Goal: Task Accomplishment & Management: Manage account settings

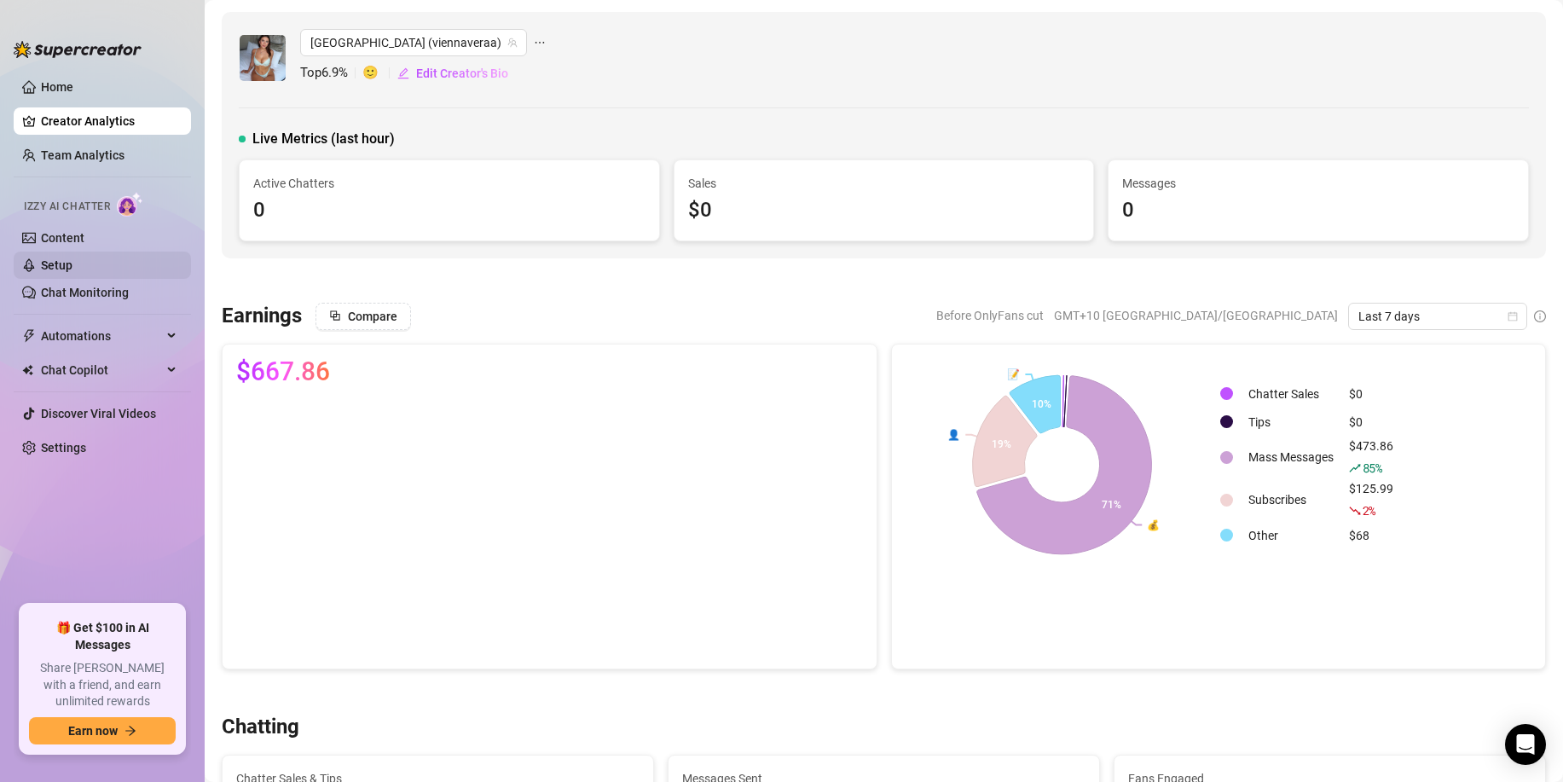
click at [73, 266] on link "Setup" at bounding box center [57, 265] width 32 height 14
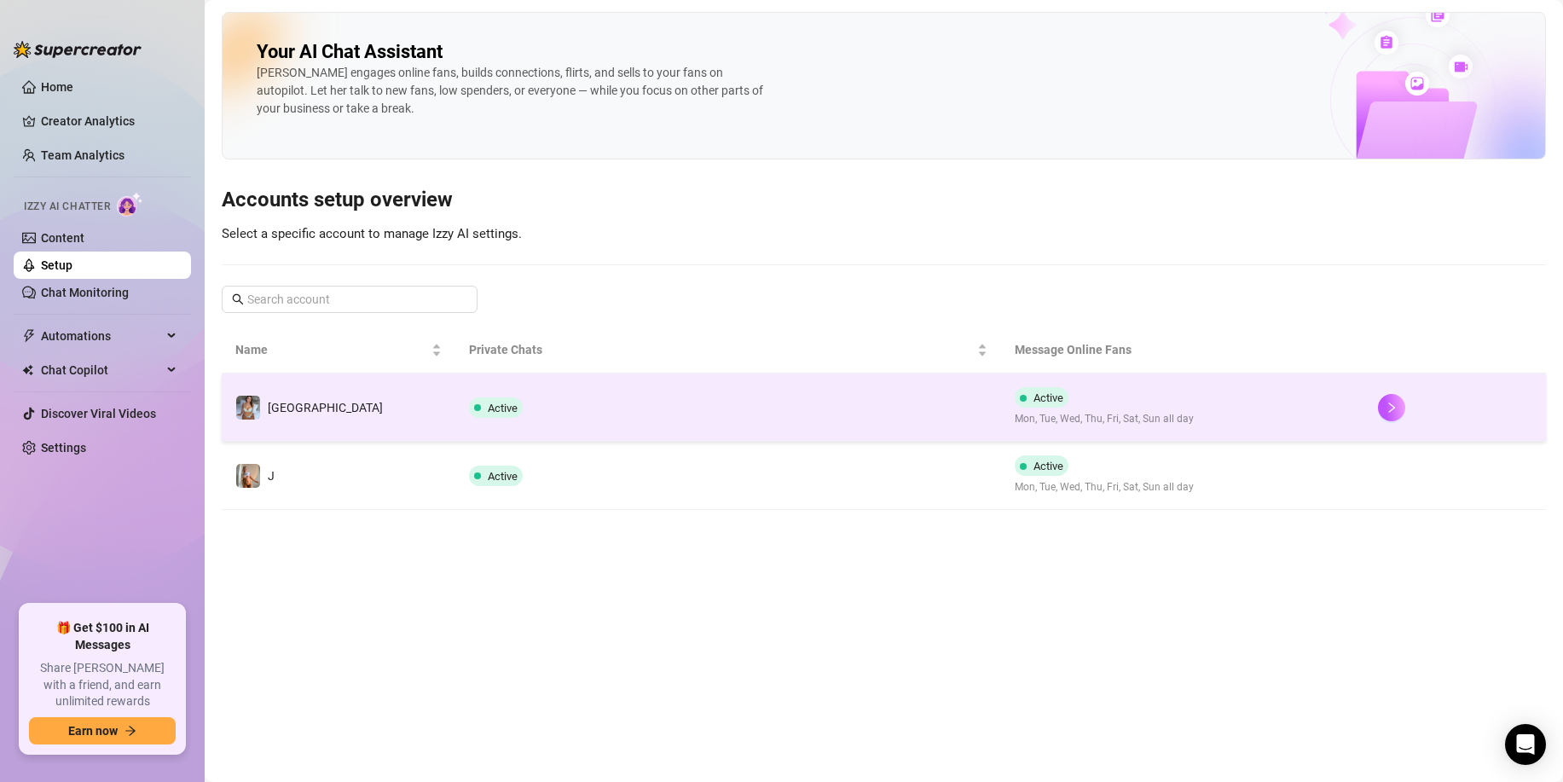
click at [665, 416] on td "Active" at bounding box center [727, 408] width 545 height 68
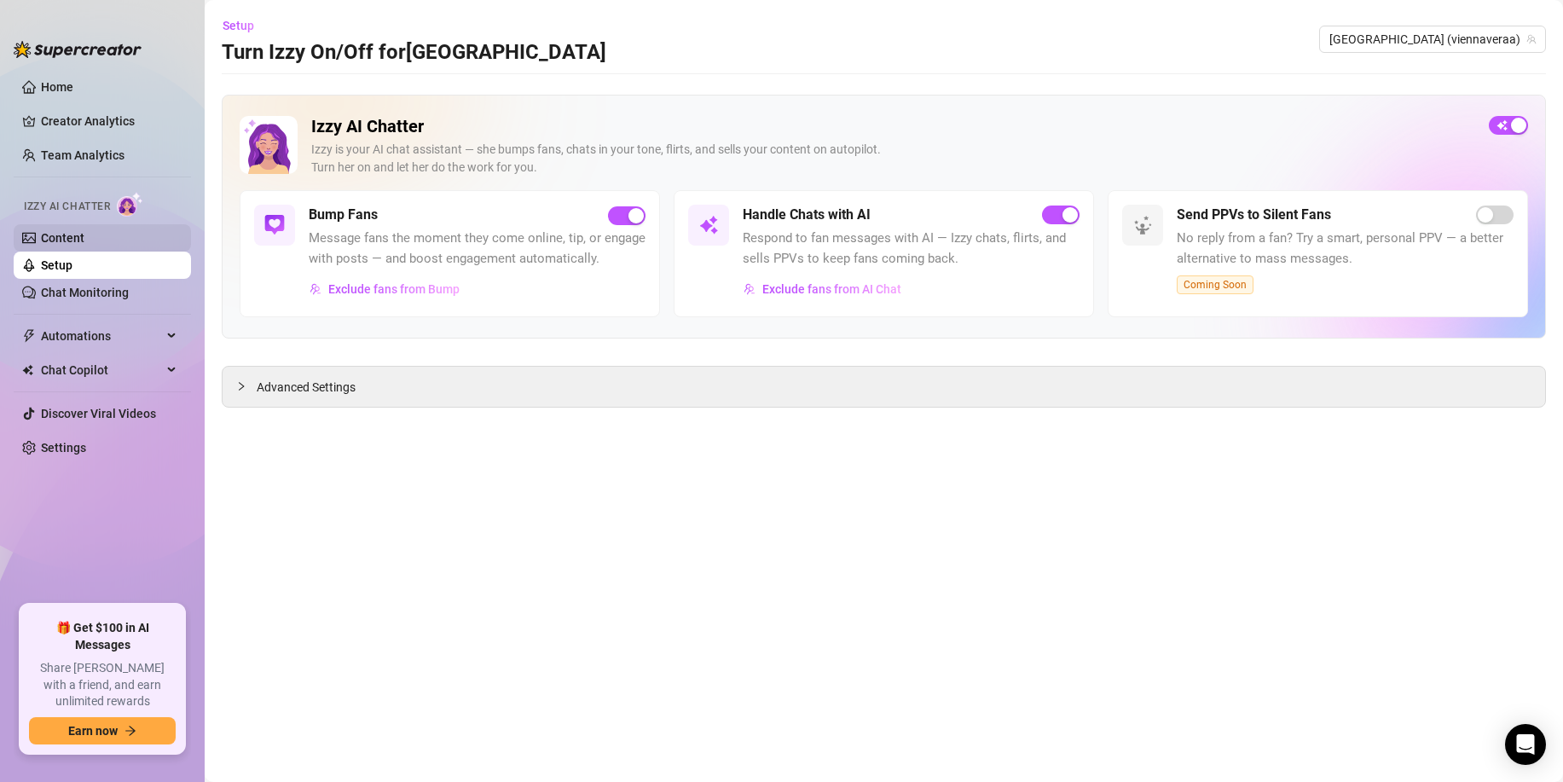
click at [84, 245] on link "Content" at bounding box center [63, 238] width 44 height 14
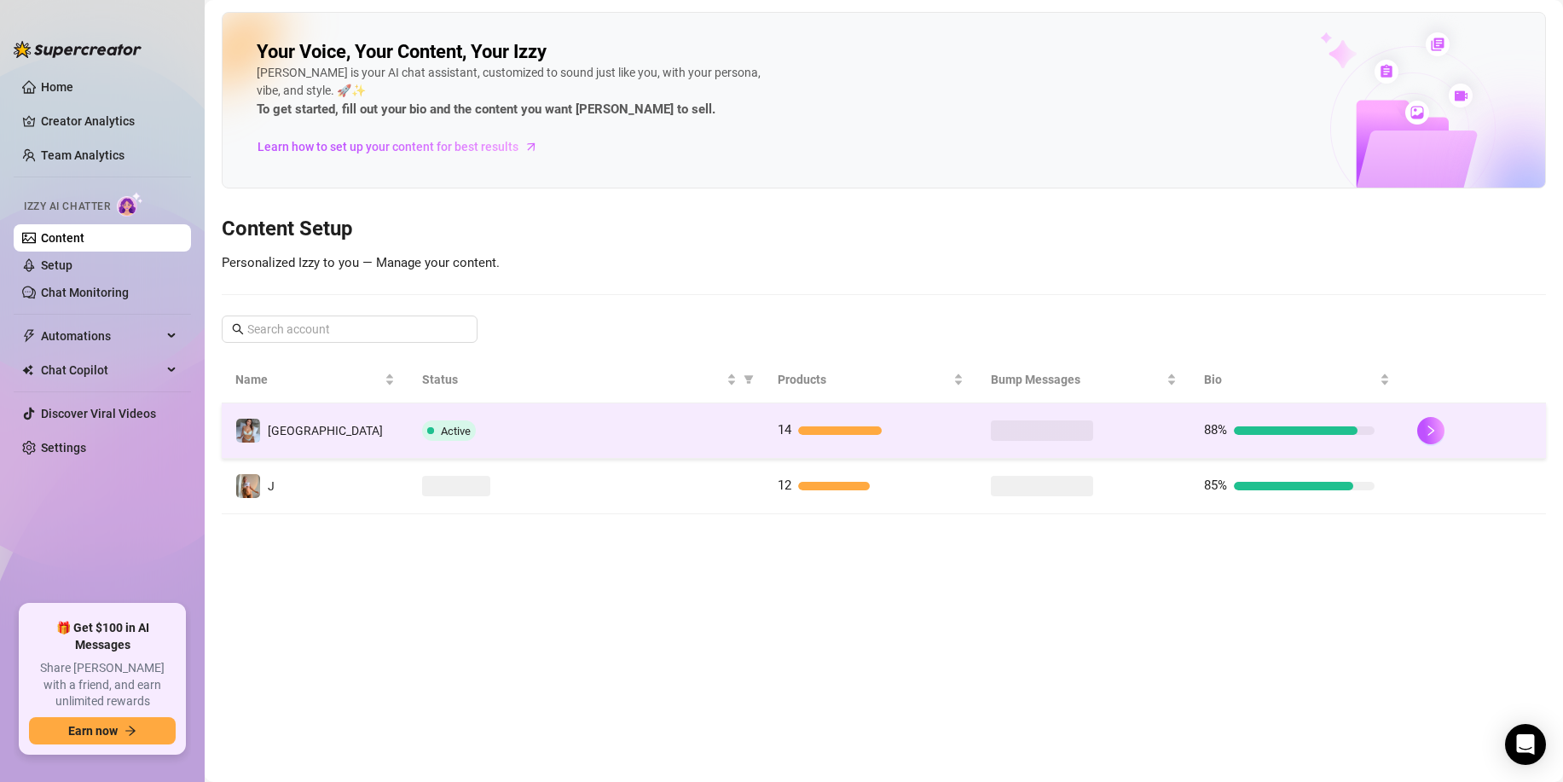
click at [560, 413] on td "Active" at bounding box center [587, 430] width 356 height 55
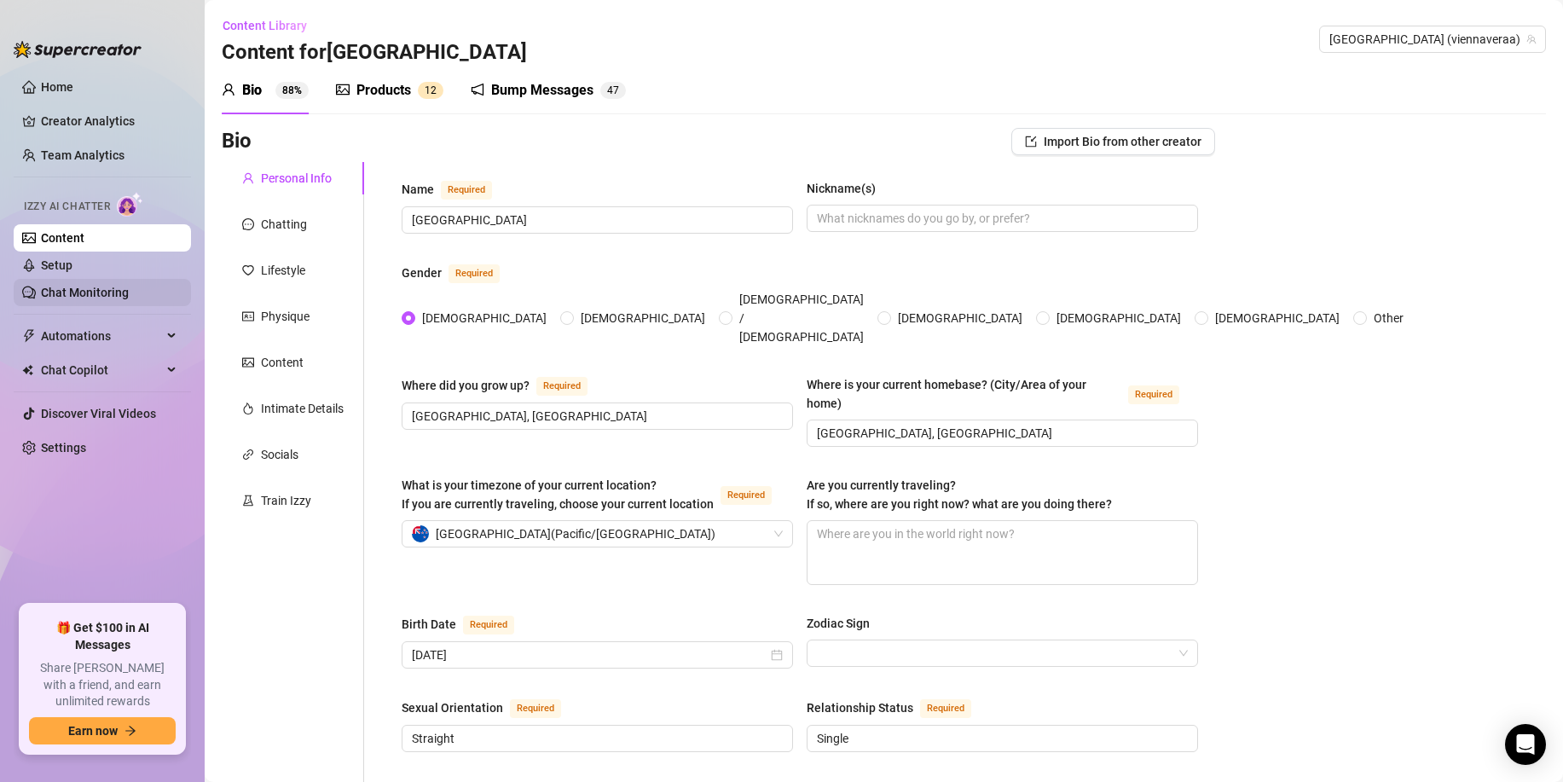
click at [75, 287] on link "Chat Monitoring" at bounding box center [85, 293] width 88 height 14
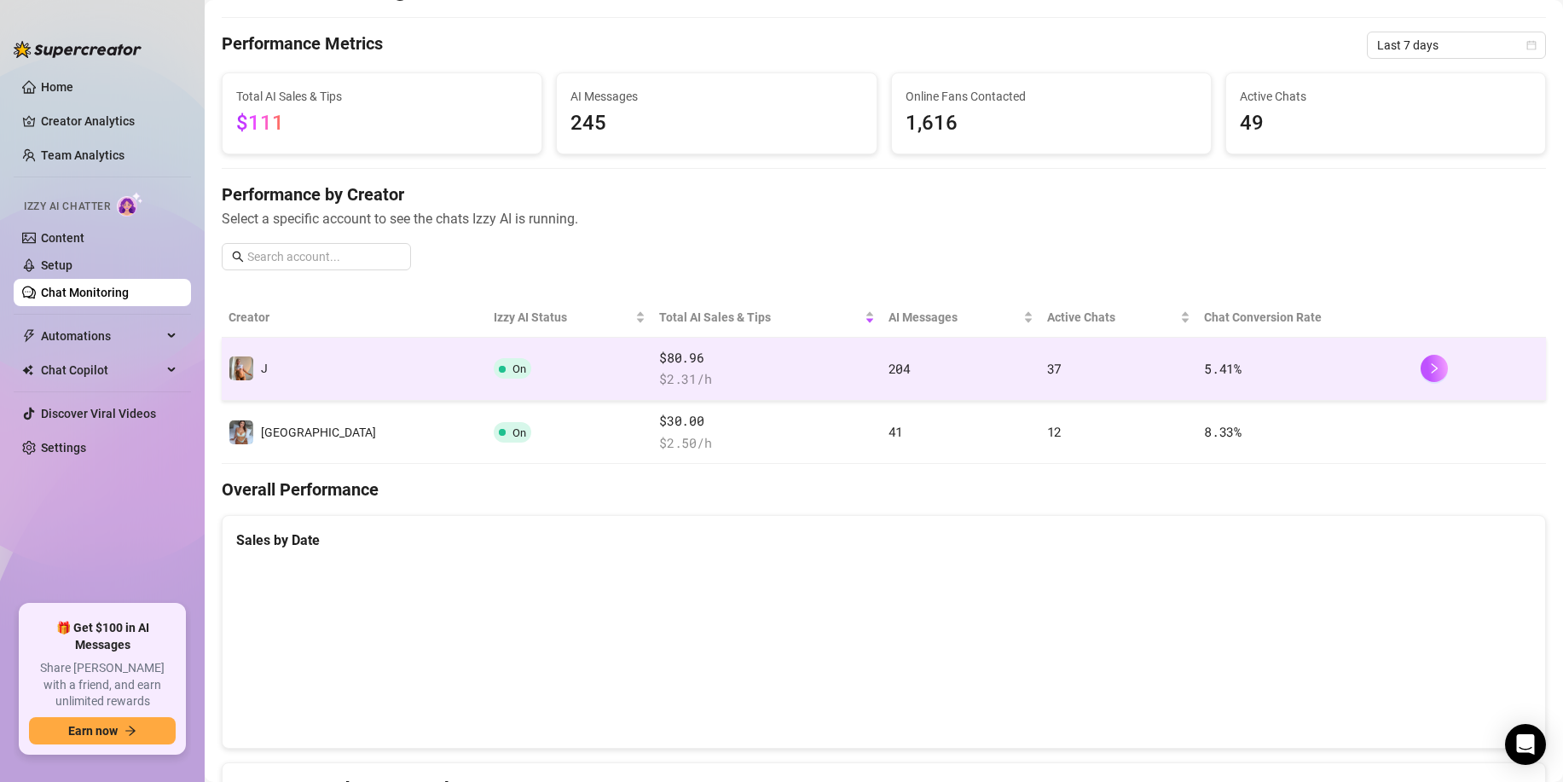
scroll to position [44, 0]
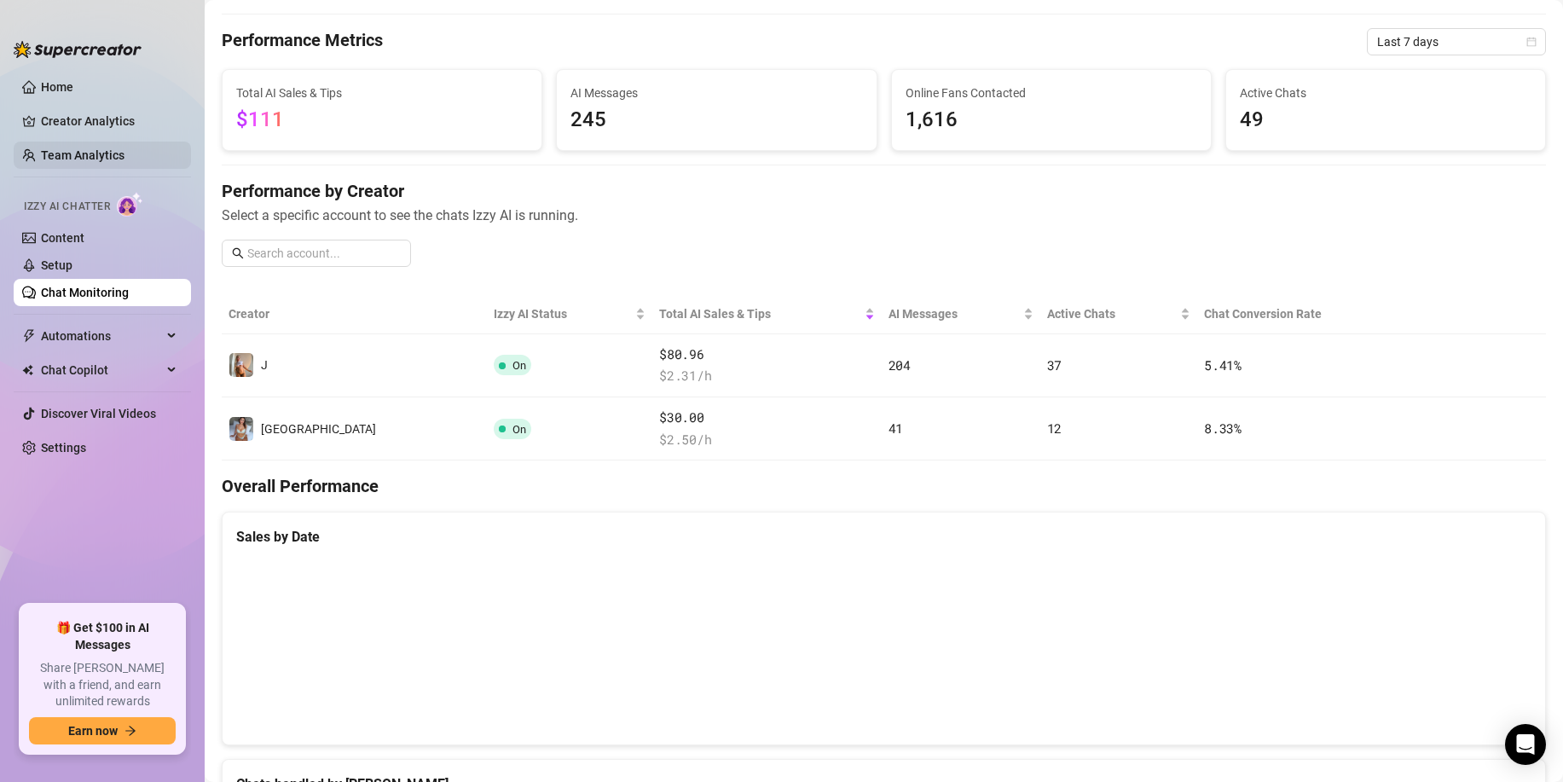
click at [90, 153] on link "Team Analytics" at bounding box center [83, 155] width 84 height 14
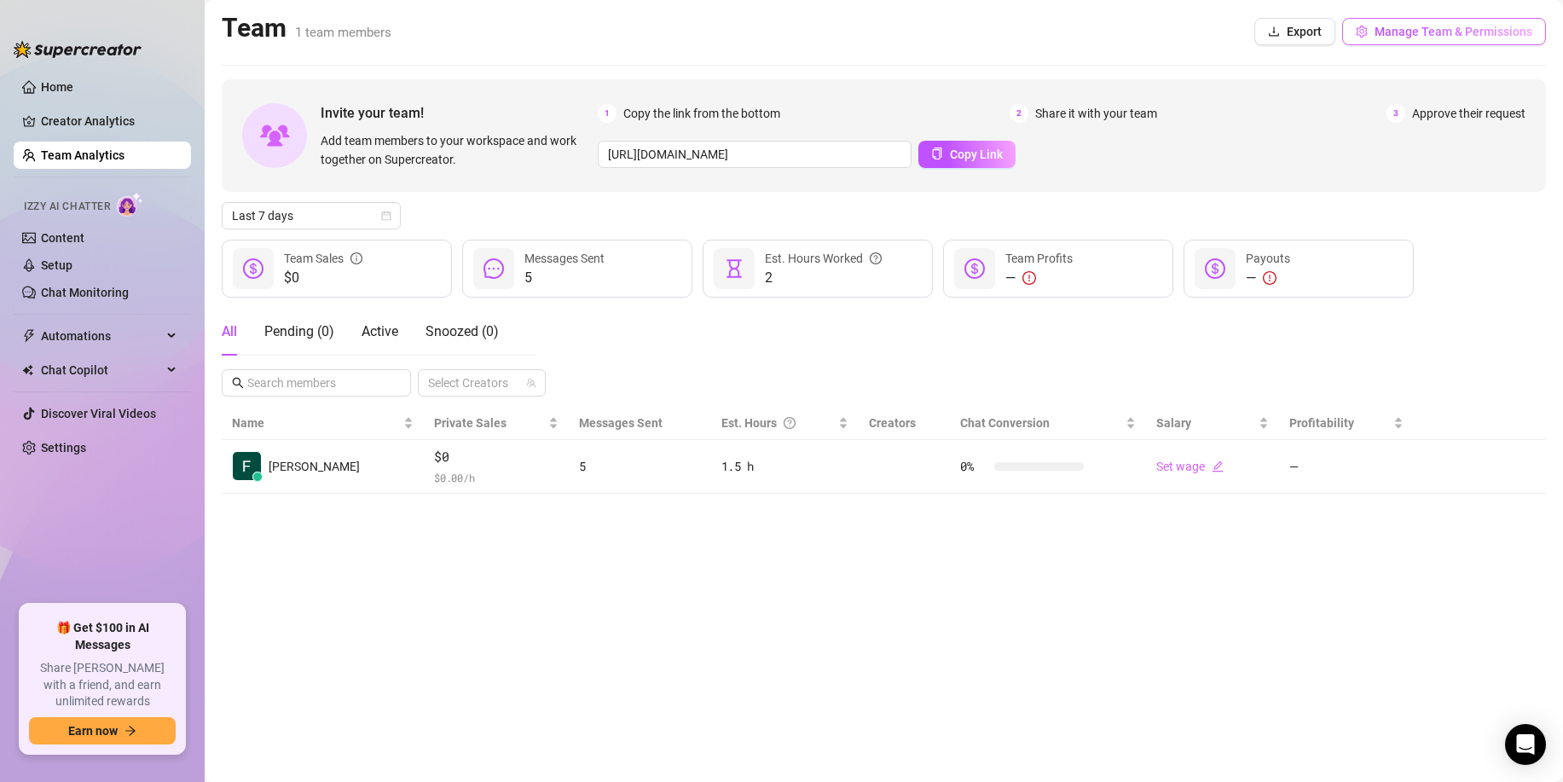
click at [1378, 30] on span "Manage Team & Permissions" at bounding box center [1454, 32] width 158 height 14
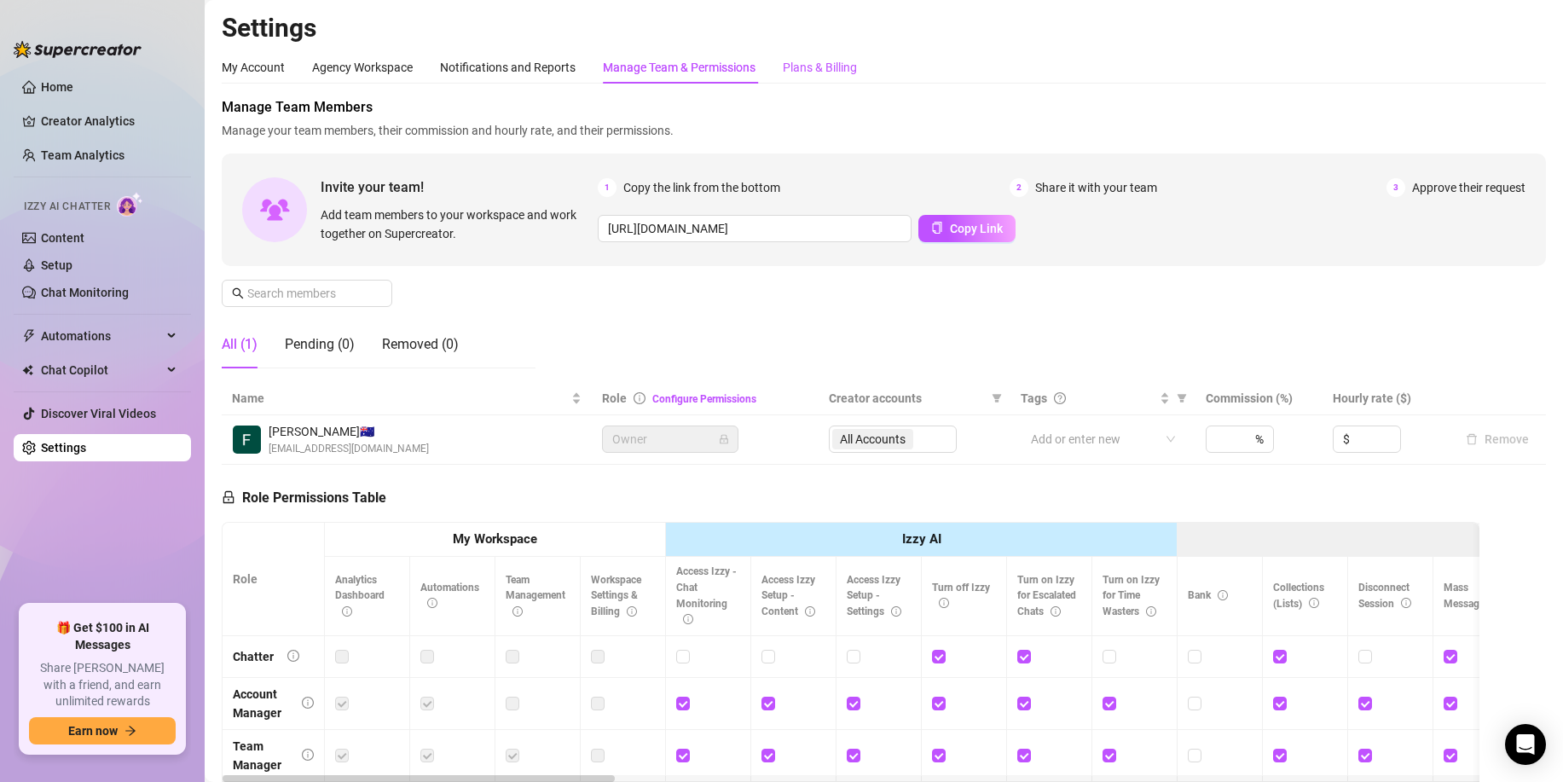
click at [808, 75] on div "Plans & Billing" at bounding box center [820, 67] width 74 height 19
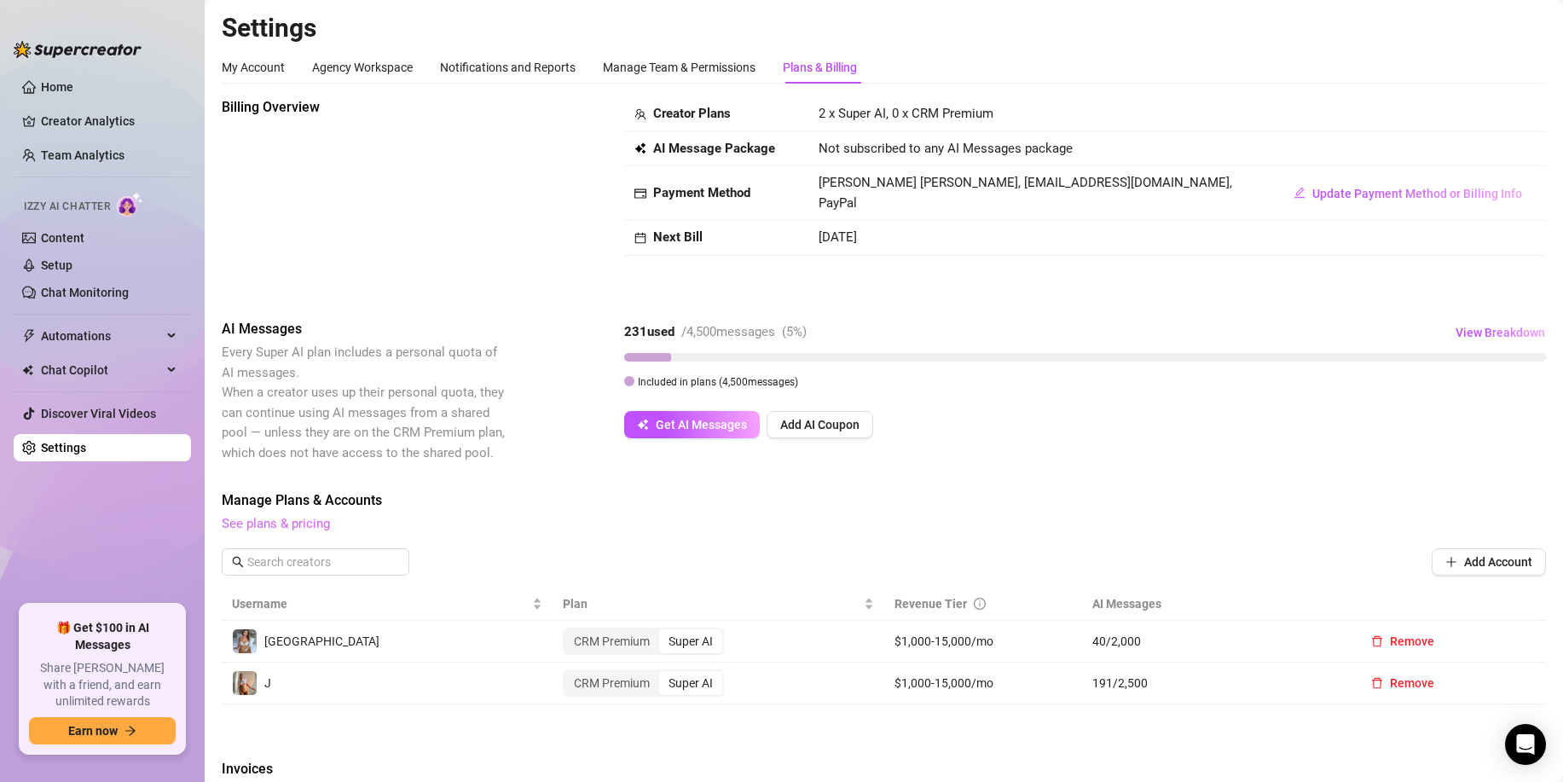
click at [313, 531] on link "See plans & pricing" at bounding box center [276, 523] width 108 height 15
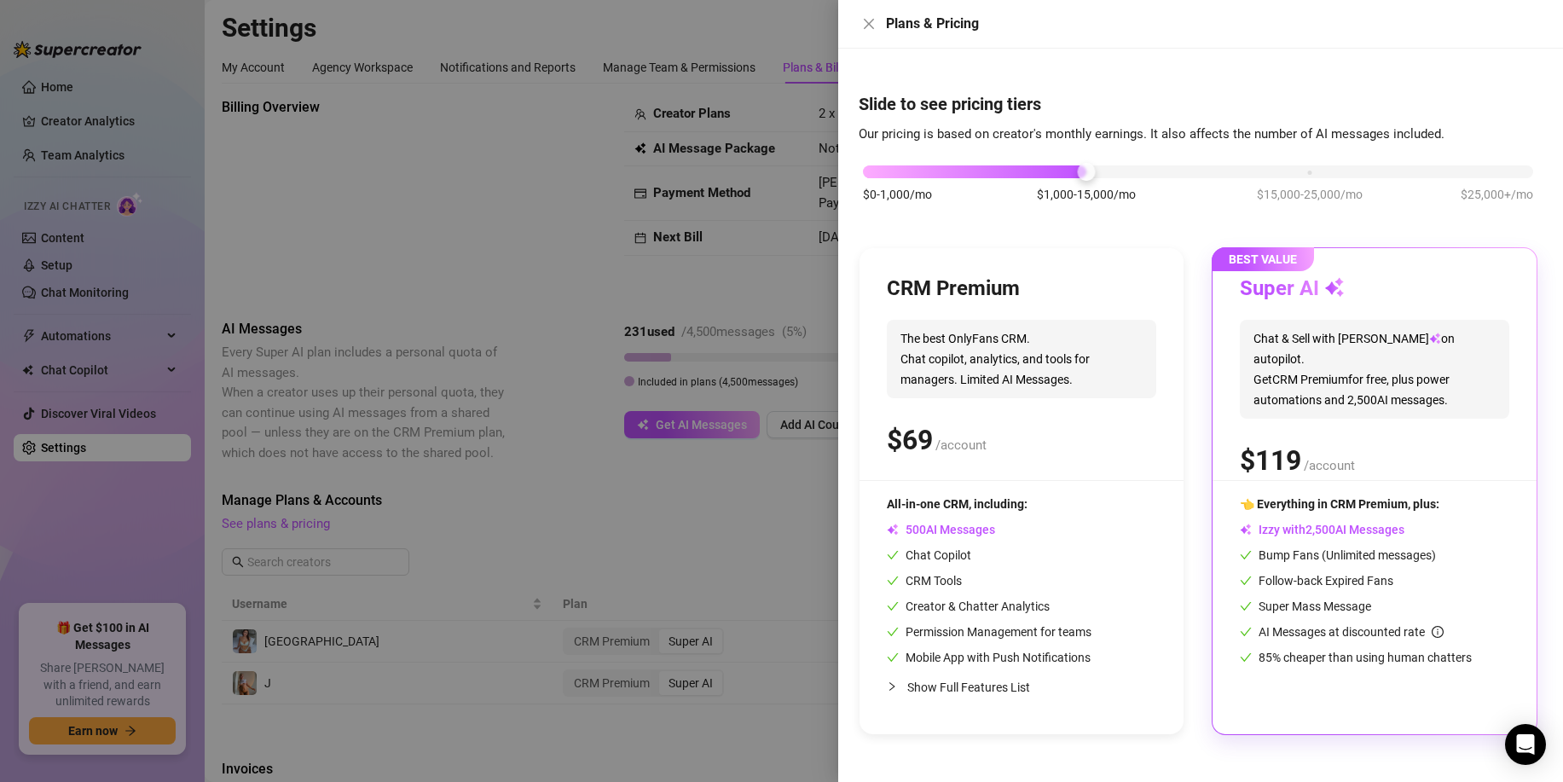
click at [934, 683] on span "Show Full Features List" at bounding box center [969, 688] width 123 height 14
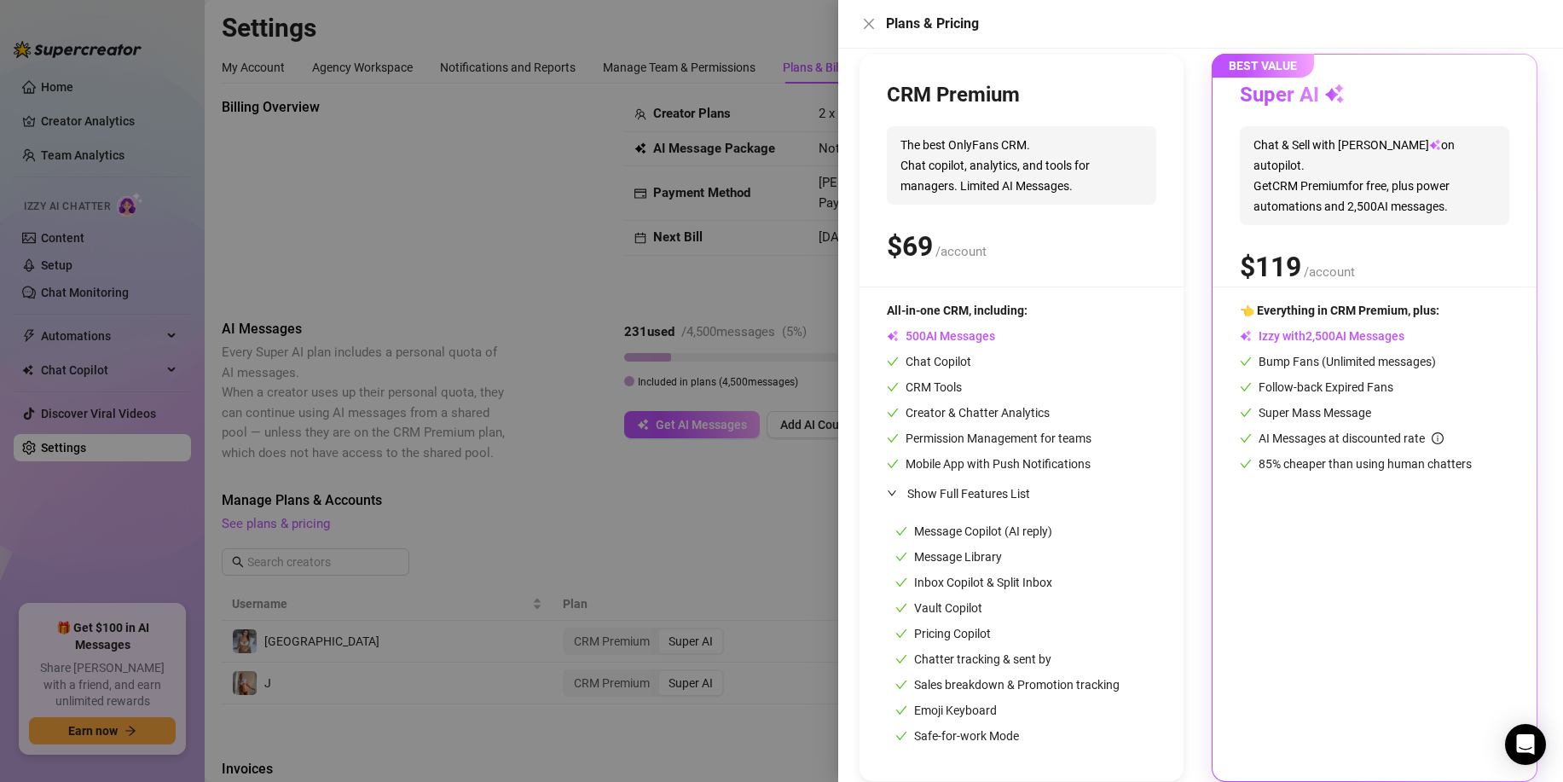
scroll to position [214, 0]
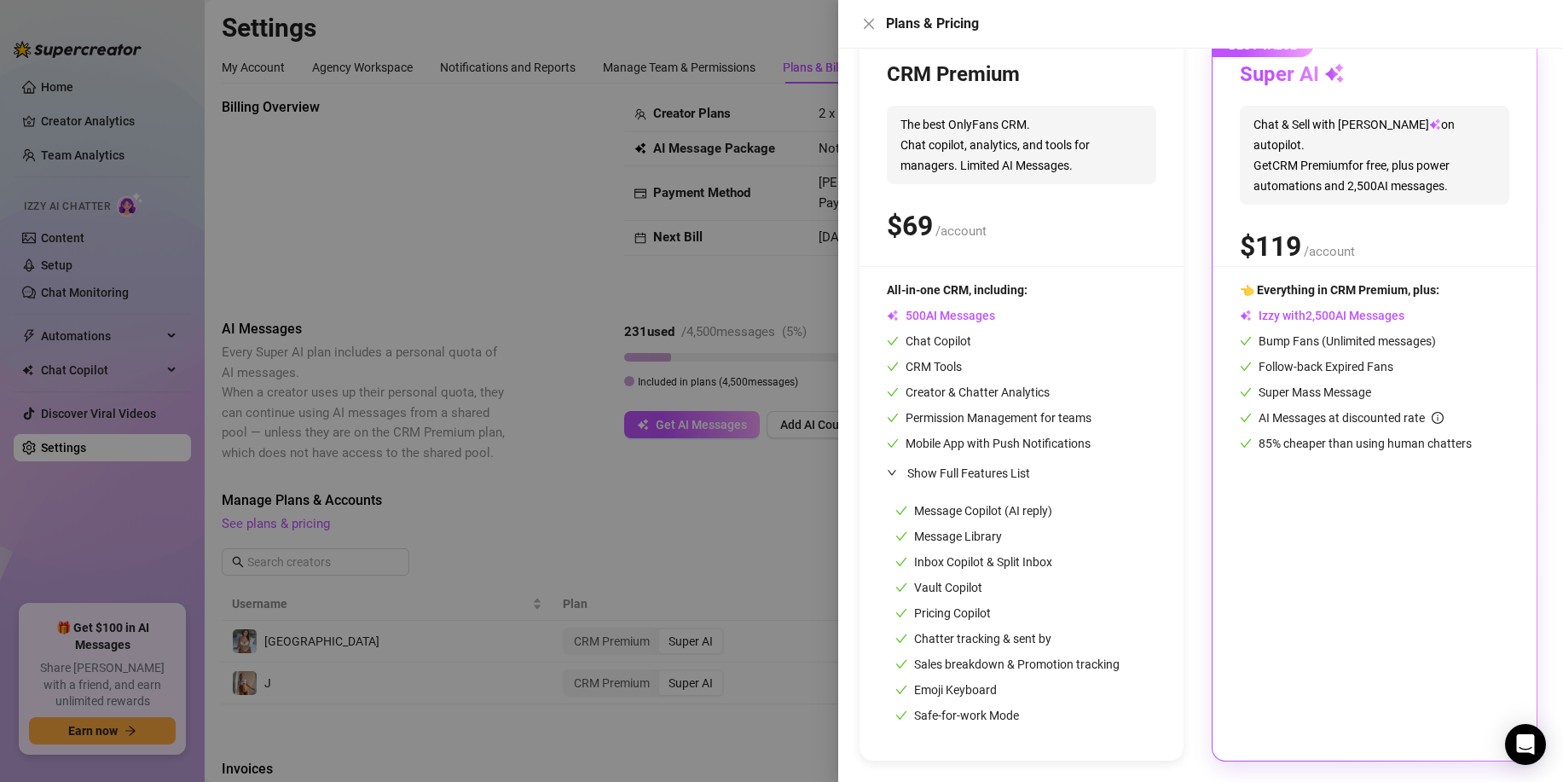
click at [635, 529] on div at bounding box center [781, 391] width 1563 height 782
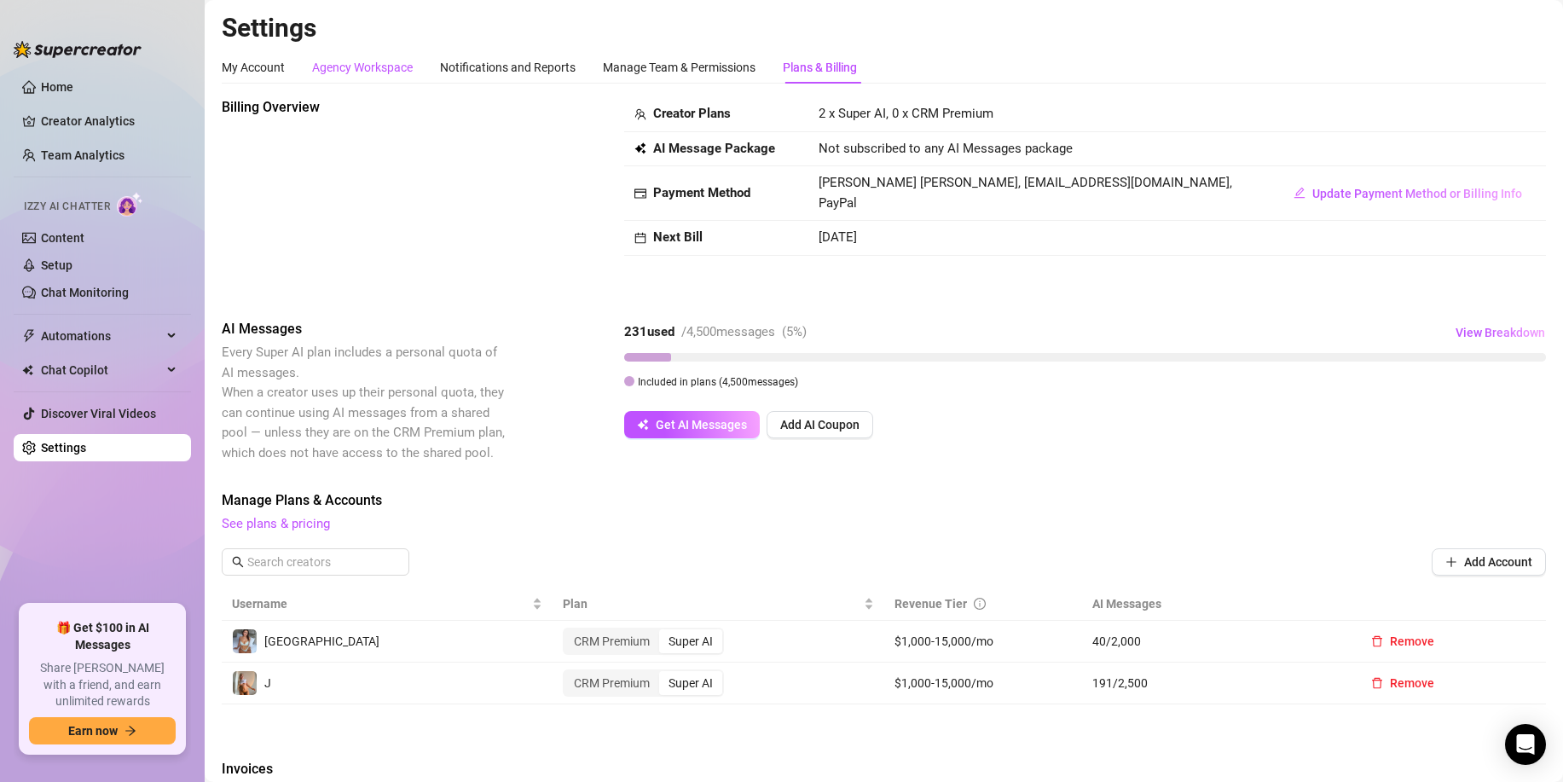
click at [392, 70] on div "Agency Workspace" at bounding box center [362, 67] width 101 height 19
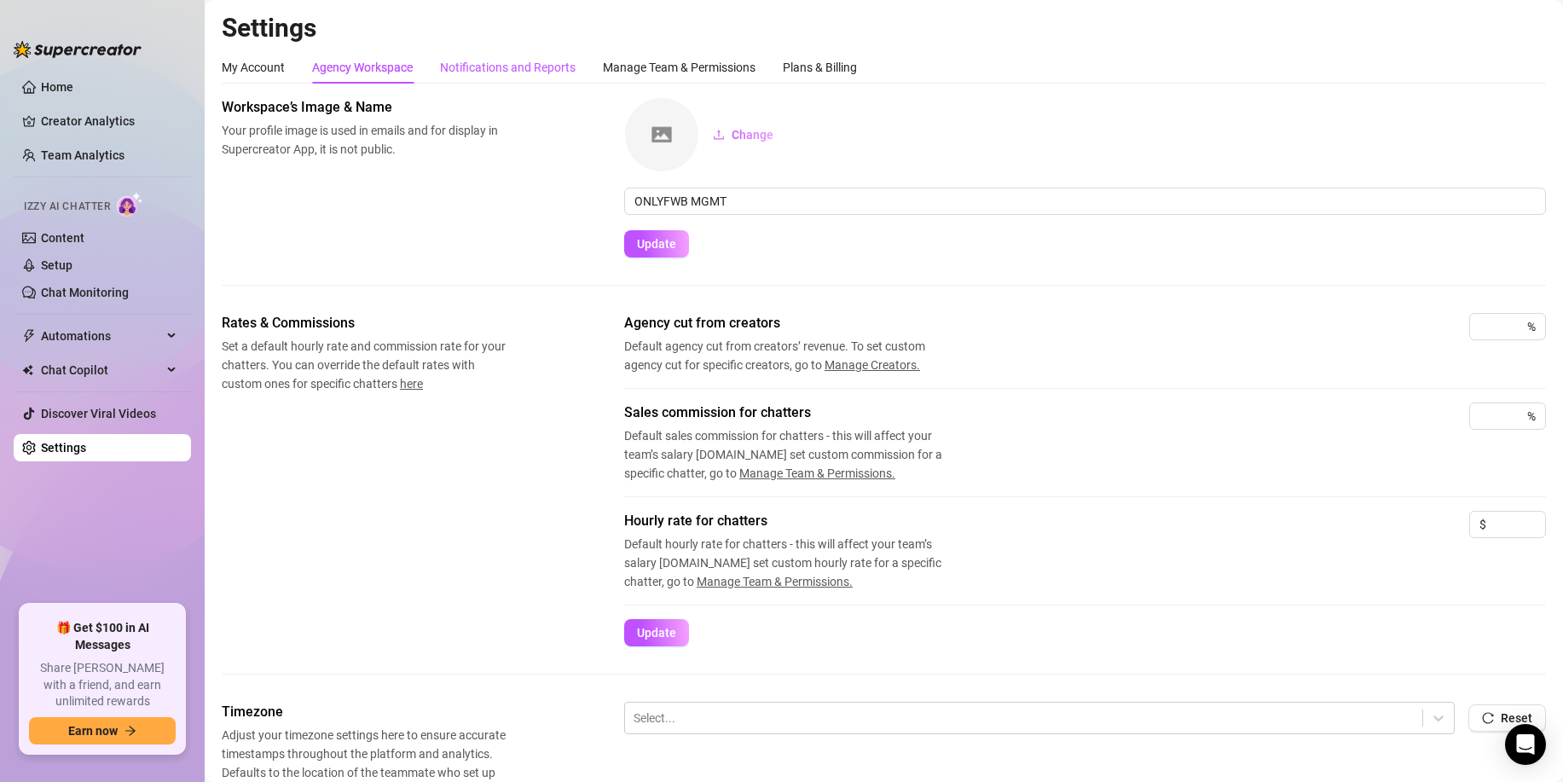
click at [455, 73] on div "Notifications and Reports" at bounding box center [508, 67] width 136 height 19
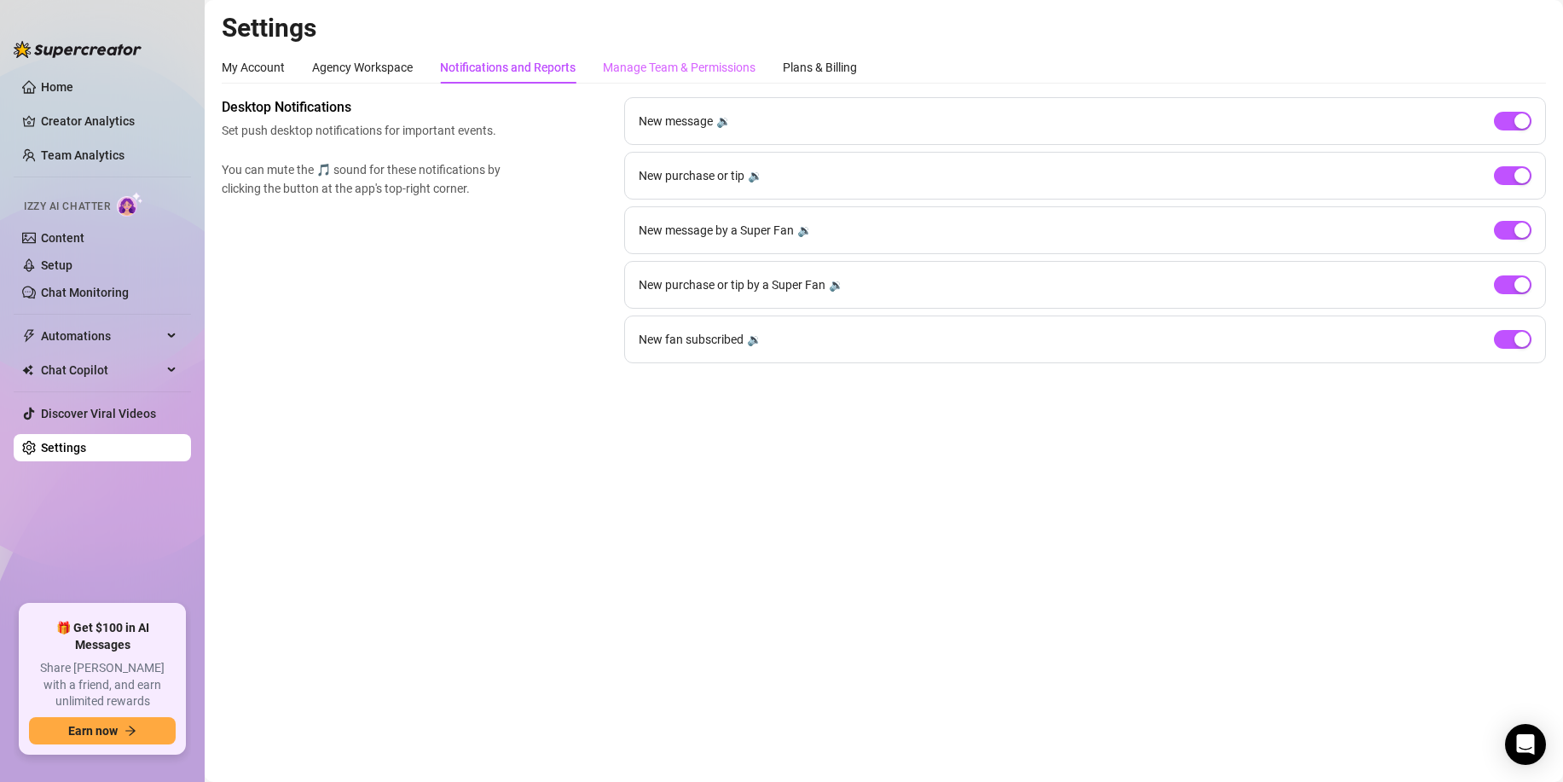
click at [683, 77] on div "Manage Team & Permissions" at bounding box center [679, 67] width 153 height 32
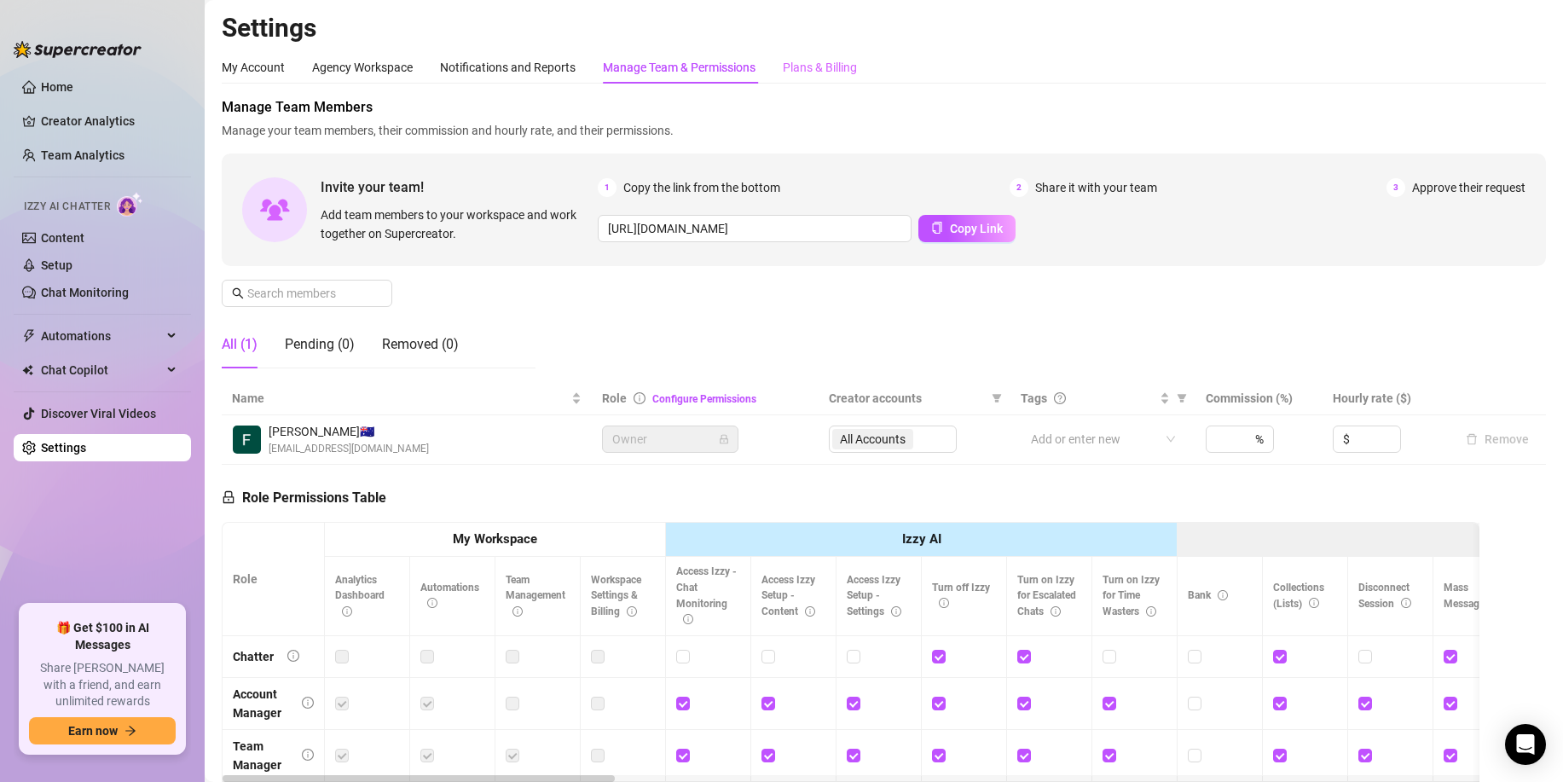
click at [855, 77] on div "Plans & Billing" at bounding box center [820, 67] width 74 height 32
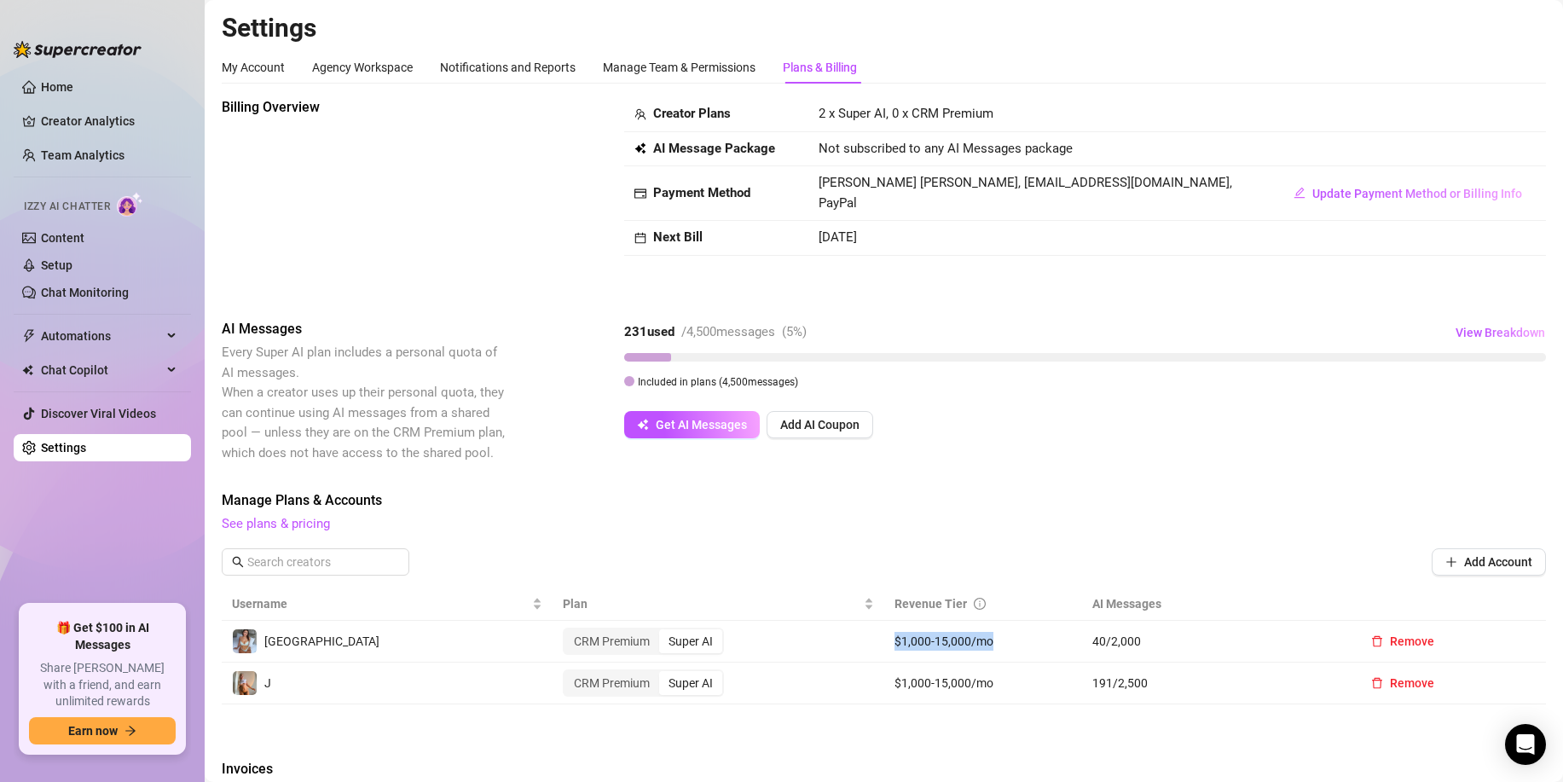
drag, startPoint x: 867, startPoint y: 642, endPoint x: 1005, endPoint y: 647, distance: 138.2
click at [1005, 647] on tr "vienna CRM Premium Super AI $1,000-15,000/mo 40 / 2,000 Remove" at bounding box center [884, 642] width 1325 height 42
click at [1004, 647] on td "$1,000-15,000/mo" at bounding box center [984, 642] width 199 height 42
click at [314, 523] on link "See plans & pricing" at bounding box center [276, 523] width 108 height 15
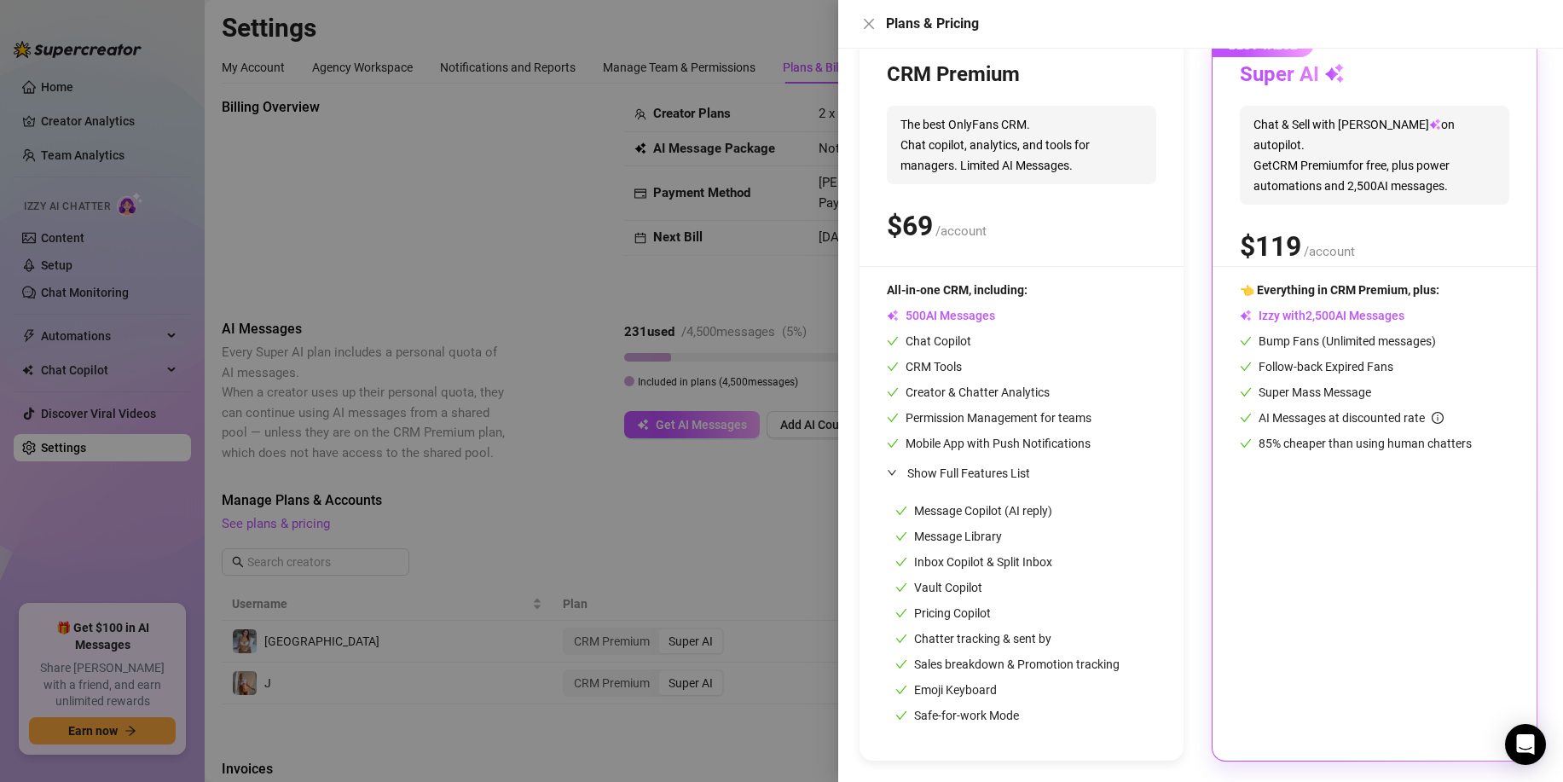
click at [1060, 258] on div "CRM Premium The best OnlyFans CRM. Chat copilot, analytics, and tools for manag…" at bounding box center [1022, 163] width 270 height 205
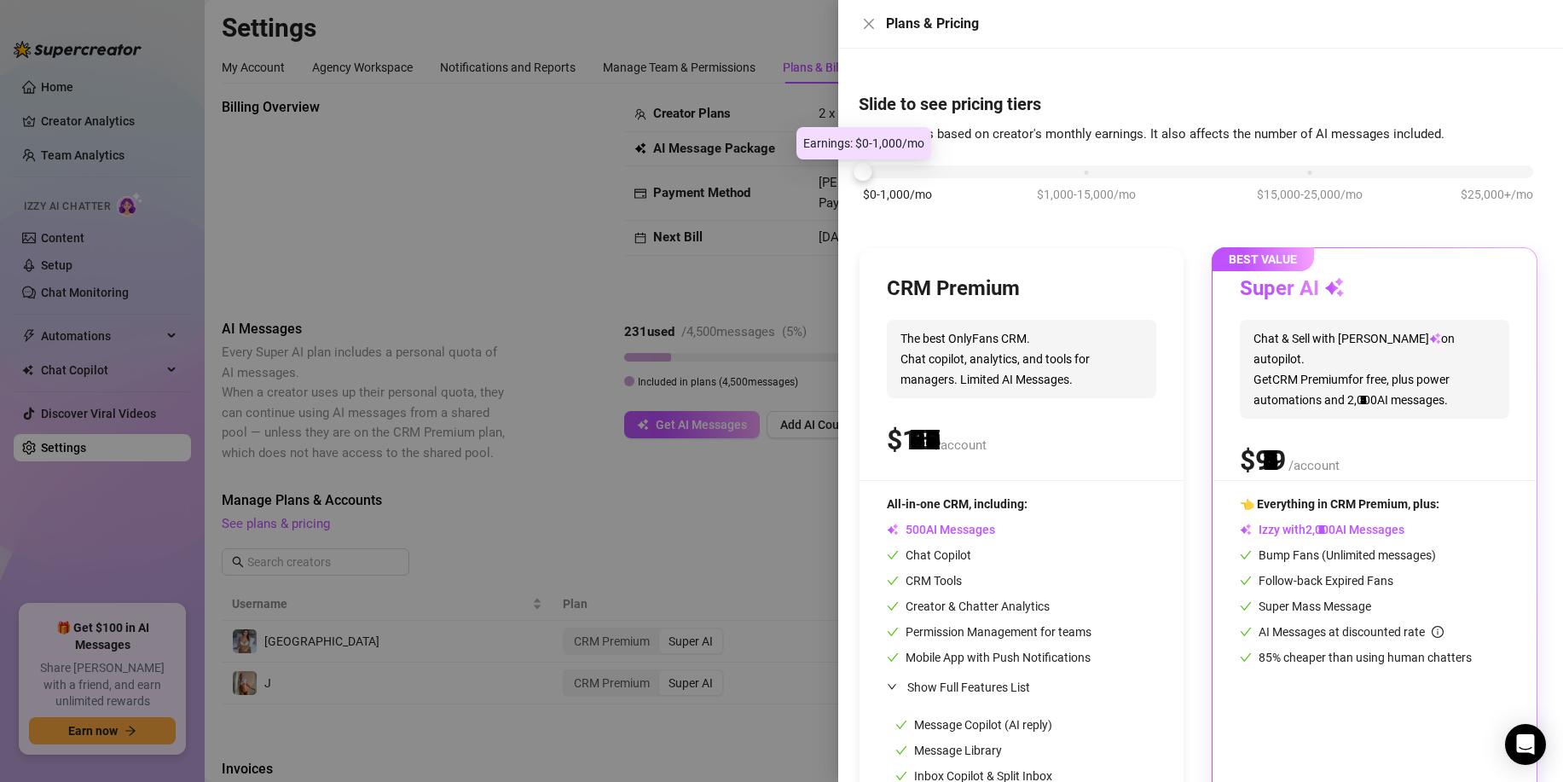
click at [908, 170] on div "$0-1,000/mo $1,000-15,000/mo $15,000-25,000/mo $25,000+/mo" at bounding box center [1198, 167] width 670 height 10
click at [1032, 451] on div "$ /account" at bounding box center [1022, 440] width 270 height 43
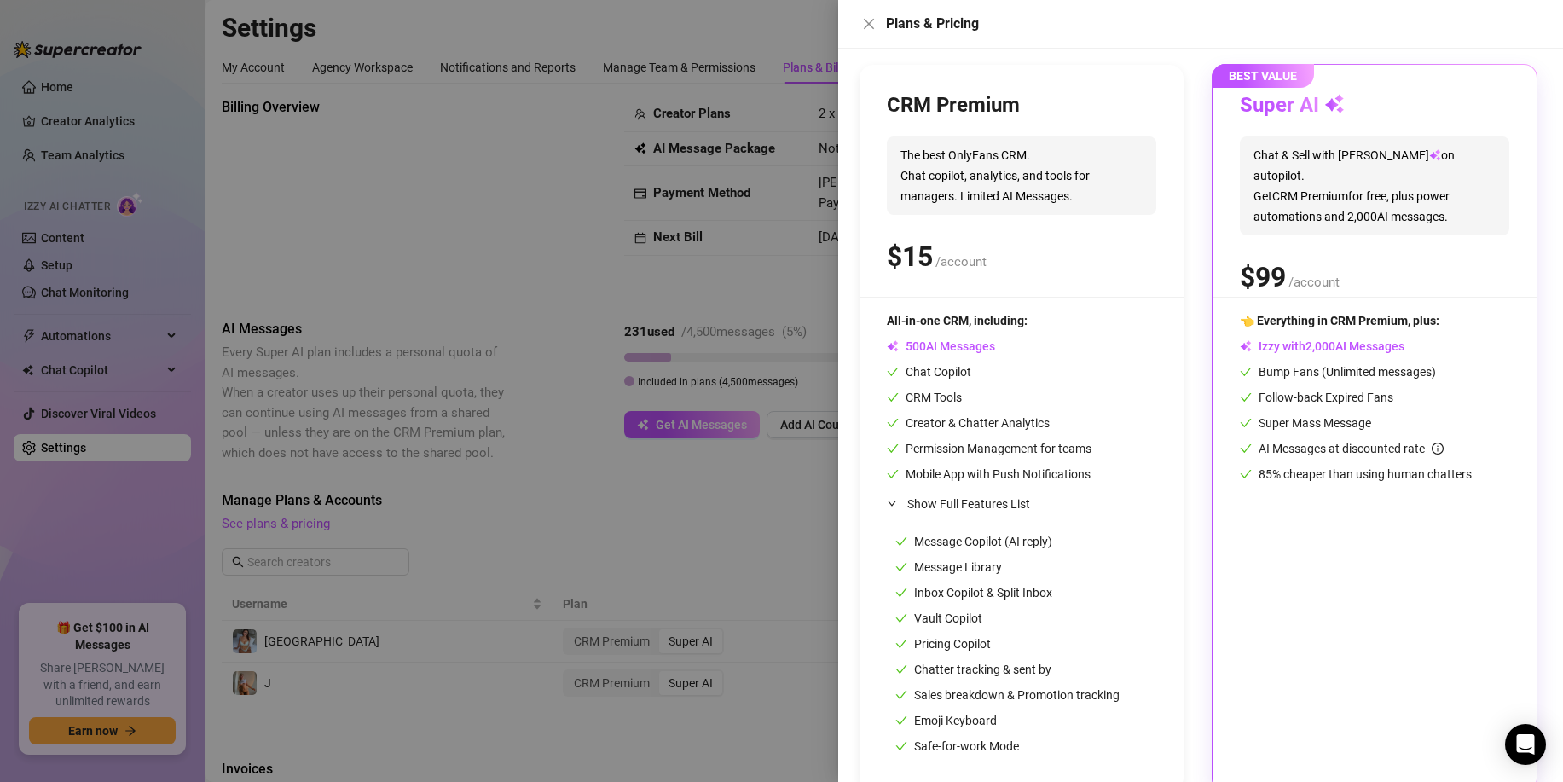
scroll to position [187, 0]
click at [1002, 502] on span "Show Full Features List" at bounding box center [969, 501] width 123 height 14
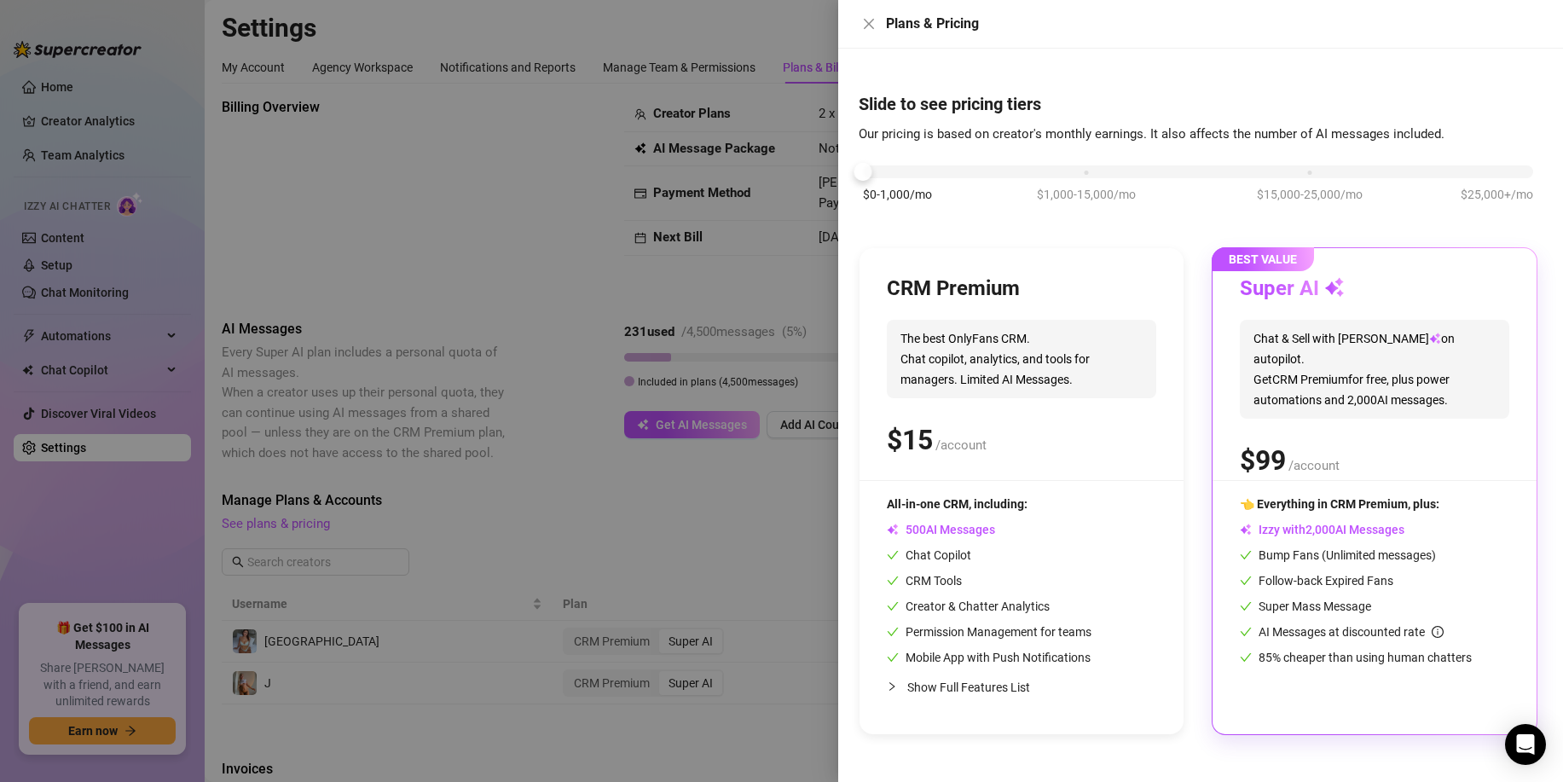
scroll to position [0, 0]
click at [1007, 500] on span "All-in-one CRM, including:" at bounding box center [957, 504] width 141 height 14
click at [959, 678] on span "Show Full Features List" at bounding box center [1025, 687] width 235 height 19
click at [1539, 741] on div "Open Intercom Messenger" at bounding box center [1526, 744] width 45 height 45
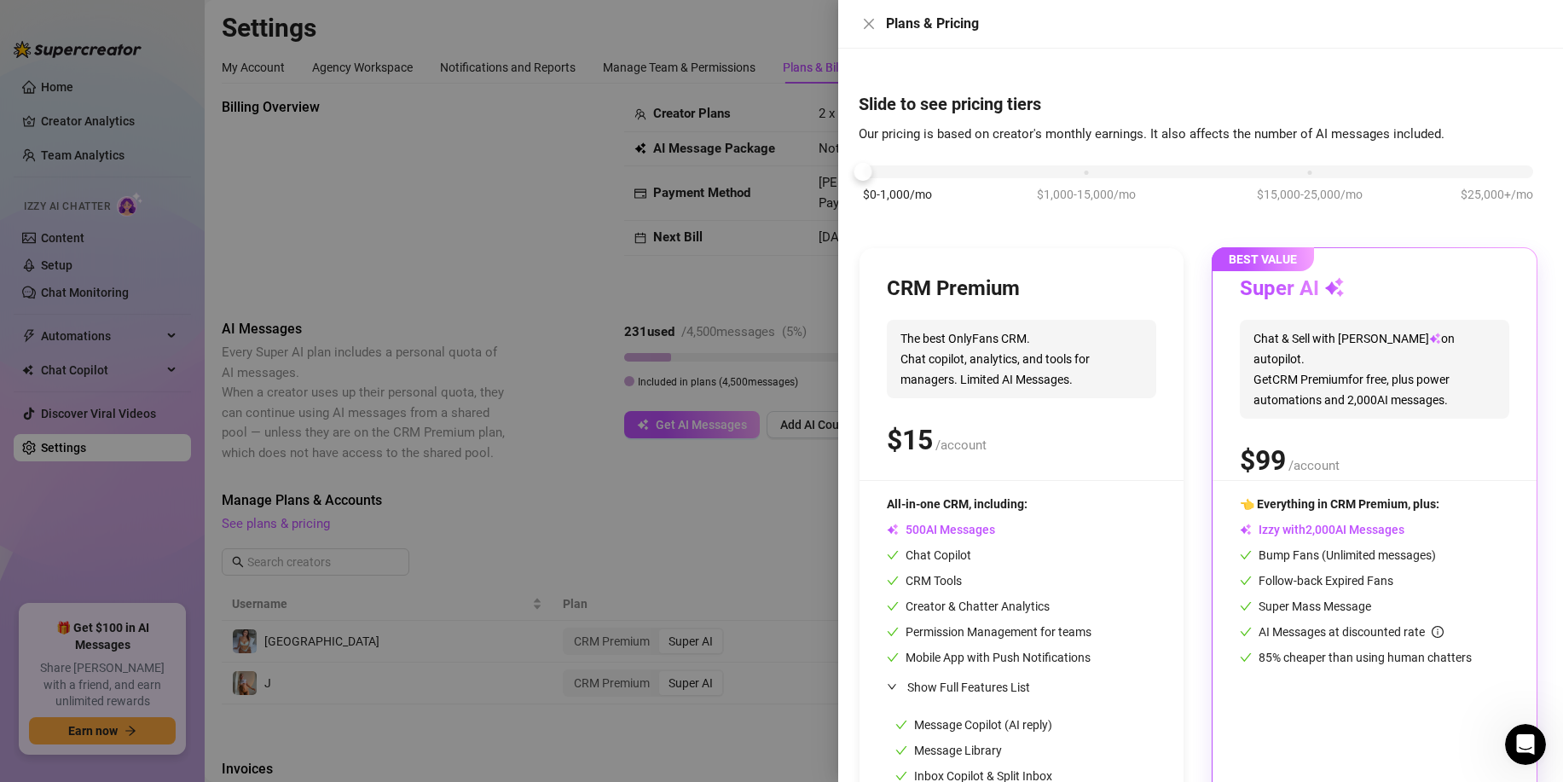
click at [1535, 737] on icon "Open Intercom Messenger" at bounding box center [1526, 745] width 28 height 28
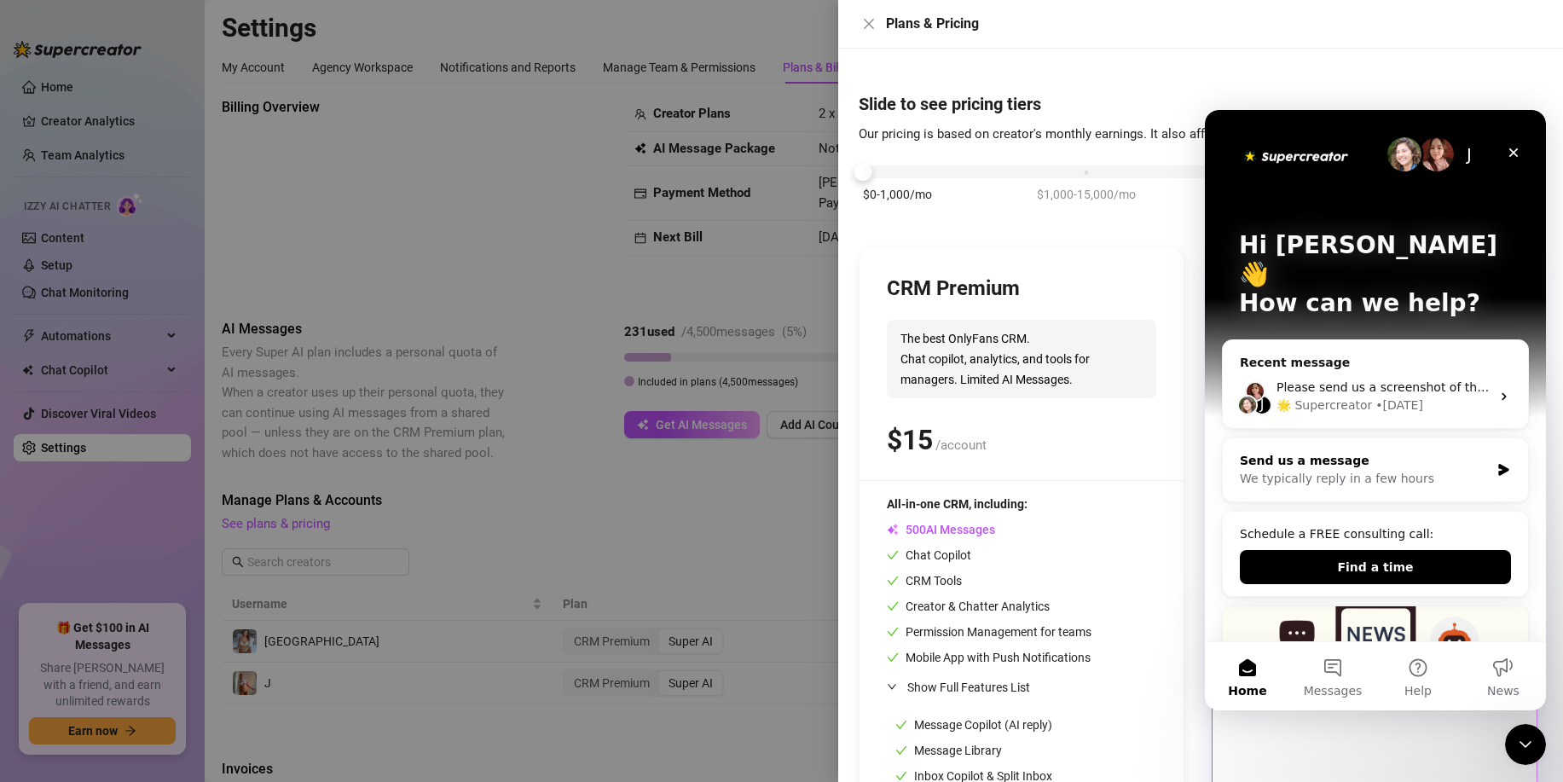
click at [1384, 452] on div "Send us a message" at bounding box center [1365, 461] width 250 height 18
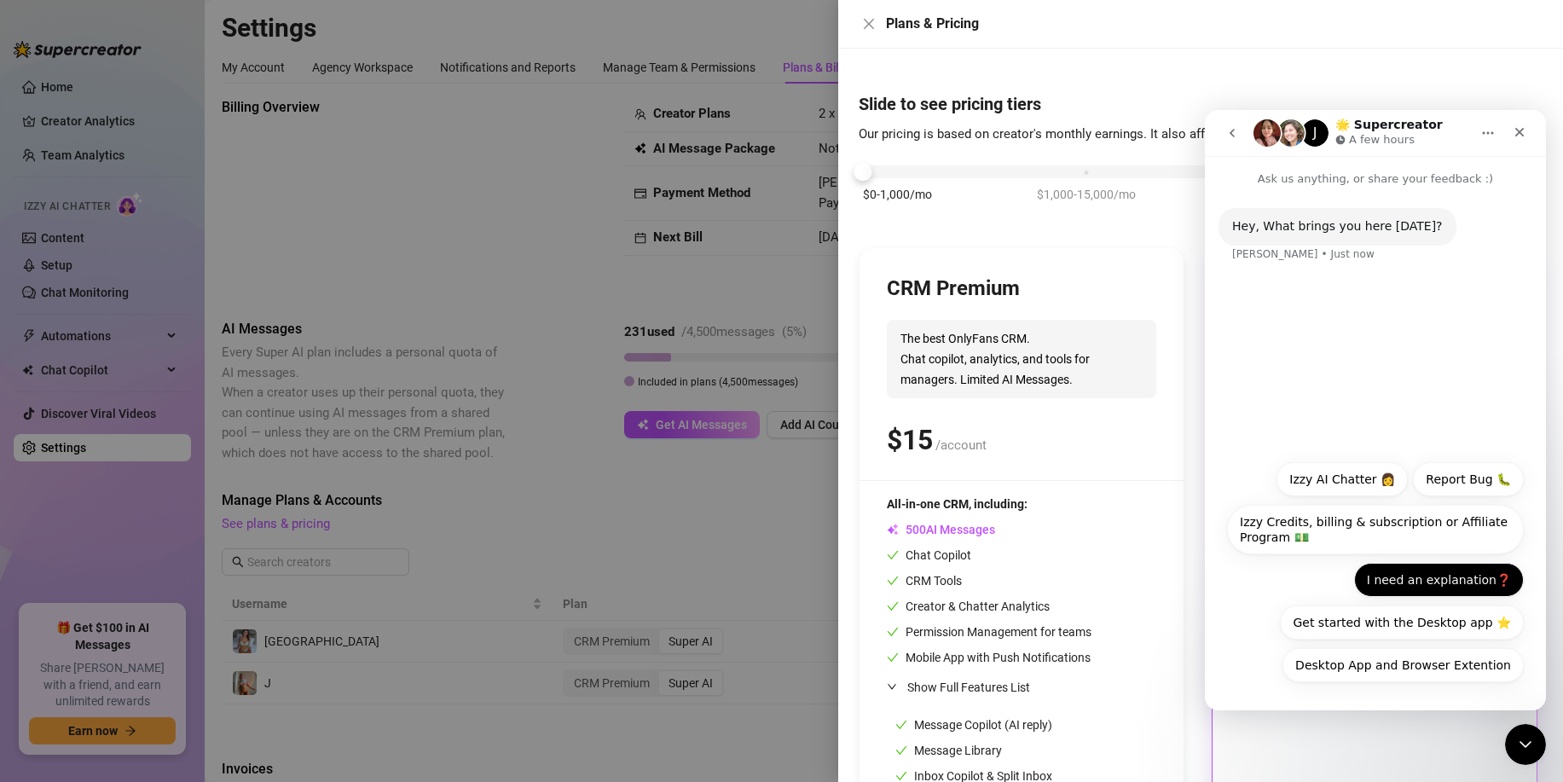
click at [1438, 584] on button "I need an explanation❓" at bounding box center [1440, 580] width 170 height 34
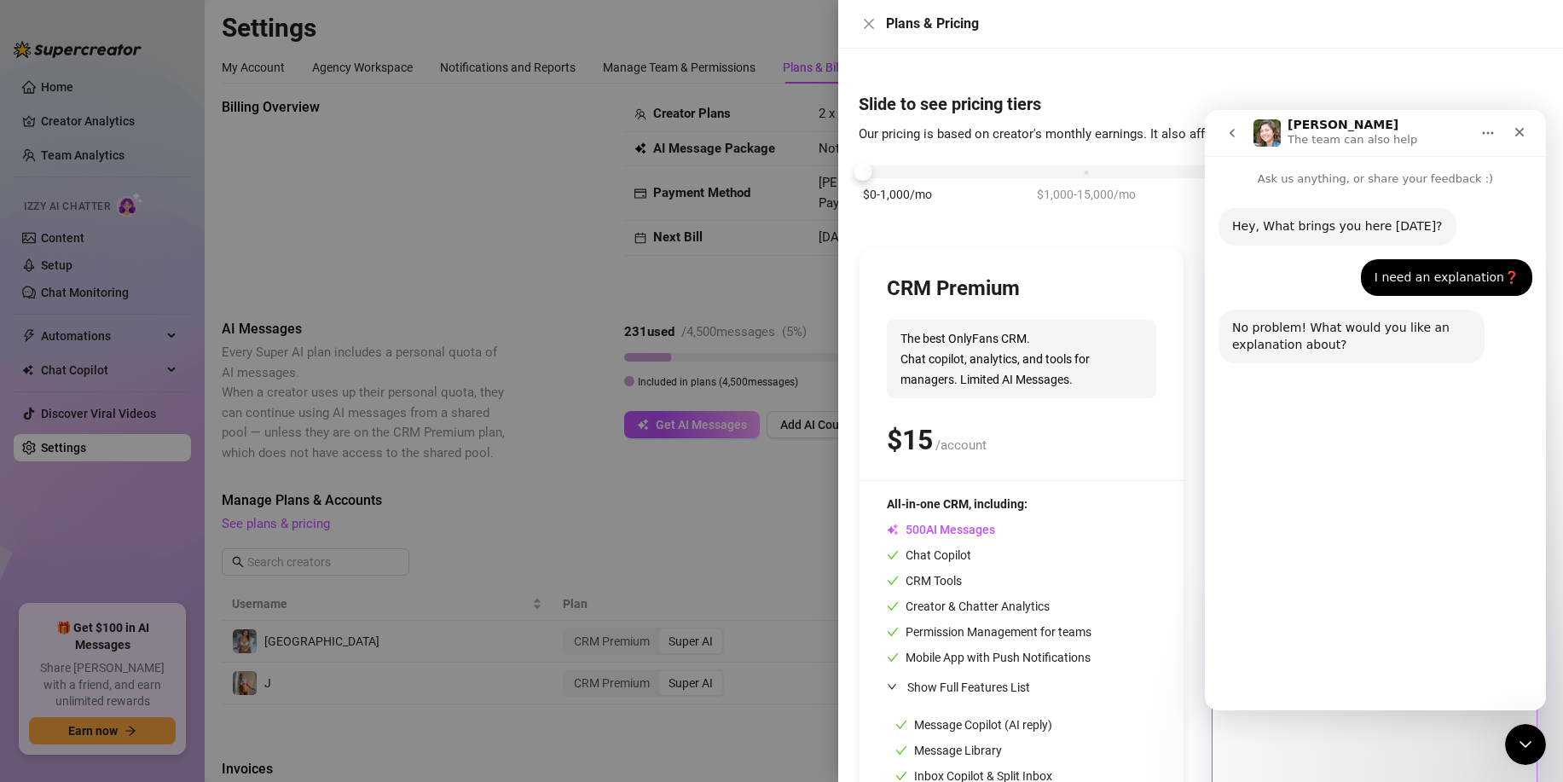
scroll to position [3, 0]
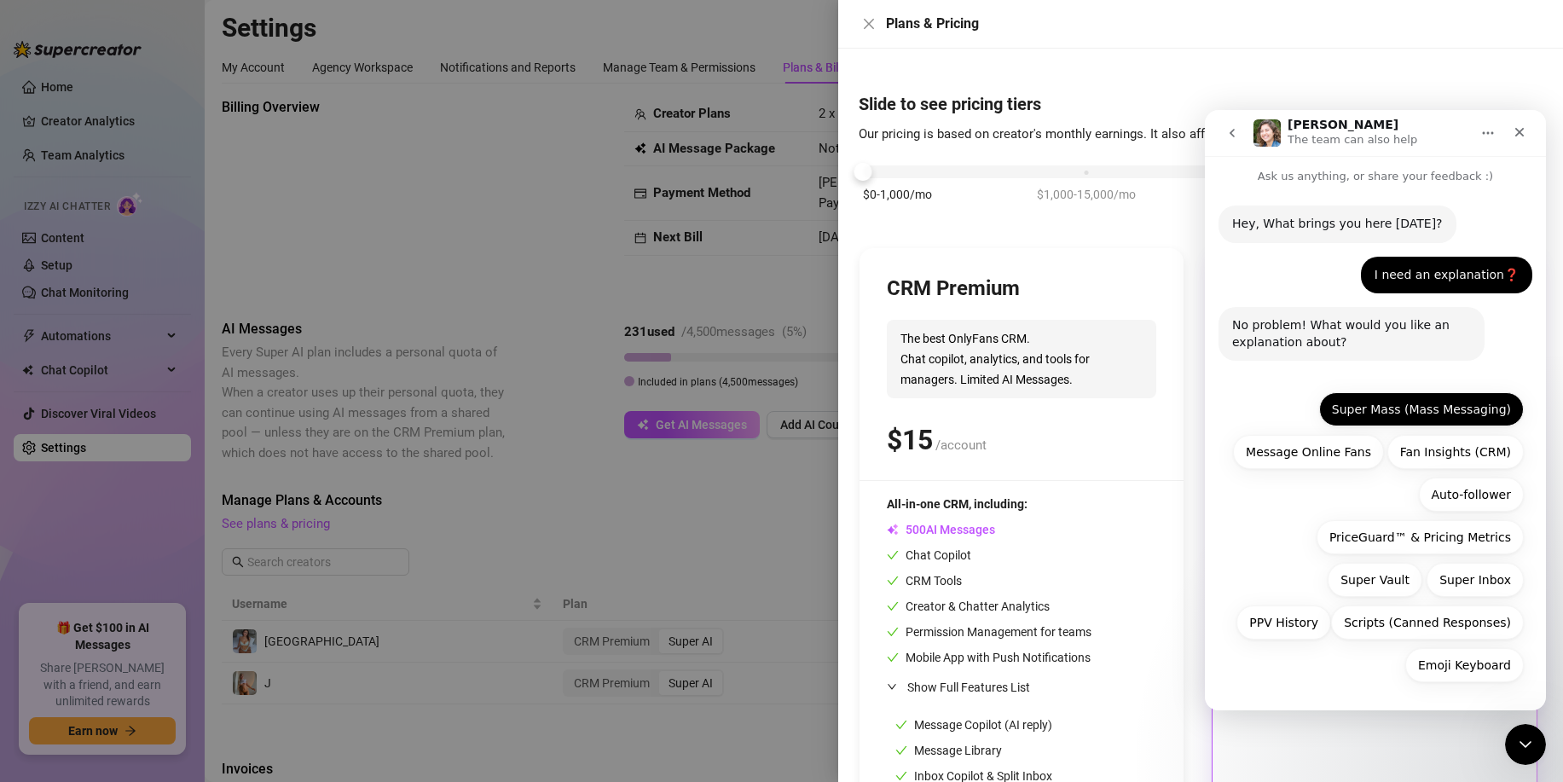
click at [1419, 396] on button "Super Mass (Mass Messaging)" at bounding box center [1422, 409] width 205 height 34
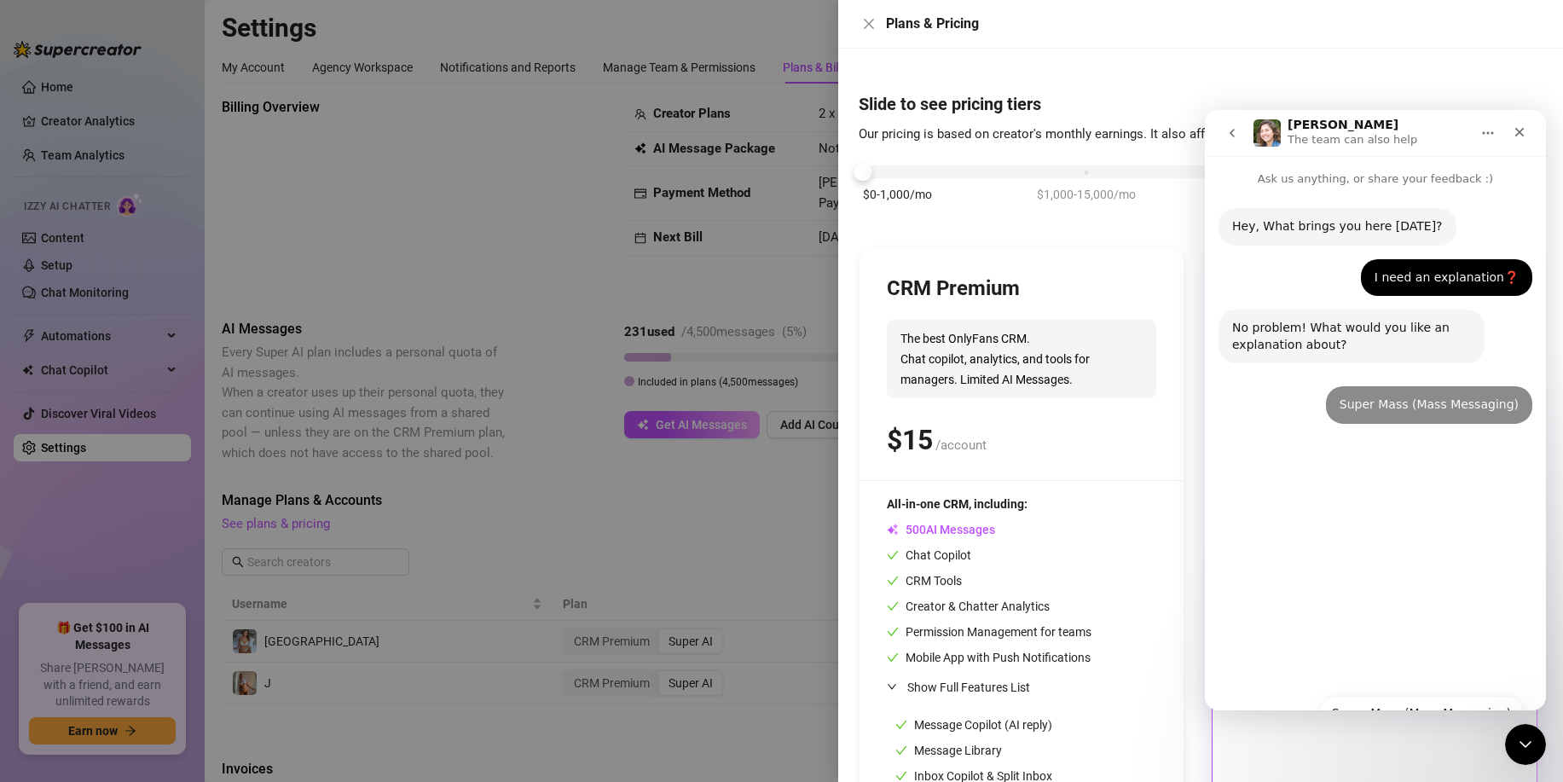
scroll to position [0, 0]
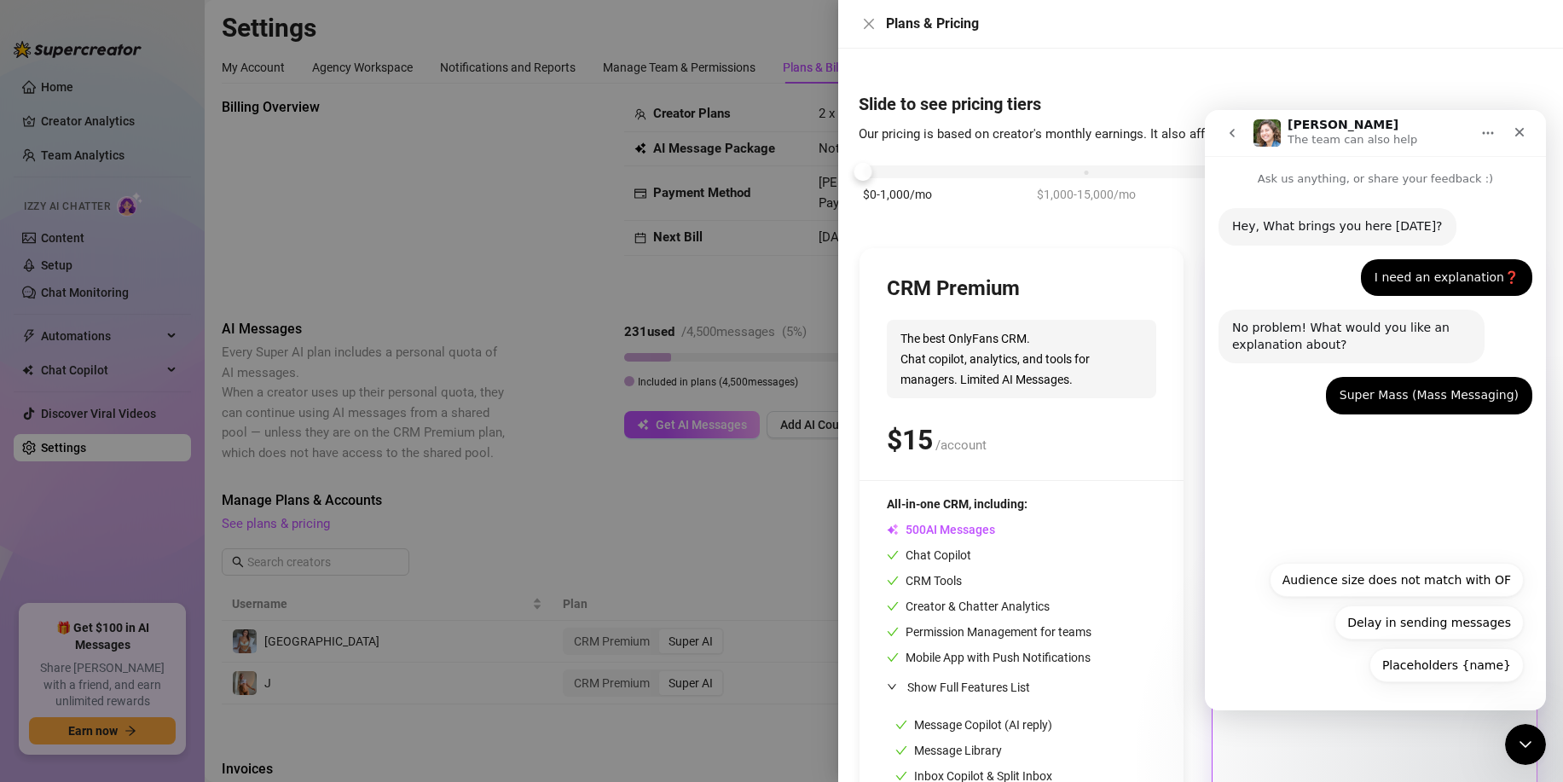
click at [1235, 133] on icon "go back" at bounding box center [1233, 133] width 14 height 14
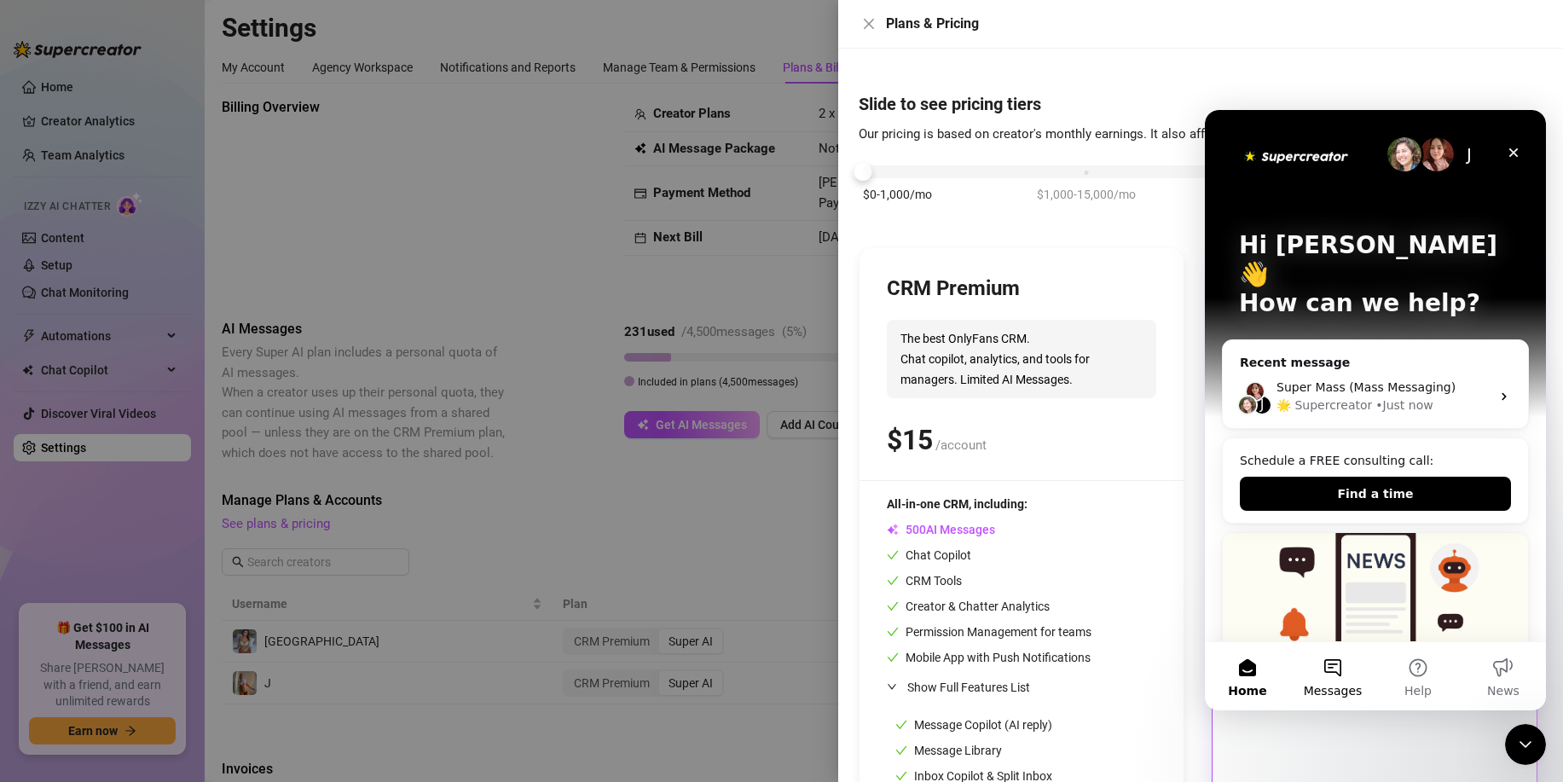
click at [1326, 678] on button "Messages" at bounding box center [1333, 676] width 85 height 68
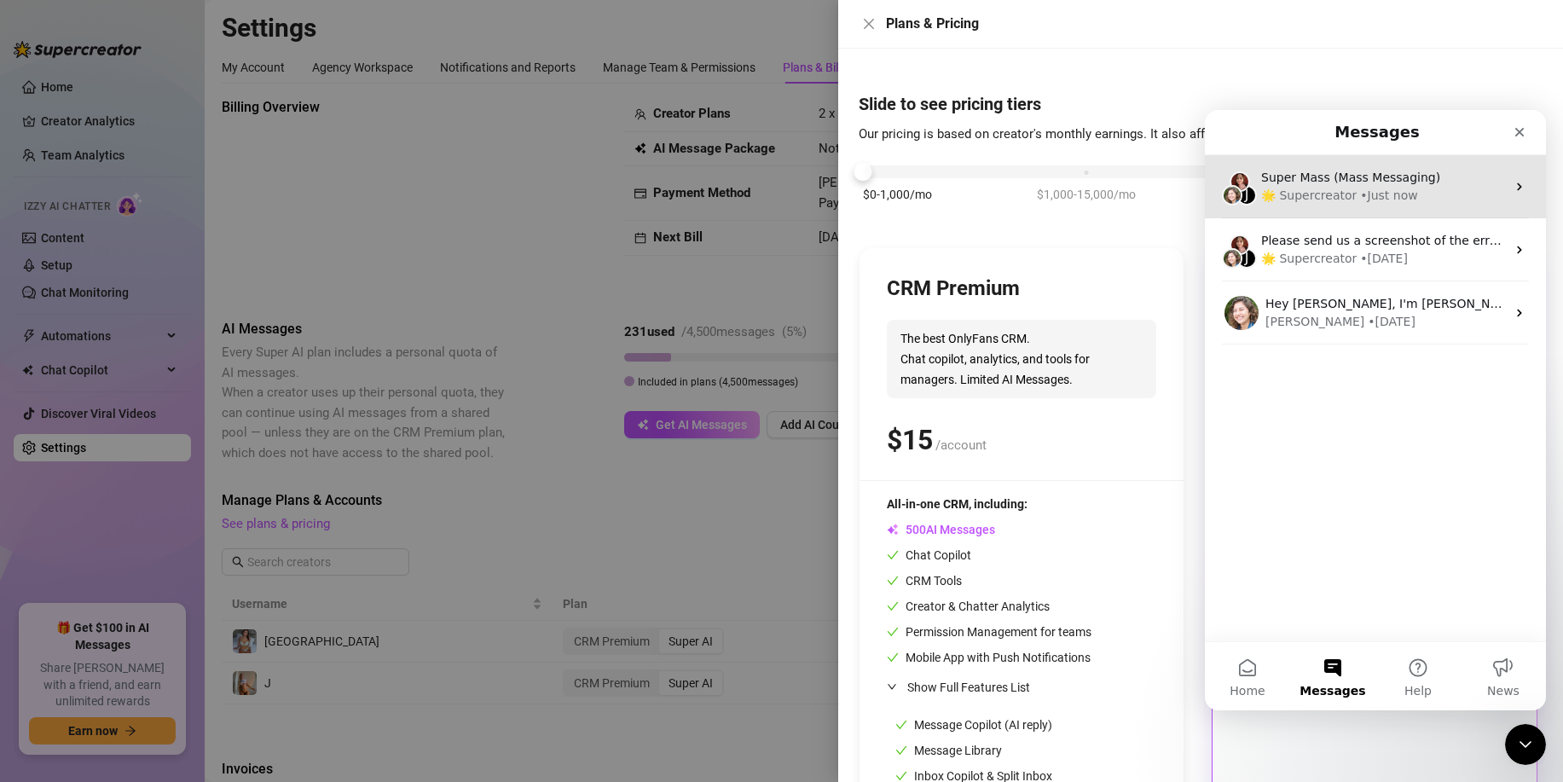
click at [1366, 203] on div "• Just now" at bounding box center [1388, 196] width 57 height 18
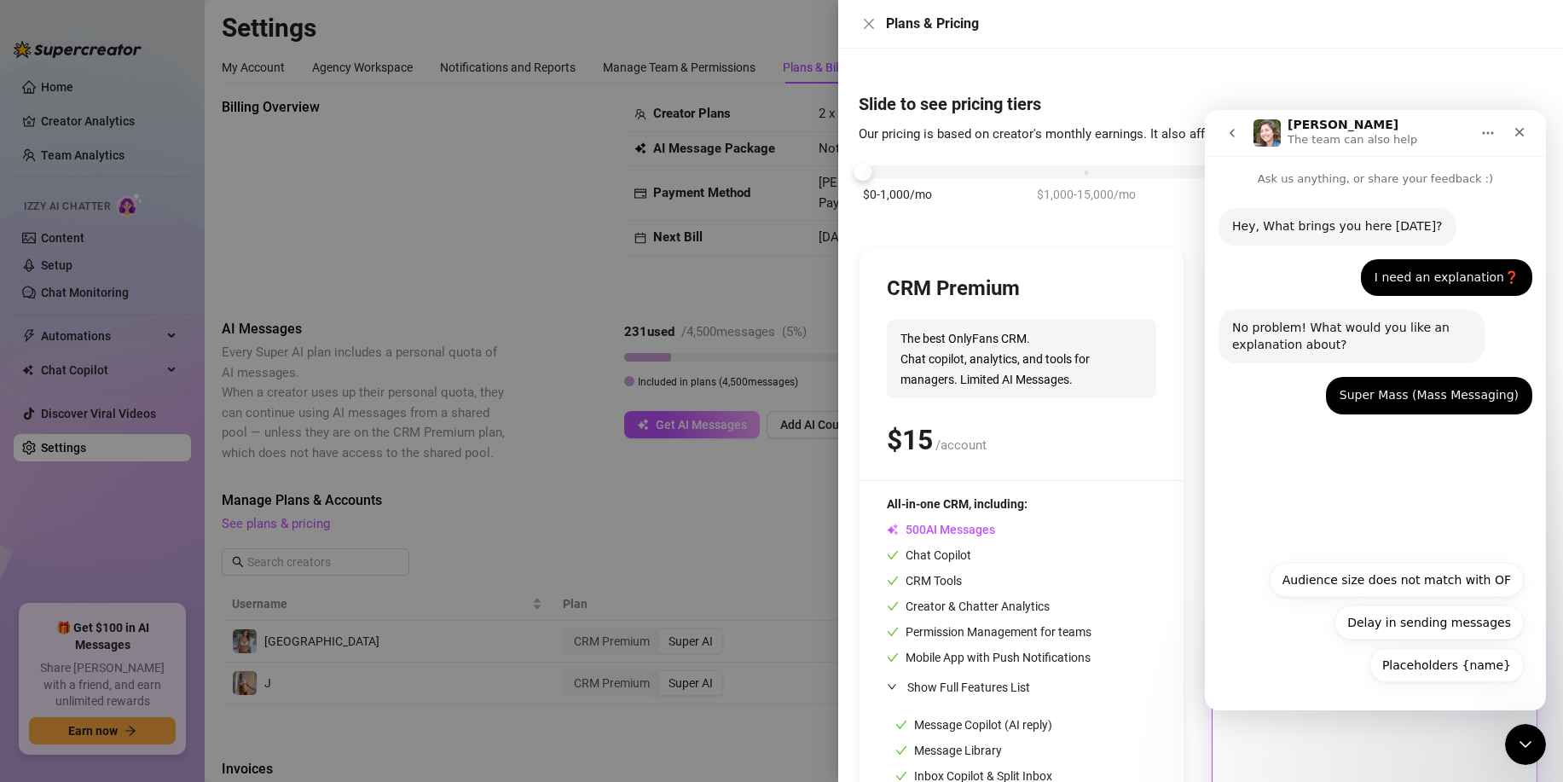
click at [1220, 131] on button "go back" at bounding box center [1232, 133] width 32 height 32
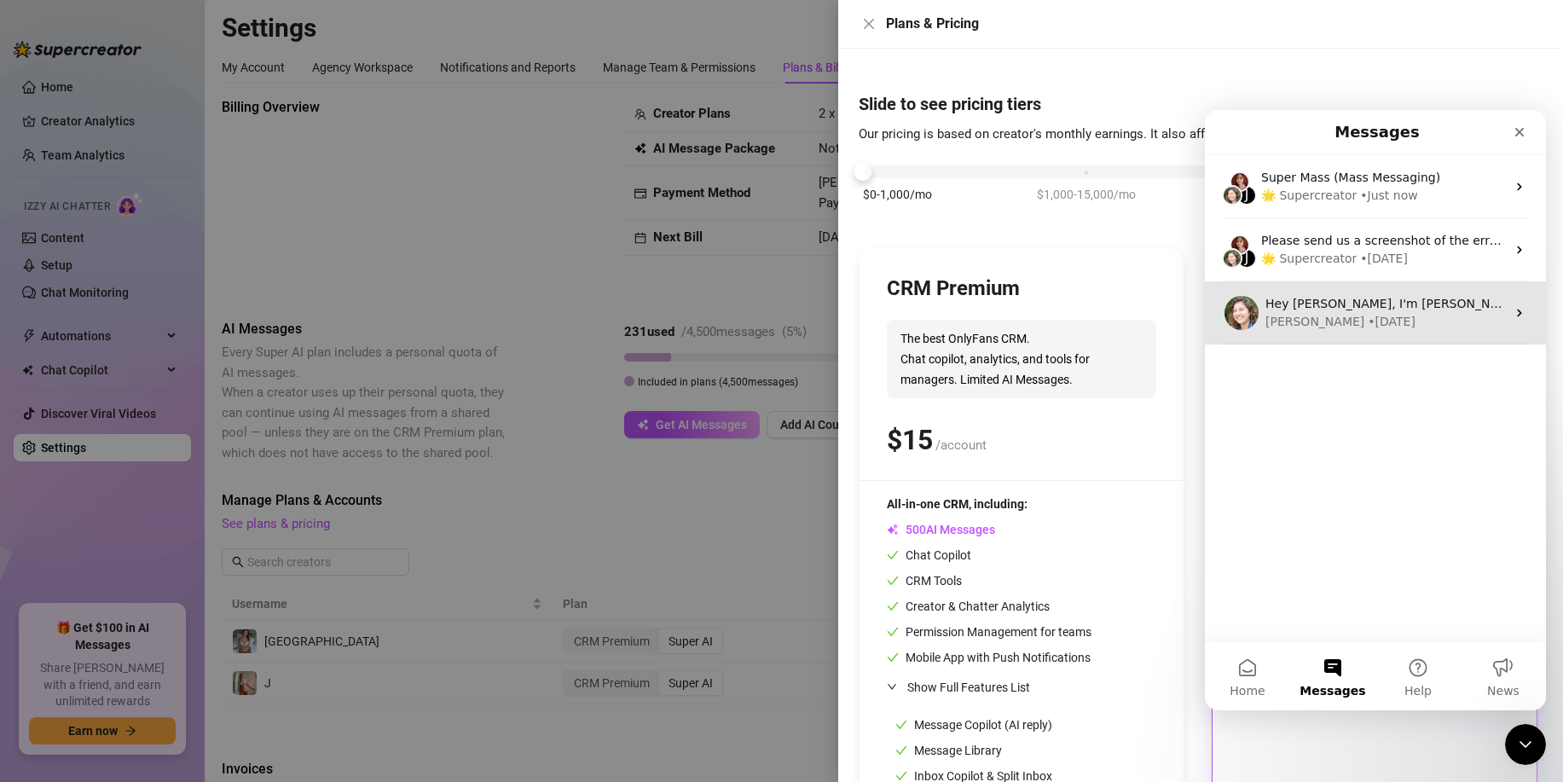
click at [1447, 328] on div "Ella • 1d ago" at bounding box center [1386, 322] width 241 height 18
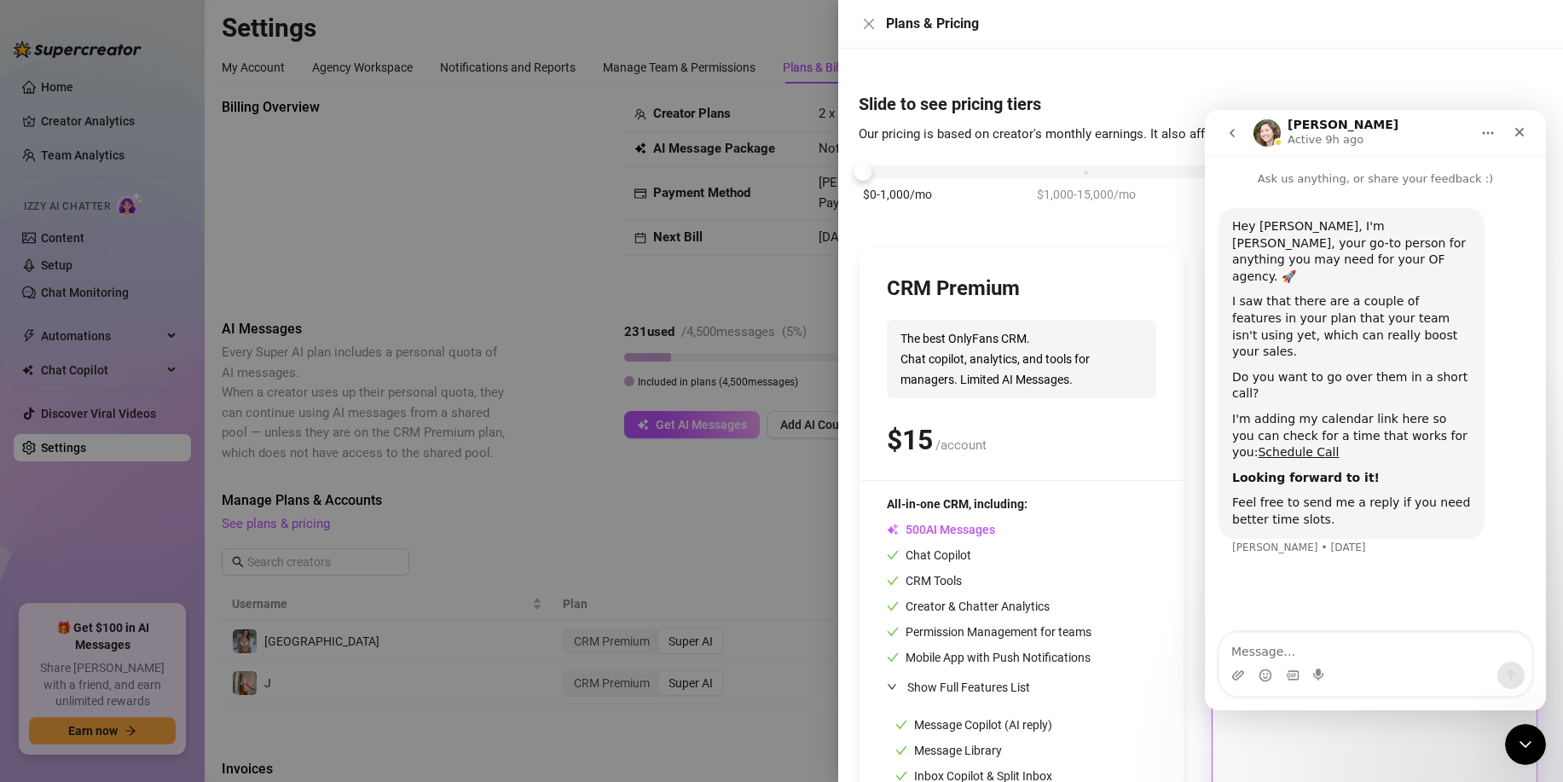
click at [1316, 645] on textarea "Message…" at bounding box center [1376, 647] width 312 height 29
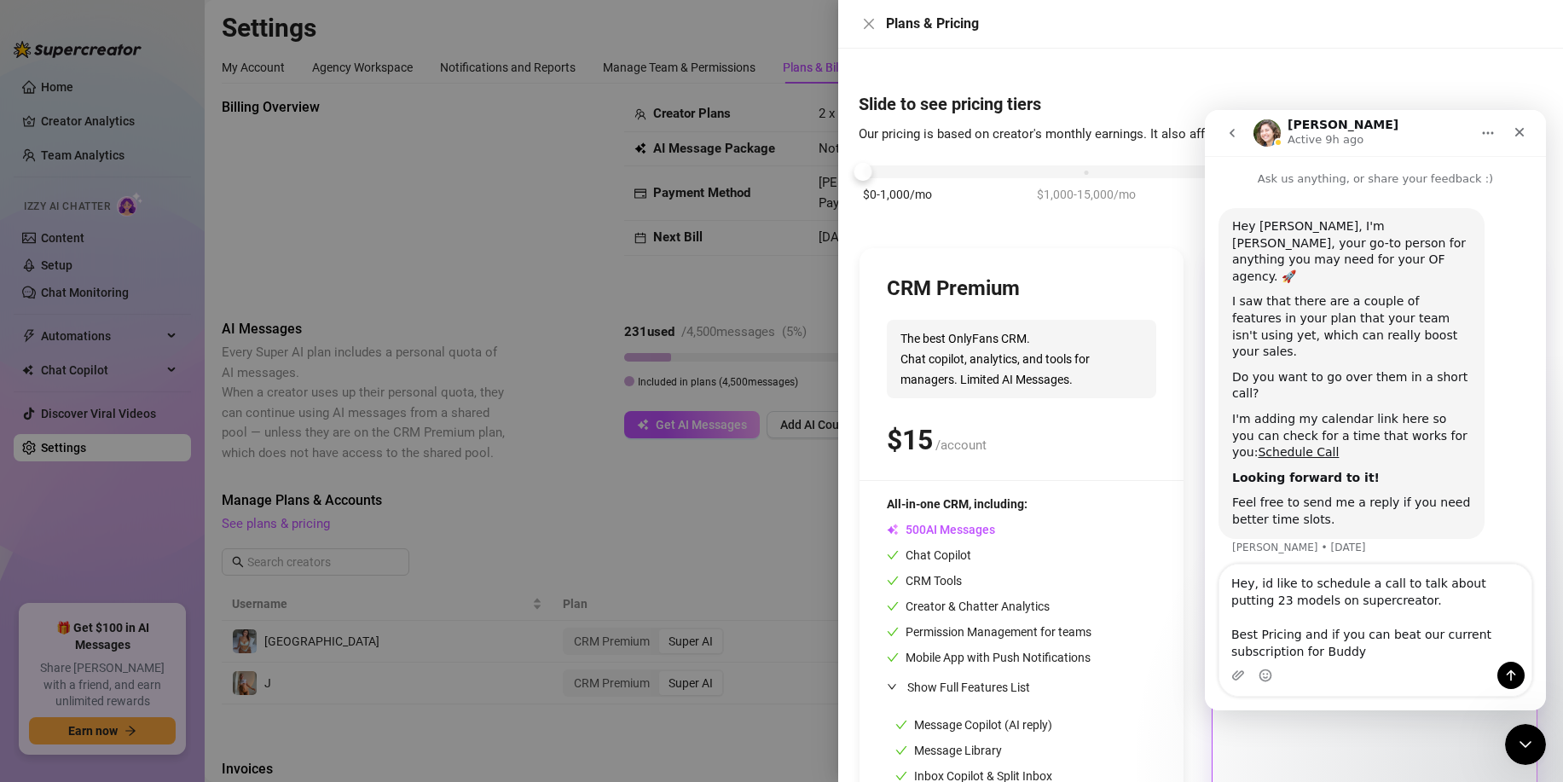
type textarea "Hey, id like to schedule a call to talk about putting 23 models on supercreator…"
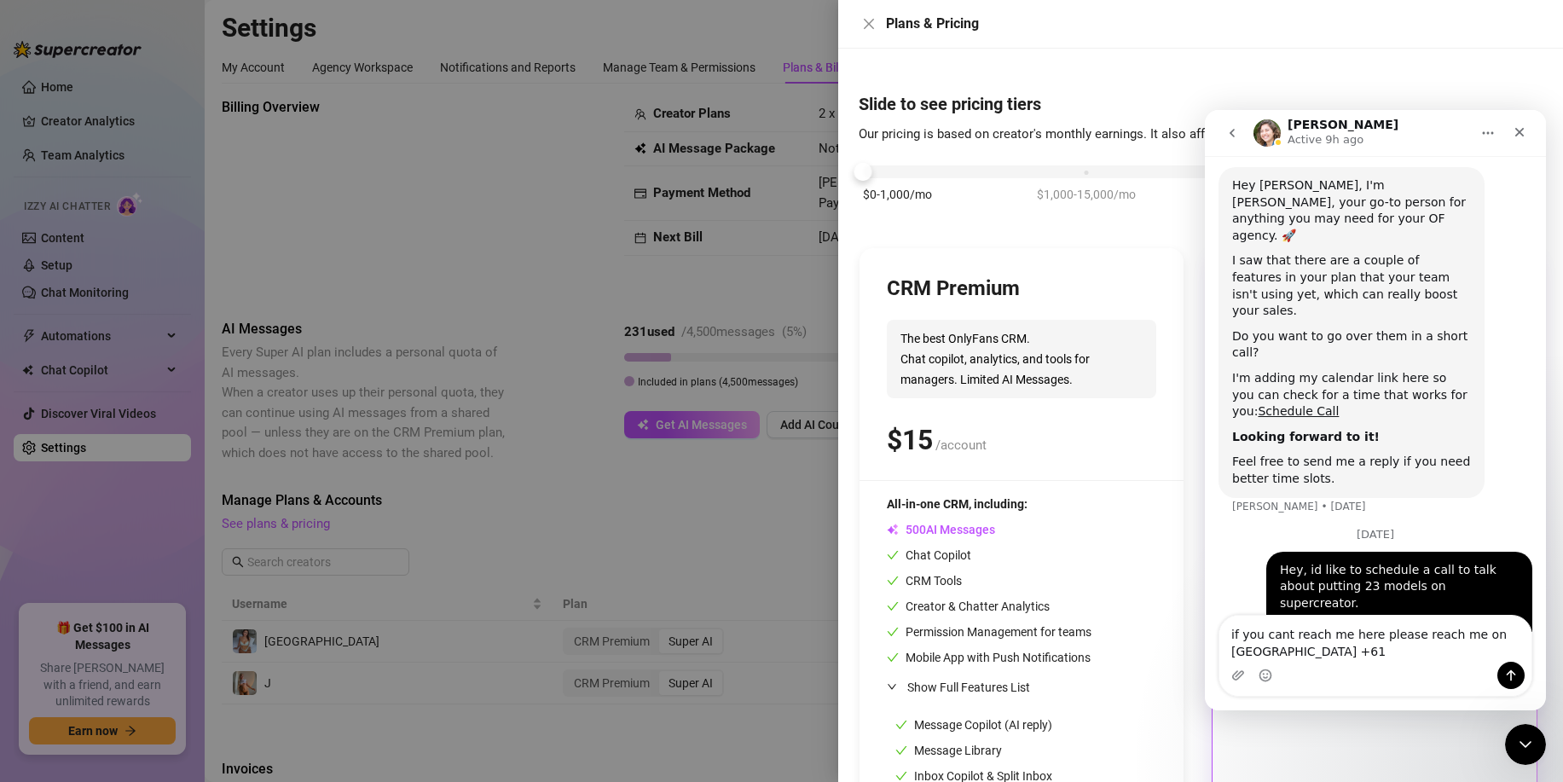
scroll to position [58, 0]
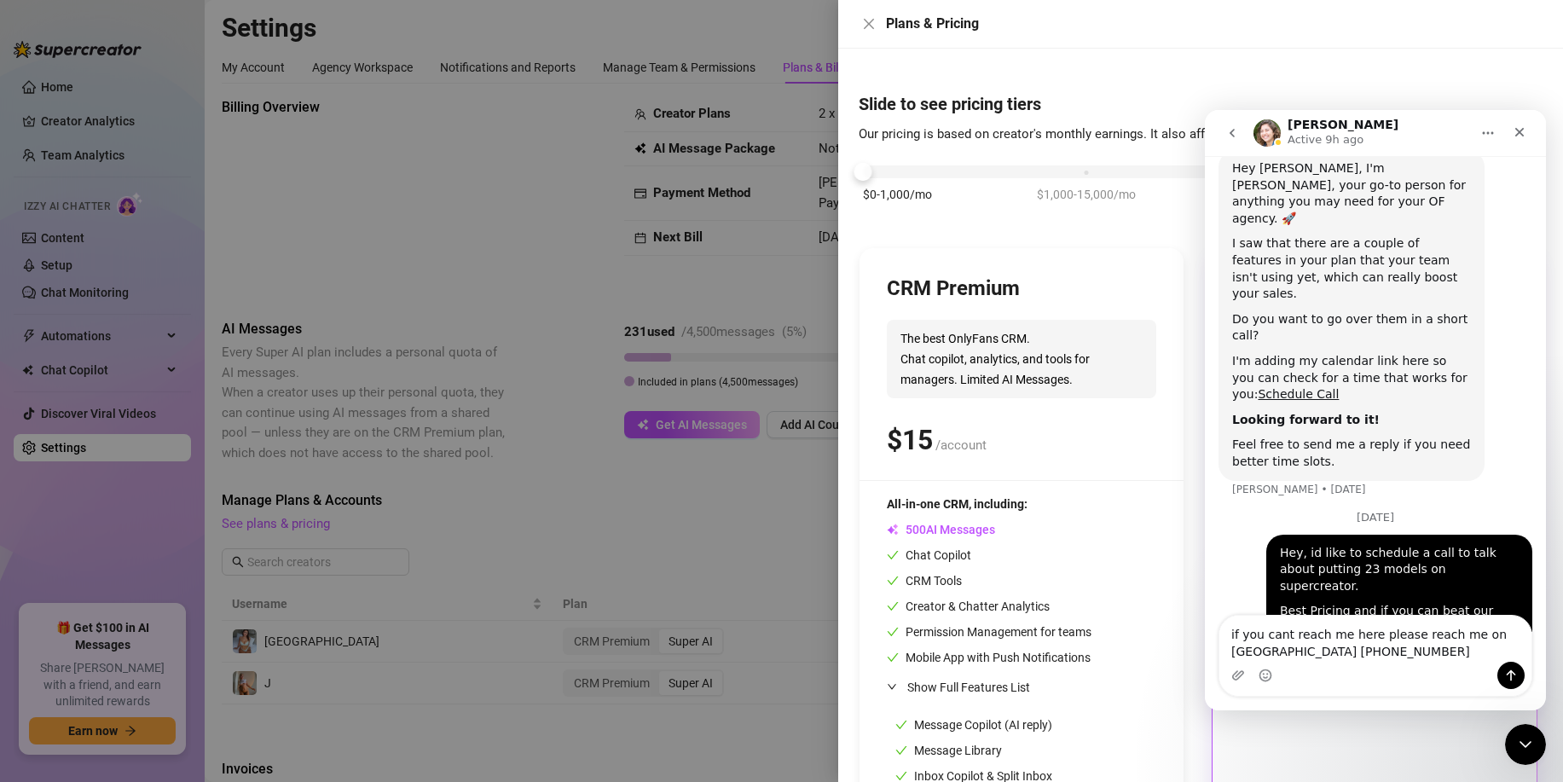
type textarea "if you cant reach me here please reach me on WA +61 478 145 021"
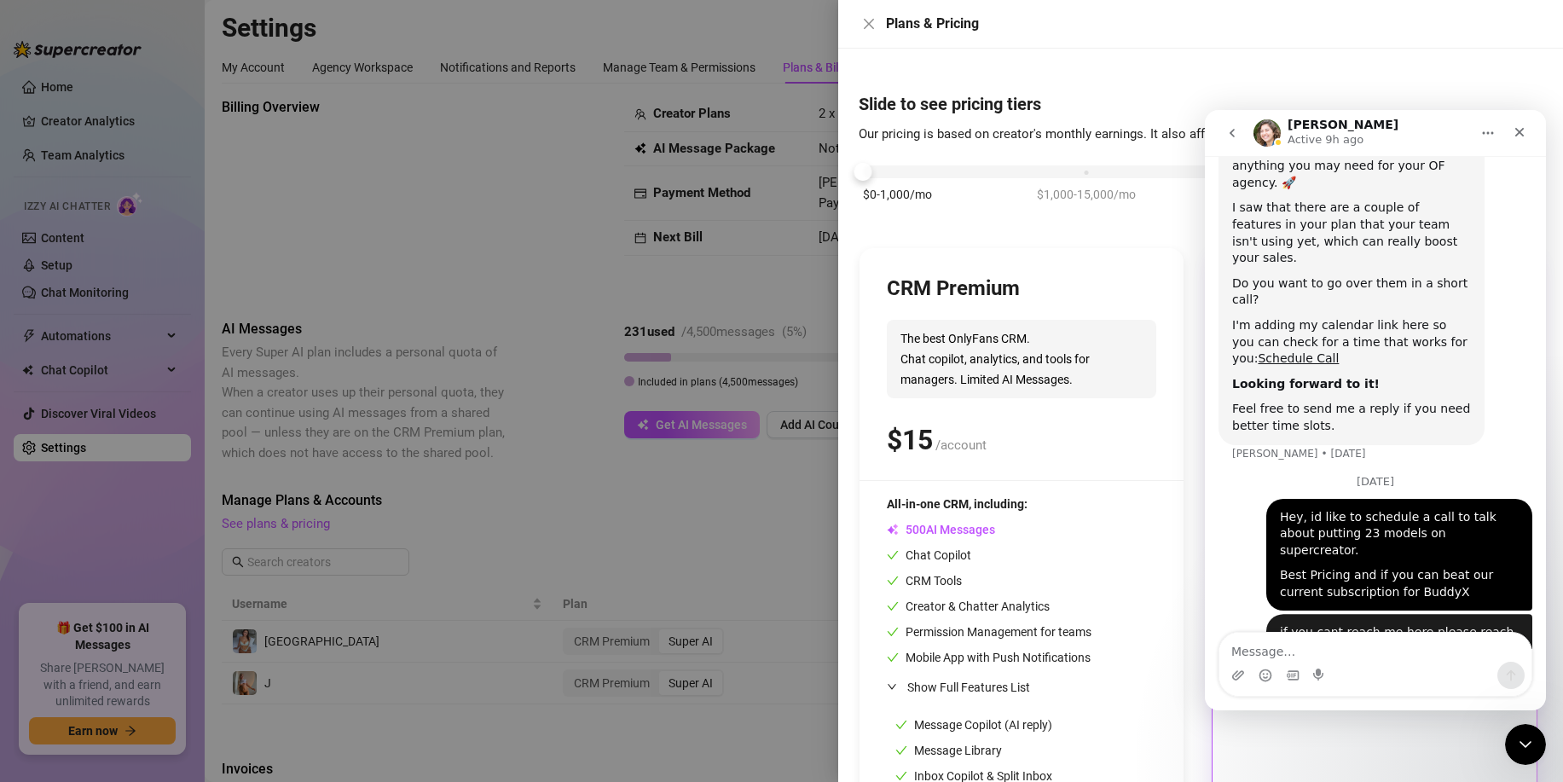
scroll to position [96, 0]
click at [694, 640] on div at bounding box center [781, 391] width 1563 height 782
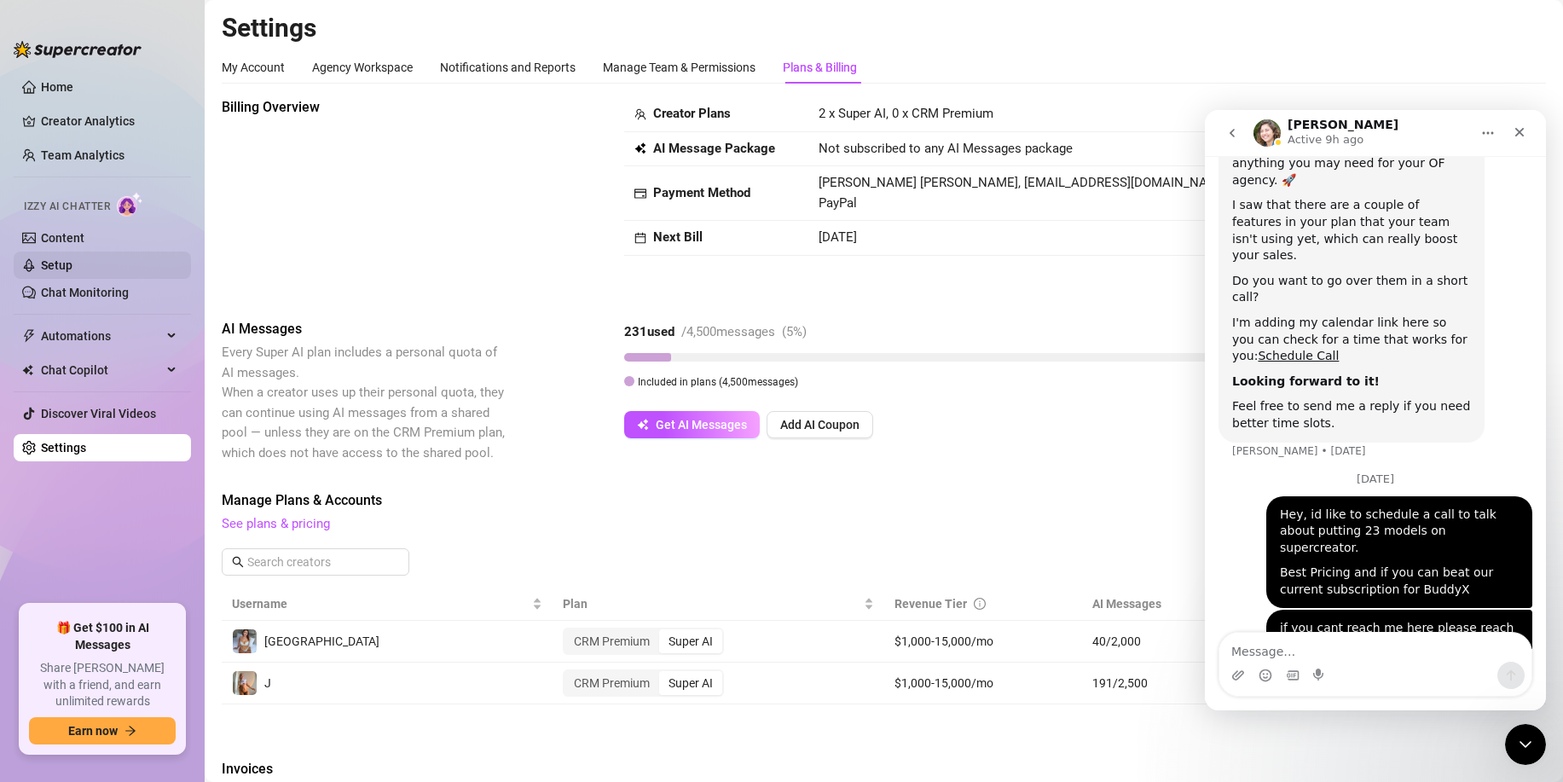
click at [73, 263] on link "Setup" at bounding box center [57, 265] width 32 height 14
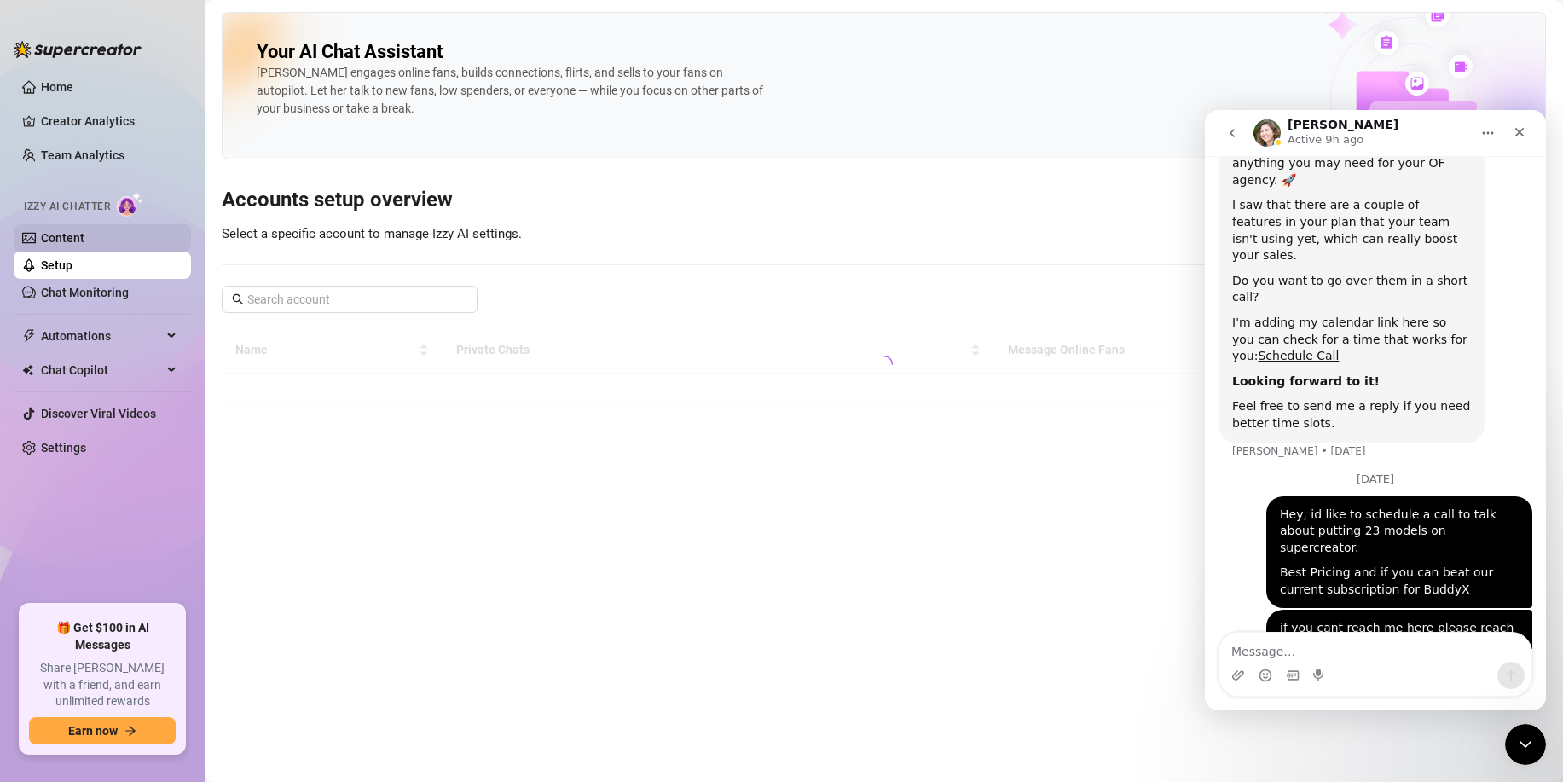
click at [84, 245] on link "Content" at bounding box center [63, 238] width 44 height 14
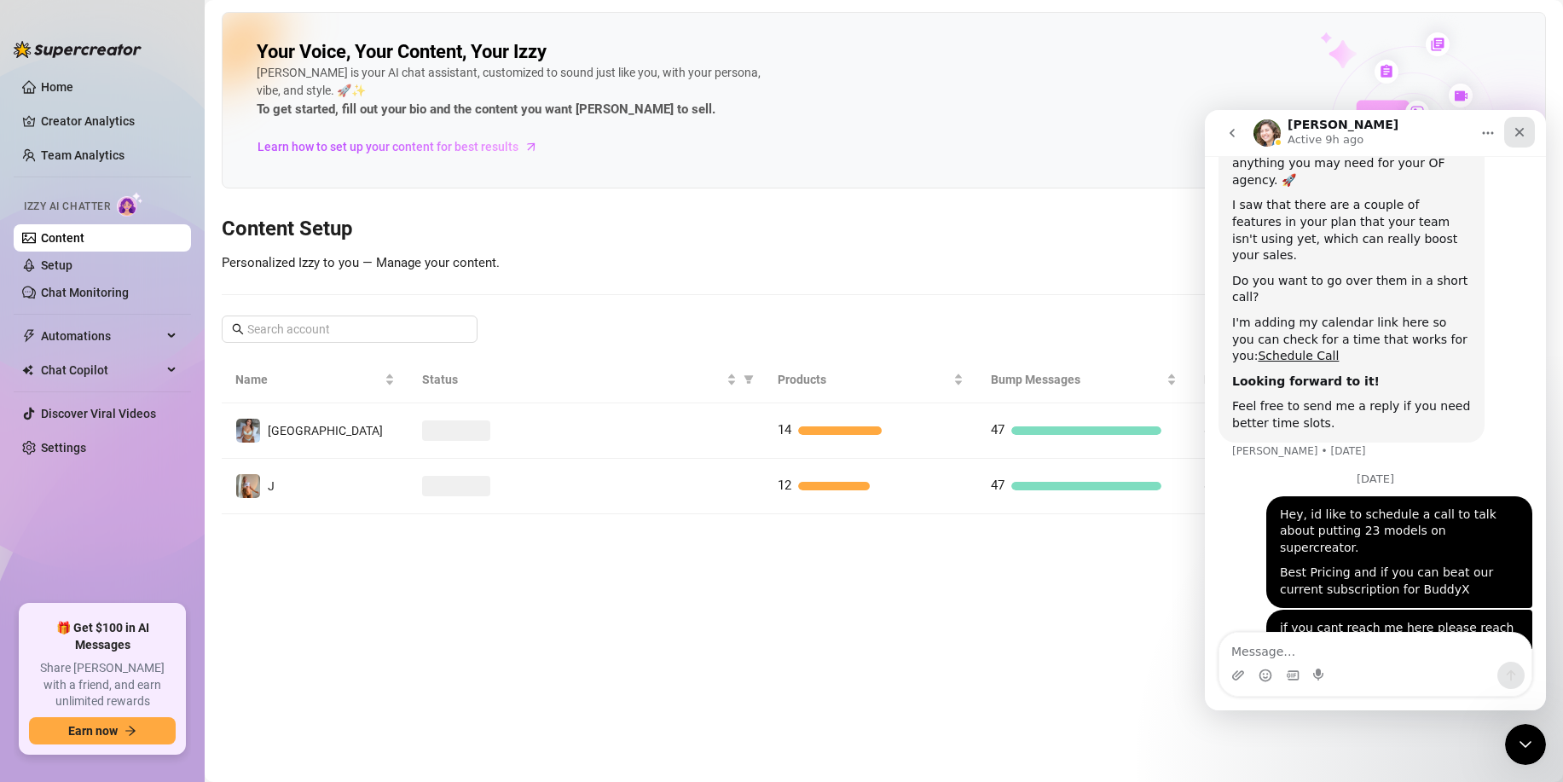
click at [1522, 129] on icon "Close" at bounding box center [1520, 132] width 9 height 9
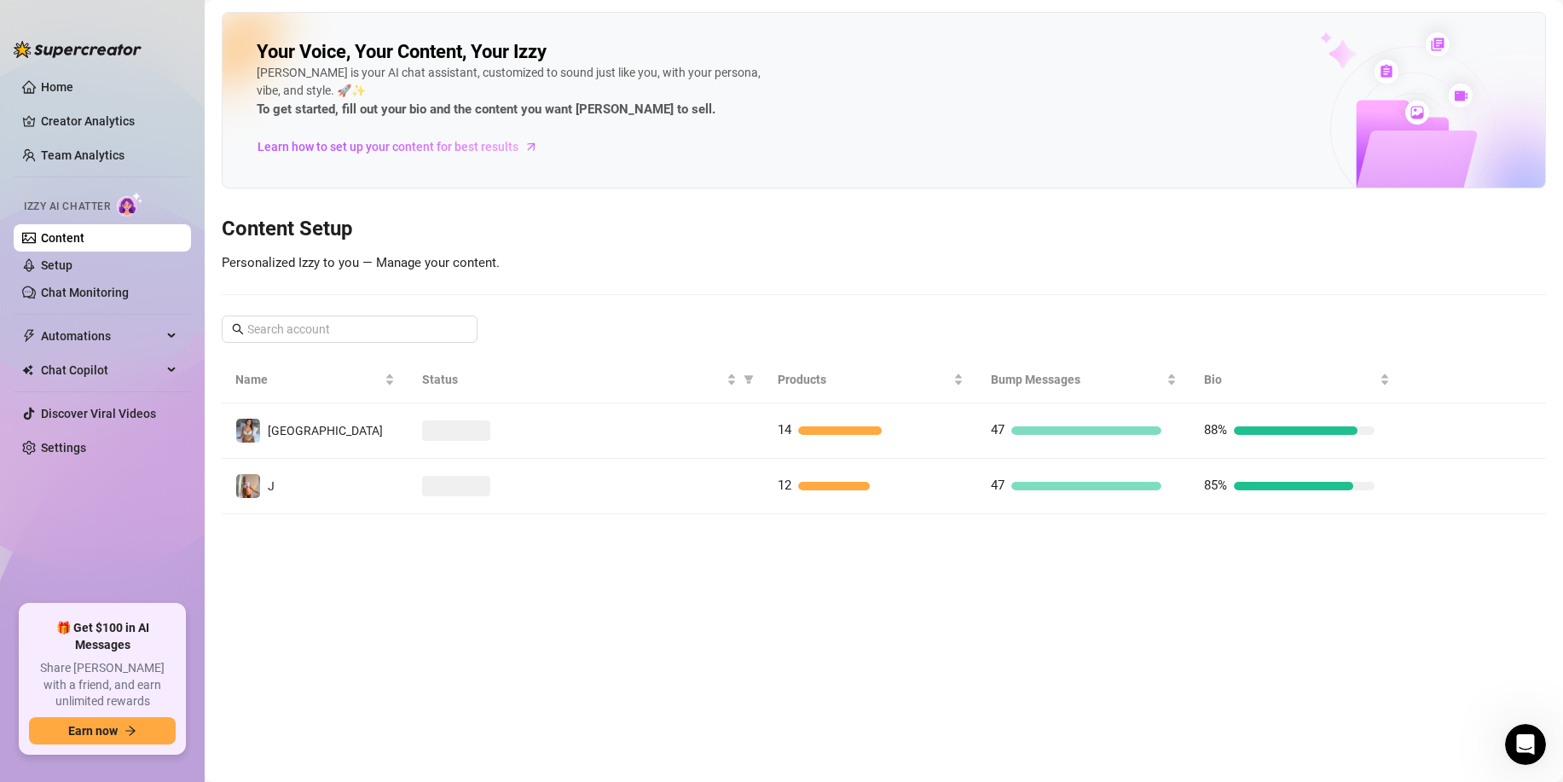
scroll to position [96, 0]
click at [73, 270] on link "Setup" at bounding box center [57, 265] width 32 height 14
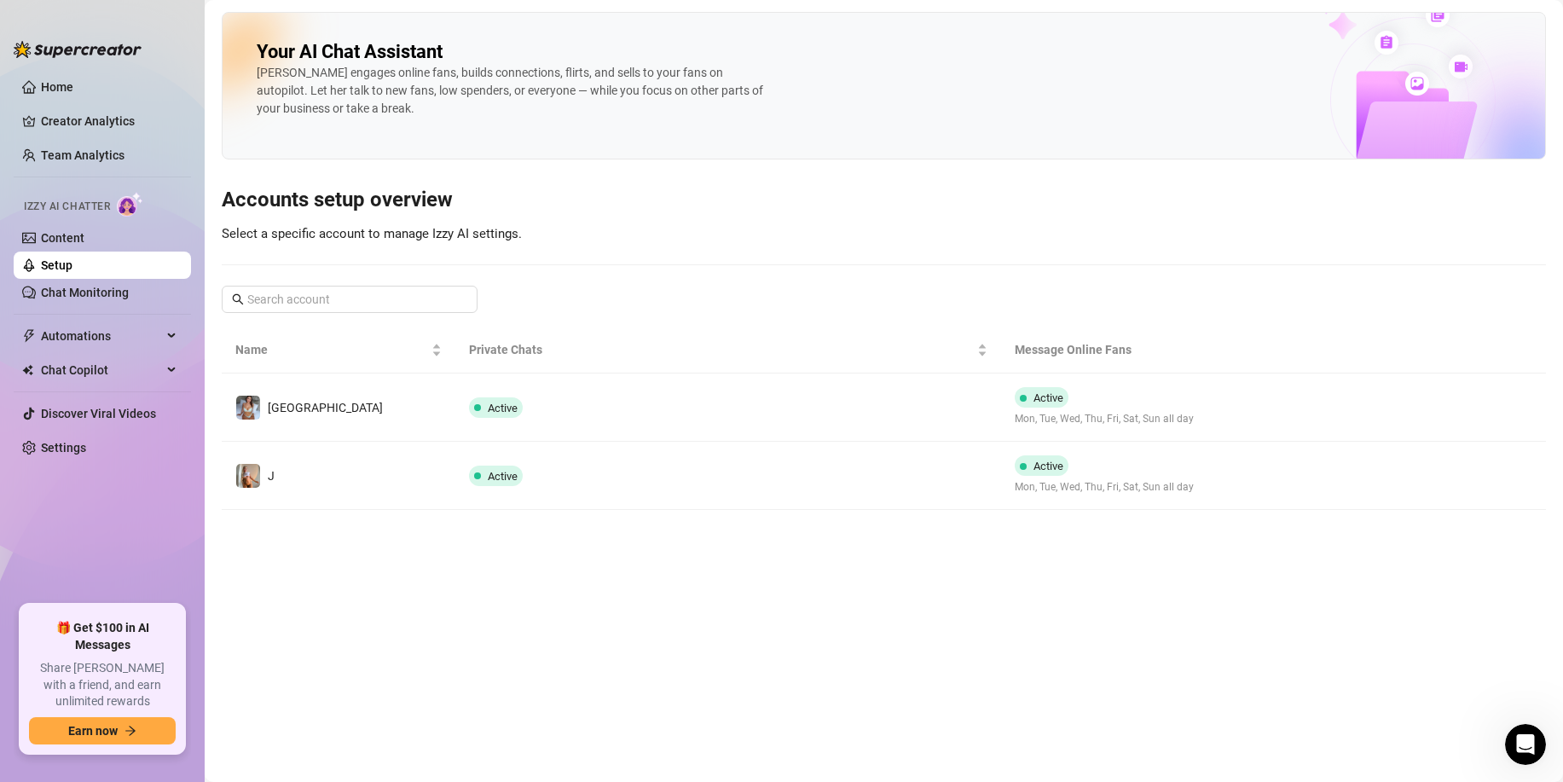
click at [73, 258] on link "Setup" at bounding box center [57, 265] width 32 height 14
click at [84, 240] on link "Content" at bounding box center [63, 238] width 44 height 14
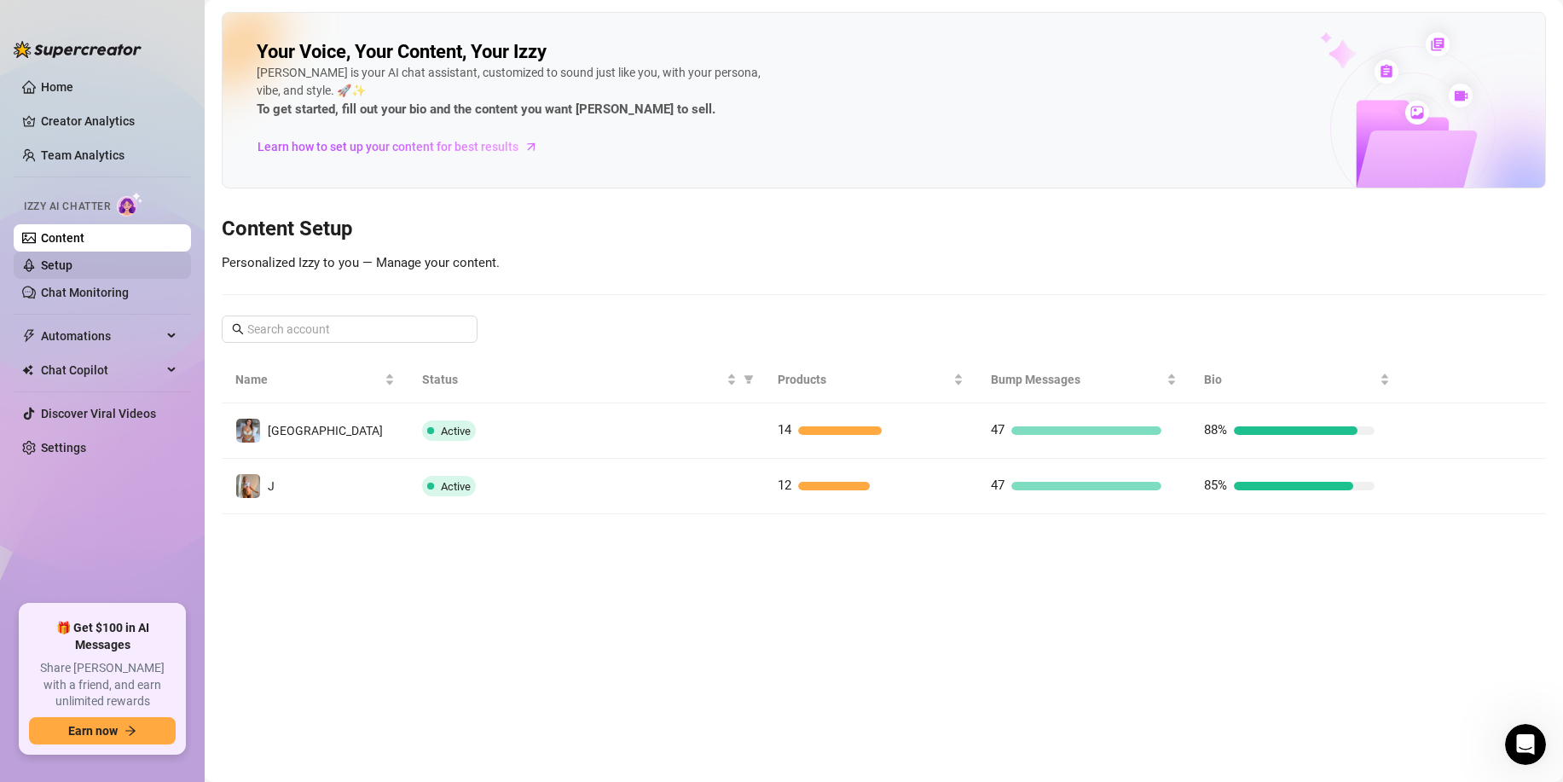
click at [73, 272] on link "Setup" at bounding box center [57, 265] width 32 height 14
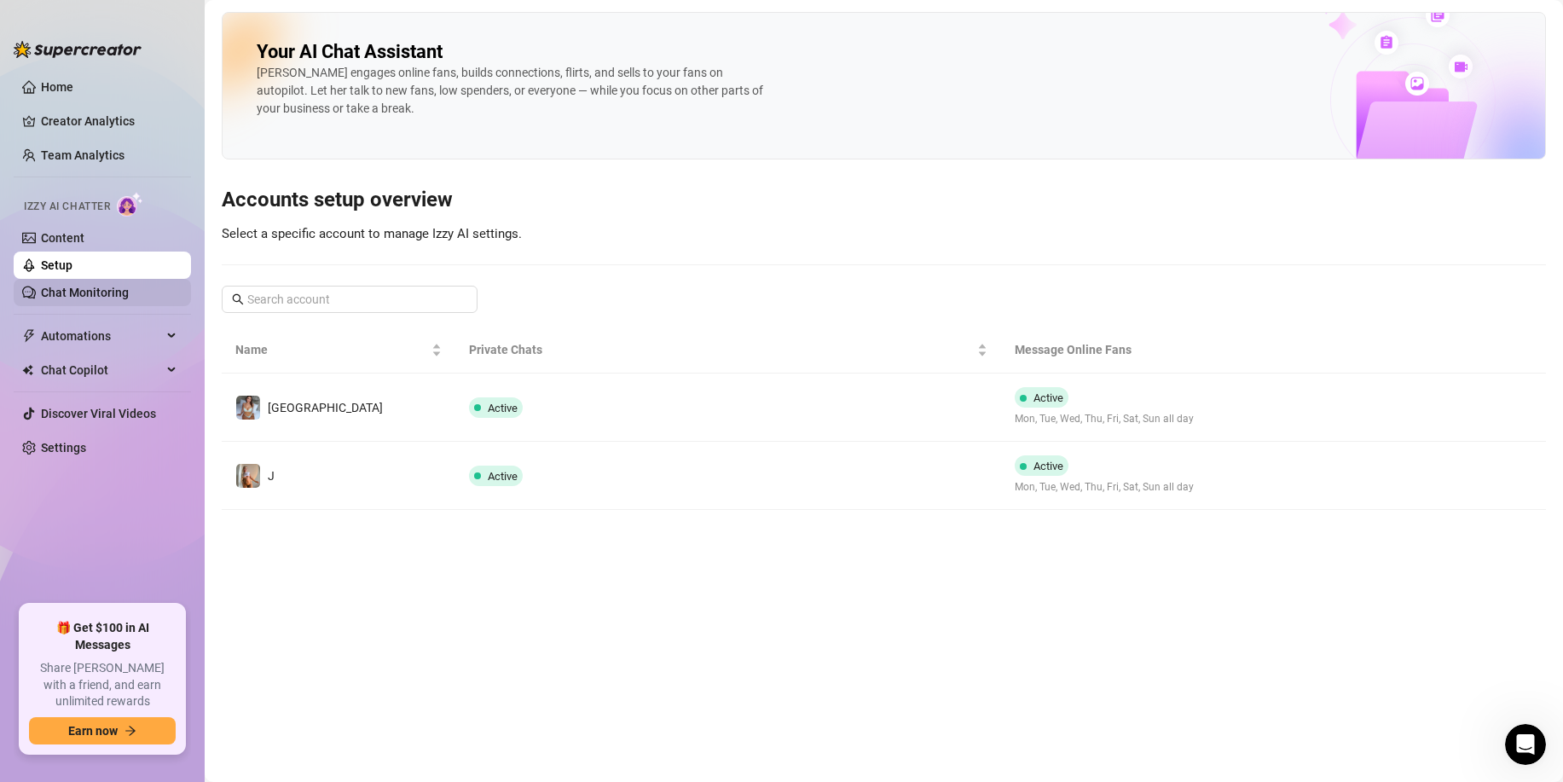
click at [84, 297] on link "Chat Monitoring" at bounding box center [85, 293] width 88 height 14
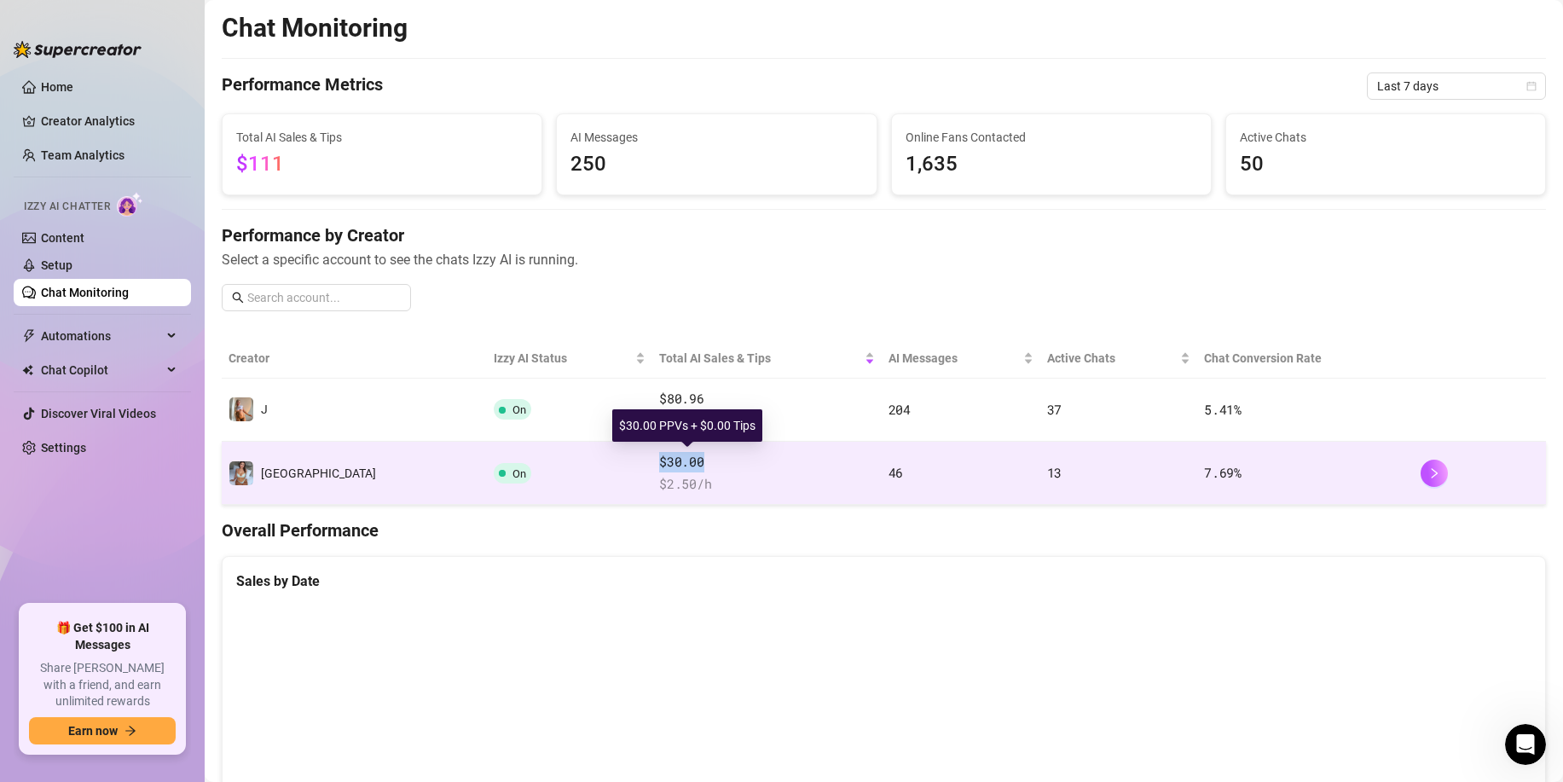
drag, startPoint x: 578, startPoint y: 456, endPoint x: 626, endPoint y: 457, distance: 47.8
click at [653, 457] on td "$30.00 $ 2.50 /h" at bounding box center [767, 473] width 229 height 63
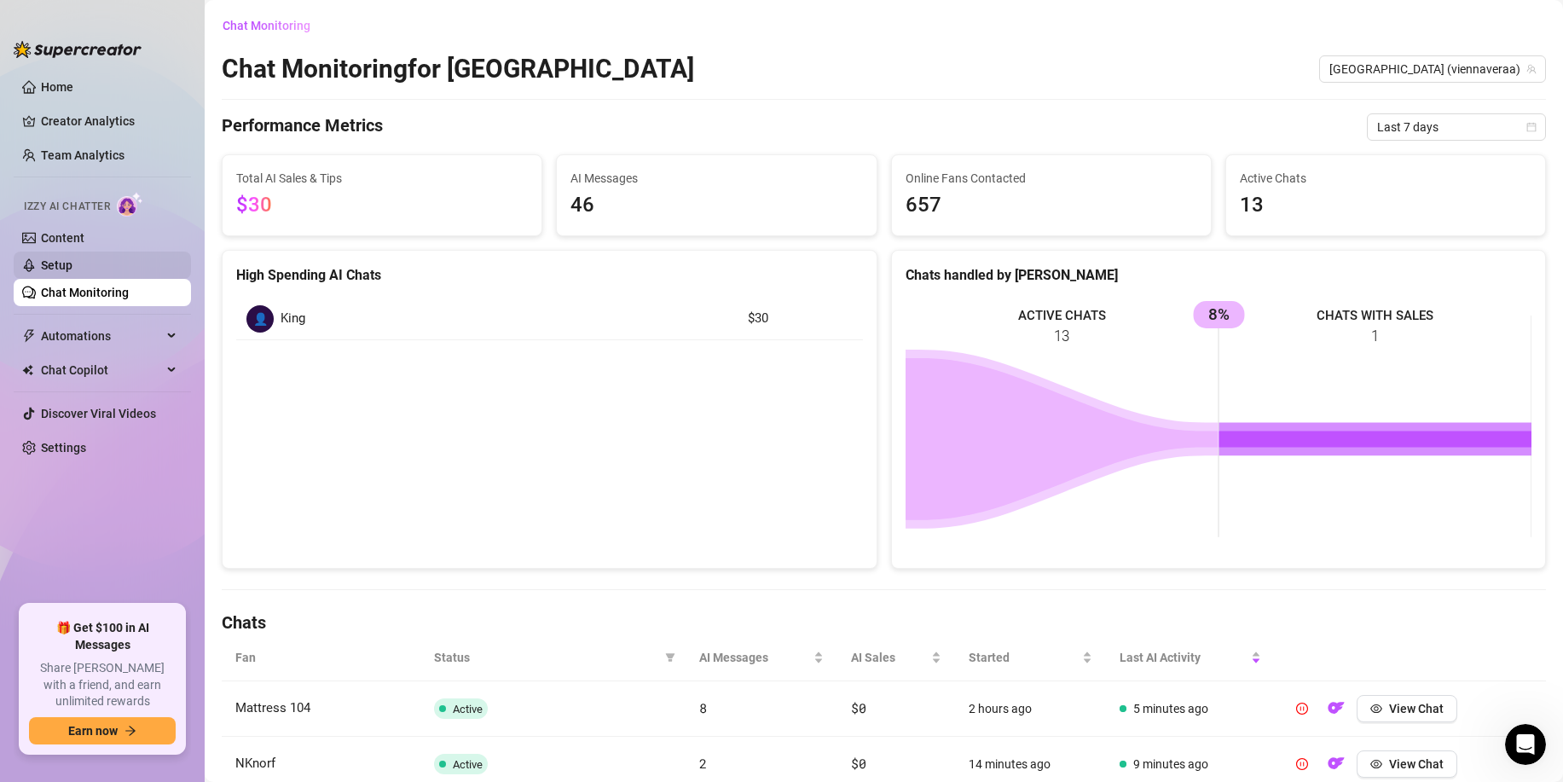
click at [73, 270] on link "Setup" at bounding box center [57, 265] width 32 height 14
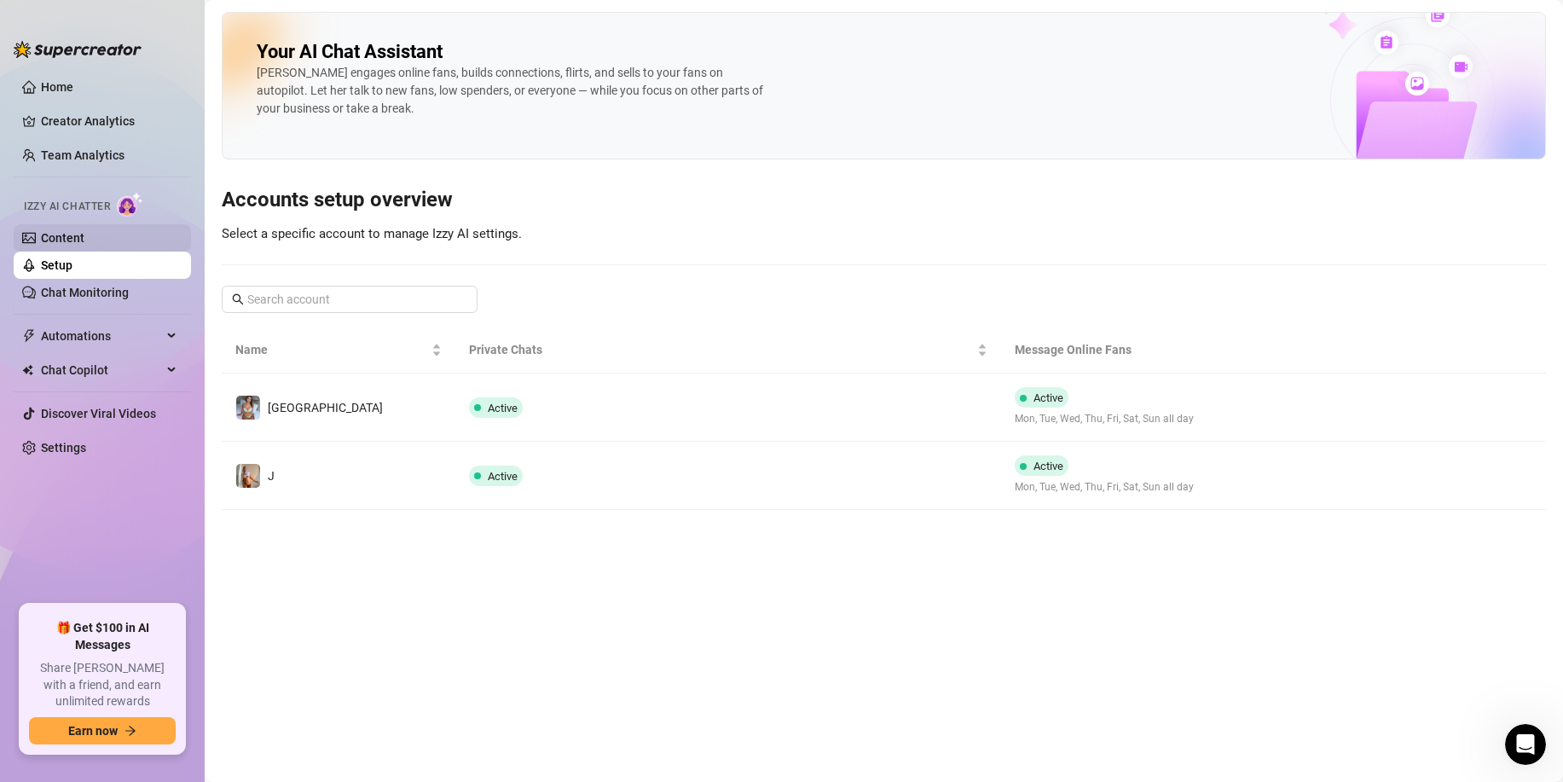
click at [84, 244] on link "Content" at bounding box center [63, 238] width 44 height 14
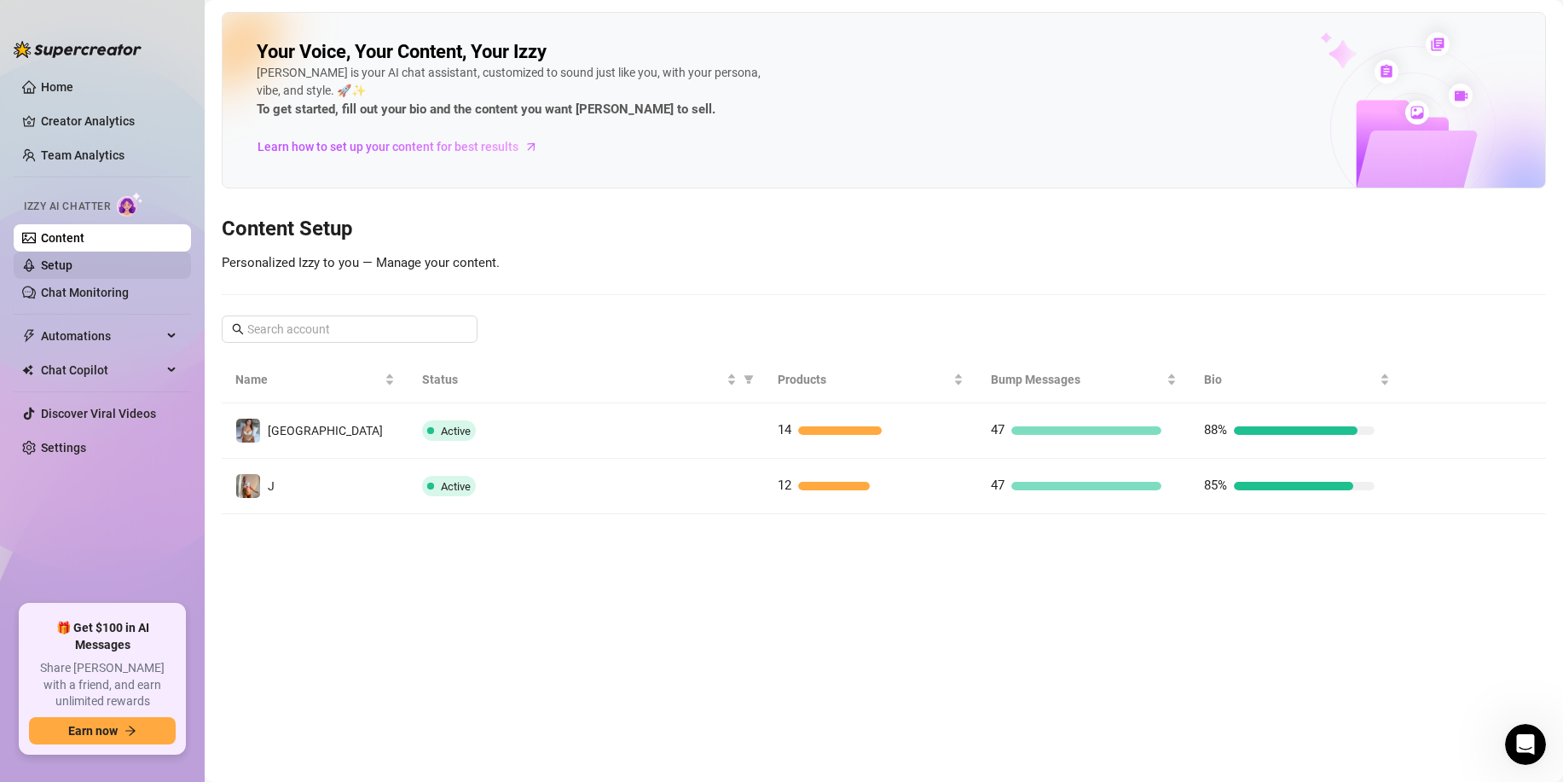
click at [73, 268] on link "Setup" at bounding box center [57, 265] width 32 height 14
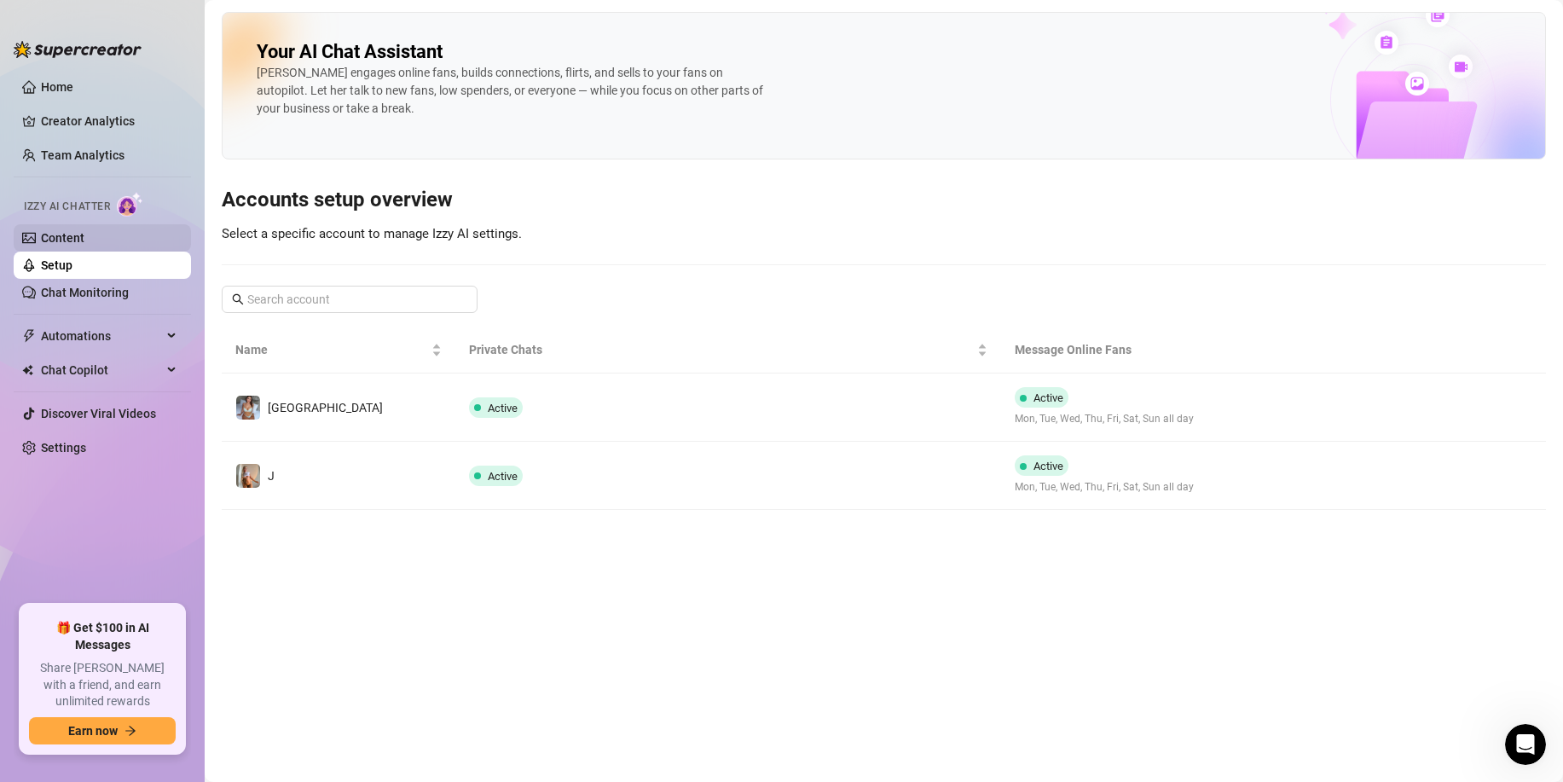
click at [84, 241] on link "Content" at bounding box center [63, 238] width 44 height 14
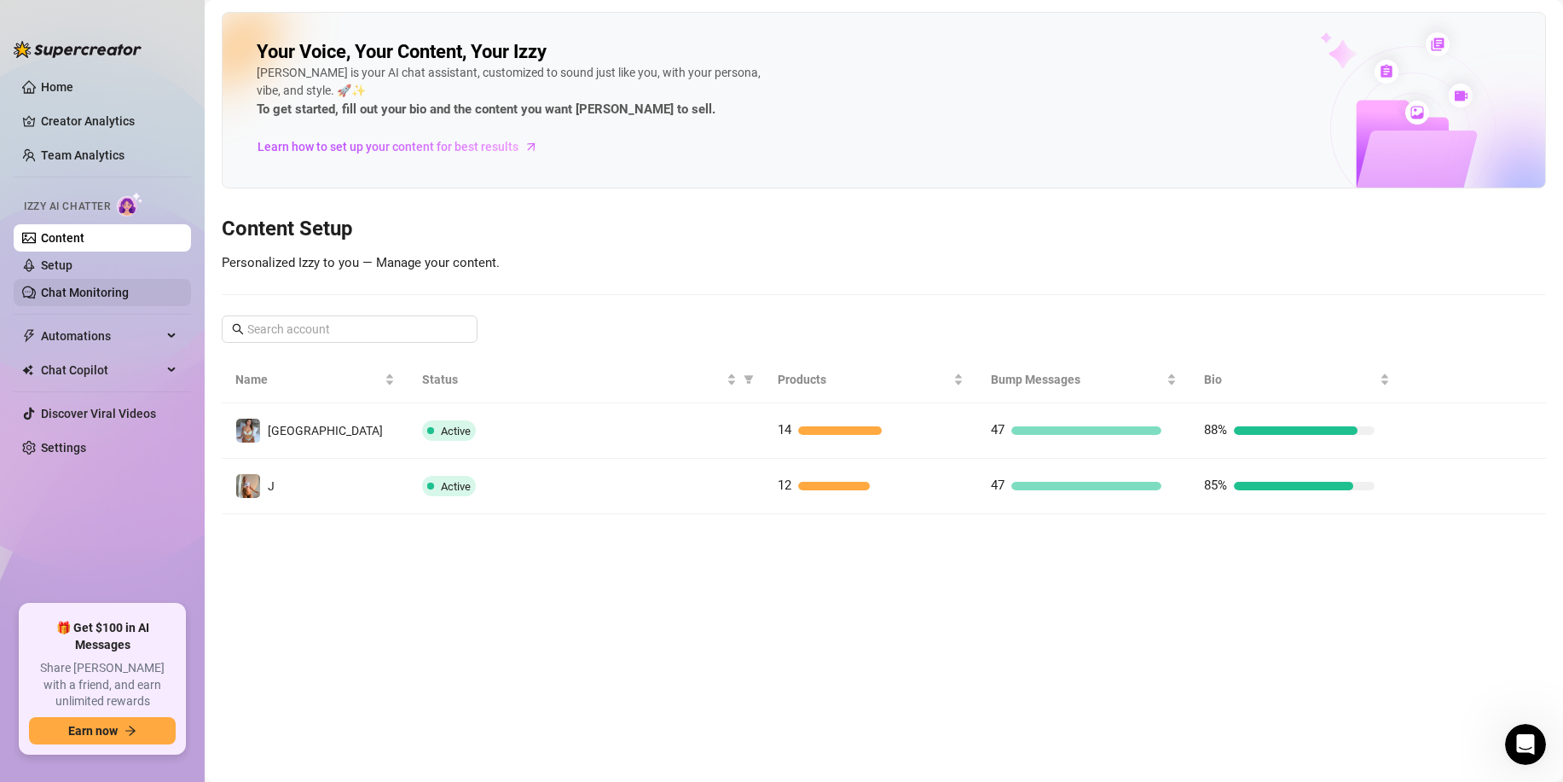
click at [107, 286] on link "Chat Monitoring" at bounding box center [85, 293] width 88 height 14
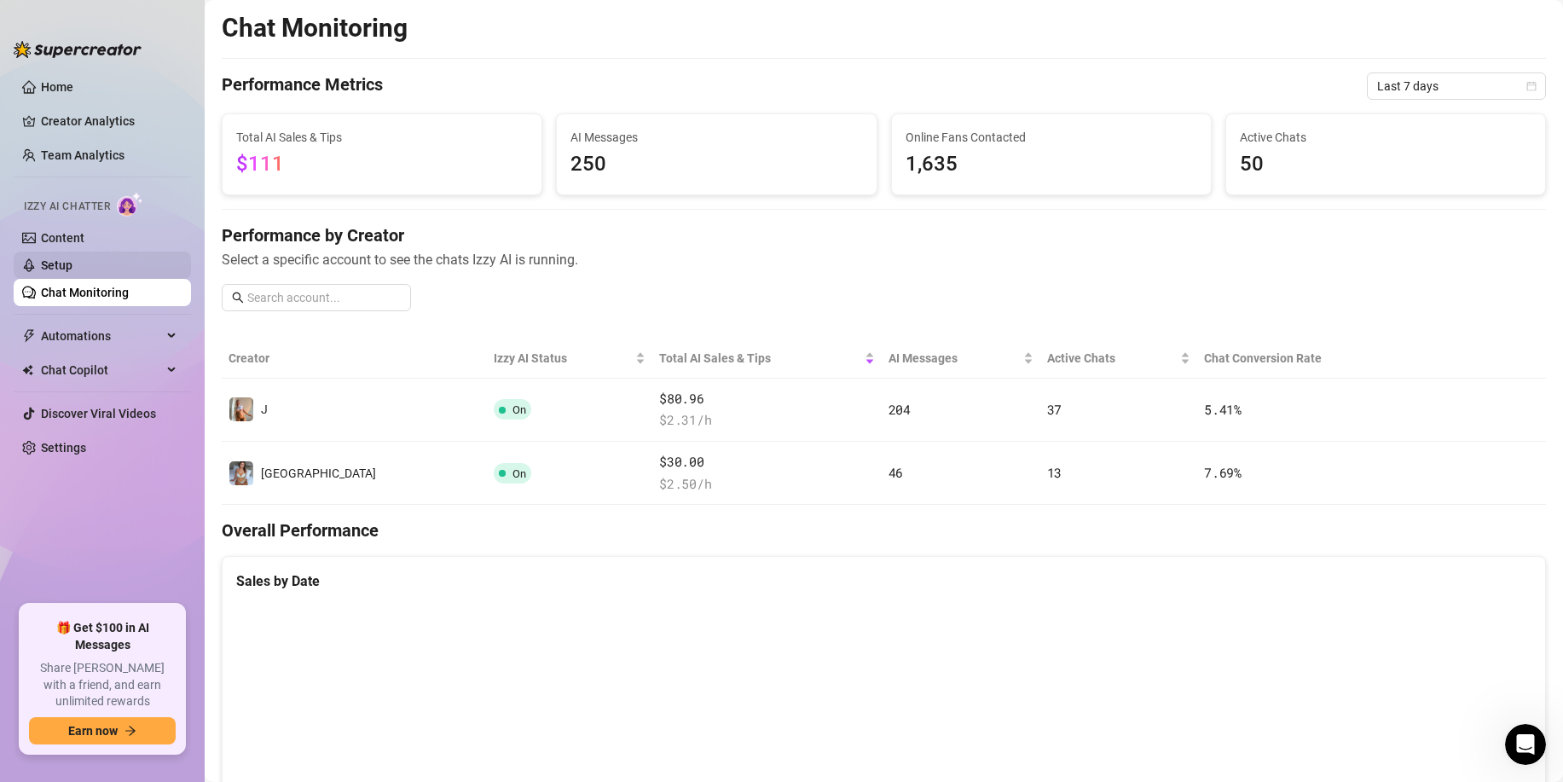
click at [73, 262] on link "Setup" at bounding box center [57, 265] width 32 height 14
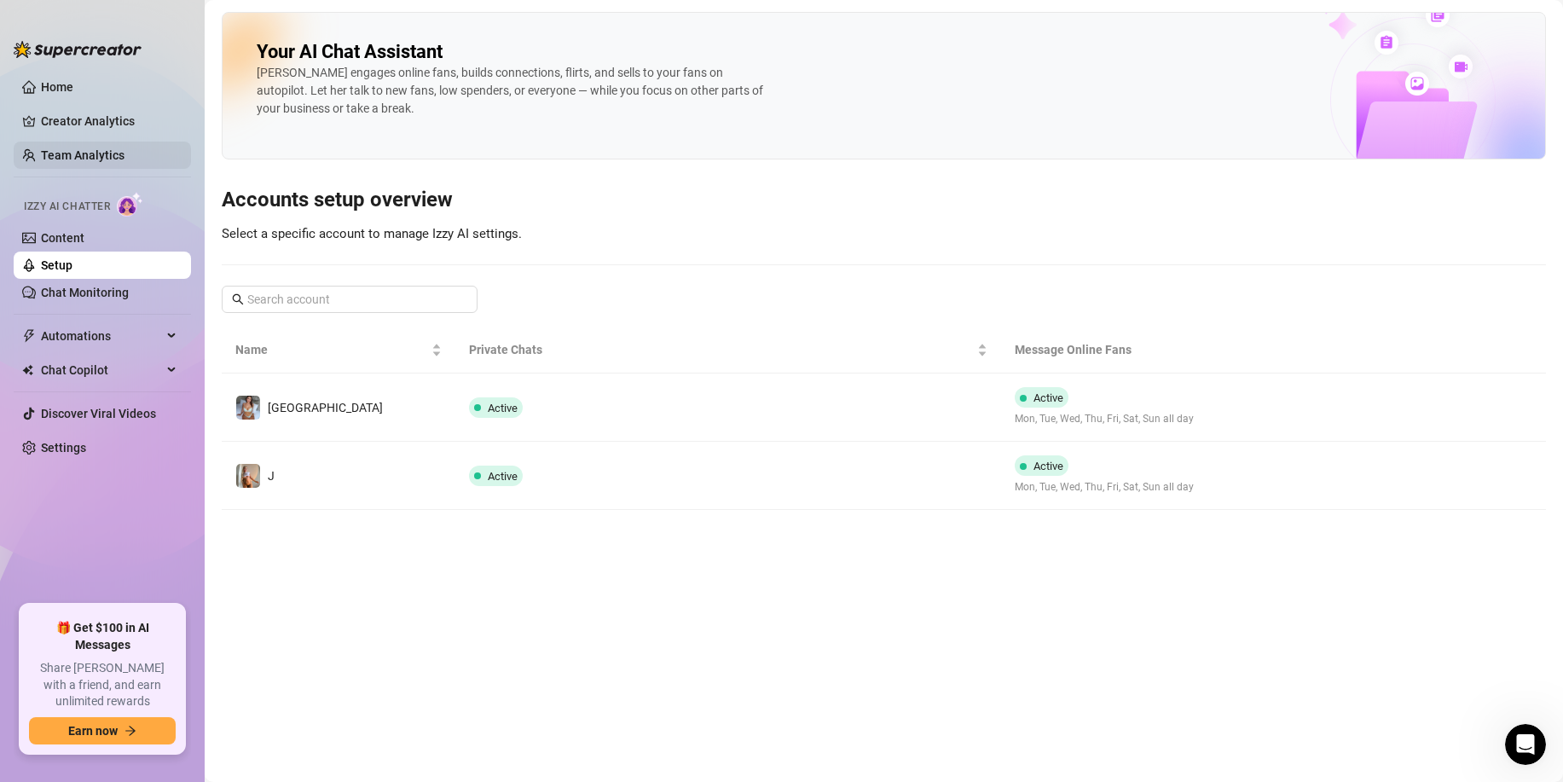
click at [107, 149] on link "Team Analytics" at bounding box center [83, 155] width 84 height 14
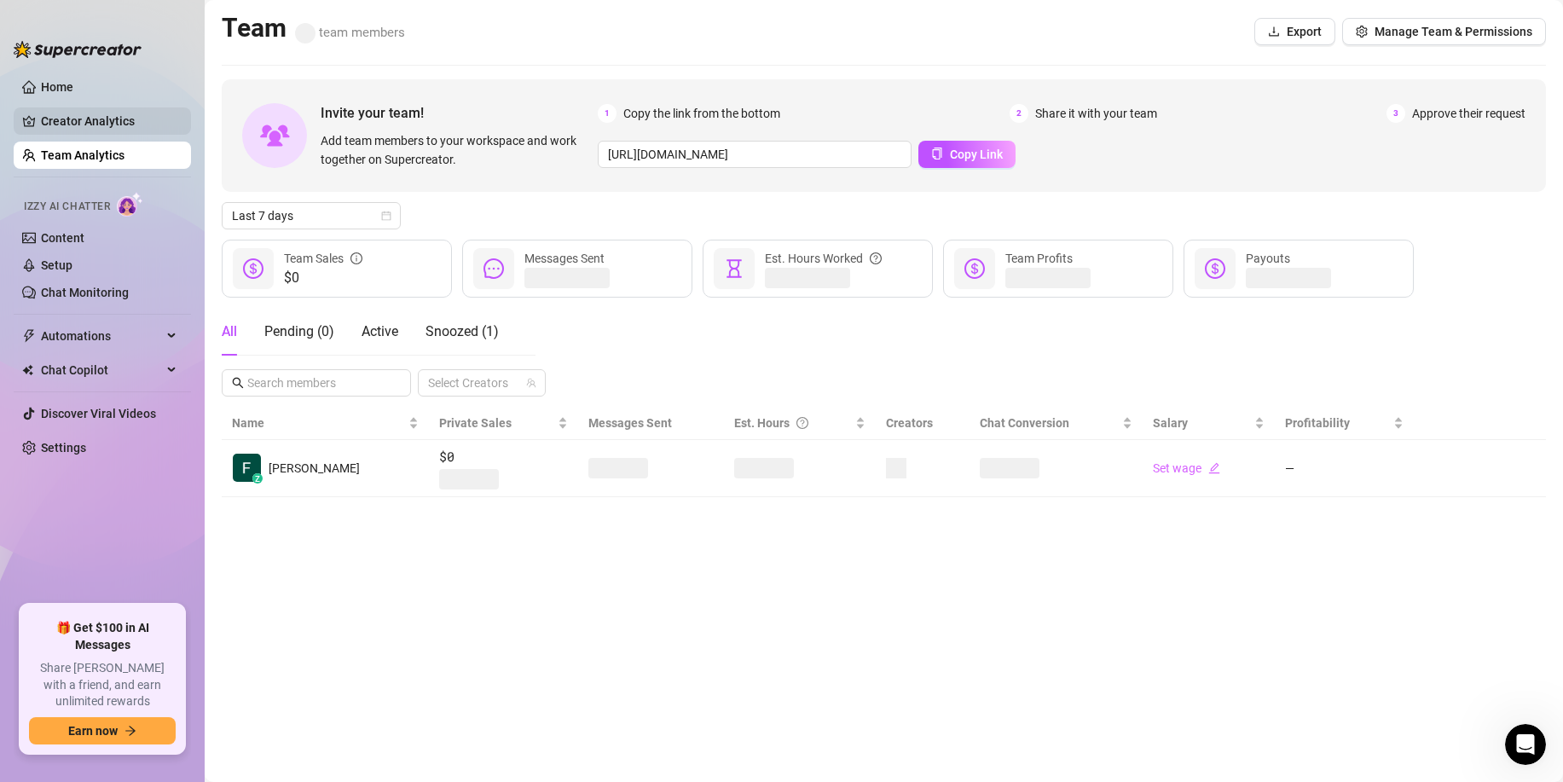
click at [113, 119] on link "Creator Analytics" at bounding box center [109, 120] width 136 height 27
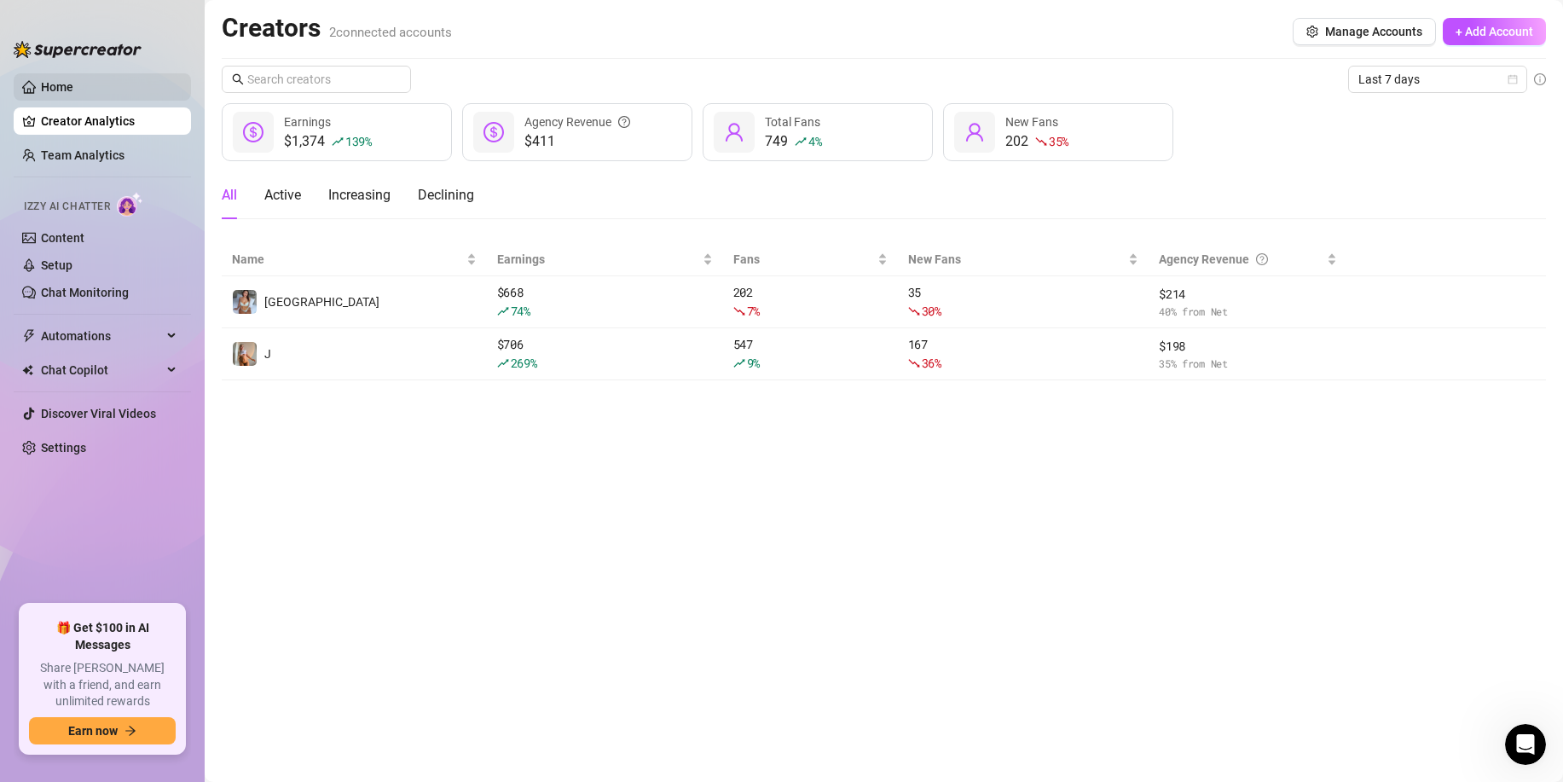
click at [73, 83] on link "Home" at bounding box center [57, 87] width 32 height 14
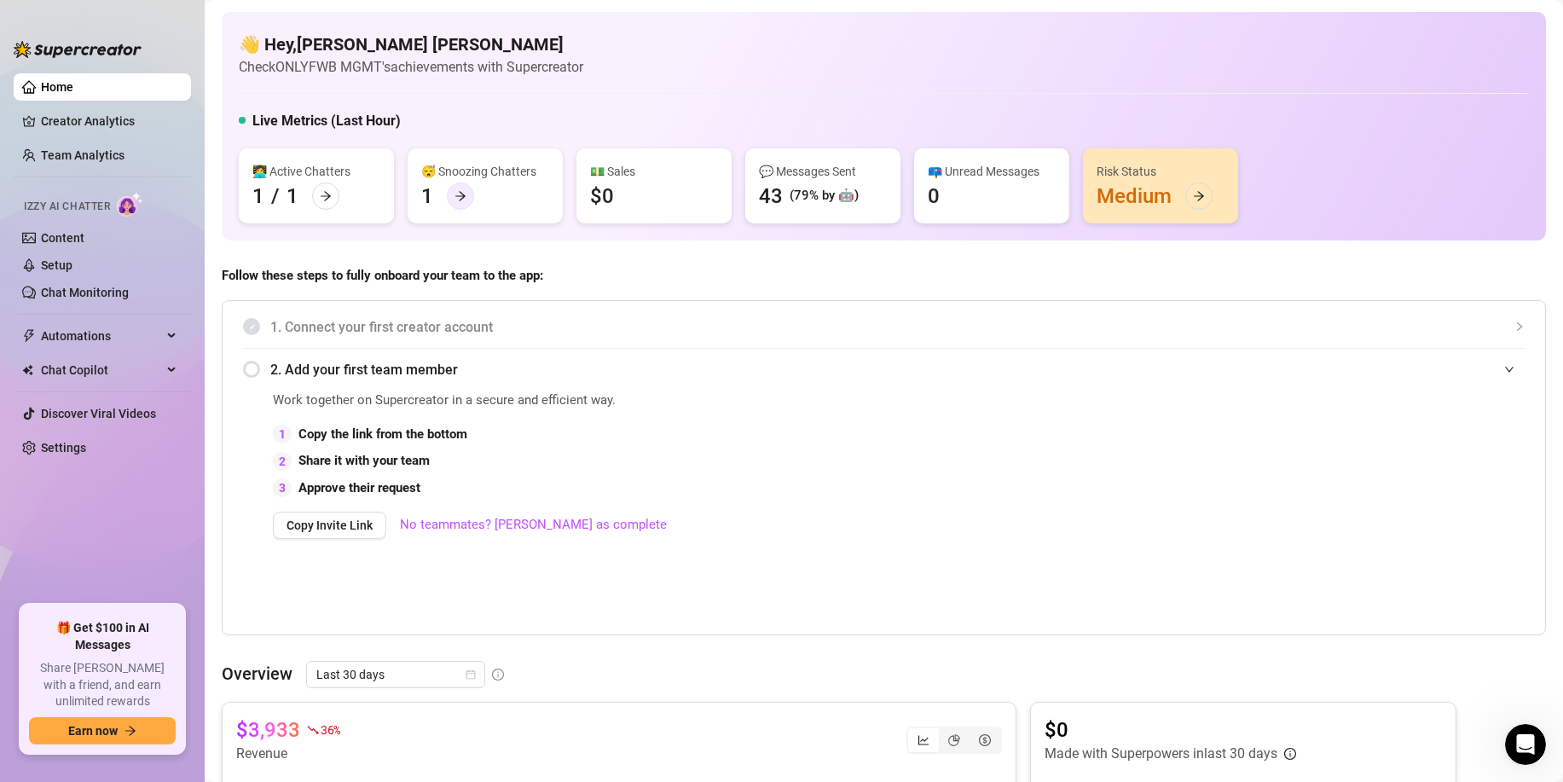
click at [469, 195] on div at bounding box center [460, 196] width 27 height 27
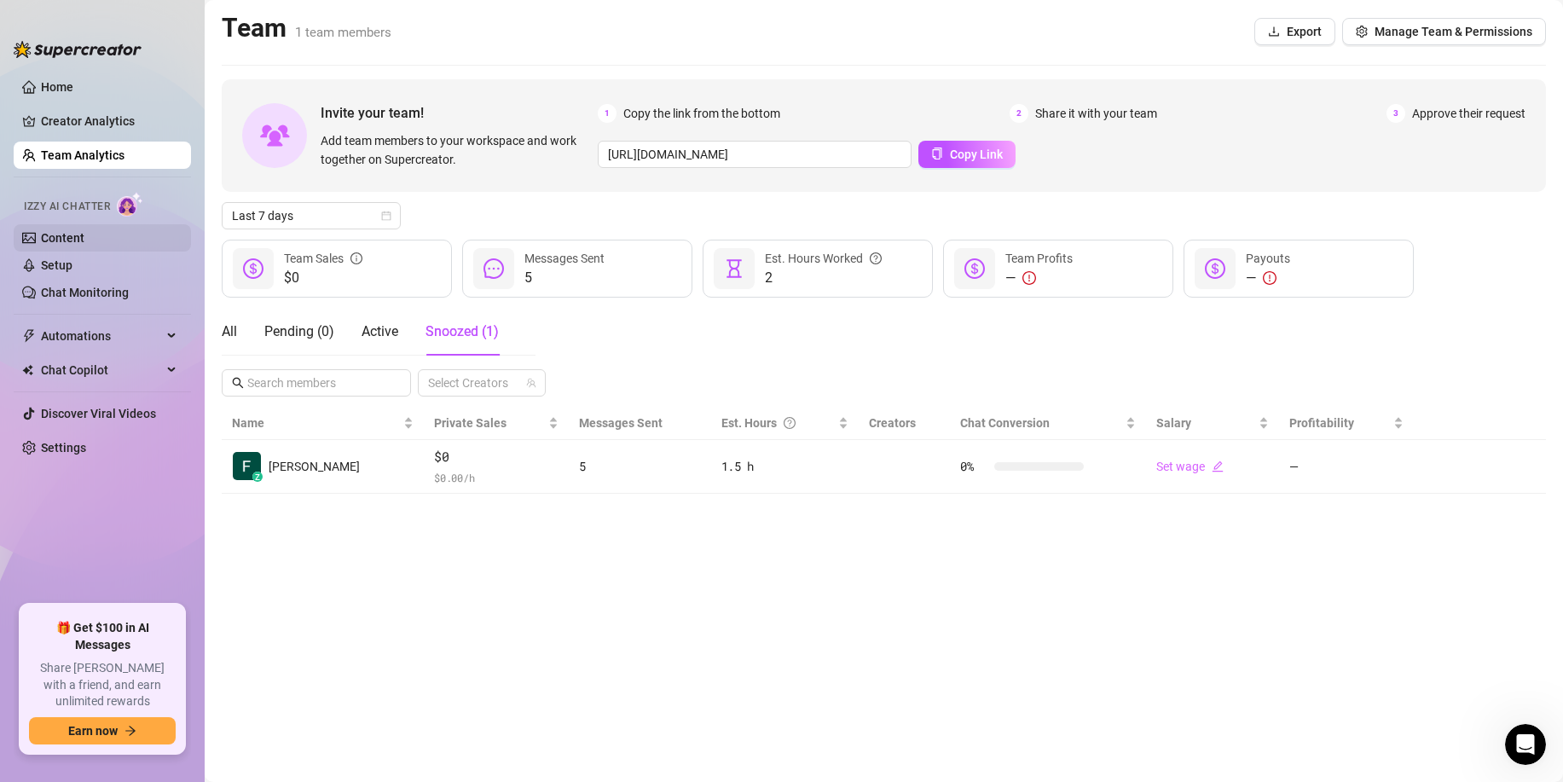
click at [74, 241] on link "Content" at bounding box center [63, 238] width 44 height 14
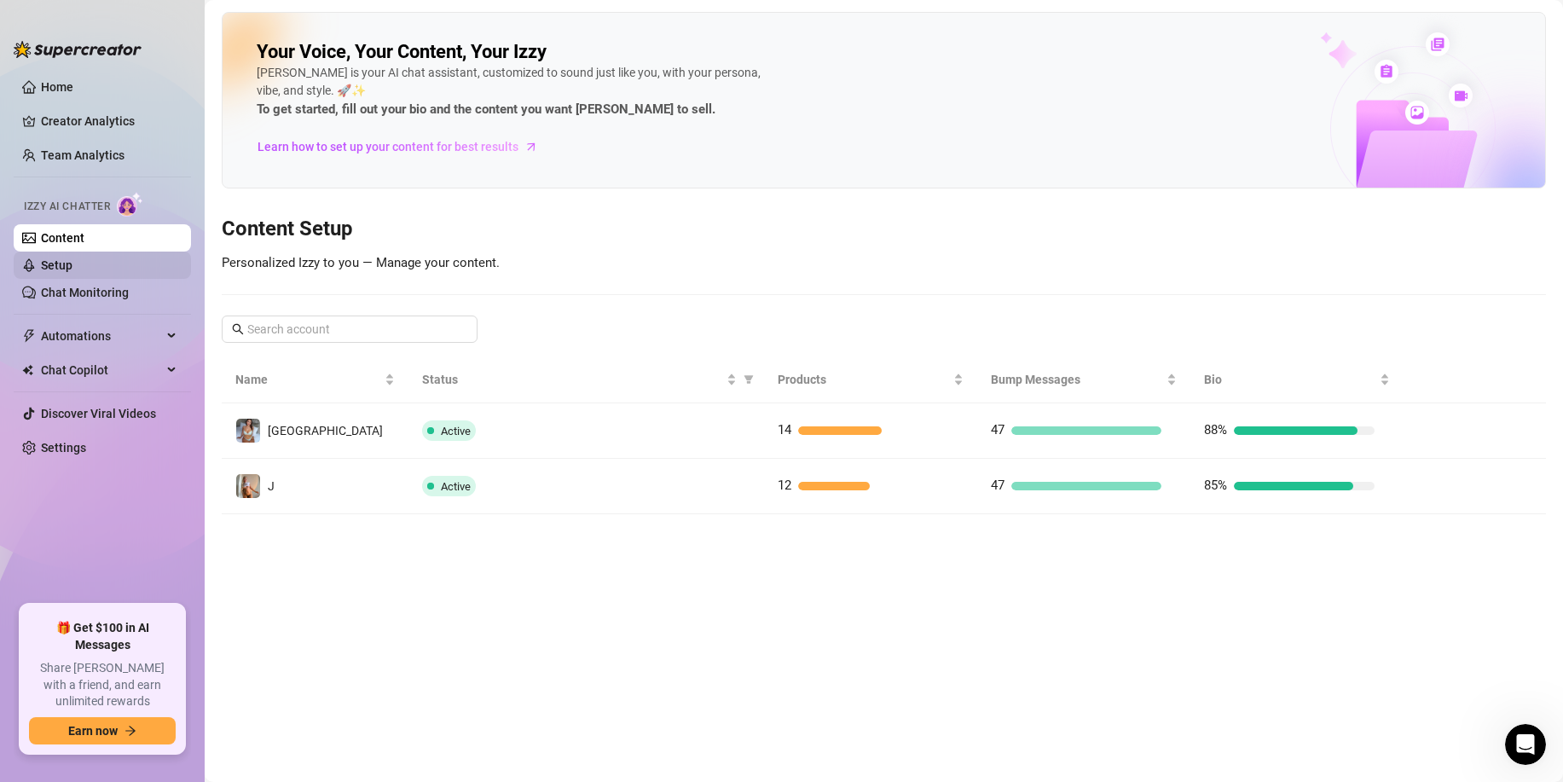
click at [73, 258] on link "Setup" at bounding box center [57, 265] width 32 height 14
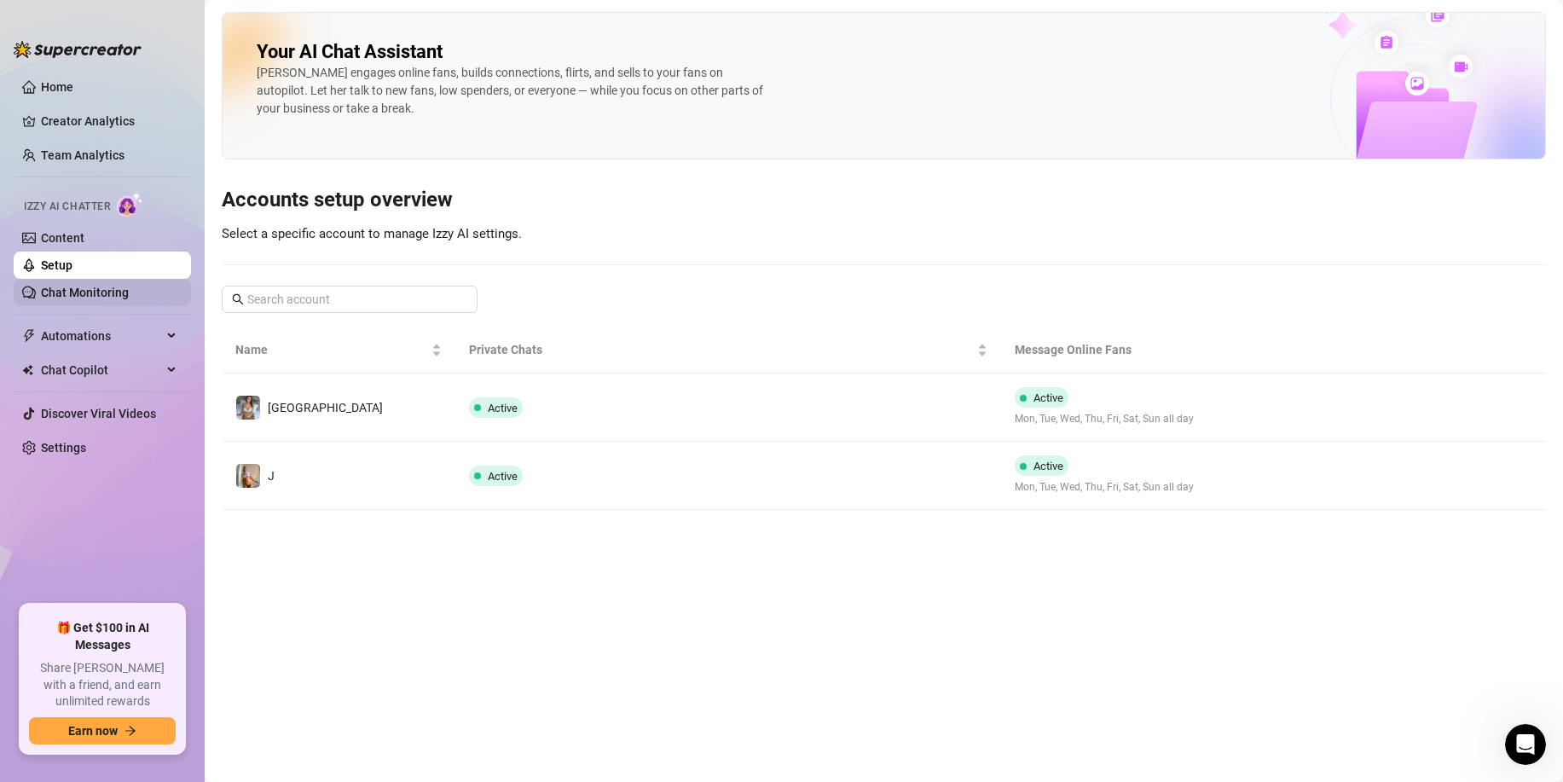
click at [96, 293] on link "Chat Monitoring" at bounding box center [85, 293] width 88 height 14
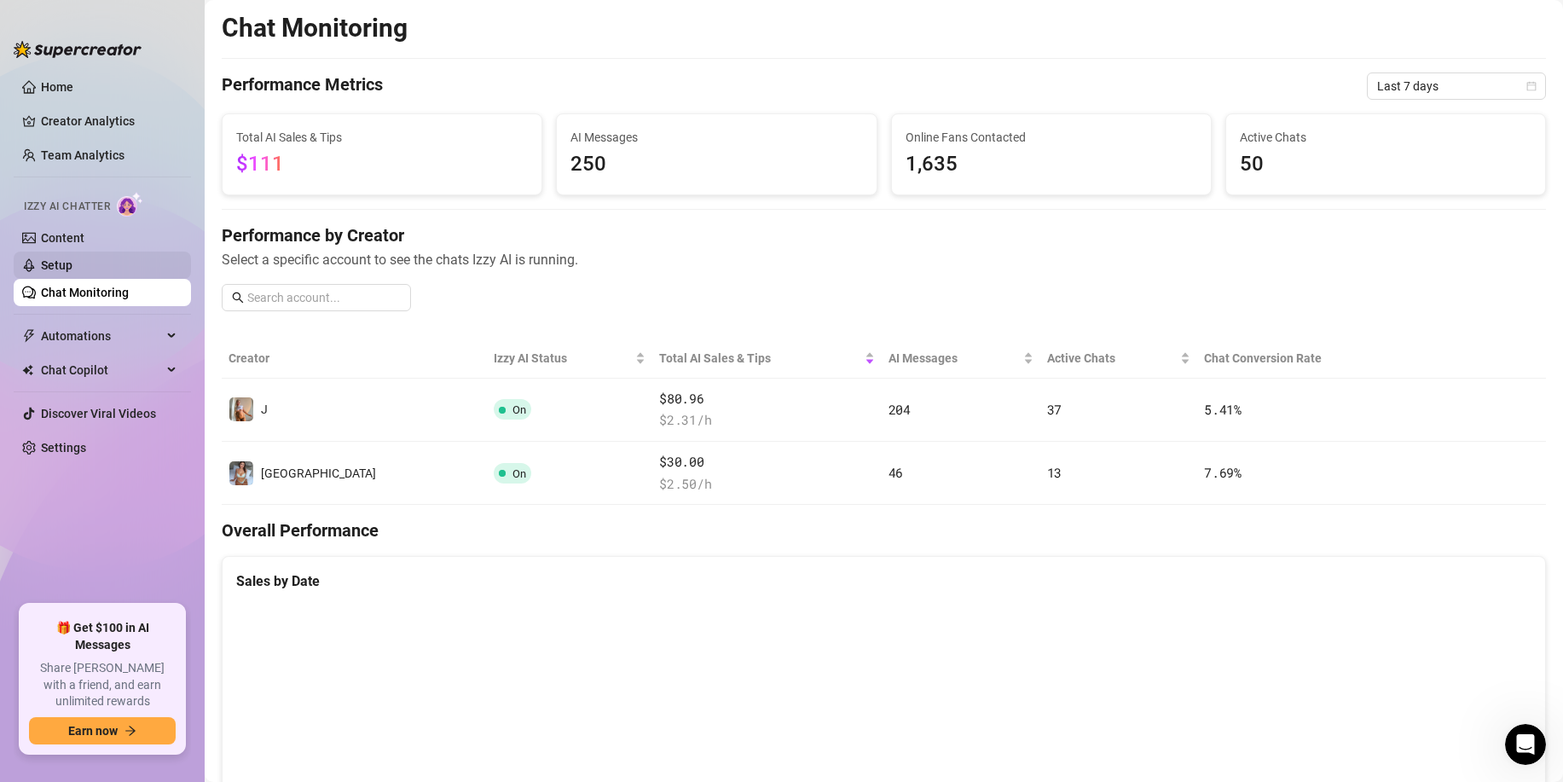
click at [73, 272] on link "Setup" at bounding box center [57, 265] width 32 height 14
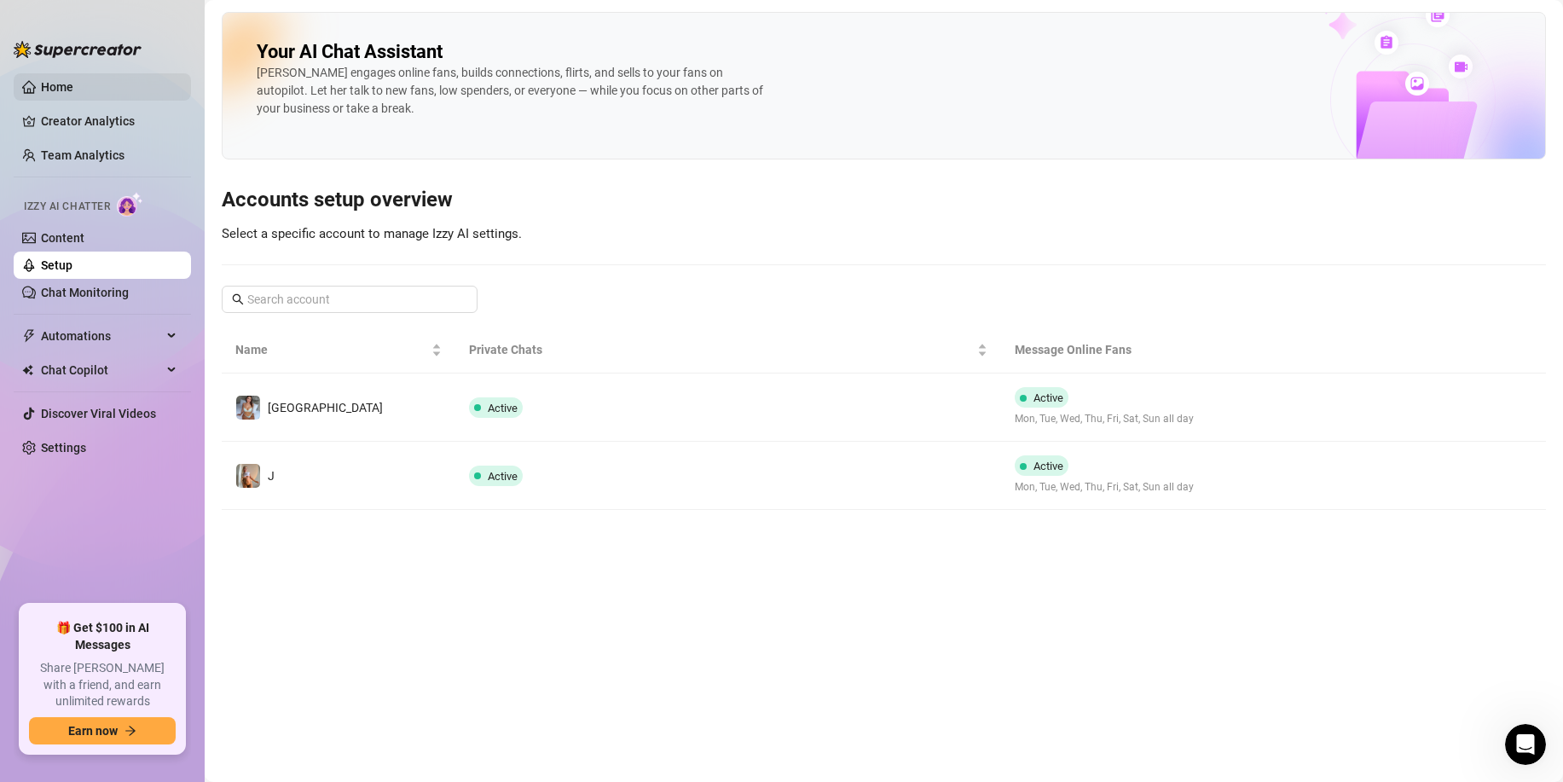
click at [73, 80] on link "Home" at bounding box center [57, 87] width 32 height 14
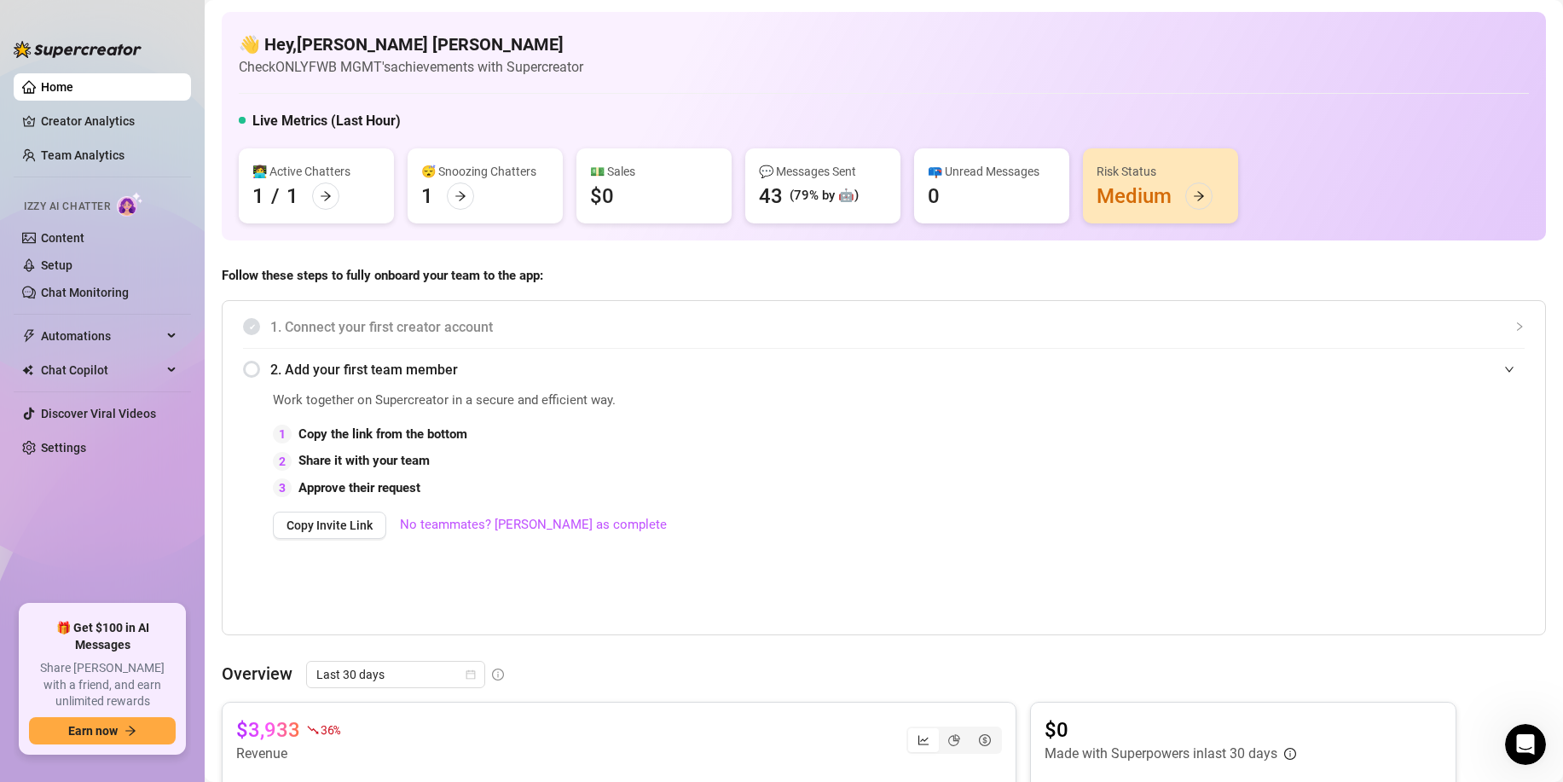
click at [1208, 198] on div at bounding box center [1199, 196] width 27 height 27
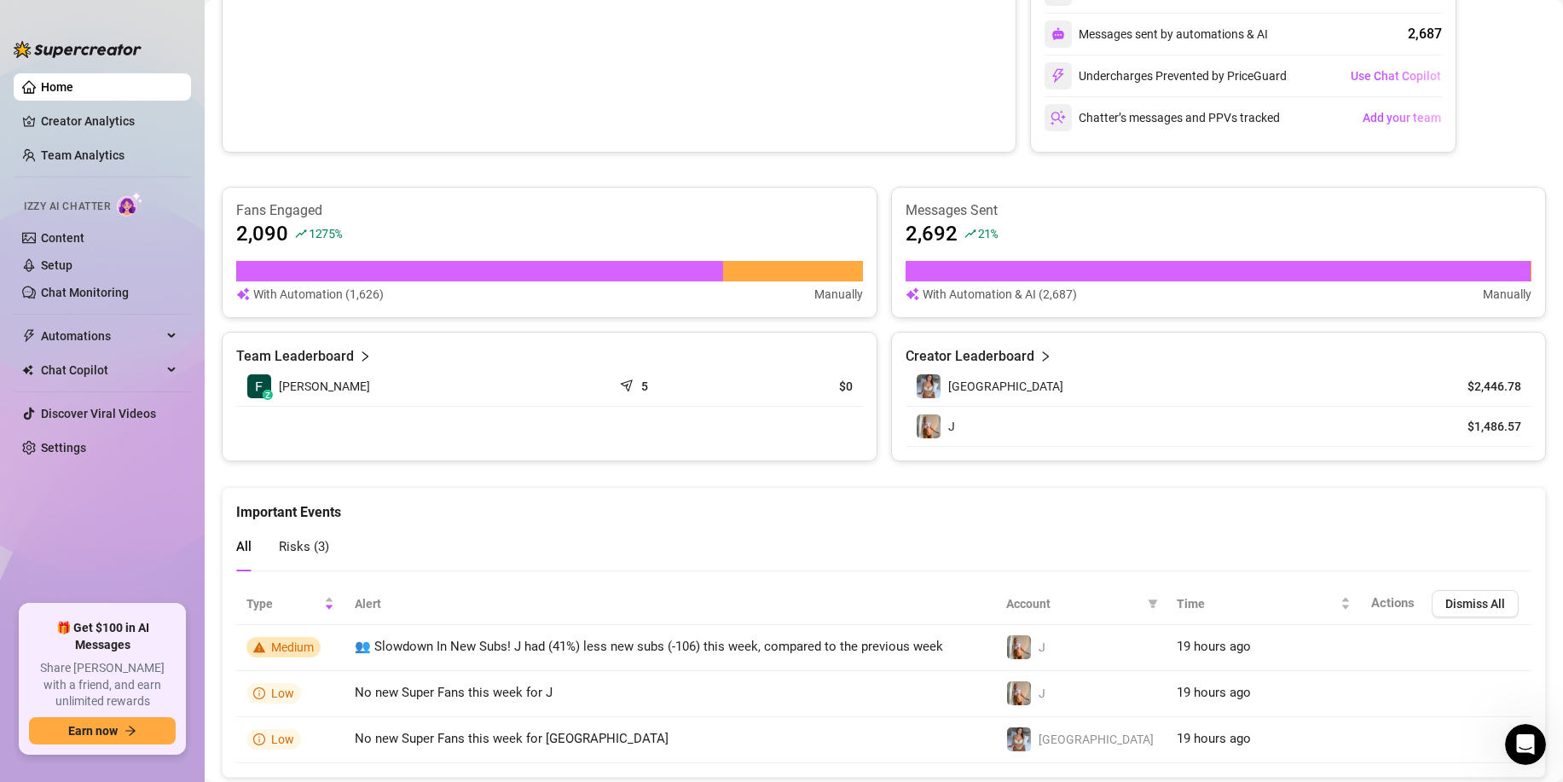
scroll to position [853, 0]
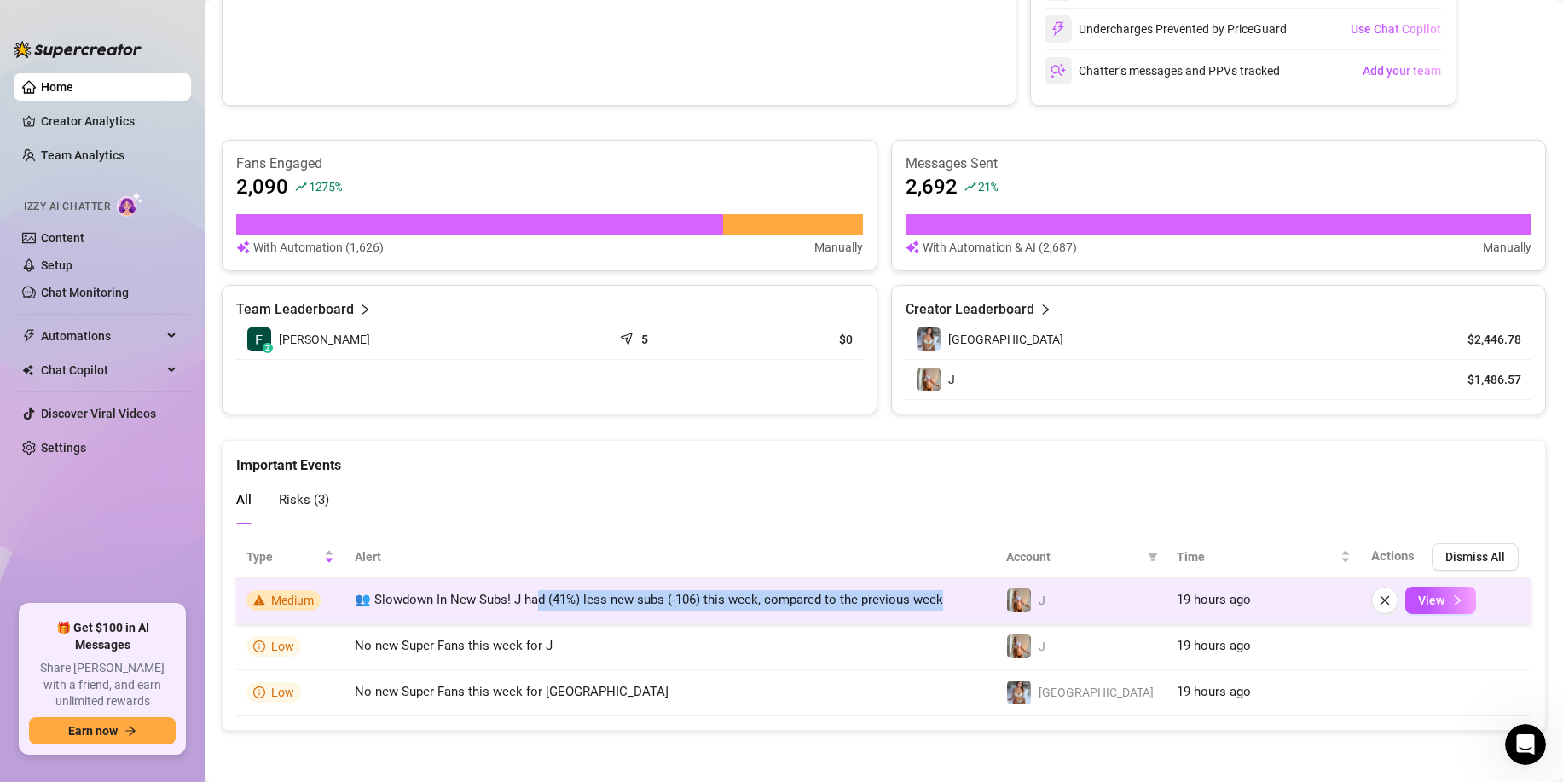
drag, startPoint x: 553, startPoint y: 602, endPoint x: 945, endPoint y: 600, distance: 392.4
click at [945, 600] on td "👥 Slowdown In New Subs! J had (41%) less new subs (-106) this week, compared to…" at bounding box center [671, 601] width 652 height 46
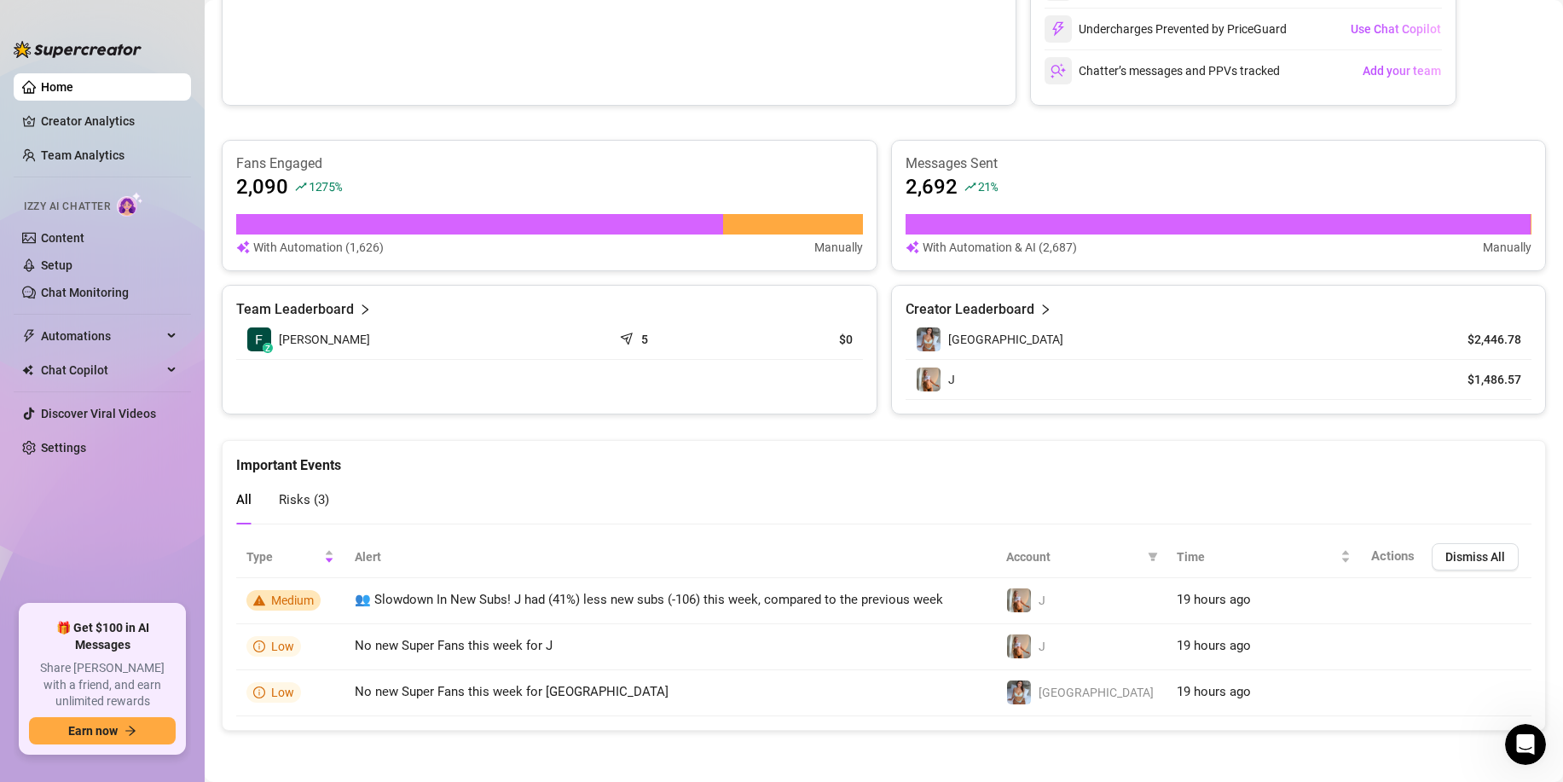
click at [599, 518] on div "All Risks ( 3 )" at bounding box center [884, 500] width 1296 height 49
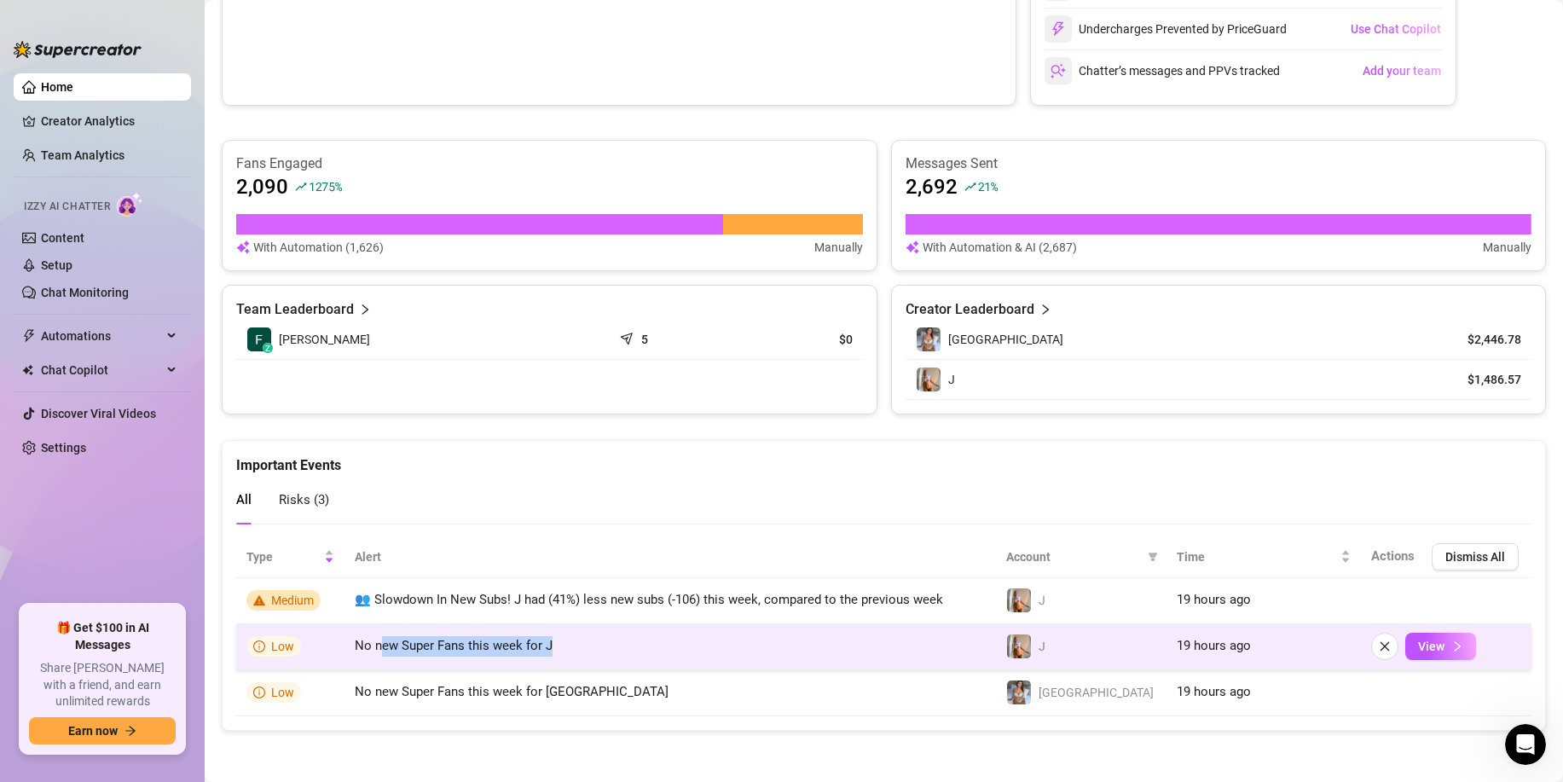
drag, startPoint x: 450, startPoint y: 641, endPoint x: 645, endPoint y: 636, distance: 195.4
click at [638, 636] on td "No new Super Fans this week for J" at bounding box center [671, 647] width 652 height 46
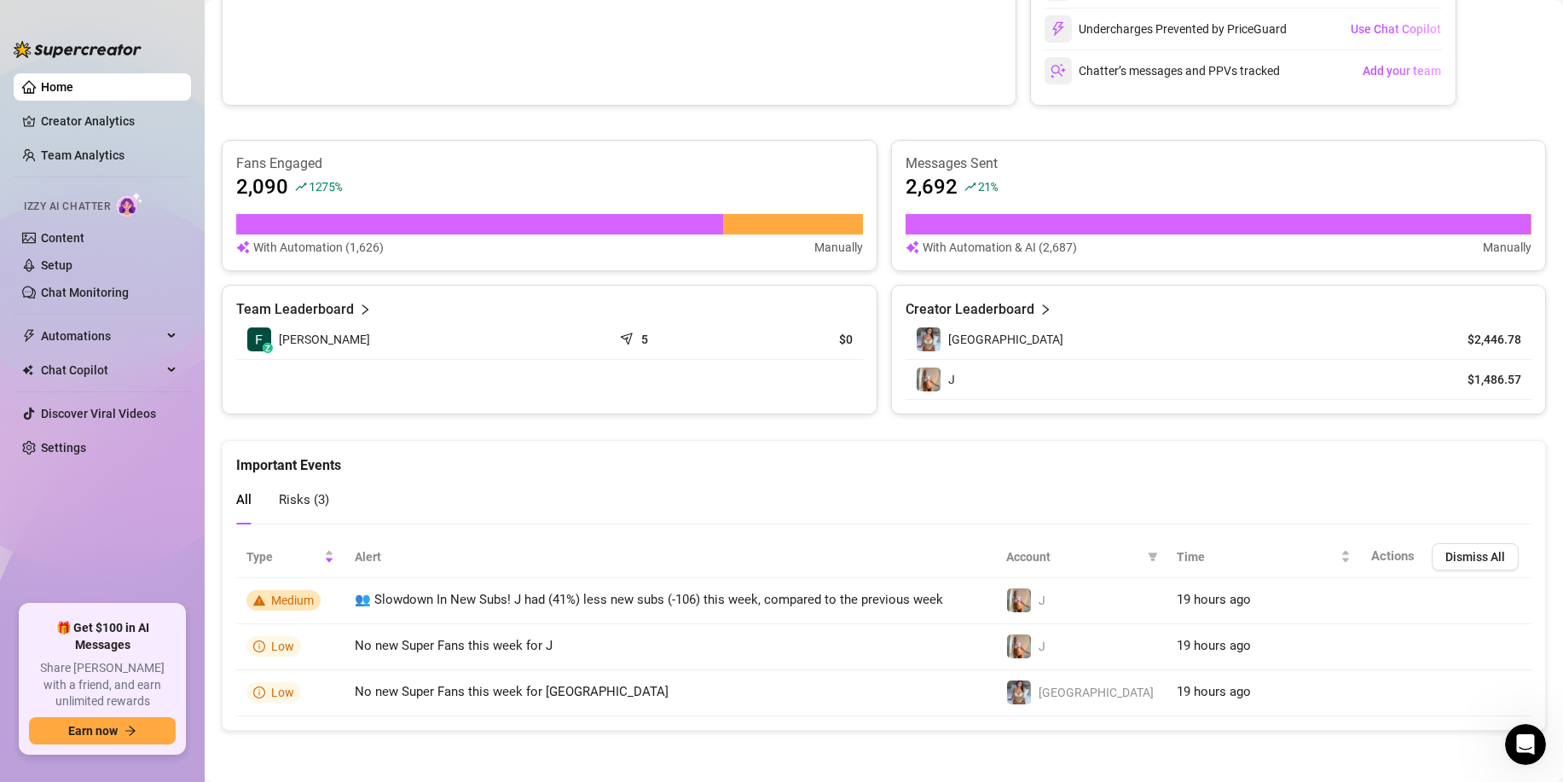
click at [639, 452] on div "Important Events" at bounding box center [884, 458] width 1296 height 35
click at [106, 379] on span "Chat Copilot" at bounding box center [101, 370] width 121 height 27
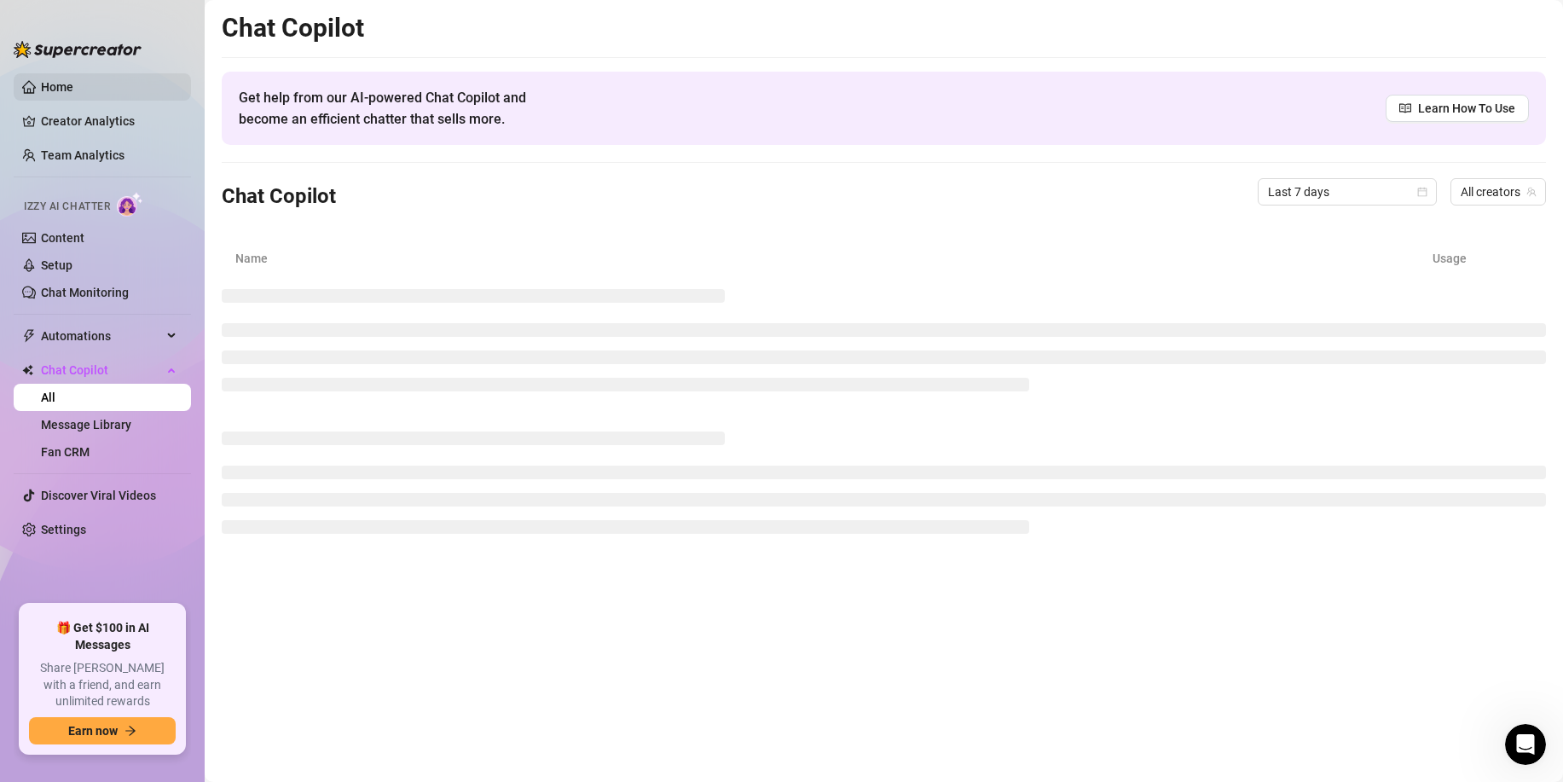
click at [73, 81] on link "Home" at bounding box center [57, 87] width 32 height 14
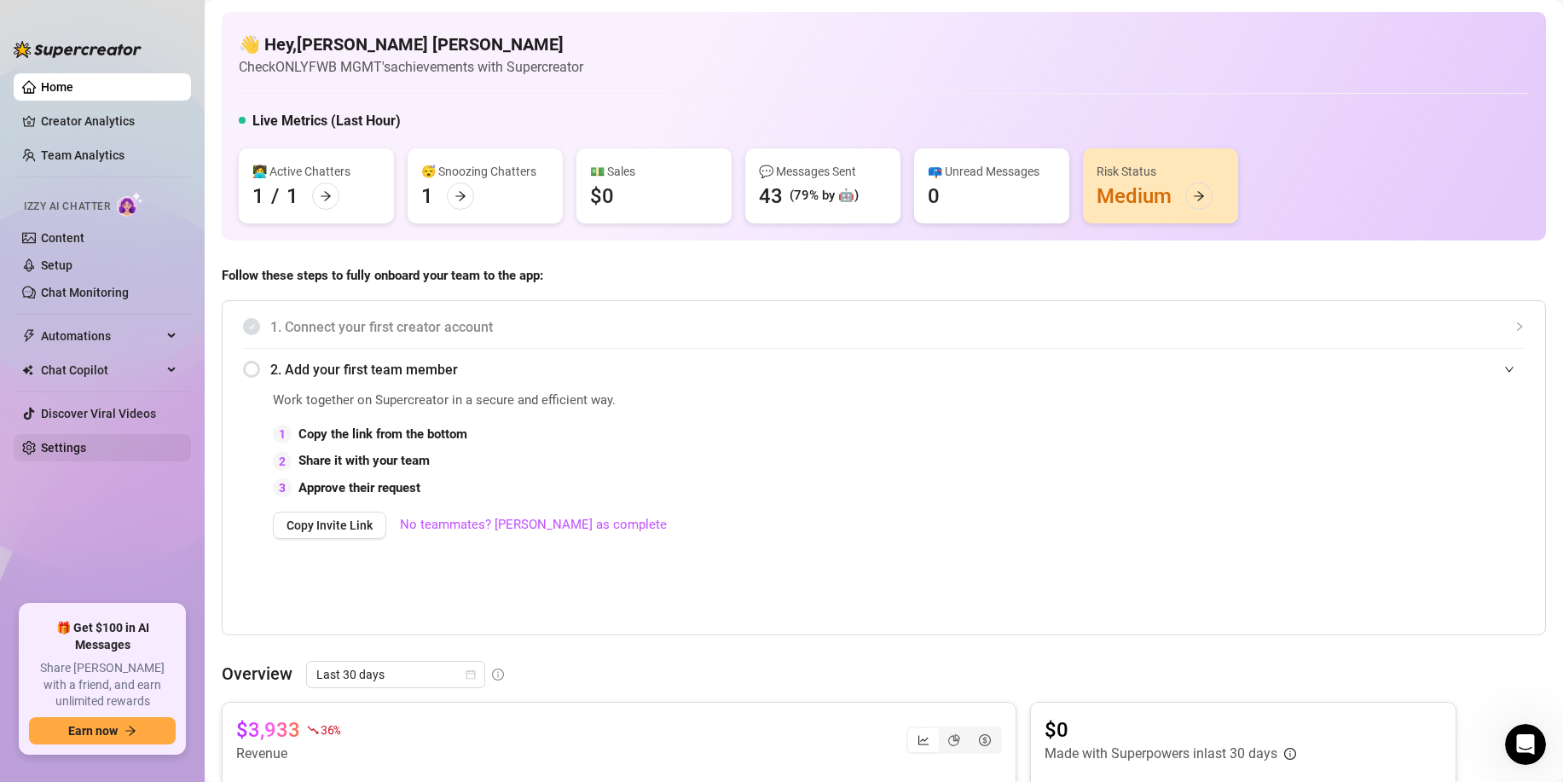
click at [78, 447] on link "Settings" at bounding box center [63, 448] width 45 height 14
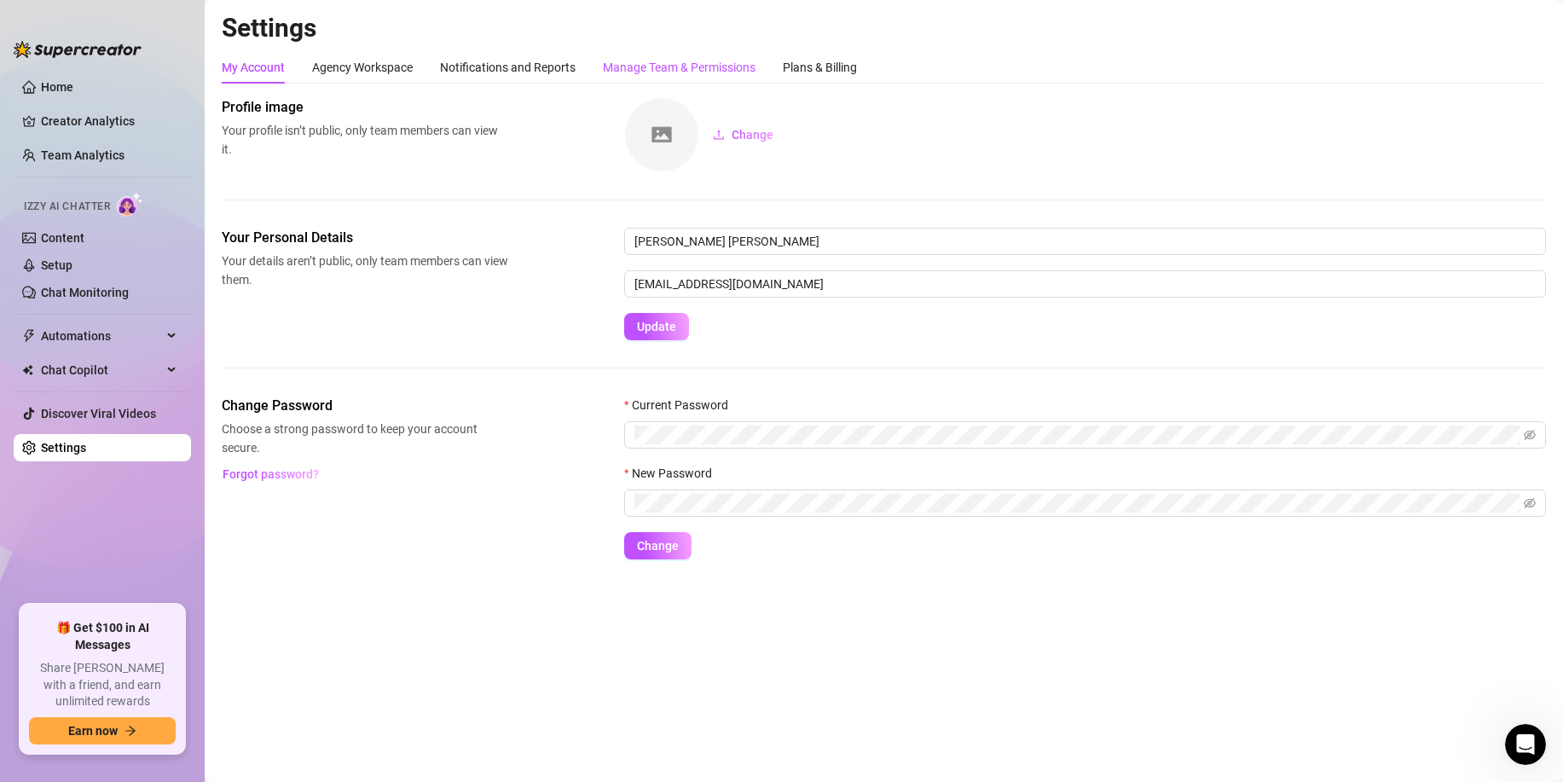
drag, startPoint x: 705, startPoint y: 63, endPoint x: 716, endPoint y: 74, distance: 15.1
click at [705, 63] on div "Manage Team & Permissions" at bounding box center [679, 67] width 153 height 19
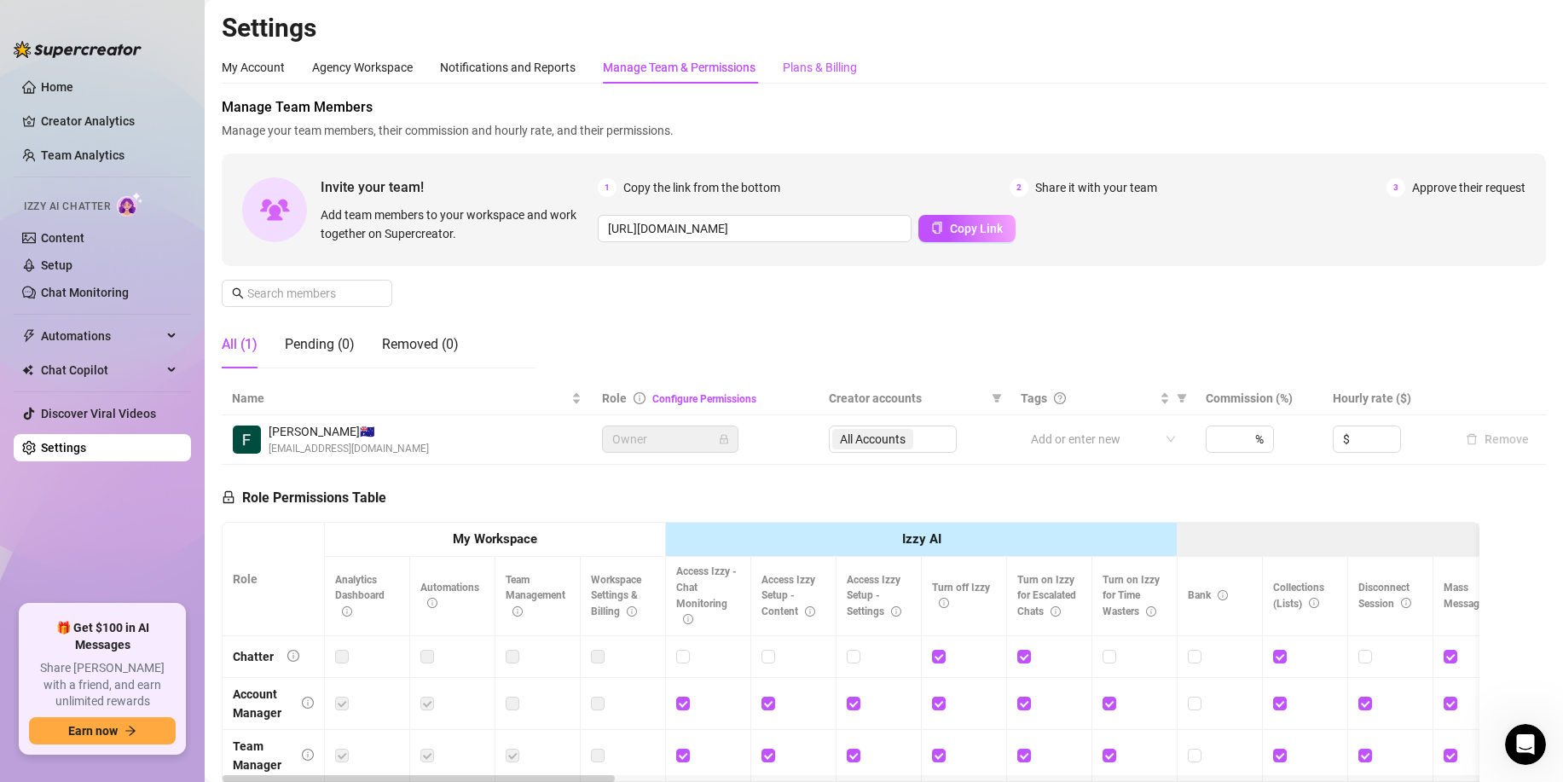
click at [850, 71] on div "Plans & Billing" at bounding box center [820, 67] width 74 height 19
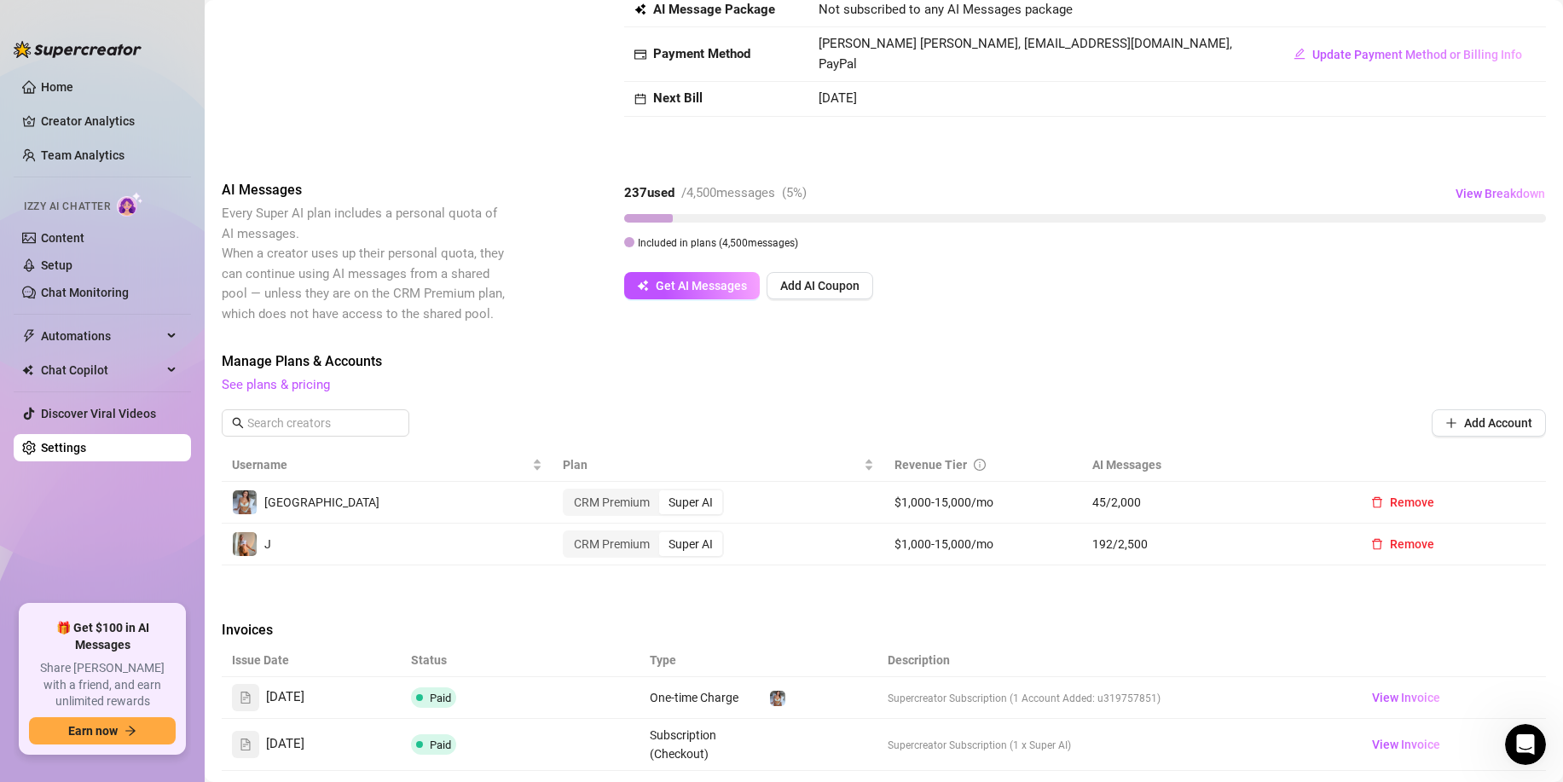
scroll to position [141, 0]
click at [1454, 409] on button "Add Account" at bounding box center [1489, 421] width 114 height 27
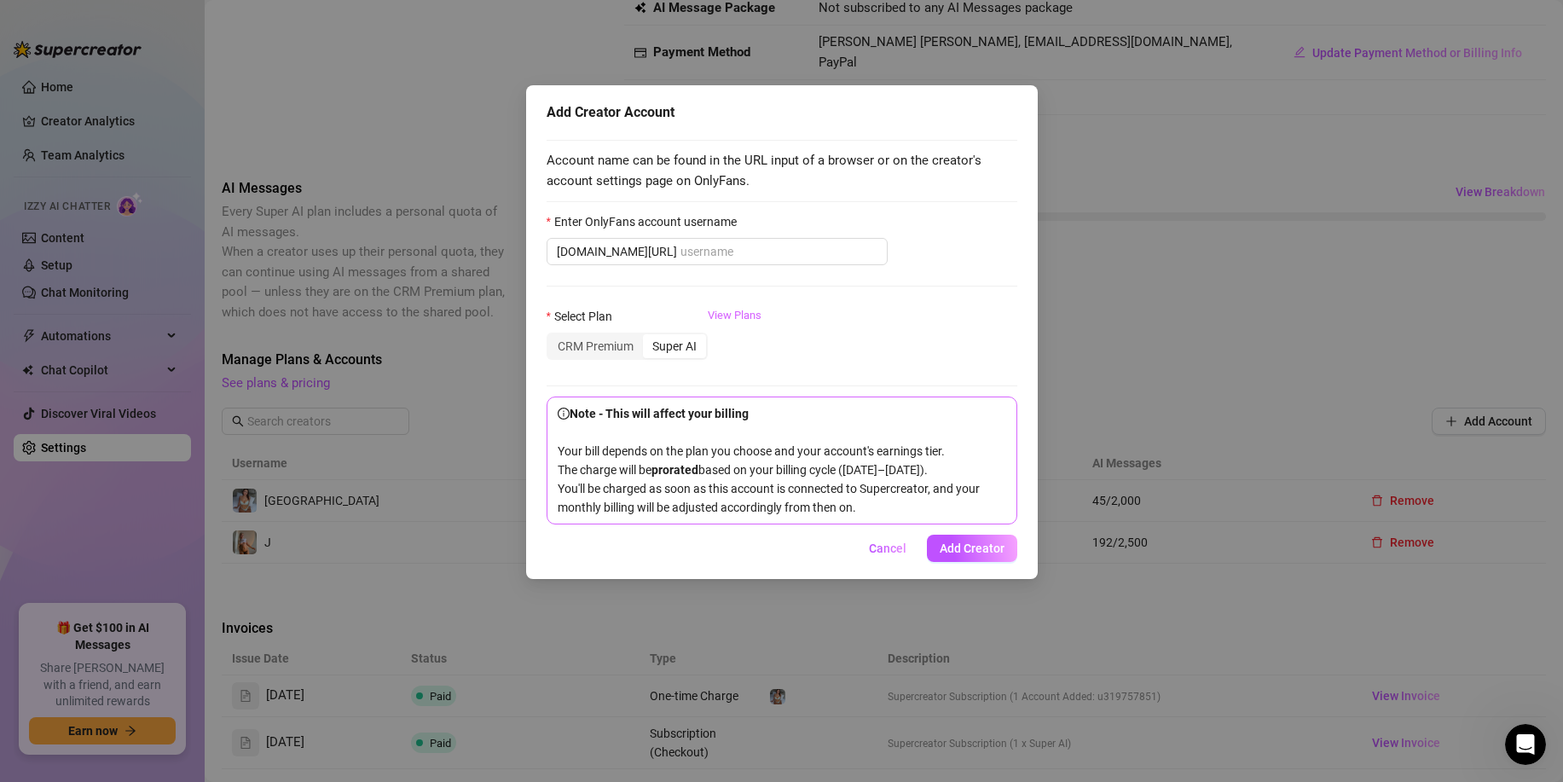
click at [723, 319] on link "View Plans" at bounding box center [735, 341] width 54 height 68
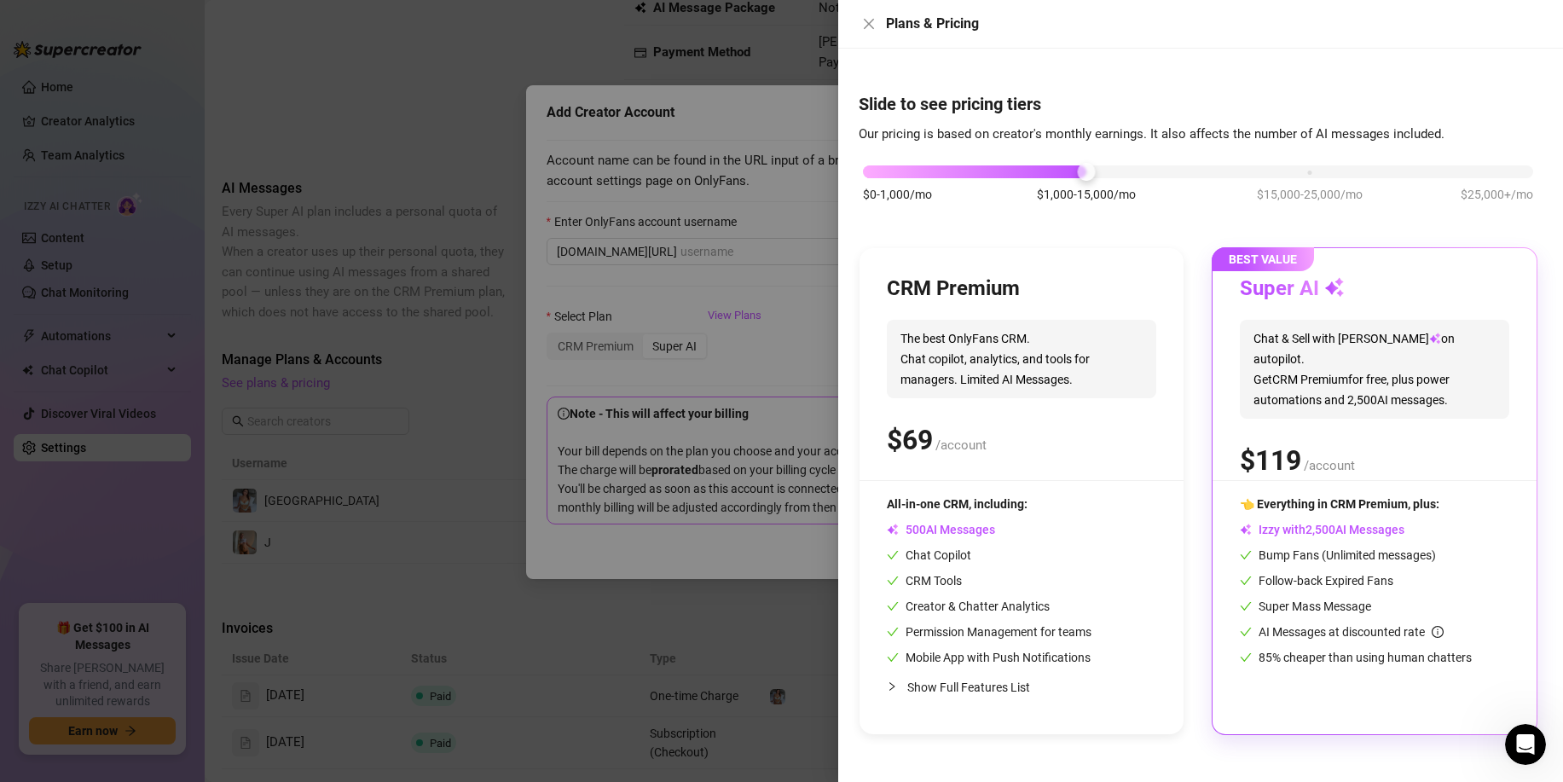
click at [1023, 525] on div "AI Messages" at bounding box center [989, 529] width 205 height 19
drag, startPoint x: 1058, startPoint y: 171, endPoint x: 776, endPoint y: 167, distance: 281.5
click at [776, 166] on div "Plans & Pricing Slide to see pricing tiers Our pricing is based on creator's mo…" at bounding box center [781, 391] width 1563 height 782
click at [1355, 491] on div "BEST VALUE Super AI Chat & Sell with Izzy on autopilot. Get CRM Premium for fre…" at bounding box center [1375, 491] width 324 height 486
drag, startPoint x: 1277, startPoint y: 588, endPoint x: 1383, endPoint y: 587, distance: 105.8
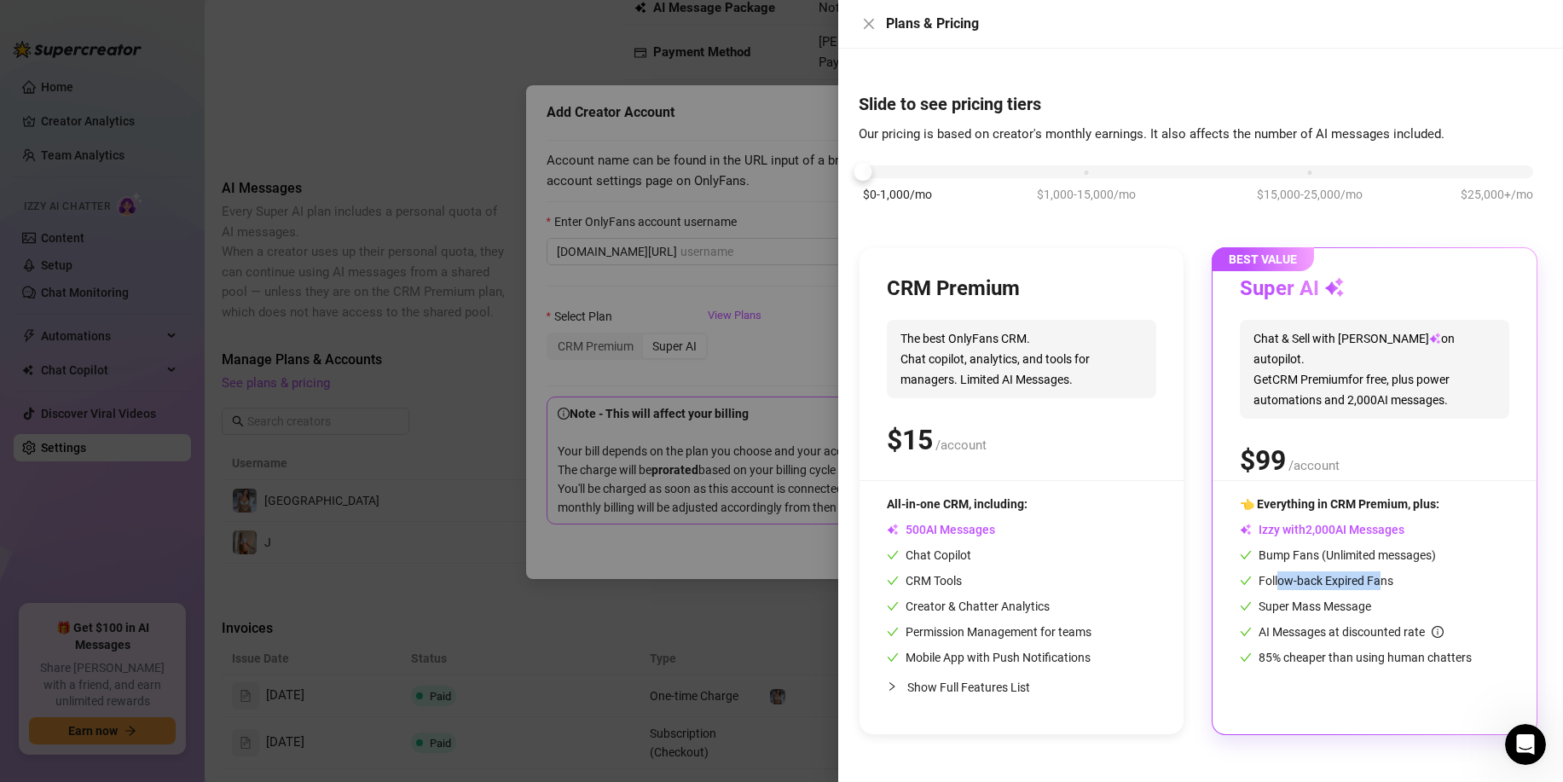
click at [1383, 587] on div "Follow-back Expired Fans" at bounding box center [1375, 580] width 270 height 19
drag, startPoint x: 1320, startPoint y: 662, endPoint x: 1469, endPoint y: 657, distance: 148.5
click at [1469, 657] on span "85% cheaper than using human chatters" at bounding box center [1356, 658] width 232 height 14
click at [918, 687] on span "Show Full Features List" at bounding box center [969, 688] width 123 height 14
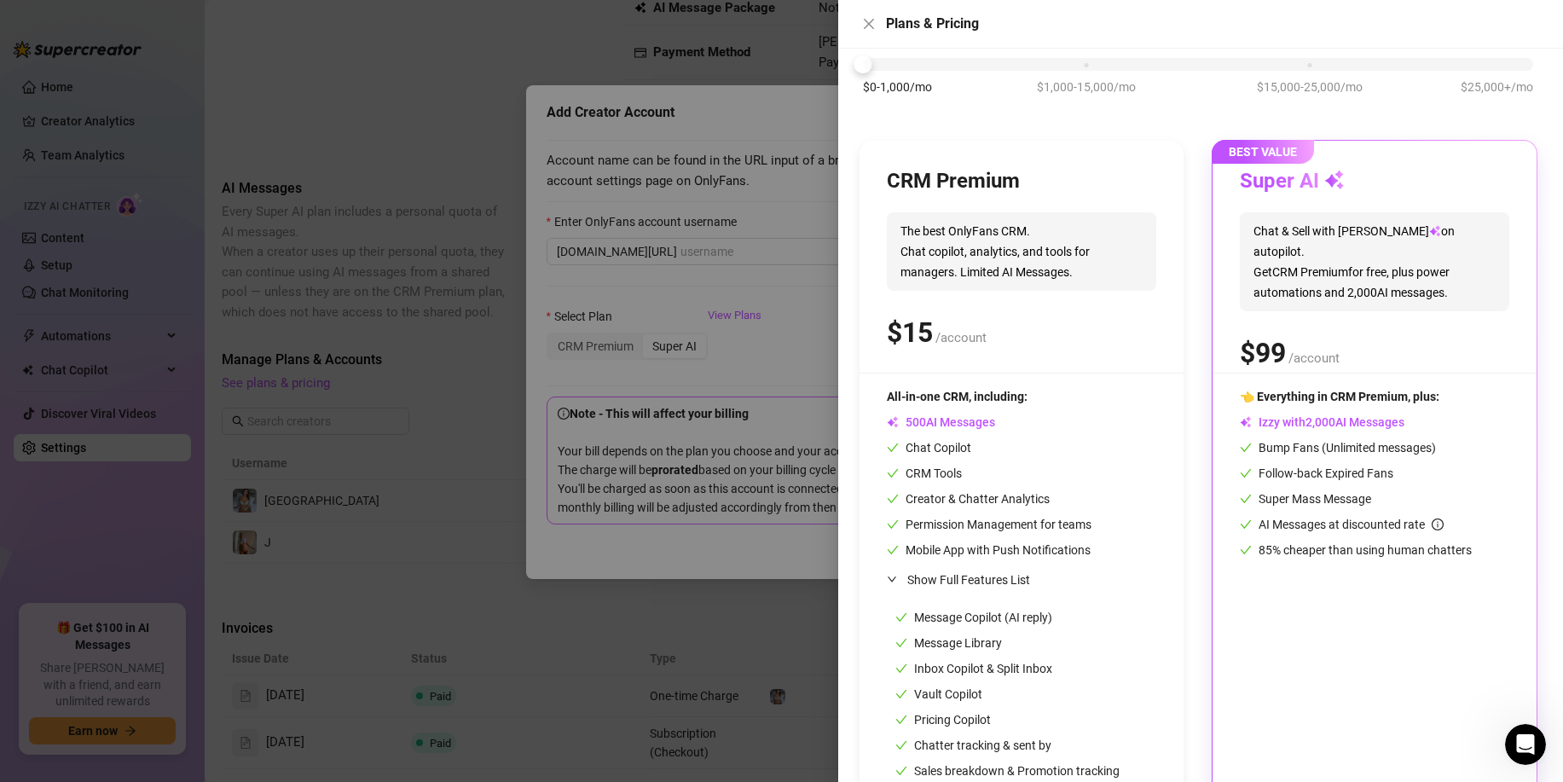
scroll to position [0, 0]
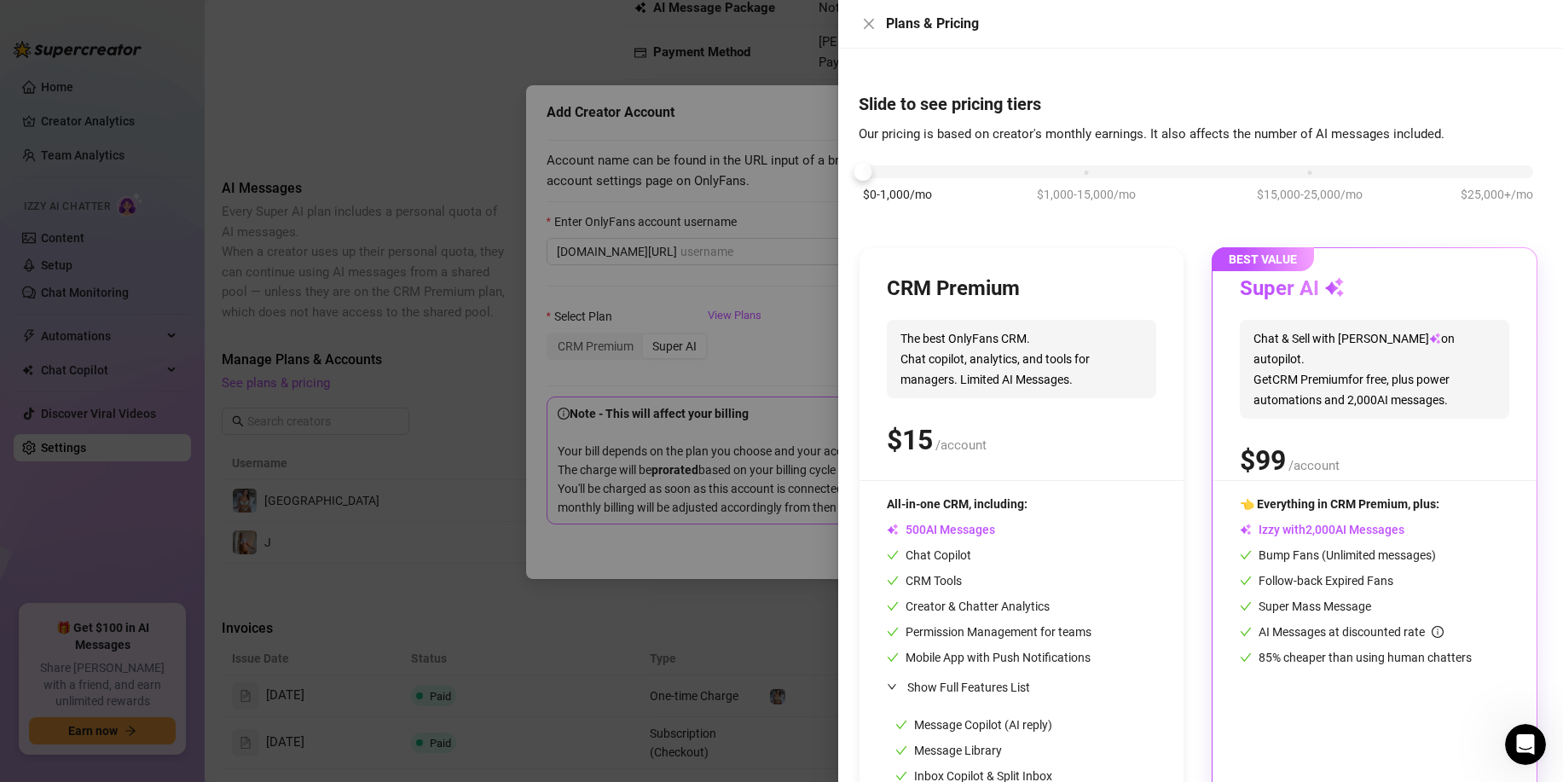
click at [772, 349] on div at bounding box center [781, 391] width 1563 height 782
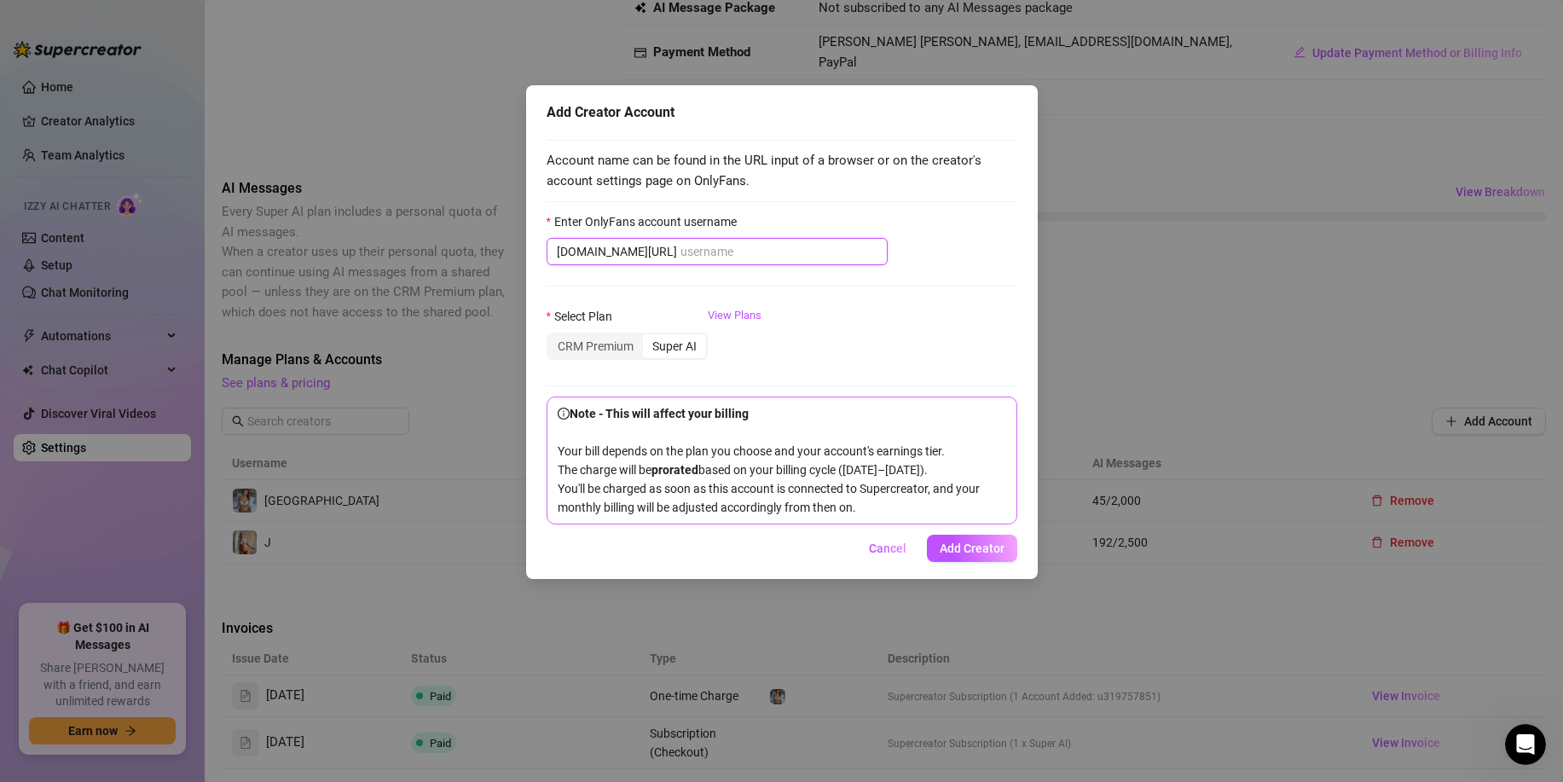
click at [681, 246] on input "Enter OnlyFans account username" at bounding box center [779, 251] width 197 height 19
paste input "katexbaby"
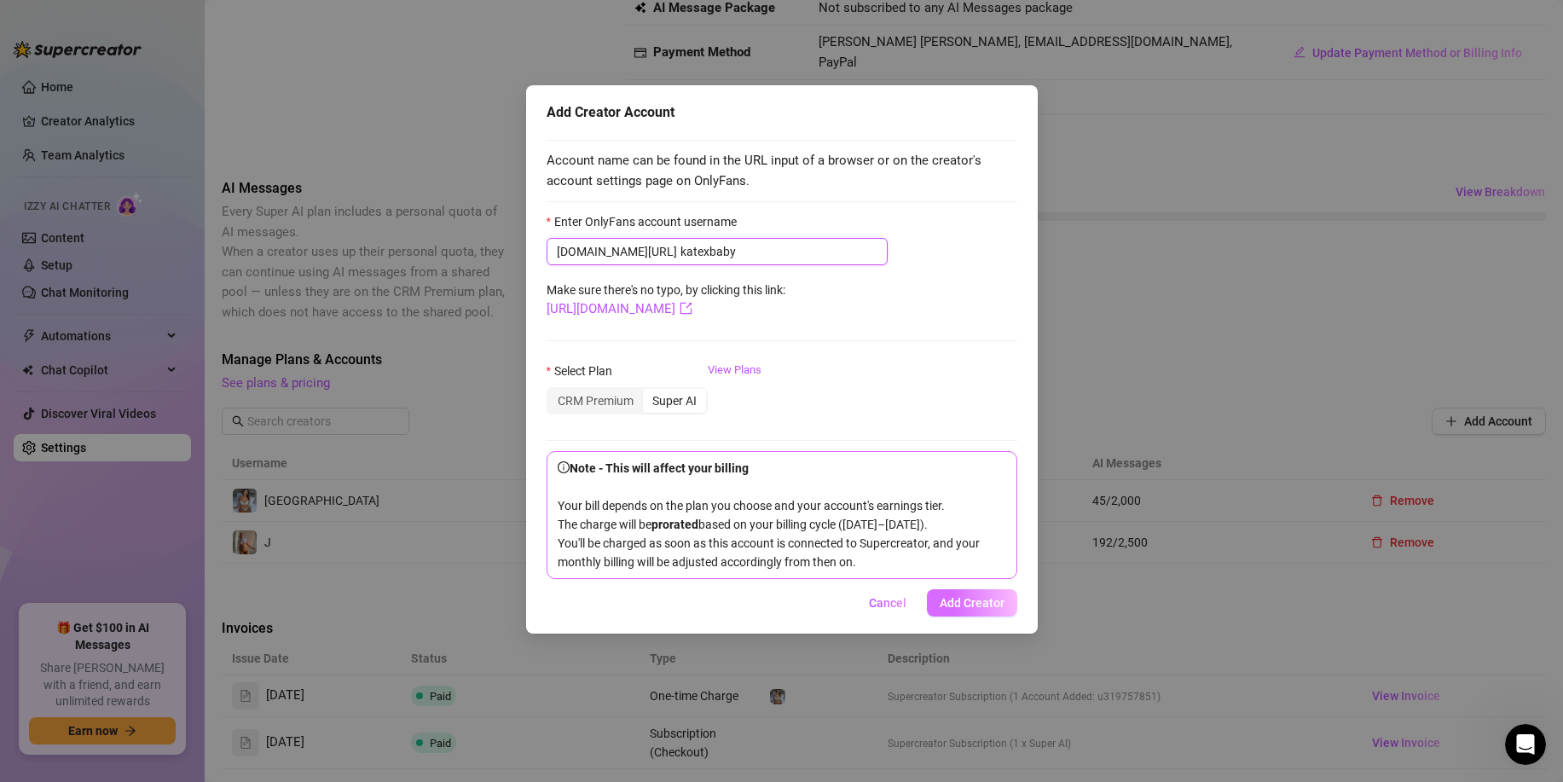
type input "katexbaby"
click at [944, 610] on span "Add Creator" at bounding box center [972, 603] width 65 height 14
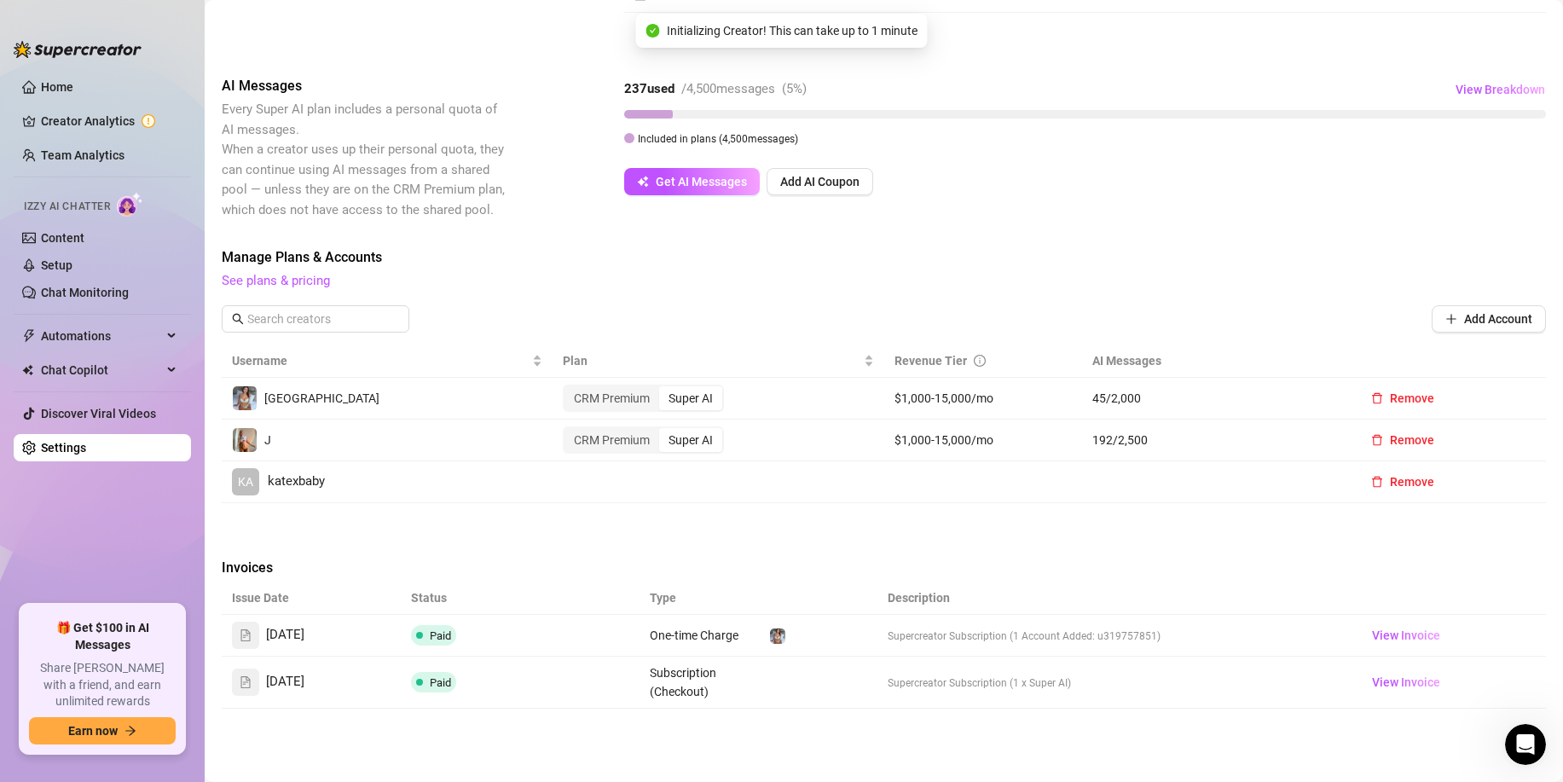
scroll to position [232, 0]
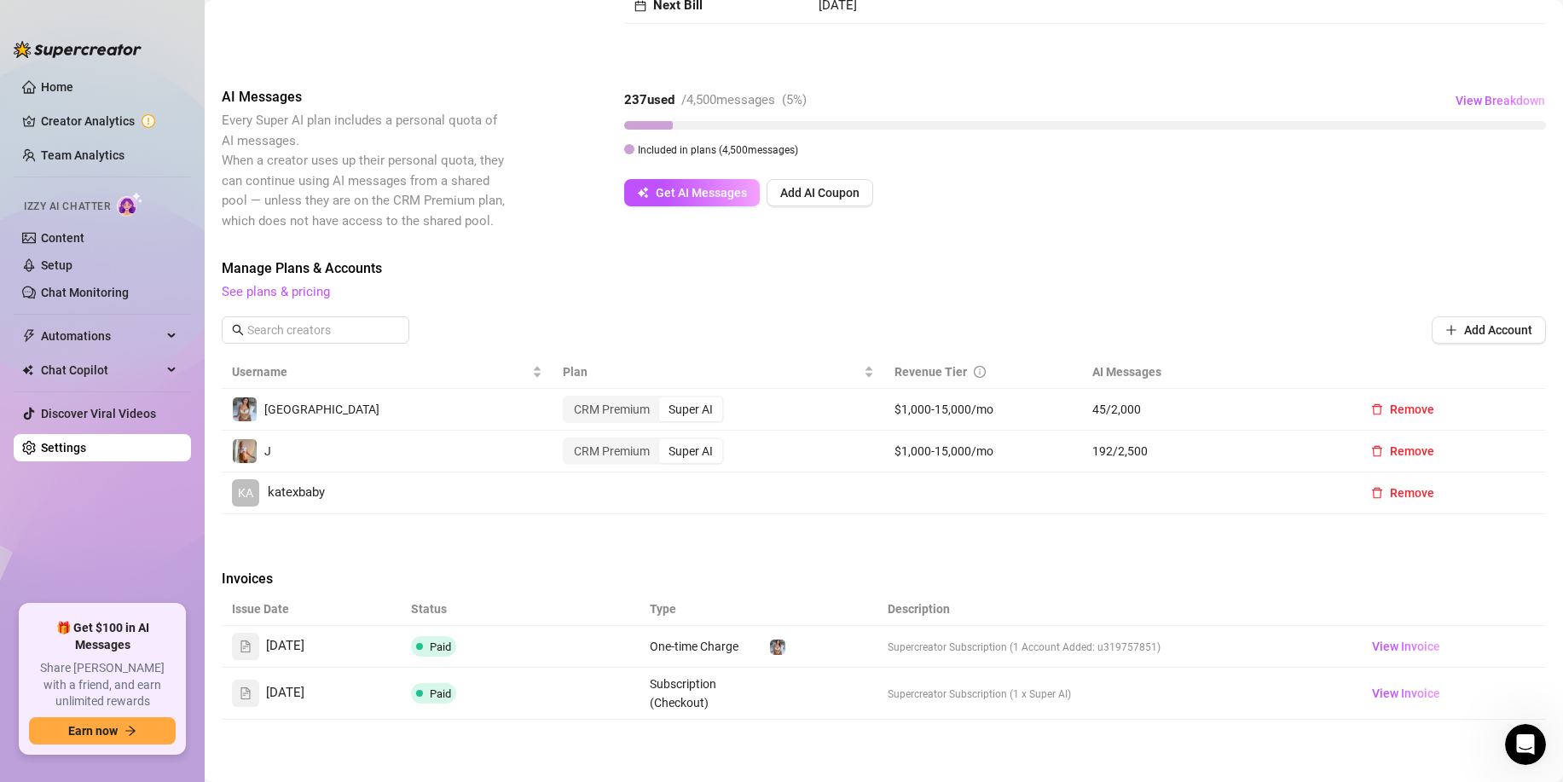
click at [473, 492] on link "KA katexbaby" at bounding box center [387, 492] width 310 height 27
click at [68, 261] on link "Setup" at bounding box center [57, 265] width 32 height 14
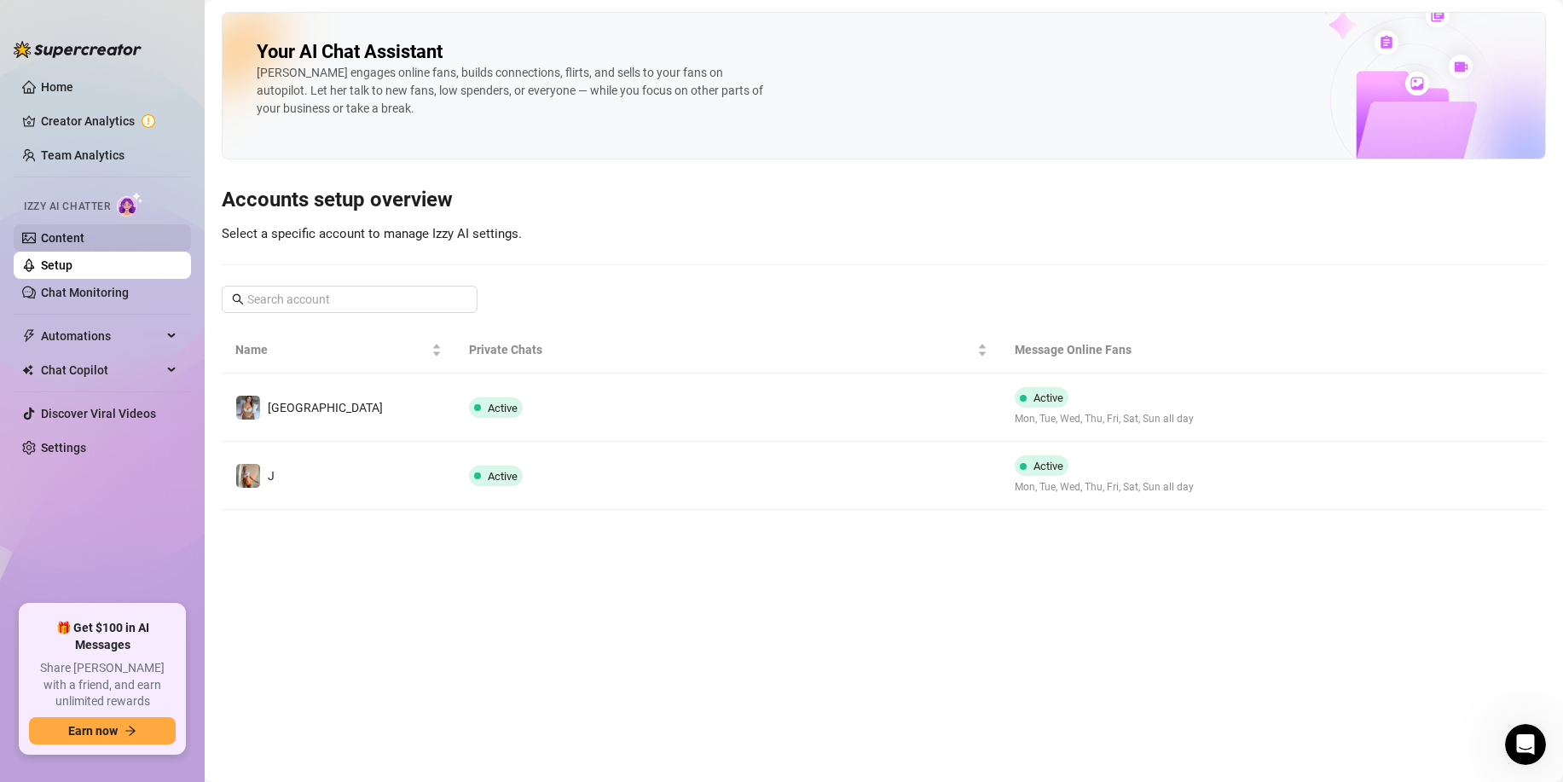
click at [72, 241] on link "Content" at bounding box center [63, 238] width 44 height 14
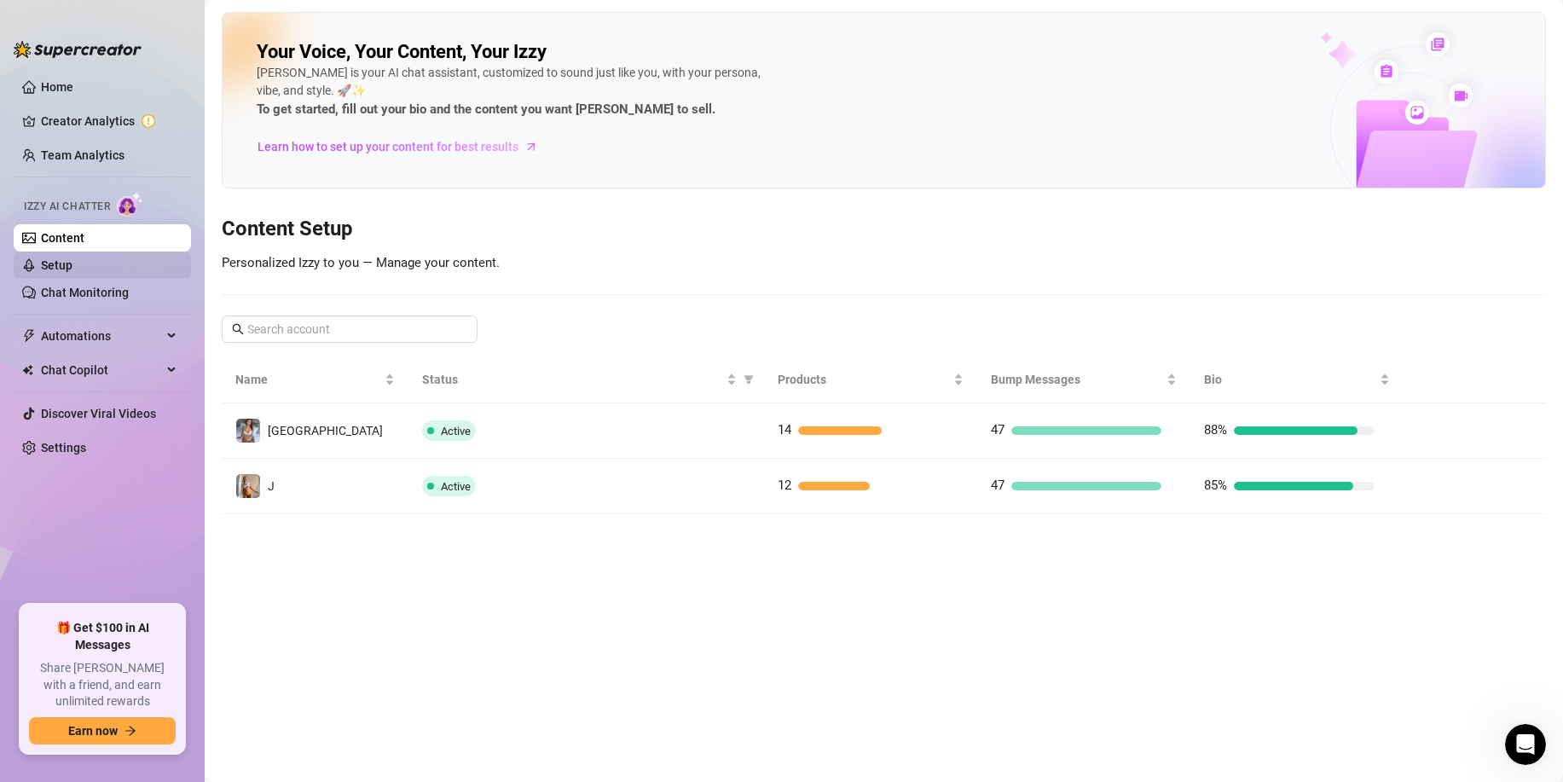
click at [73, 258] on link "Setup" at bounding box center [57, 265] width 32 height 14
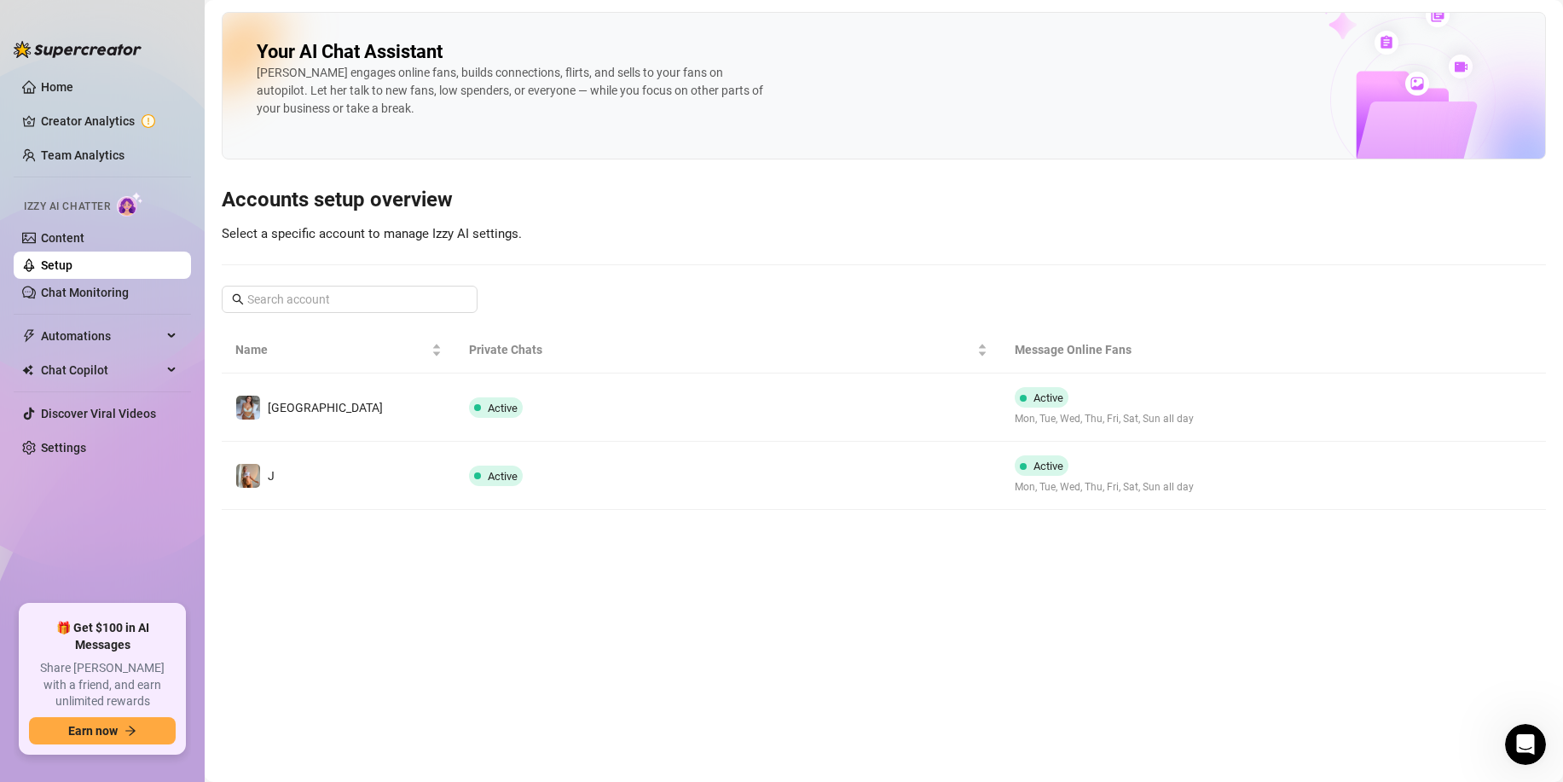
click at [73, 266] on link "Setup" at bounding box center [57, 265] width 32 height 14
click at [82, 288] on link "Chat Monitoring" at bounding box center [85, 293] width 88 height 14
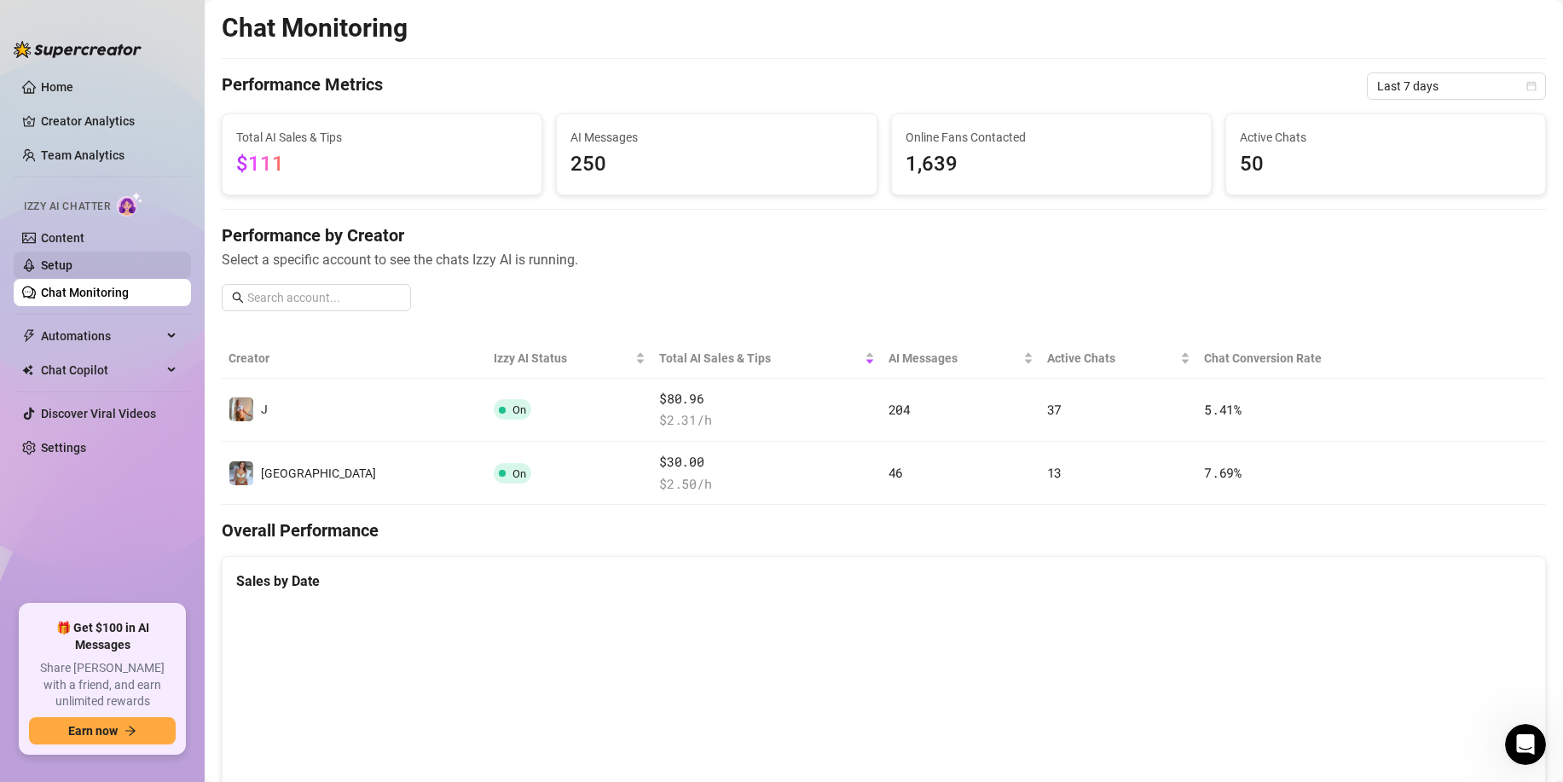
click at [72, 272] on link "Setup" at bounding box center [57, 265] width 32 height 14
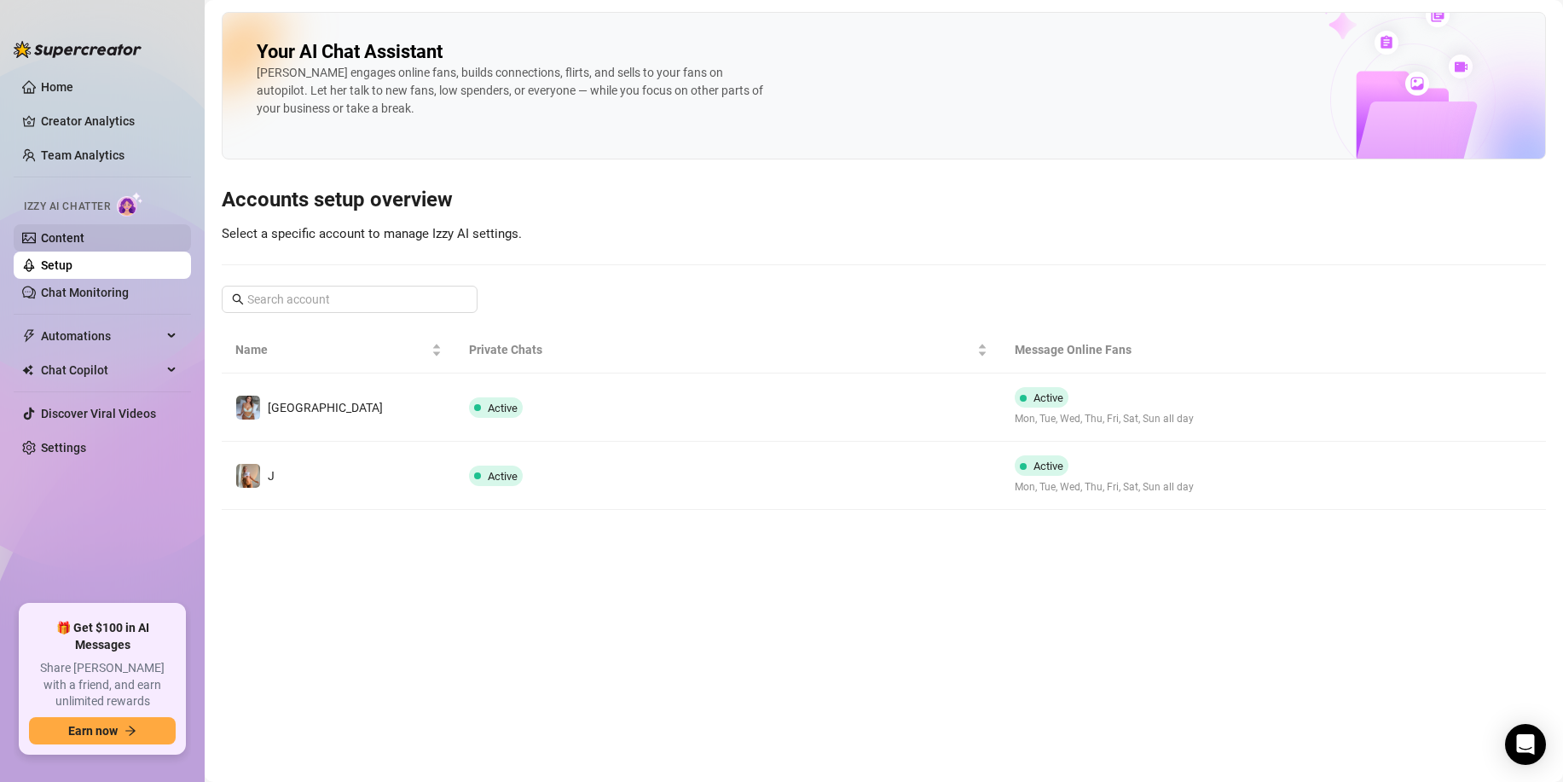
click at [69, 241] on link "Content" at bounding box center [63, 238] width 44 height 14
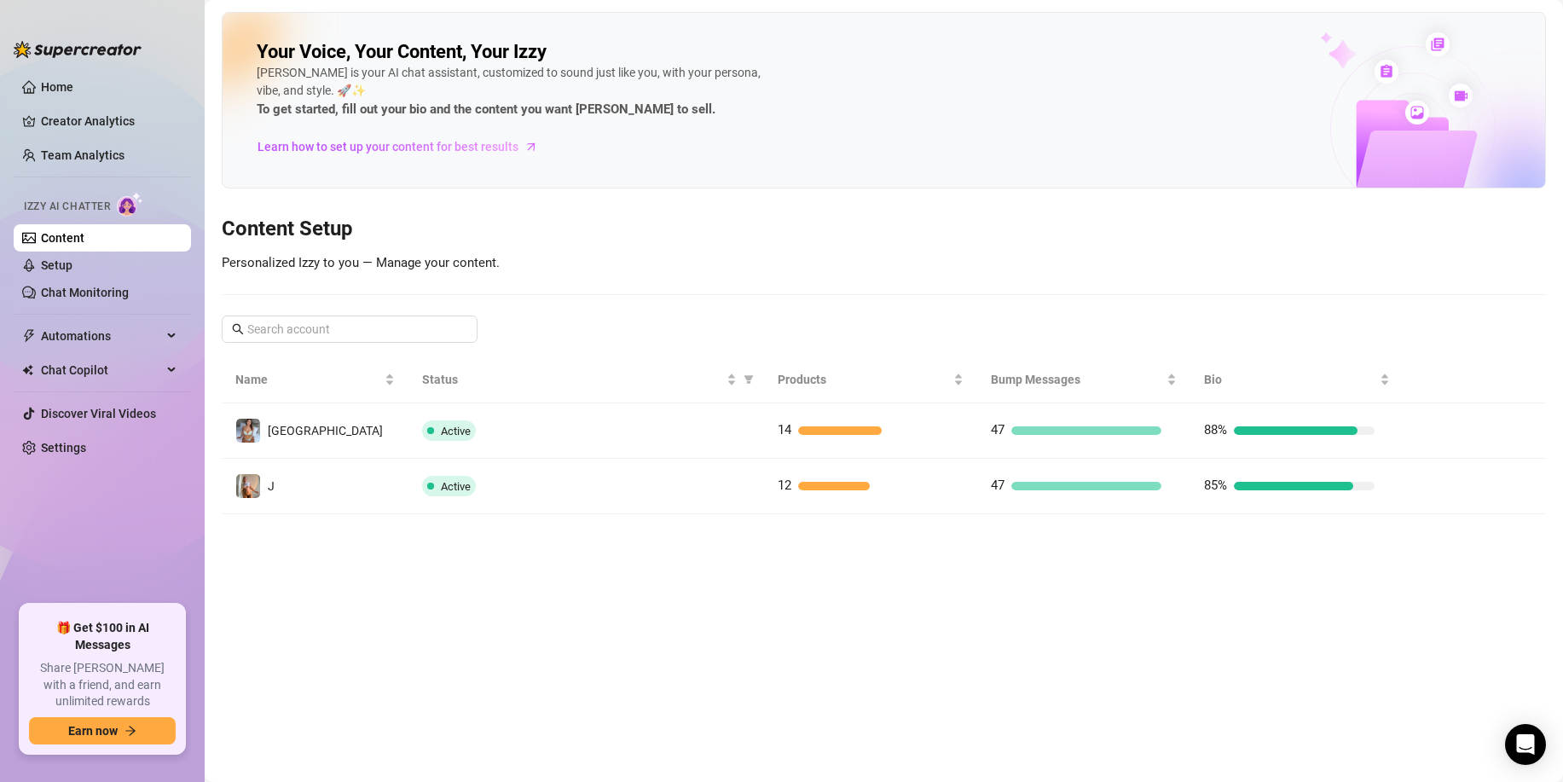
click at [126, 175] on ul "Home Creator Analytics Team Analytics Izzy AI Chatter Content Setup Chat Monito…" at bounding box center [102, 332] width 177 height 531
click at [125, 162] on link "Team Analytics" at bounding box center [83, 155] width 84 height 14
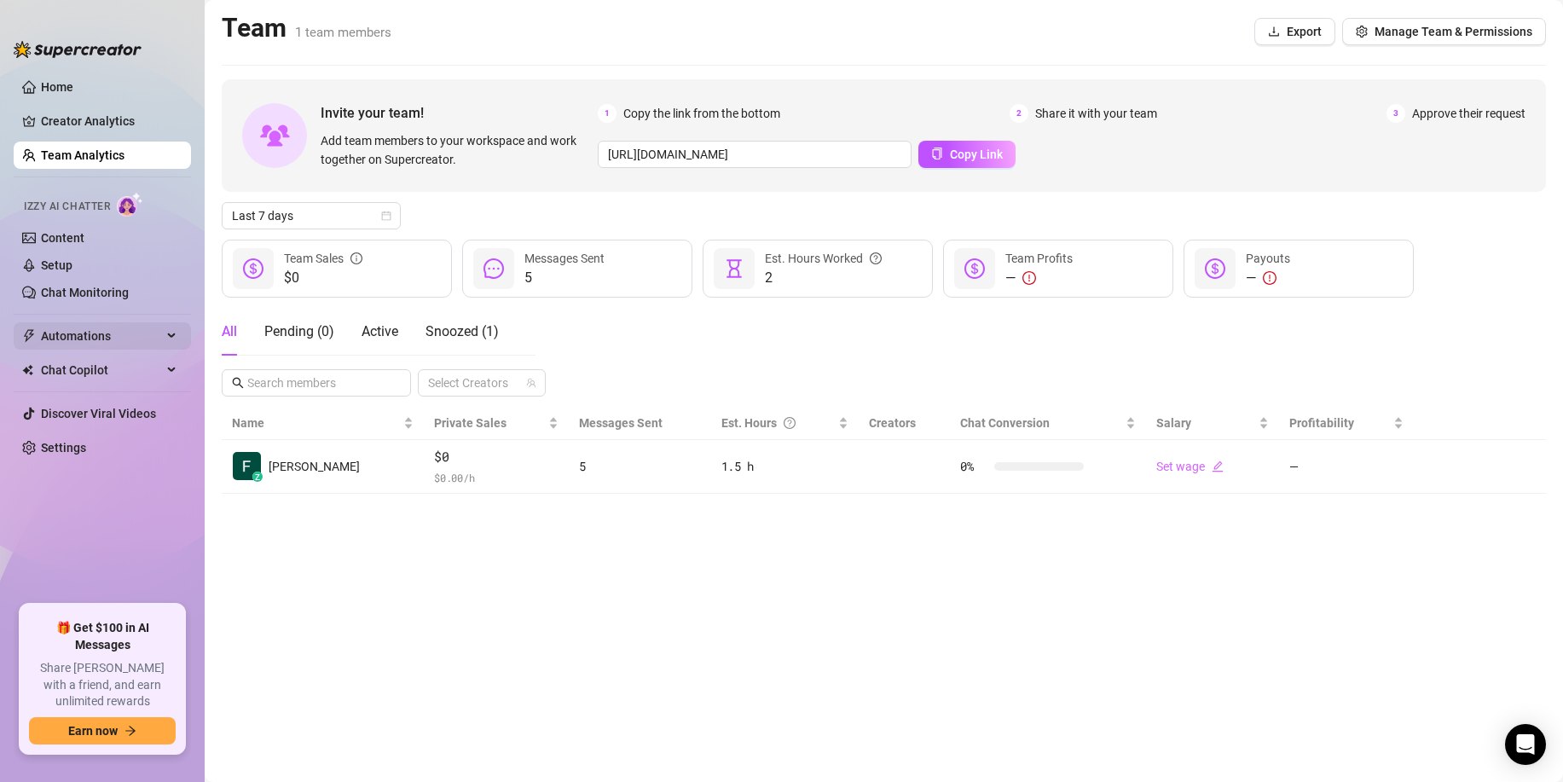
click at [94, 331] on span "Automations" at bounding box center [101, 335] width 121 height 27
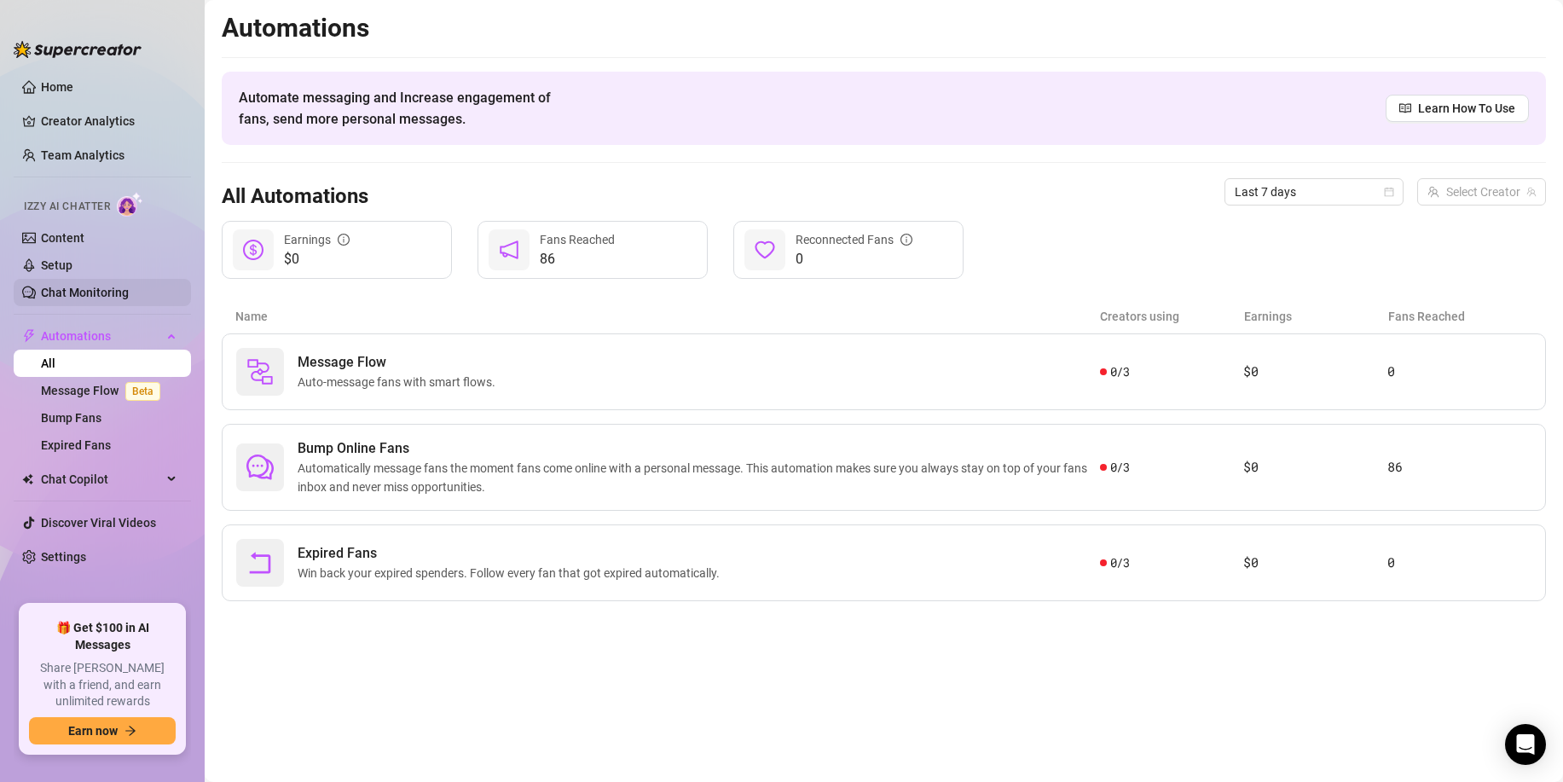
click at [100, 286] on link "Chat Monitoring" at bounding box center [85, 293] width 88 height 14
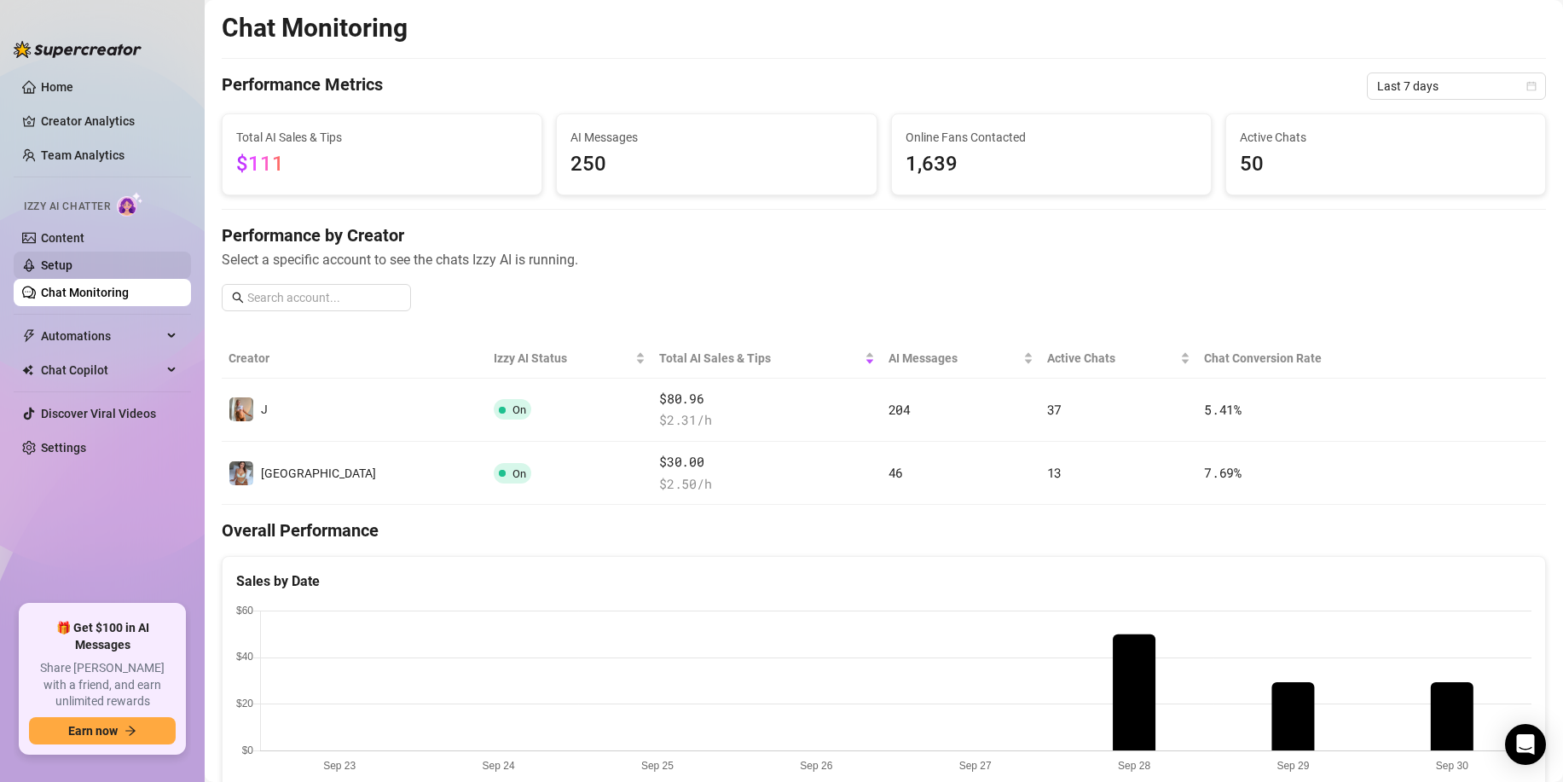
click at [73, 268] on link "Setup" at bounding box center [57, 265] width 32 height 14
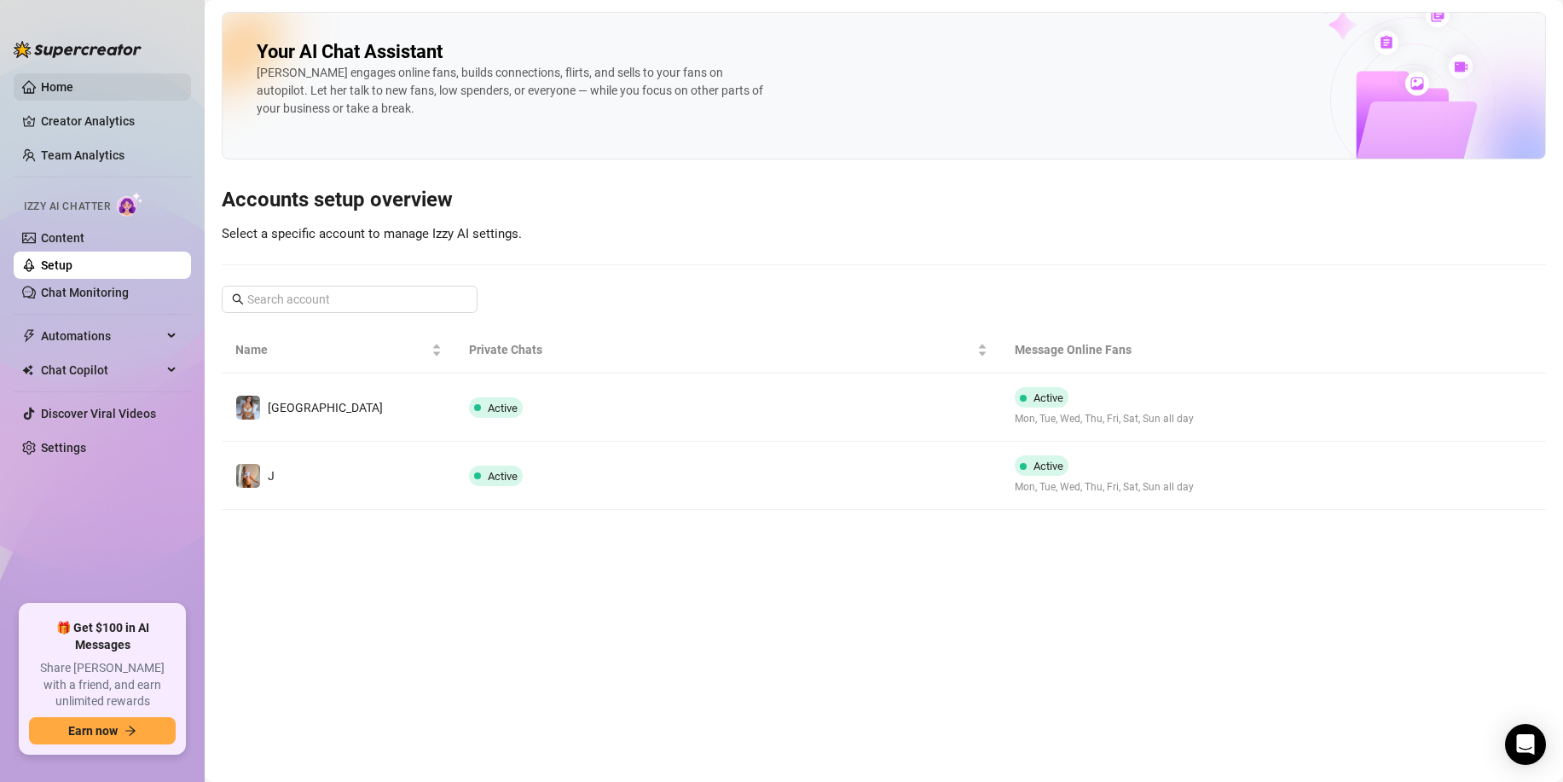
click at [73, 88] on link "Home" at bounding box center [57, 87] width 32 height 14
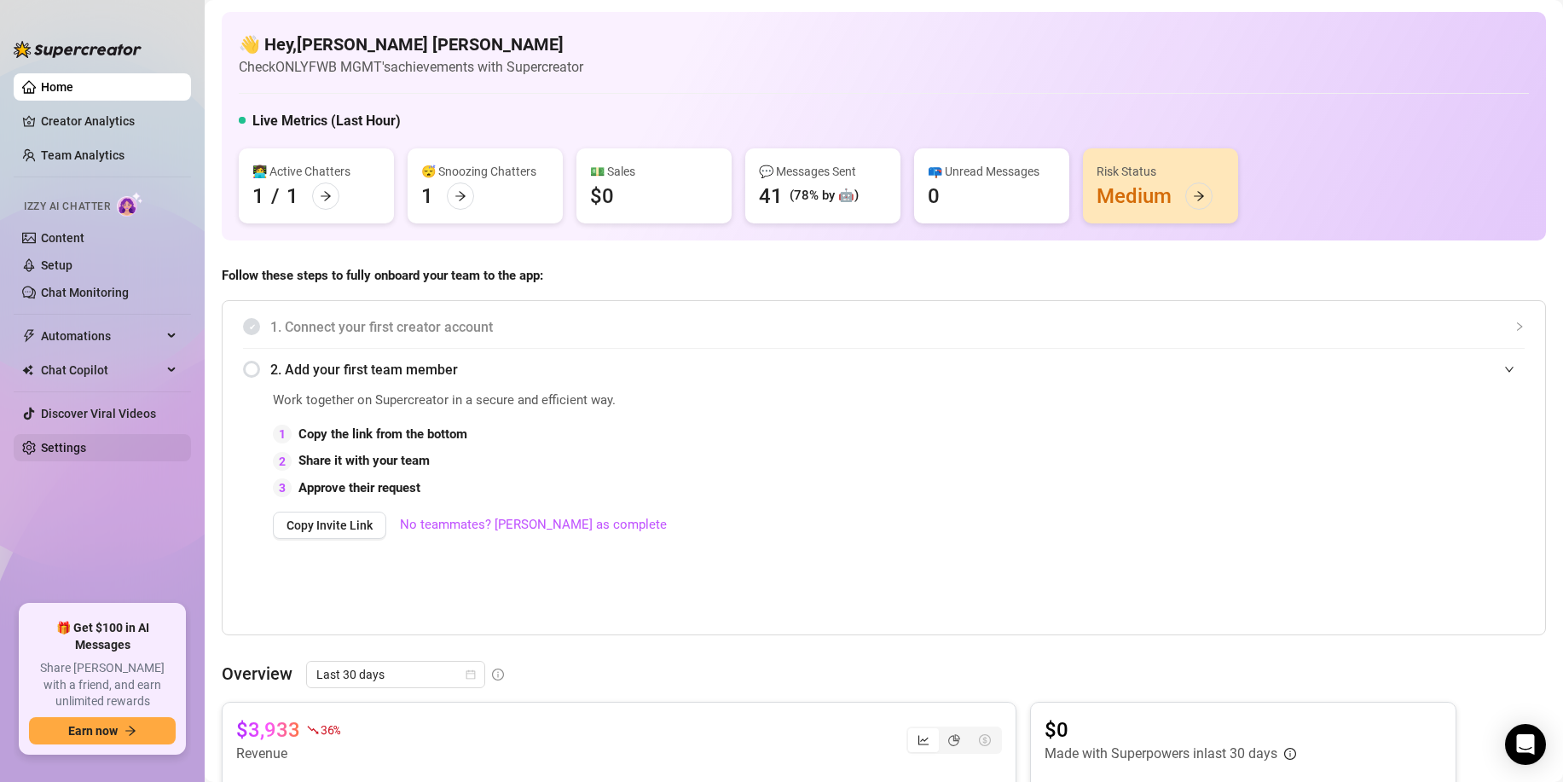
click at [63, 453] on link "Settings" at bounding box center [63, 448] width 45 height 14
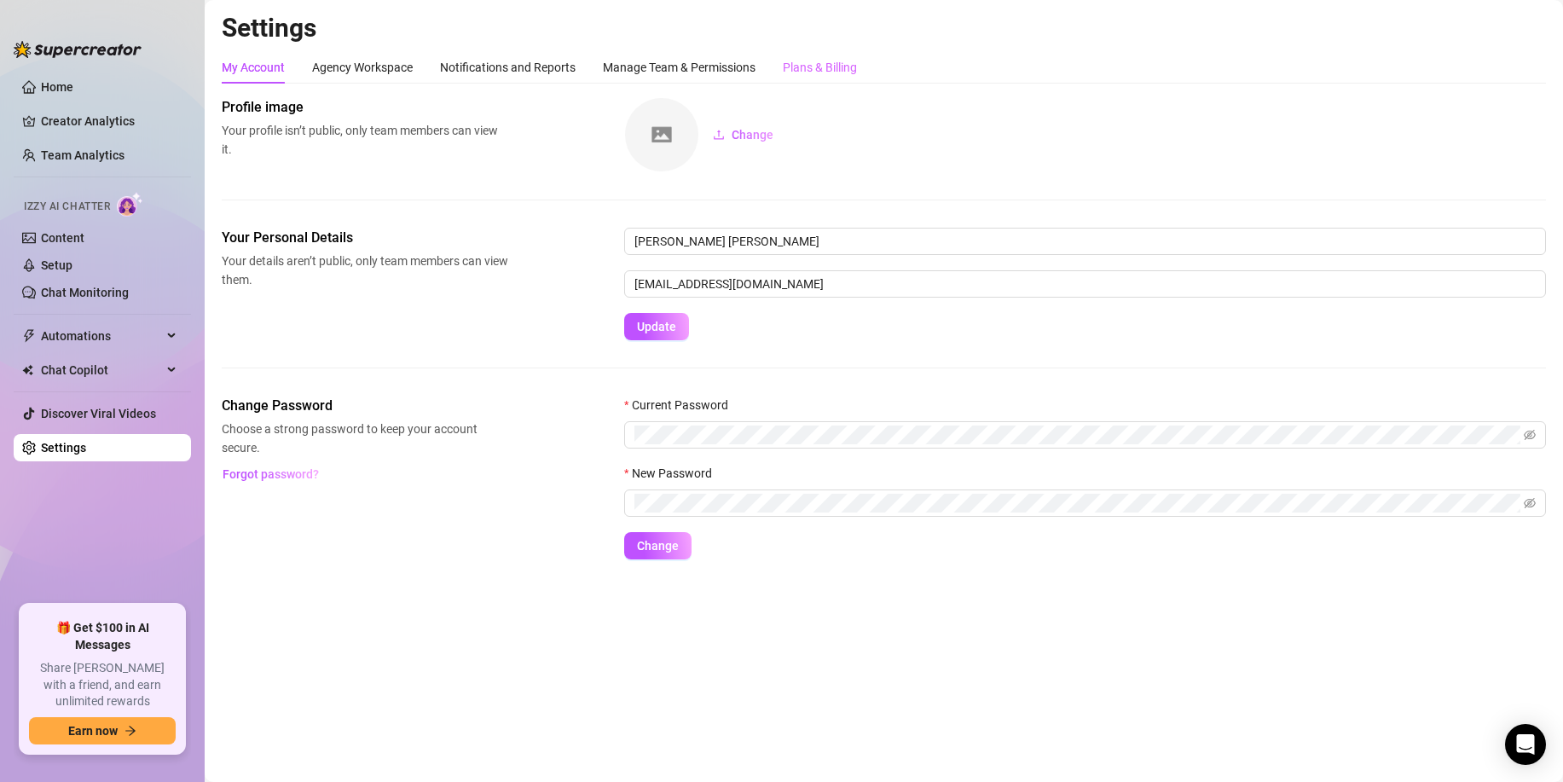
click at [756, 52] on div "Manage Team & Permissions" at bounding box center [679, 67] width 153 height 32
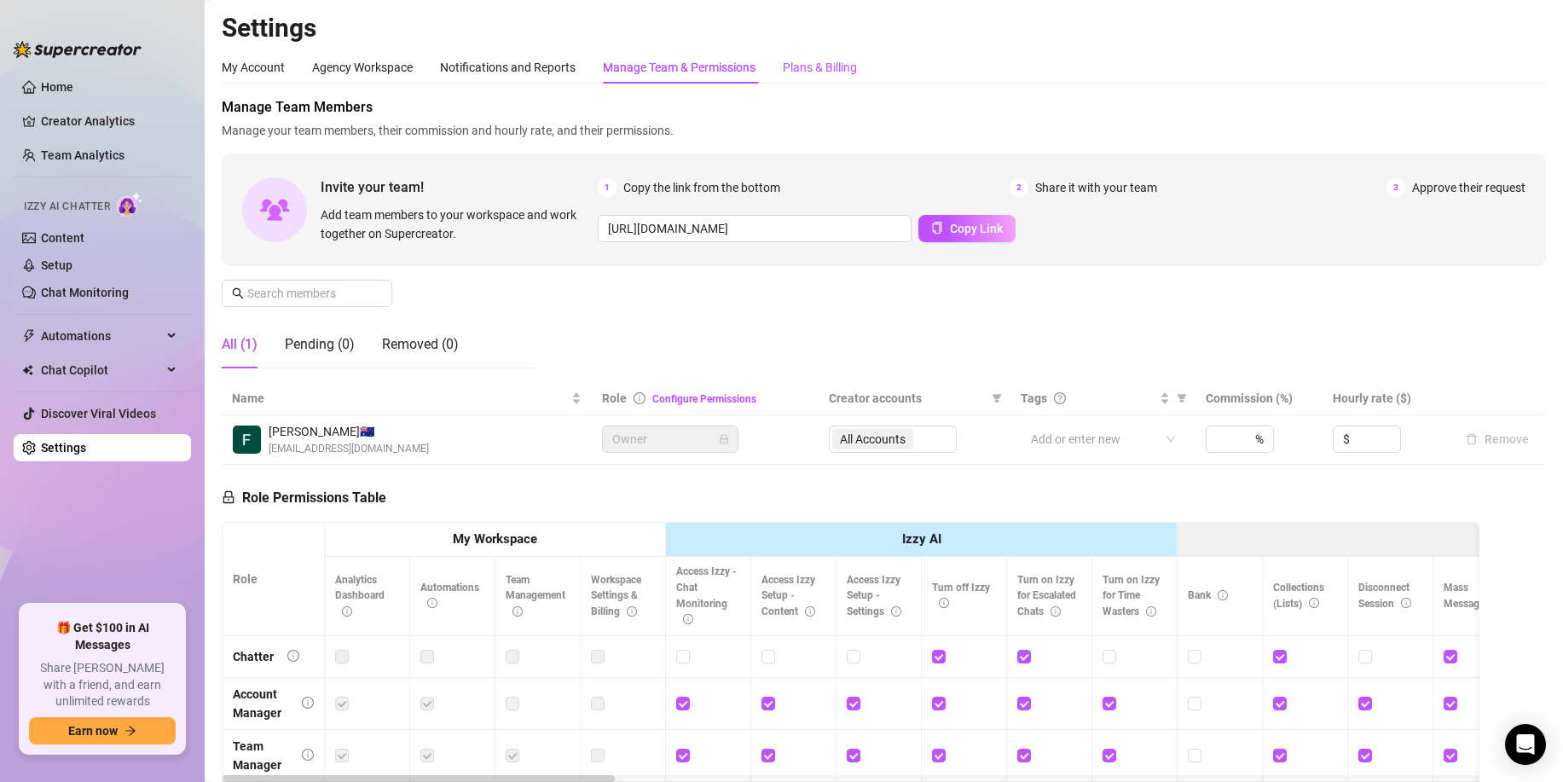
click at [790, 66] on div "Plans & Billing" at bounding box center [820, 67] width 74 height 19
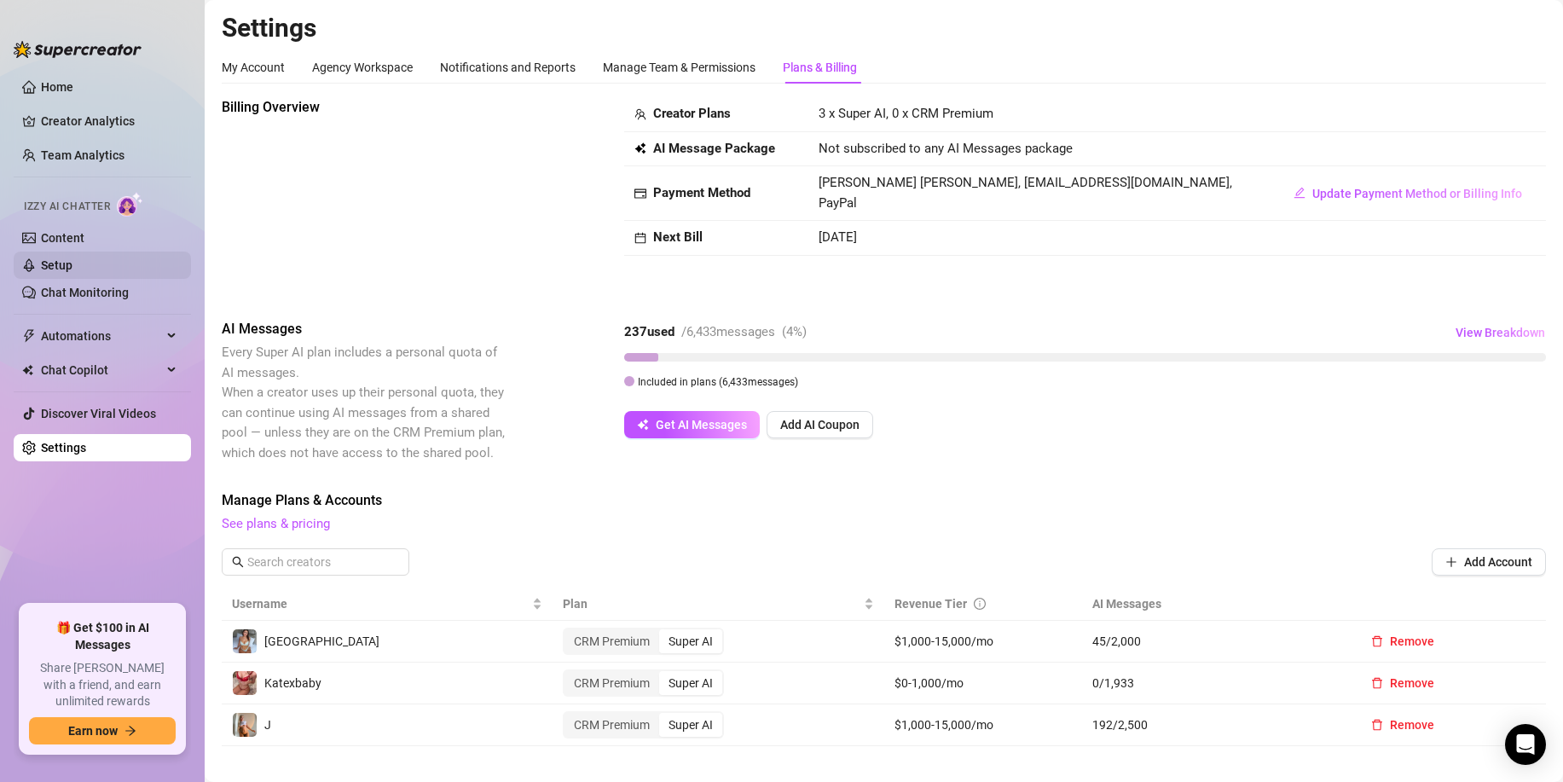
click at [73, 270] on link "Setup" at bounding box center [57, 265] width 32 height 14
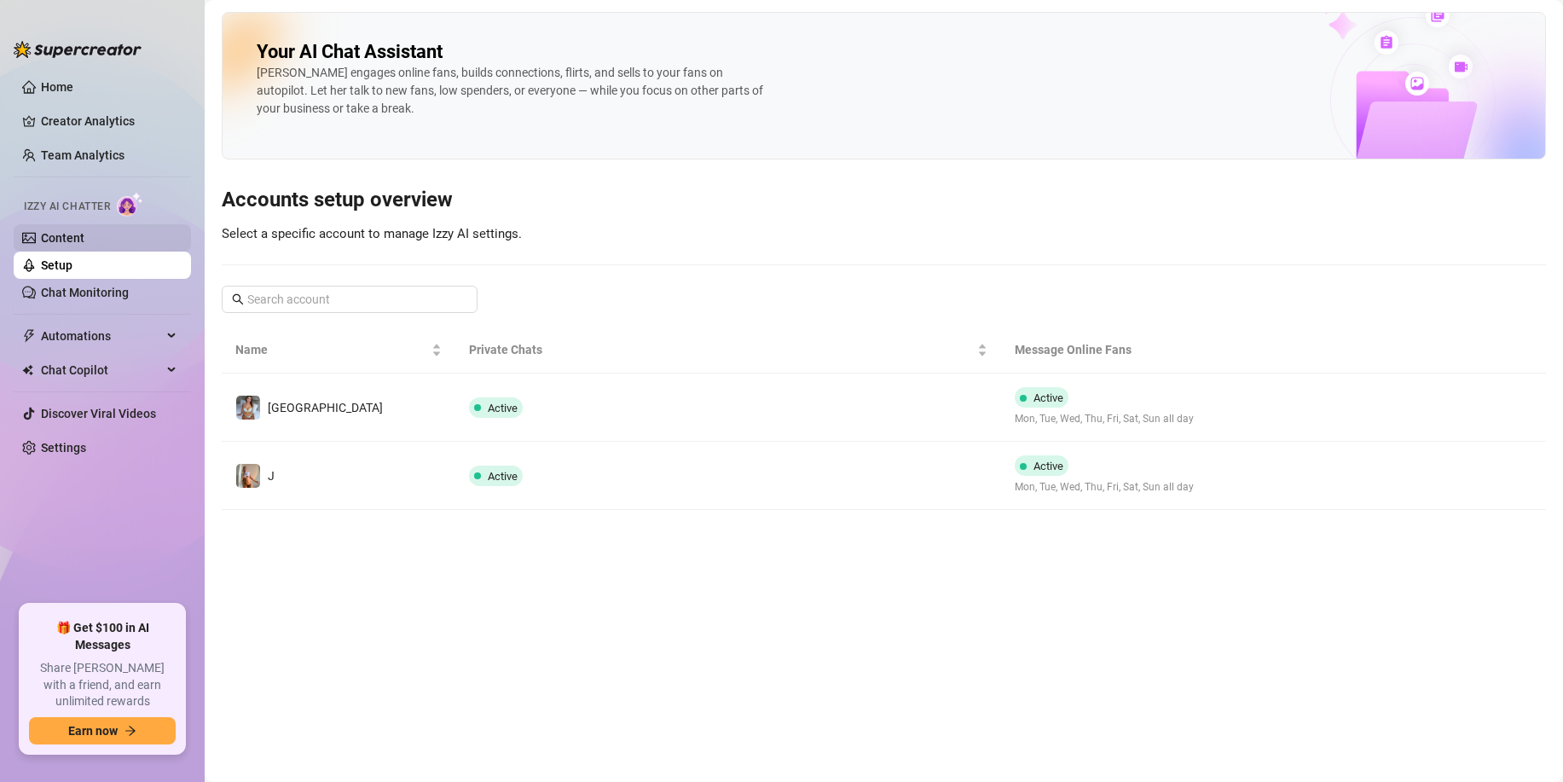
click at [84, 236] on link "Content" at bounding box center [63, 238] width 44 height 14
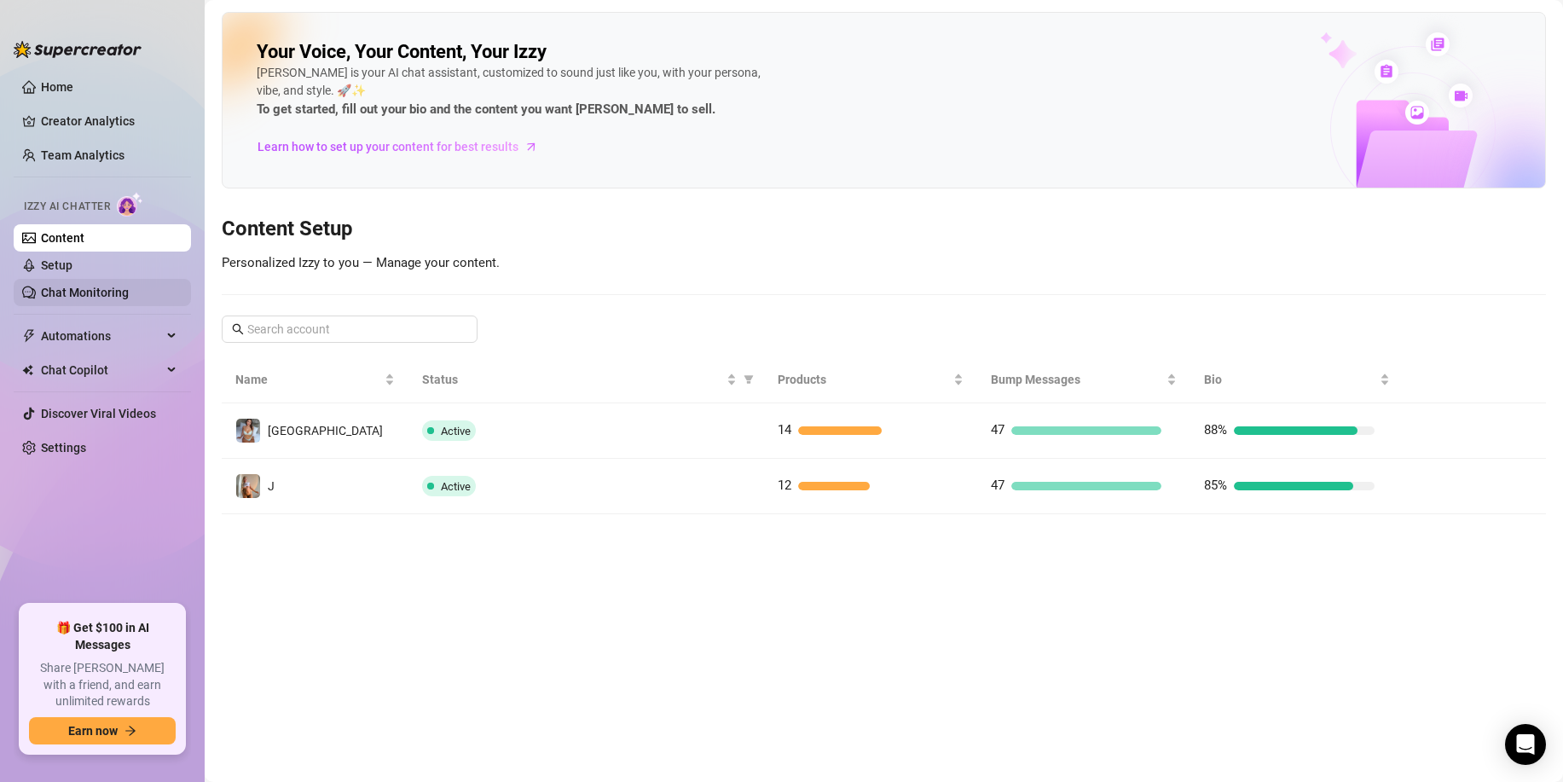
click at [122, 286] on link "Chat Monitoring" at bounding box center [85, 293] width 88 height 14
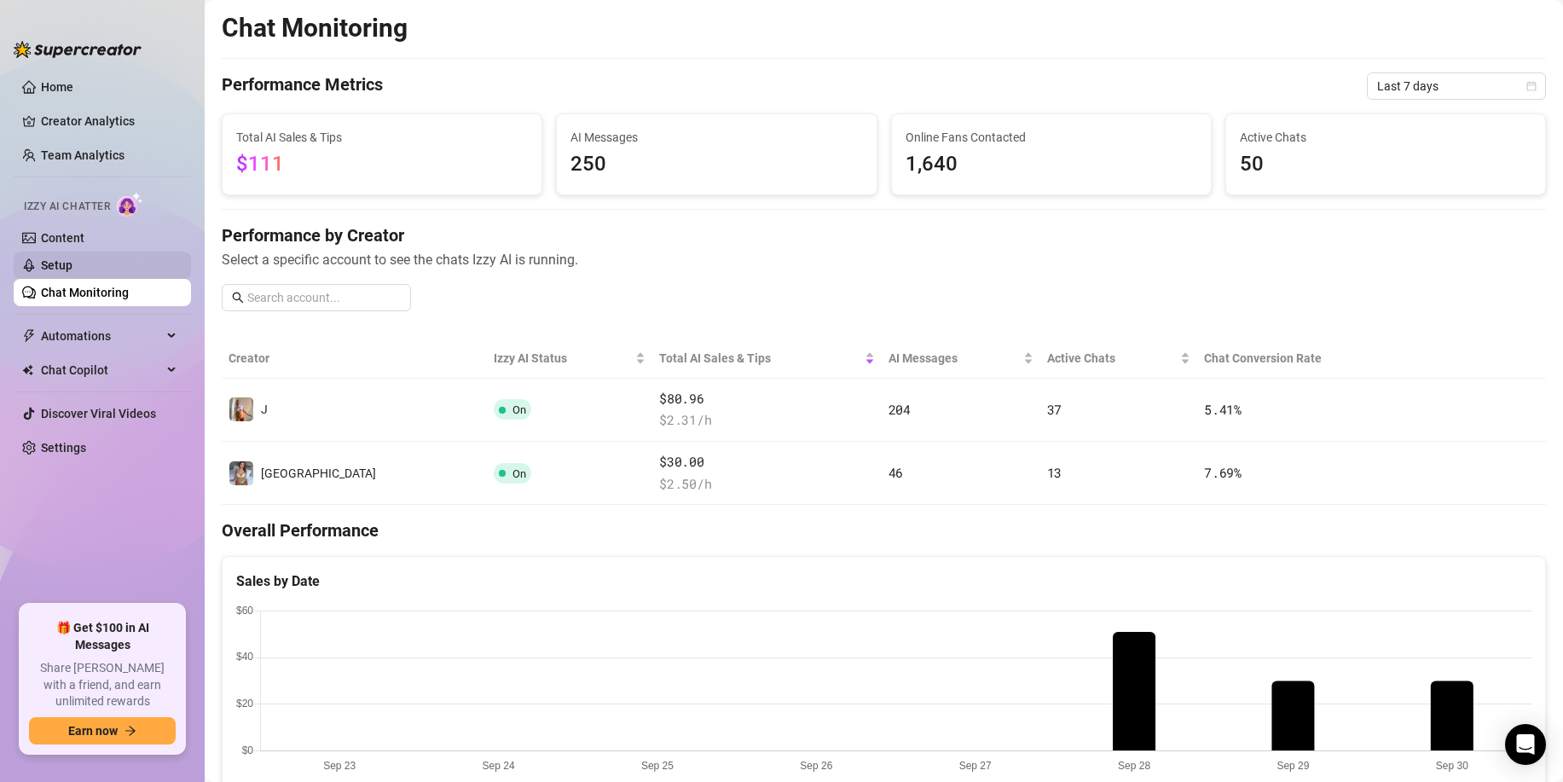
click at [73, 263] on link "Setup" at bounding box center [57, 265] width 32 height 14
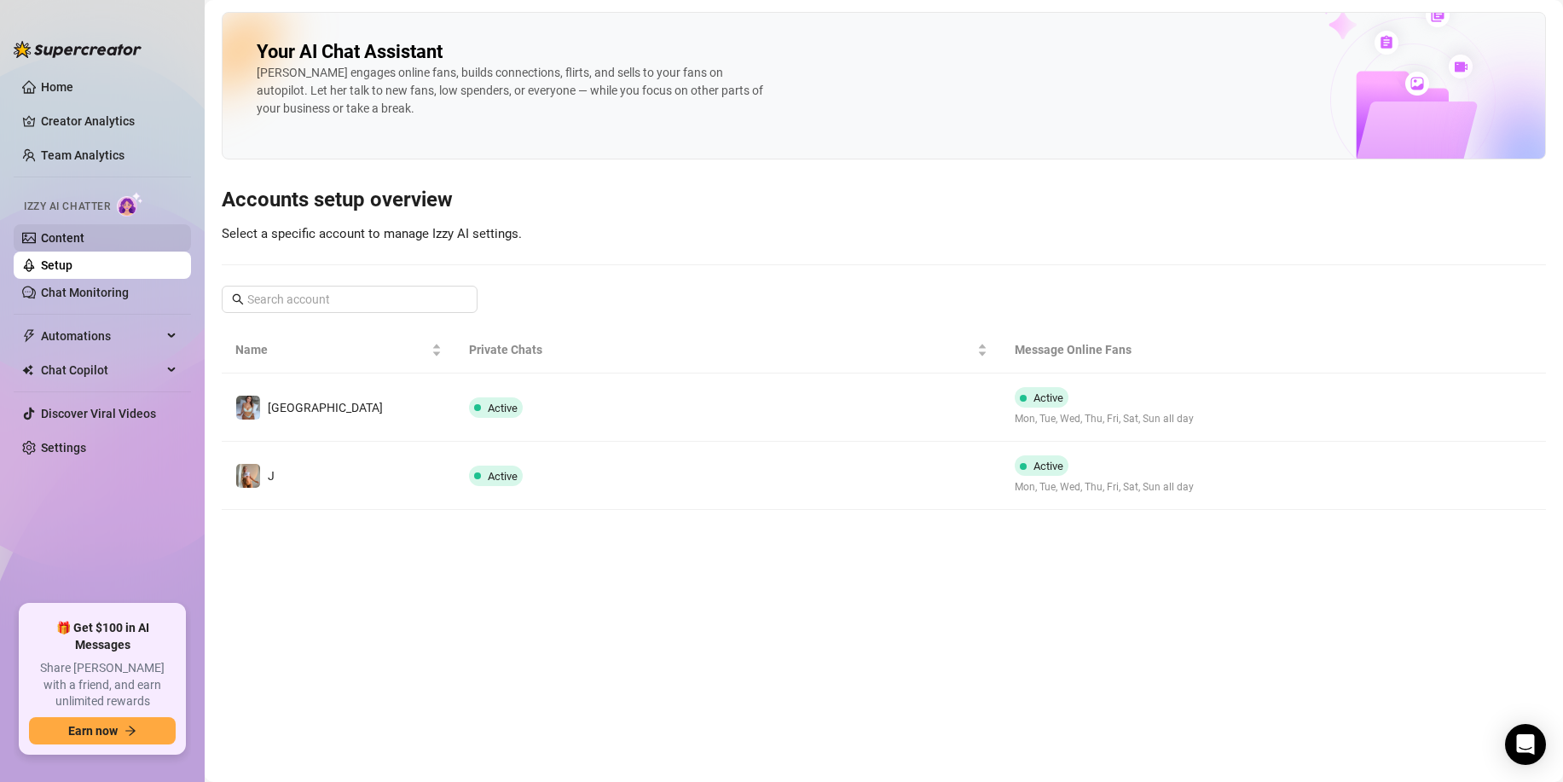
click at [84, 231] on link "Content" at bounding box center [63, 238] width 44 height 14
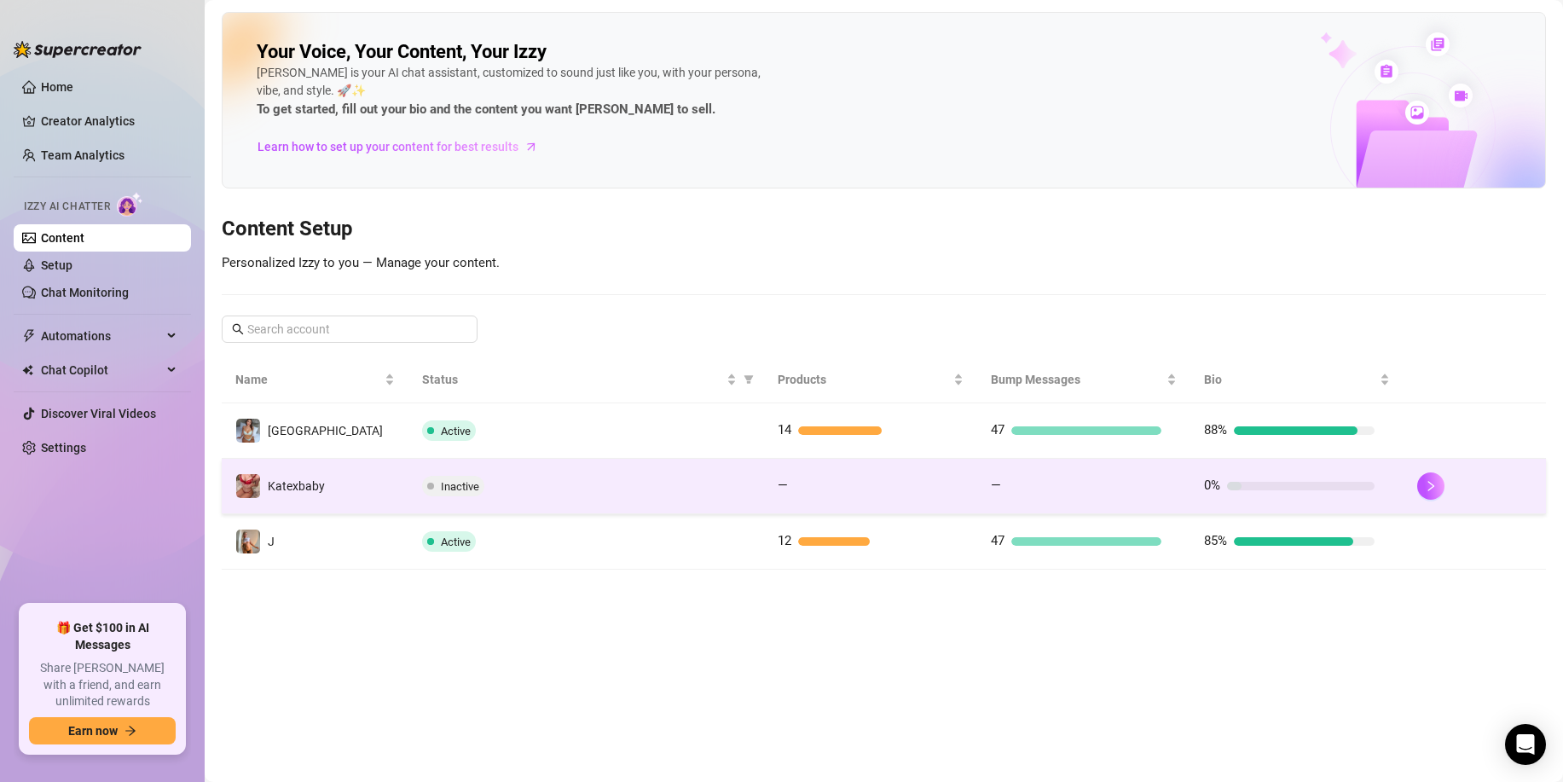
click at [374, 486] on td "Katexbaby" at bounding box center [315, 486] width 187 height 55
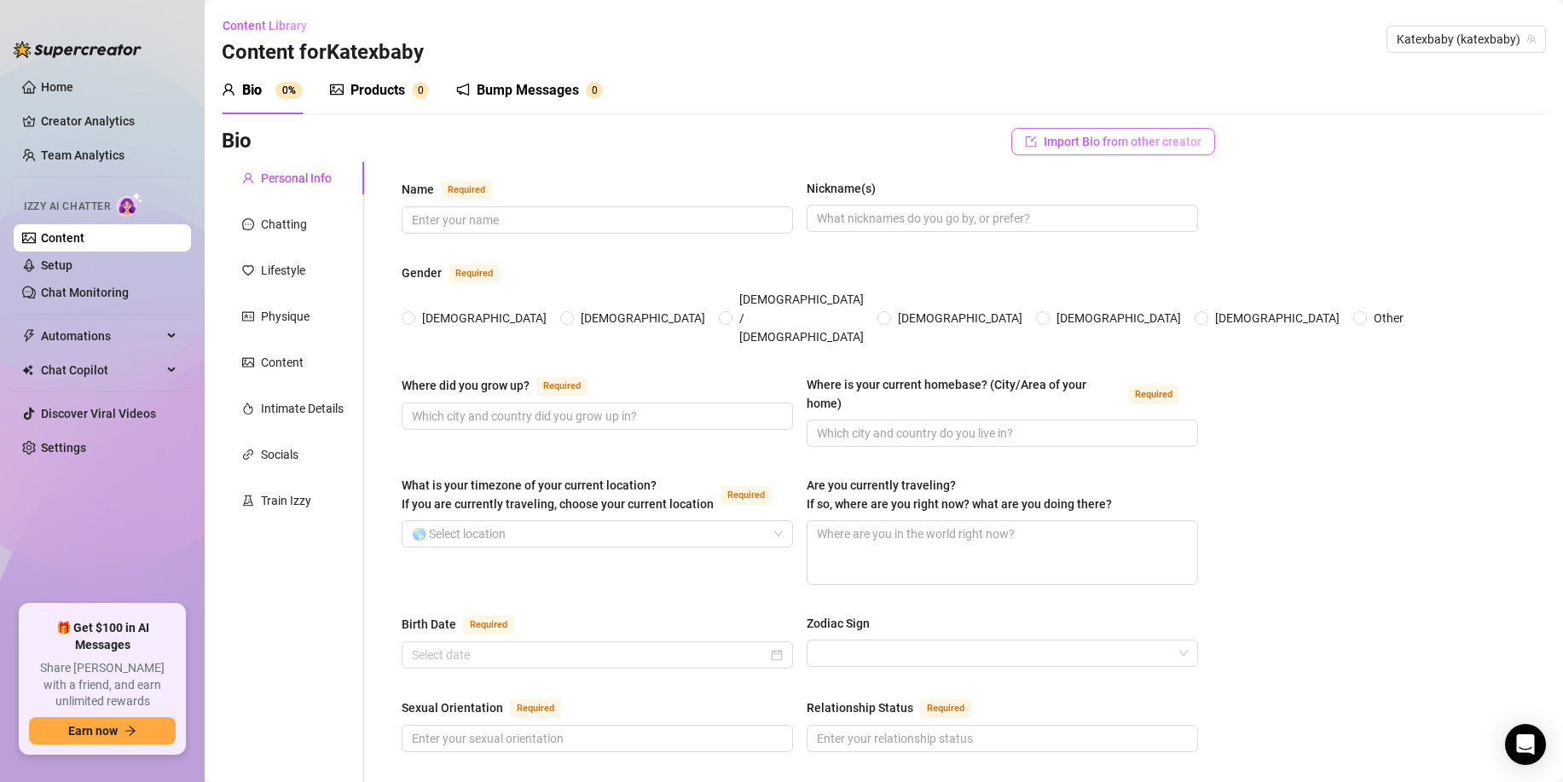
click at [1070, 143] on span "Import Bio from other creator" at bounding box center [1123, 142] width 158 height 14
click at [1089, 186] on input "search" at bounding box center [1106, 190] width 135 height 26
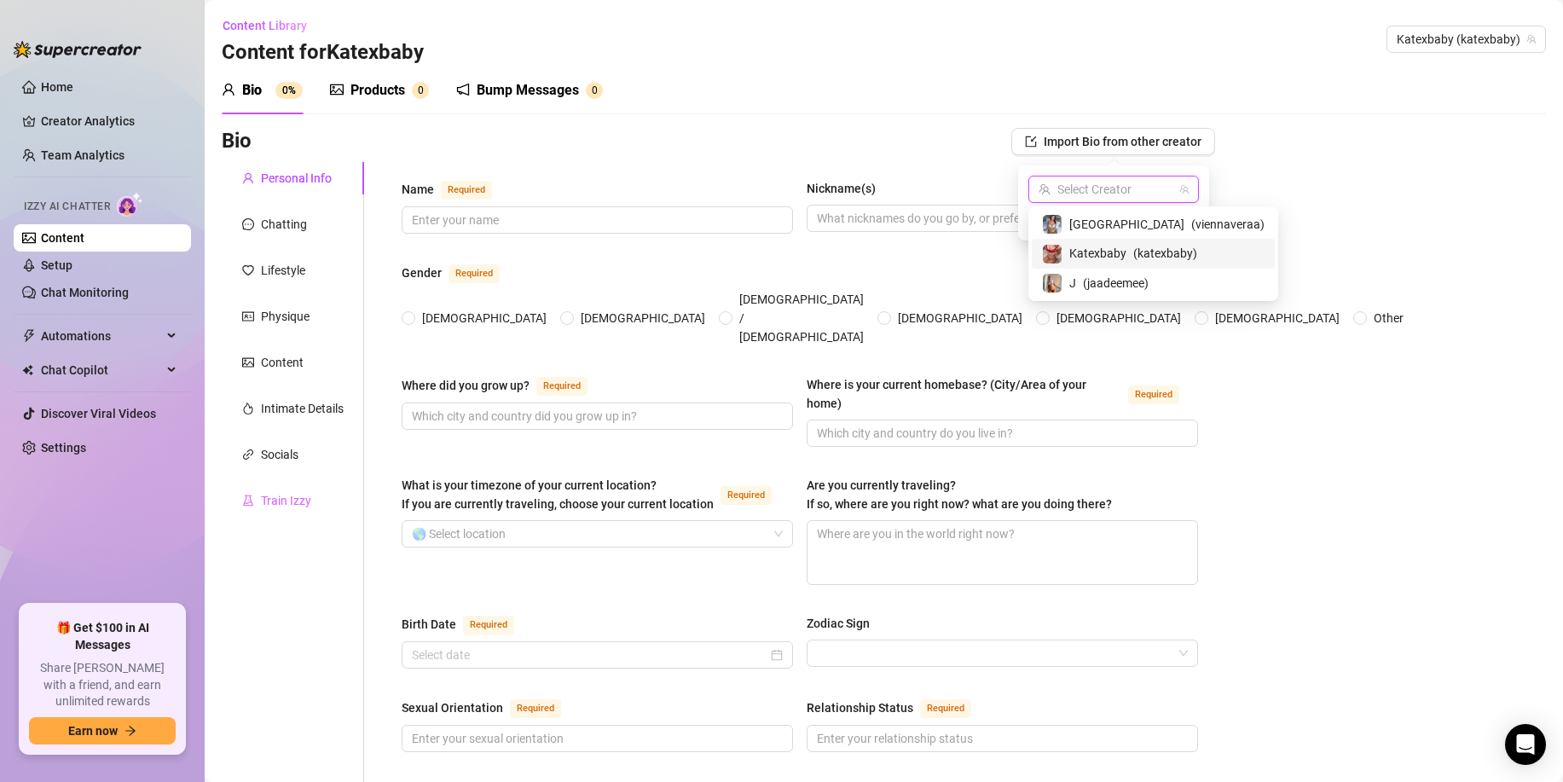
click at [319, 516] on div "Train Izzy" at bounding box center [293, 500] width 142 height 32
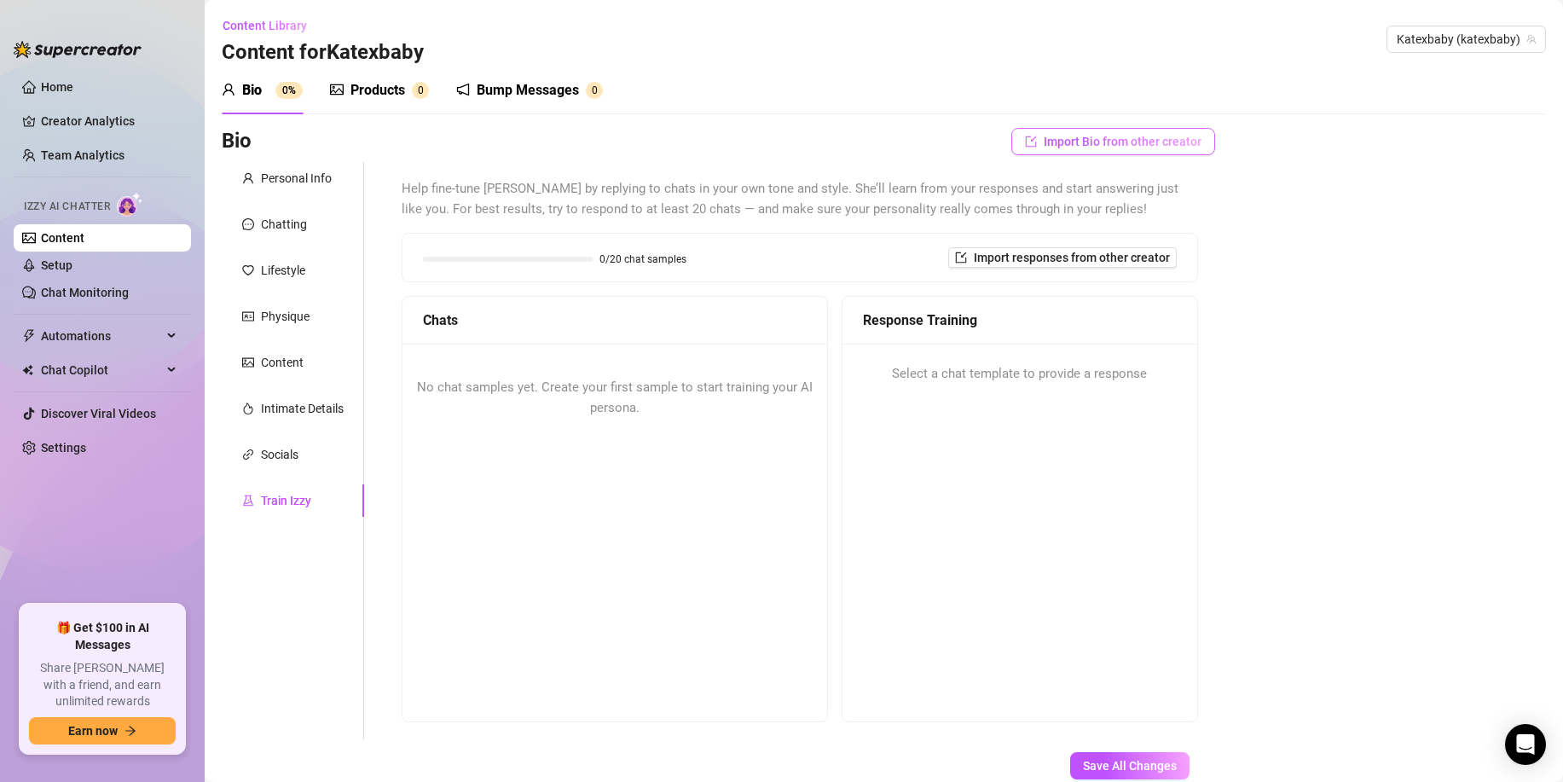
click at [1106, 147] on span "Import Bio from other creator" at bounding box center [1123, 142] width 158 height 14
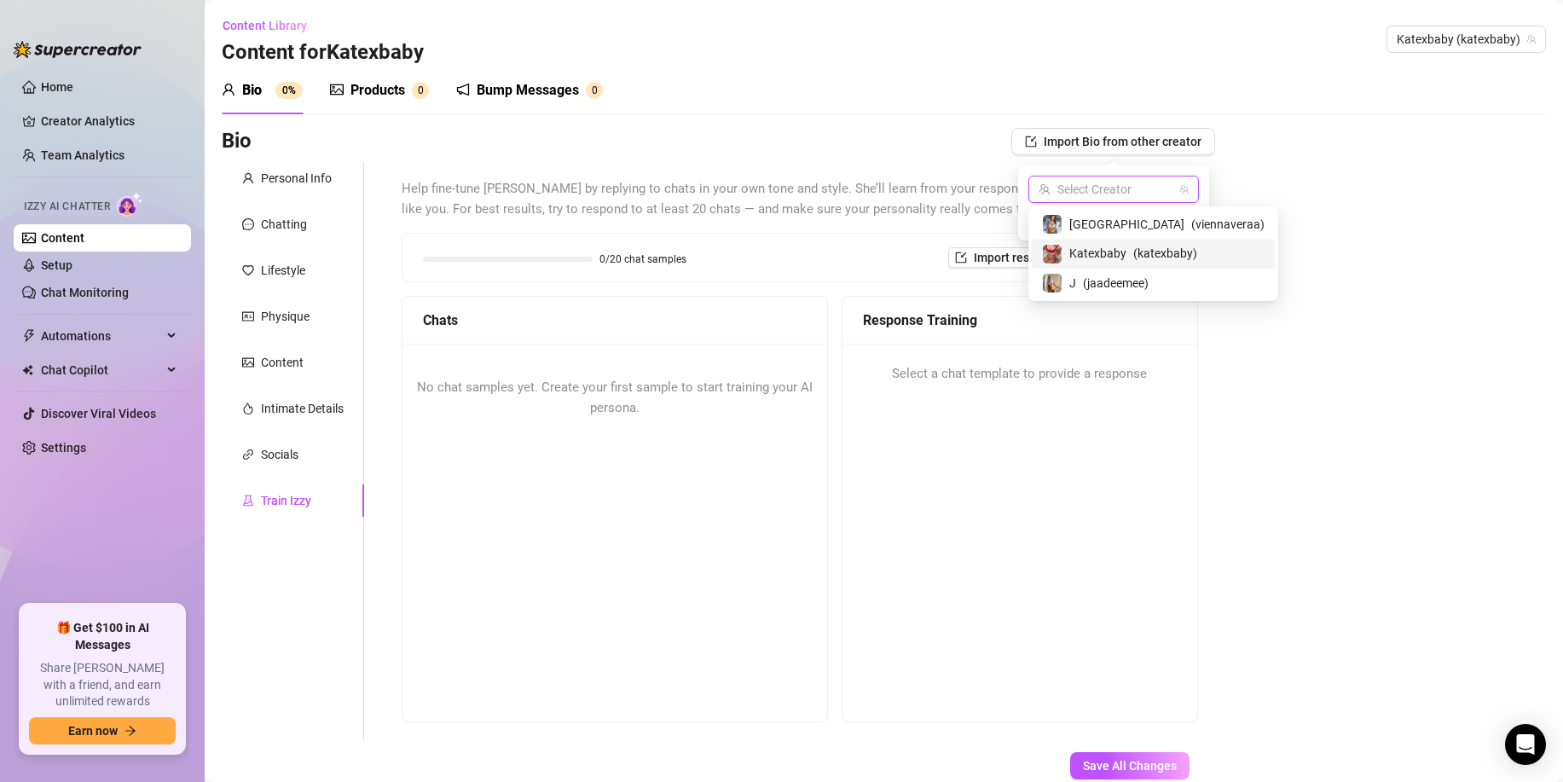
drag, startPoint x: 1113, startPoint y: 189, endPoint x: 1106, endPoint y: 199, distance: 11.6
click at [1113, 189] on input "search" at bounding box center [1106, 190] width 135 height 26
click at [1105, 222] on div "vienna ( viennaveraa )" at bounding box center [1153, 224] width 223 height 20
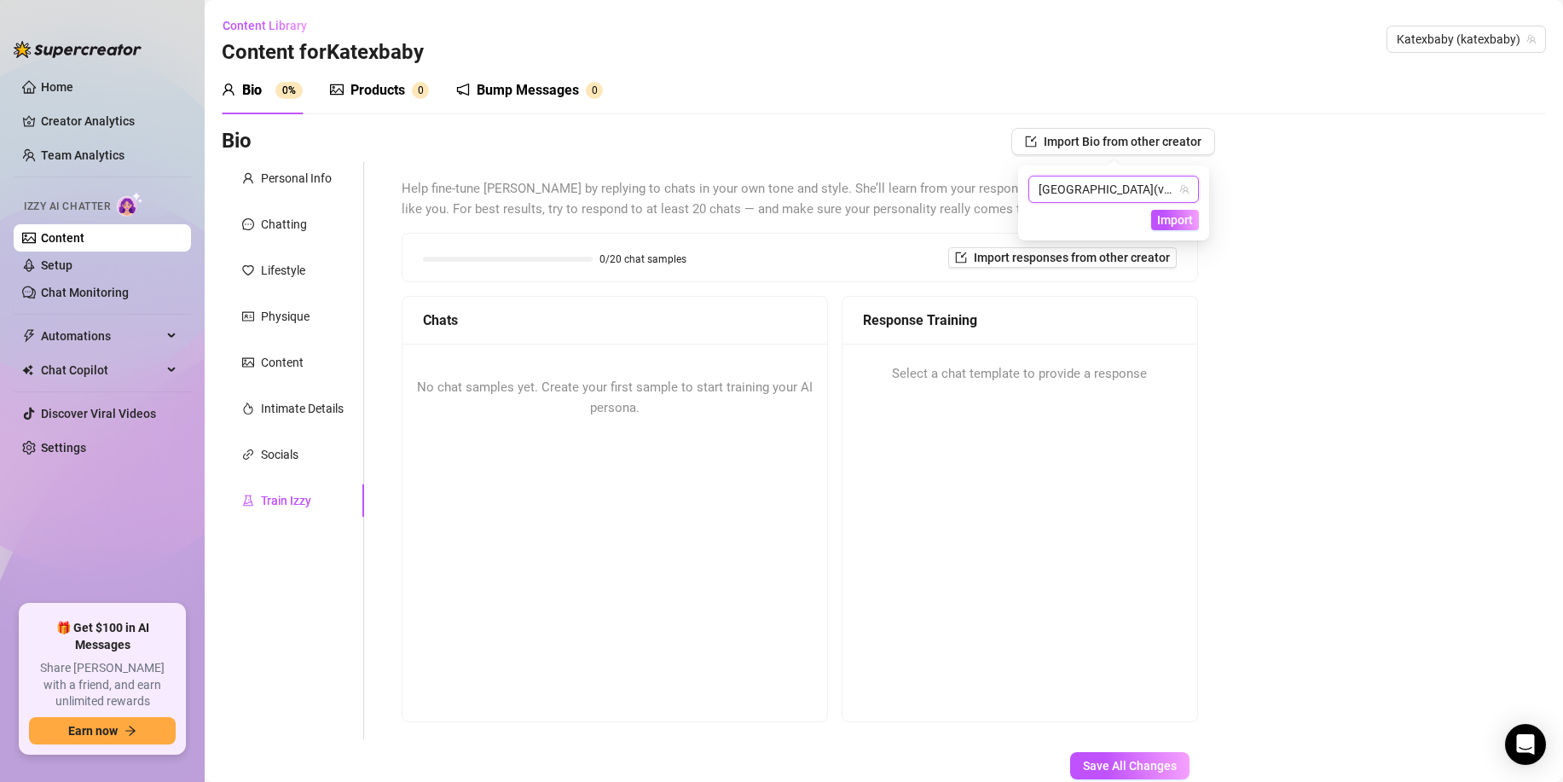
click at [1162, 218] on span "Import" at bounding box center [1175, 220] width 36 height 14
click at [321, 231] on div "Chatting" at bounding box center [293, 224] width 142 height 32
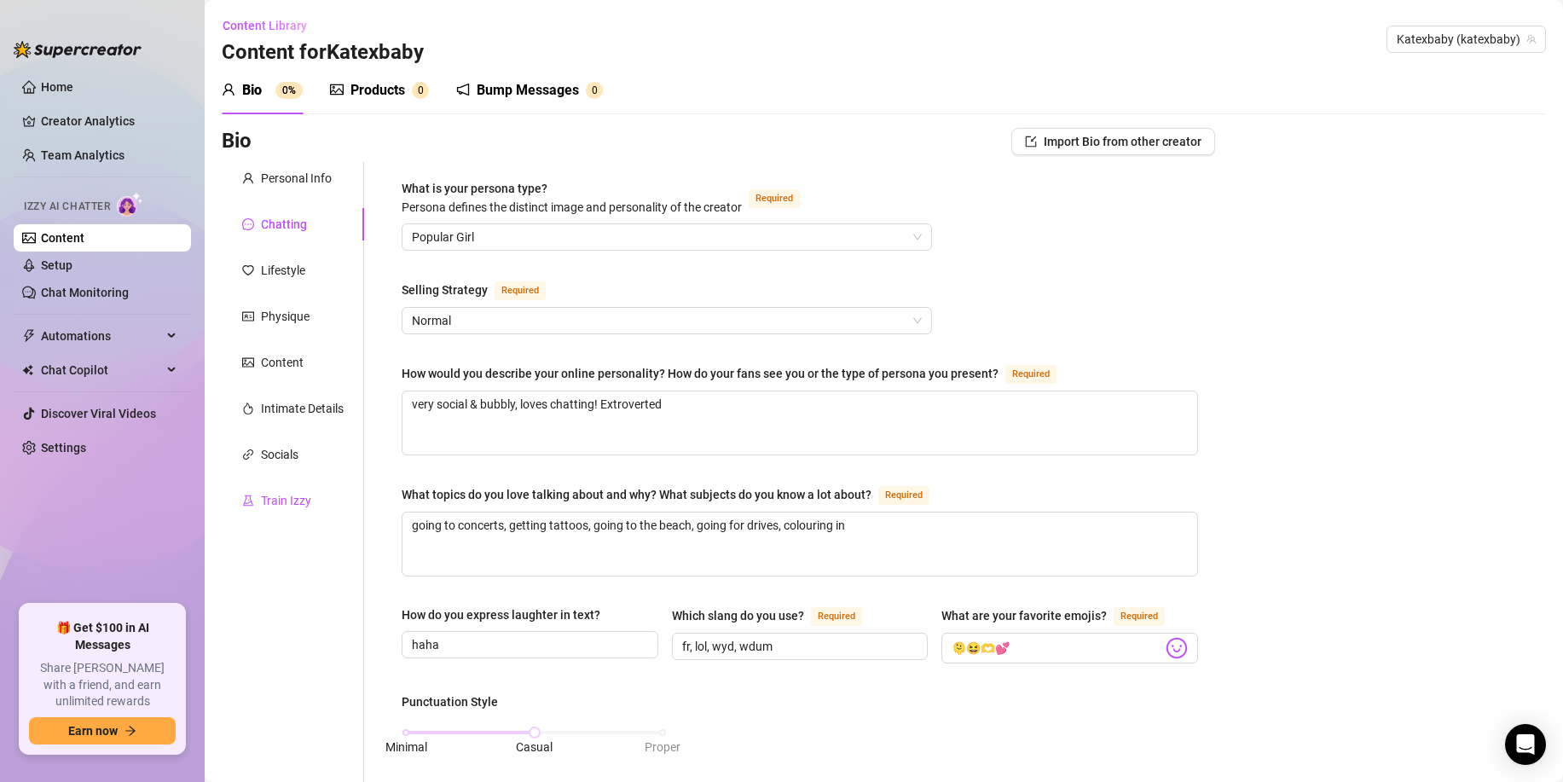
click at [297, 491] on div "Train Izzy" at bounding box center [286, 500] width 50 height 19
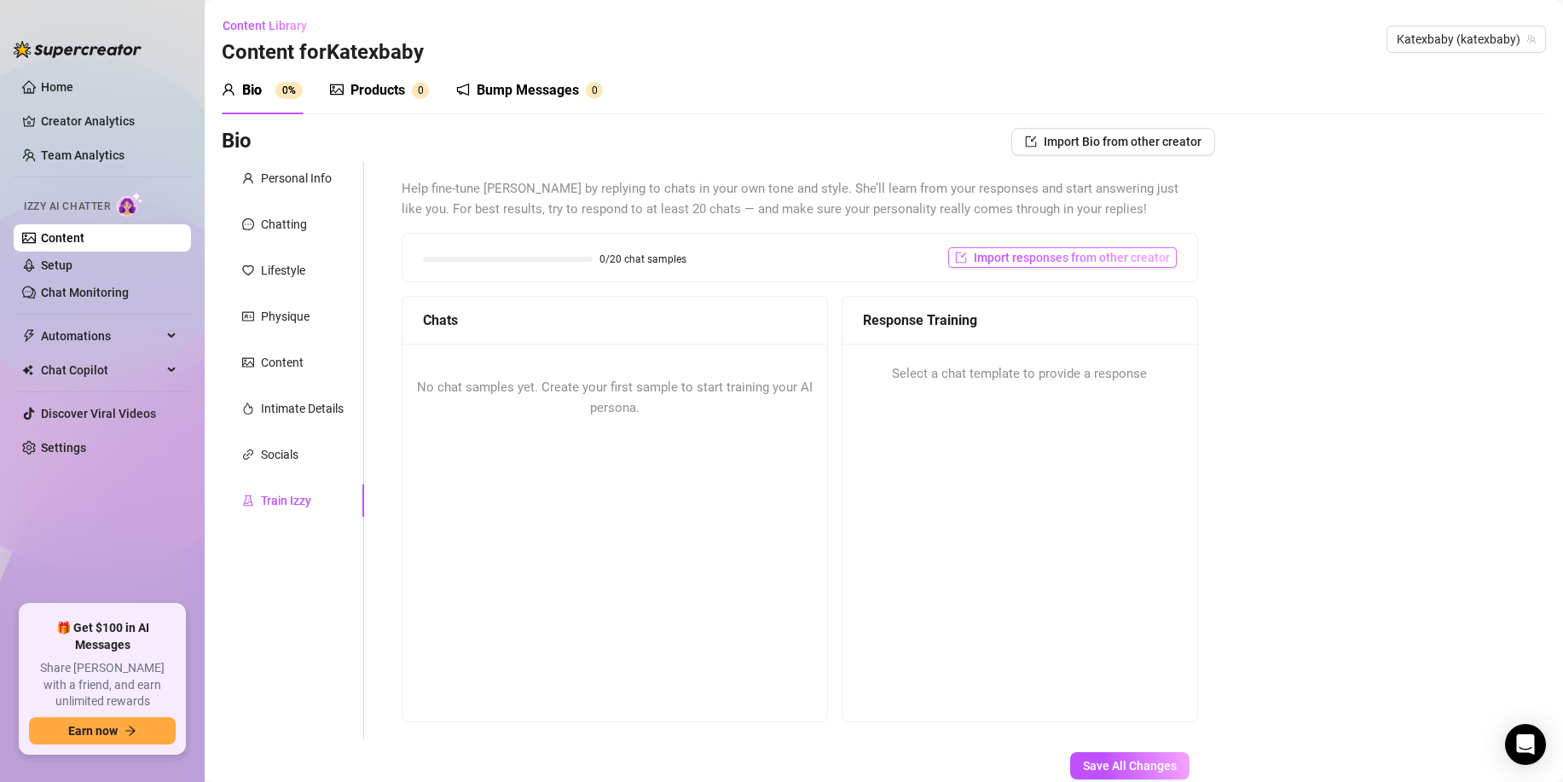
drag, startPoint x: 996, startPoint y: 245, endPoint x: 1000, endPoint y: 260, distance: 15.7
click at [995, 245] on div "0/20 chat samples Import responses from other creator" at bounding box center [800, 258] width 795 height 48
click at [1000, 264] on button "Import responses from other creator" at bounding box center [1062, 257] width 229 height 20
click at [1066, 301] on input "search" at bounding box center [1056, 302] width 135 height 26
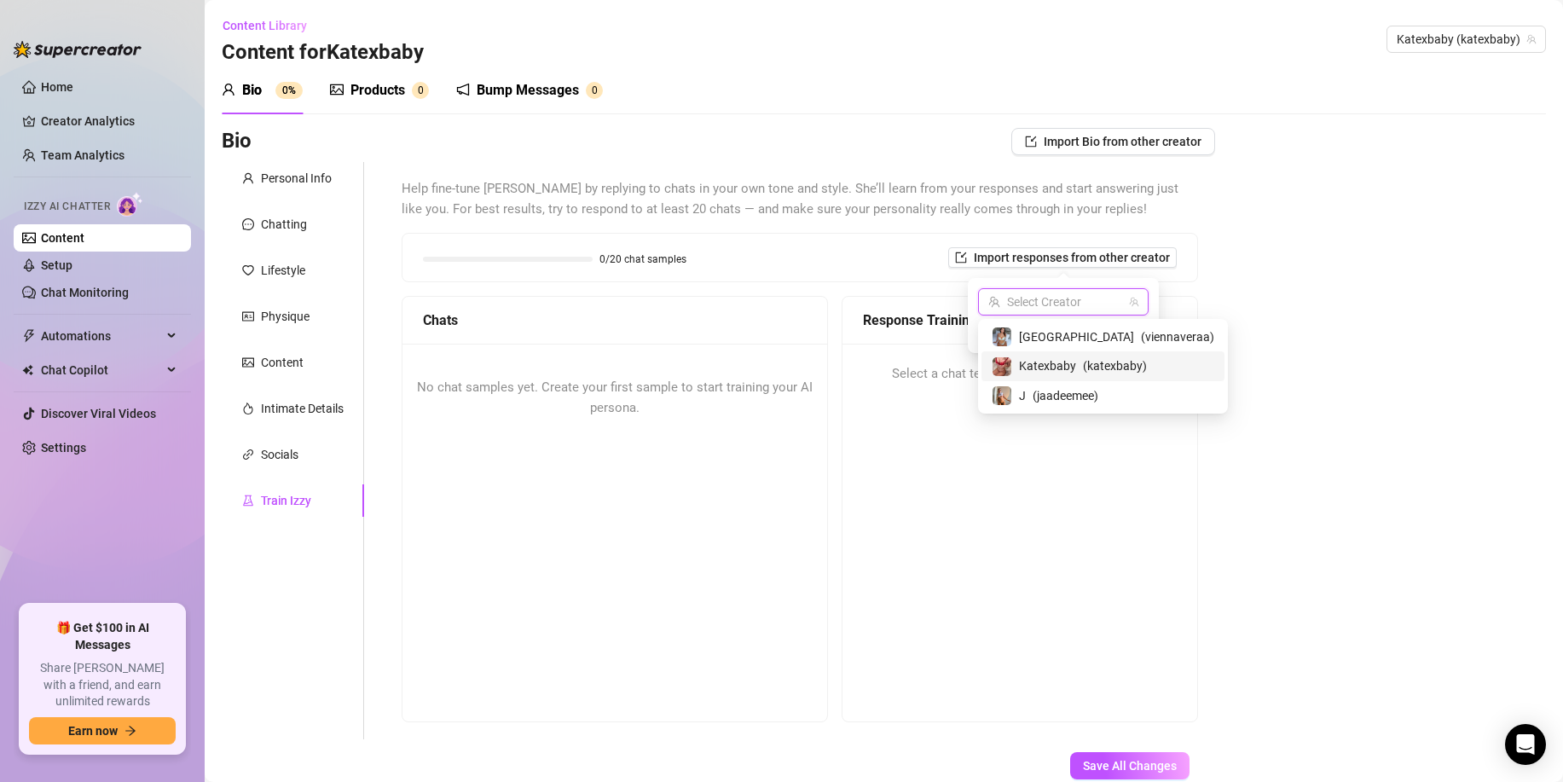
click at [1067, 372] on span "Katexbaby" at bounding box center [1047, 366] width 57 height 19
click at [1090, 294] on span "Katexbaby (katexbaby)" at bounding box center [1064, 302] width 150 height 26
click at [1141, 329] on span "( viennaveraa )" at bounding box center [1177, 337] width 73 height 19
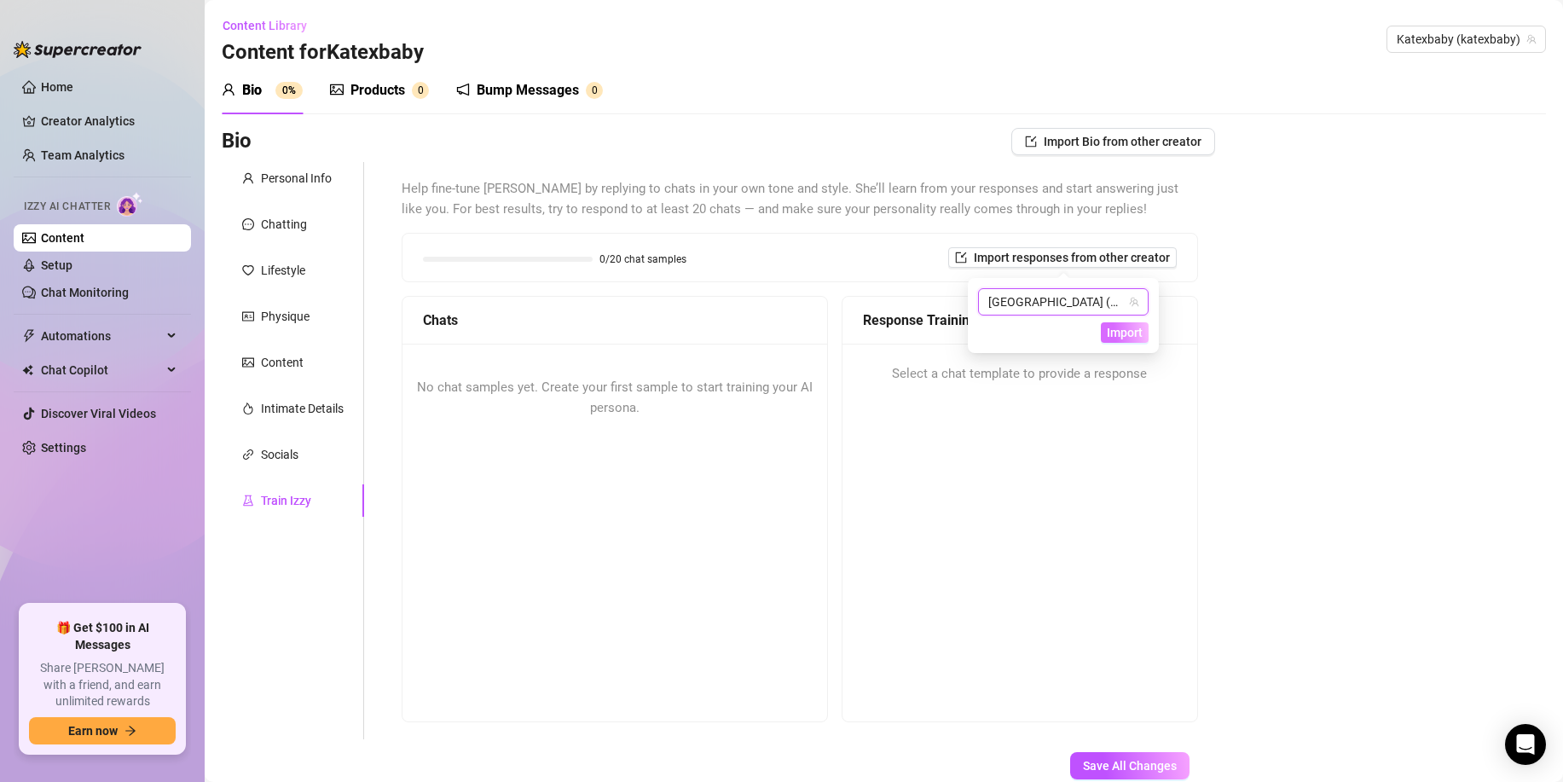
click at [1109, 332] on span "Import" at bounding box center [1125, 333] width 36 height 14
click at [1111, 330] on span "Import" at bounding box center [1125, 333] width 36 height 14
click at [1112, 331] on span "Import" at bounding box center [1125, 333] width 36 height 14
click at [1113, 329] on span "Import" at bounding box center [1125, 333] width 36 height 14
click at [1114, 328] on span "Import" at bounding box center [1125, 333] width 36 height 14
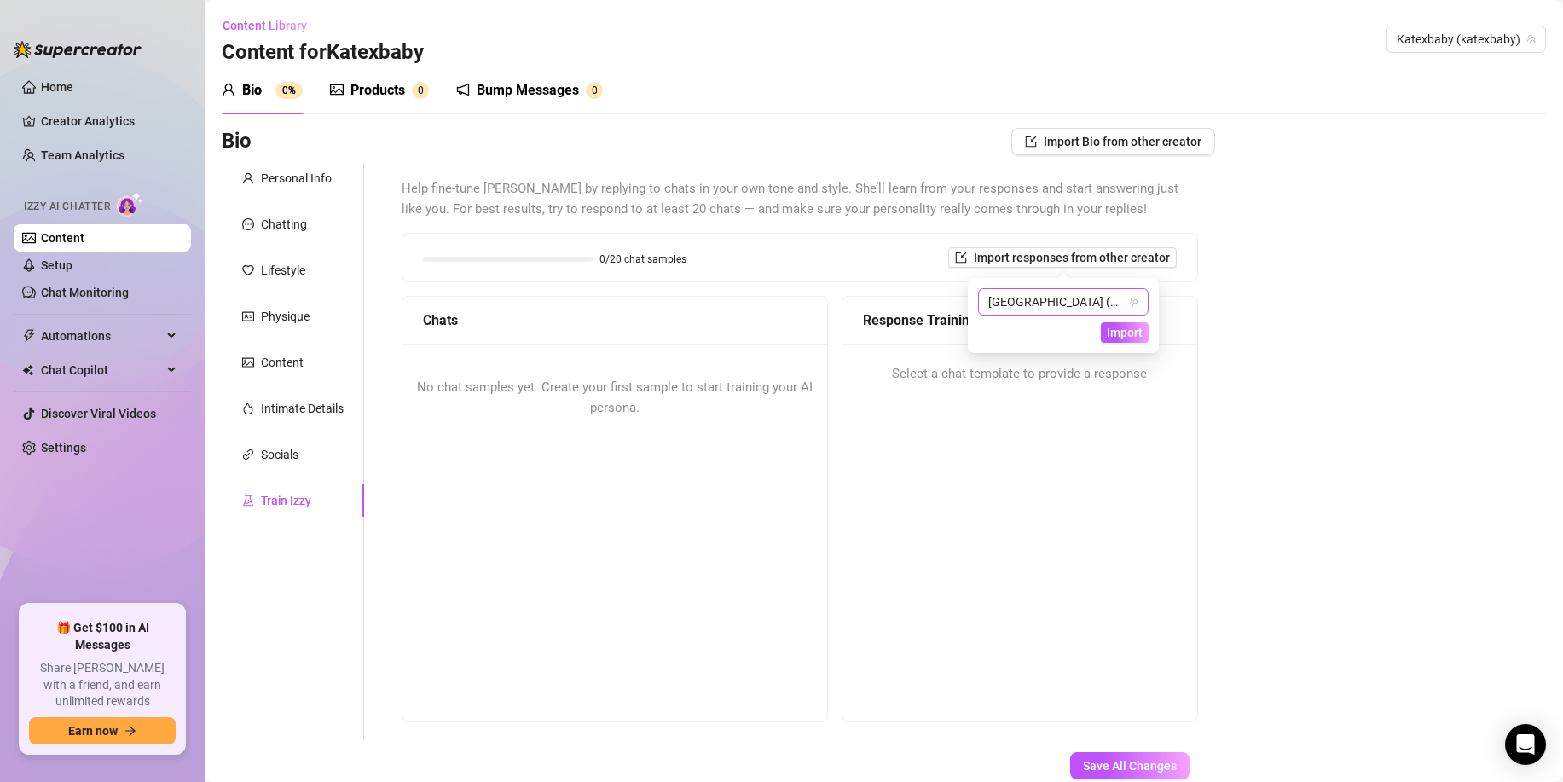
click at [1113, 326] on span "Import" at bounding box center [1125, 333] width 36 height 14
click at [1097, 304] on span "[GEOGRAPHIC_DATA] (viennaveraa)" at bounding box center [1064, 302] width 150 height 26
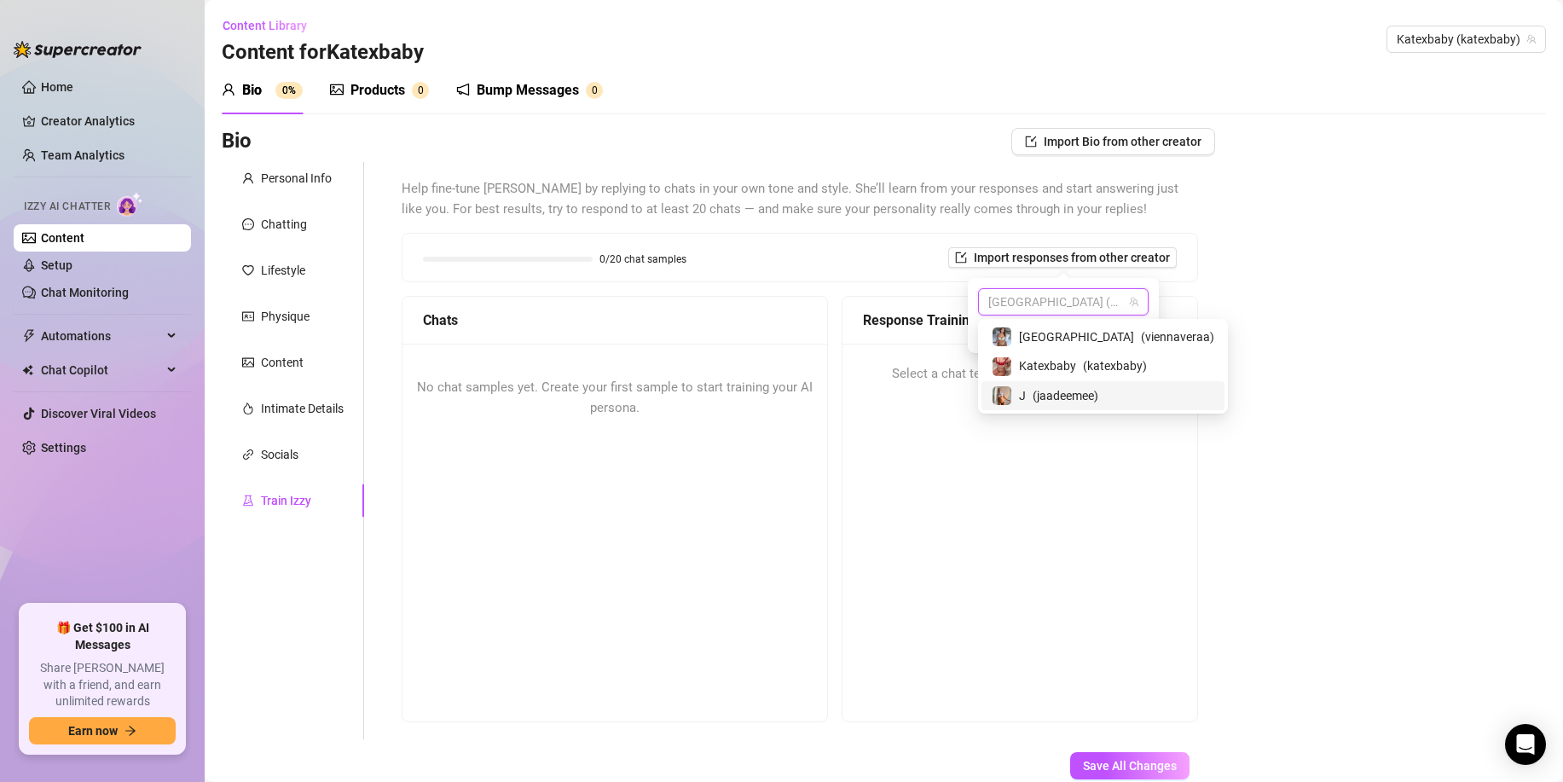
click at [1076, 391] on span "( jaadeemee )" at bounding box center [1066, 395] width 66 height 19
click at [1126, 334] on span "Import" at bounding box center [1125, 333] width 36 height 14
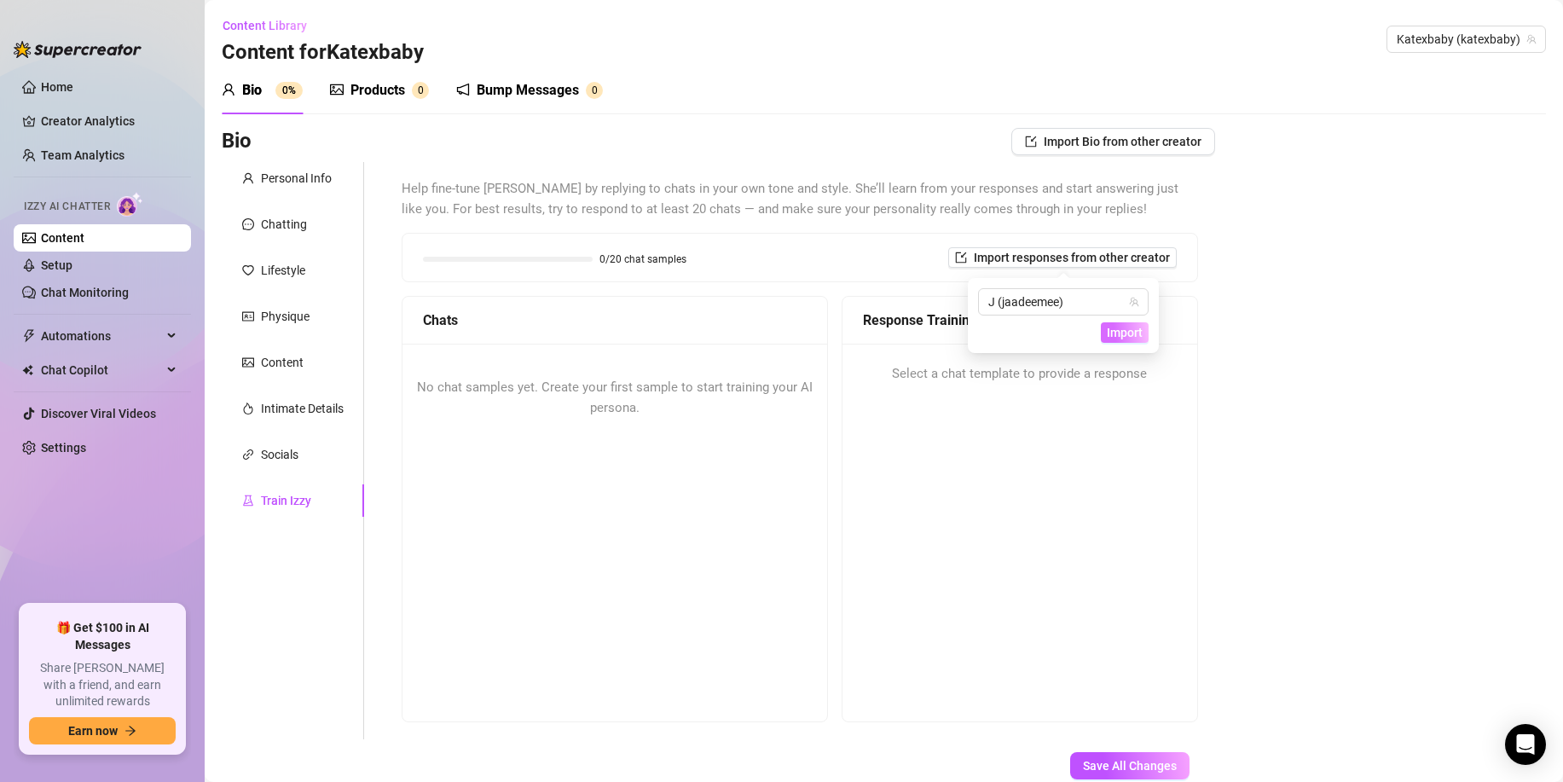
click at [1126, 334] on span "Import" at bounding box center [1125, 333] width 36 height 14
click at [1124, 763] on span "Save All Changes" at bounding box center [1130, 766] width 94 height 14
click at [301, 444] on div "Socials" at bounding box center [293, 454] width 142 height 32
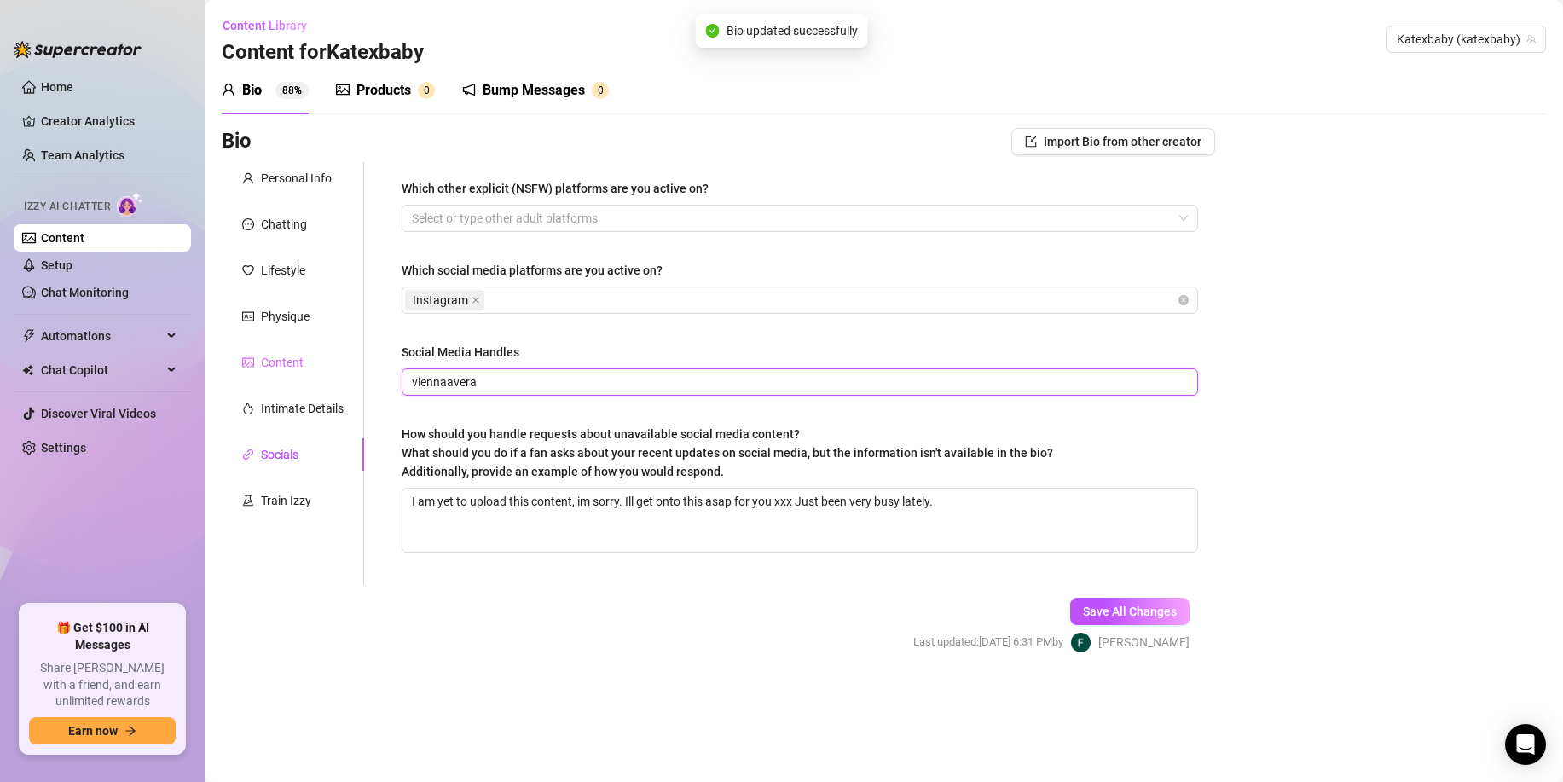
drag, startPoint x: 496, startPoint y: 387, endPoint x: 293, endPoint y: 375, distance: 202.5
click at [295, 375] on div "Personal Info Chatting Lifestyle Physique Content Intimate Details Socials Trai…" at bounding box center [719, 373] width 994 height 423
click at [258, 492] on div "Train Izzy" at bounding box center [276, 500] width 69 height 19
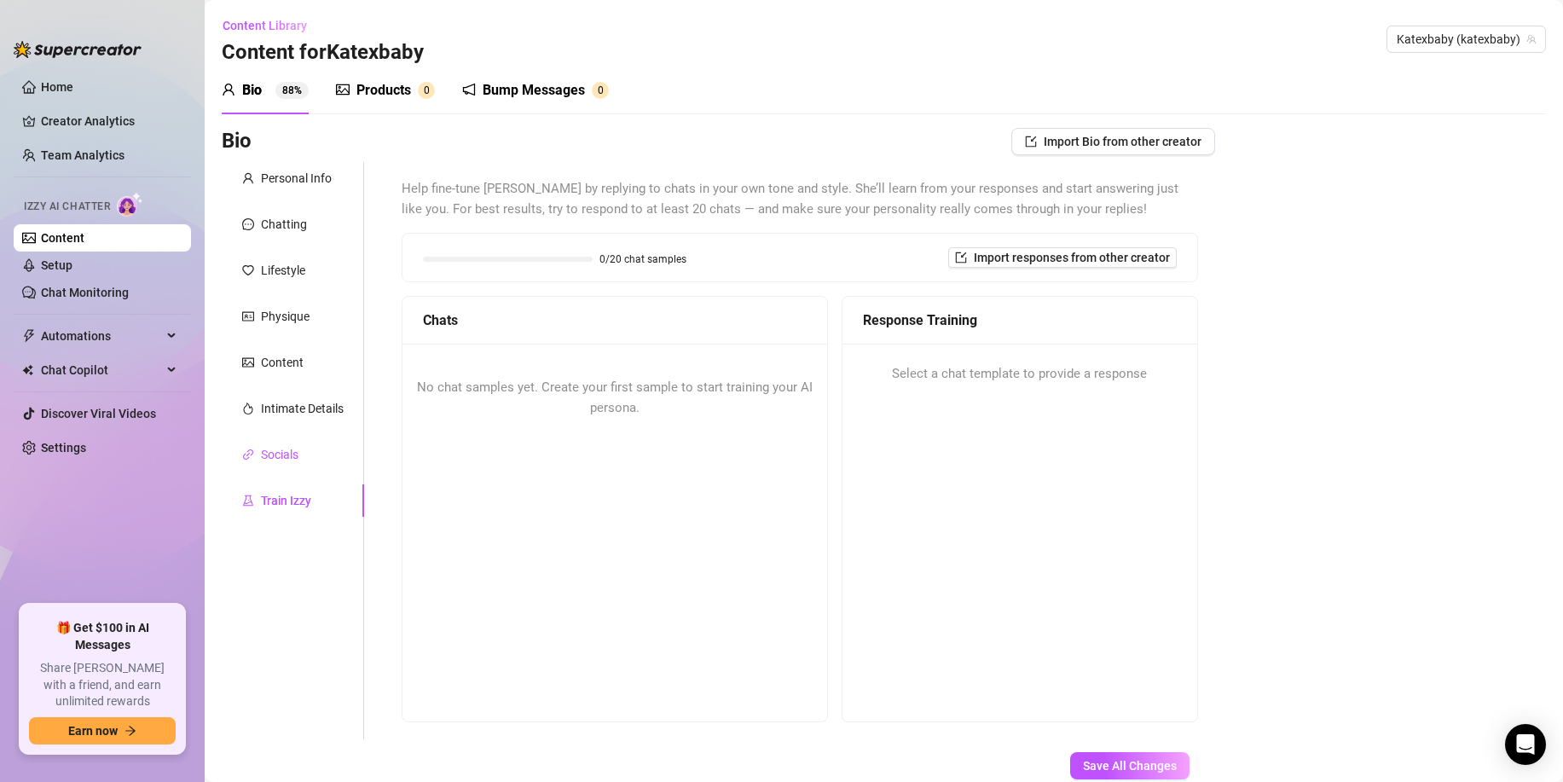
click at [284, 459] on div "Socials" at bounding box center [280, 454] width 38 height 19
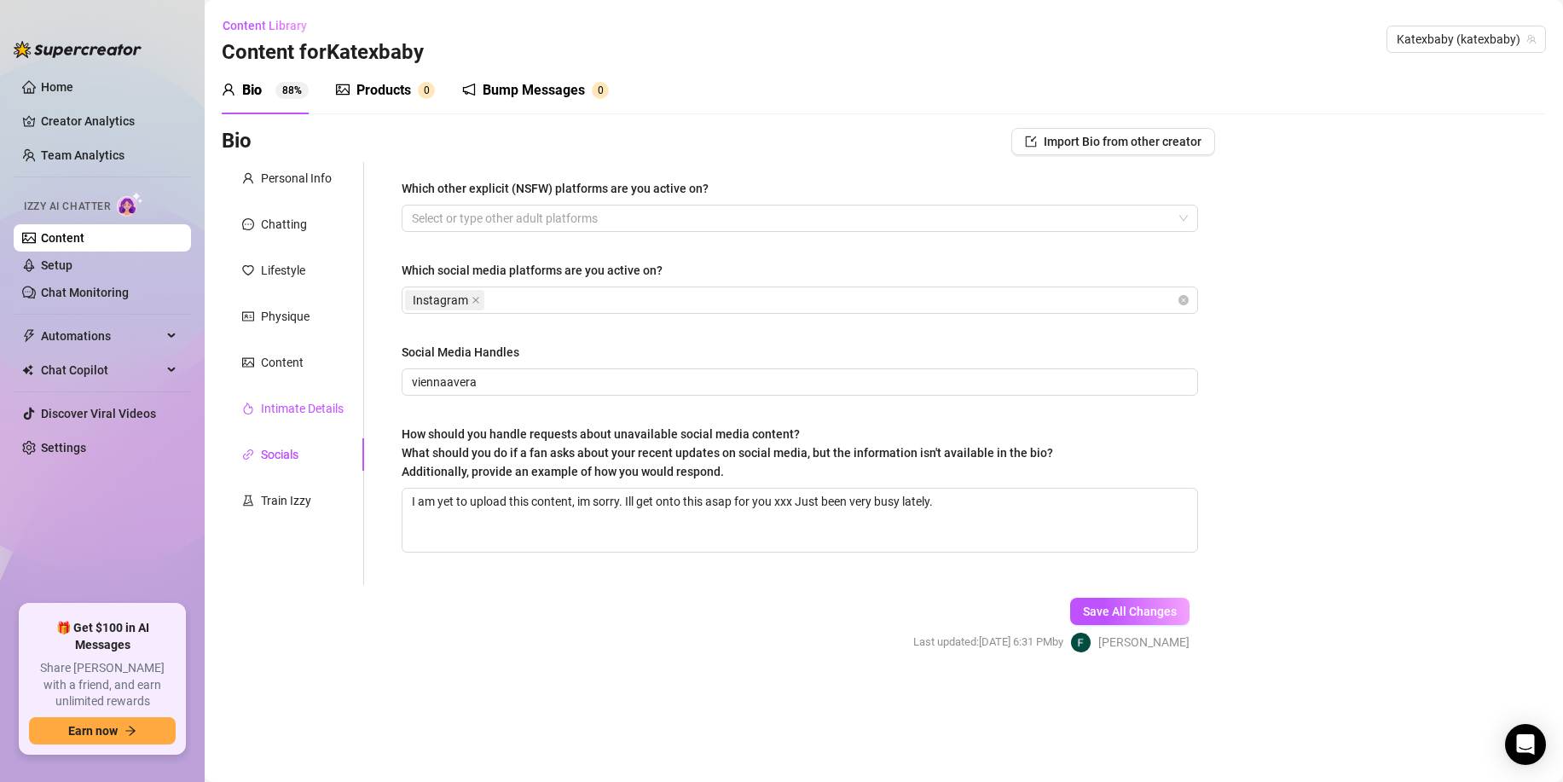
click at [319, 410] on div "Intimate Details" at bounding box center [302, 408] width 83 height 19
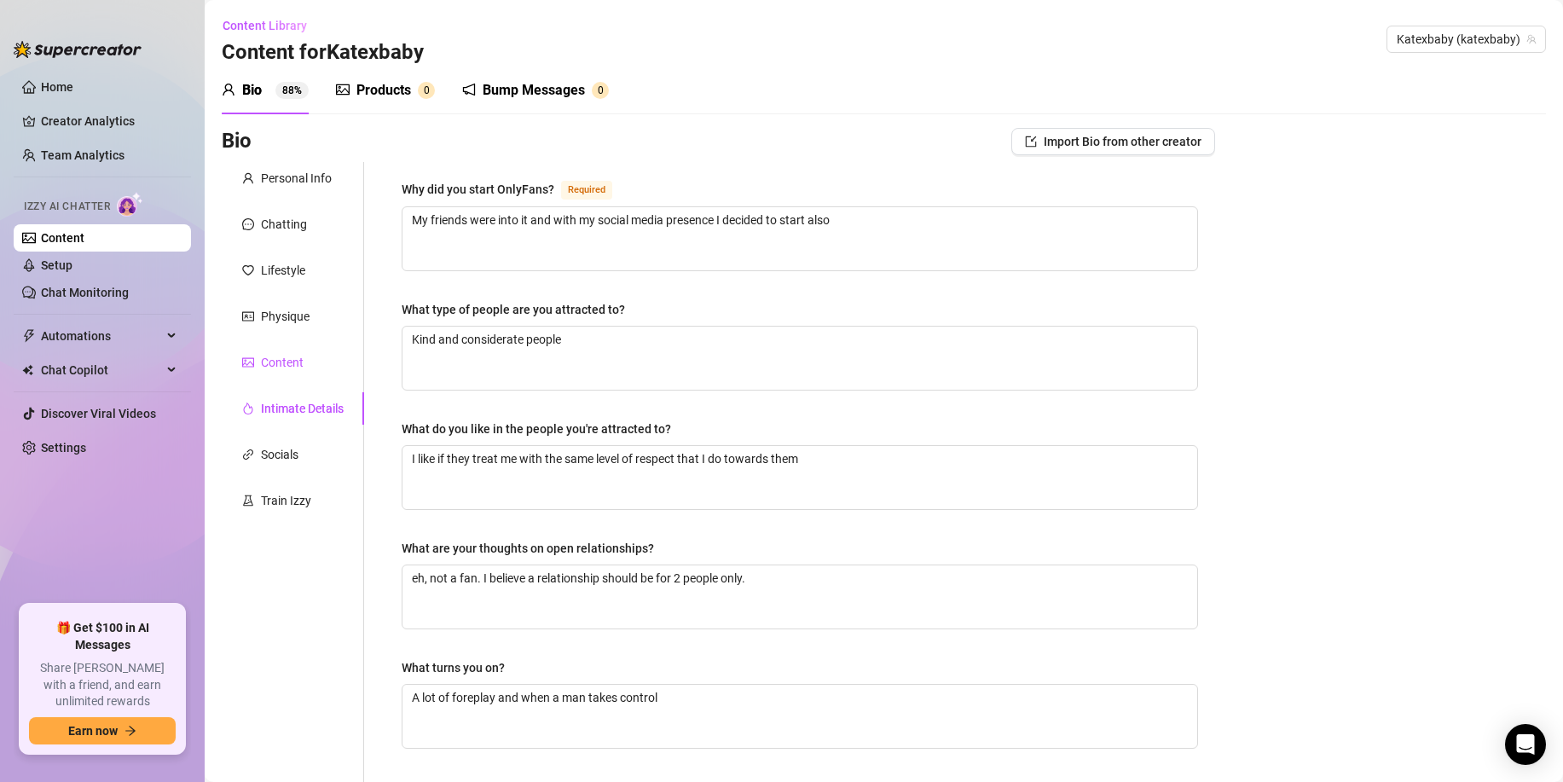
click at [293, 371] on div "Content" at bounding box center [282, 362] width 43 height 19
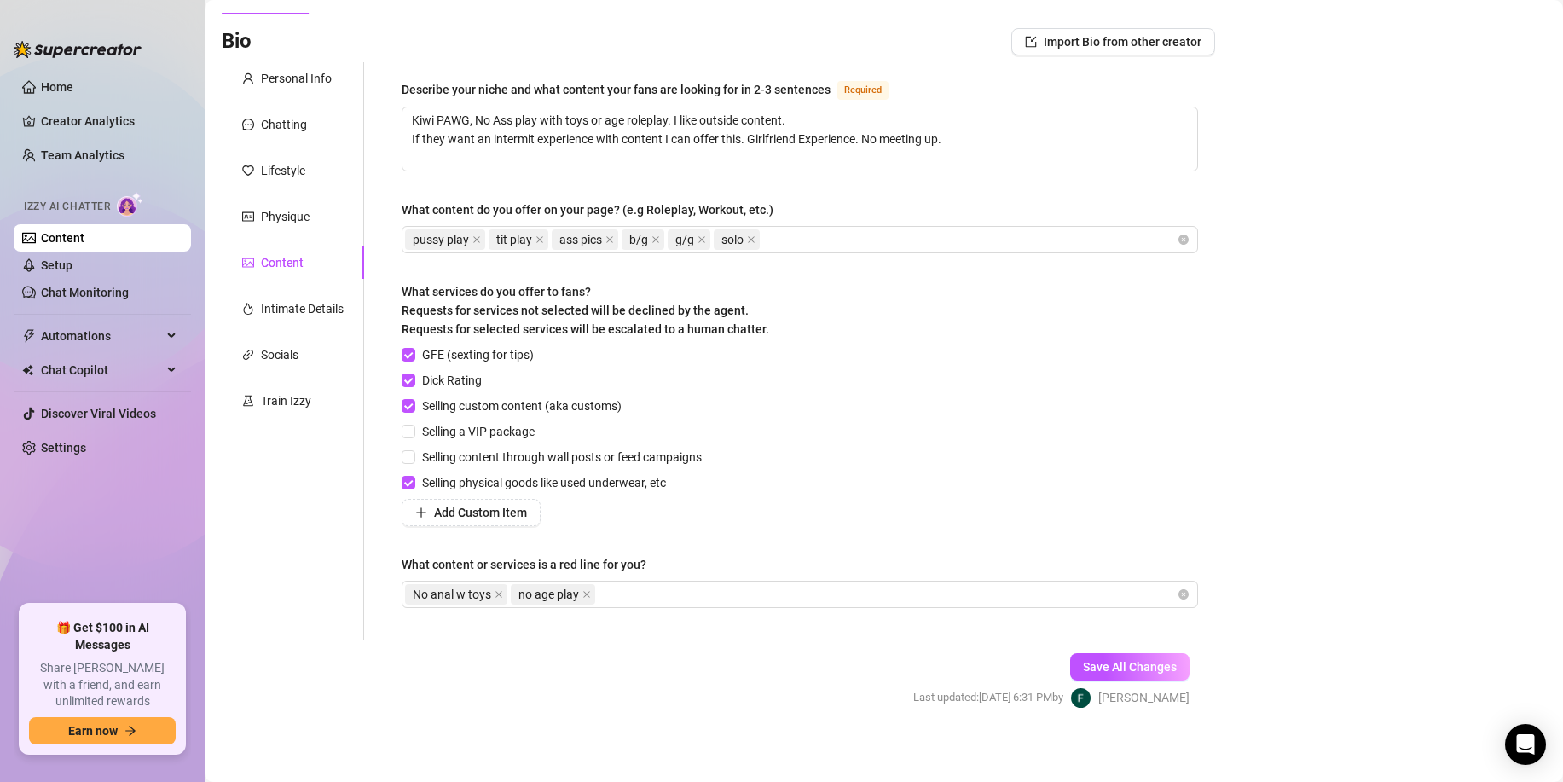
scroll to position [102, 0]
drag, startPoint x: 834, startPoint y: 139, endPoint x: 362, endPoint y: 96, distance: 474.5
click at [361, 96] on div "Personal Info Chatting Lifestyle Physique Content Intimate Details Socials Trai…" at bounding box center [719, 349] width 994 height 578
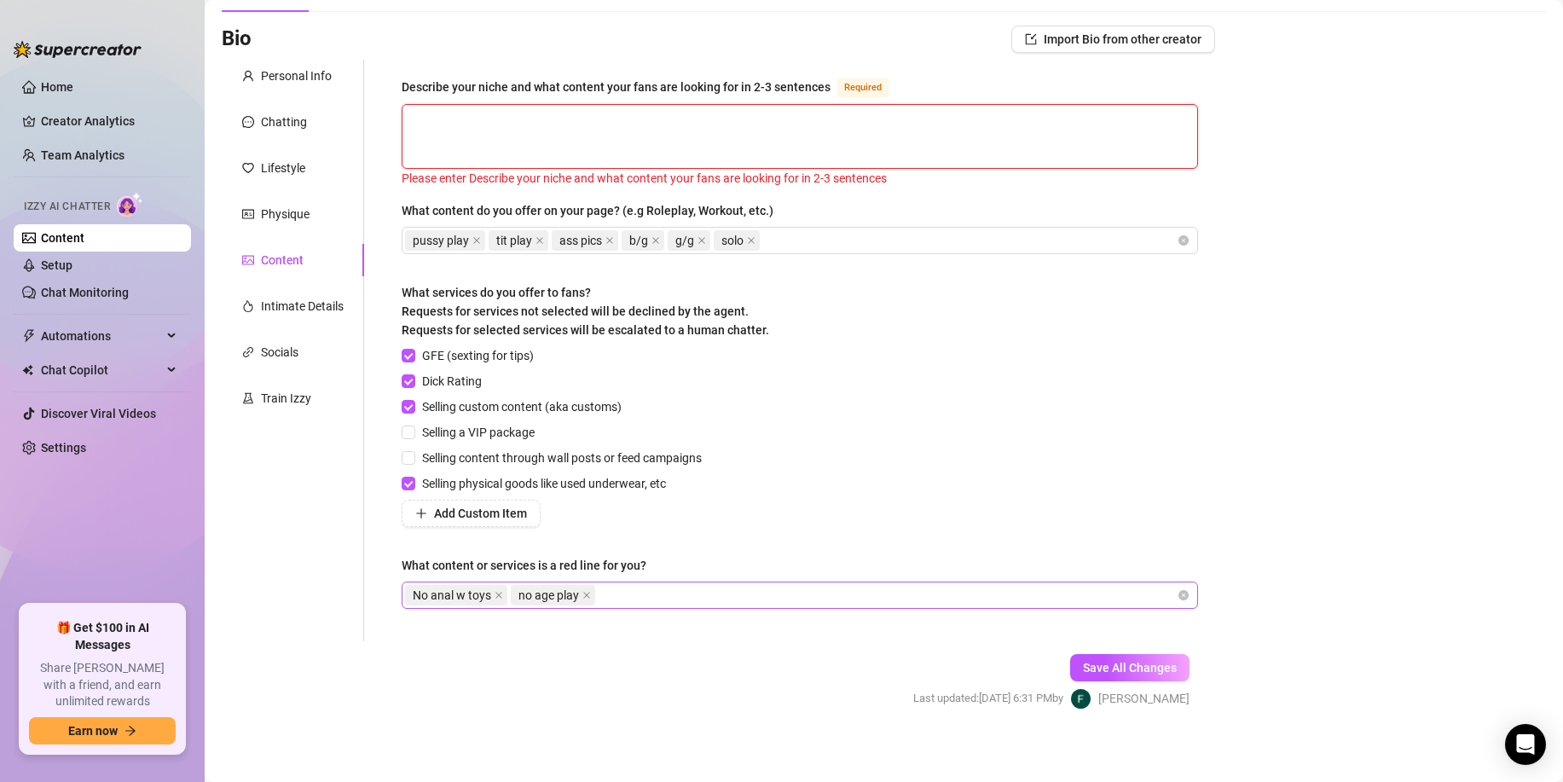
click at [502, 593] on icon "close" at bounding box center [499, 595] width 9 height 9
drag, startPoint x: 502, startPoint y: 593, endPoint x: 492, endPoint y: 601, distance: 12.7
click at [496, 593] on input "What content or services is a red line for you?" at bounding box center [494, 595] width 3 height 20
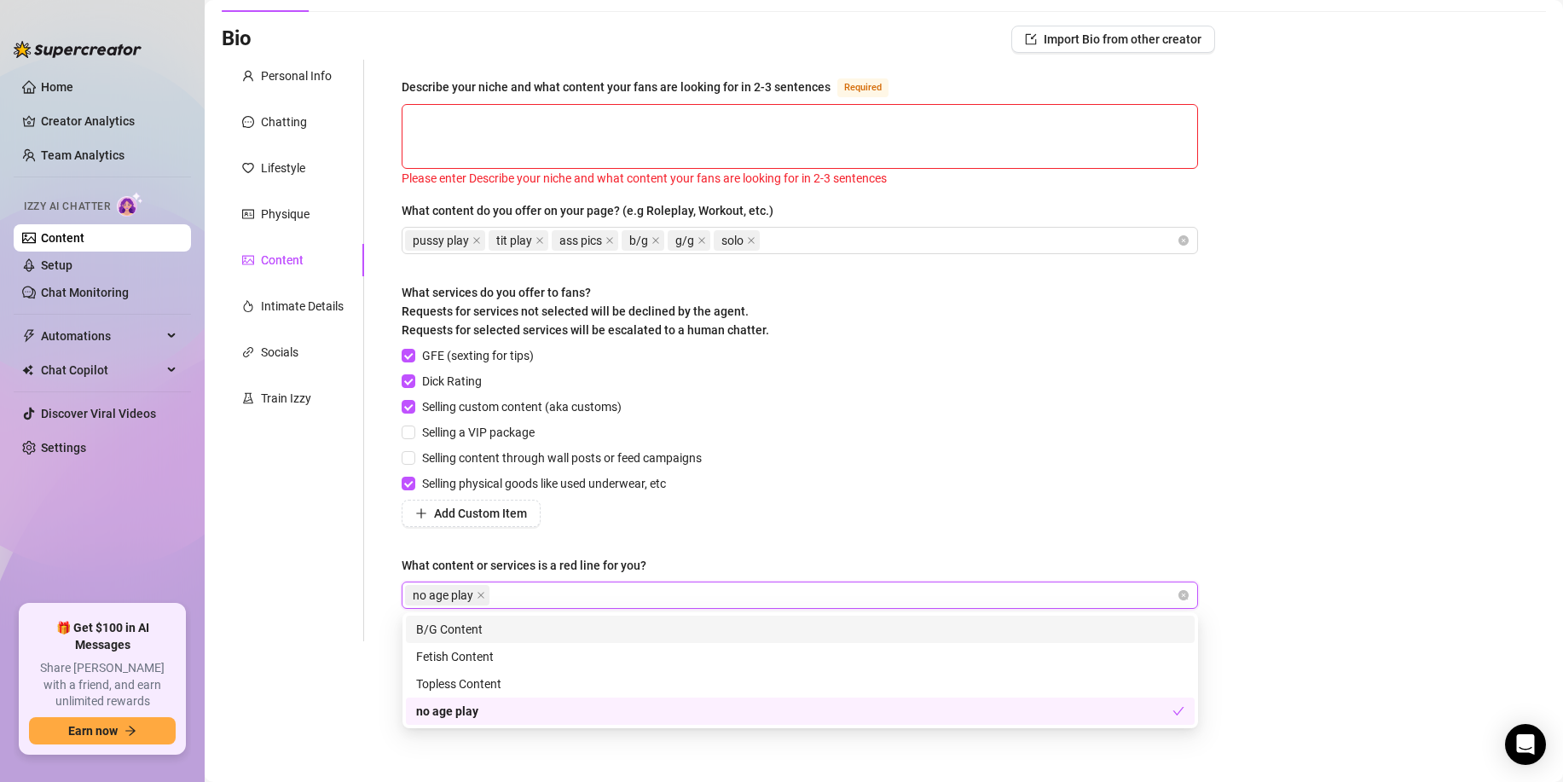
click at [485, 600] on span at bounding box center [481, 595] width 9 height 19
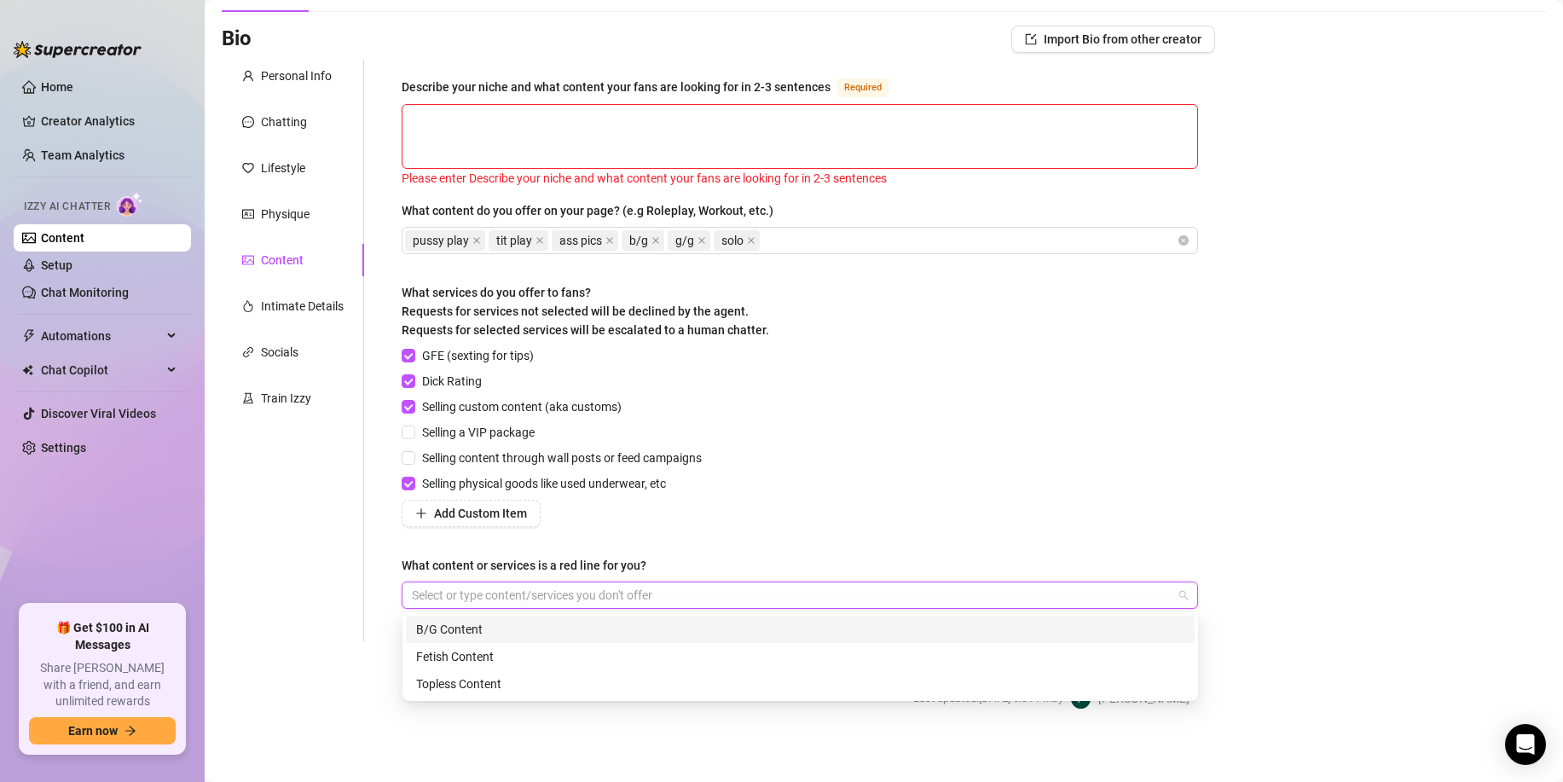
click at [1313, 554] on div "Bio Import Bio from other creator Personal Info Chatting Lifestyle Physique Con…" at bounding box center [884, 383] width 1325 height 714
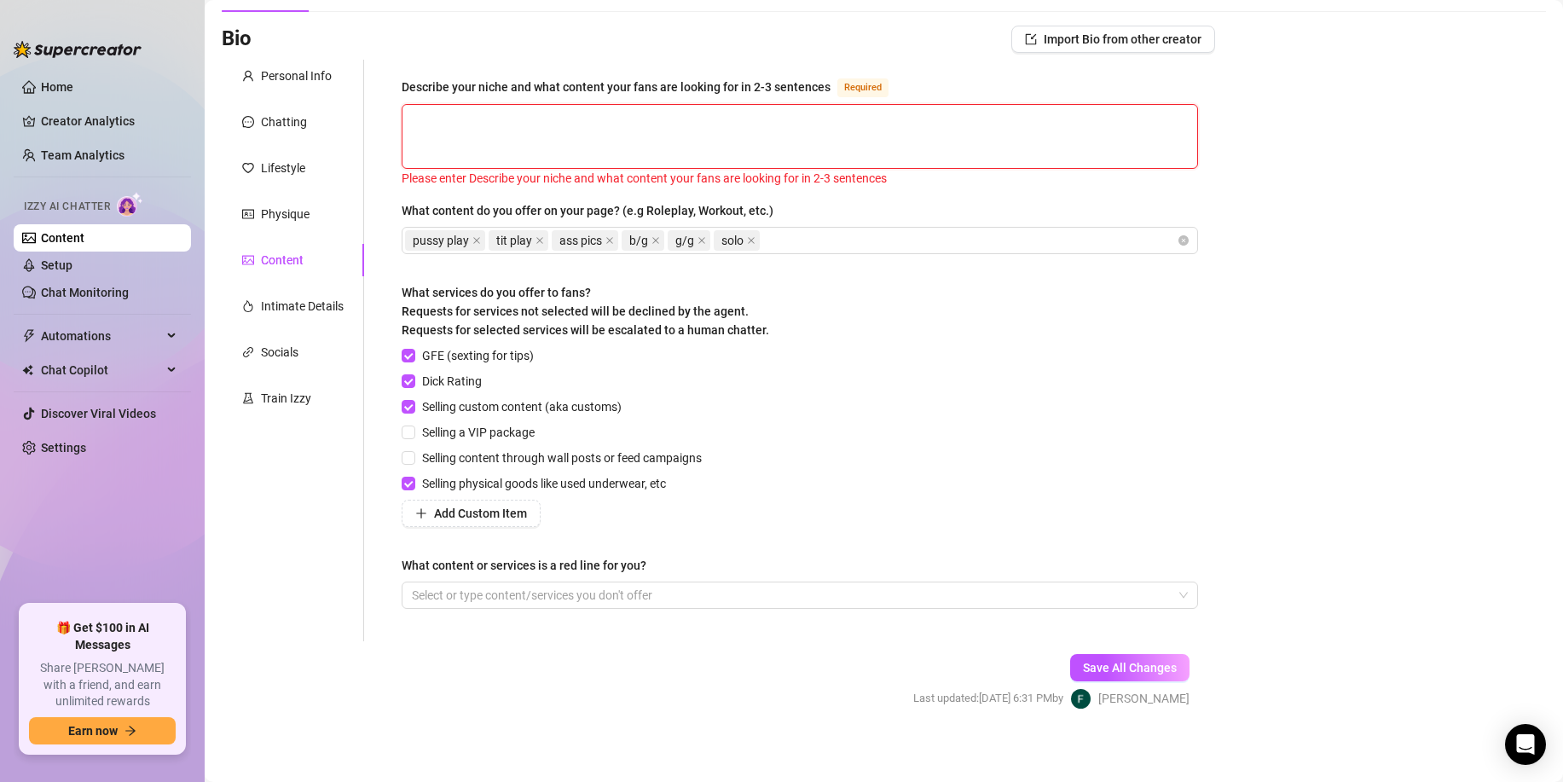
click at [1023, 124] on textarea "Describe your niche and what content your fans are looking for in 2-3 sentences…" at bounding box center [800, 136] width 795 height 63
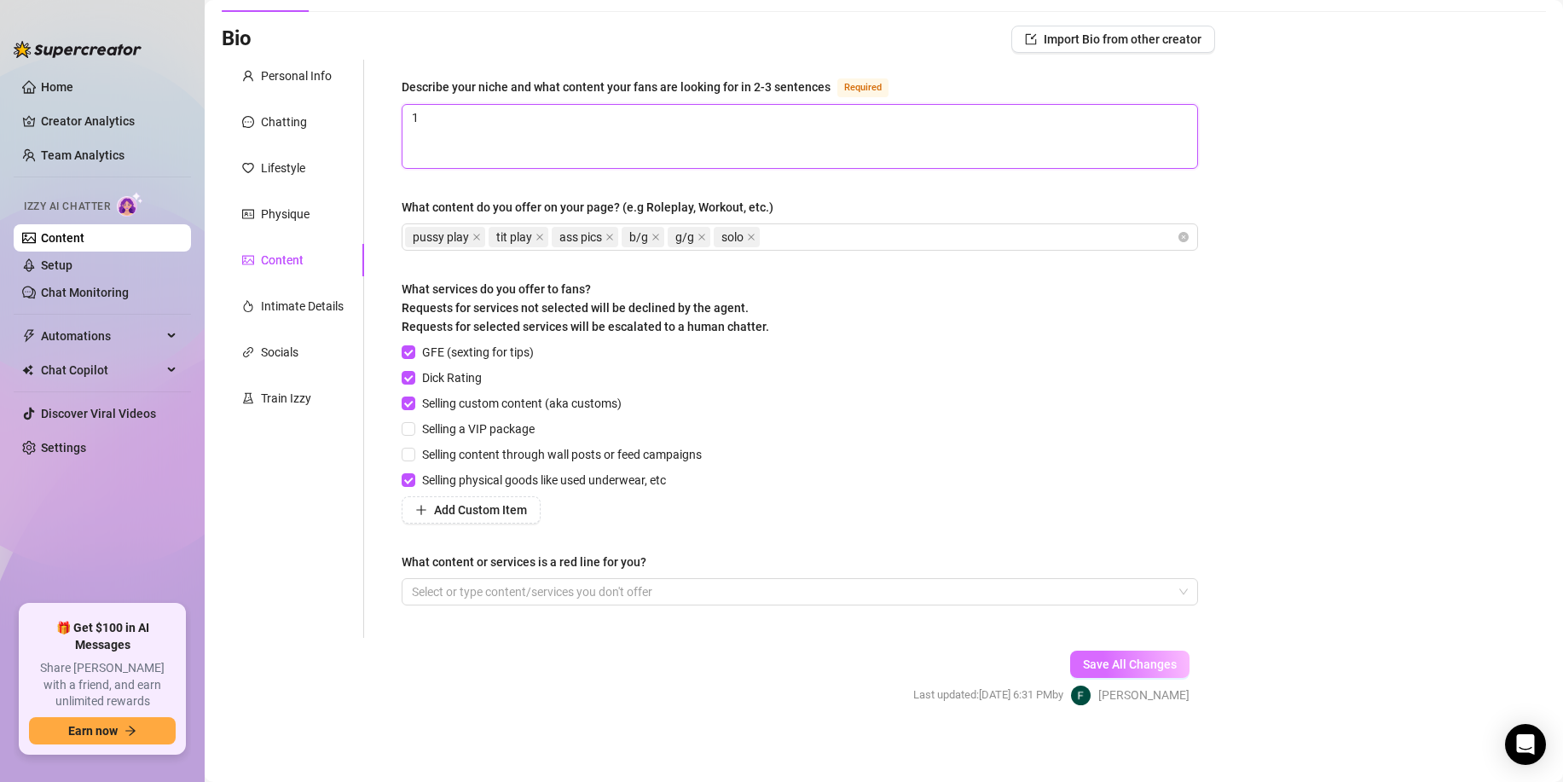
type textarea "1"
click at [1108, 676] on button "Save All Changes" at bounding box center [1129, 664] width 119 height 27
click at [287, 212] on div "Physique" at bounding box center [285, 214] width 49 height 19
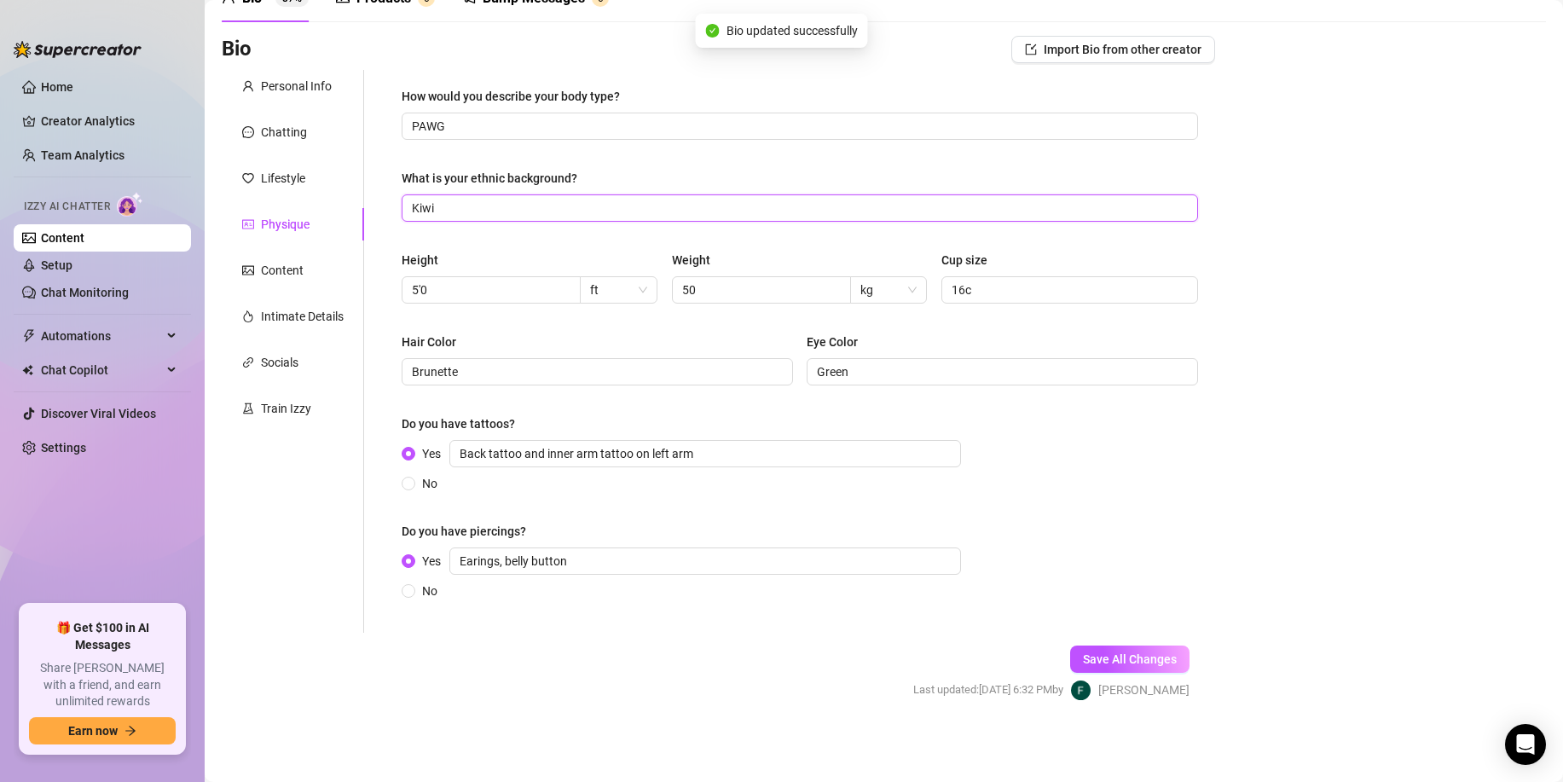
drag, startPoint x: 507, startPoint y: 200, endPoint x: 378, endPoint y: 183, distance: 129.9
click at [376, 184] on div "How would you describe your body type? PAWG What is your ethnic background? Kiw…" at bounding box center [789, 351] width 851 height 563
drag, startPoint x: 300, startPoint y: 113, endPoint x: 274, endPoint y: 113, distance: 26.5
click at [273, 113] on div "Personal Info Chatting Lifestyle Physique Content Intimate Details Socials Trai…" at bounding box center [719, 351] width 994 height 563
click at [412, 480] on input "No" at bounding box center [409, 484] width 7 height 11
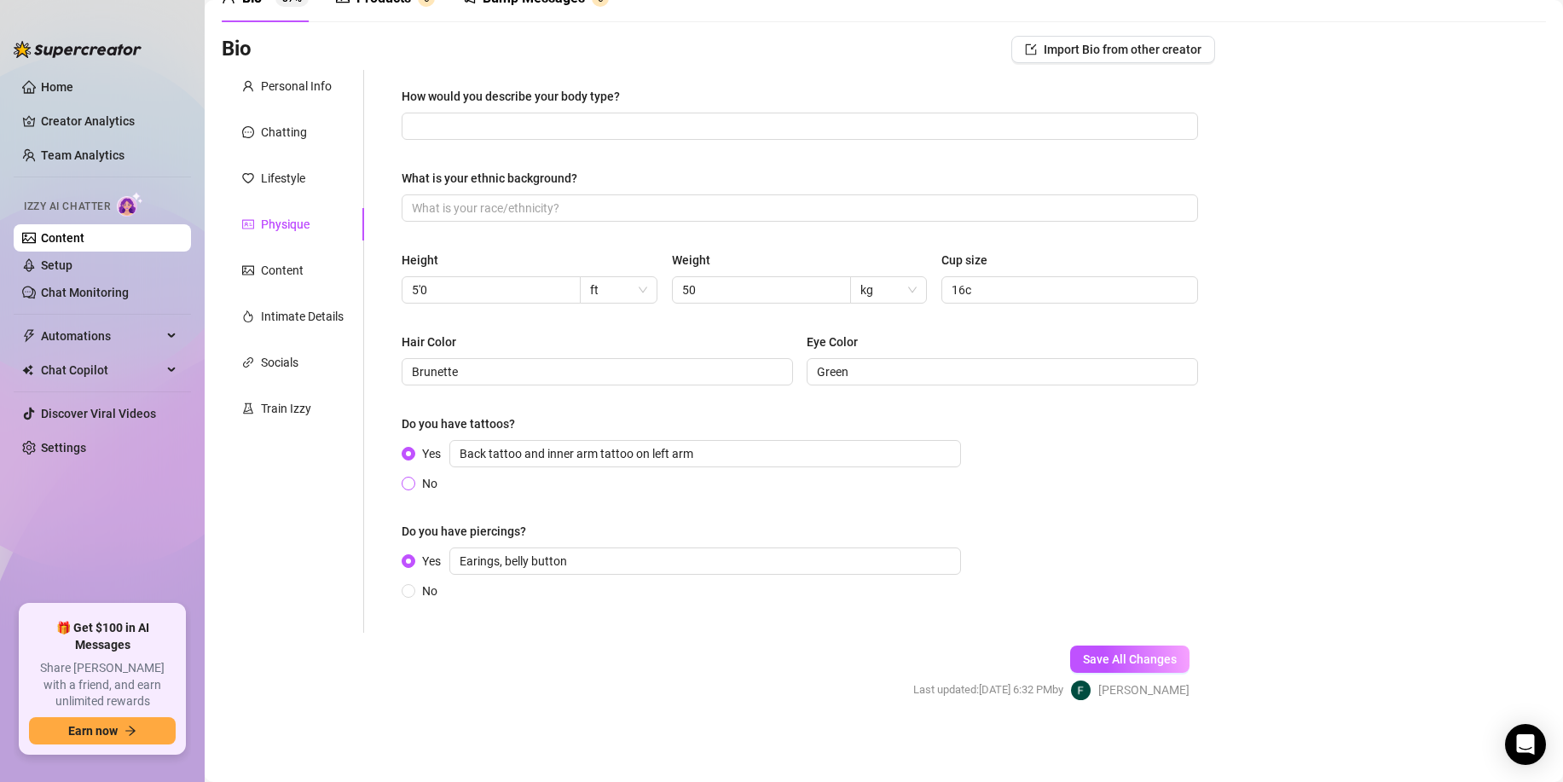
radio input "true"
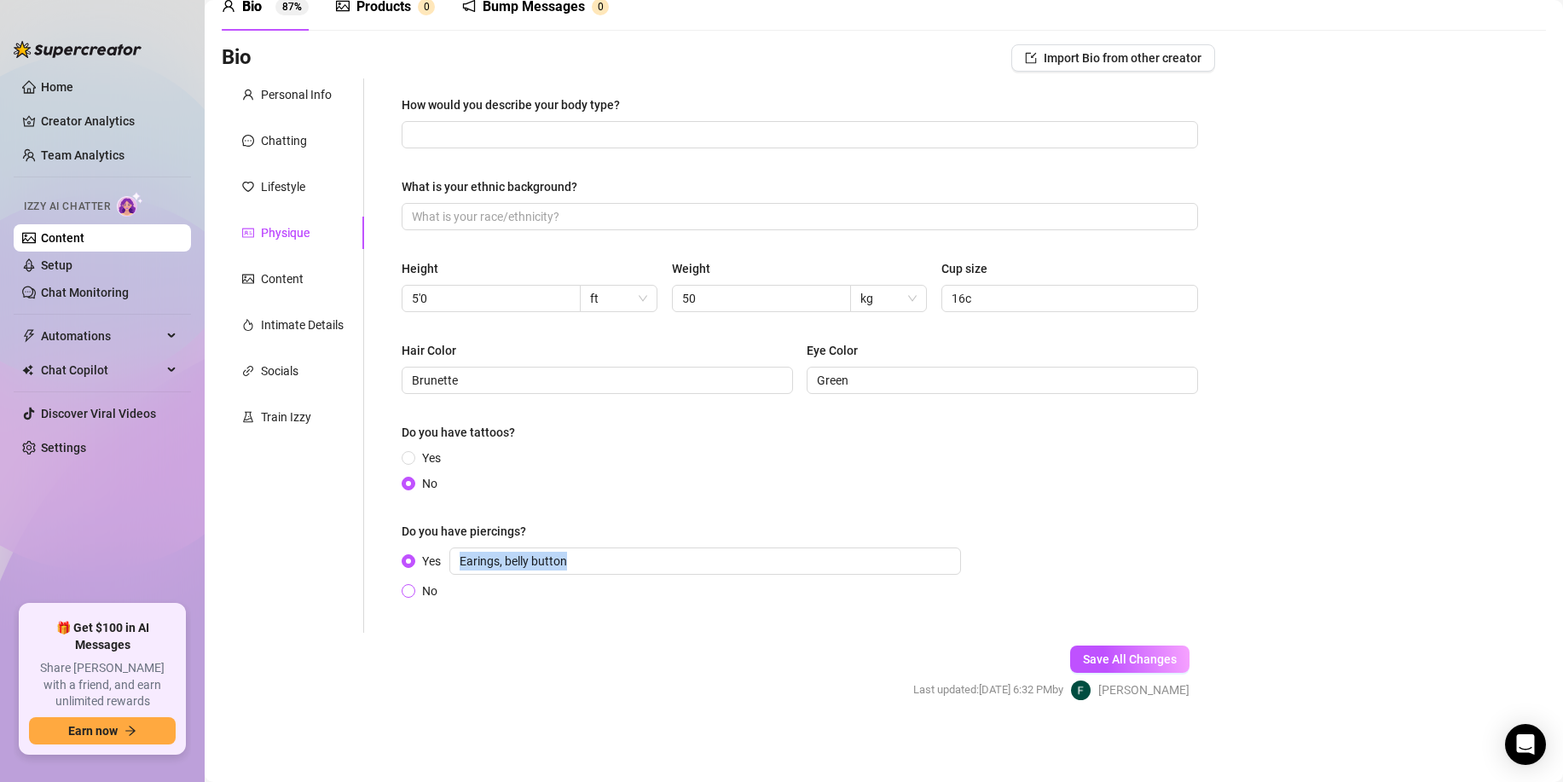
click at [415, 580] on div "Yes Earings, belly button No" at bounding box center [685, 574] width 566 height 53
drag, startPoint x: 421, startPoint y: 585, endPoint x: 721, endPoint y: 624, distance: 302.7
click at [421, 585] on span "No" at bounding box center [429, 591] width 29 height 19
click at [413, 587] on input "No" at bounding box center [409, 592] width 7 height 11
radio input "true"
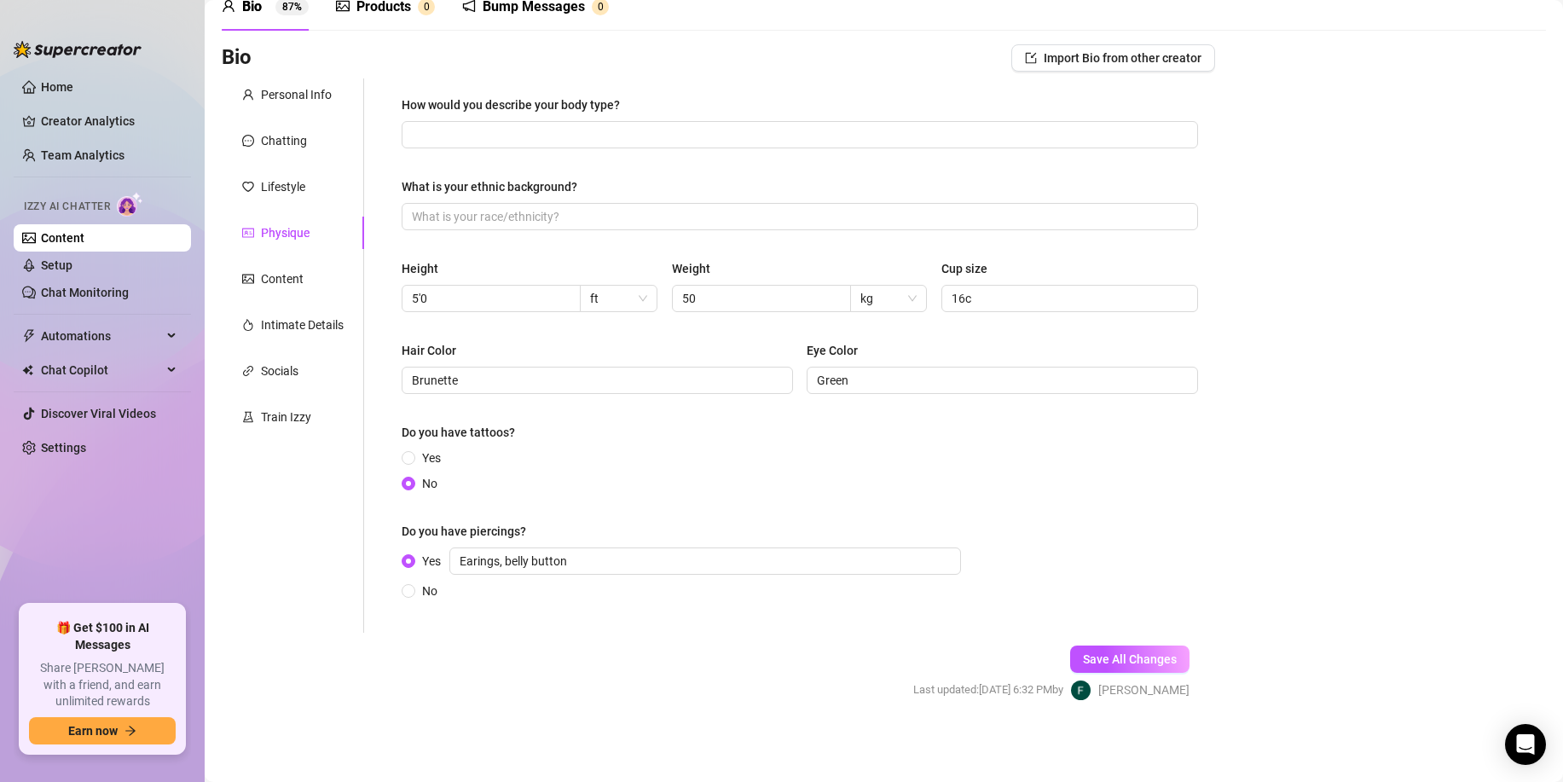
scroll to position [75, 0]
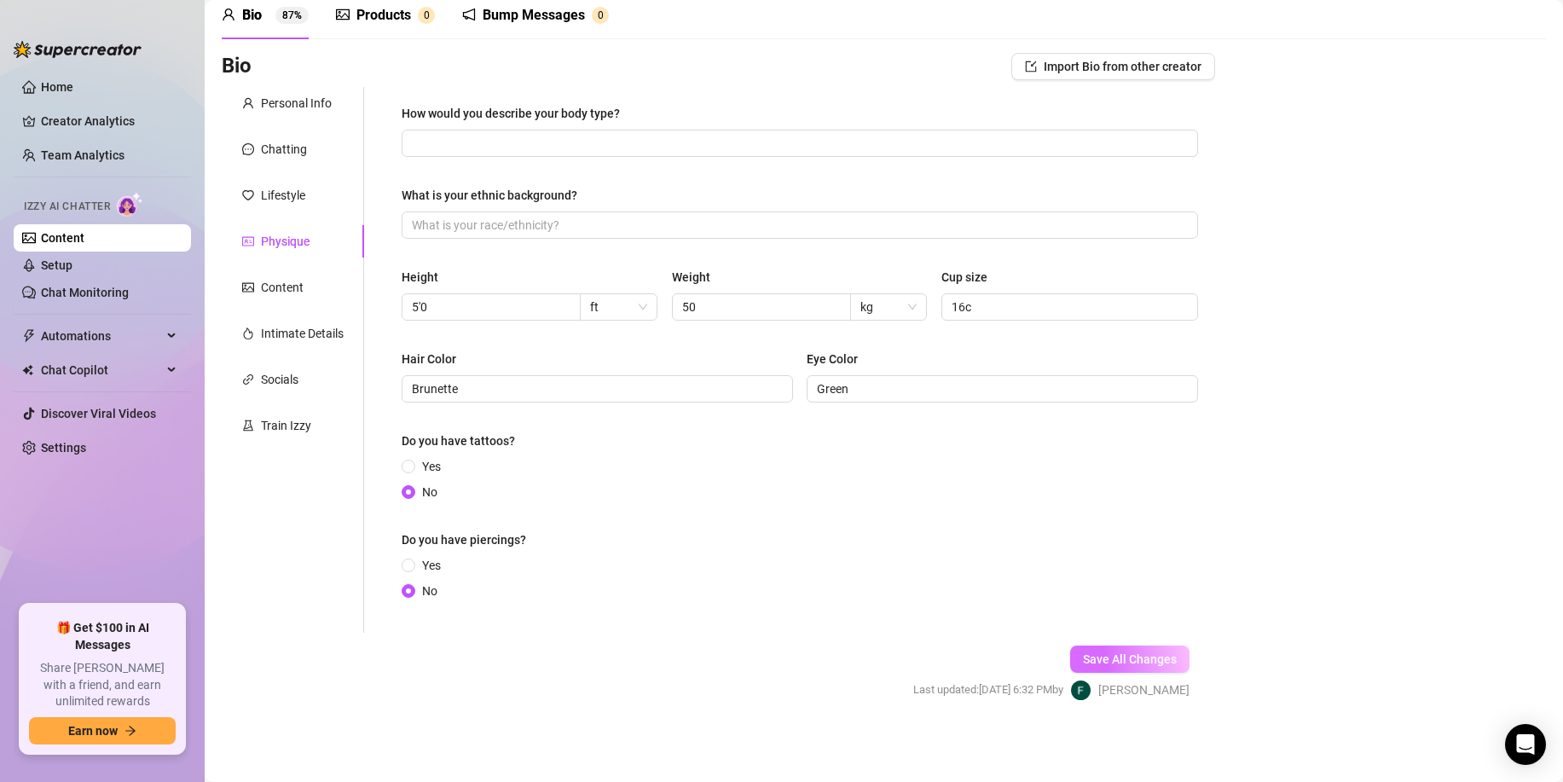
click at [1138, 659] on span "Save All Changes" at bounding box center [1130, 660] width 94 height 14
click at [296, 188] on div "Lifestyle" at bounding box center [283, 195] width 44 height 19
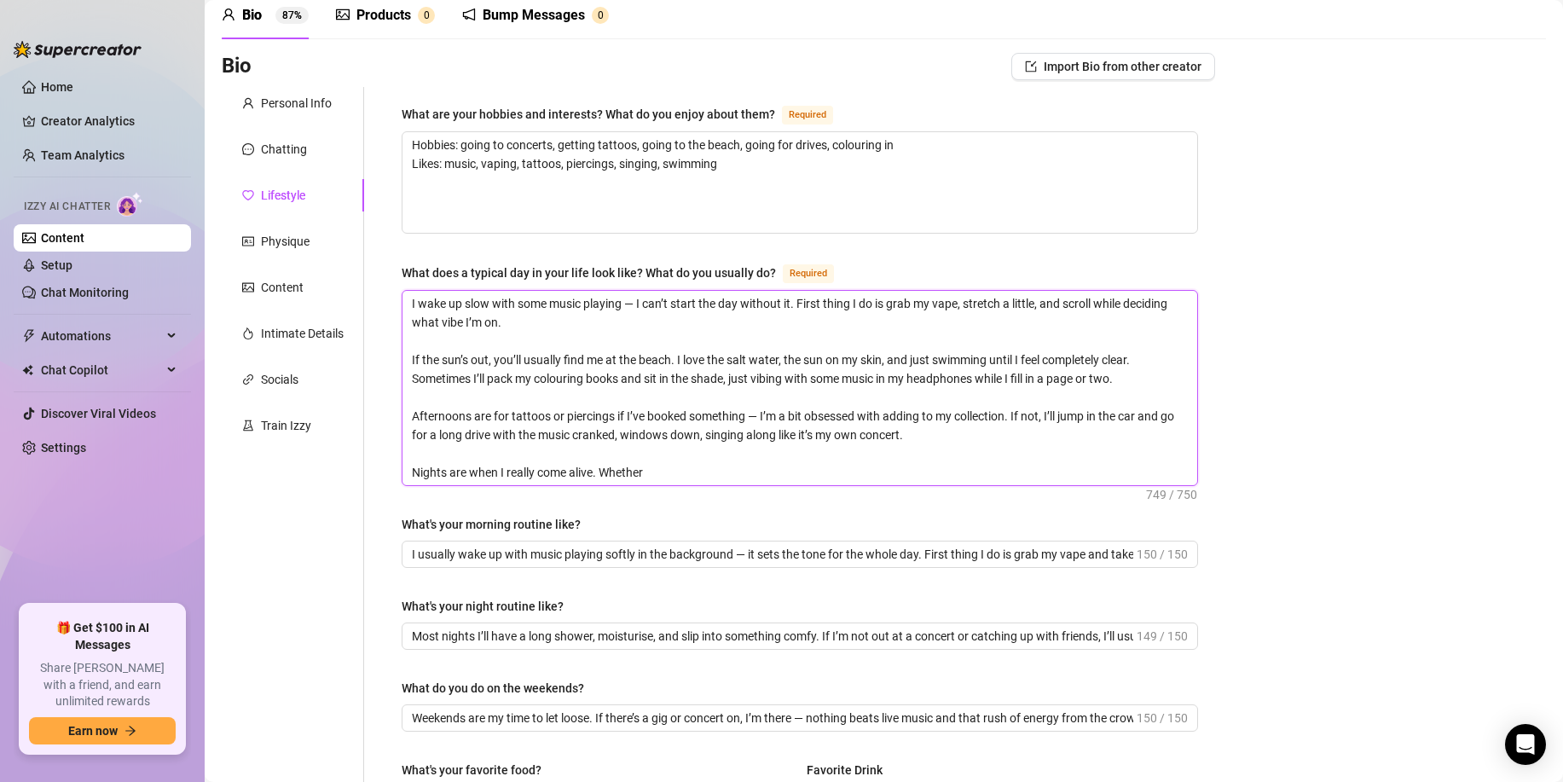
click at [617, 370] on textarea "I wake up slow with some music playing — I can’t start the day without it. Firs…" at bounding box center [800, 388] width 795 height 194
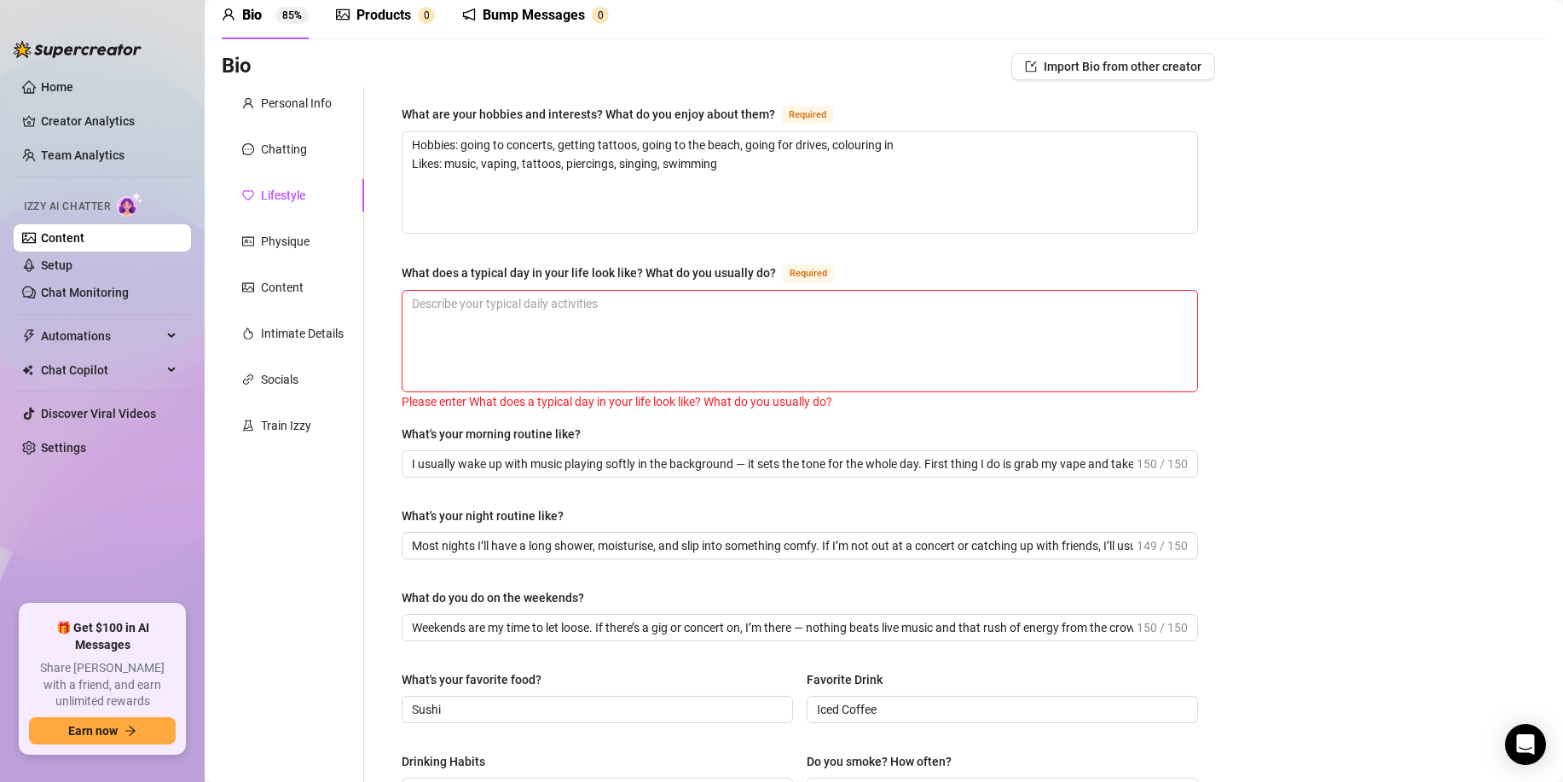
click at [305, 165] on div "Personal Info Chatting Lifestyle Physique Content Intimate Details Socials Trai…" at bounding box center [293, 663] width 142 height 1153
click at [301, 159] on div "Chatting" at bounding box center [293, 149] width 142 height 32
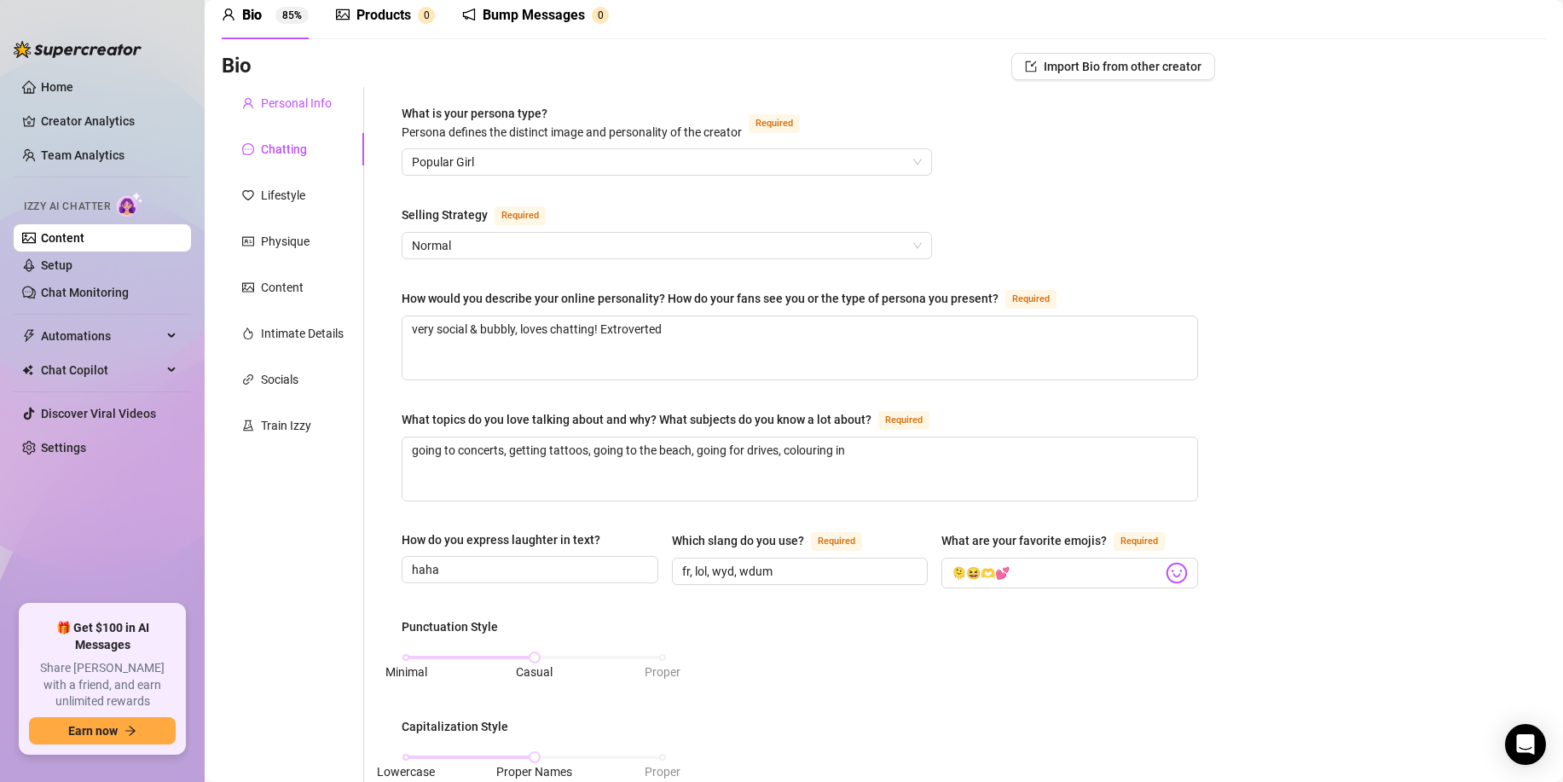
click at [310, 108] on div "Personal Info" at bounding box center [296, 103] width 71 height 19
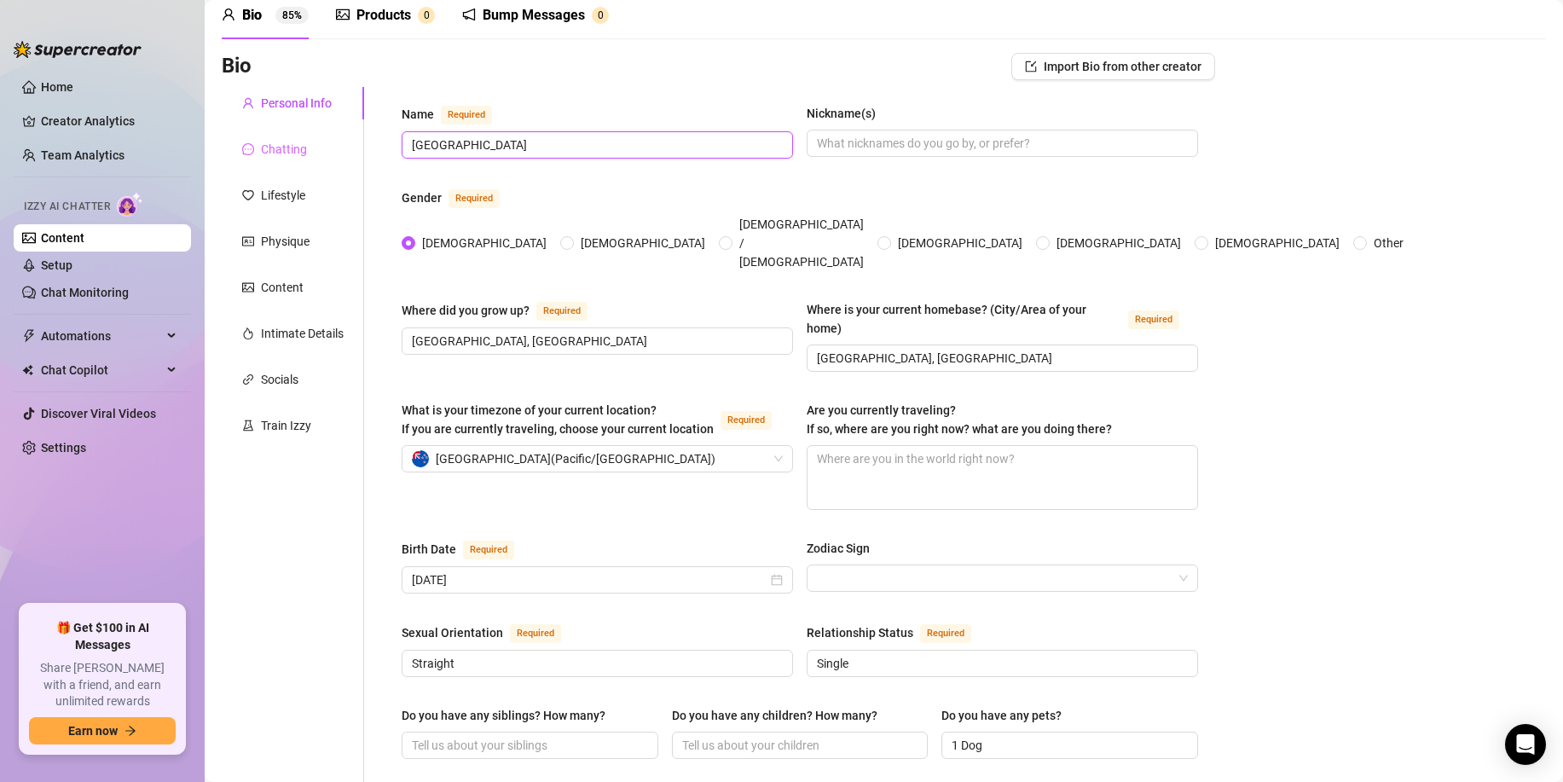
drag, startPoint x: 466, startPoint y: 142, endPoint x: 293, endPoint y: 132, distance: 173.5
type input "a"
type input "[PERSON_NAME]"
drag, startPoint x: 515, startPoint y: 309, endPoint x: 282, endPoint y: 309, distance: 232.9
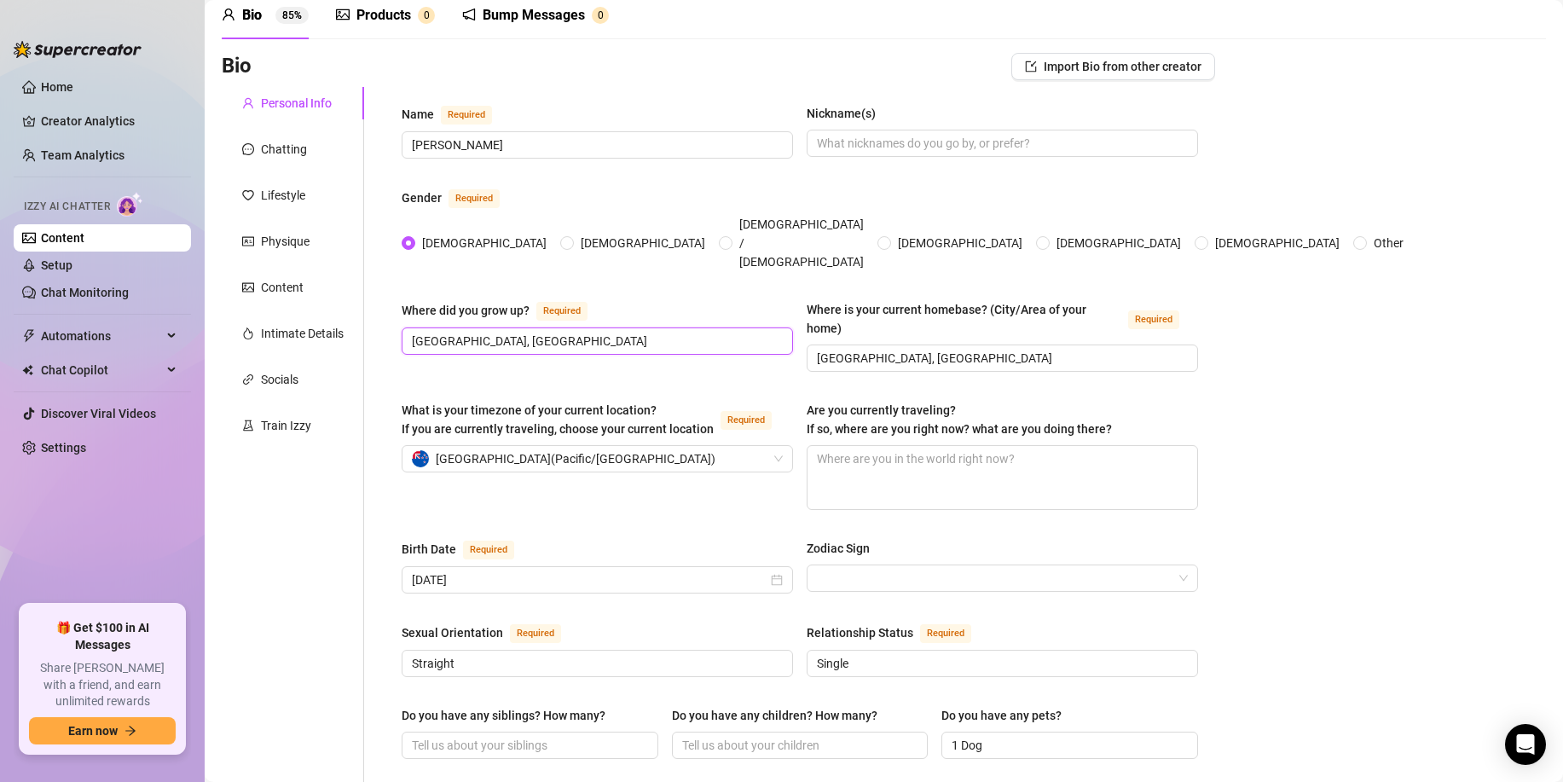
click at [791, 566] on div "July 29th, 2001" at bounding box center [598, 579] width 392 height 27
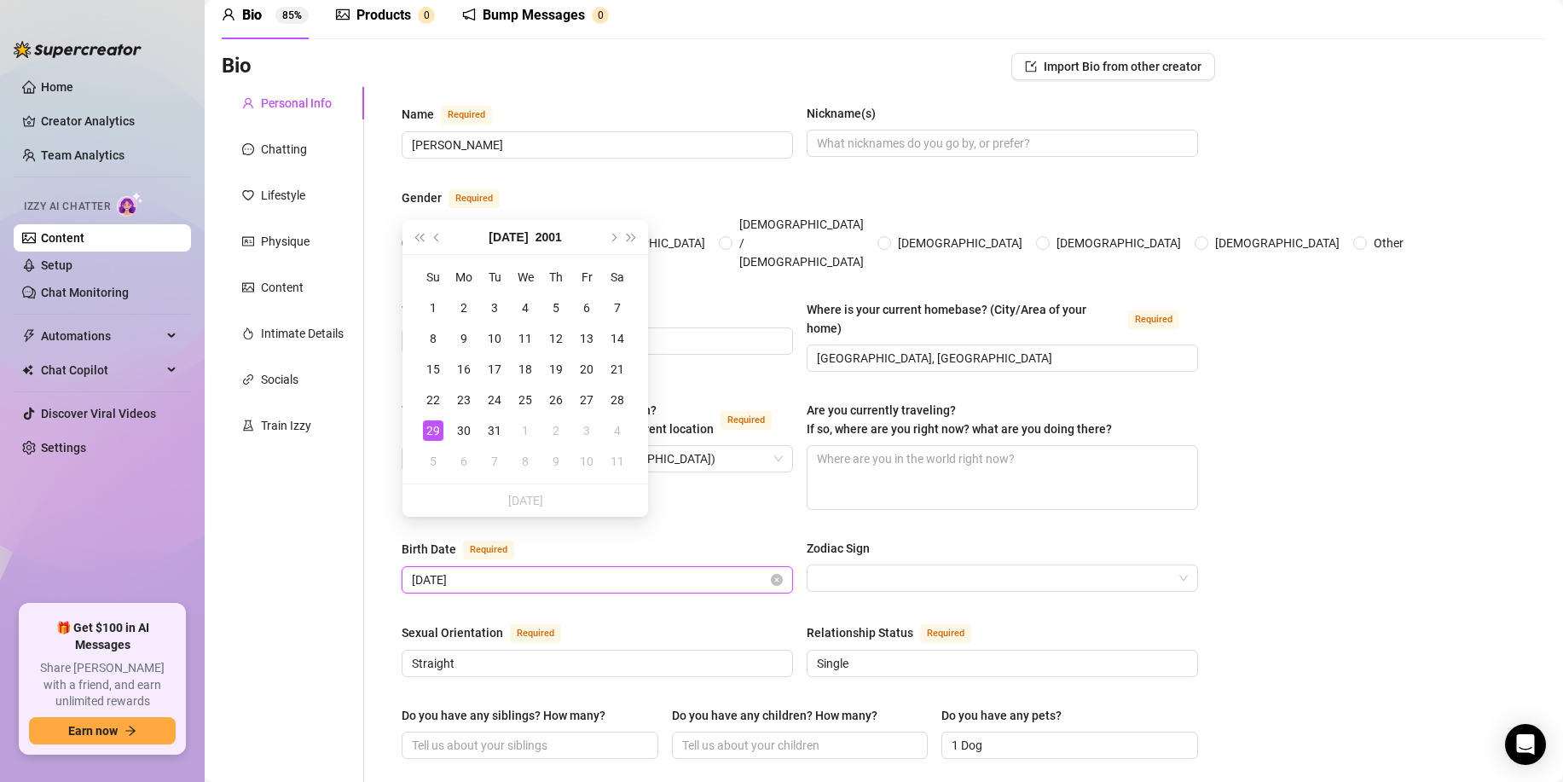
click at [785, 566] on div "July 29th, 2001" at bounding box center [598, 579] width 392 height 27
click at [441, 237] on span "Previous month (PageUp)" at bounding box center [438, 237] width 9 height 9
click at [613, 236] on span "Next month (PageDown)" at bounding box center [612, 237] width 9 height 9
click at [612, 236] on span "Next month (PageDown)" at bounding box center [612, 237] width 9 height 9
click at [629, 238] on span "Next year (Control + right)" at bounding box center [632, 237] width 9 height 9
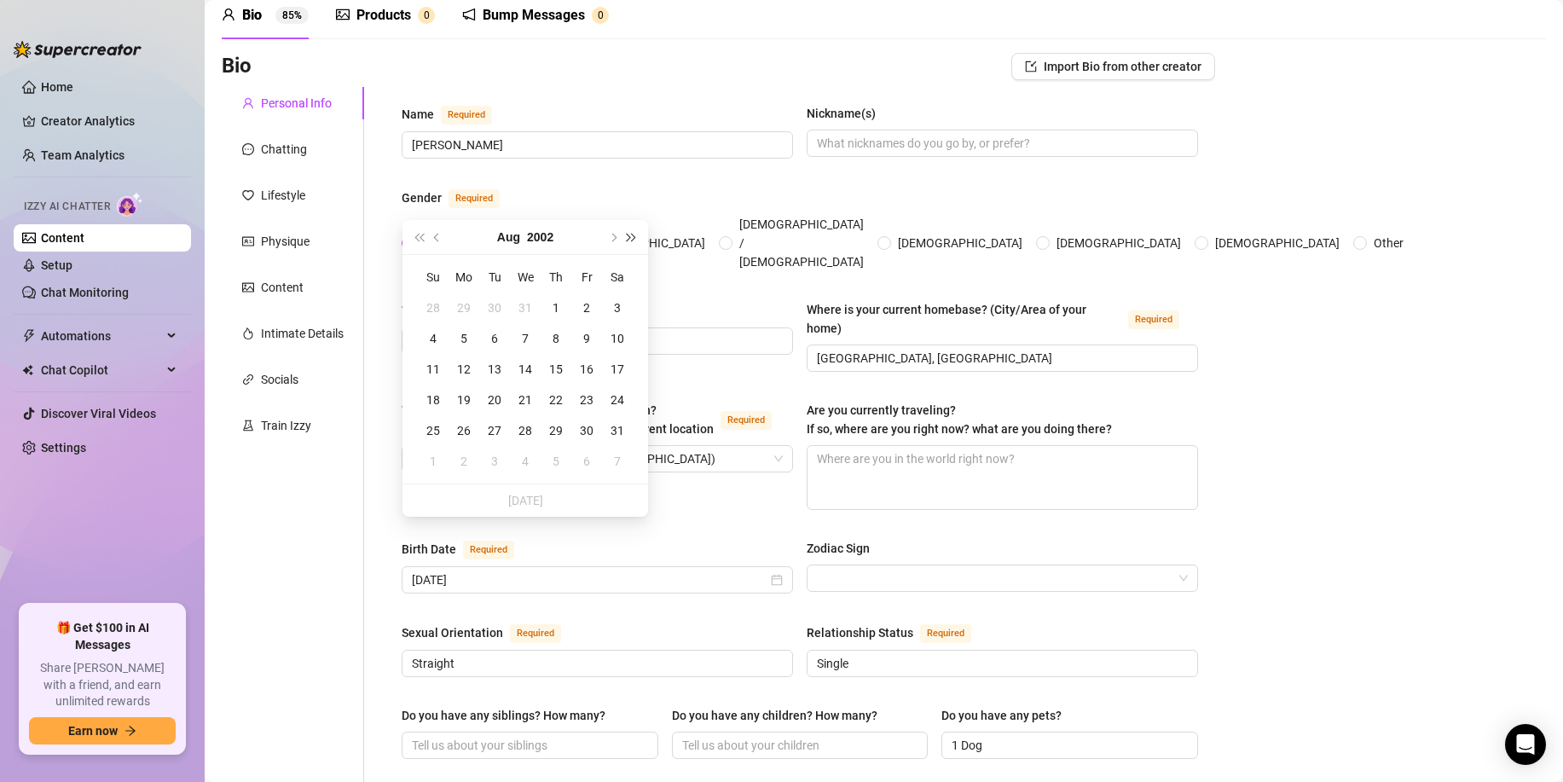
click at [629, 238] on span "Next year (Control + right)" at bounding box center [632, 237] width 9 height 9
click at [441, 241] on button "Previous month (PageUp)" at bounding box center [437, 237] width 19 height 34
click at [608, 235] on button "Next month (PageDown)" at bounding box center [612, 237] width 19 height 34
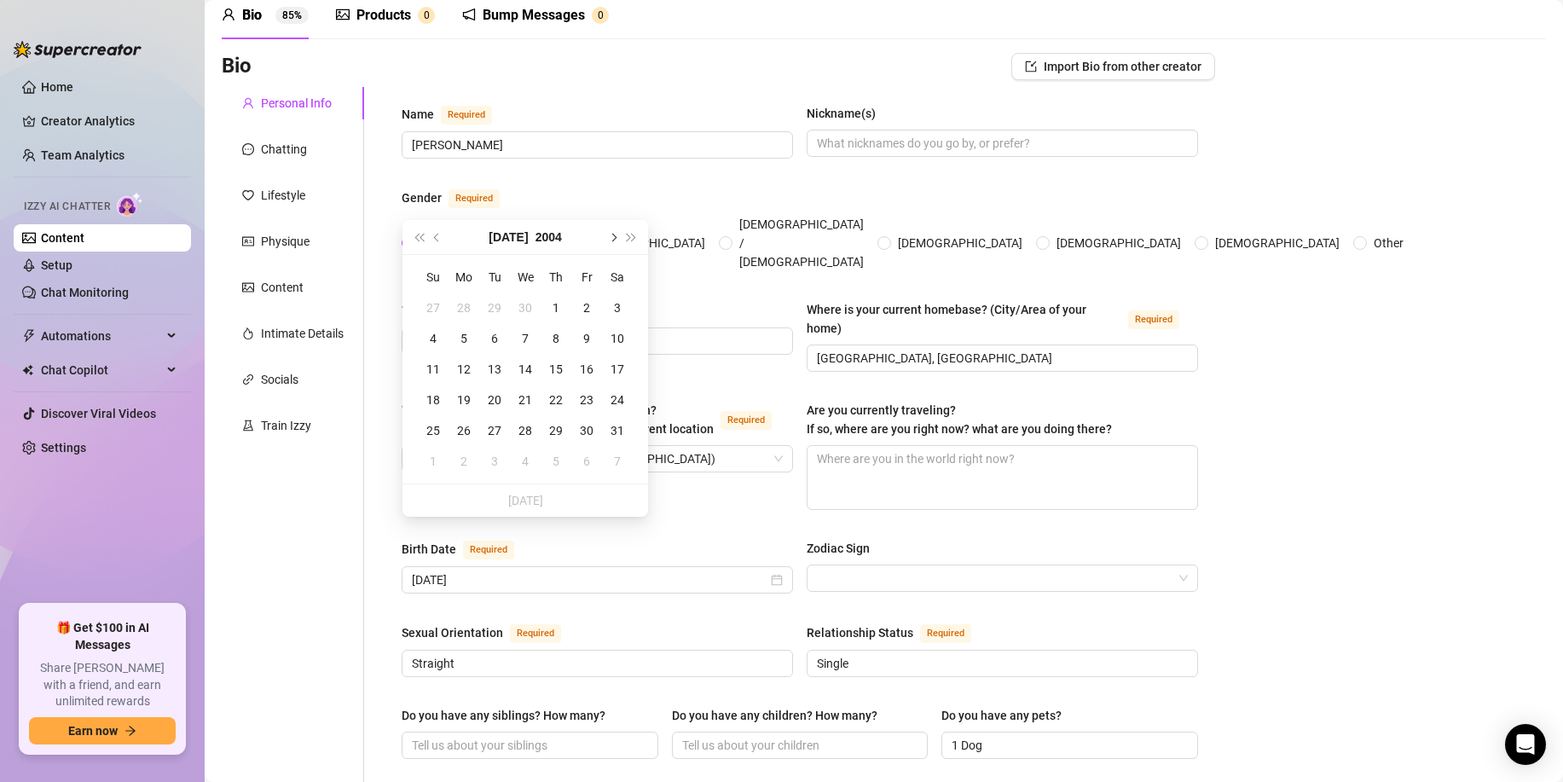
click at [608, 235] on button "Next month (PageDown)" at bounding box center [612, 237] width 19 height 34
type input "November 25th, 2004"
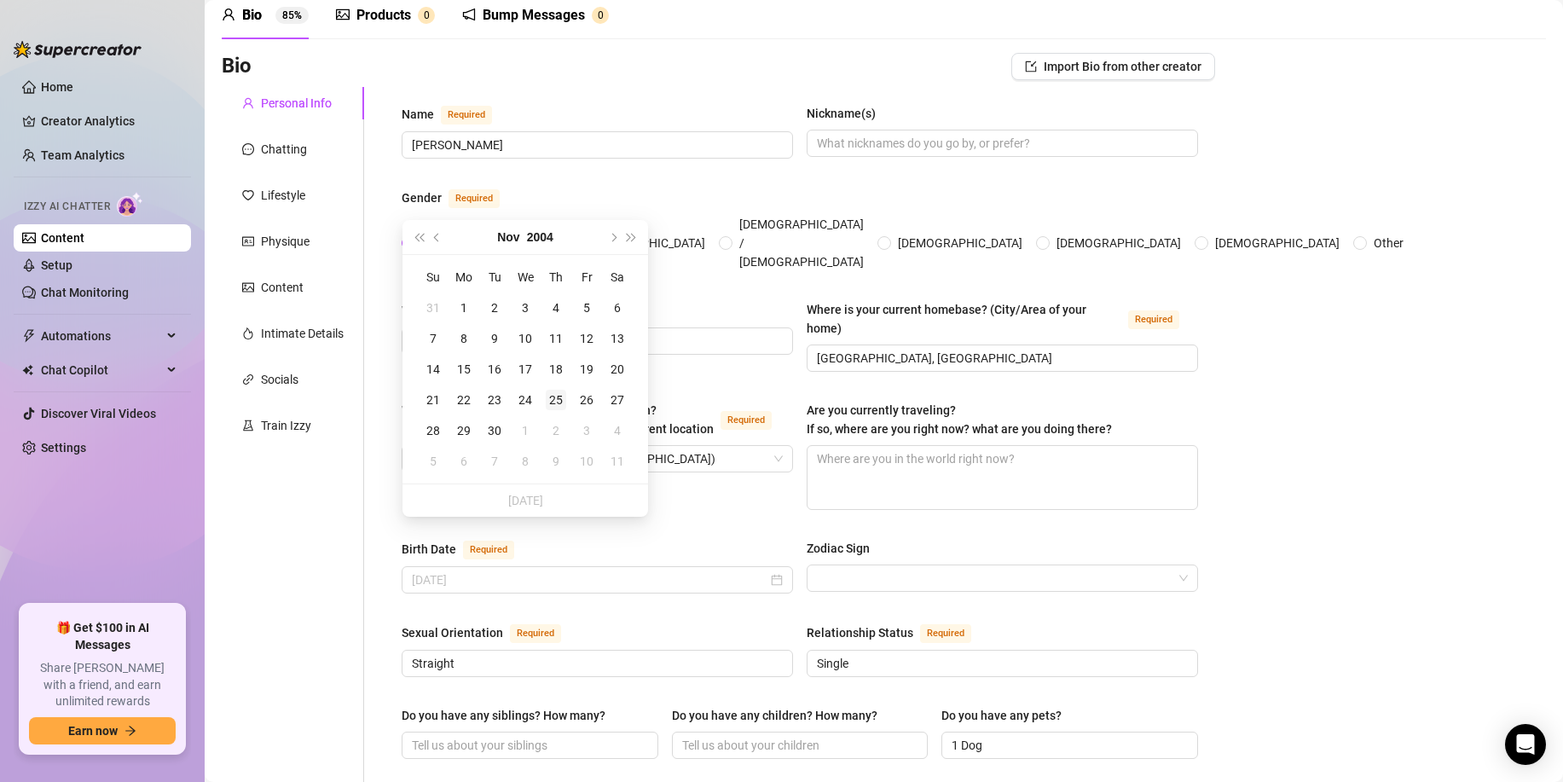
click at [556, 401] on div "25" at bounding box center [556, 400] width 20 height 20
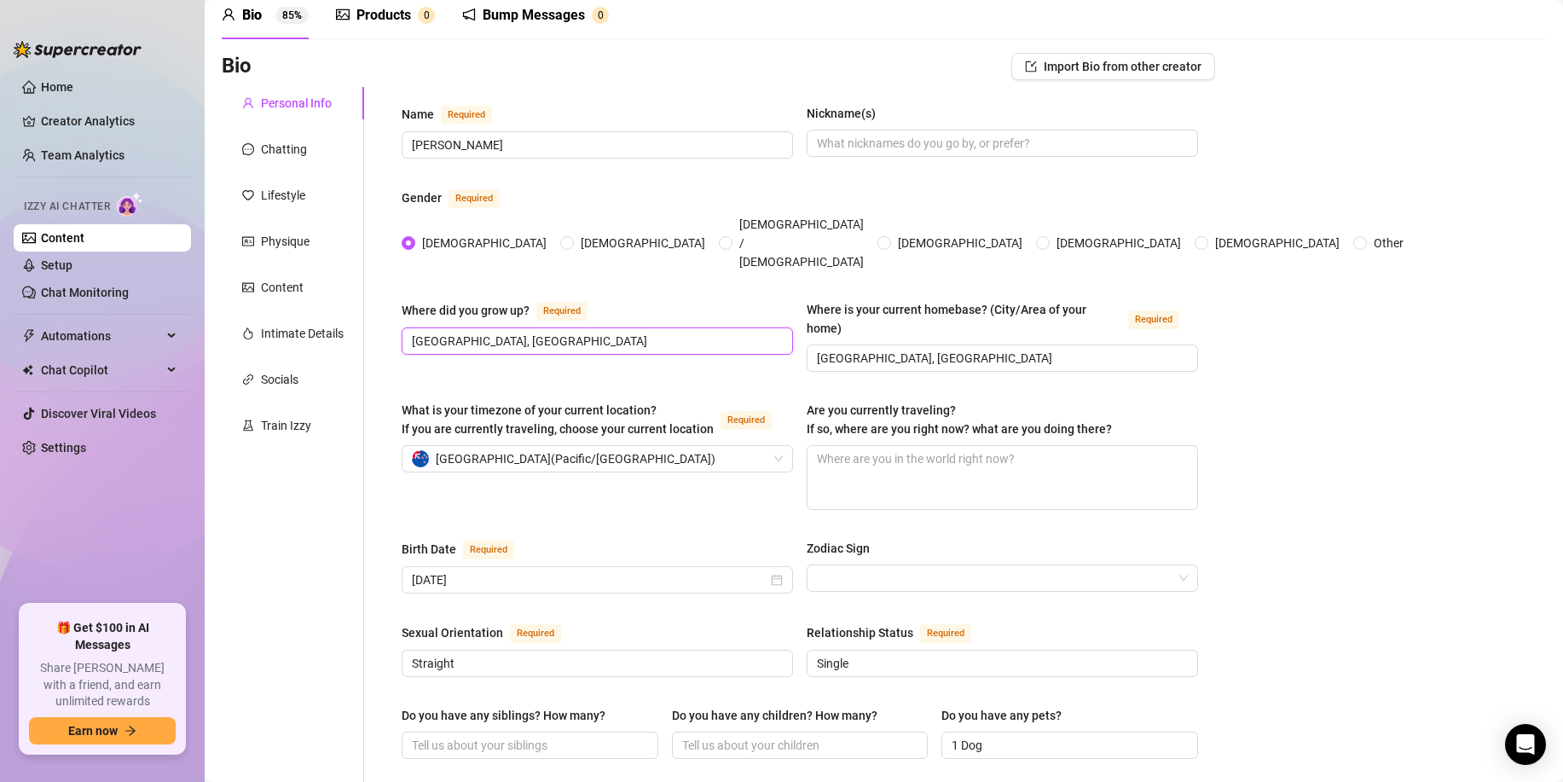
drag, startPoint x: 517, startPoint y: 313, endPoint x: 214, endPoint y: 312, distance: 302.8
click at [572, 332] on input "Sunshine Coast" at bounding box center [596, 341] width 368 height 19
type input "Sunshine Coast, QLD, AUS"
click at [896, 349] on input "Tauranga, New Zealand" at bounding box center [1001, 358] width 368 height 19
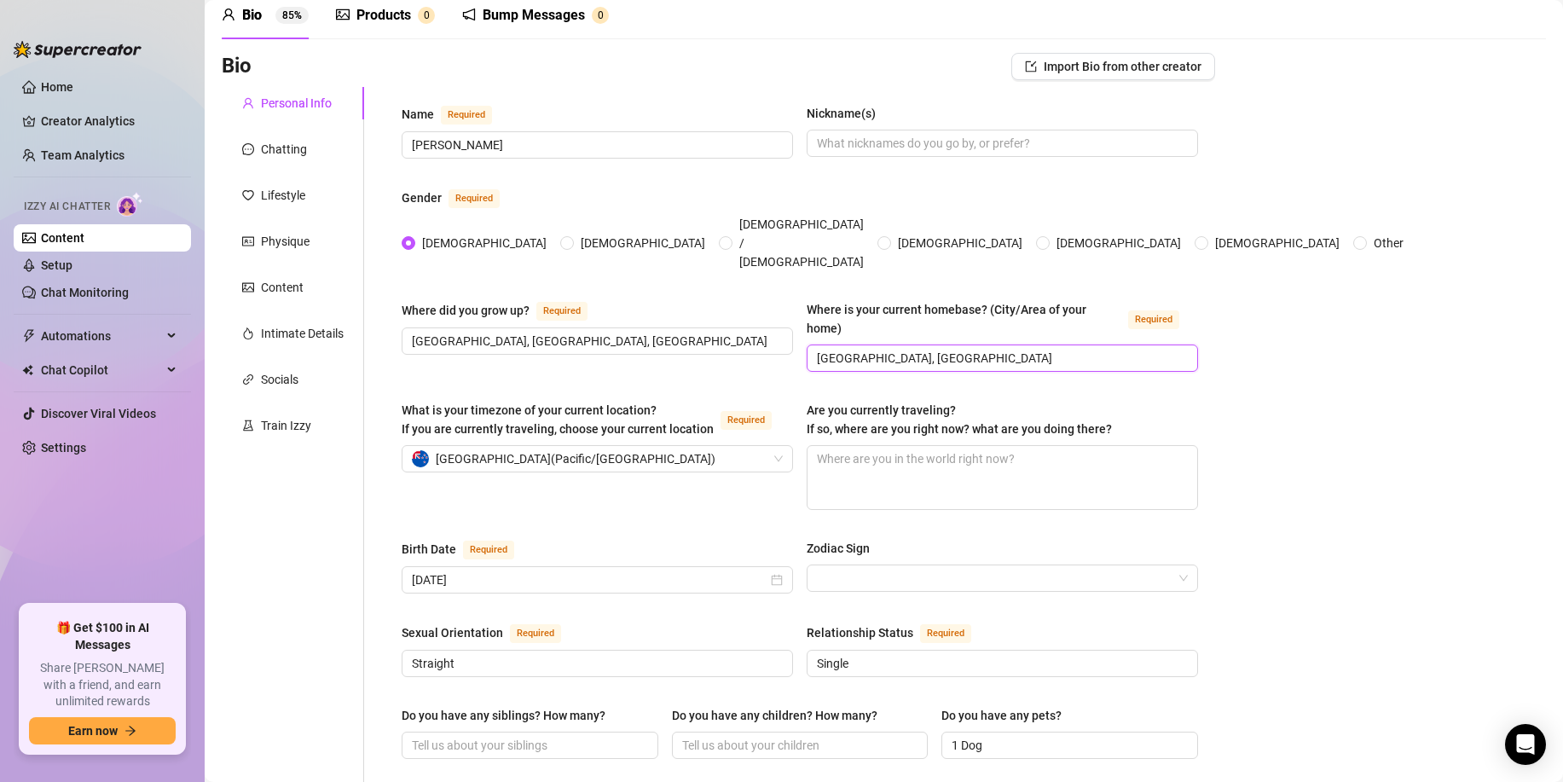
paste input "Sunshine Coast, QLD, AUS"
click at [621, 446] on div "New Zealand ( Pacific/Auckland )" at bounding box center [590, 459] width 356 height 26
type input "Sunshine Coast, QLD, AUS"
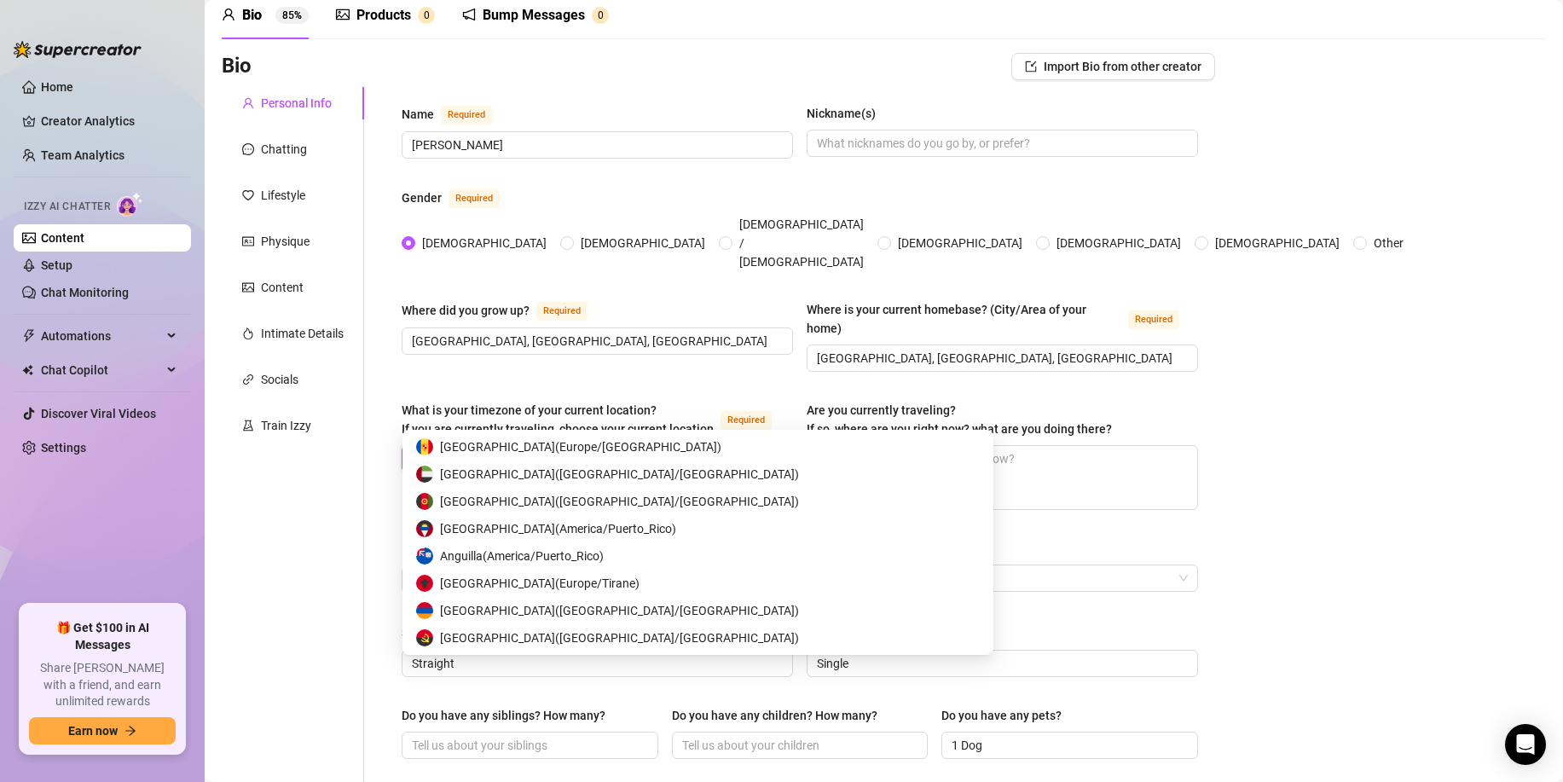
scroll to position [6332, 0]
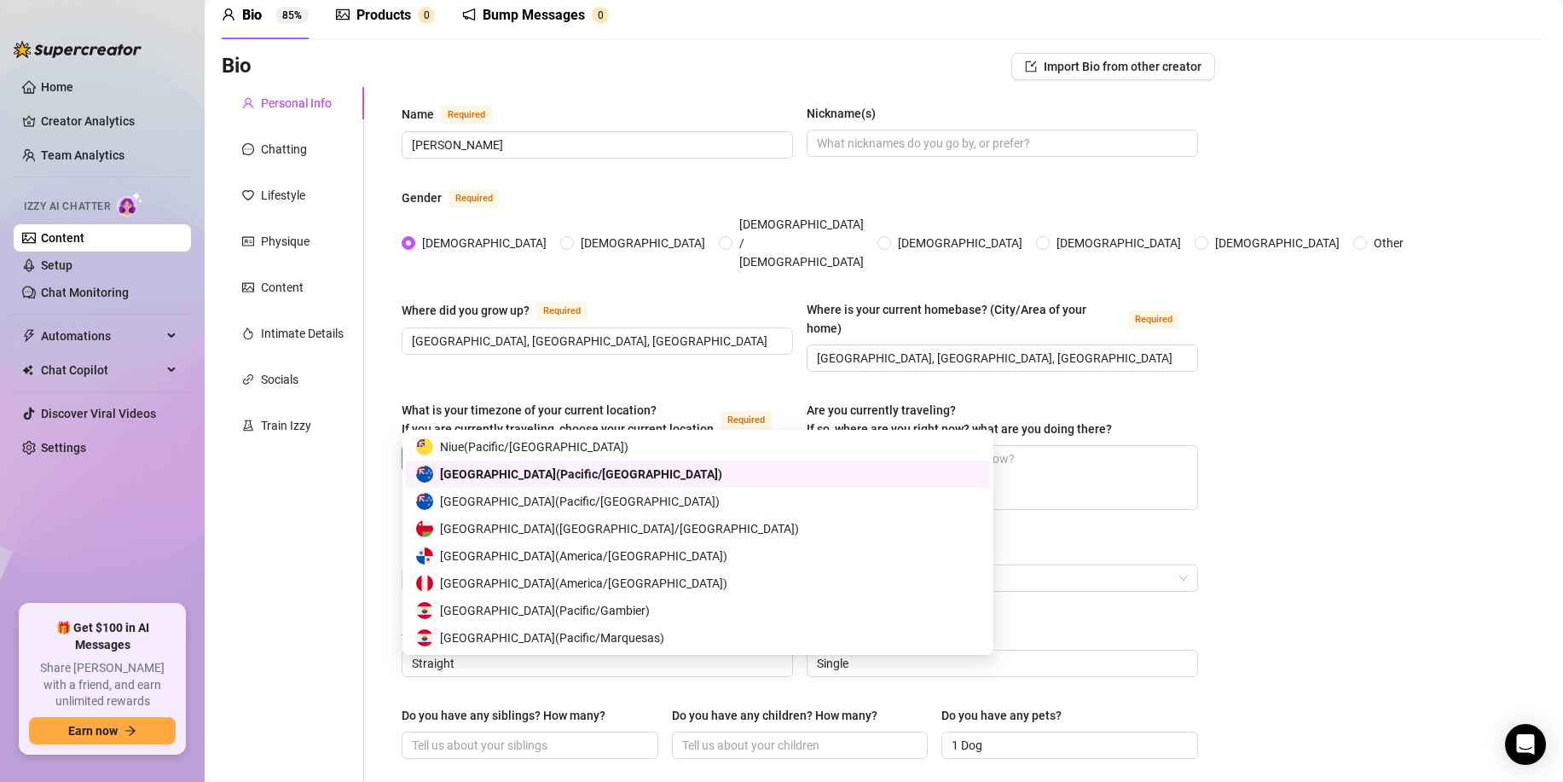
type input "aus"
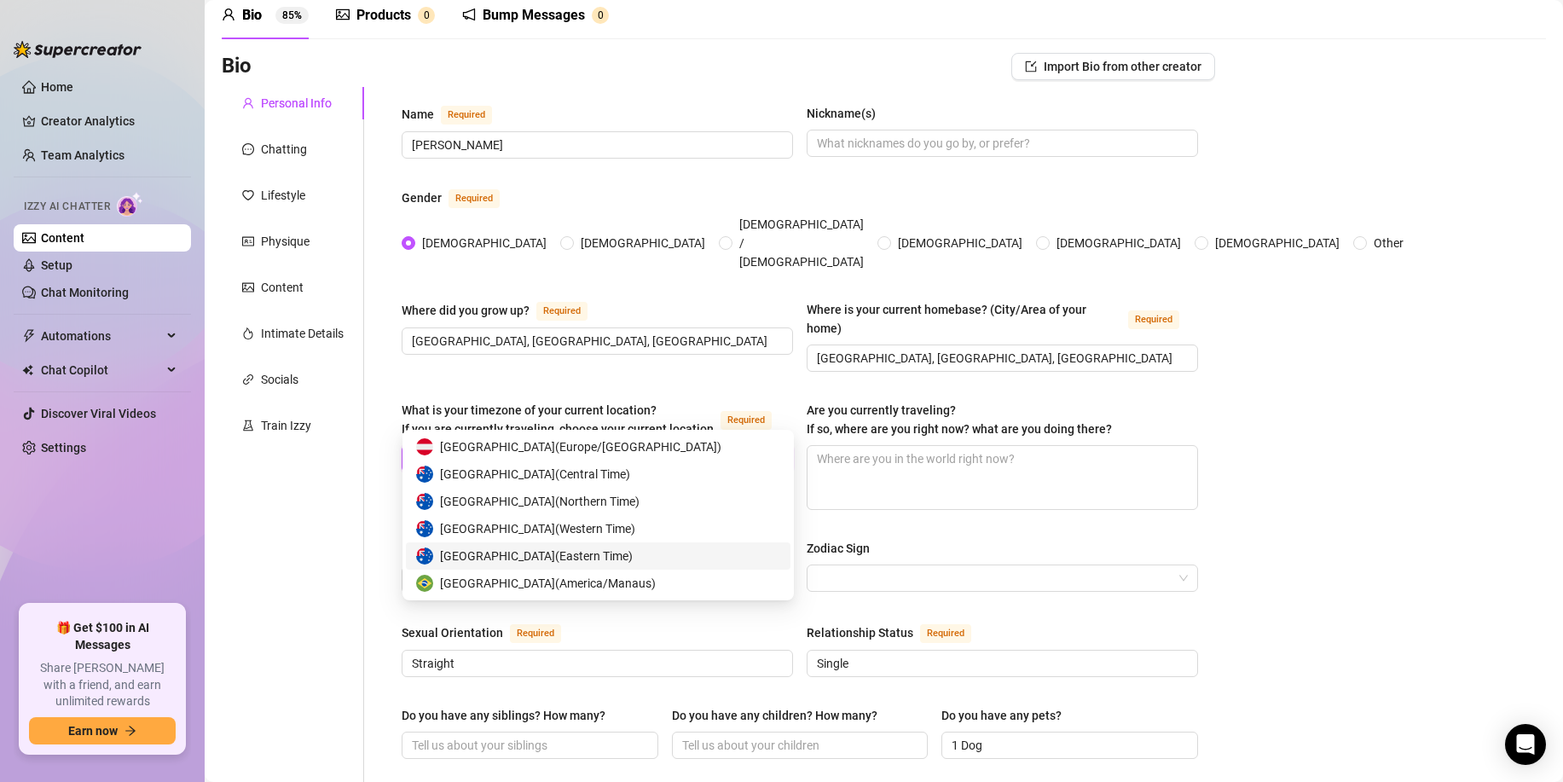
click at [580, 555] on div "Australia ( Eastern Time )" at bounding box center [598, 556] width 364 height 19
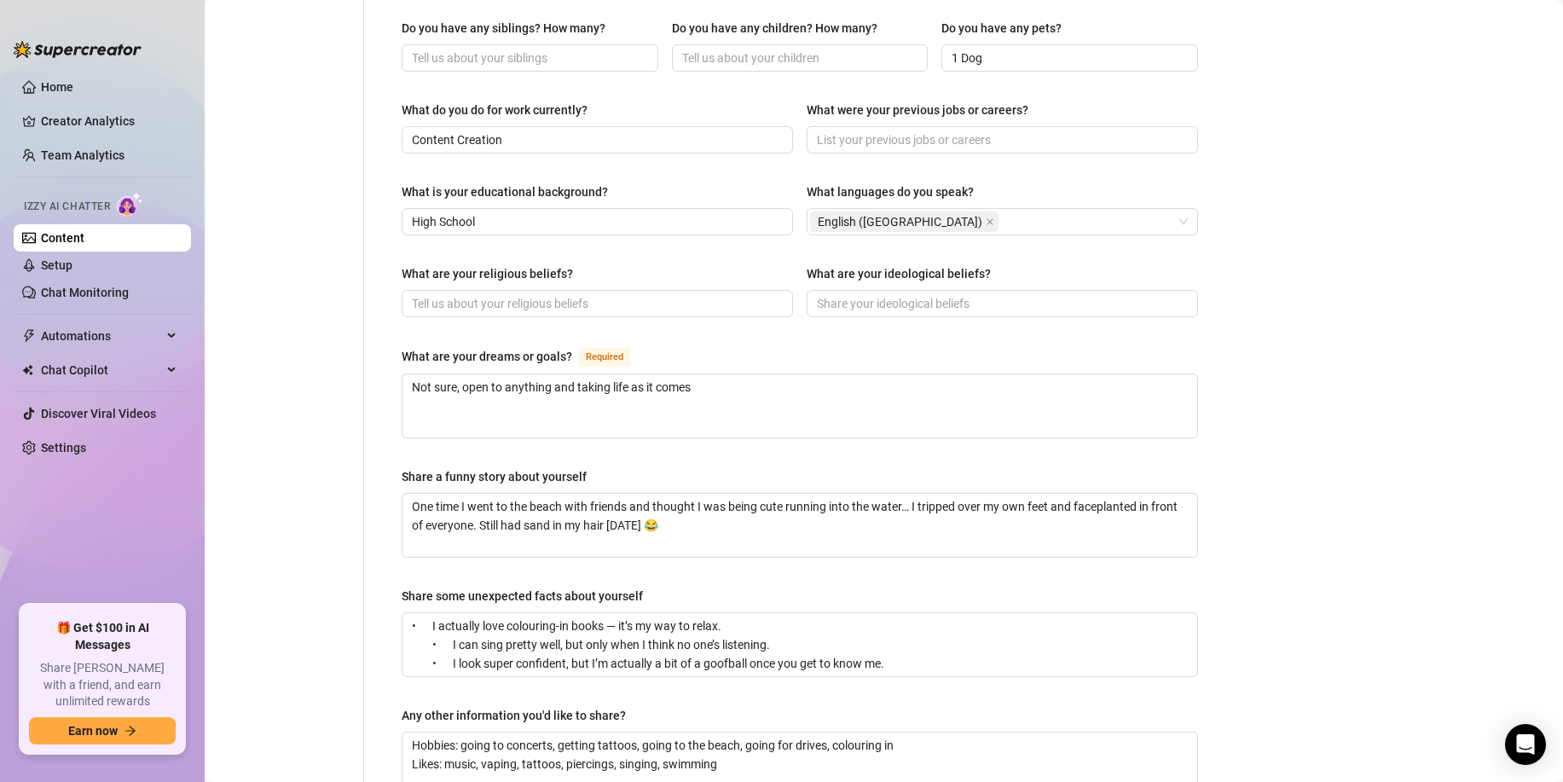
scroll to position [715, 0]
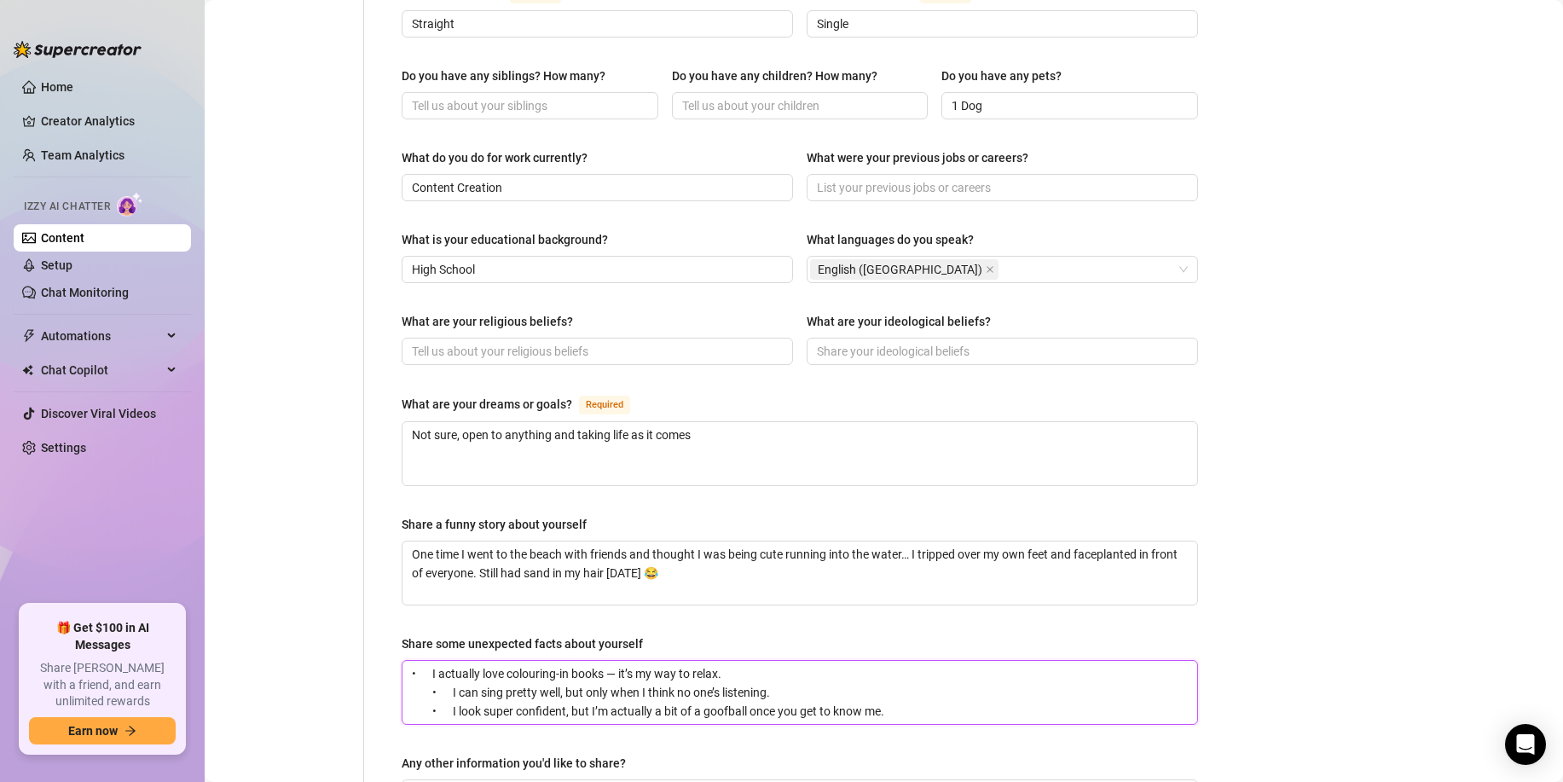
click at [490, 661] on textarea "• I actually love colouring-in books — it’s my way to relax. • I can sing prett…" at bounding box center [800, 692] width 795 height 63
paste textarea "• Despite being a Sagittarius who’s always chasing adventure, I’ve actually mis…"
type textarea "• Despite being a Sagittarius who’s always chasing adventure, I’ve actually mis…"
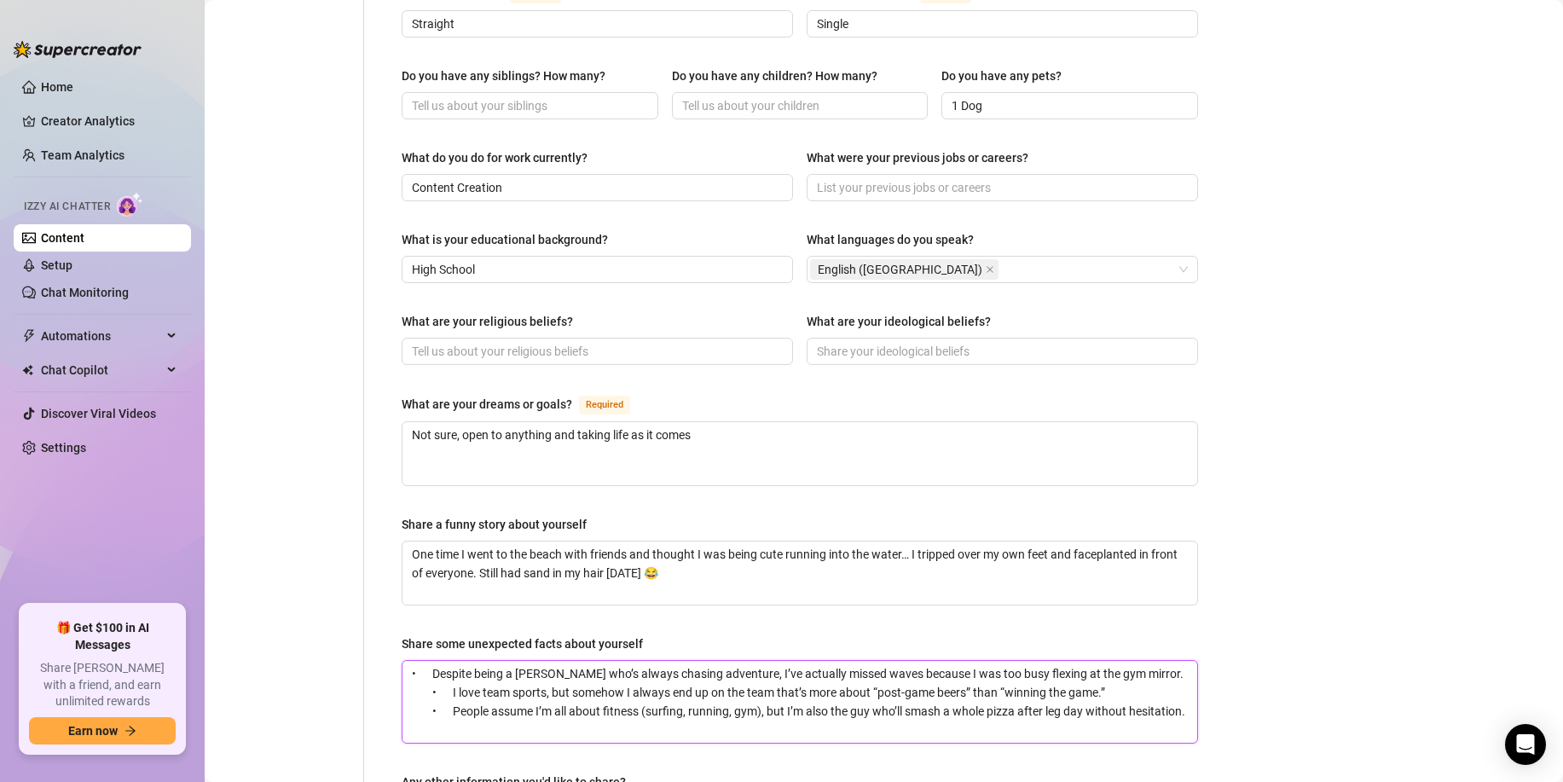
scroll to position [0, 0]
type textarea "• Despite being a Sagittarius who’s always chasing adventure, I’ve actually mis…"
click at [542, 542] on textarea "One time I went to the beach with friends and thought I was being cute running …" at bounding box center [800, 573] width 795 height 63
click at [527, 661] on textarea "• Despite being a Sagittarius who’s always chasing adventure, I’ve actually mis…" at bounding box center [800, 702] width 795 height 82
paste textarea "I’m a Sagittarius, so yes — I’ll happily say yes to last-minute adventures, but…"
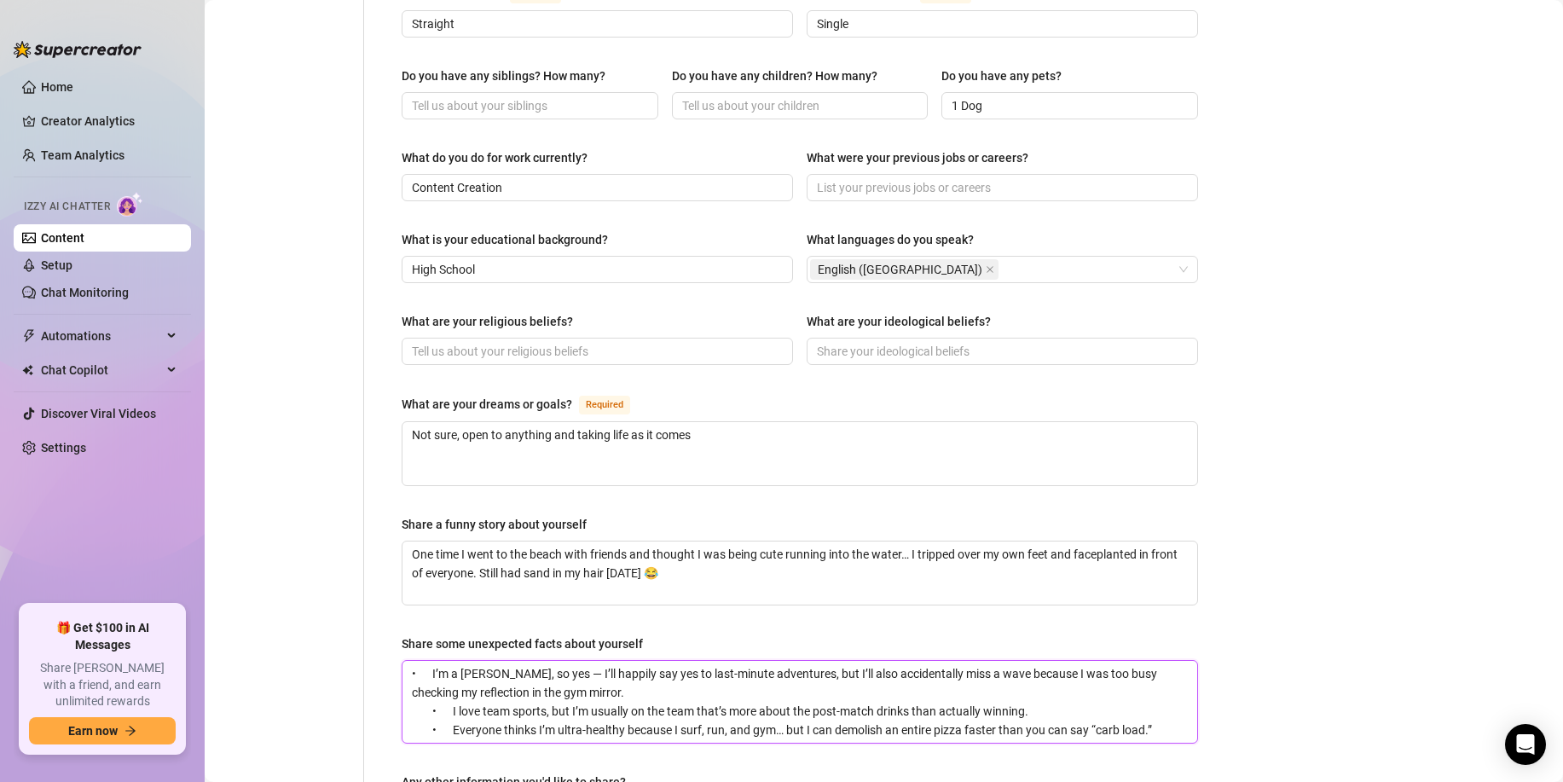
type textarea "• I’m a Sagittarius, so yes — I’ll happily say yes to last-minute adventures, b…"
click at [502, 542] on textarea "One time I went to the beach with friends and thought I was being cute running …" at bounding box center [800, 573] width 795 height 63
paste textarea "After a surf one day, I rushed straight to meet my friends for drinks — hair fu…"
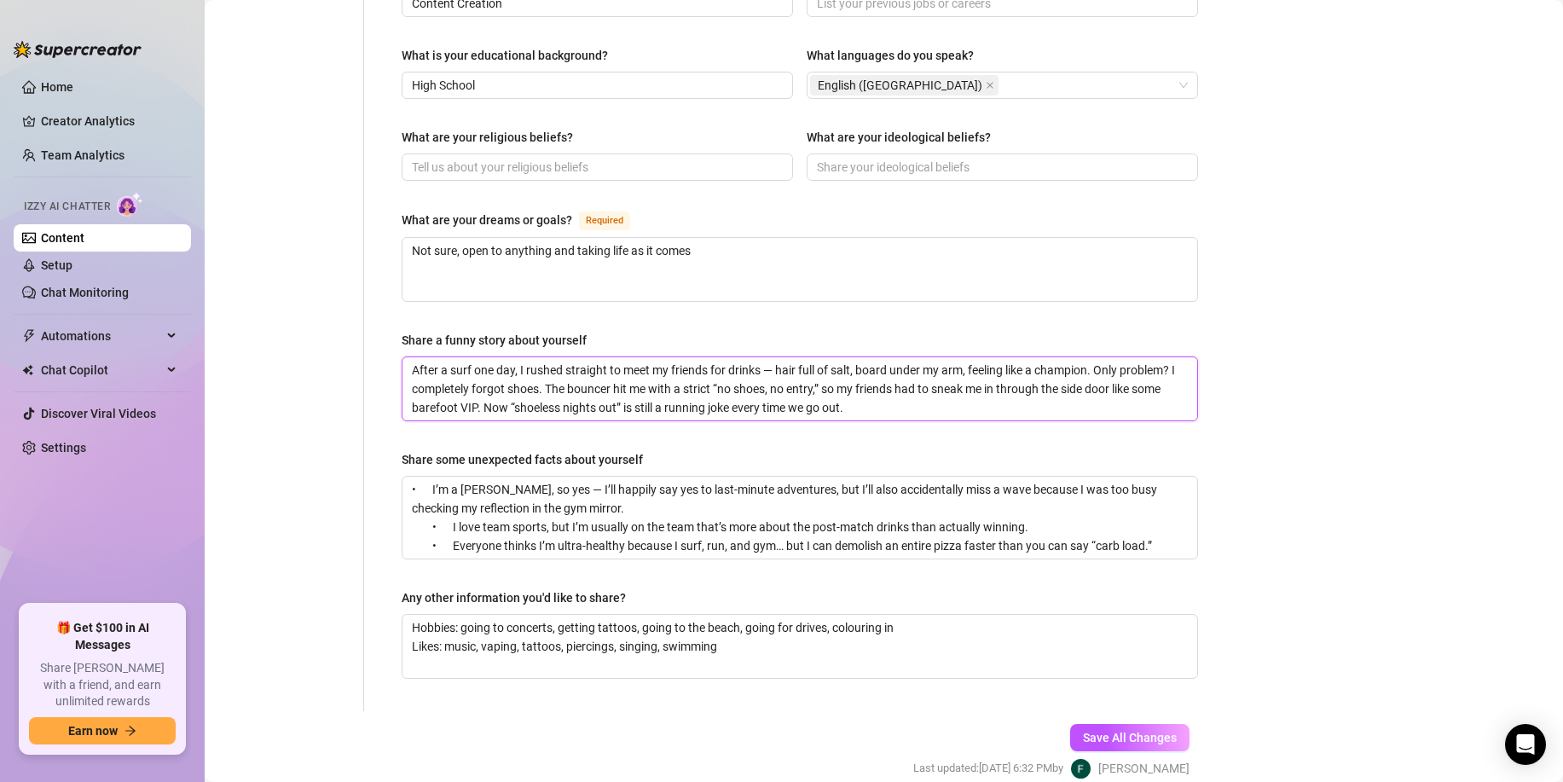
scroll to position [904, 0]
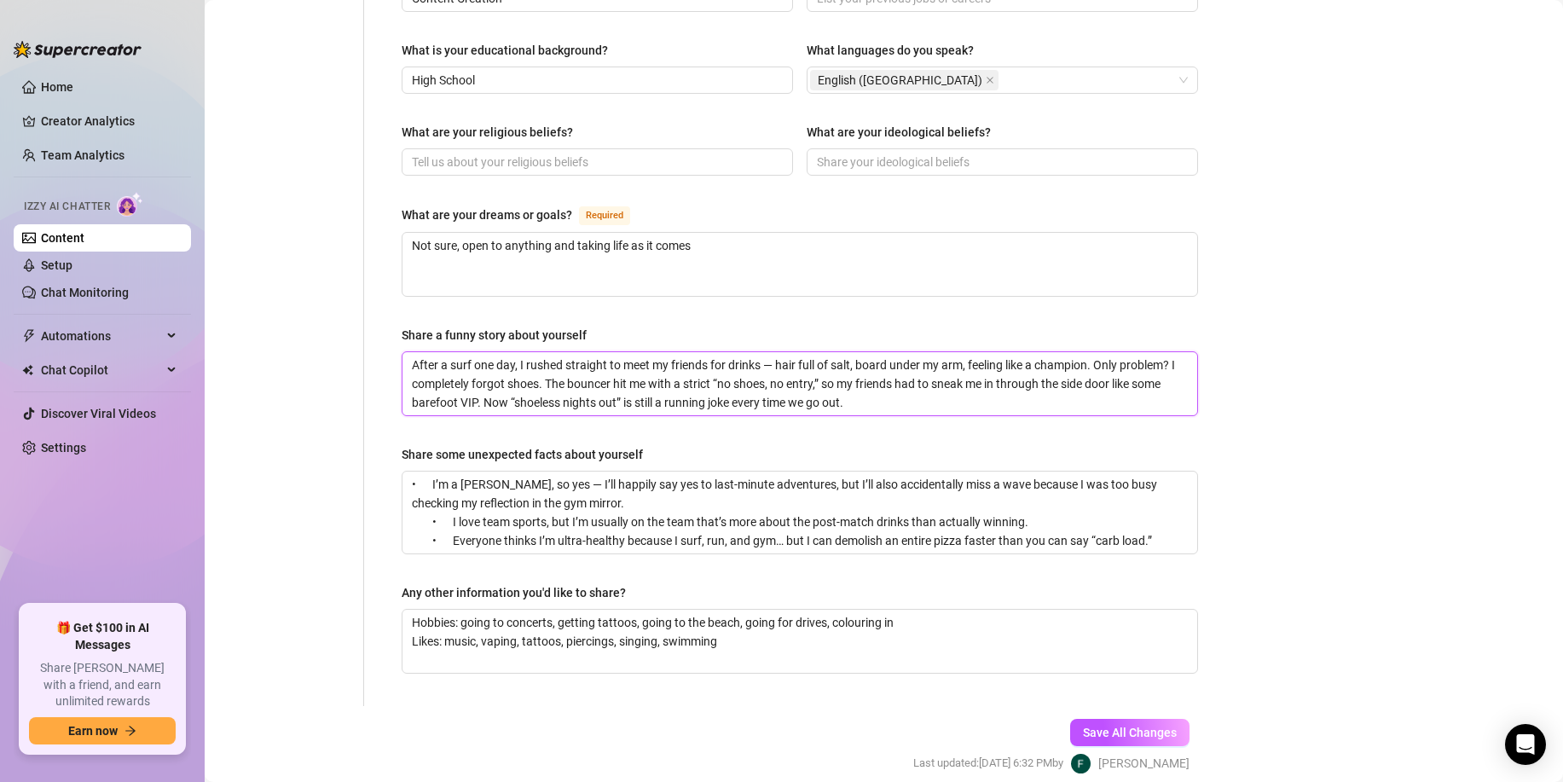
type textarea "After a surf one day, I rushed straight to meet my friends for drinks — hair fu…"
click at [455, 610] on textarea "Hobbies: going to concerts, getting tattoos, going to the beach, going for driv…" at bounding box center [800, 641] width 795 height 63
paste textarea "surfing, running, gym, team sports Zodiac Sign: sagittarius Likes: going out wi…"
type textarea "Hobbies: surfing, running, gym, team sports Zodiac Sign: sagittarius Likes: goi…"
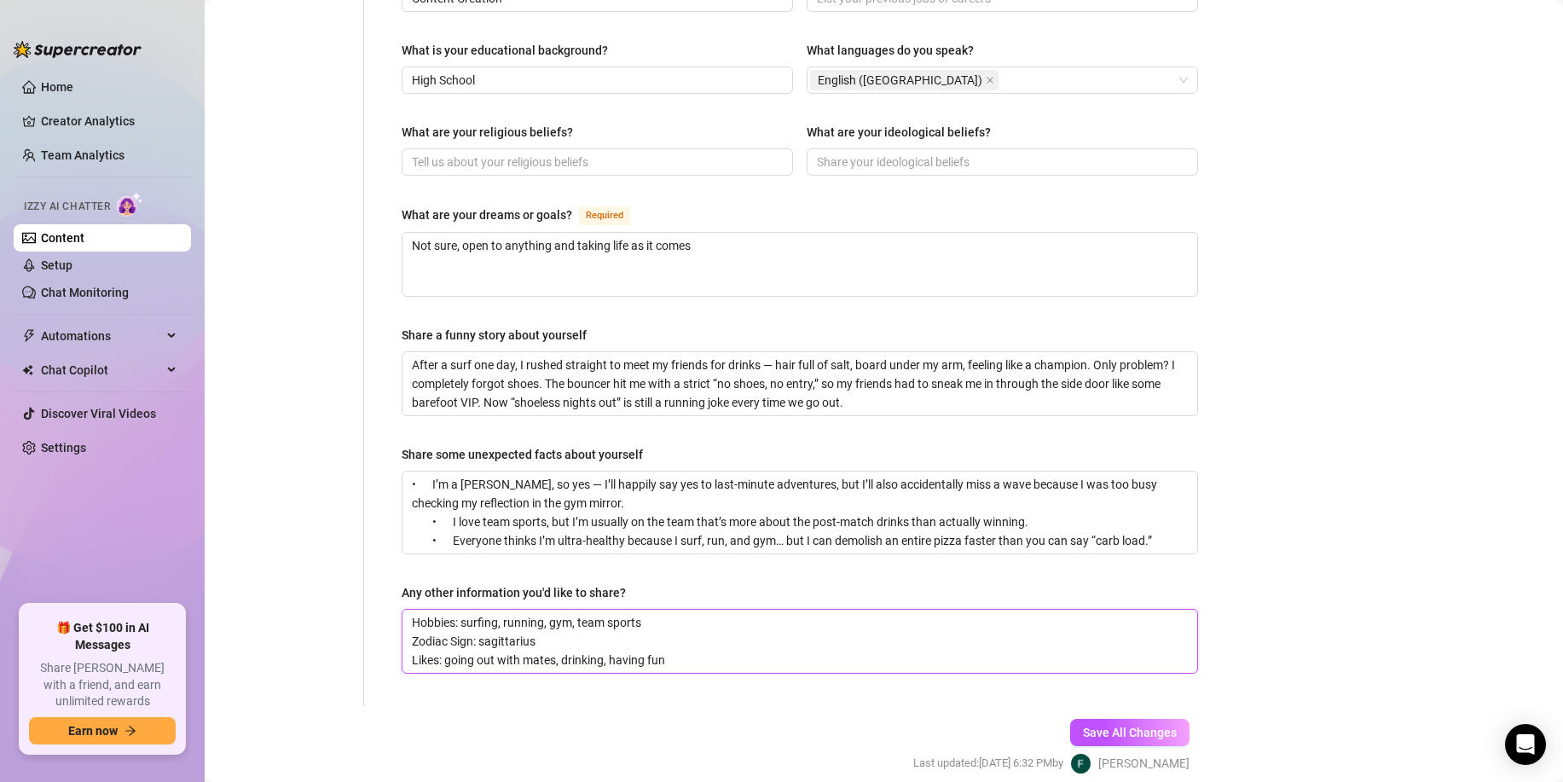
drag, startPoint x: 537, startPoint y: 596, endPoint x: 252, endPoint y: 593, distance: 284.9
type textarea "Hobbies: surfing, running, gym, team sports Likes: going out with mates, drinki…"
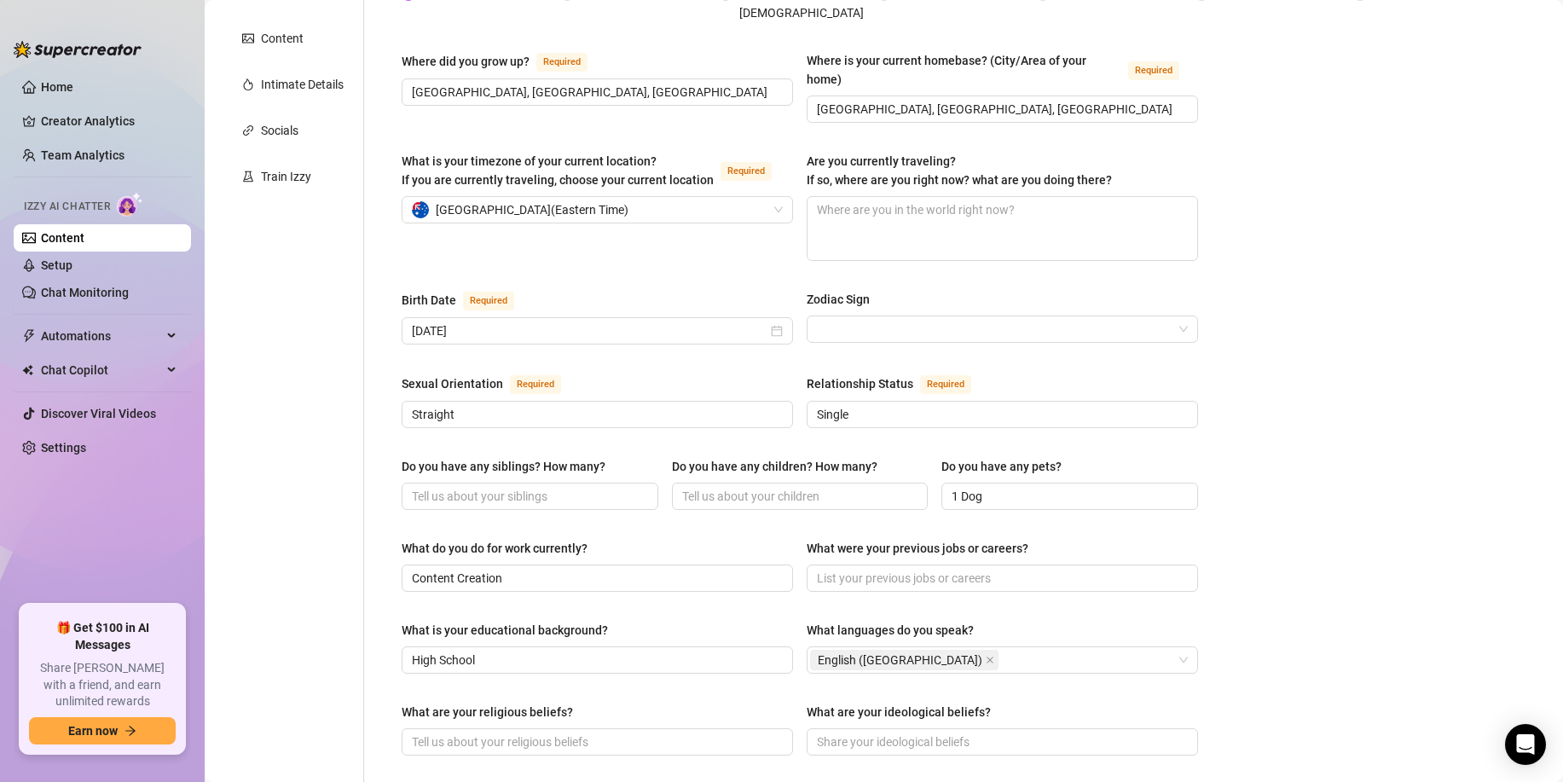
scroll to position [301, 0]
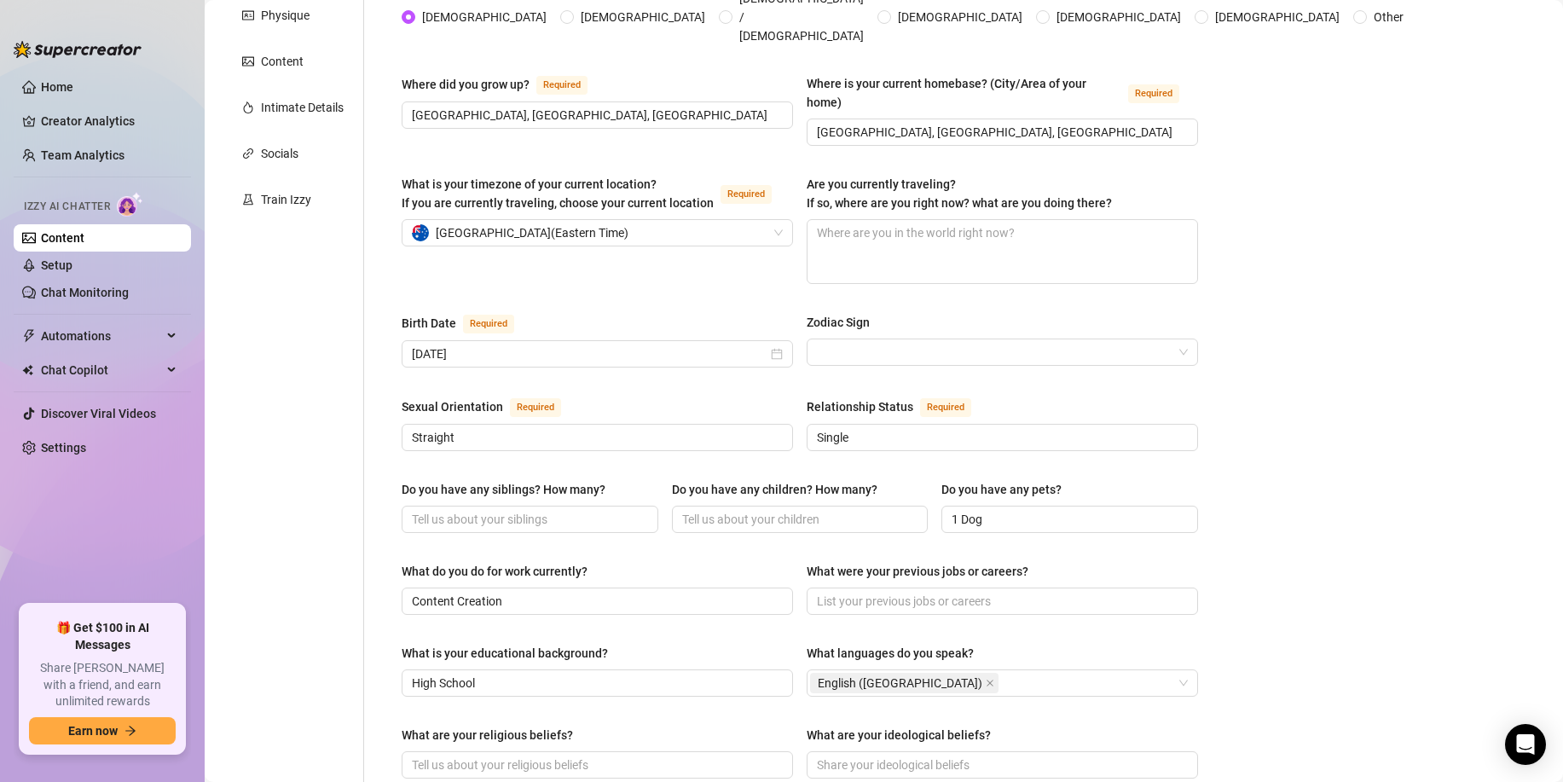
type textarea "Hobbies: surfing, running, gym, team sports Likes: going out with mates, drinki…"
click at [865, 322] on div "Birth Date Required November 25th, 2004 Zodiac Sign" at bounding box center [800, 348] width 797 height 70
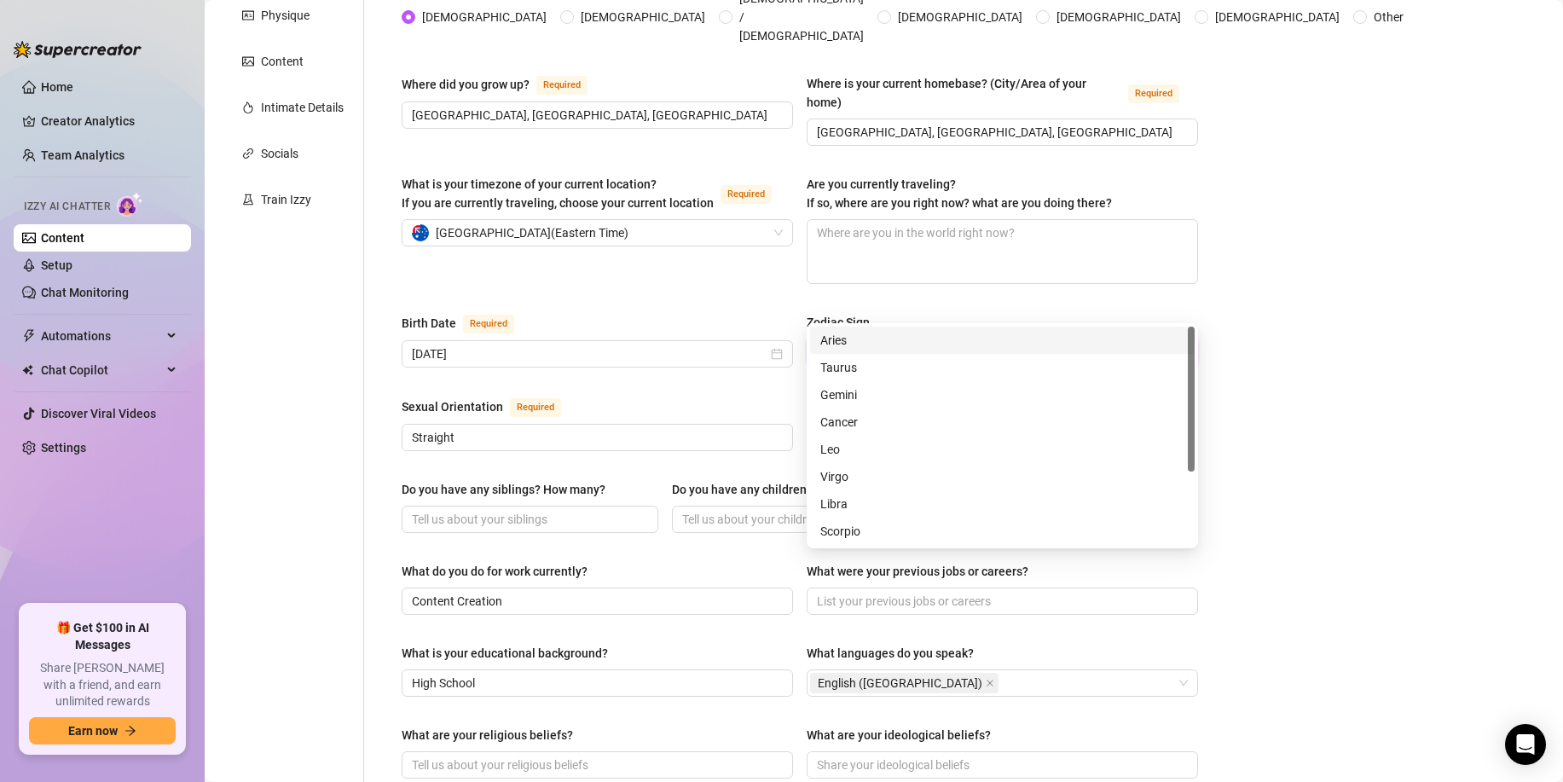
click at [875, 339] on input "Zodiac Sign" at bounding box center [995, 352] width 356 height 26
click at [887, 447] on div "Sagittarius" at bounding box center [1003, 450] width 364 height 19
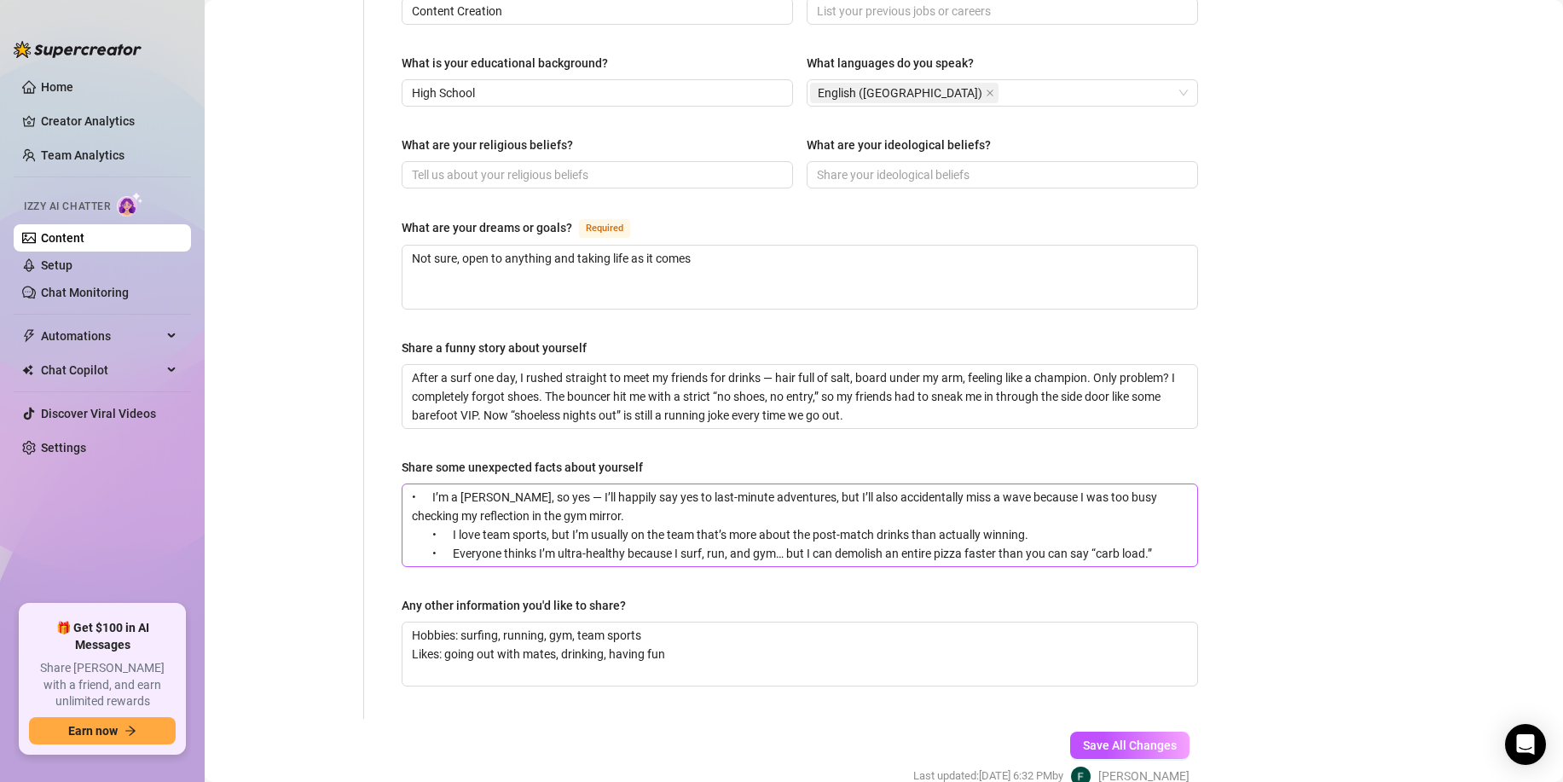
scroll to position [931, 0]
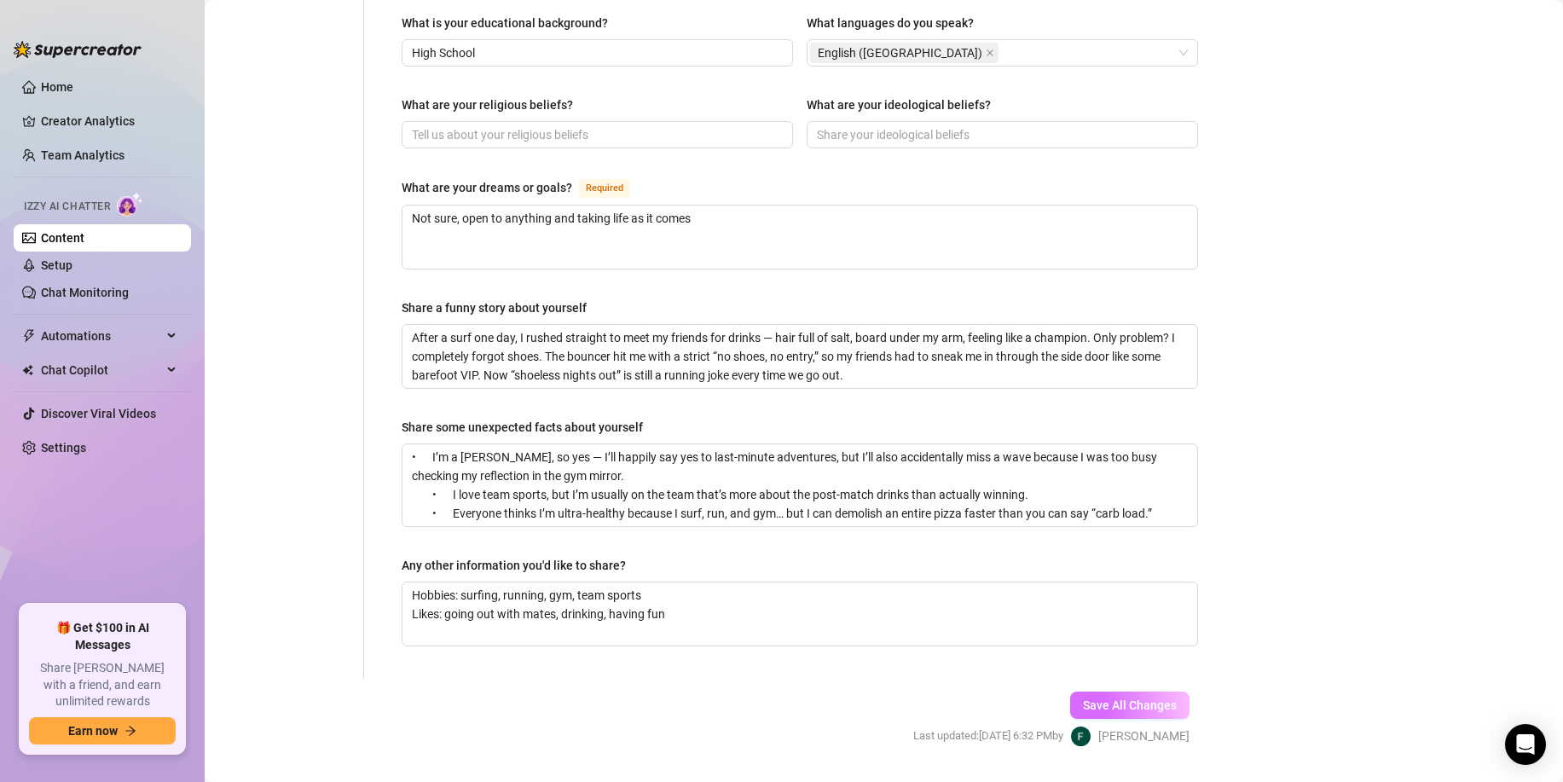
click at [1105, 692] on button "Save All Changes" at bounding box center [1129, 705] width 119 height 27
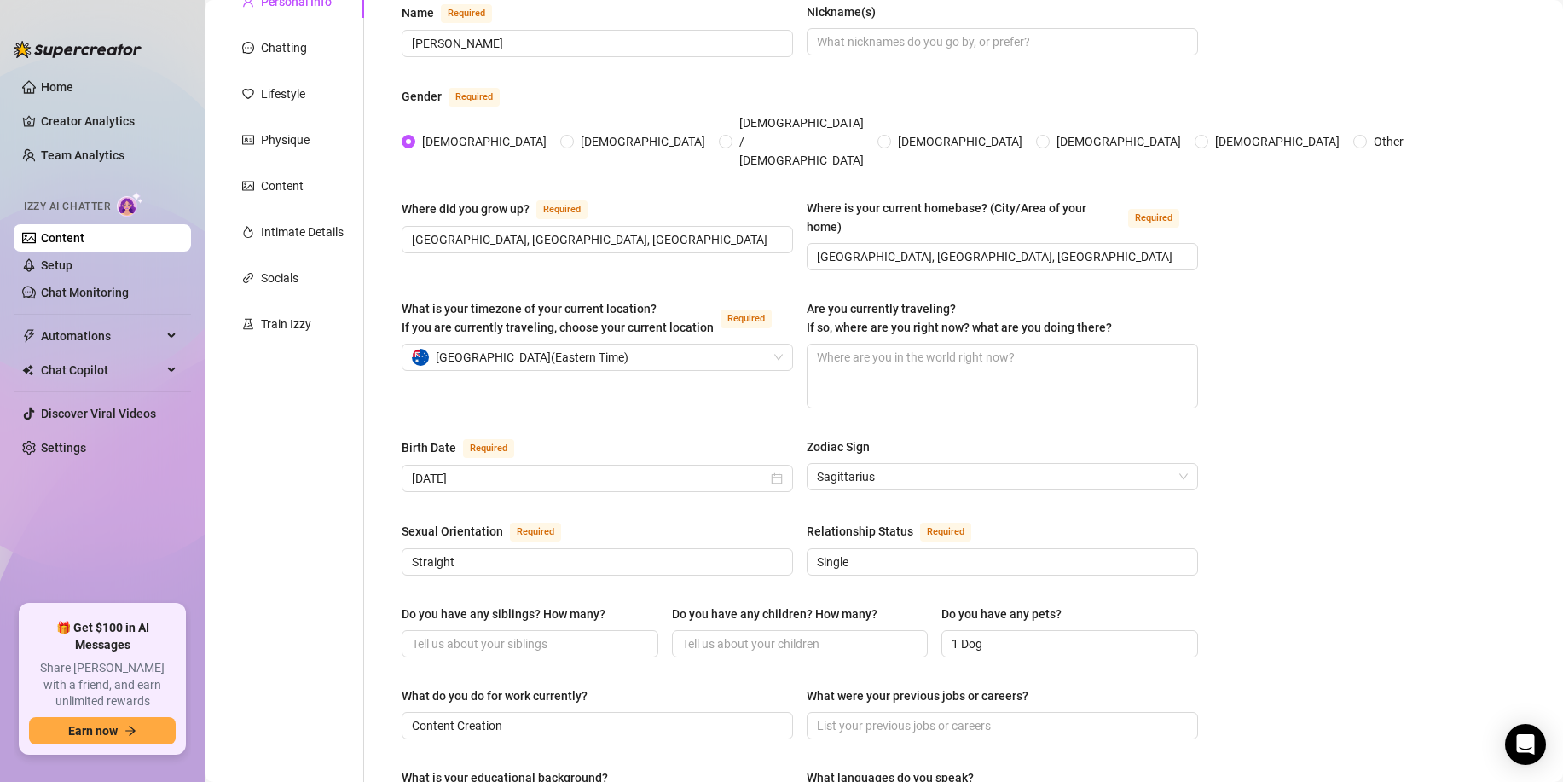
scroll to position [0, 0]
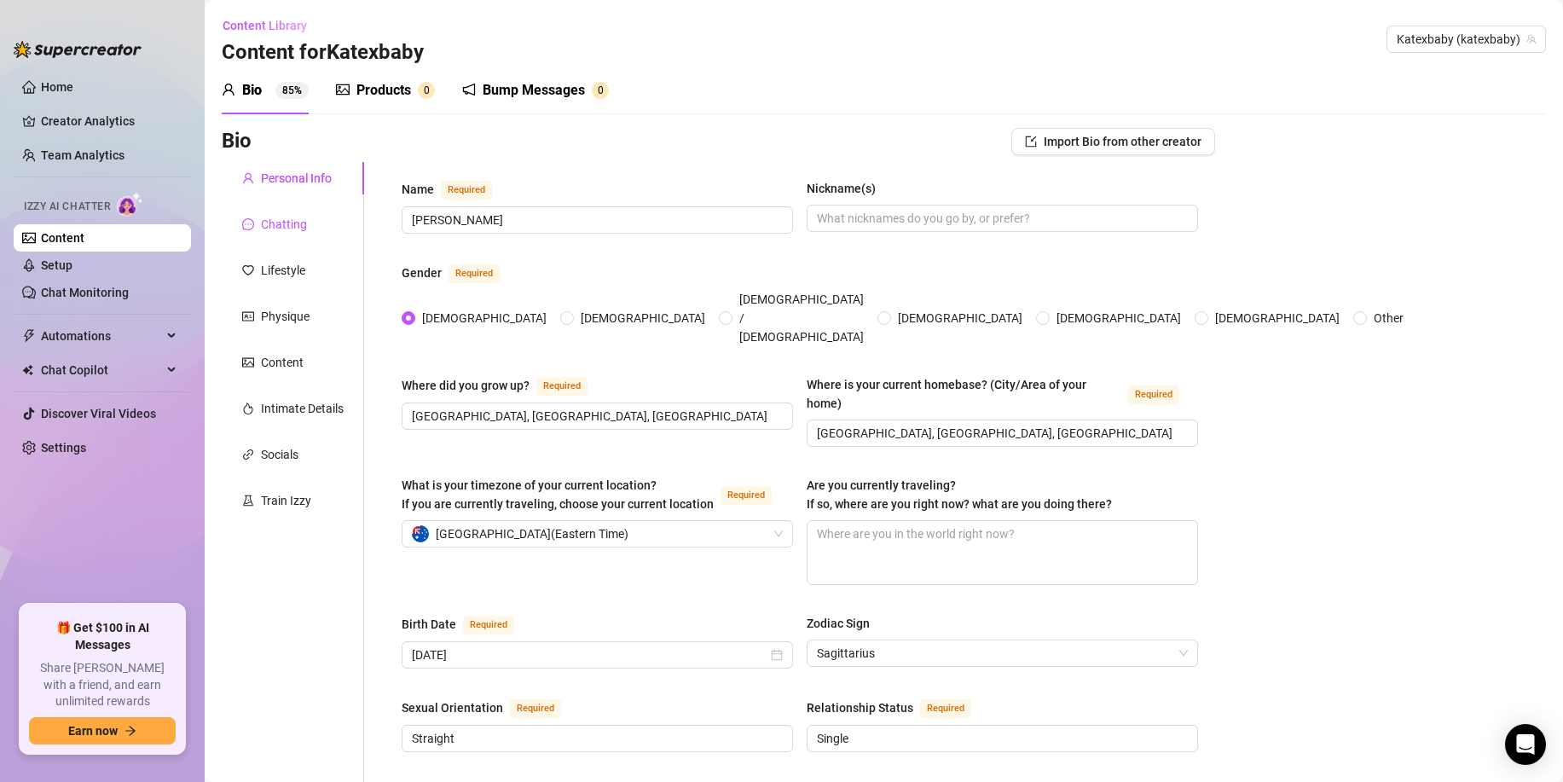
click at [296, 229] on div "Chatting" at bounding box center [284, 224] width 46 height 19
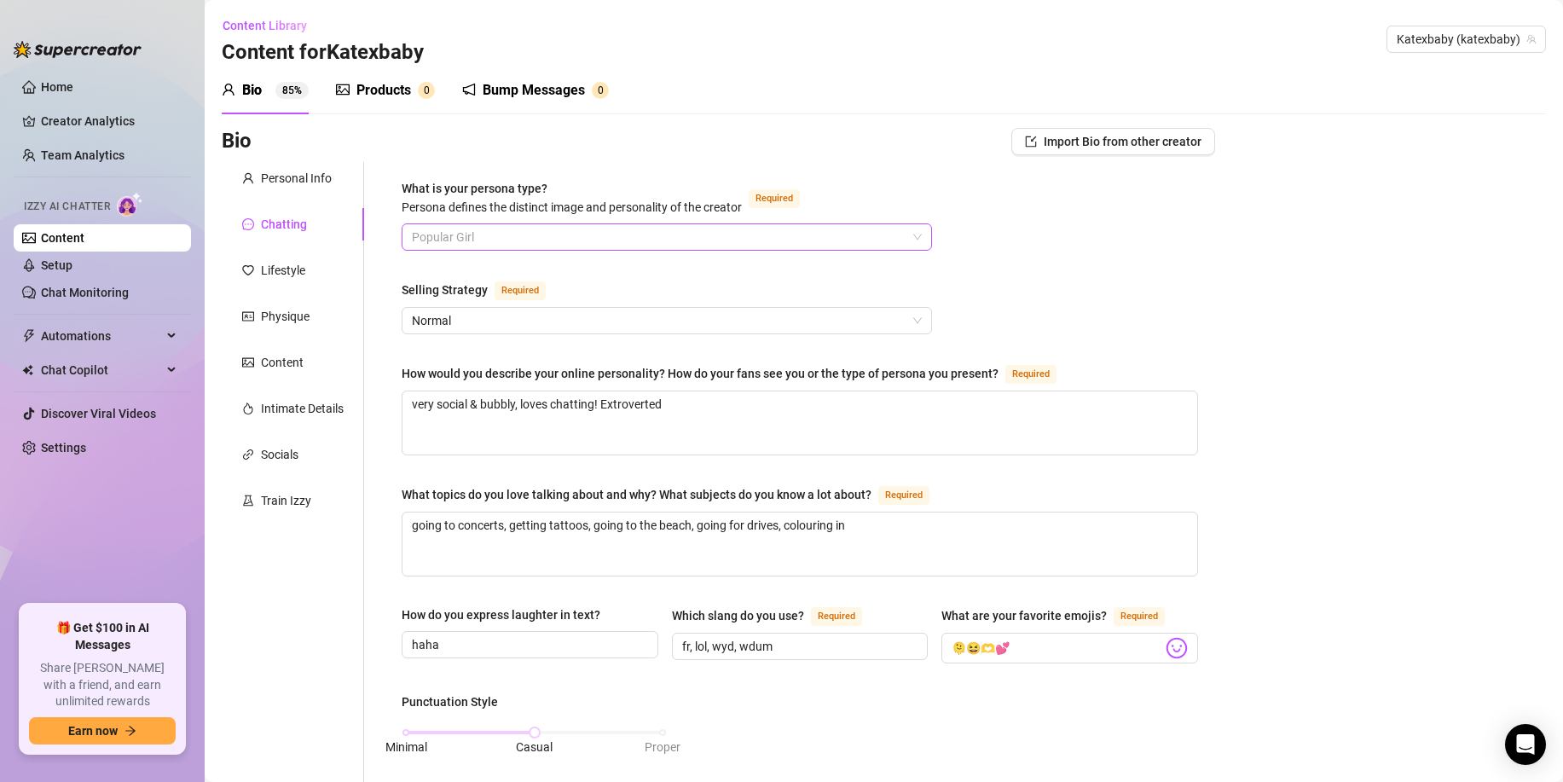
click at [467, 235] on span "Popular Girl" at bounding box center [667, 237] width 510 height 26
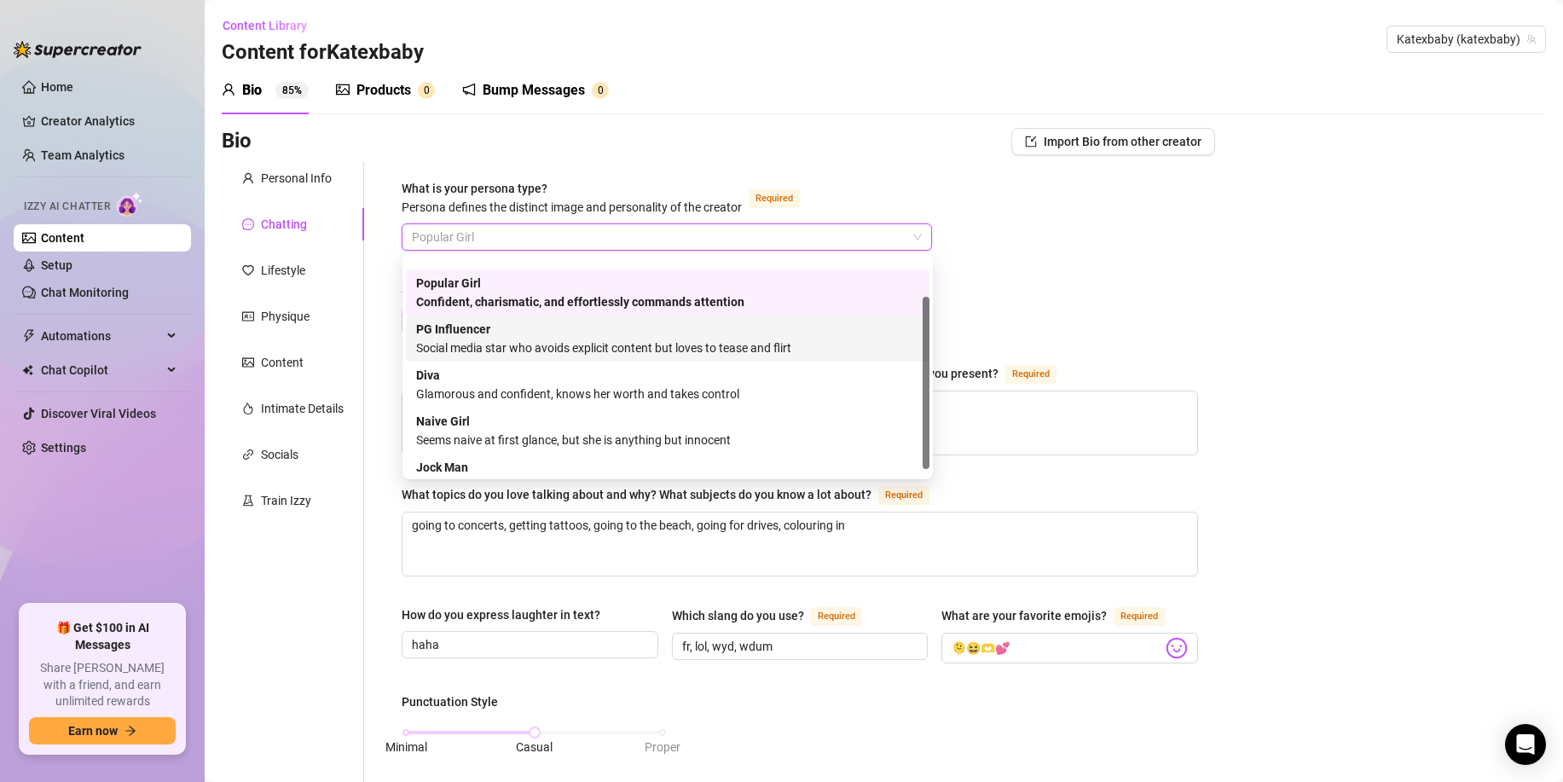
scroll to position [58, 0]
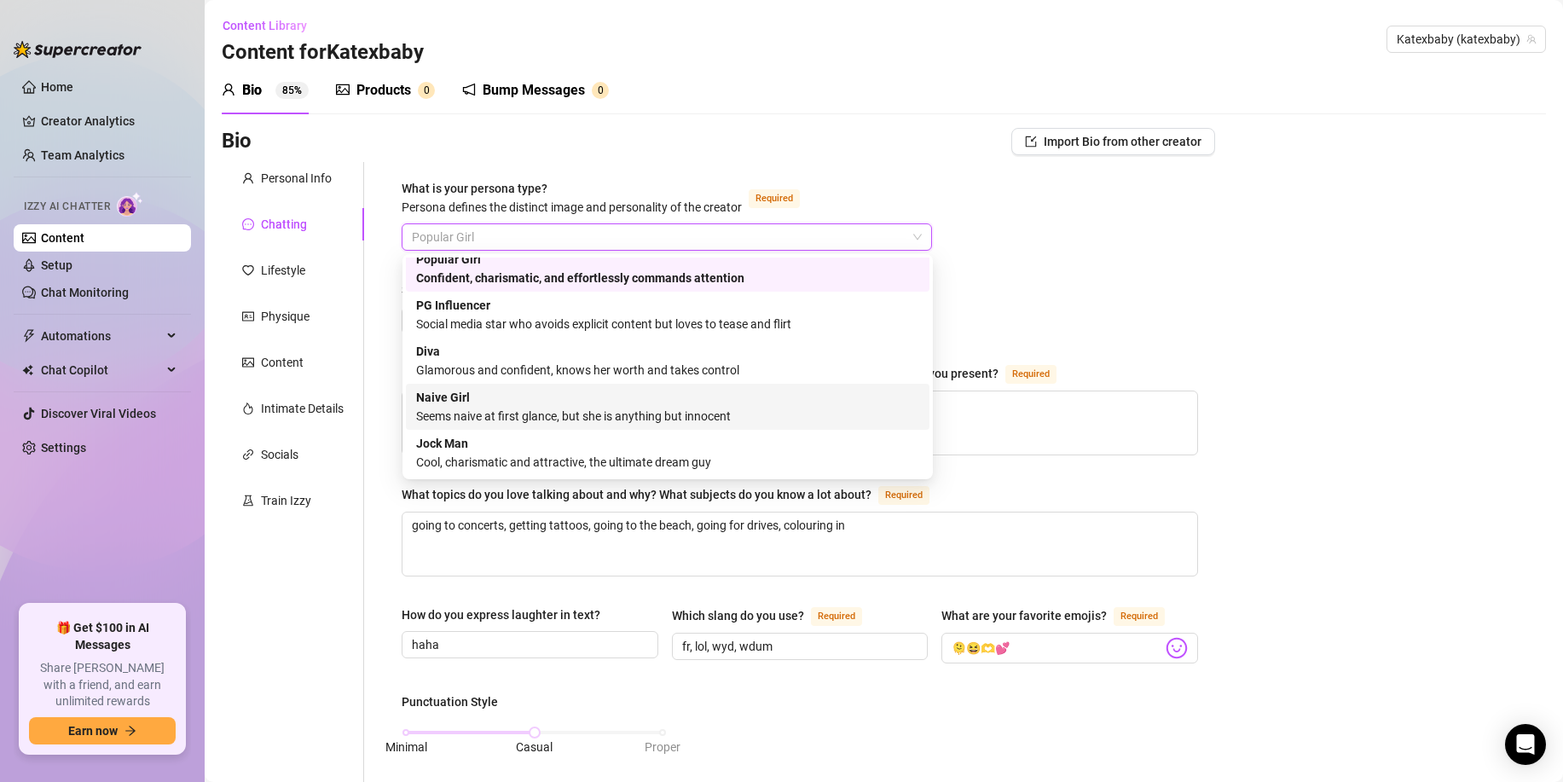
click at [574, 399] on div "Naive Girl Seems naive at first glance, but she is anything but innocent" at bounding box center [667, 407] width 503 height 38
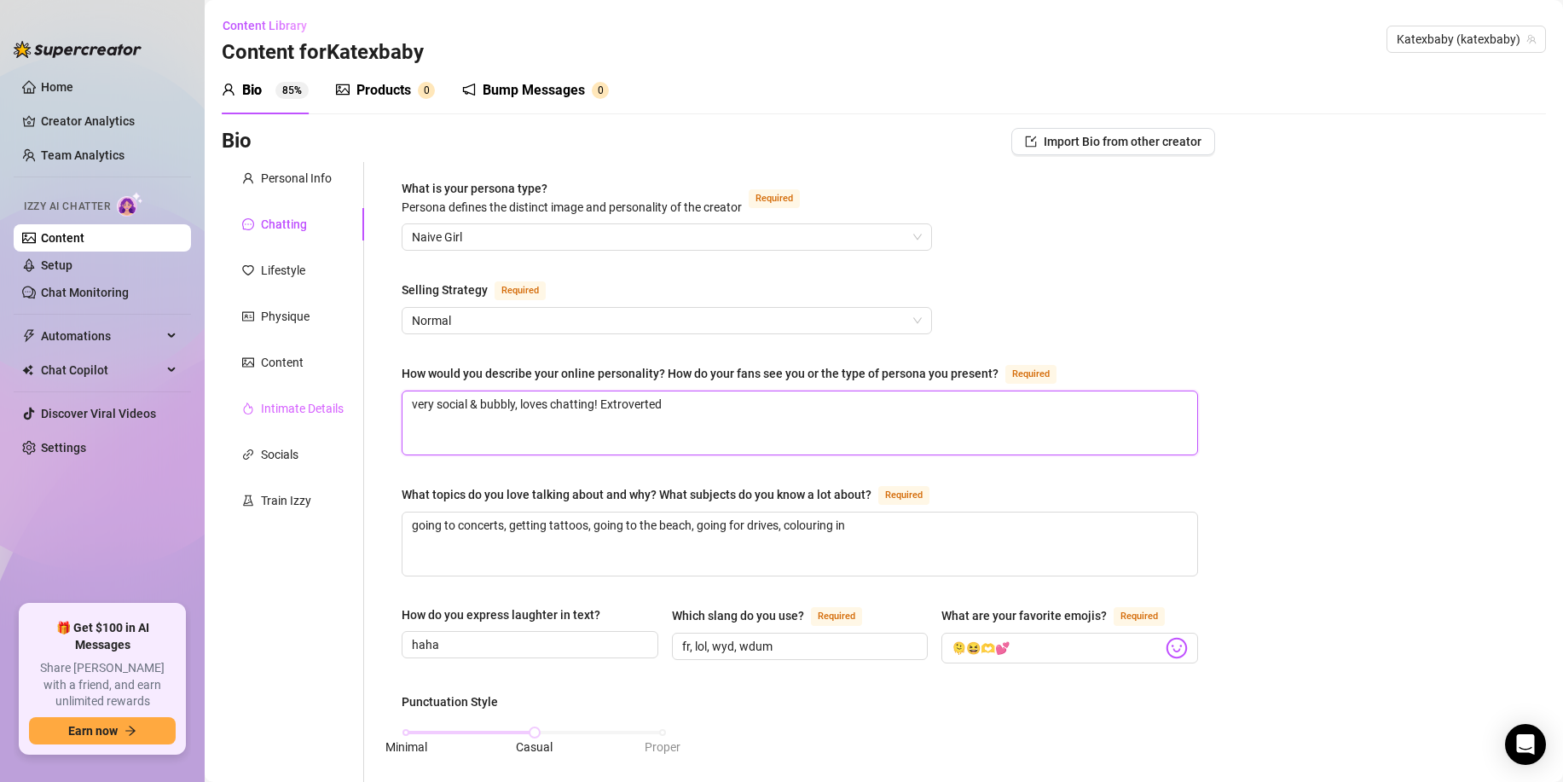
drag, startPoint x: 699, startPoint y: 418, endPoint x: 352, endPoint y: 393, distance: 347.2
paste textarea "a fun loving person who wants to make everyone feel good but can be a lil naugh…"
type textarea "a fun loving person who wants to make everyone feel good but can be a lil naugh…"
click at [594, 548] on textarea "going to concerts, getting tattoos, going to the beach, going for drives, colou…" at bounding box center [800, 544] width 795 height 63
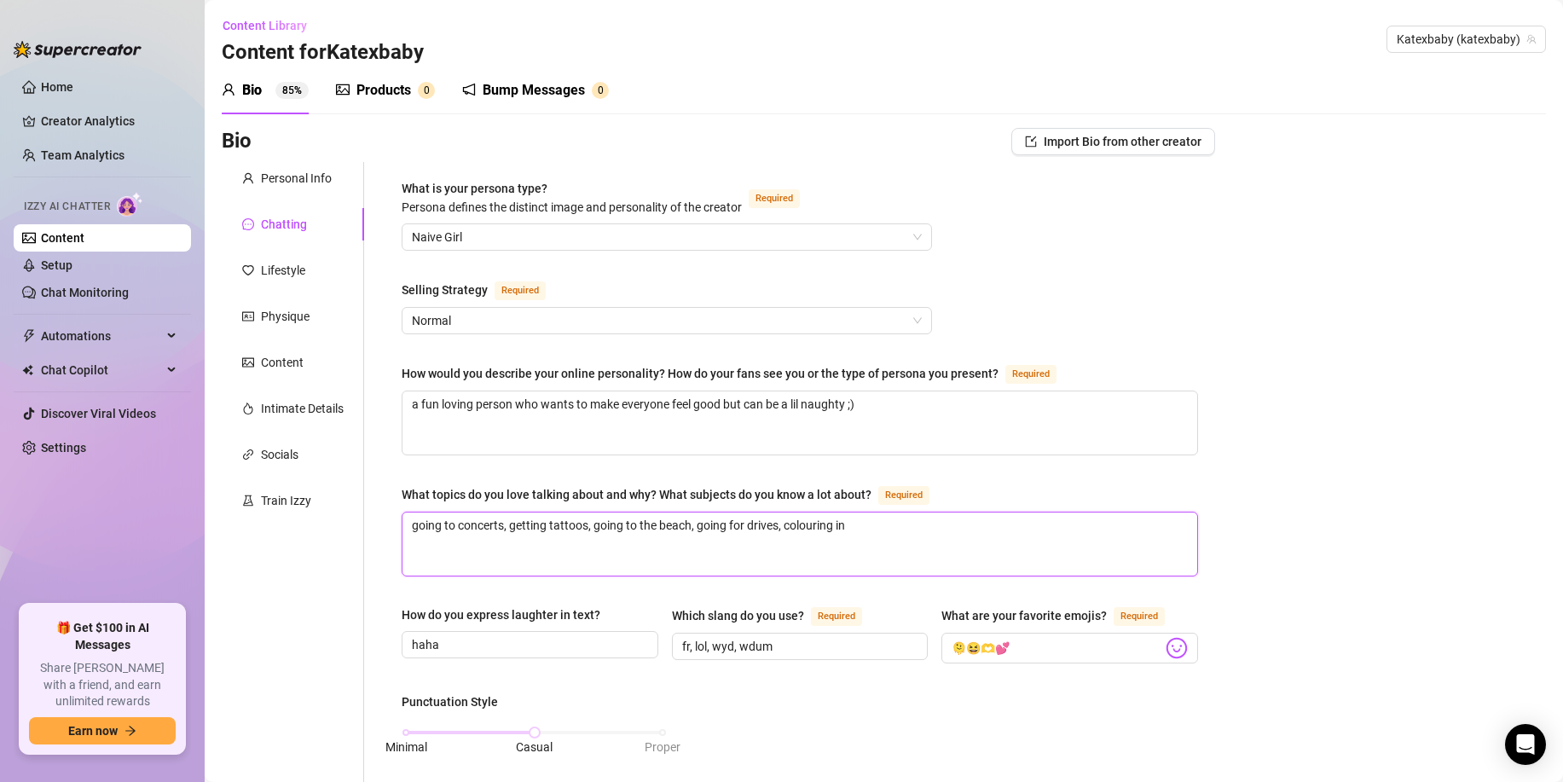
paste textarea "urfing, running, gym, team sports"
type textarea "urfing, running, gym, team sports"
click at [410, 529] on textarea "urfing, running, gym, team sports" at bounding box center [800, 544] width 795 height 63
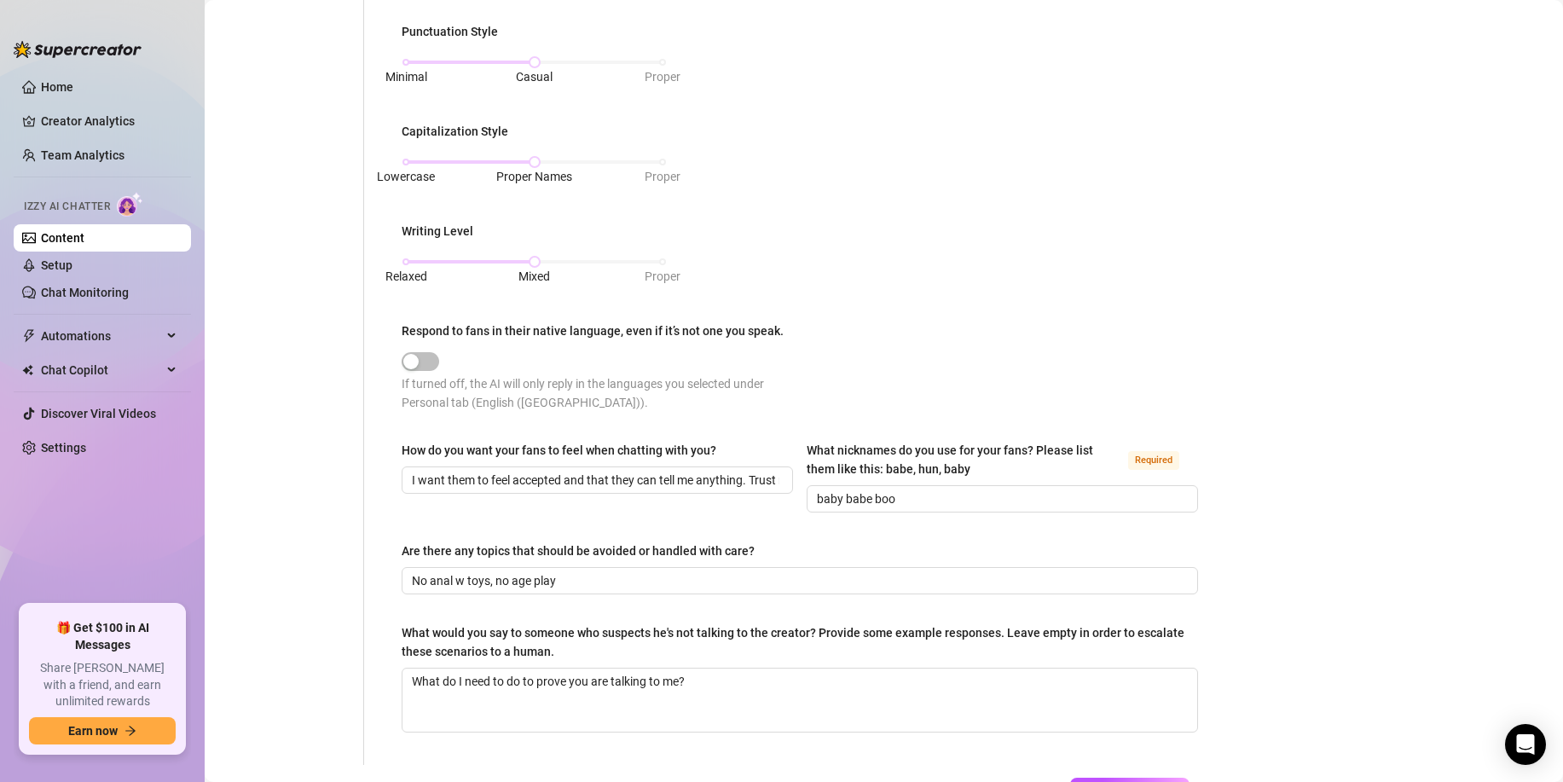
scroll to position [665, 0]
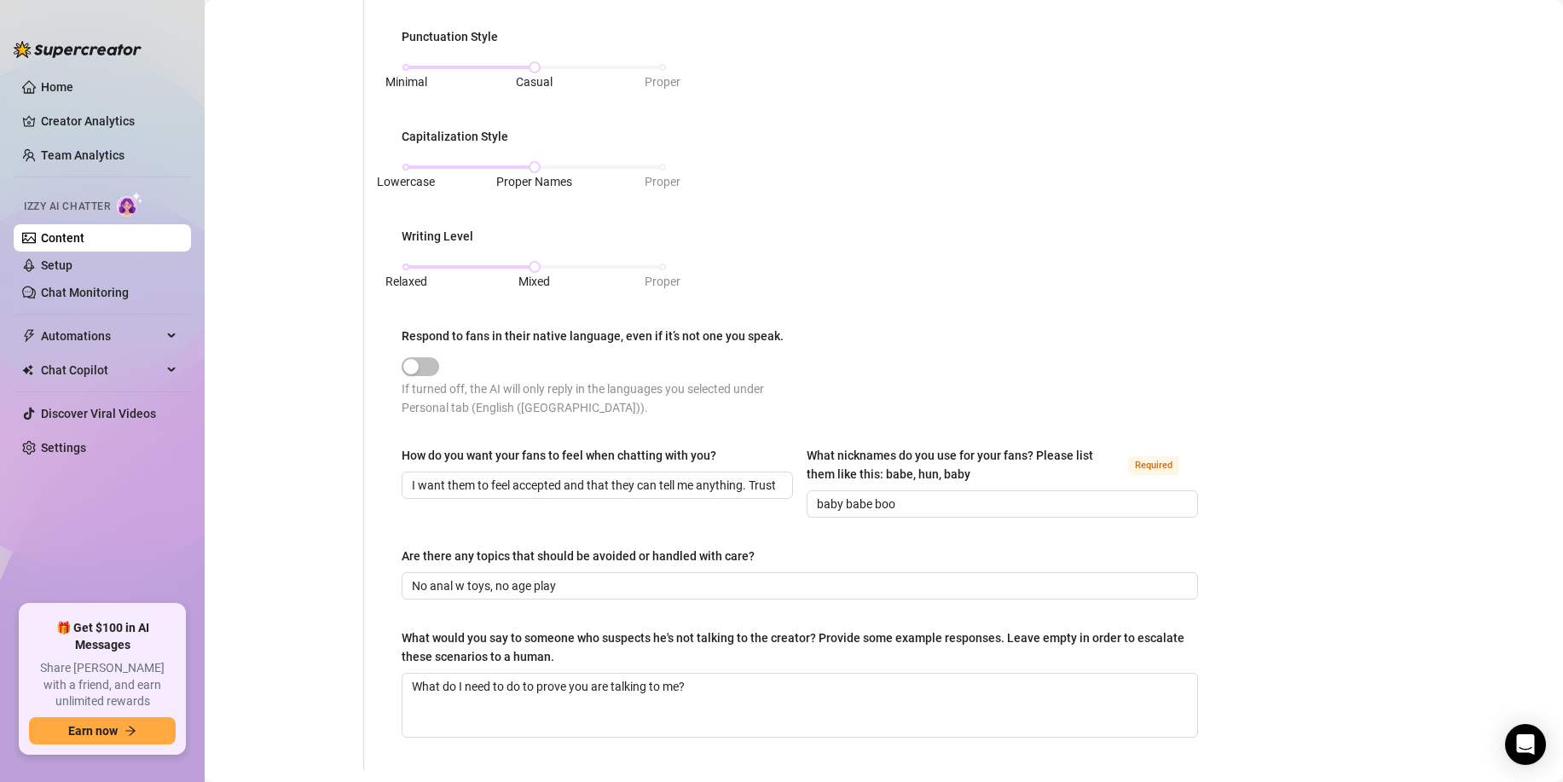
type textarea "surfing, running, gym, team sports"
drag, startPoint x: 605, startPoint y: 592, endPoint x: 315, endPoint y: 566, distance: 291.2
click at [315, 566] on div "Personal Info Chatting Lifestyle Physique Content Intimate Details Socials Trai…" at bounding box center [719, 133] width 994 height 1273
paste input "•⁠ ⁠Sex tapes"
drag, startPoint x: 425, startPoint y: 587, endPoint x: 357, endPoint y: 585, distance: 67.4
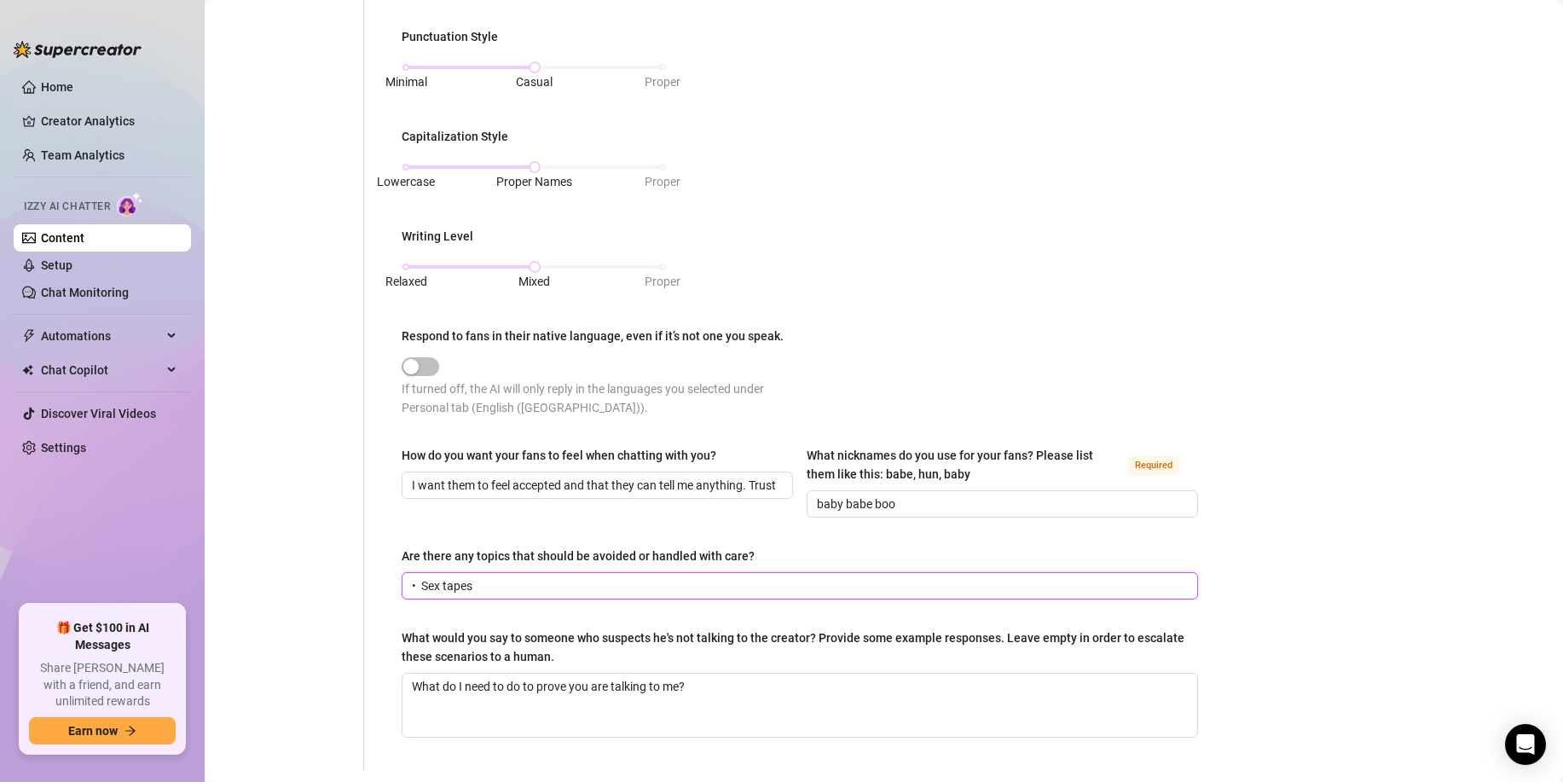
click at [357, 585] on div "Personal Info Chatting Lifestyle Physique Content Intimate Details Socials Trai…" at bounding box center [719, 133] width 994 height 1273
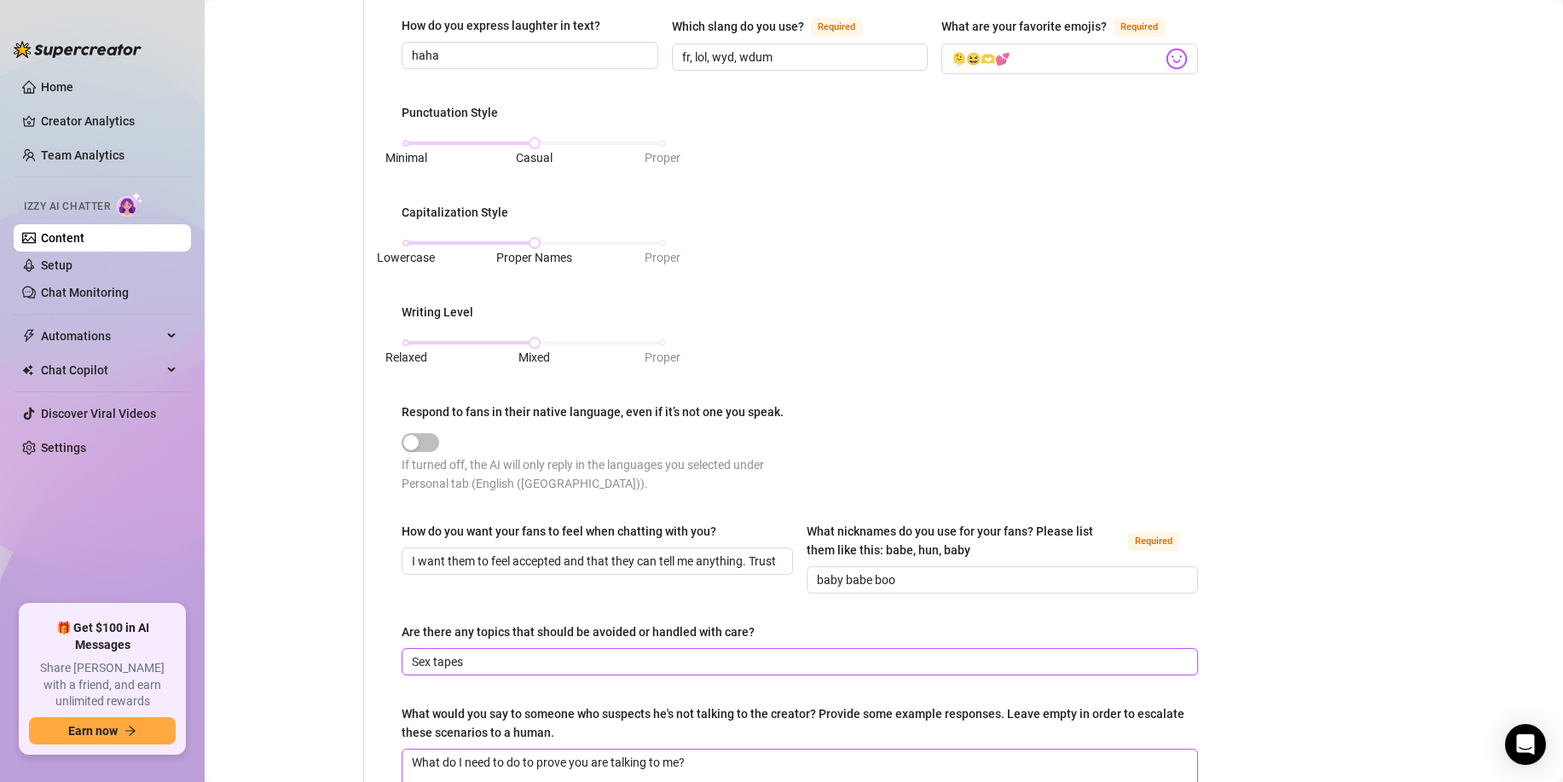
scroll to position [803, 0]
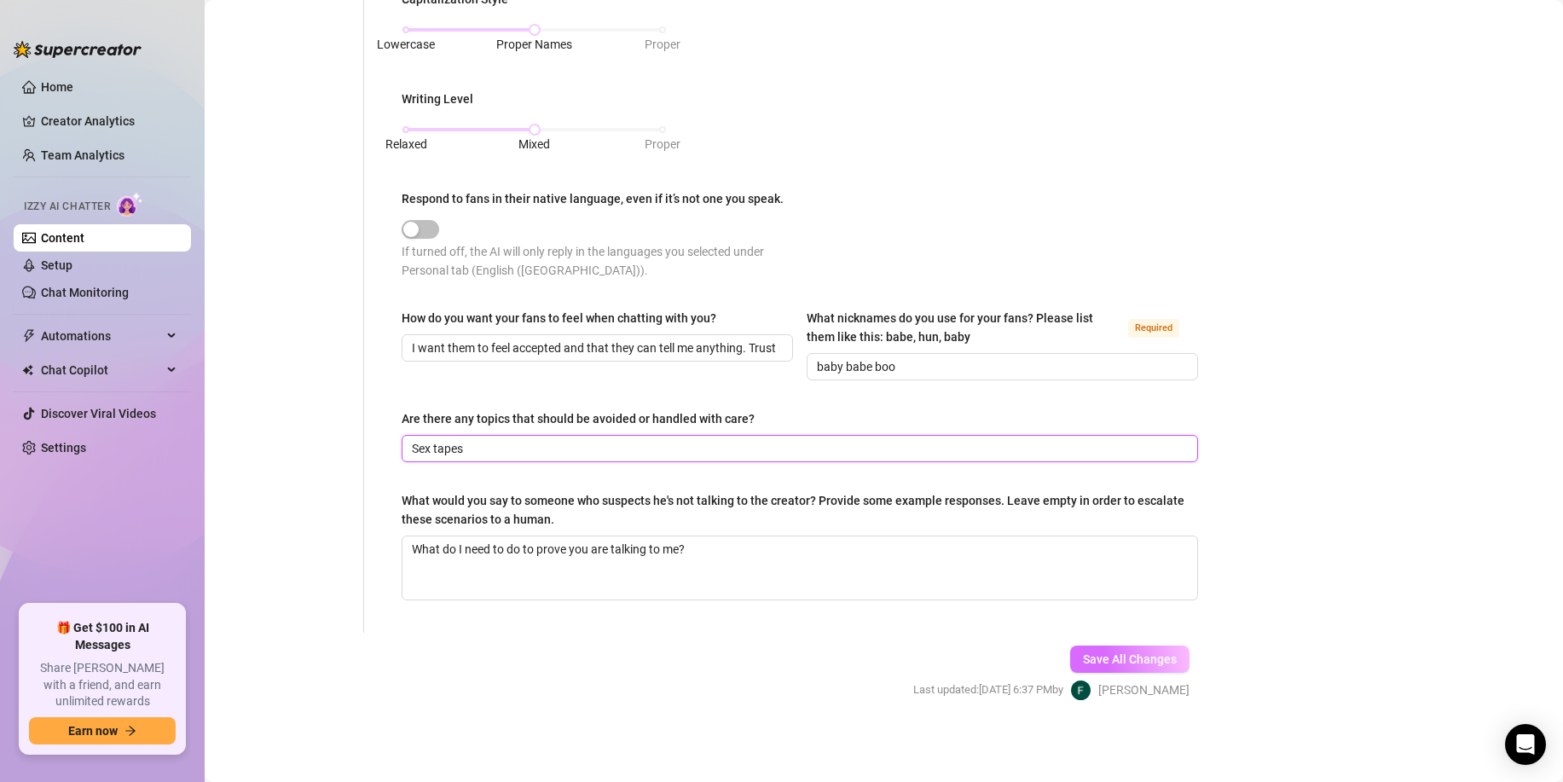
type input "Sex tapes"
click at [1107, 649] on button "Save All Changes" at bounding box center [1129, 659] width 119 height 27
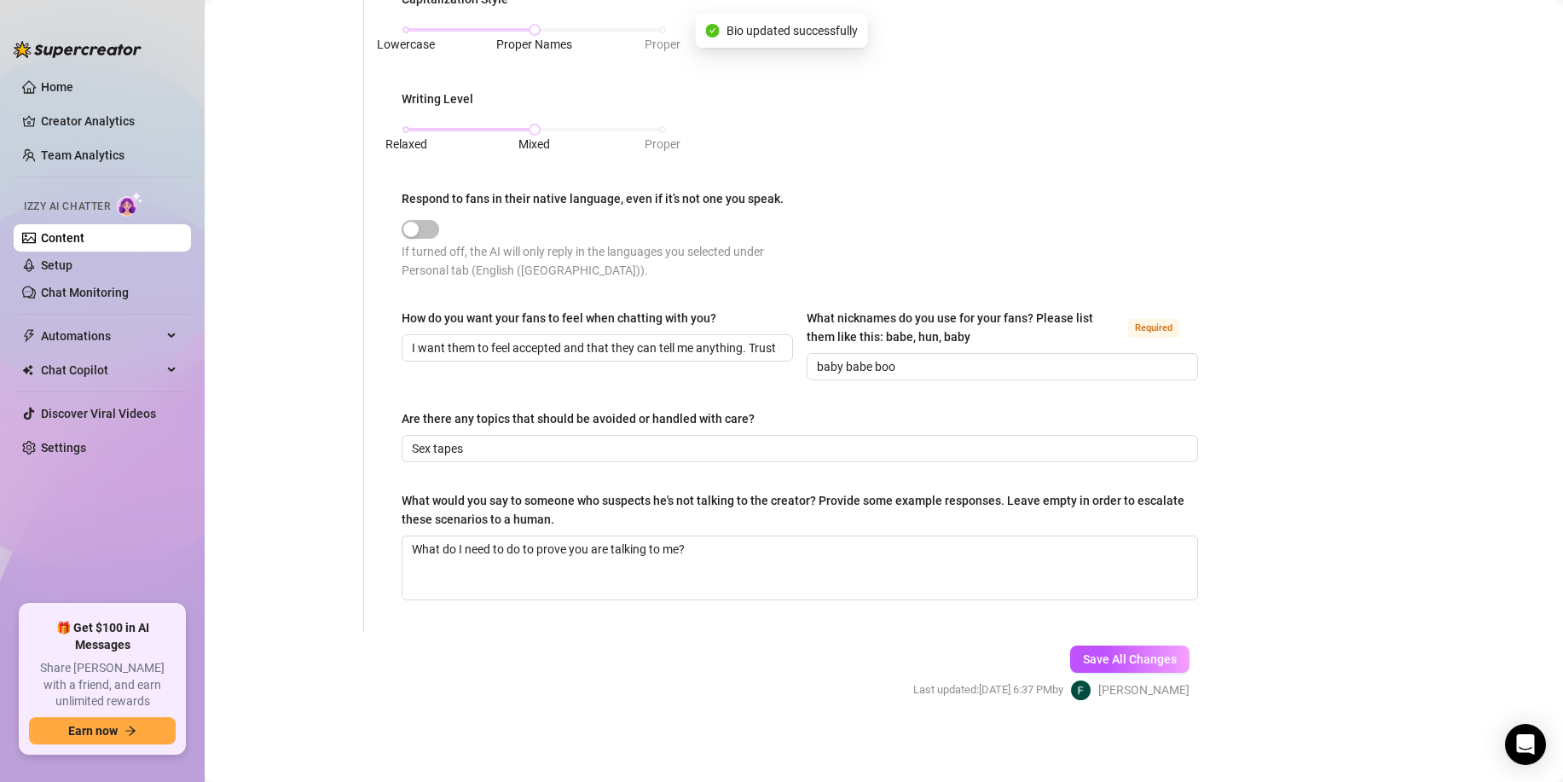
type textarea "a fun loving person who wants to make everyone feel good but can be a lil naugh…"
type textarea "surfing, running, gym, team sports"
type input "Sex tapes"
click at [1096, 658] on span "Save All Changes" at bounding box center [1130, 660] width 94 height 14
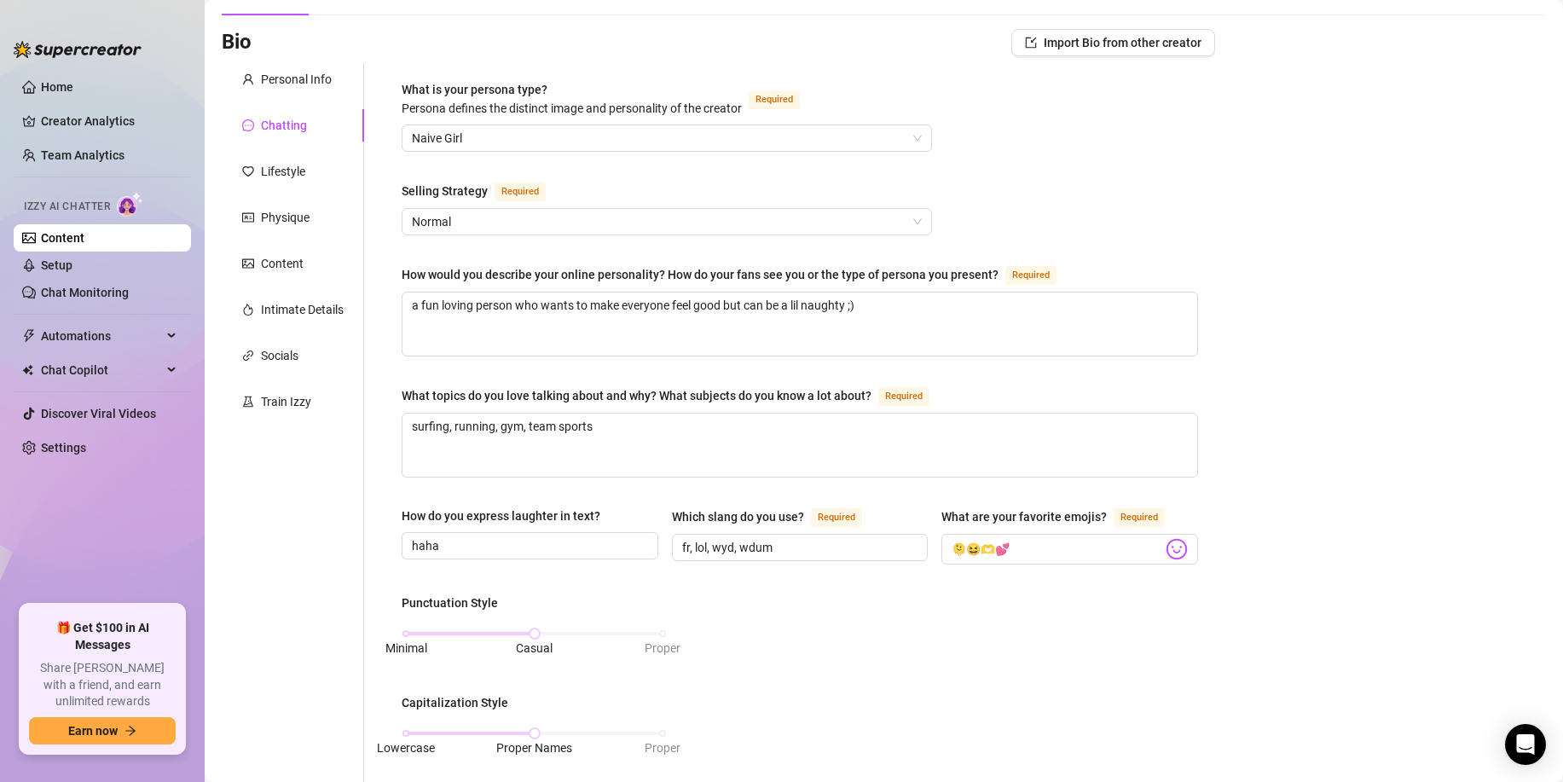
scroll to position [0, 0]
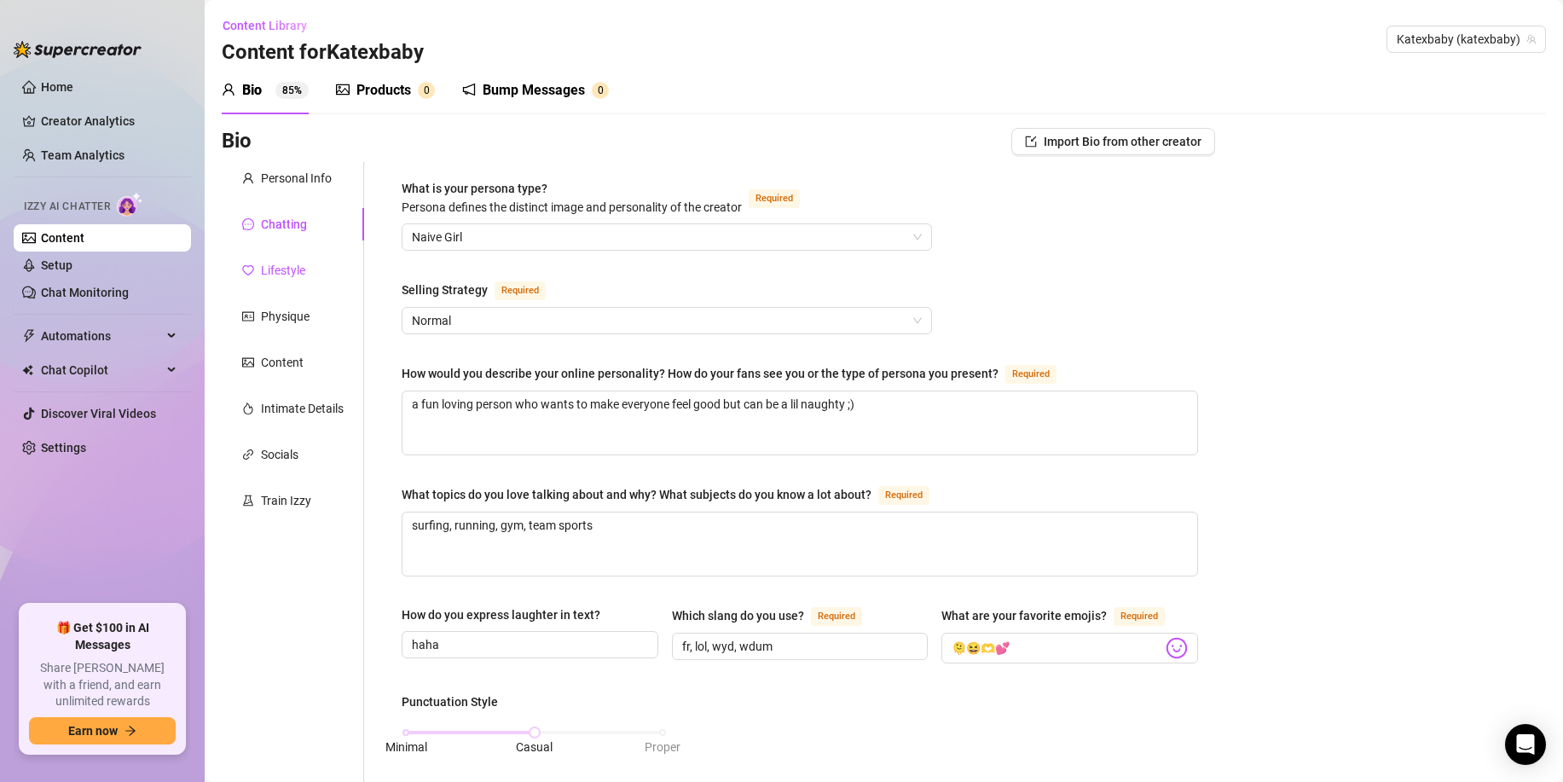
click at [286, 279] on div "Lifestyle" at bounding box center [283, 270] width 44 height 19
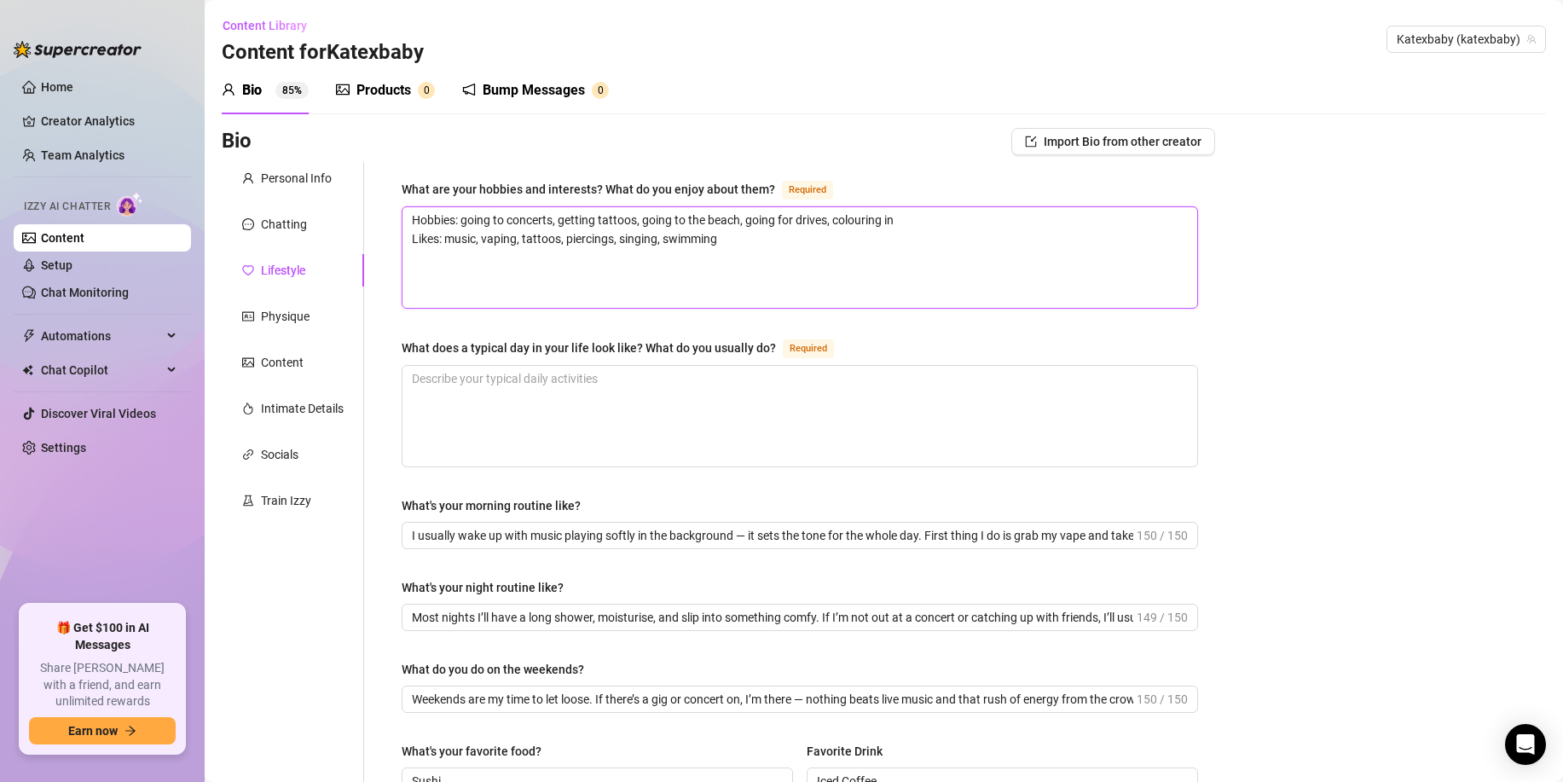
click at [713, 243] on textarea "Hobbies: going to concerts, getting tattoos, going to the beach, going for driv…" at bounding box center [800, 257] width 795 height 101
drag, startPoint x: 713, startPoint y: 243, endPoint x: 766, endPoint y: 244, distance: 52.9
click at [715, 244] on textarea "Hobbies: going to concerts, getting tattoos, going to the beach, going for driv…" at bounding box center [800, 257] width 795 height 101
paste textarea "surfing, running, gym, team sports"
type textarea "surfing, running, gym, team sports"
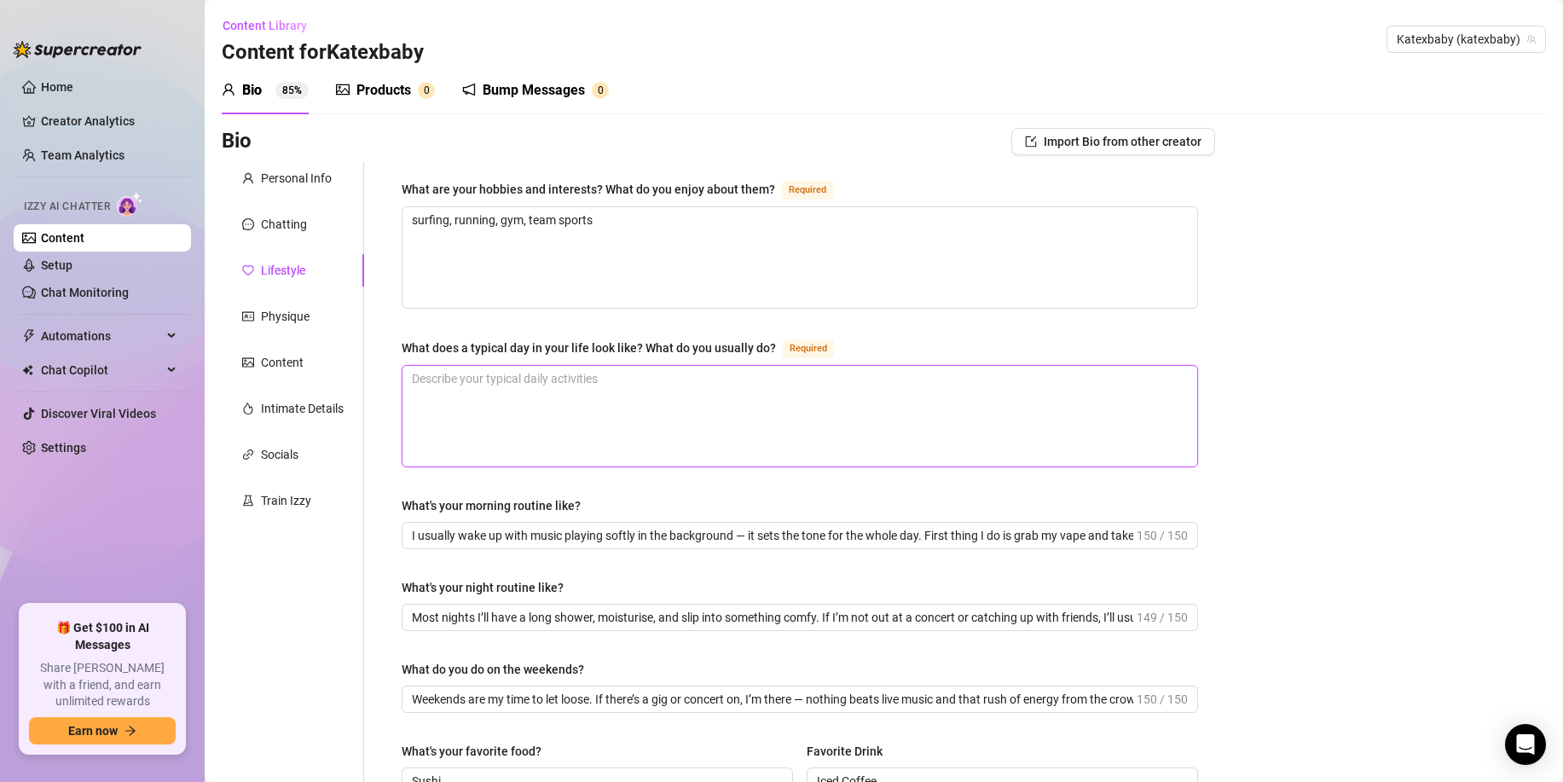
click at [489, 399] on textarea "What does a typical day in your life look like? What do you usually do? Required" at bounding box center [800, 416] width 795 height 101
paste textarea "• Morning: Wake up early, grab a coffee, and head down for a surf to clear my h…"
type textarea "• Morning: Wake up early, grab a coffee, and head down for a surf to clear my h…"
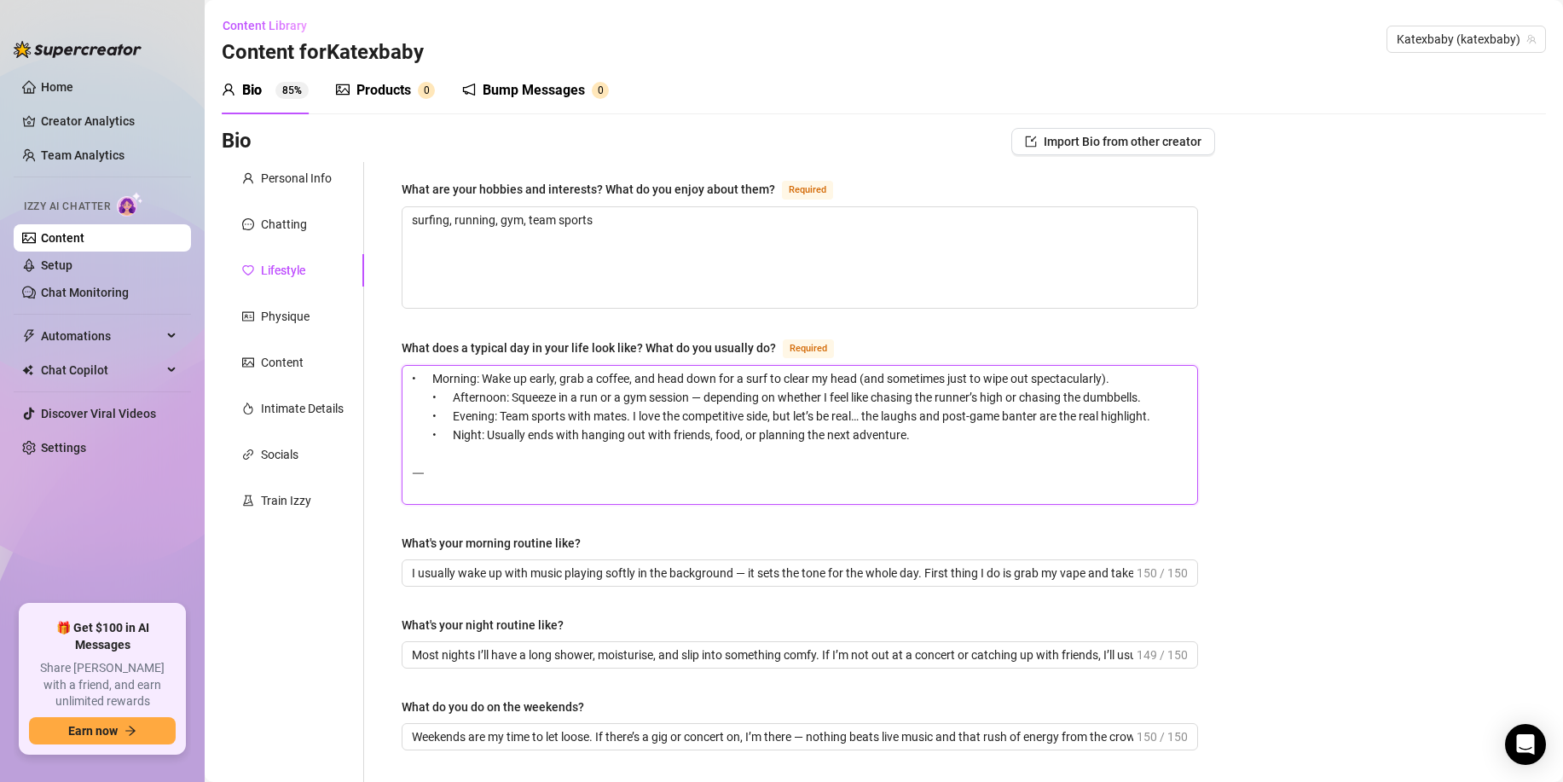
type textarea "• Morning: Wake up early, grab a coffee, and head down for a surf to clear my h…"
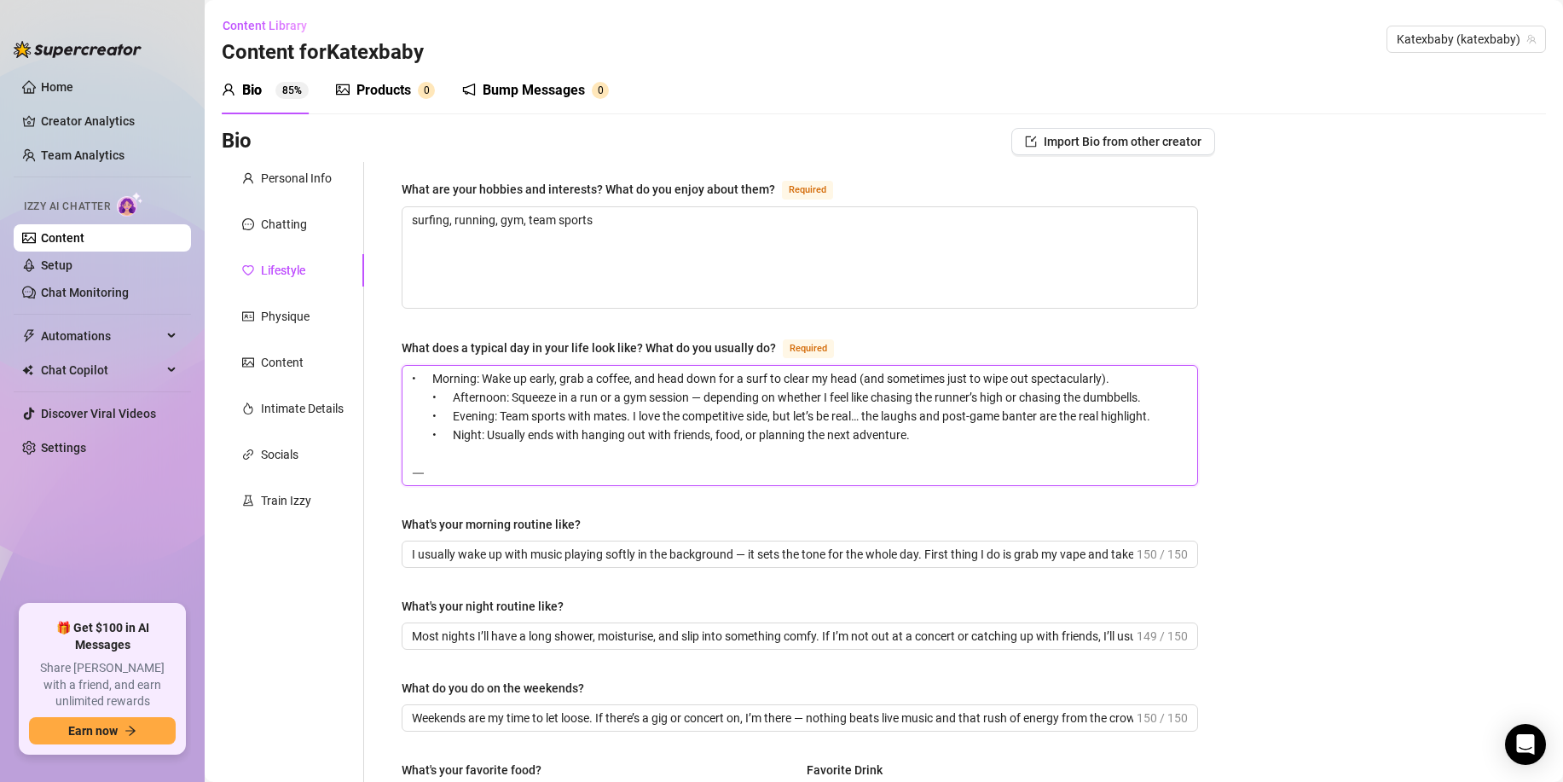
type textarea "• Morning: Wake up early, grab a coffee, and head down for a surf to clear my h…"
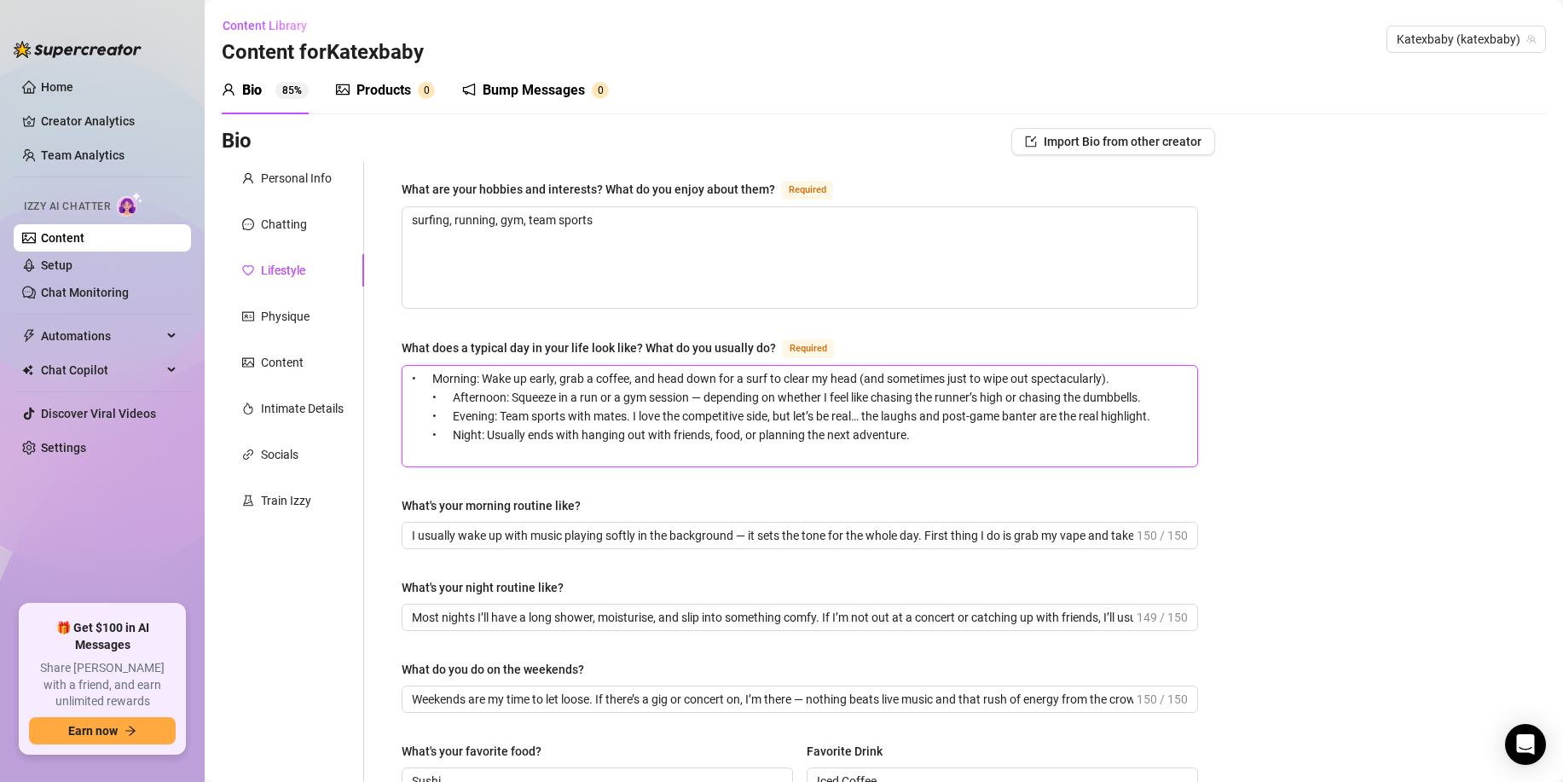
type textarea "• Morning: Wake up early, grab a coffee, and head down for a surf to clear my h…"
click at [630, 535] on input "I usually wake up with music playing softly in the background — it sets the ton…" at bounding box center [773, 535] width 722 height 19
paste input "• Roll out of bed (after hitting snooze at least once). • Coffee first, always.…"
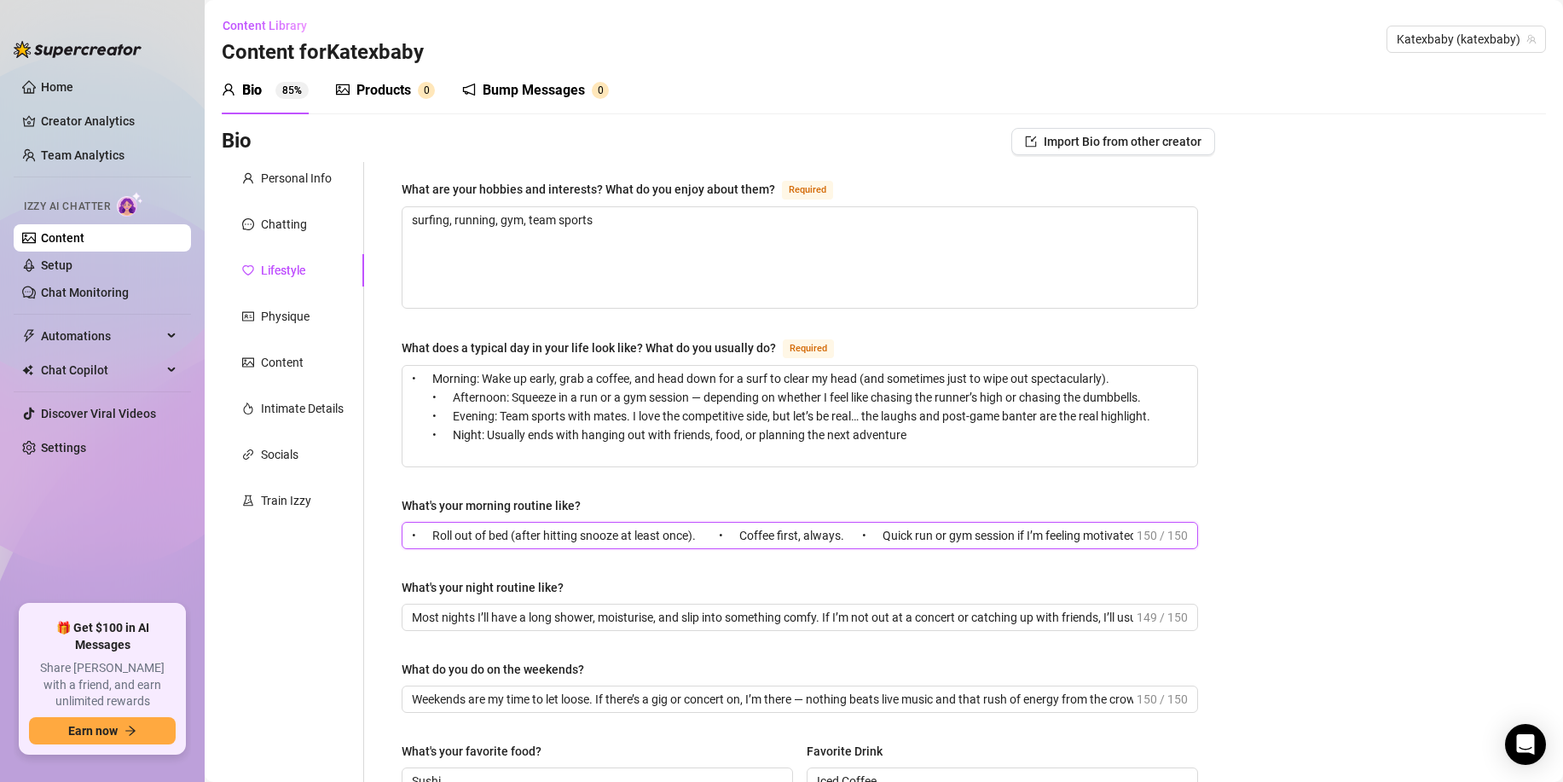
scroll to position [0, 97]
type input "• Roll out of bed (after hitting snooze at least once). • Coffee first, always.…"
click at [452, 612] on input "Most nights I’ll have a long shower, moisturise, and slip into something comfy.…" at bounding box center [773, 617] width 722 height 19
paste input "• Post-gym or post-sport stretch (or at least I tell myself I will). • Chill wi…"
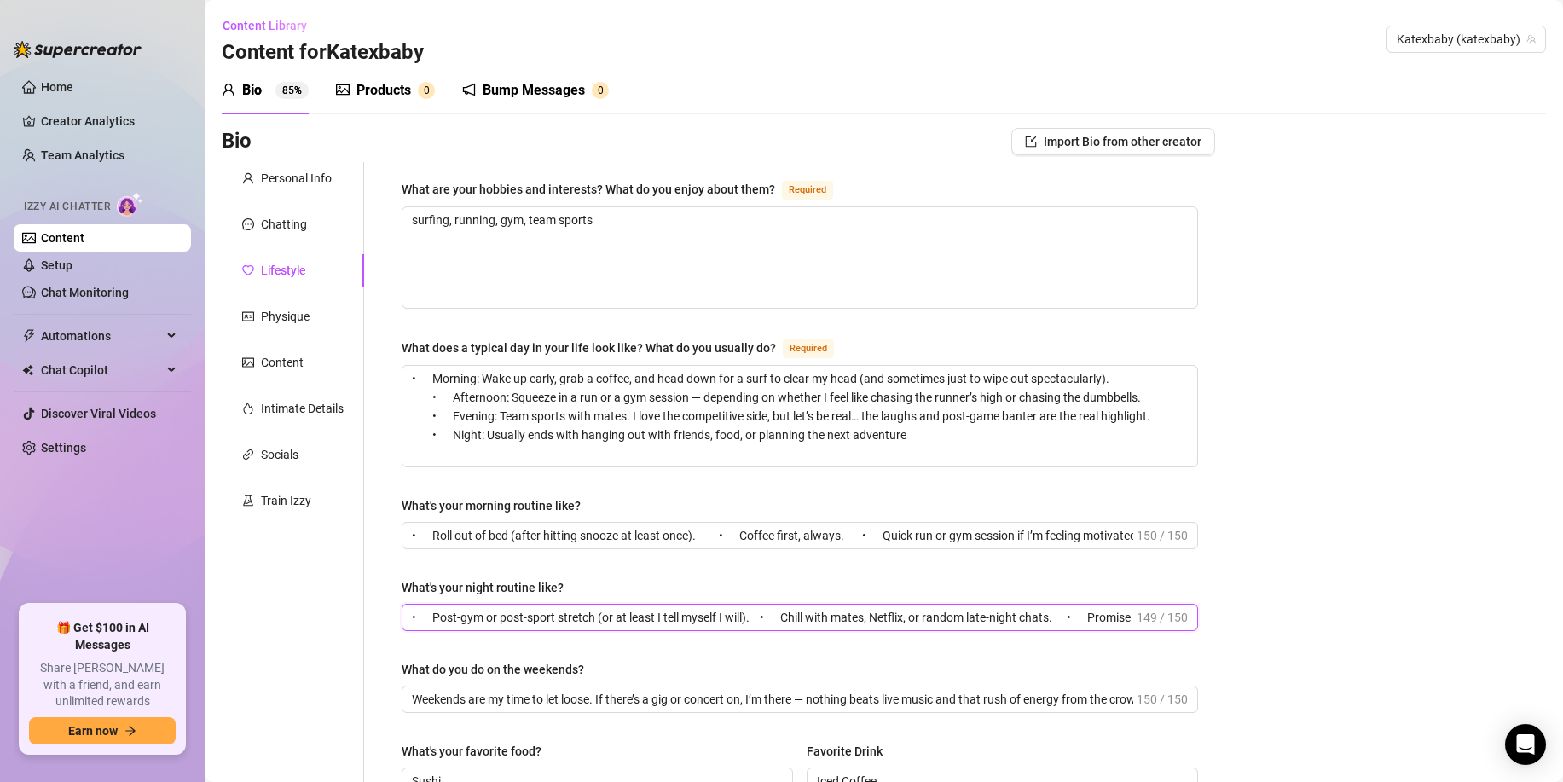
scroll to position [0, 85]
type input "• Post-gym or post-sport stretch (or at least I tell myself I will). • Chill wi…"
click at [560, 700] on input "Weekends are my time to let loose. If there’s a gig or concert on, I’m there — …" at bounding box center [773, 699] width 722 height 19
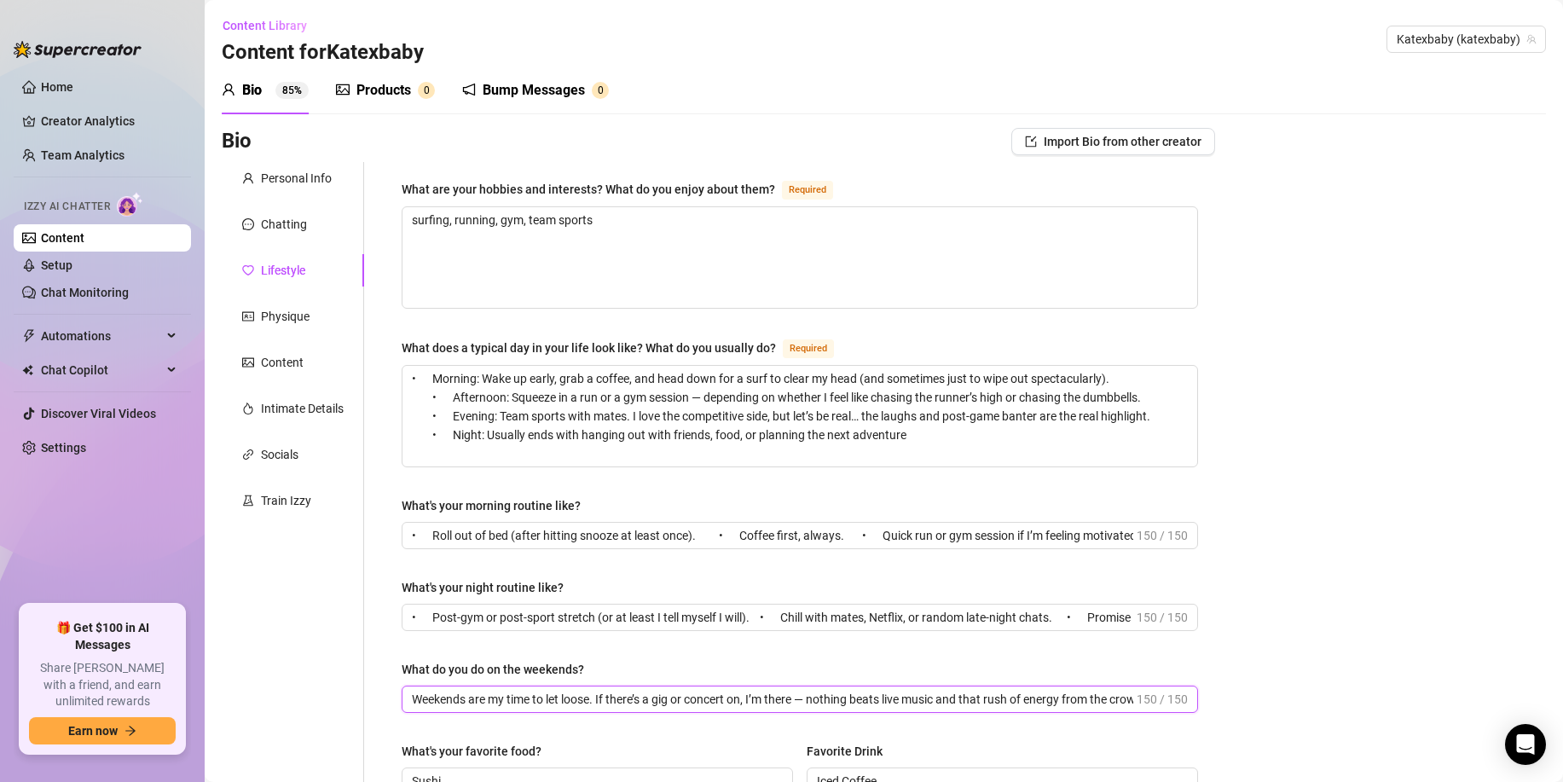
paste input "• Morning surf, no excuses. • Team sports or a group gym sesh — something compe…"
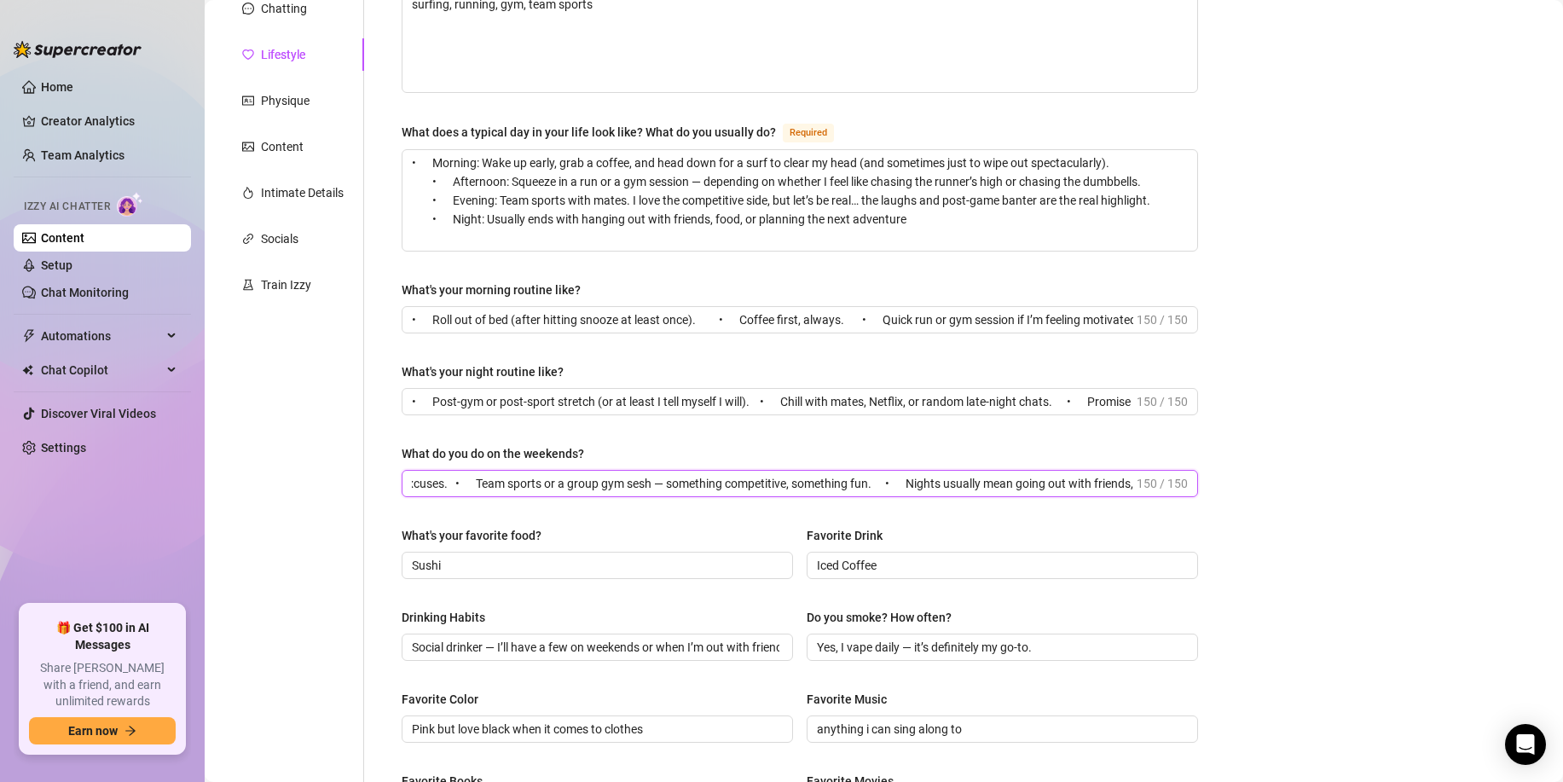
scroll to position [238, 0]
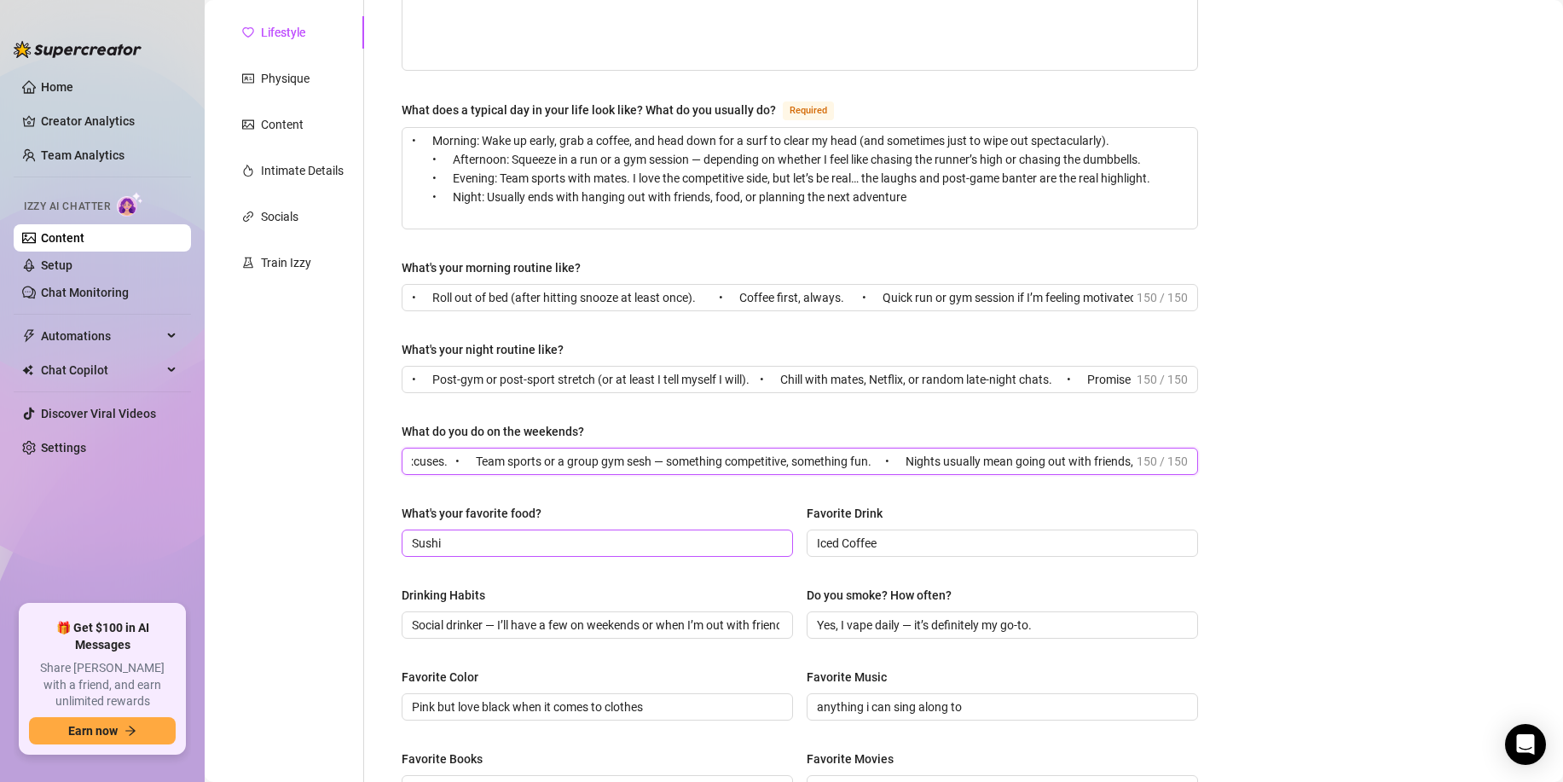
type input "• Morning surf, no excuses. • Team sports or a group gym sesh — something compe…"
click at [465, 537] on input "Sushi" at bounding box center [596, 543] width 368 height 19
drag, startPoint x: 429, startPoint y: 536, endPoint x: 148, endPoint y: 541, distance: 281.5
click at [149, 542] on div "Home Creator Analytics Team Analytics Izzy AI Chatter Content Setup Chat Monito…" at bounding box center [781, 391] width 1563 height 782
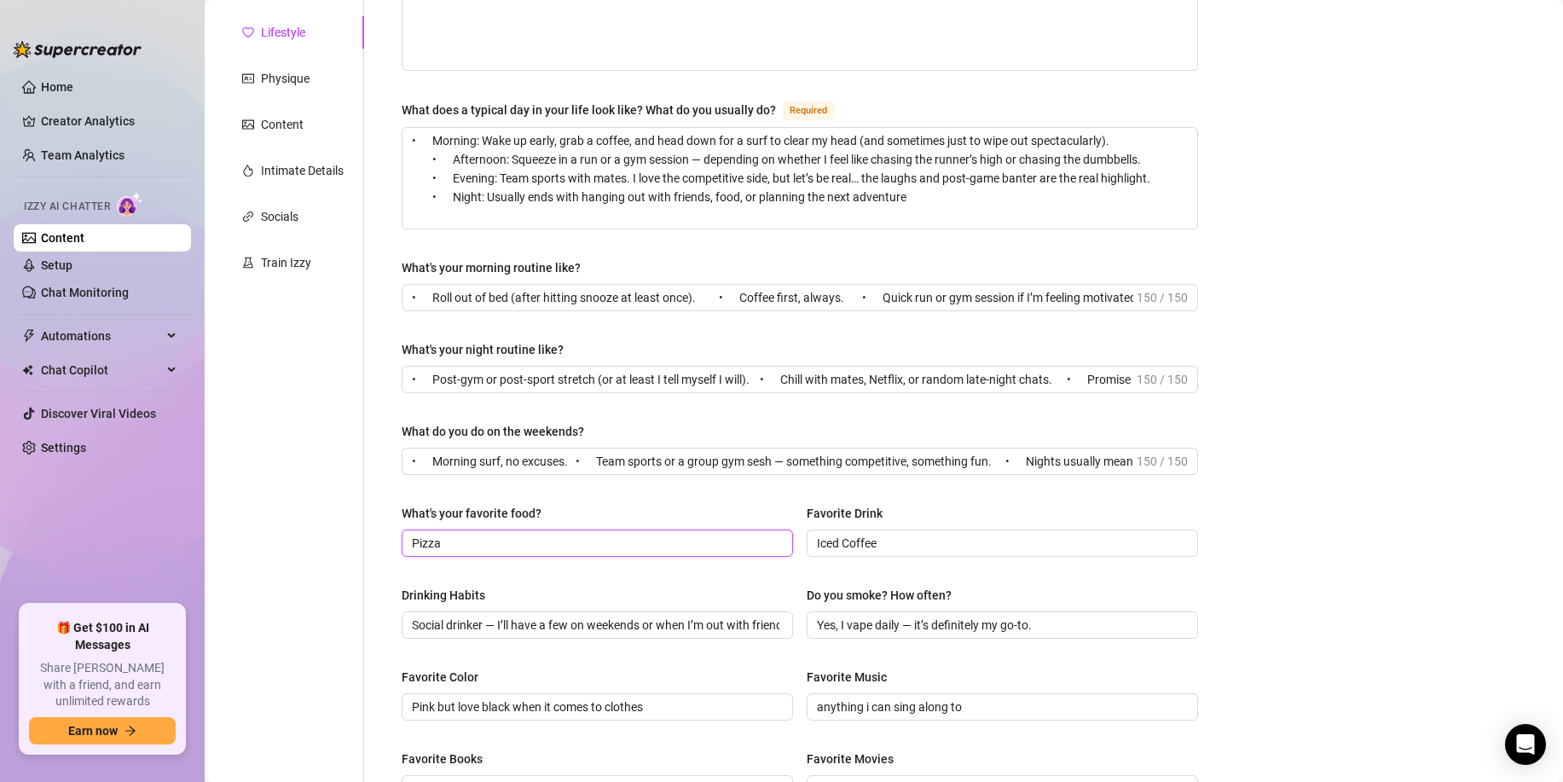
type input "Pizza"
type input "Coffee"
click at [486, 623] on input "Social drinker — I’ll have a few on weekends or when I’m out with friends, but …" at bounding box center [596, 625] width 368 height 19
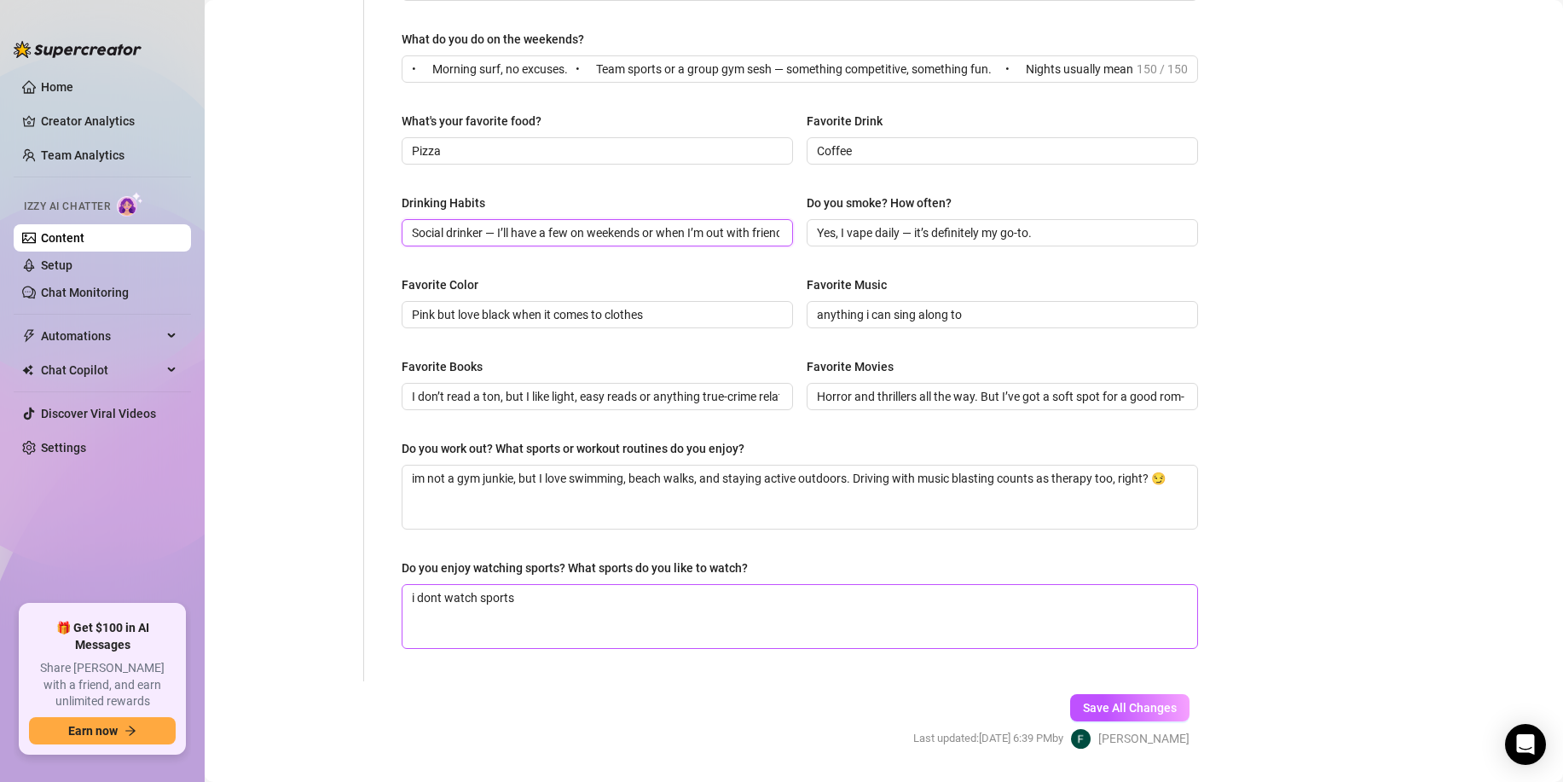
scroll to position [635, 0]
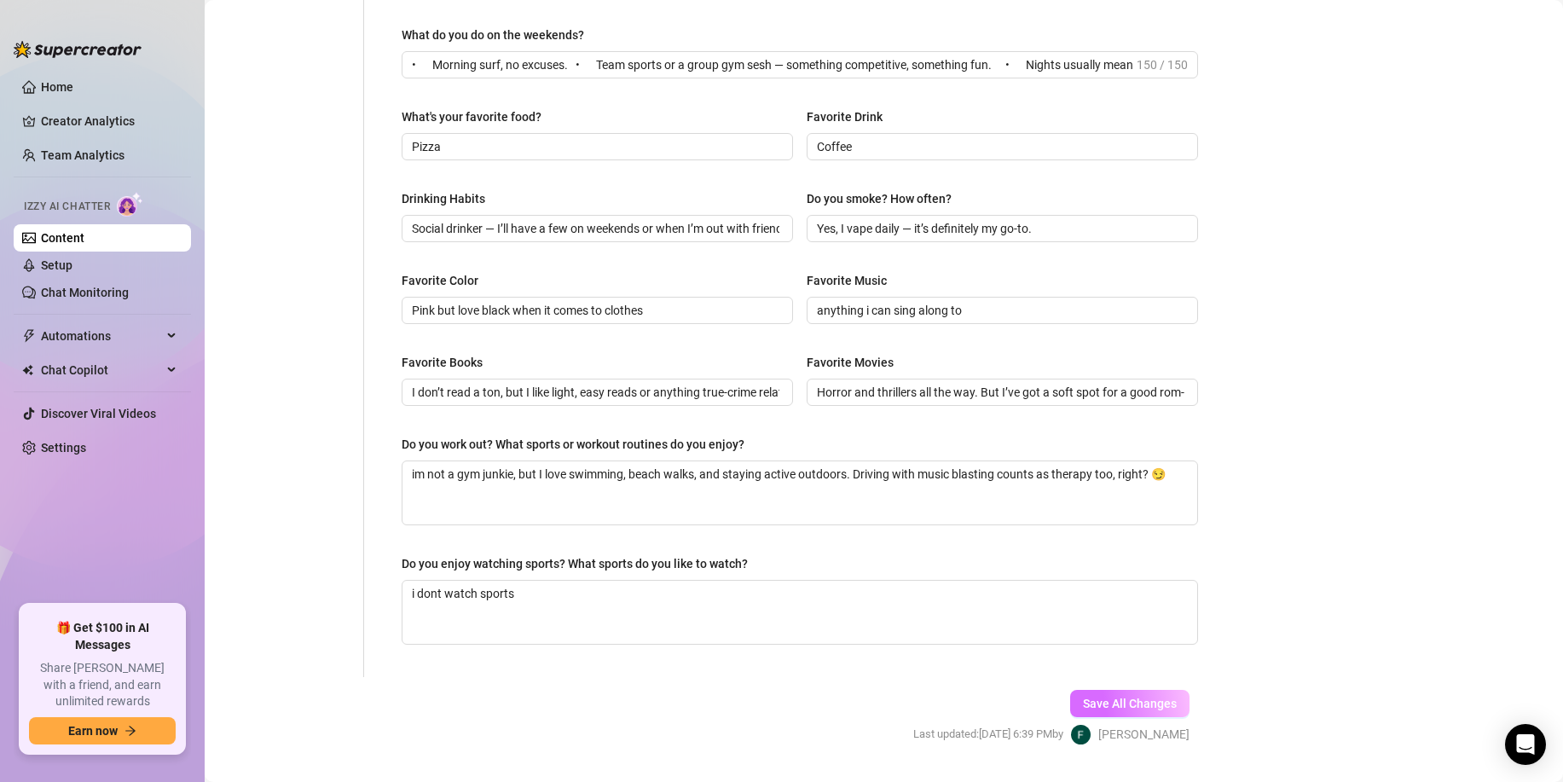
click at [1134, 703] on span "Save All Changes" at bounding box center [1130, 704] width 94 height 14
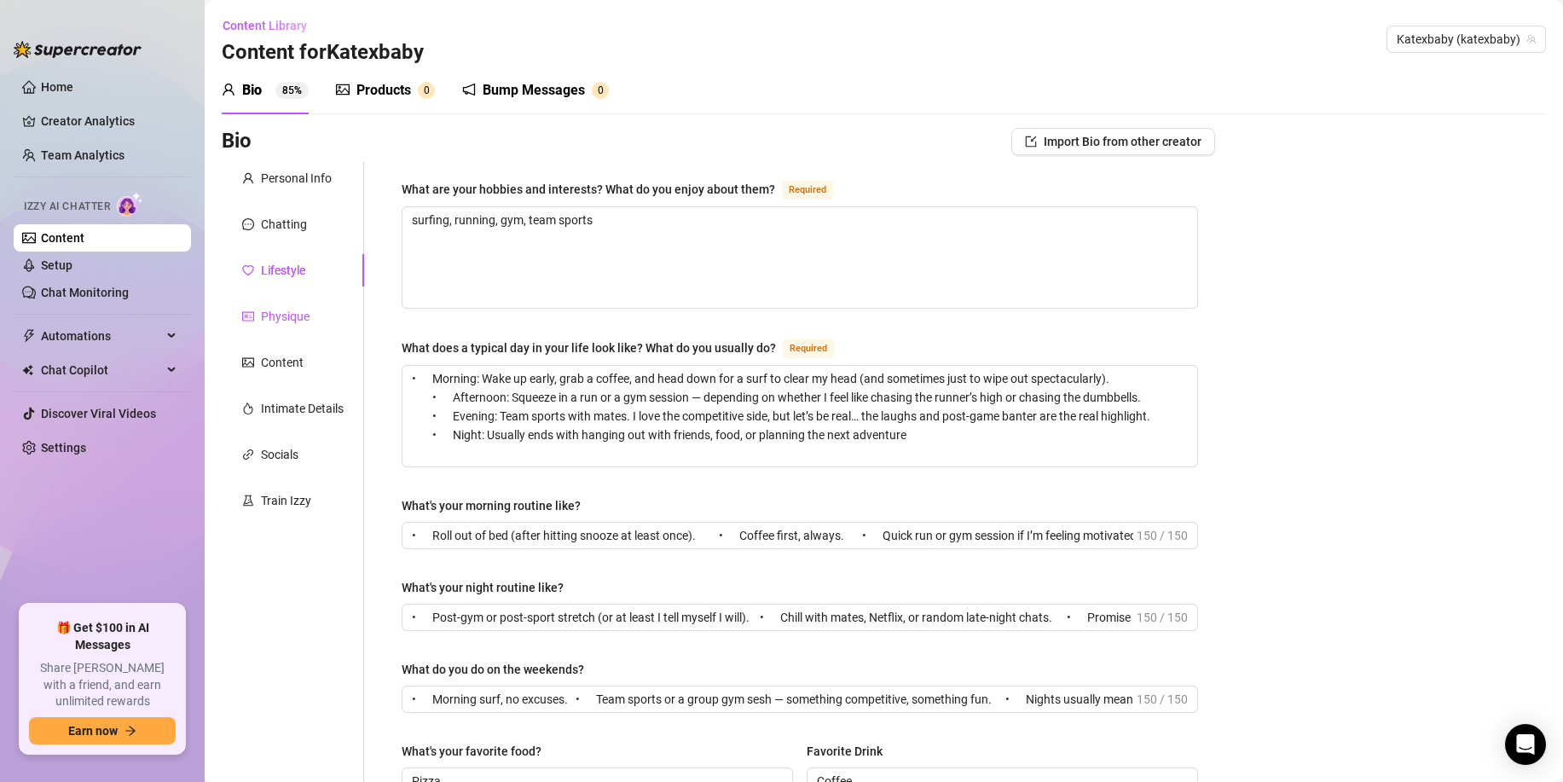
click at [306, 317] on div "Physique" at bounding box center [285, 316] width 49 height 19
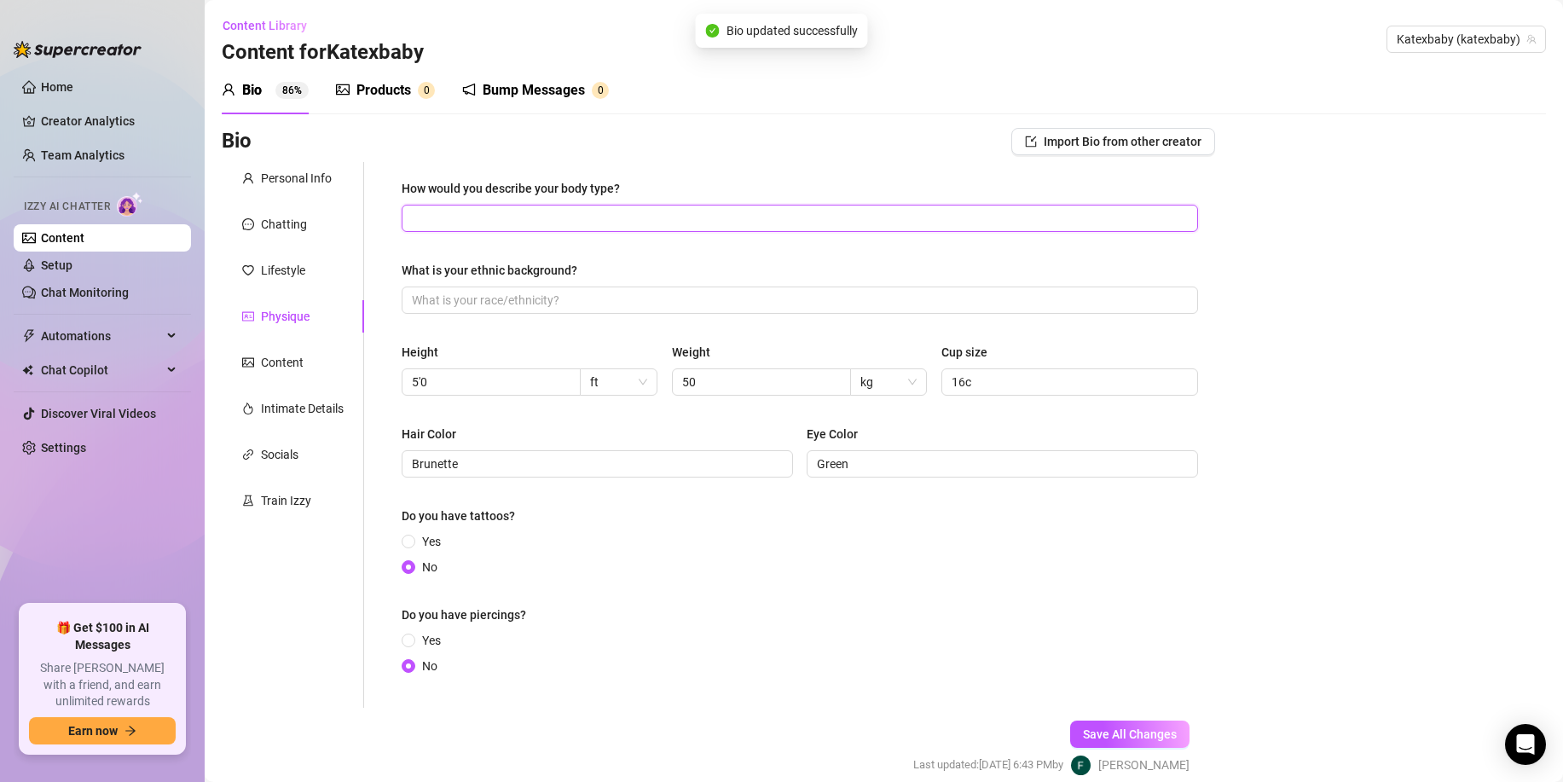
click at [524, 217] on input "How would you describe your body type?" at bounding box center [798, 218] width 773 height 19
type input "Petite"
click at [407, 539] on input "Yes" at bounding box center [409, 542] width 7 height 11
radio input "true"
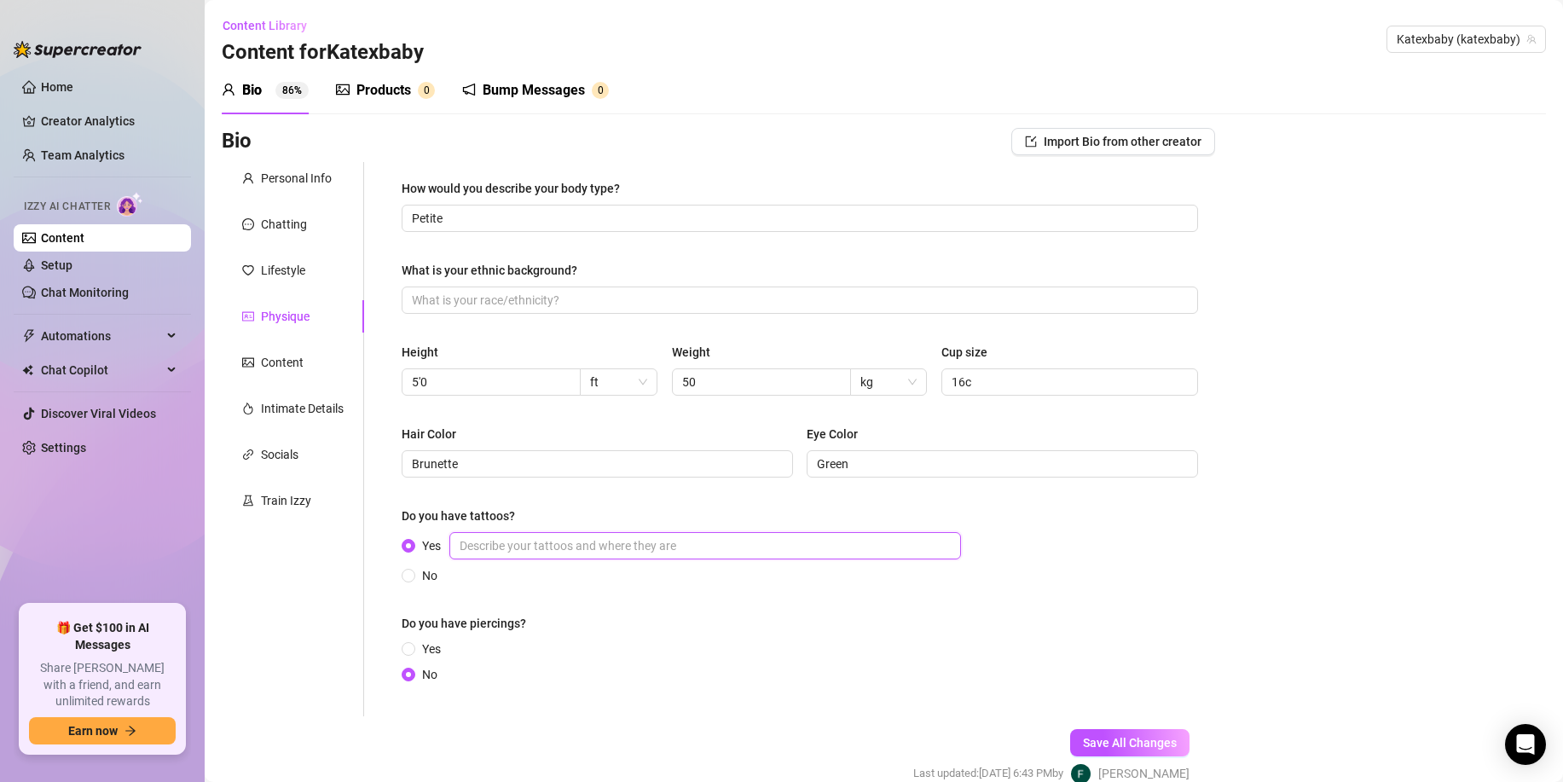
click at [536, 548] on input "Yes" at bounding box center [706, 545] width 512 height 27
type input "Small tattoos over body"
click at [415, 644] on span "Yes" at bounding box center [431, 649] width 32 height 19
click at [413, 645] on input "Yes" at bounding box center [409, 650] width 7 height 11
radio input "true"
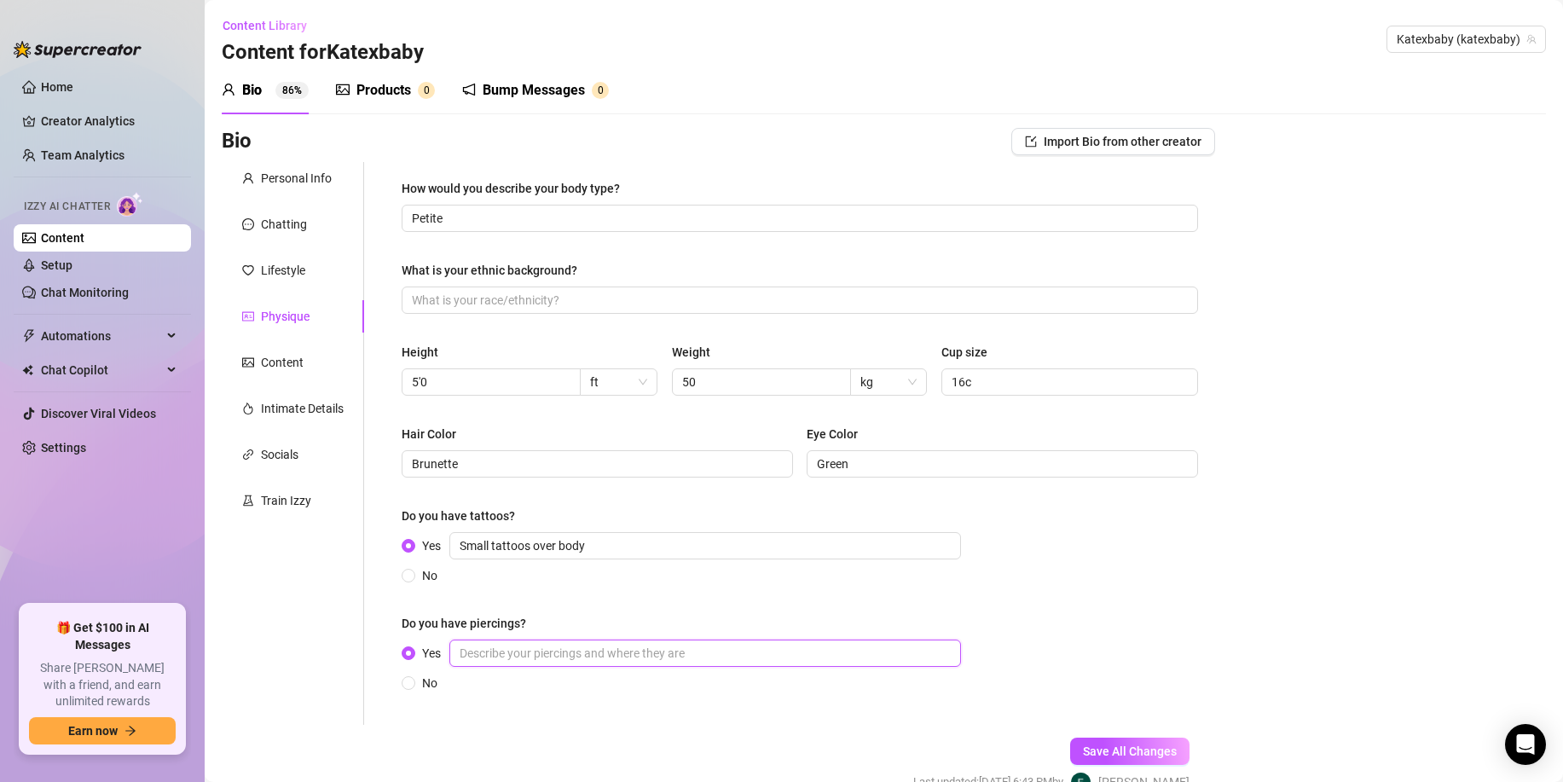
click at [566, 653] on input "Yes" at bounding box center [706, 653] width 512 height 27
type input "Earrings"
drag, startPoint x: 887, startPoint y: 468, endPoint x: 728, endPoint y: 455, distance: 160.1
click at [746, 455] on div "Hair Color Brunette Eye Color Green" at bounding box center [800, 459] width 797 height 68
click at [585, 446] on div "Hair Color" at bounding box center [598, 438] width 392 height 26
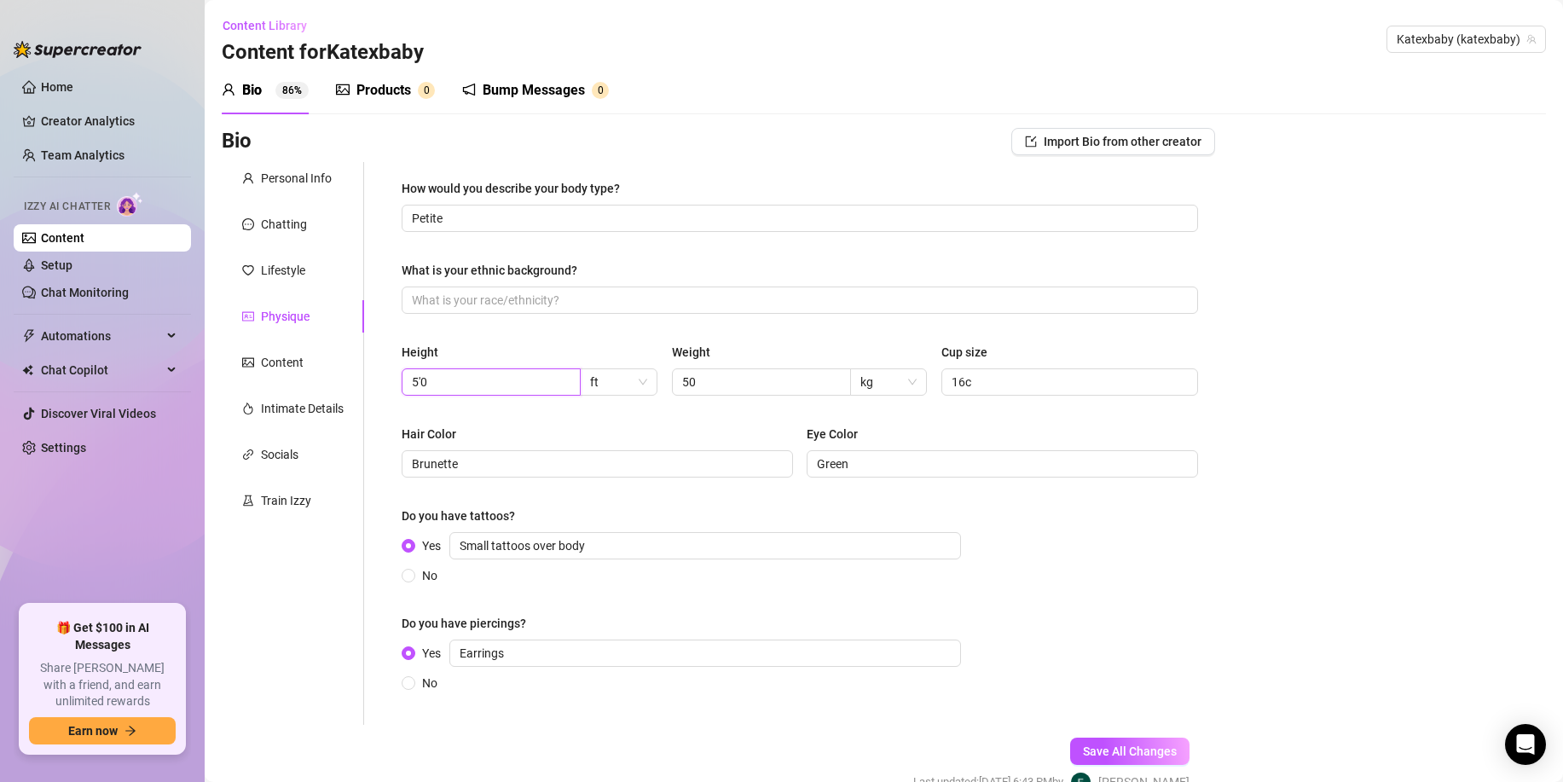
click at [481, 384] on input "5'0" at bounding box center [489, 382] width 155 height 19
click at [779, 375] on input "50" at bounding box center [759, 382] width 155 height 19
drag, startPoint x: 981, startPoint y: 376, endPoint x: 897, endPoint y: 374, distance: 83.6
click at [897, 374] on div "Height 5'0 ft Weight 50 kg Cup size 16c" at bounding box center [800, 377] width 797 height 68
type input "D Cup"
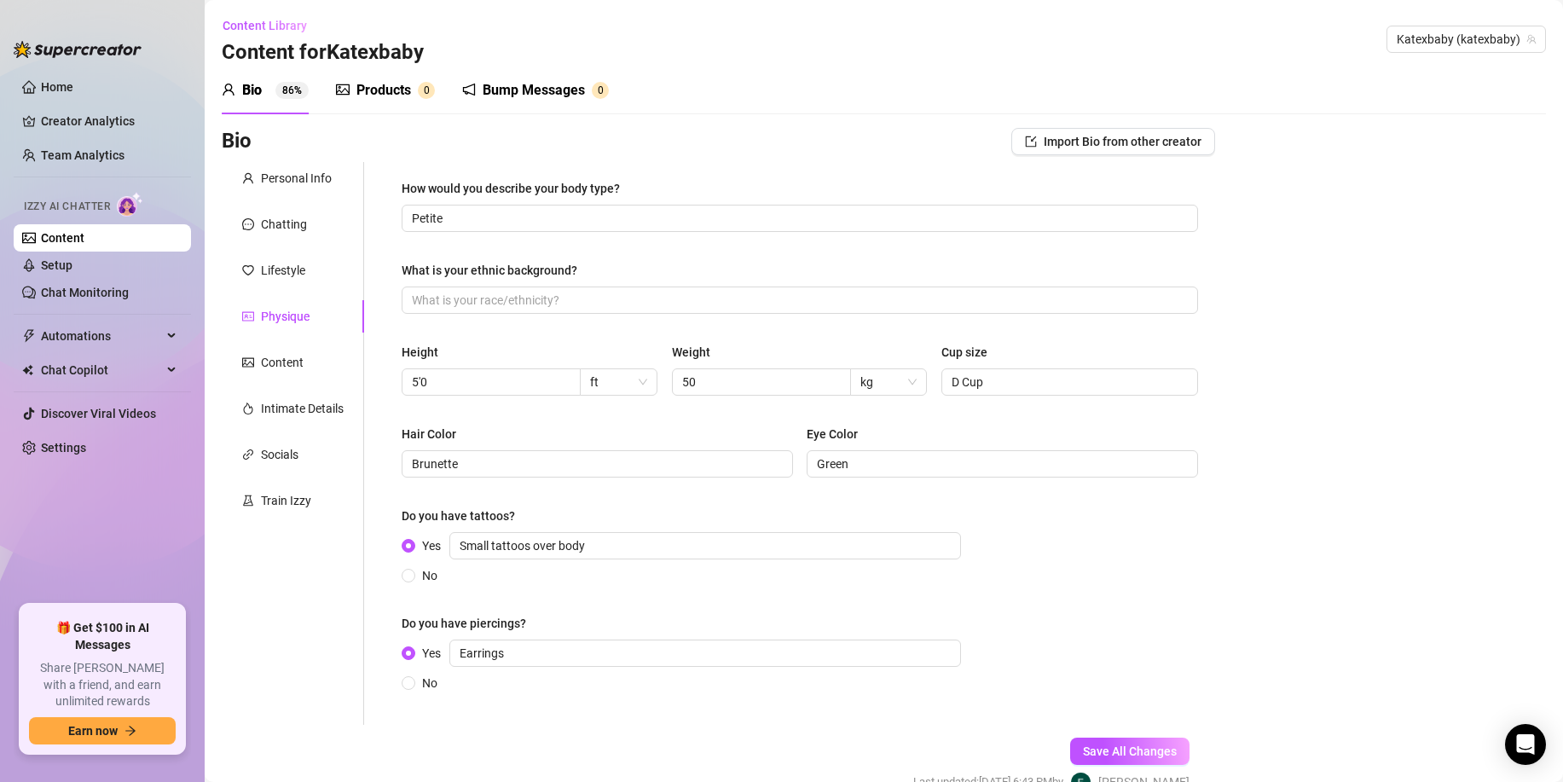
click at [889, 339] on div "How would you describe your body type? Petite What is your ethnic background? H…" at bounding box center [800, 443] width 797 height 529
drag, startPoint x: 902, startPoint y: 469, endPoint x: 650, endPoint y: 445, distance: 253.6
click at [650, 445] on div "Hair Color Brunette Eye Color Green" at bounding box center [800, 459] width 797 height 68
type input "brown"
click at [1128, 743] on button "Save All Changes" at bounding box center [1129, 751] width 119 height 27
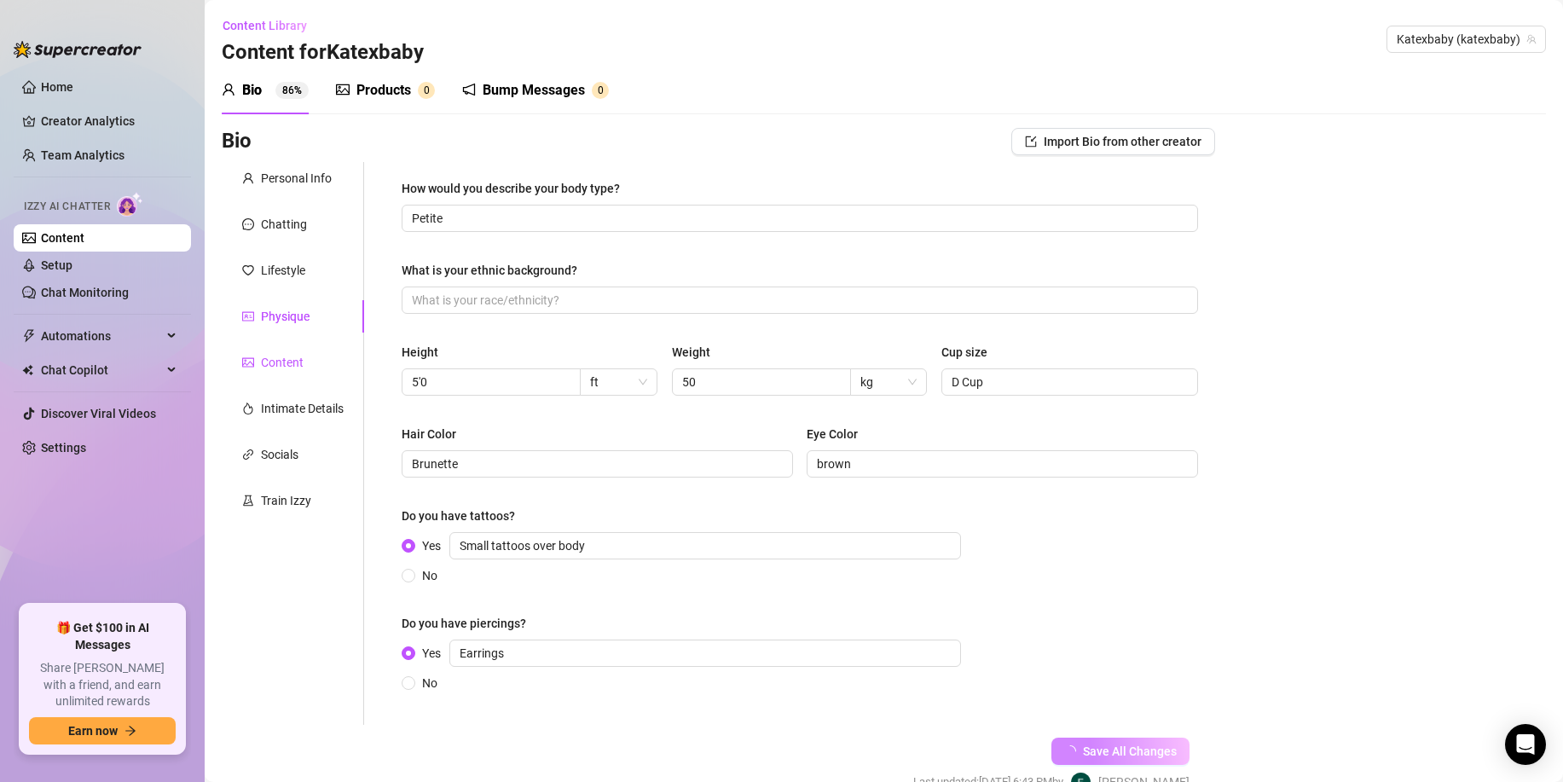
click at [274, 363] on div "Content" at bounding box center [282, 362] width 43 height 19
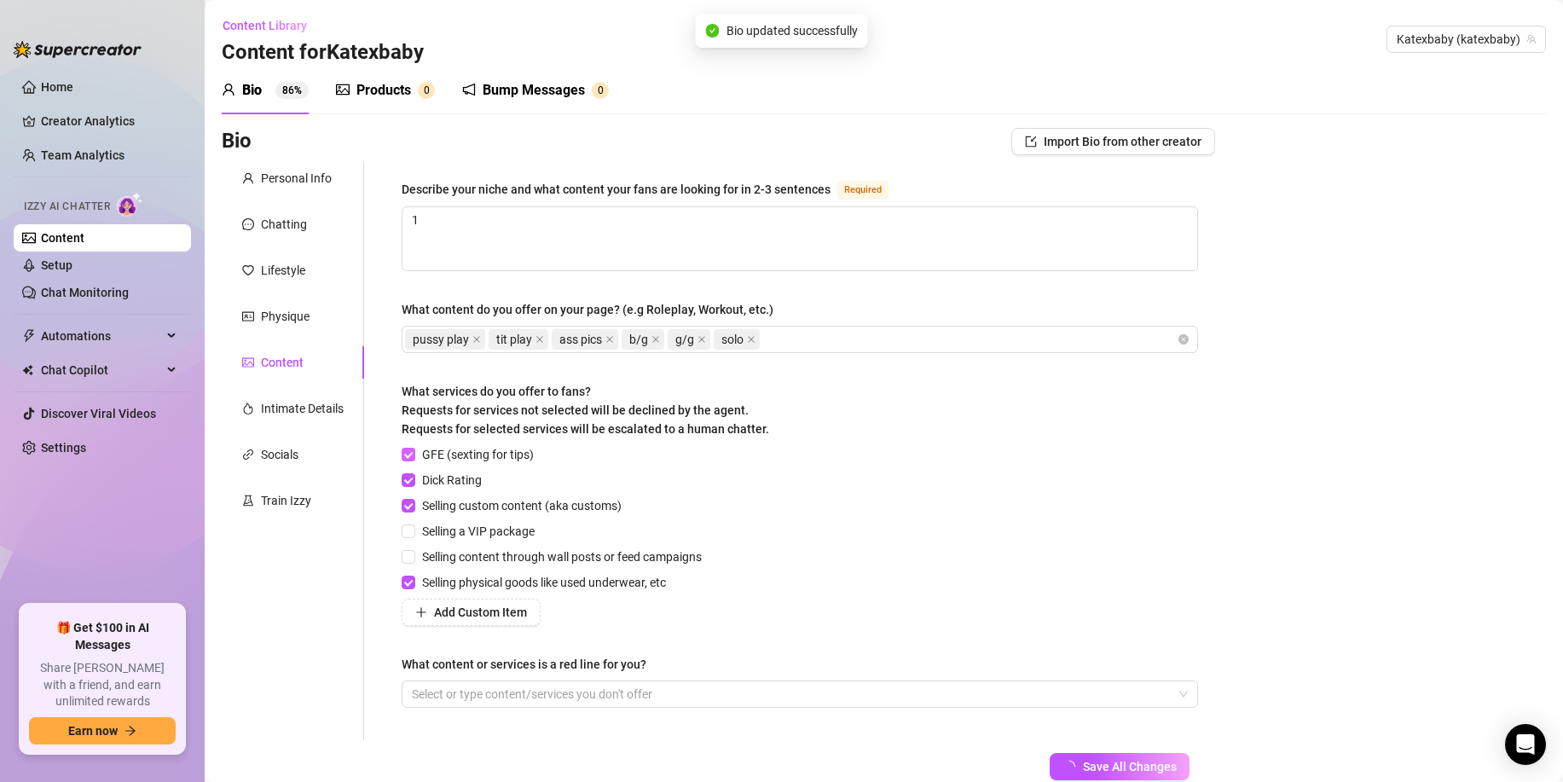
click at [412, 448] on input "GFE (sexting for tips)" at bounding box center [408, 454] width 12 height 12
checkbox input "true"
click at [515, 693] on div at bounding box center [791, 694] width 772 height 24
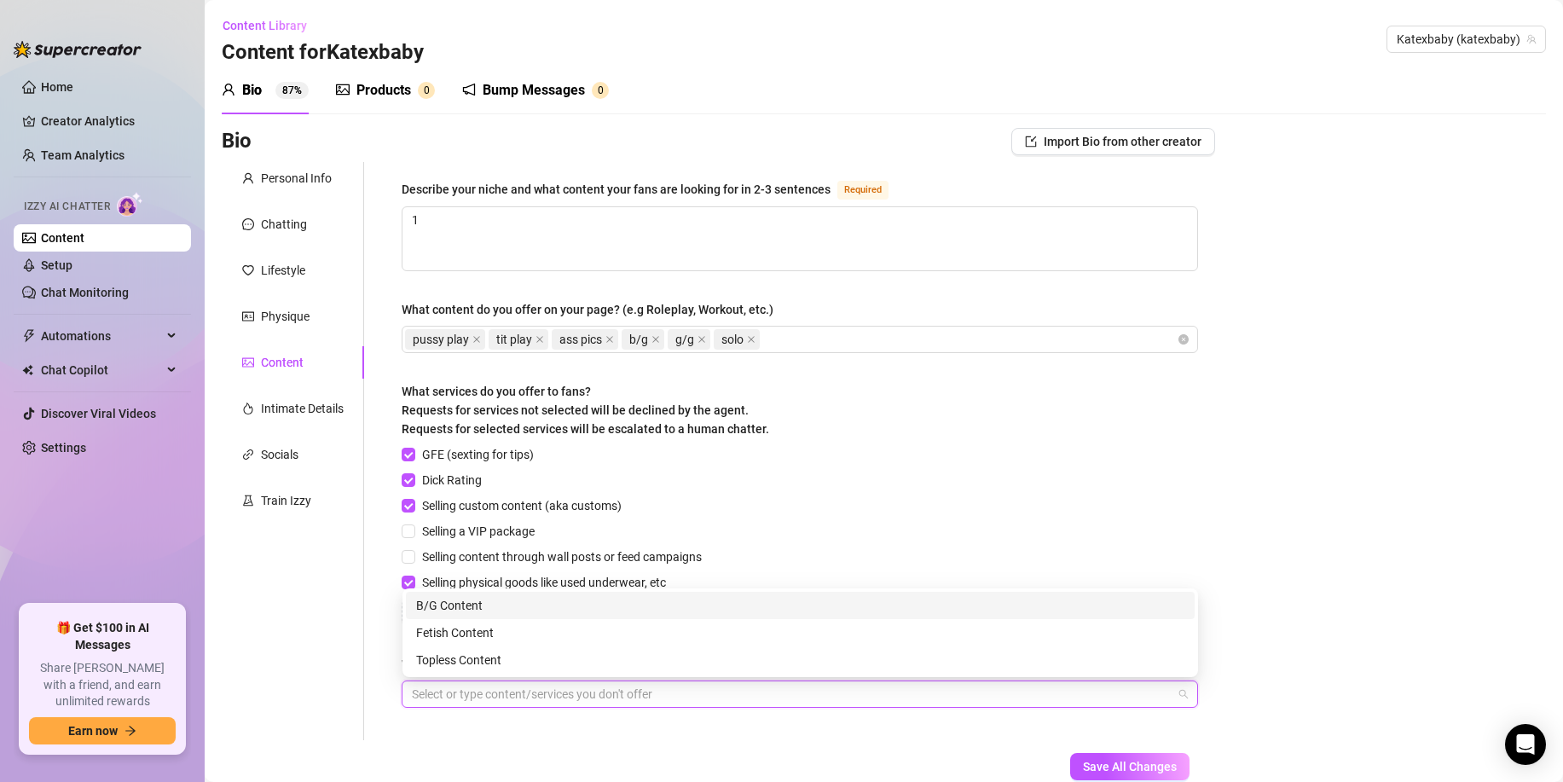
click at [467, 603] on div "B/G Content" at bounding box center [800, 605] width 769 height 19
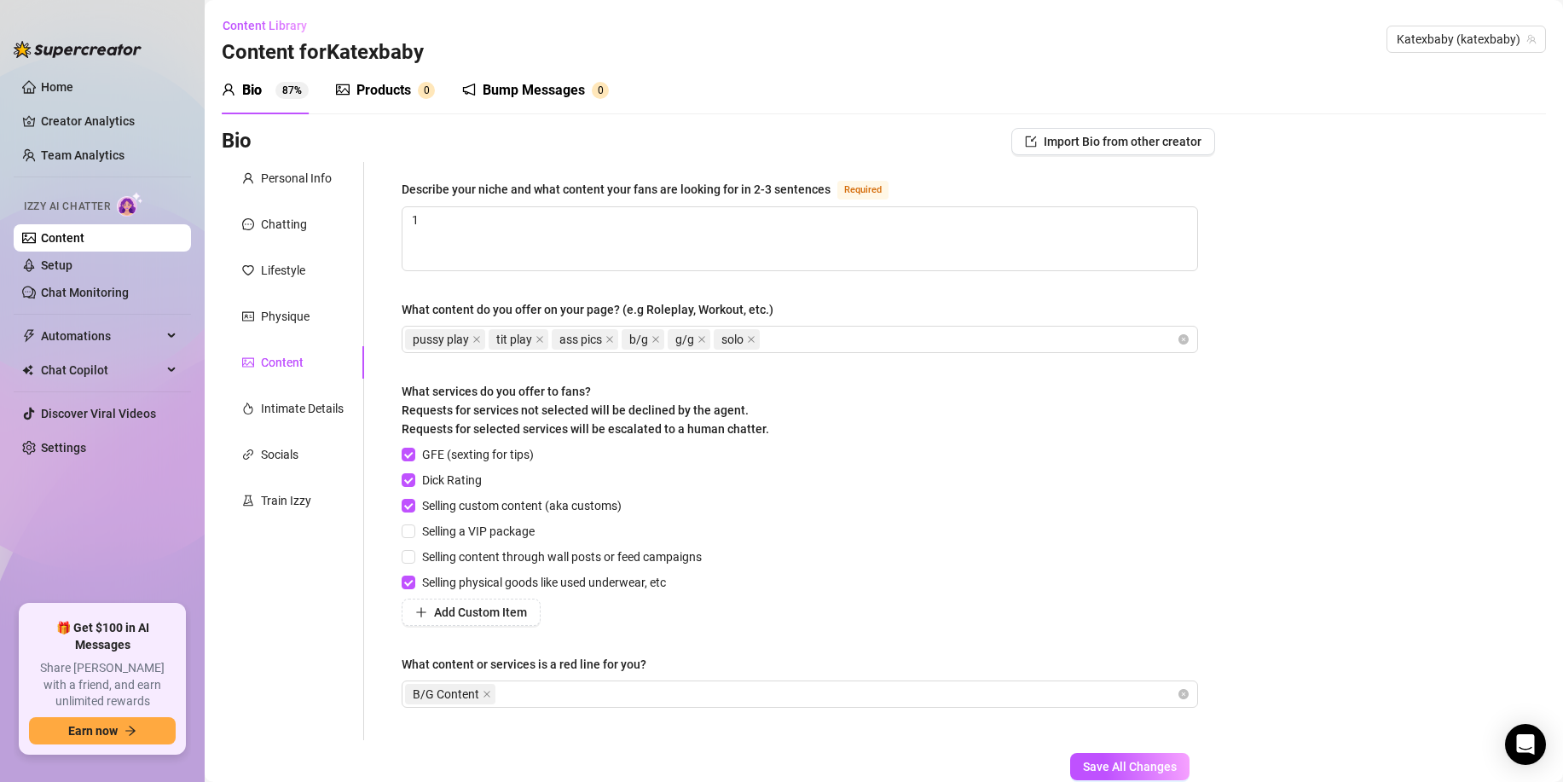
click at [379, 634] on div "Describe your niche and what content your fans are looking for in 2-3 sentences…" at bounding box center [789, 451] width 851 height 578
drag, startPoint x: 435, startPoint y: 236, endPoint x: 374, endPoint y: 231, distance: 61.6
click at [374, 231] on div "Describe your niche and what content your fans are looking for in 2-3 sentences…" at bounding box center [789, 451] width 851 height 578
click at [653, 337] on icon "close" at bounding box center [656, 339] width 9 height 9
click at [552, 231] on textarea "1" at bounding box center [800, 238] width 795 height 63
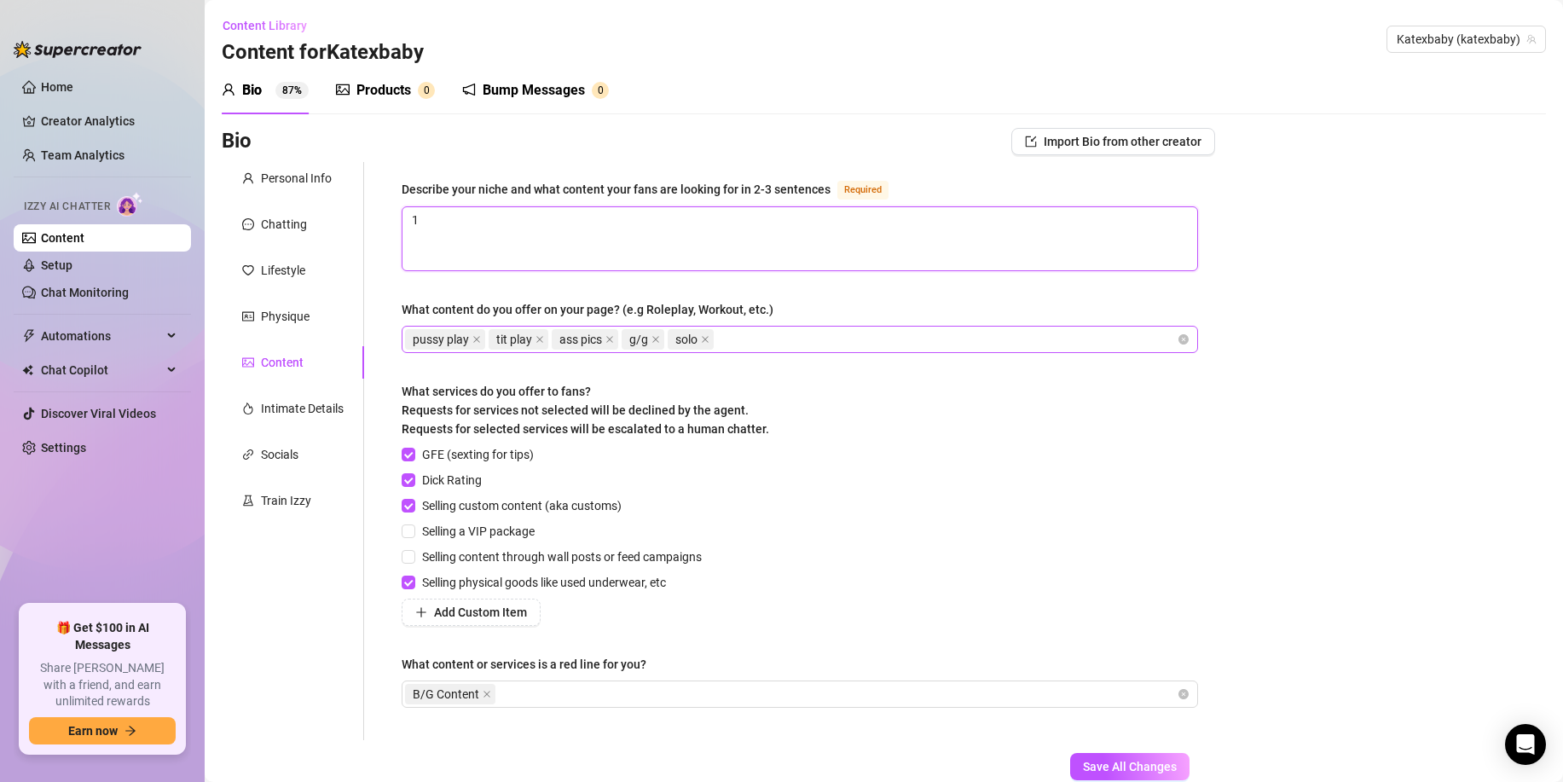
paste textarea ". Feet pics . Ass and tit pics . Fully naked photos/ videos . Toy play . sittin…"
type textarea ". Feet pics . Ass and tit pics . Fully naked photos/ videos . Toy play . sittin…"
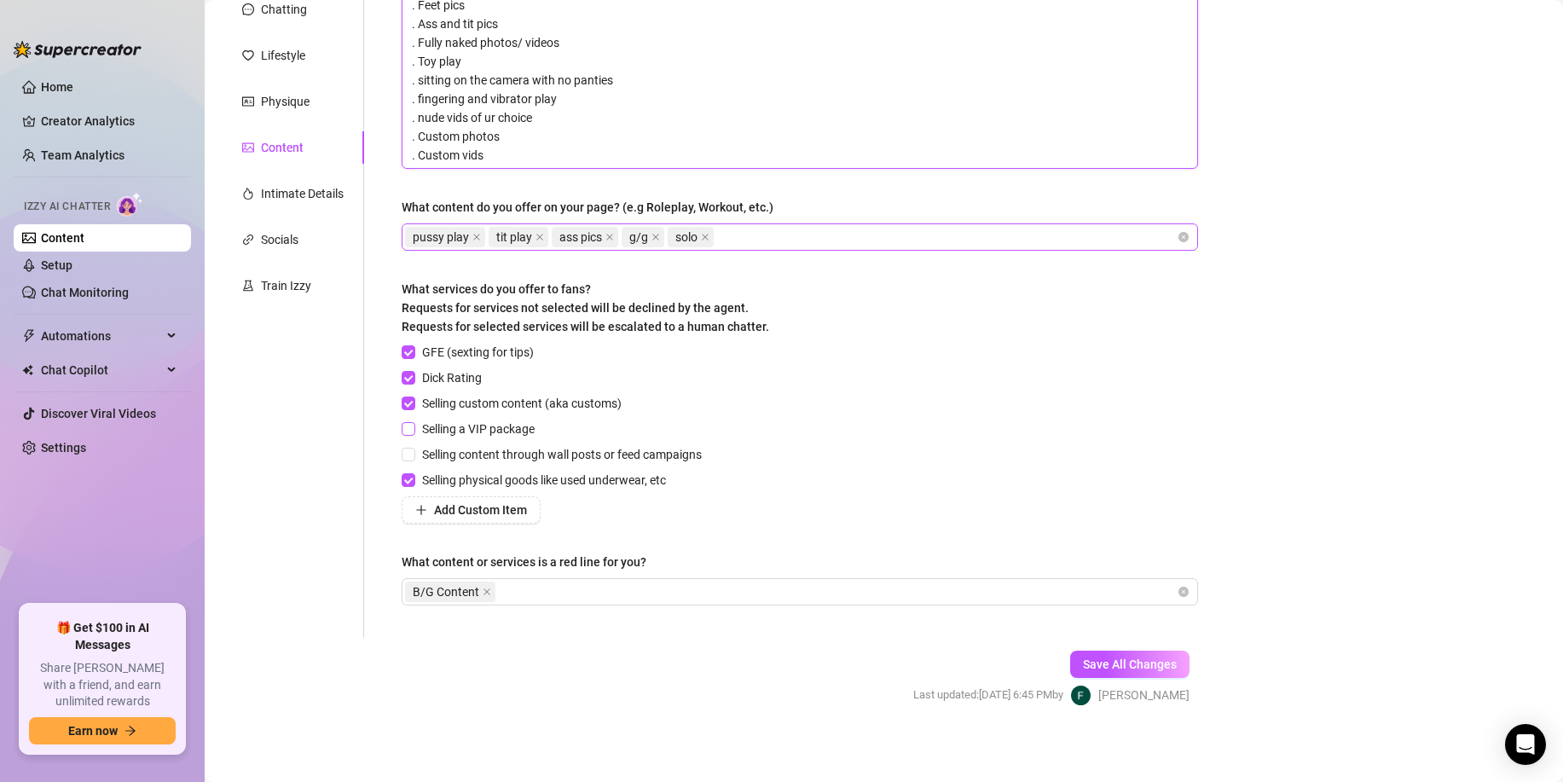
scroll to position [220, 0]
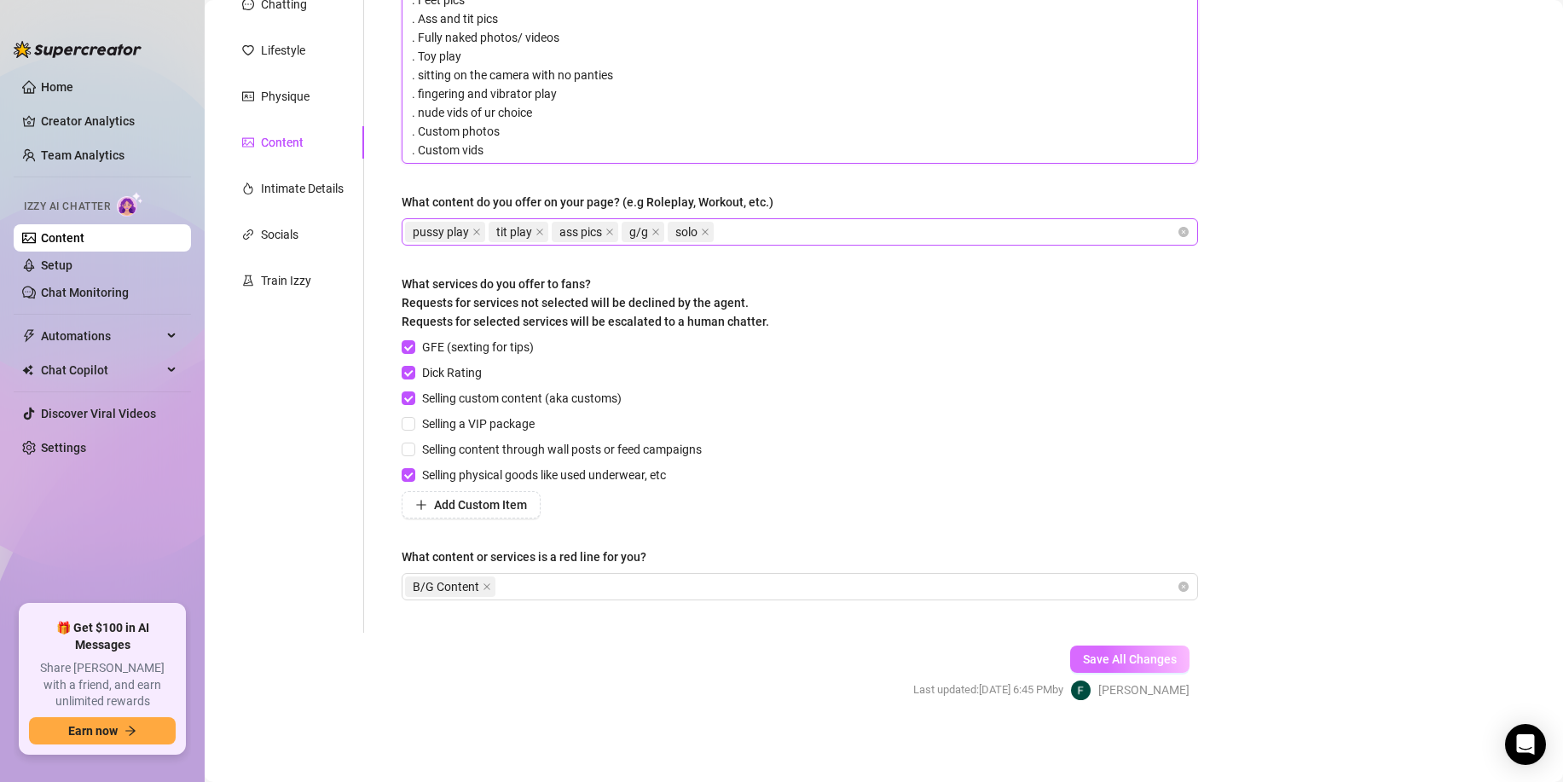
type textarea ". Feet pics . Ass and tit pics . Fully naked photos/ videos . Toy play . sittin…"
click at [1122, 654] on span "Save All Changes" at bounding box center [1130, 660] width 94 height 14
click at [329, 190] on div "Intimate Details" at bounding box center [302, 188] width 83 height 19
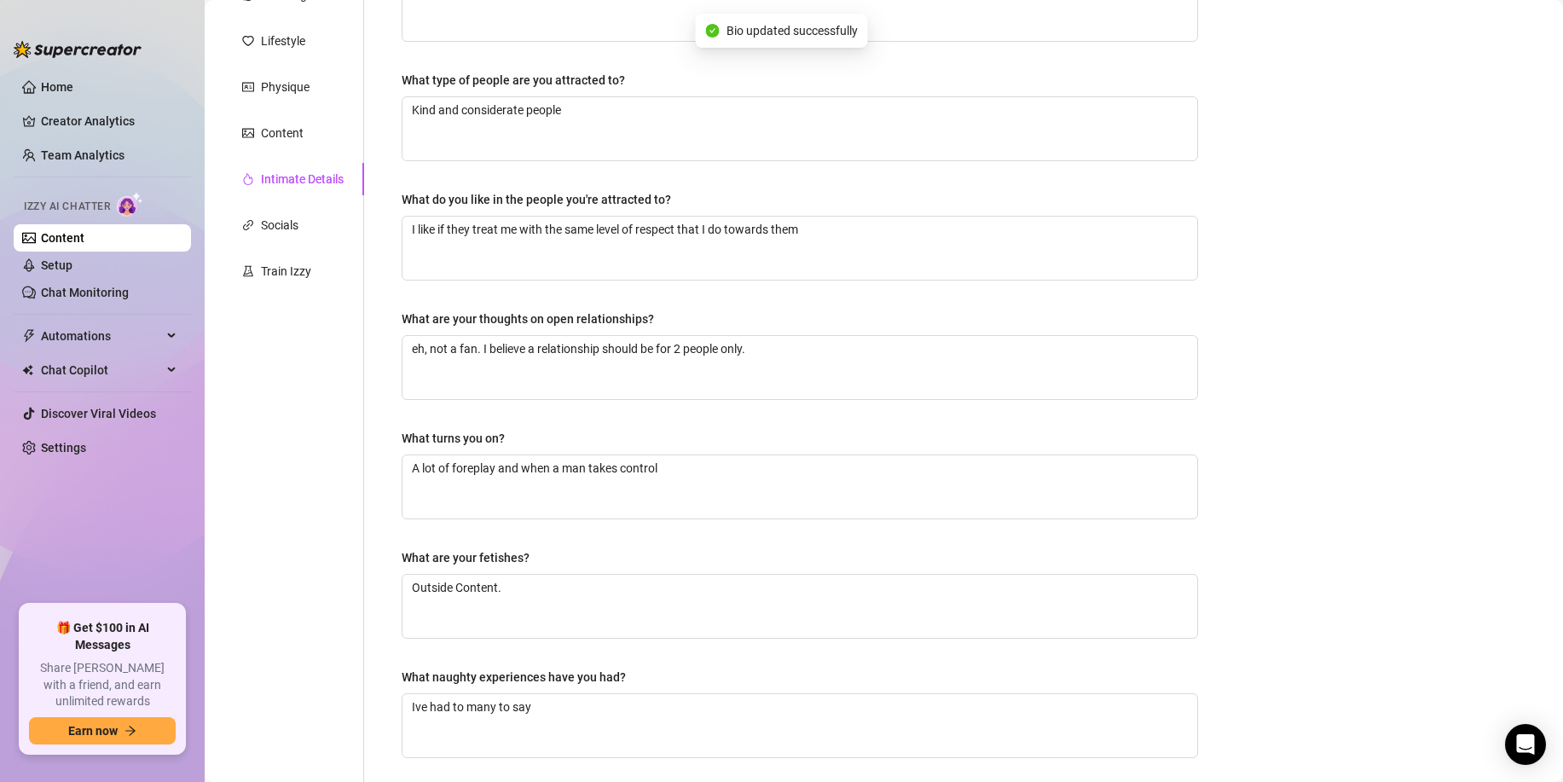
scroll to position [387, 0]
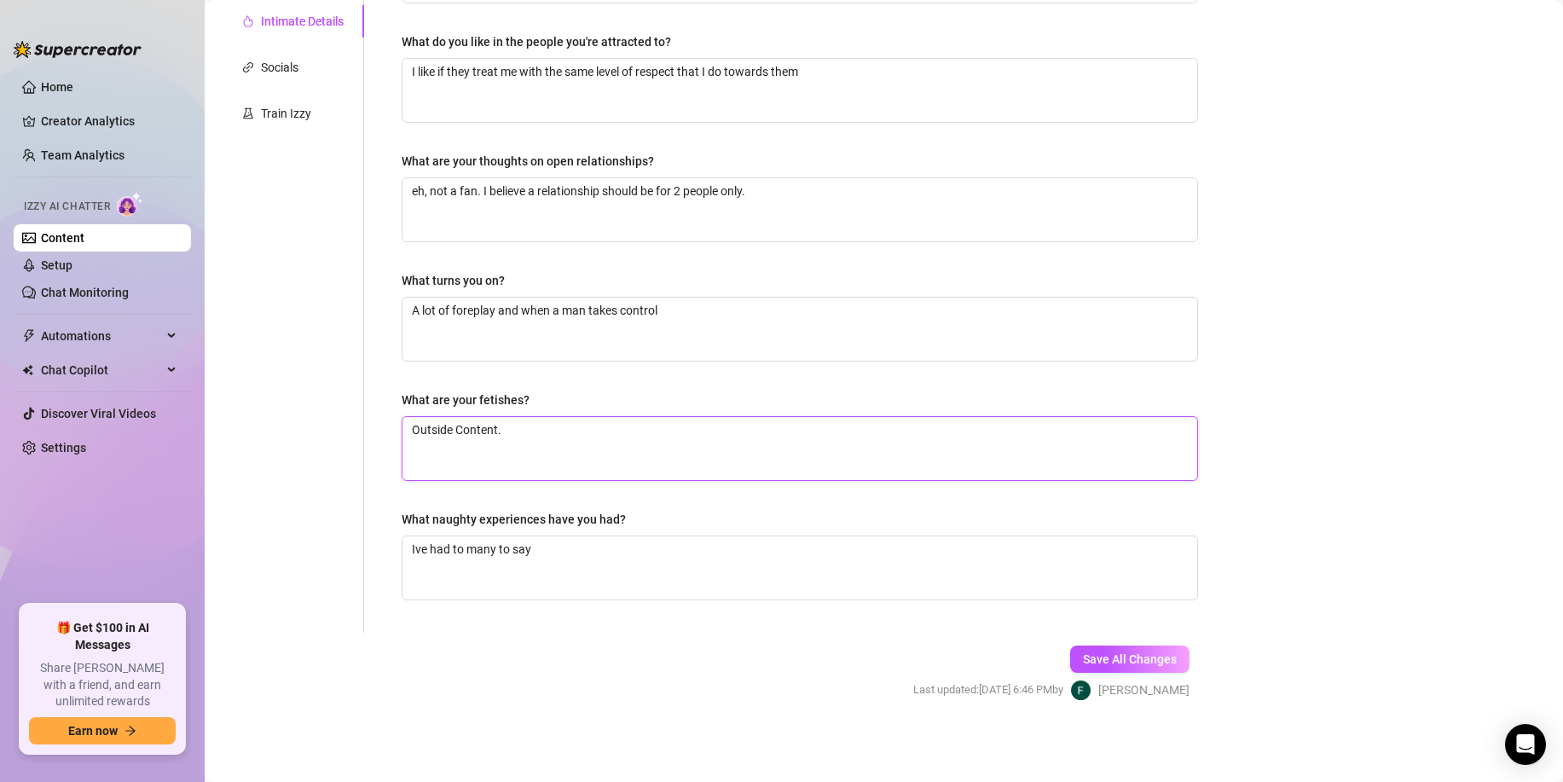
drag, startPoint x: 447, startPoint y: 432, endPoint x: 290, endPoint y: 423, distance: 157.2
click at [290, 423] on div "Personal Info Chatting Lifestyle Physique Content Intimate Details Socials Trai…" at bounding box center [719, 204] width 994 height 858
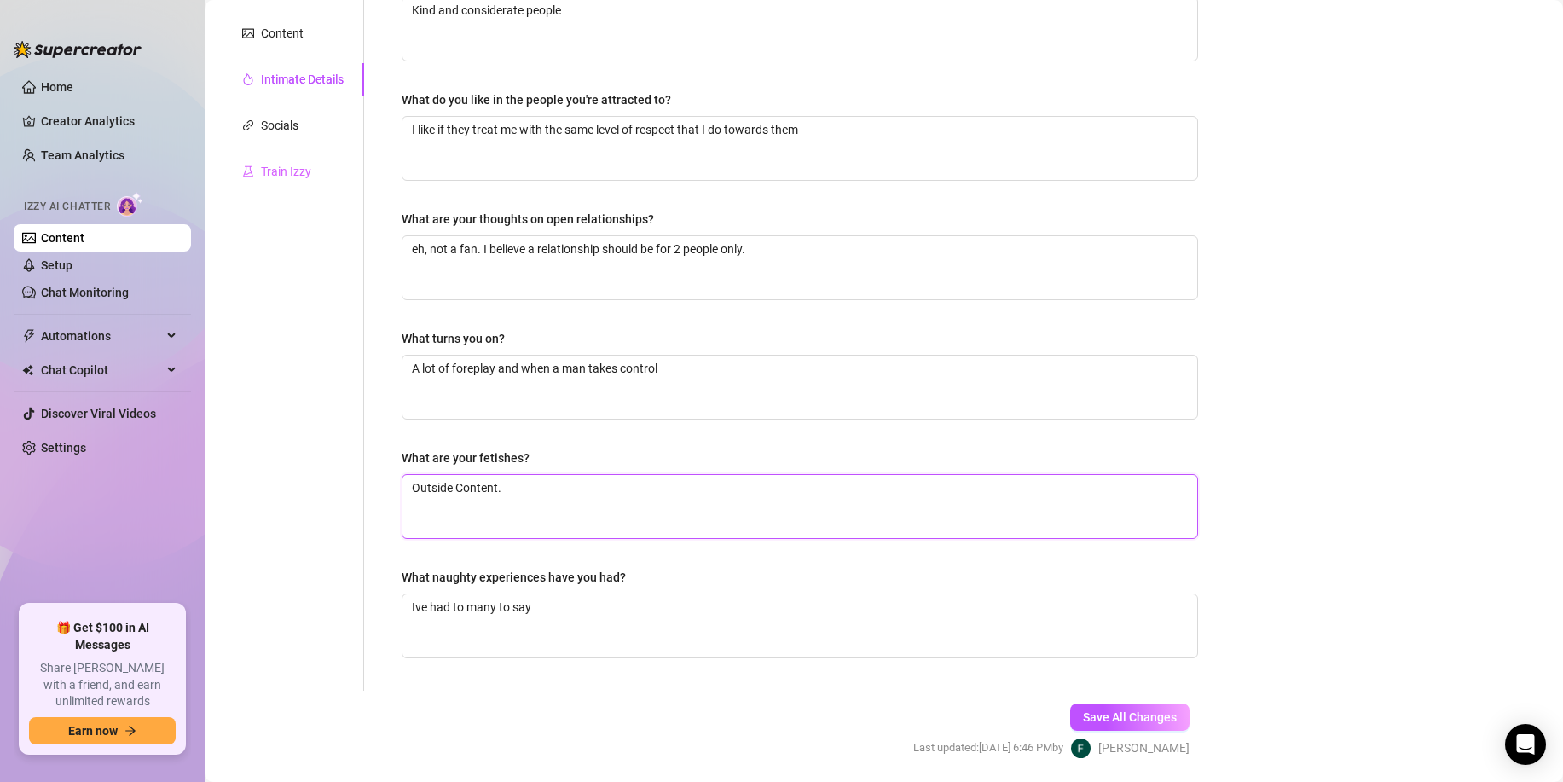
scroll to position [281, 0]
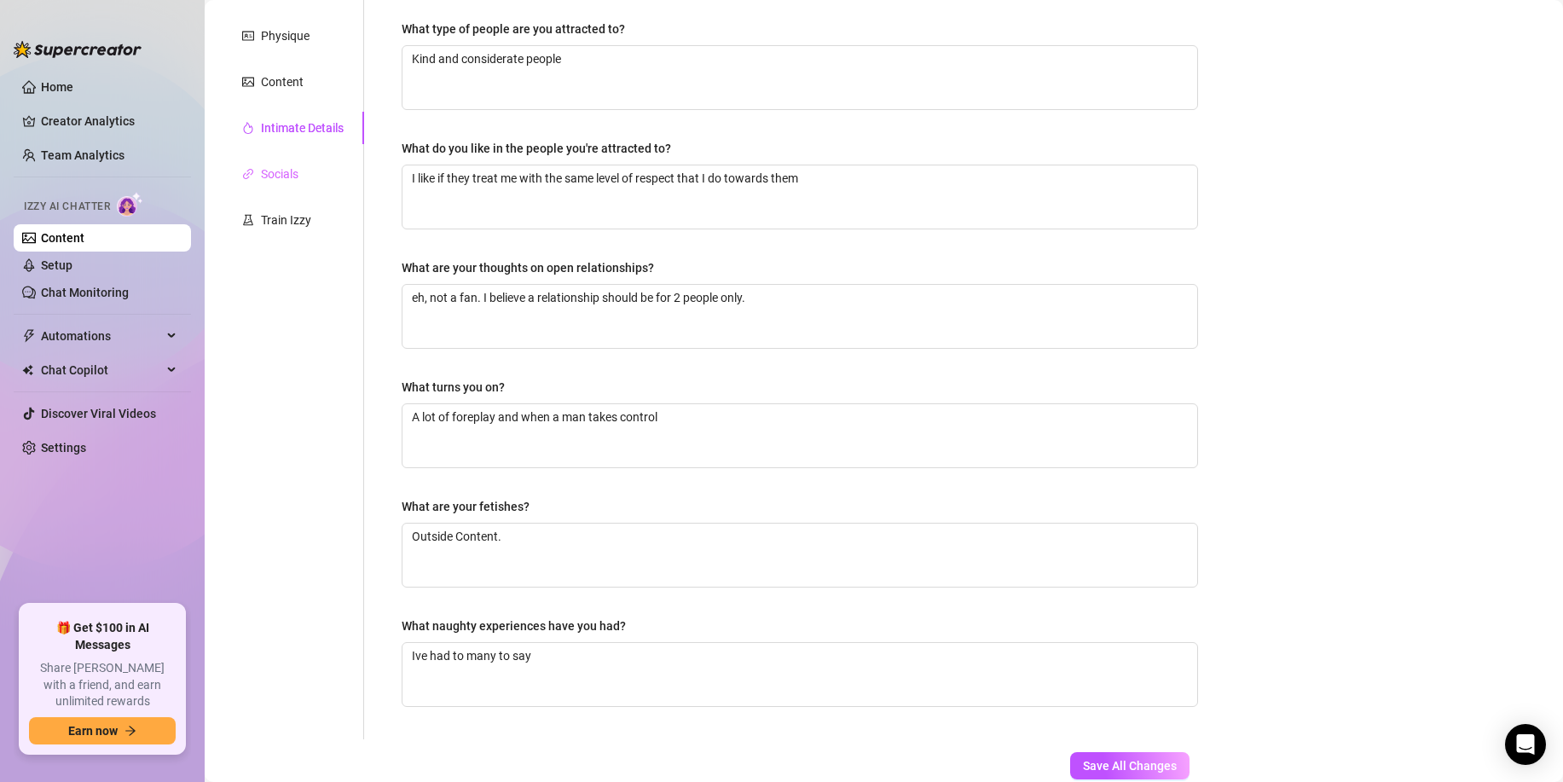
click at [312, 194] on div "Personal Info Chatting Lifestyle Physique Content Intimate Details Socials Trai…" at bounding box center [293, 310] width 142 height 858
click at [312, 182] on div "Socials" at bounding box center [293, 174] width 142 height 32
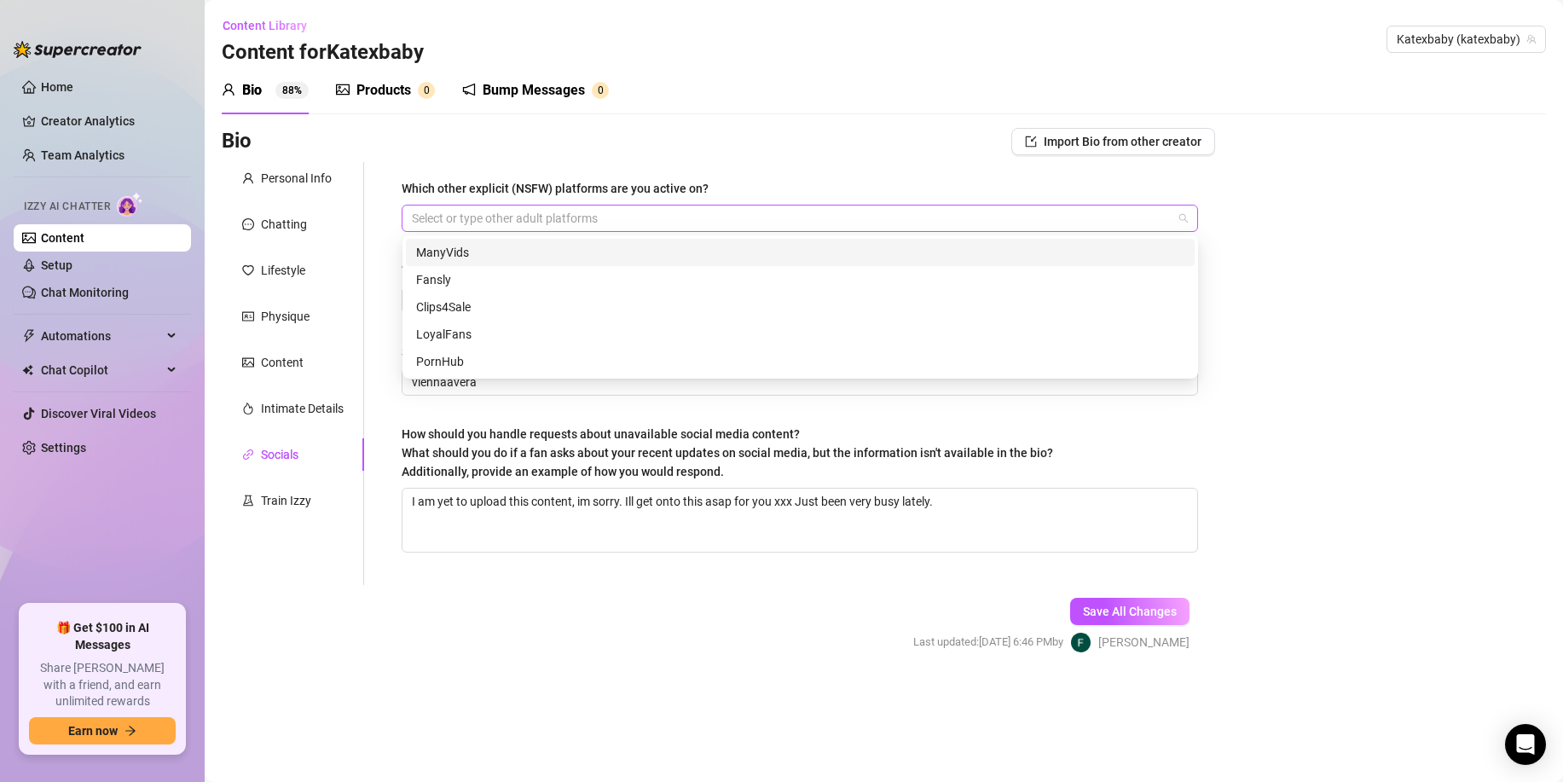
click at [497, 225] on div at bounding box center [791, 218] width 772 height 24
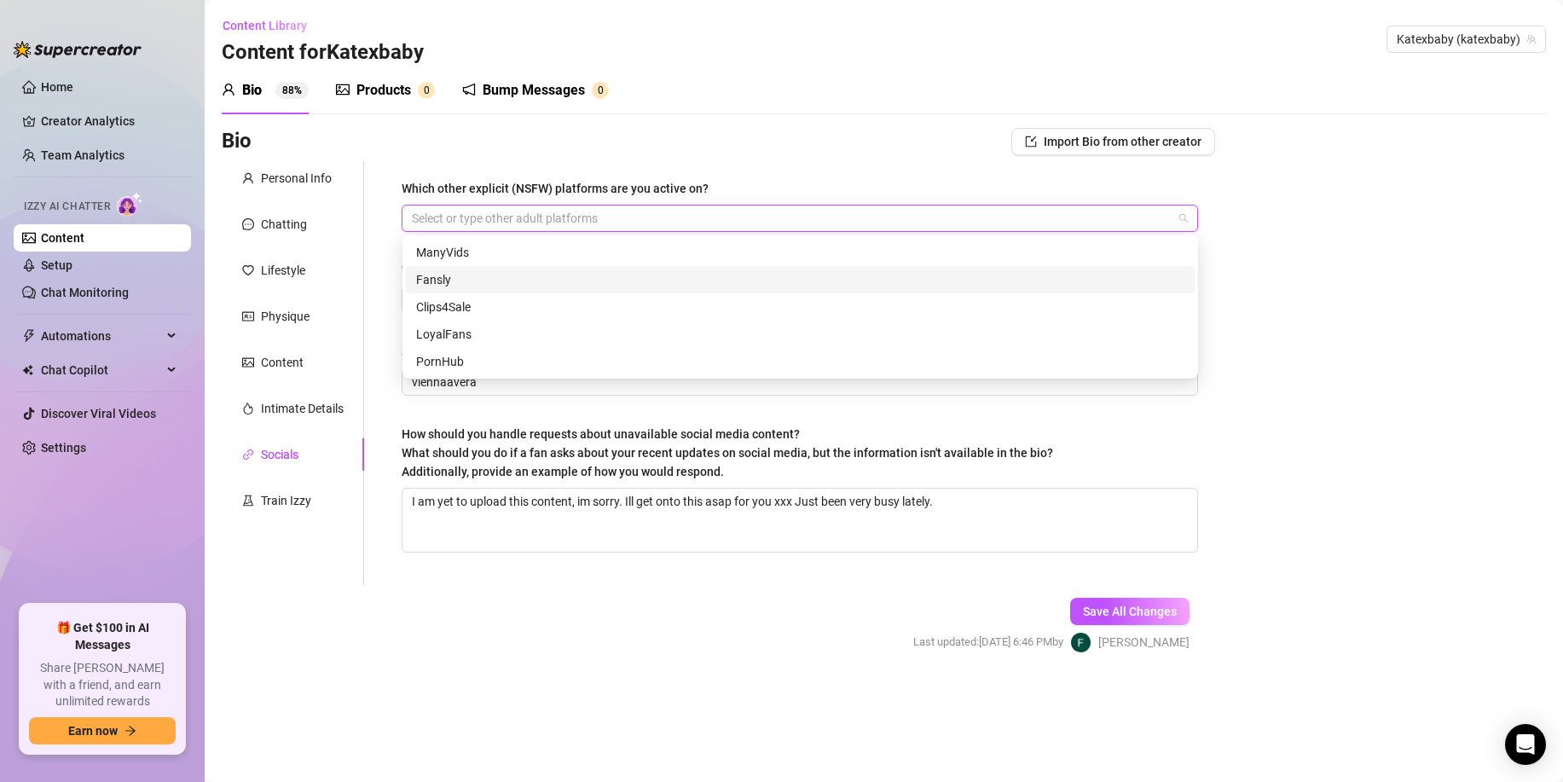
click at [367, 320] on div "Which other explicit (NSFW) platforms are you active on? Select or type other a…" at bounding box center [789, 373] width 851 height 423
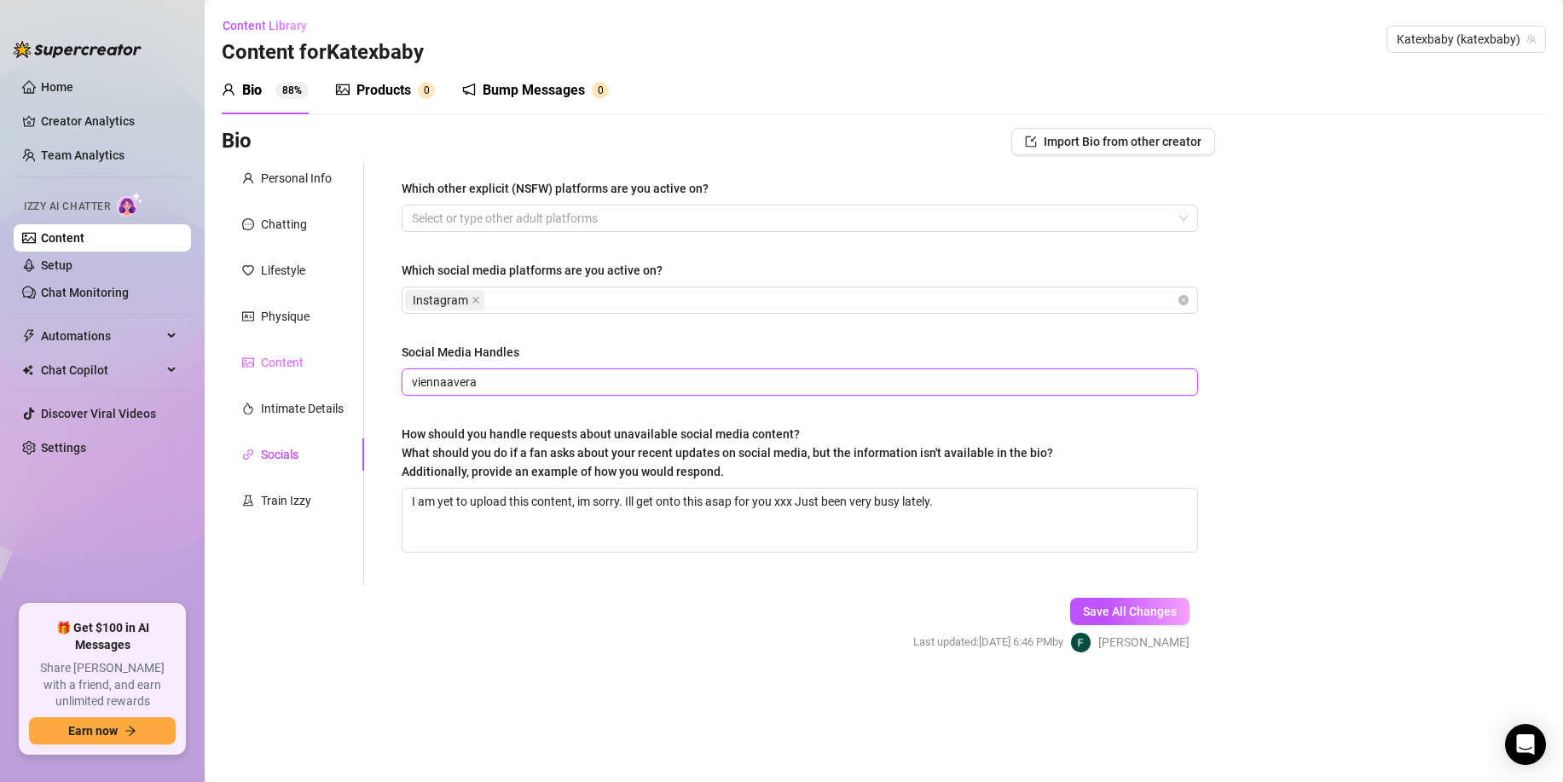
drag, startPoint x: 500, startPoint y: 390, endPoint x: 322, endPoint y: 376, distance: 178.8
click at [322, 376] on div "Personal Info Chatting Lifestyle Physique Content Intimate Details Socials Trai…" at bounding box center [719, 373] width 994 height 423
type input "kaitlynxputzolu"
click at [1121, 610] on span "Save All Changes" at bounding box center [1130, 612] width 94 height 14
click at [287, 493] on div "Train Izzy" at bounding box center [286, 500] width 50 height 19
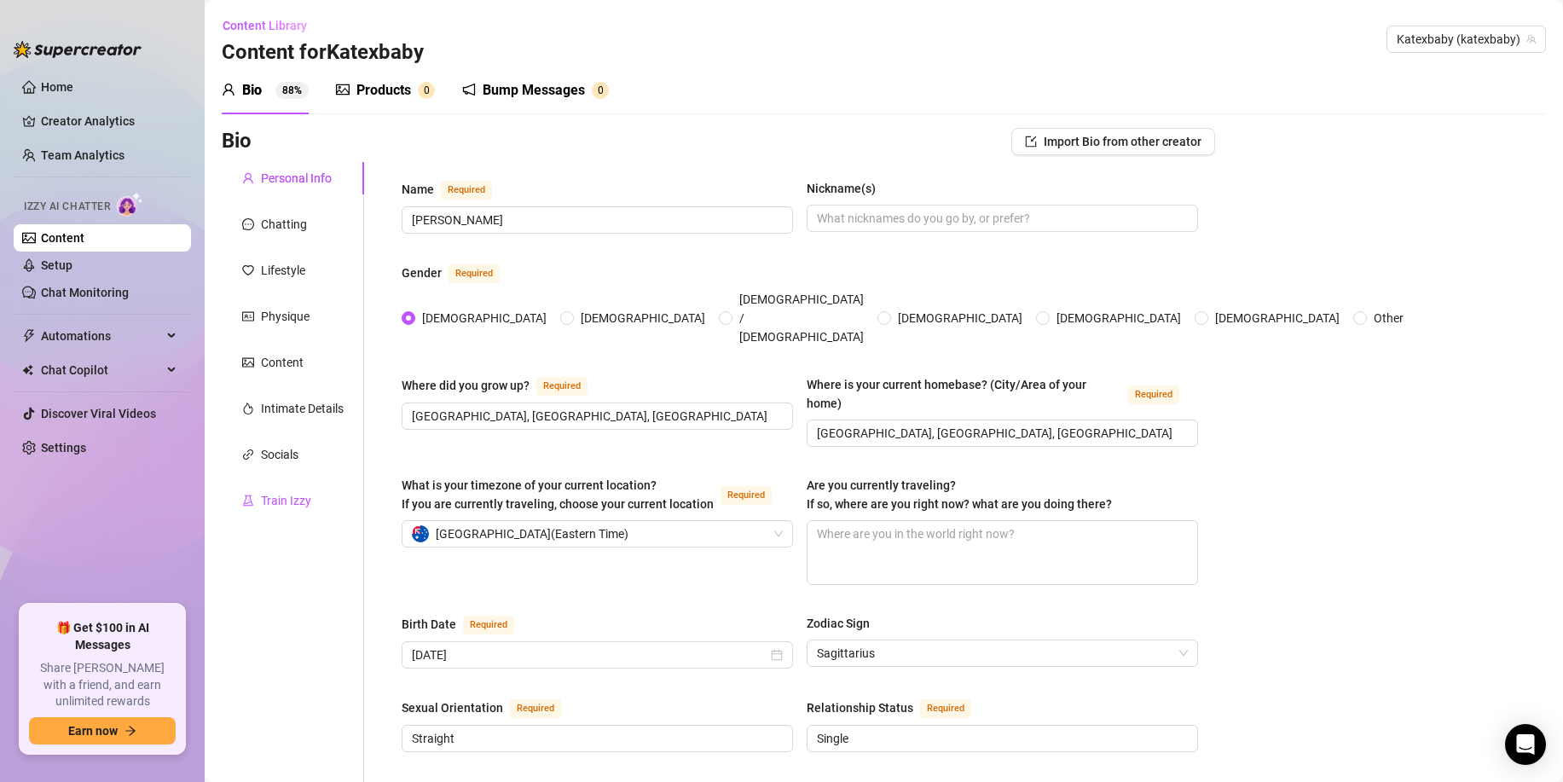
click at [287, 508] on div "Train Izzy" at bounding box center [286, 500] width 50 height 19
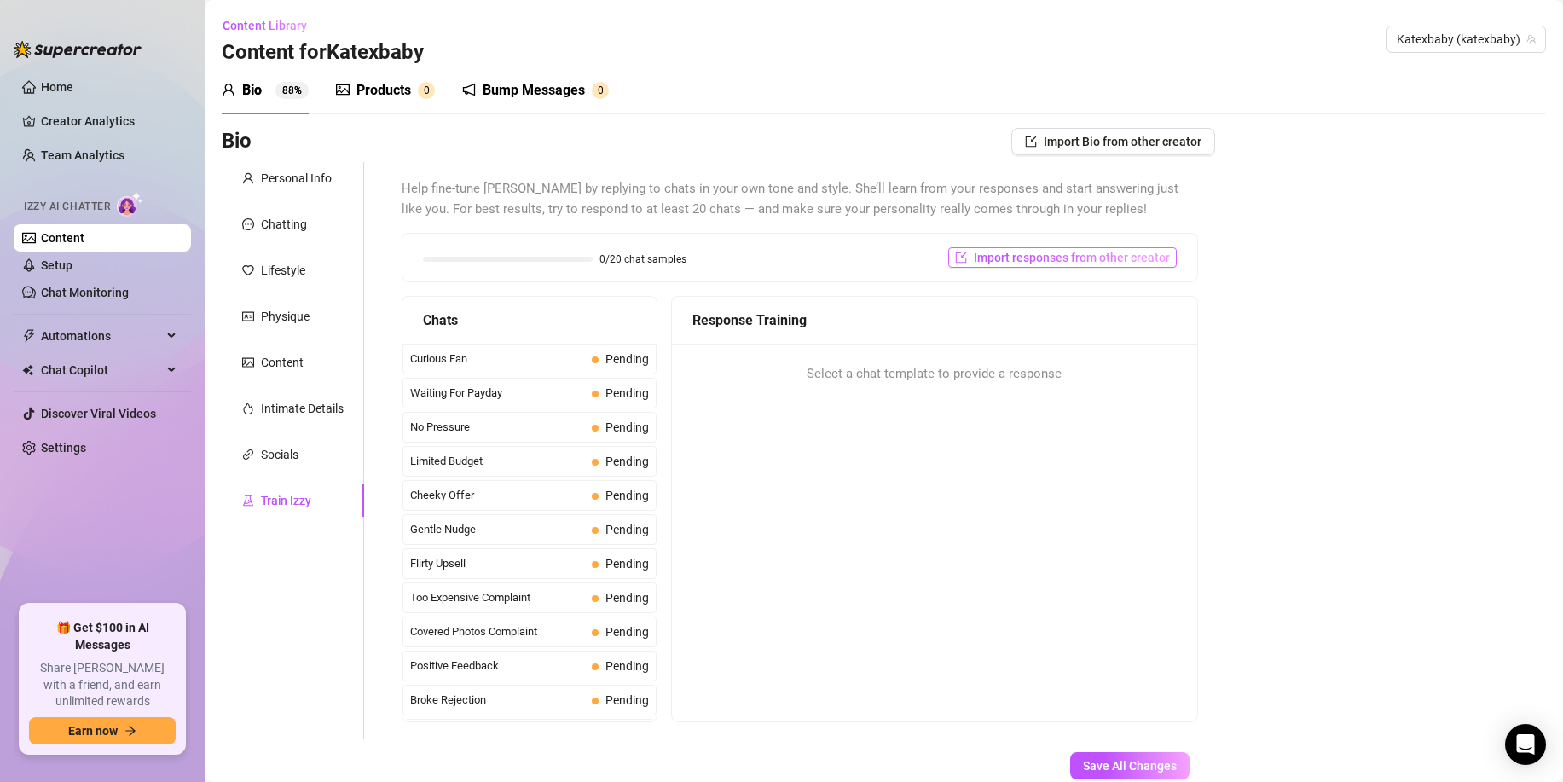
click at [1049, 252] on span "Import responses from other creator" at bounding box center [1072, 258] width 196 height 14
drag, startPoint x: 1085, startPoint y: 285, endPoint x: 1086, endPoint y: 299, distance: 13.7
click at [1085, 286] on div "Select Creator Import" at bounding box center [1063, 315] width 191 height 75
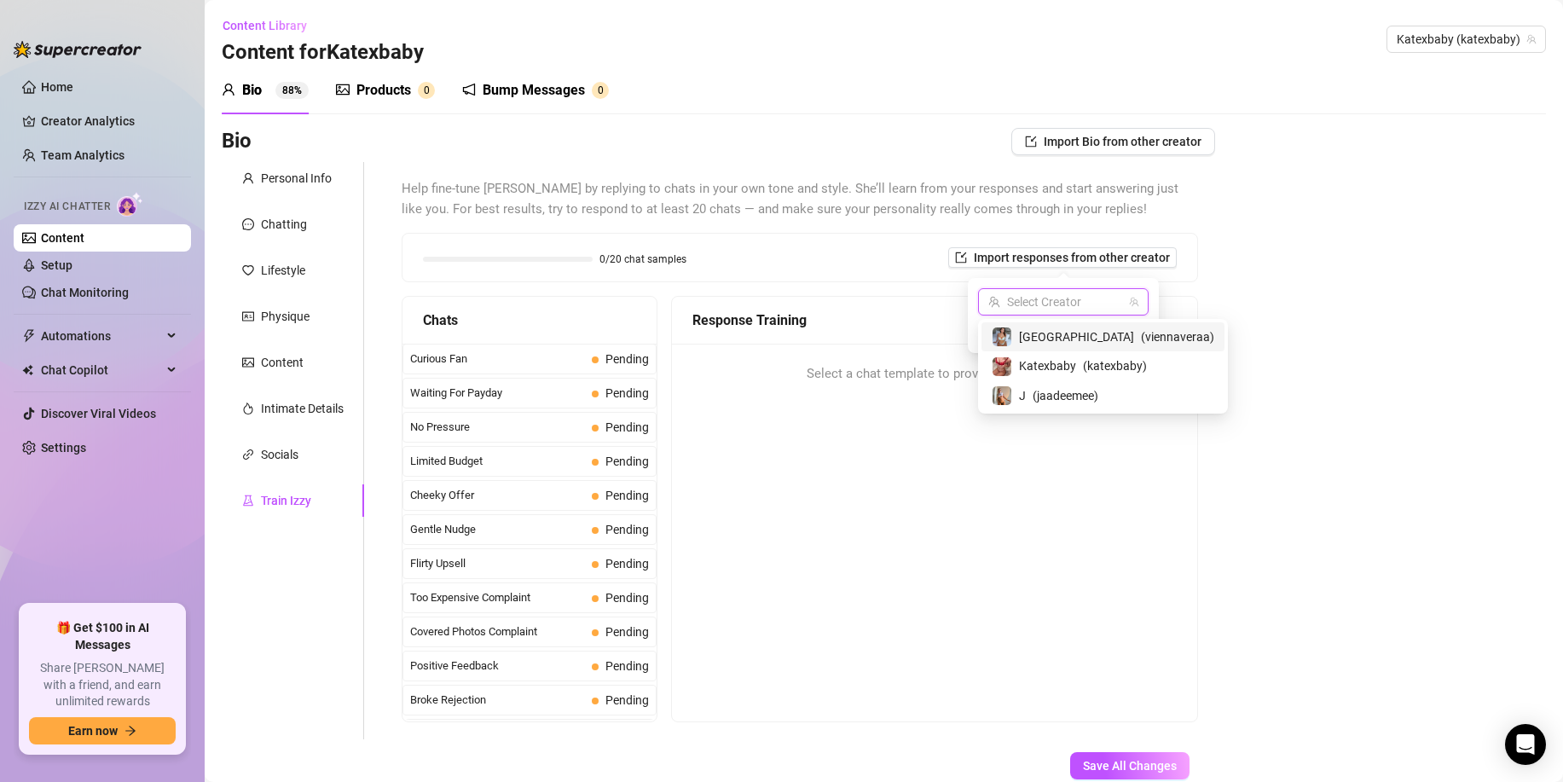
drag, startPoint x: 1086, startPoint y: 302, endPoint x: 1083, endPoint y: 319, distance: 17.3
click at [1086, 302] on input "search" at bounding box center [1056, 302] width 135 height 26
click at [1045, 366] on span "Katexbaby" at bounding box center [1047, 366] width 57 height 19
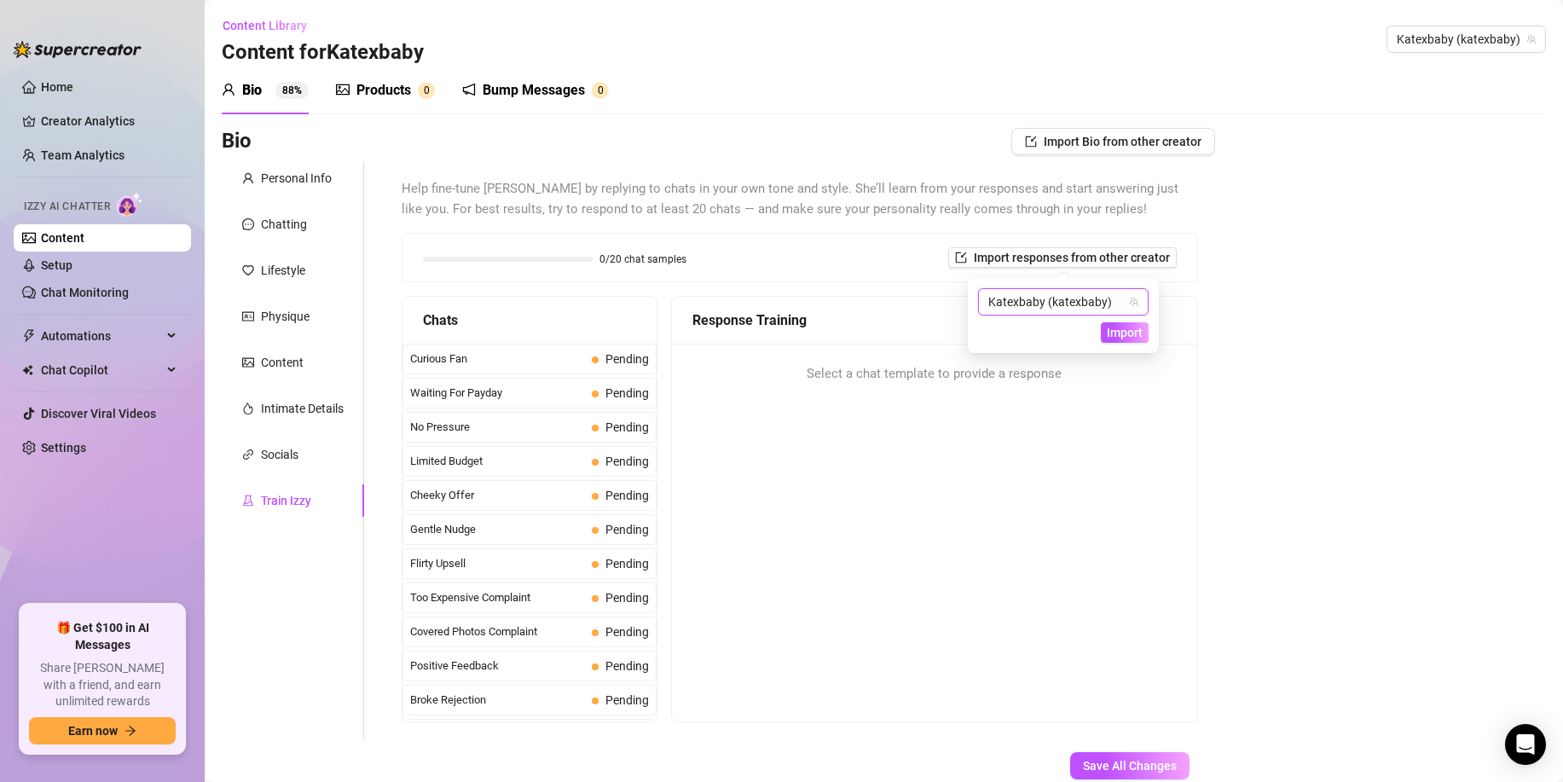
click at [1038, 307] on span "Katexbaby (katexbaby)" at bounding box center [1064, 302] width 150 height 26
click at [1043, 329] on span "[GEOGRAPHIC_DATA]" at bounding box center [1076, 337] width 115 height 19
click at [1121, 337] on span "Import" at bounding box center [1125, 333] width 36 height 14
click at [1122, 333] on span "Import" at bounding box center [1125, 333] width 36 height 14
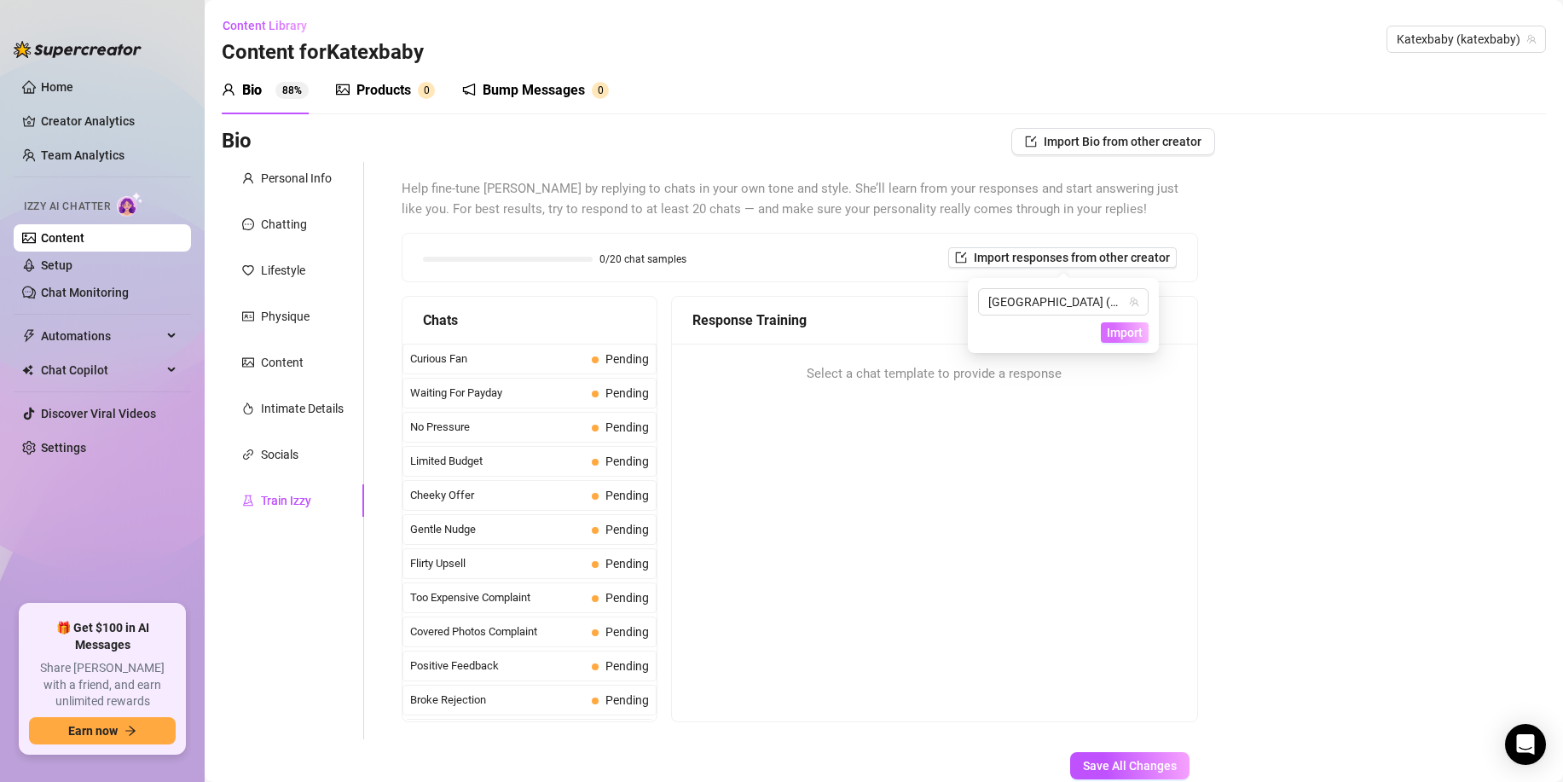
click at [1122, 333] on span "Import" at bounding box center [1125, 333] width 36 height 14
click at [1122, 331] on span "Import" at bounding box center [1125, 333] width 36 height 14
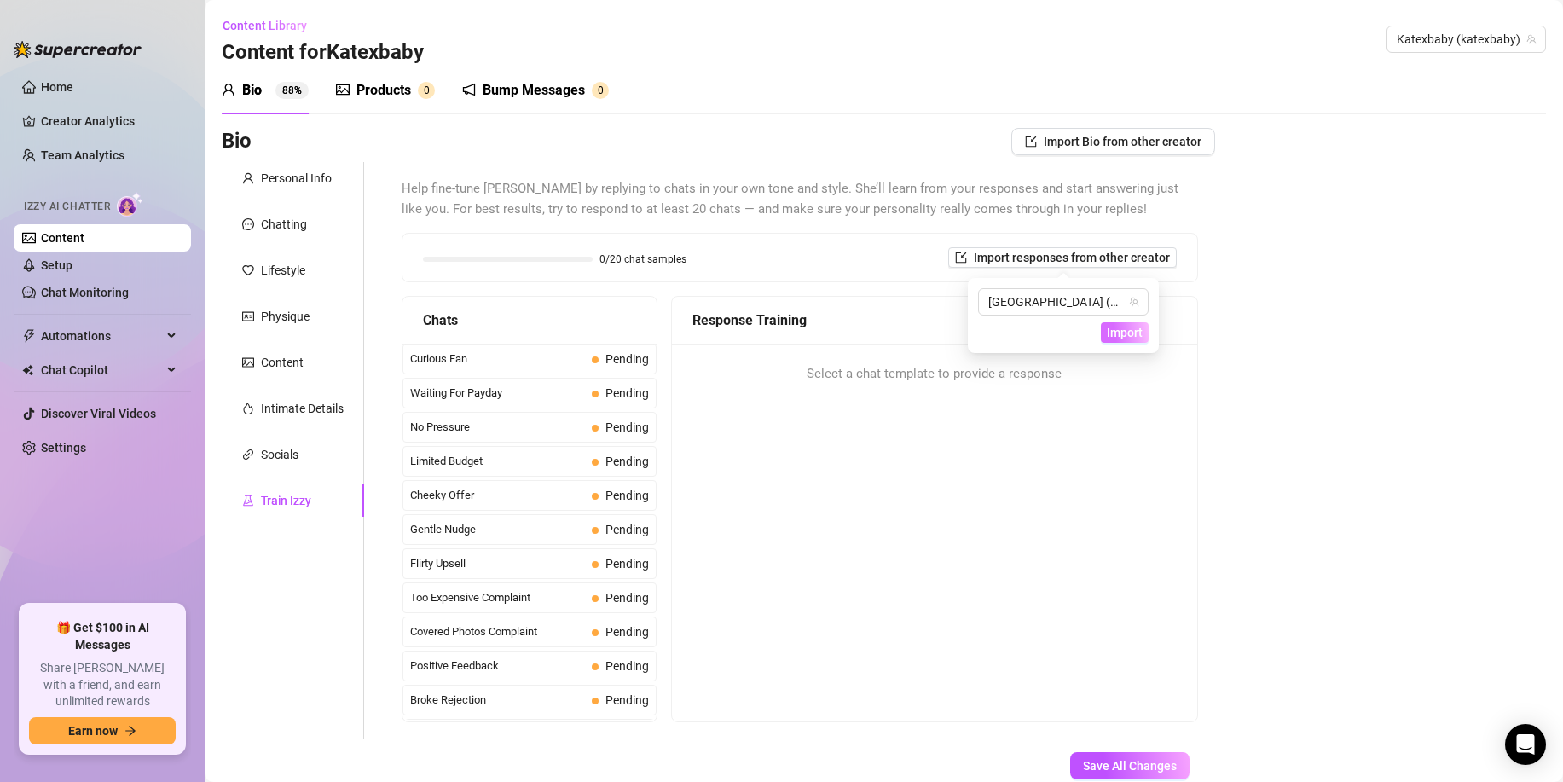
click at [1122, 330] on span "Import" at bounding box center [1125, 333] width 36 height 14
click at [1122, 328] on span "Import" at bounding box center [1125, 333] width 36 height 14
click at [1102, 309] on span "vienna (viennaveraa)" at bounding box center [1064, 302] width 150 height 26
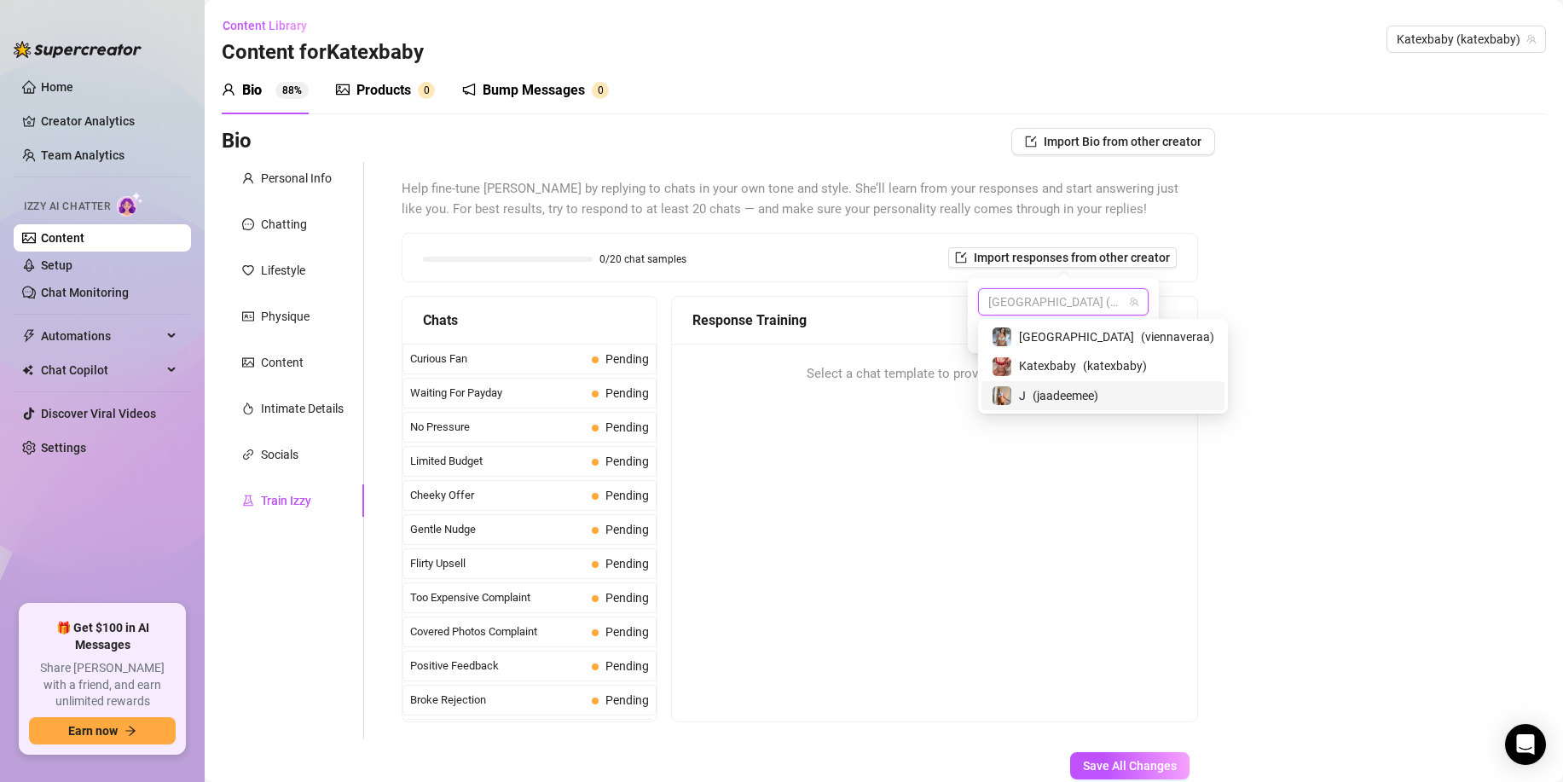
click at [1077, 391] on span "( jaadeemee )" at bounding box center [1066, 395] width 66 height 19
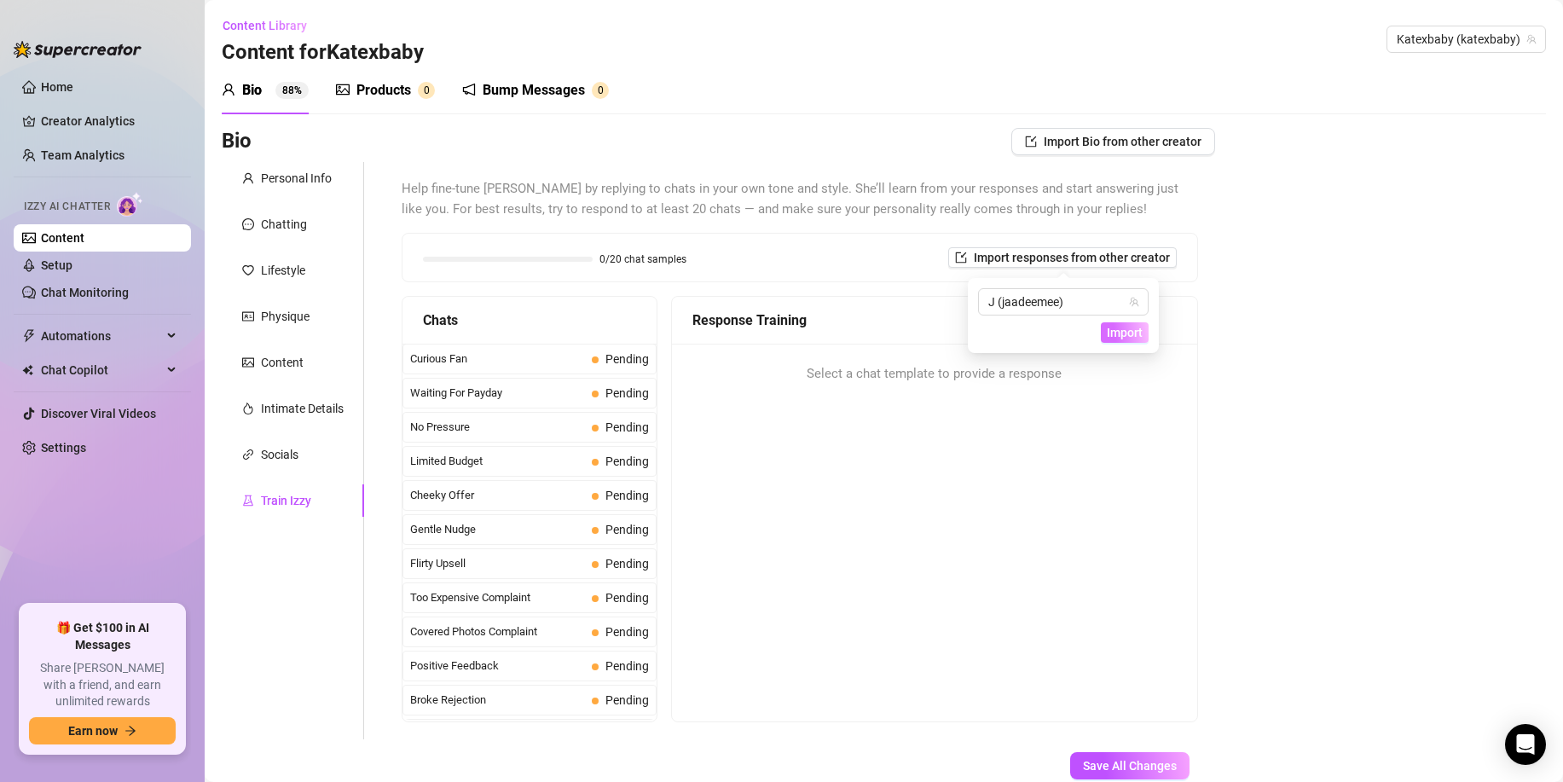
click at [1110, 331] on span "Import" at bounding box center [1125, 333] width 36 height 14
click at [1110, 333] on span "Import" at bounding box center [1125, 333] width 36 height 14
click at [951, 420] on div "Response Training Select a chat template to provide a response" at bounding box center [934, 509] width 527 height 426
click at [554, 363] on span "Curious Fan" at bounding box center [497, 359] width 175 height 17
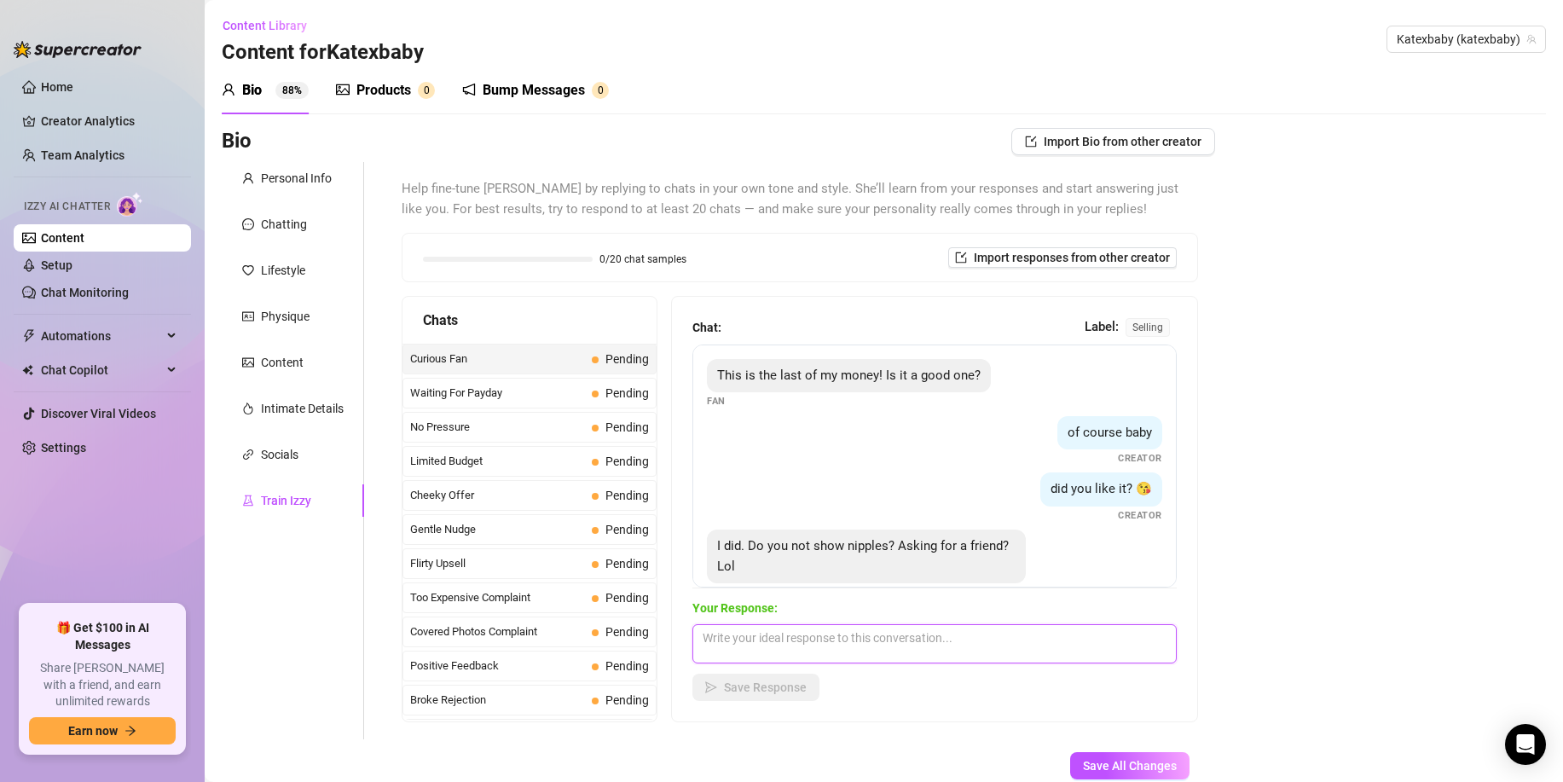
click at [804, 643] on textarea at bounding box center [935, 643] width 484 height 39
paste textarea "I have started recently. Im pretty shy lol. Is this something you are intereste…"
type textarea "I have started recently. Im pretty shy lol. Is this something you are intereste…"
click at [765, 686] on span "Save Response" at bounding box center [765, 688] width 83 height 14
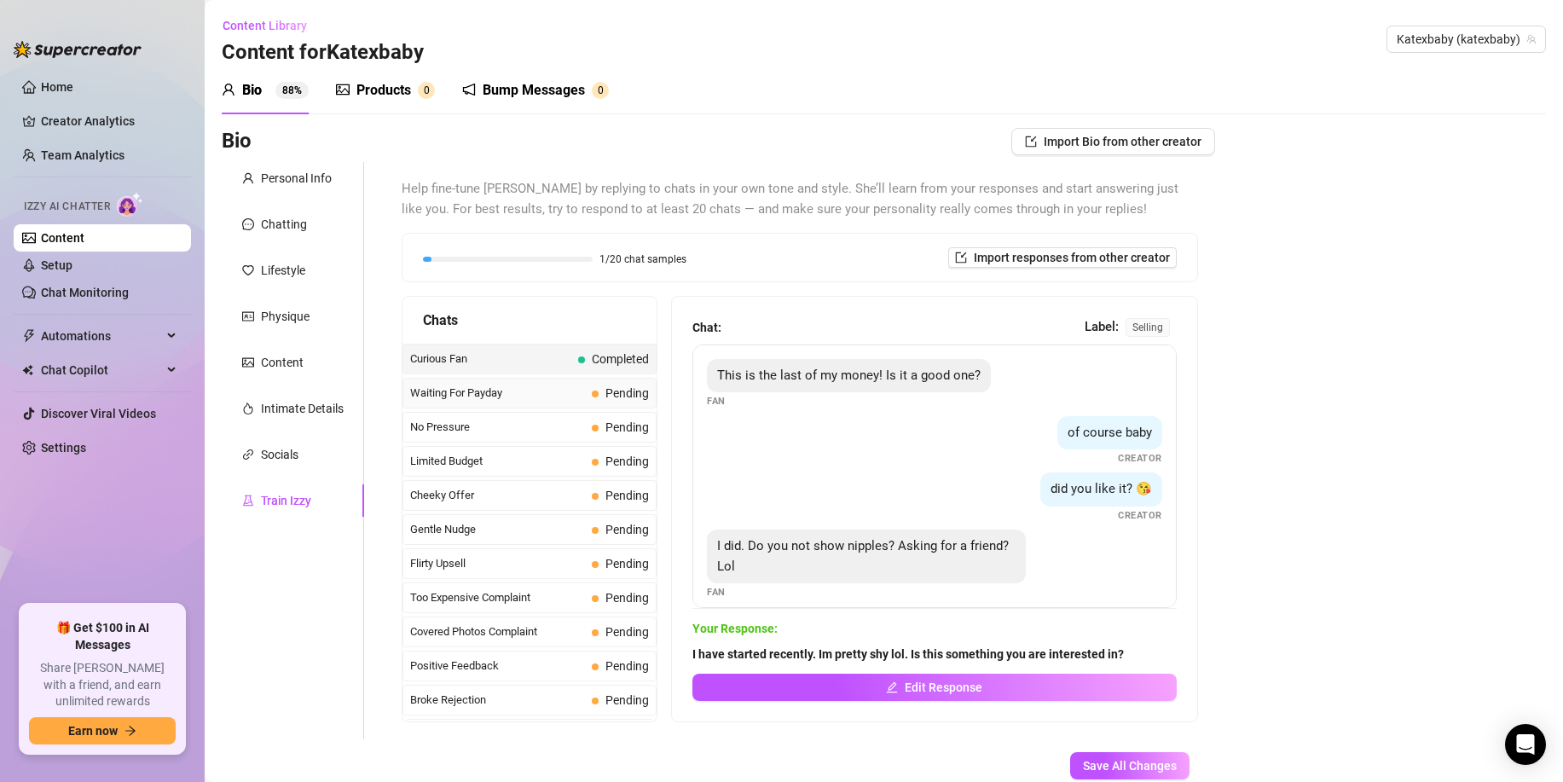
click at [479, 400] on span "Waiting For Payday" at bounding box center [497, 393] width 175 height 17
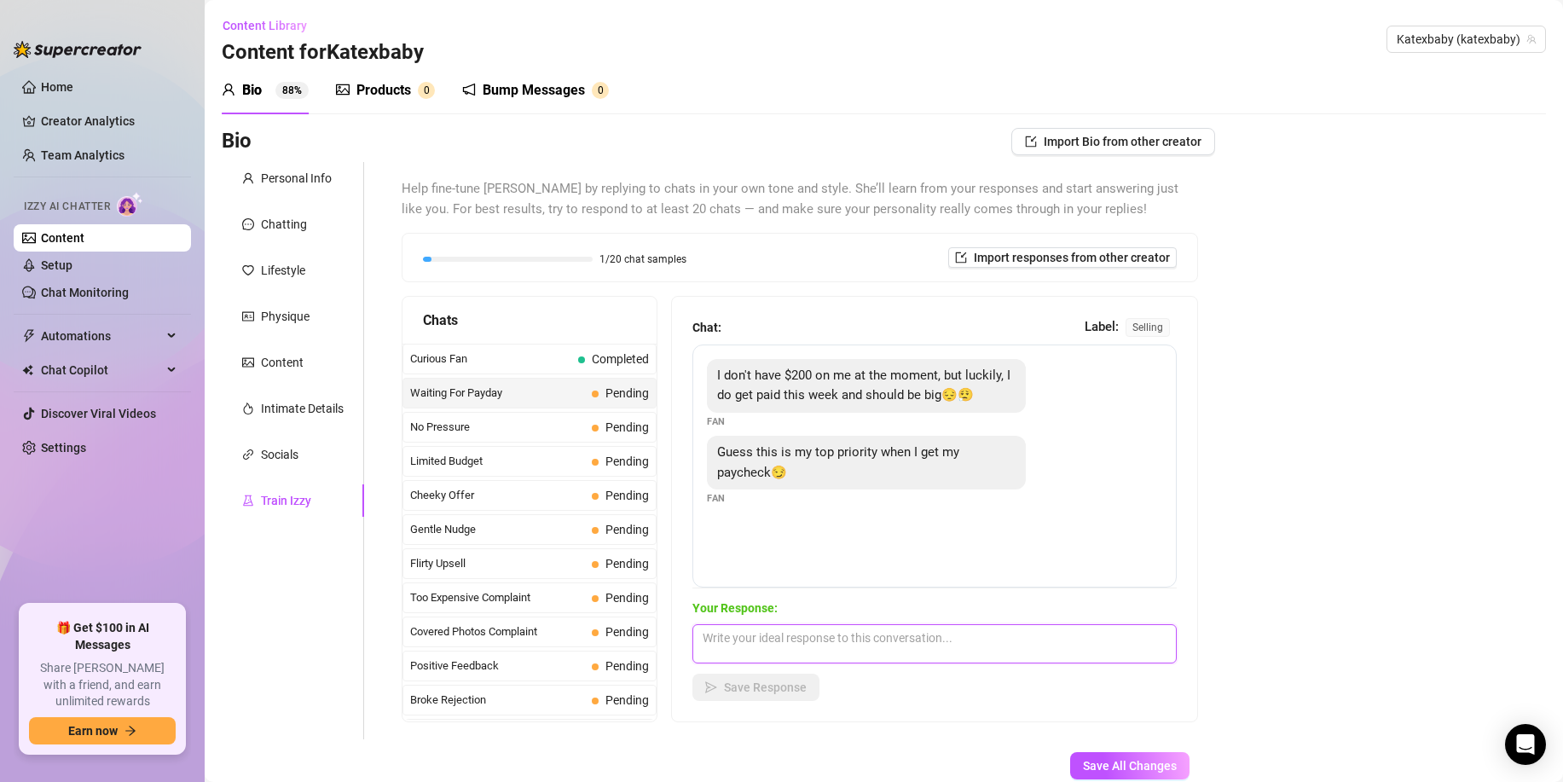
click at [753, 641] on textarea at bounding box center [935, 643] width 484 height 39
paste textarea ";) Sounds good baby. I wont dissapoint you hehe x"
type textarea ";) Sounds good baby. I wont dissapoint you hehe x"
click at [748, 682] on span "Save Response" at bounding box center [765, 688] width 83 height 14
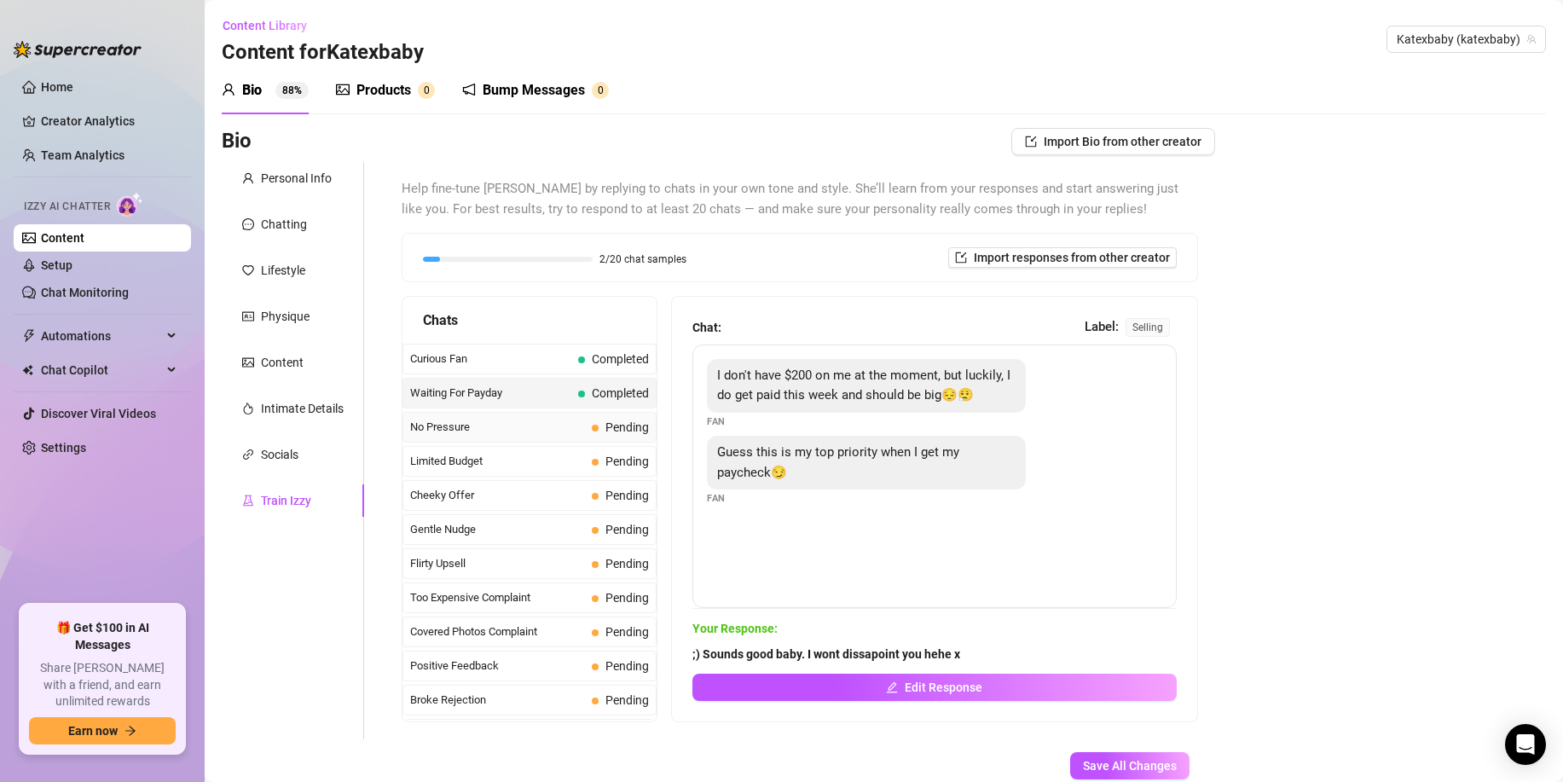
click at [508, 427] on span "No Pressure" at bounding box center [497, 427] width 175 height 17
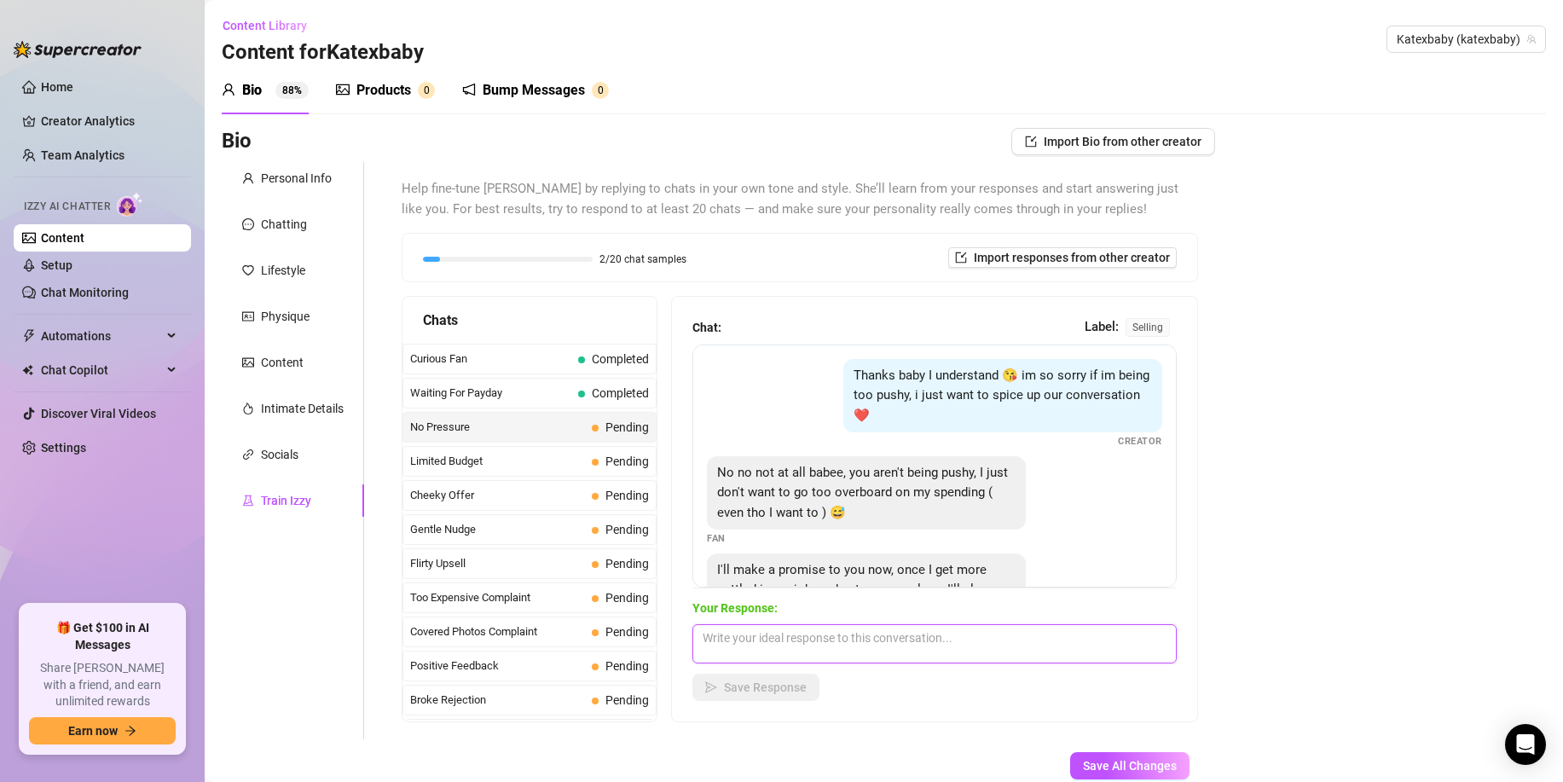
click at [812, 645] on textarea at bounding box center [935, 643] width 484 height 39
paste textarea "Sounds good baby, dont stress at all. I appreciate your efforts!"
type textarea "Sounds good baby, dont stress at all. I appreciate your efforts!"
click at [756, 686] on span "Save Response" at bounding box center [765, 688] width 83 height 14
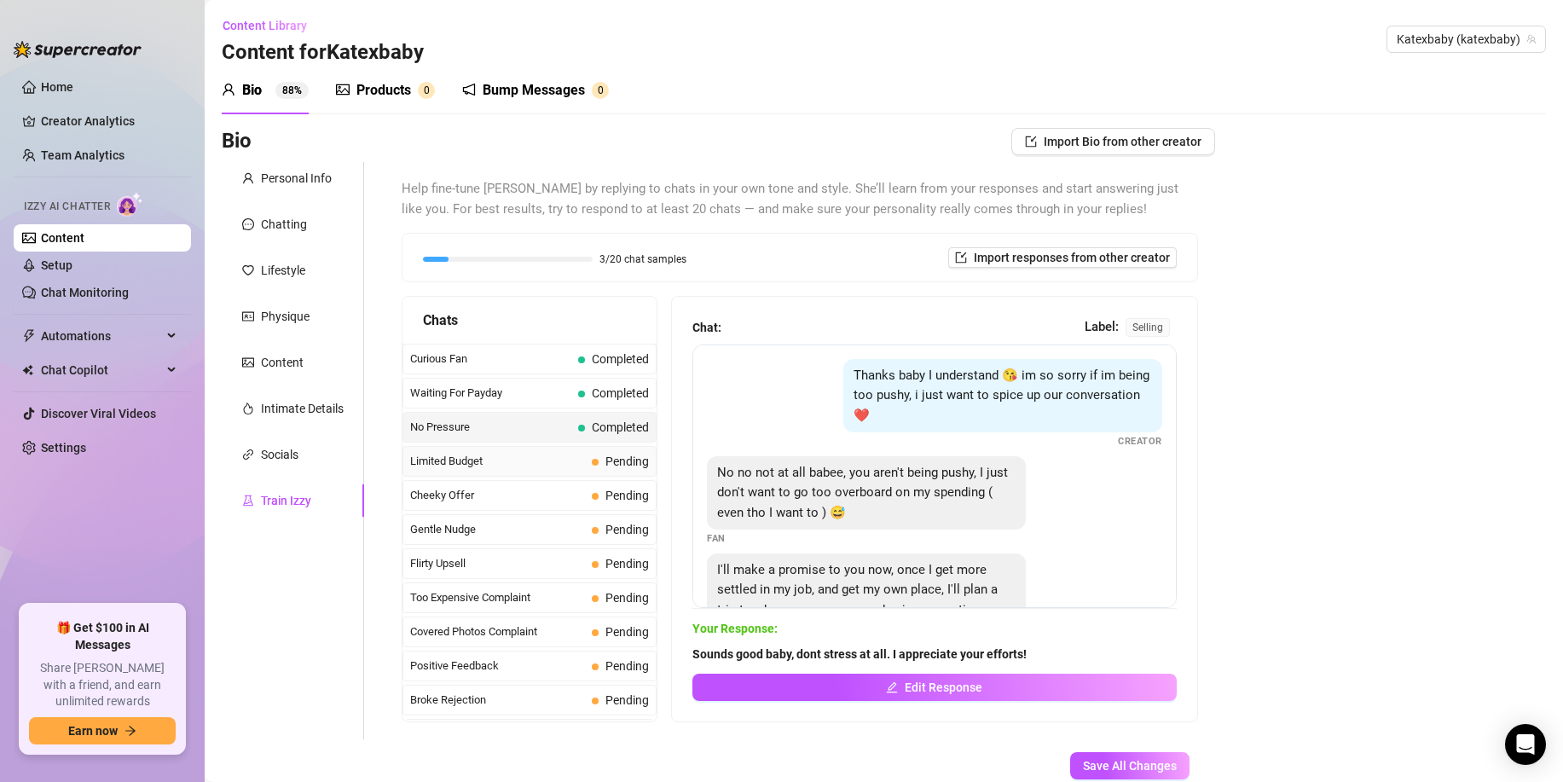
click at [493, 462] on span "Limited Budget" at bounding box center [497, 461] width 175 height 17
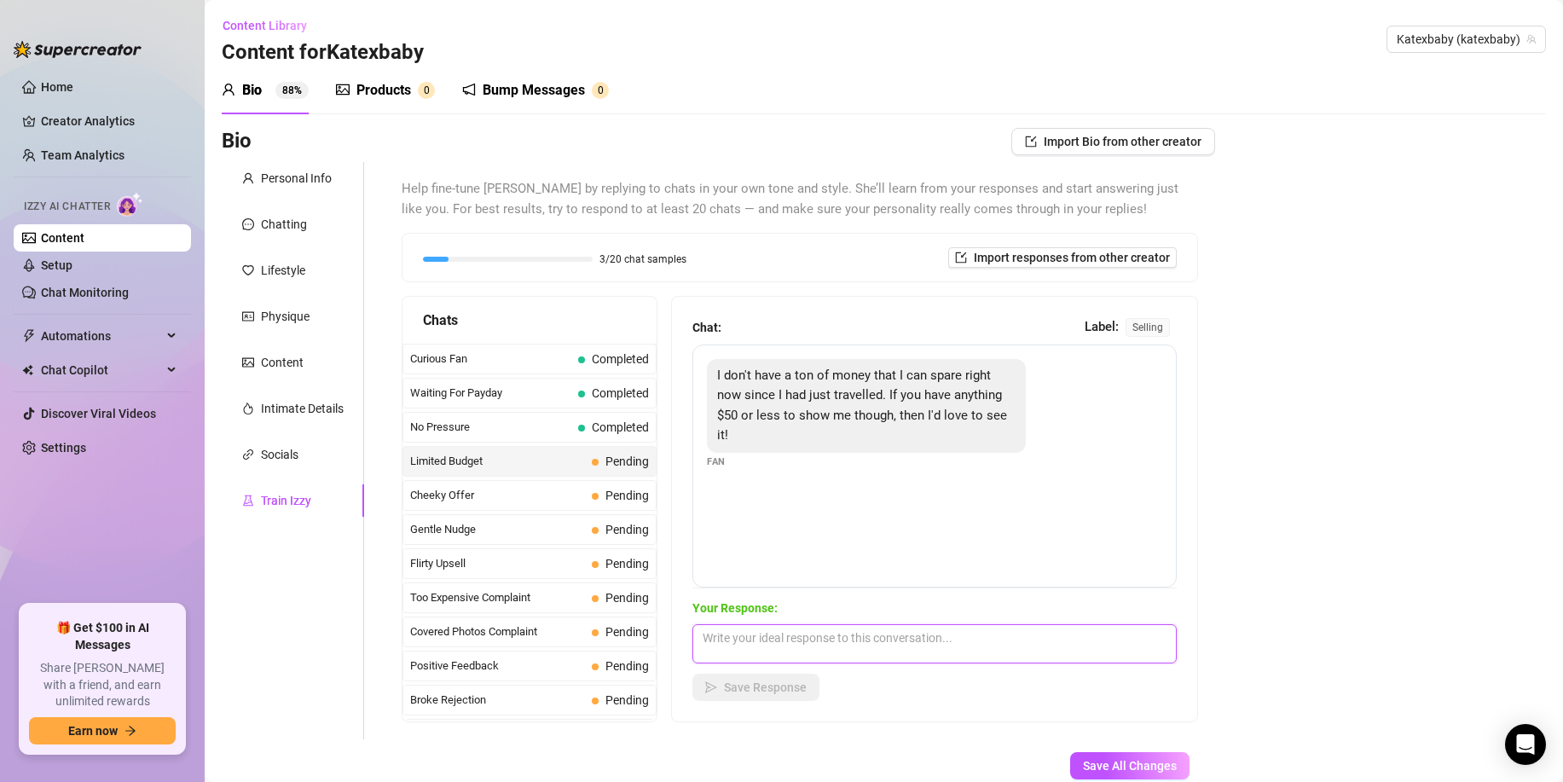
click at [781, 626] on textarea at bounding box center [935, 643] width 484 height 39
paste textarea "Sure baby, I can find something that fits your price range :)"
type textarea "Sure baby, I can find something that fits your price range :)"
click at [774, 689] on span "Save Response" at bounding box center [765, 688] width 83 height 14
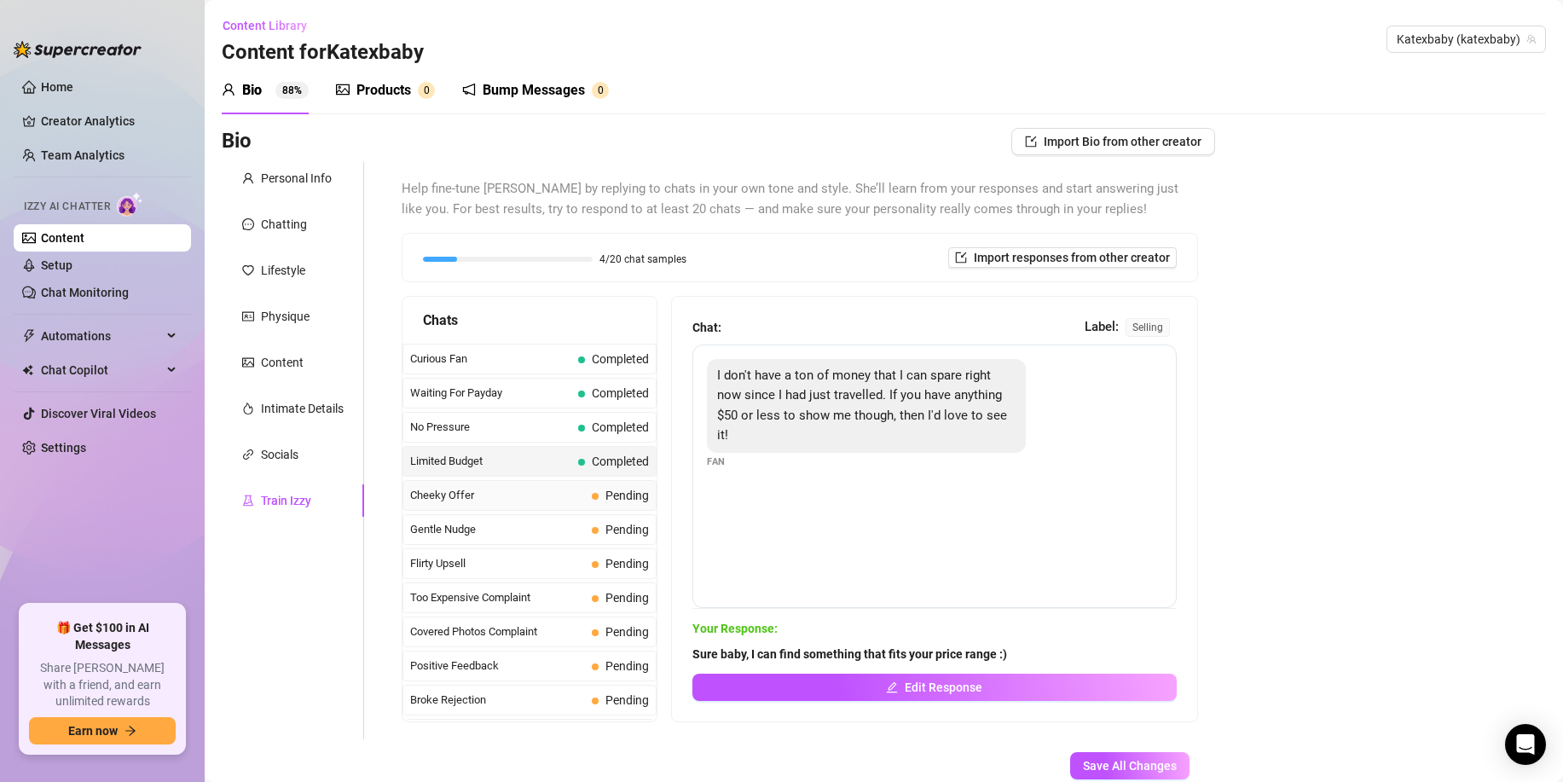
click at [467, 496] on span "Cheeky Offer" at bounding box center [497, 495] width 175 height 17
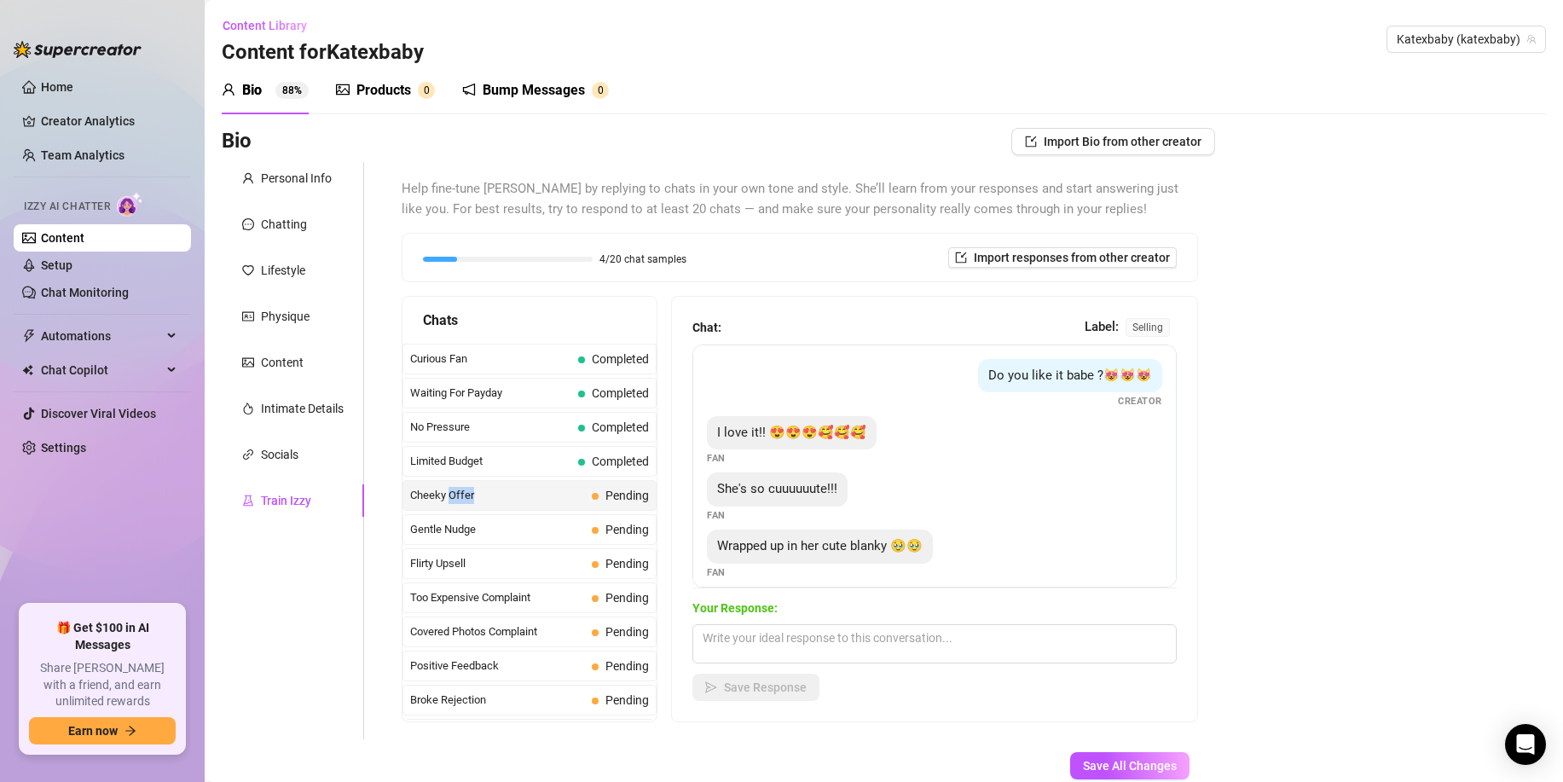
click at [467, 496] on span "Cheeky Offer" at bounding box center [497, 495] width 175 height 17
click at [696, 619] on div "Chat: Label: selling Do you like it babe ?😻😻😻 Creator I love it!! 😍😍😍🥰🥰🥰 Fan Sh…" at bounding box center [934, 509] width 525 height 425
click at [749, 642] on textarea at bounding box center [935, 643] width 484 height 39
paste textarea "Perfect baby, ill find you the perfect video for you right now!"
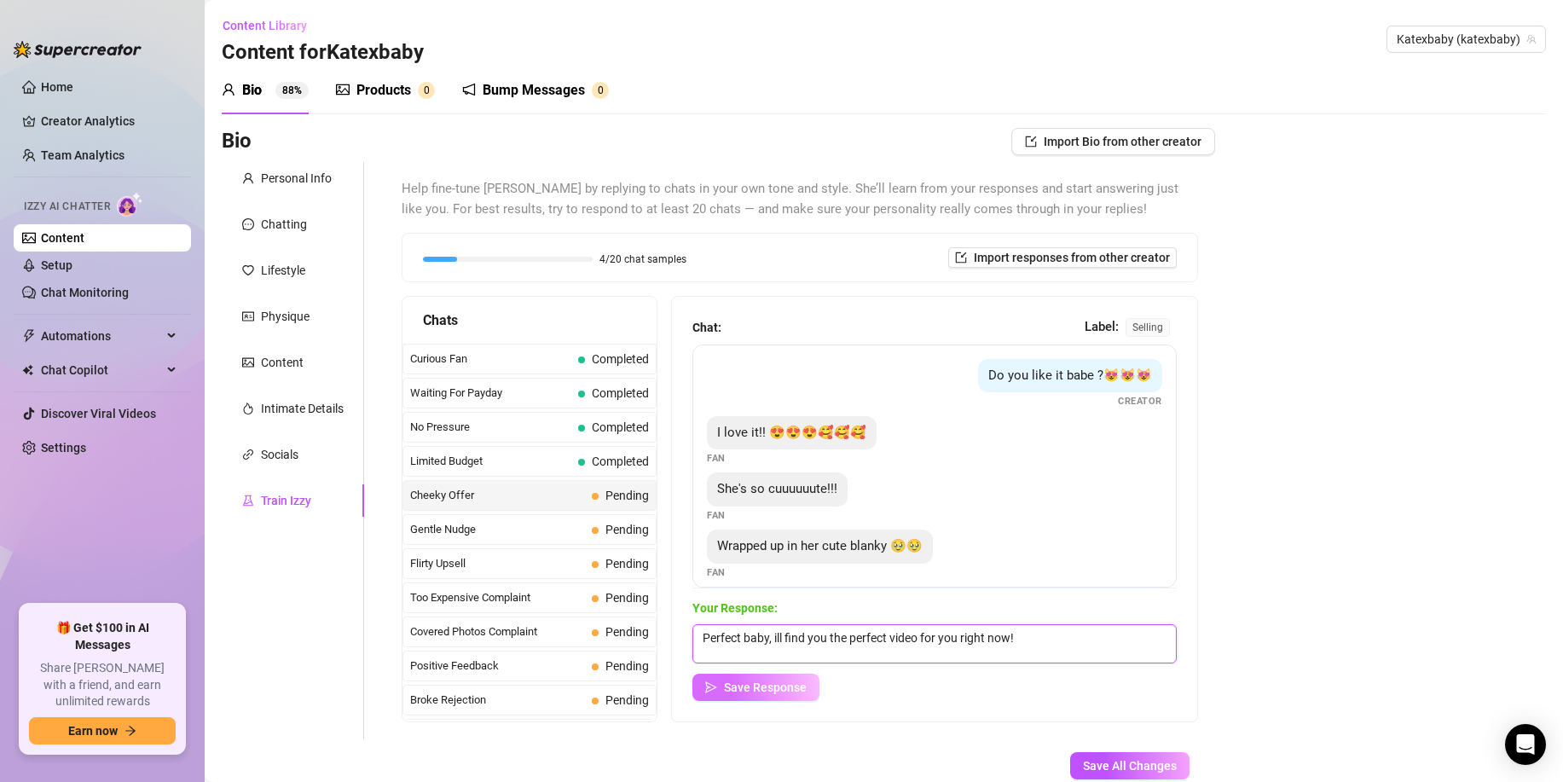
type textarea "Perfect baby, ill find you the perfect video for you right now!"
click at [747, 695] on button "Save Response" at bounding box center [756, 687] width 127 height 27
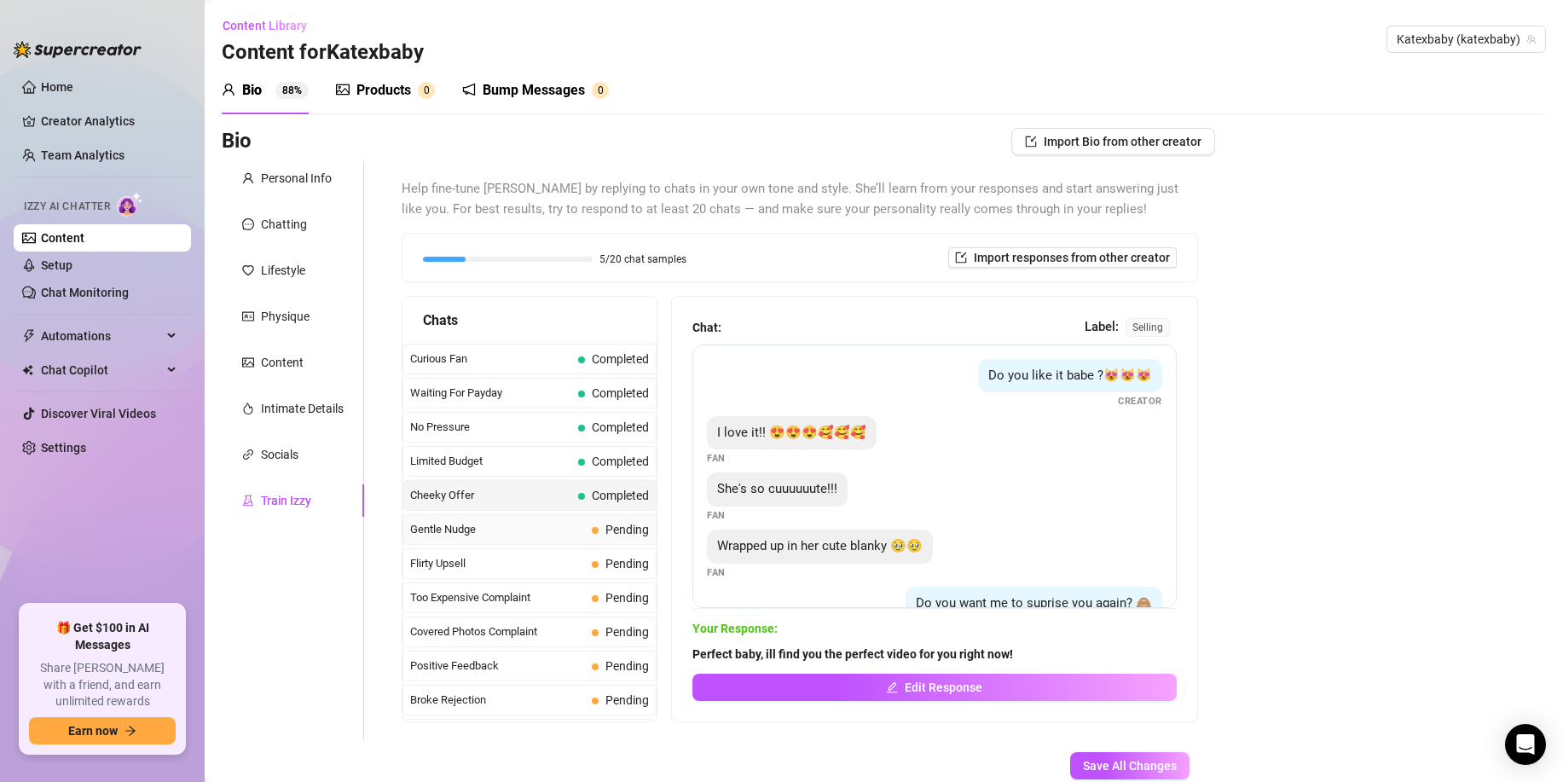
click at [525, 525] on span "Gentle Nudge" at bounding box center [497, 529] width 175 height 17
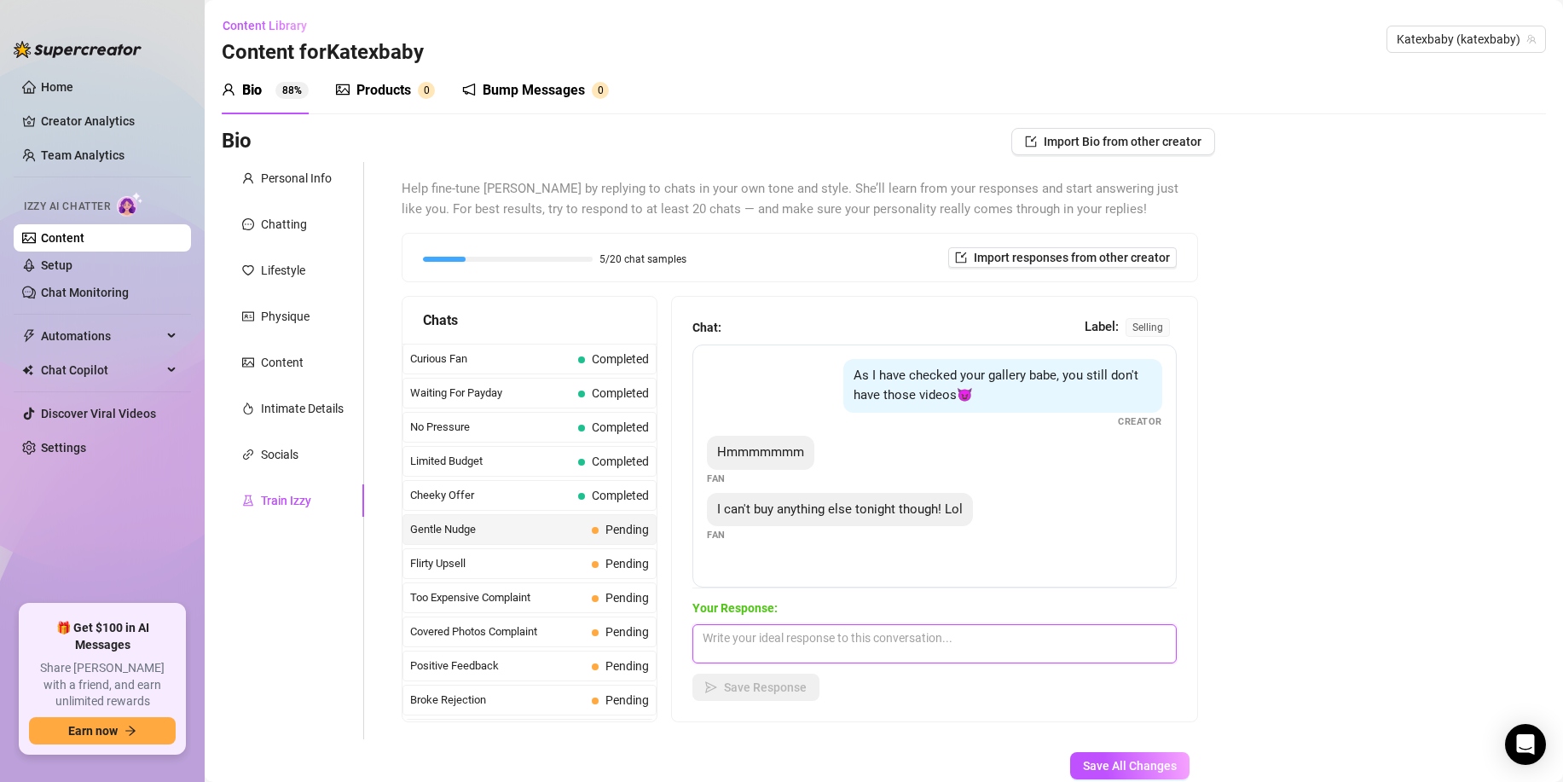
click at [734, 633] on textarea at bounding box center [935, 643] width 484 height 39
paste textarea "Aww baby, you sureeeee. One more wont hurt hehe x"
type textarea "Aww baby, you sureeeee. One more wont hurt hehe x"
click at [738, 683] on span "Save Response" at bounding box center [765, 688] width 83 height 14
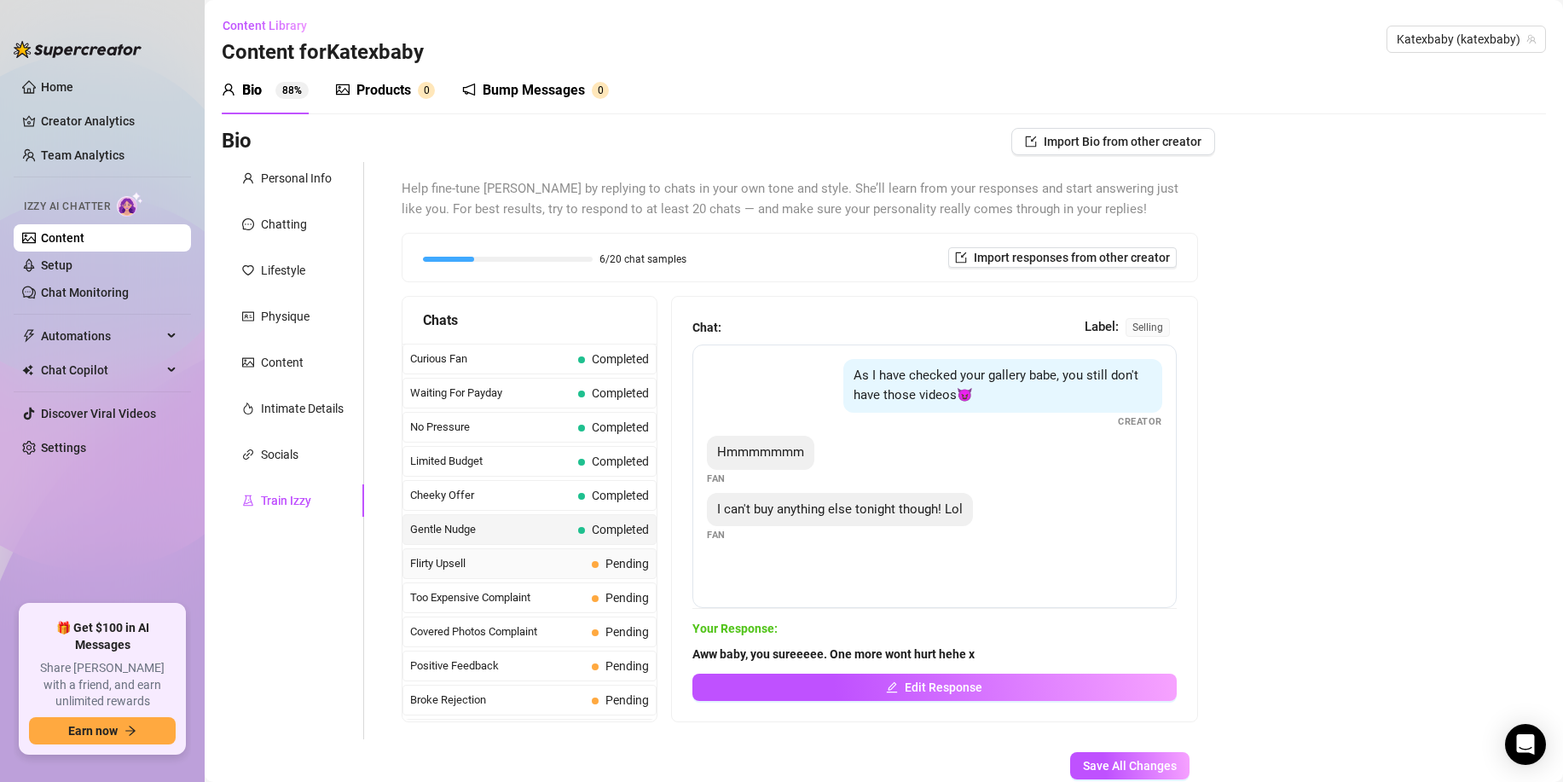
click at [471, 565] on span "Flirty Upsell" at bounding box center [497, 563] width 175 height 17
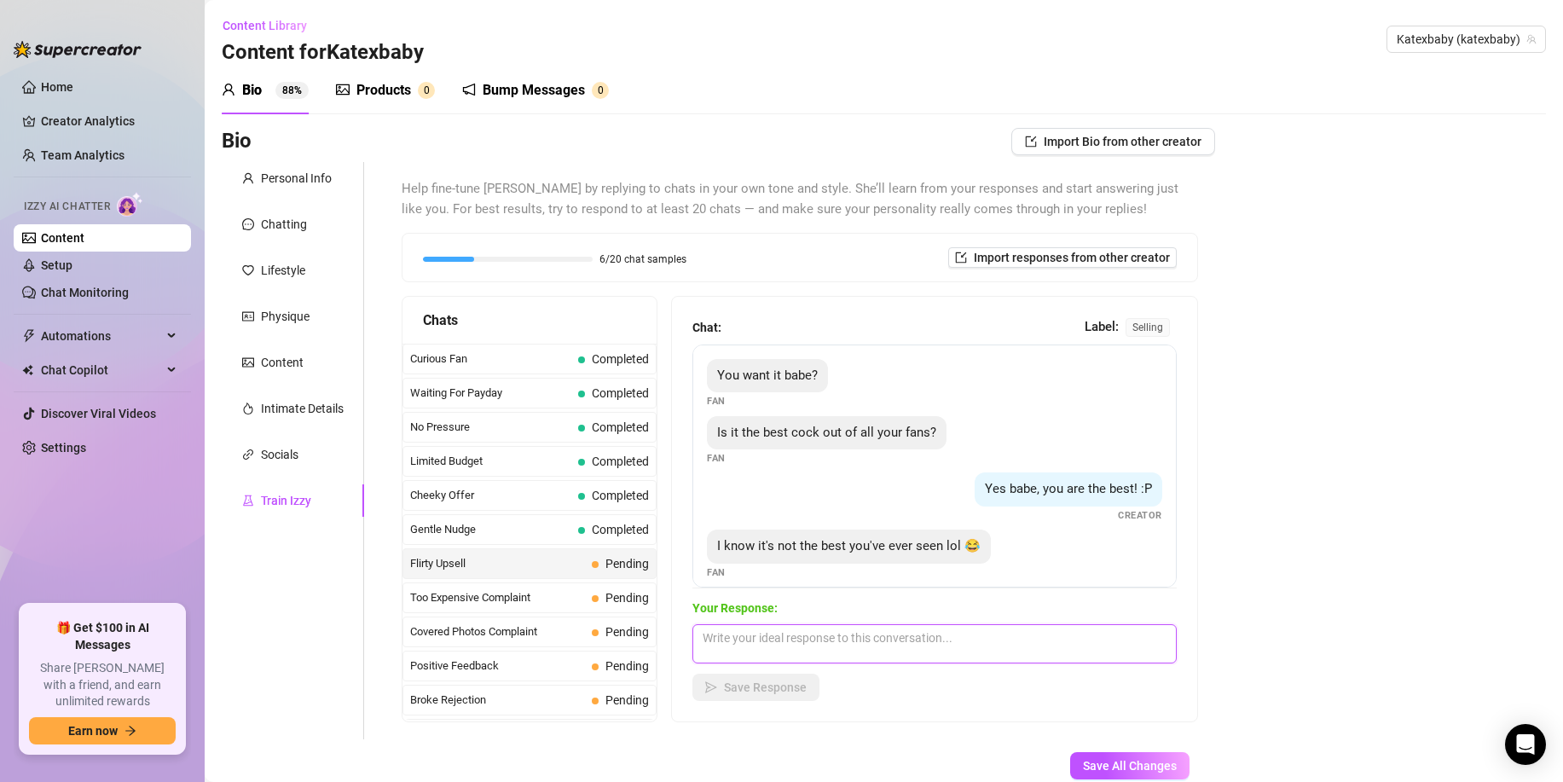
click at [726, 642] on textarea at bounding box center [935, 643] width 484 height 39
paste textarea "It is defiantly up there x dont you worry about that baby x"
type textarea "It is defiantly up there x dont you worry about that baby x"
click at [744, 683] on span "Save Response" at bounding box center [765, 688] width 83 height 14
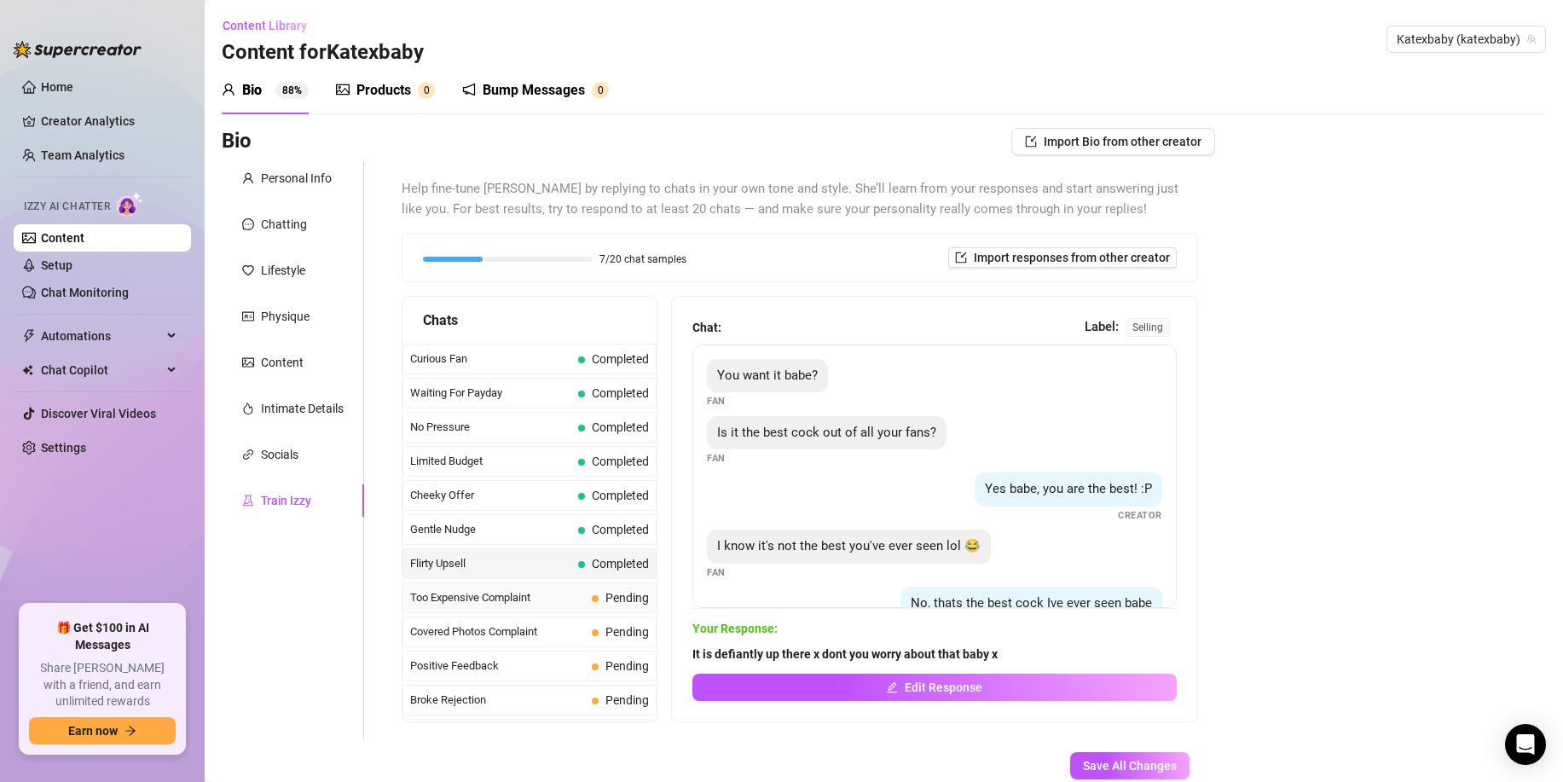
click at [515, 600] on span "Too Expensive Complaint" at bounding box center [497, 597] width 175 height 17
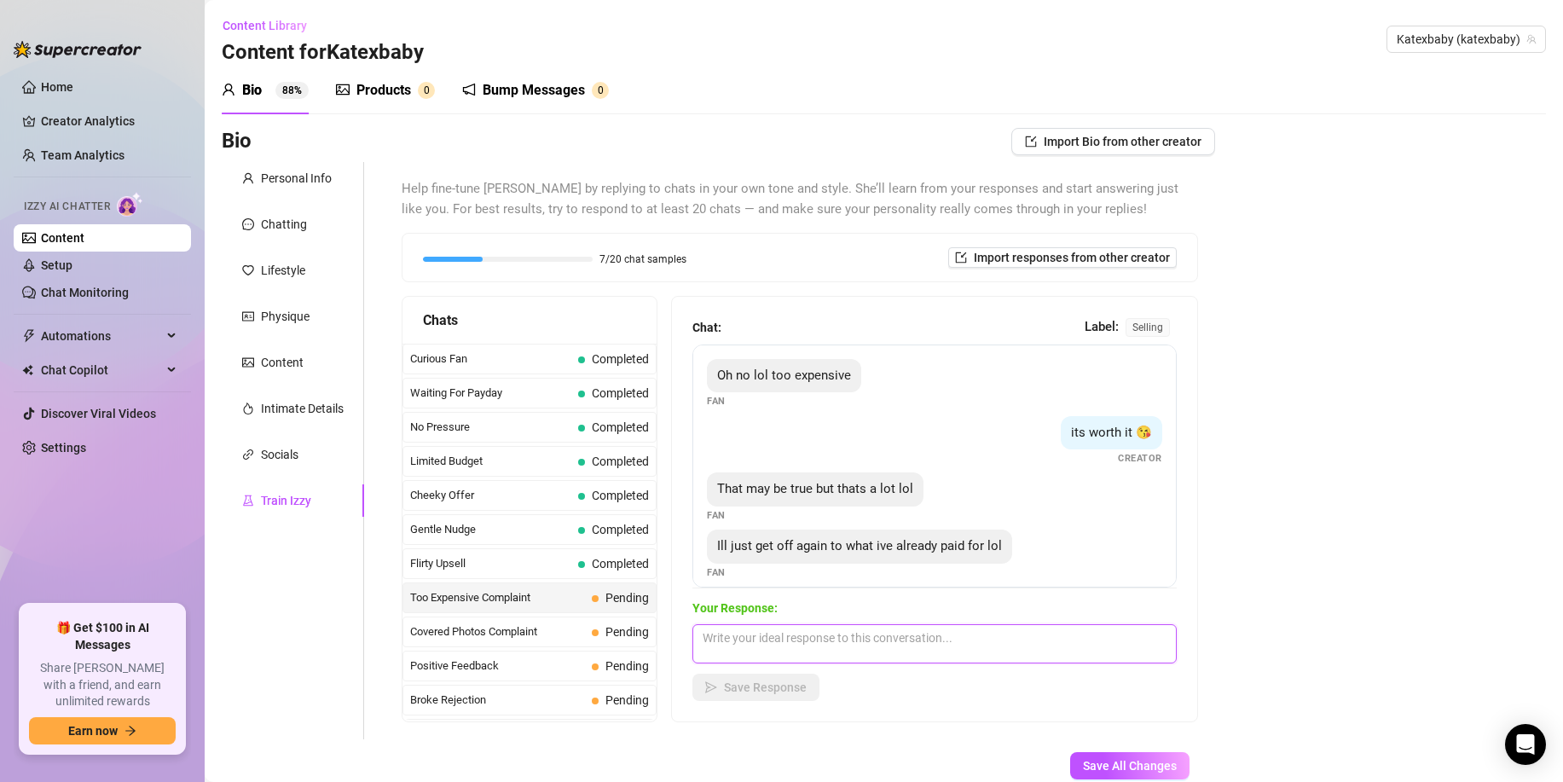
click at [713, 633] on textarea at bounding box center [935, 643] width 484 height 39
paste textarea "I understand that x What is a price you had in mind baby?"
type textarea "I understand that x What is a price you had in mind baby?"
click at [734, 674] on button "Save Response" at bounding box center [756, 687] width 127 height 27
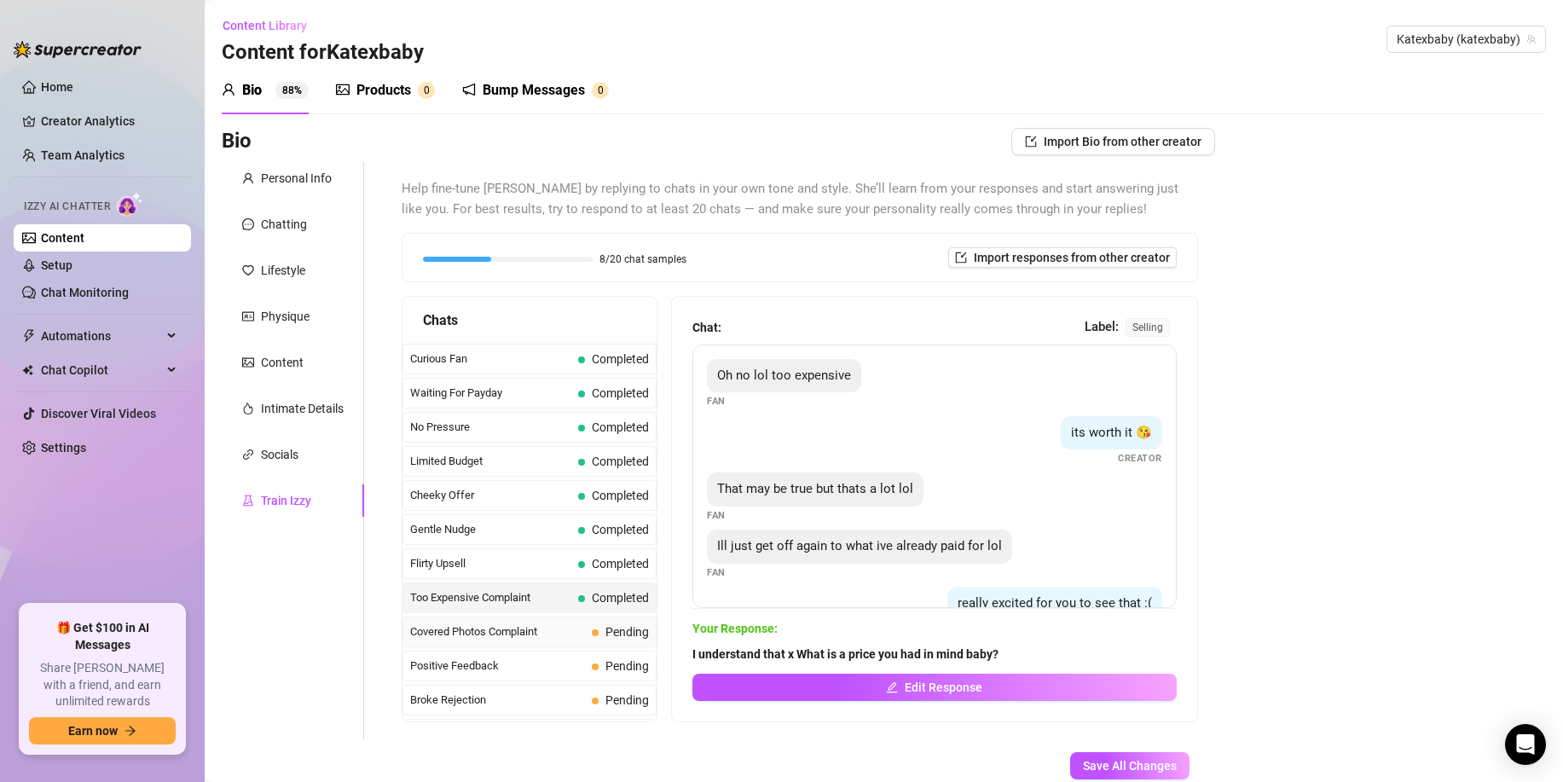
click at [495, 635] on span "Covered Photos Complaint" at bounding box center [497, 632] width 175 height 17
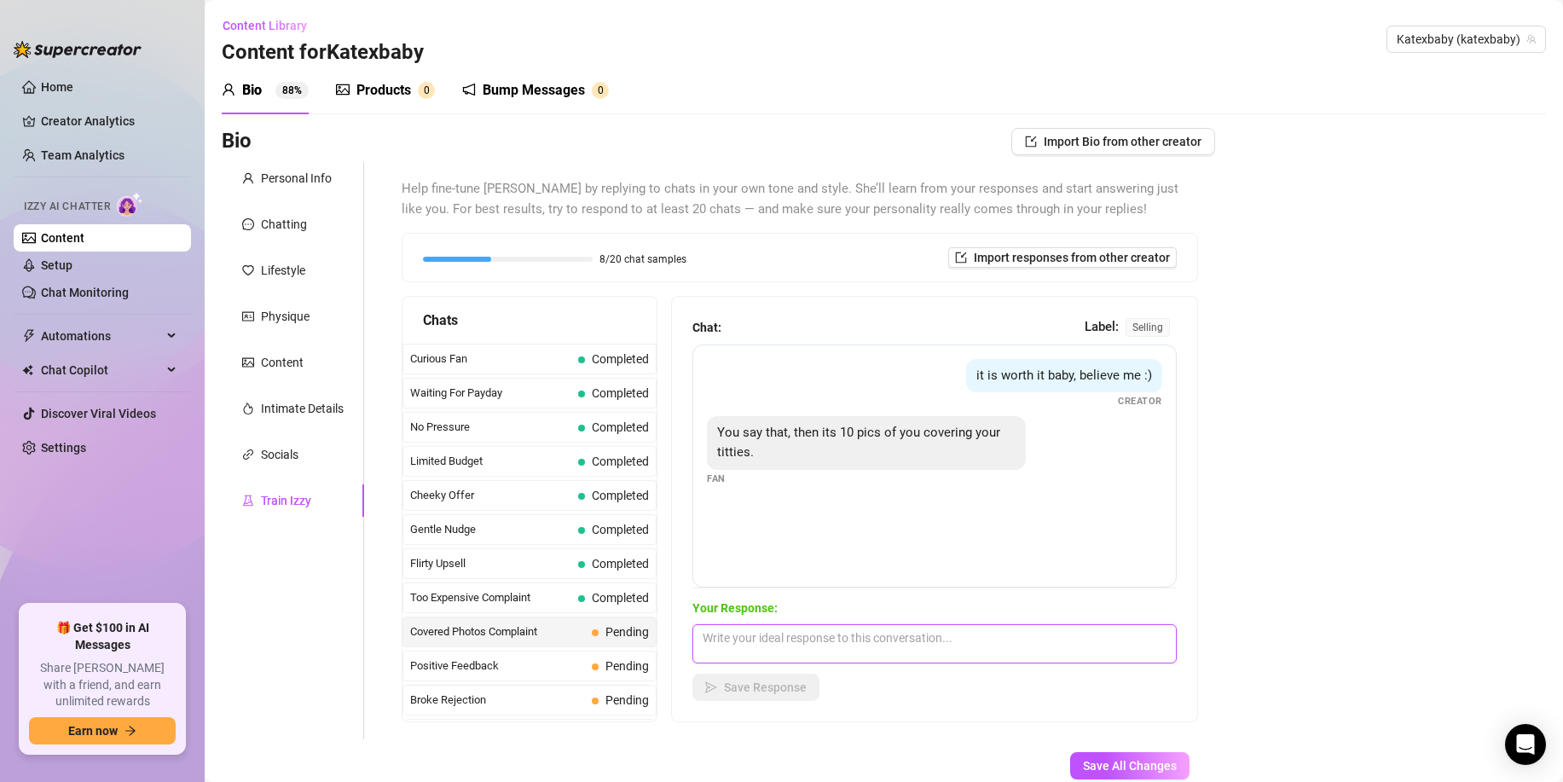
click at [861, 635] on textarea at bounding box center [935, 643] width 484 height 39
paste textarea "Im sorry, What can I do to make it up to you? x"
type textarea "Im sorry, What can I do to make it up to you? x"
click at [756, 684] on span "Save Response" at bounding box center [765, 688] width 83 height 14
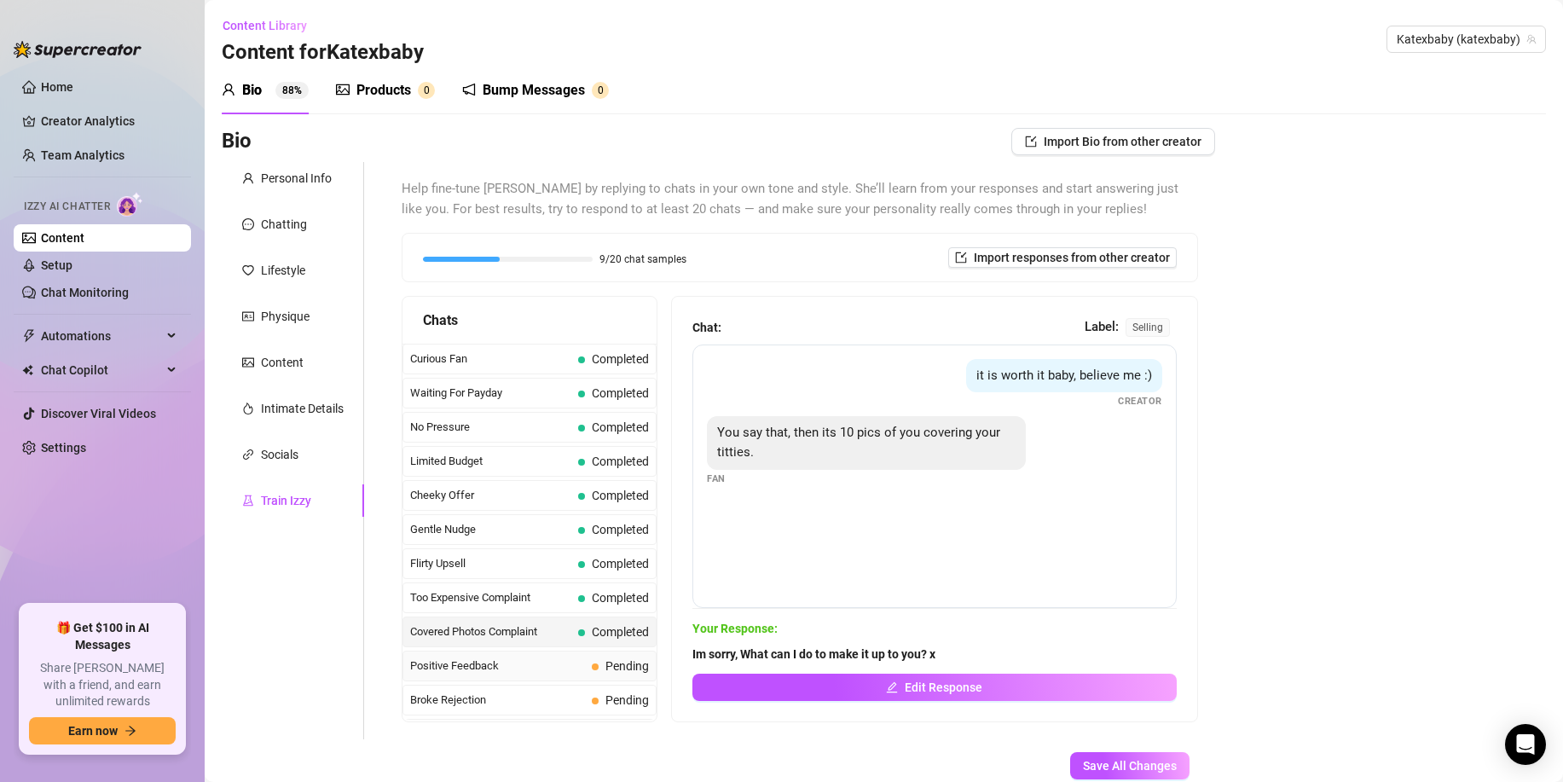
click at [617, 670] on span "Pending" at bounding box center [628, 666] width 44 height 14
drag, startPoint x: 617, startPoint y: 670, endPoint x: 669, endPoint y: 662, distance: 52.6
click at [618, 670] on span "Pending" at bounding box center [628, 666] width 44 height 14
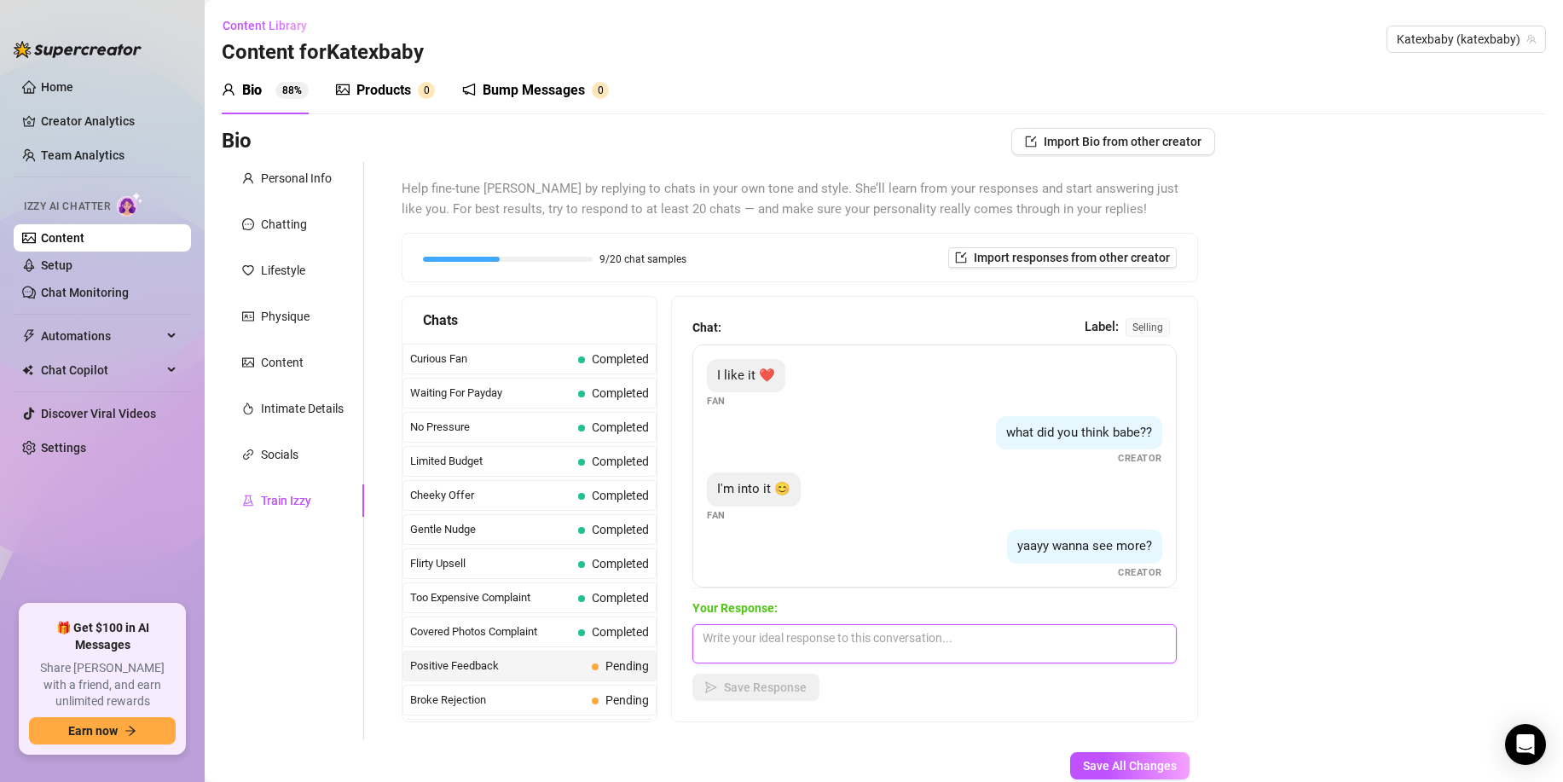
click at [728, 655] on textarea at bounding box center [935, 643] width 484 height 39
paste textarea "Perfect, let me find something right now for you baby x"
type textarea "Perfect, let me find something right now for you baby x"
drag, startPoint x: 726, startPoint y: 680, endPoint x: 690, endPoint y: 689, distance: 37.0
click at [725, 681] on span "Save Response" at bounding box center [765, 688] width 83 height 14
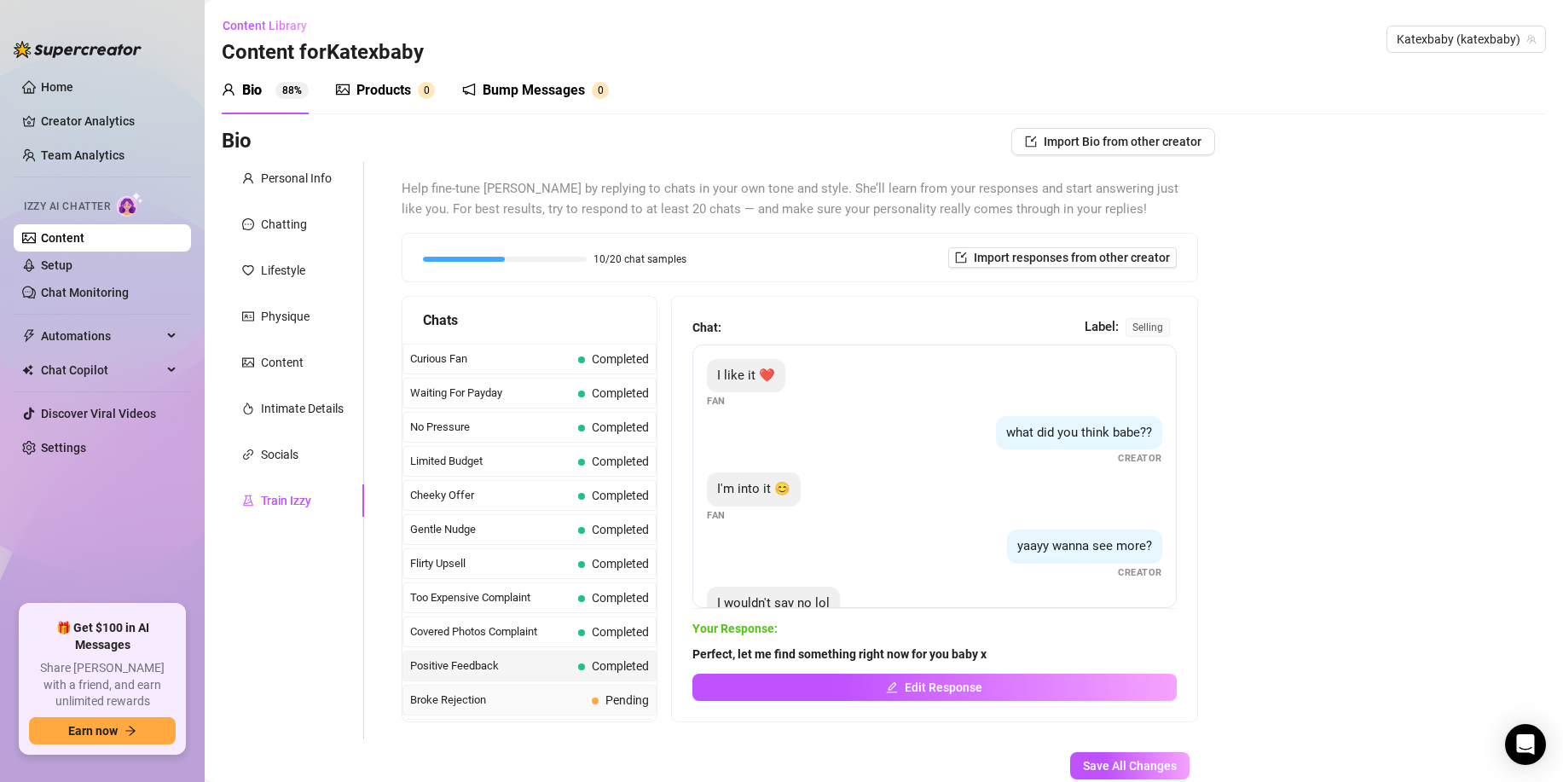
drag, startPoint x: 479, startPoint y: 704, endPoint x: 496, endPoint y: 706, distance: 16.4
click at [483, 705] on span "Broke Rejection" at bounding box center [497, 700] width 175 height 17
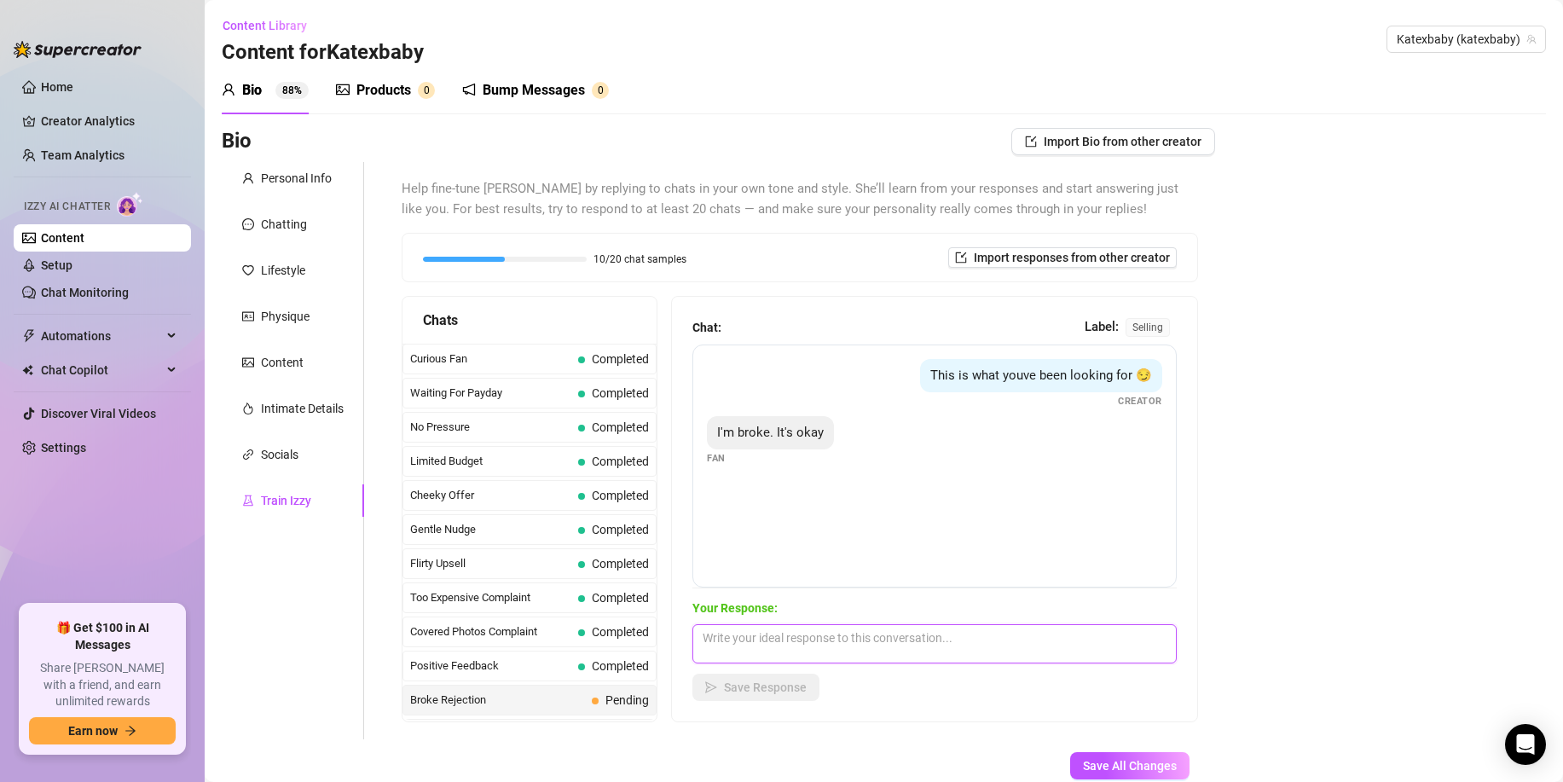
click at [761, 650] on textarea at bounding box center [935, 643] width 484 height 39
paste textarea "Aw baby, thats okay. No worries at all. Did you want to talk about anything in …"
type textarea "Aw baby, thats okay. No worries at all. Did you want to talk about anything in …"
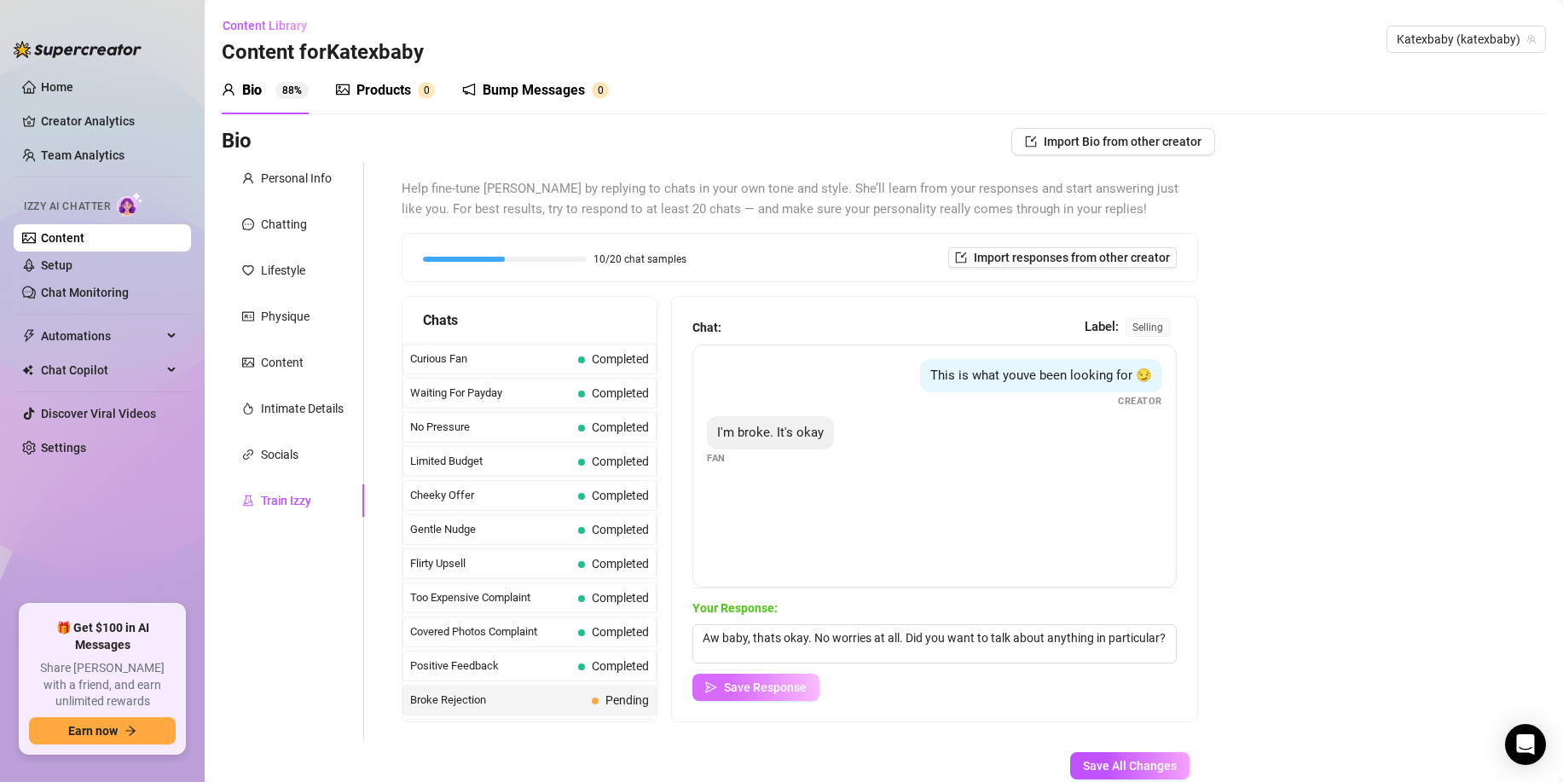
click at [764, 686] on span "Save Response" at bounding box center [765, 688] width 83 height 14
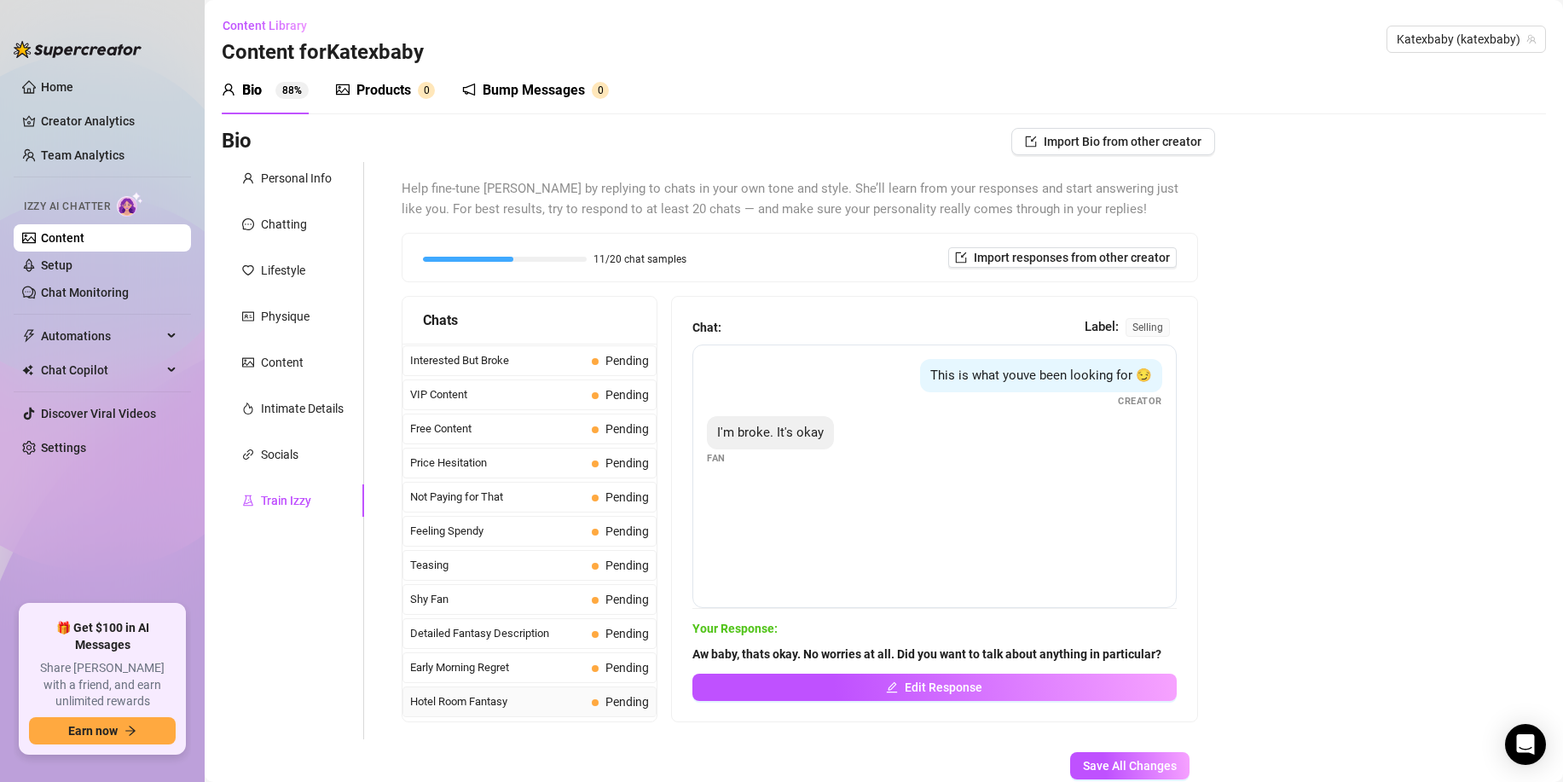
scroll to position [372, 0]
click at [458, 359] on span "Interested But Broke" at bounding box center [497, 362] width 175 height 17
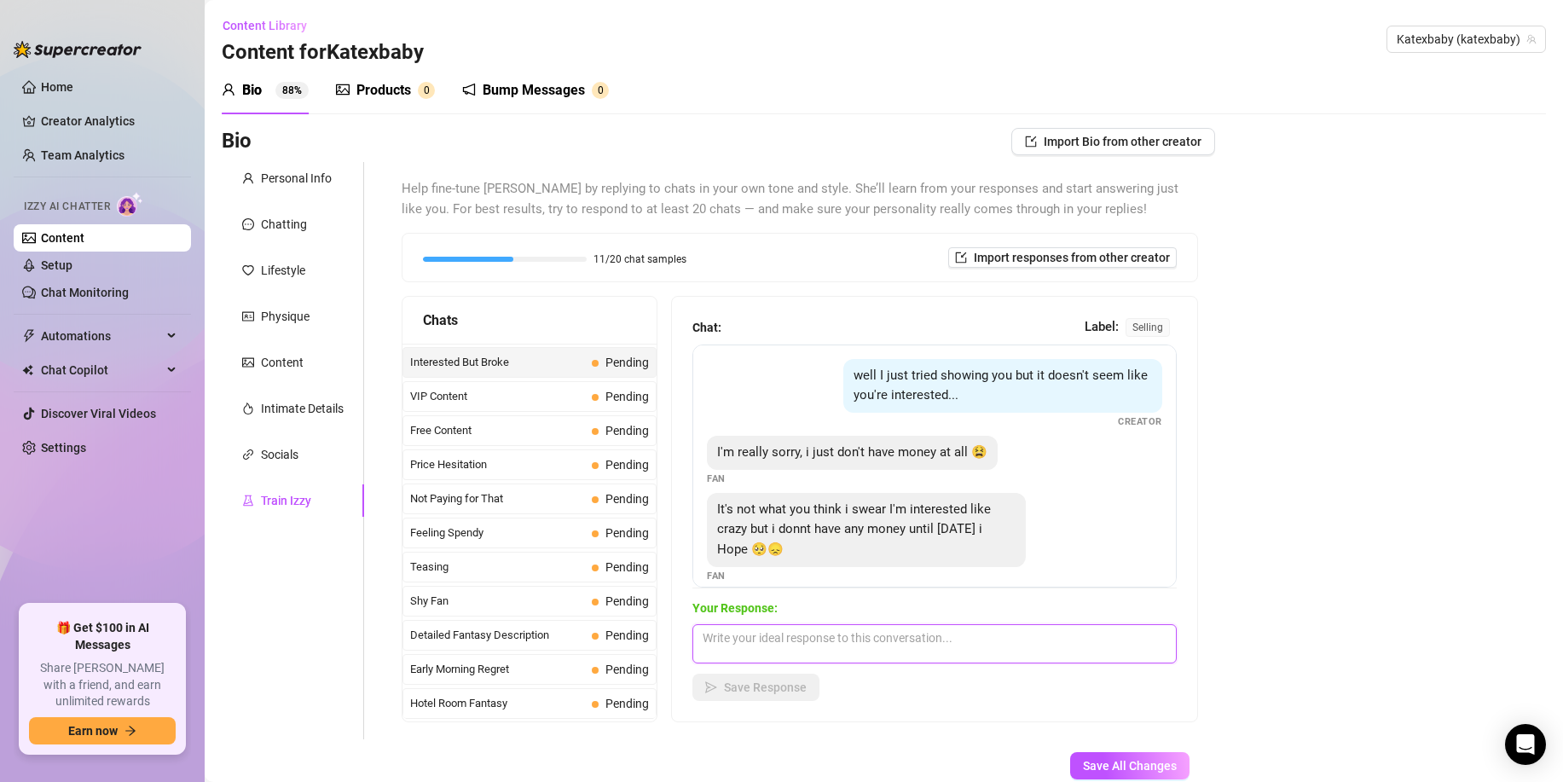
click at [770, 642] on textarea at bounding box center [935, 643] width 484 height 39
paste textarea "Thats okay baby. I understand xx I just wanted to make sure you were still inte…"
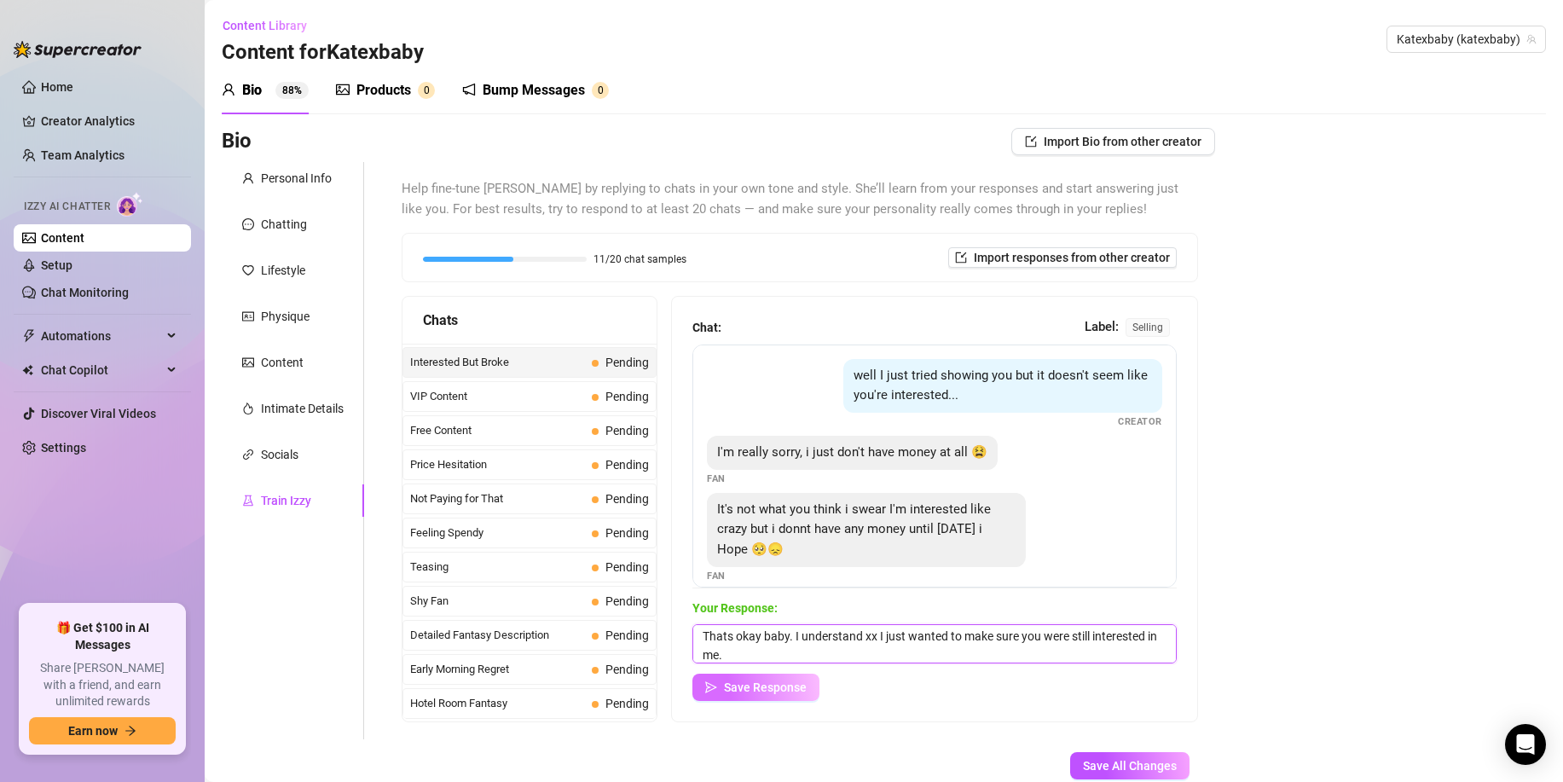
type textarea "Thats okay baby. I understand xx I just wanted to make sure you were still inte…"
click at [759, 683] on span "Save Response" at bounding box center [765, 688] width 83 height 14
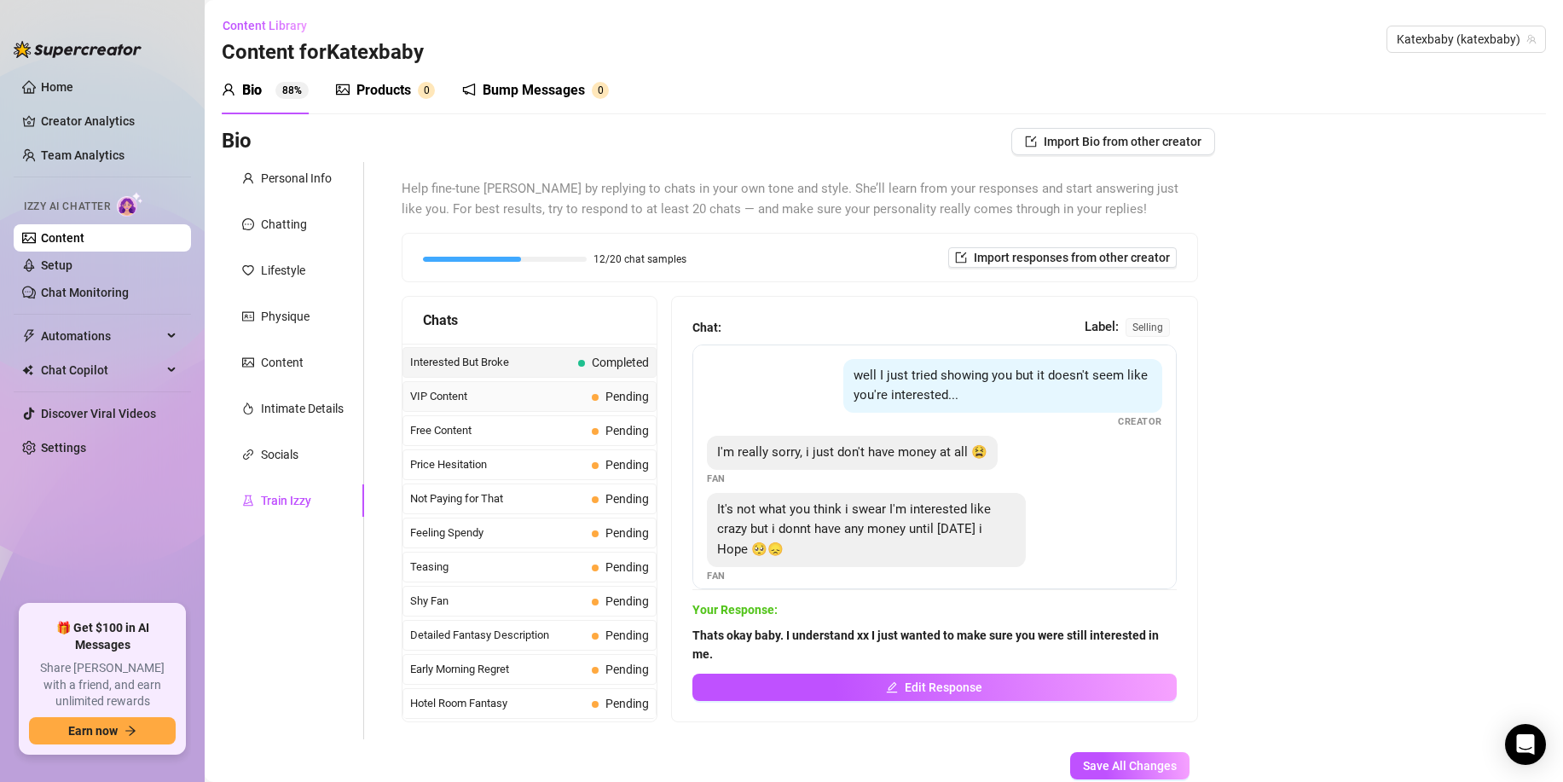
click at [549, 390] on span "VIP Content" at bounding box center [497, 396] width 175 height 17
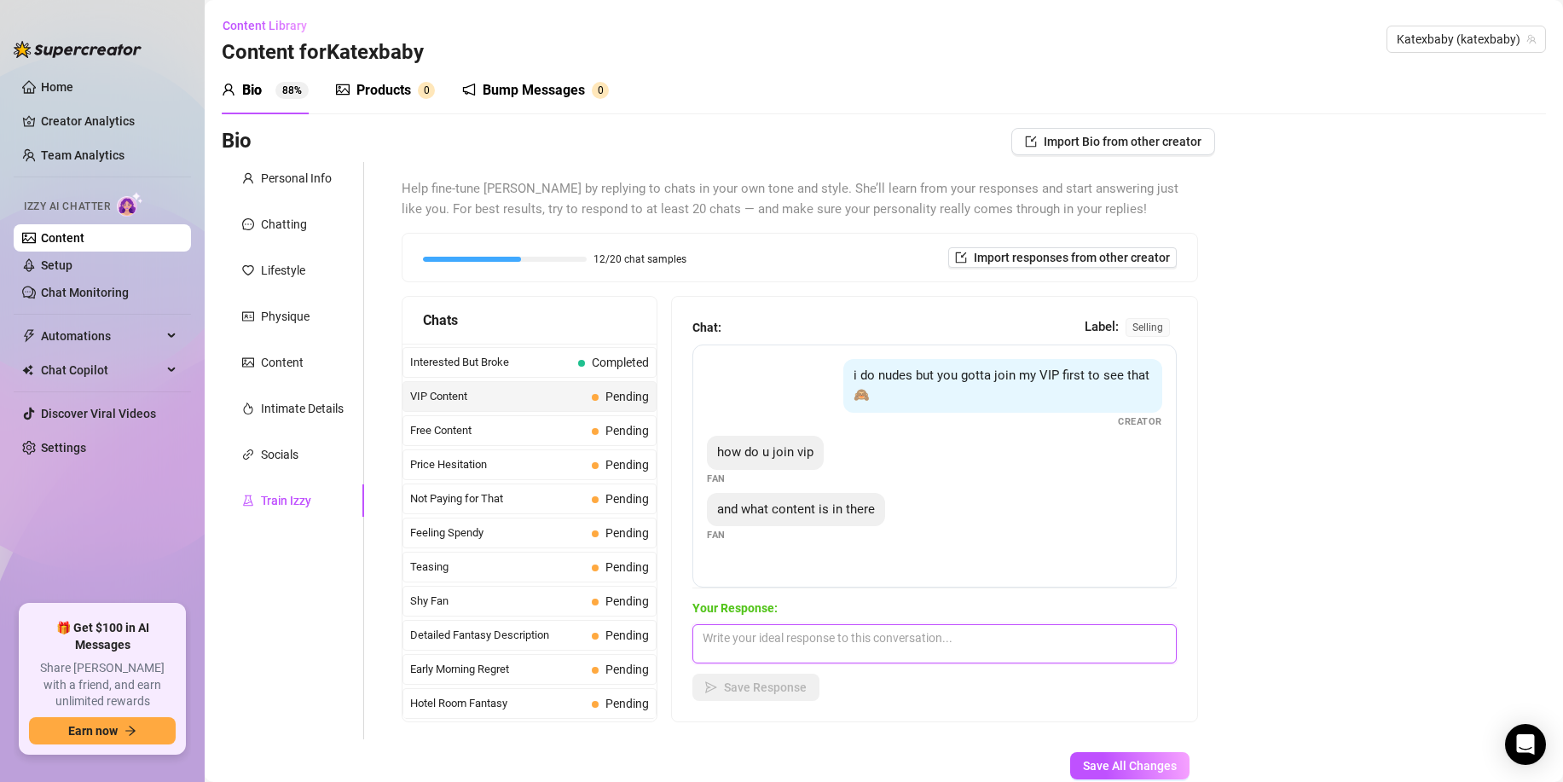
drag, startPoint x: 726, startPoint y: 638, endPoint x: 735, endPoint y: 666, distance: 29.7
click at [726, 639] on textarea at bounding box center [935, 643] width 484 height 39
paste textarea "Hey baby, VIP Content is paid upfront monthly. Then every week I send you a set…"
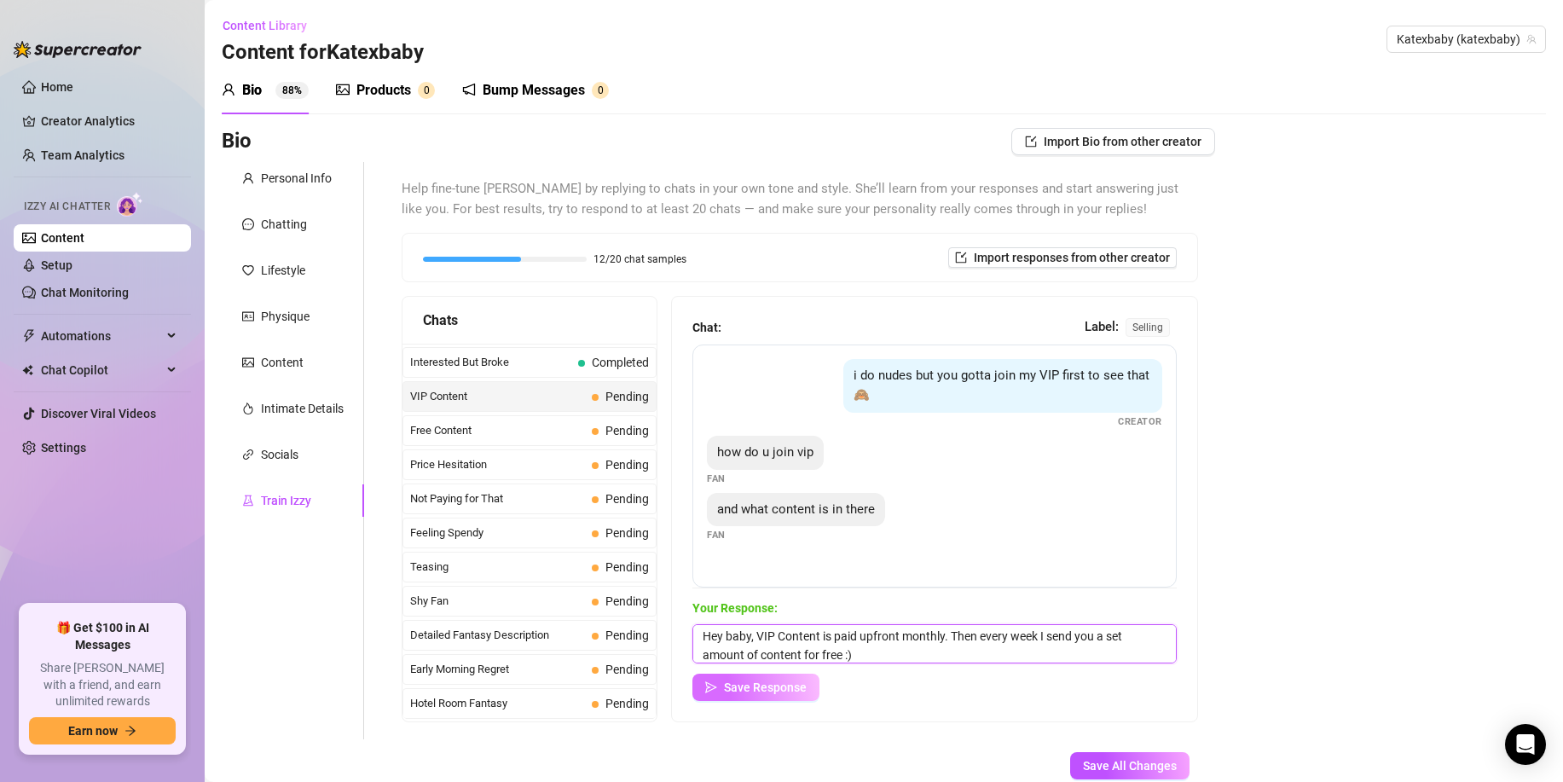
type textarea "Hey baby, VIP Content is paid upfront monthly. Then every week I send you a set…"
click at [740, 690] on span "Save Response" at bounding box center [765, 688] width 83 height 14
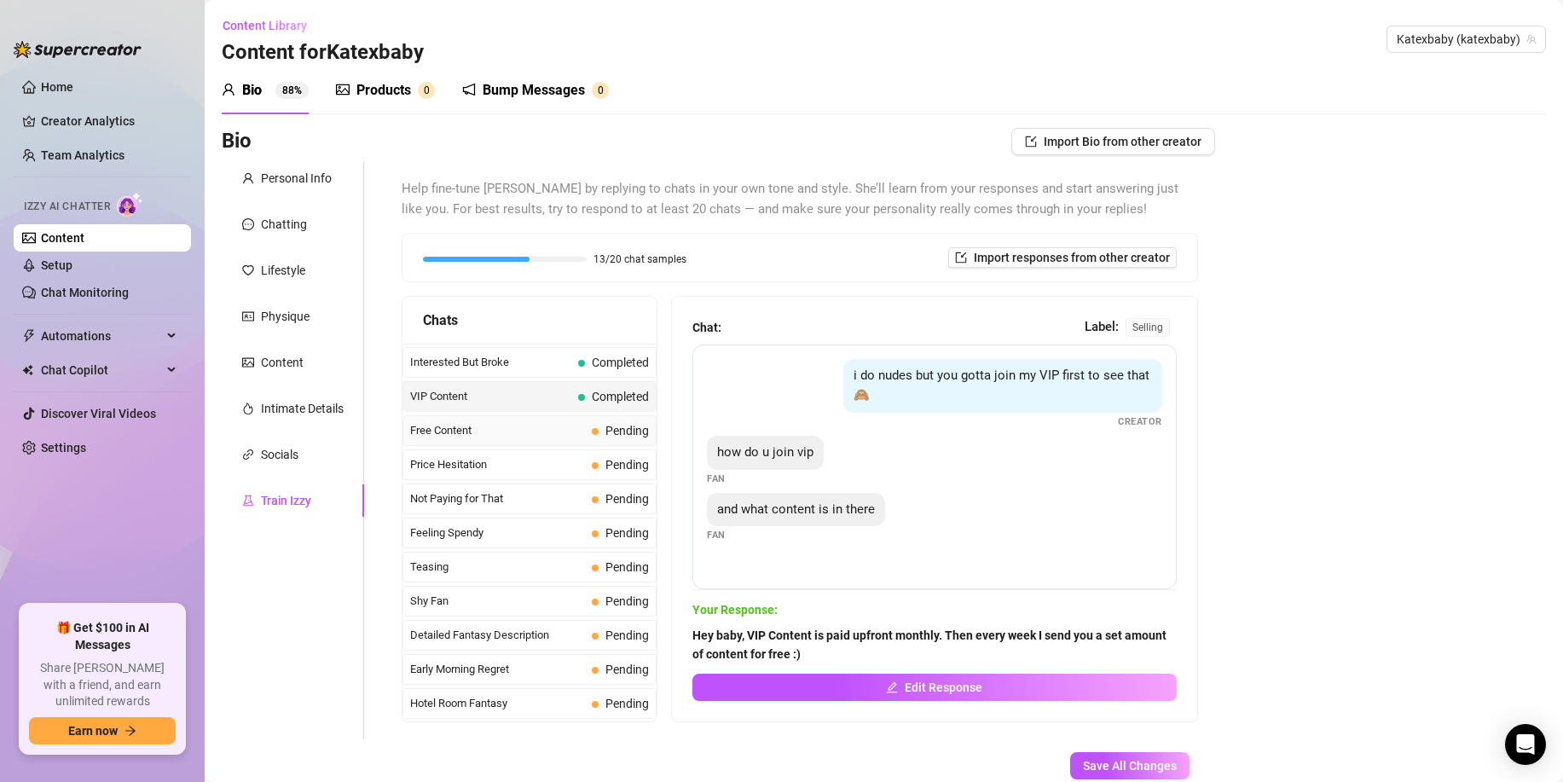
click at [514, 427] on span "Free Content" at bounding box center [497, 430] width 175 height 17
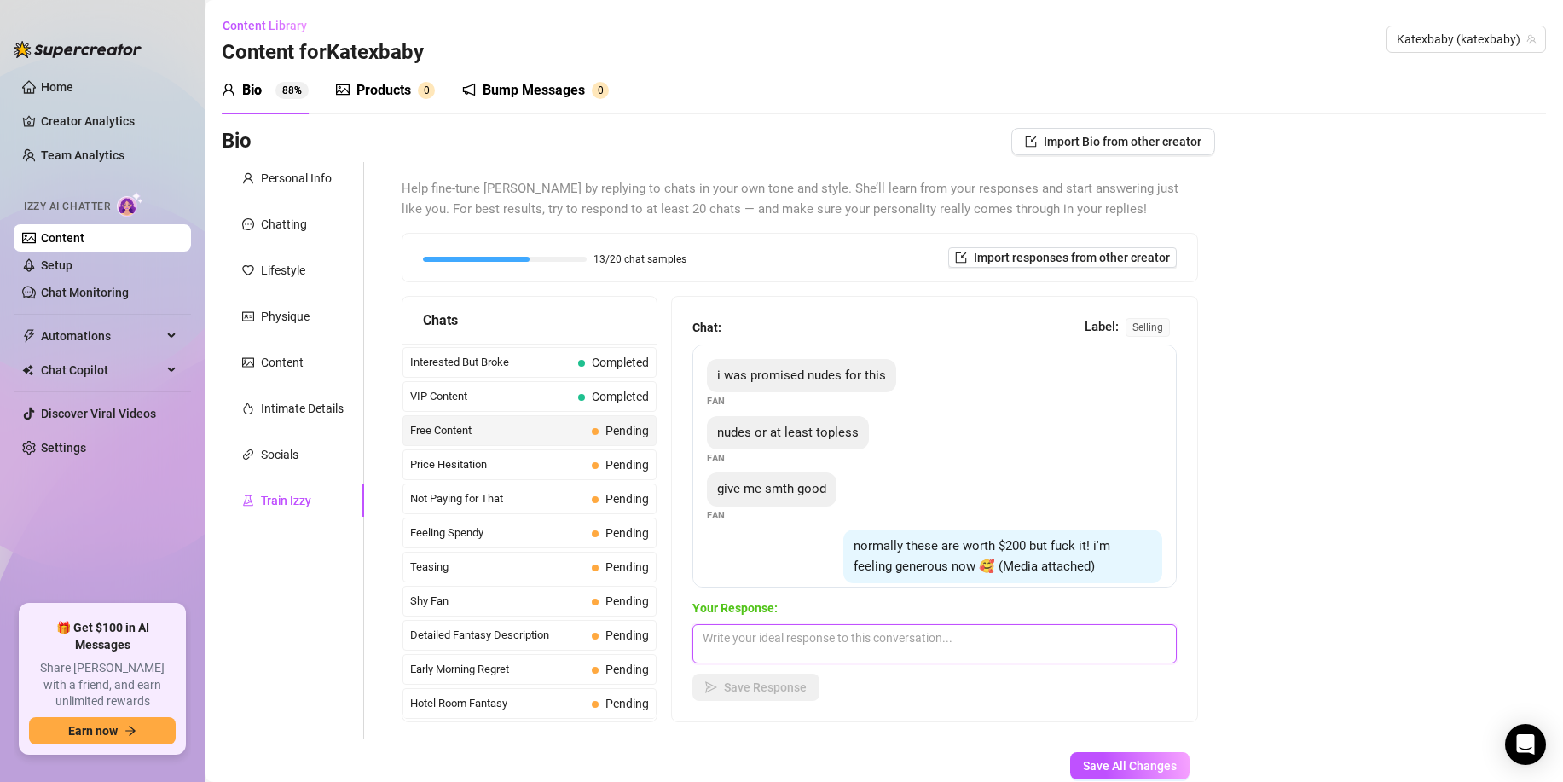
click at [742, 653] on textarea at bounding box center [935, 643] width 484 height 39
paste textarea "thats fine baby x I guess you win this time. Here you go"
type textarea "thats fine baby x I guess you win this time. Here you go"
click at [731, 682] on span "Save Response" at bounding box center [765, 688] width 83 height 14
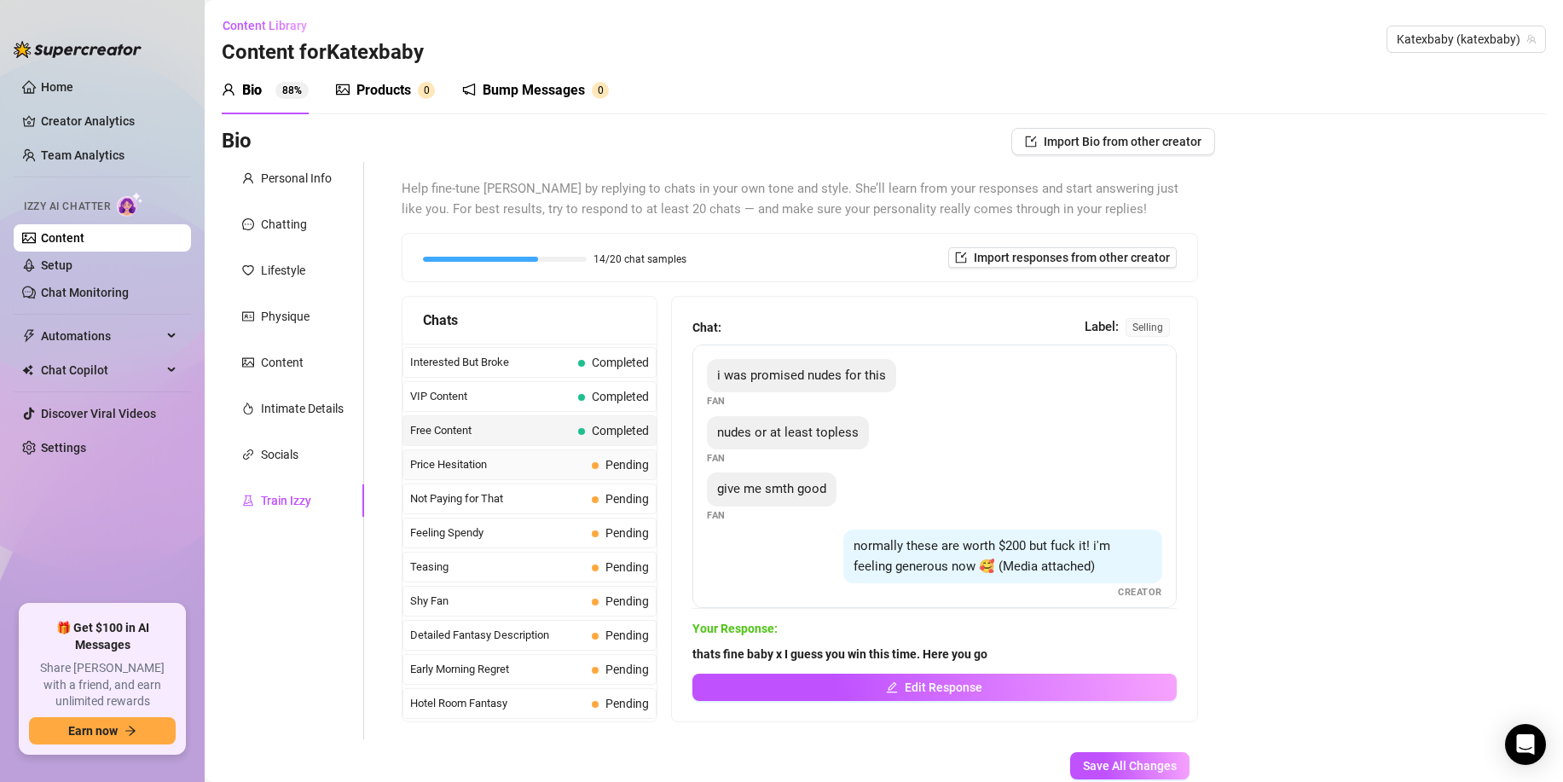
click at [526, 465] on span "Price Hesitation" at bounding box center [497, 464] width 175 height 17
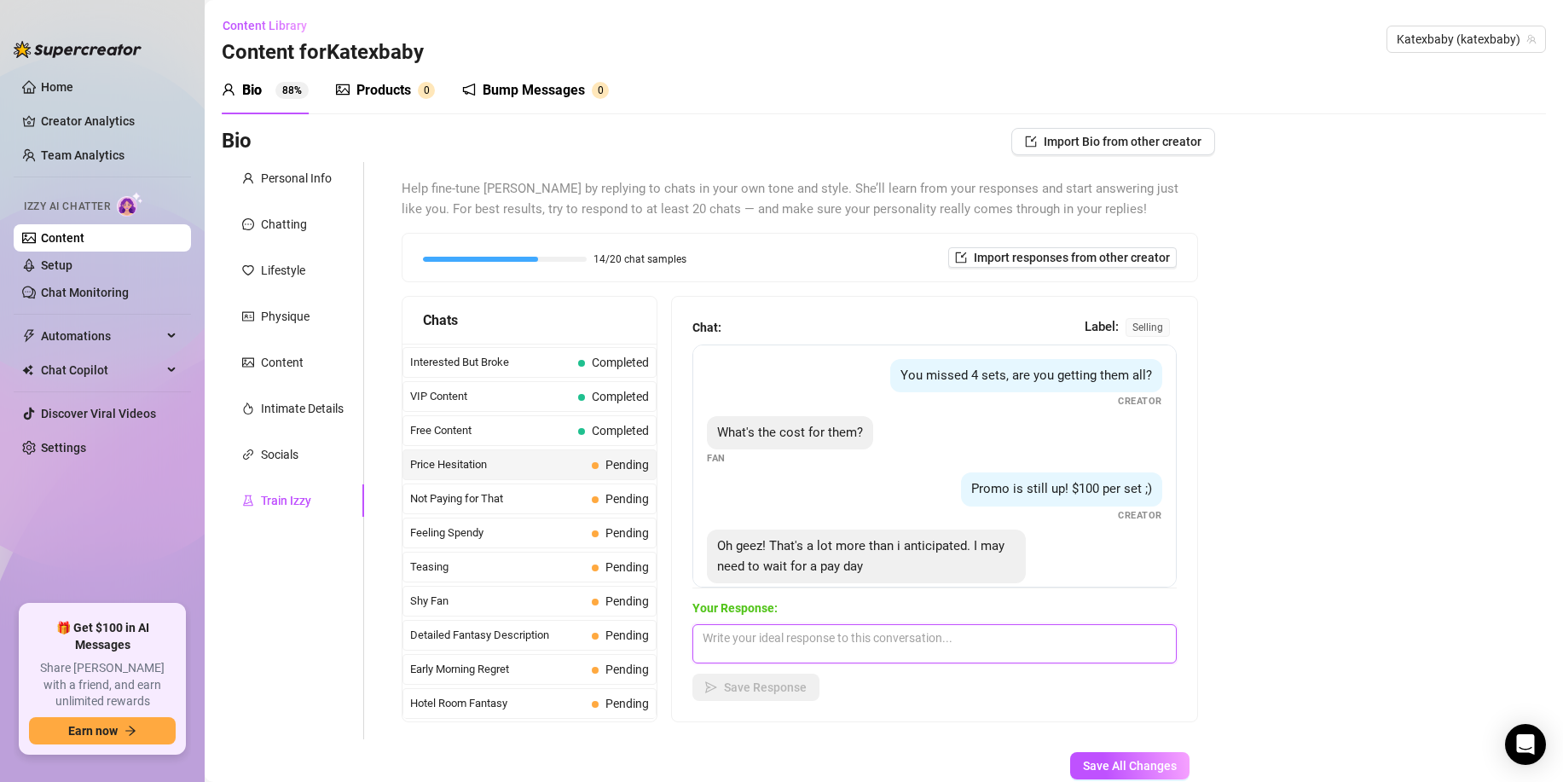
click at [731, 649] on textarea at bounding box center [935, 643] width 484 height 39
paste textarea "Thats okay, how much are you willing to pay baby x"
type textarea "Thats okay, how much are you willing to pay baby x"
click at [724, 697] on button "Save Response" at bounding box center [756, 687] width 127 height 27
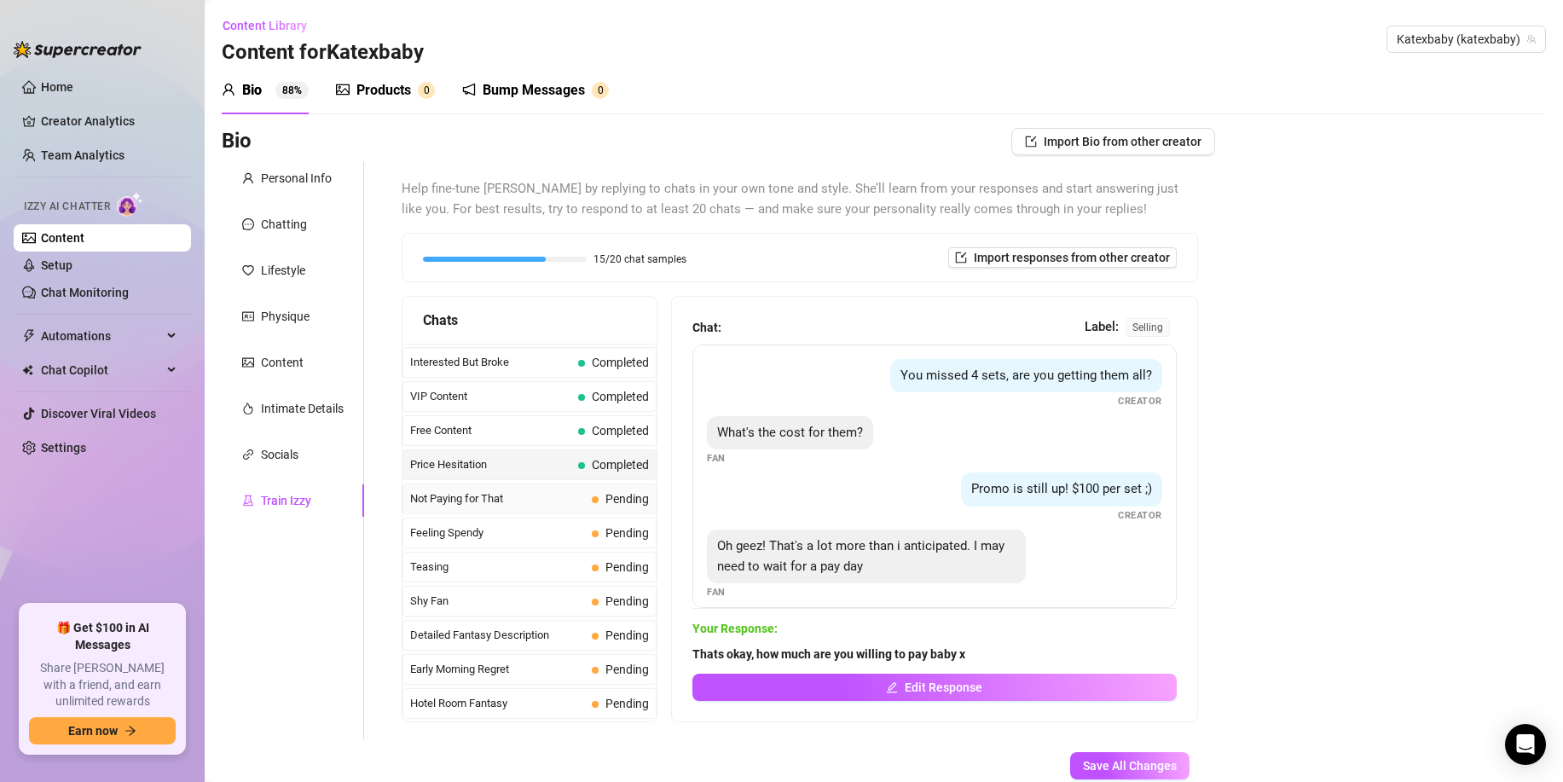
click at [484, 501] on span "Not Paying for That" at bounding box center [497, 498] width 175 height 17
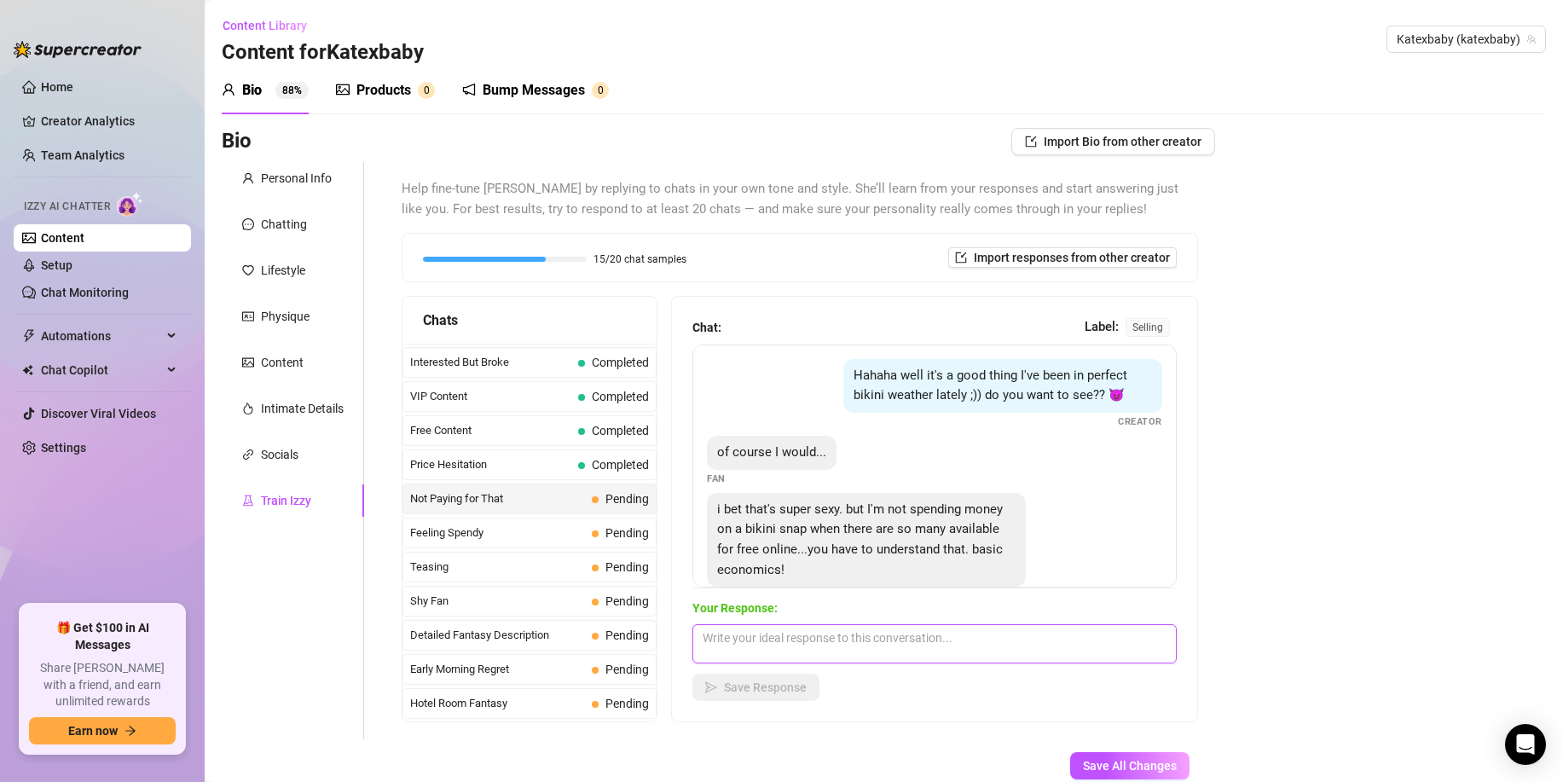
click at [732, 644] on textarea at bounding box center [935, 643] width 484 height 39
paste textarea "I understand but they are my bikini pics x cant find them for free online ;)"
type textarea "I understand but they are my bikini pics x cant find them for free online ;)"
click at [716, 703] on div "Chat: Label: selling Hahaha well it's a good thing I've been in perfect bikini …" at bounding box center [934, 509] width 525 height 425
click at [713, 692] on icon "send" at bounding box center [711, 688] width 12 height 12
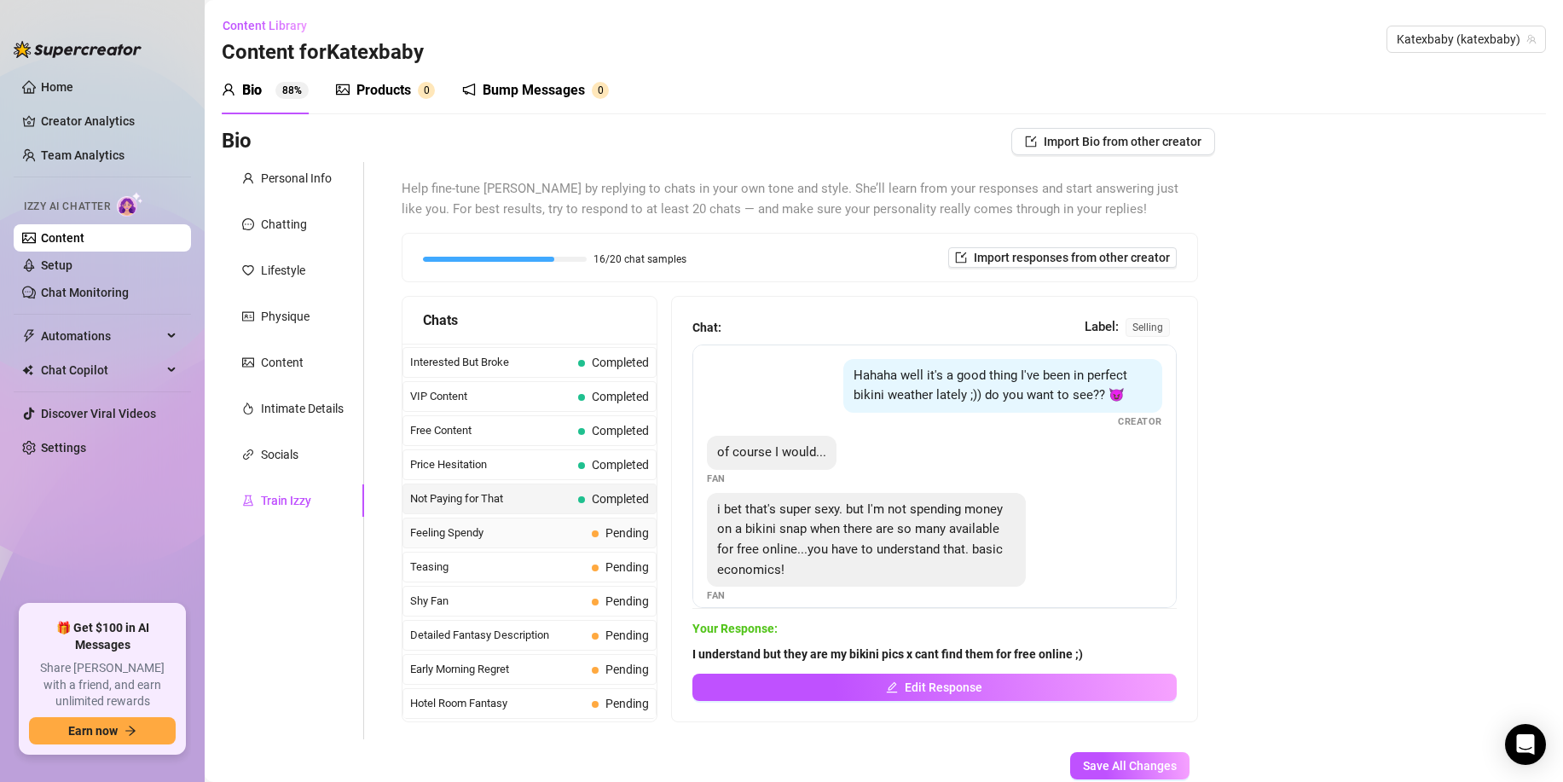
click at [500, 532] on span "Feeling Spendy" at bounding box center [497, 533] width 175 height 17
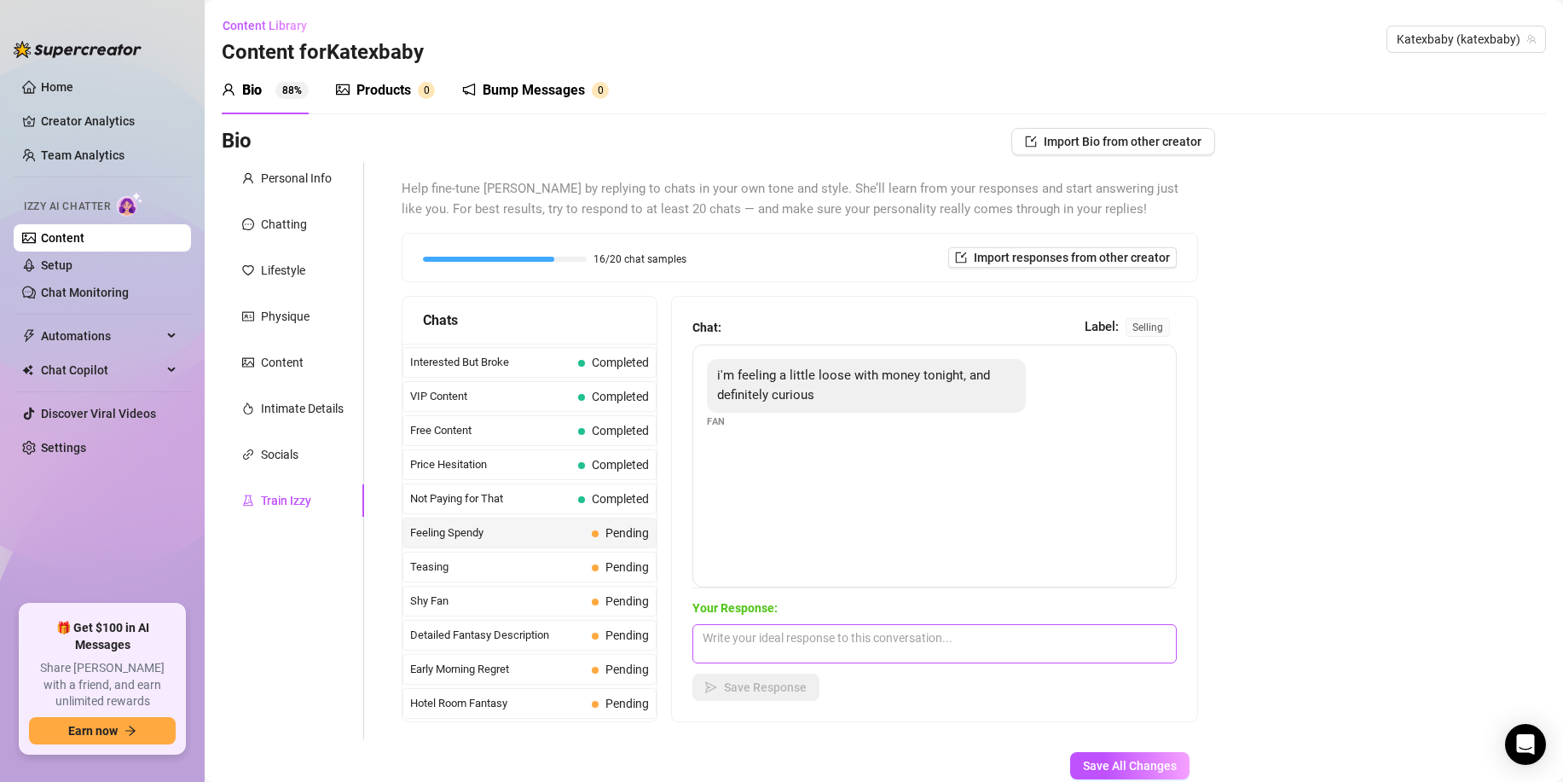
drag, startPoint x: 682, startPoint y: 635, endPoint x: 709, endPoint y: 635, distance: 27.3
click at [682, 635] on div "Chat: Label: selling i'm feeling a little loose with money tonight, and definit…" at bounding box center [934, 509] width 525 height 425
click at [747, 638] on textarea at bounding box center [935, 643] width 484 height 39
paste textarea "ooooh, what are you interested in seeing baby x"
type textarea "ooooh, what are you interested in seeing baby x"
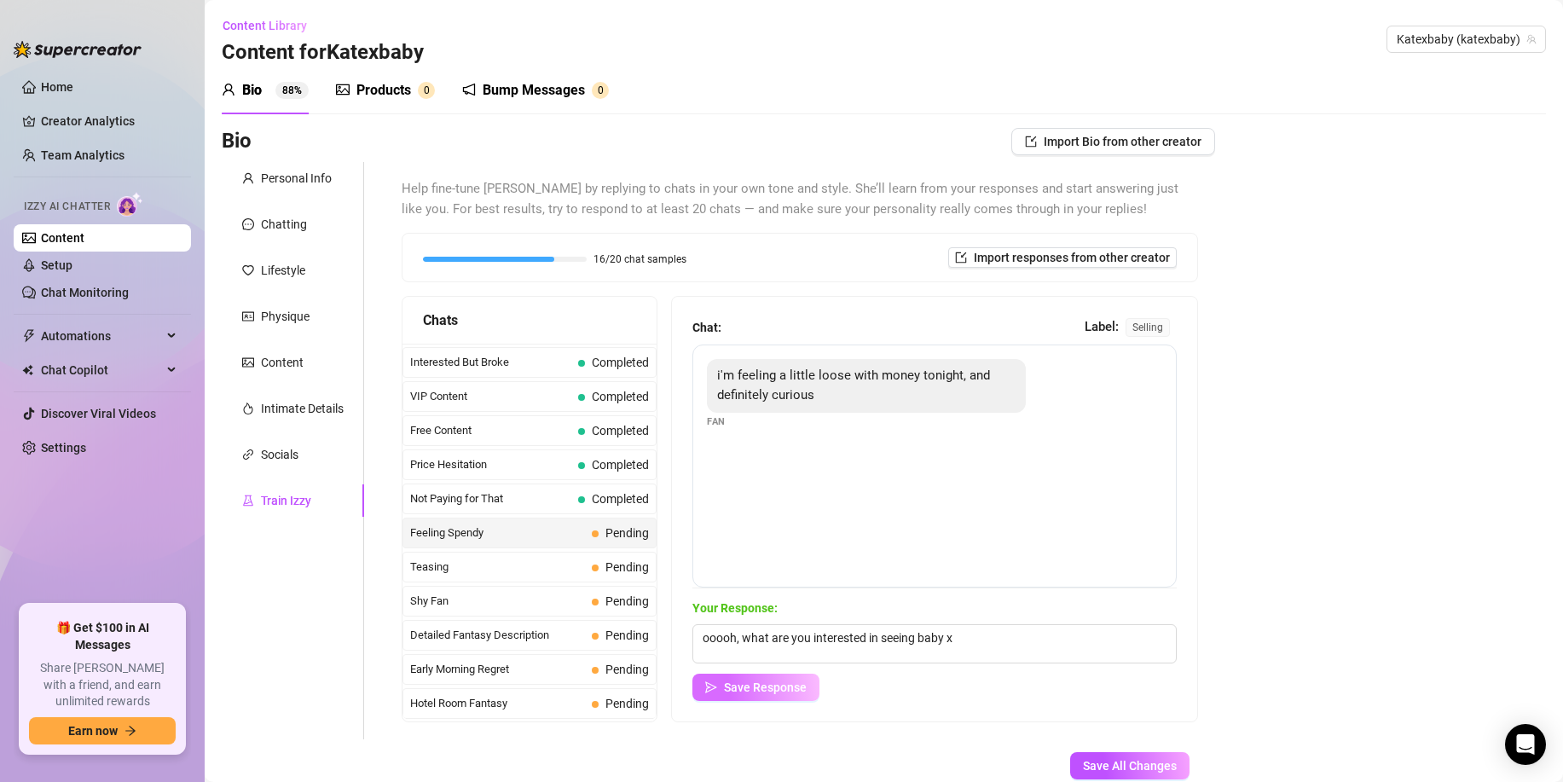
click at [744, 683] on span "Save Response" at bounding box center [765, 688] width 83 height 14
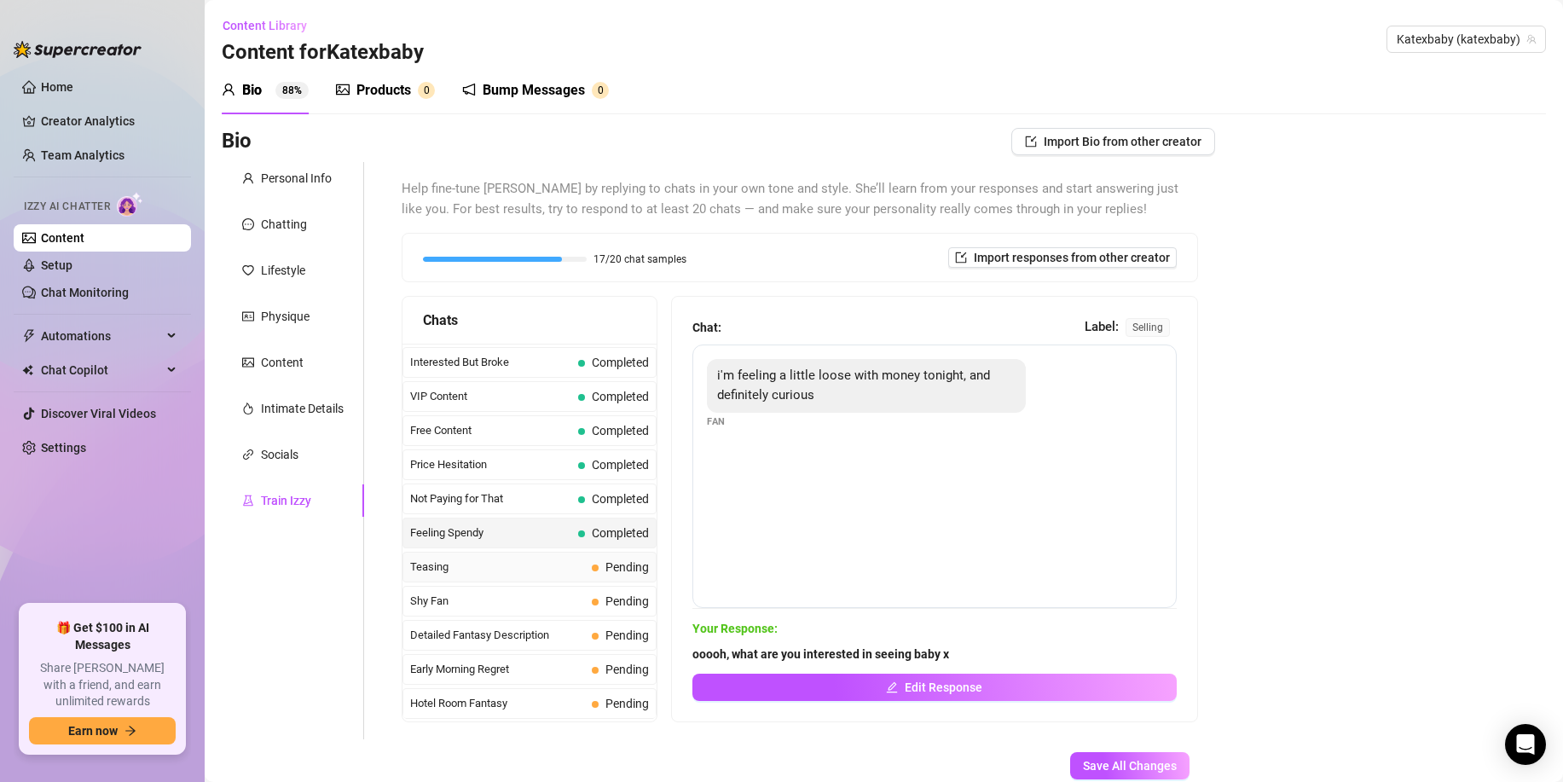
click at [433, 566] on span "Teasing" at bounding box center [497, 567] width 175 height 17
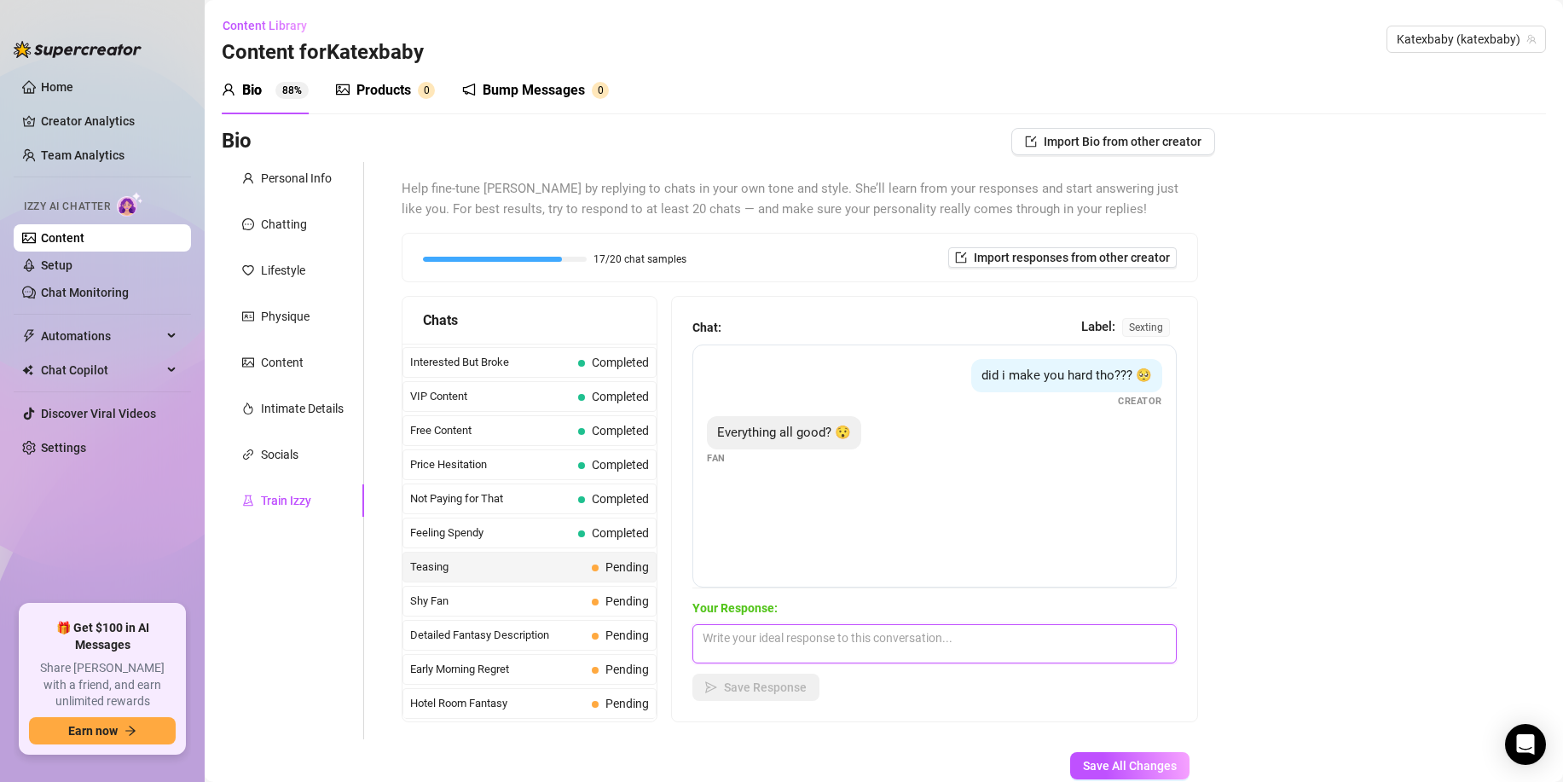
click at [748, 653] on textarea at bounding box center [935, 643] width 484 height 39
paste textarea "mmmmh did you like what you saw baby? x"
type textarea "mmmmh did you like what you saw baby? x"
click at [748, 676] on button "Save Response" at bounding box center [756, 687] width 127 height 27
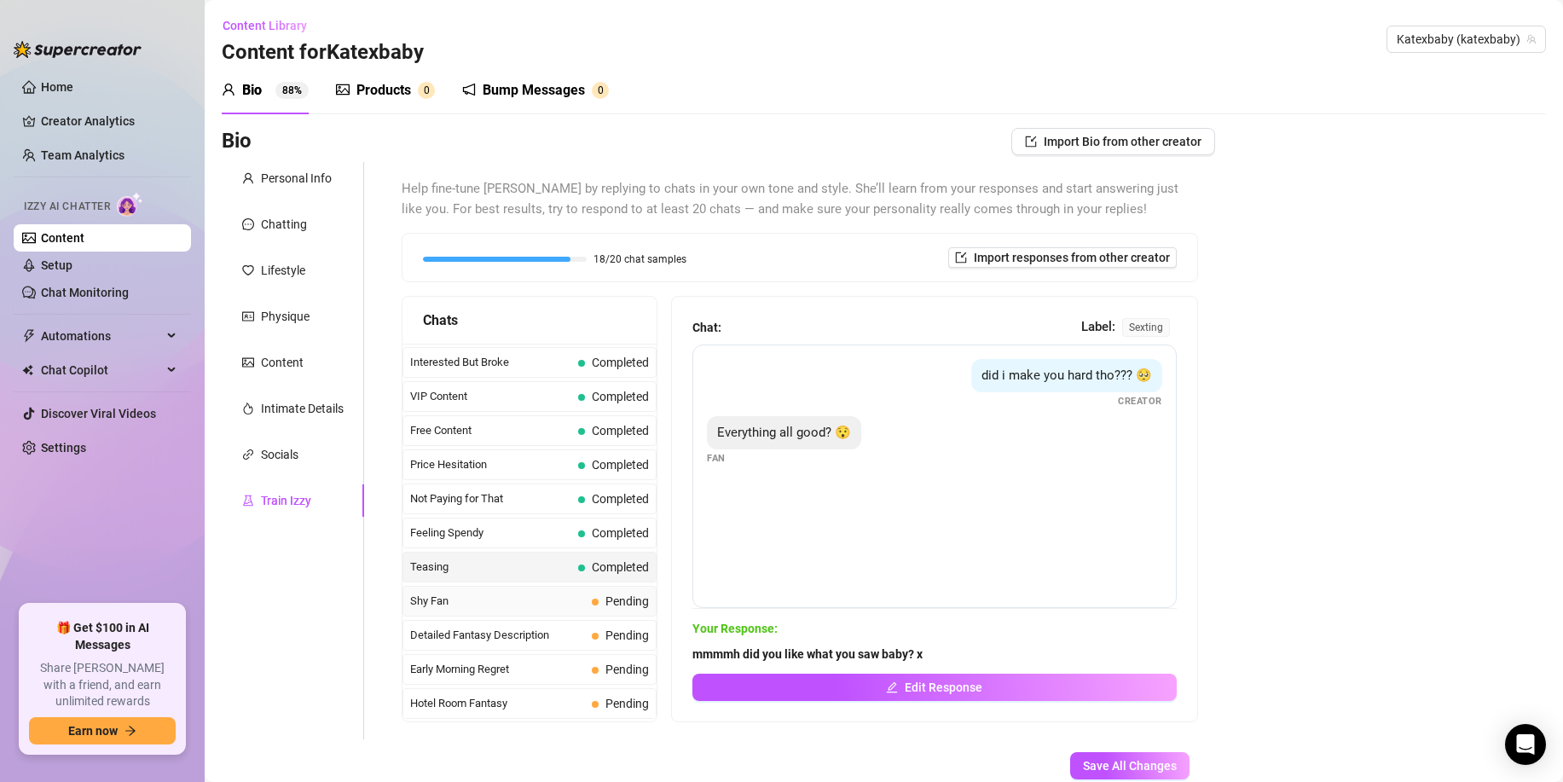
click at [502, 596] on span "Shy Fan" at bounding box center [497, 601] width 175 height 17
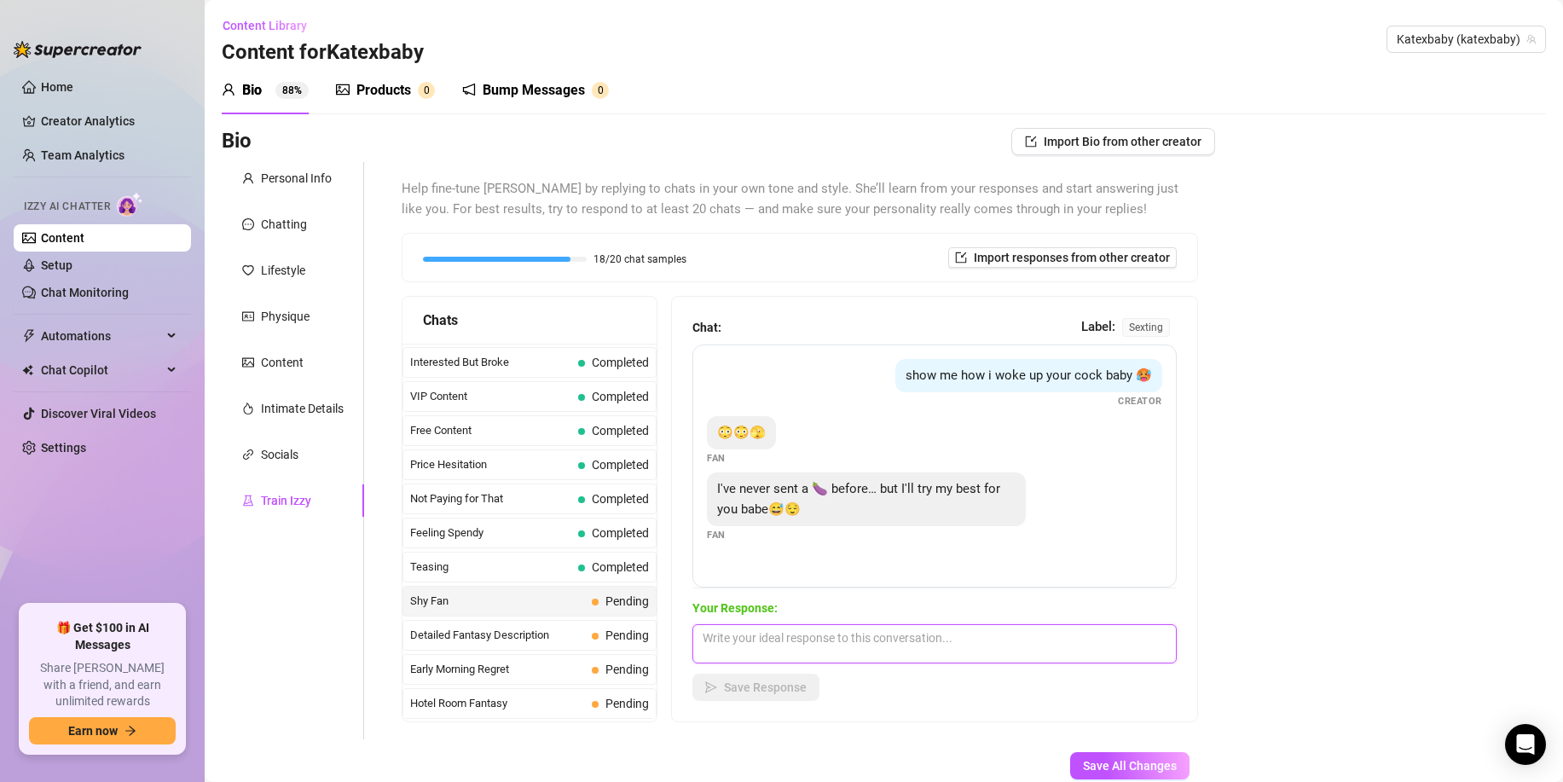
drag, startPoint x: 763, startPoint y: 635, endPoint x: 758, endPoint y: 645, distance: 10.3
click at [763, 635] on textarea at bounding box center [935, 643] width 484 height 39
paste textarea "Im sure ill be impressed baby x dont stress"
type textarea "Im sure ill be impressed baby x dont stress"
click at [746, 686] on span "Save Response" at bounding box center [765, 688] width 83 height 14
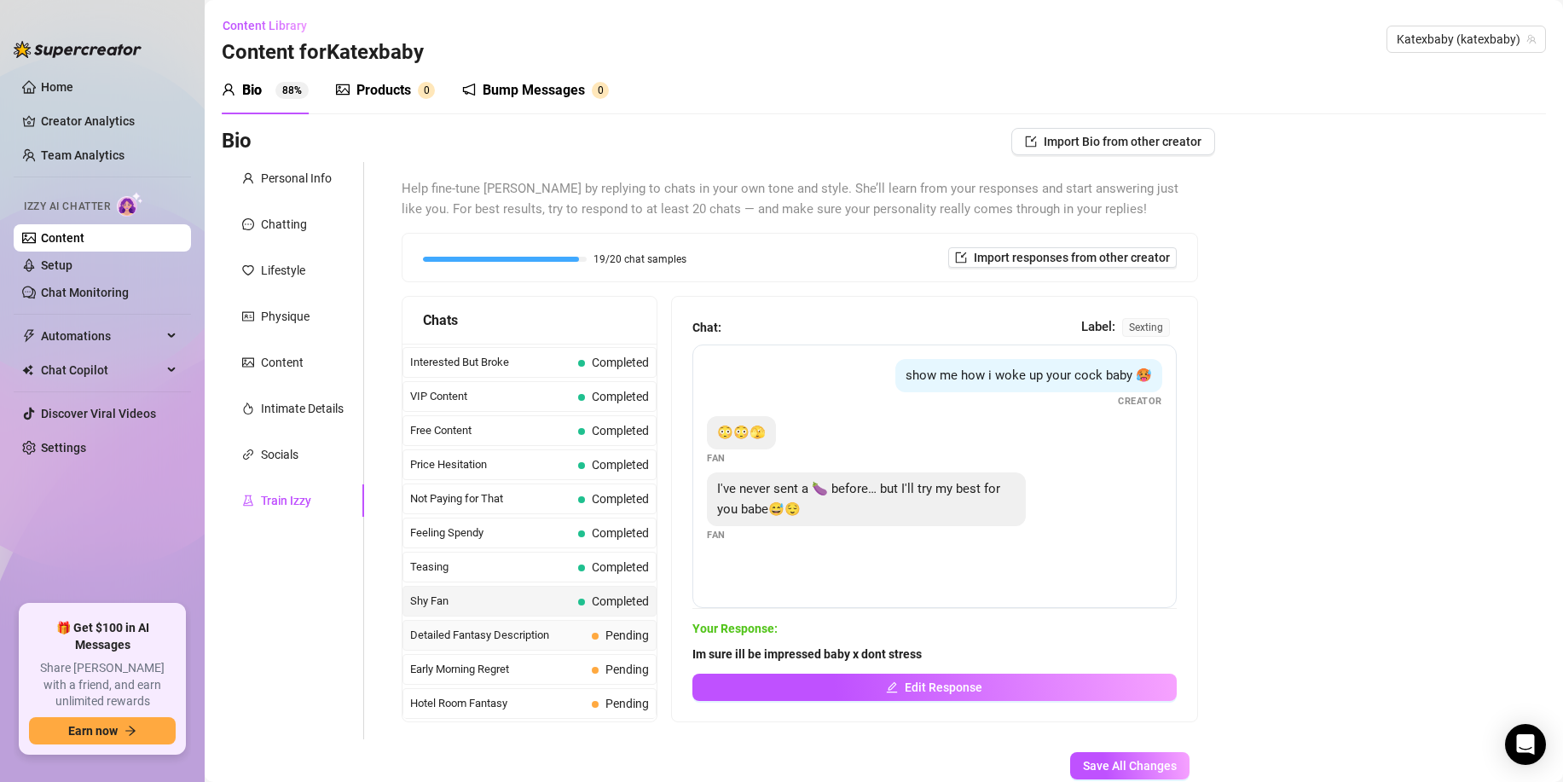
click at [544, 629] on span "Detailed Fantasy Description" at bounding box center [497, 635] width 175 height 17
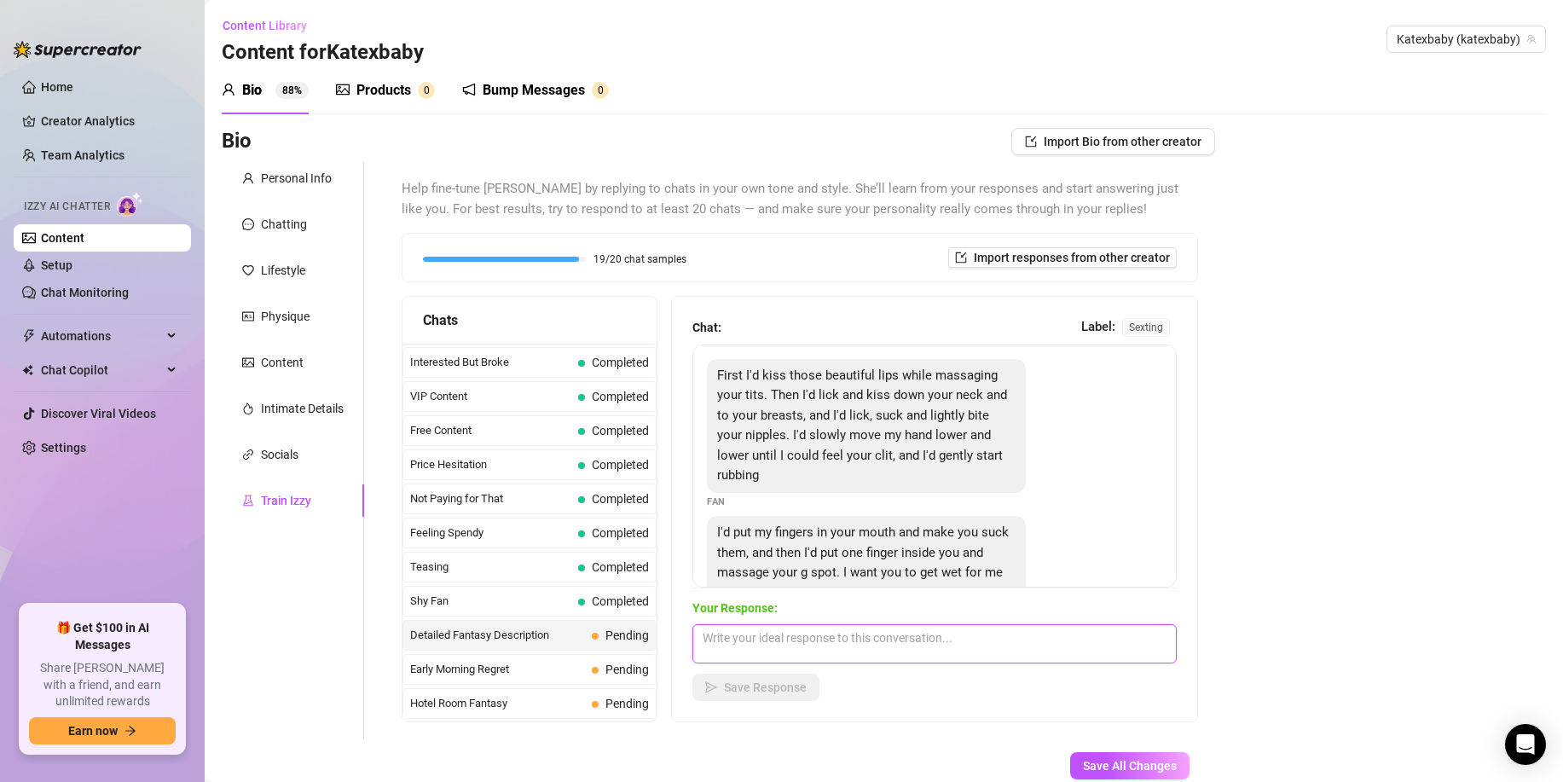
drag, startPoint x: 740, startPoint y: 657, endPoint x: 748, endPoint y: 683, distance: 27.5
click at [740, 656] on textarea at bounding box center [935, 643] width 484 height 39
paste textarea "oooooh, baby that sounds amazing. Im so wet rn. Are you on the same level? Show…"
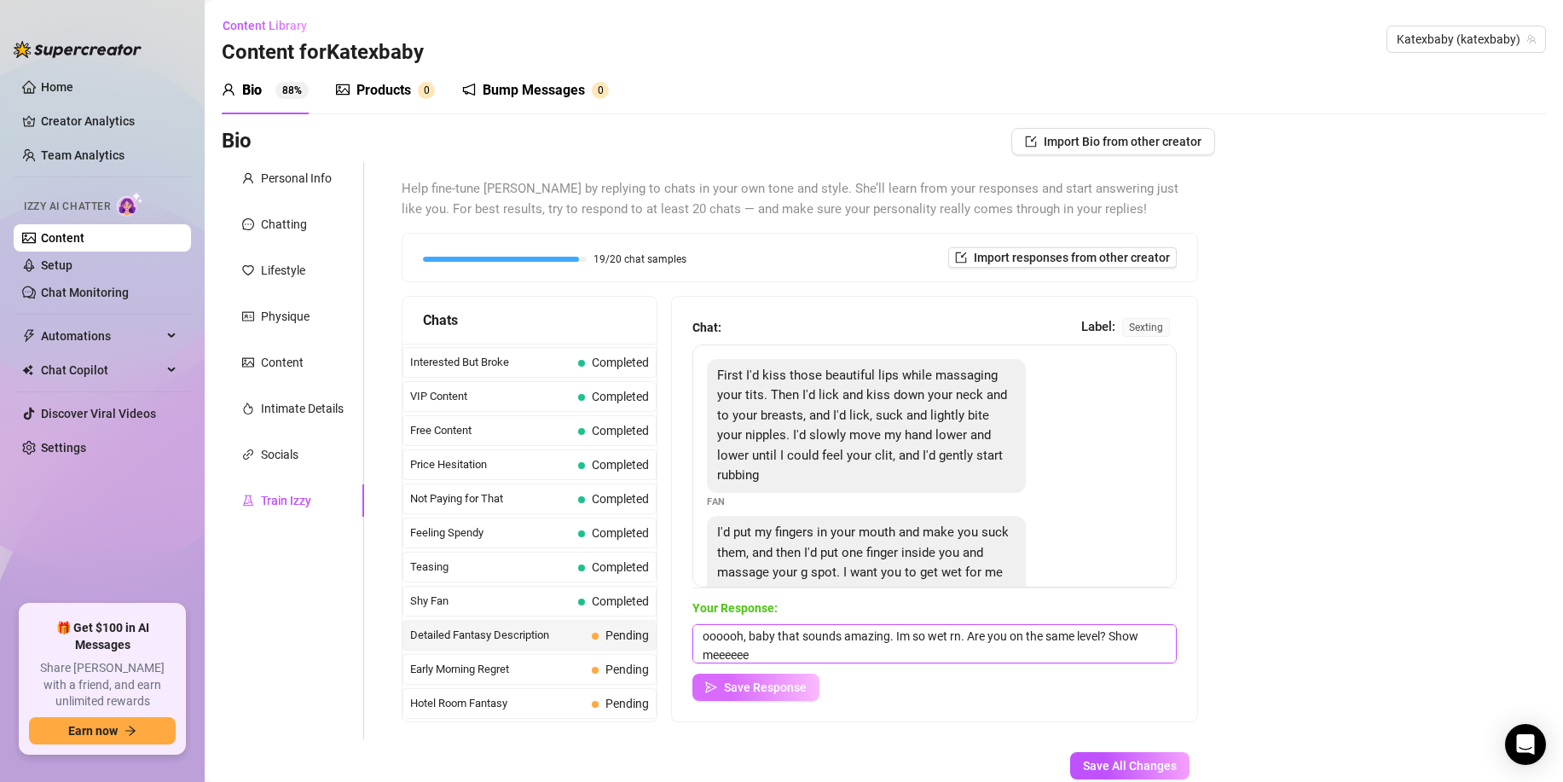
type textarea "oooooh, baby that sounds amazing. Im so wet rn. Are you on the same level? Show…"
click at [748, 684] on span "Save Response" at bounding box center [765, 688] width 83 height 14
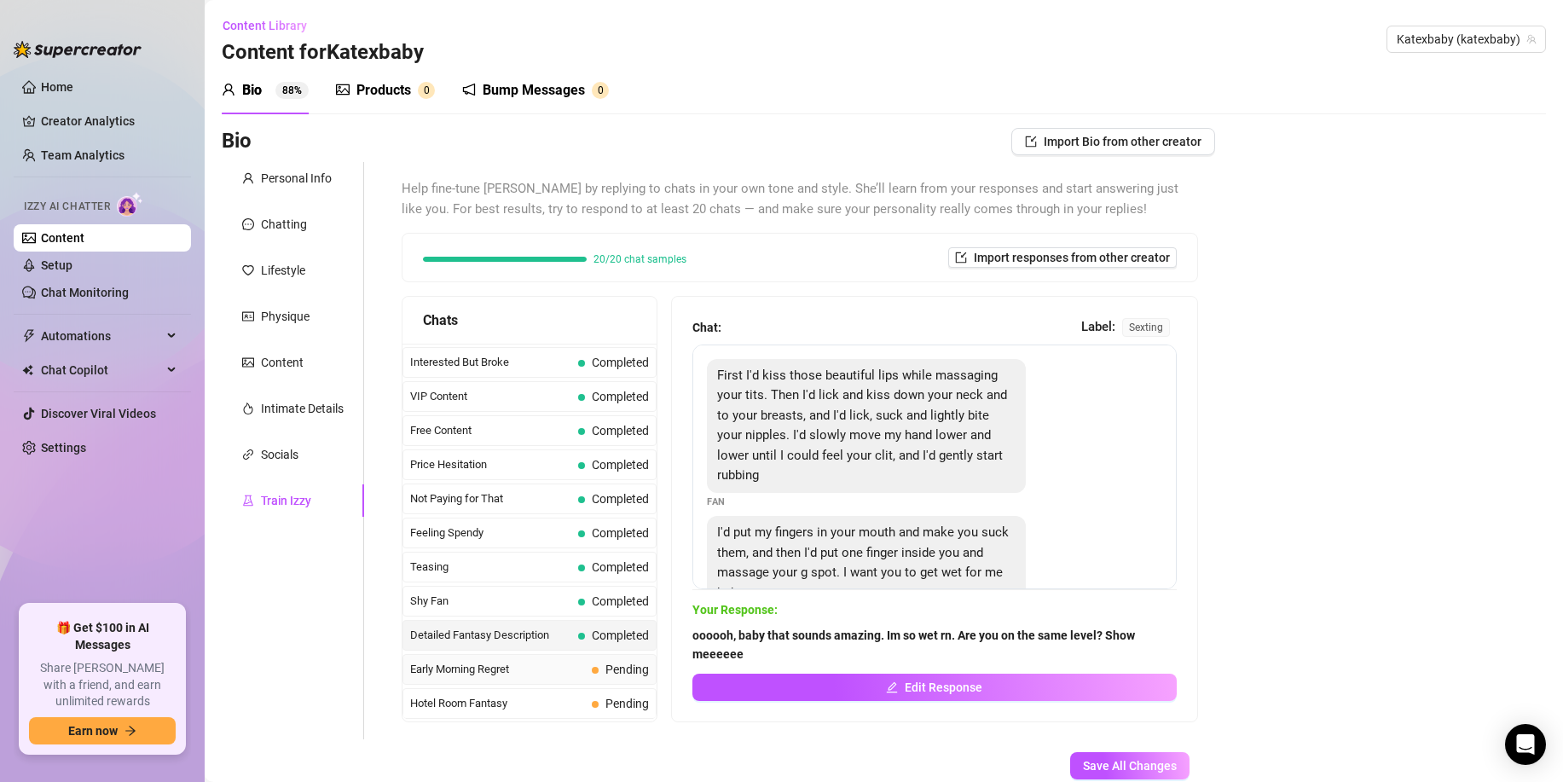
click at [546, 667] on span "Early Morning Regret" at bounding box center [497, 669] width 175 height 17
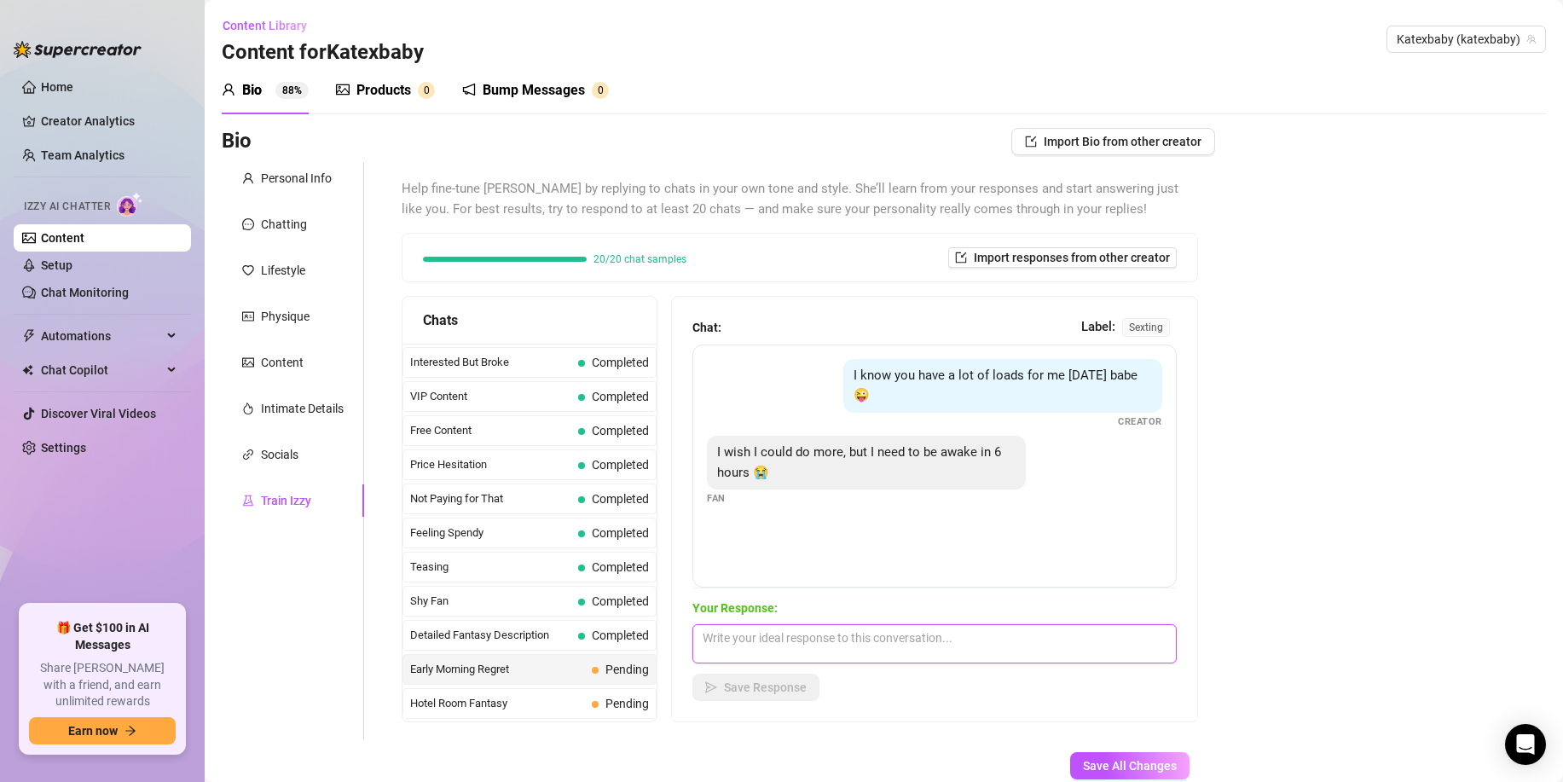
click at [769, 648] on textarea at bounding box center [935, 643] width 484 height 39
paste textarea "aw baby x thats okay. I understand... There is always tomorrow"
type textarea "aw baby x thats okay. I understand... There is always tomorrow"
click at [771, 688] on span "Save Response" at bounding box center [765, 688] width 83 height 14
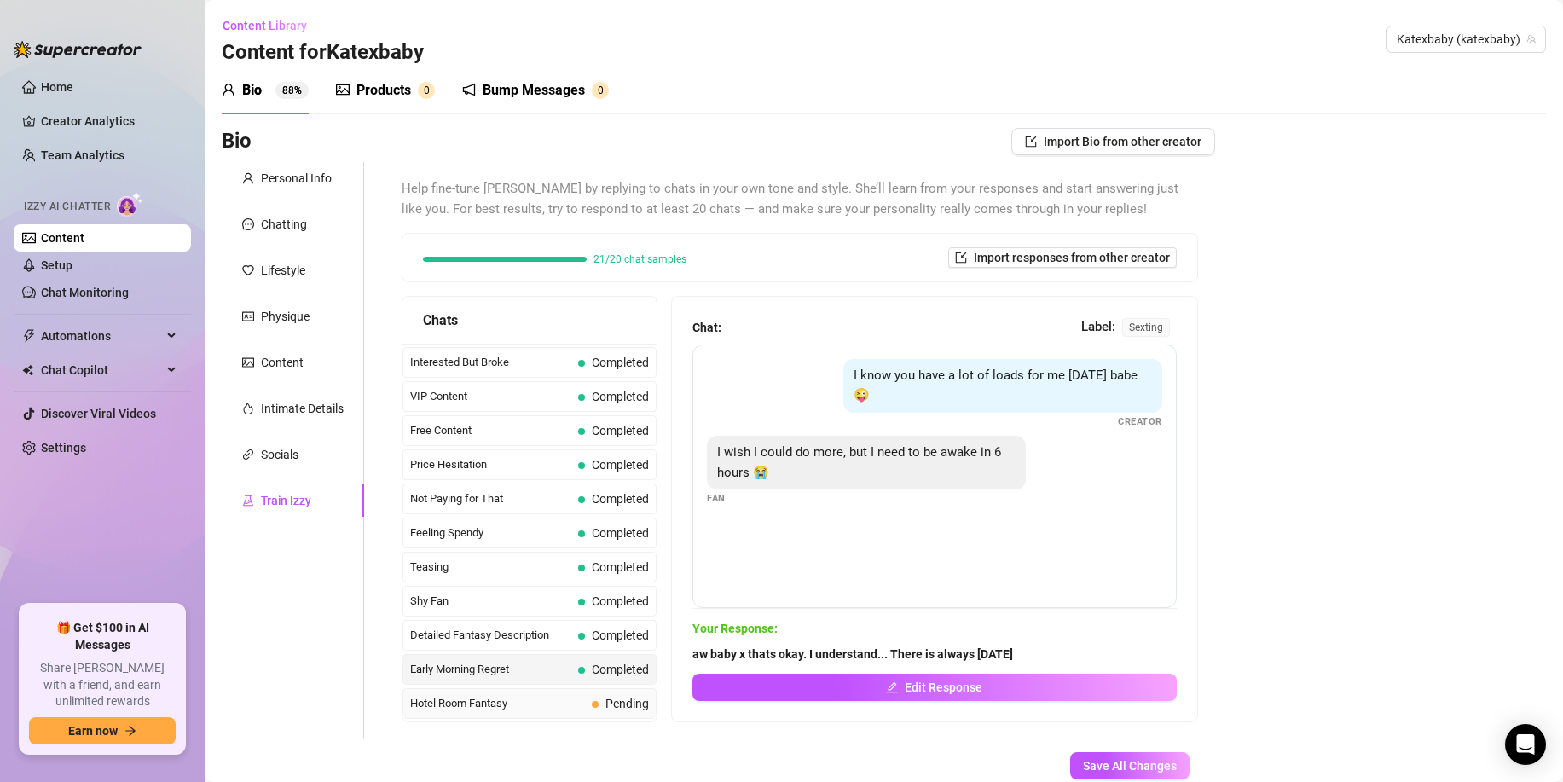
click at [577, 700] on span "Hotel Room Fantasy" at bounding box center [497, 703] width 175 height 17
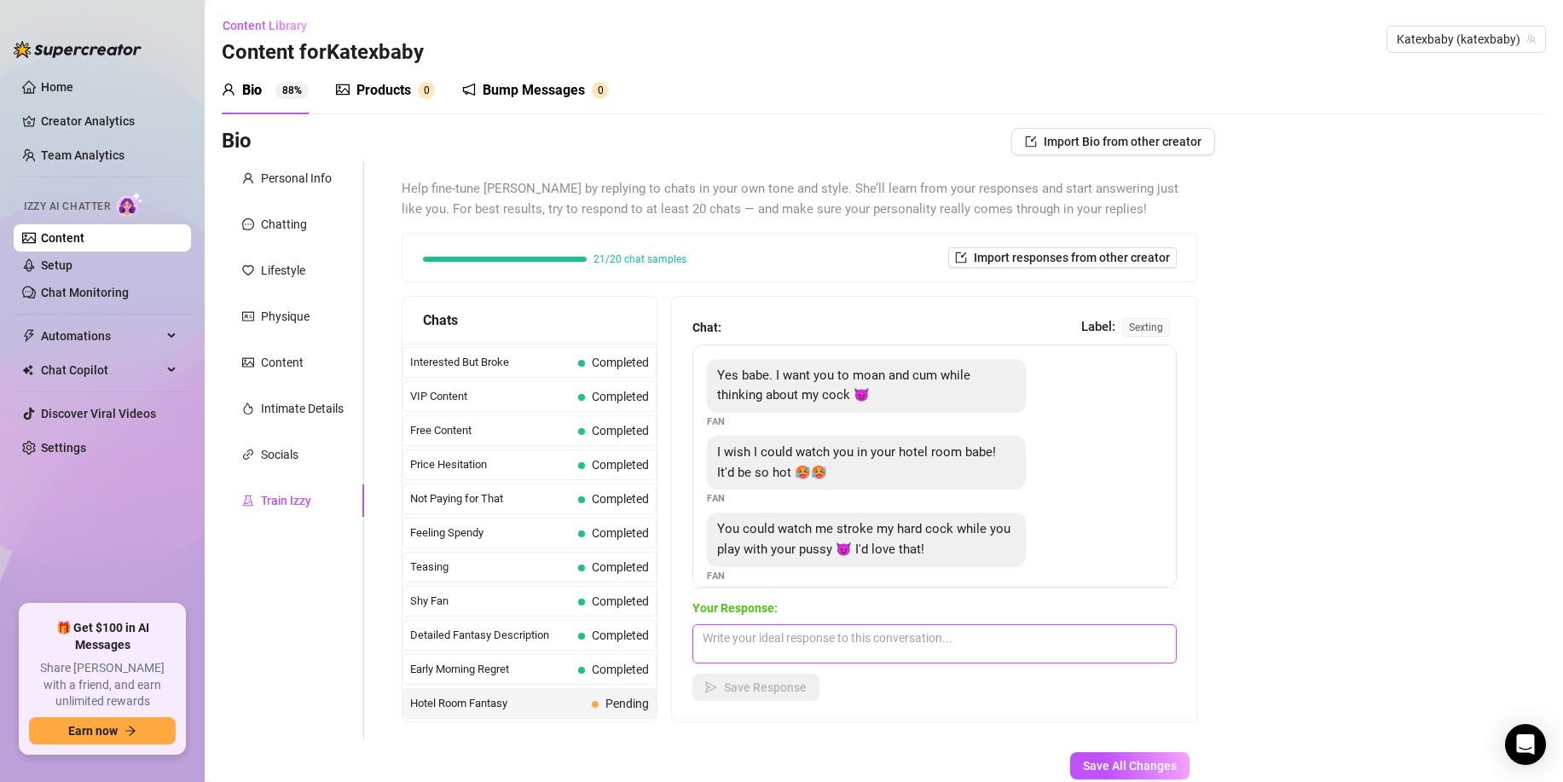
click at [736, 647] on textarea at bounding box center [935, 643] width 484 height 39
paste textarea "You may not be here with me rn x but how about you show me you stroking your co…"
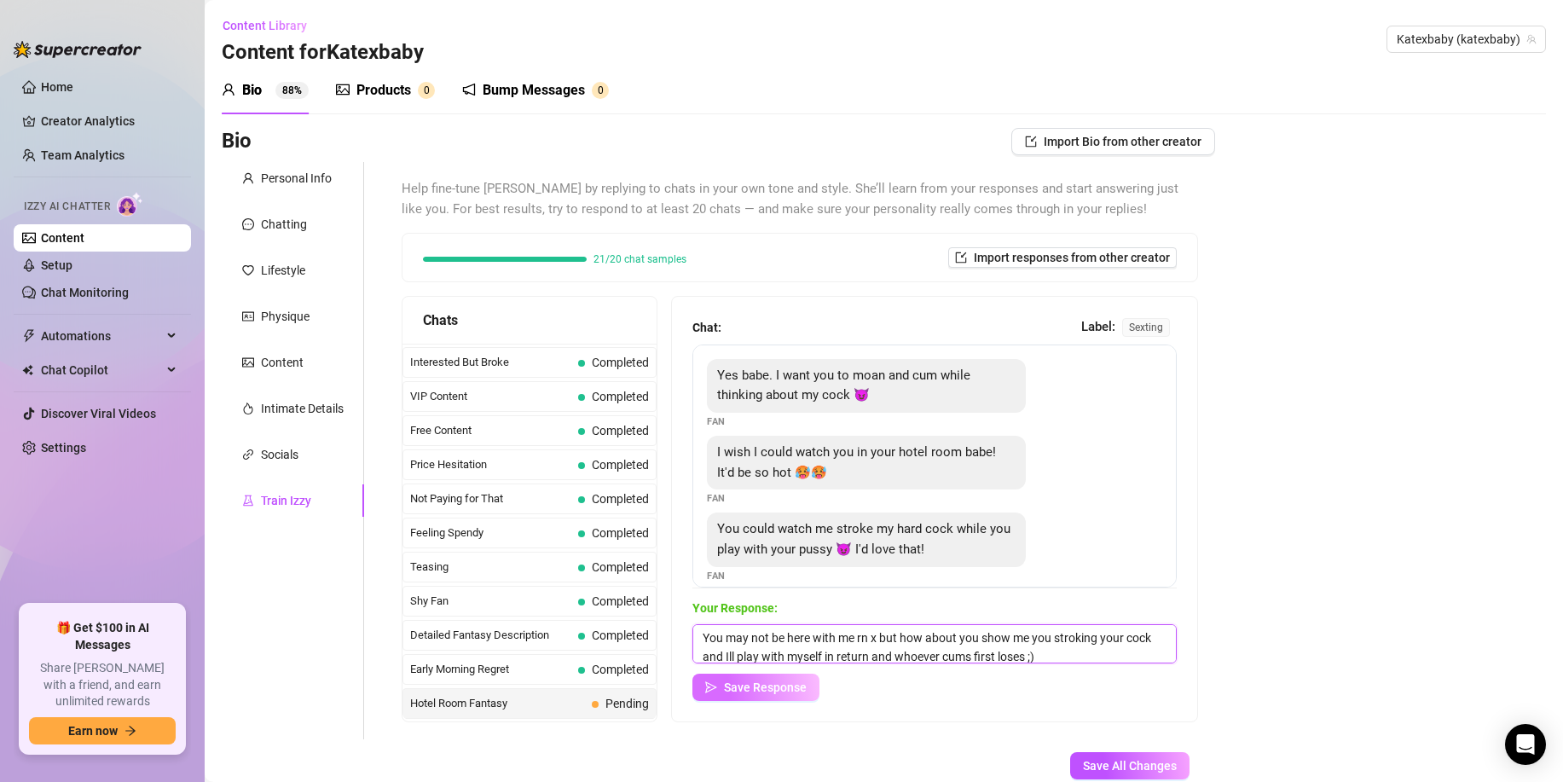
scroll to position [20, 0]
type textarea "You may not be here with me rn x but how about you show me you stroking your co…"
drag, startPoint x: 751, startPoint y: 682, endPoint x: 731, endPoint y: 682, distance: 19.6
click at [751, 682] on span "Save Response" at bounding box center [765, 688] width 83 height 14
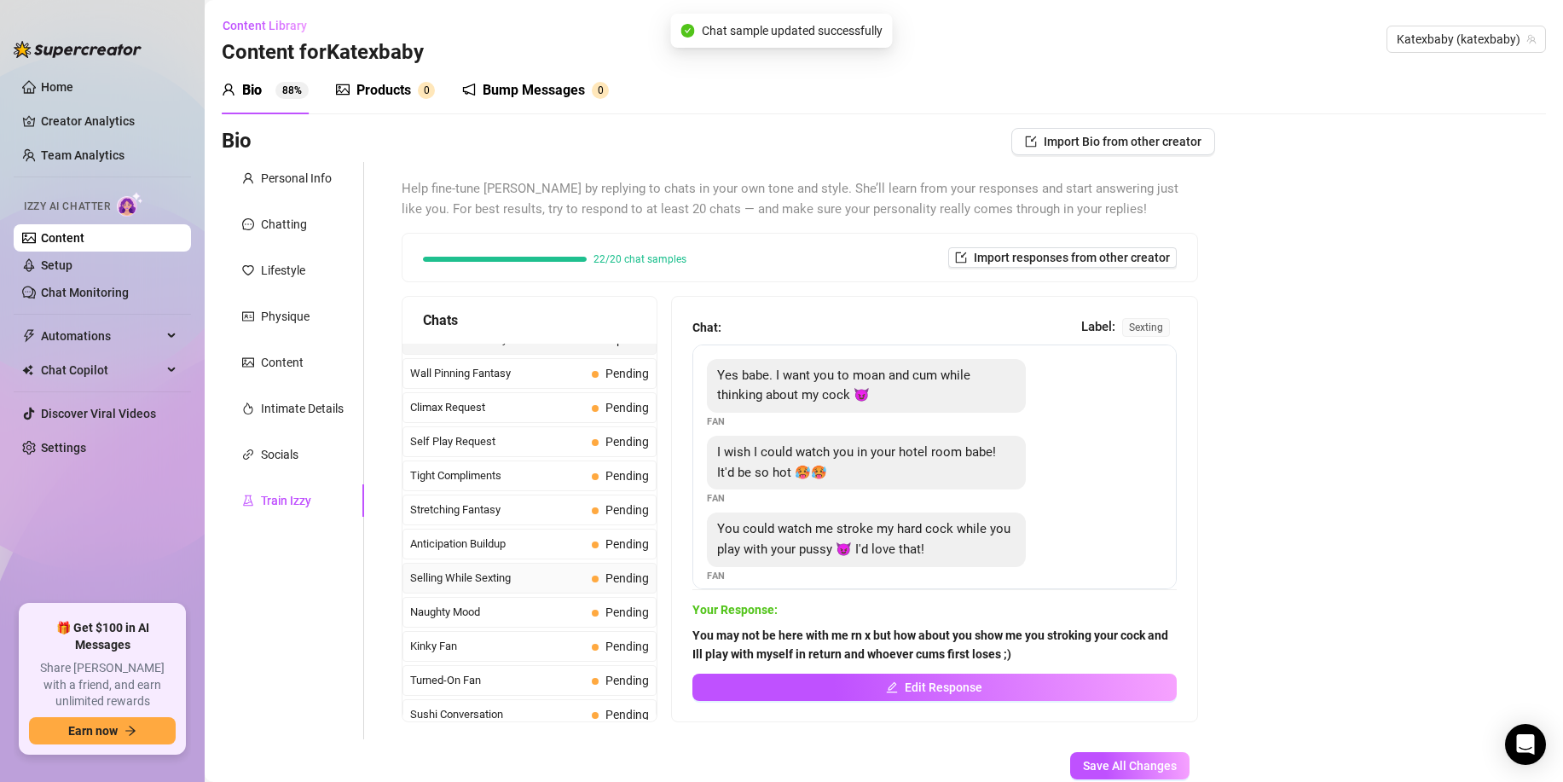
scroll to position [747, 0]
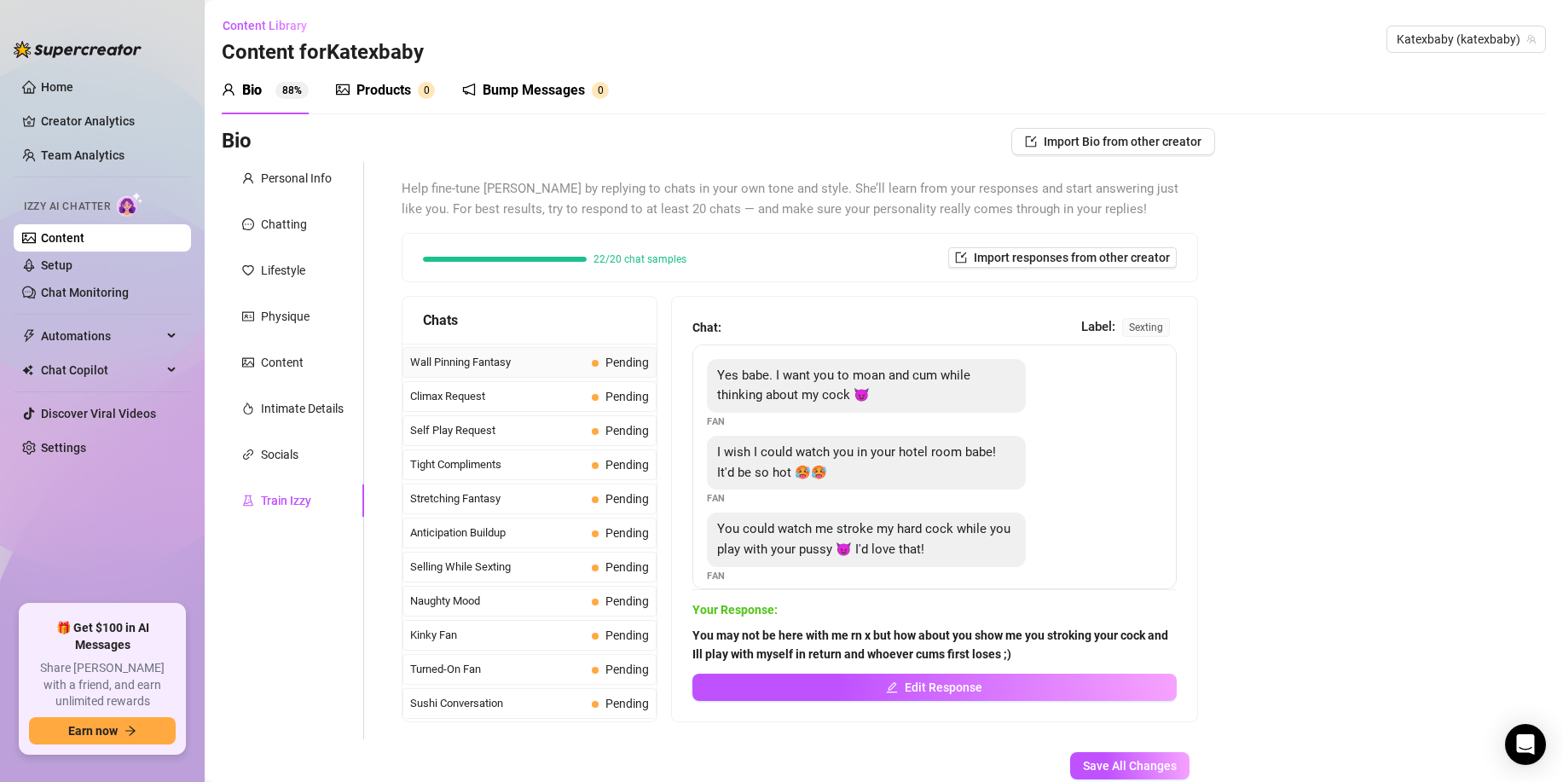
click at [572, 363] on span "Wall Pinning Fantasy" at bounding box center [497, 362] width 175 height 17
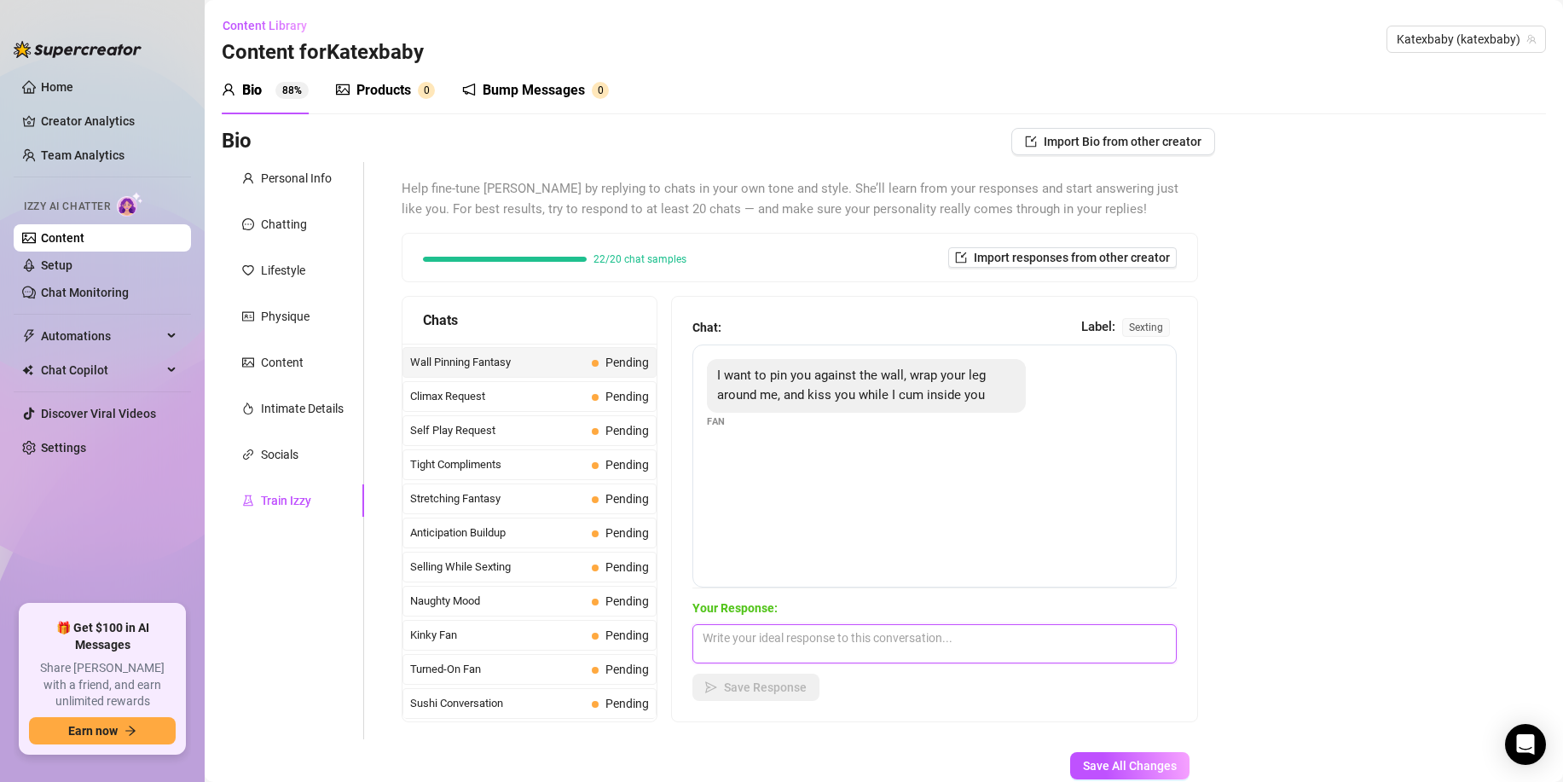
click at [733, 639] on textarea at bounding box center [935, 643] width 484 height 39
paste textarea "hehe you couldnt of said it any better x Thats my favourite. Wall Pinning x"
type textarea "hehe you couldnt of said it any better x Thats my favourite. Wall Pinning x"
click at [734, 680] on button "Save Response" at bounding box center [756, 687] width 127 height 27
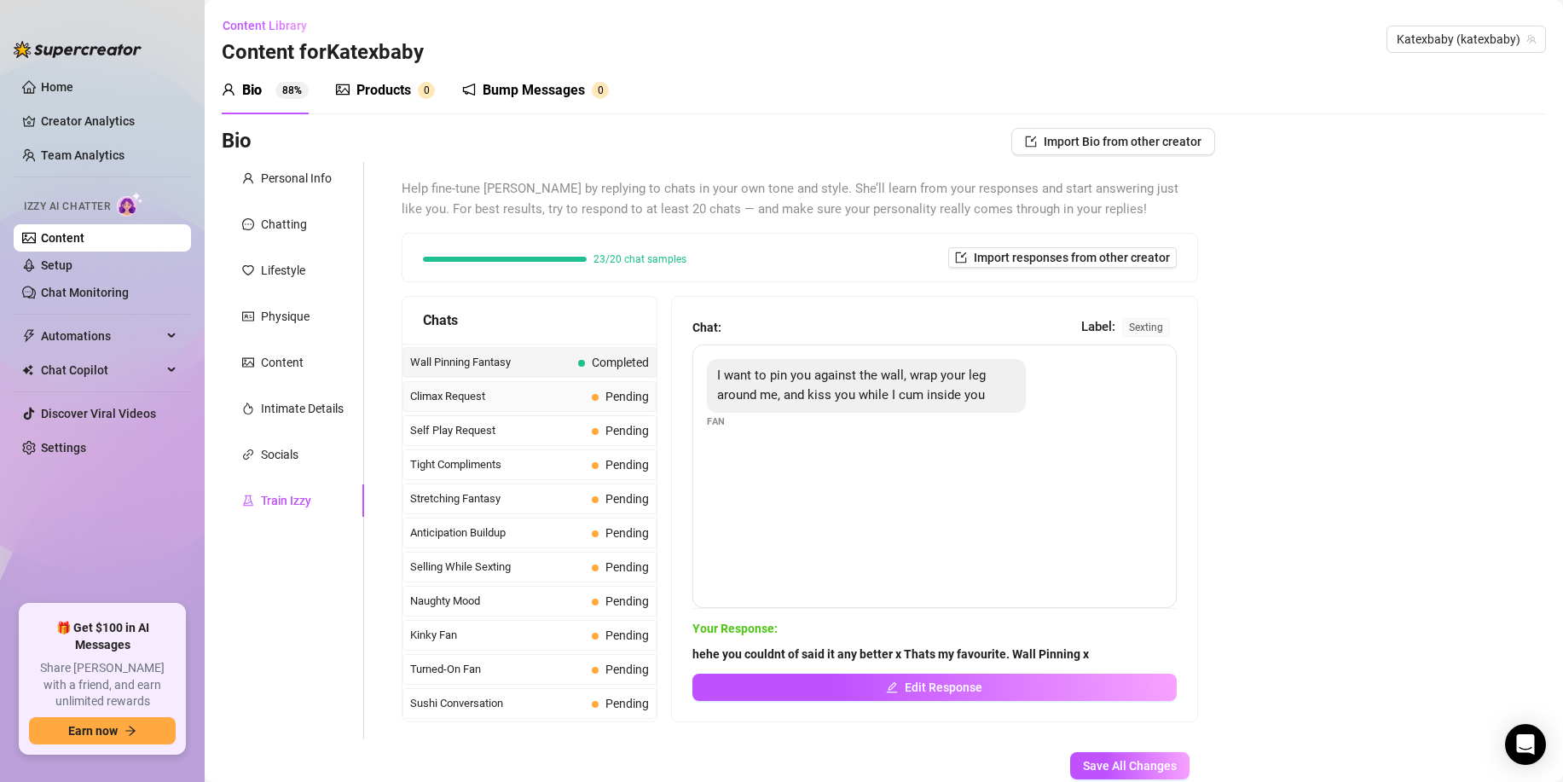
click at [531, 390] on span "Climax Request" at bounding box center [497, 396] width 175 height 17
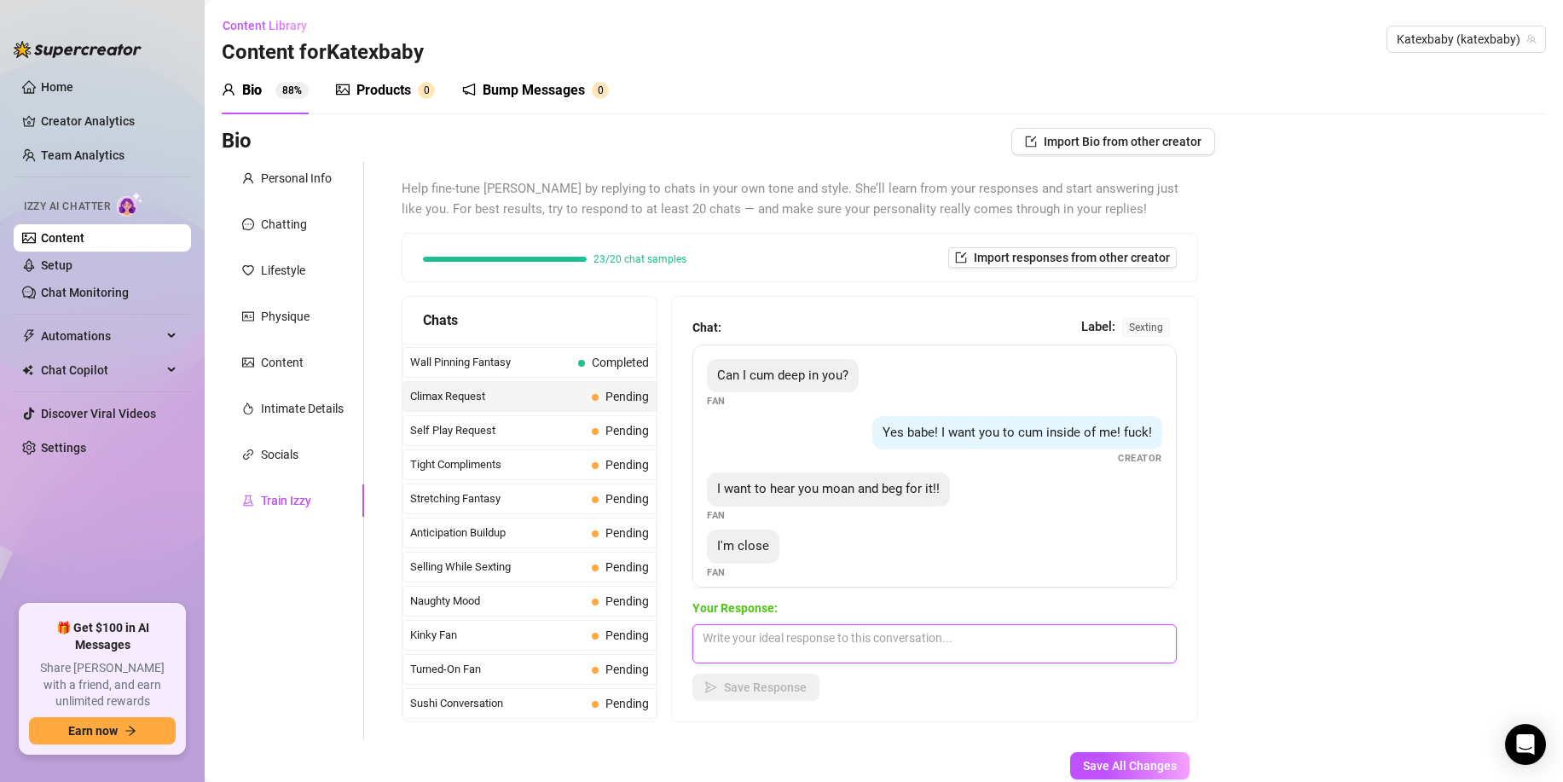
click at [729, 643] on textarea at bounding box center [935, 643] width 484 height 39
click at [729, 648] on textarea at bounding box center [935, 643] width 484 height 39
paste textarea "come on baby x deeper inside of me x cum in me. I want you to cum deep inside o…"
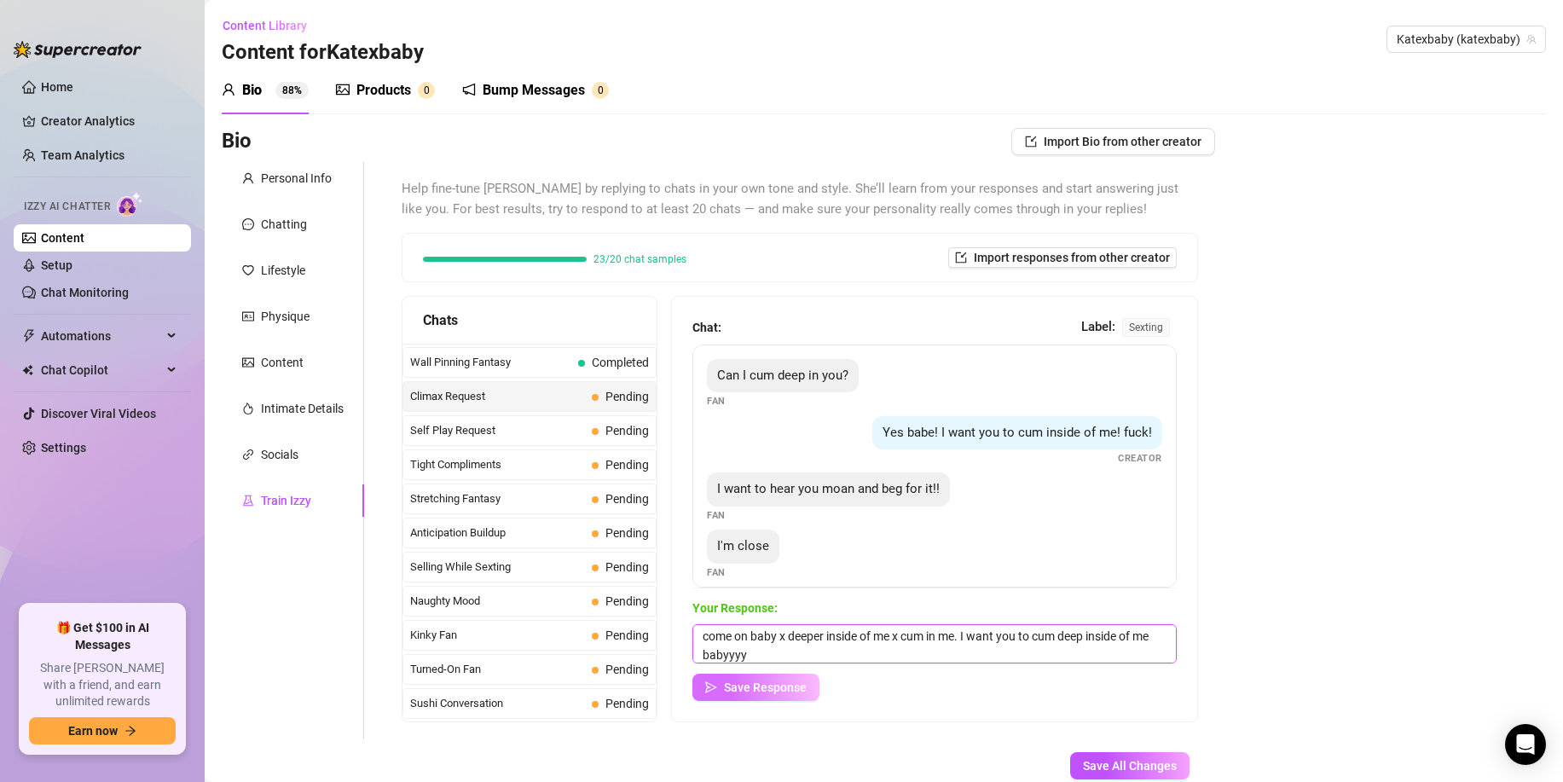
type textarea "come on baby x deeper inside of me x cum in me. I want you to cum deep inside o…"
click at [728, 681] on span "Save Response" at bounding box center [765, 688] width 83 height 14
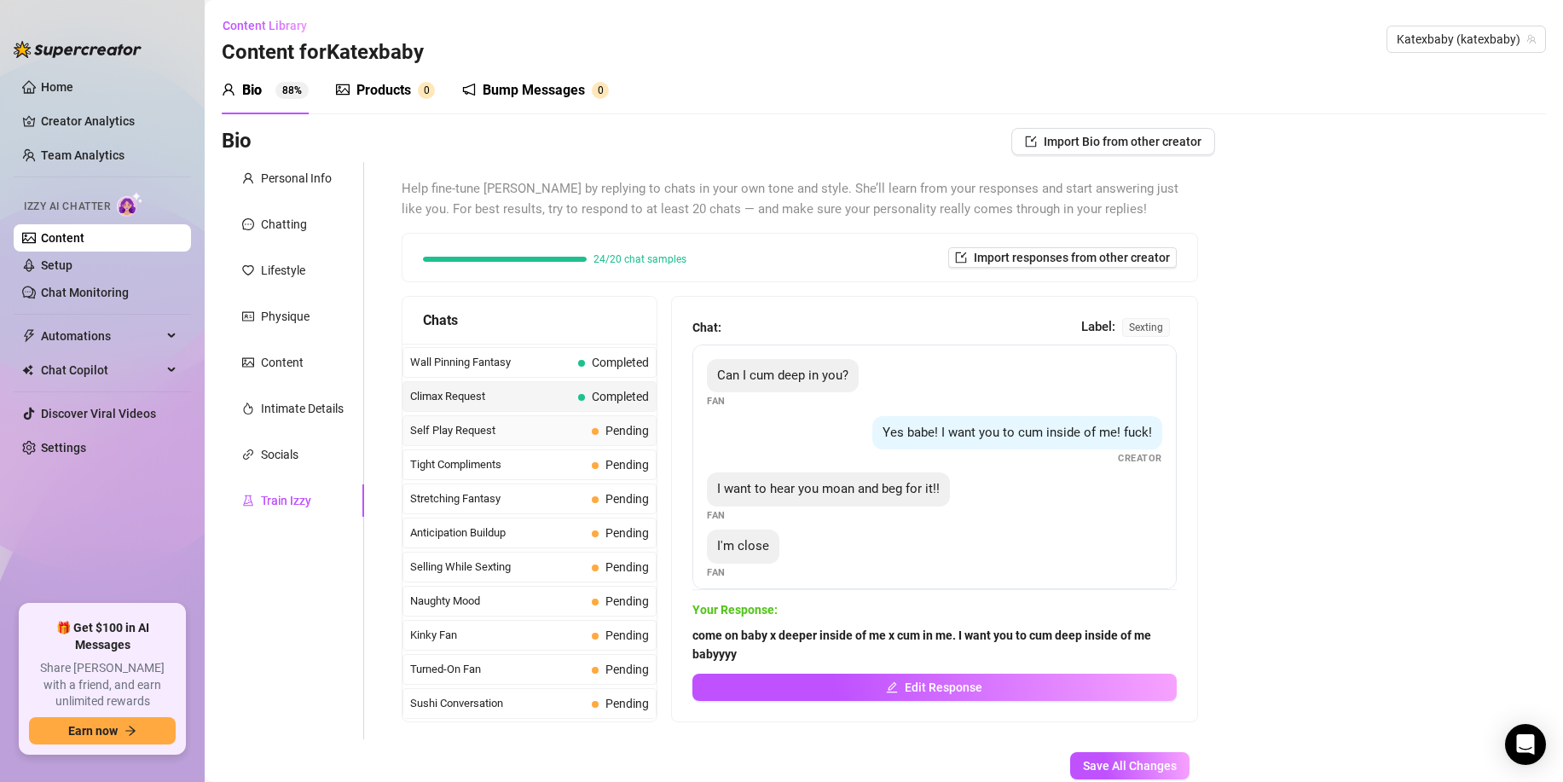
click at [458, 427] on span "Self Play Request" at bounding box center [497, 430] width 175 height 17
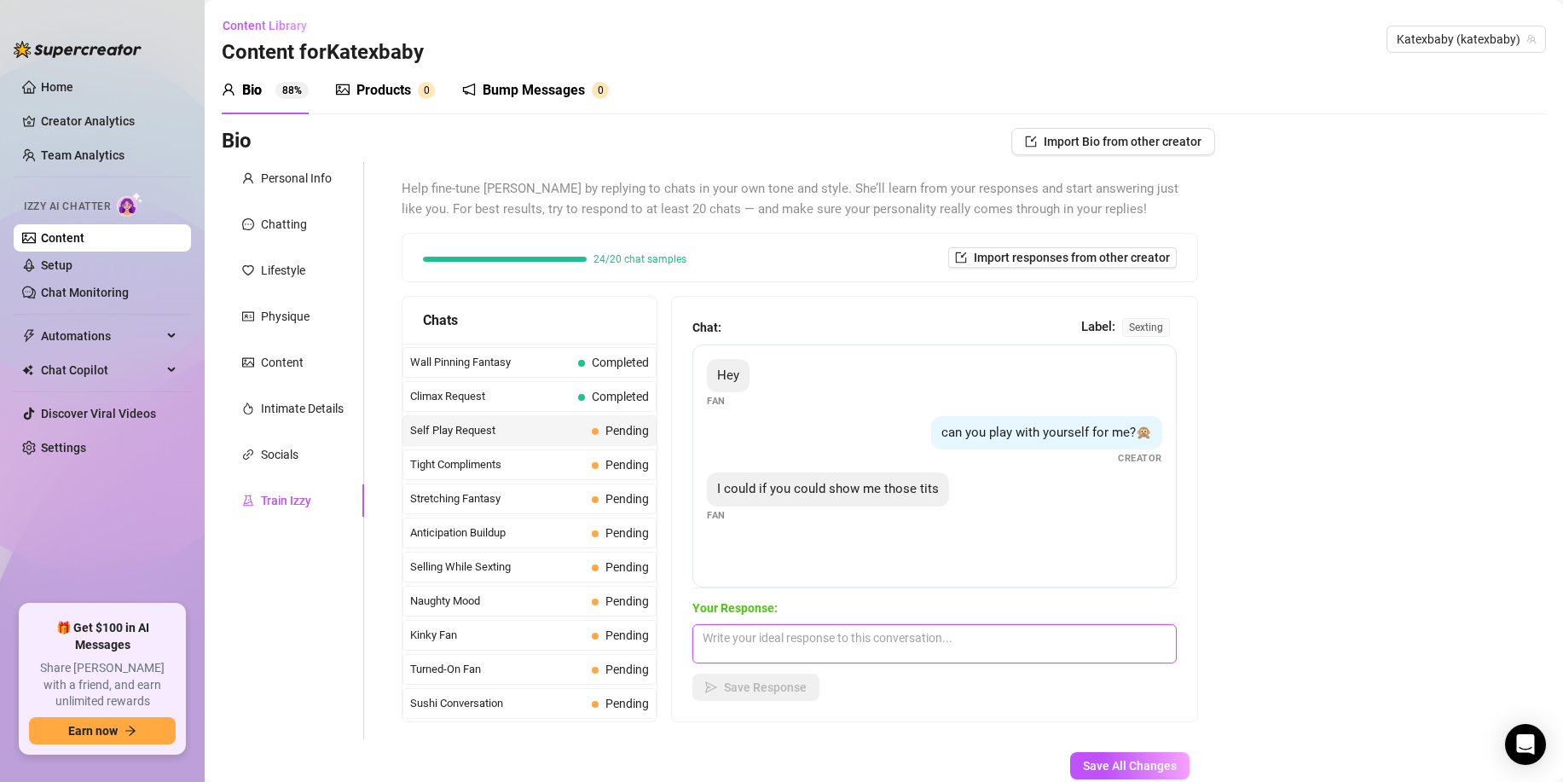
click at [717, 632] on textarea at bounding box center [935, 643] width 484 height 39
paste textarea "Of course baby coming right up x"
type textarea "Of course baby coming right up x"
click at [717, 700] on button "Save Response" at bounding box center [756, 687] width 127 height 27
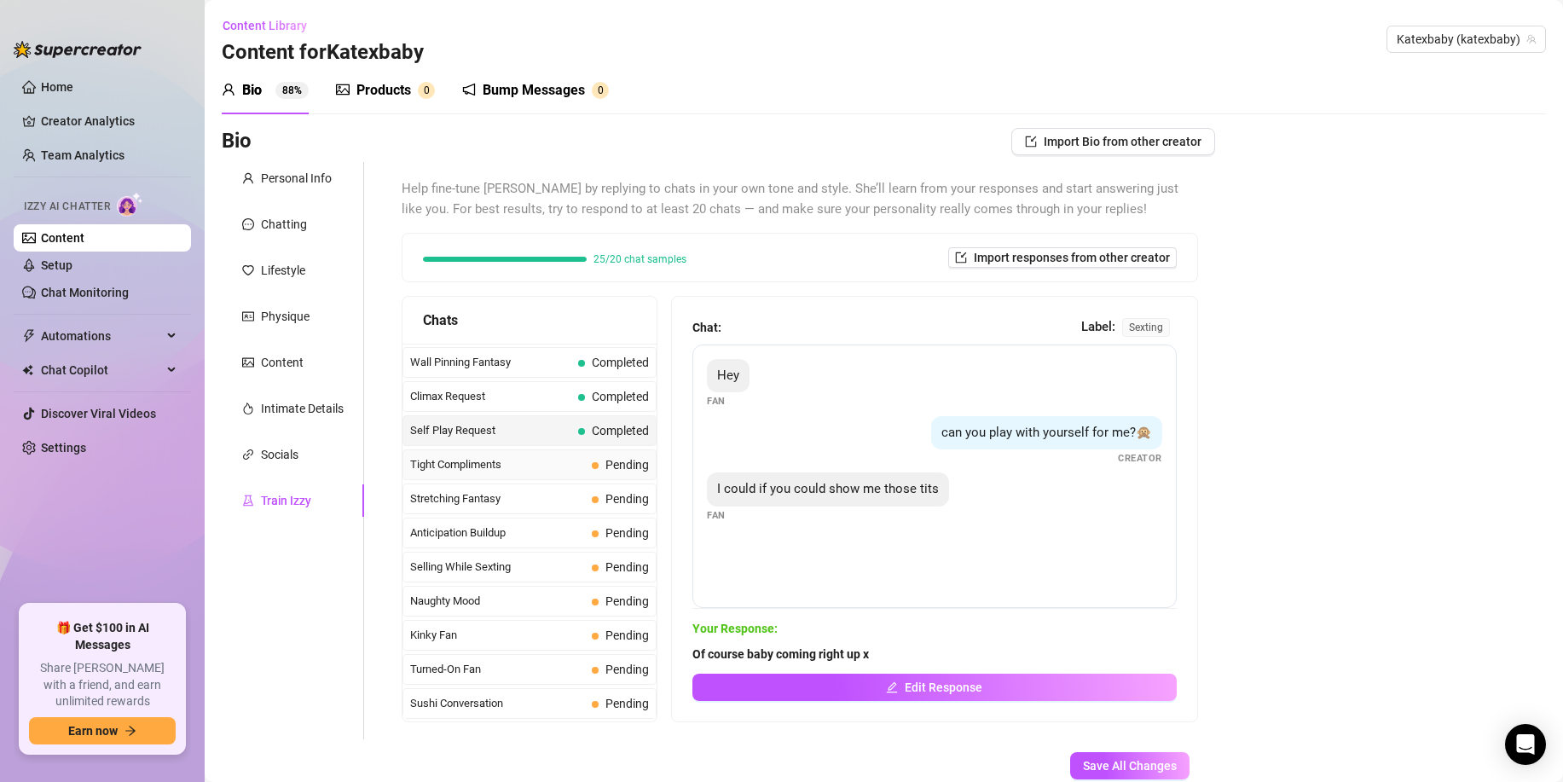
click at [481, 462] on span "Tight Compliments" at bounding box center [497, 464] width 175 height 17
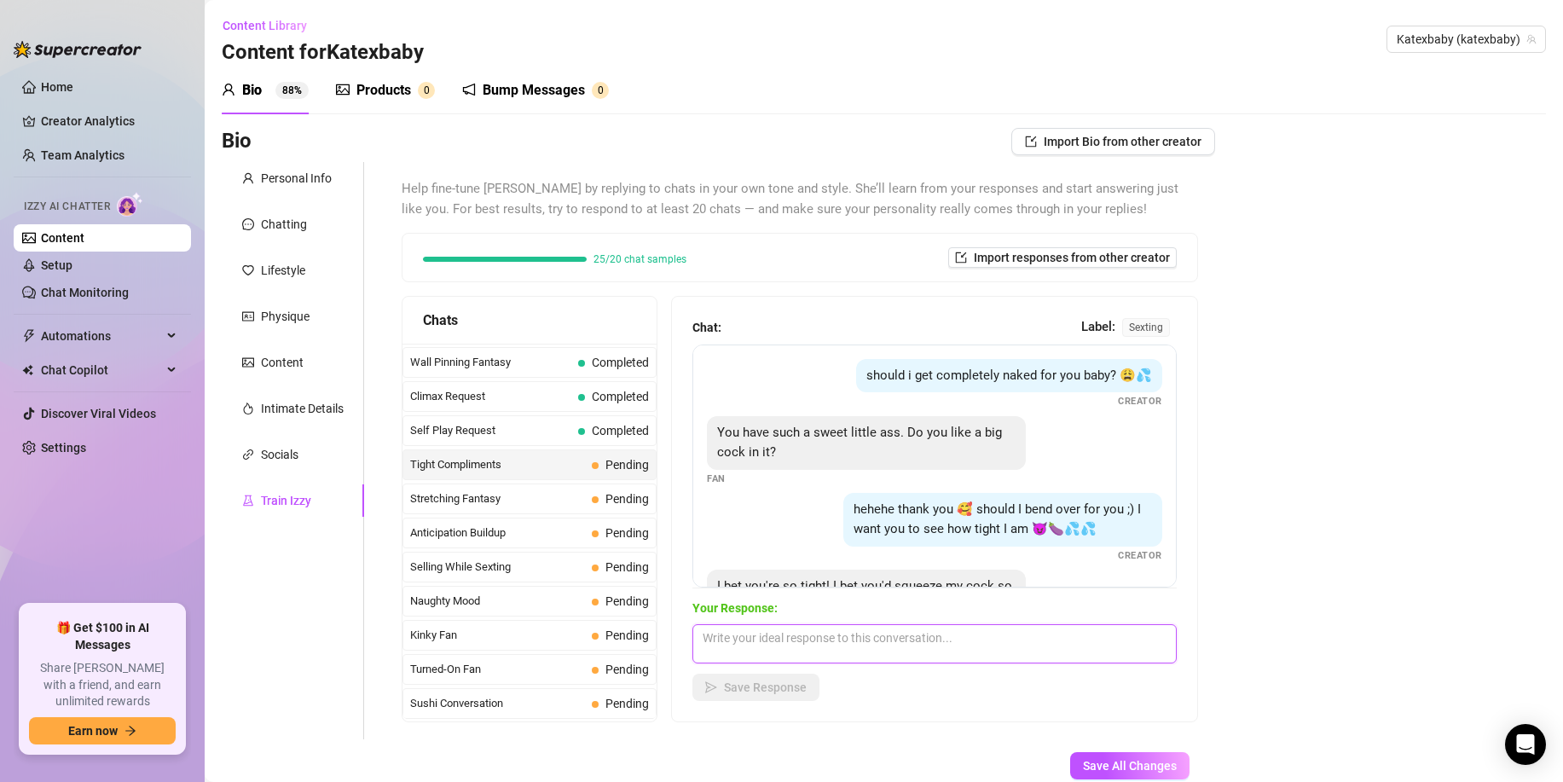
click at [770, 647] on textarea at bounding box center [935, 643] width 484 height 39
paste textarea "Hehe, Id love for you to stretch my tight little asshole out x"
type textarea "Hehe, Id love for you to stretch my tight little asshole out x"
click at [762, 685] on span "Save Response" at bounding box center [765, 688] width 83 height 14
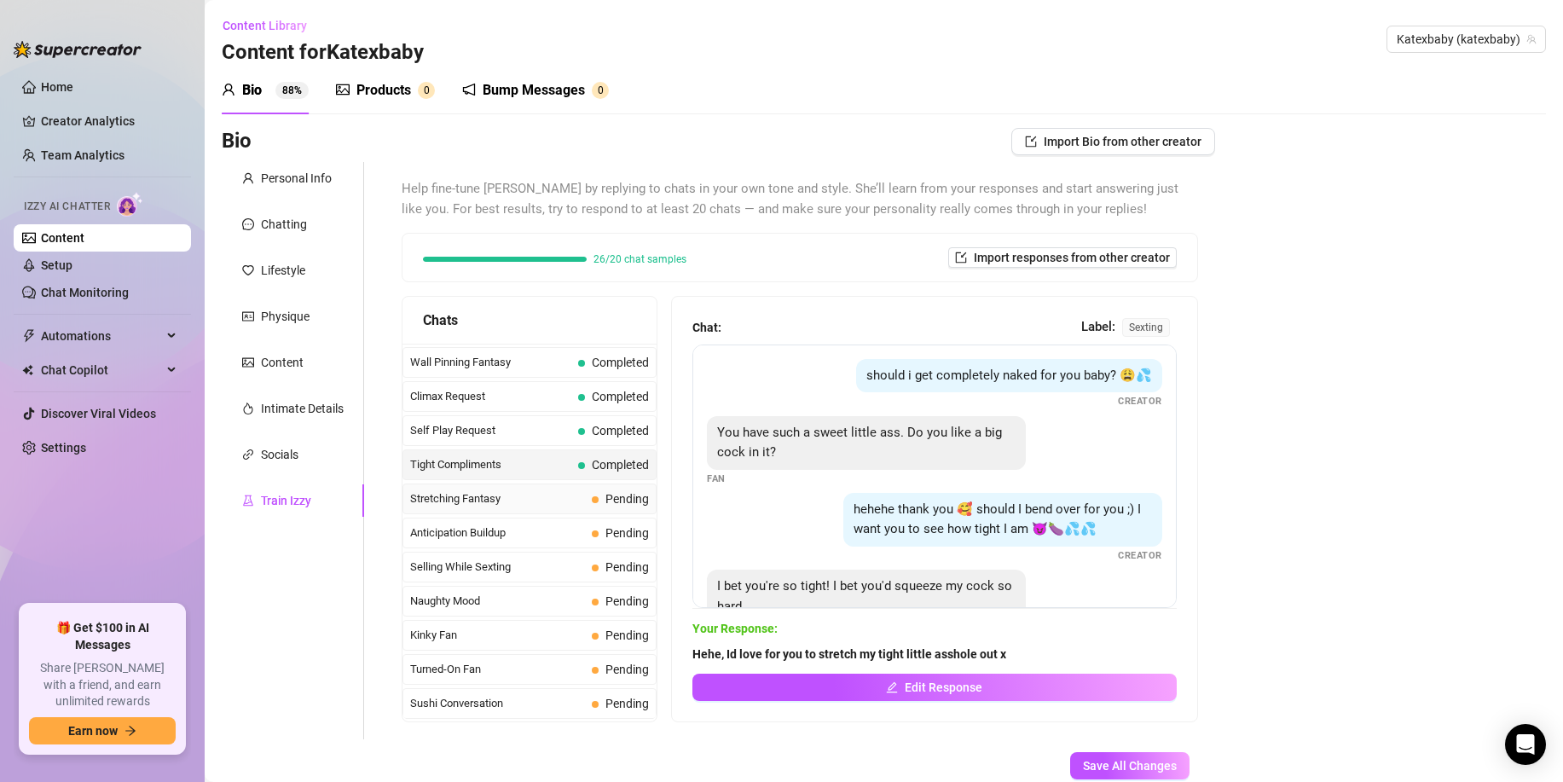
drag, startPoint x: 444, startPoint y: 502, endPoint x: 456, endPoint y: 502, distance: 12.8
click at [444, 502] on span "Stretching Fantasy" at bounding box center [497, 498] width 175 height 17
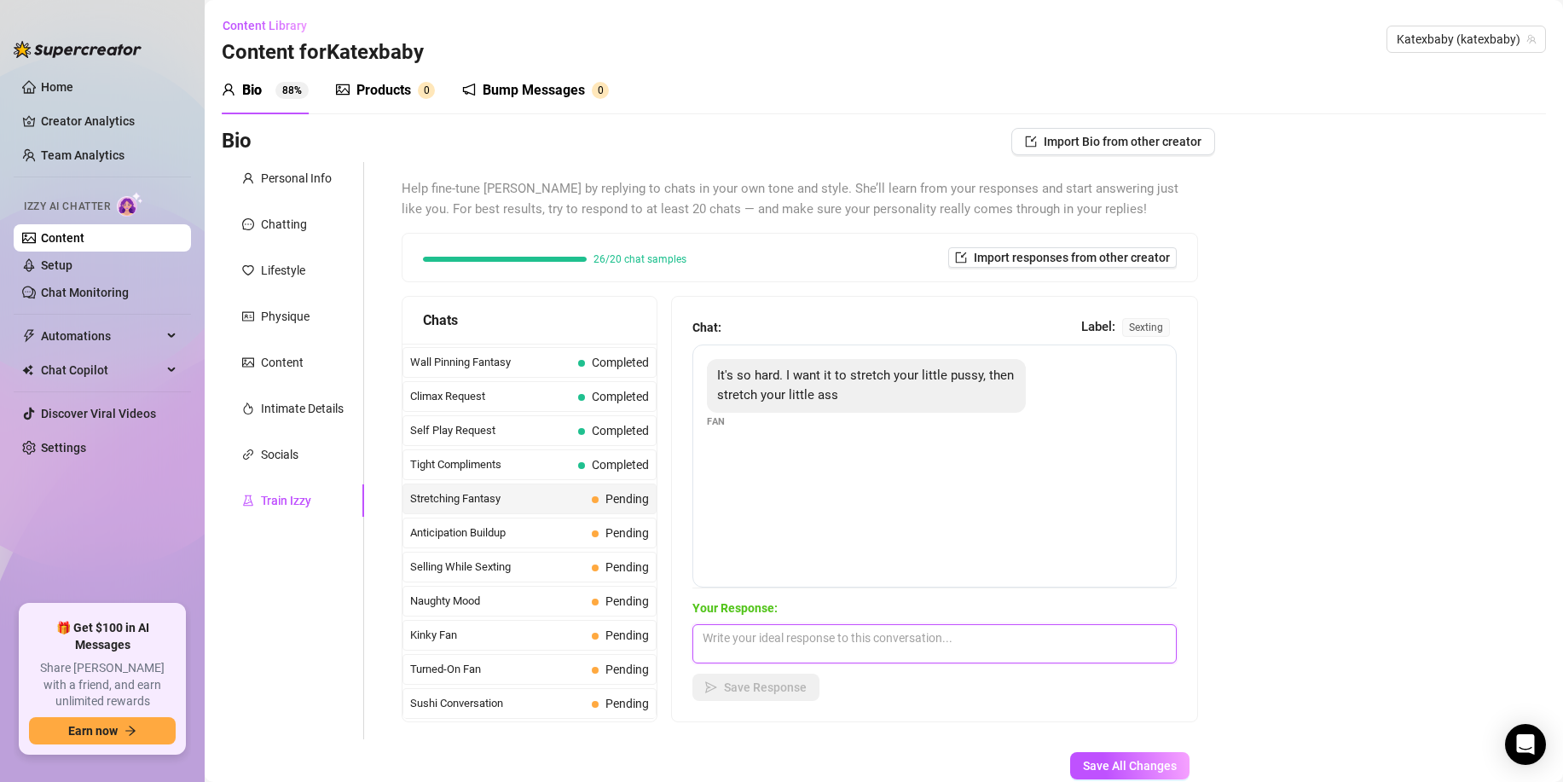
click at [758, 644] on textarea at bounding box center [935, 643] width 484 height 39
paste textarea "Hehehe x baby thats all I ever want. Every guy ive been with has always disappo…"
type textarea "Hehehe x baby thats all I ever want. Every guy ive been with has always disappo…"
click at [713, 694] on button "Save Response" at bounding box center [756, 687] width 127 height 27
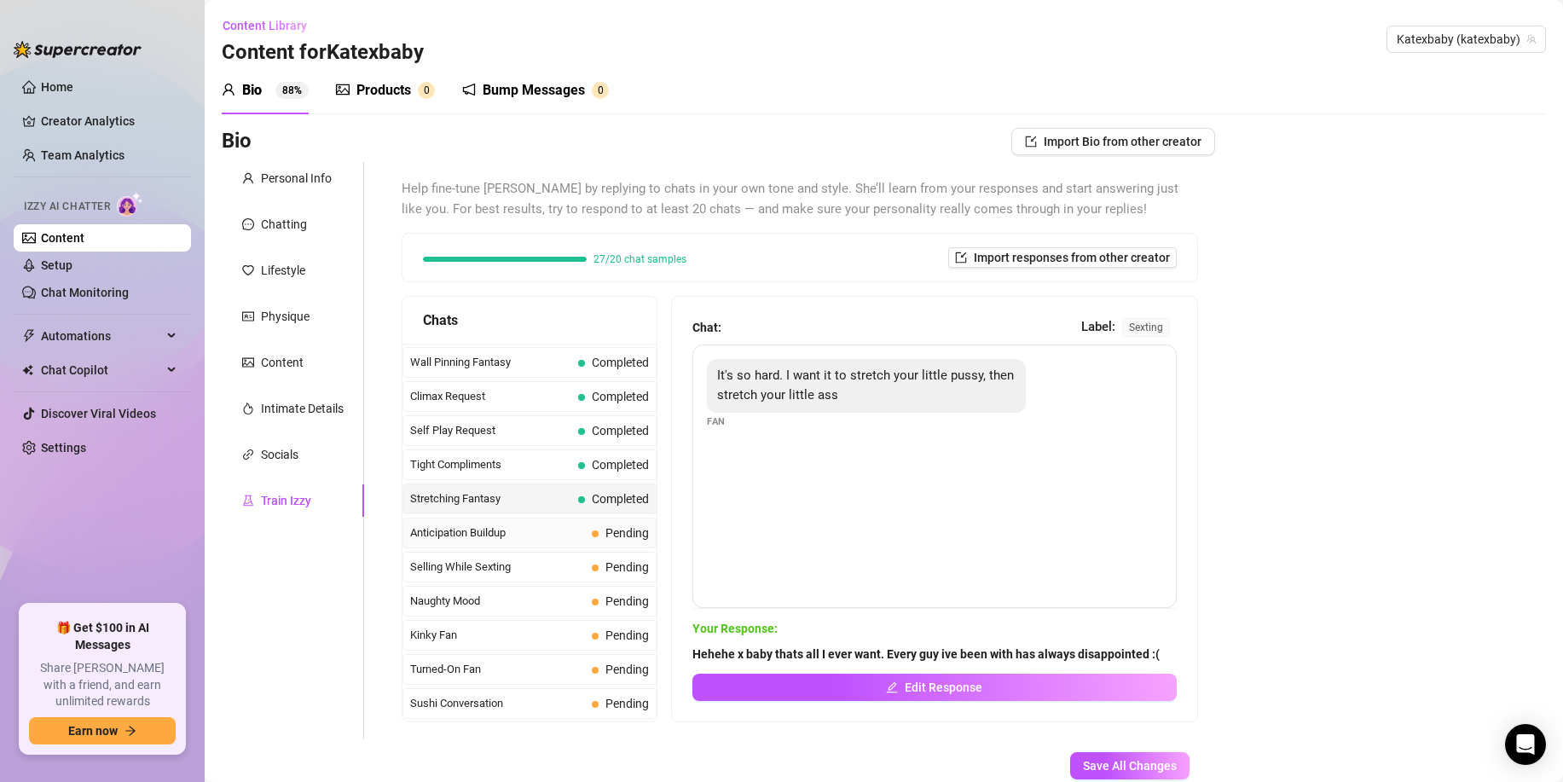
click at [461, 538] on span "Anticipation Buildup" at bounding box center [497, 533] width 175 height 17
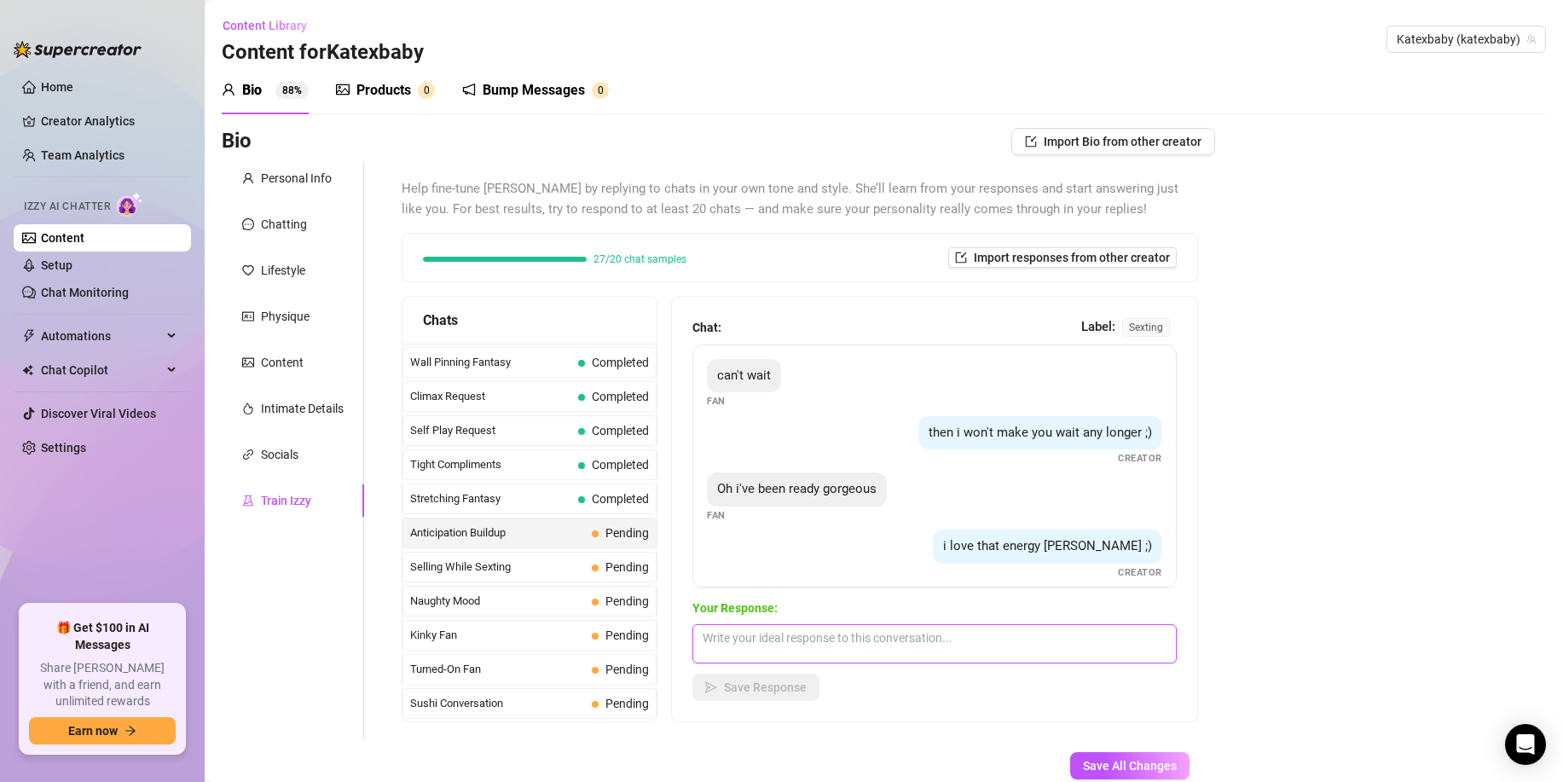
click at [757, 636] on textarea at bounding box center [935, 643] width 484 height 39
paste textarea "hehe is this what you were expecting?"
type textarea "hehe is this what you were expecting?"
click at [753, 676] on button "Save Response" at bounding box center [756, 687] width 127 height 27
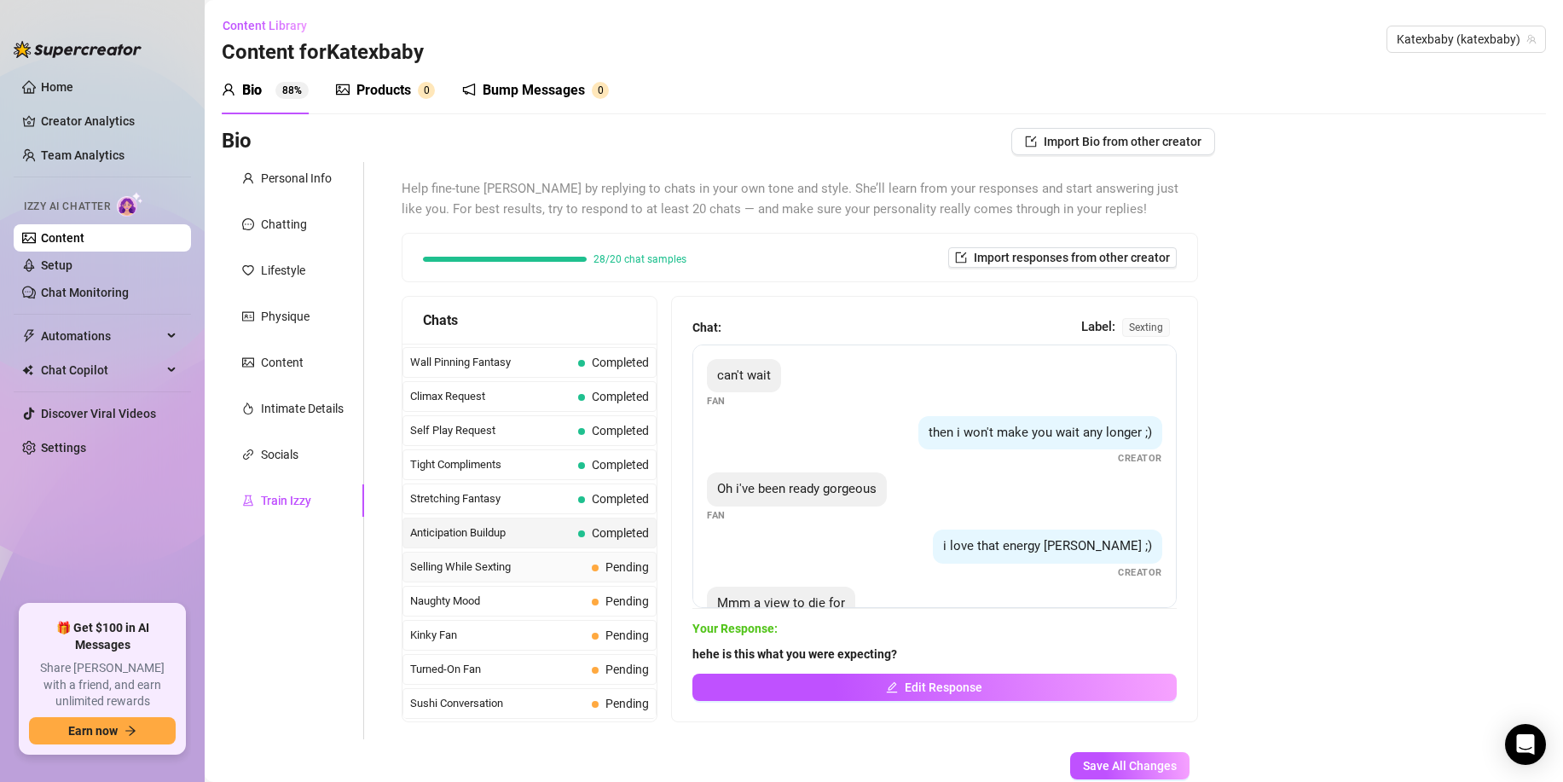
click at [447, 567] on span "Selling While Sexting" at bounding box center [497, 567] width 175 height 17
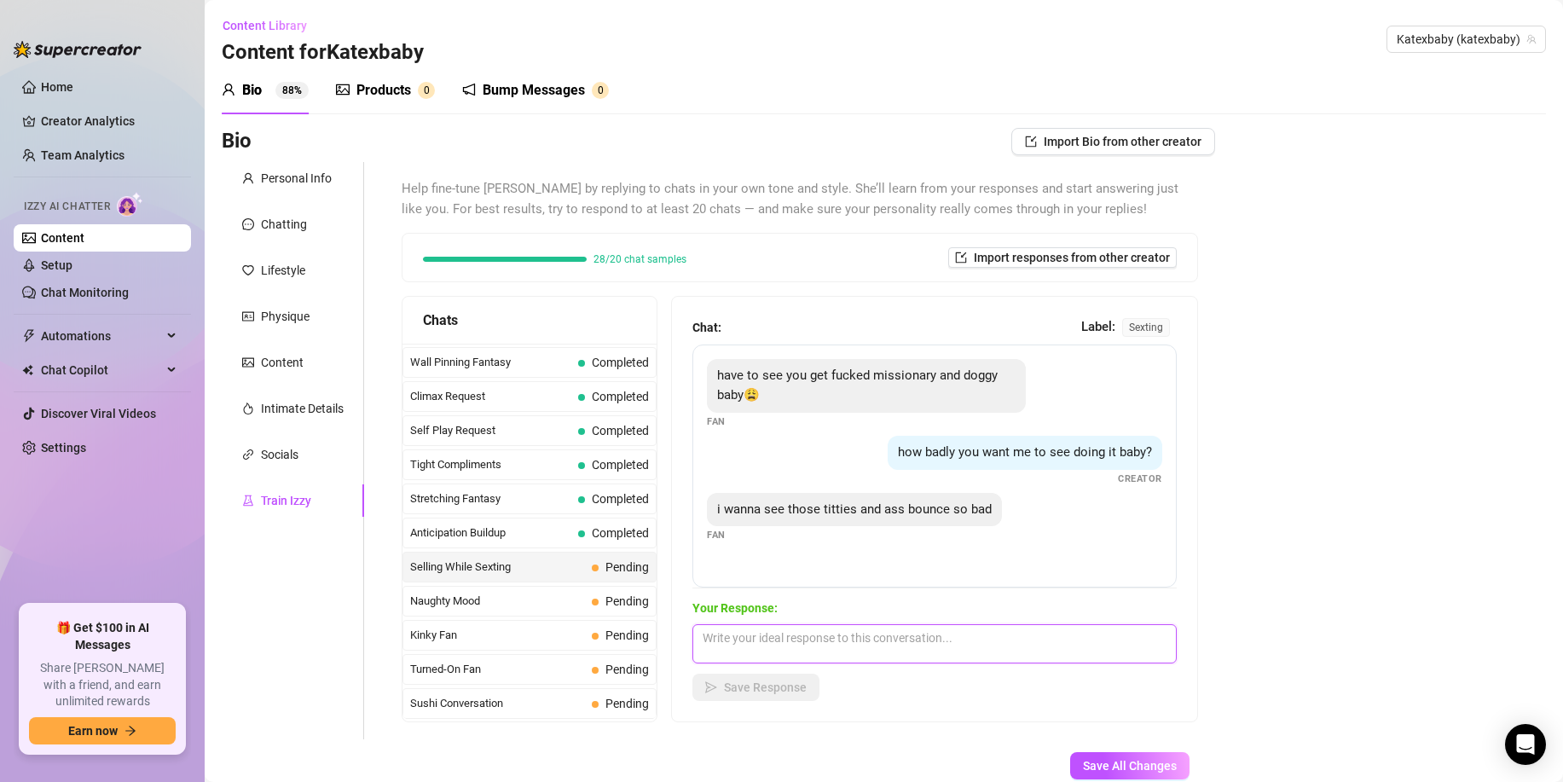
drag, startPoint x: 712, startPoint y: 632, endPoint x: 734, endPoint y: 647, distance: 26.5
click at [712, 632] on textarea at bounding box center [935, 643] width 484 height 39
paste textarea "hehe ive gotchu baby x let me find you something. I need to also see that hard …"
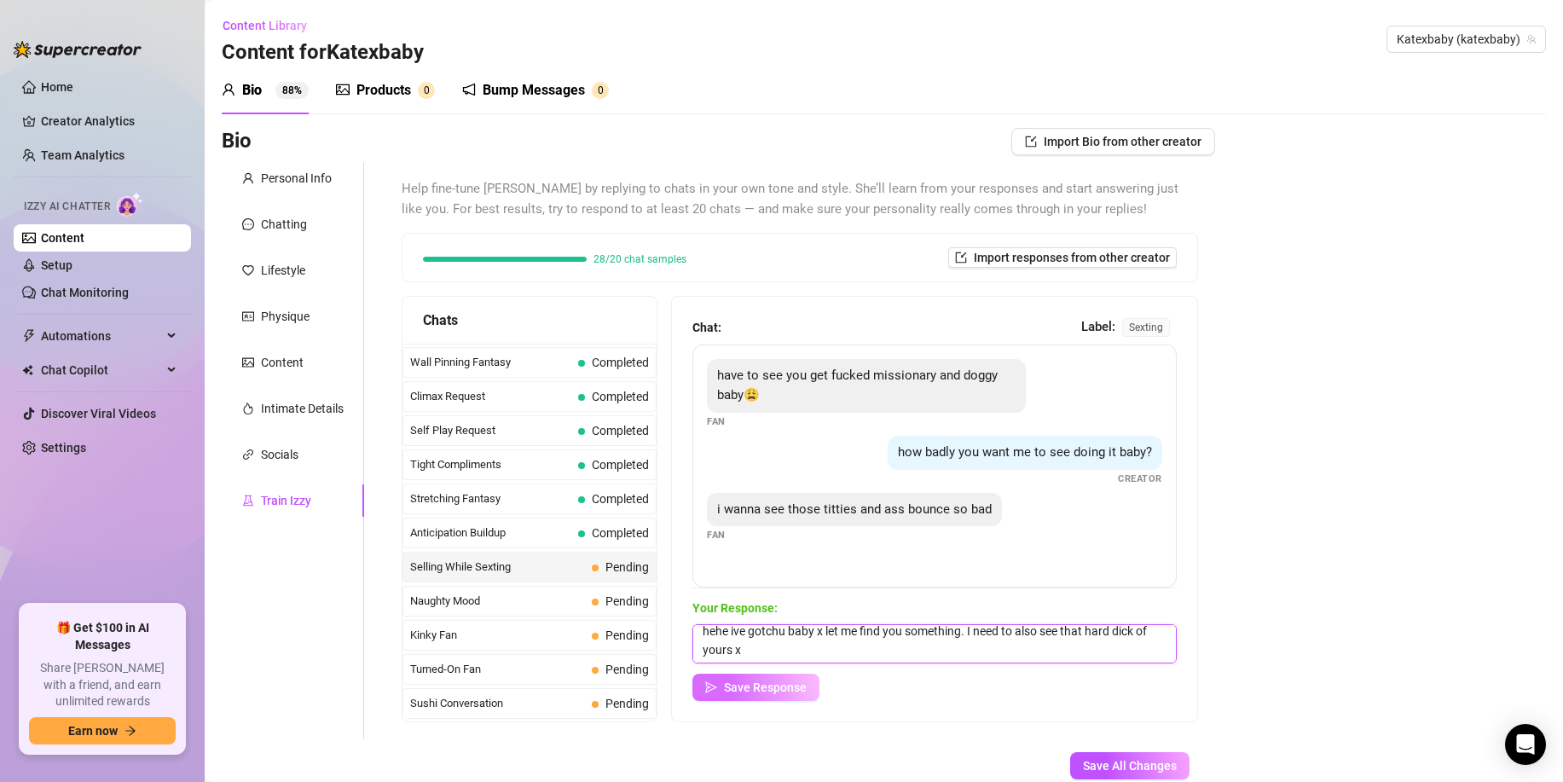
type textarea "hehe ive gotchu baby x let me find you something. I need to also see that hard …"
click at [739, 677] on button "Save Response" at bounding box center [756, 687] width 127 height 27
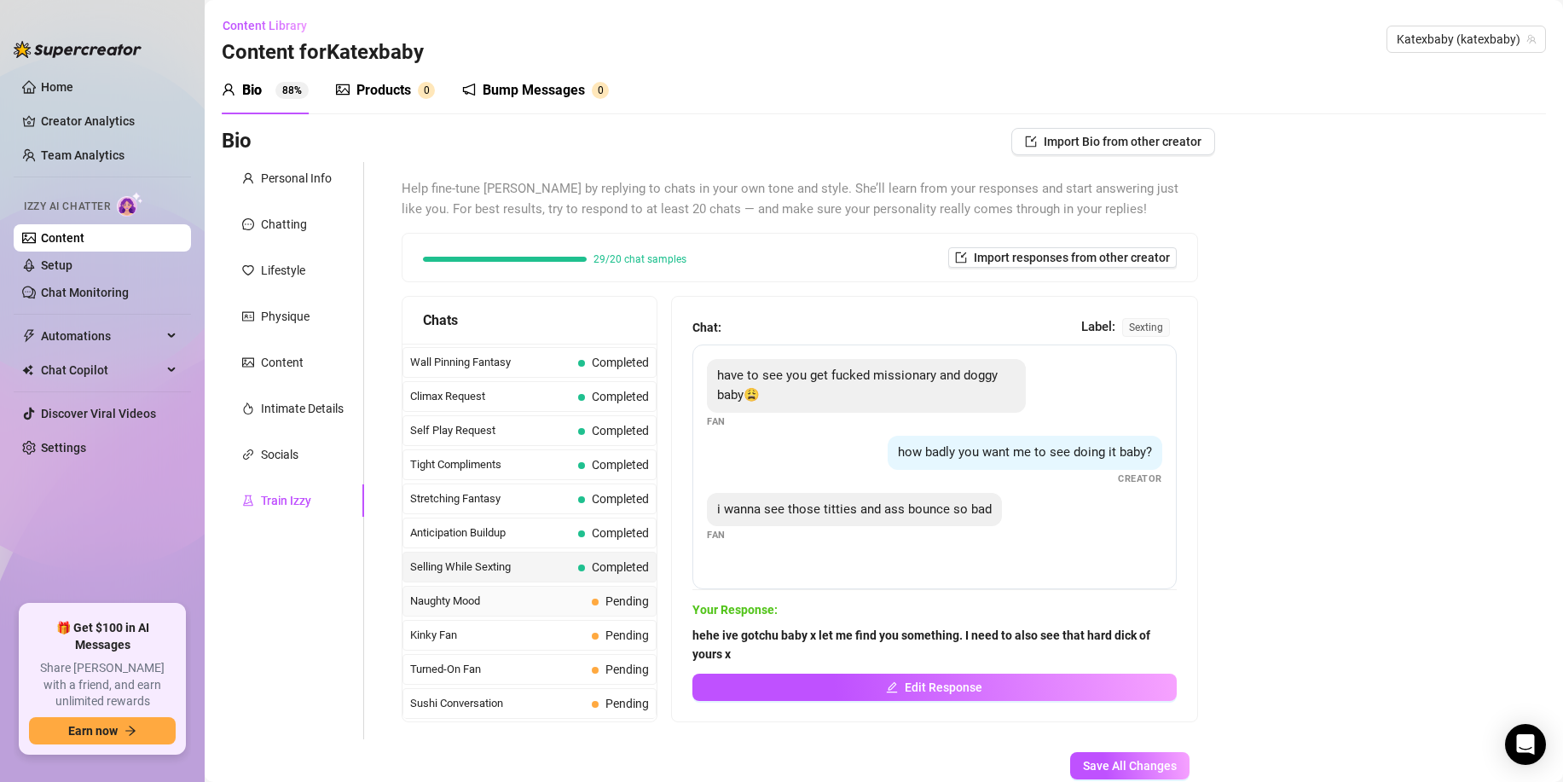
click at [527, 602] on span "Naughty Mood" at bounding box center [497, 601] width 175 height 17
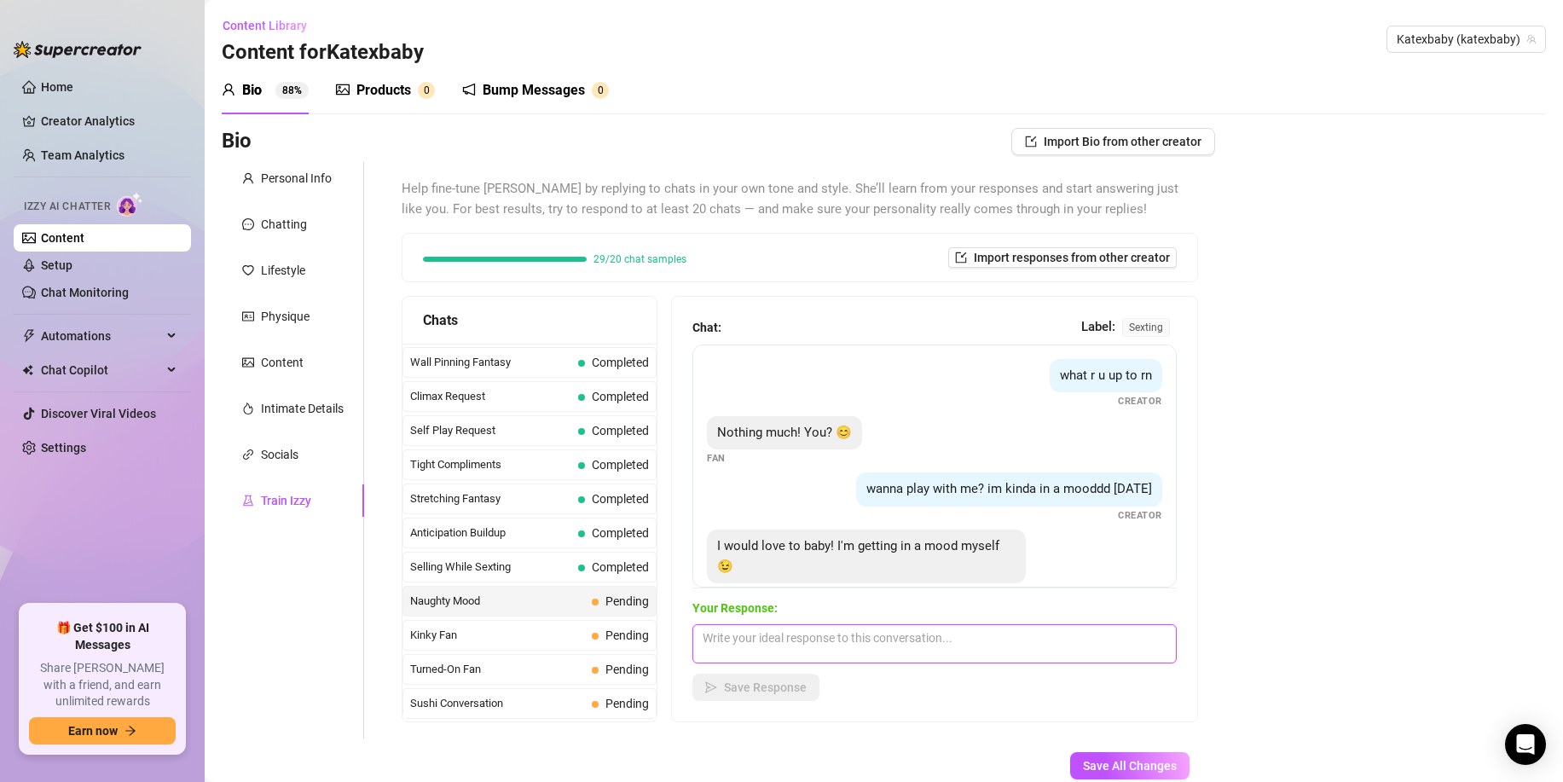
click at [713, 647] on textarea at bounding box center [935, 643] width 484 height 39
paste textarea "exactly the right response x What can I help you with tonight hehe"
type textarea "exactly the right response x What can I help you with tonight hehe"
click at [726, 682] on span "Save Response" at bounding box center [765, 688] width 83 height 14
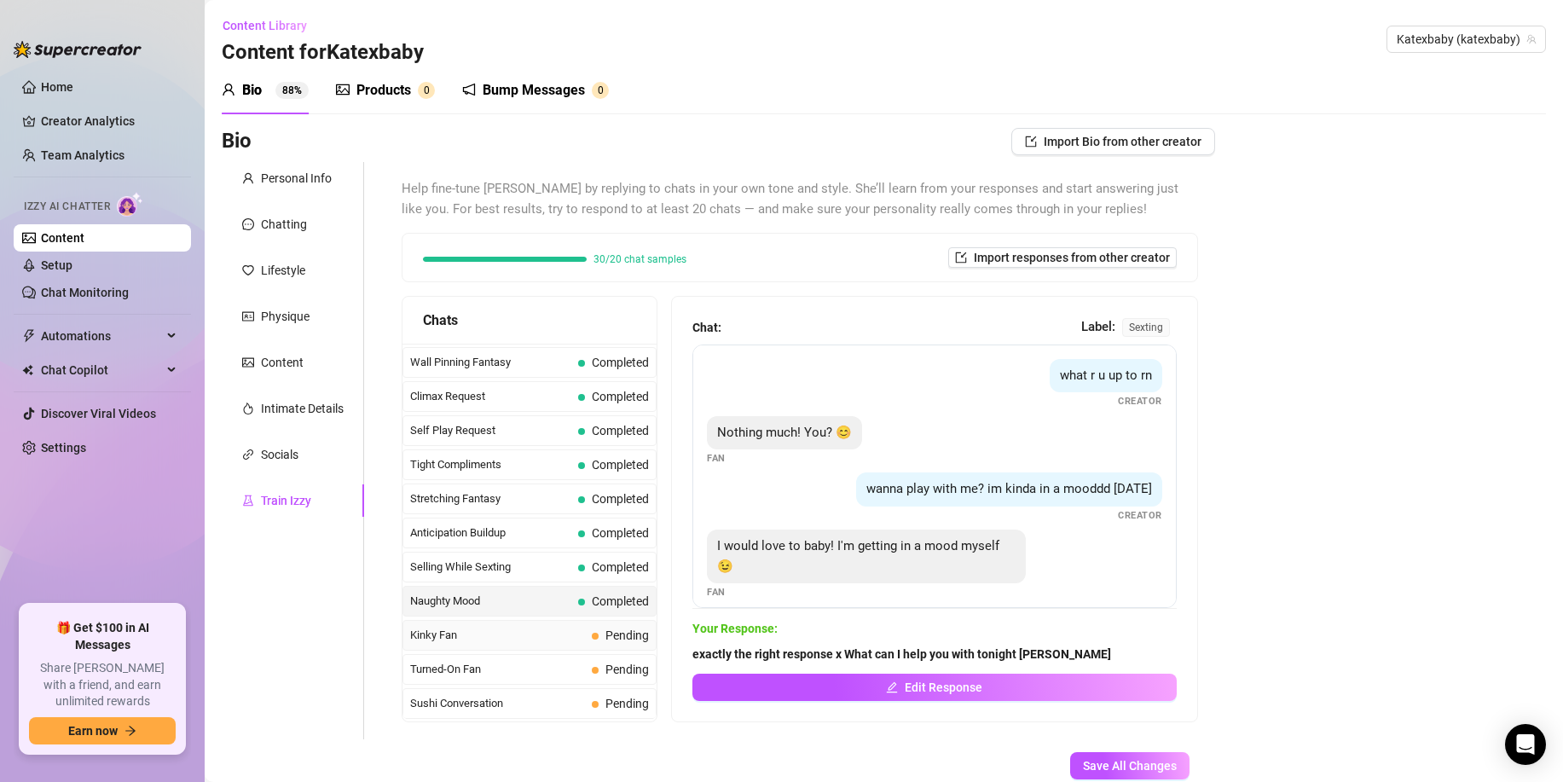
click at [457, 638] on span "Kinky Fan" at bounding box center [497, 635] width 175 height 17
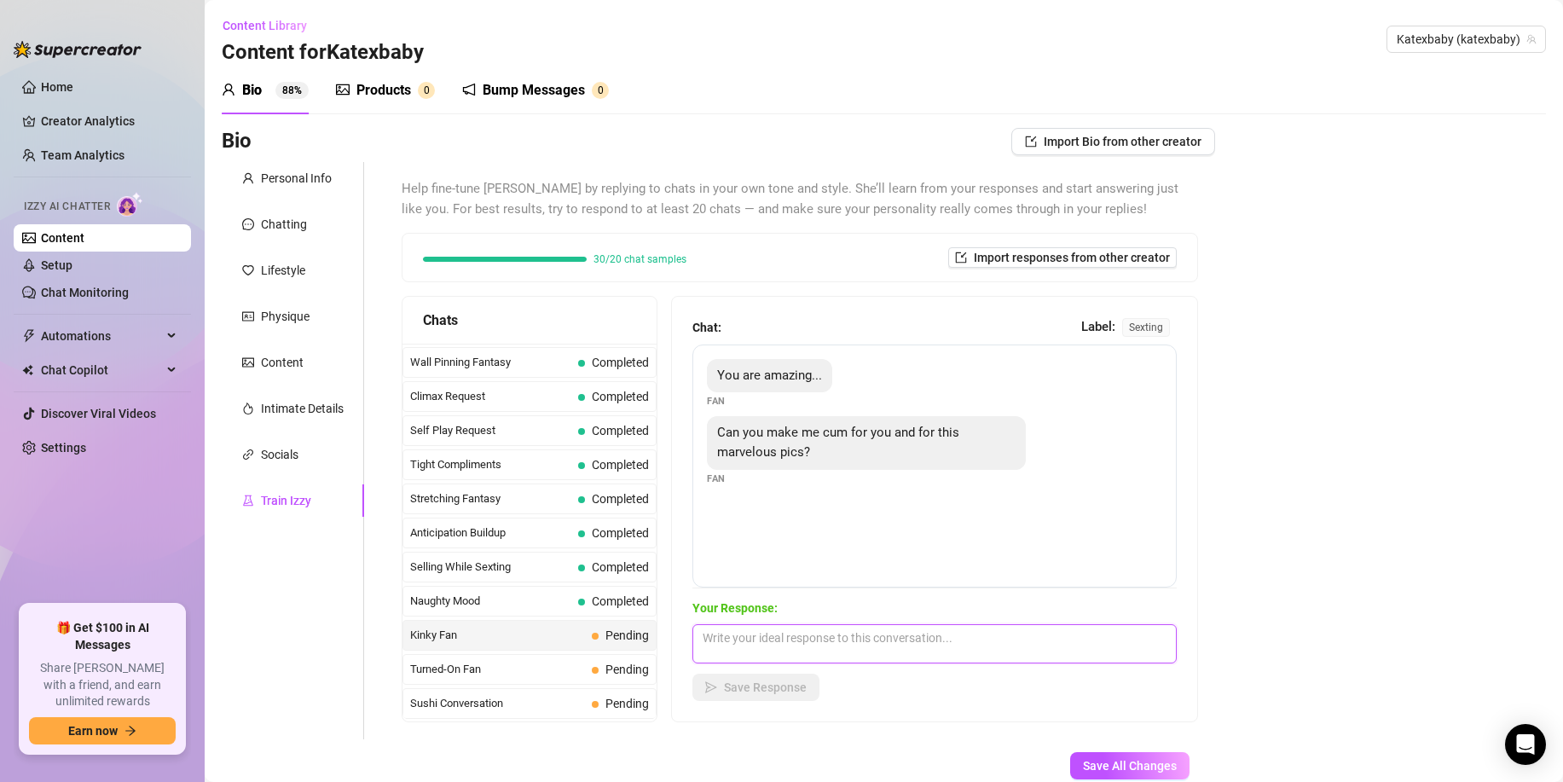
click at [713, 649] on textarea at bounding box center [935, 643] width 484 height 39
paste textarea "I Sure can baby, I can do a JOI Video for you rn if you want?"
type textarea "I Sure can baby, I can do a JOI Video for you rn if you want?"
click at [742, 687] on span "Save Response" at bounding box center [765, 688] width 83 height 14
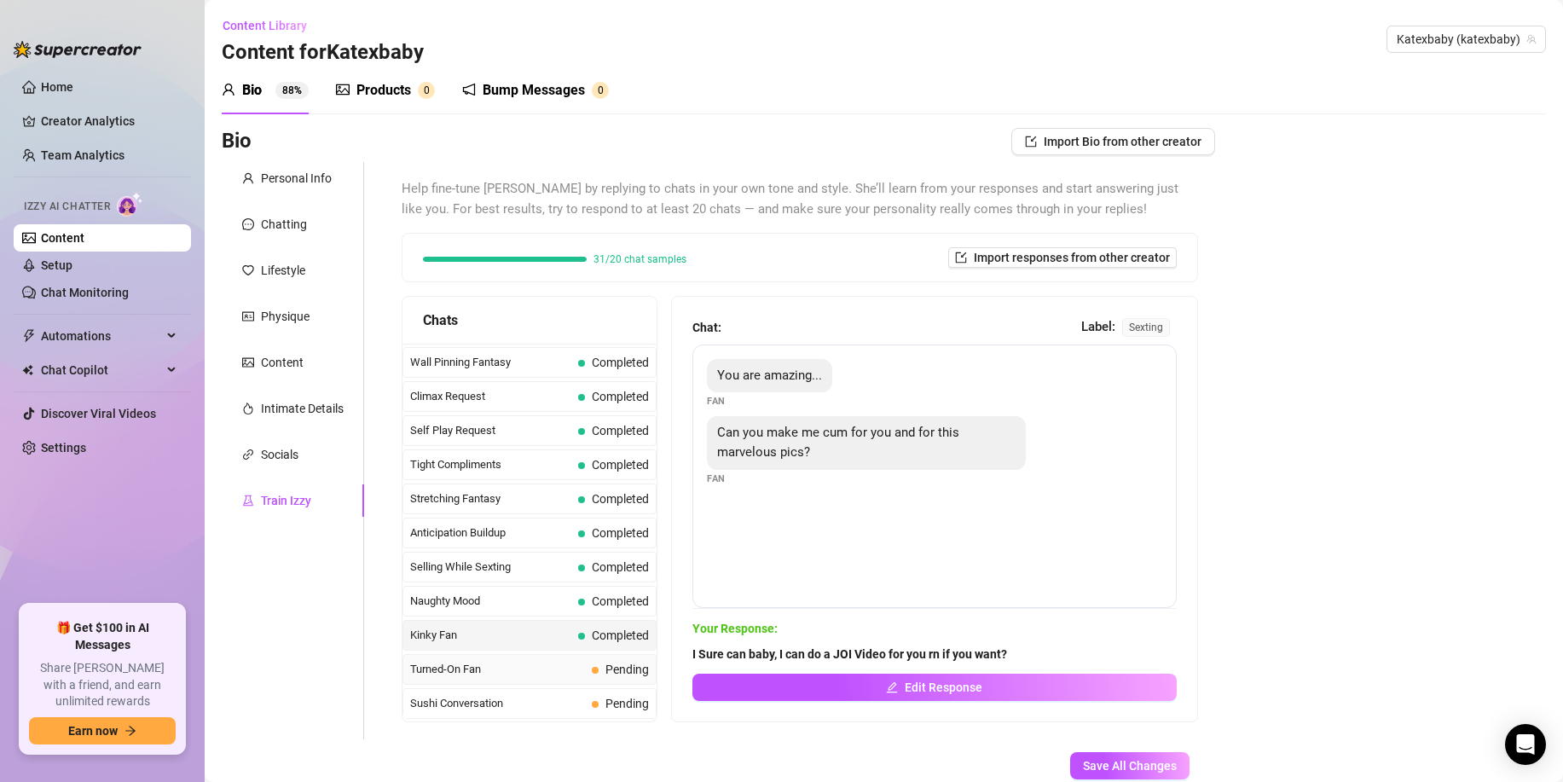
click at [460, 671] on span "Turned-On Fan" at bounding box center [497, 669] width 175 height 17
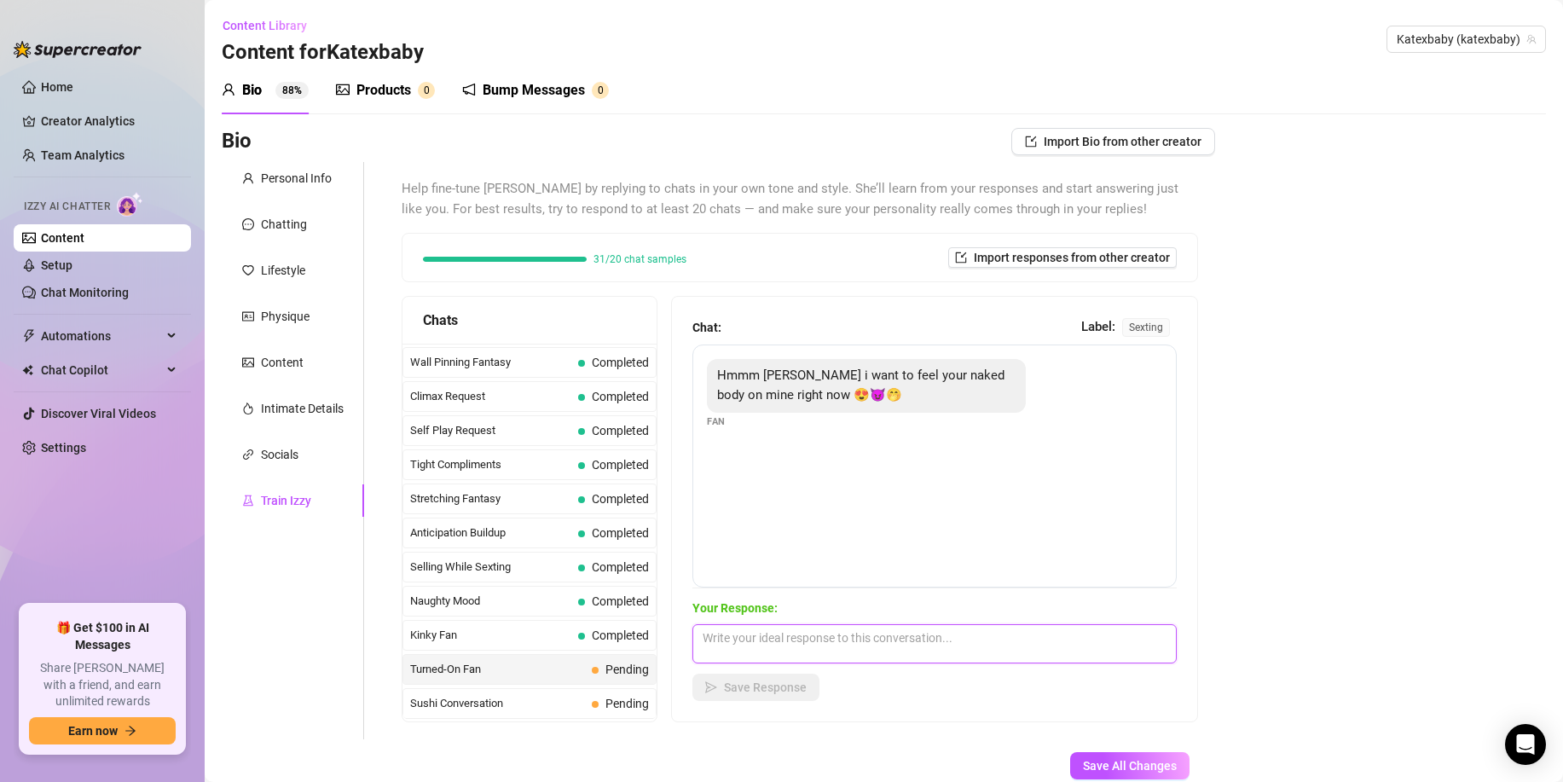
drag, startPoint x: 776, startPoint y: 649, endPoint x: 777, endPoint y: 676, distance: 27.3
click at [776, 650] on textarea at bounding box center [935, 643] width 484 height 39
paste textarea "thats all ive ever wanted baby x Why didnt you ask sooner hehe"
type textarea "thats all ive ever wanted baby x Why didnt you ask sooner hehe"
click at [777, 677] on button "Save Response" at bounding box center [756, 687] width 127 height 27
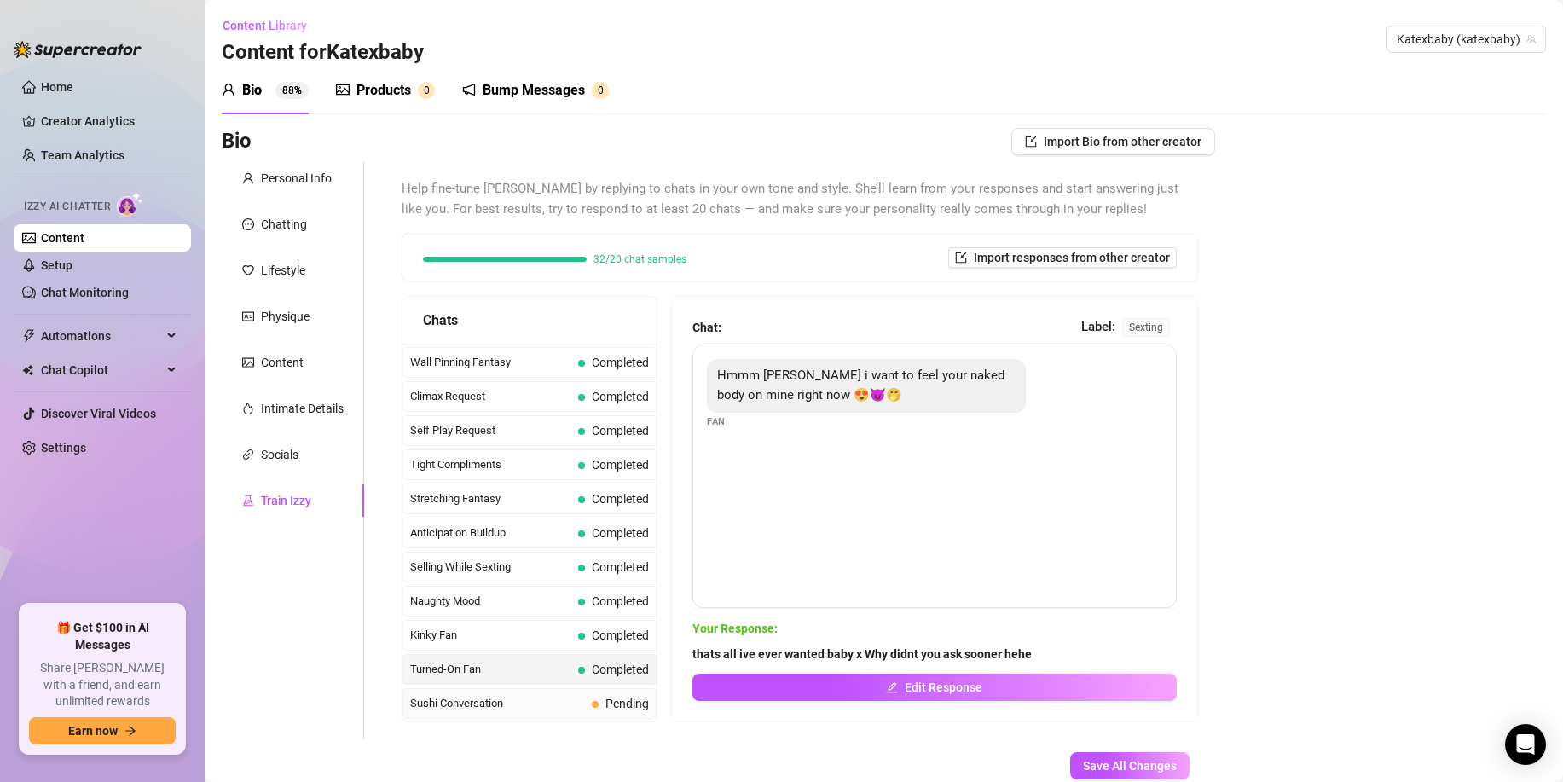
click at [462, 700] on span "Sushi Conversation" at bounding box center [497, 703] width 175 height 17
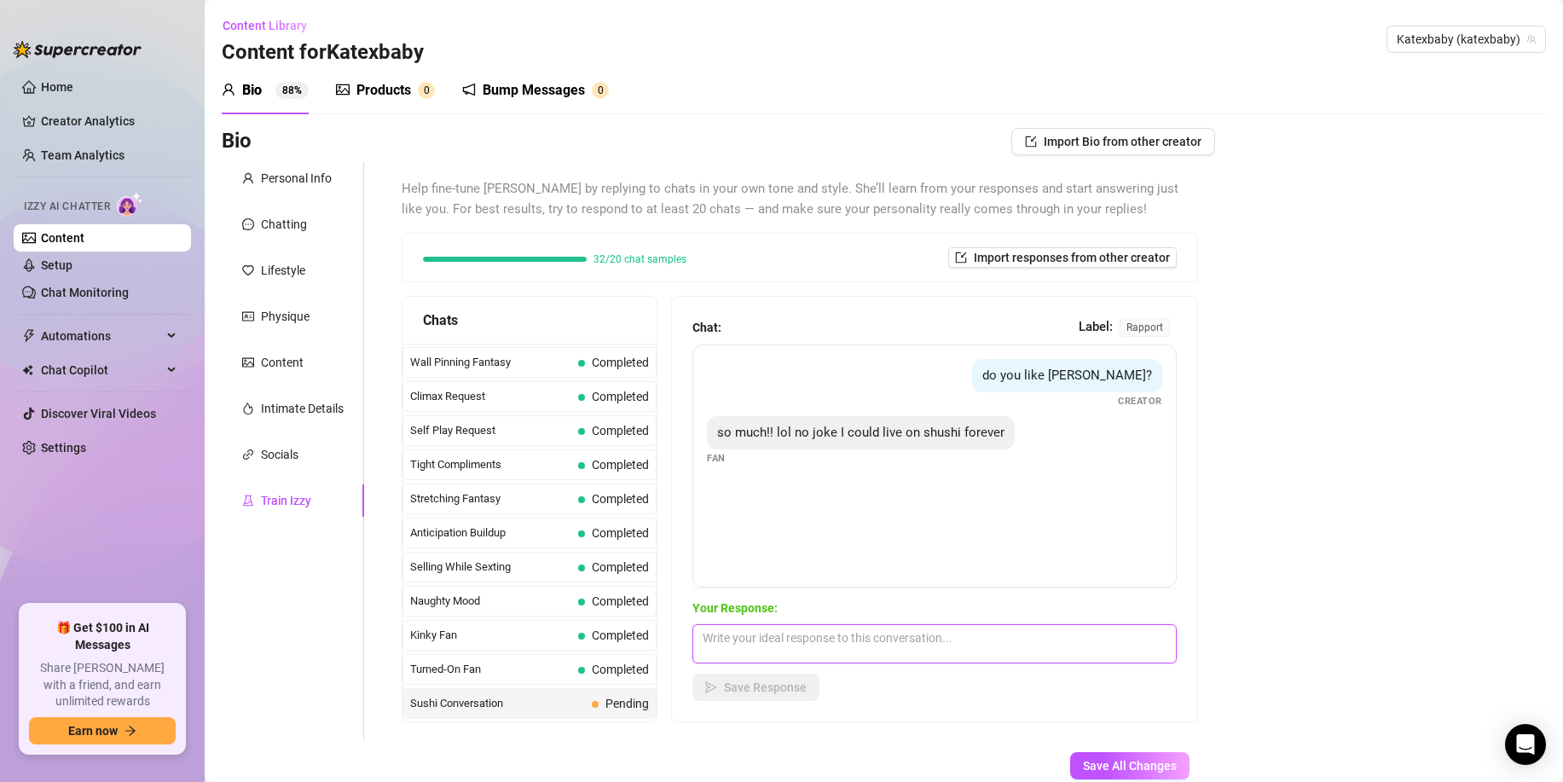
click at [729, 639] on textarea at bounding box center [935, 643] width 484 height 39
paste textarea "sushi is my go to food all the time. I love it so much"
type textarea "sushi is my go to food all the time. I love it so much"
click at [782, 688] on span "Save Response" at bounding box center [765, 688] width 83 height 14
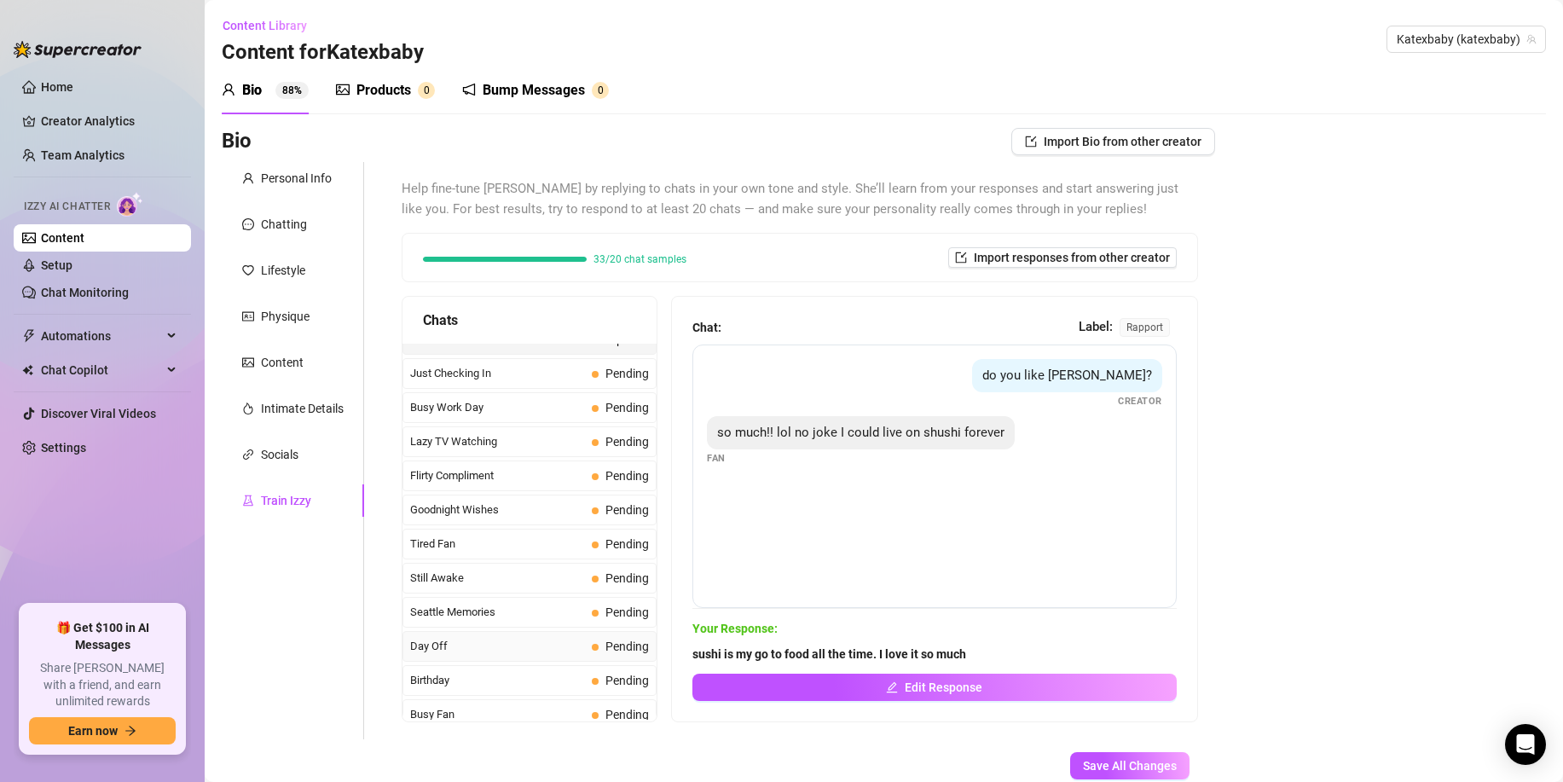
scroll to position [1116, 0]
click at [444, 370] on span "Just Checking In" at bounding box center [497, 369] width 175 height 17
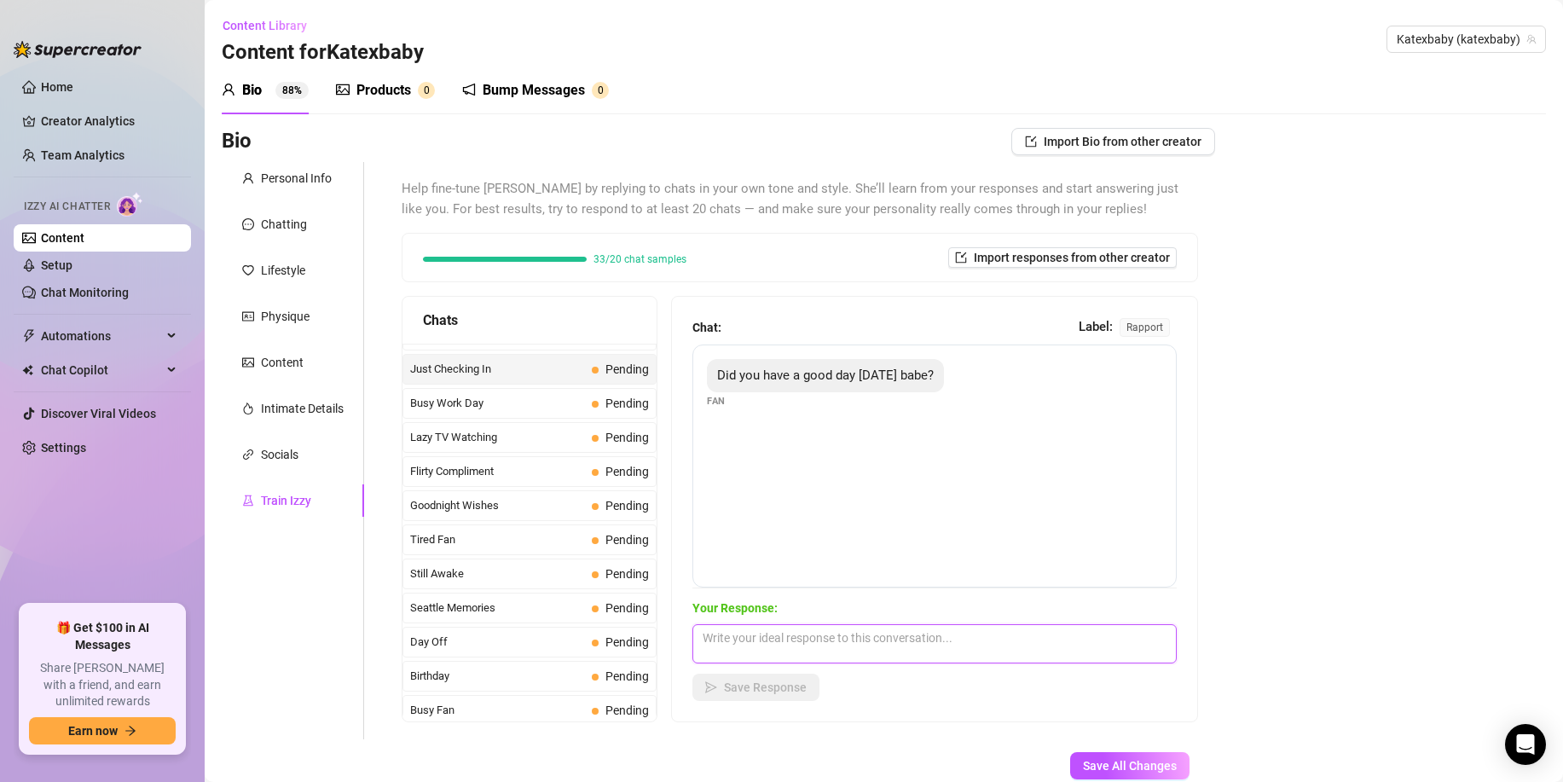
click at [786, 659] on textarea at bounding box center [935, 643] width 484 height 39
paste textarea "I actually had a very productive day baby x how was your day?"
type textarea "I actually had a very productive day baby x how was your day?"
click at [734, 699] on button "Save Response" at bounding box center [756, 687] width 127 height 27
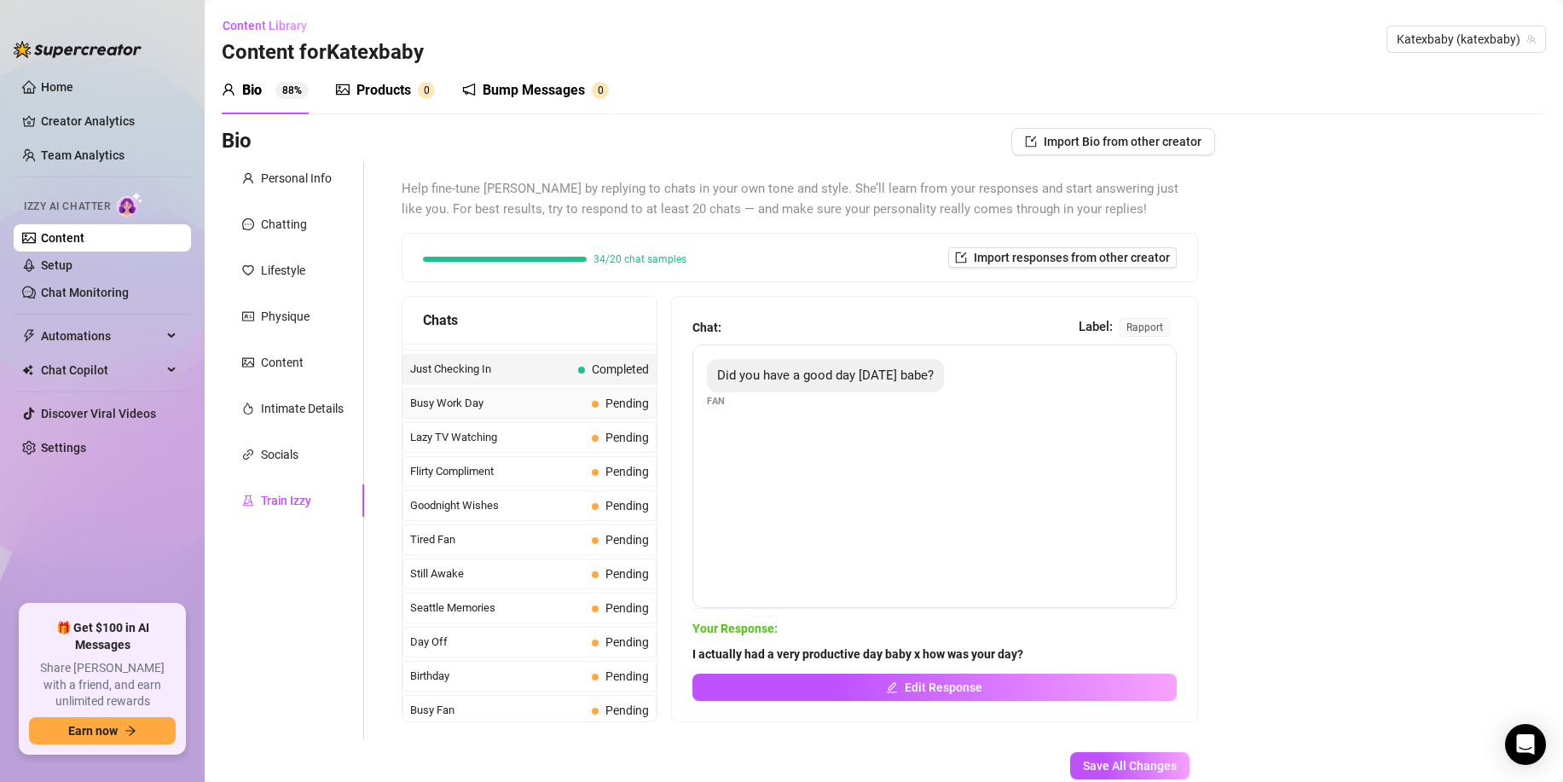
click at [490, 415] on div "Busy Work Day Pending" at bounding box center [530, 403] width 254 height 31
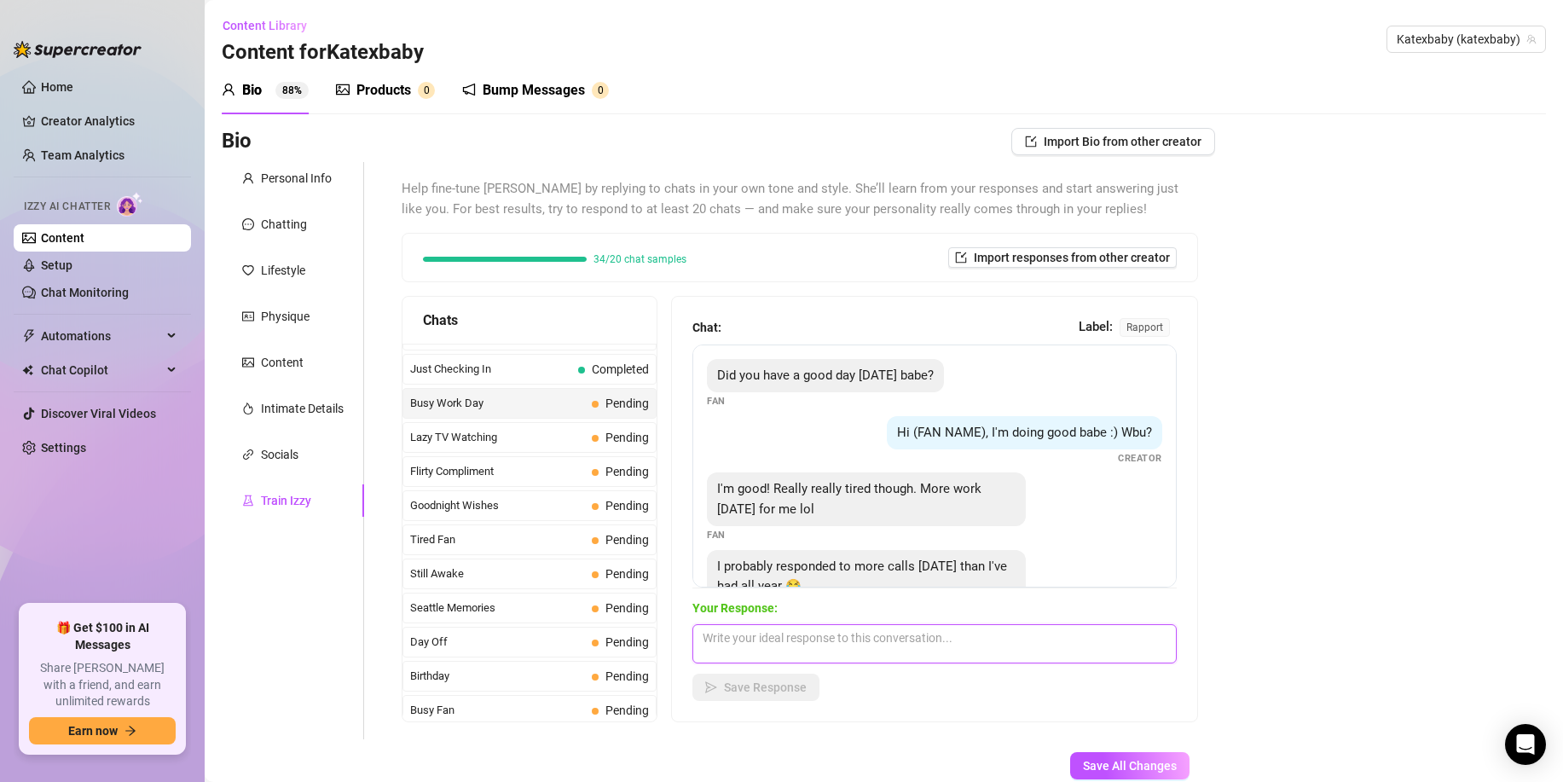
drag, startPoint x: 769, startPoint y: 647, endPoint x: 730, endPoint y: 692, distance: 58.7
click at [768, 647] on textarea at bounding box center [935, 643] width 484 height 39
paste textarea "hahaha thats crazy. Atleast your day is over now. Can I help you relax with any…"
type textarea "hahaha thats crazy. Atleast your day is over now. Can I help you relax with any…"
click at [722, 699] on button "Save Response" at bounding box center [756, 687] width 127 height 27
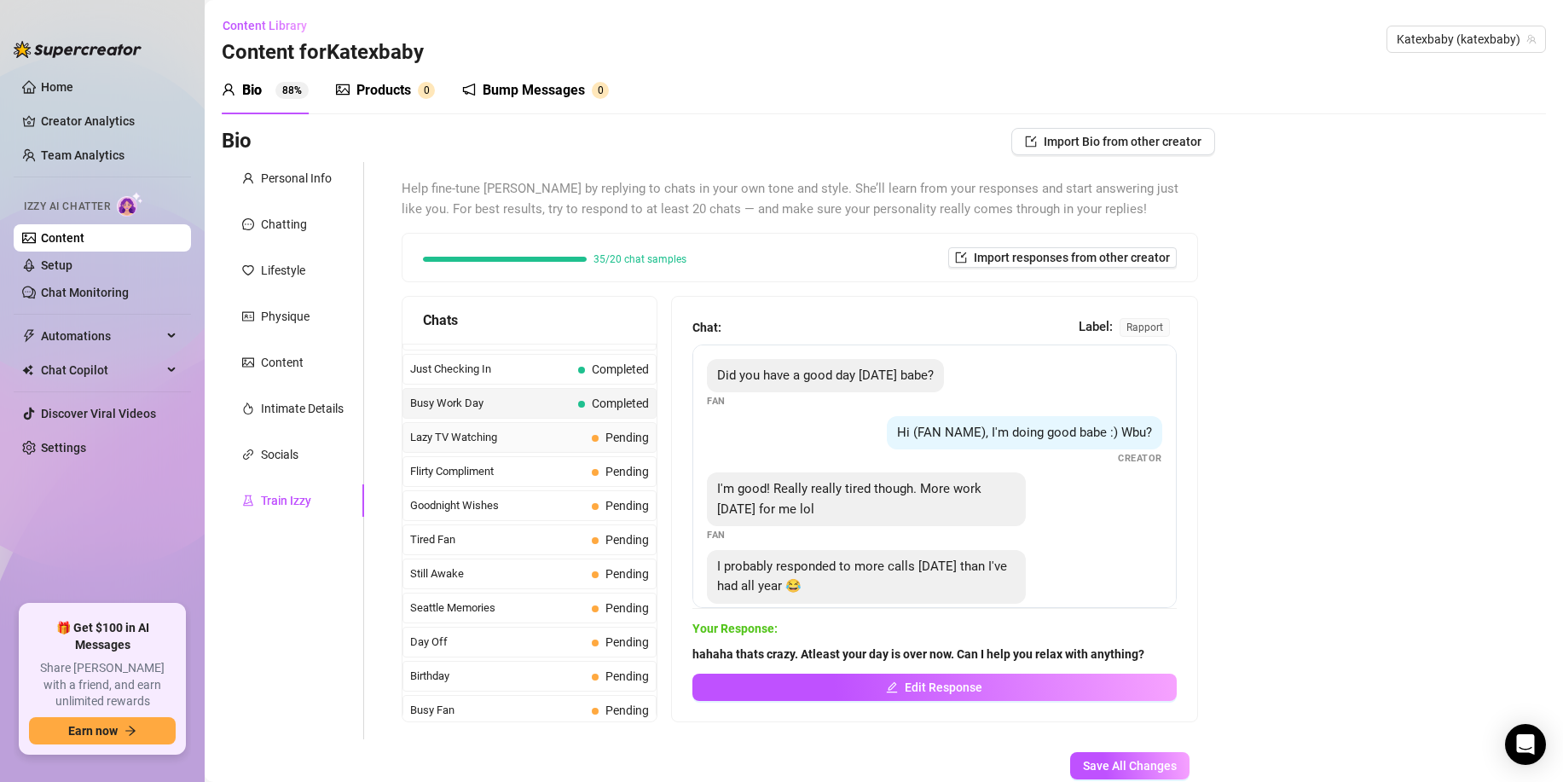
click at [485, 445] on span "Lazy TV Watching" at bounding box center [497, 437] width 175 height 17
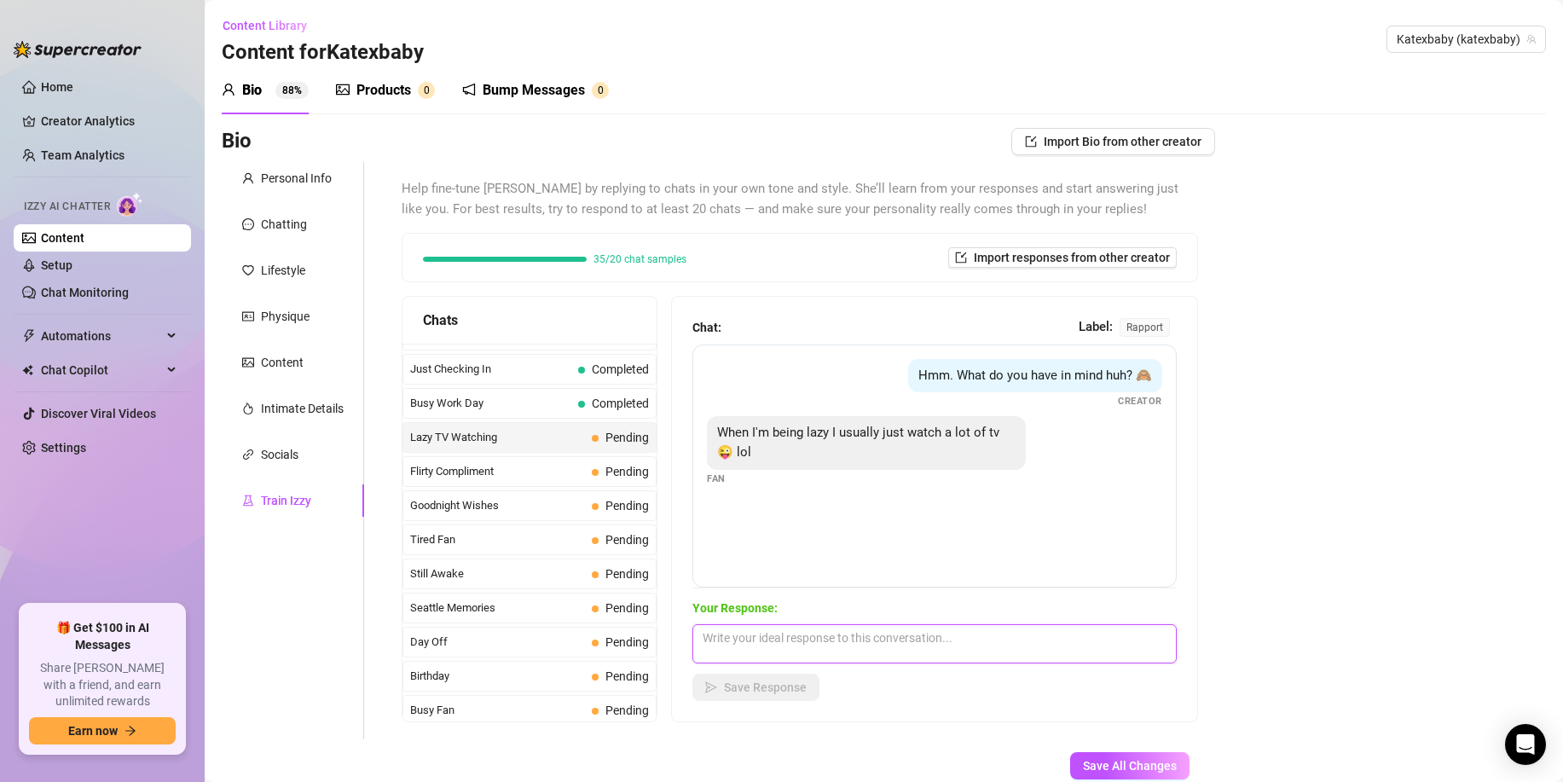
click at [736, 659] on textarea at bounding box center [935, 643] width 484 height 39
paste textarea "hehe any shows / movies in particular? Whats your favourite."
type textarea "hehe any shows / movies in particular? Whats your favourite."
drag, startPoint x: 731, startPoint y: 696, endPoint x: 713, endPoint y: 696, distance: 17.9
click at [728, 695] on button "Save Response" at bounding box center [756, 687] width 127 height 27
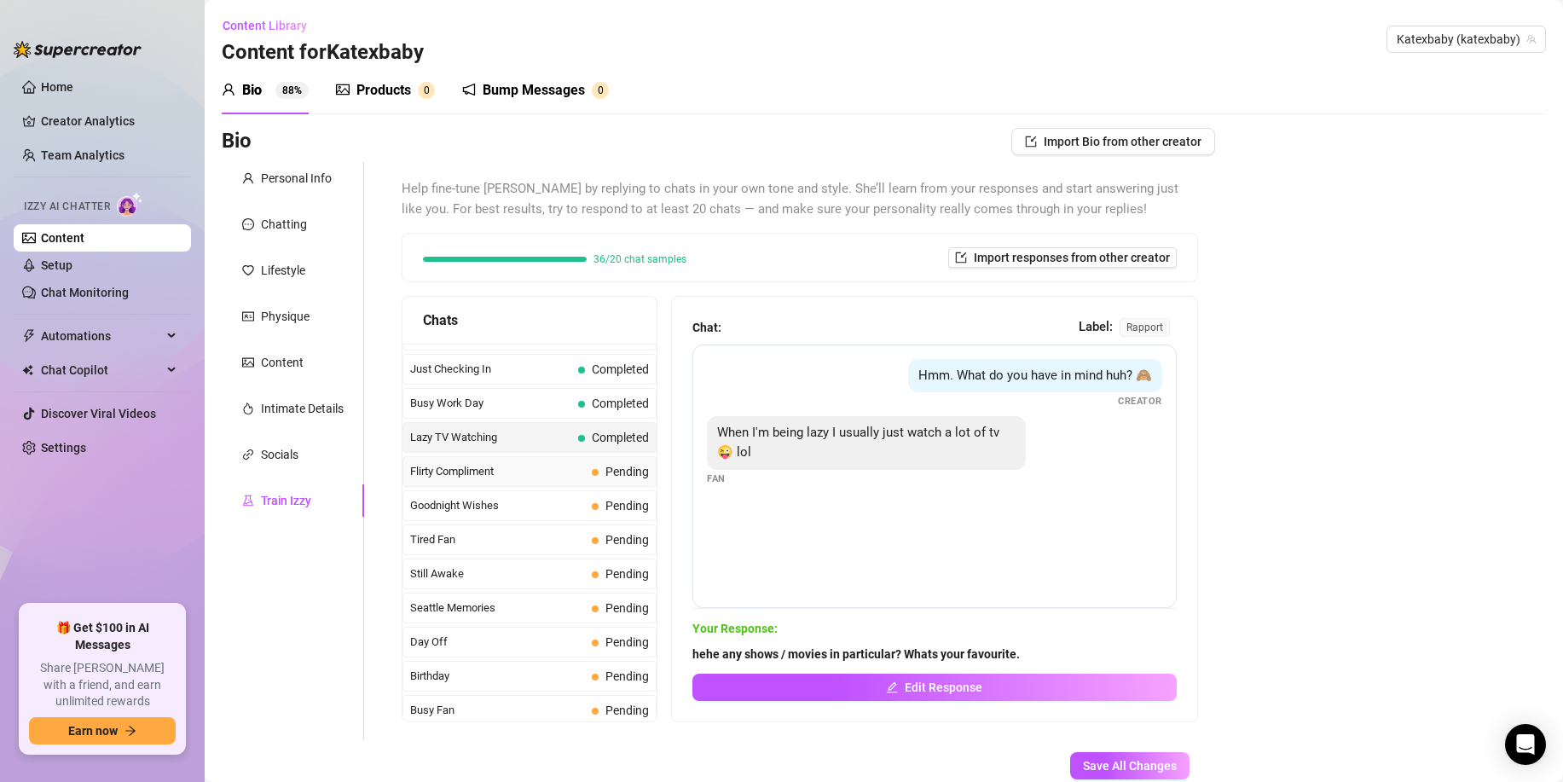
click at [418, 480] on span "Flirty Compliment" at bounding box center [497, 471] width 175 height 17
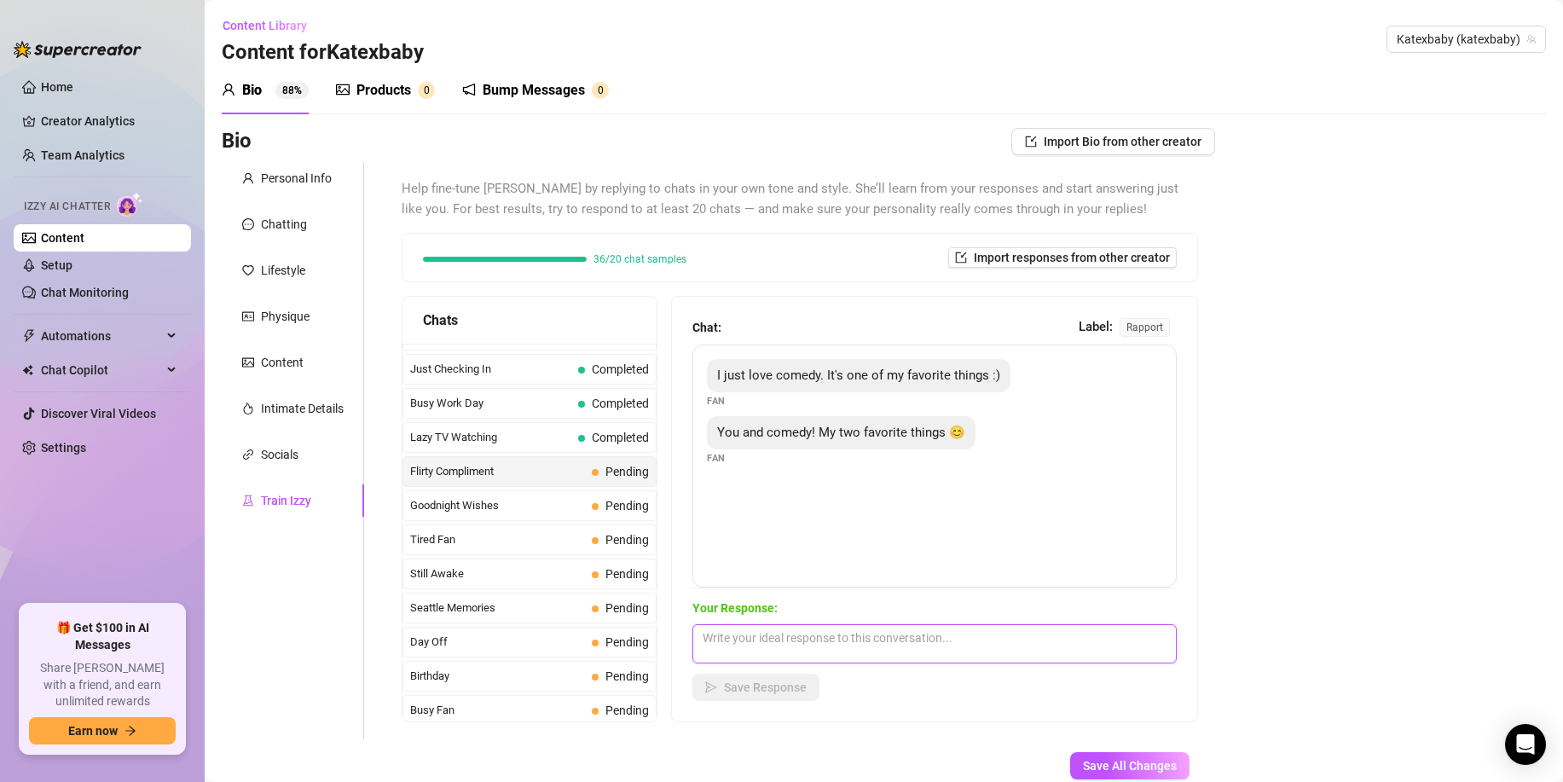
click at [769, 639] on textarea at bounding box center [935, 643] width 484 height 39
paste textarea "hehe x Im glad that im your favourite x thats so sweet."
type textarea "hehe x Im glad that im your favourite x thats so sweet."
click at [719, 687] on button "Save Response" at bounding box center [756, 687] width 127 height 27
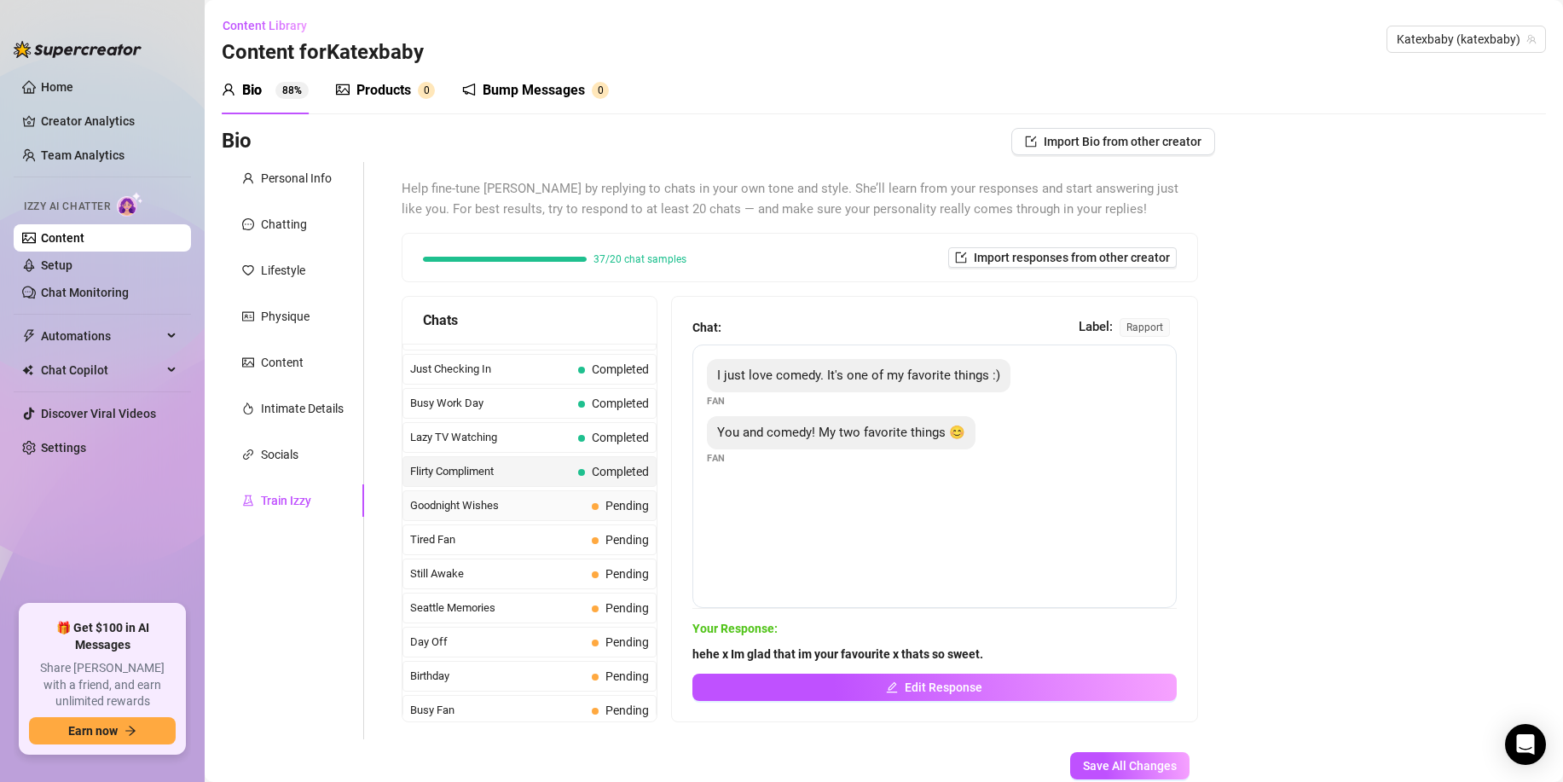
click at [609, 507] on span "Pending" at bounding box center [628, 506] width 44 height 14
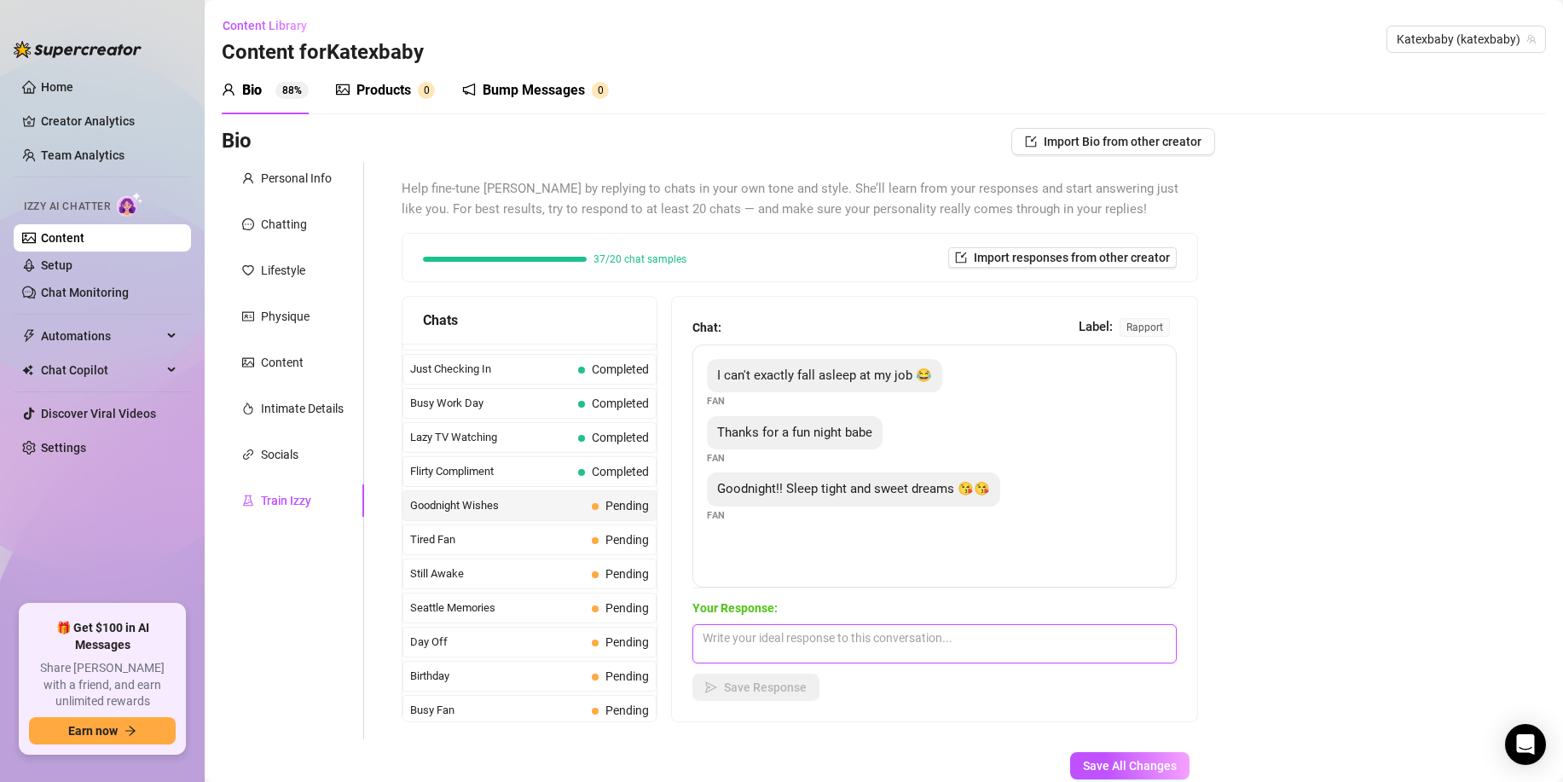
drag, startPoint x: 768, startPoint y: 636, endPoint x: 763, endPoint y: 655, distance: 19.2
click at [768, 636] on textarea at bounding box center [935, 643] width 484 height 39
paste textarea "Sweet dreams baby x talk soon"
type textarea "Sweet dreams baby x talk soon"
click at [751, 678] on button "Save Response" at bounding box center [756, 687] width 127 height 27
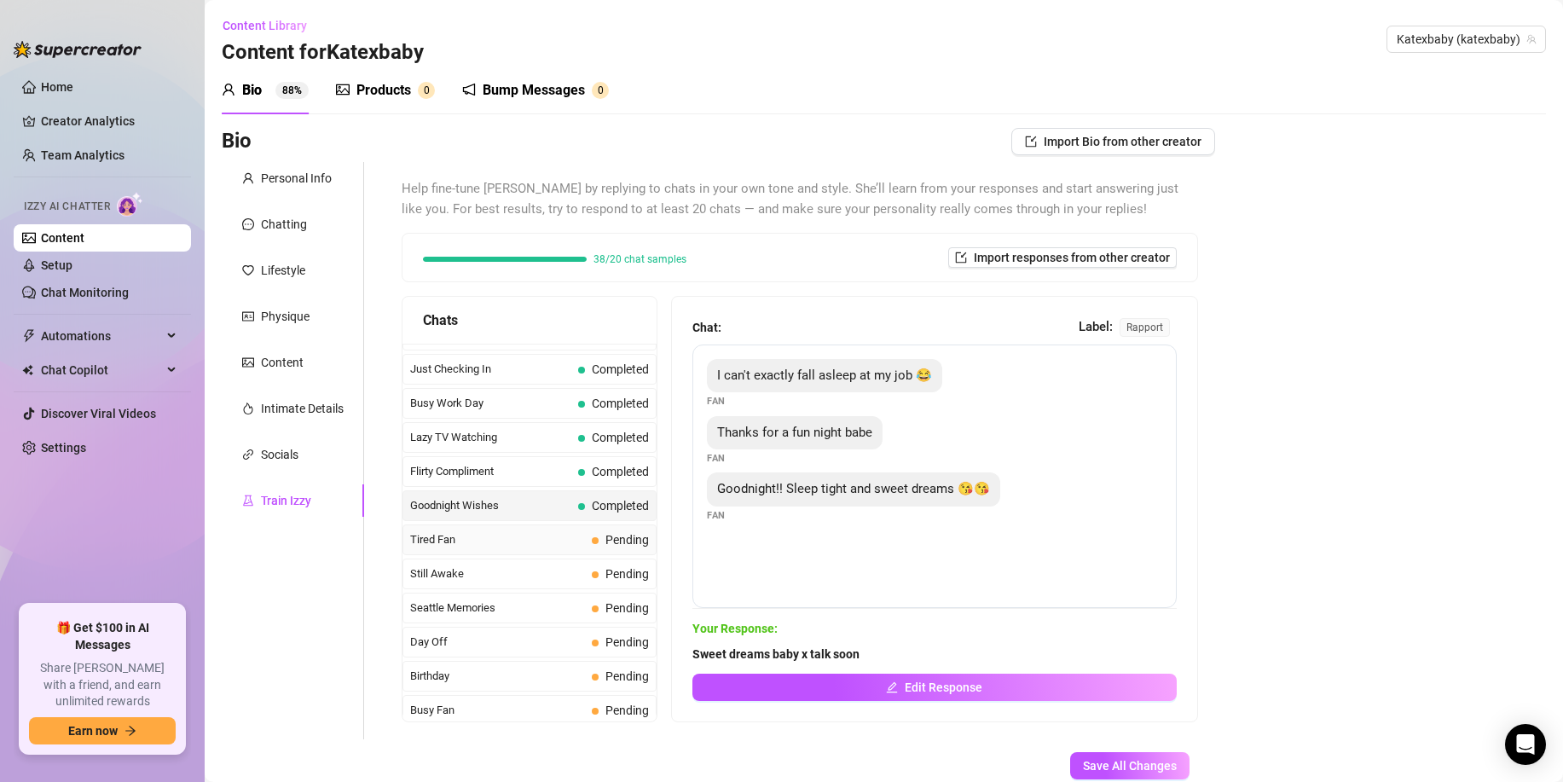
click at [489, 535] on span "Tired Fan" at bounding box center [497, 539] width 175 height 17
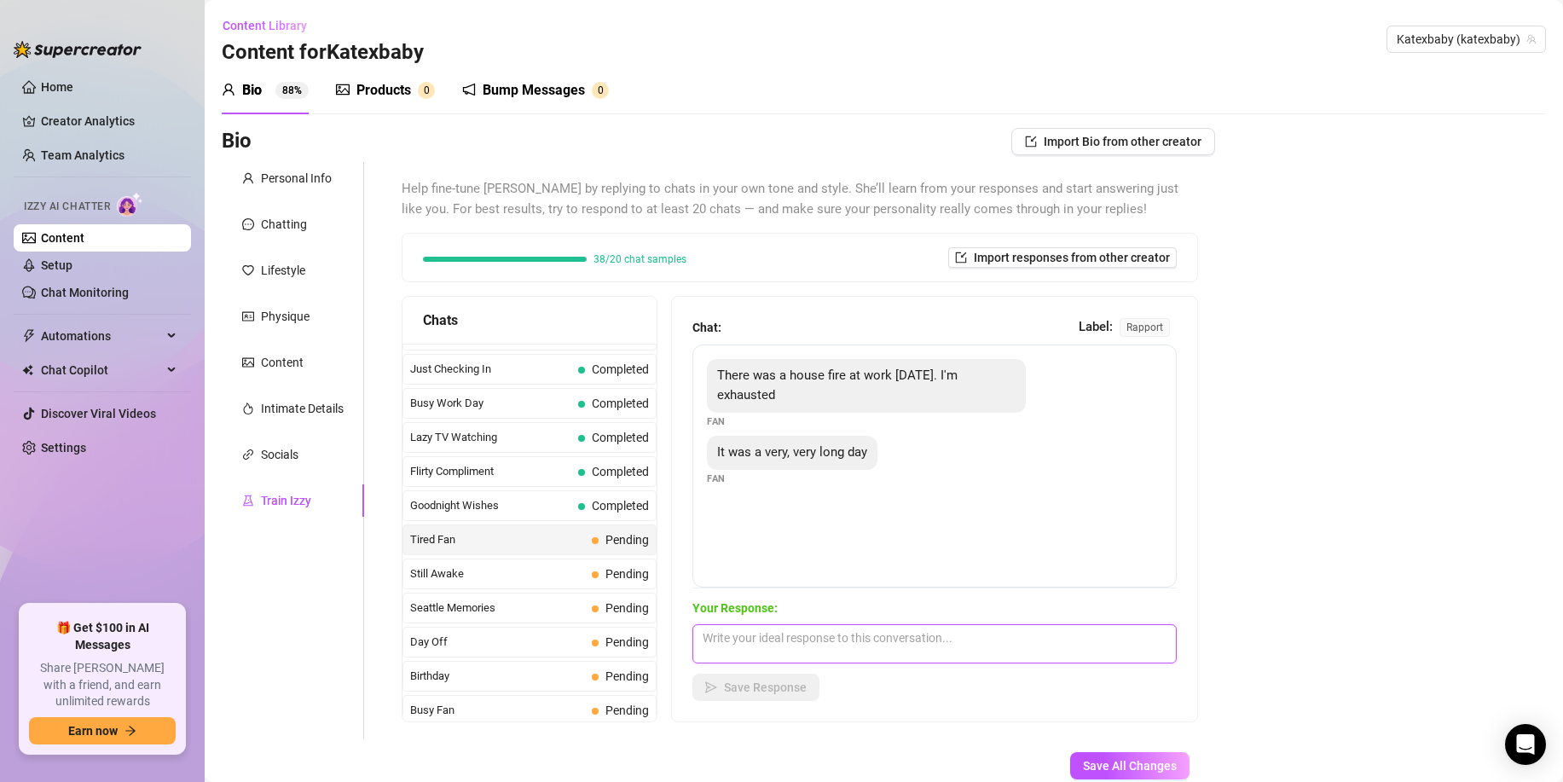
drag, startPoint x: 706, startPoint y: 644, endPoint x: 723, endPoint y: 653, distance: 19.5
click at [710, 643] on textarea at bounding box center [935, 643] width 484 height 39
paste textarea "Oh true, firefighter? What do you actually have to do."
type textarea "Oh true, firefighter? What do you actually have to do."
click at [738, 675] on button "Save Response" at bounding box center [756, 687] width 127 height 27
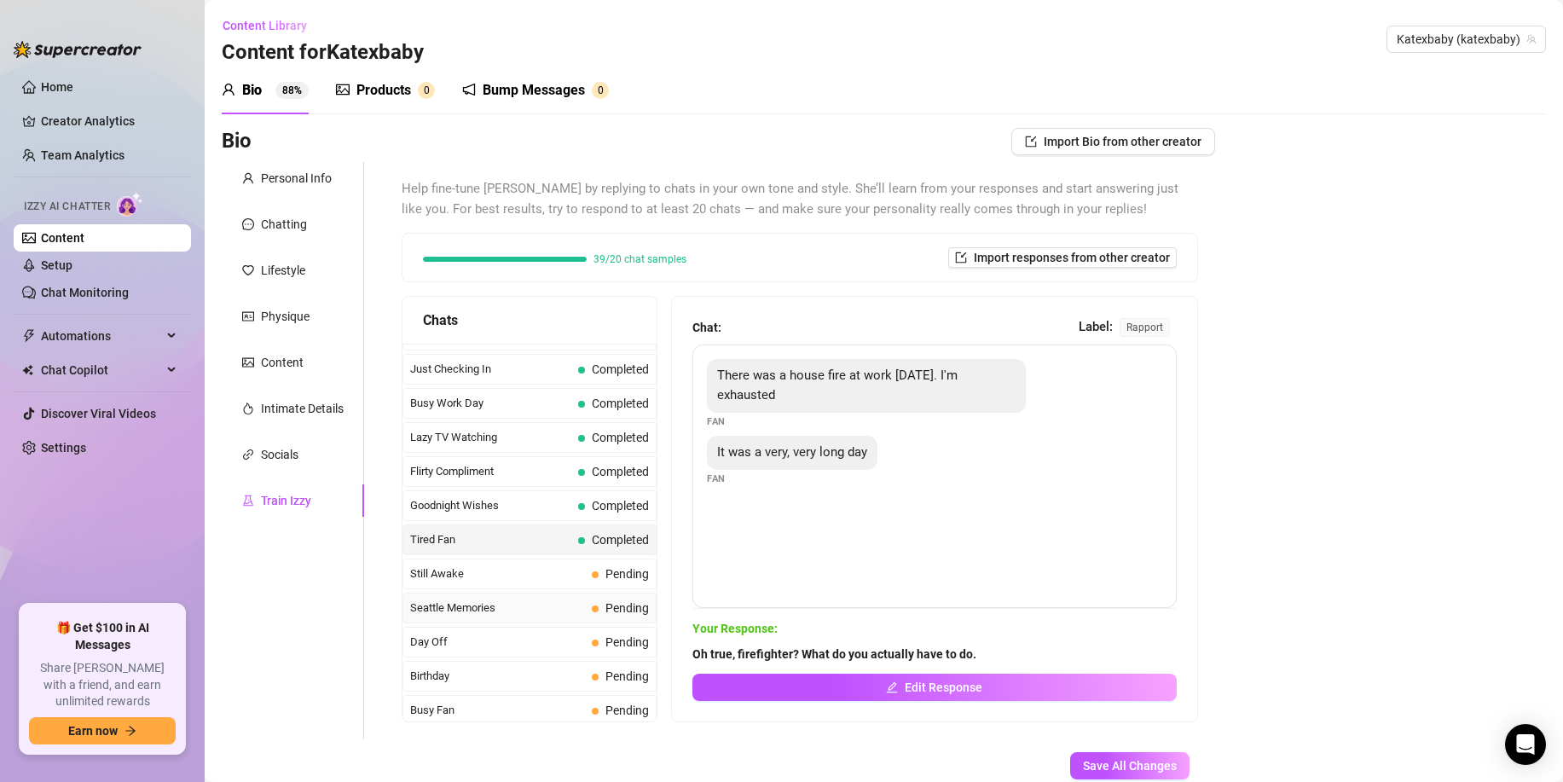
drag, startPoint x: 546, startPoint y: 573, endPoint x: 612, endPoint y: 593, distance: 68.5
click at [546, 573] on span "Still Awake" at bounding box center [497, 574] width 175 height 17
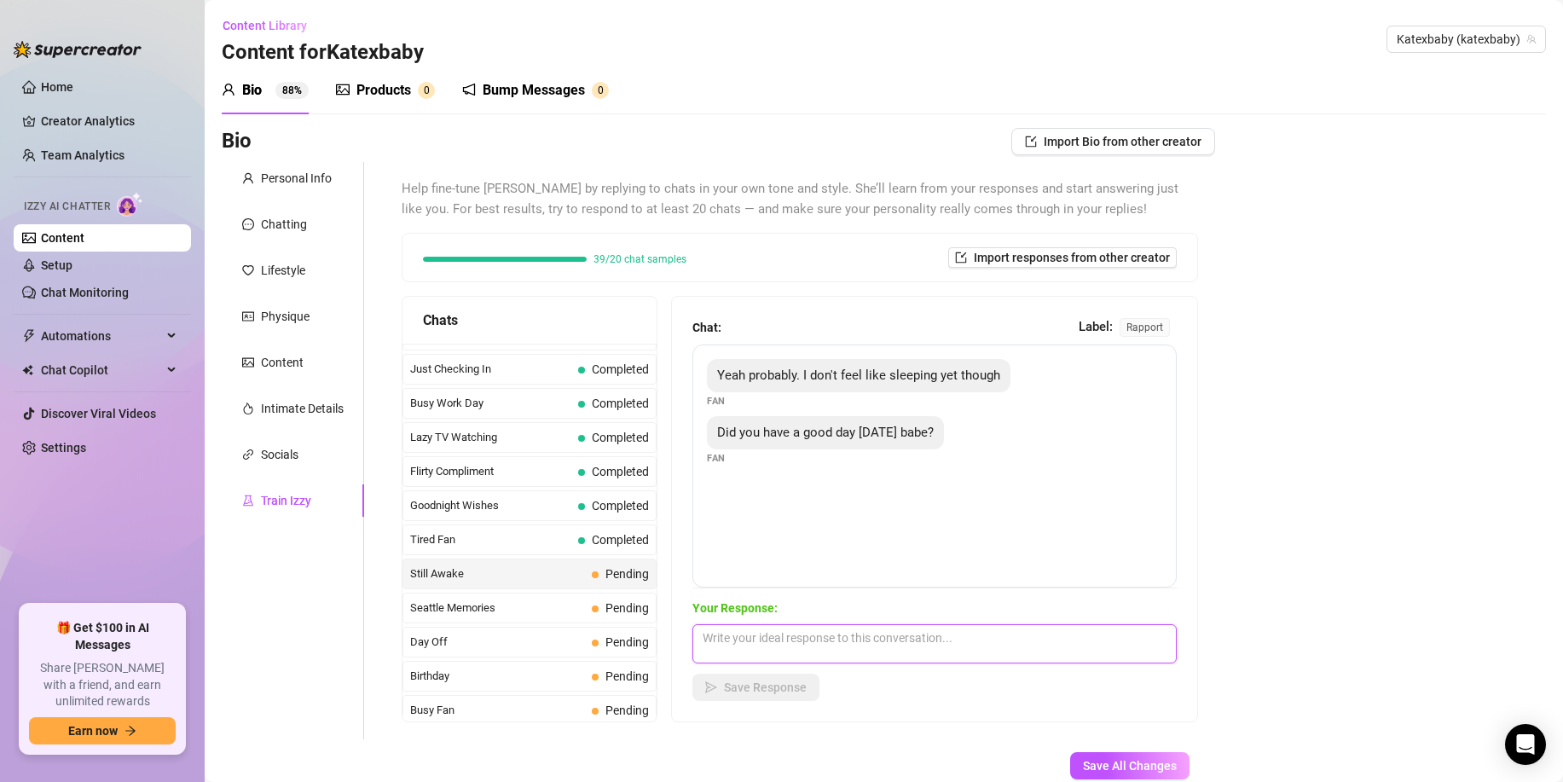
click at [777, 645] on textarea at bounding box center [935, 643] width 484 height 39
paste textarea "Yeah it was okay x Just very busy. What did you get up to today? Good to see yo…"
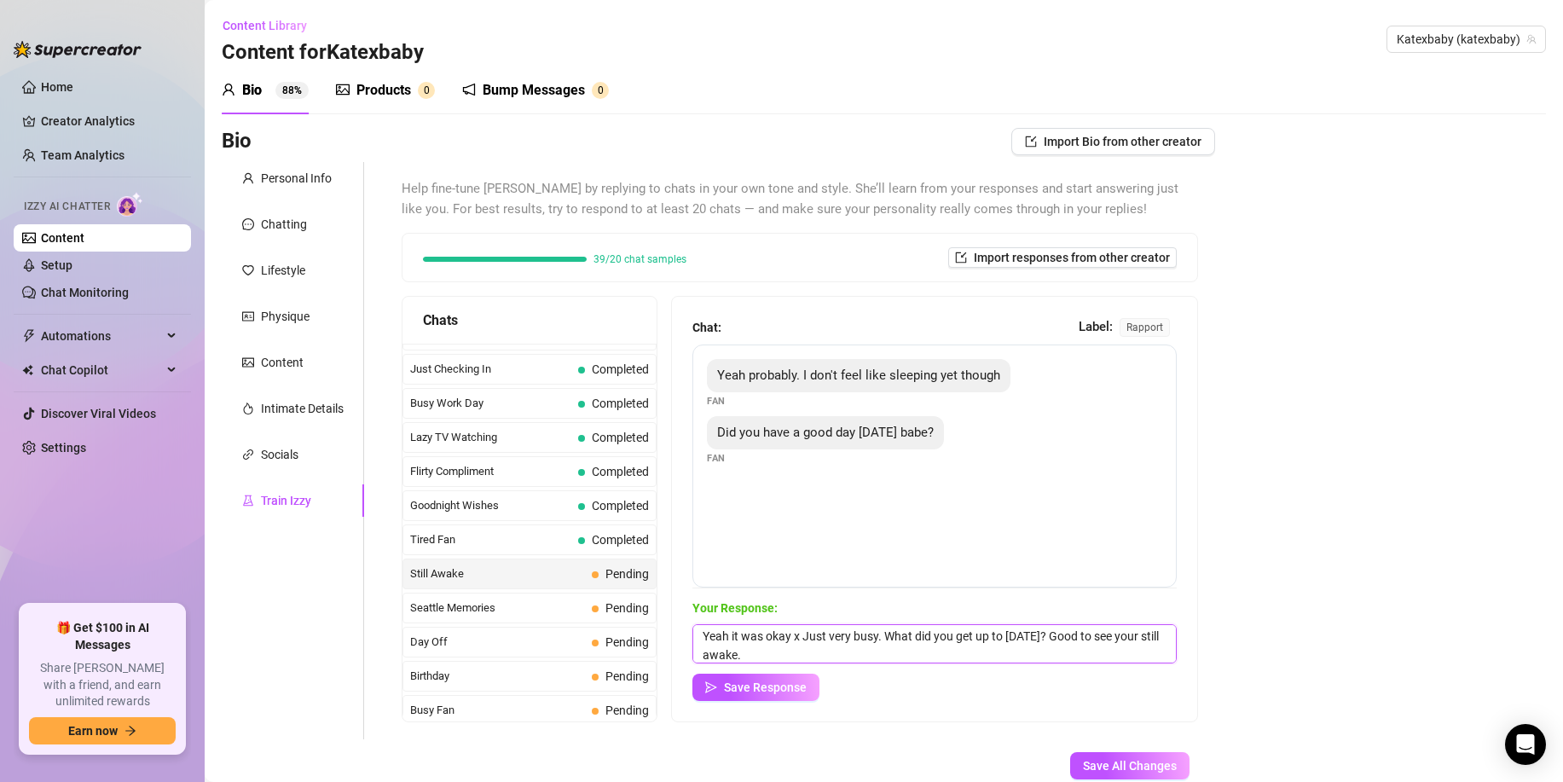
type textarea "Yeah it was okay x Just very busy. What did you get up to today? Good to see yo…"
click at [765, 671] on div "Your Response: Yeah it was okay x Just very busy. What did you get up to today?…" at bounding box center [935, 650] width 484 height 102
click at [766, 683] on span "Save Response" at bounding box center [765, 688] width 83 height 14
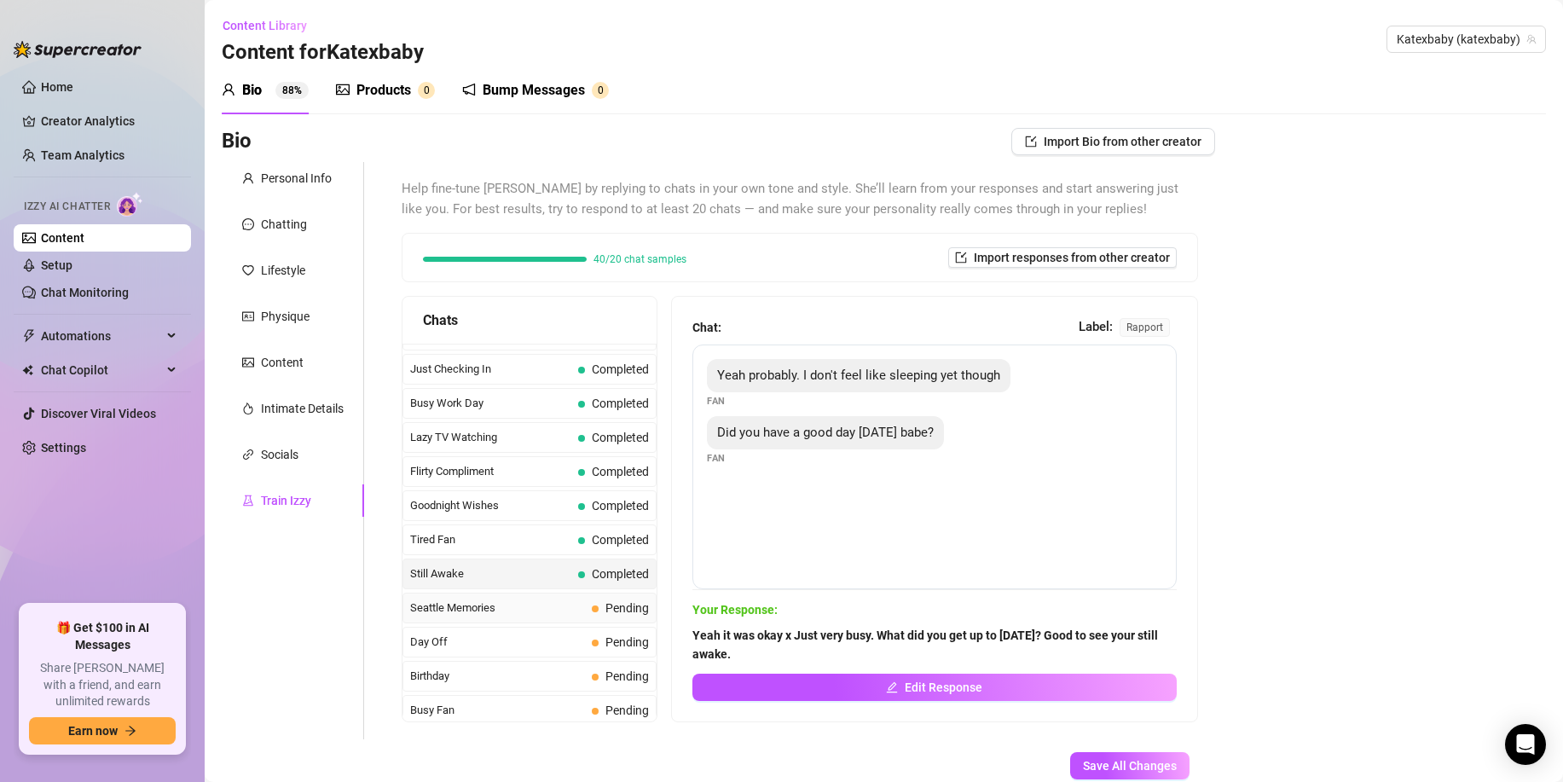
click at [521, 606] on span "Seattle Memories" at bounding box center [497, 608] width 175 height 17
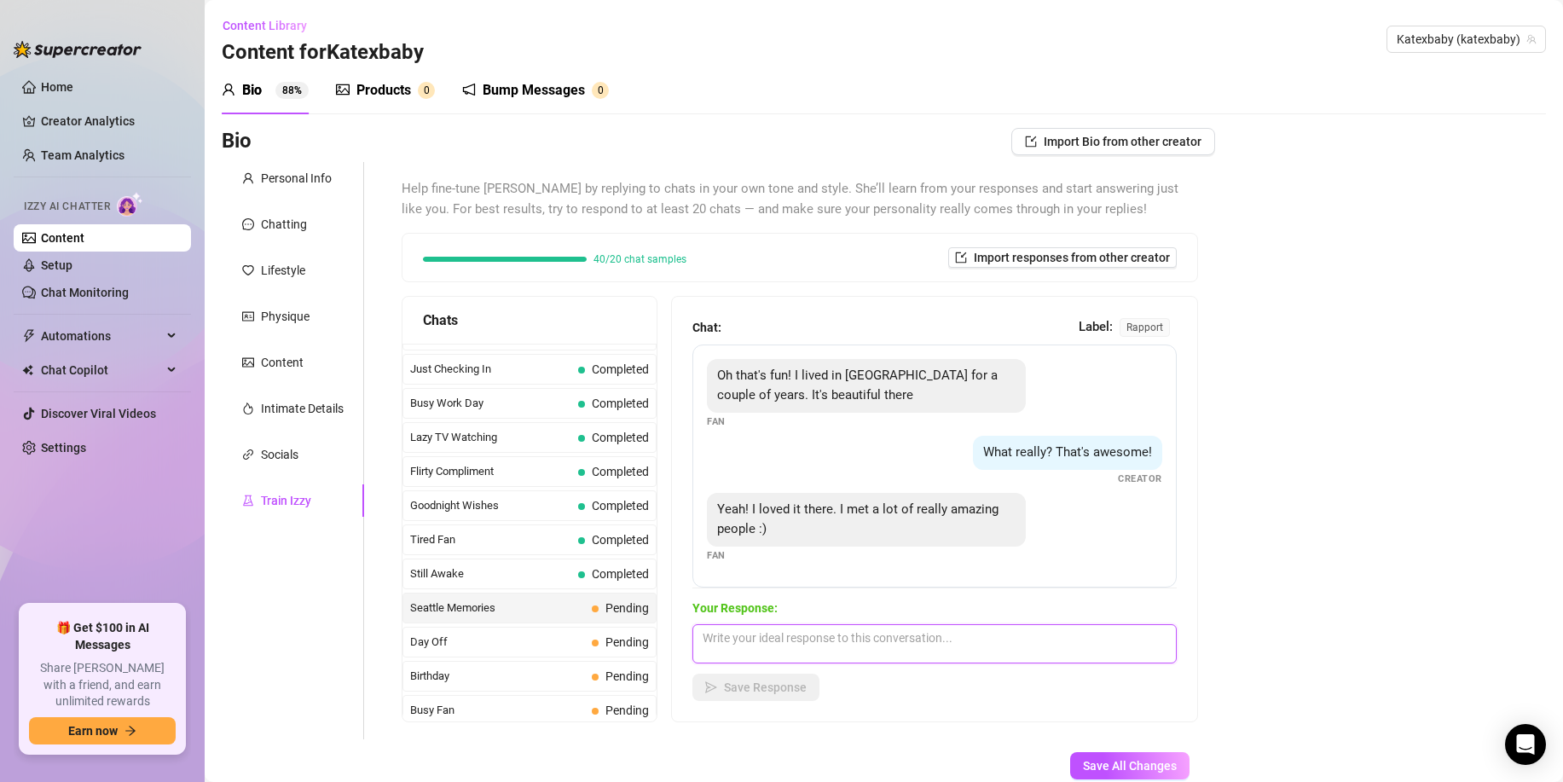
drag, startPoint x: 745, startPoint y: 644, endPoint x: 750, endPoint y: 657, distance: 13.5
click at [746, 646] on textarea at bounding box center [935, 643] width 484 height 39
paste textarea "Thats awesome, thats a dream location for me. Whats your favourite thing about …"
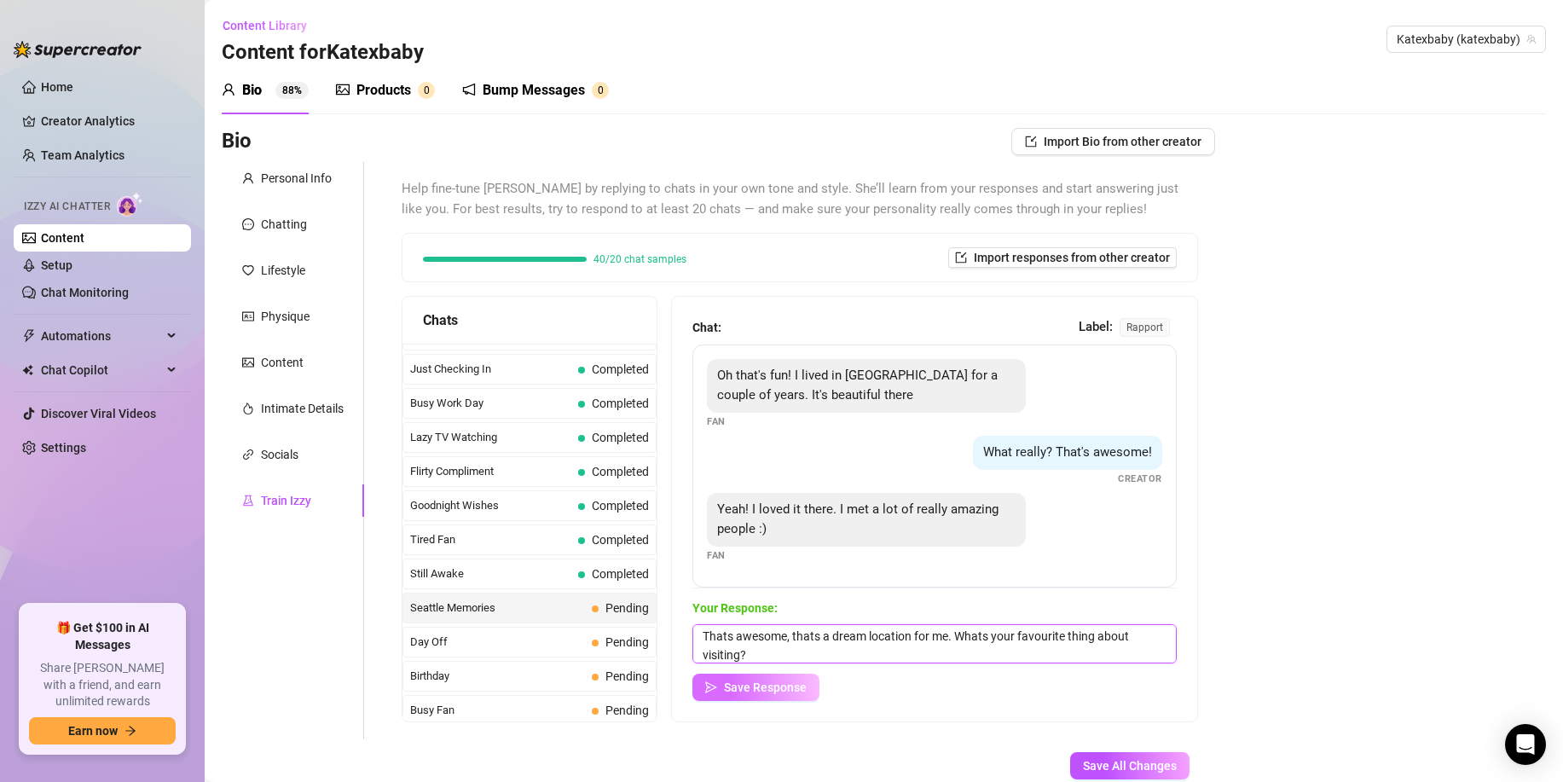
type textarea "Thats awesome, thats a dream location for me. Whats your favourite thing about …"
click at [752, 685] on span "Save Response" at bounding box center [765, 688] width 83 height 14
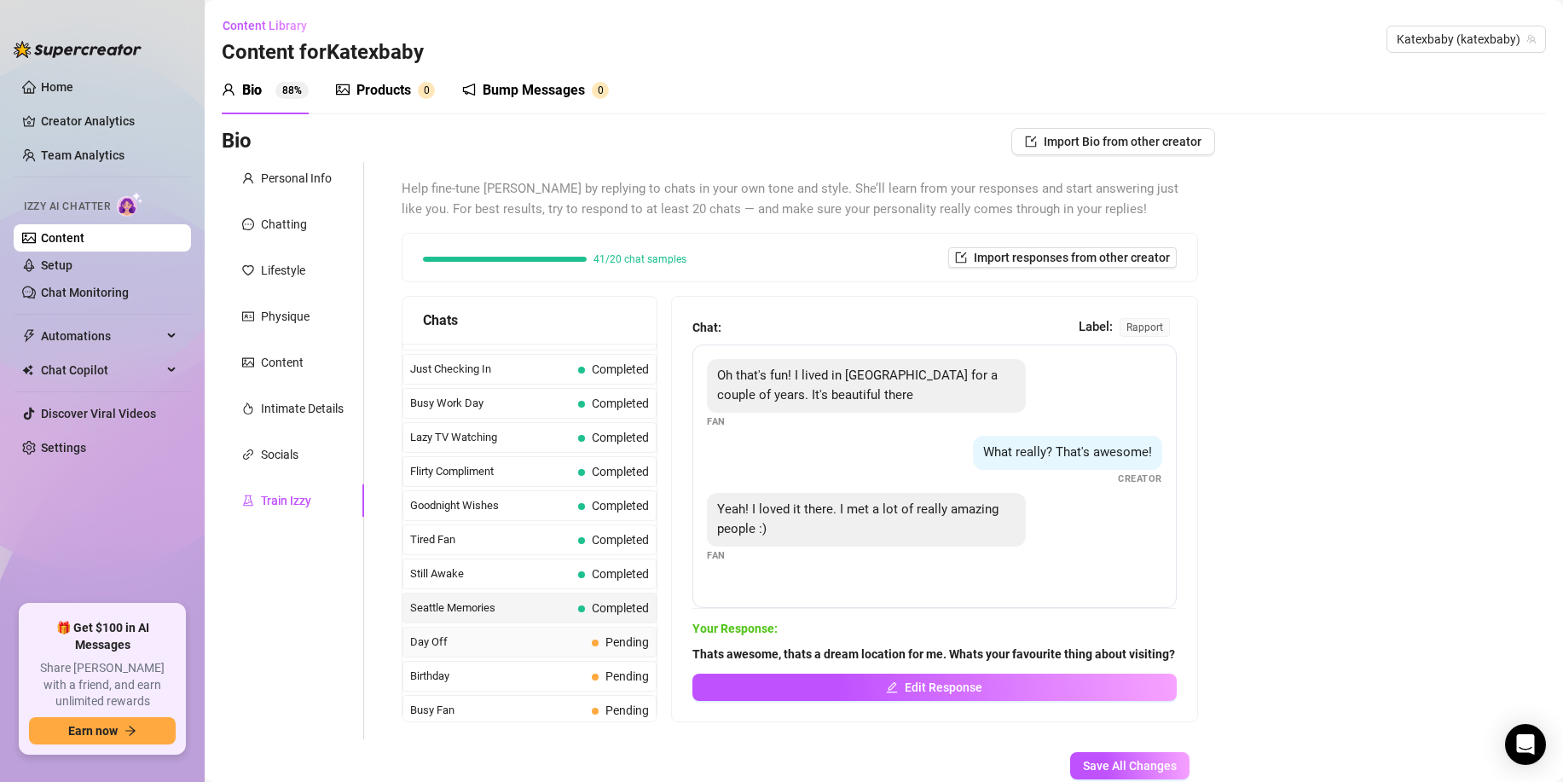
drag, startPoint x: 473, startPoint y: 639, endPoint x: 481, endPoint y: 640, distance: 8.6
click at [473, 639] on span "Day Off" at bounding box center [497, 642] width 175 height 17
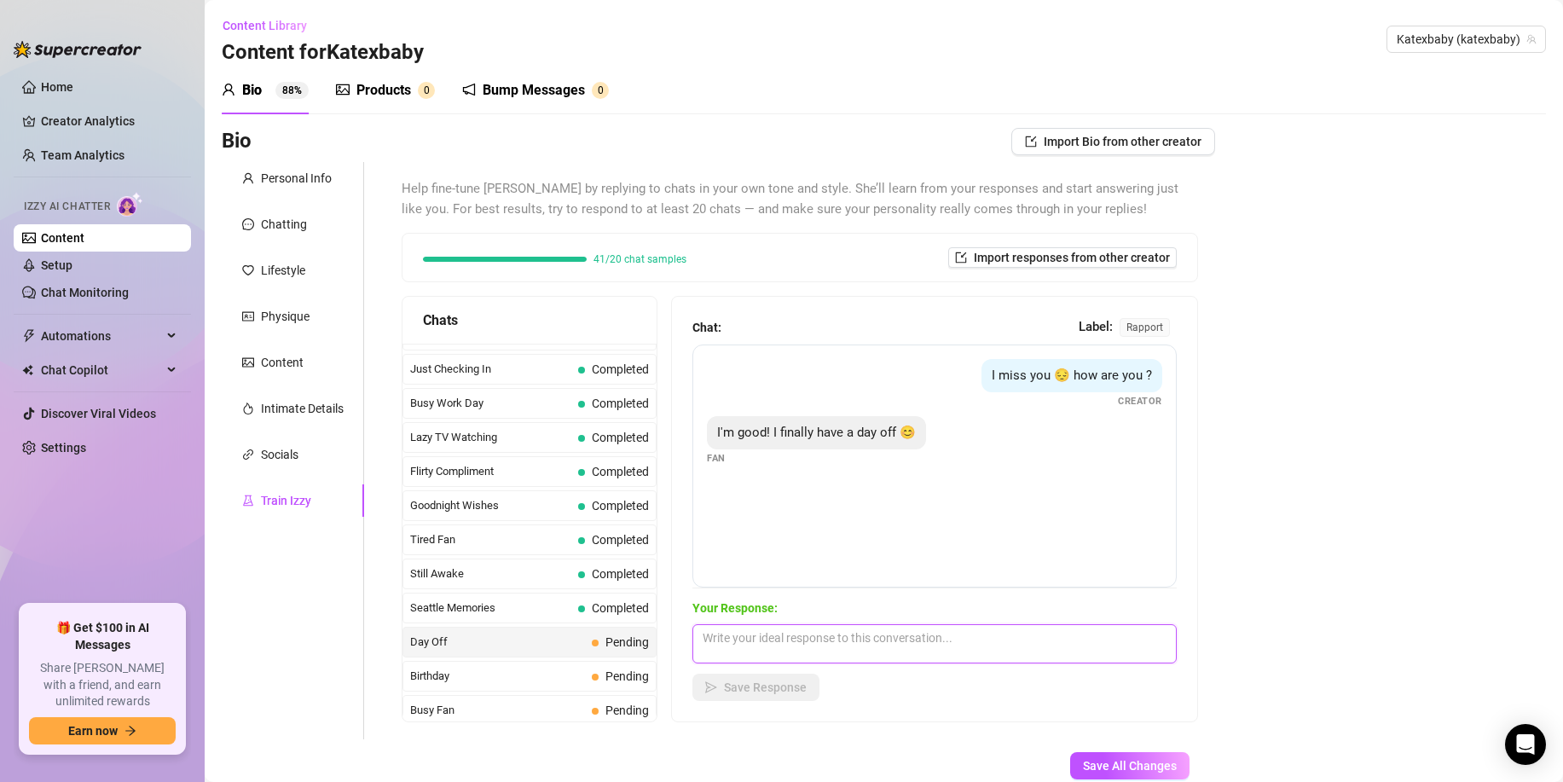
click at [794, 648] on textarea at bounding box center [935, 643] width 484 height 39
paste textarea "ooooh, what are your plans for your day off?"
type textarea "ooooh, what are your plans for your day off?"
click at [775, 686] on span "Save Response" at bounding box center [765, 688] width 83 height 14
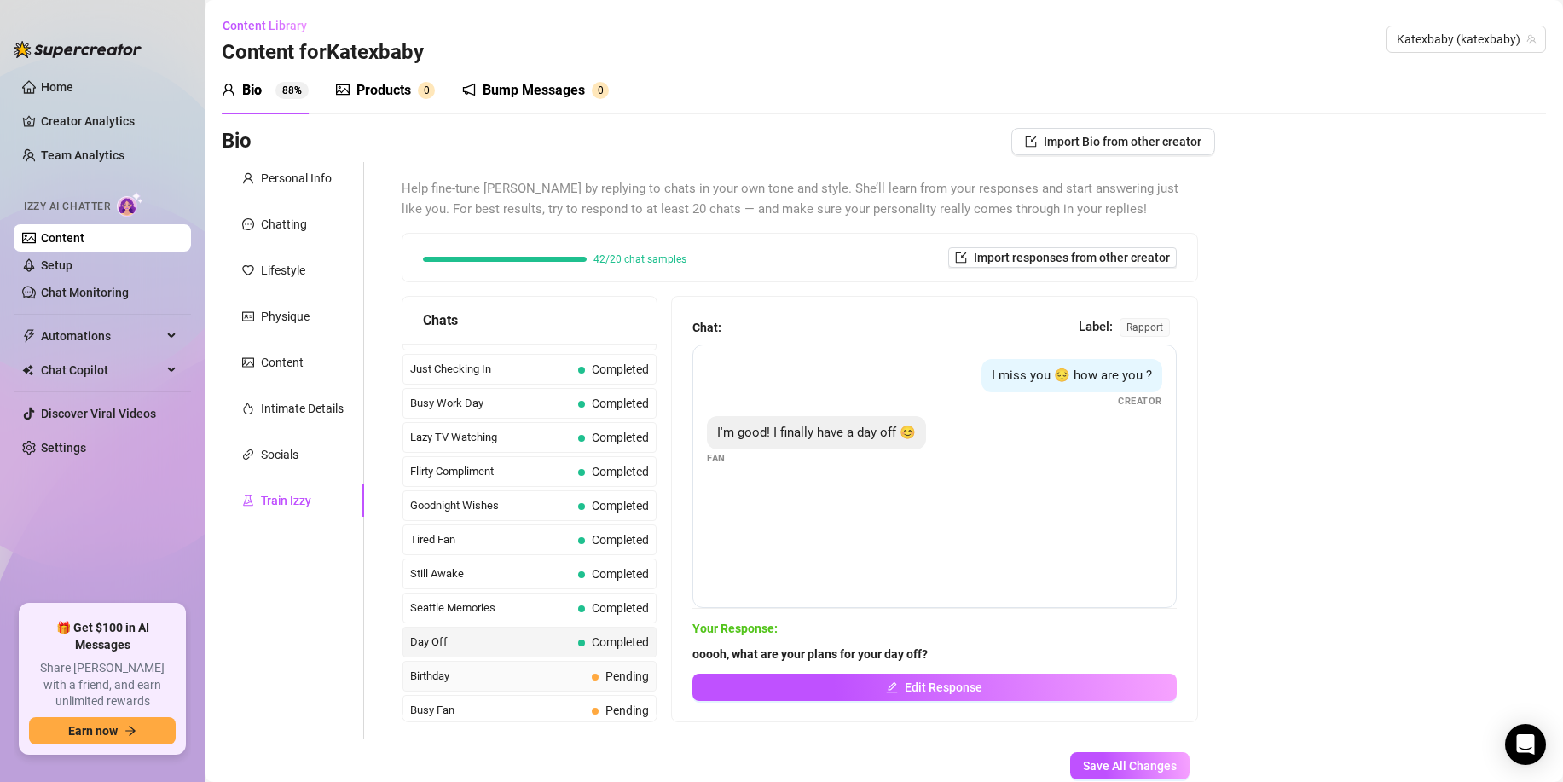
click at [585, 674] on span "Birthday" at bounding box center [497, 676] width 175 height 17
drag, startPoint x: 585, startPoint y: 674, endPoint x: 597, endPoint y: 675, distance: 12.0
click at [585, 674] on span "Birthday" at bounding box center [497, 676] width 175 height 17
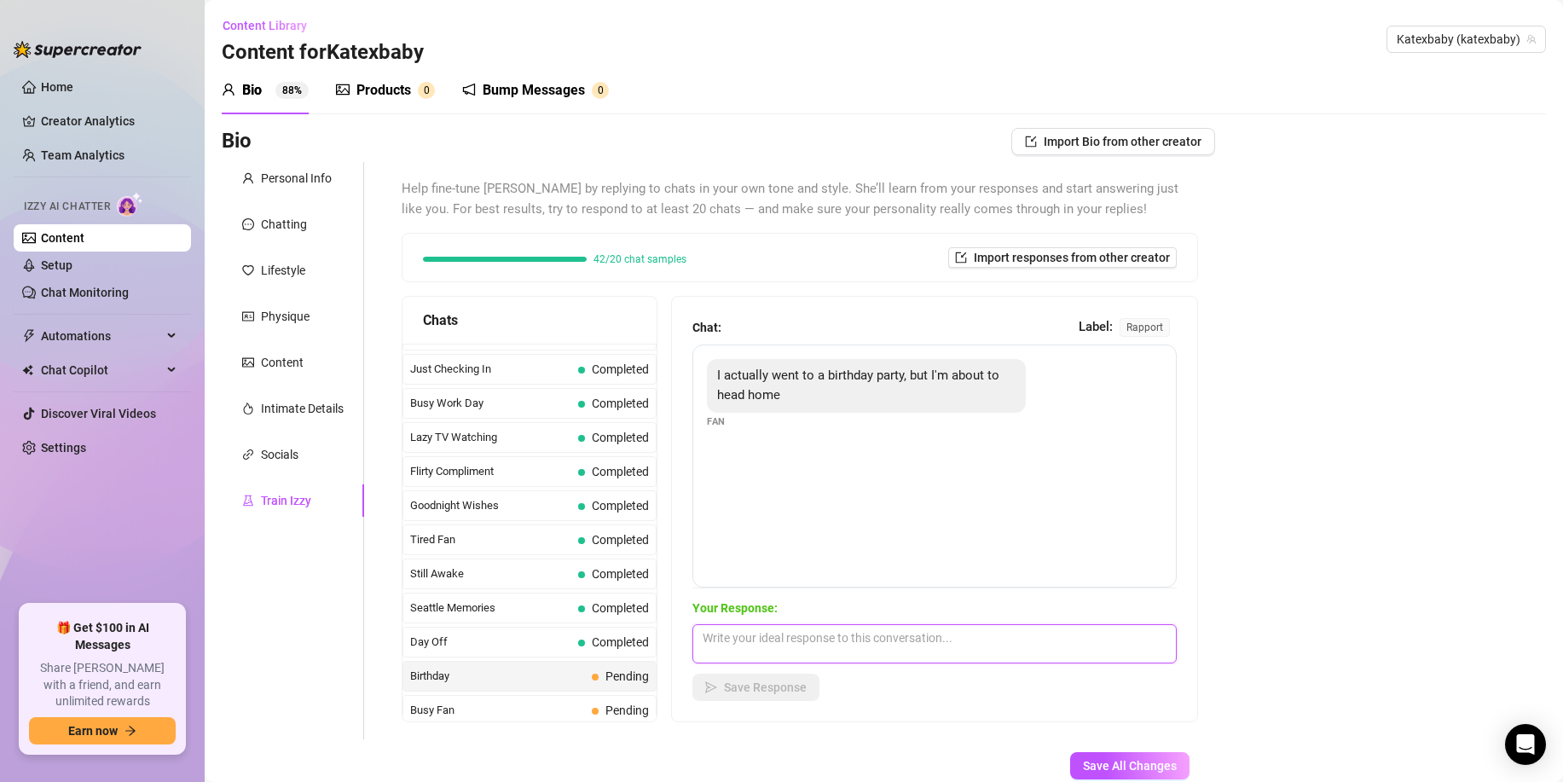
click at [757, 663] on textarea at bounding box center [935, 643] width 484 height 39
paste textarea "Oh true, hurryyyyy up and head home so we can talk properly x"
type textarea "Oh true, hurryyyyy up and head home so we can talk properly x"
click at [743, 693] on span "Save Response" at bounding box center [765, 688] width 83 height 14
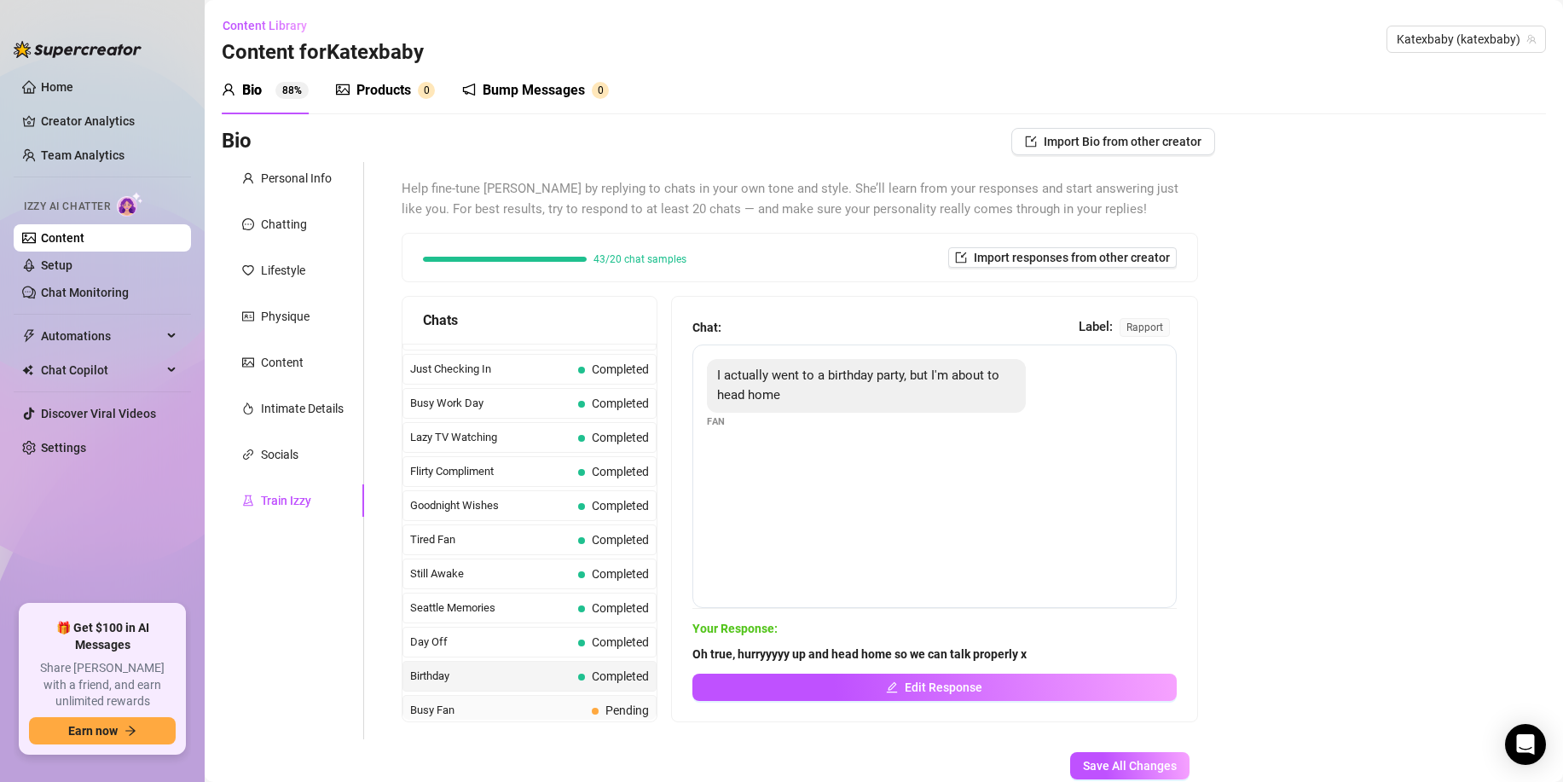
click at [597, 712] on span at bounding box center [595, 711] width 7 height 7
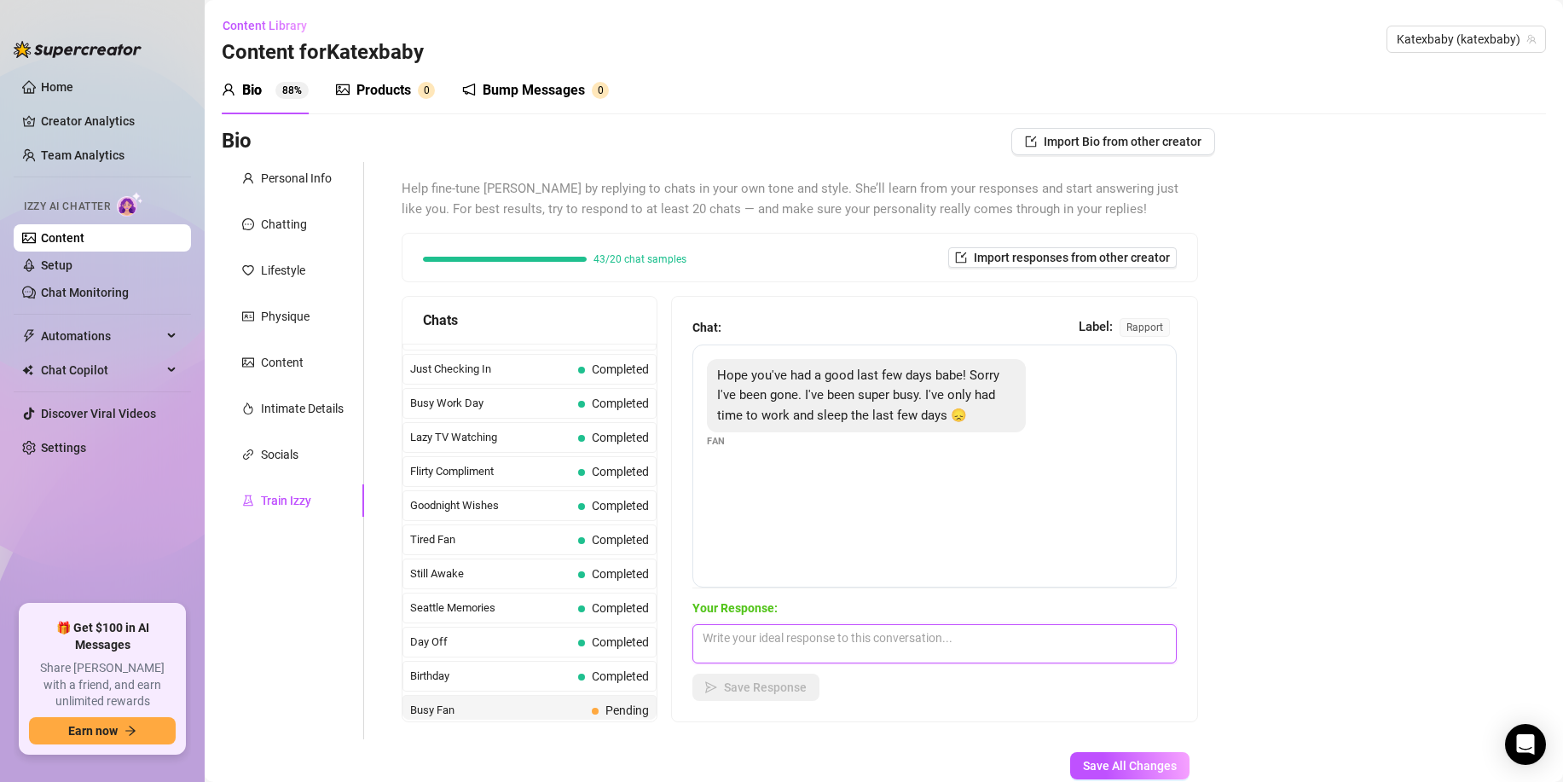
drag, startPoint x: 718, startPoint y: 644, endPoint x: 748, endPoint y: 678, distance: 45.3
click at [718, 645] on textarea at bounding box center [935, 643] width 484 height 39
paste textarea "Thats all good baby x atleast your back now!!"
type textarea "Thats all good baby x atleast your back now!!"
click at [755, 690] on span "Save Response" at bounding box center [765, 688] width 83 height 14
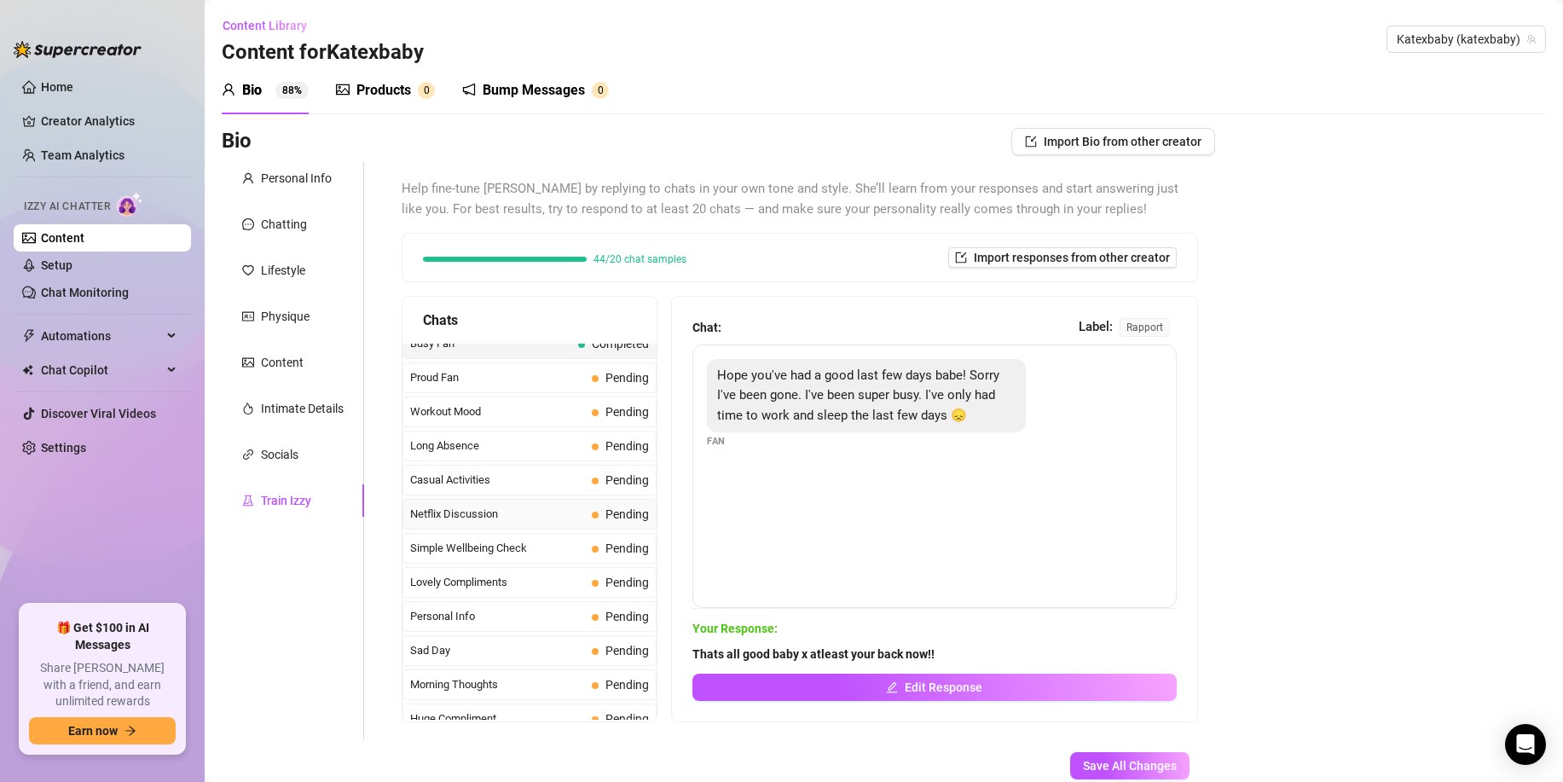
scroll to position [1494, 0]
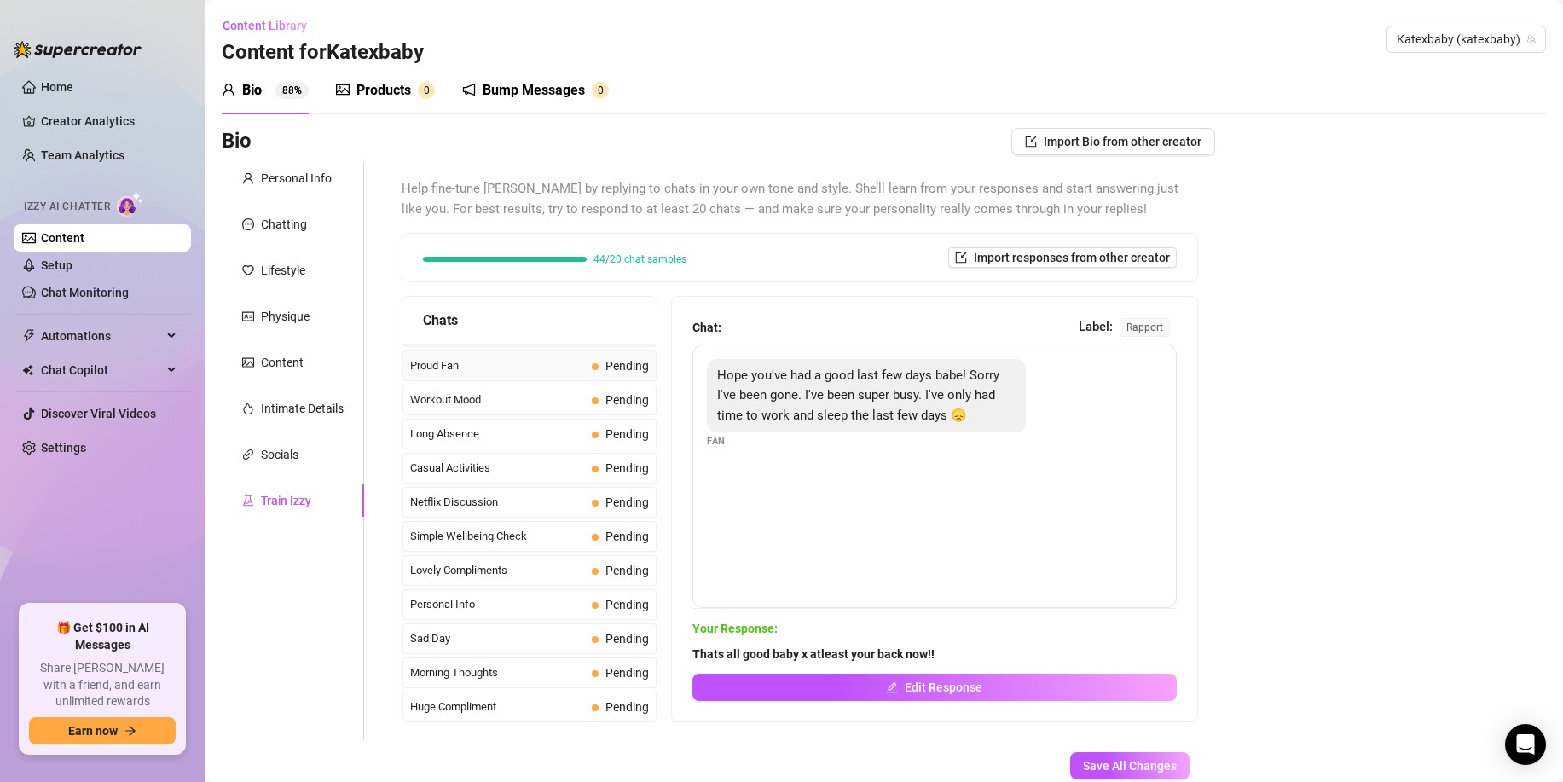
click at [538, 368] on span "Proud Fan" at bounding box center [497, 365] width 175 height 17
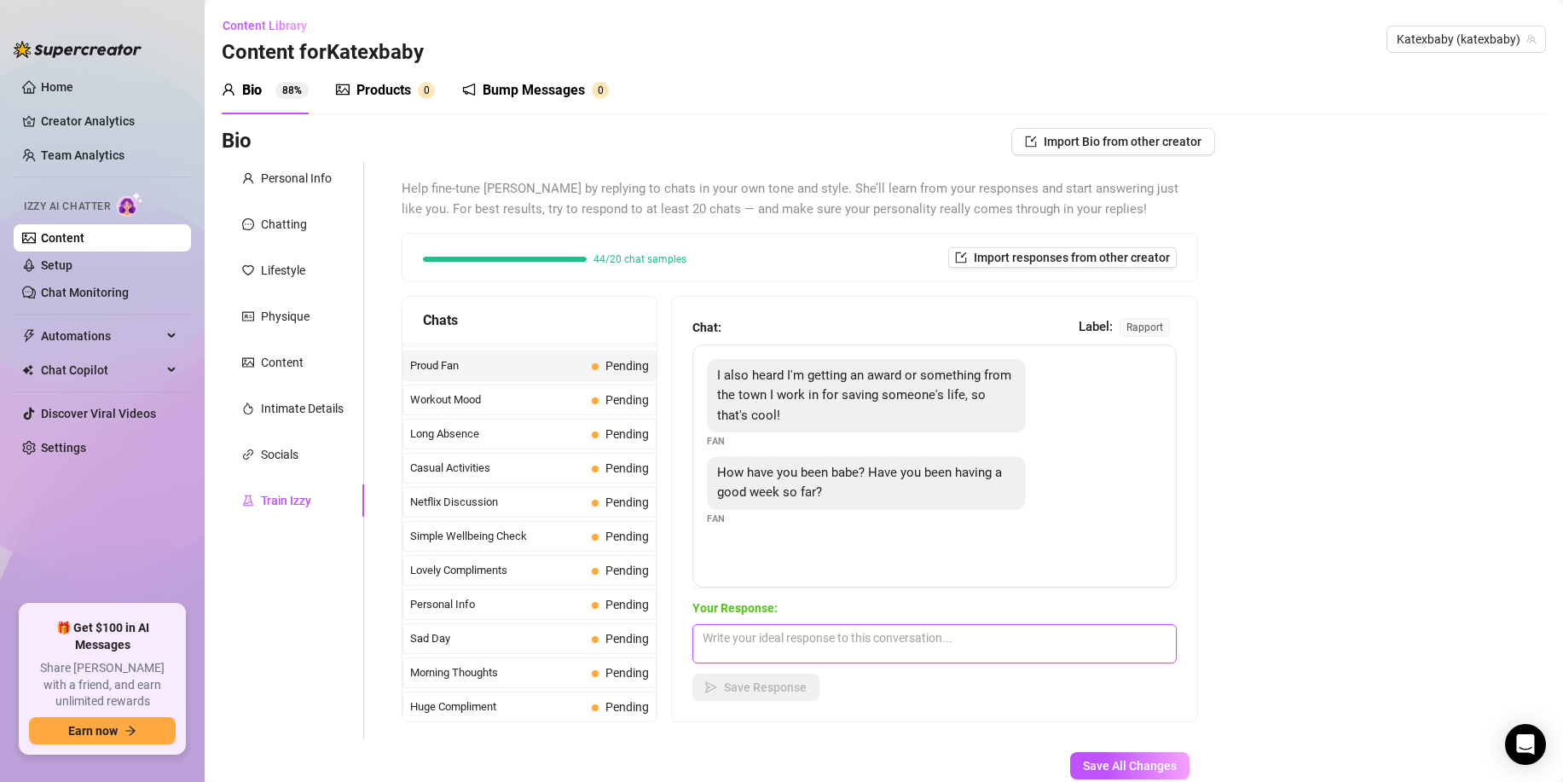
click at [743, 633] on textarea at bounding box center [935, 643] width 484 height 39
paste textarea "hats so good! Tell me about how you saved someones life thats awesome. My week …"
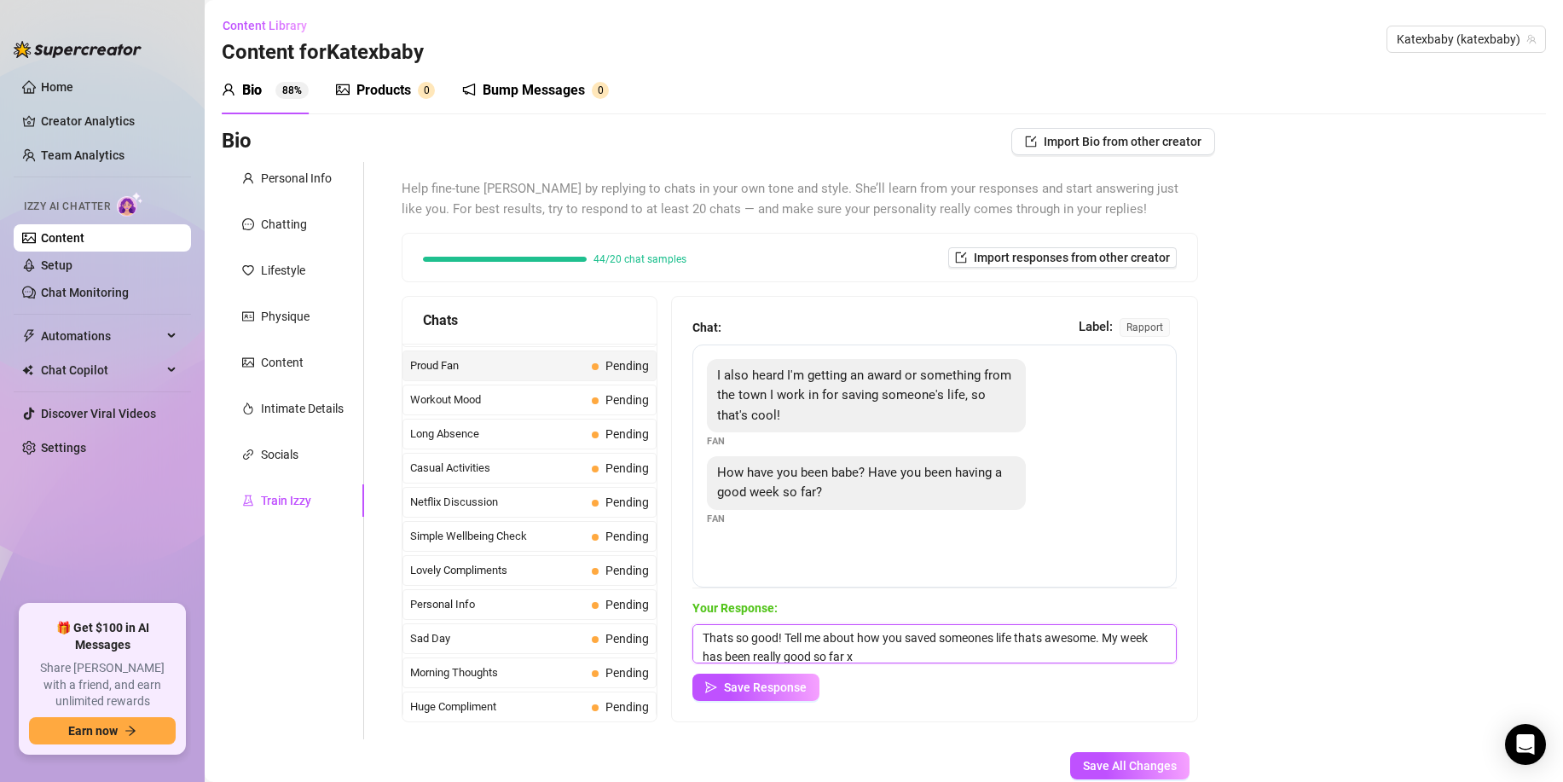
scroll to position [2, 0]
type textarea "Thats so good! Tell me about how you saved someones life thats awesome. My week…"
click at [740, 689] on span "Save Response" at bounding box center [765, 688] width 83 height 14
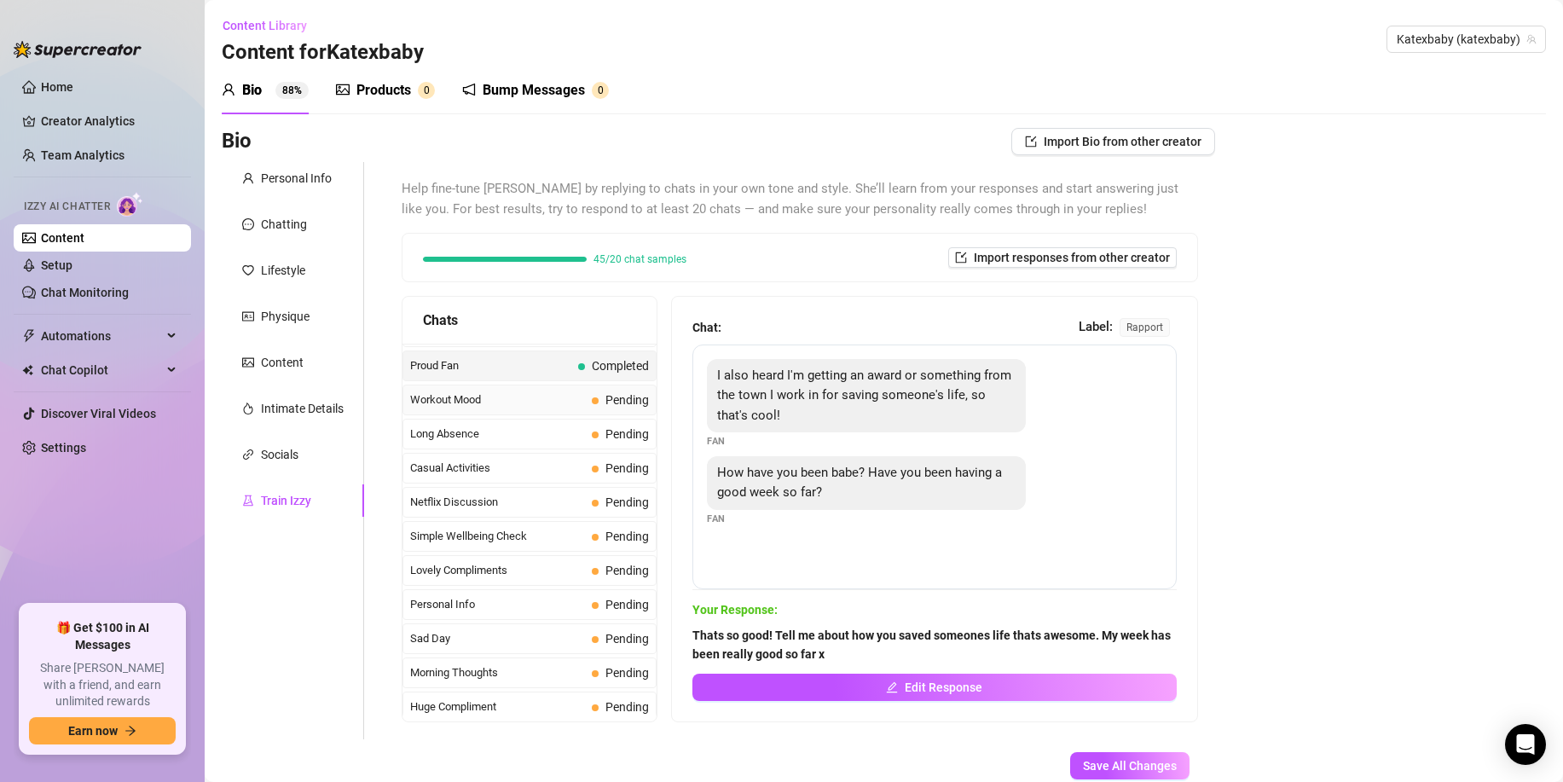
click at [554, 400] on span "Workout Mood" at bounding box center [497, 400] width 175 height 17
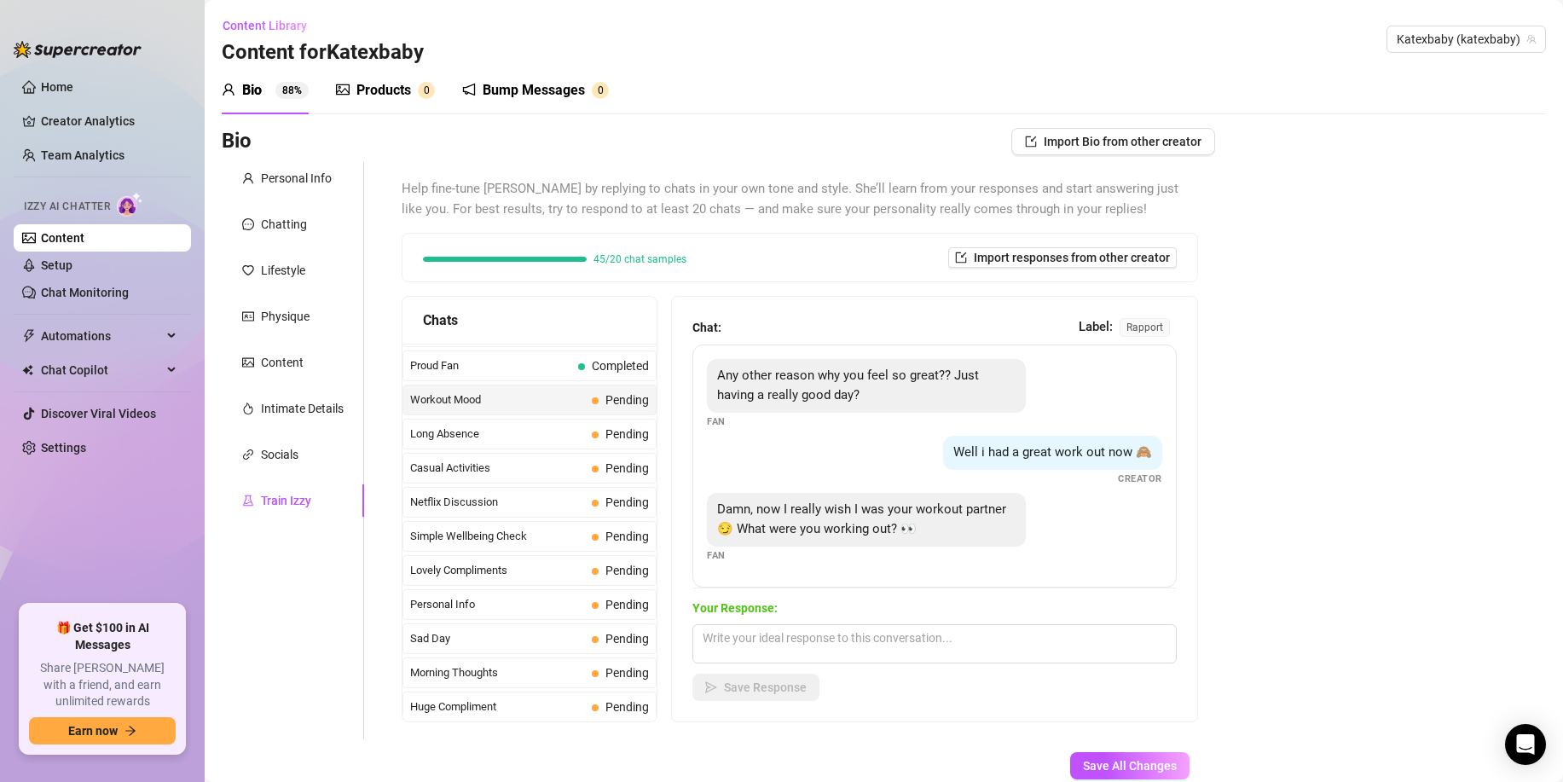
click at [754, 618] on div "Your Response: Save Response" at bounding box center [935, 650] width 484 height 102
drag, startPoint x: 748, startPoint y: 634, endPoint x: 743, endPoint y: 641, distance: 9.2
click at [748, 634] on textarea at bounding box center [935, 643] width 484 height 39
paste textarea "I usually just do legs. I dont want to workout upper incase I start to look to …"
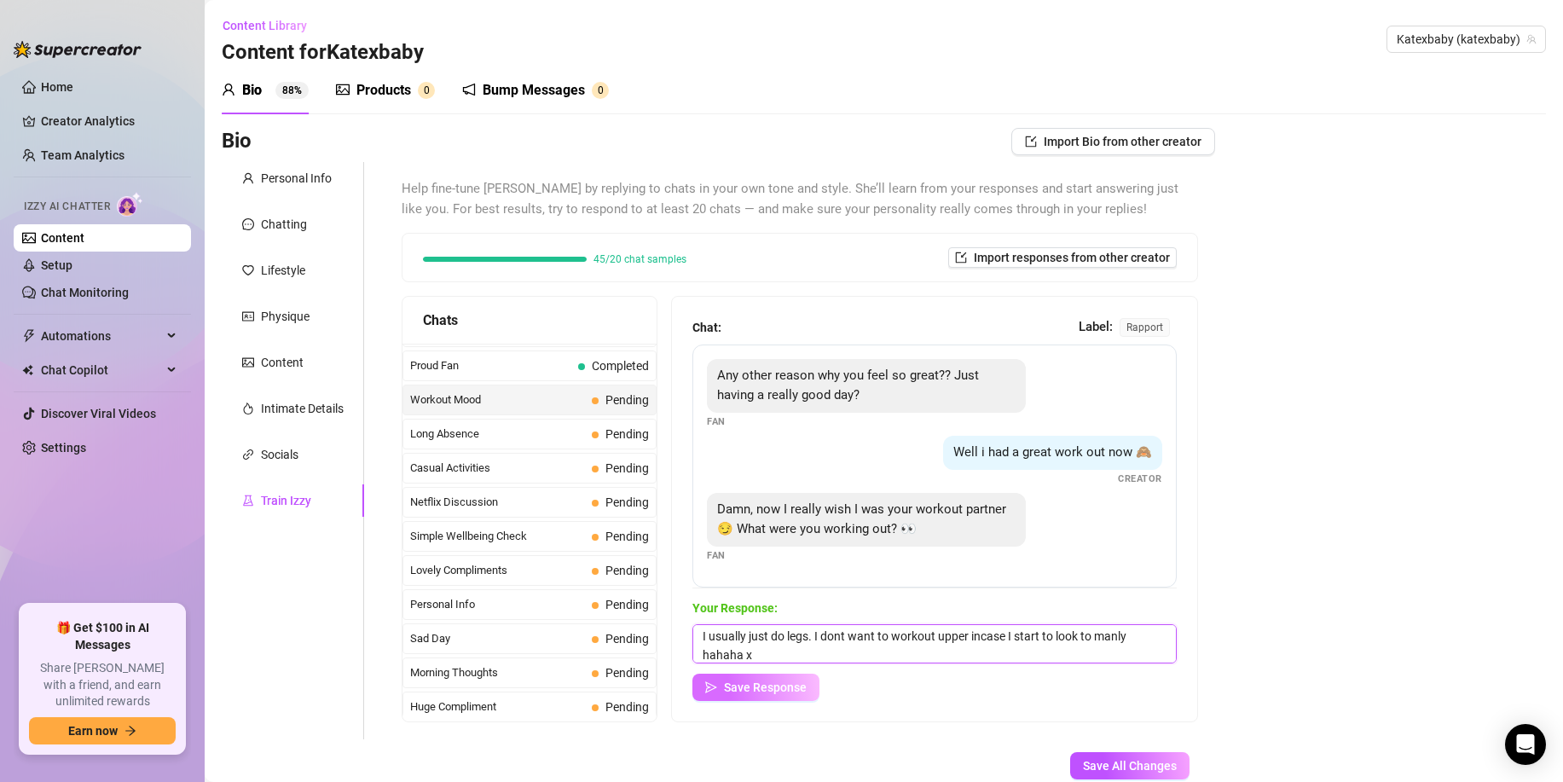
type textarea "I usually just do legs. I dont want to workout upper incase I start to look to …"
click at [730, 685] on span "Save Response" at bounding box center [765, 688] width 83 height 14
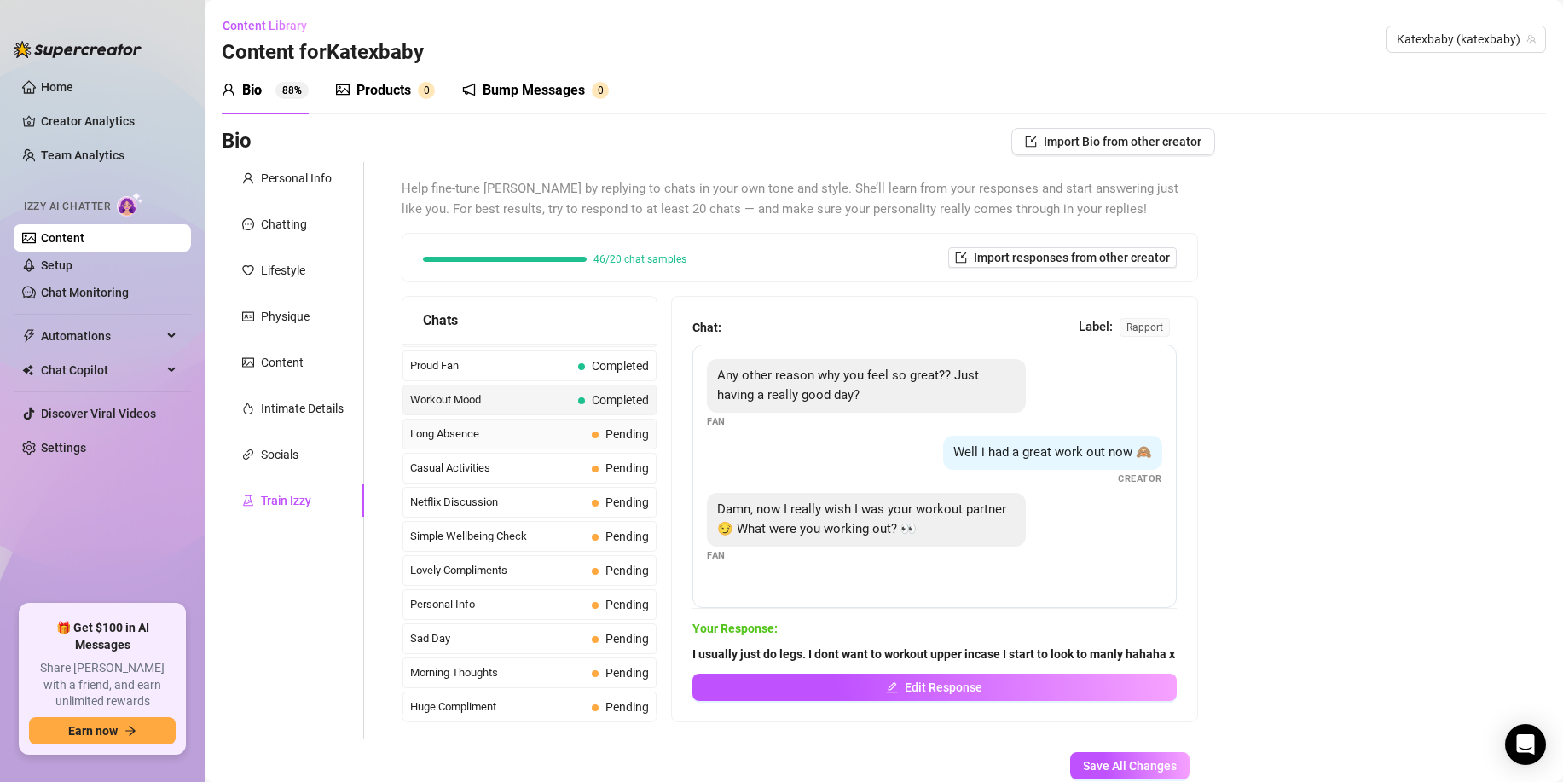
click at [576, 432] on span "Long Absence" at bounding box center [497, 434] width 175 height 17
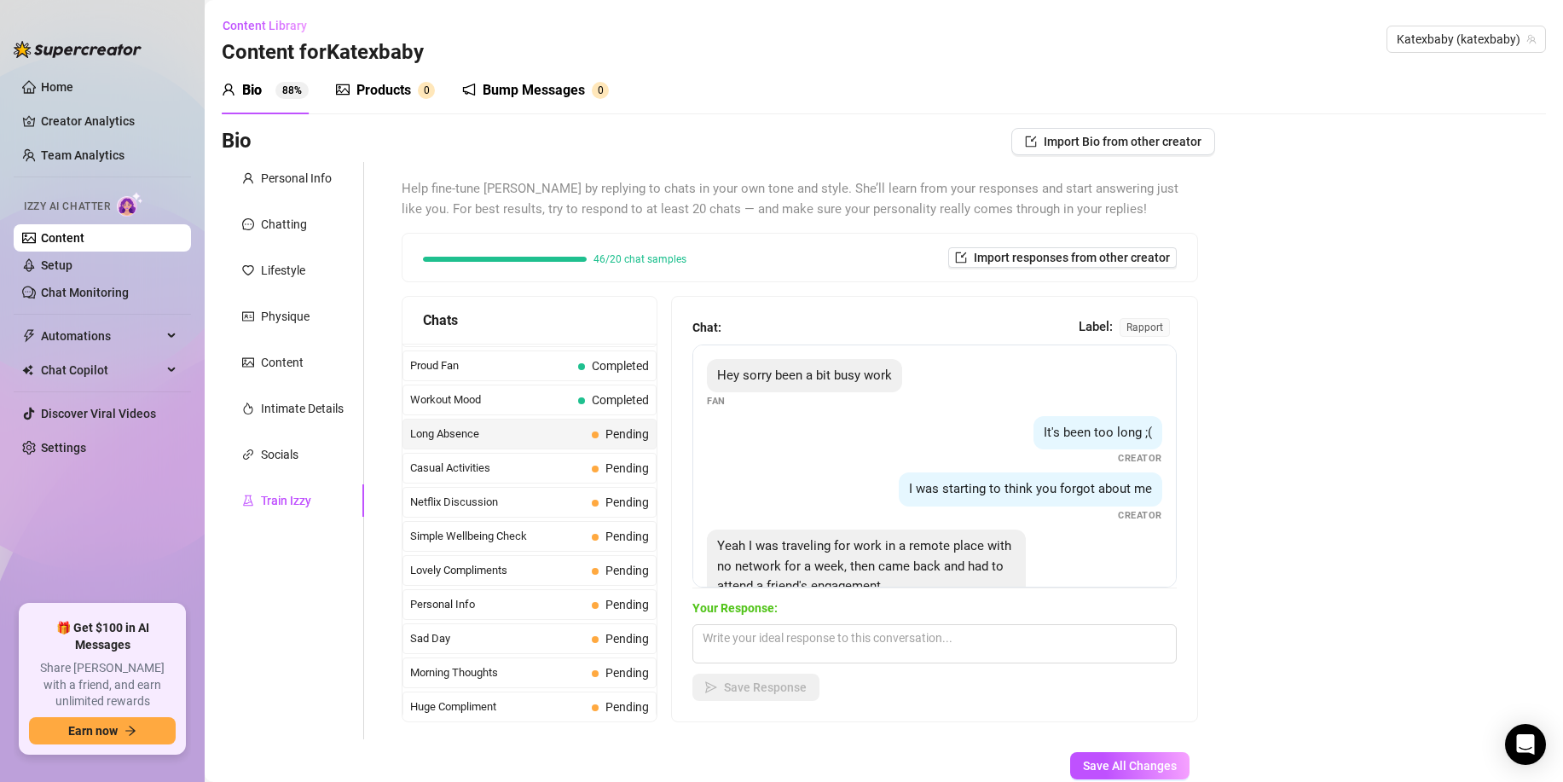
click at [576, 433] on span "Long Absence" at bounding box center [497, 434] width 175 height 17
click at [758, 648] on textarea at bounding box center [935, 643] width 484 height 39
paste textarea "Thats okay x atleast your back now baby"
type textarea "Thats okay x atleast your back now baby"
click at [741, 695] on button "Save Response" at bounding box center [756, 687] width 127 height 27
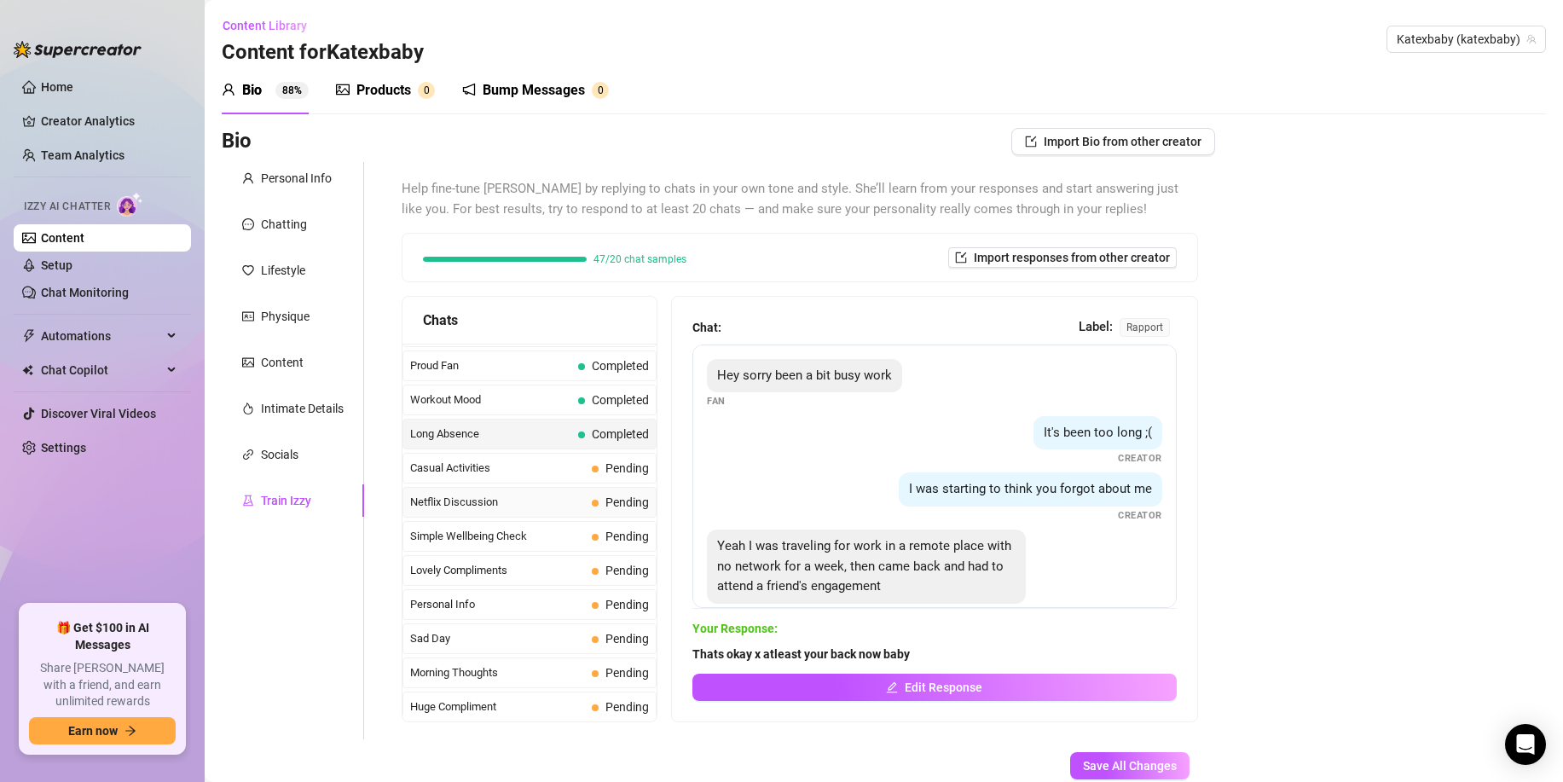
drag, startPoint x: 612, startPoint y: 469, endPoint x: 632, endPoint y: 507, distance: 42.8
click at [612, 469] on span "Pending" at bounding box center [628, 468] width 44 height 14
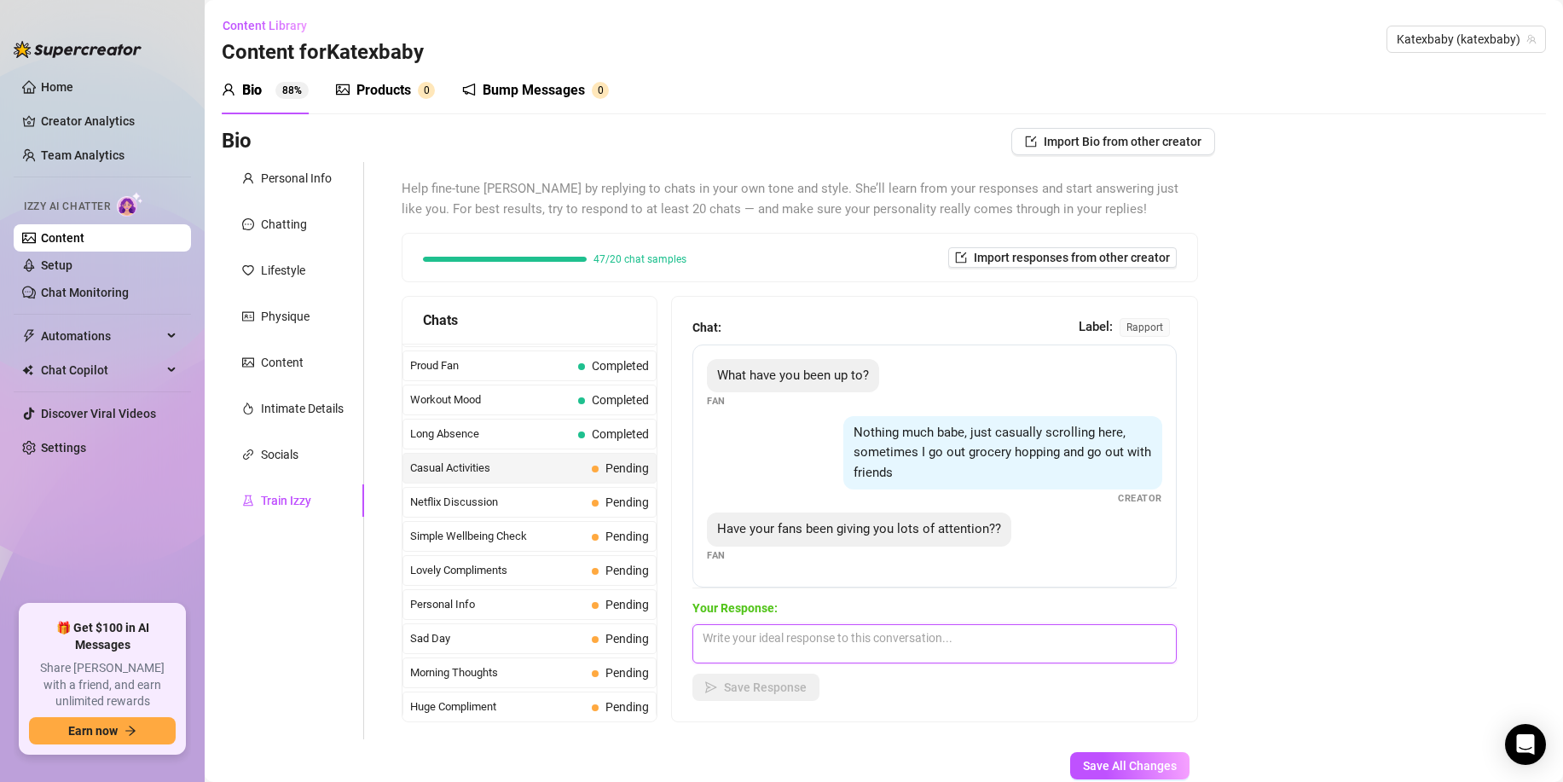
click at [744, 641] on textarea at bounding box center [935, 643] width 484 height 39
paste textarea "Honestly lately its been pretty quiet. Are you trying to change that x?"
type textarea "Honestly lately its been pretty quiet. Are you trying to change that x?"
click at [721, 699] on button "Save Response" at bounding box center [756, 687] width 127 height 27
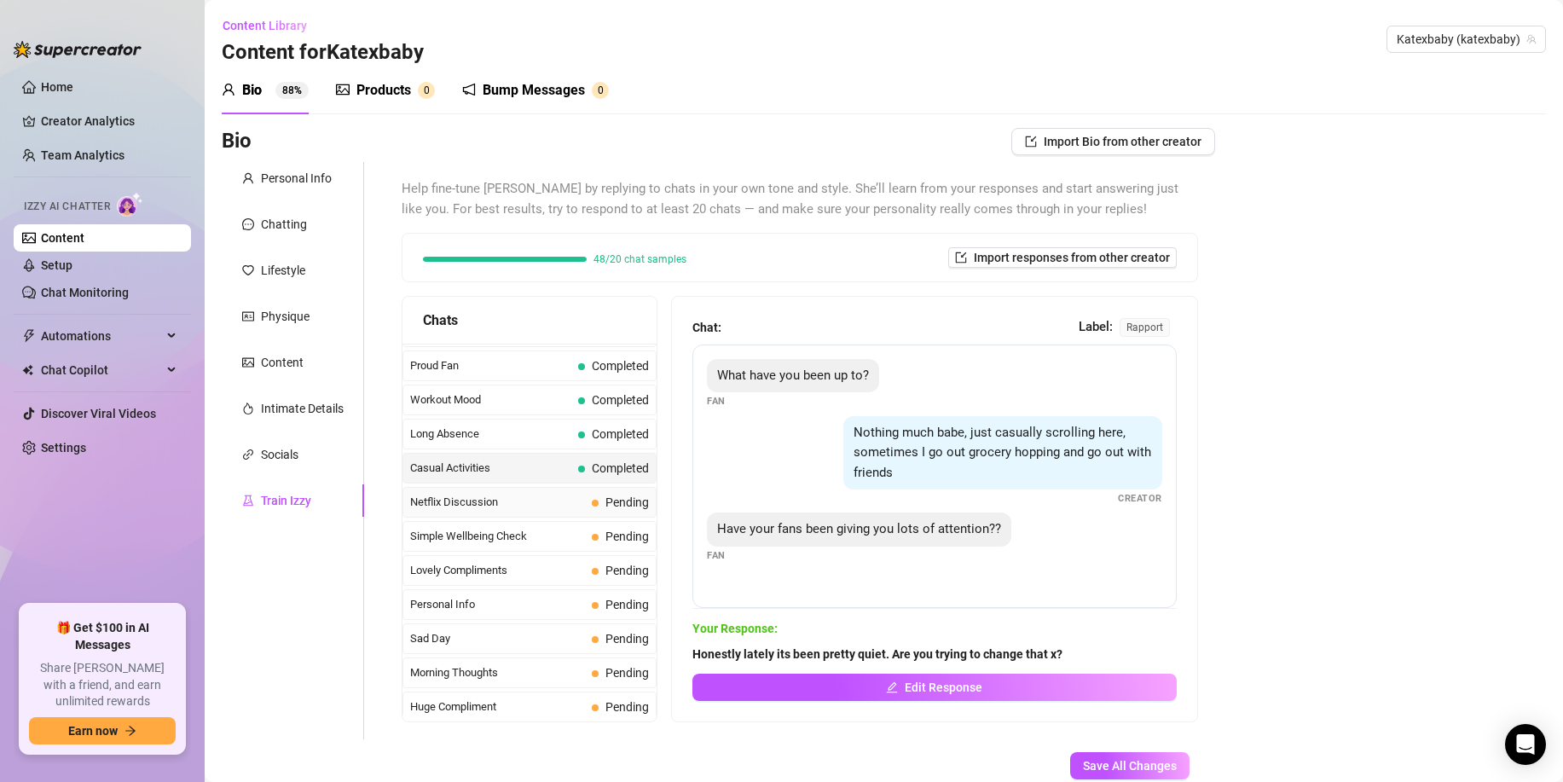
drag, startPoint x: 510, startPoint y: 507, endPoint x: 525, endPoint y: 513, distance: 15.7
click at [510, 507] on span "Netflix Discussion" at bounding box center [497, 502] width 175 height 17
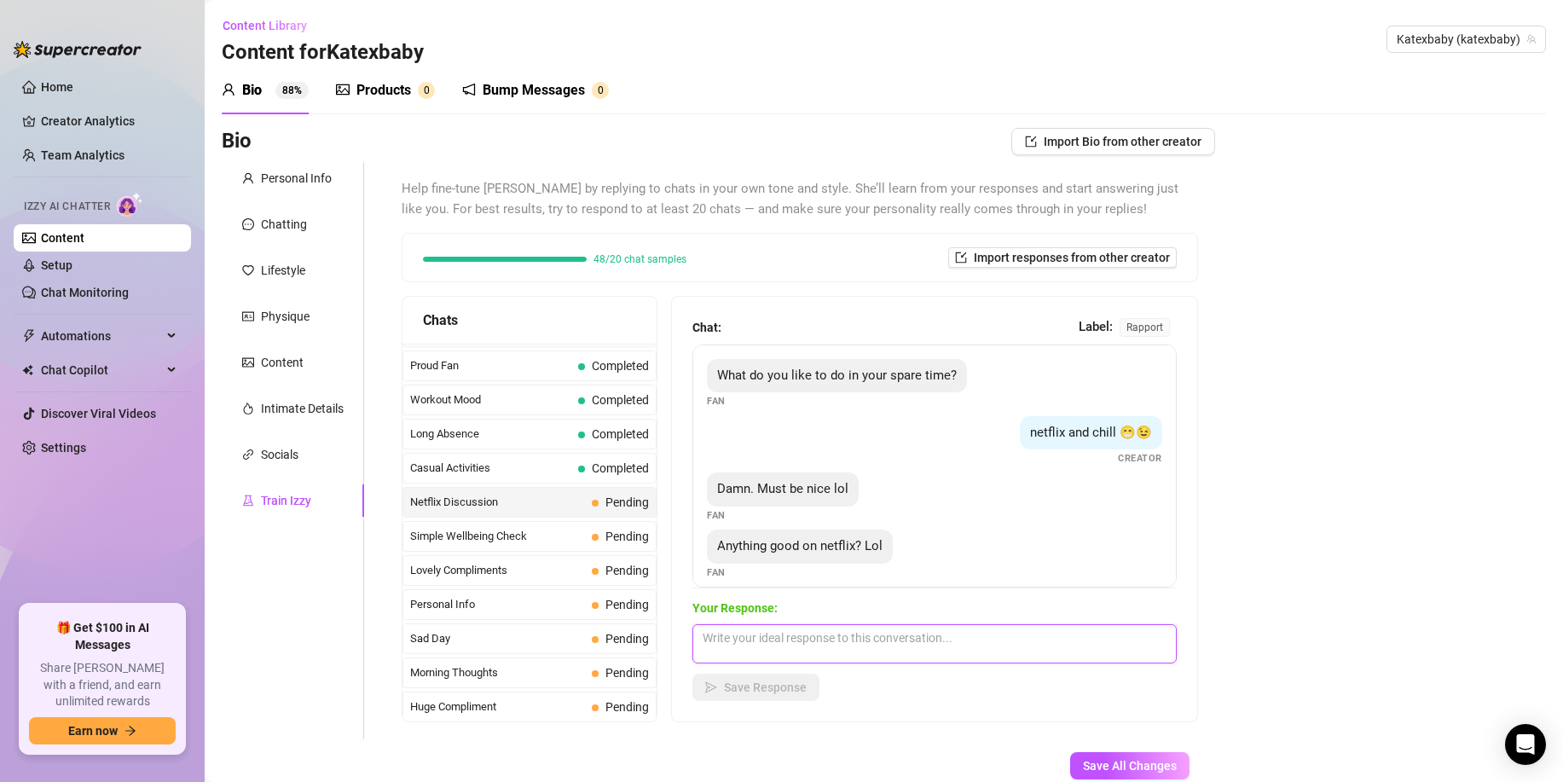
click at [757, 649] on textarea at bounding box center [935, 643] width 484 height 39
paste textarea "Theres actually a lot of good shows on there recently. Usually pretty boring. Y…"
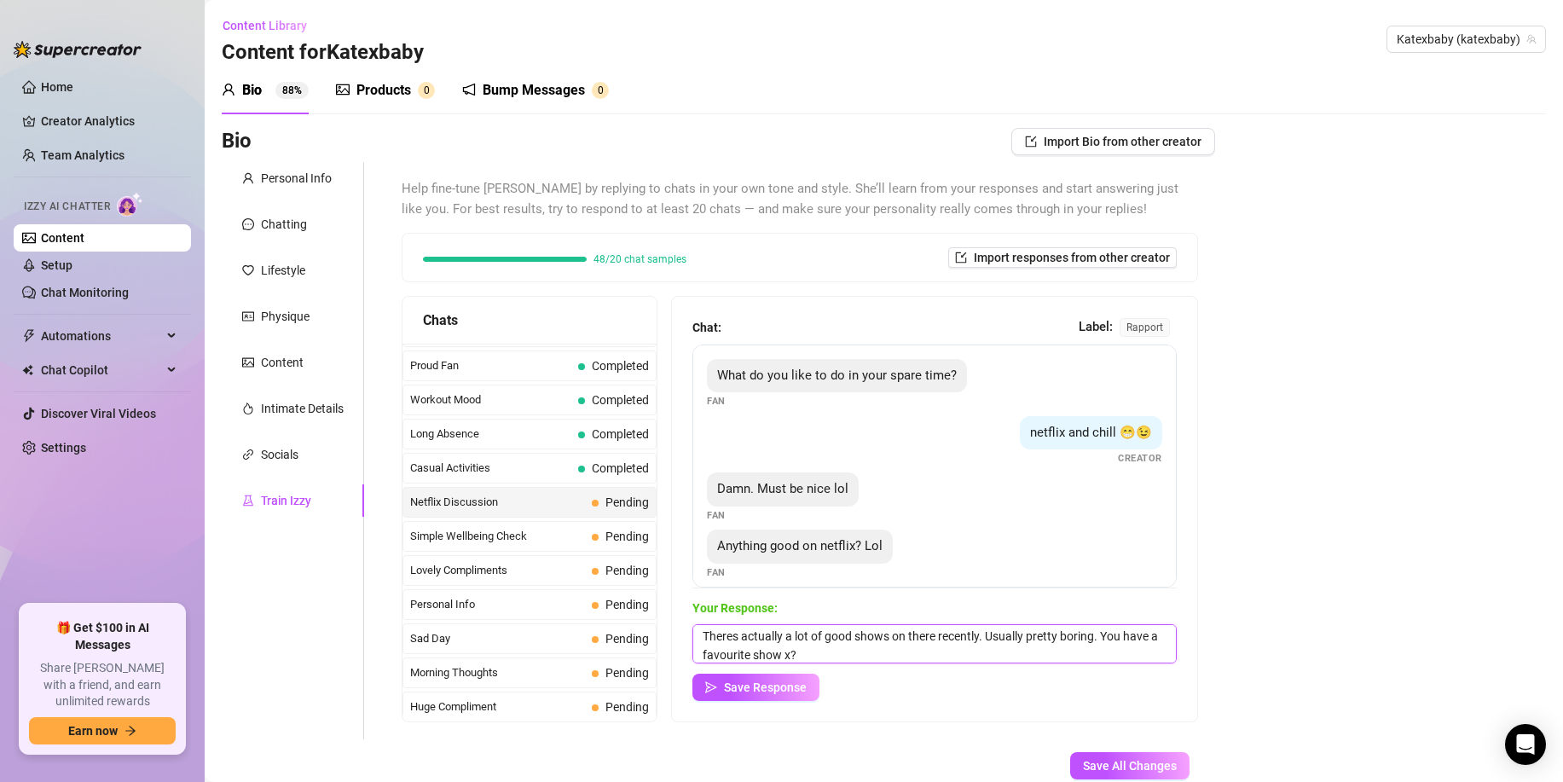
type textarea "Theres actually a lot of good shows on there recently. Usually pretty boring. Y…"
click at [746, 671] on div "Your Response: Theres actually a lot of good shows on there recently. Usually p…" at bounding box center [935, 650] width 484 height 102
click at [746, 679] on button "Save Response" at bounding box center [756, 687] width 127 height 27
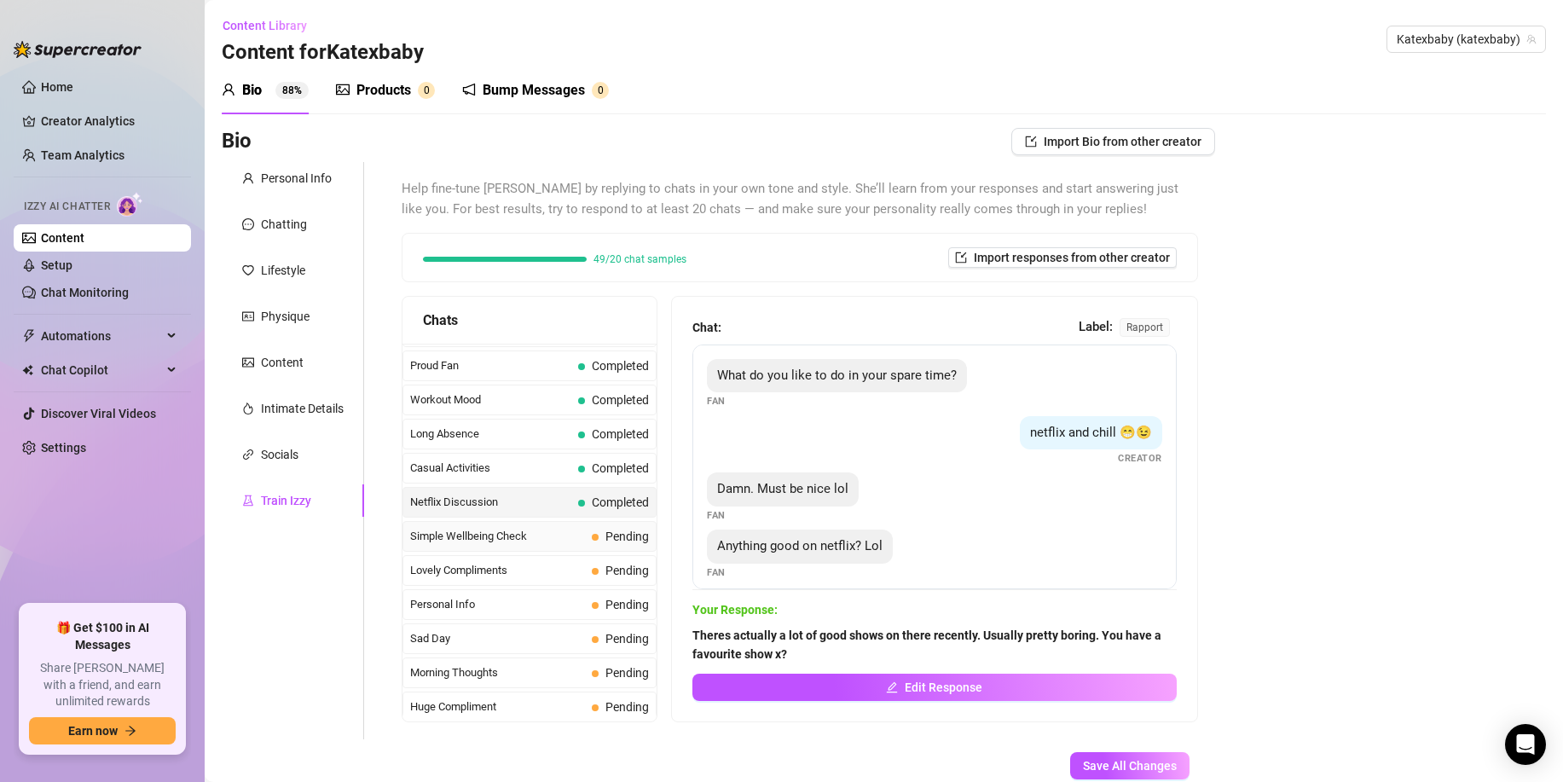
click at [468, 526] on div "Simple Wellbeing Check Pending" at bounding box center [530, 536] width 254 height 31
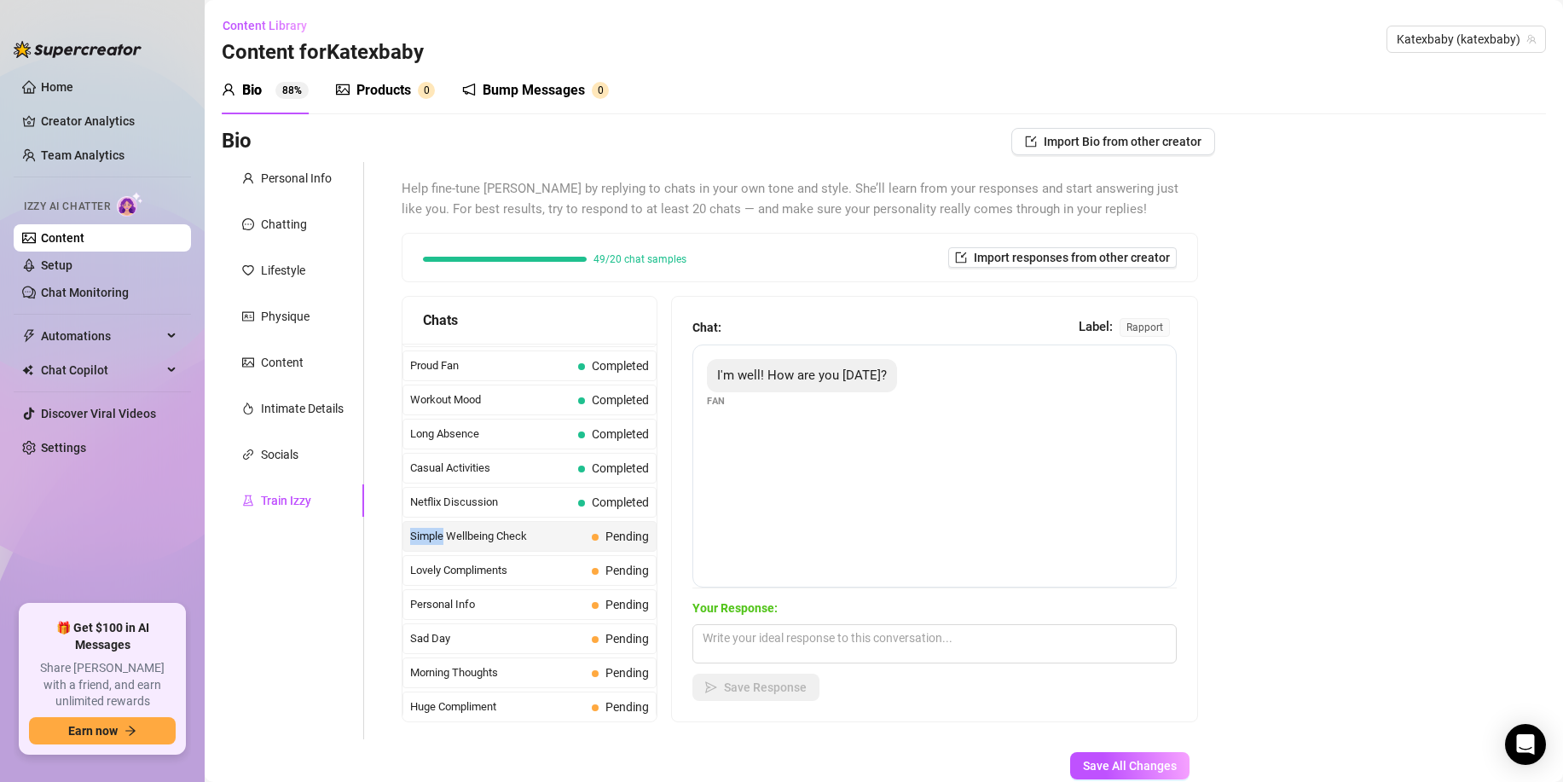
click at [469, 526] on div "Simple Wellbeing Check Pending" at bounding box center [530, 536] width 254 height 31
click at [704, 638] on textarea at bounding box center [935, 643] width 484 height 39
paste textarea "Im doing really well today x How are you??"
type textarea "Im doing really well today x How are you??"
click at [722, 698] on button "Save Response" at bounding box center [756, 687] width 127 height 27
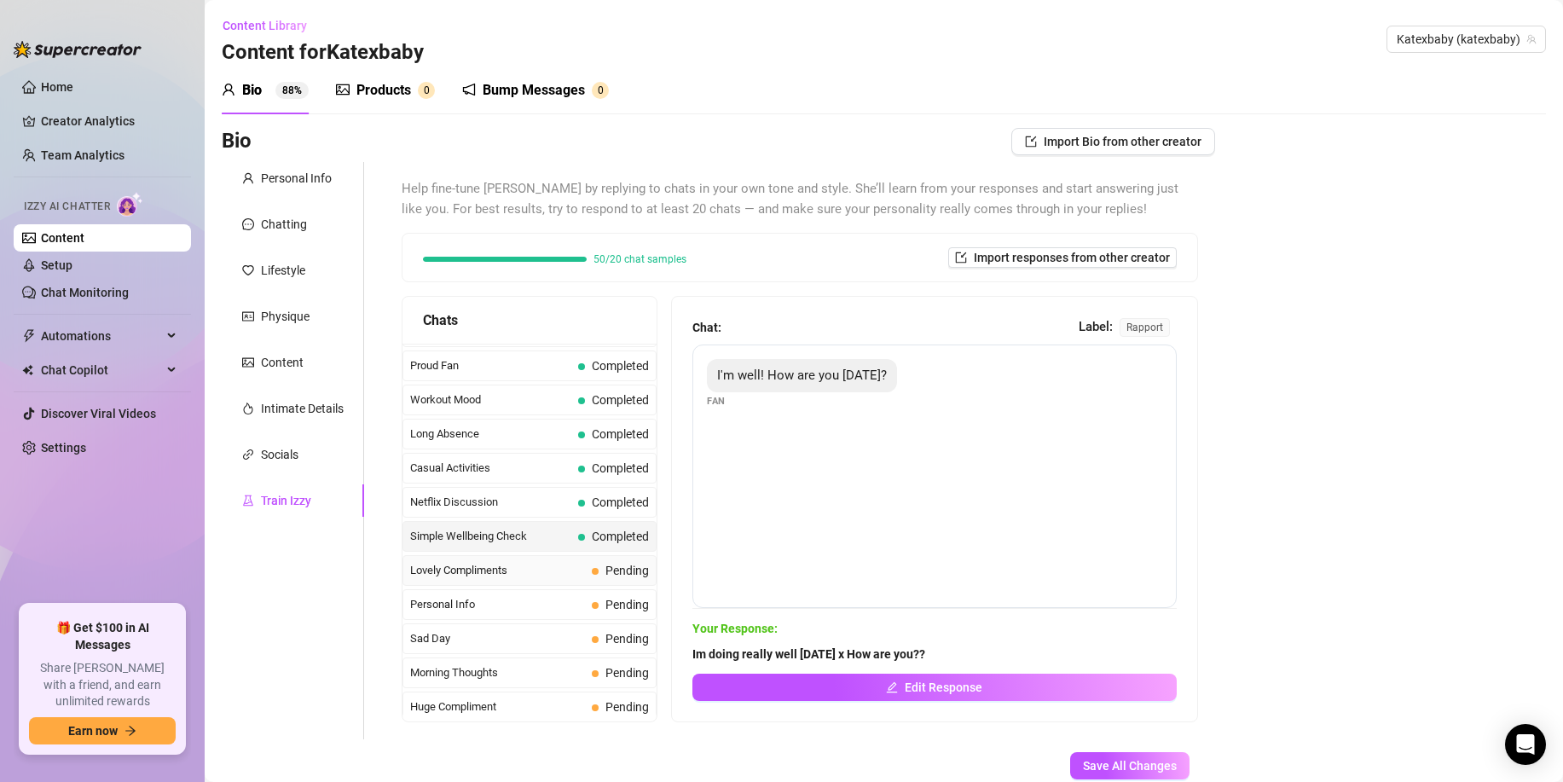
click at [468, 564] on span "Lovely Compliments" at bounding box center [497, 570] width 175 height 17
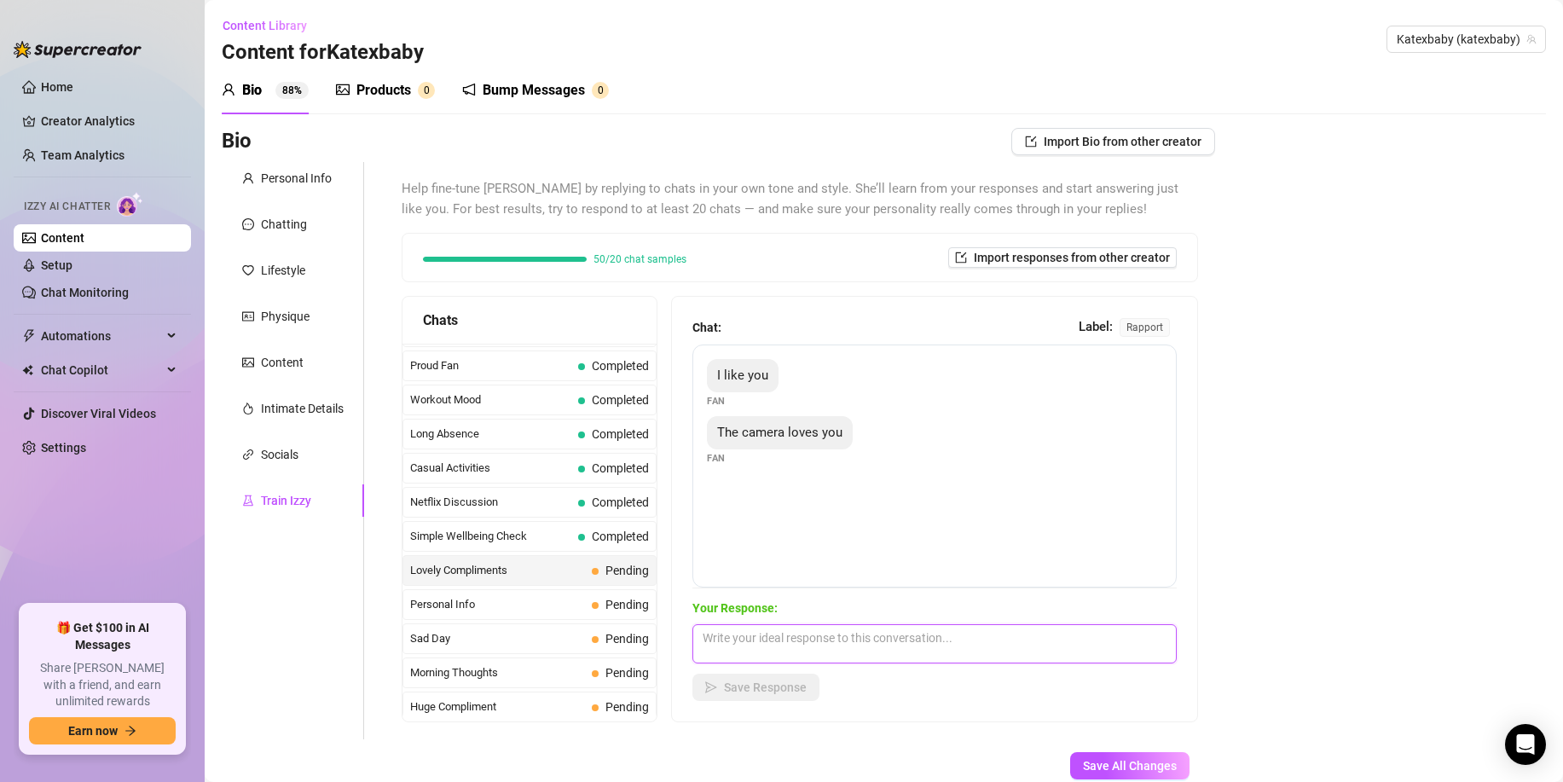
click at [783, 638] on textarea at bounding box center [935, 643] width 484 height 39
paste textarea "I like you x That was really cute hehe"
type textarea "I like you x That was really cute hehe"
click at [762, 702] on div "Chat: Label: rapport I like you Fan The camera loves you Fan Your Response: I l…" at bounding box center [934, 509] width 525 height 425
drag, startPoint x: 752, startPoint y: 694, endPoint x: 738, endPoint y: 693, distance: 14.6
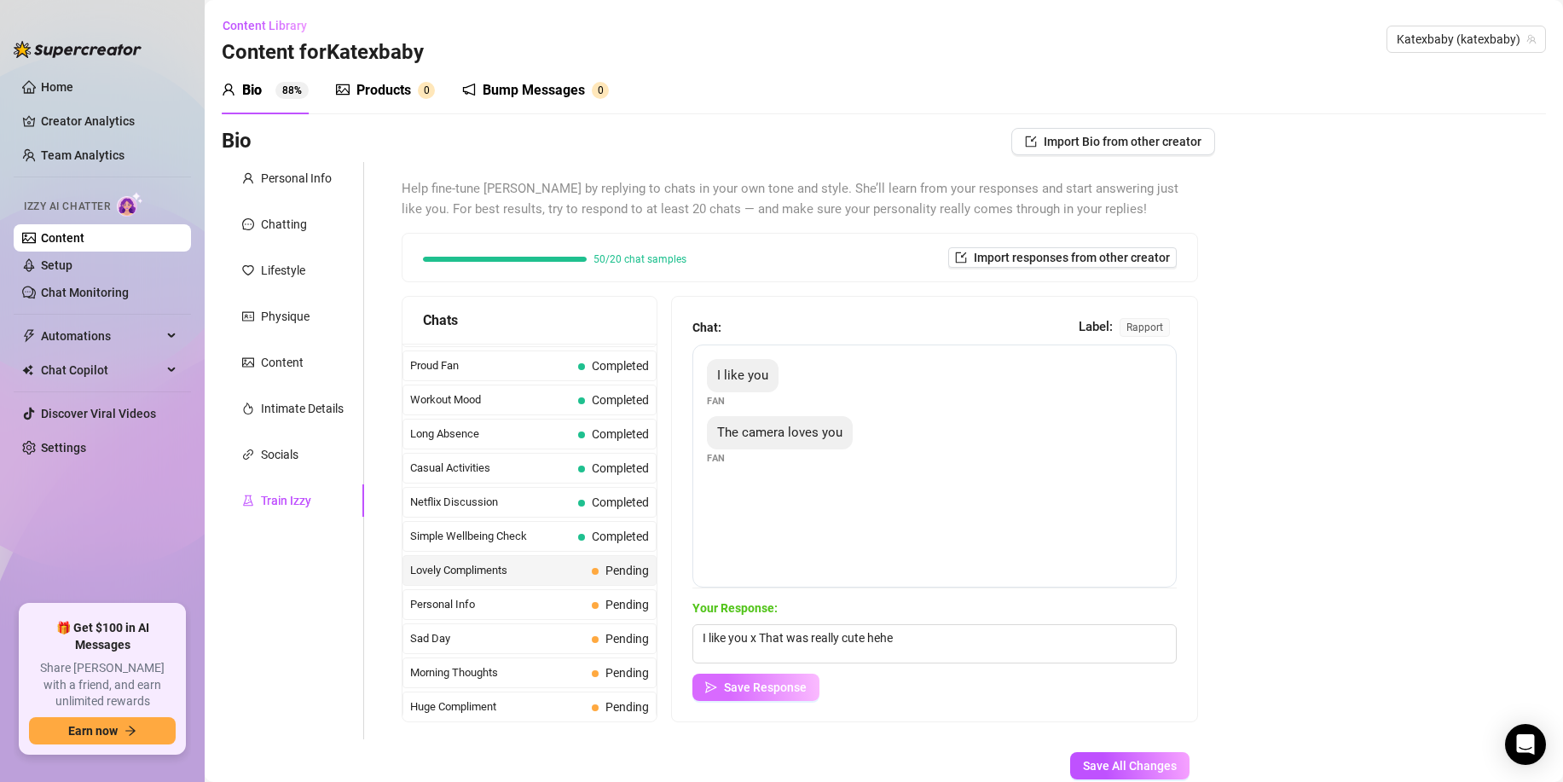
click at [751, 693] on button "Save Response" at bounding box center [756, 687] width 127 height 27
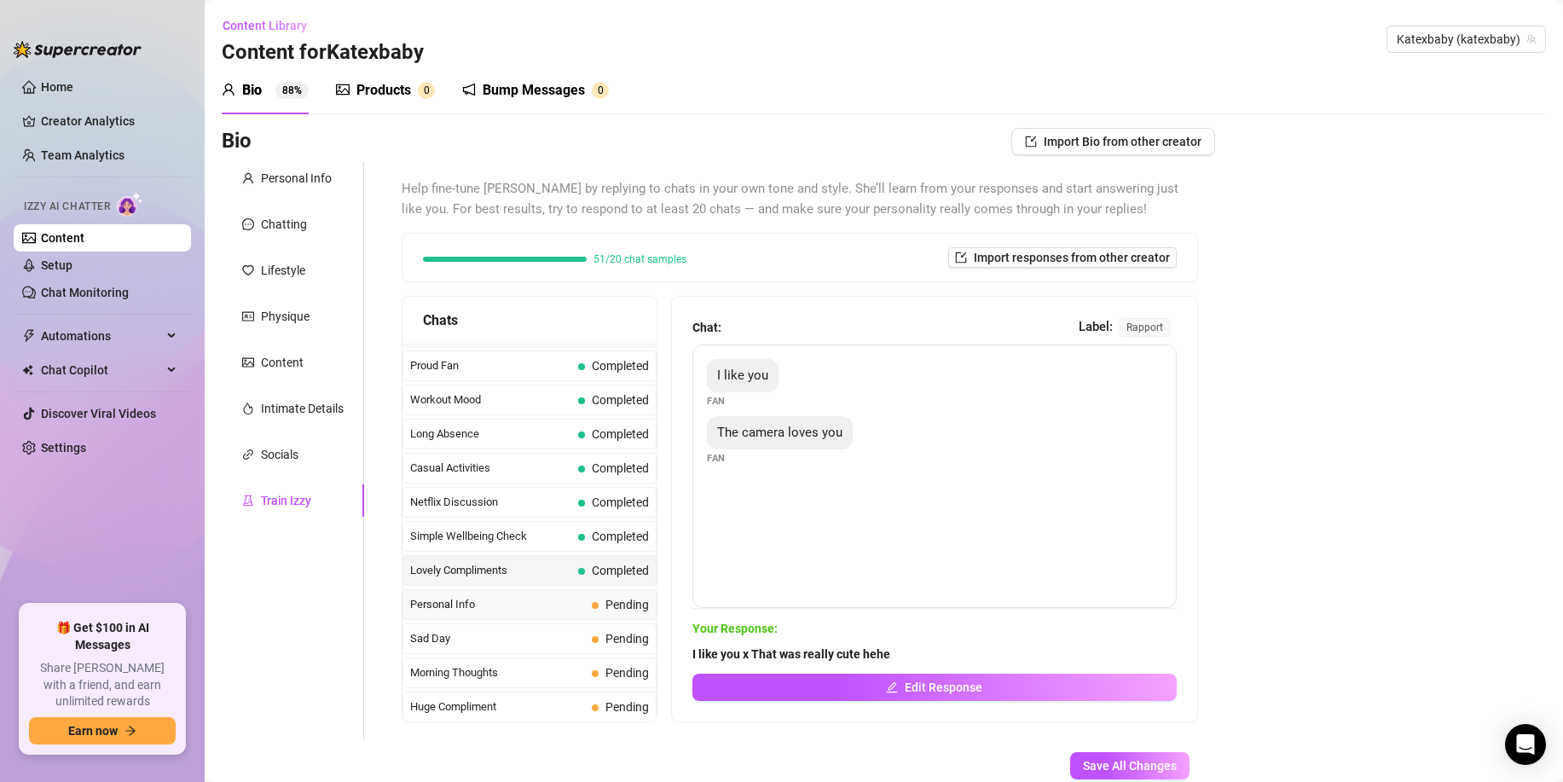
click at [473, 606] on span "Personal Info" at bounding box center [497, 604] width 175 height 17
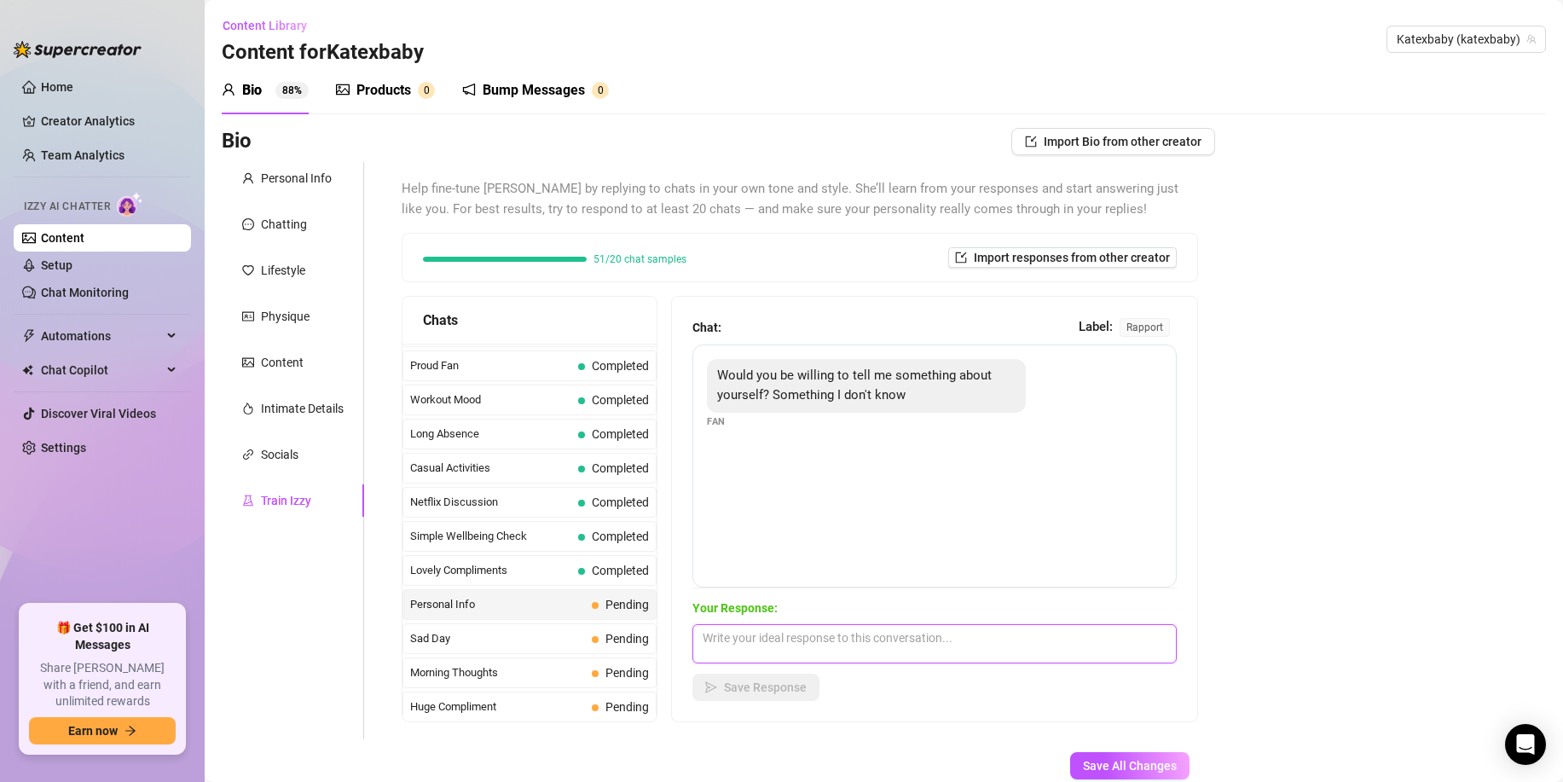
click at [733, 638] on textarea at bounding box center [935, 643] width 484 height 39
paste textarea "mmmmh sure, what do you want to know??"
type textarea "mmmmh sure, what do you want to know??"
click at [754, 683] on span "Save Response" at bounding box center [765, 688] width 83 height 14
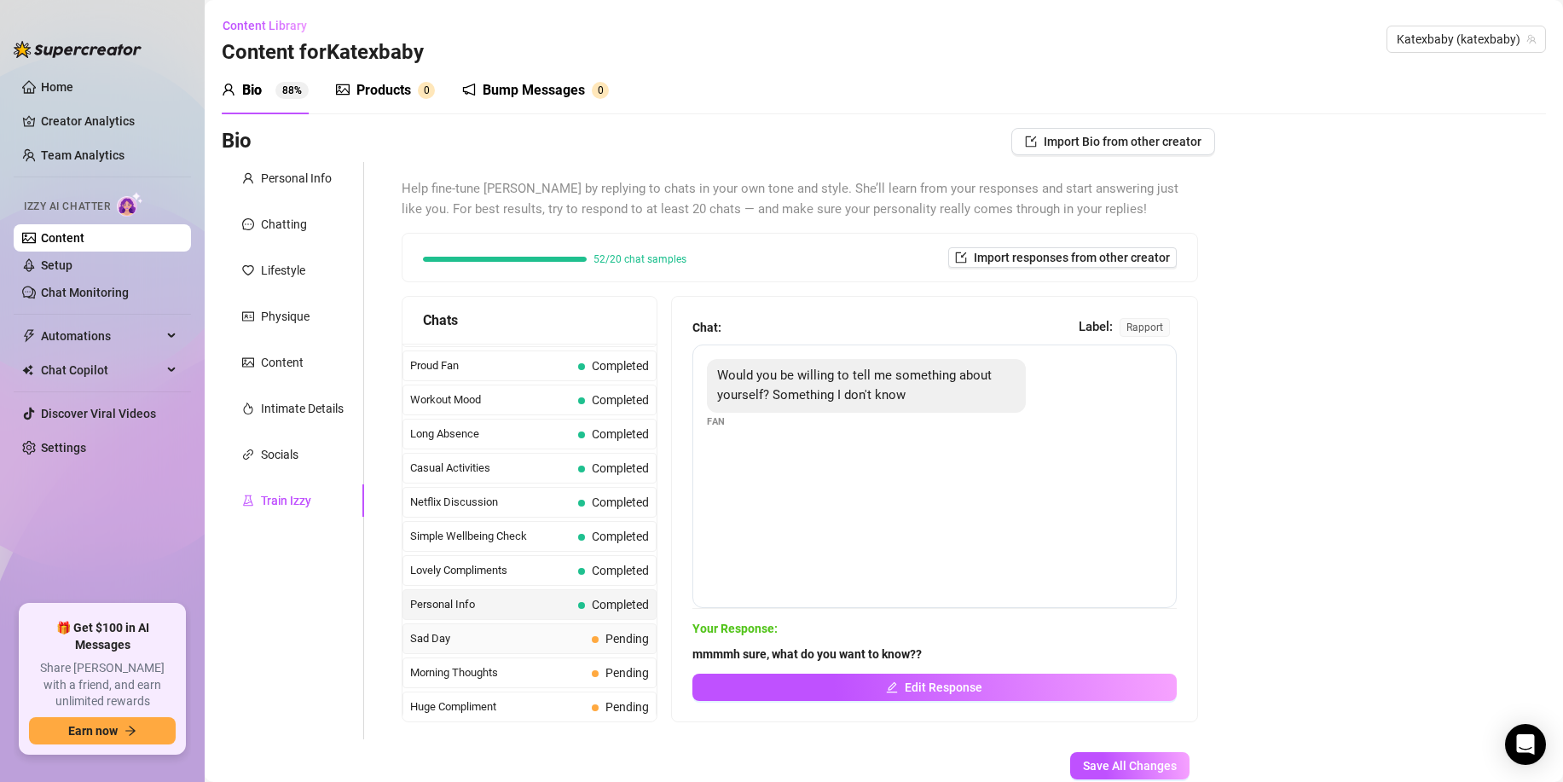
drag, startPoint x: 472, startPoint y: 641, endPoint x: 489, endPoint y: 642, distance: 17.1
click at [472, 641] on span "Sad Day" at bounding box center [497, 638] width 175 height 17
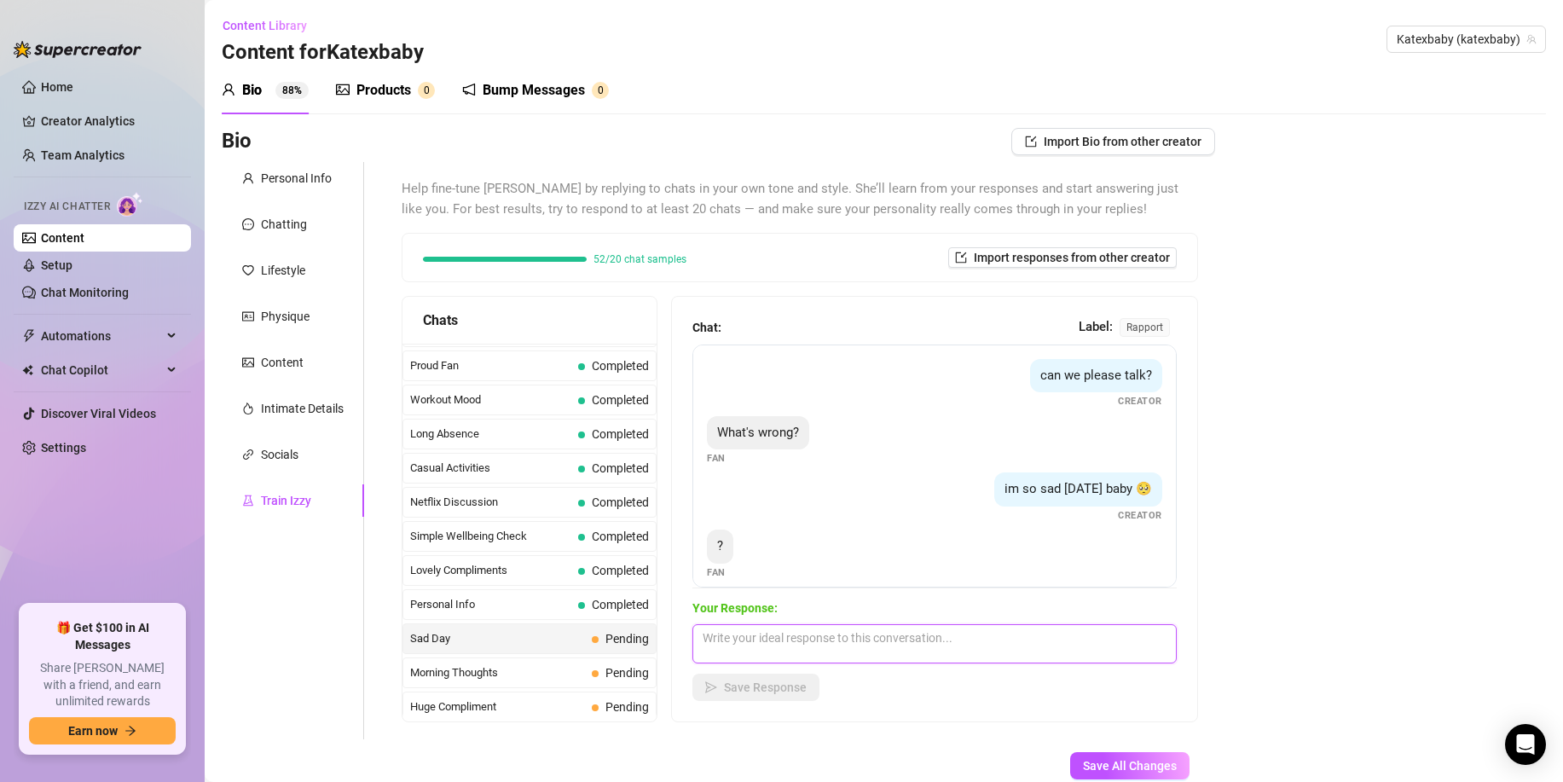
click at [706, 641] on textarea at bounding box center [935, 643] width 484 height 39
paste textarea "Its okay x I wont take it out on you, sorry I shouldnt of said anything"
type textarea "Its okay x I wont take it out on you, sorry I shouldnt of said anything"
click at [728, 683] on span "Save Response" at bounding box center [765, 688] width 83 height 14
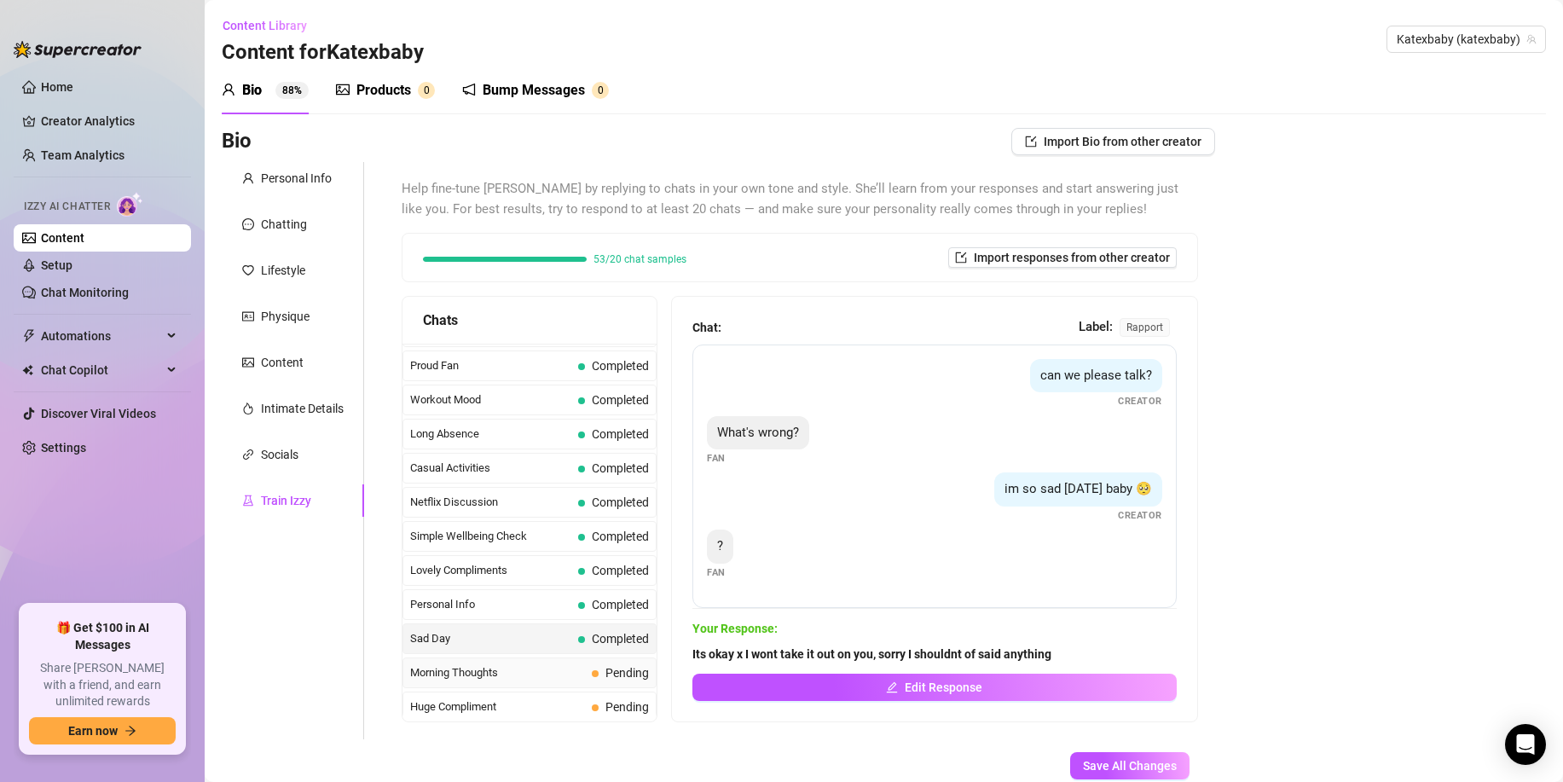
click at [514, 670] on span "Morning Thoughts" at bounding box center [497, 672] width 175 height 17
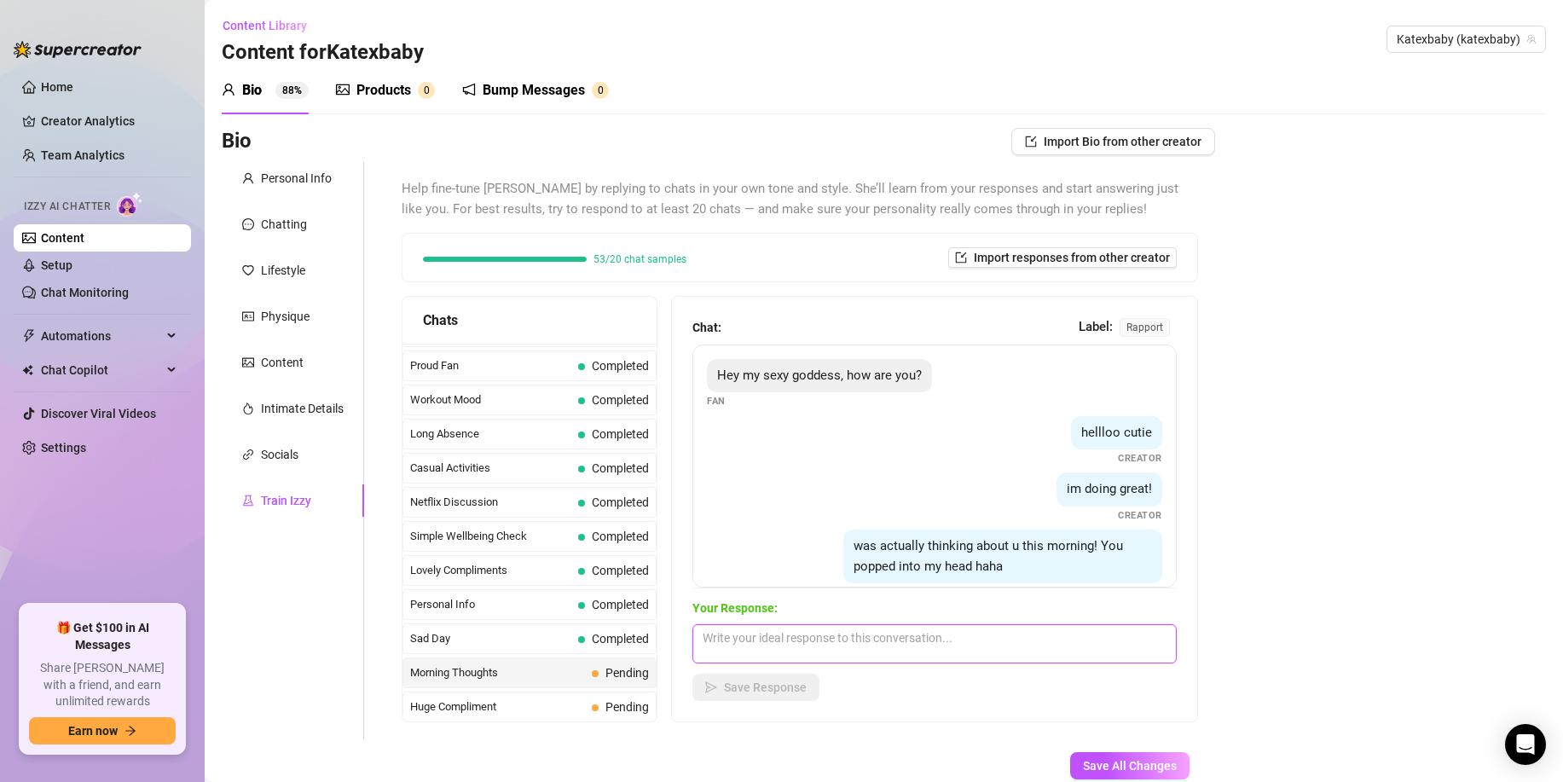
click at [751, 643] on textarea at bounding box center [935, 643] width 484 height 39
paste textarea "Of course you did x I dont lieeeee. How was your night?"
type textarea "Of course you did x I dont lieeeee. How was your night?"
drag, startPoint x: 744, startPoint y: 682, endPoint x: 697, endPoint y: 705, distance: 52.3
click at [744, 682] on span "Save Response" at bounding box center [765, 688] width 83 height 14
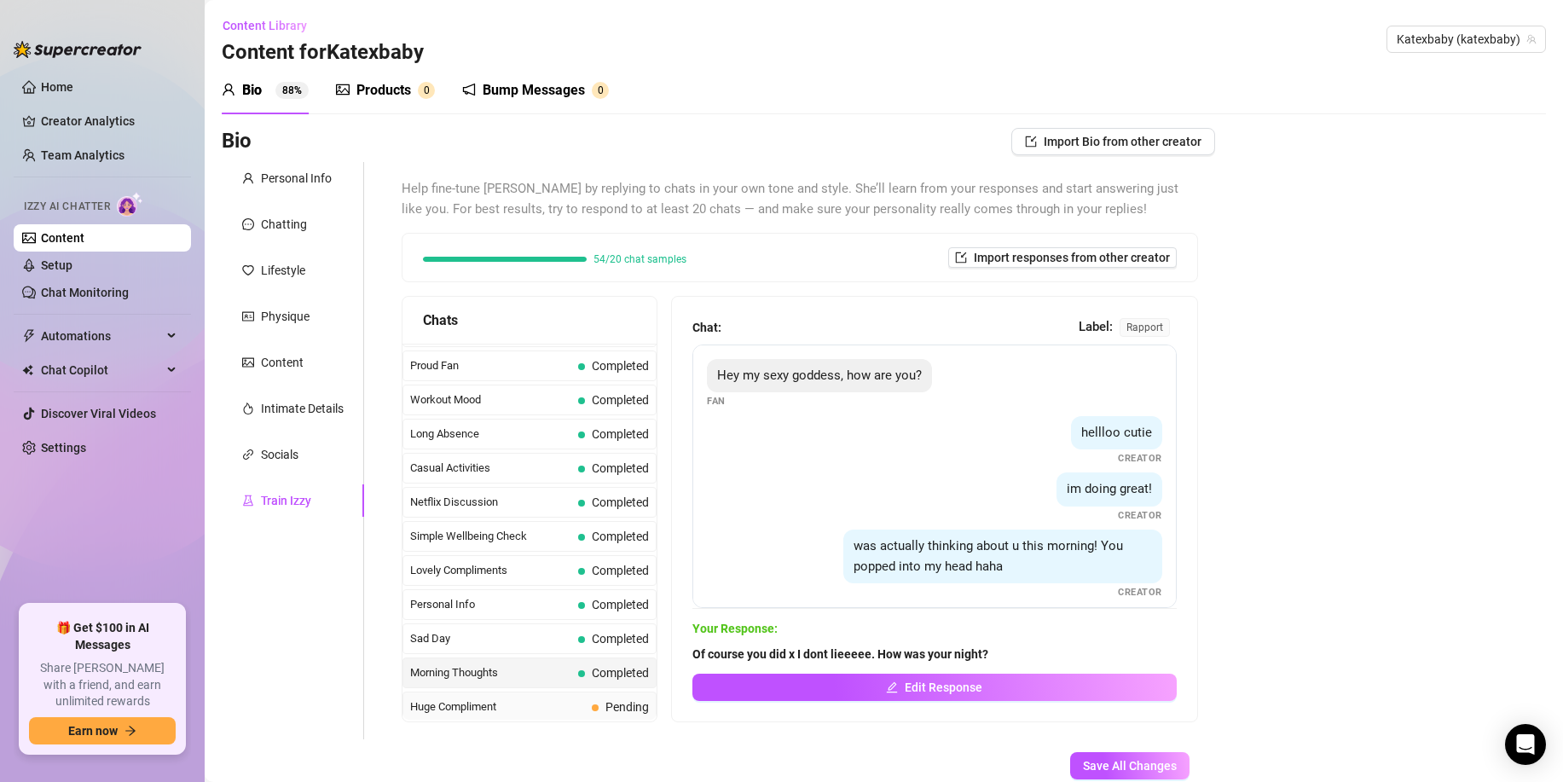
click at [621, 703] on span "Pending" at bounding box center [628, 707] width 44 height 14
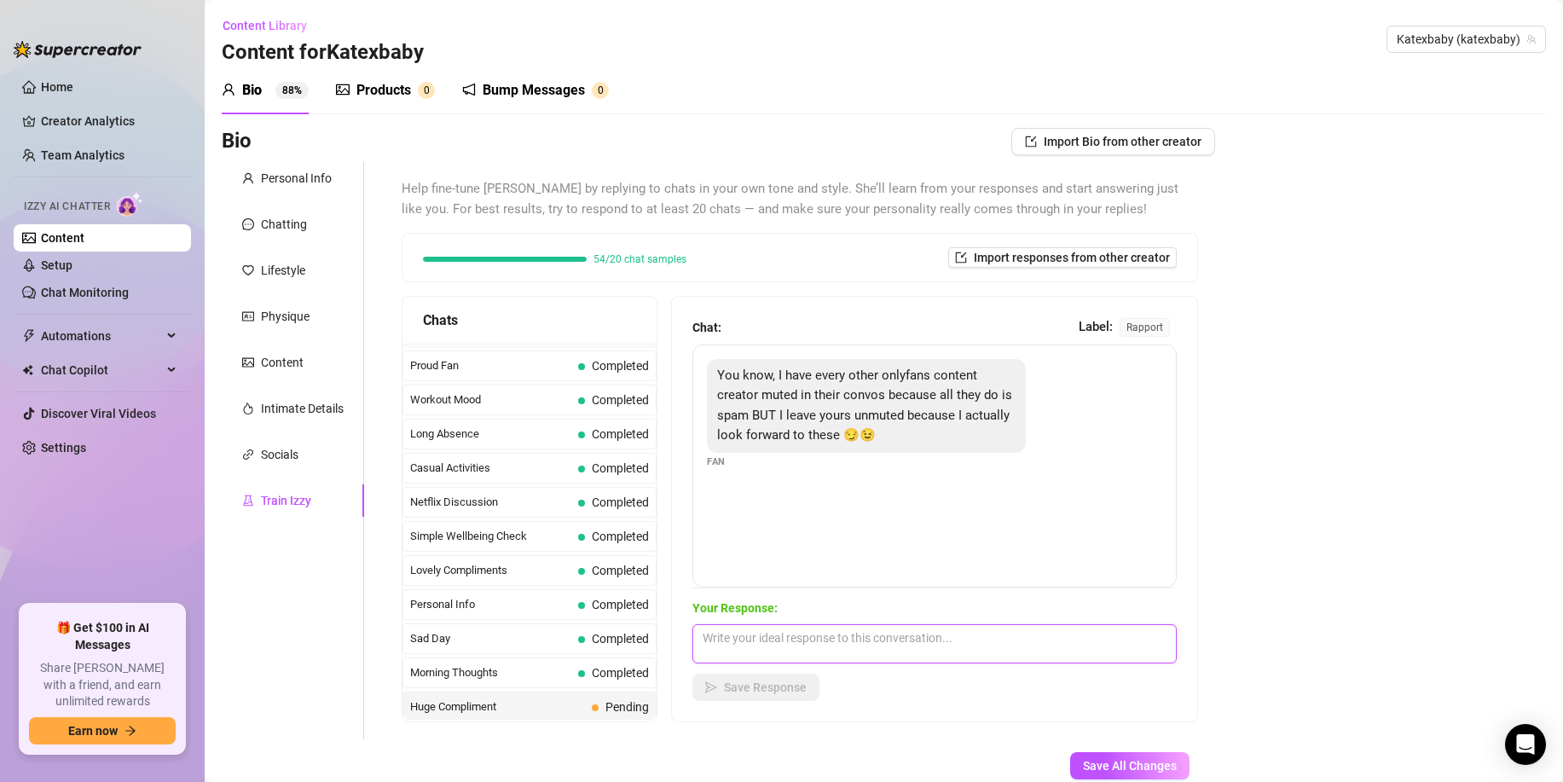
click at [722, 655] on textarea at bounding box center [935, 643] width 484 height 39
paste textarea "Hehe, that made my day x Im so glad that im your favourite. You are now my favo…"
type textarea "Hehe, that made my day x Im so glad that im your favourite. You are now my favo…"
click at [726, 686] on span "Save Response" at bounding box center [765, 688] width 83 height 14
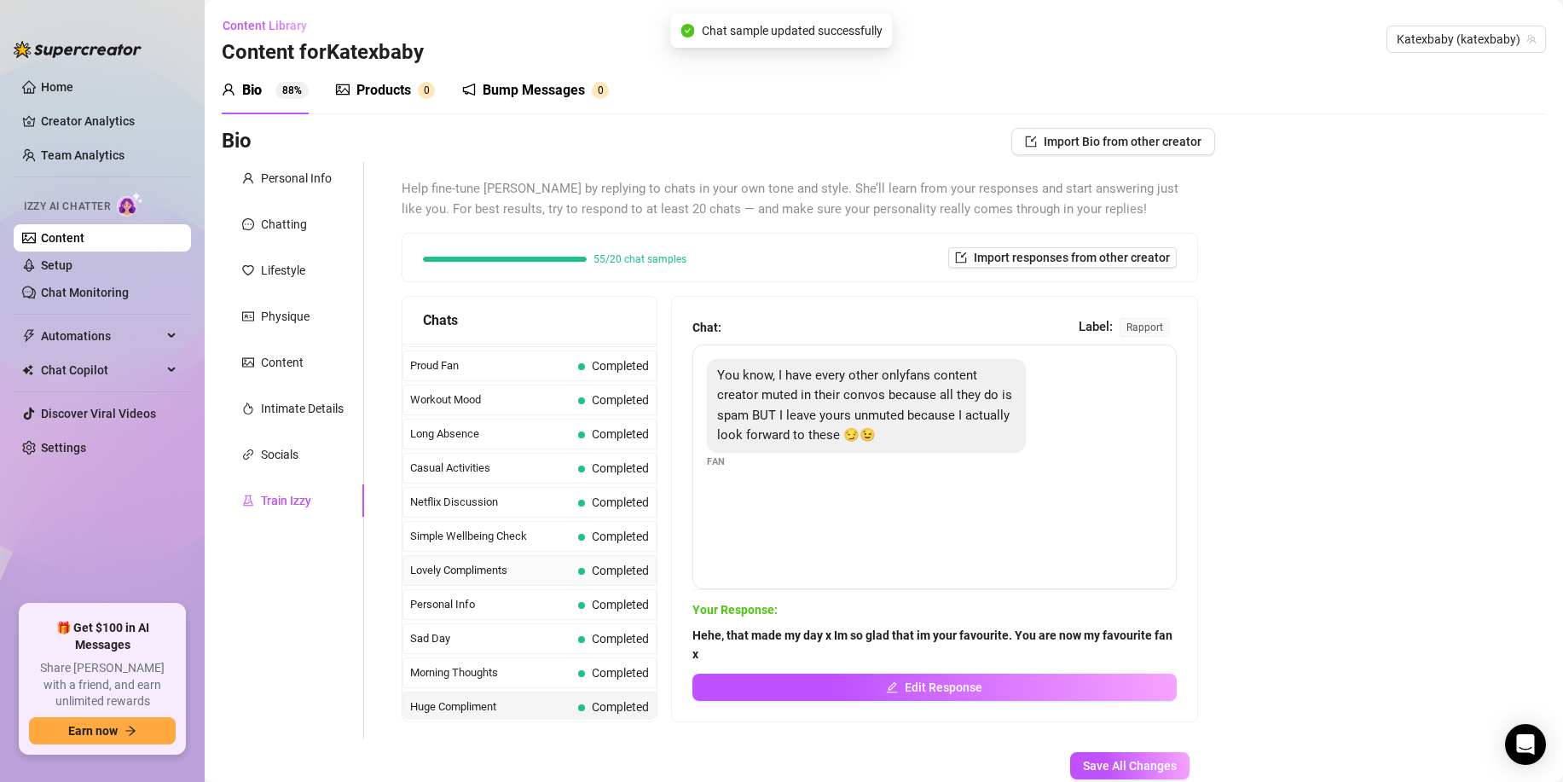
scroll to position [1531, 0]
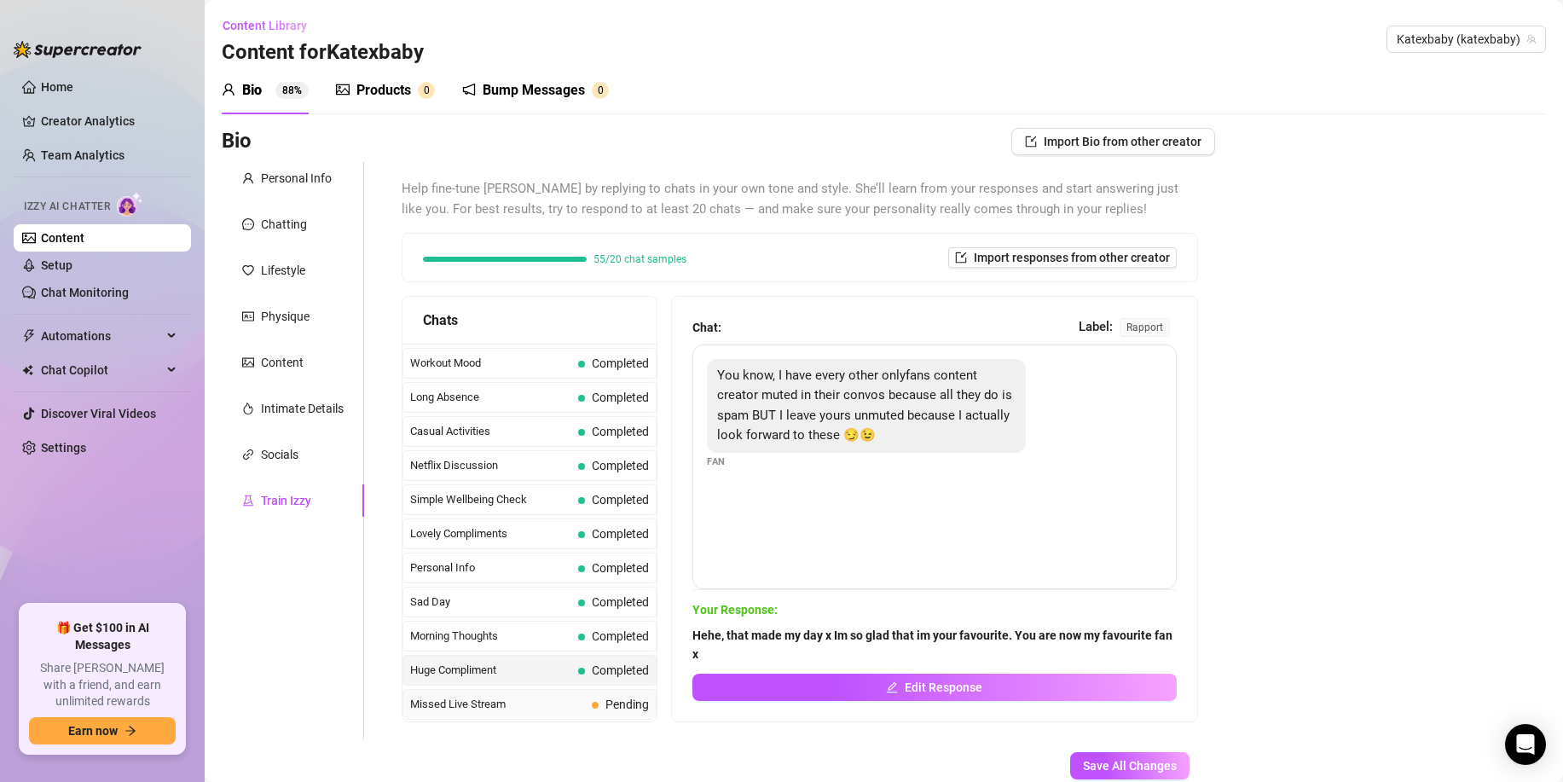
click at [496, 708] on span "Missed Live Stream" at bounding box center [497, 704] width 175 height 17
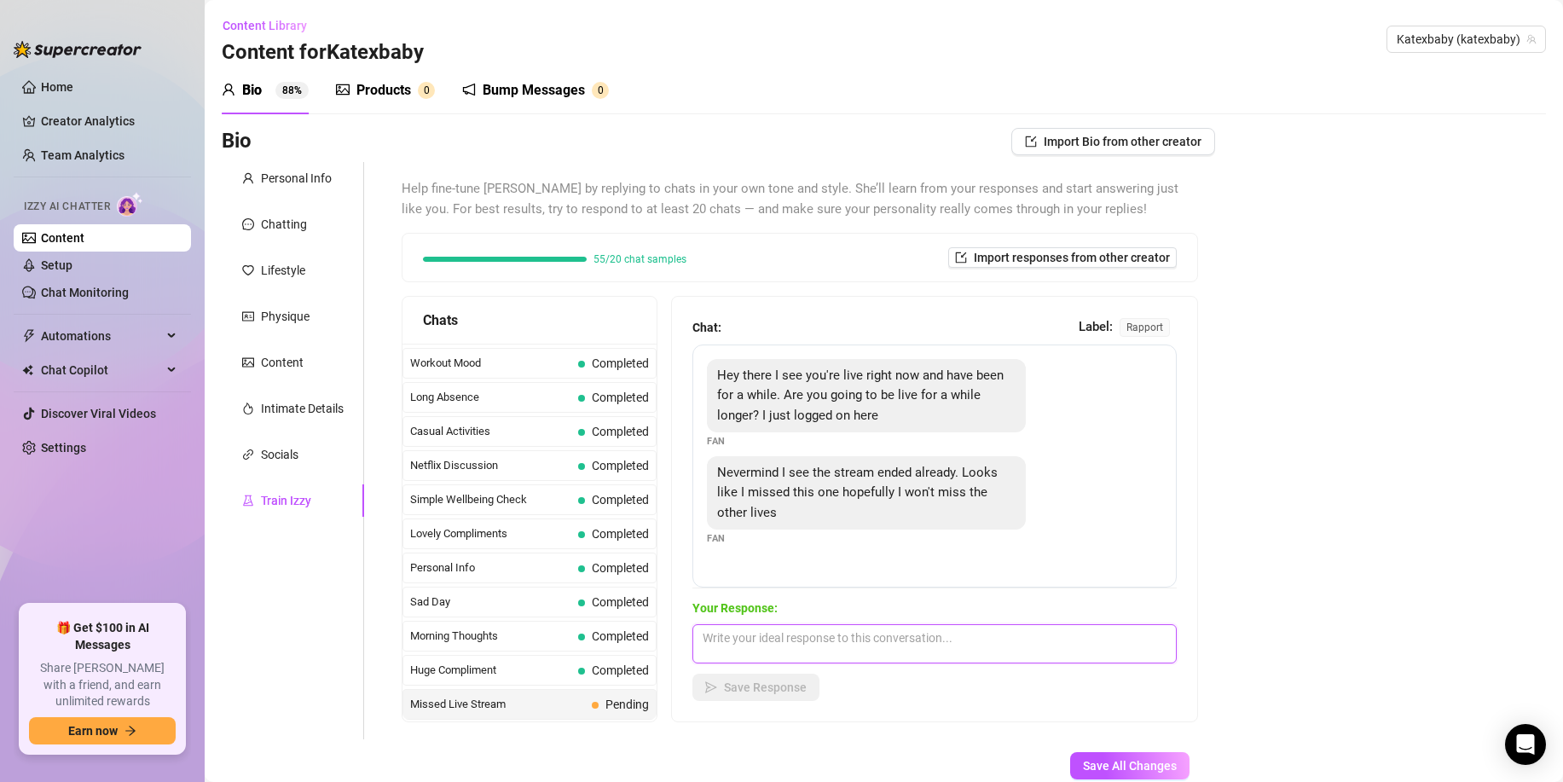
click at [740, 637] on textarea at bounding box center [935, 643] width 484 height 39
paste textarea "I go live quite often! Ill make sure to alert you next time :)"
type textarea "I go live quite often! Ill make sure to alert you next time :)"
click at [771, 687] on span "Save Response" at bounding box center [765, 688] width 83 height 14
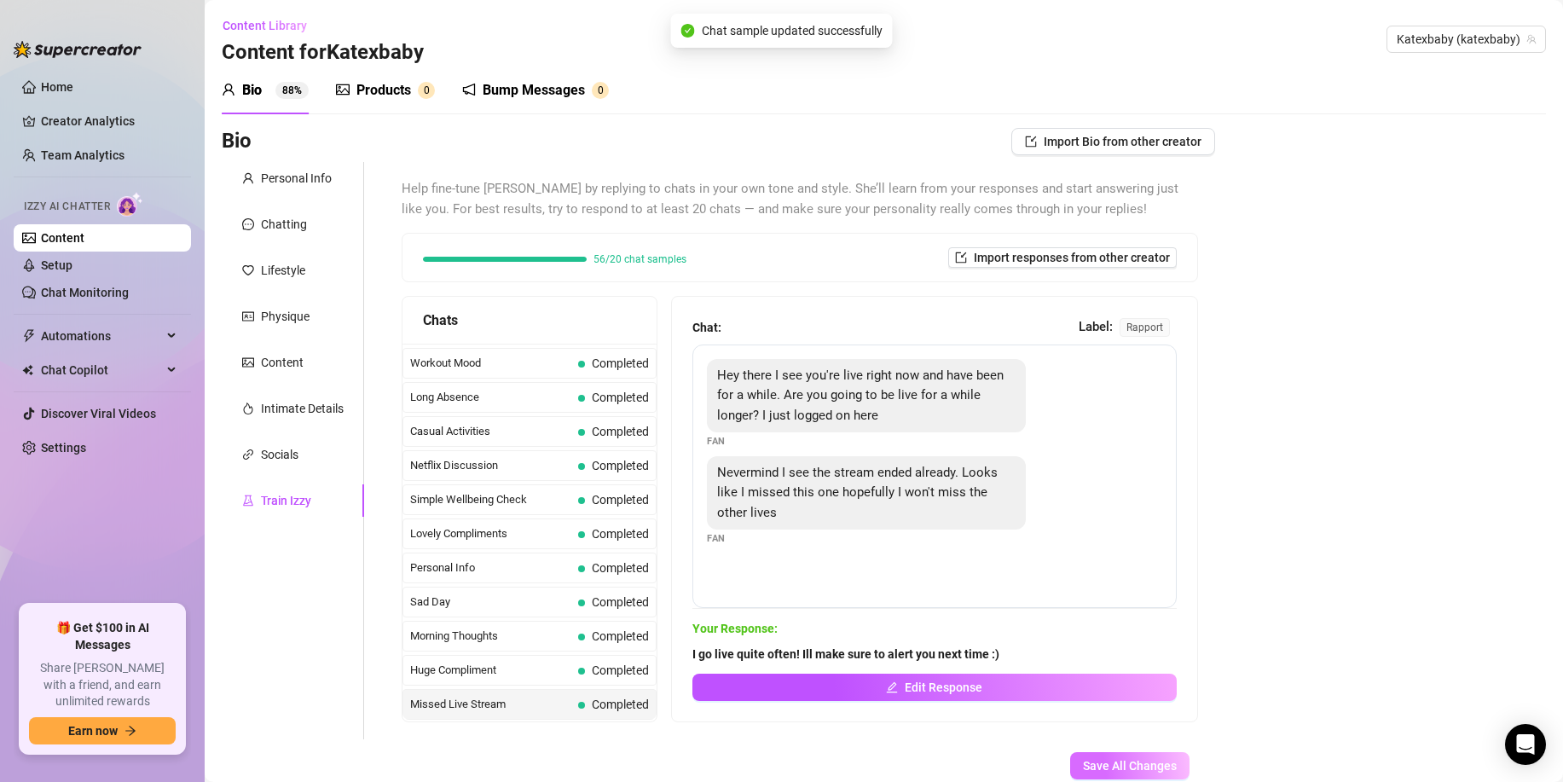
click at [1162, 762] on span "Save All Changes" at bounding box center [1130, 766] width 94 height 14
click at [250, 452] on icon "link" at bounding box center [248, 455] width 12 height 12
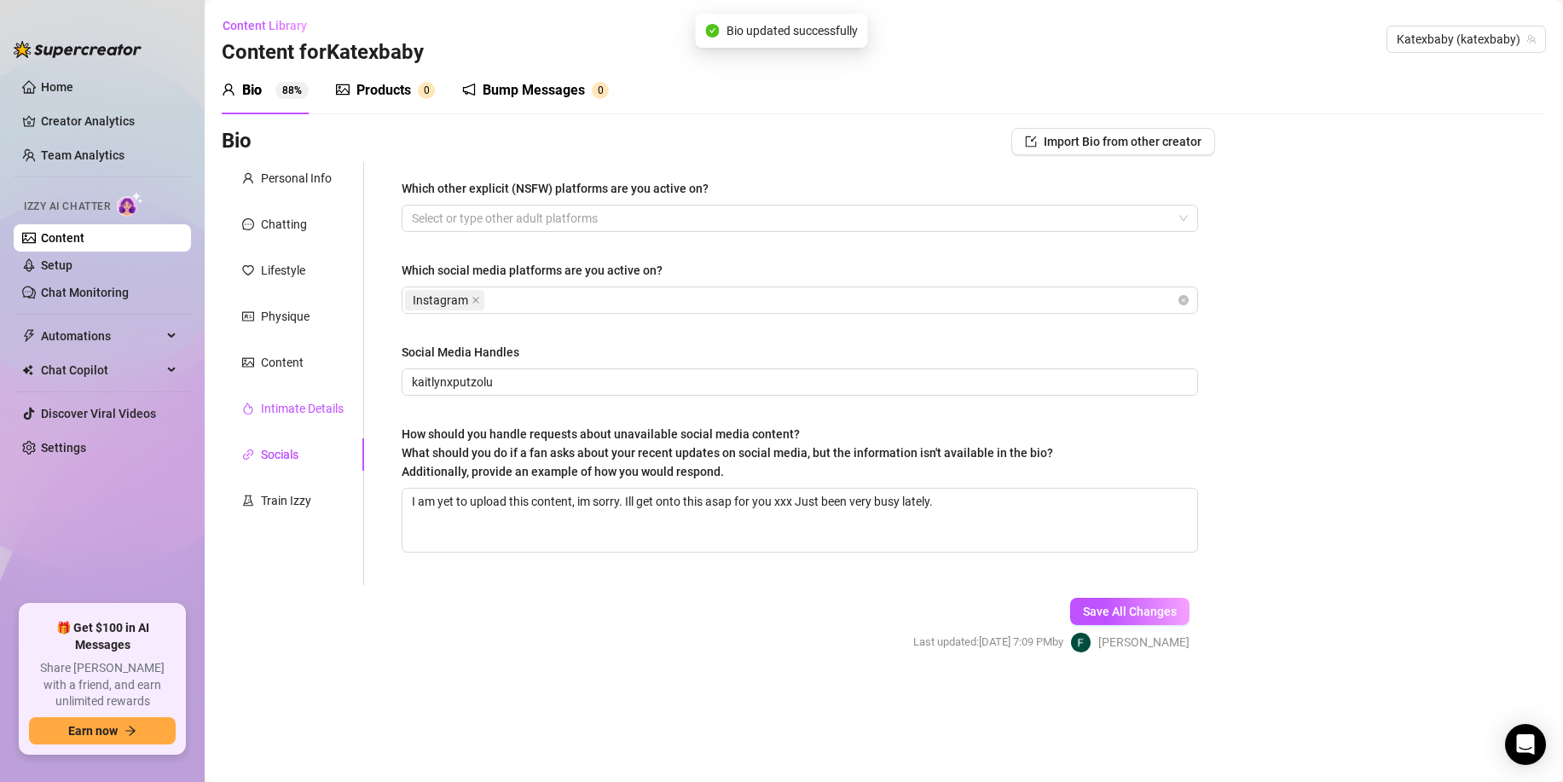
click at [267, 412] on div "Intimate Details" at bounding box center [302, 408] width 83 height 19
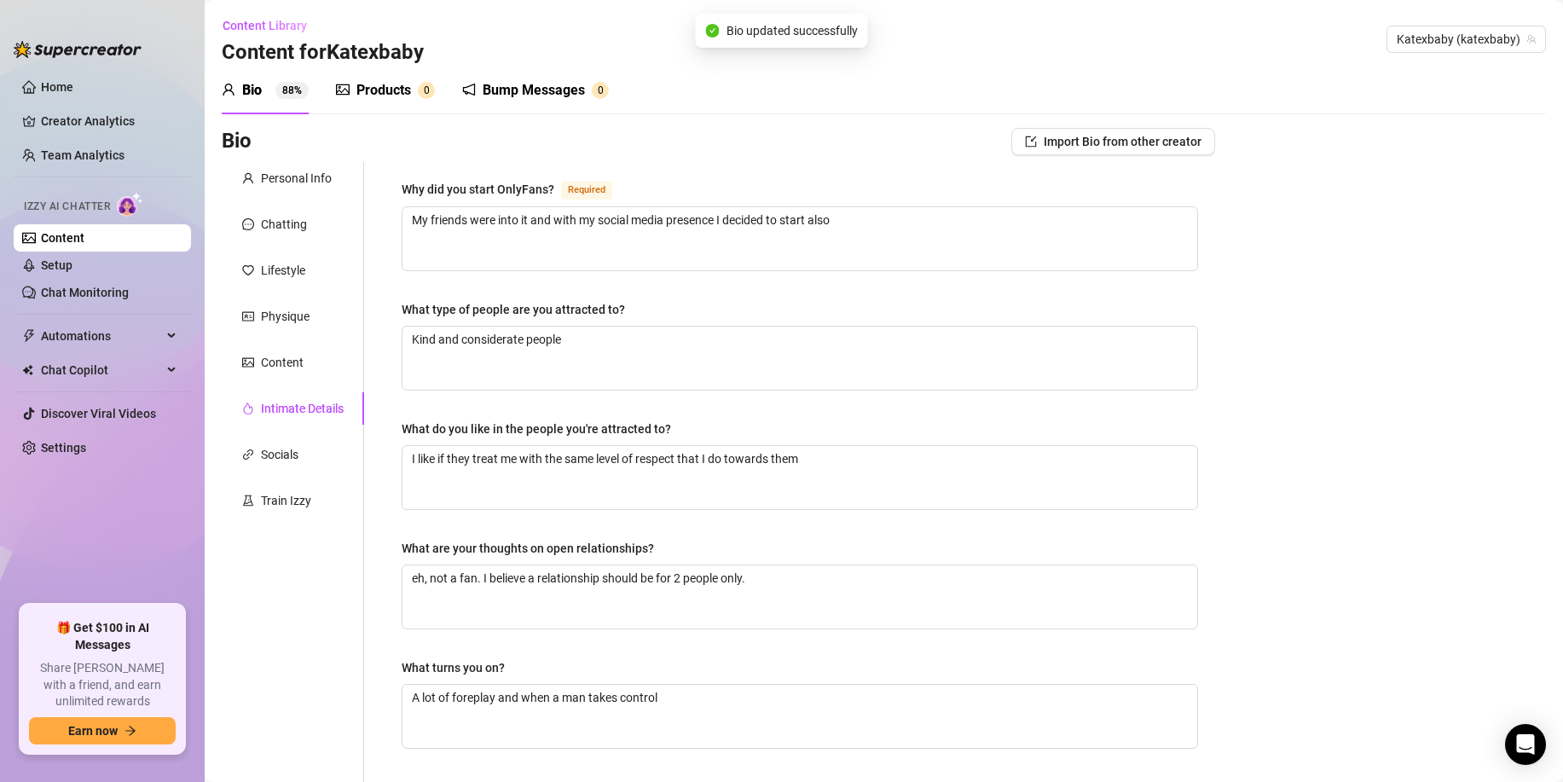
click at [280, 383] on div "Personal Info Chatting Lifestyle Physique Content Intimate Details Socials Trai…" at bounding box center [293, 591] width 142 height 858
click at [283, 369] on div "Content" at bounding box center [282, 362] width 43 height 19
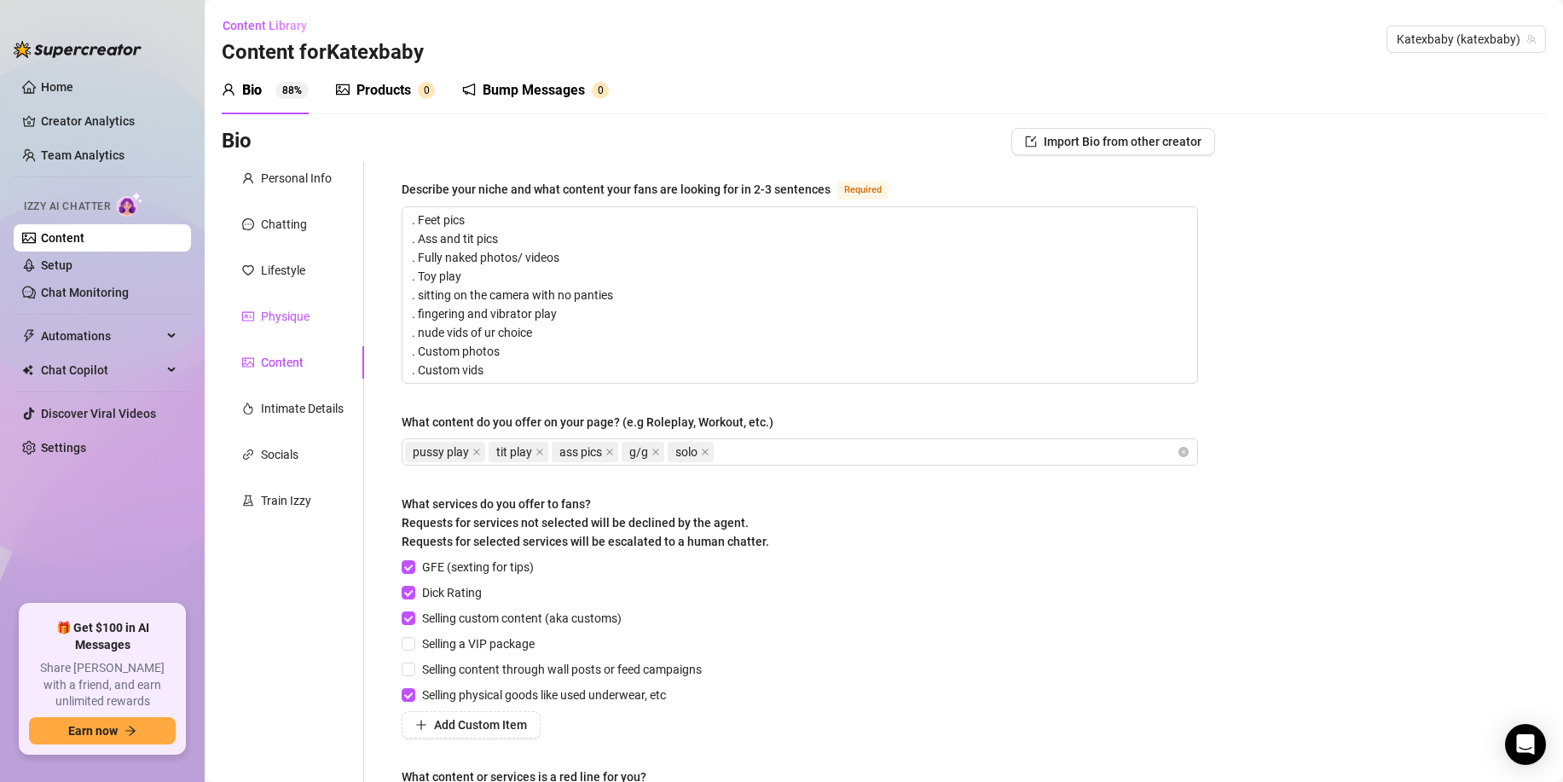
click at [299, 324] on div "Physique" at bounding box center [285, 316] width 49 height 19
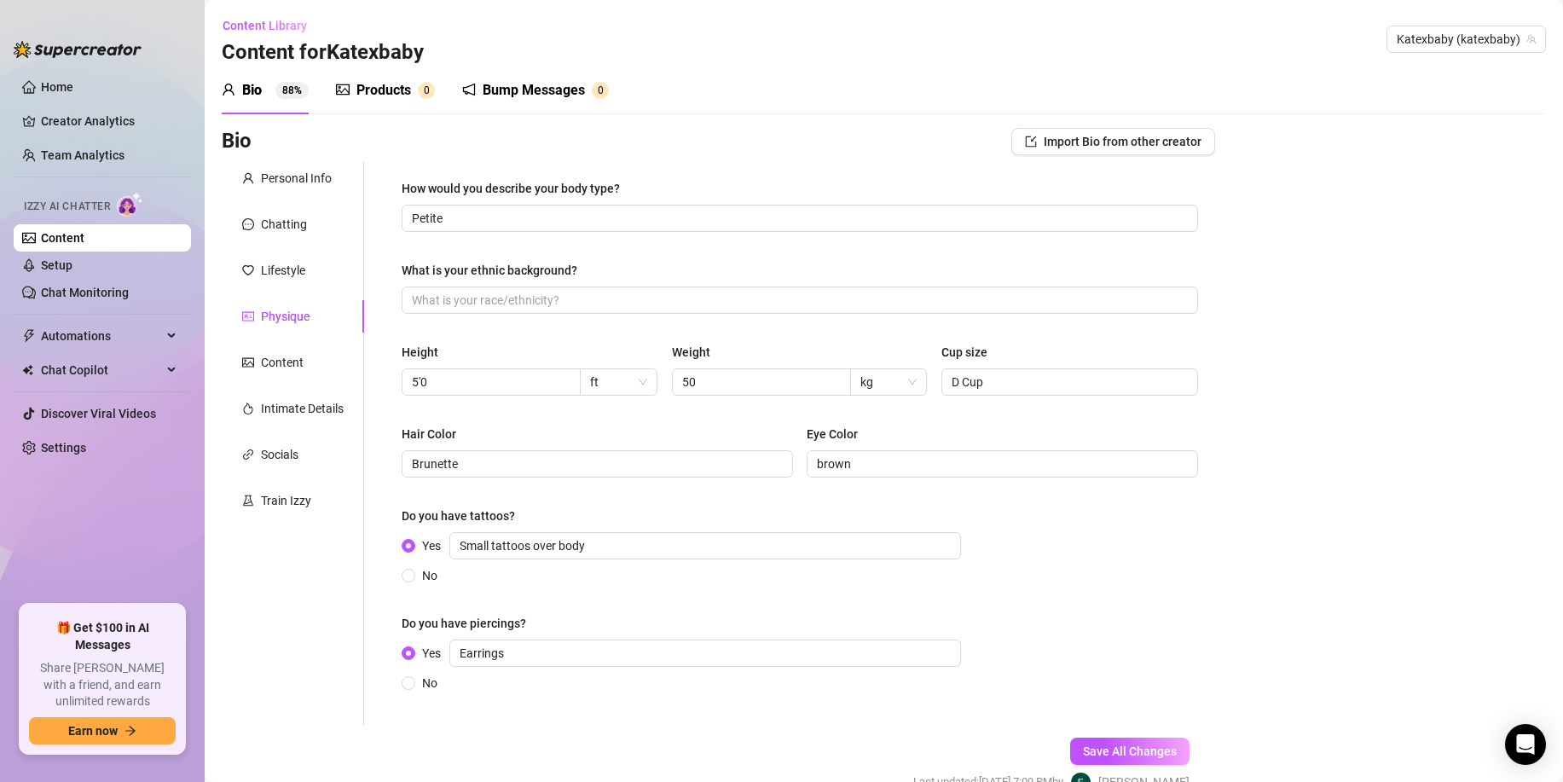
click at [299, 305] on div "Physique" at bounding box center [293, 316] width 142 height 32
click at [288, 273] on div "Lifestyle" at bounding box center [283, 270] width 44 height 19
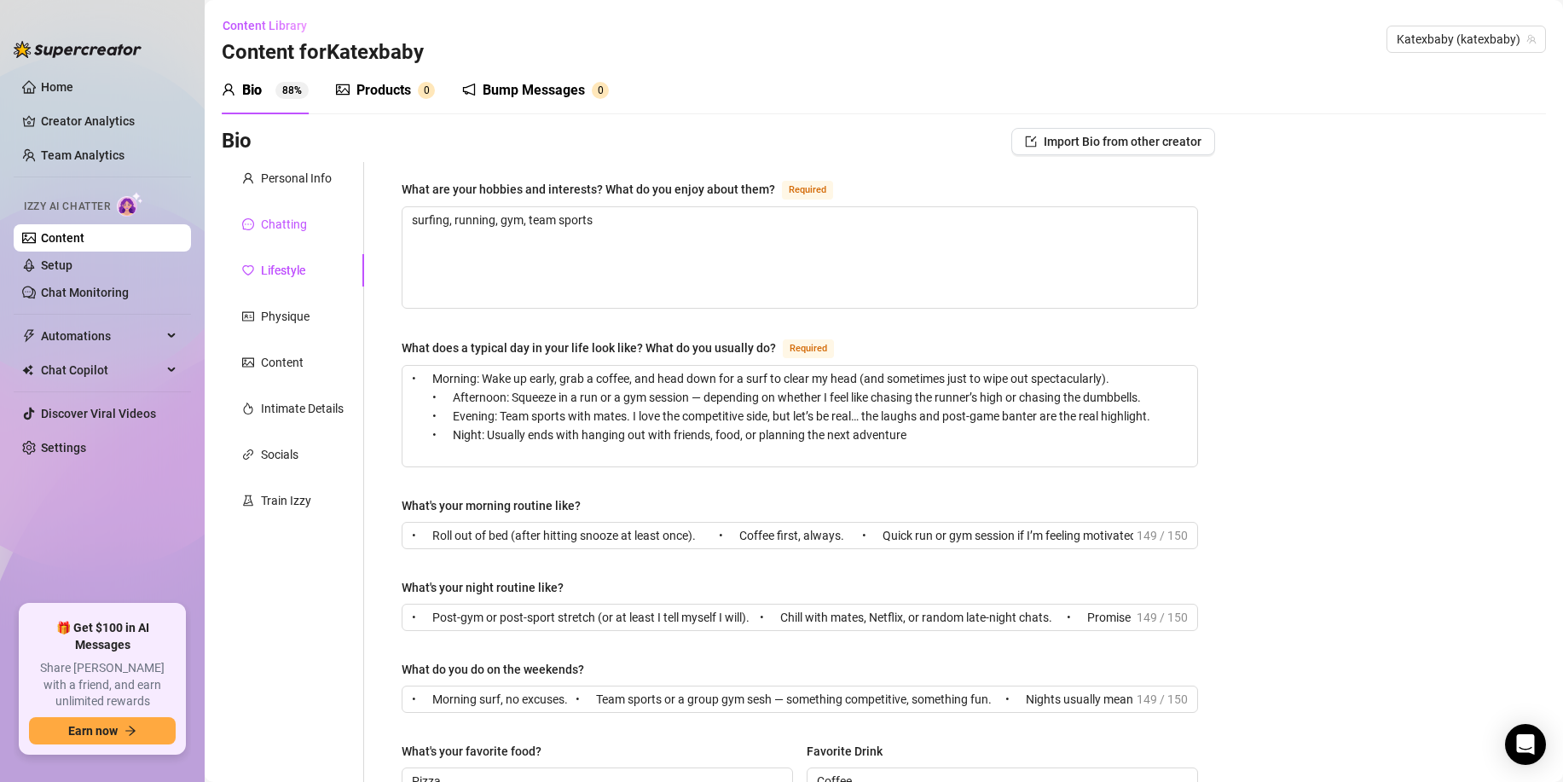
click at [256, 218] on div "Chatting" at bounding box center [274, 224] width 65 height 19
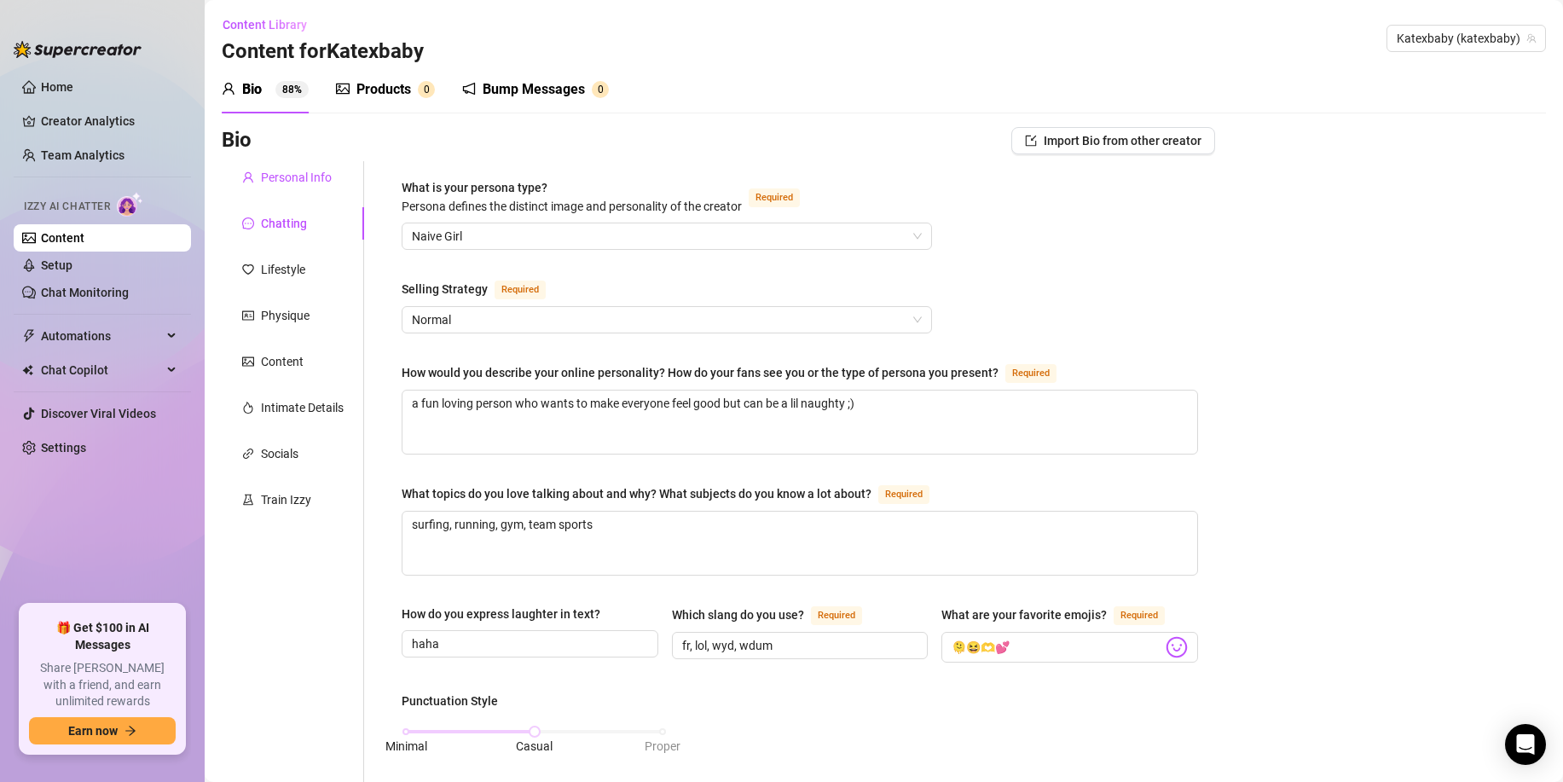
click at [273, 168] on div "Personal Info" at bounding box center [296, 177] width 71 height 19
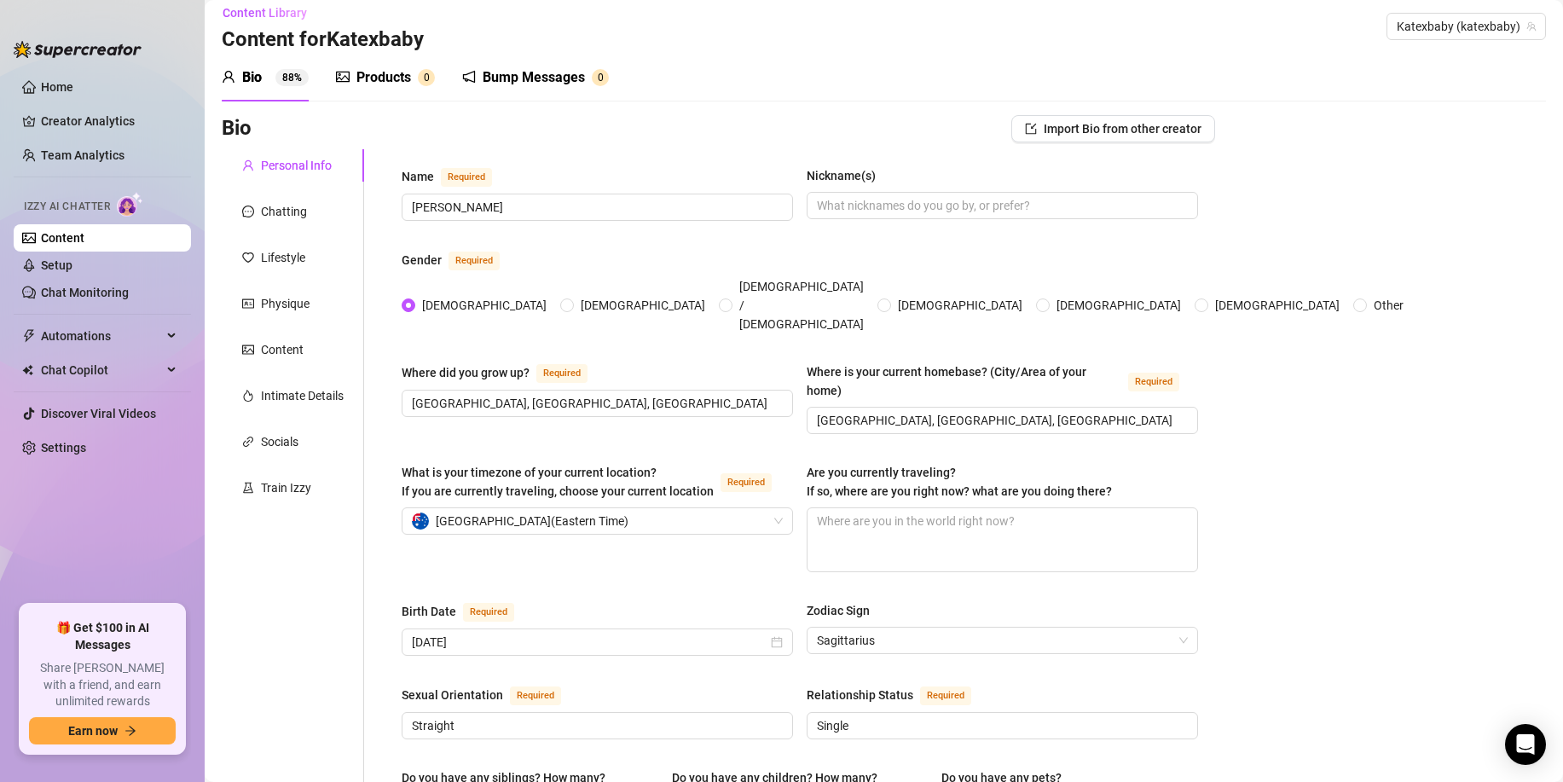
scroll to position [16, 0]
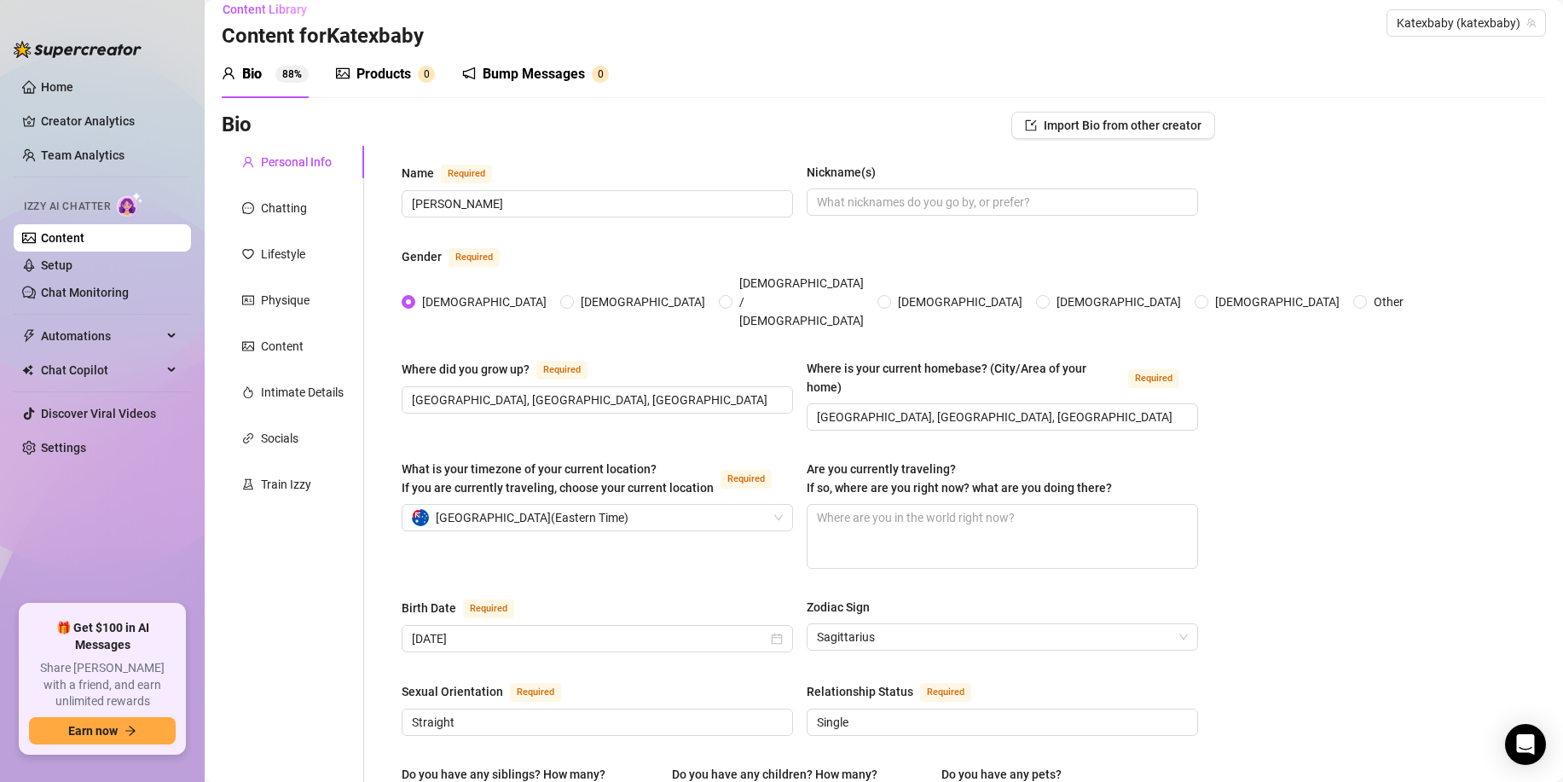
click at [375, 79] on div "Products" at bounding box center [384, 74] width 55 height 20
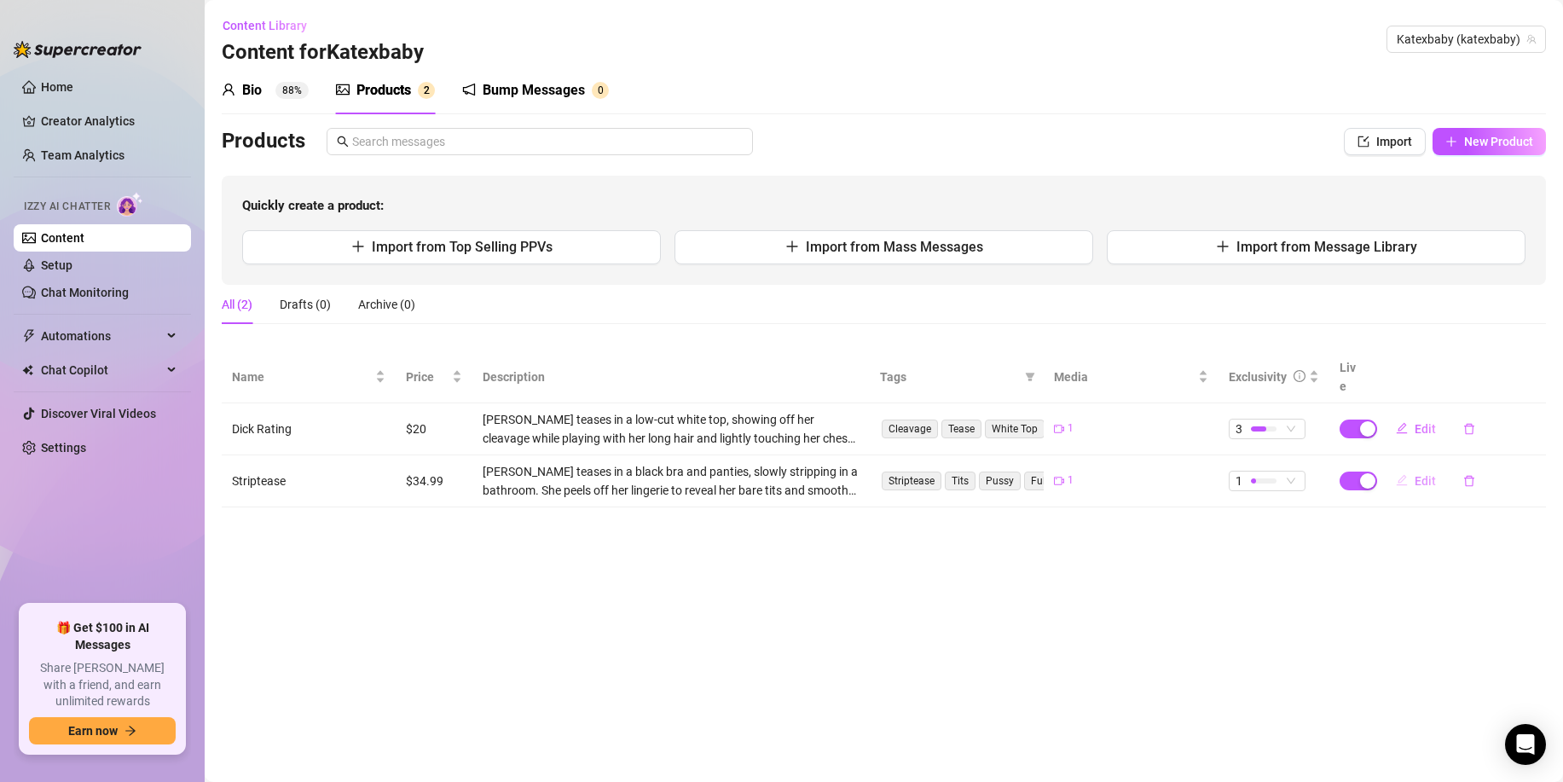
click at [1410, 467] on button "Edit" at bounding box center [1416, 480] width 67 height 27
type textarea "Type your message here..."
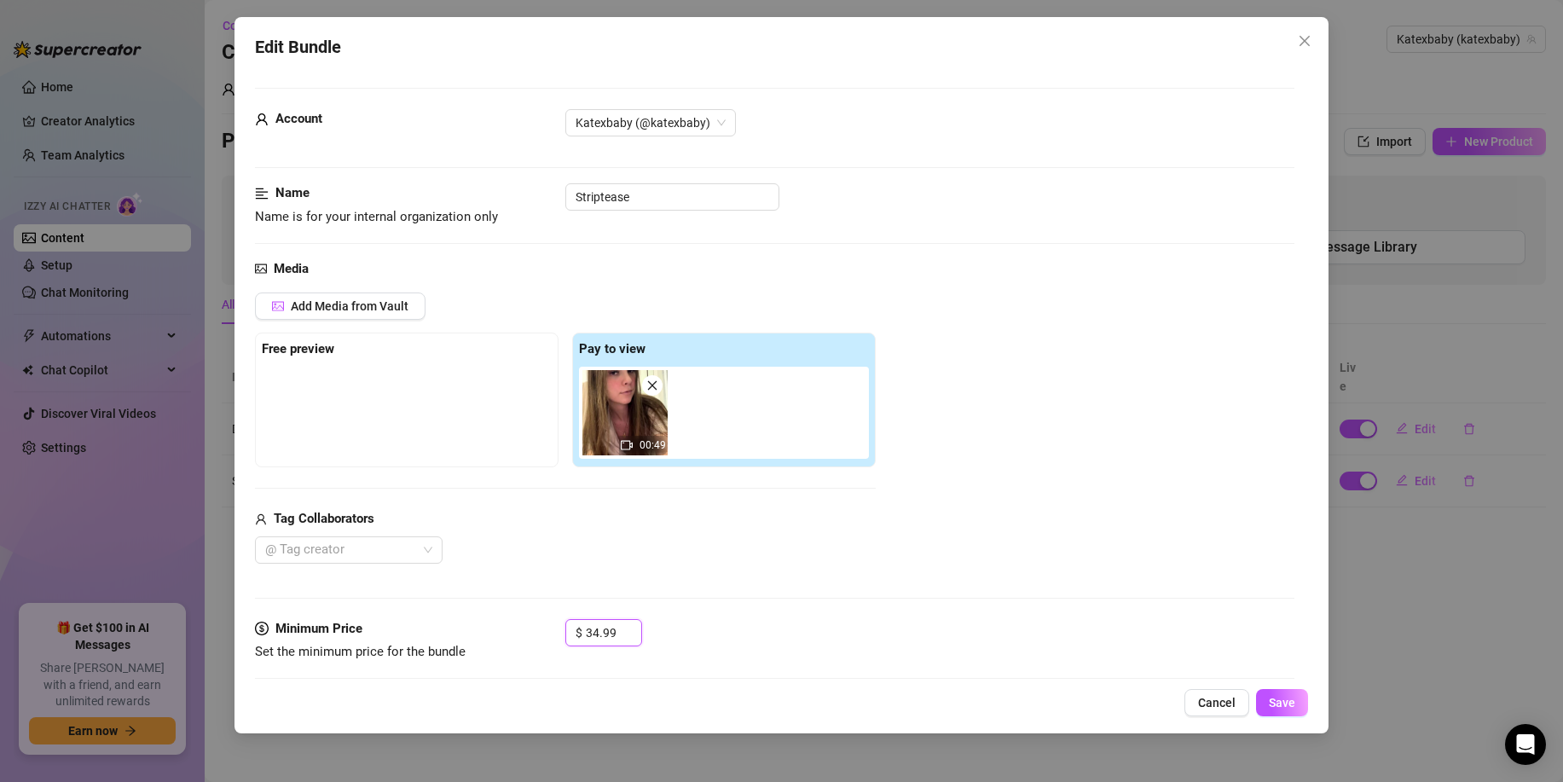
drag, startPoint x: 621, startPoint y: 628, endPoint x: 554, endPoint y: 626, distance: 67.4
click at [556, 626] on div "Minimum Price Set the minimum price for the bundle $ 34.99" at bounding box center [775, 641] width 1040 height 44
type input "30"
click at [1278, 704] on span "Save" at bounding box center [1282, 703] width 26 height 14
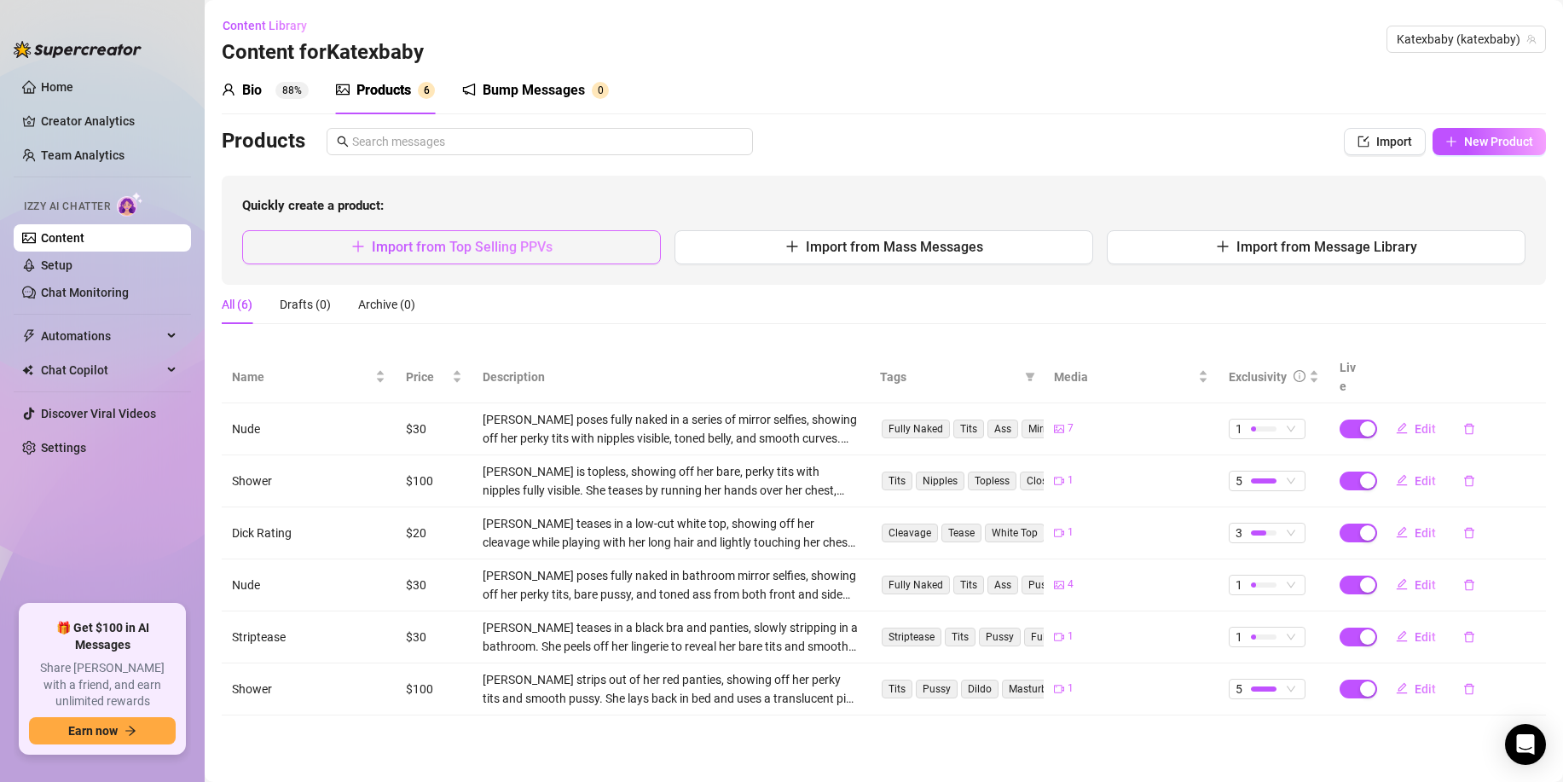
click at [577, 249] on button "Import from Top Selling PPVs" at bounding box center [451, 247] width 419 height 34
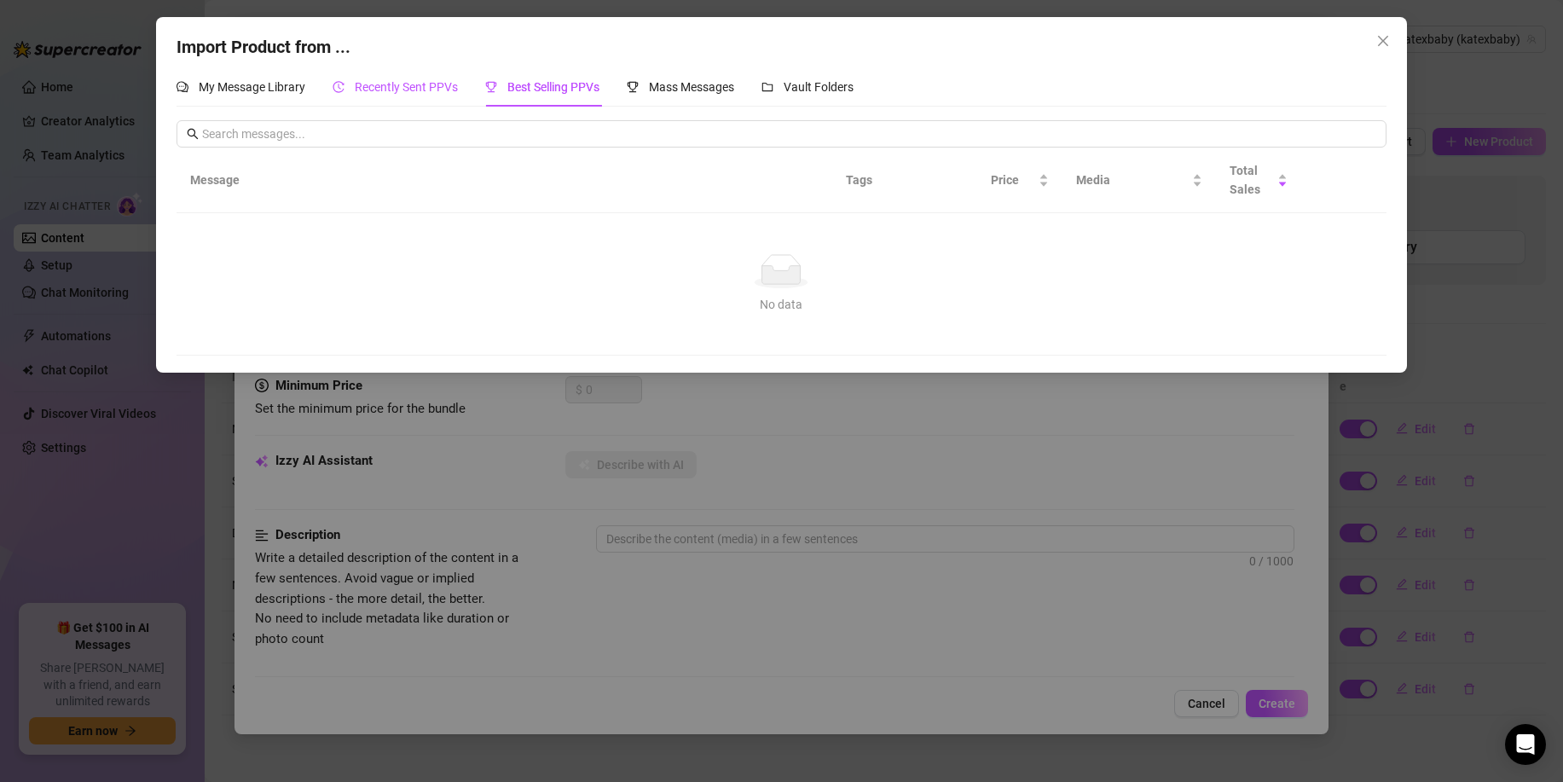
click at [409, 90] on span "Recently Sent PPVs" at bounding box center [406, 87] width 103 height 14
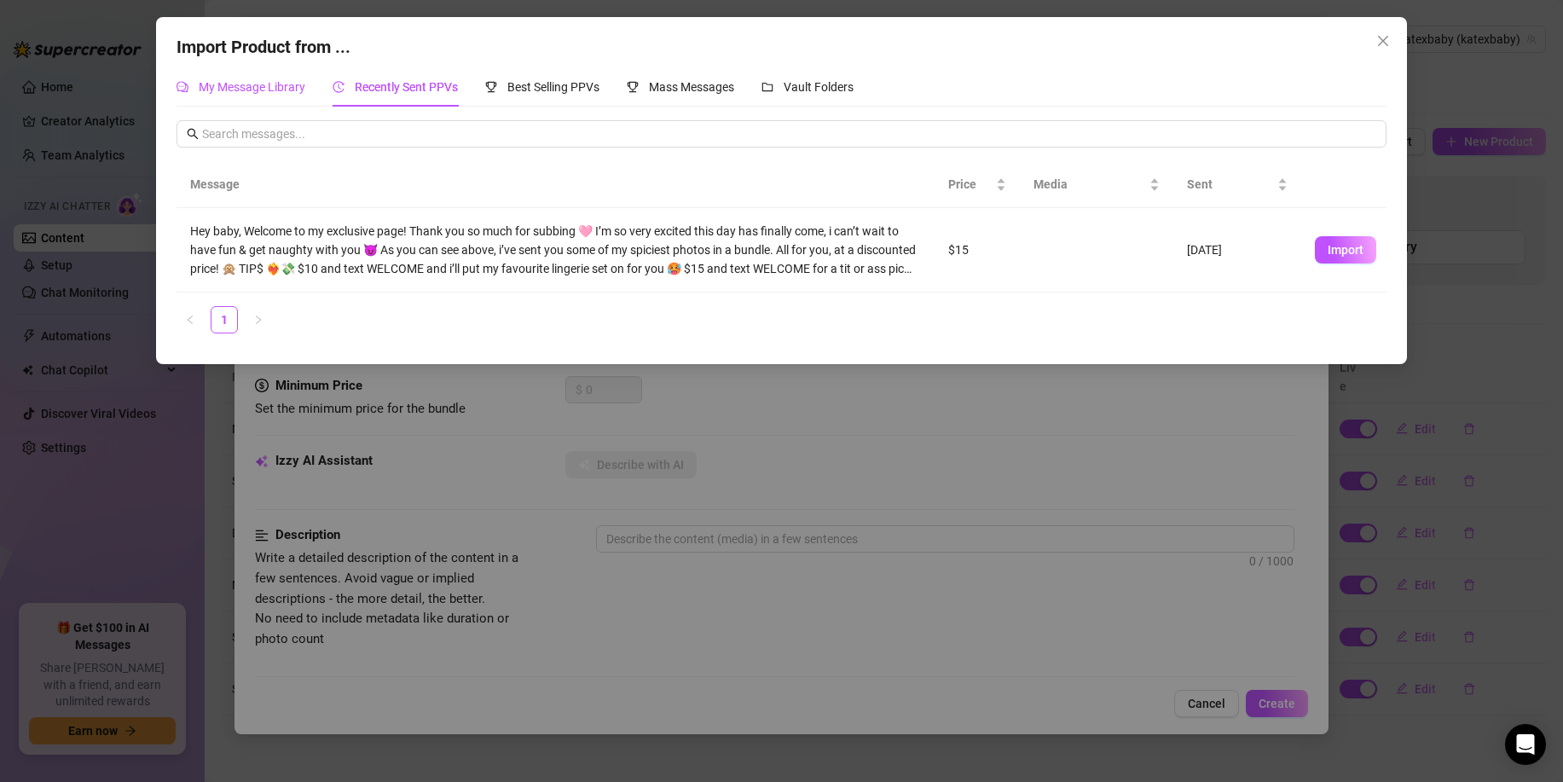
click at [247, 95] on div "My Message Library" at bounding box center [241, 87] width 129 height 19
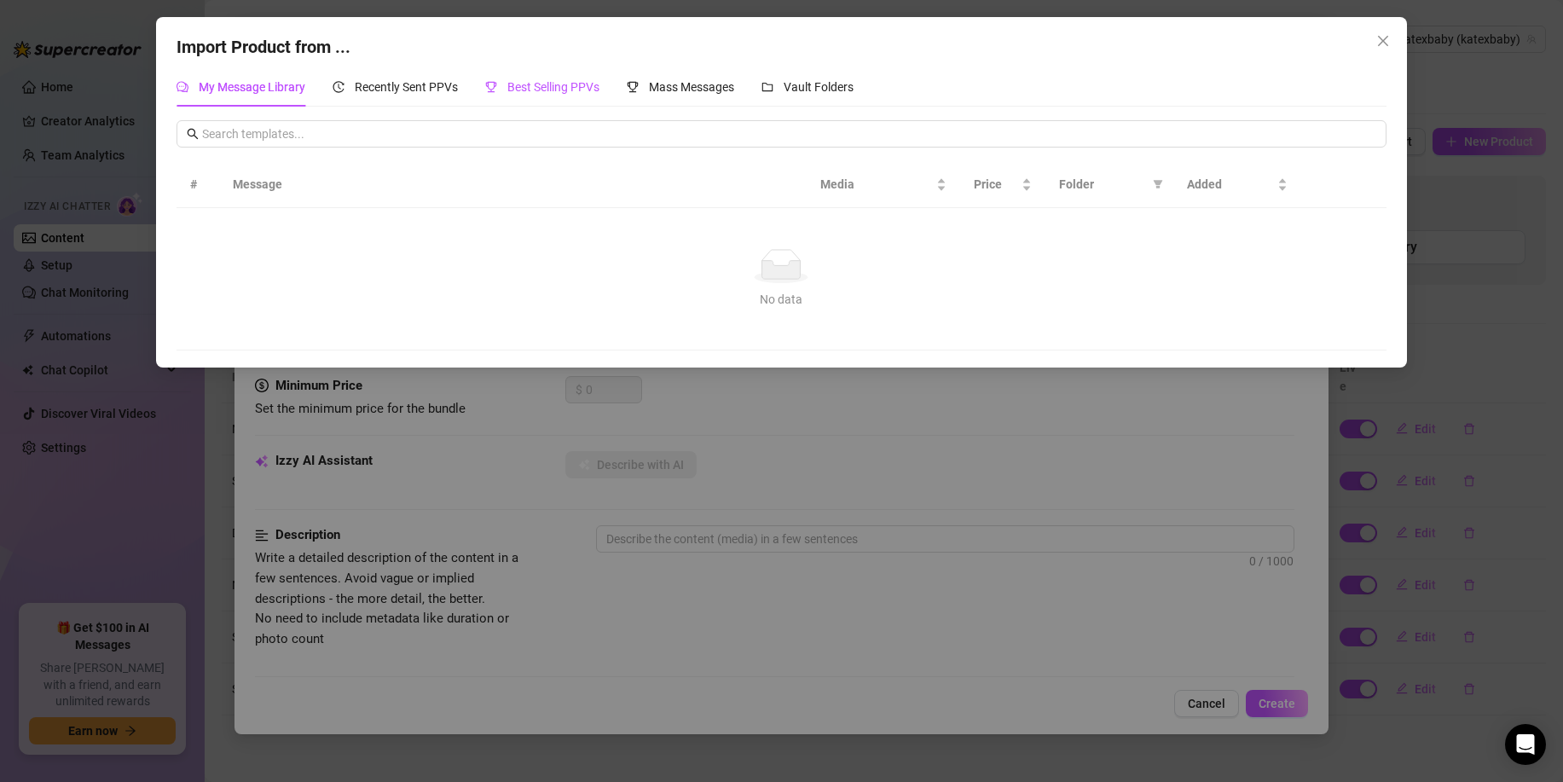
click at [544, 93] on span "Best Selling PPVs" at bounding box center [554, 87] width 92 height 14
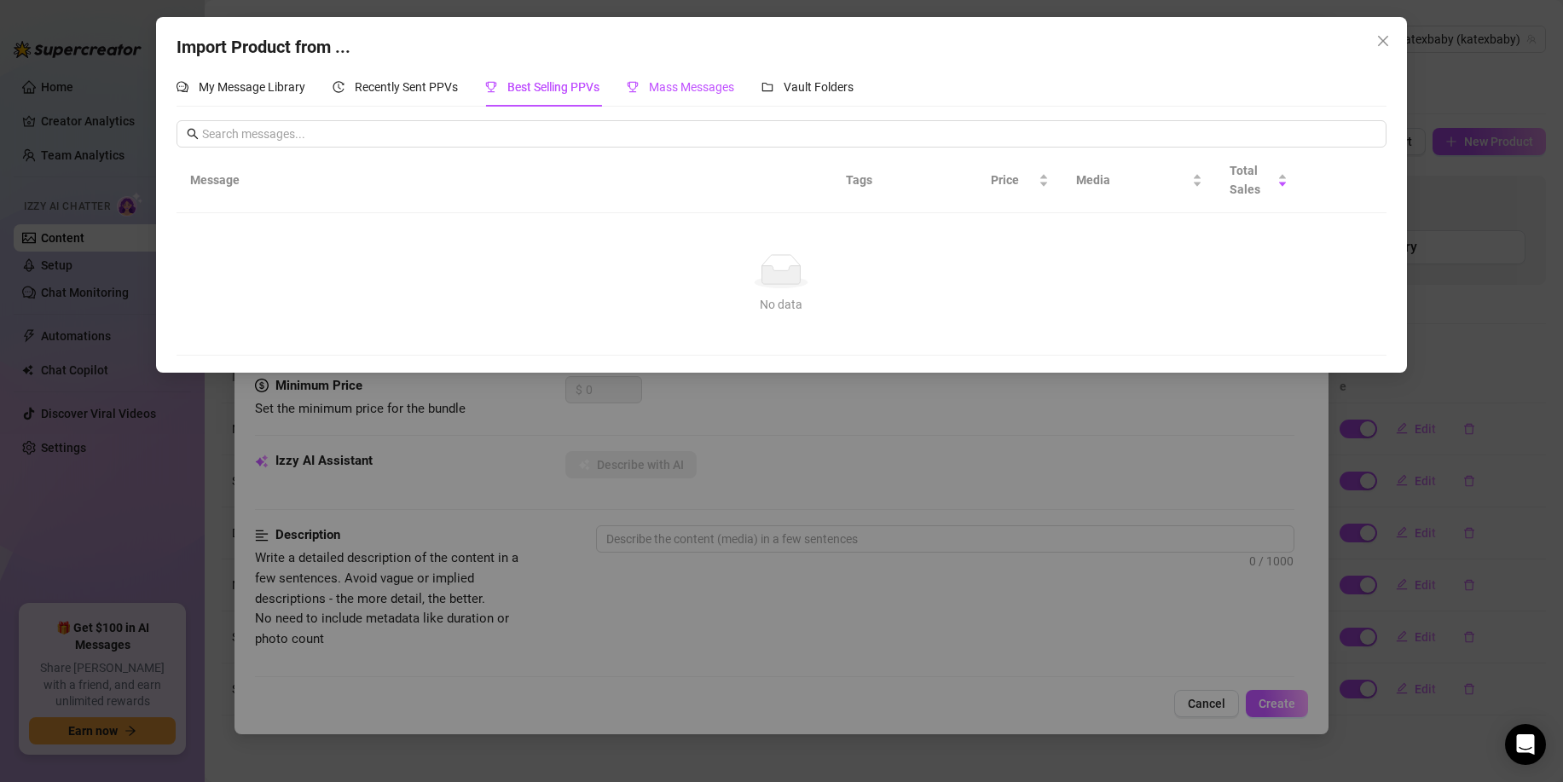
click at [666, 90] on span "Mass Messages" at bounding box center [691, 87] width 85 height 14
click at [792, 93] on span "Vault Folders" at bounding box center [819, 87] width 70 height 14
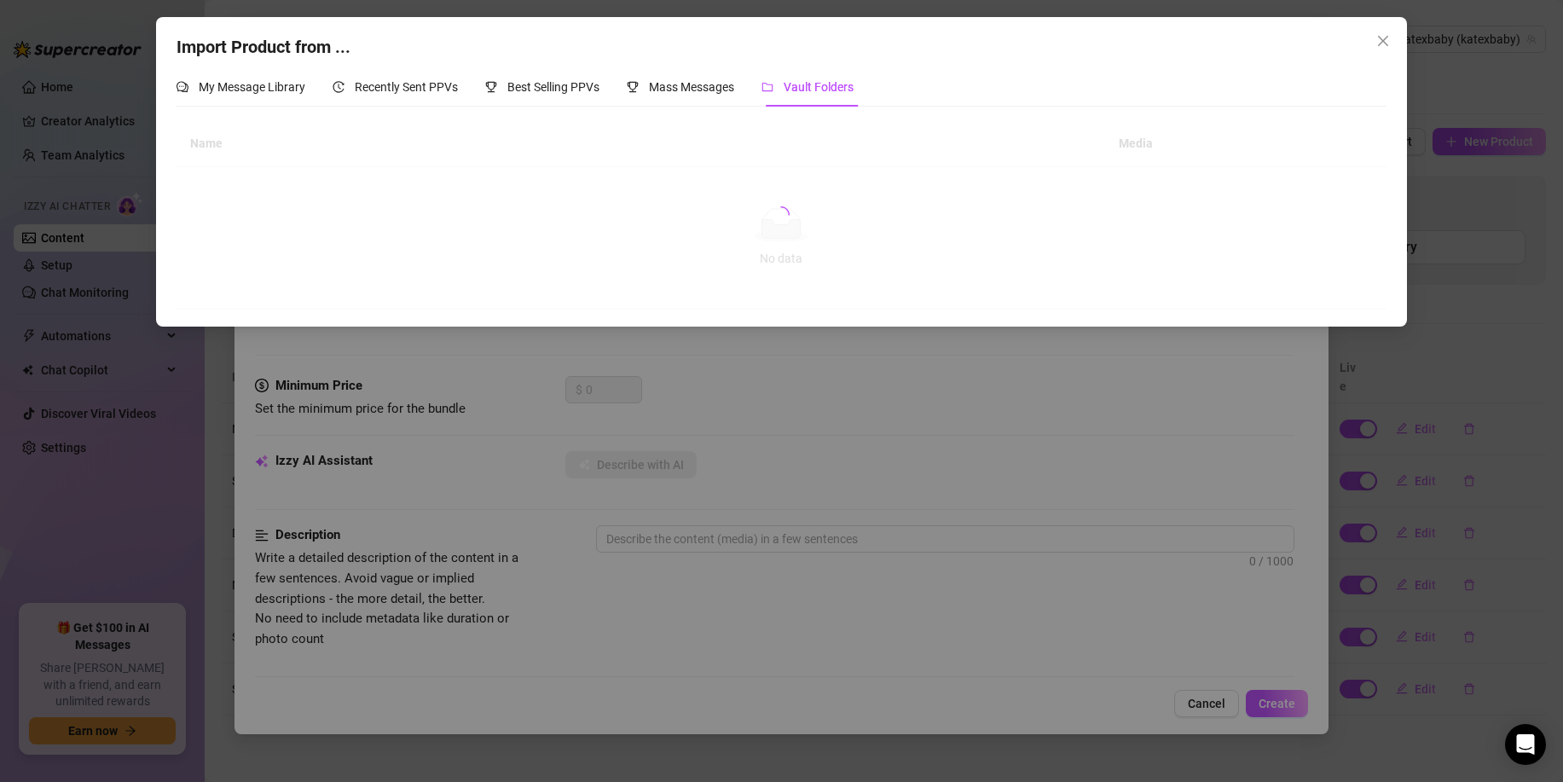
click at [757, 375] on div "Import Product from ... My Message Library Recently Sent PPVs Best Selling PPVs…" at bounding box center [781, 391] width 1563 height 782
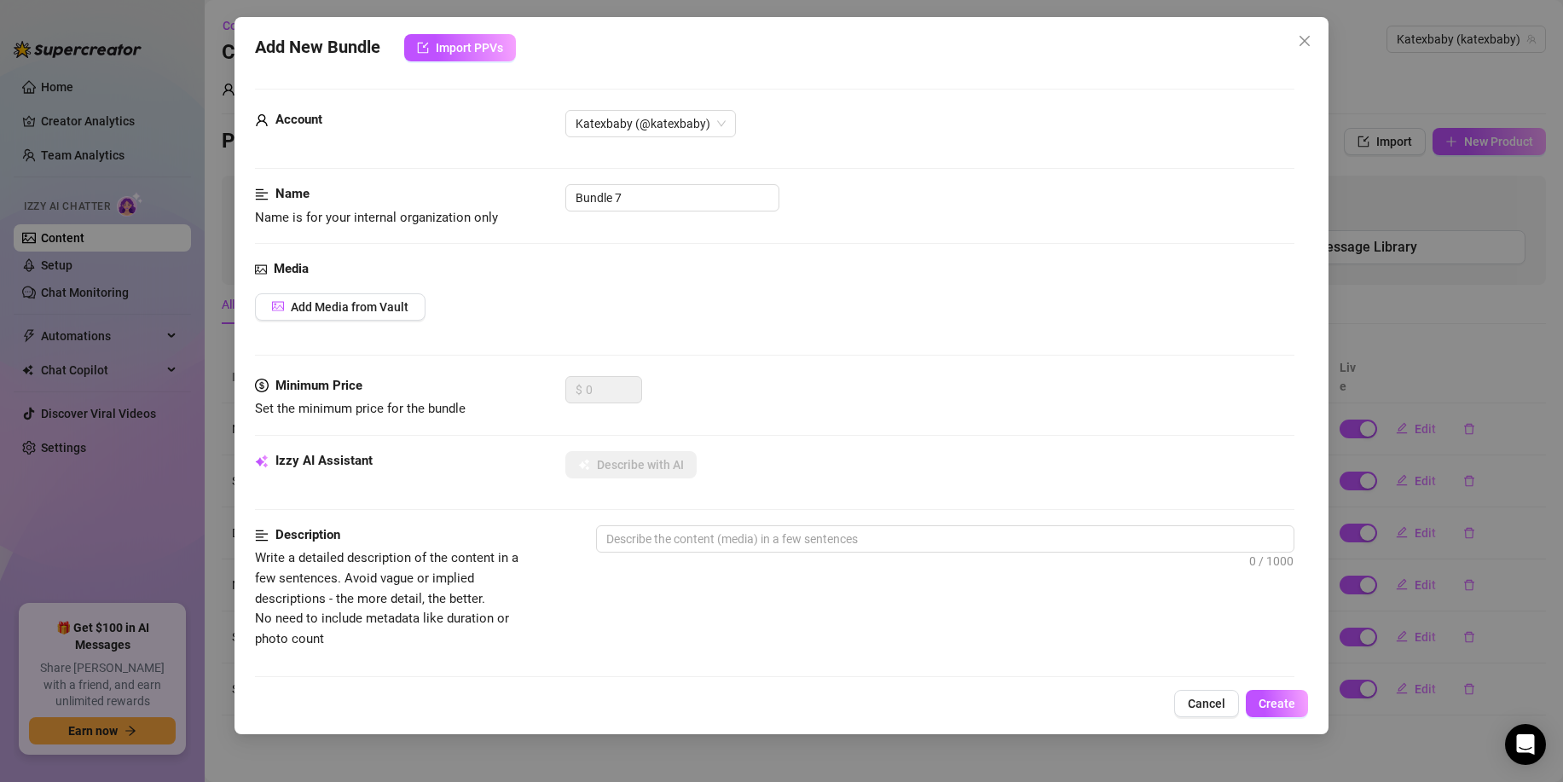
click at [1201, 695] on button "Cancel" at bounding box center [1207, 703] width 65 height 27
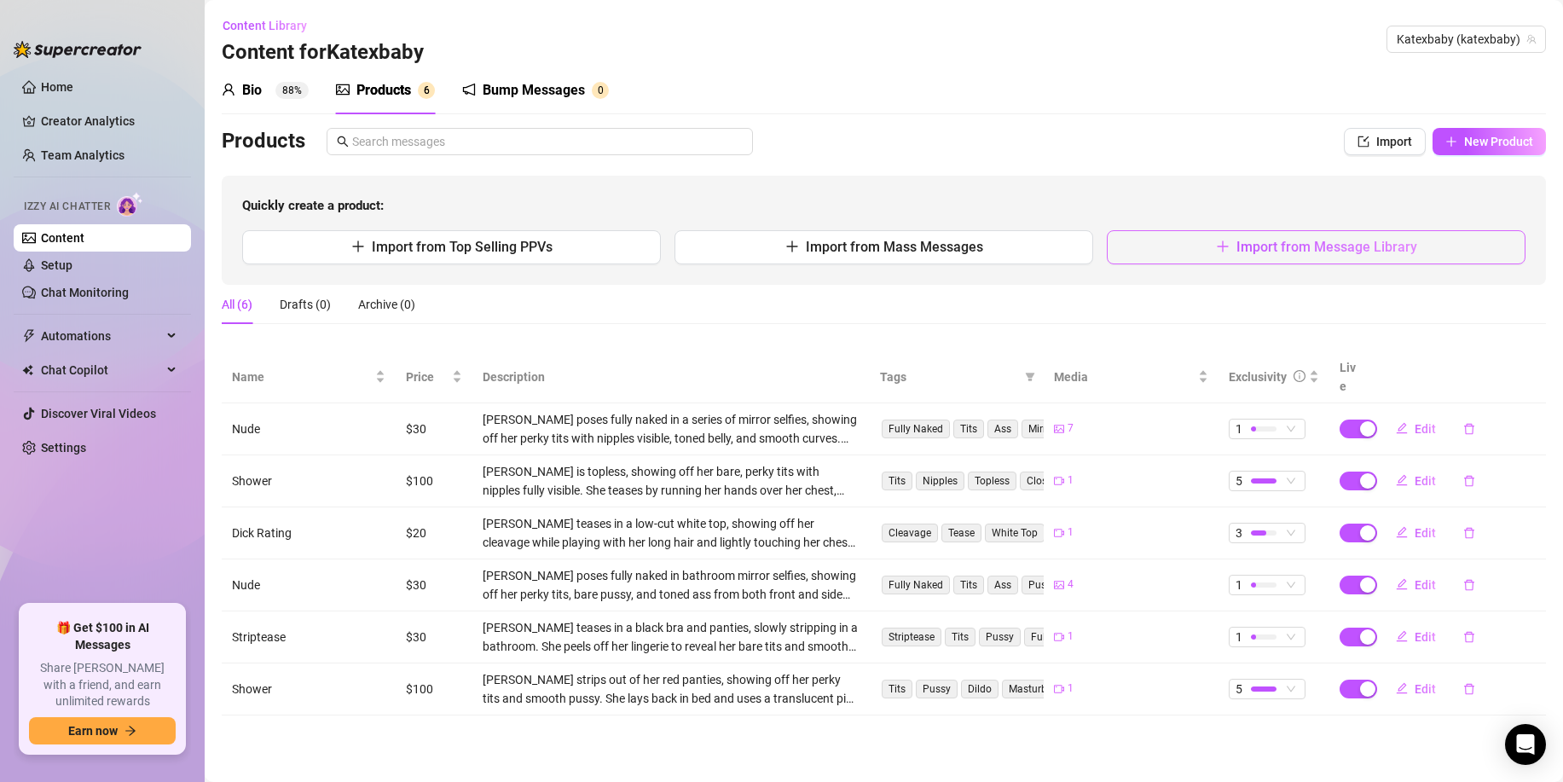
click at [1167, 251] on button "Import from Message Library" at bounding box center [1316, 247] width 419 height 34
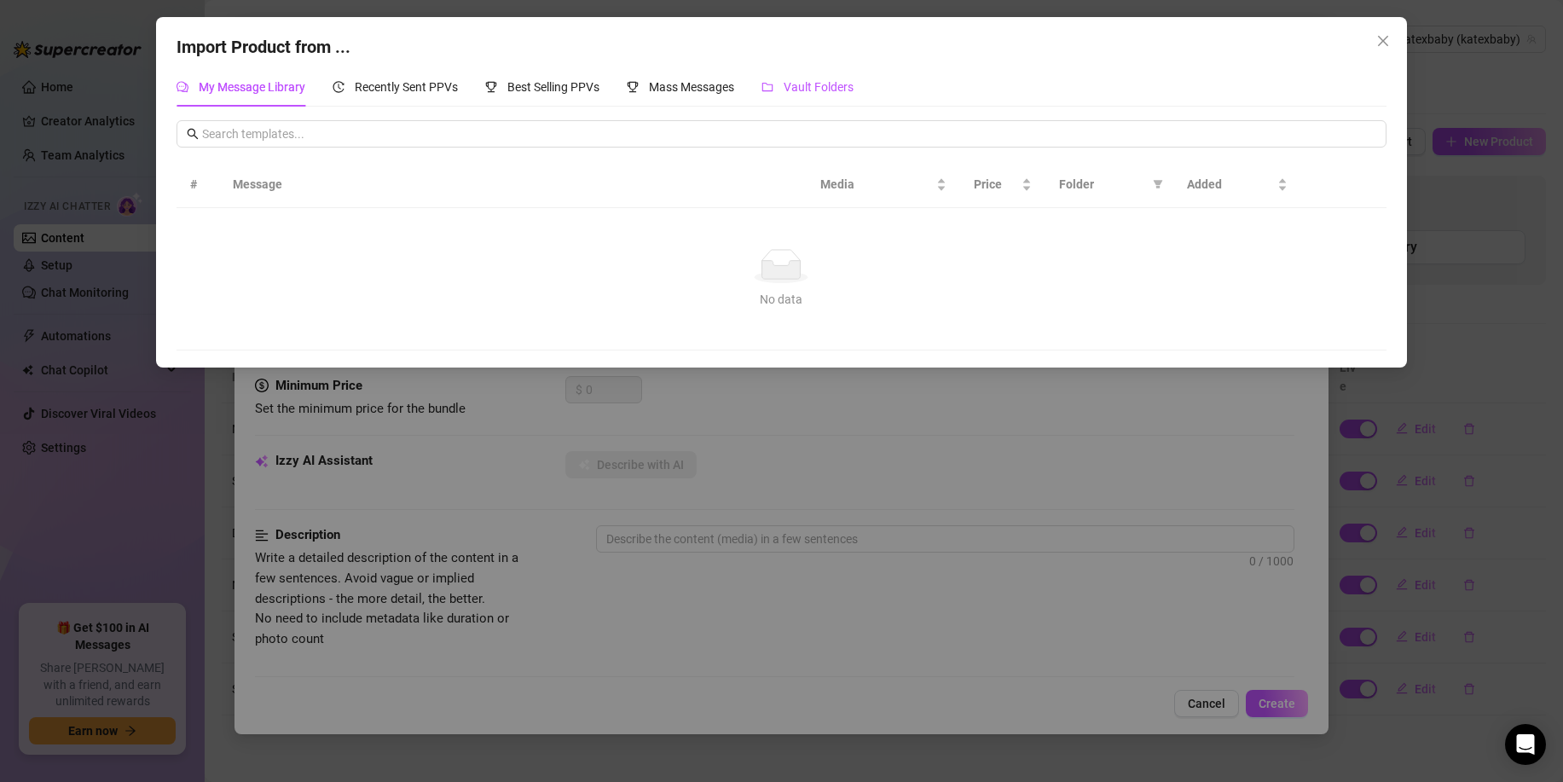
click at [800, 93] on span "Vault Folders" at bounding box center [819, 87] width 70 height 14
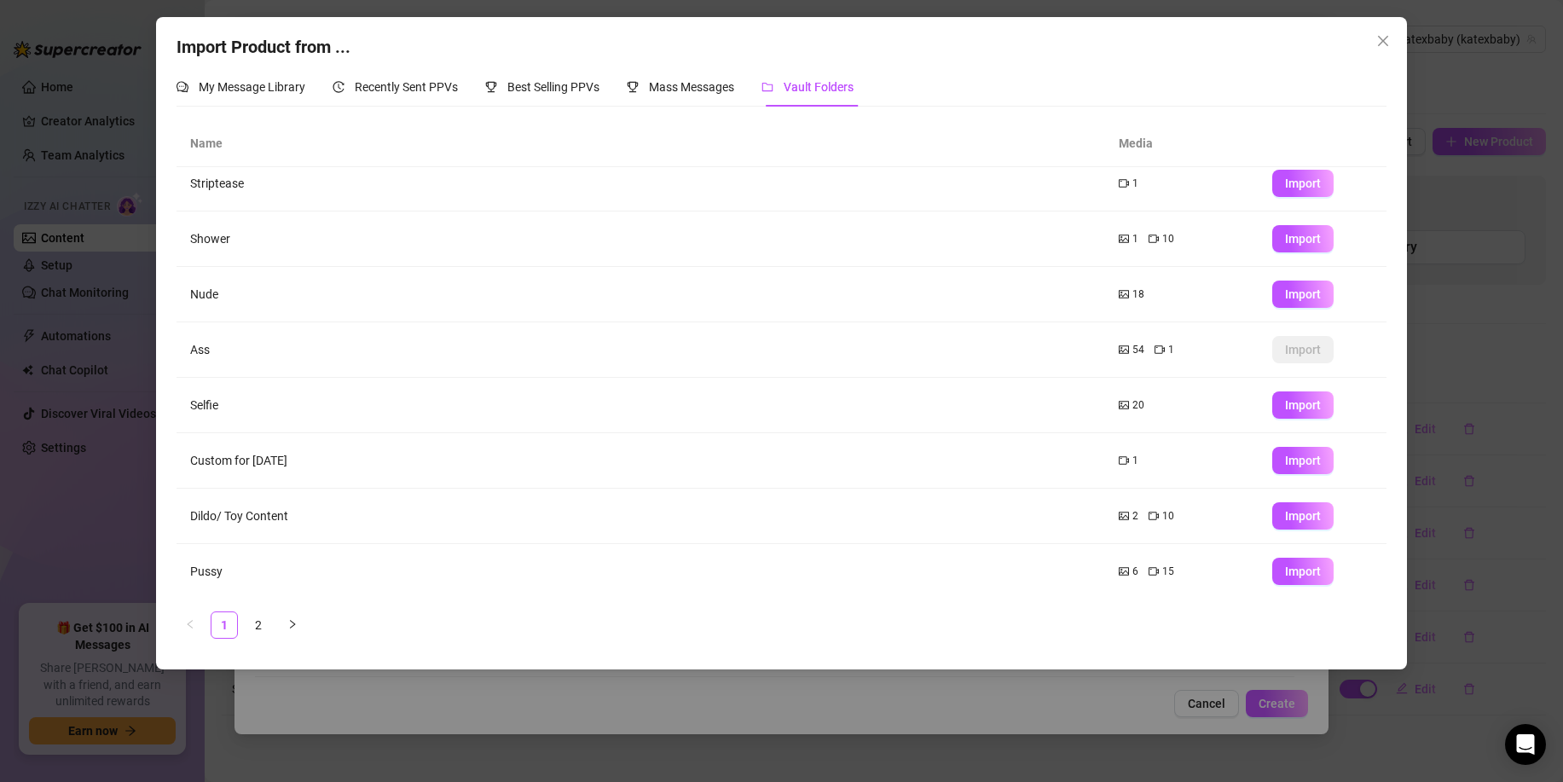
scroll to position [124, 0]
click at [1307, 570] on span "Import" at bounding box center [1303, 570] width 36 height 14
type textarea "Type your message here..."
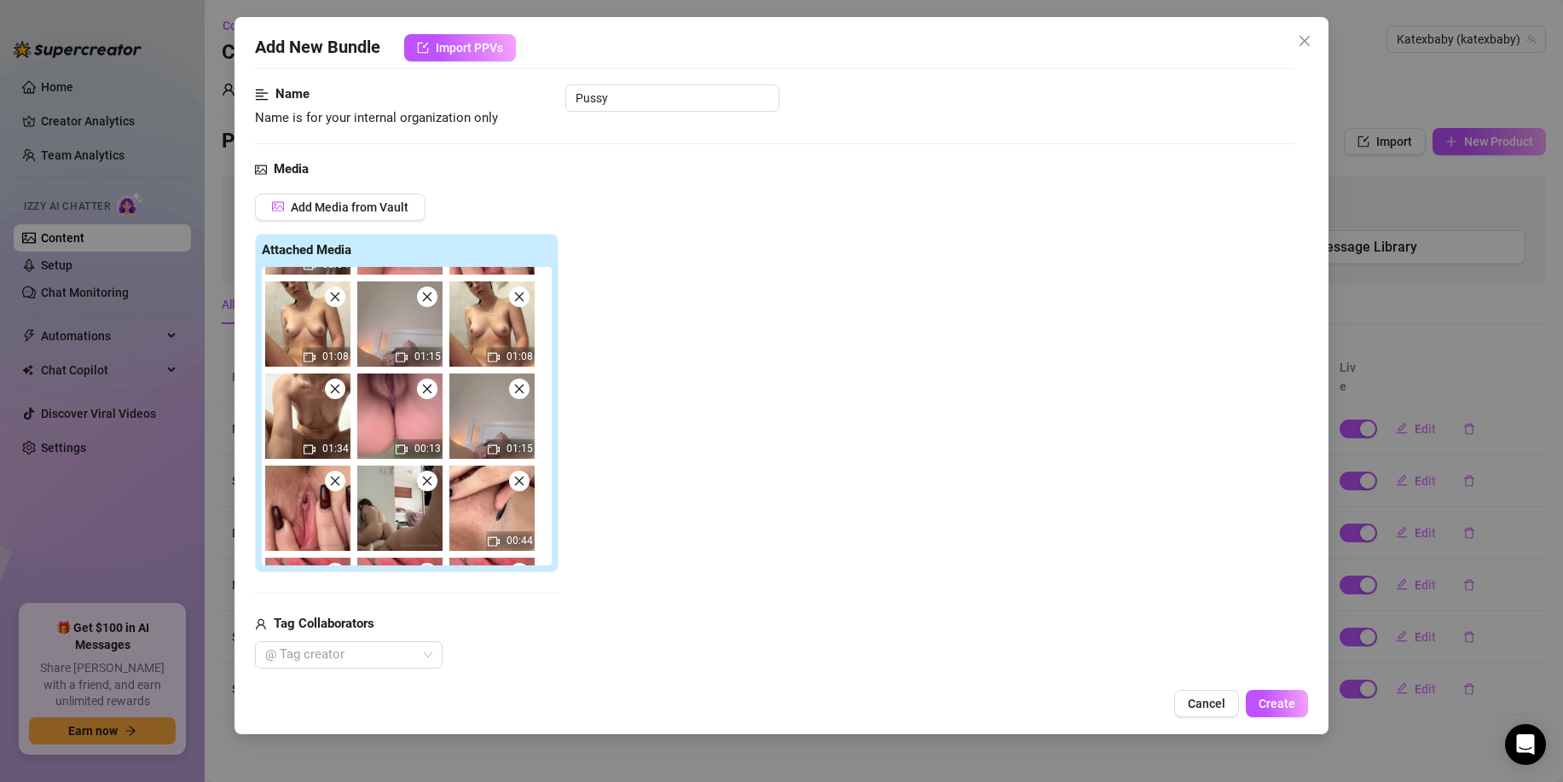
scroll to position [0, 0]
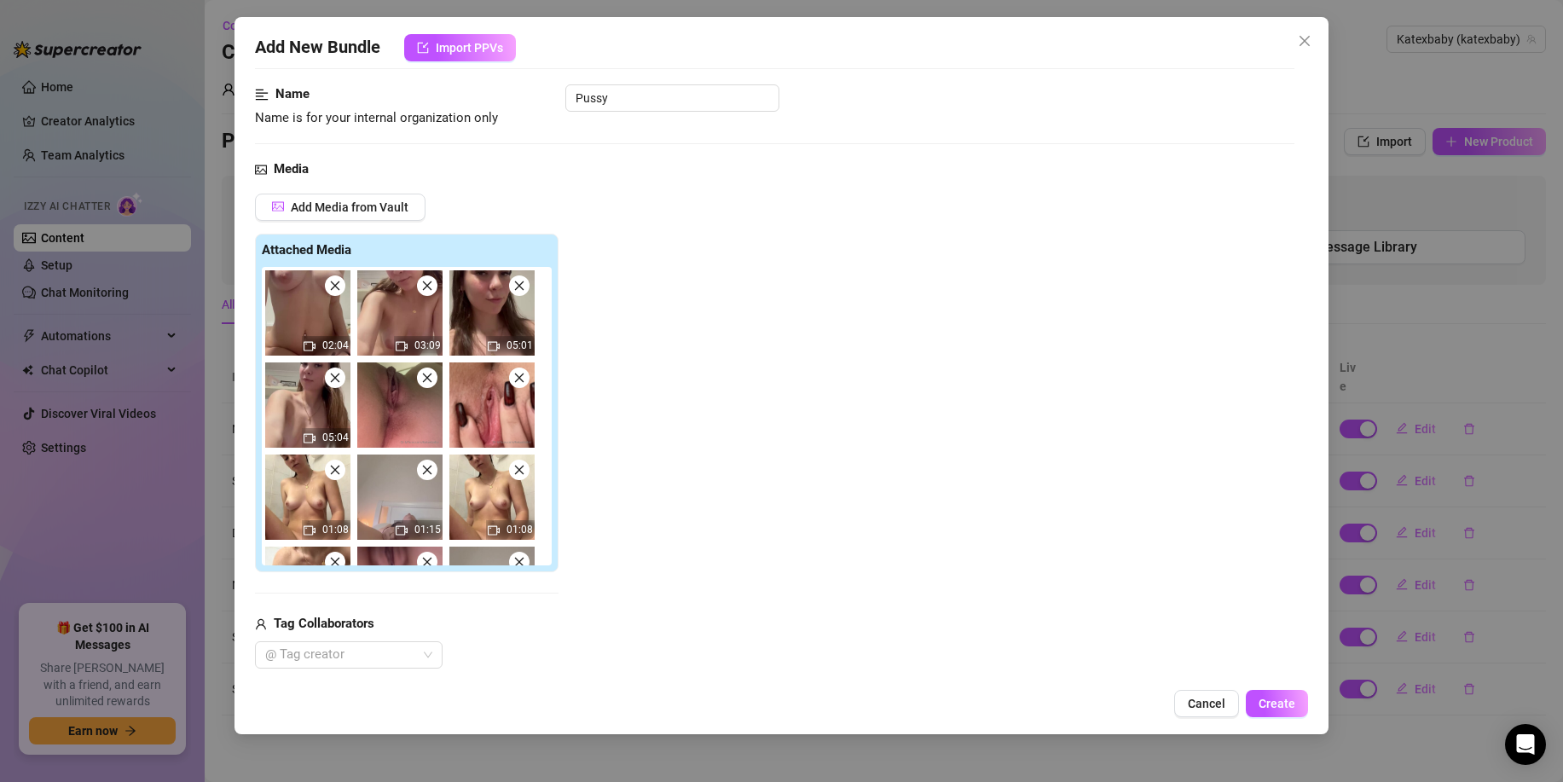
click at [426, 293] on span at bounding box center [427, 286] width 20 height 20
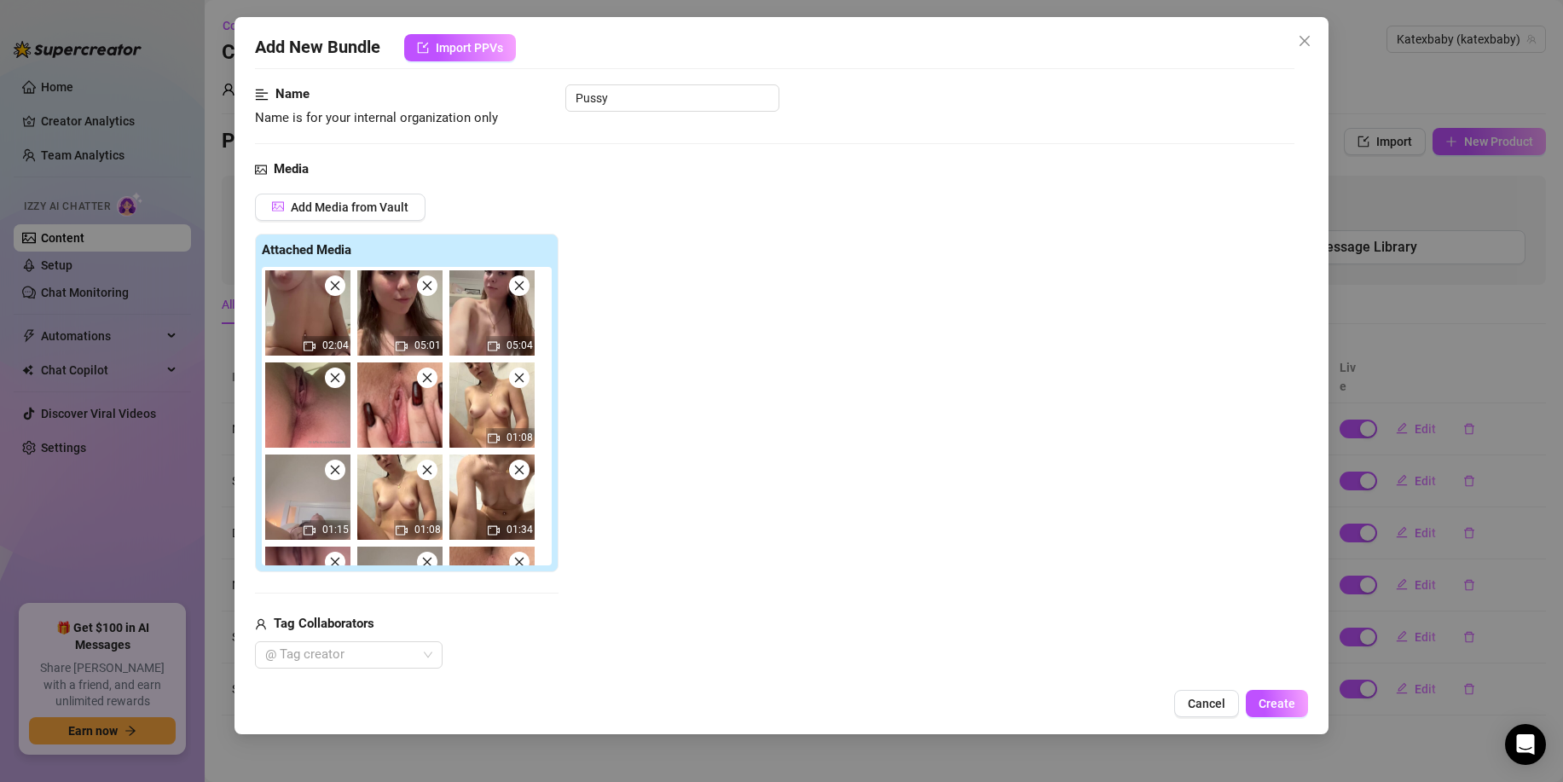
click at [426, 293] on span at bounding box center [427, 286] width 20 height 20
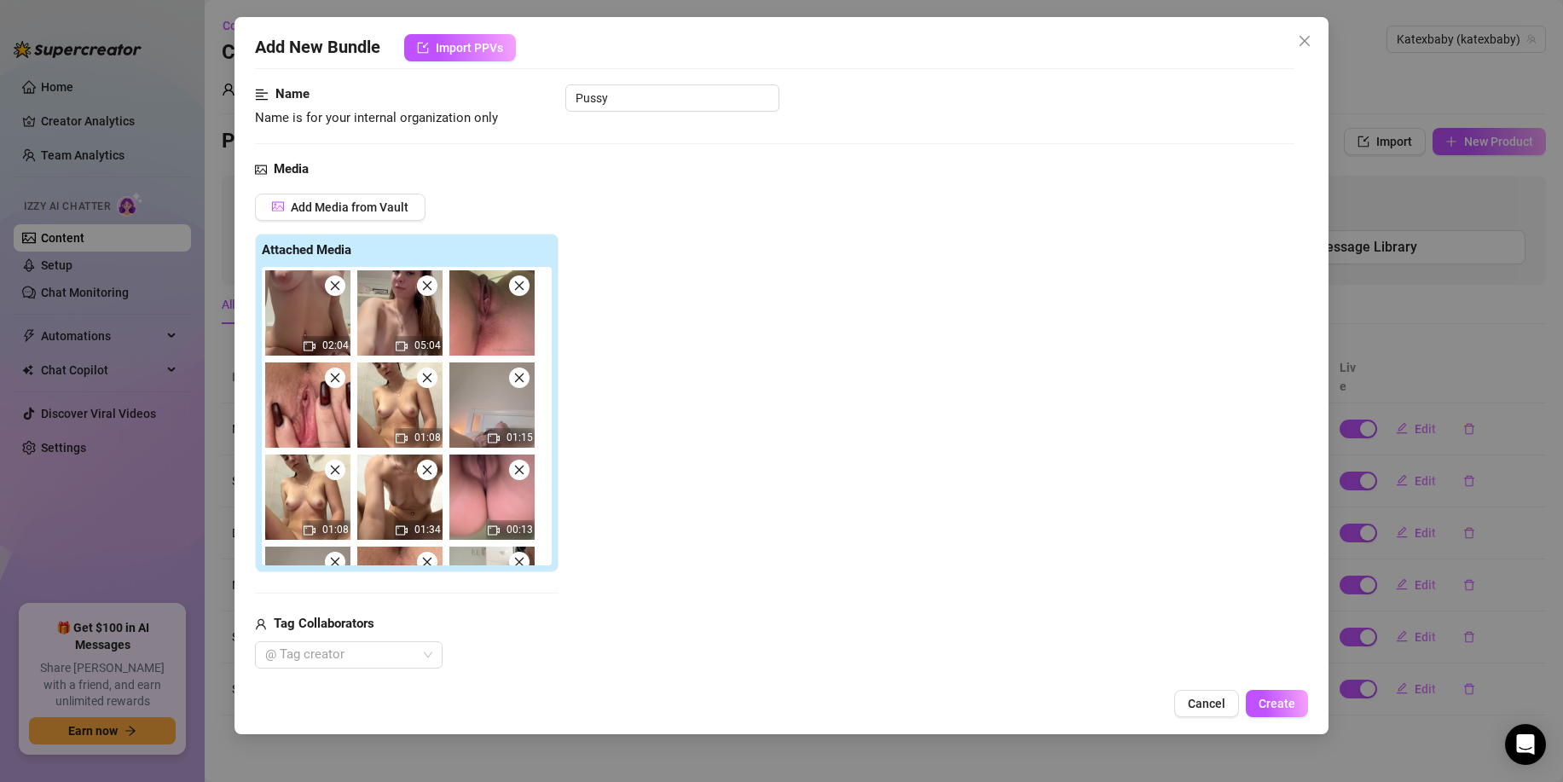
click at [426, 293] on span at bounding box center [427, 286] width 20 height 20
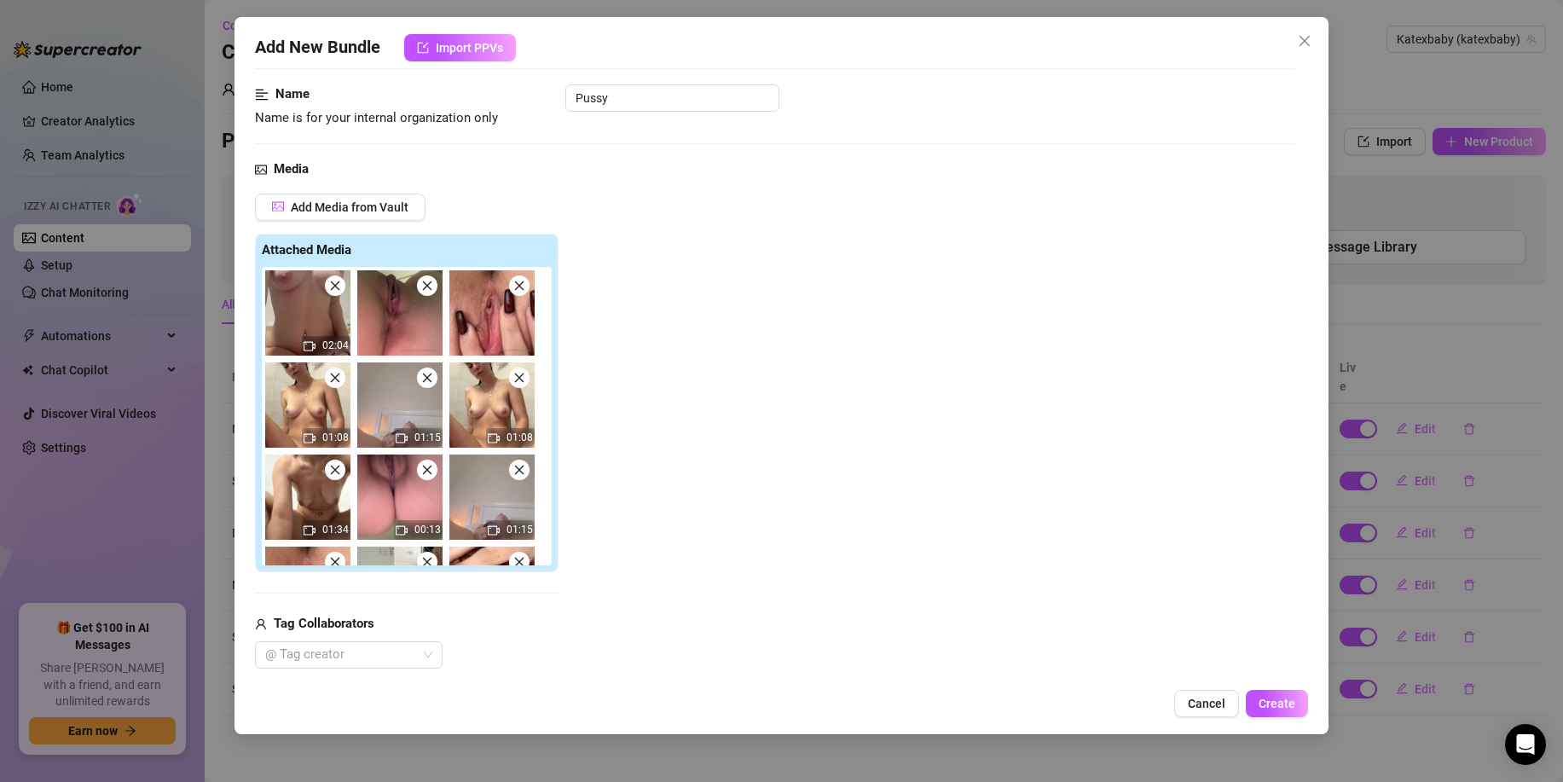
click at [426, 292] on span at bounding box center [427, 286] width 20 height 20
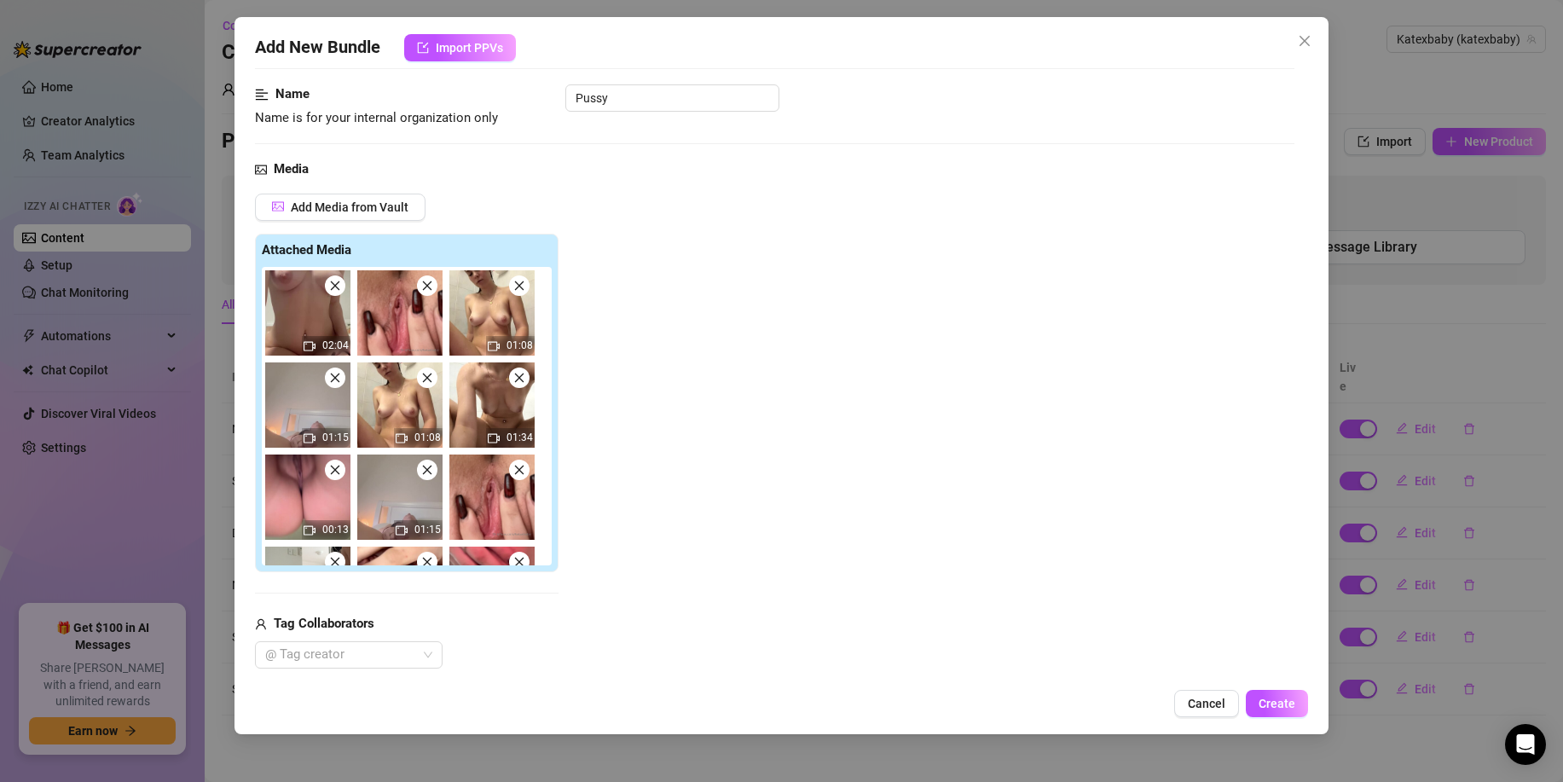
click at [426, 291] on icon "close" at bounding box center [427, 286] width 12 height 12
click at [513, 291] on icon "close" at bounding box center [519, 286] width 12 height 12
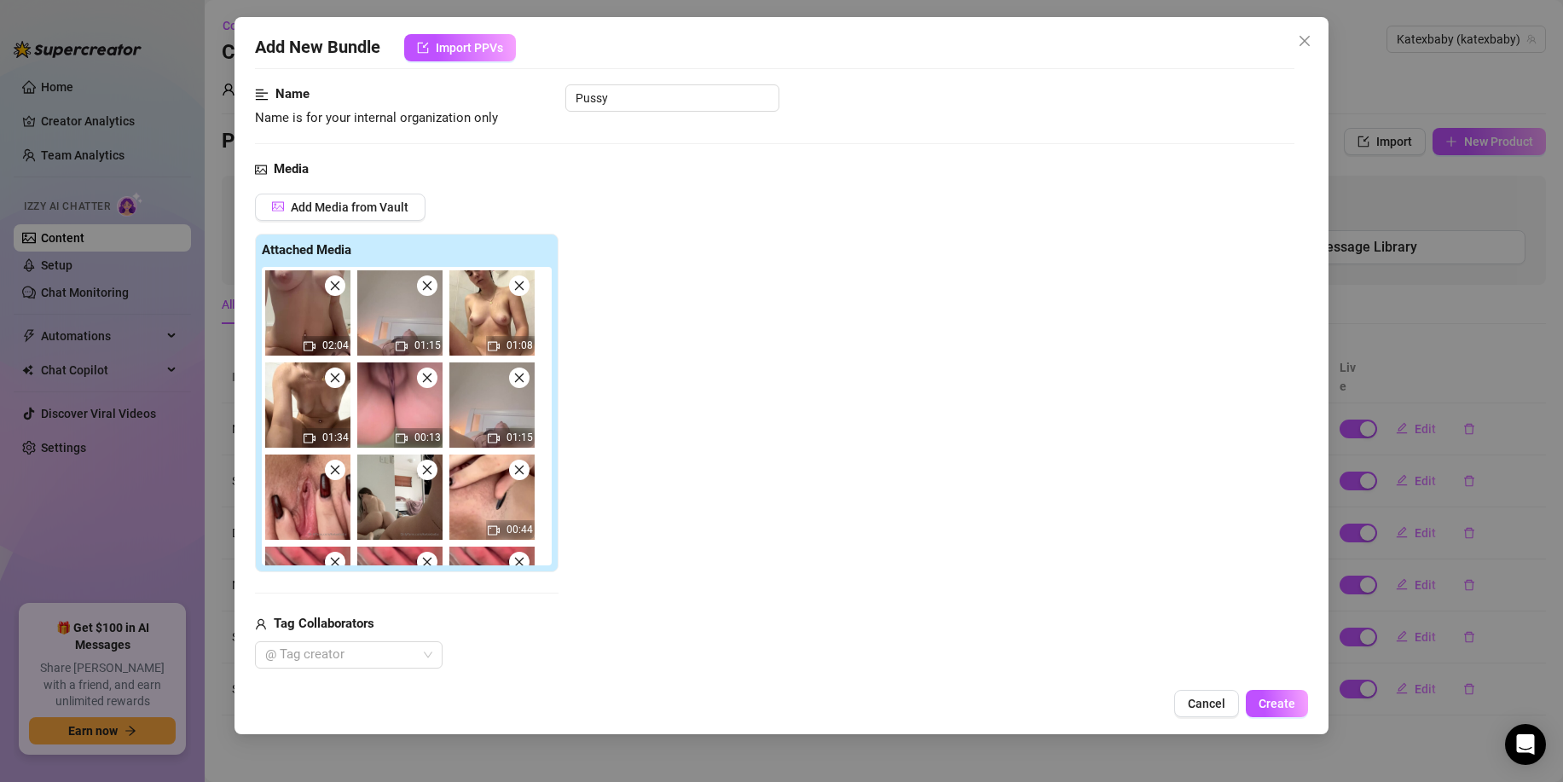
click at [426, 291] on icon "close" at bounding box center [427, 286] width 12 height 12
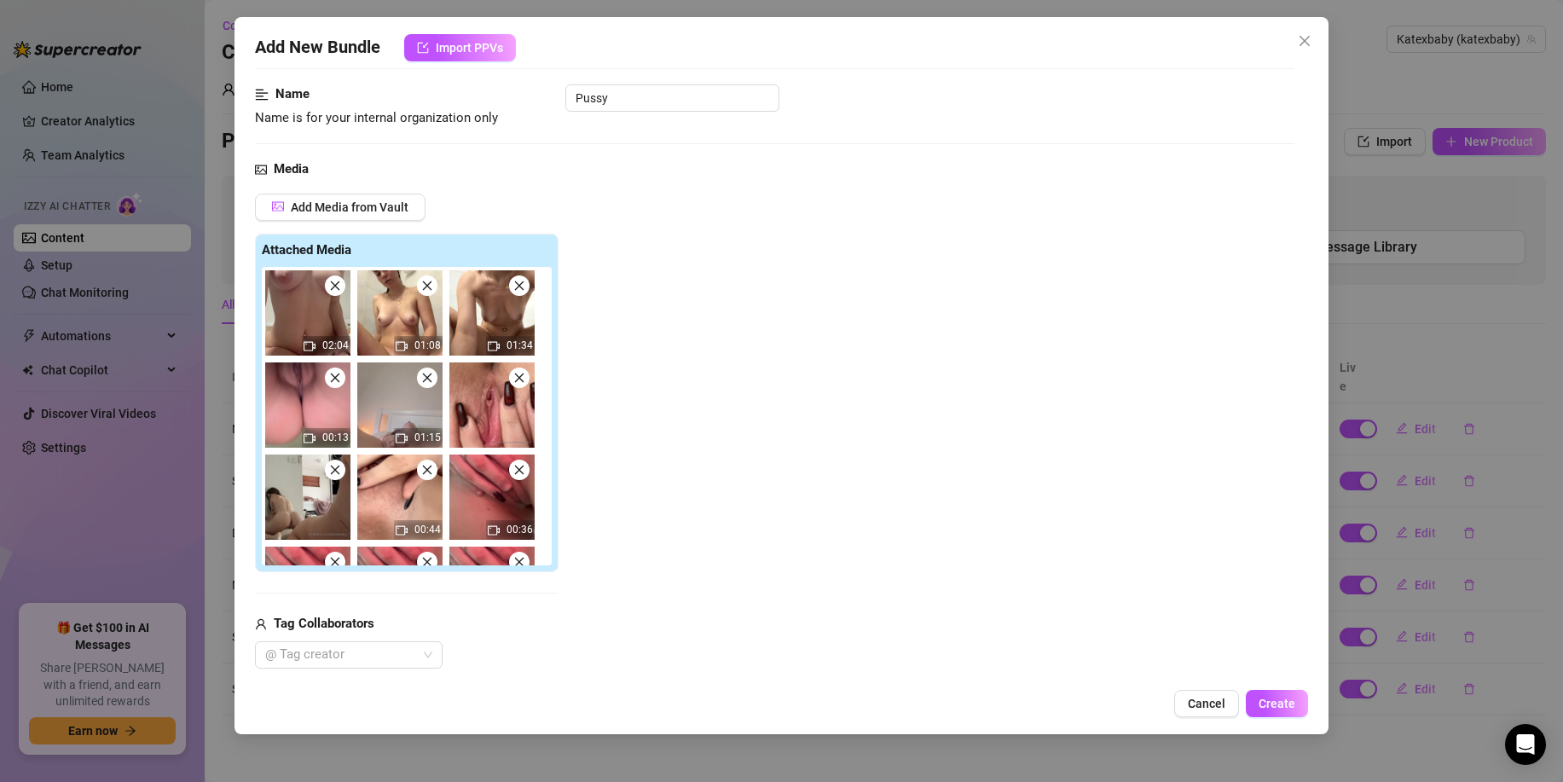
click at [426, 291] on icon "close" at bounding box center [427, 286] width 12 height 12
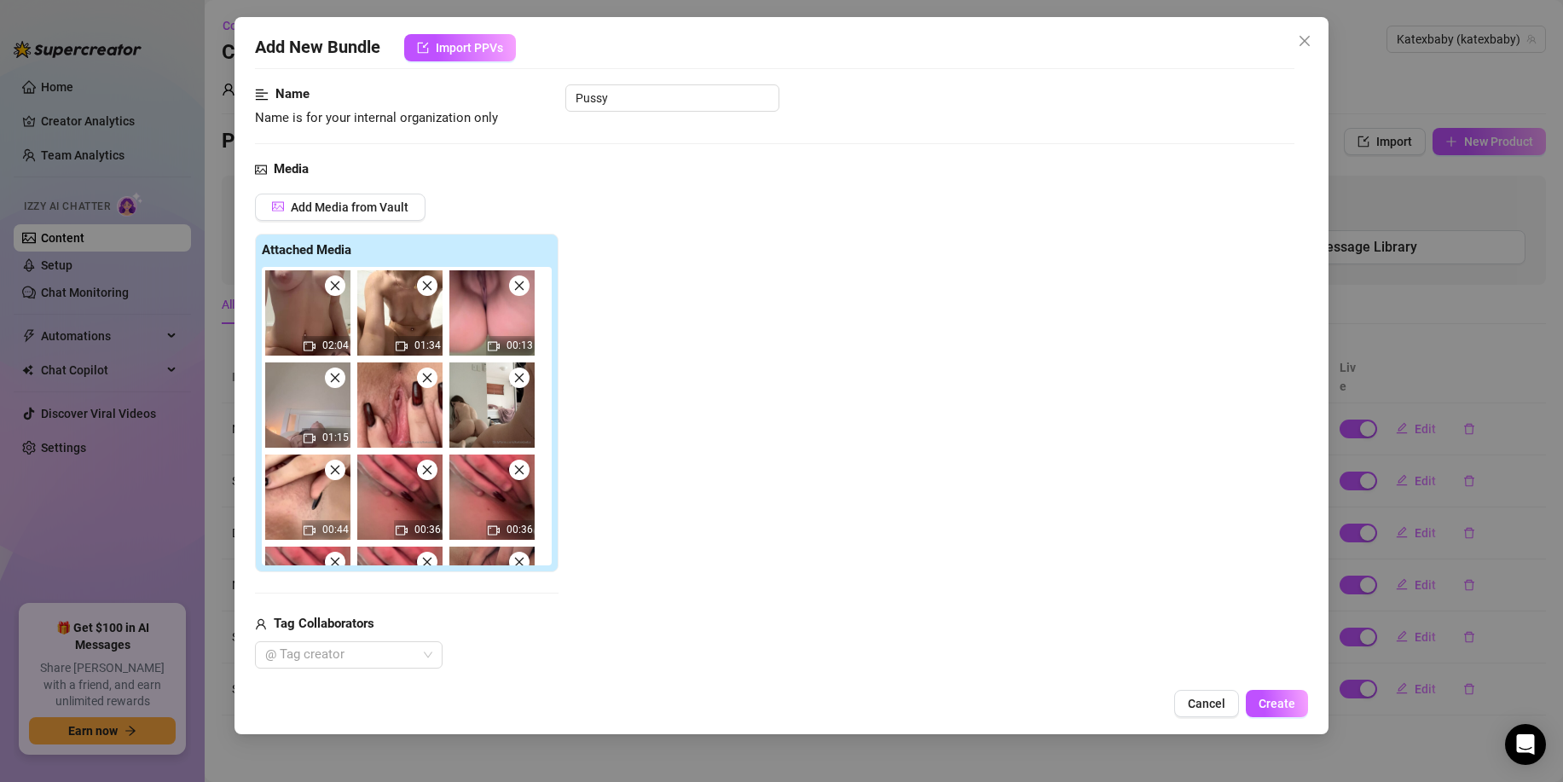
click at [426, 290] on icon "close" at bounding box center [427, 286] width 12 height 12
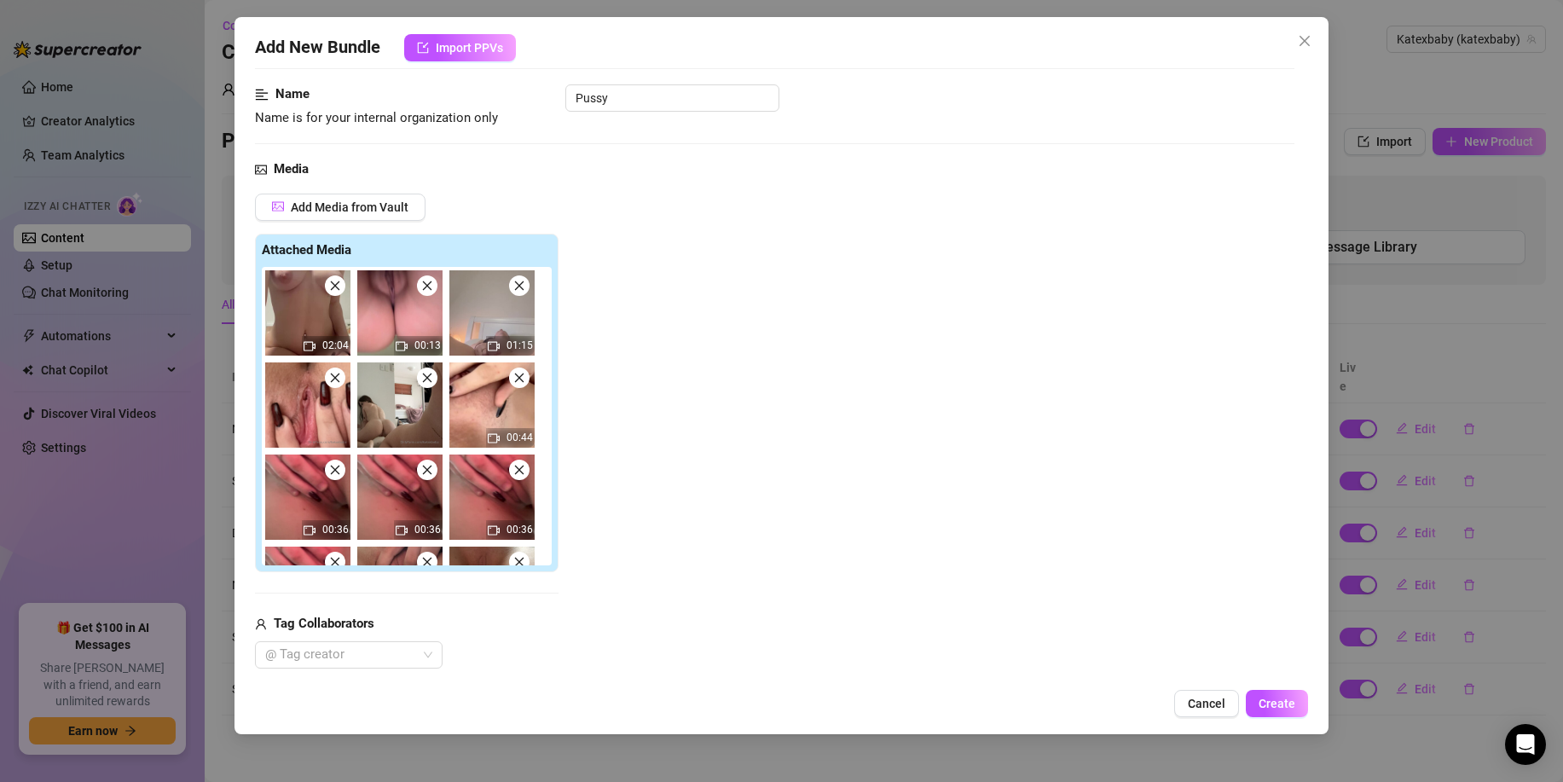
click at [426, 290] on icon "close" at bounding box center [427, 286] width 12 height 12
click at [513, 290] on icon "close" at bounding box center [519, 286] width 12 height 12
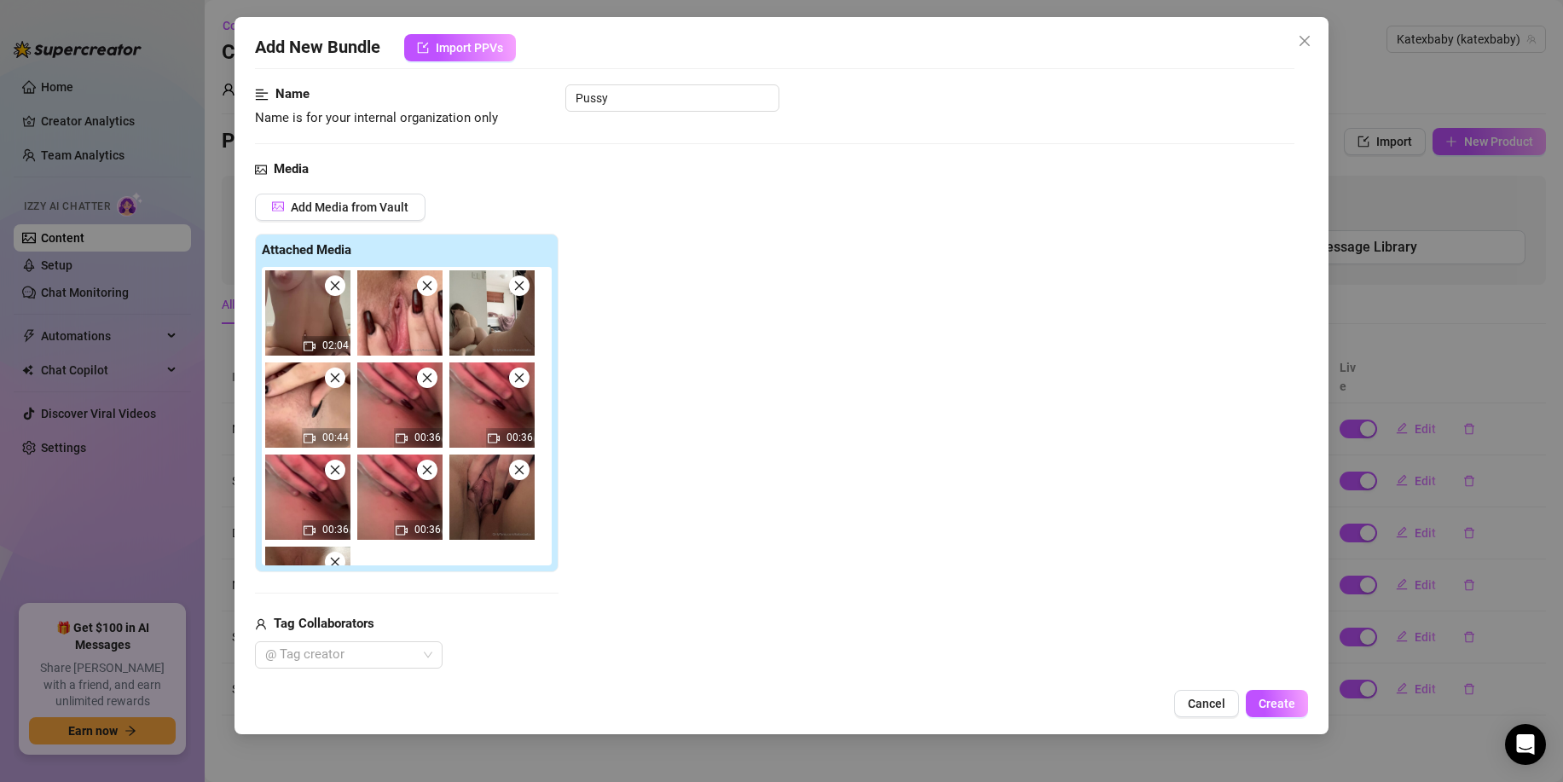
click at [426, 290] on icon "close" at bounding box center [427, 286] width 12 height 12
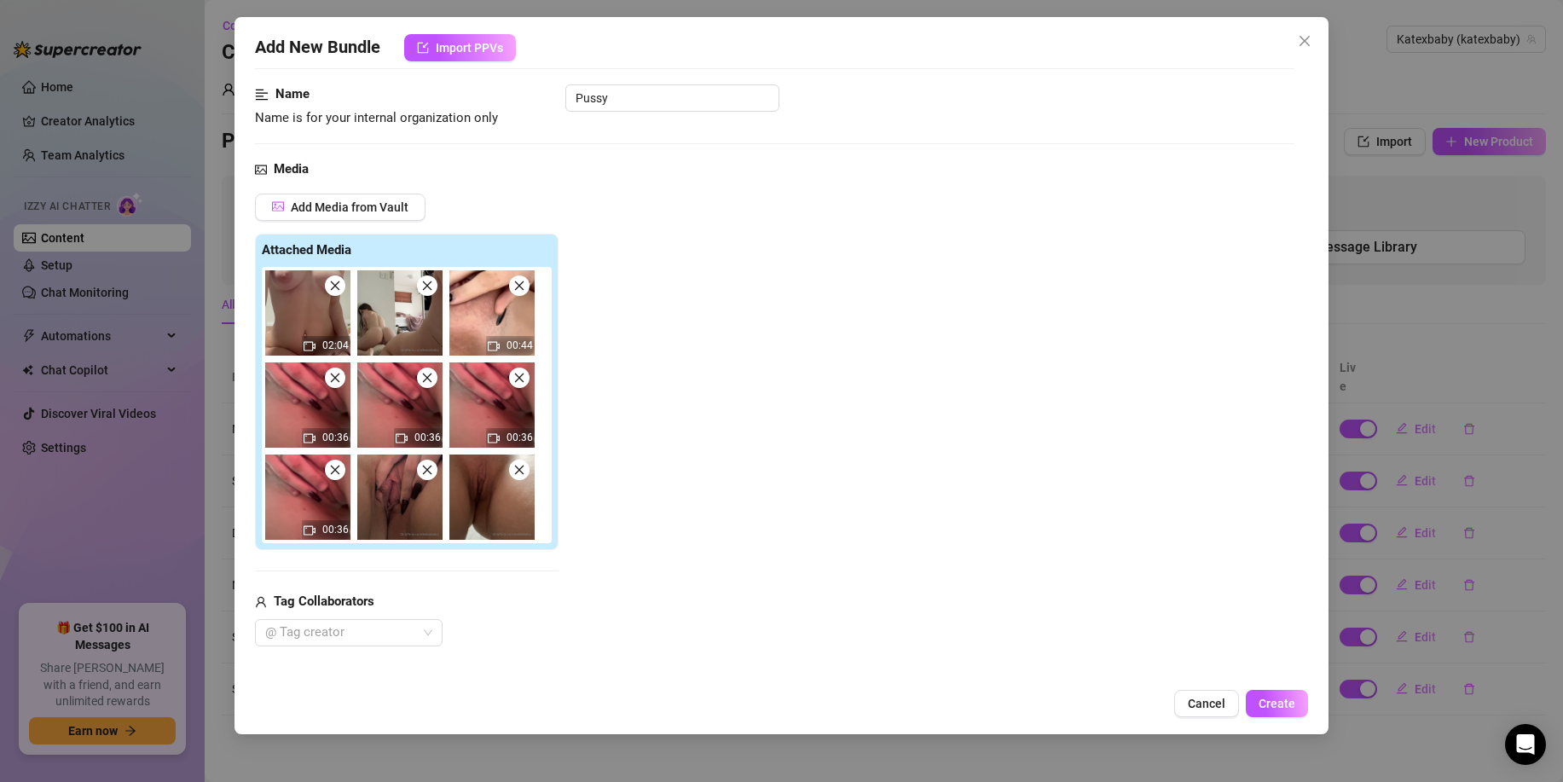
click at [426, 290] on icon "close" at bounding box center [427, 286] width 12 height 12
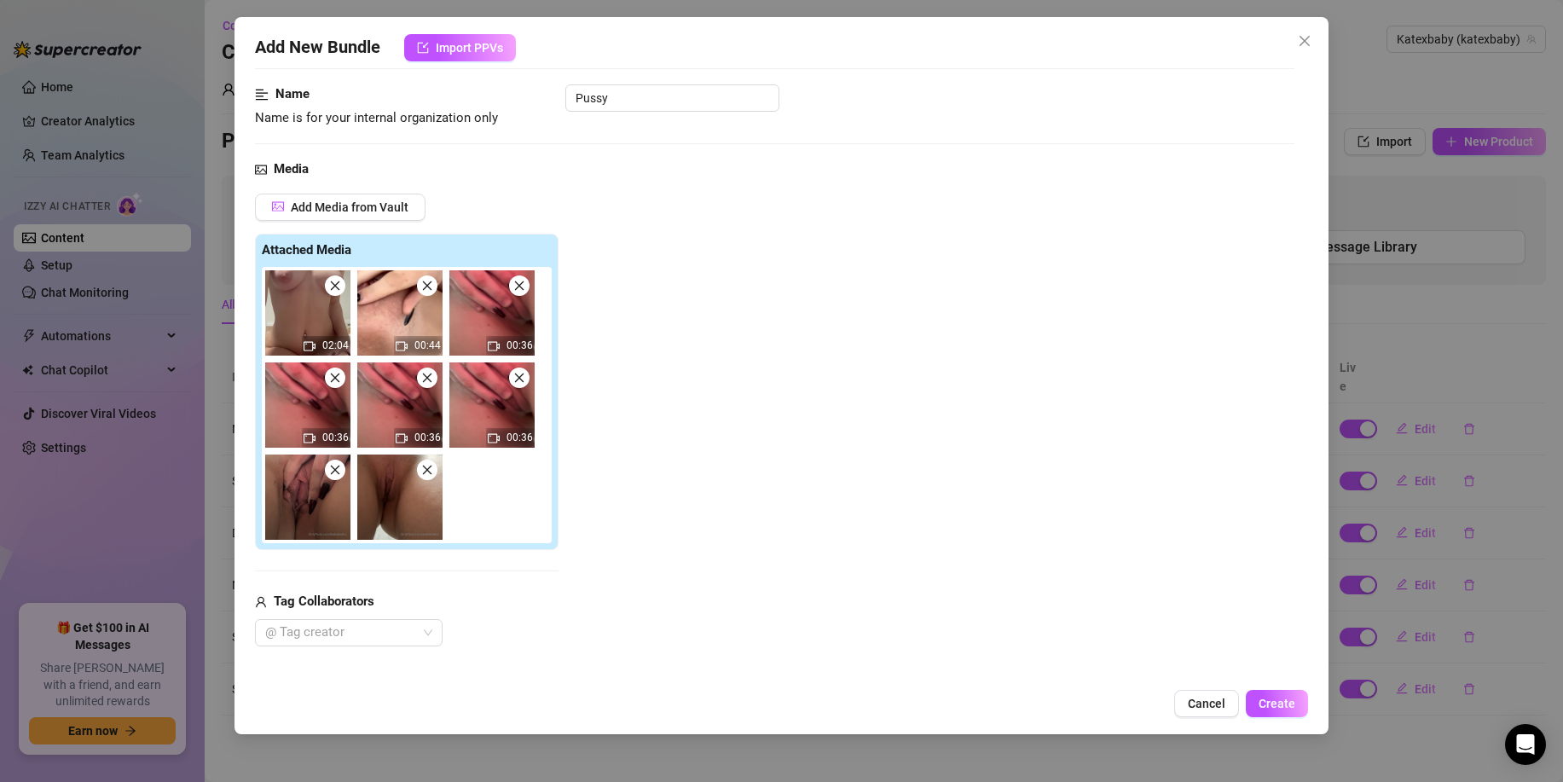
click at [426, 290] on icon "close" at bounding box center [427, 286] width 12 height 12
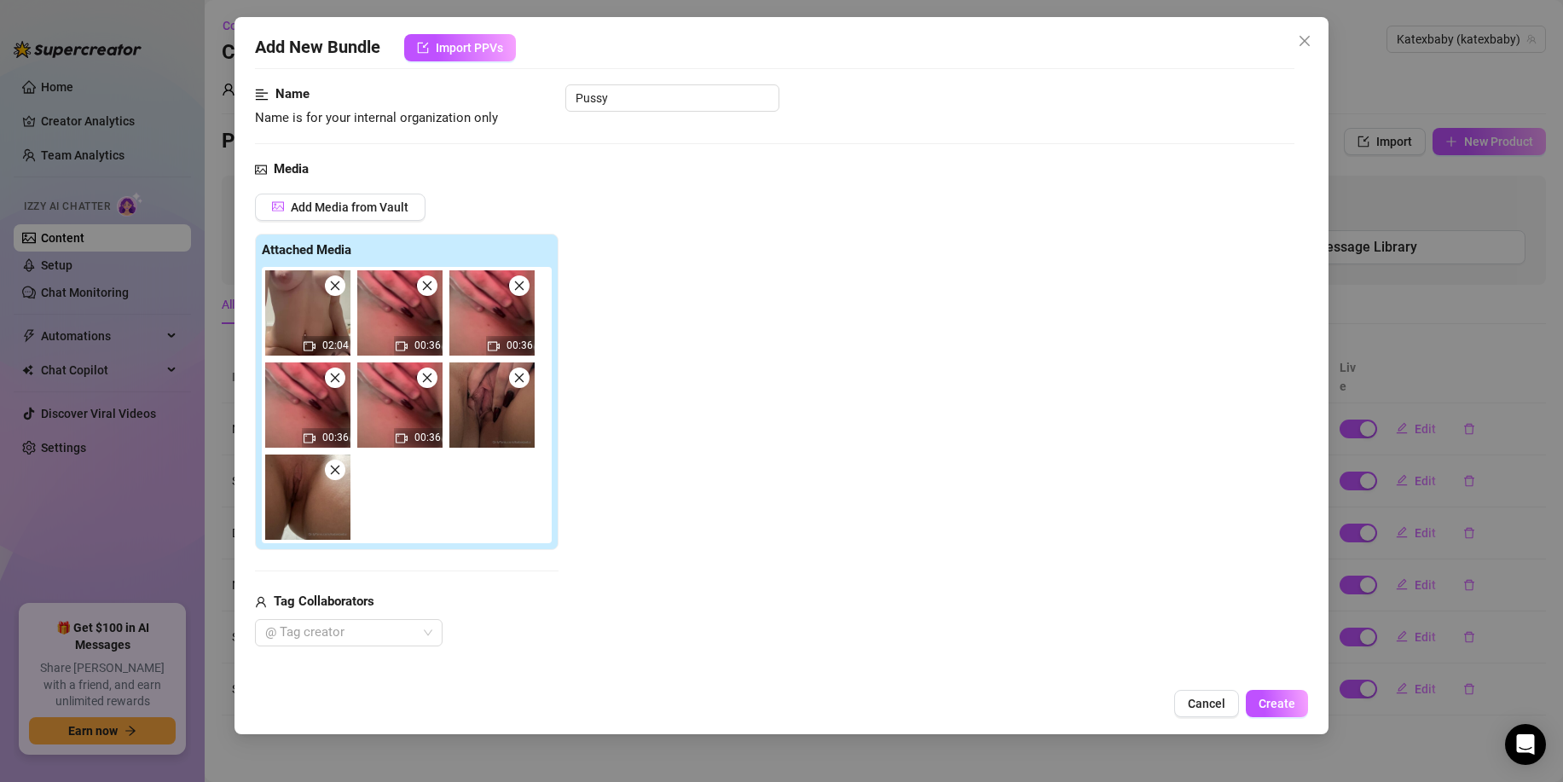
click at [426, 290] on icon "close" at bounding box center [427, 286] width 12 height 12
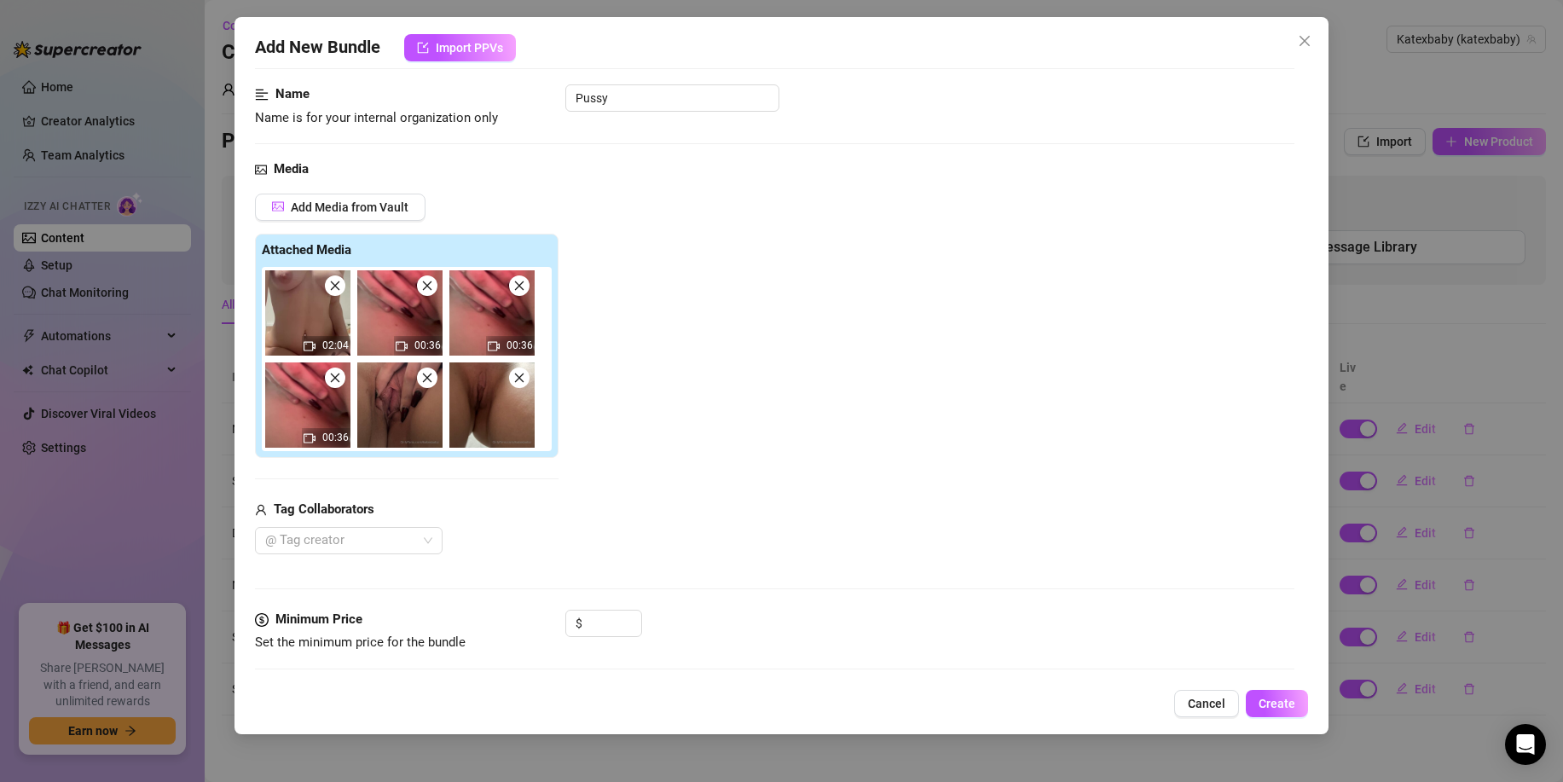
click at [426, 290] on icon "close" at bounding box center [427, 286] width 12 height 12
click at [513, 290] on icon "close" at bounding box center [519, 286] width 12 height 12
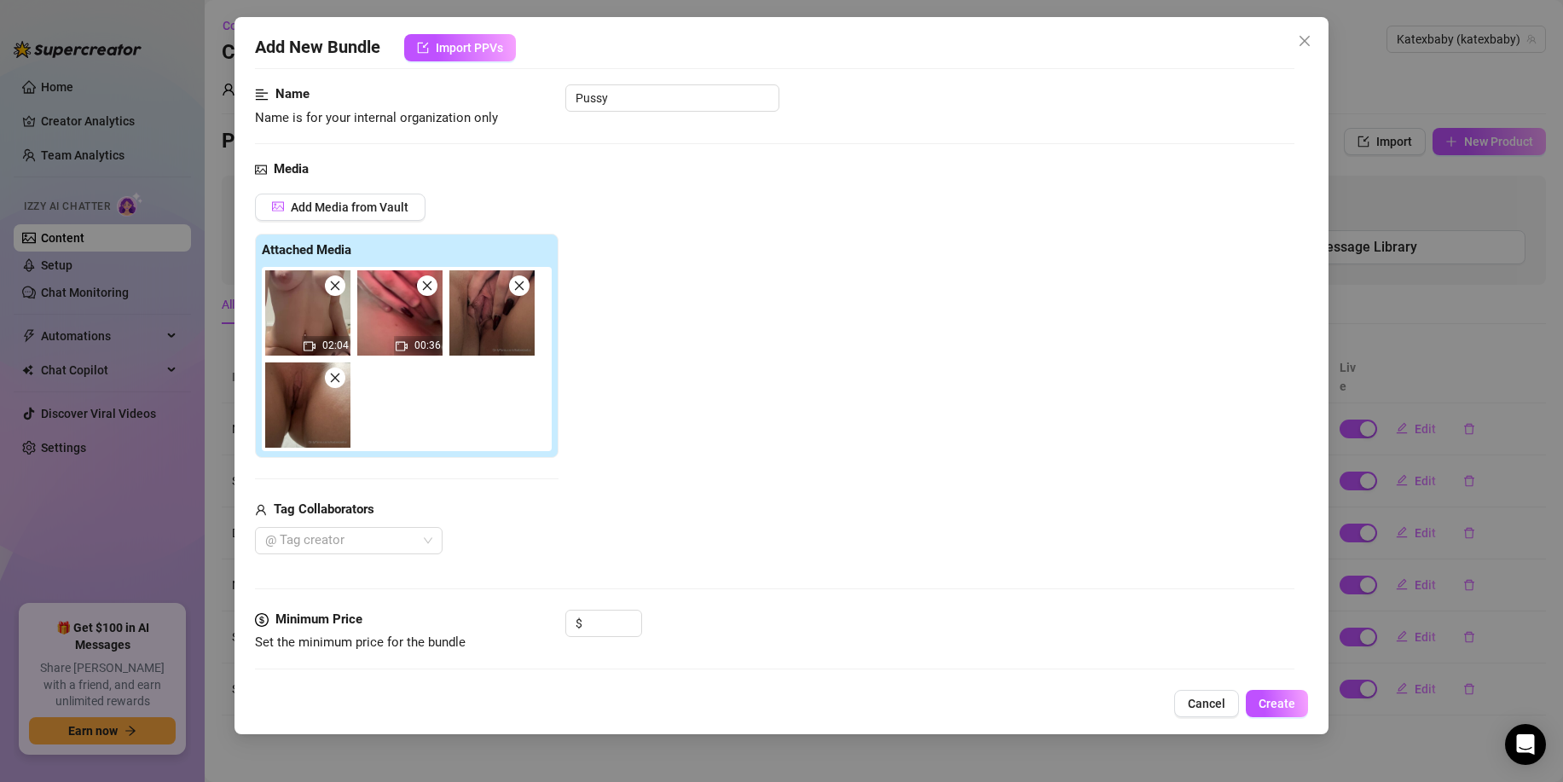
click at [426, 290] on icon "close" at bounding box center [427, 286] width 12 height 12
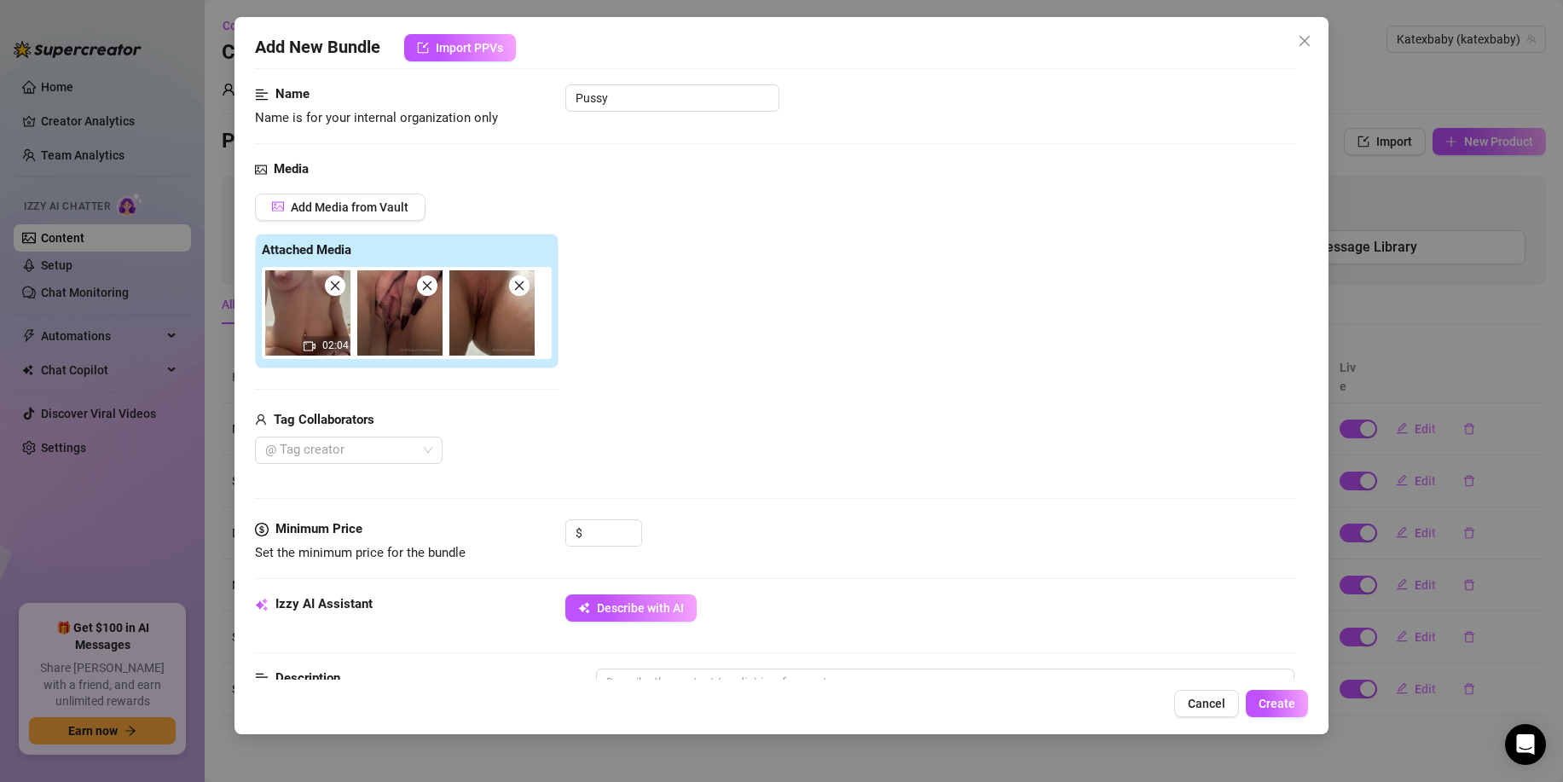
click at [426, 290] on icon "close" at bounding box center [427, 286] width 12 height 12
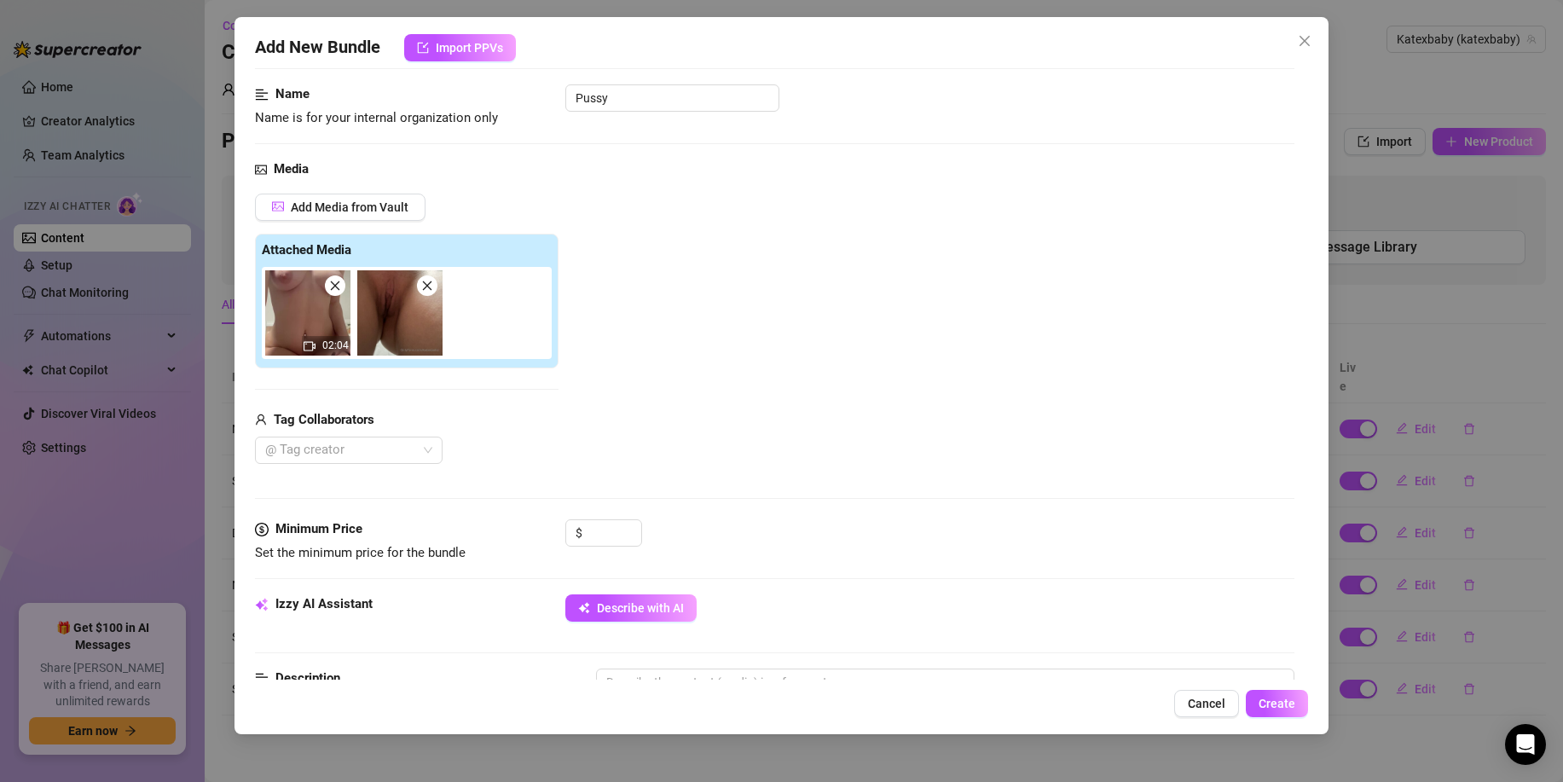
click at [428, 288] on icon "close" at bounding box center [427, 286] width 12 height 12
click at [615, 531] on input at bounding box center [613, 533] width 55 height 26
drag, startPoint x: 734, startPoint y: 529, endPoint x: 644, endPoint y: 539, distance: 91.0
click at [734, 529] on div "$" at bounding box center [930, 540] width 729 height 43
click at [586, 540] on input at bounding box center [613, 533] width 55 height 26
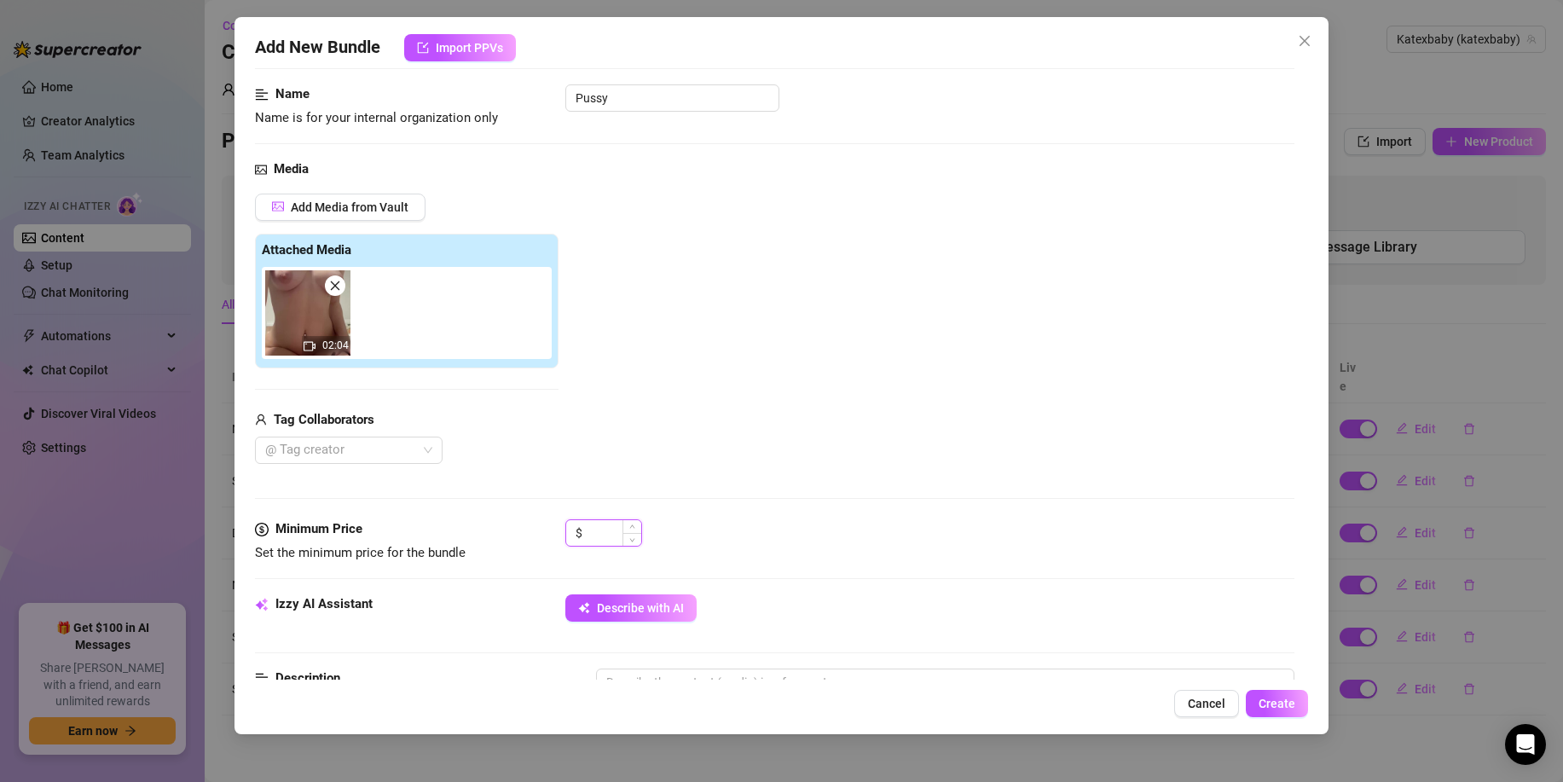
click at [600, 538] on input at bounding box center [613, 533] width 55 height 26
click at [673, 528] on div "$" at bounding box center [930, 540] width 729 height 43
click at [604, 526] on input at bounding box center [613, 533] width 55 height 26
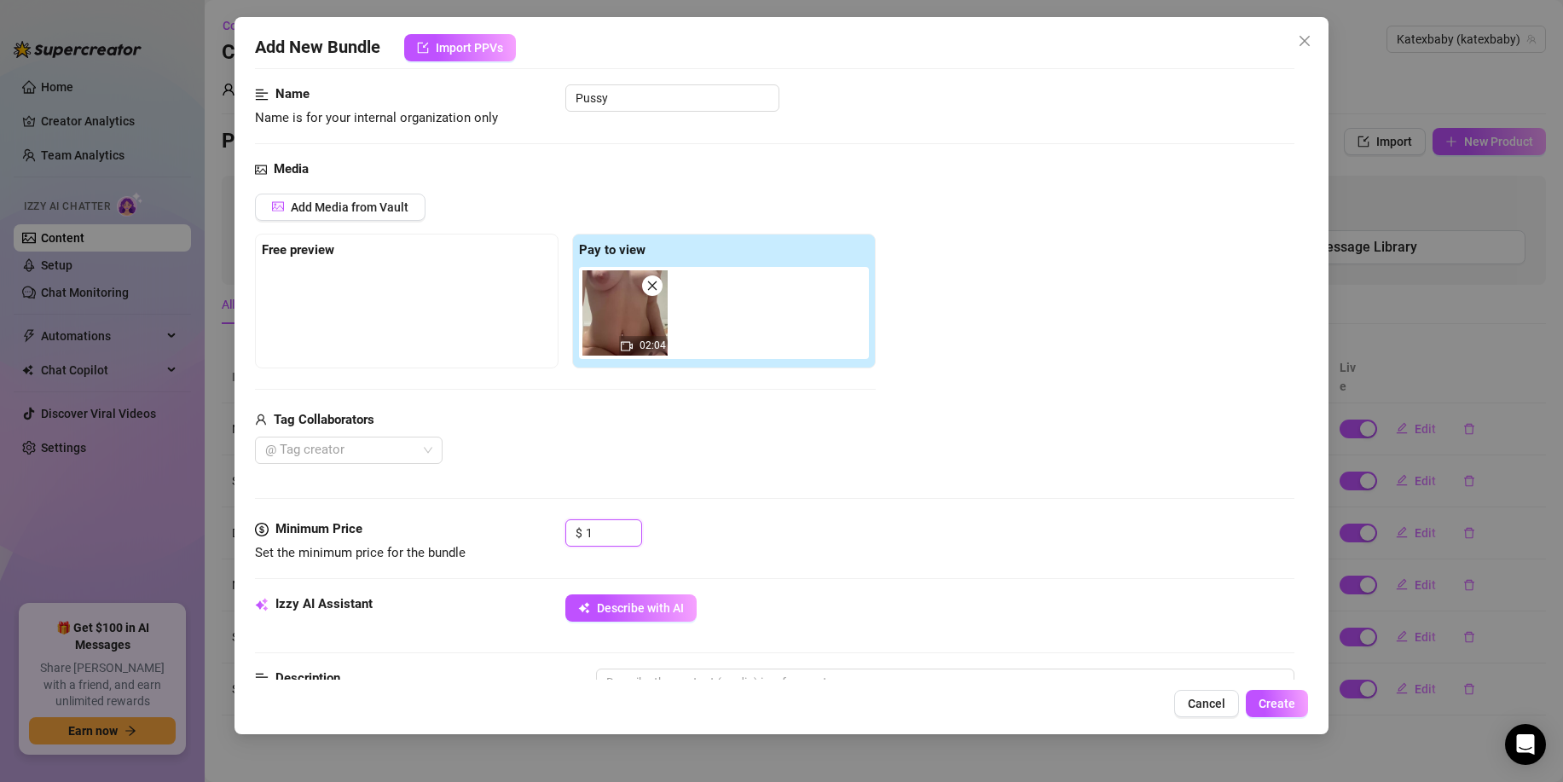
type input "1"
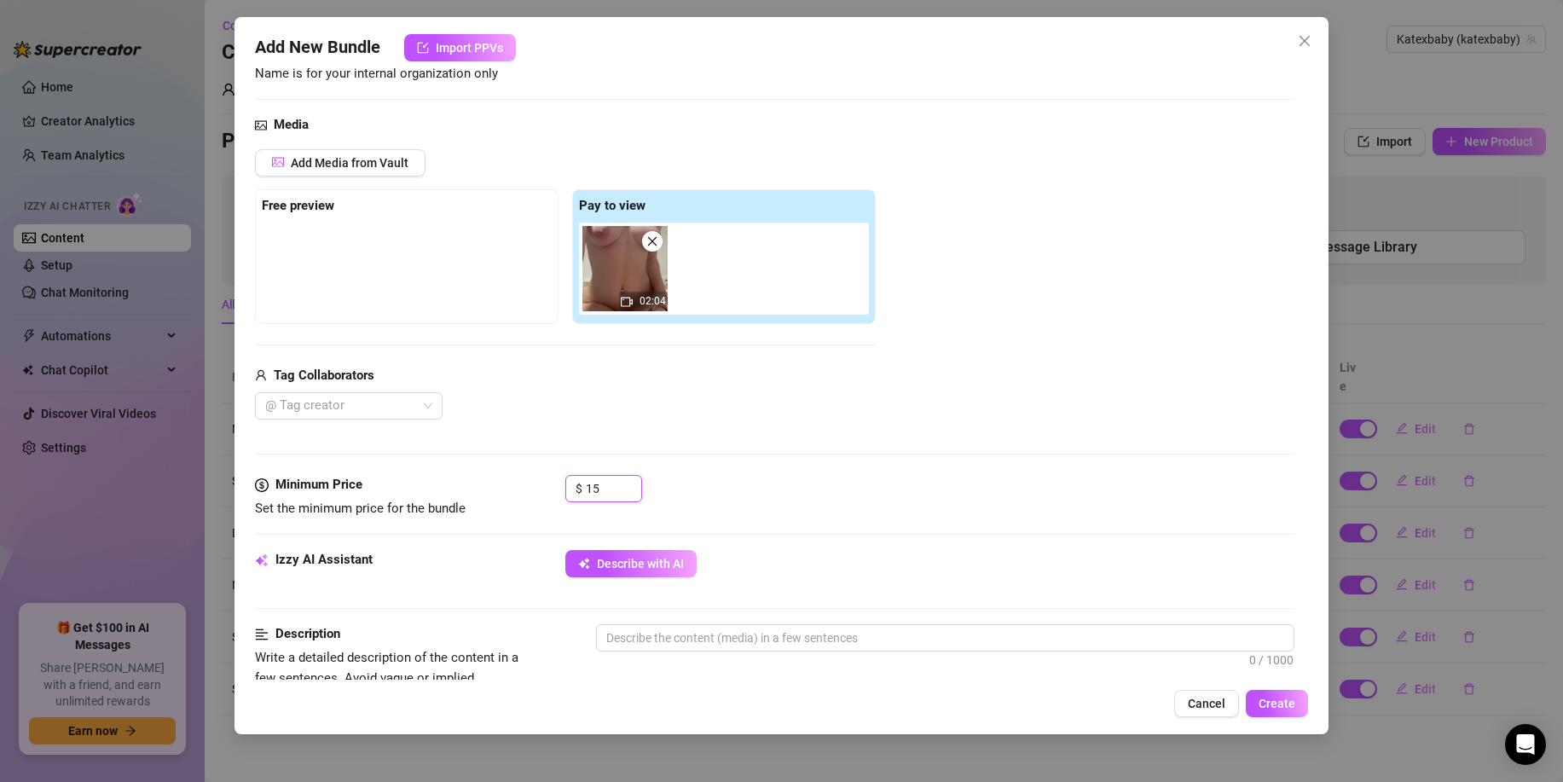
scroll to position [146, 0]
type input "15"
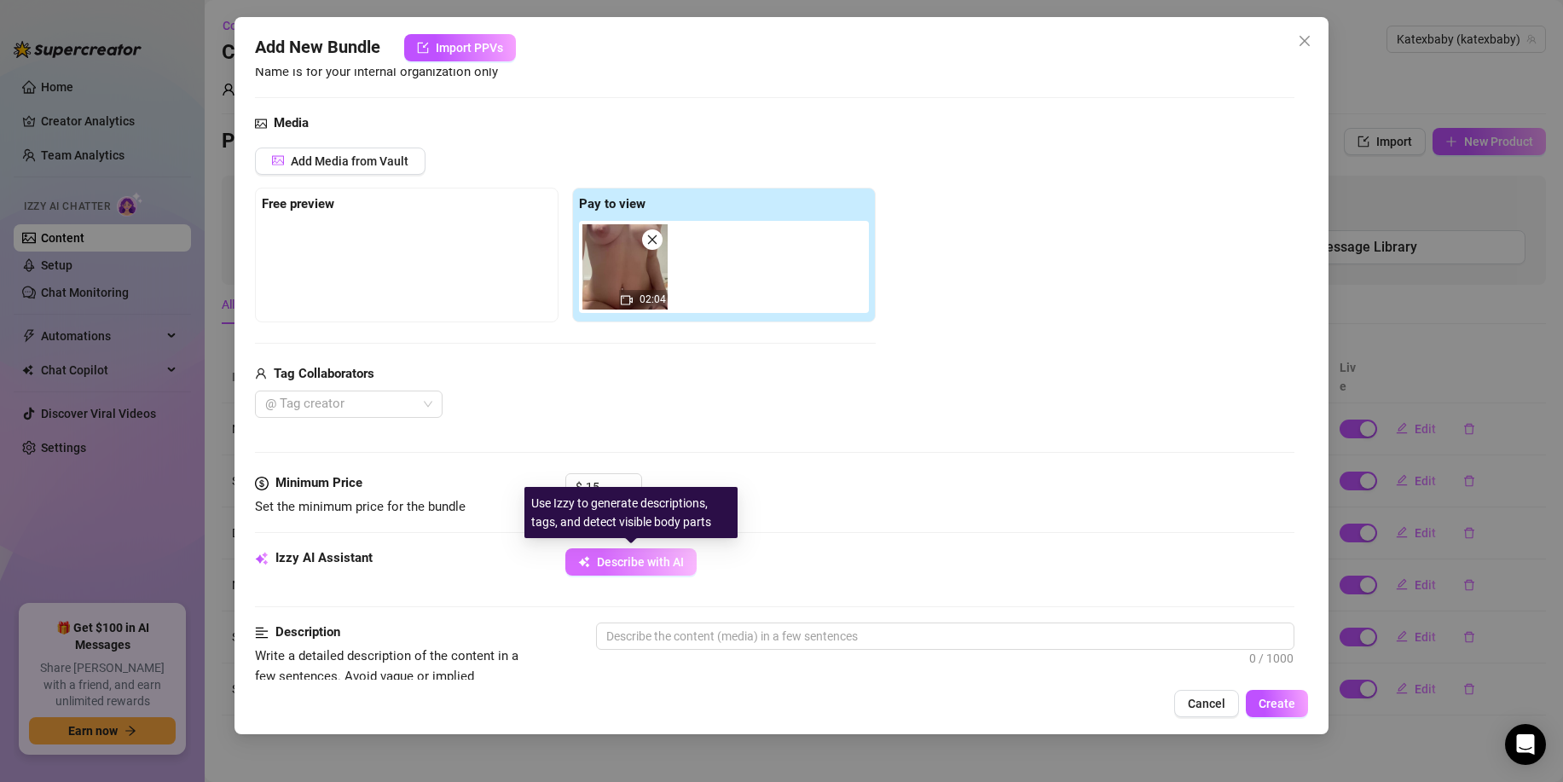
click at [630, 574] on button "Describe with AI" at bounding box center [631, 561] width 131 height 27
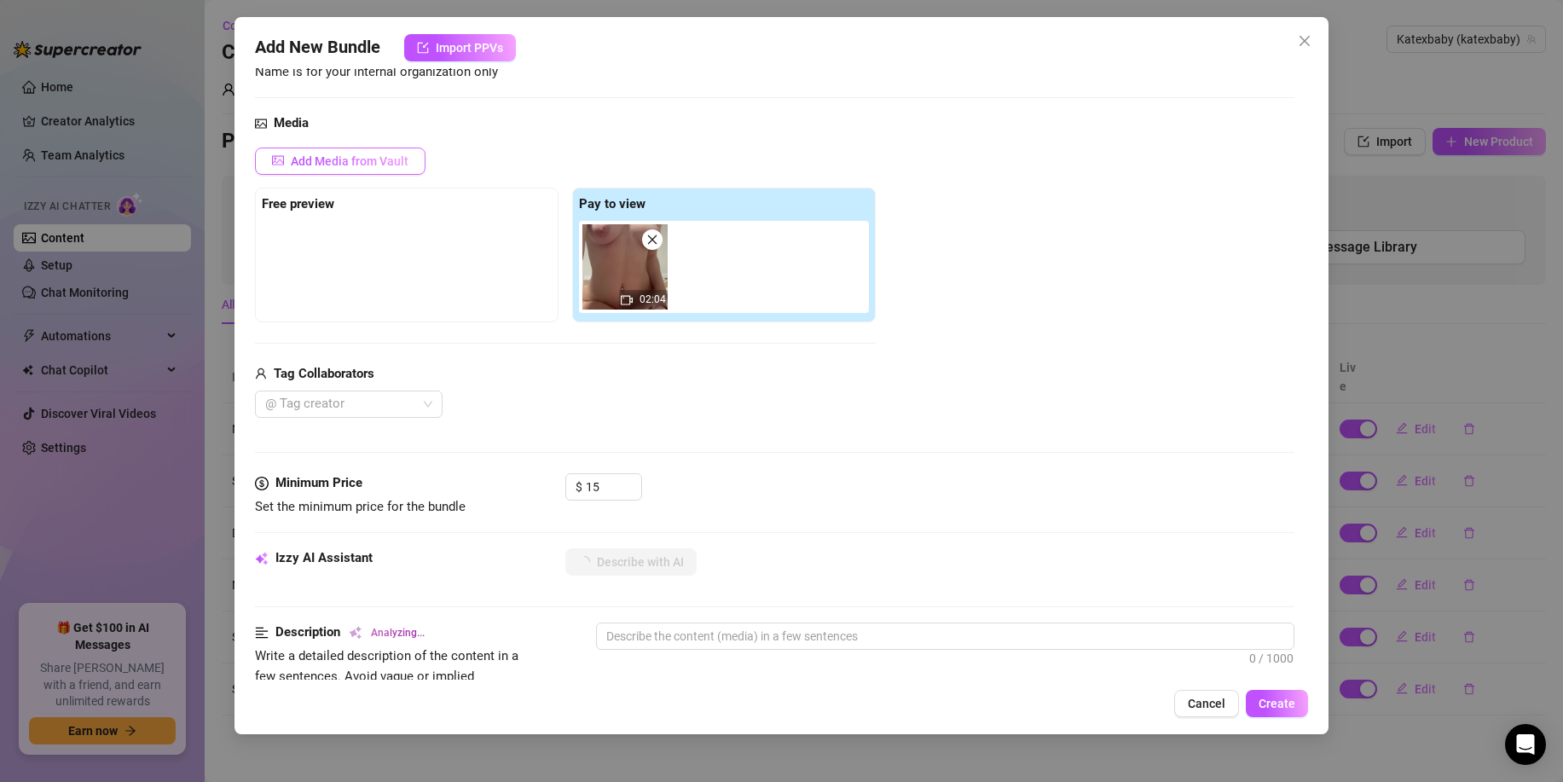
click at [332, 163] on span "Add Media from Vault" at bounding box center [350, 161] width 118 height 14
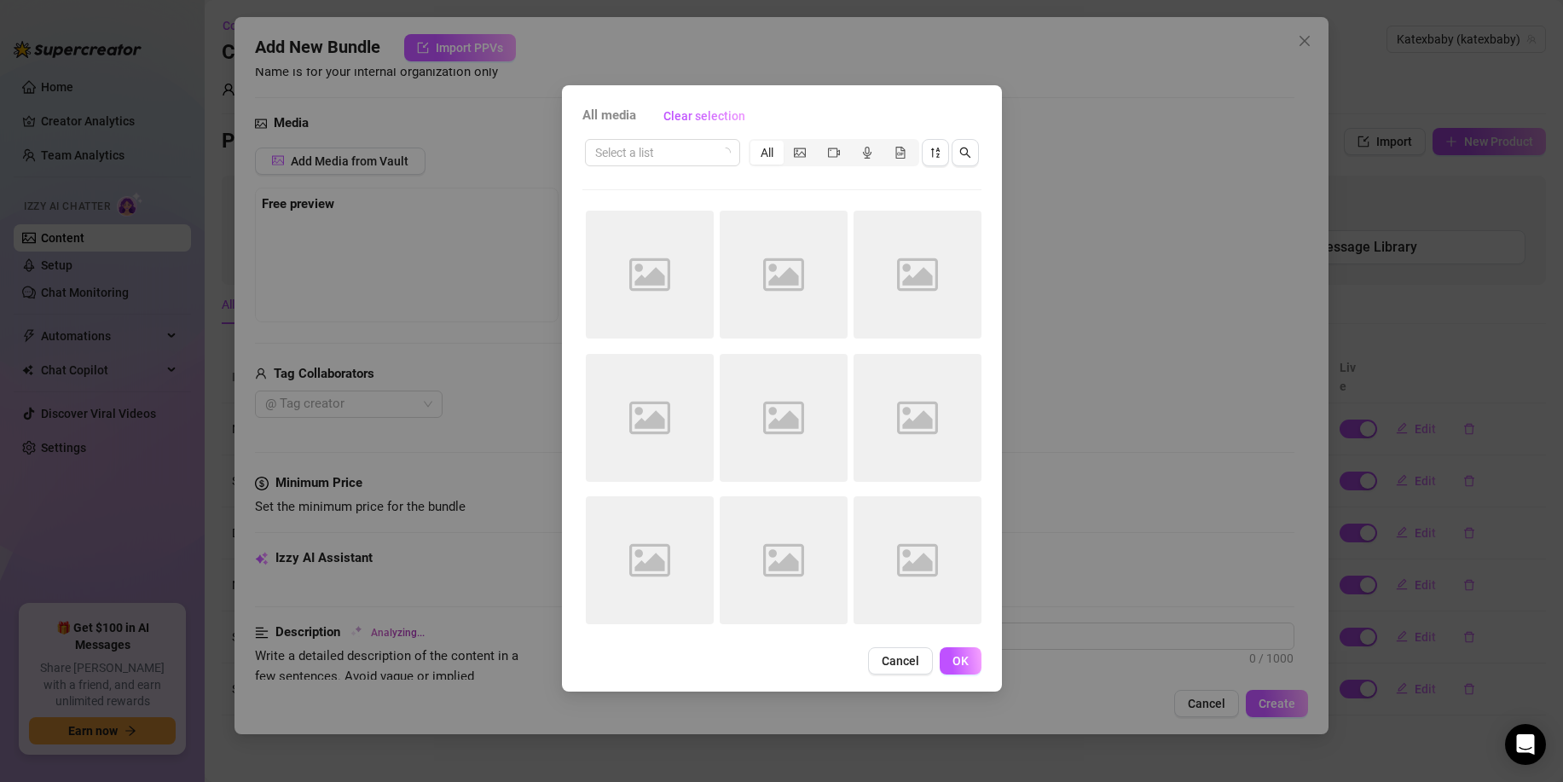
click at [616, 121] on span "All media" at bounding box center [610, 116] width 54 height 20
click at [618, 117] on span "All media" at bounding box center [610, 116] width 54 height 20
click at [678, 115] on span "Clear selection" at bounding box center [705, 116] width 82 height 14
click at [592, 106] on span "All media" at bounding box center [610, 116] width 54 height 20
type textarea "[PERSON_NAME]"
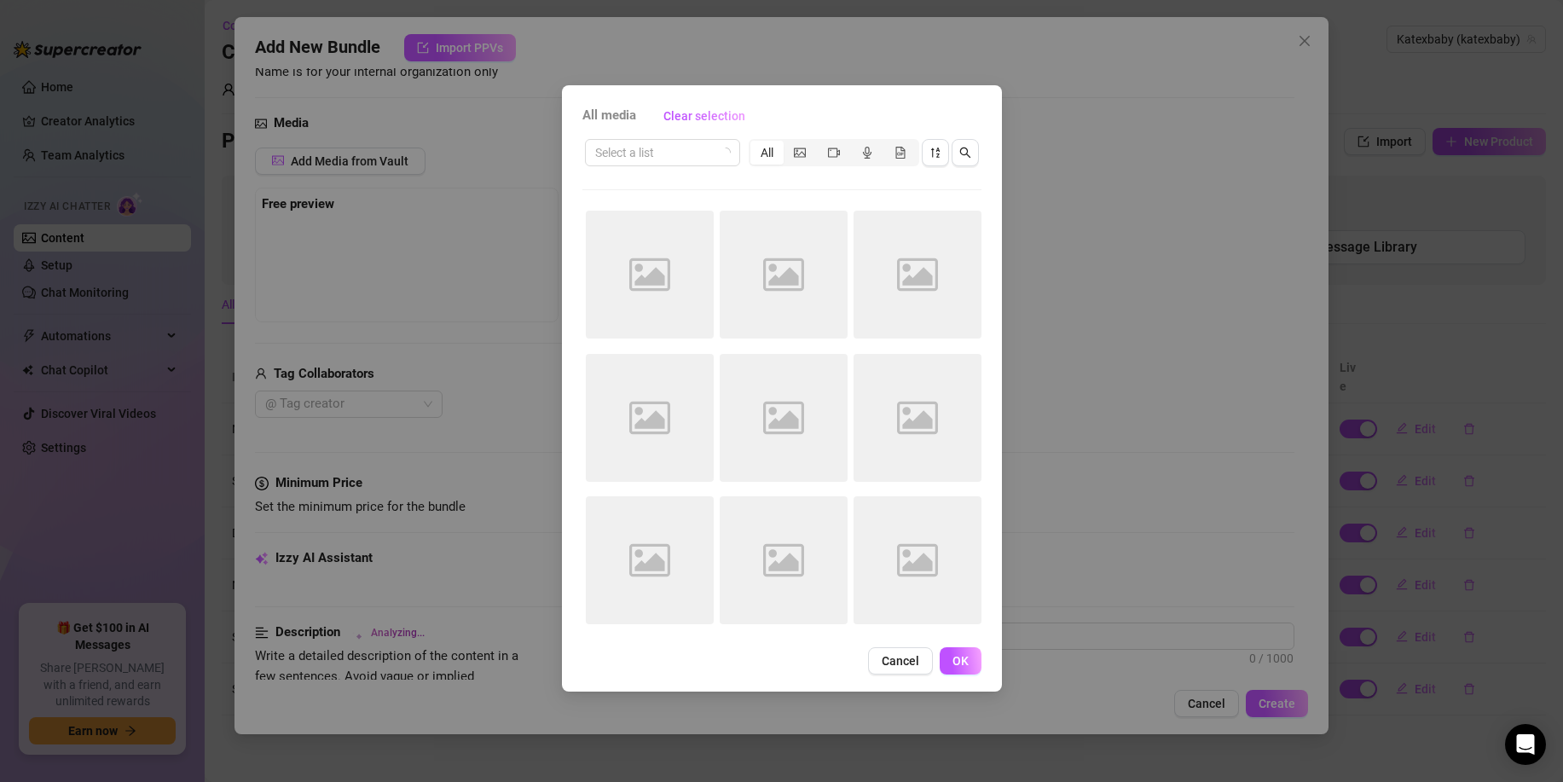
type textarea "[PERSON_NAME]"
type textarea "[PERSON_NAME] is"
type textarea "[PERSON_NAME] is fully"
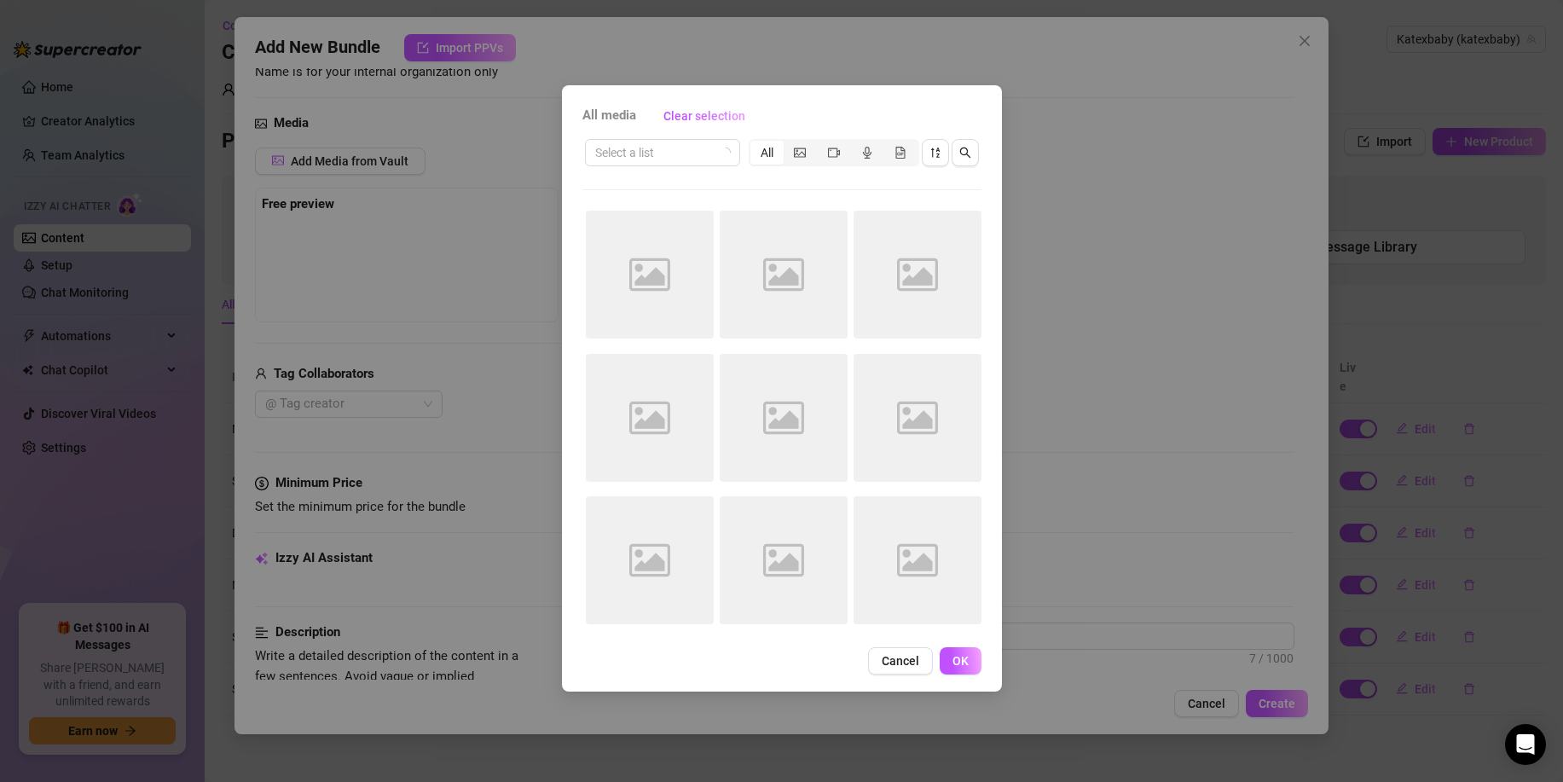
type textarea "[PERSON_NAME] is fully nude"
type textarea "[PERSON_NAME] is fully nude in"
type textarea "[PERSON_NAME] is fully nude in a"
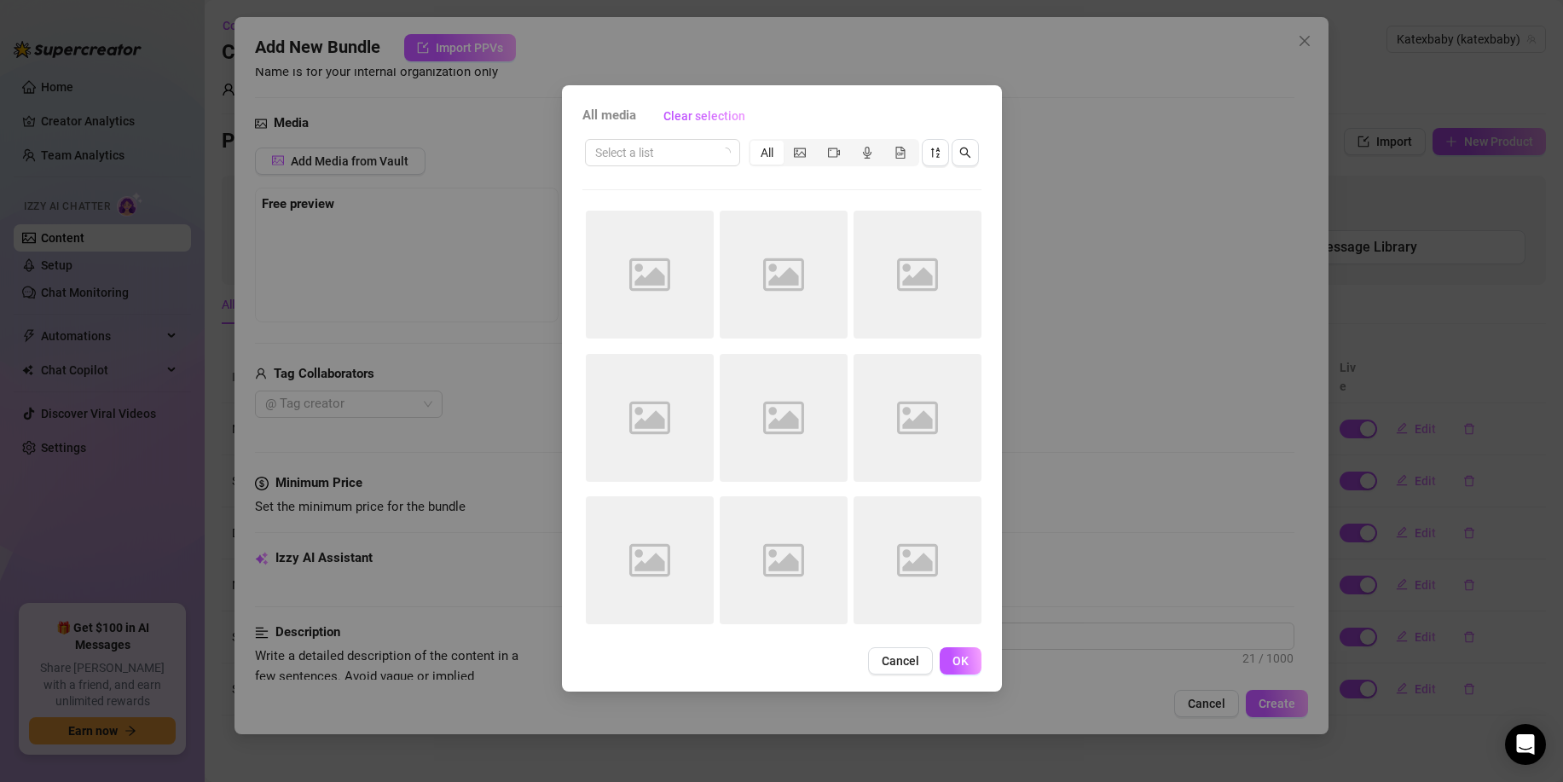
type textarea "[PERSON_NAME] is fully nude in a"
type textarea "[PERSON_NAME] is fully nude in a bedroom,"
type textarea "[PERSON_NAME] is fully nude in a bedroom, showing"
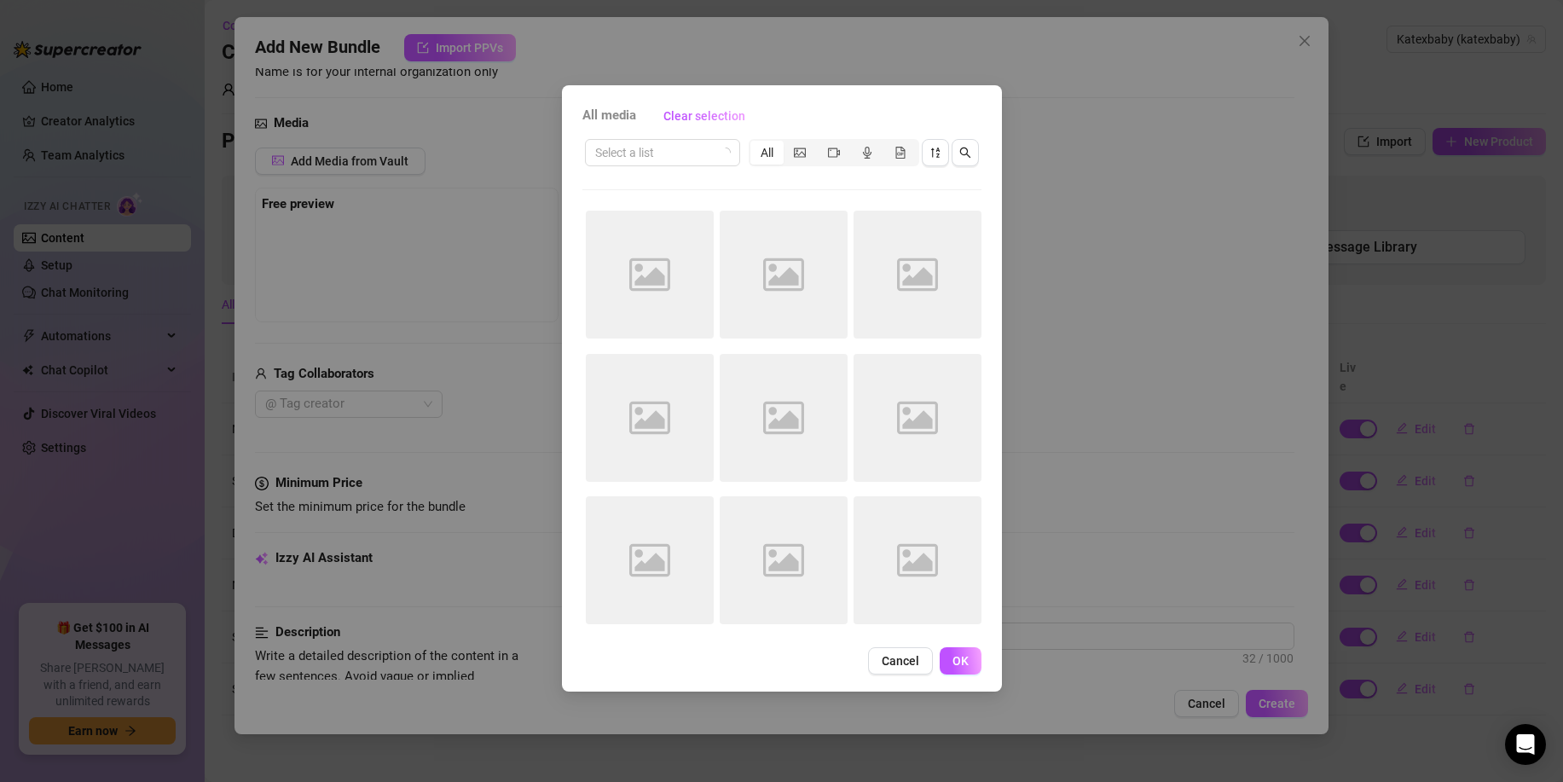
type textarea "[PERSON_NAME] is fully nude in a bedroom, showing off"
type textarea "[PERSON_NAME] is fully nude in a bedroom, showing off her"
type textarea "[PERSON_NAME] is fully nude in a bedroom, showing off her perky"
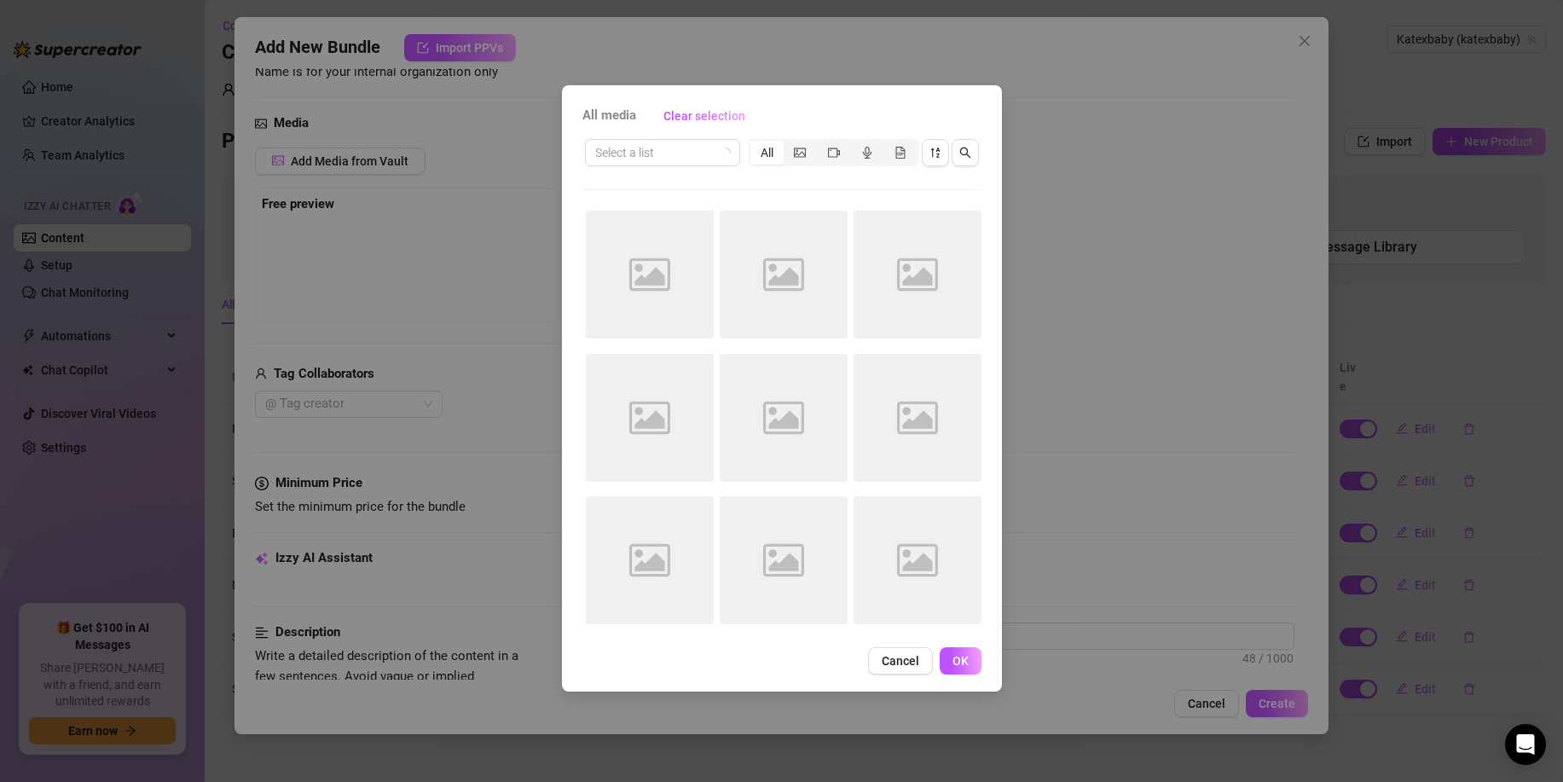
type textarea "[PERSON_NAME] is fully nude in a bedroom, showing off her perky"
type textarea "[PERSON_NAME] is fully nude in a bedroom, showing off her perky tits"
type textarea "[PERSON_NAME] is fully nude in a bedroom, showing off her perky tits with"
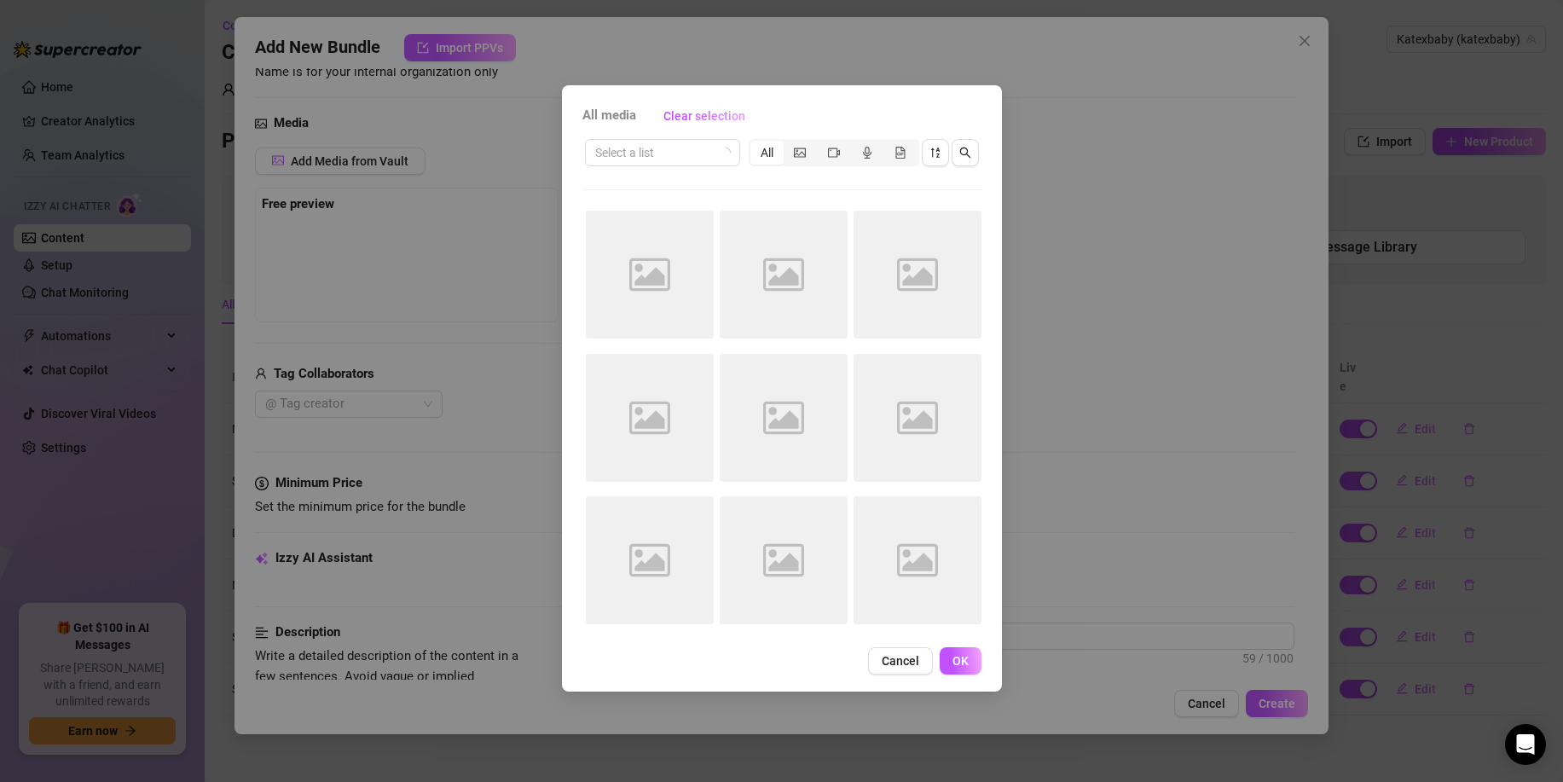
type textarea "[PERSON_NAME] is fully nude in a bedroom, showing off her perky tits with nippl…"
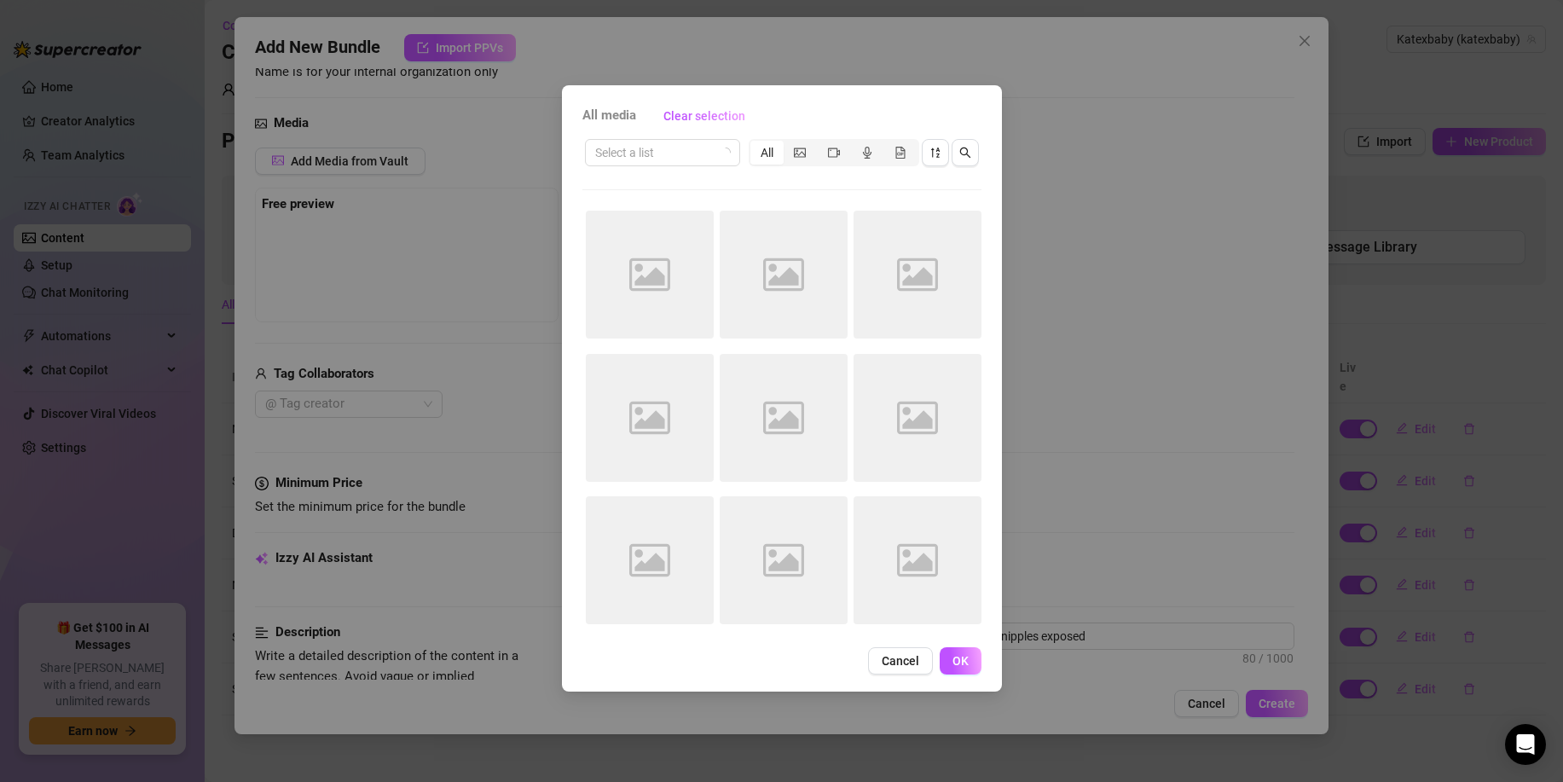
type textarea "[PERSON_NAME] is fully nude in a bedroom, showing off her perky tits with nippl…"
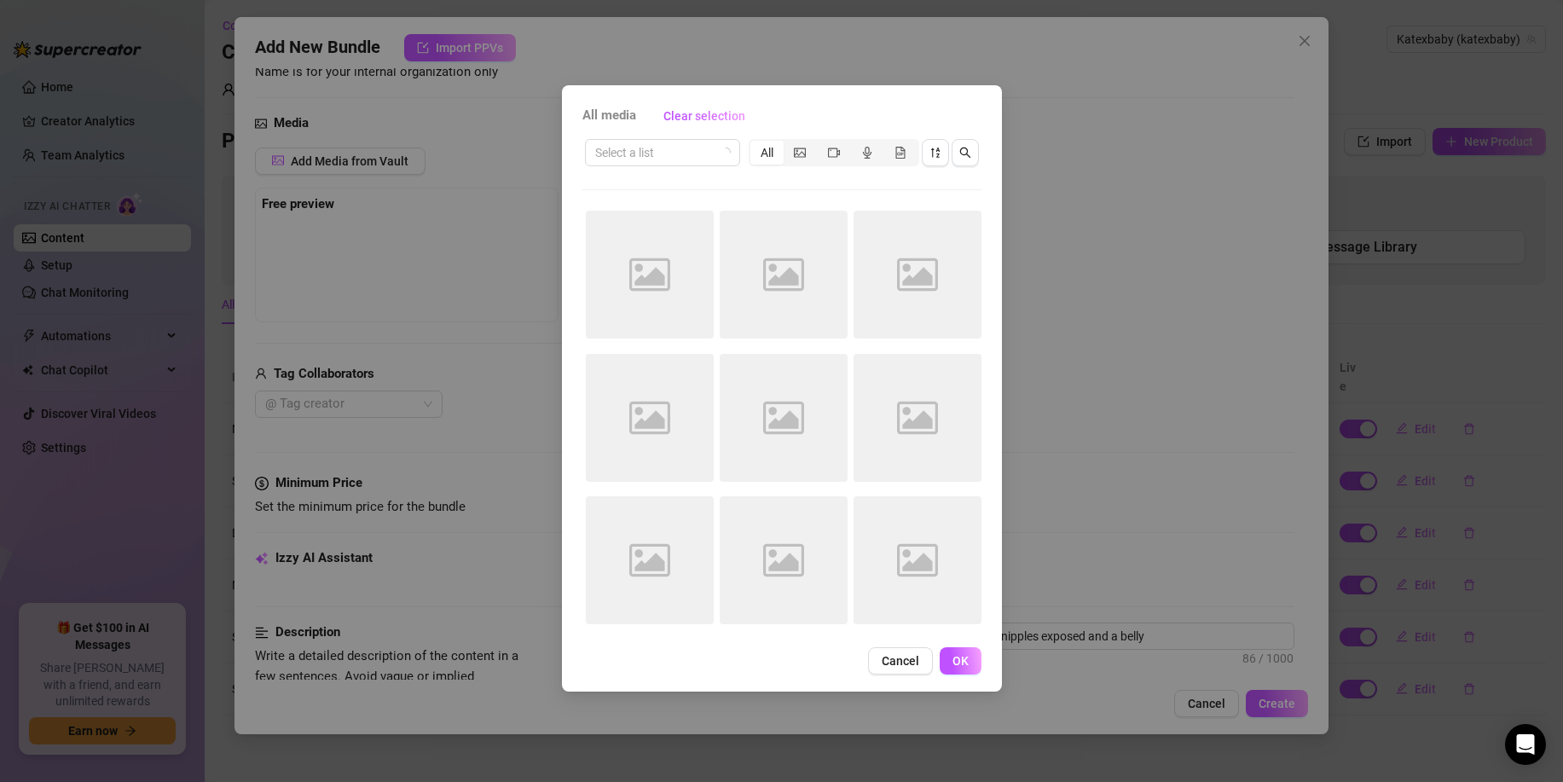
type textarea "[PERSON_NAME] is fully nude in a bedroom, showing off her perky tits with nippl…"
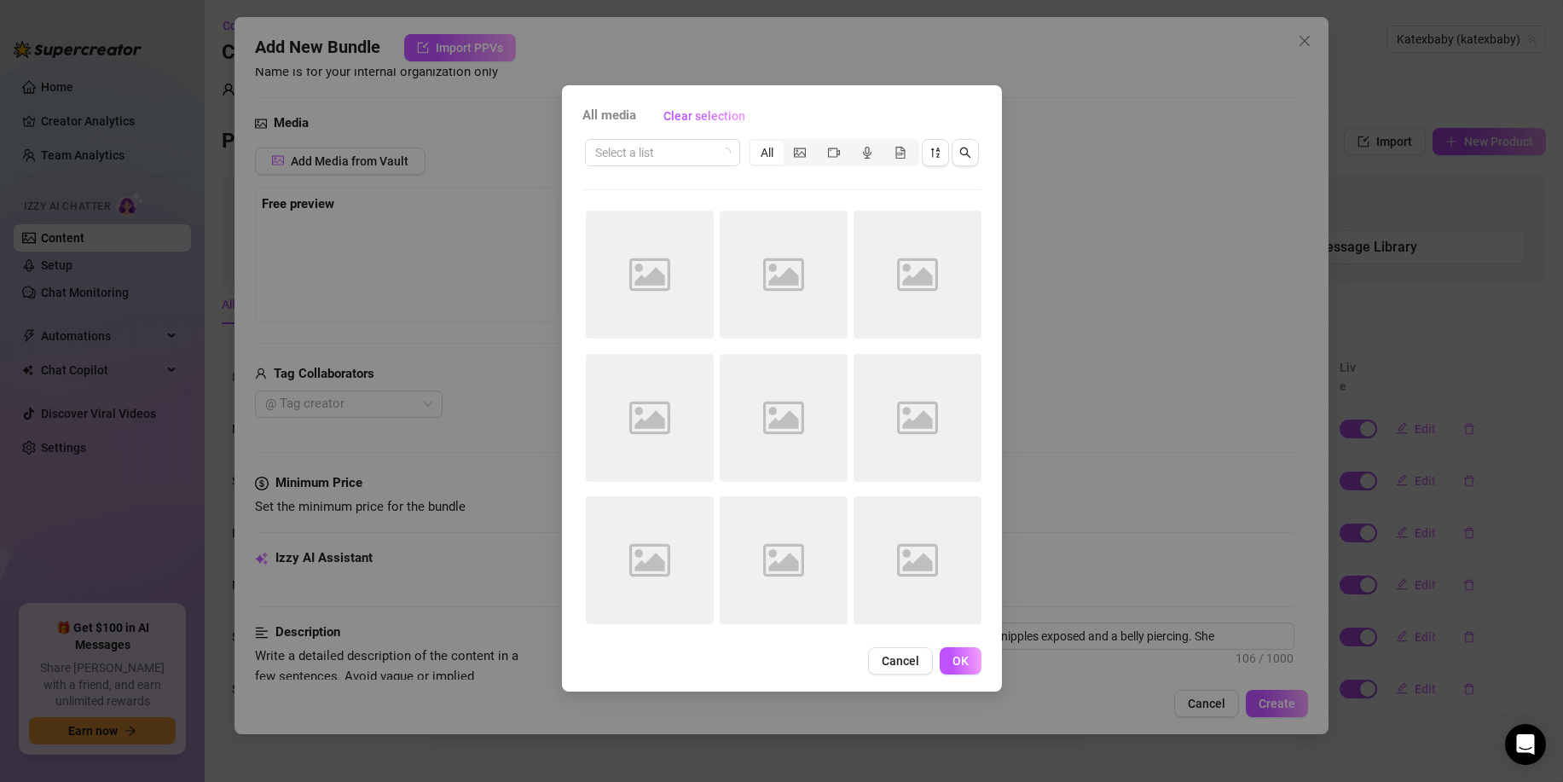
type textarea "[PERSON_NAME] is fully nude in a bedroom, showing off her perky tits with nippl…"
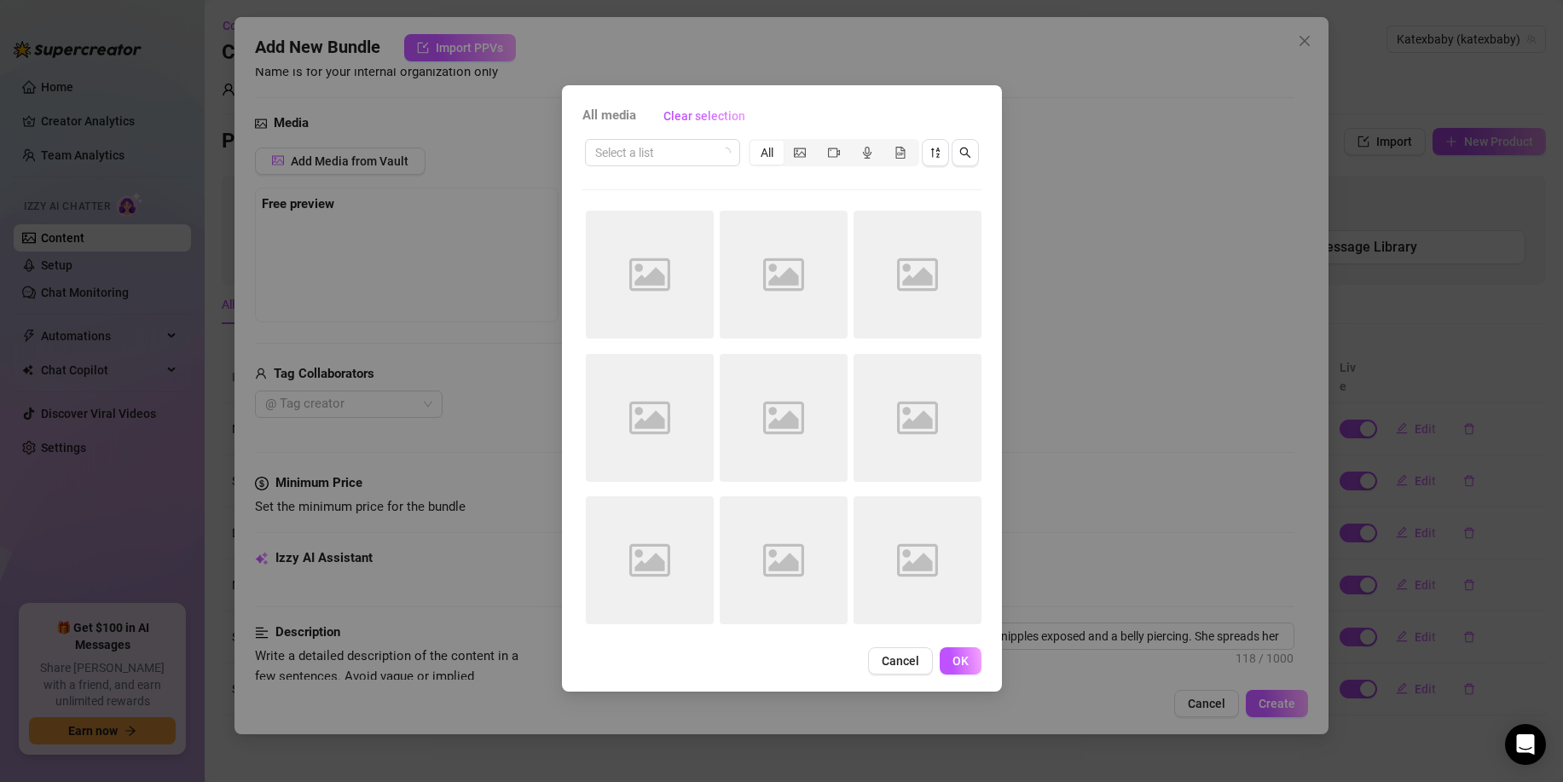
type textarea "[PERSON_NAME] is fully nude in a bedroom, showing off her perky tits with nippl…"
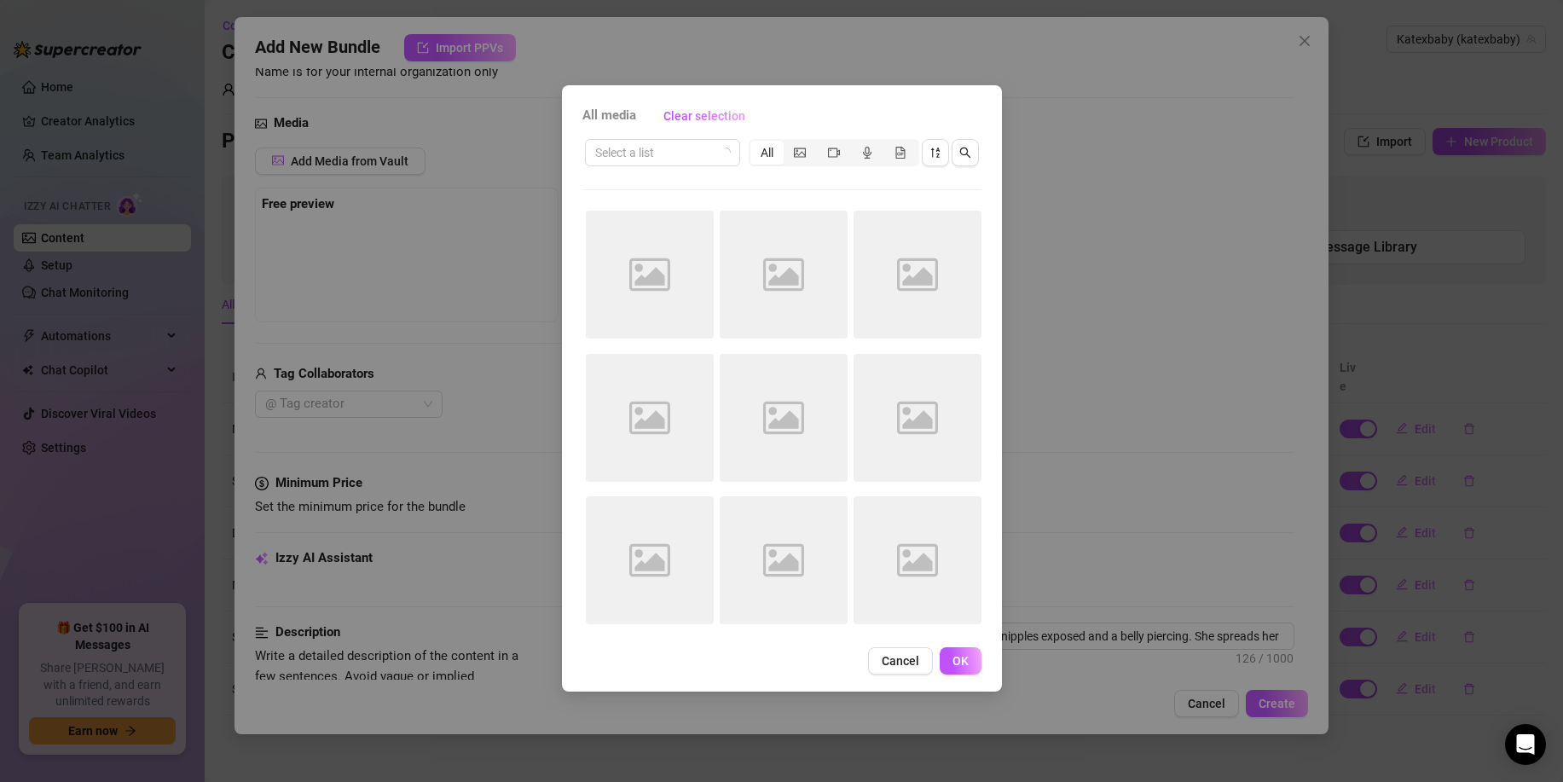
type textarea "[PERSON_NAME] is fully nude in a bedroom, showing off her perky tits with nippl…"
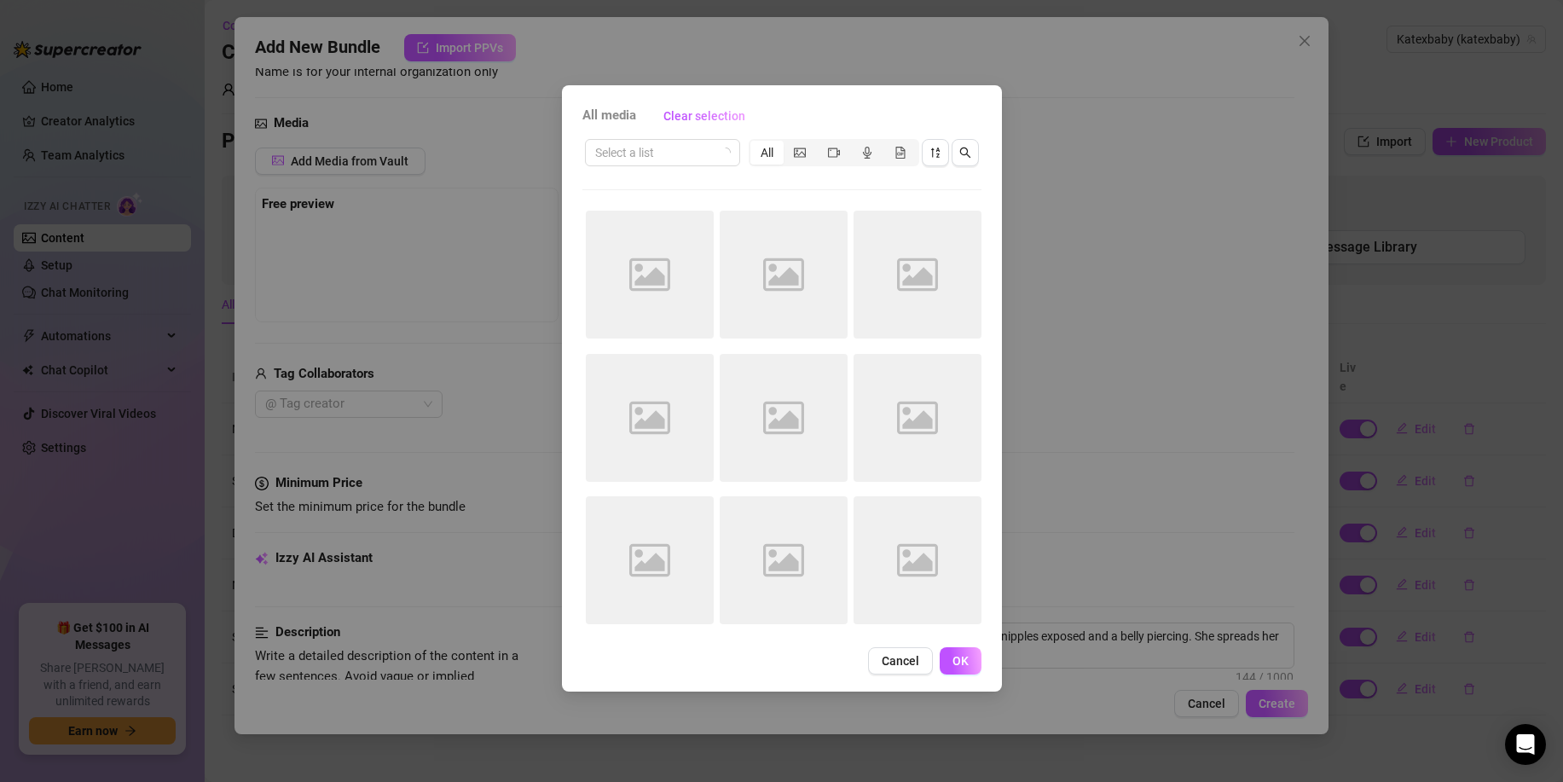
type textarea "[PERSON_NAME] is fully nude in a bedroom, showing off her perky tits with nippl…"
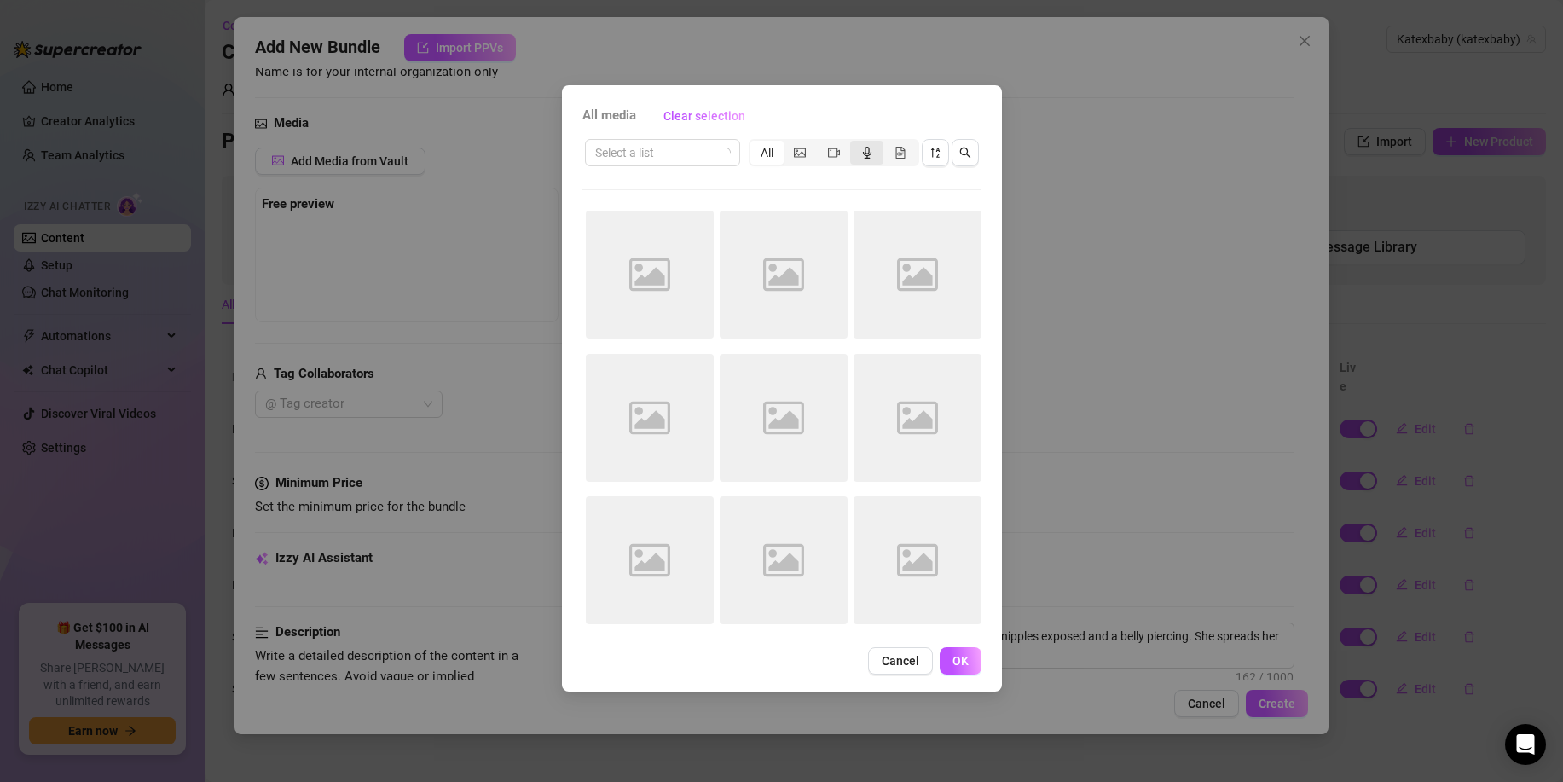
type textarea "[PERSON_NAME] is fully nude in a bedroom, showing off her perky tits with nippl…"
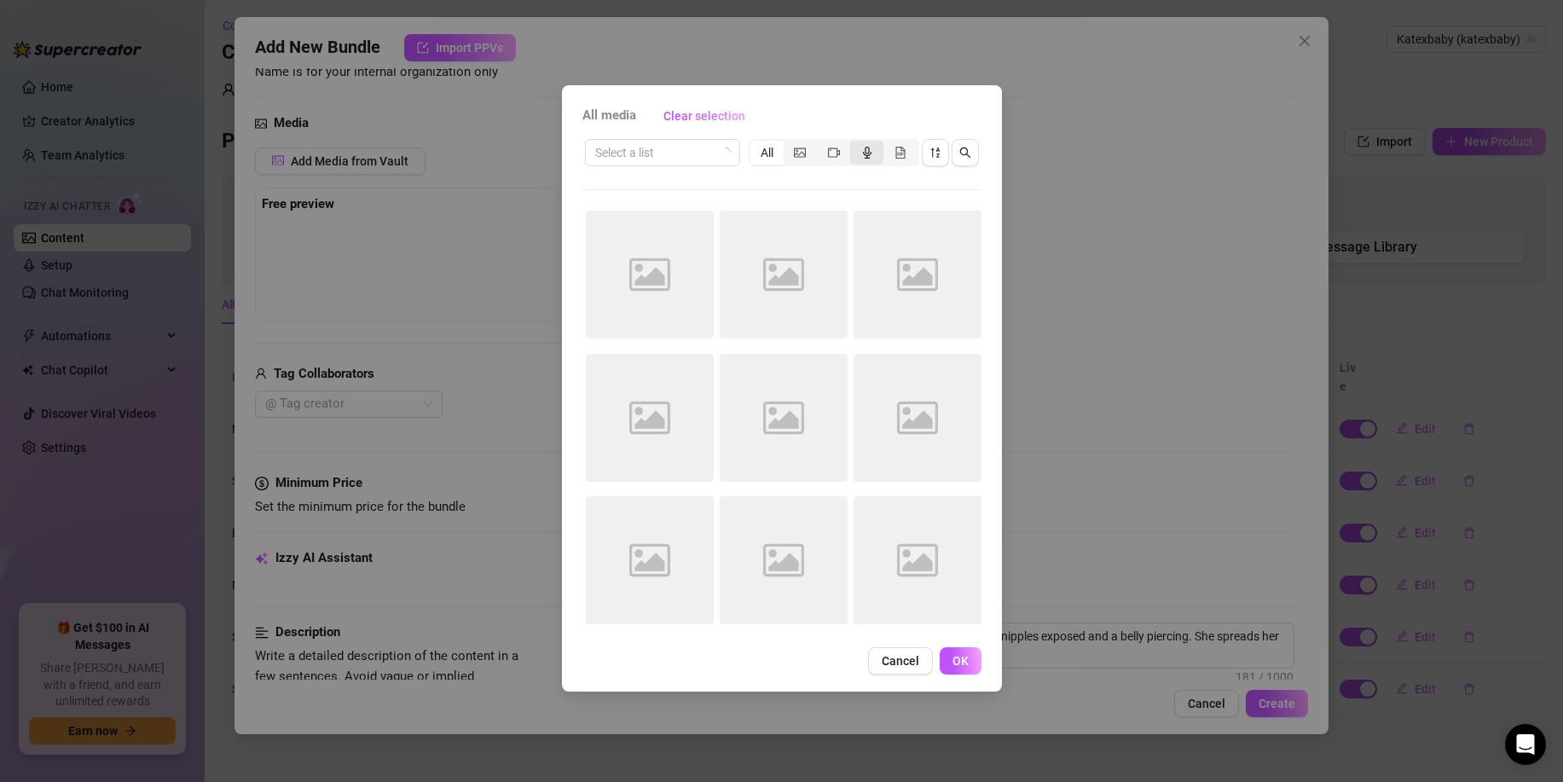
type textarea "[PERSON_NAME] is fully nude in a bedroom, showing off her perky tits with nippl…"
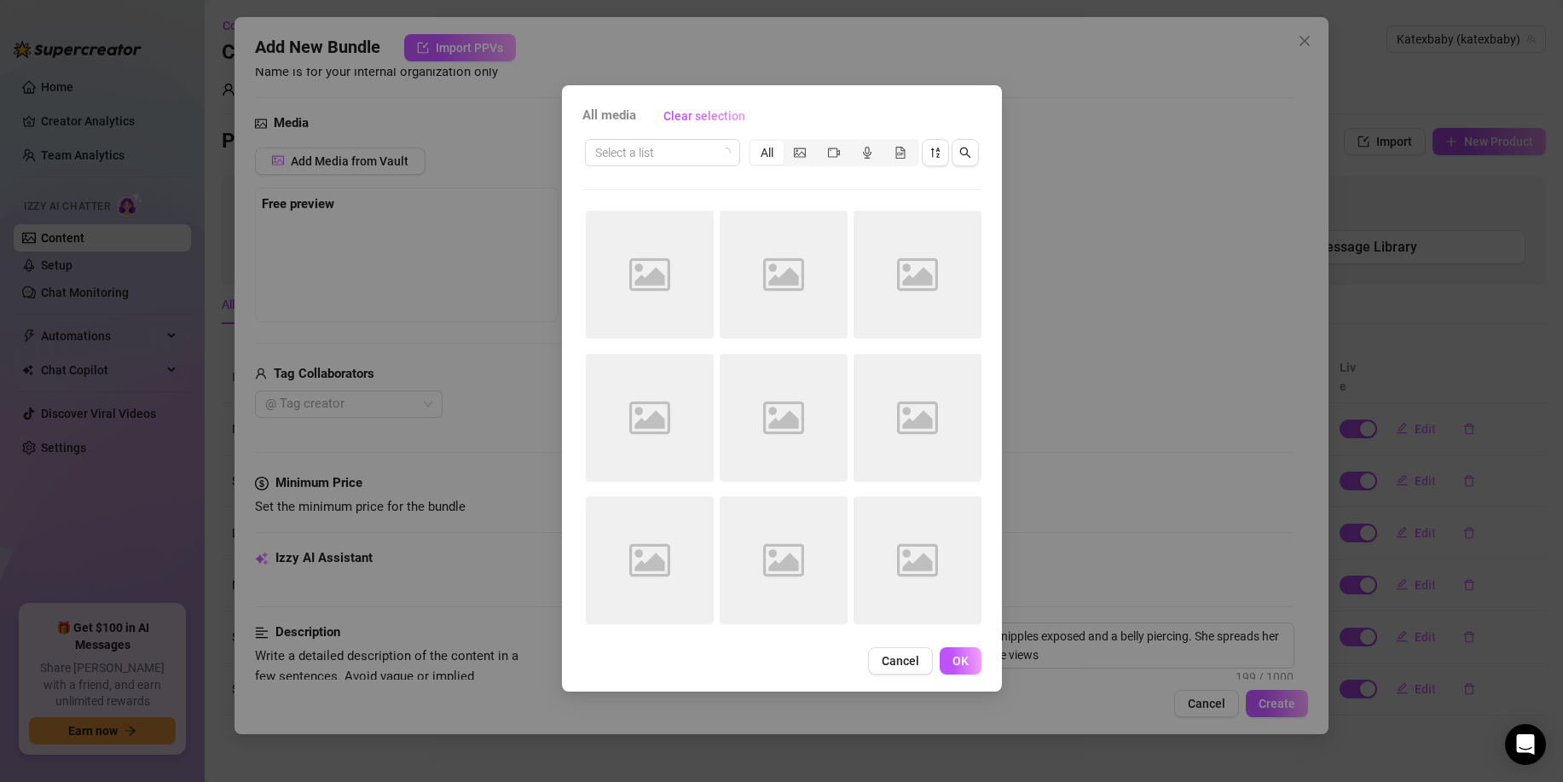
type textarea "[PERSON_NAME] is fully nude in a bedroom, showing off her perky tits with nippl…"
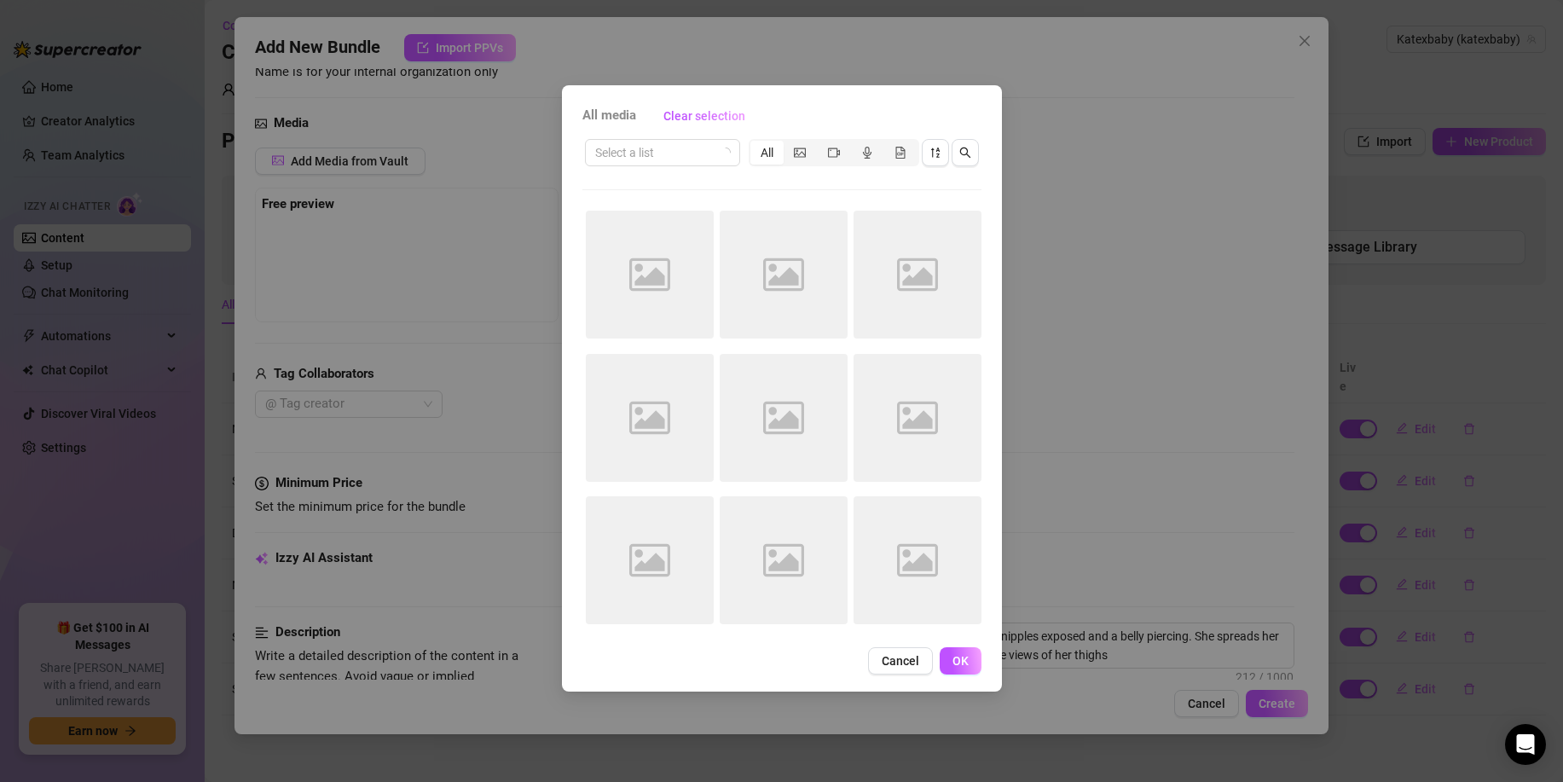
type textarea "[PERSON_NAME] is fully nude in a bedroom, showing off her perky tits with nippl…"
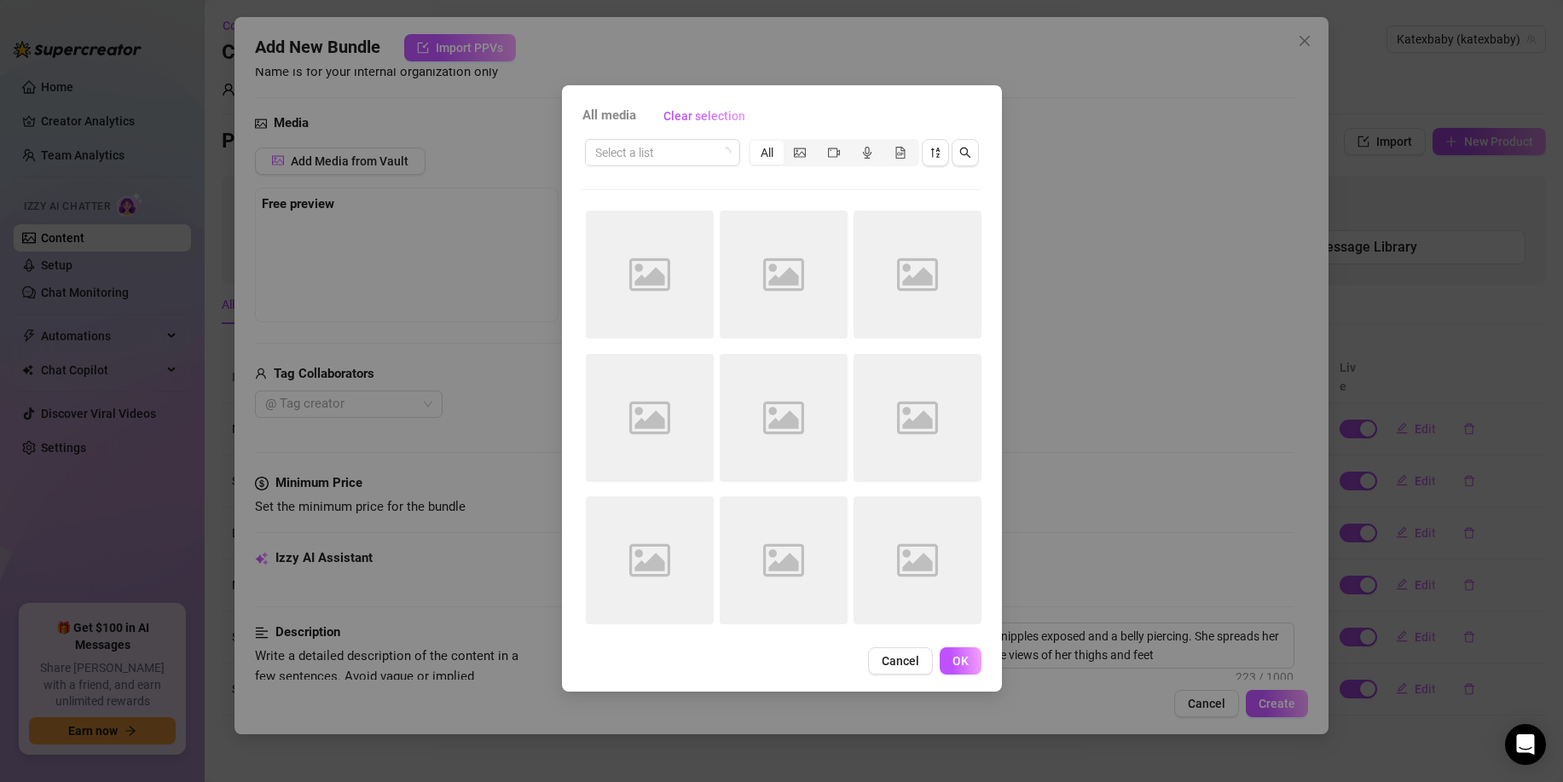
type textarea "[PERSON_NAME] is fully nude in a bedroom, showing off her perky tits with nippl…"
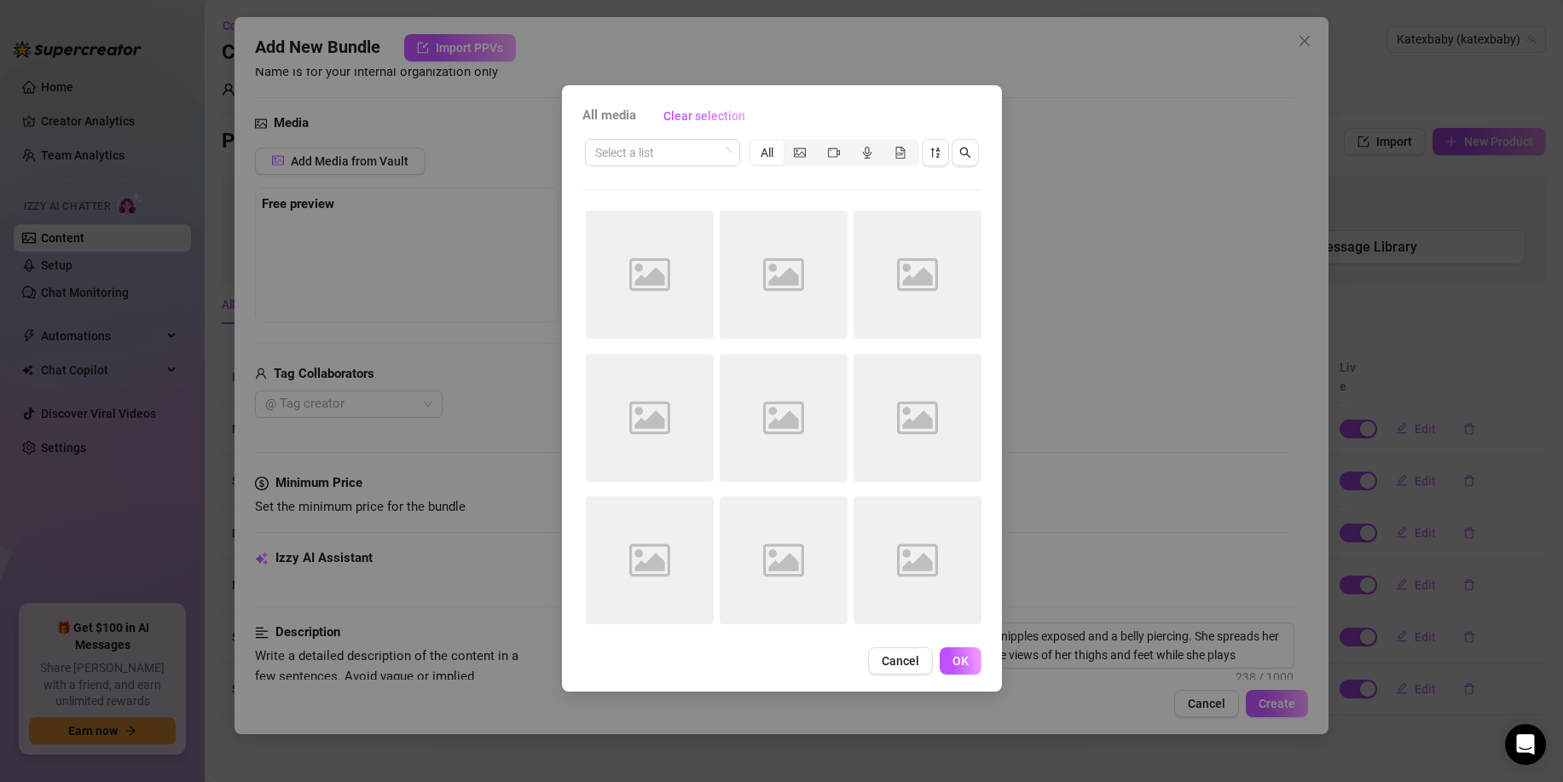
type textarea "[PERSON_NAME] is fully nude in a bedroom, showing off her perky tits with nippl…"
click at [818, 102] on div "All media Clear selection" at bounding box center [782, 115] width 399 height 27
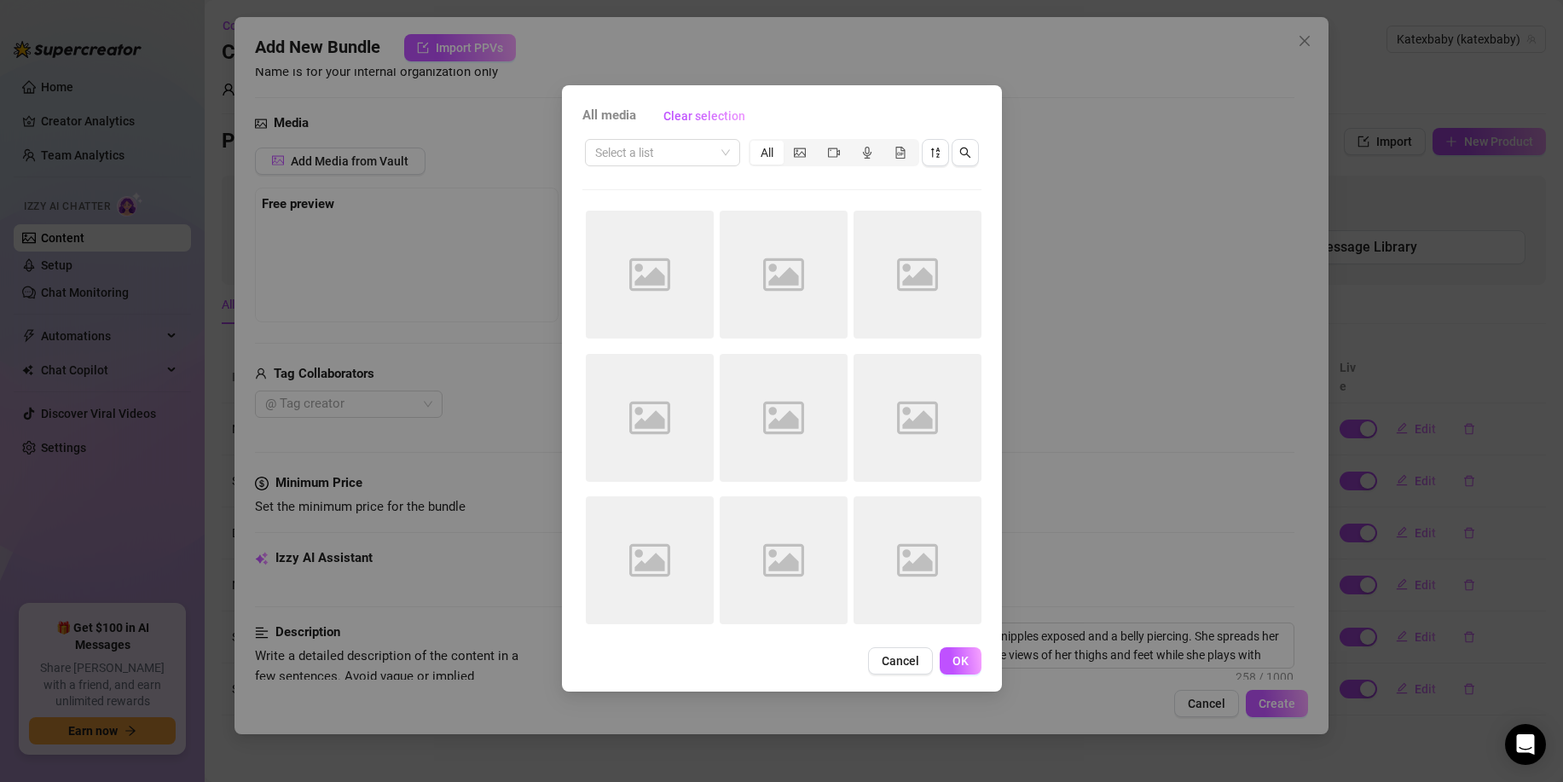
click at [891, 671] on button "Cancel" at bounding box center [900, 660] width 65 height 27
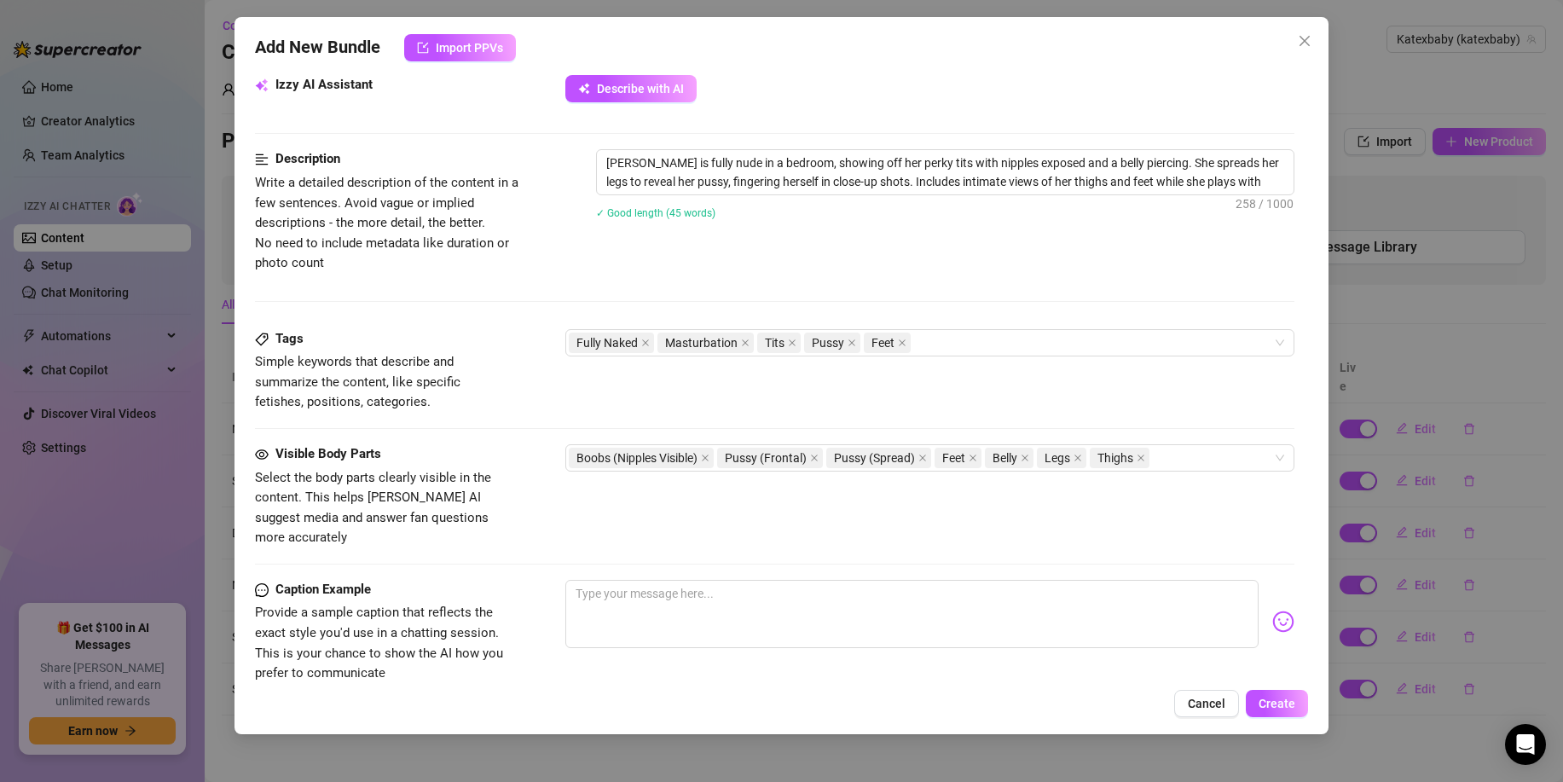
scroll to position [845, 0]
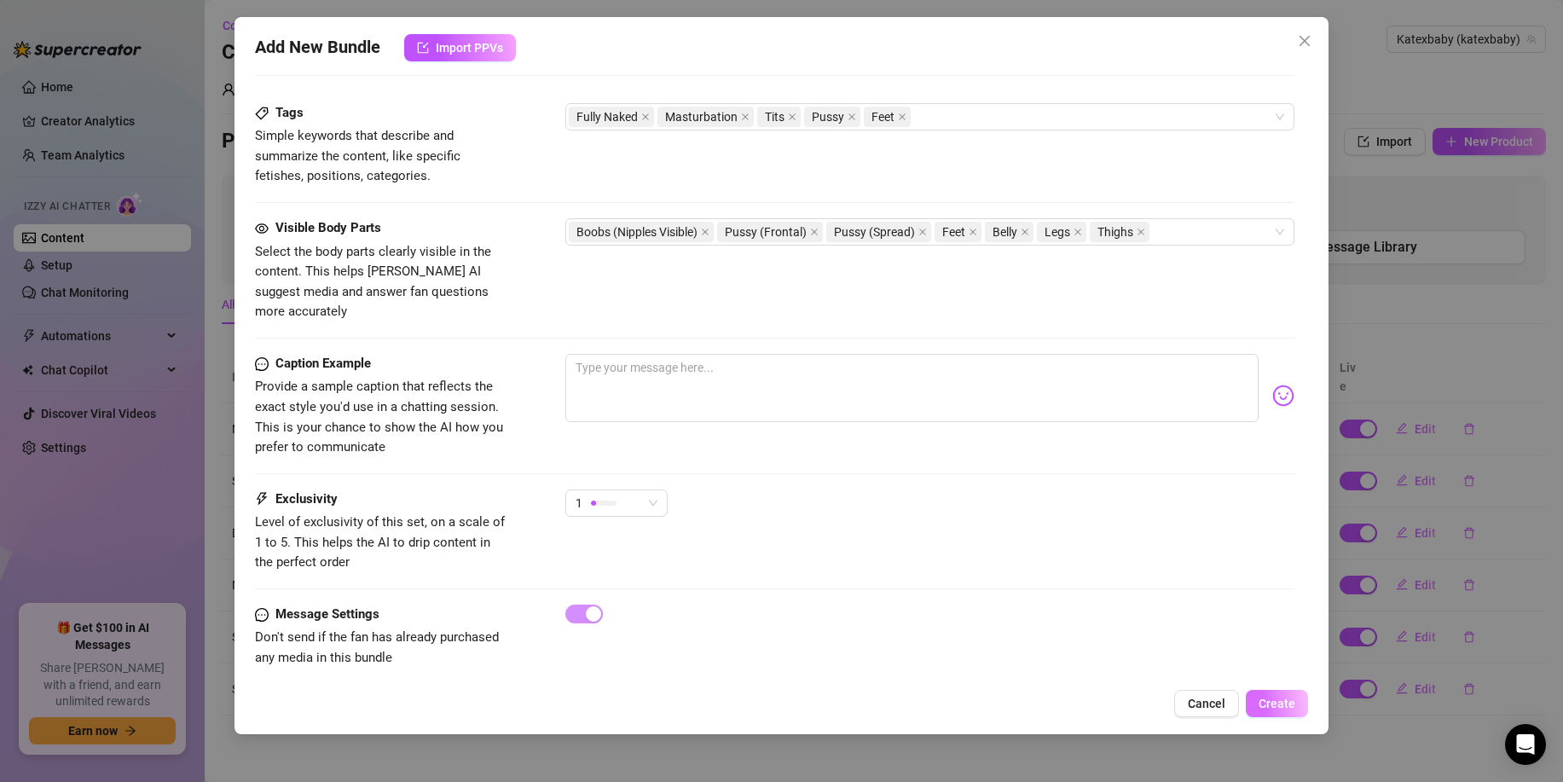
click at [1255, 695] on button "Create" at bounding box center [1277, 703] width 62 height 27
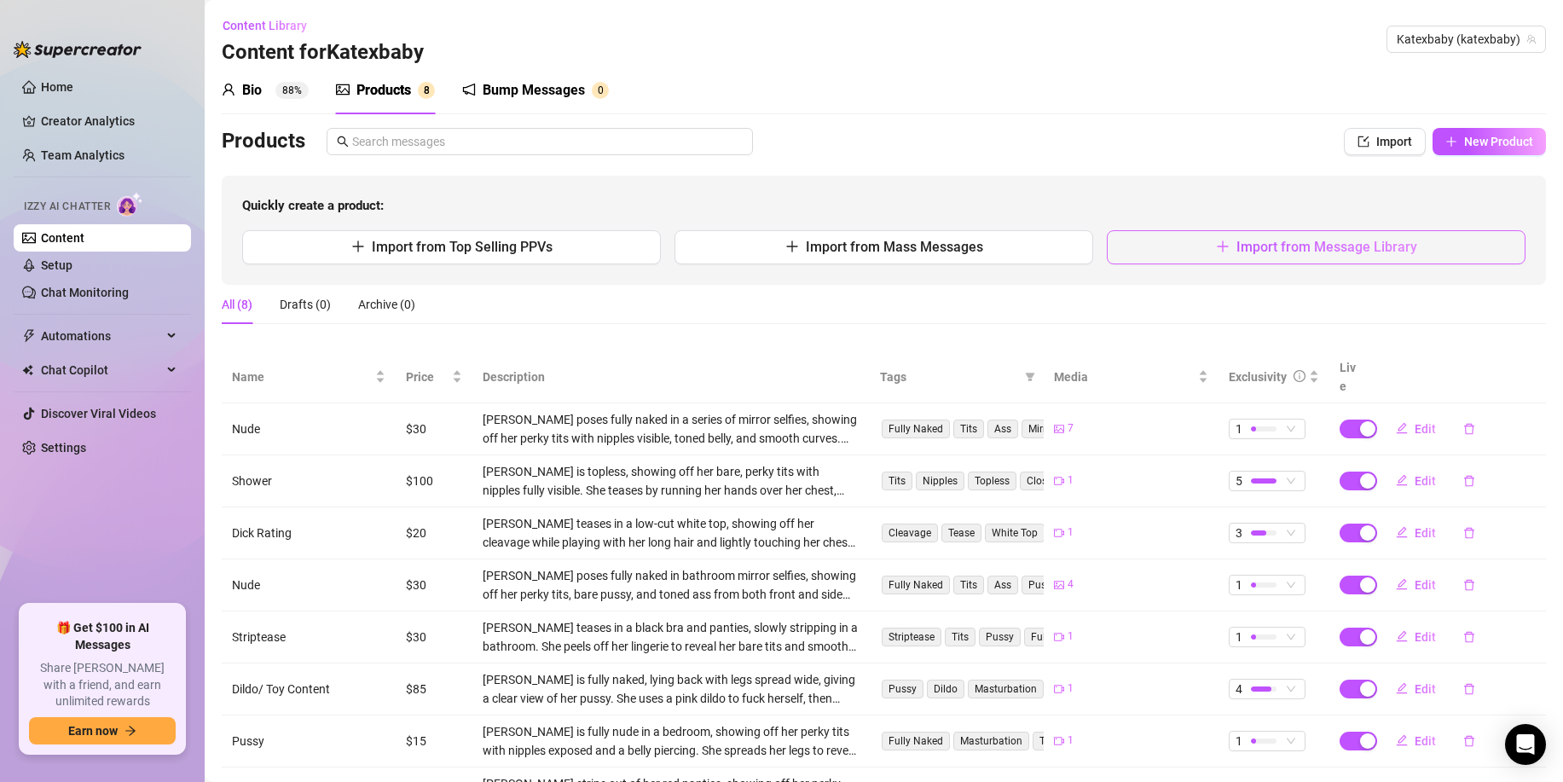
click at [1130, 250] on button "Import from Message Library" at bounding box center [1316, 247] width 419 height 34
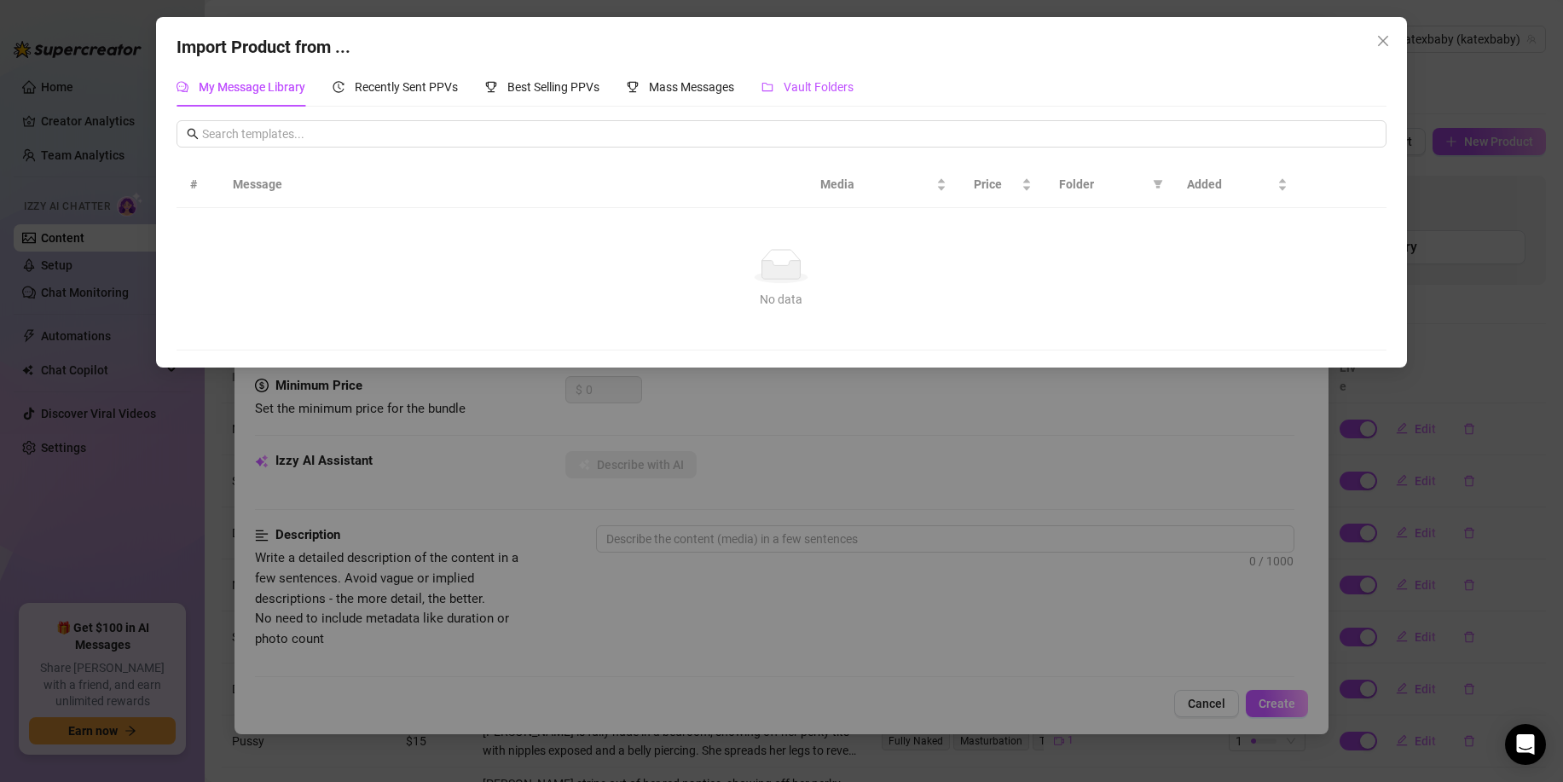
click at [775, 96] on div "Vault Folders" at bounding box center [808, 87] width 92 height 19
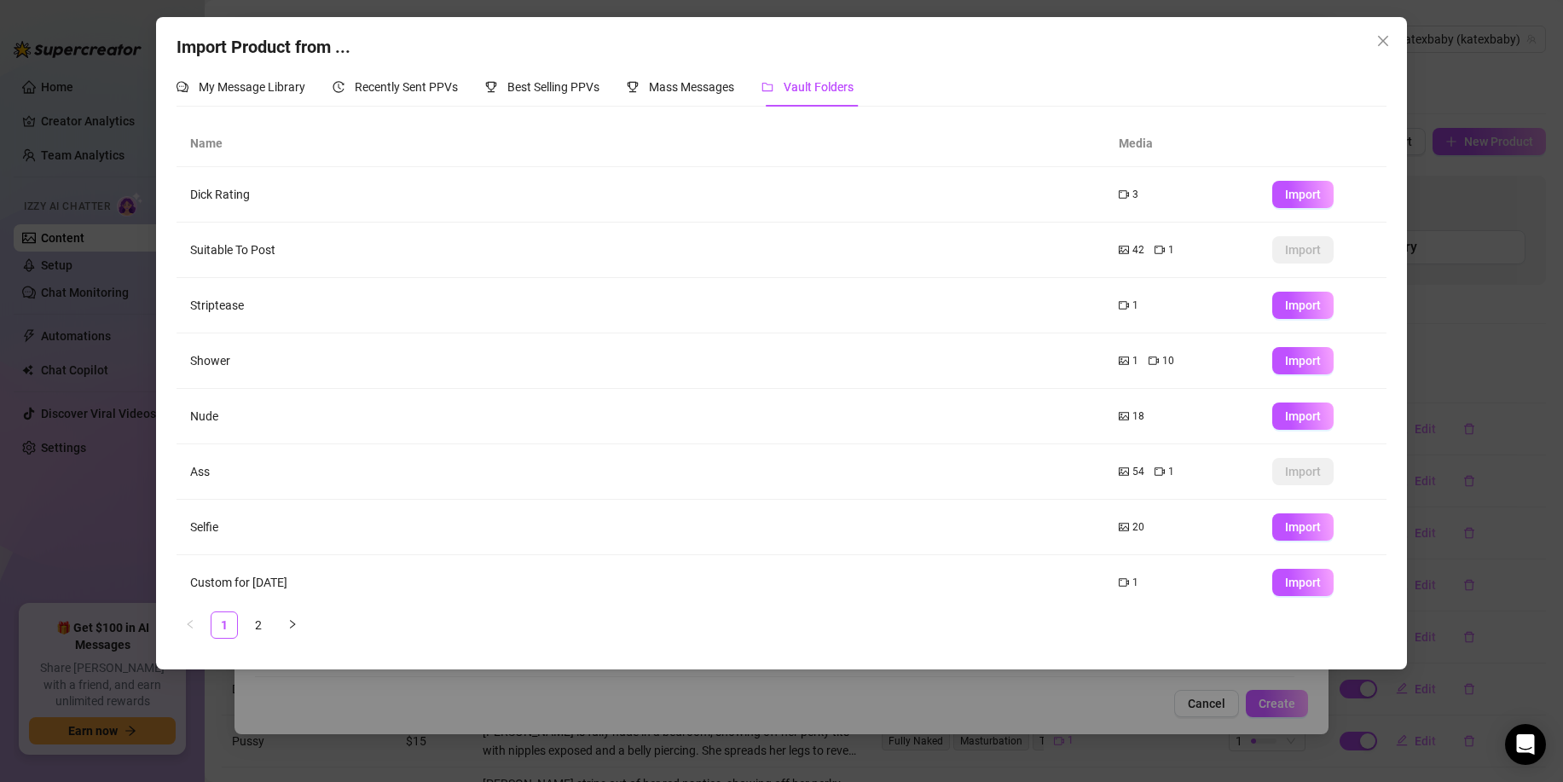
scroll to position [124, 0]
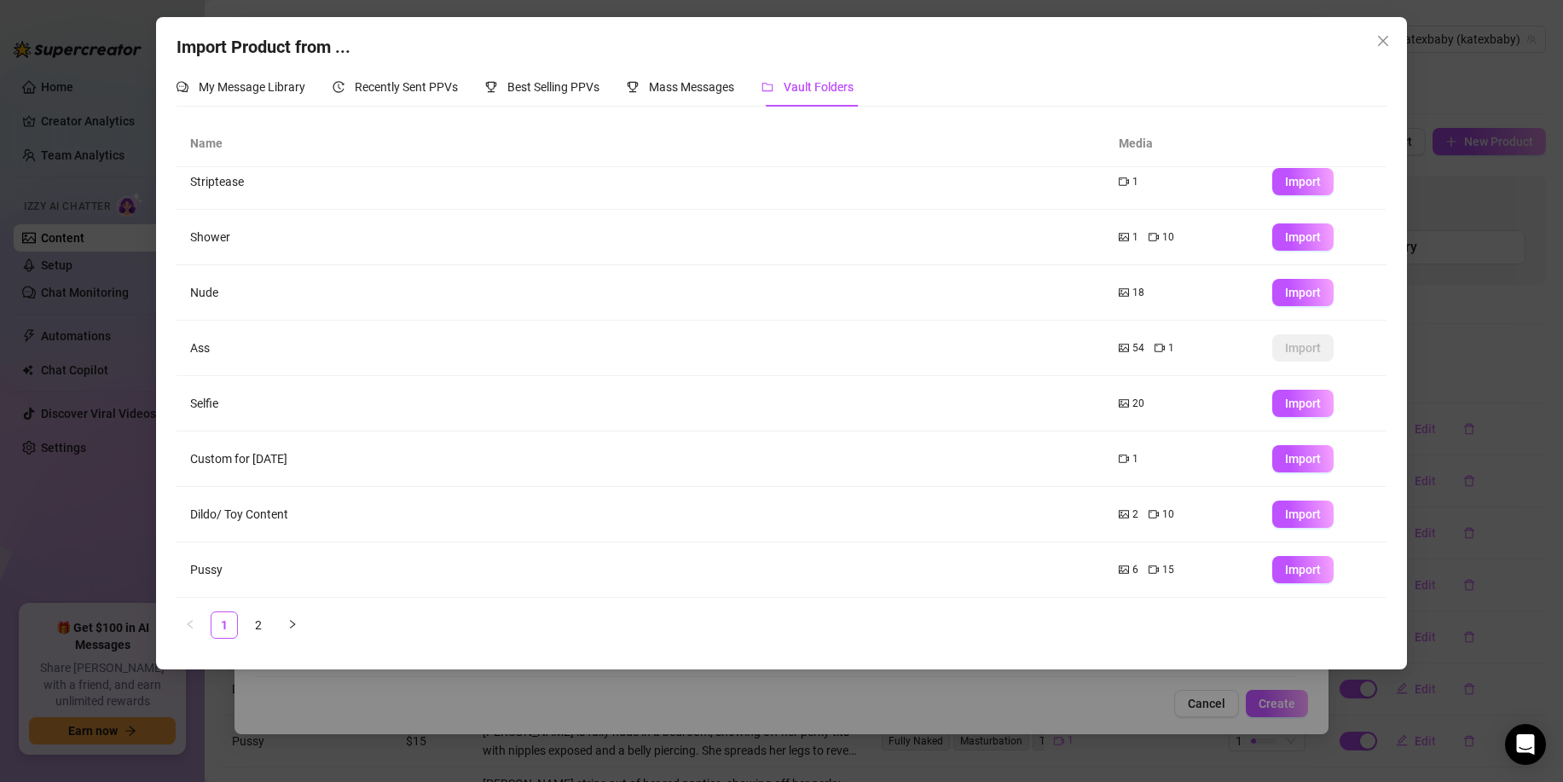
click at [1314, 571] on span "Import" at bounding box center [1303, 570] width 36 height 14
type textarea "Type your message here..."
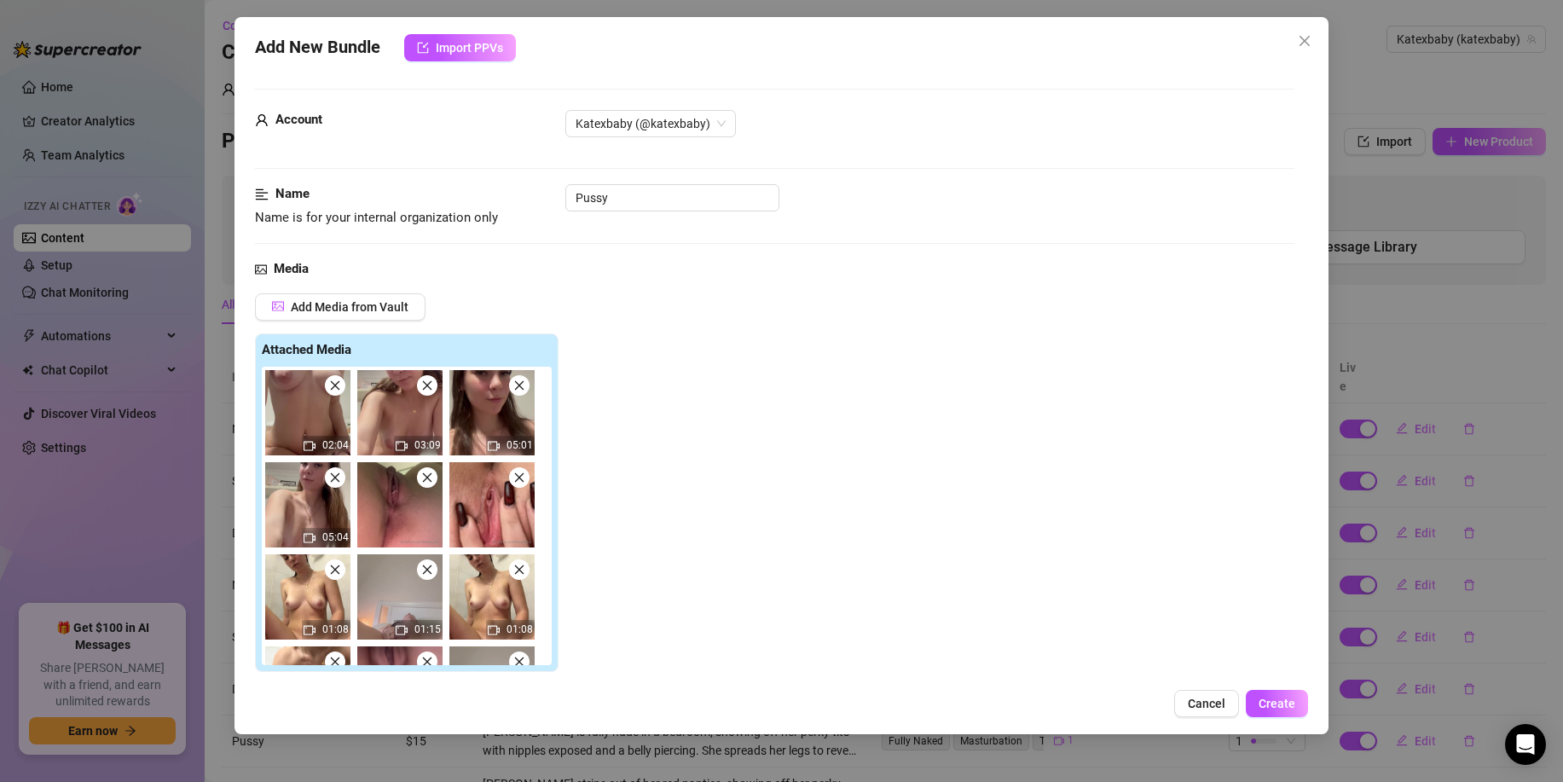
click at [337, 386] on icon "close" at bounding box center [335, 386] width 12 height 12
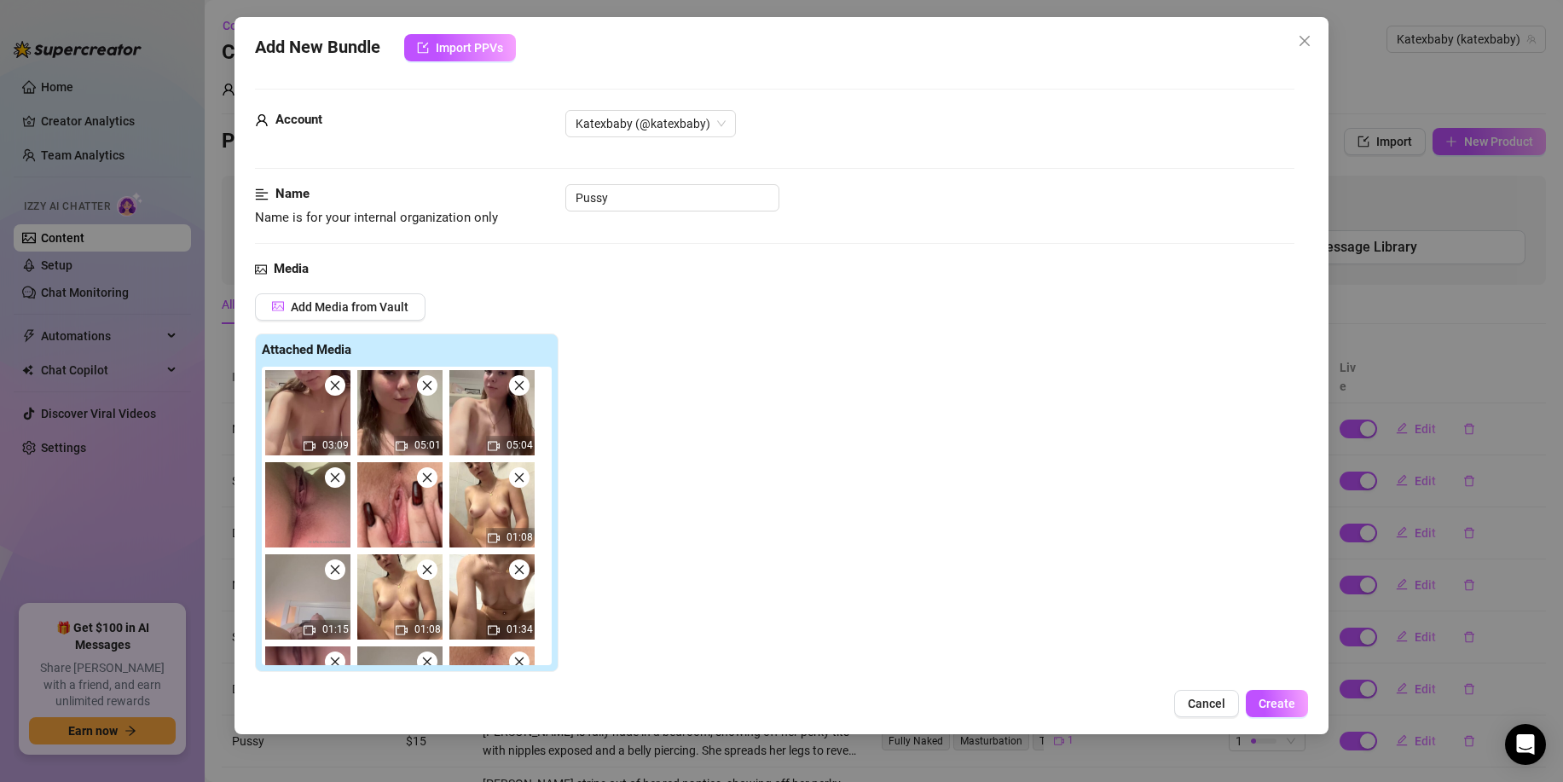
click at [428, 384] on icon "close" at bounding box center [427, 385] width 9 height 9
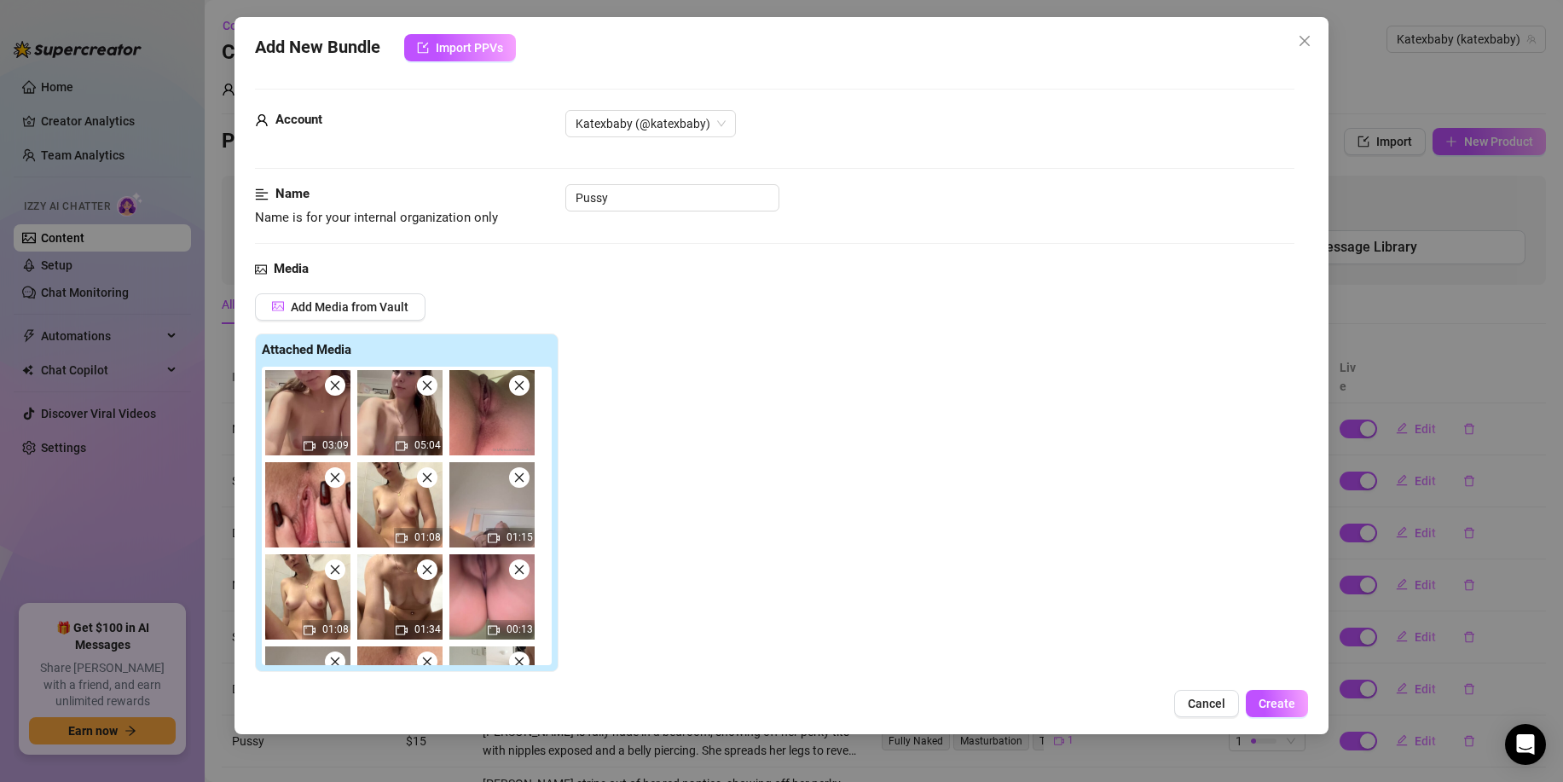
click at [428, 384] on icon "close" at bounding box center [427, 385] width 9 height 9
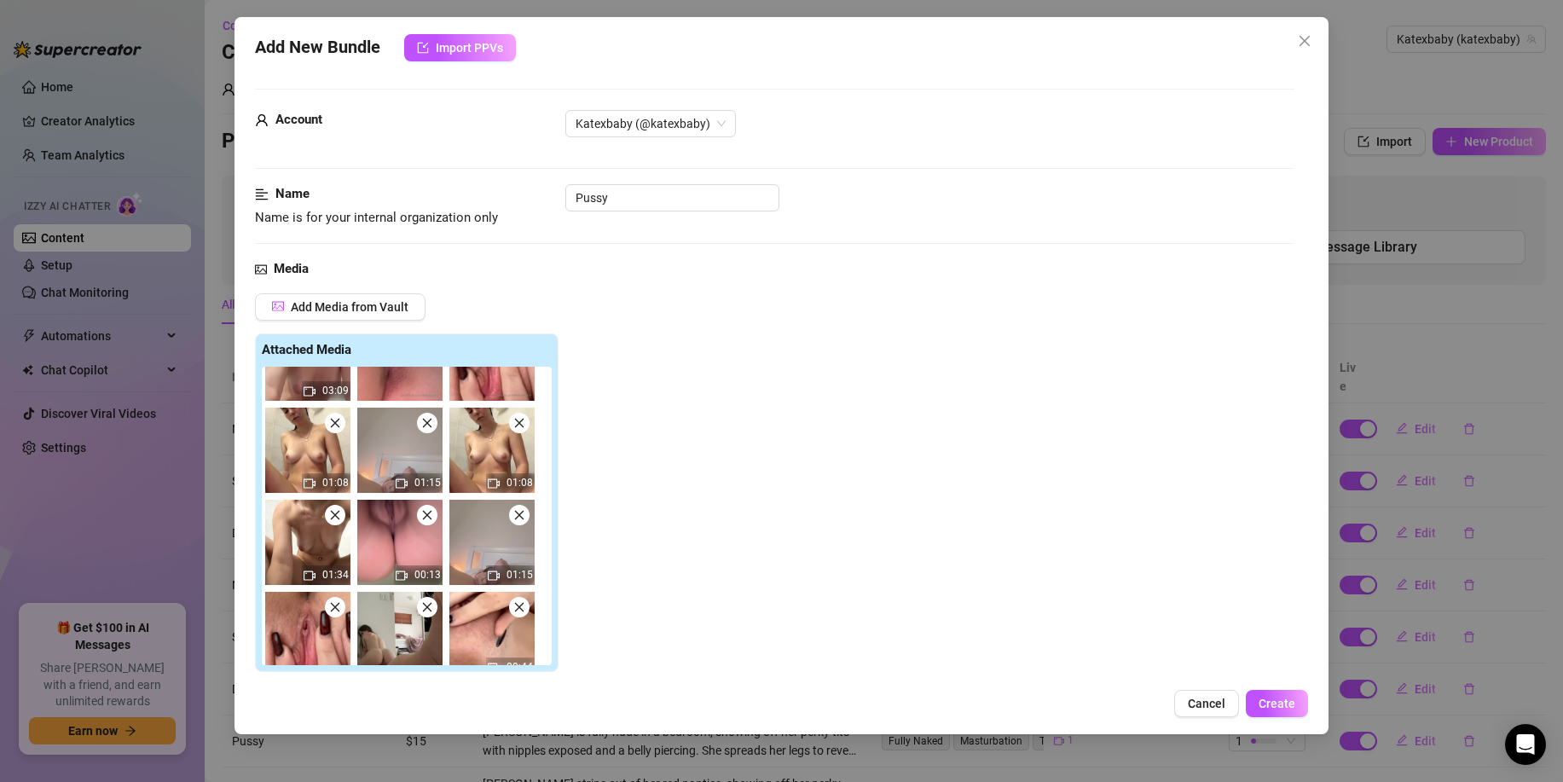
scroll to position [63, 0]
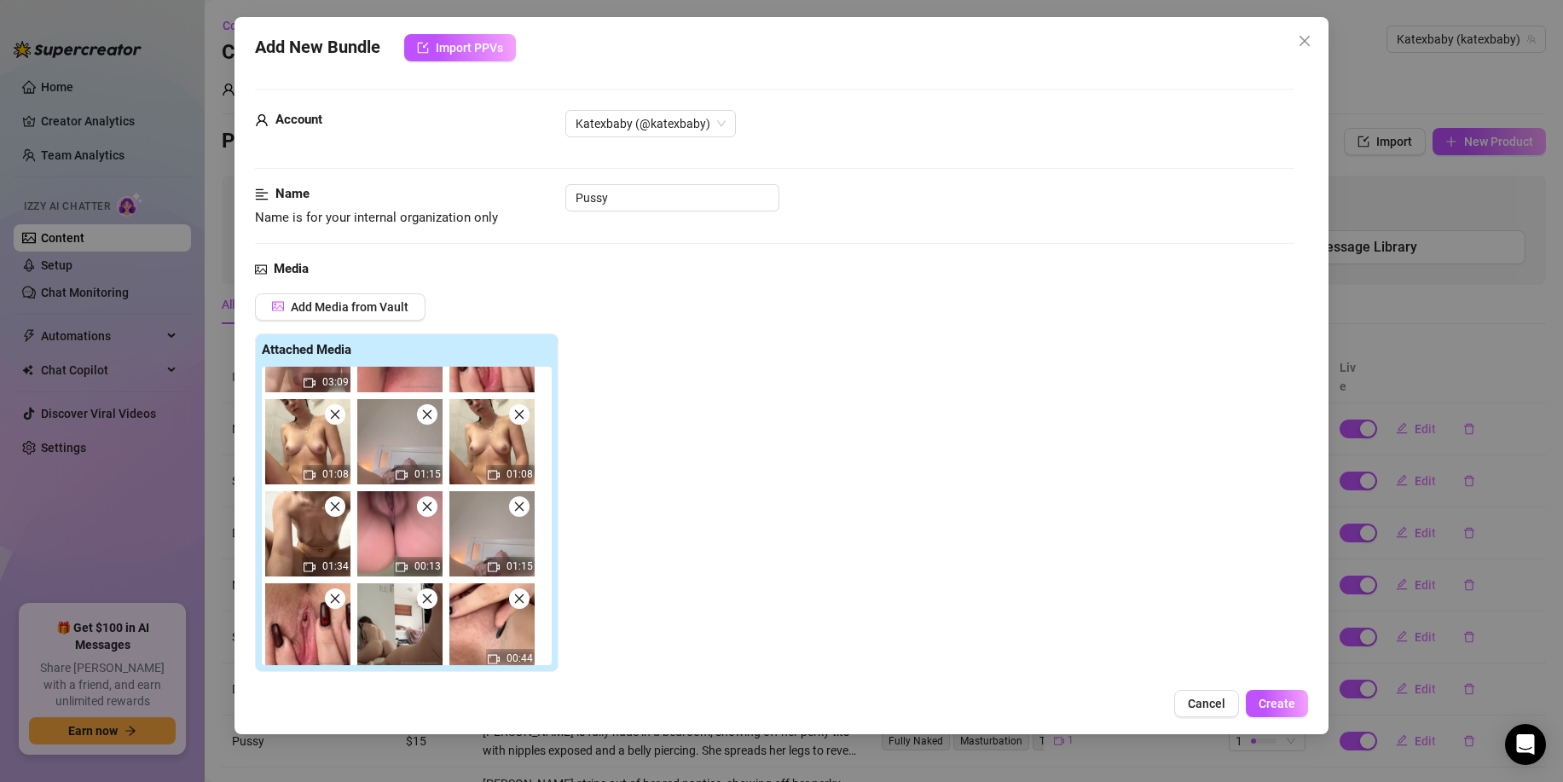
click at [334, 411] on icon "close" at bounding box center [335, 415] width 12 height 12
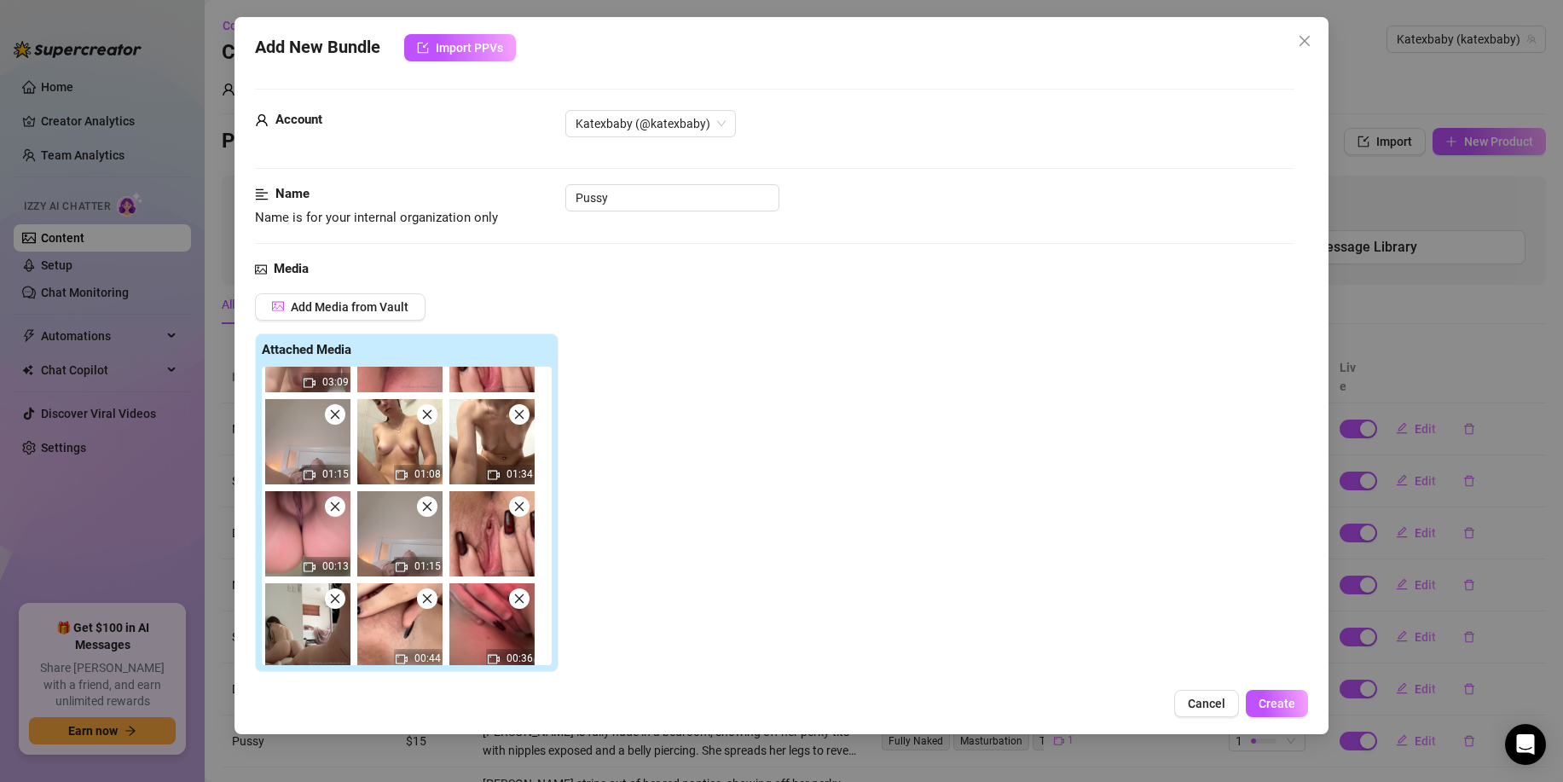
click at [334, 411] on icon "close" at bounding box center [335, 415] width 12 height 12
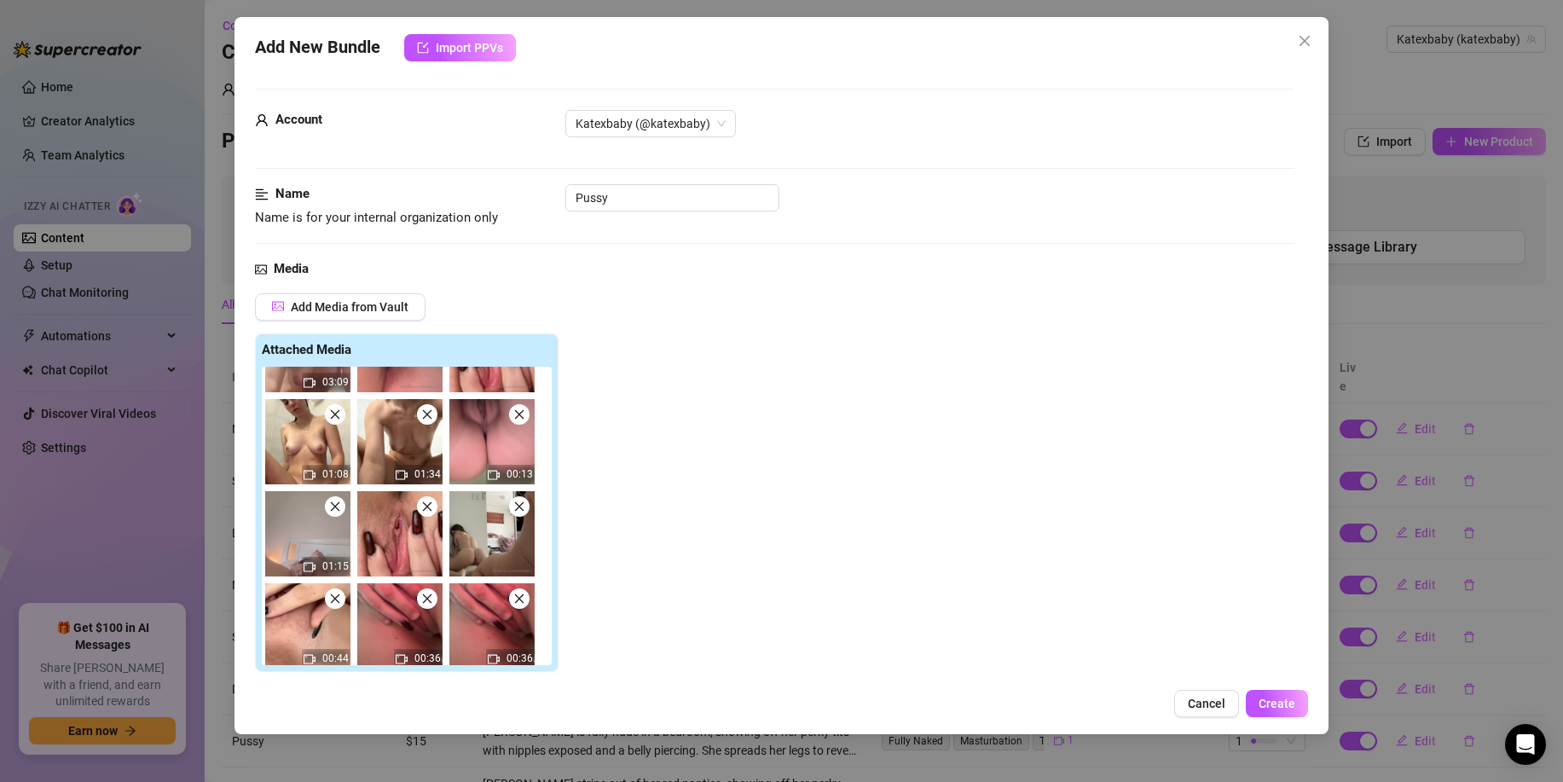
click at [334, 411] on icon "close" at bounding box center [335, 415] width 12 height 12
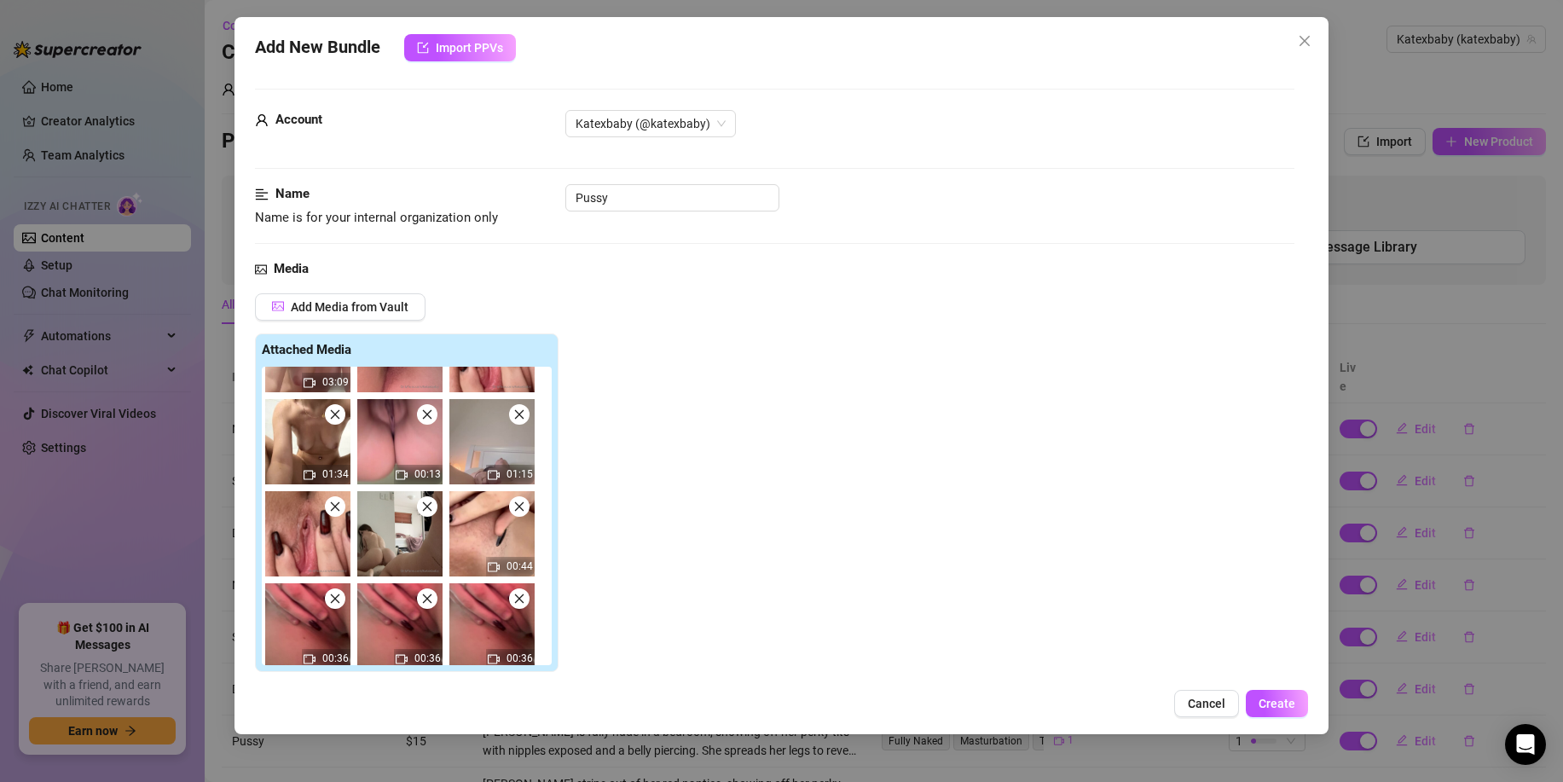
click at [334, 411] on icon "close" at bounding box center [335, 415] width 12 height 12
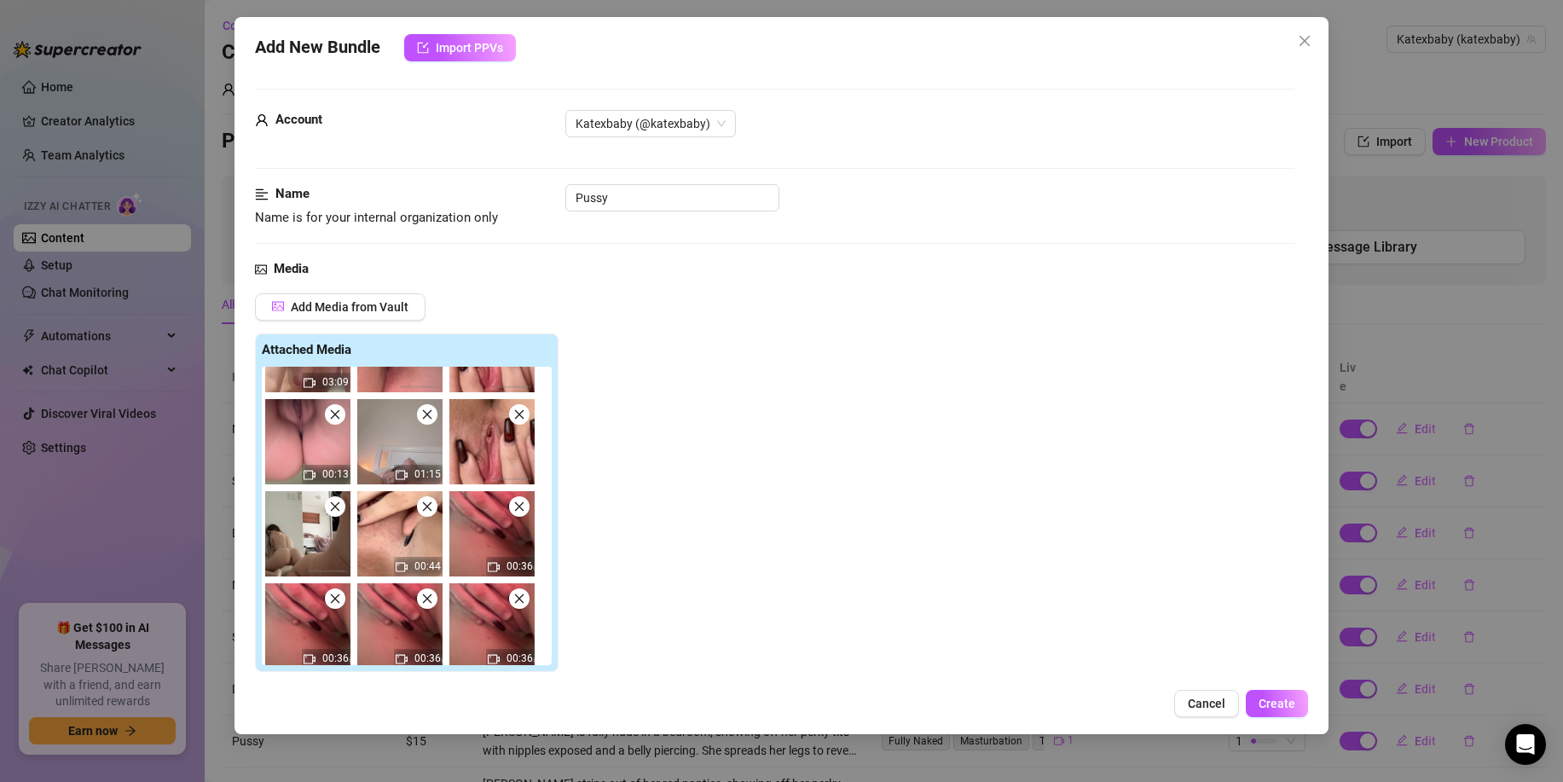
click at [334, 411] on icon "close" at bounding box center [335, 415] width 12 height 12
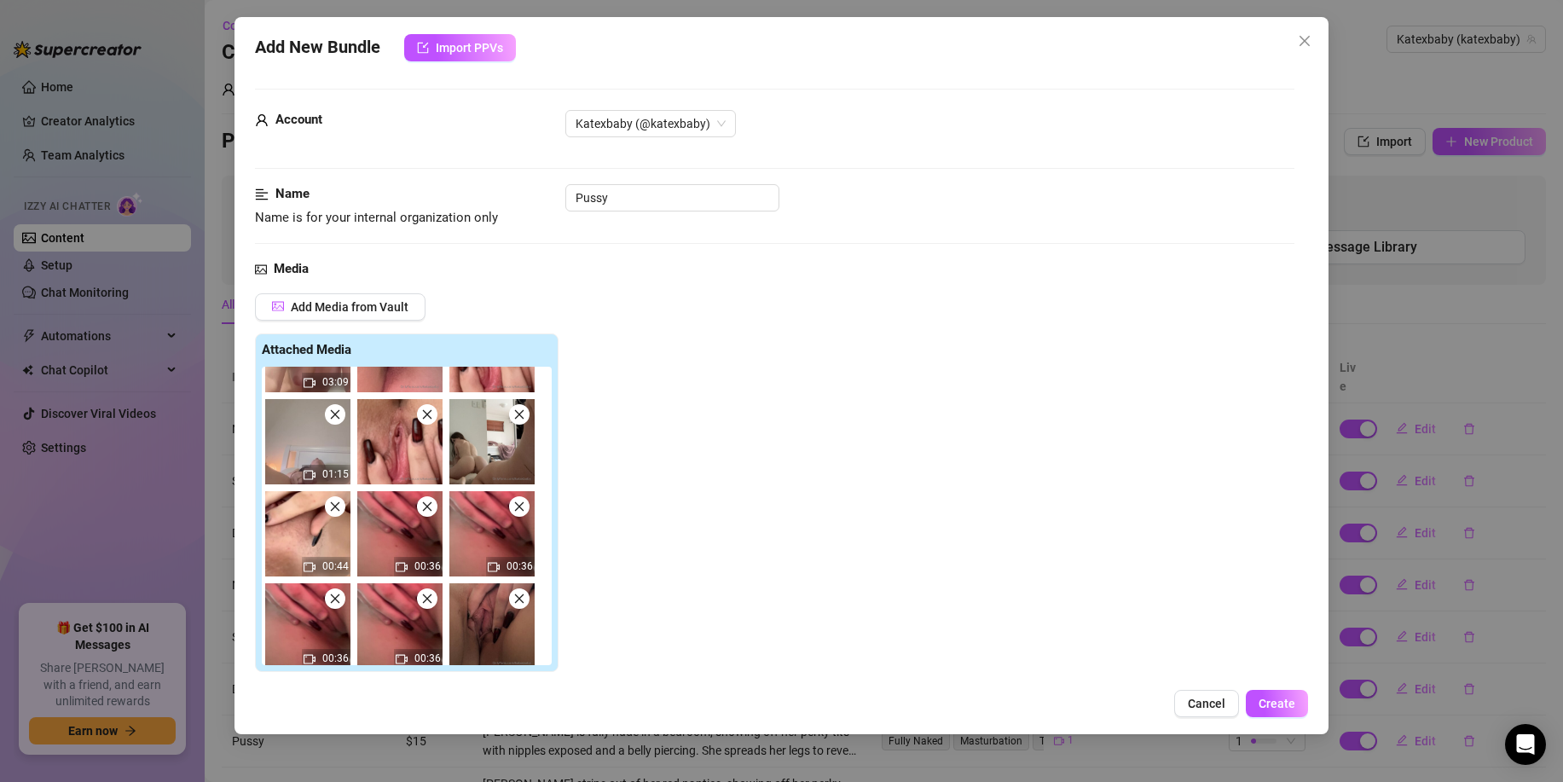
click at [334, 411] on icon "close" at bounding box center [335, 415] width 12 height 12
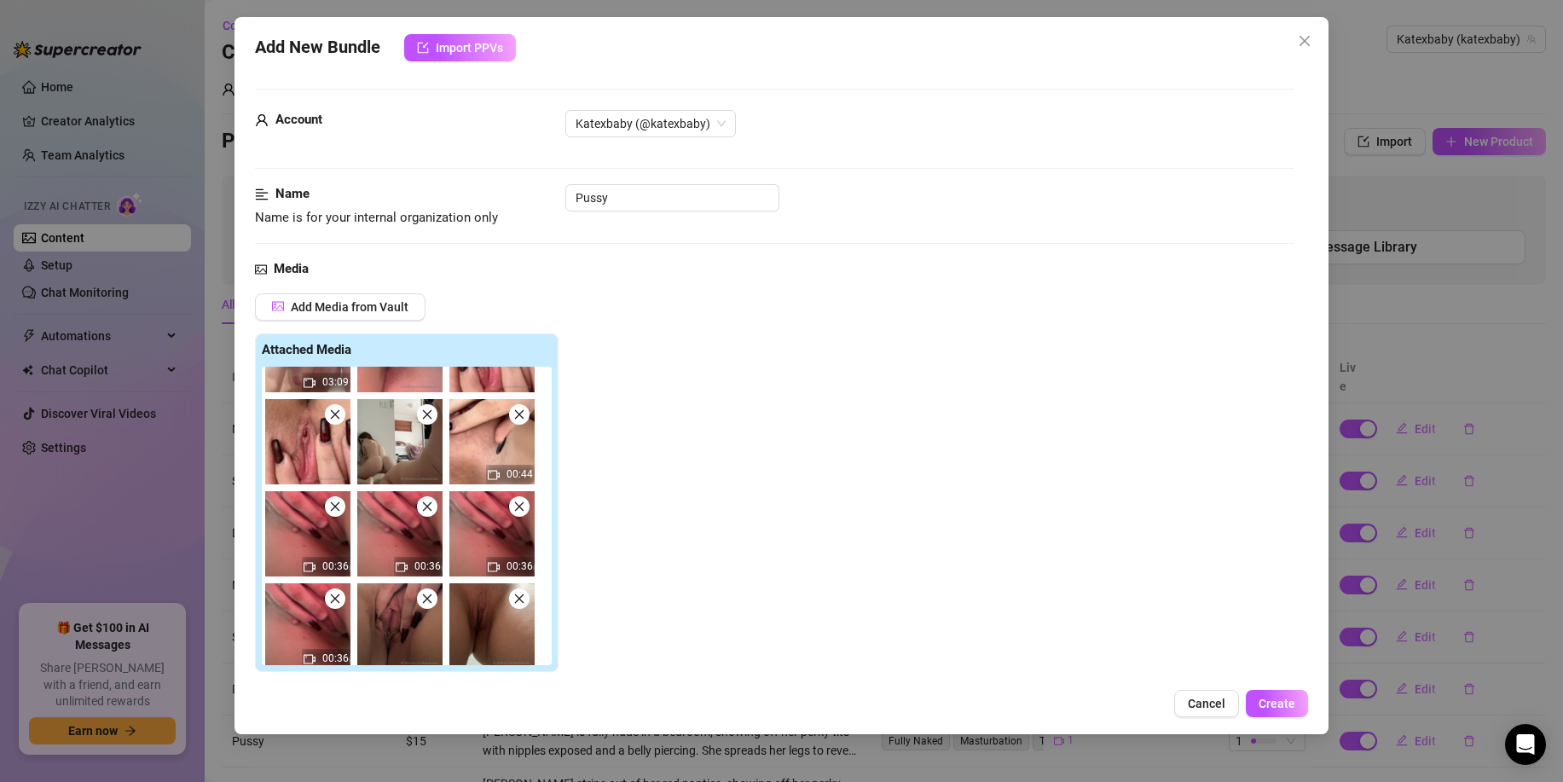
click at [334, 411] on icon "close" at bounding box center [335, 415] width 12 height 12
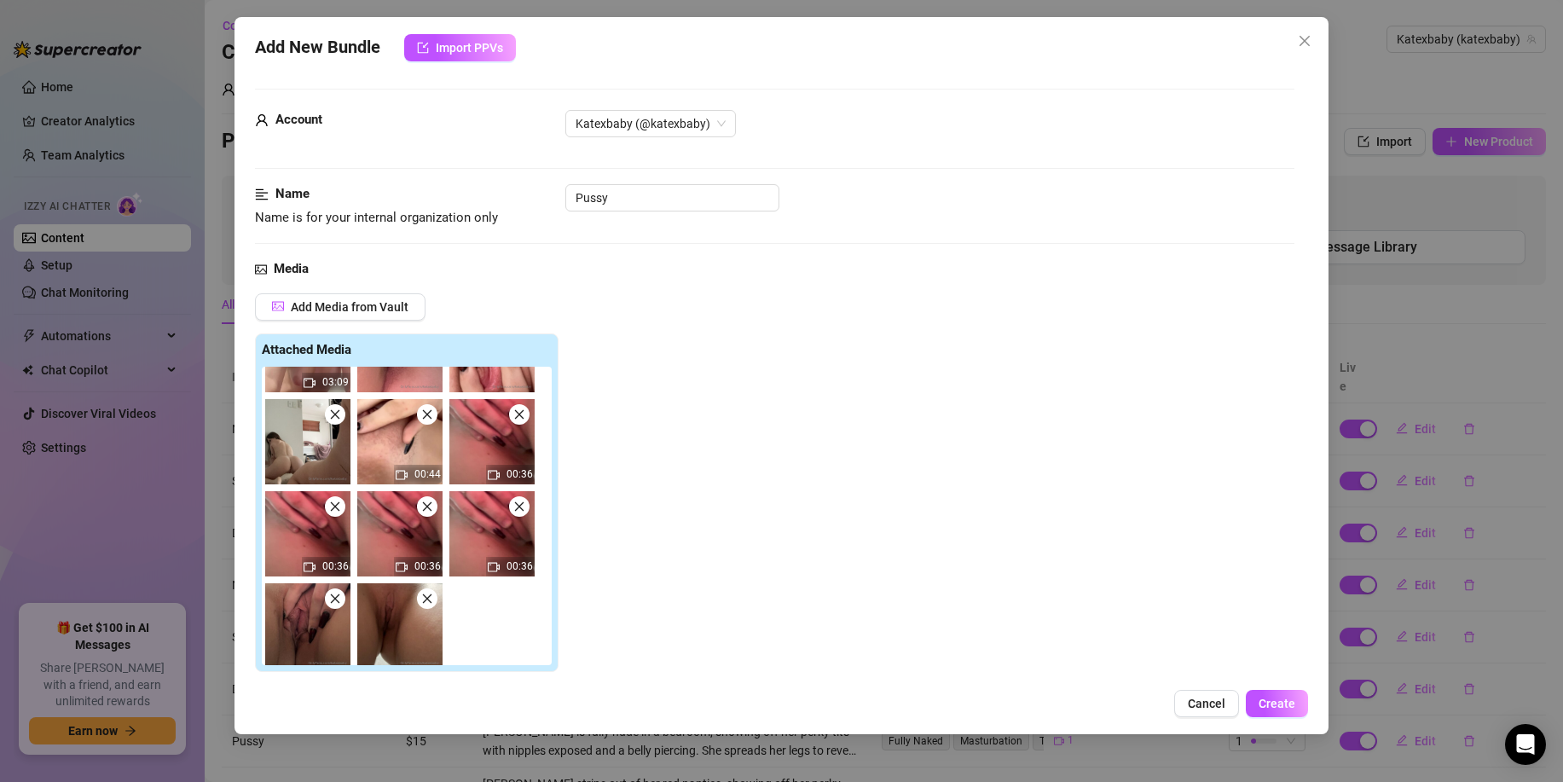
click at [334, 411] on icon "close" at bounding box center [335, 415] width 12 height 12
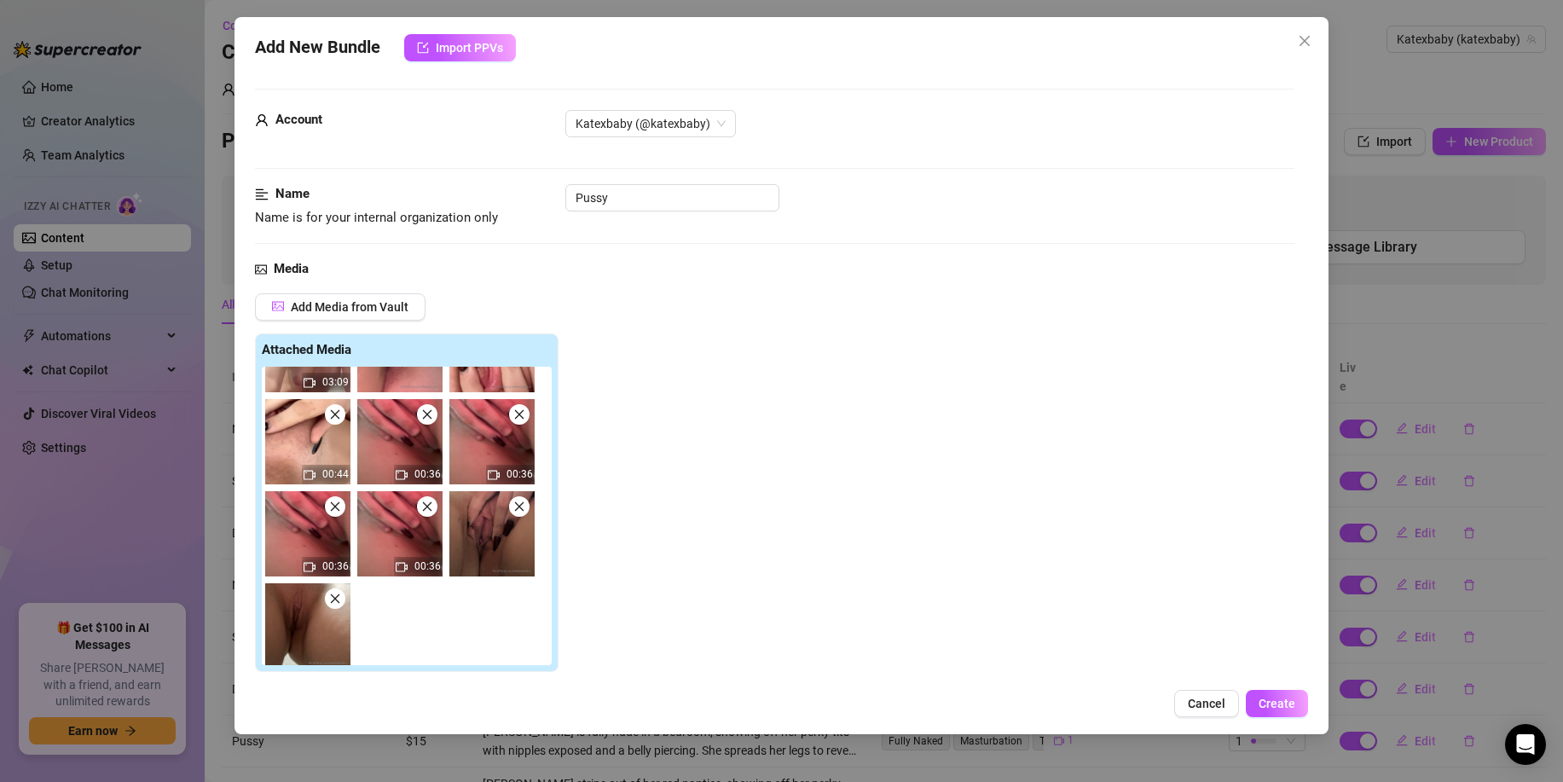
click at [334, 411] on icon "close" at bounding box center [335, 415] width 12 height 12
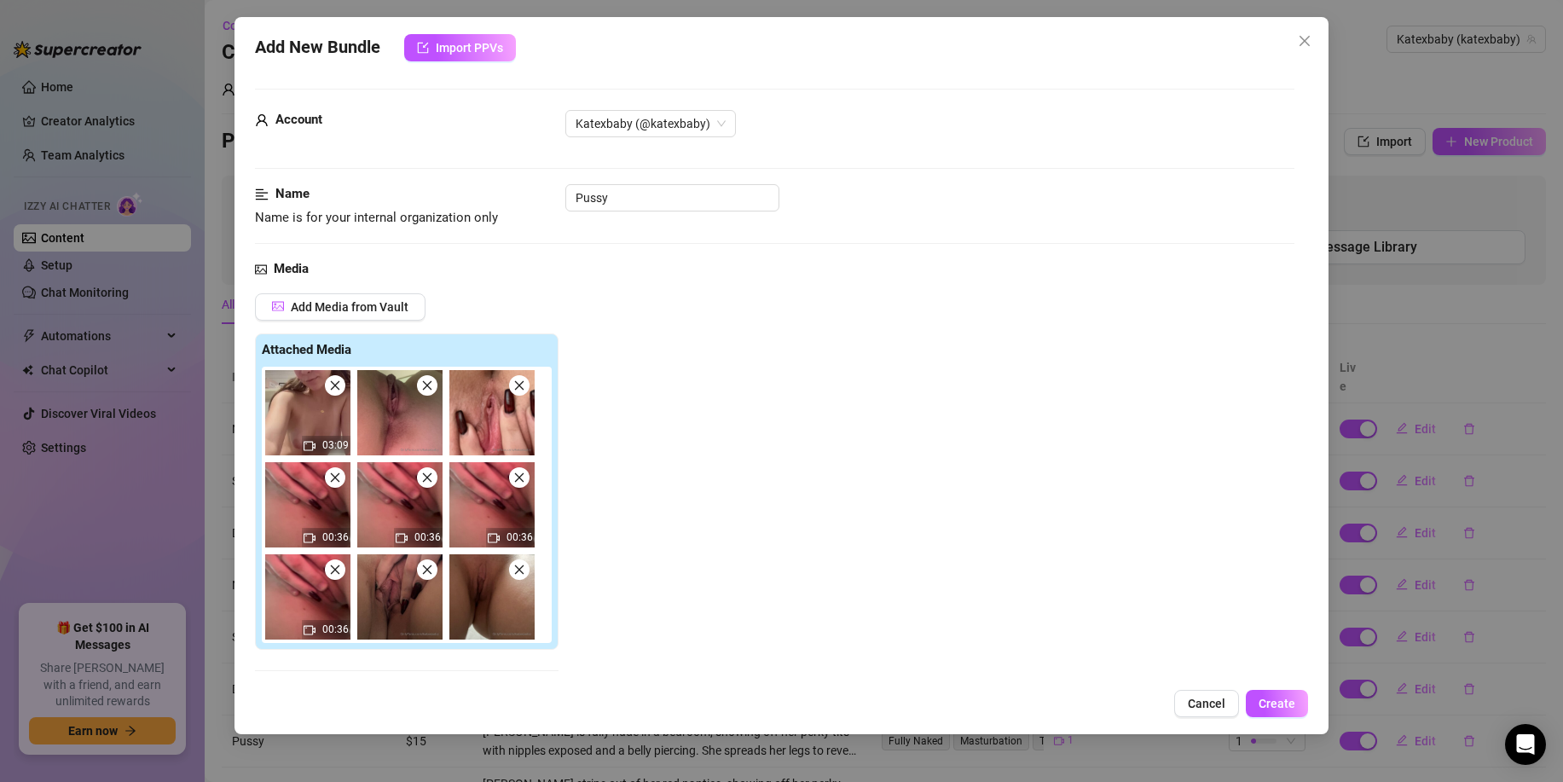
scroll to position [0, 0]
click at [334, 411] on img at bounding box center [307, 412] width 85 height 85
click at [335, 474] on icon "close" at bounding box center [335, 478] width 12 height 12
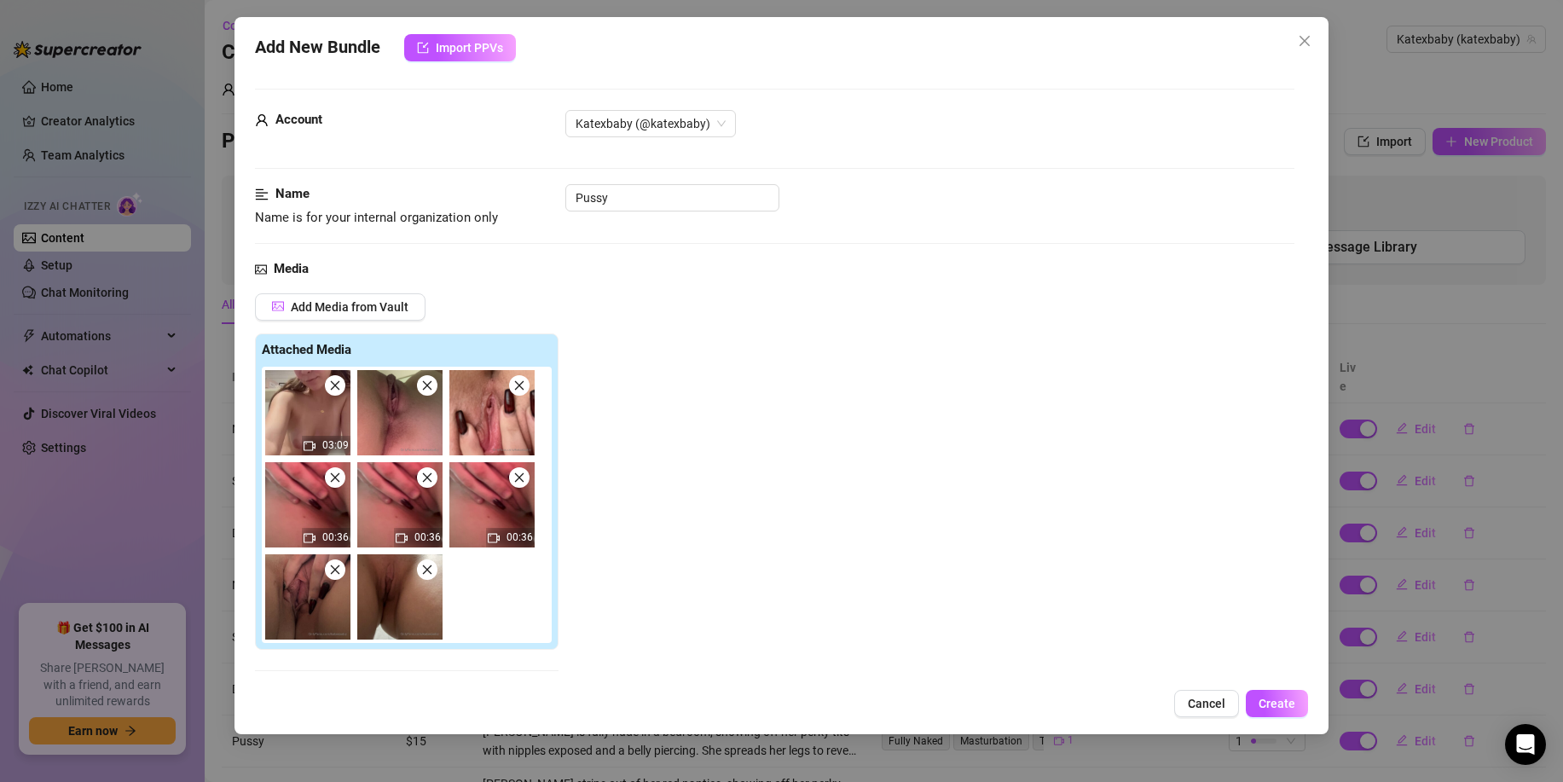
click at [335, 474] on icon "close" at bounding box center [335, 478] width 12 height 12
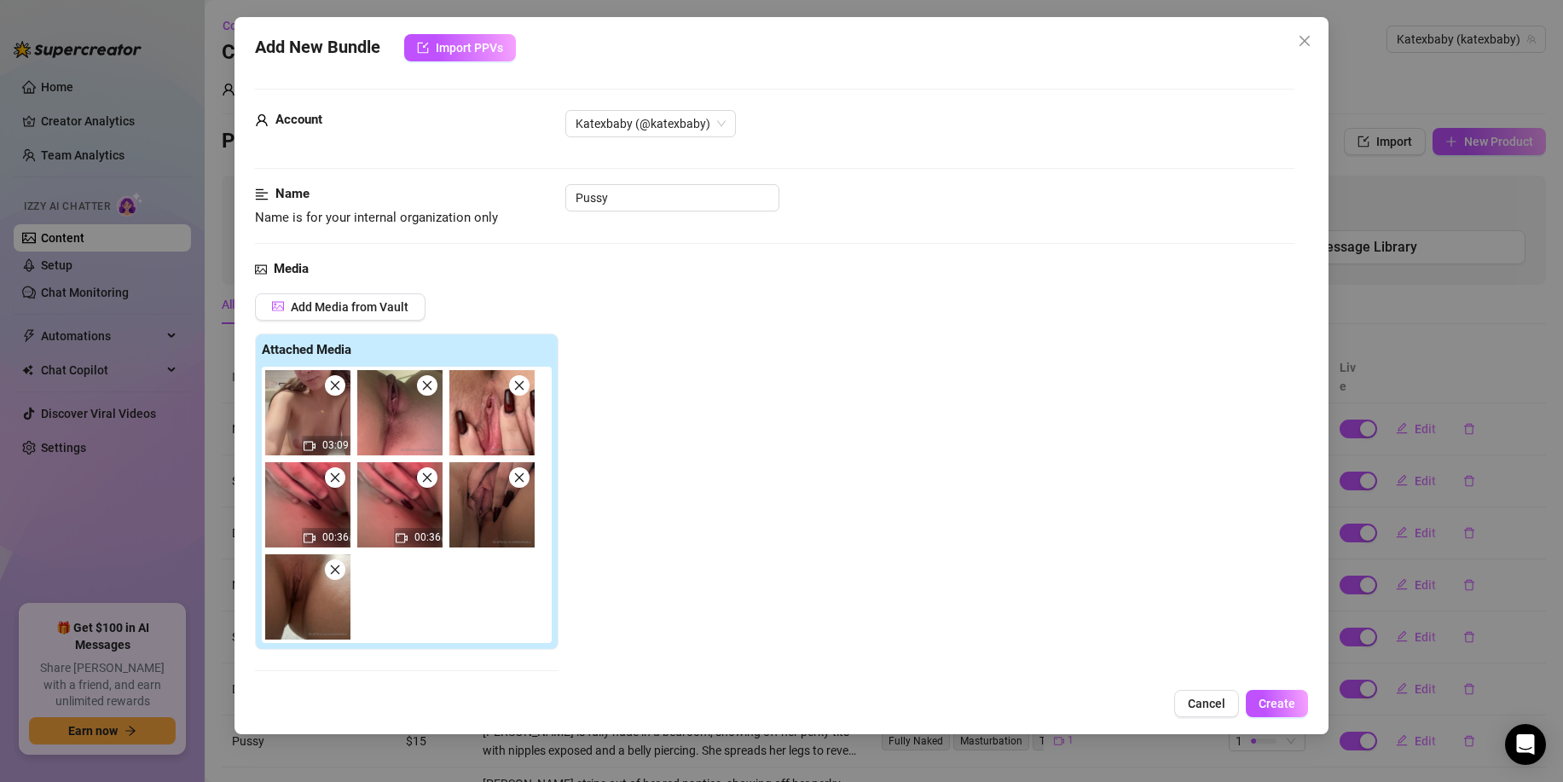
click at [335, 474] on icon "close" at bounding box center [335, 478] width 12 height 12
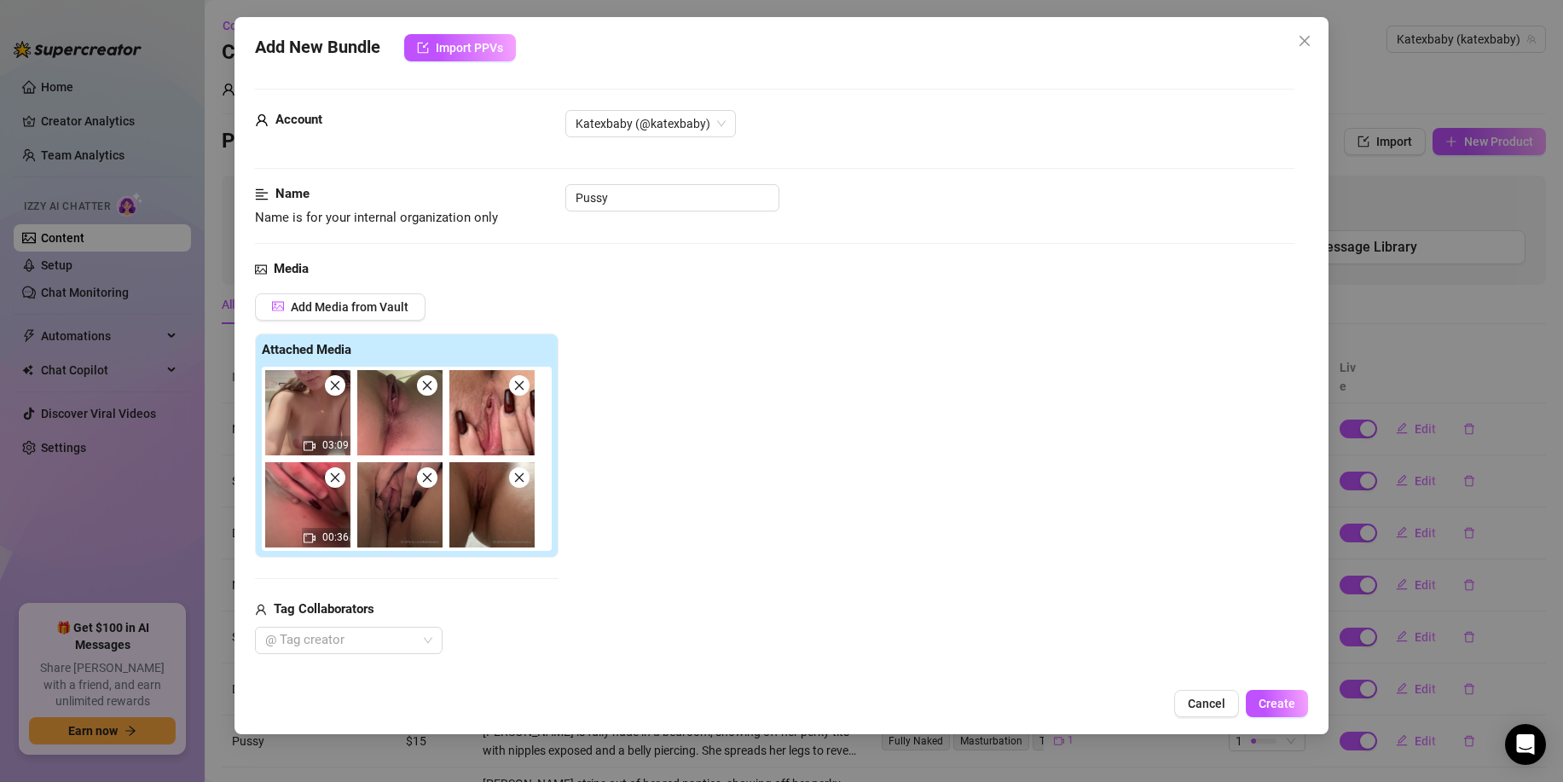
click at [335, 474] on icon "close" at bounding box center [335, 478] width 12 height 12
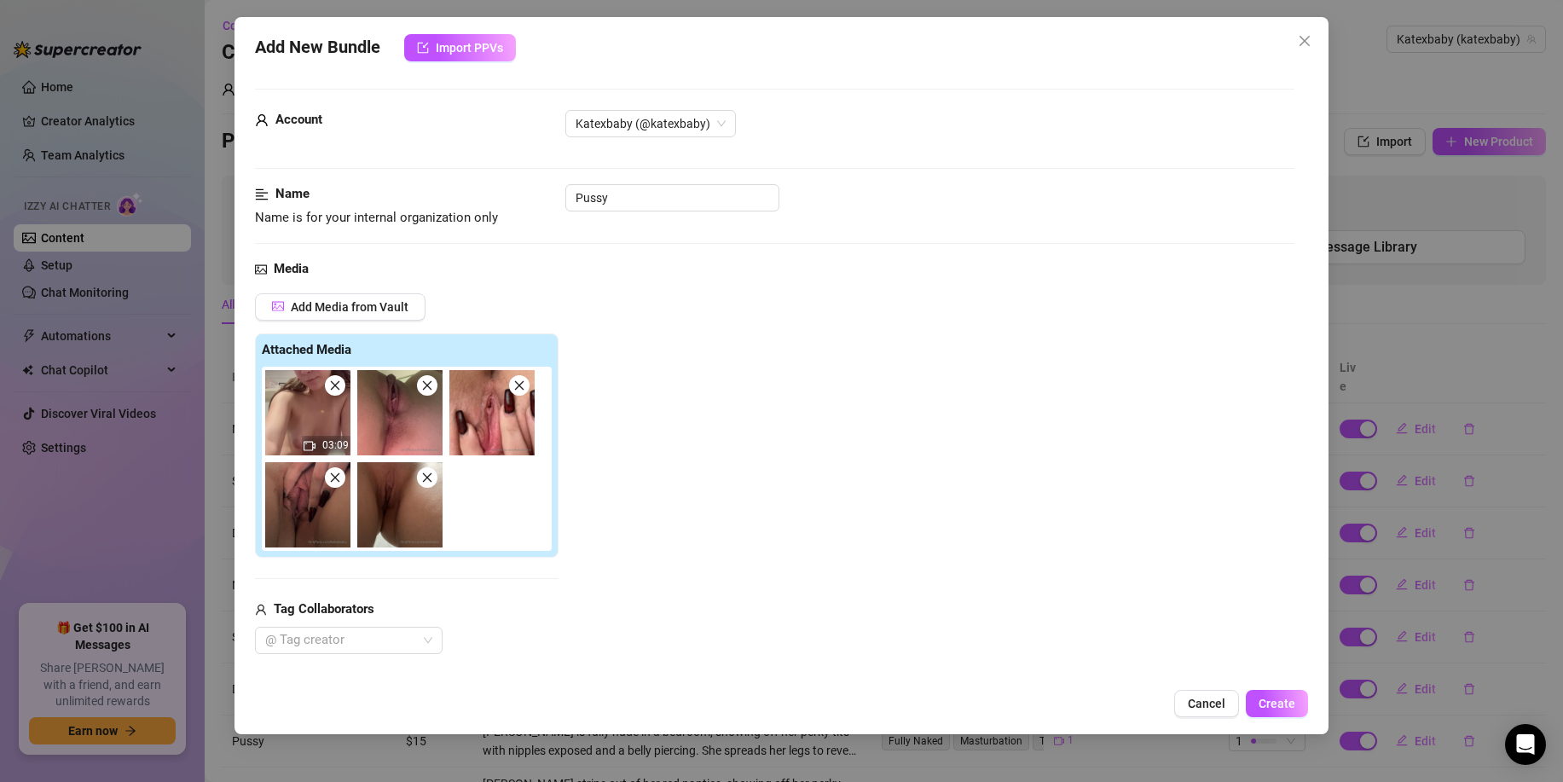
click at [335, 474] on icon "close" at bounding box center [335, 478] width 12 height 12
click at [421, 474] on icon "close" at bounding box center [427, 478] width 12 height 12
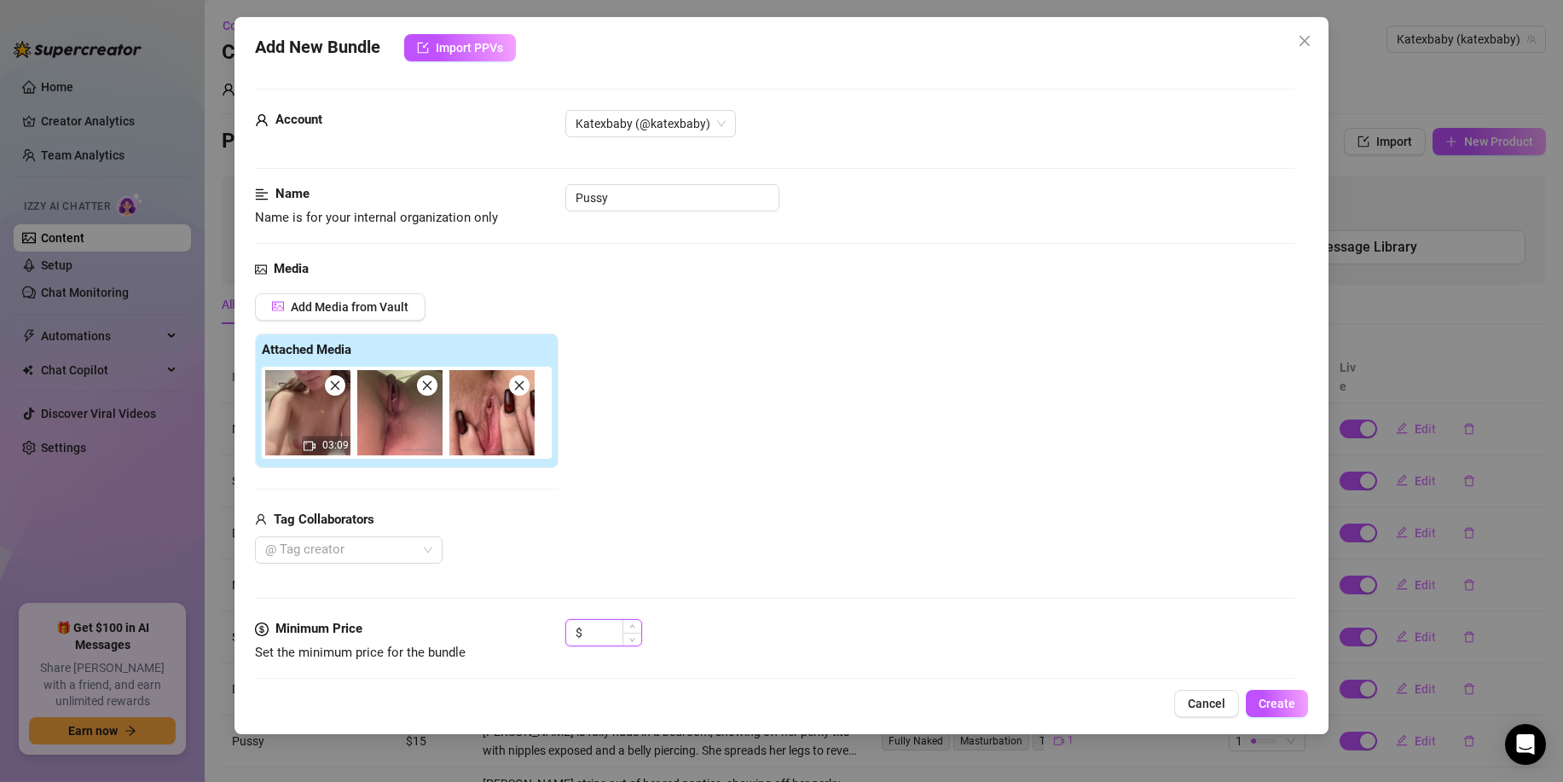
click at [612, 640] on input at bounding box center [613, 633] width 55 height 26
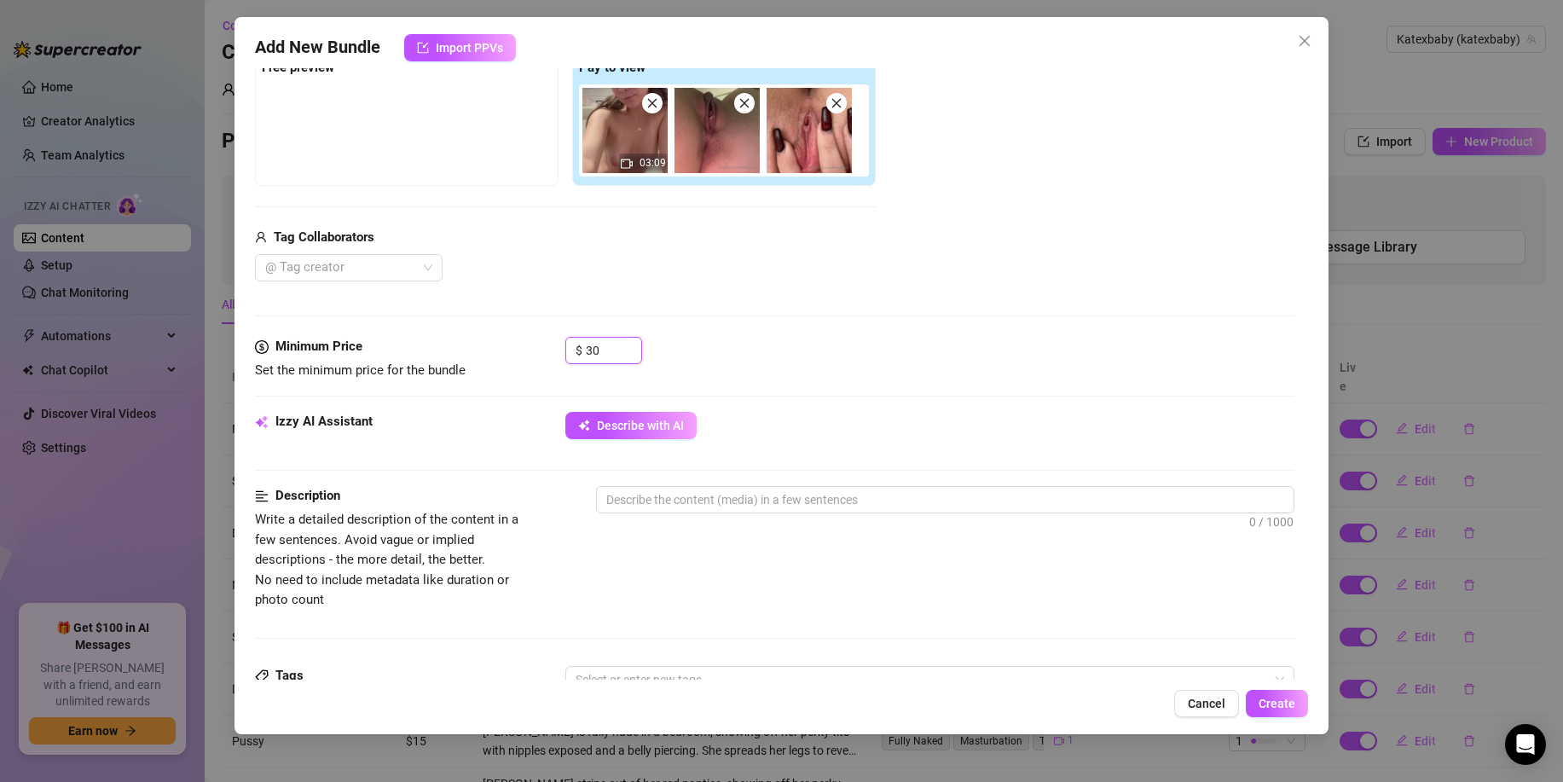
scroll to position [304, 0]
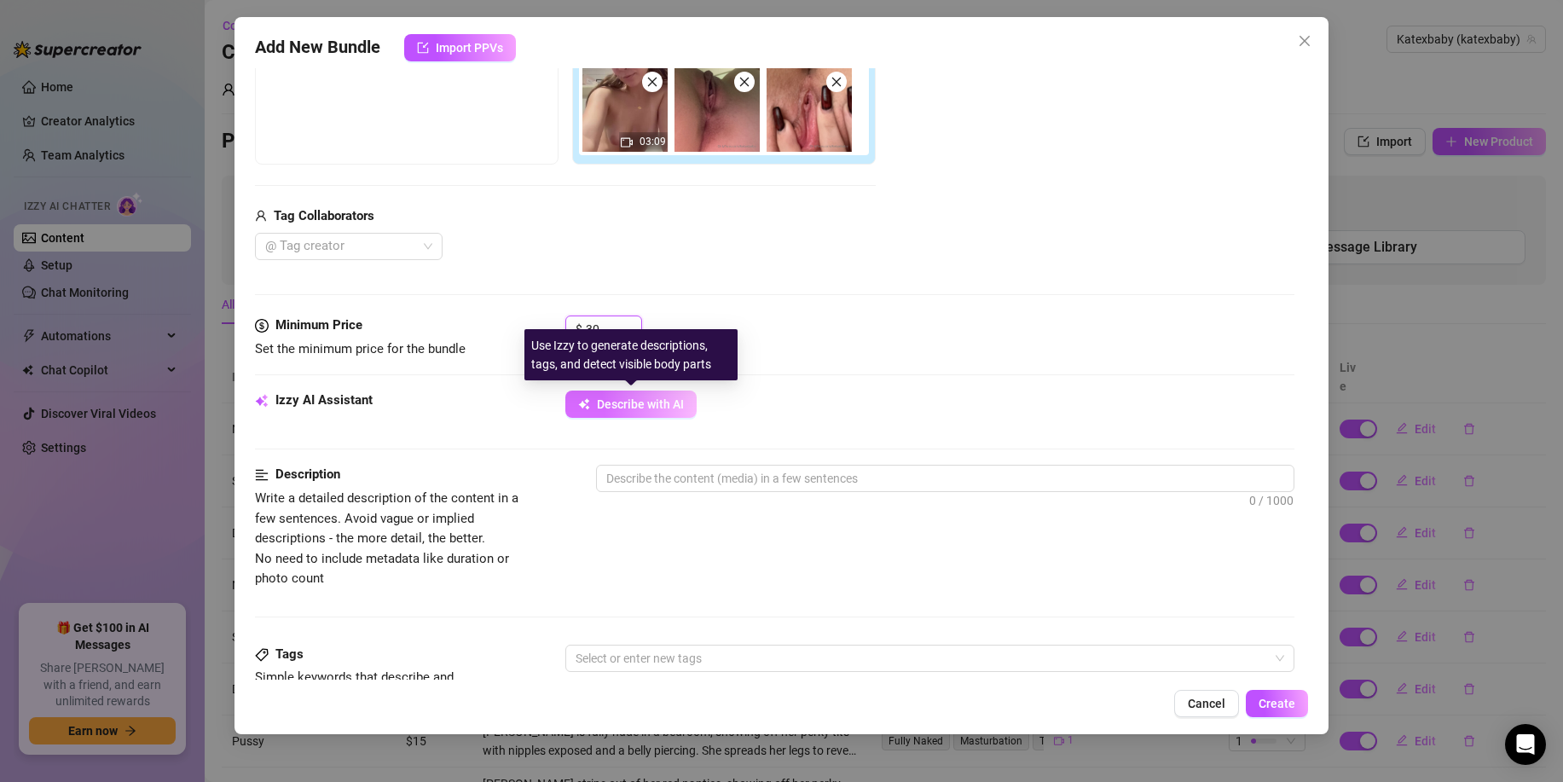
type input "30"
click at [623, 404] on span "Describe with AI" at bounding box center [640, 404] width 87 height 14
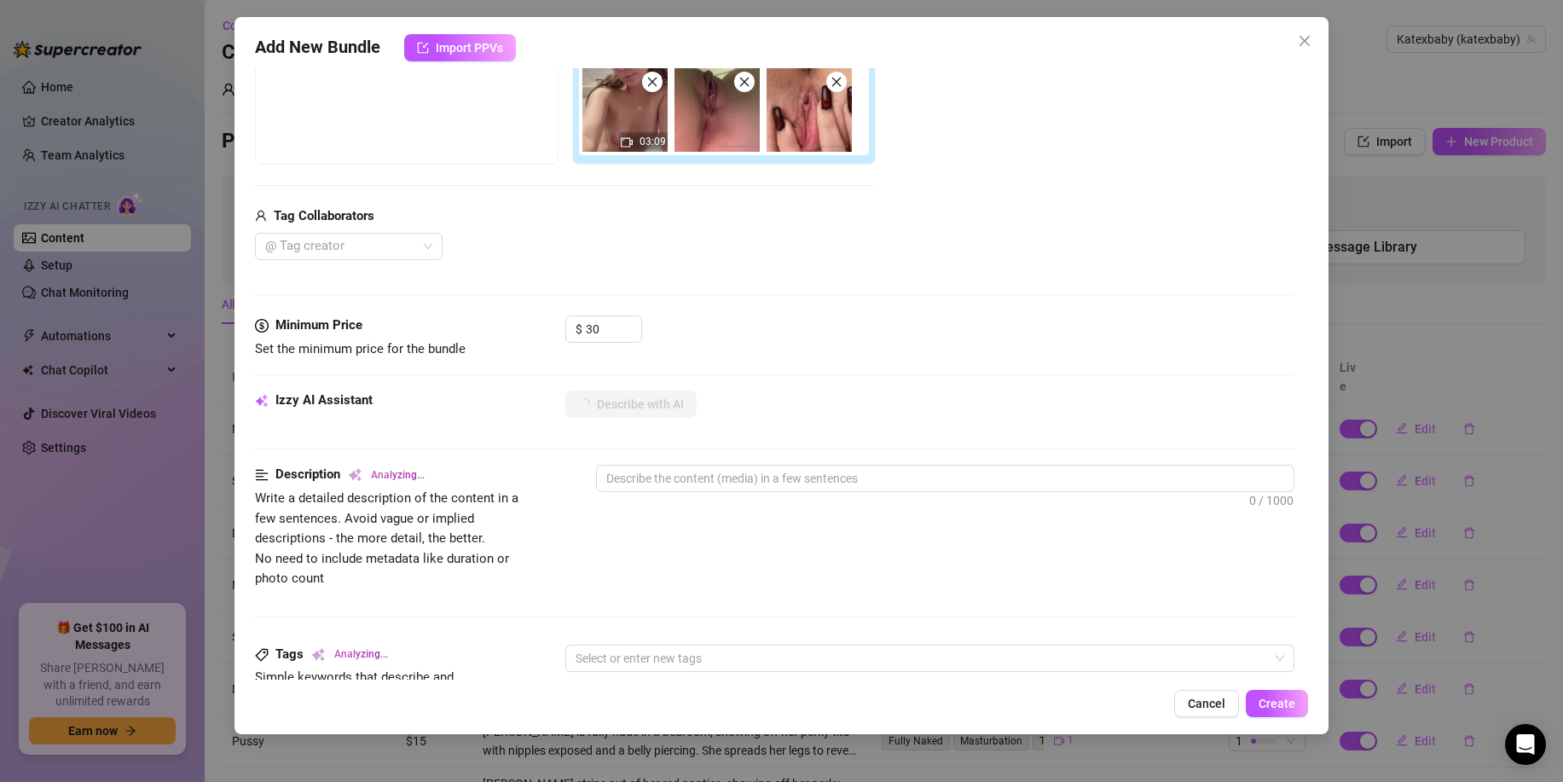
type textarea "[PERSON_NAME]"
type textarea "[PERSON_NAME] teases"
type textarea "[PERSON_NAME] teases in"
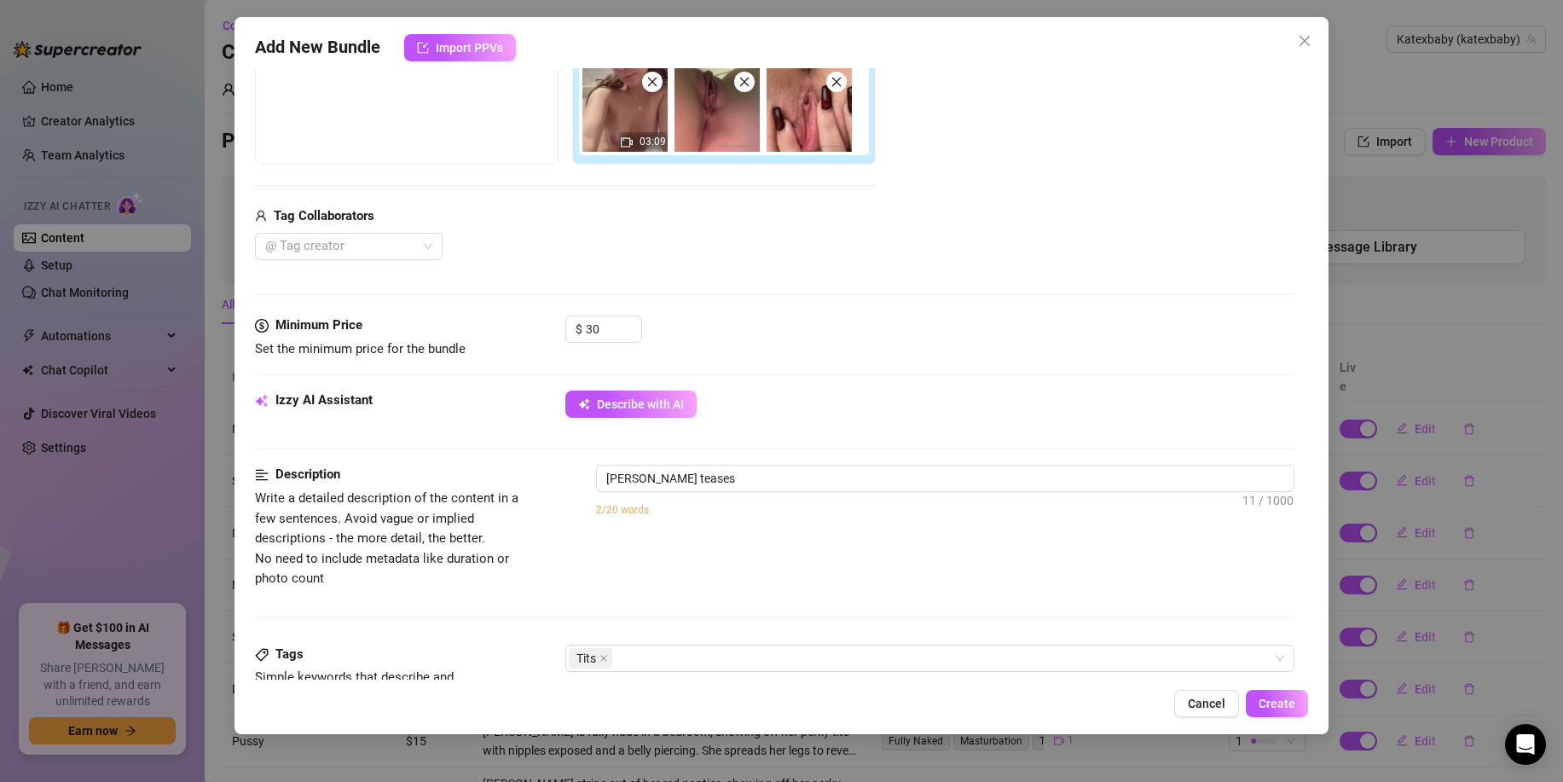
type textarea "[PERSON_NAME] teases in"
type textarea "[PERSON_NAME] teases in red"
type textarea "[PERSON_NAME] teases in red panties"
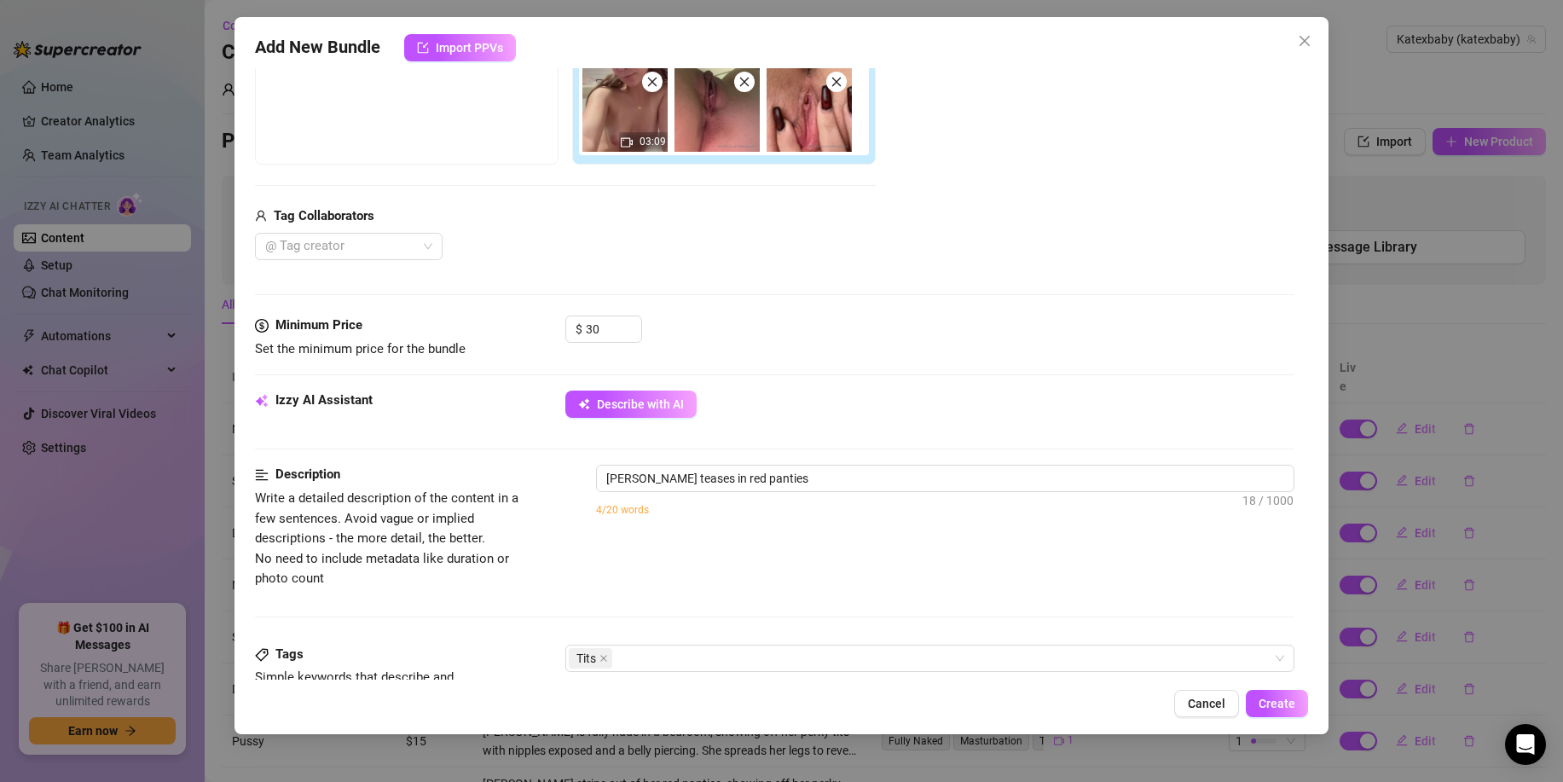
type textarea "[PERSON_NAME] teases in red panties before"
type textarea "[PERSON_NAME] teases in red panties before stripping"
type textarea "[PERSON_NAME] teases in red panties before stripping fully"
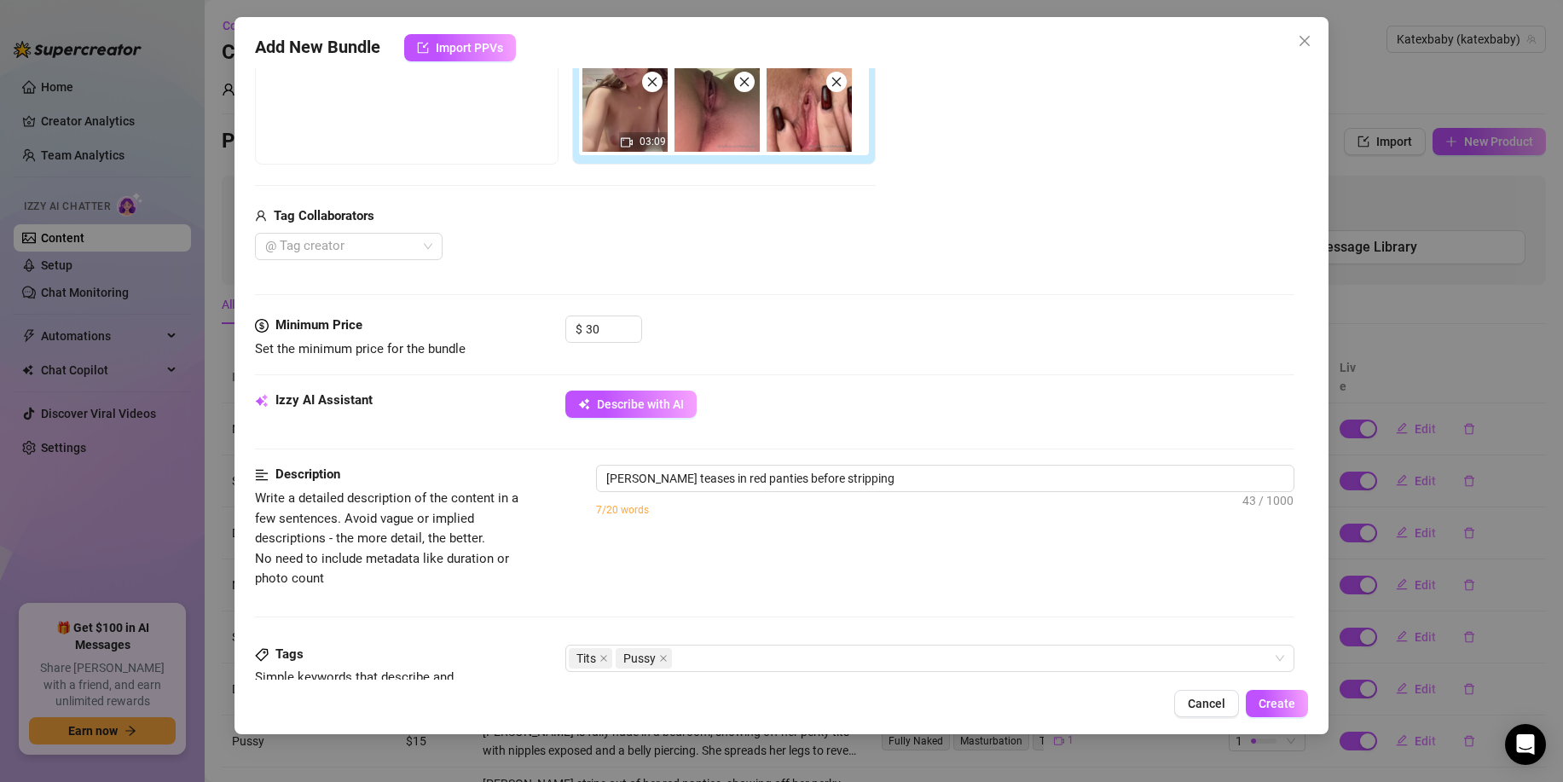
type textarea "[PERSON_NAME] teases in red panties before stripping fully"
type textarea "[PERSON_NAME] teases in red panties before stripping fully naked,"
type textarea "[PERSON_NAME] teases in red panties before stripping fully naked, showing"
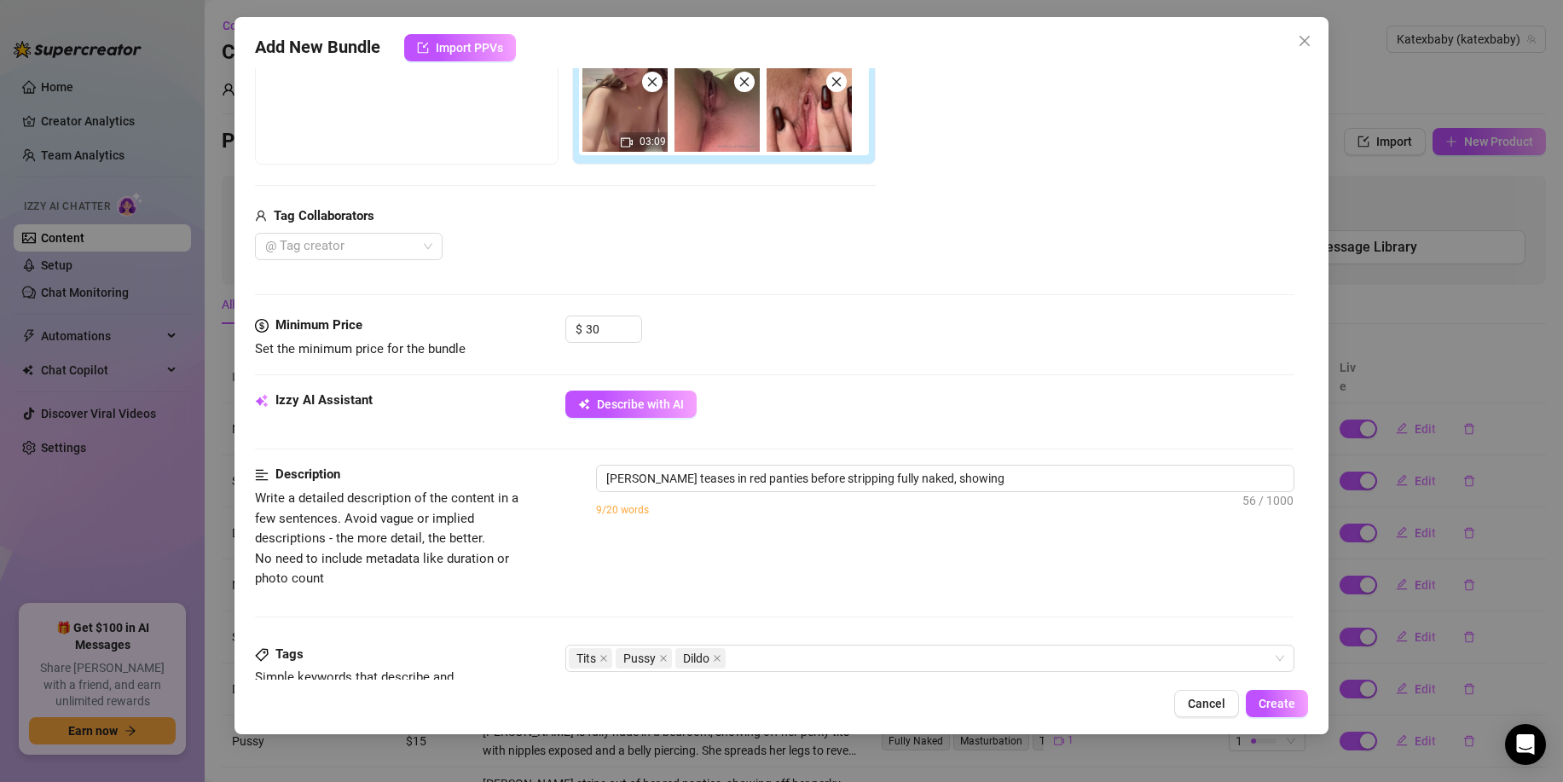
type textarea "[PERSON_NAME] teases in red panties before stripping fully naked, showing her"
type textarea "[PERSON_NAME] teases in red panties before stripping fully naked, showing her p…"
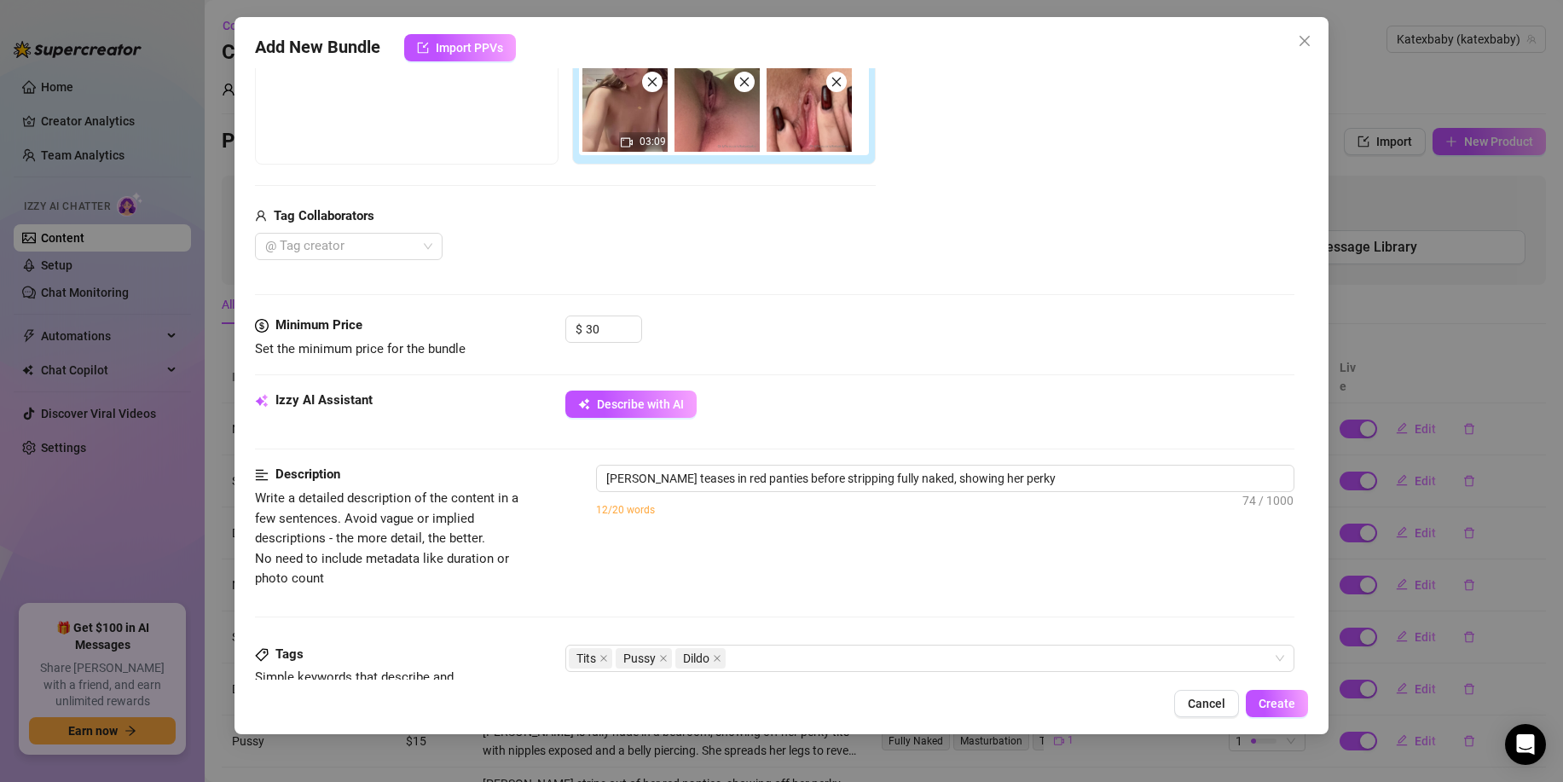
type textarea "[PERSON_NAME] teases in red panties before stripping fully naked, showing her p…"
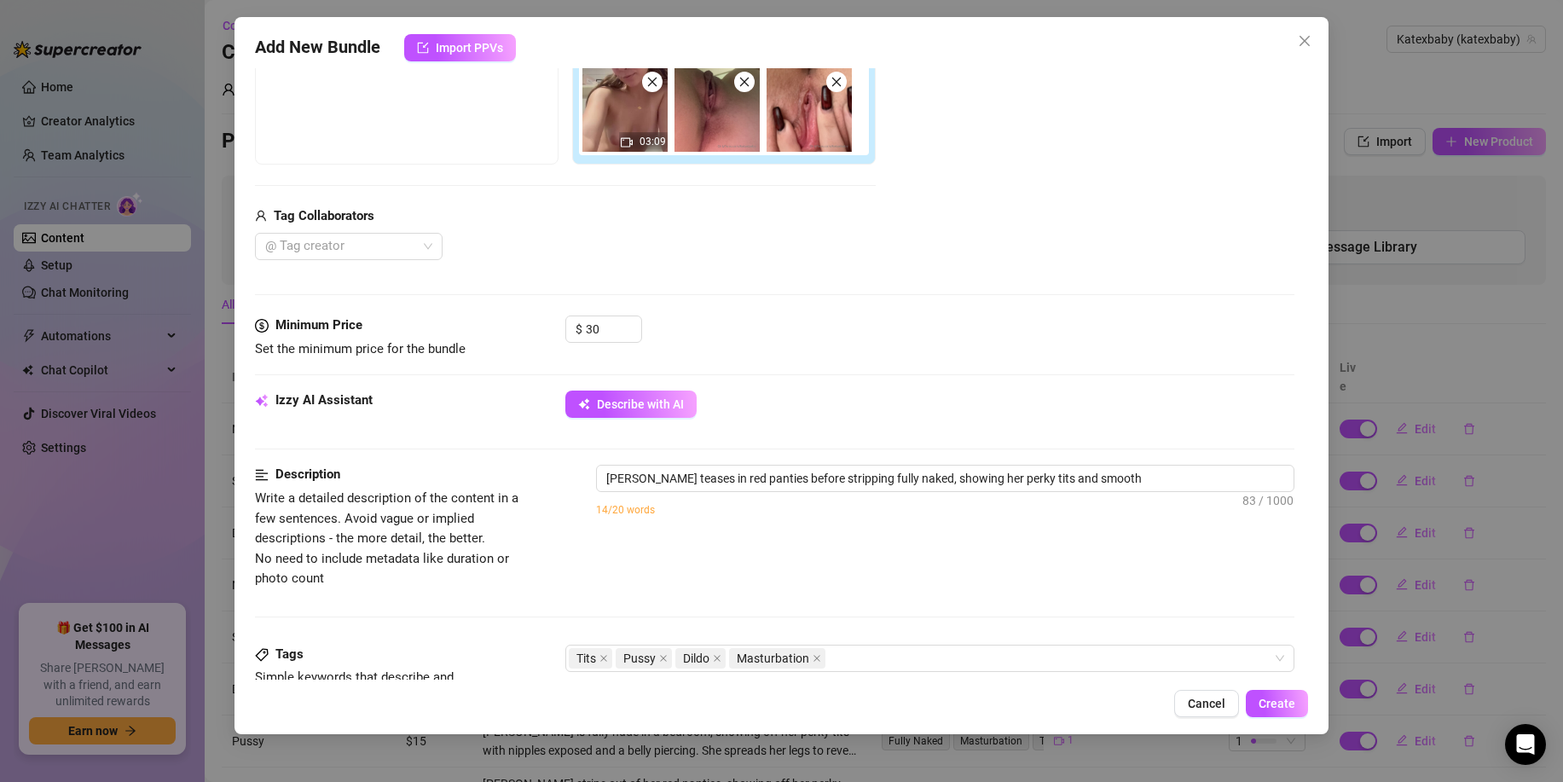
type textarea "[PERSON_NAME] teases in red panties before stripping fully naked, showing her p…"
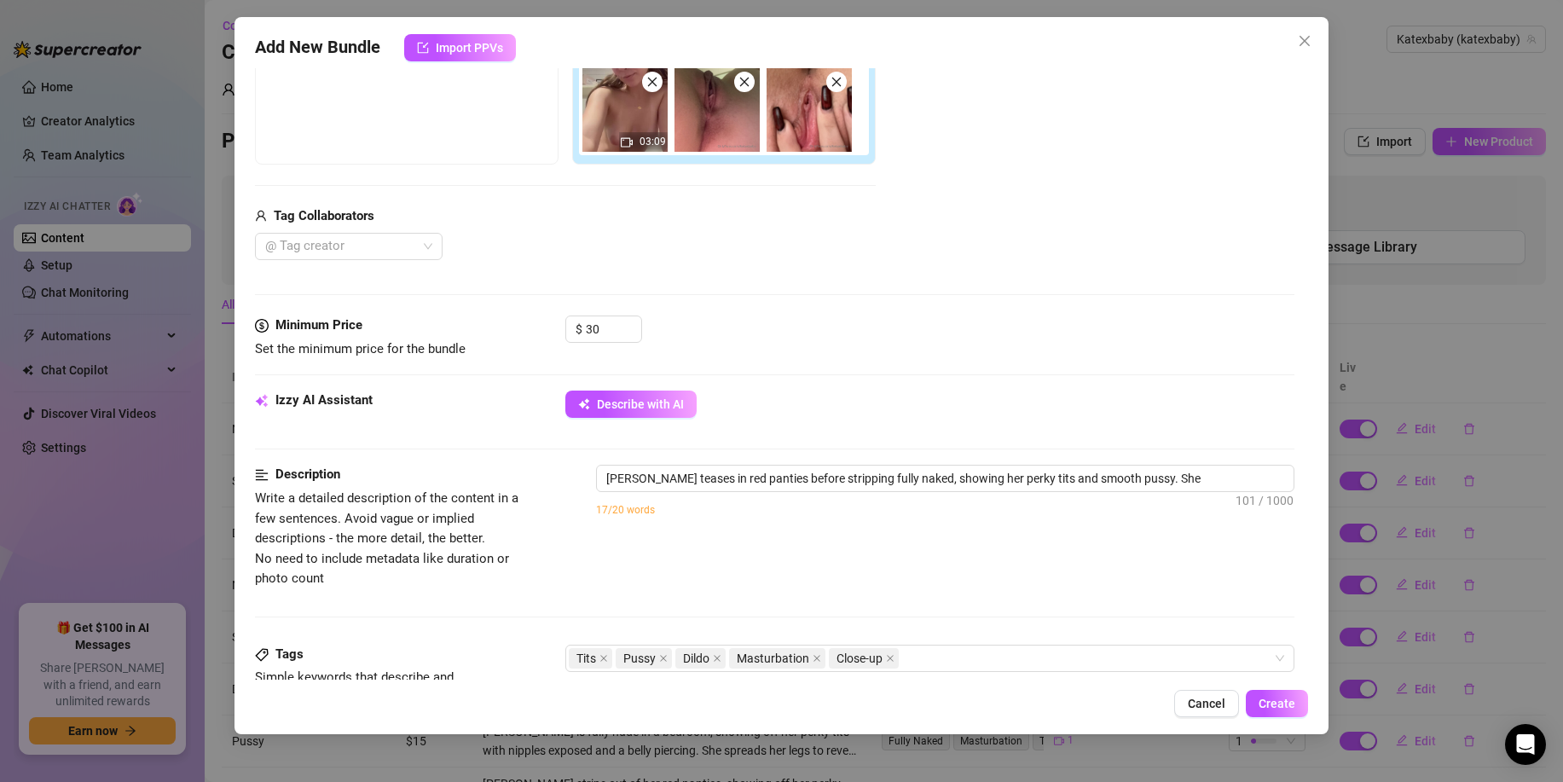
type textarea "[PERSON_NAME] teases in red panties before stripping fully naked, showing her p…"
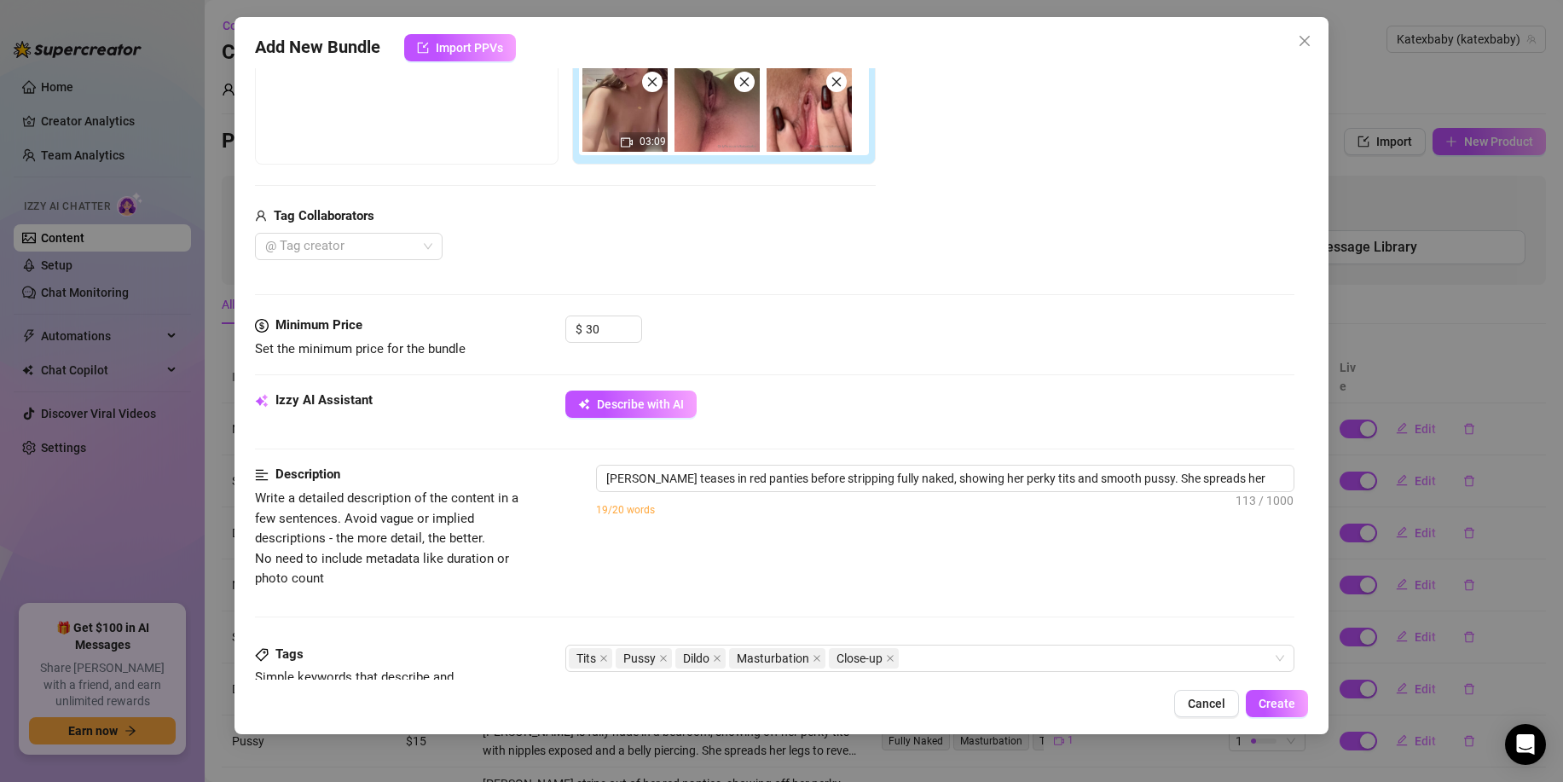
type textarea "[PERSON_NAME] teases in red panties before stripping fully naked, showing her p…"
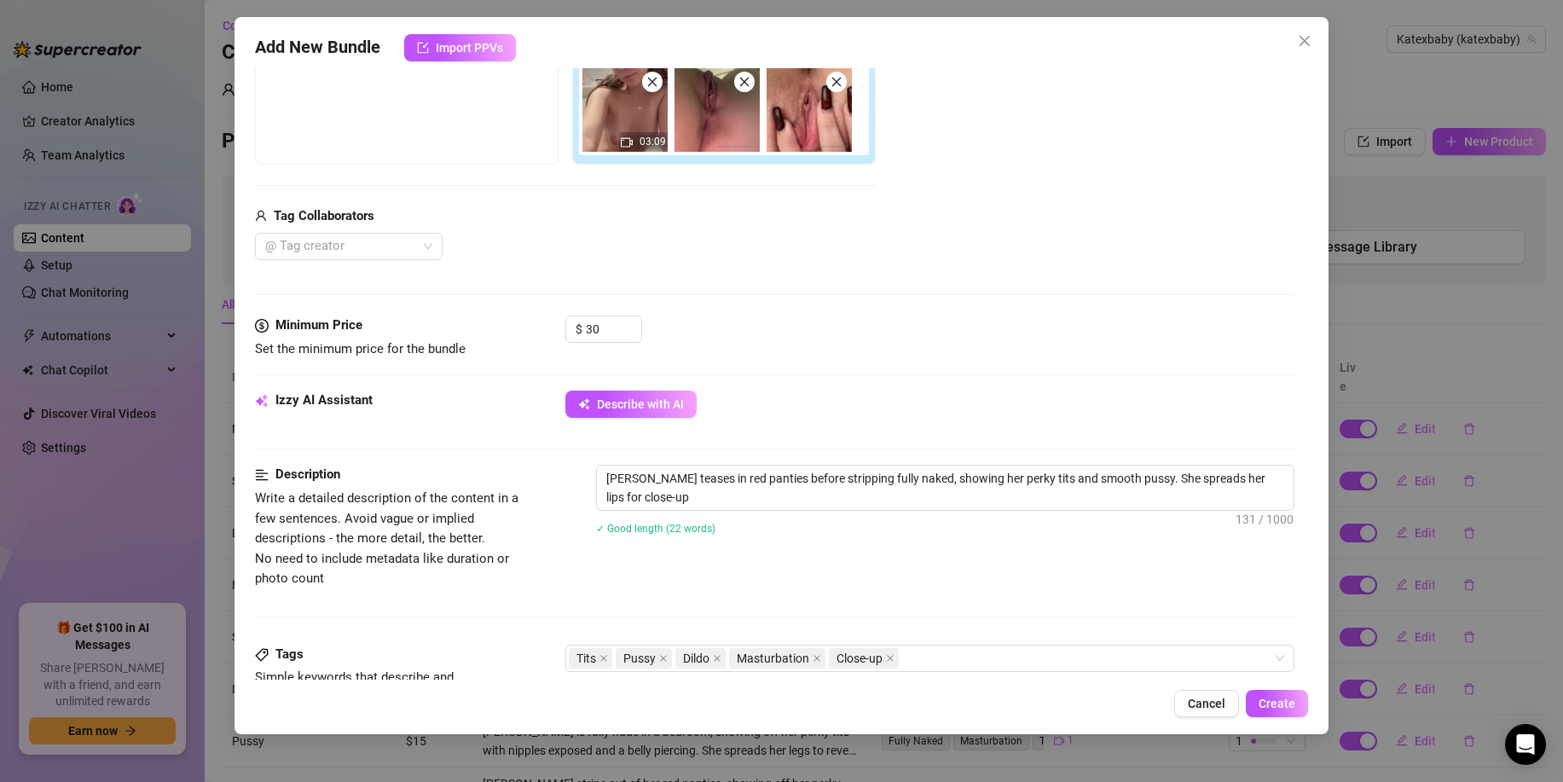
type textarea "[PERSON_NAME] teases in red panties before stripping fully naked, showing her p…"
type textarea "Kate teases in red panties before stripping fully naked, showing her perky tits…"
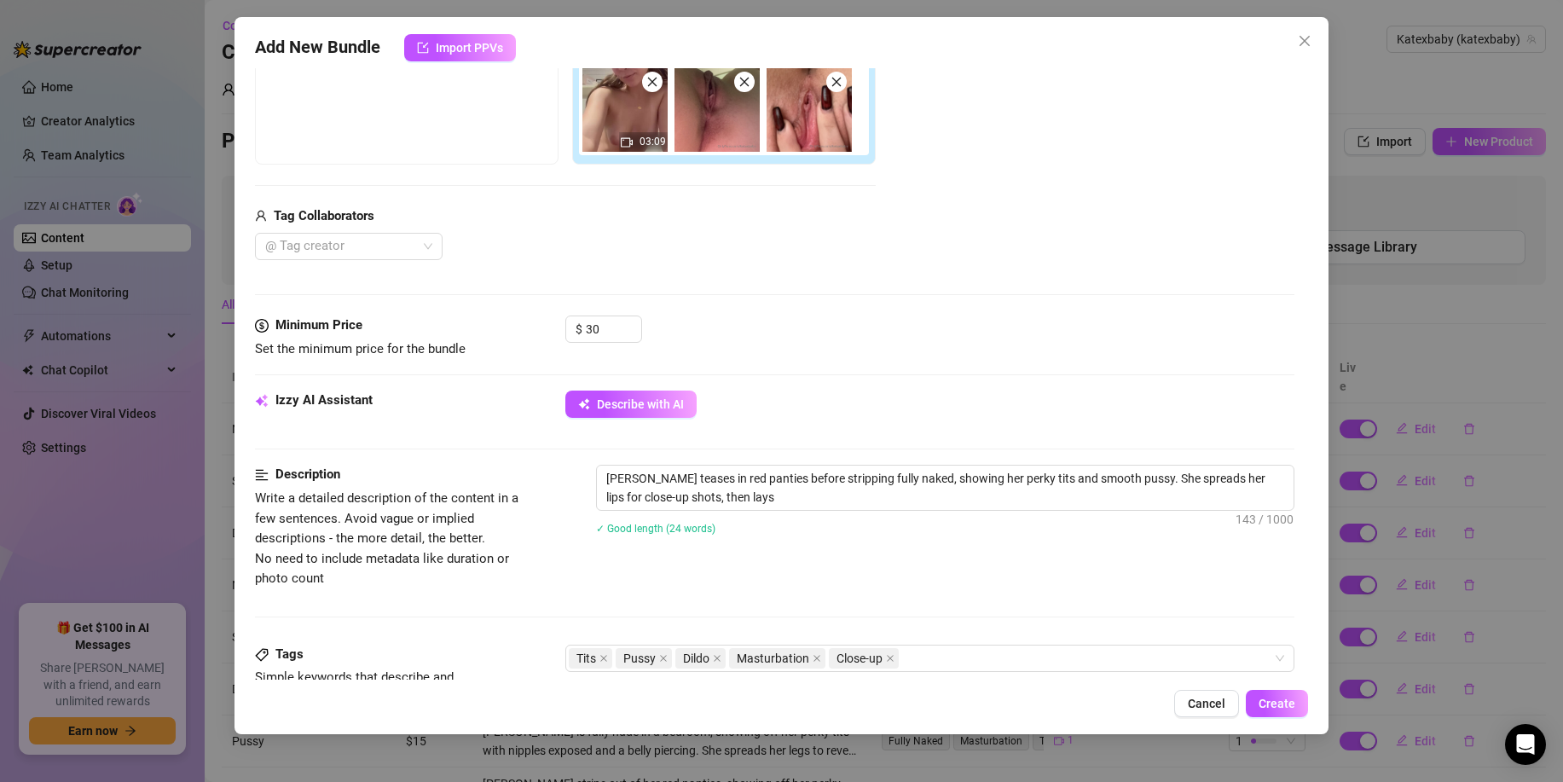
type textarea "Kate teases in red panties before stripping fully naked, showing her perky tits…"
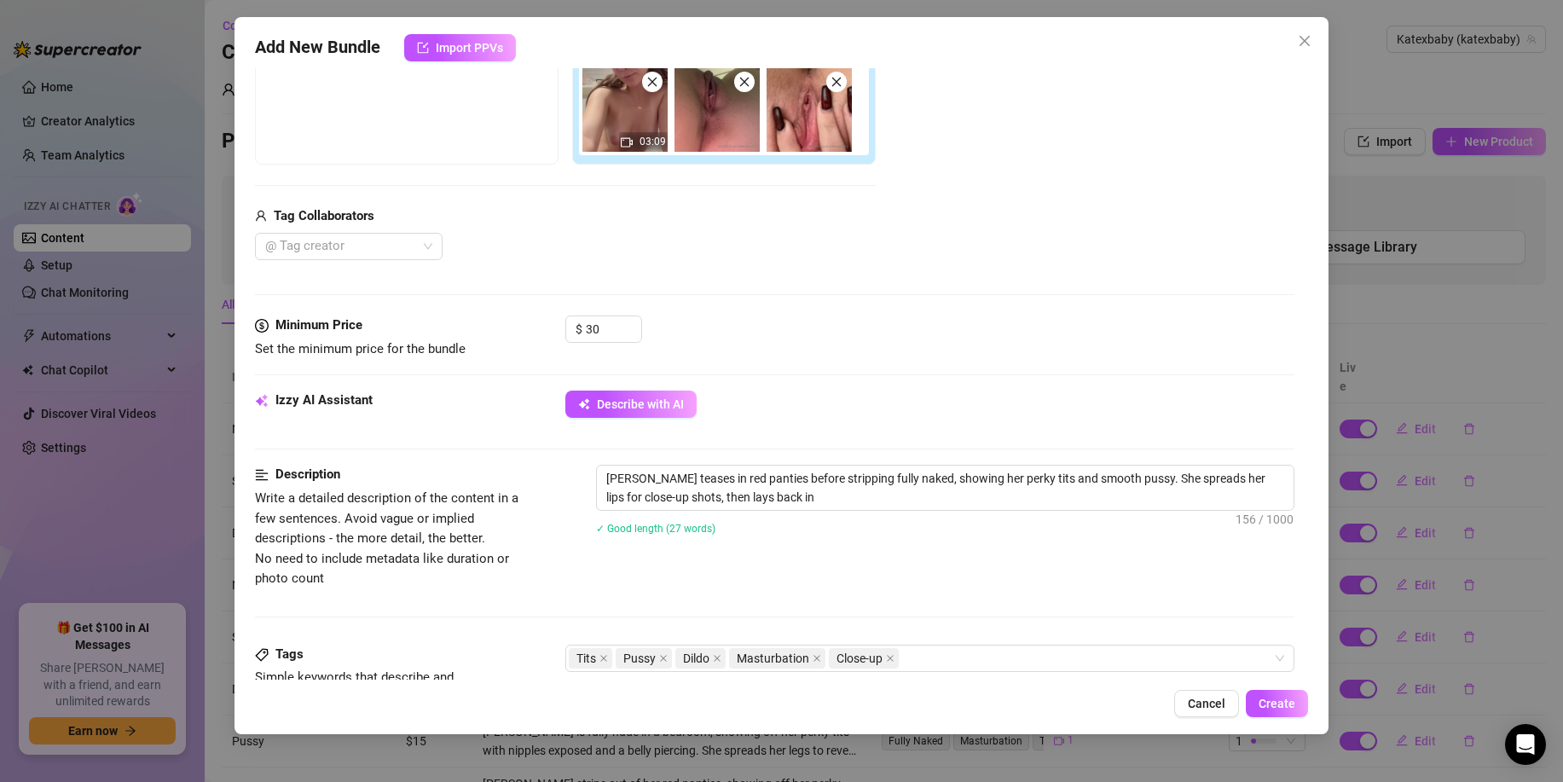
type textarea "Kate teases in red panties before stripping fully naked, showing her perky tits…"
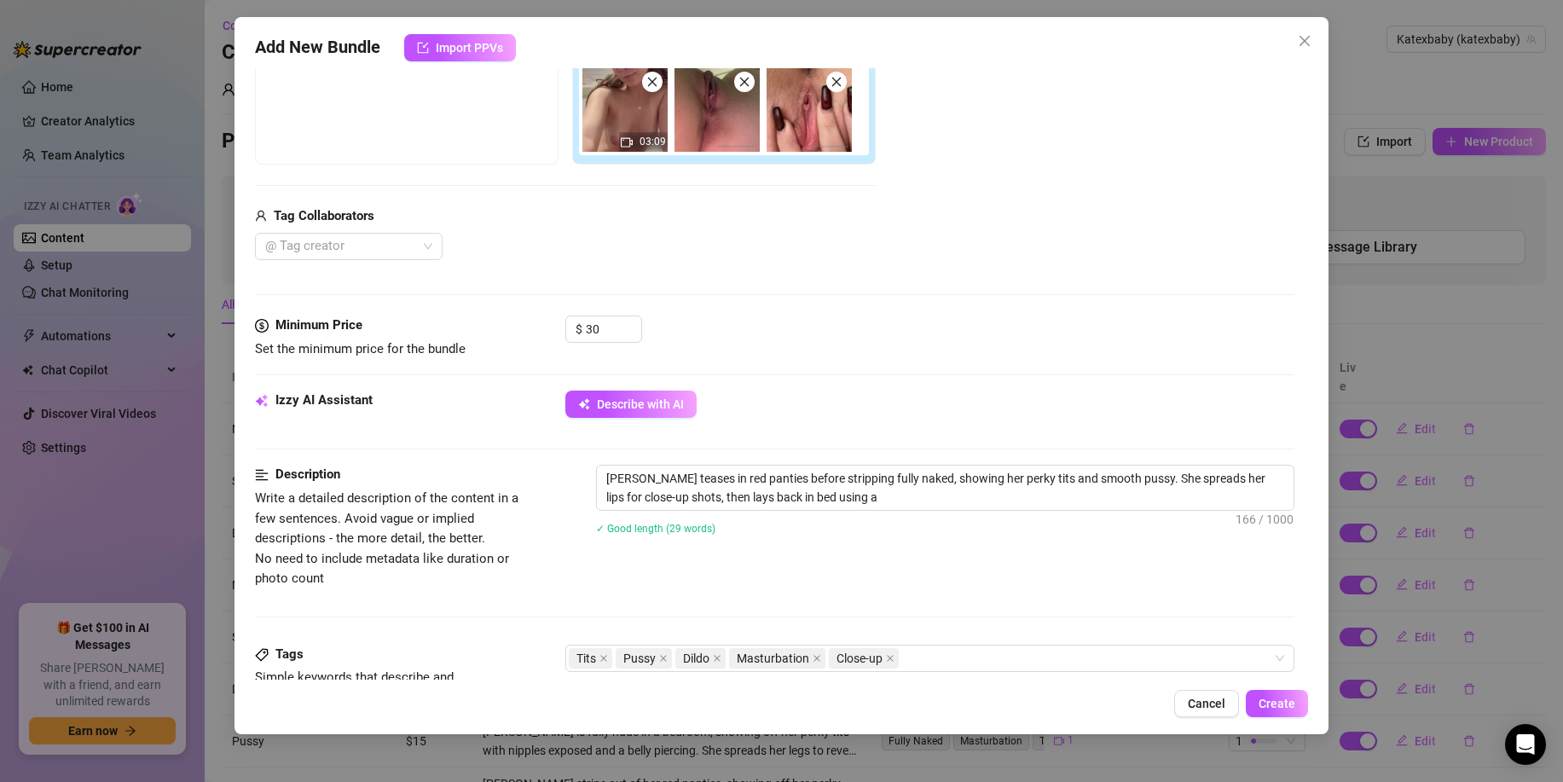
type textarea "Kate teases in red panties before stripping fully naked, showing her perky tits…"
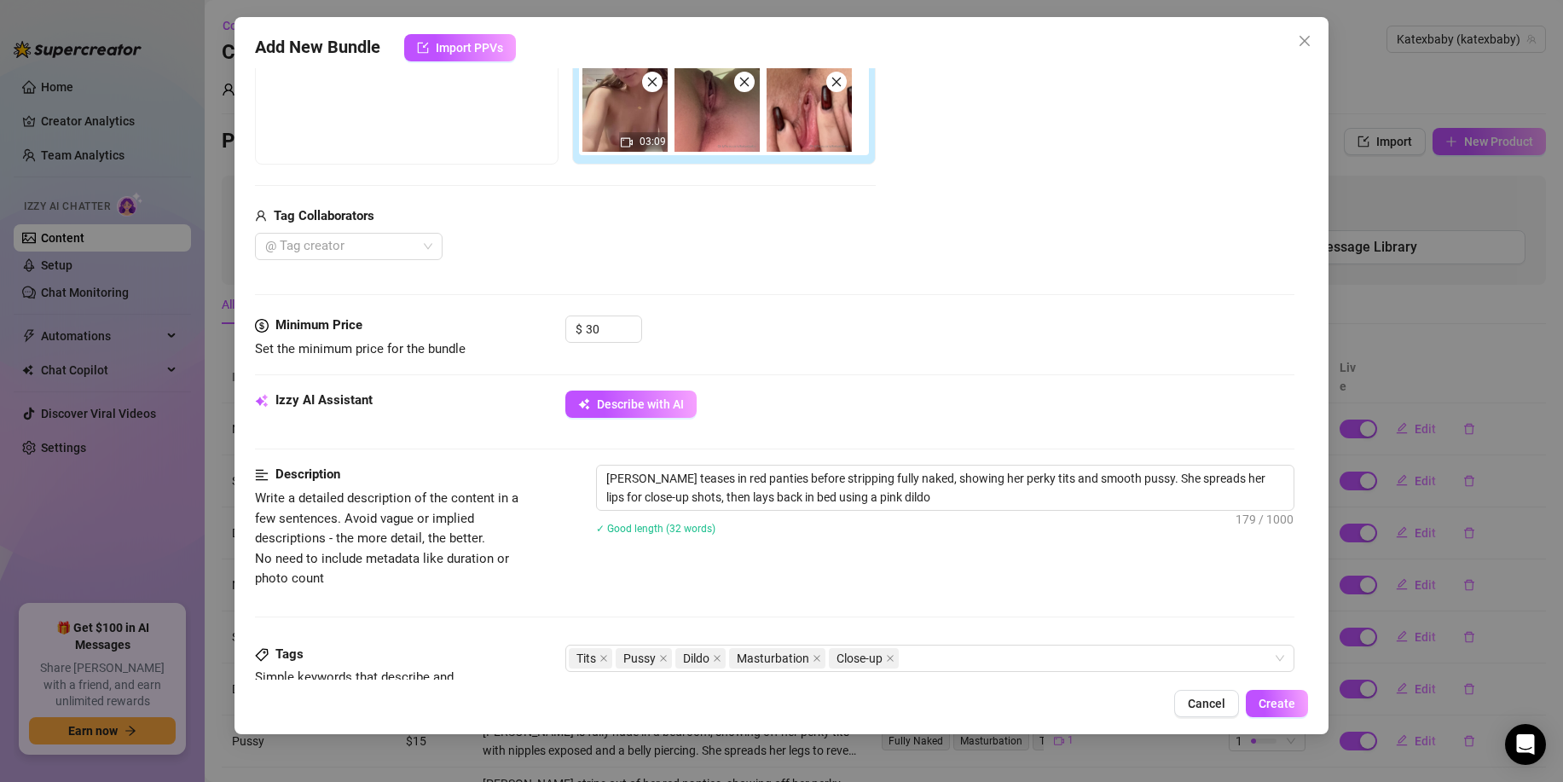
type textarea "Kate teases in red panties before stripping fully naked, showing her perky tits…"
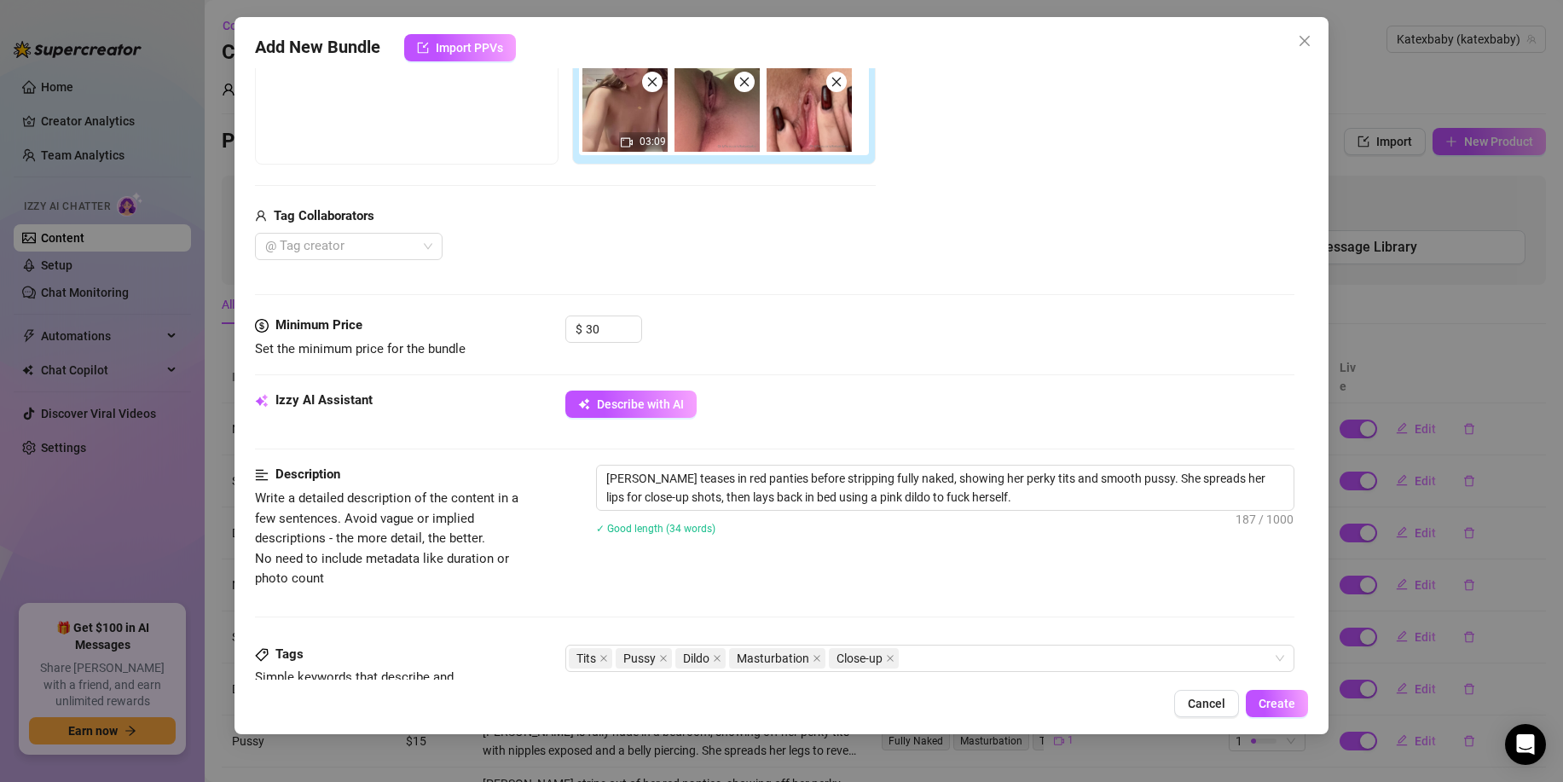
type textarea "Kate teases in red panties before stripping fully naked, showing her perky tits…"
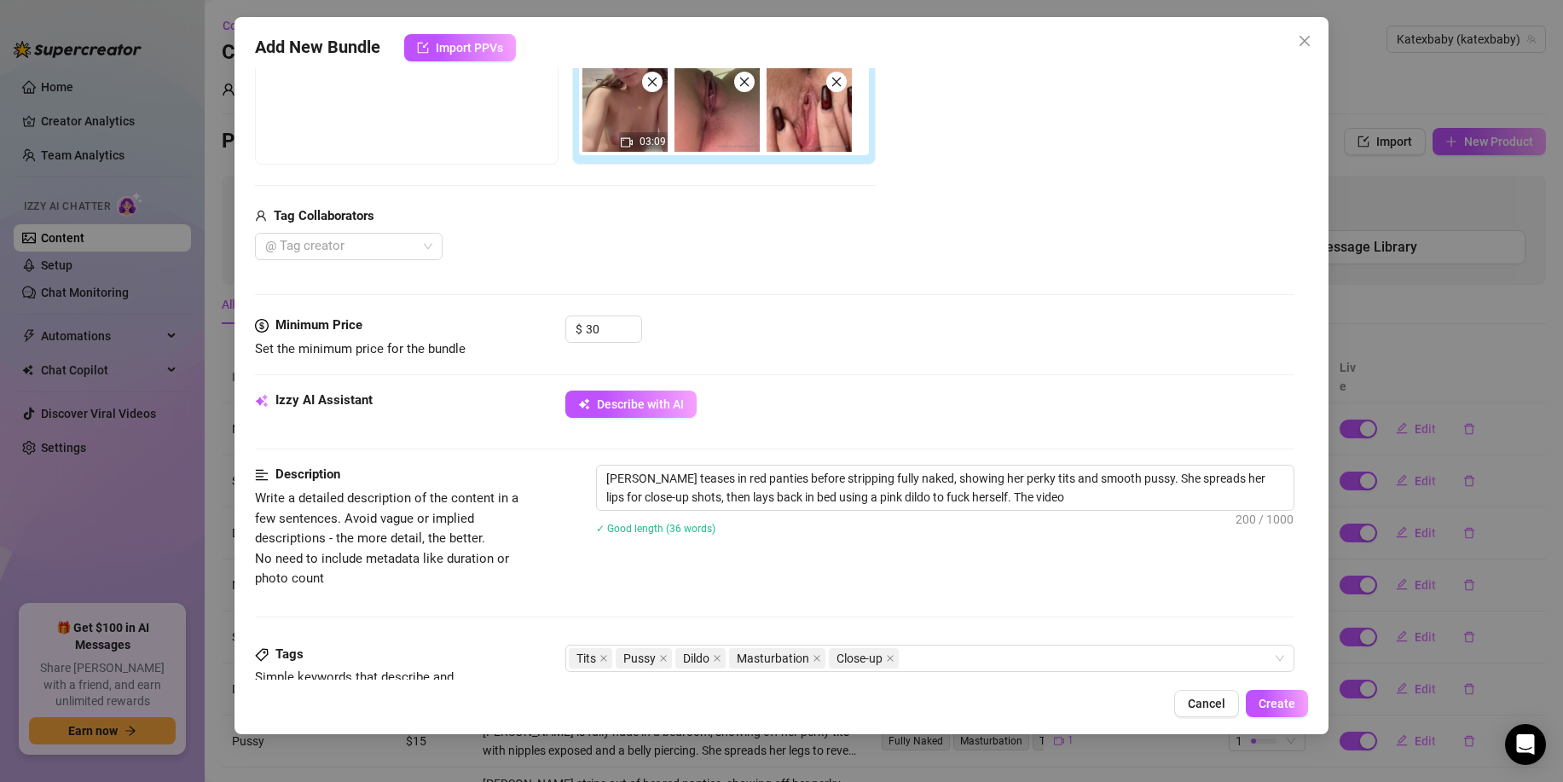
type textarea "Kate teases in red panties before stripping fully naked, showing her perky tits…"
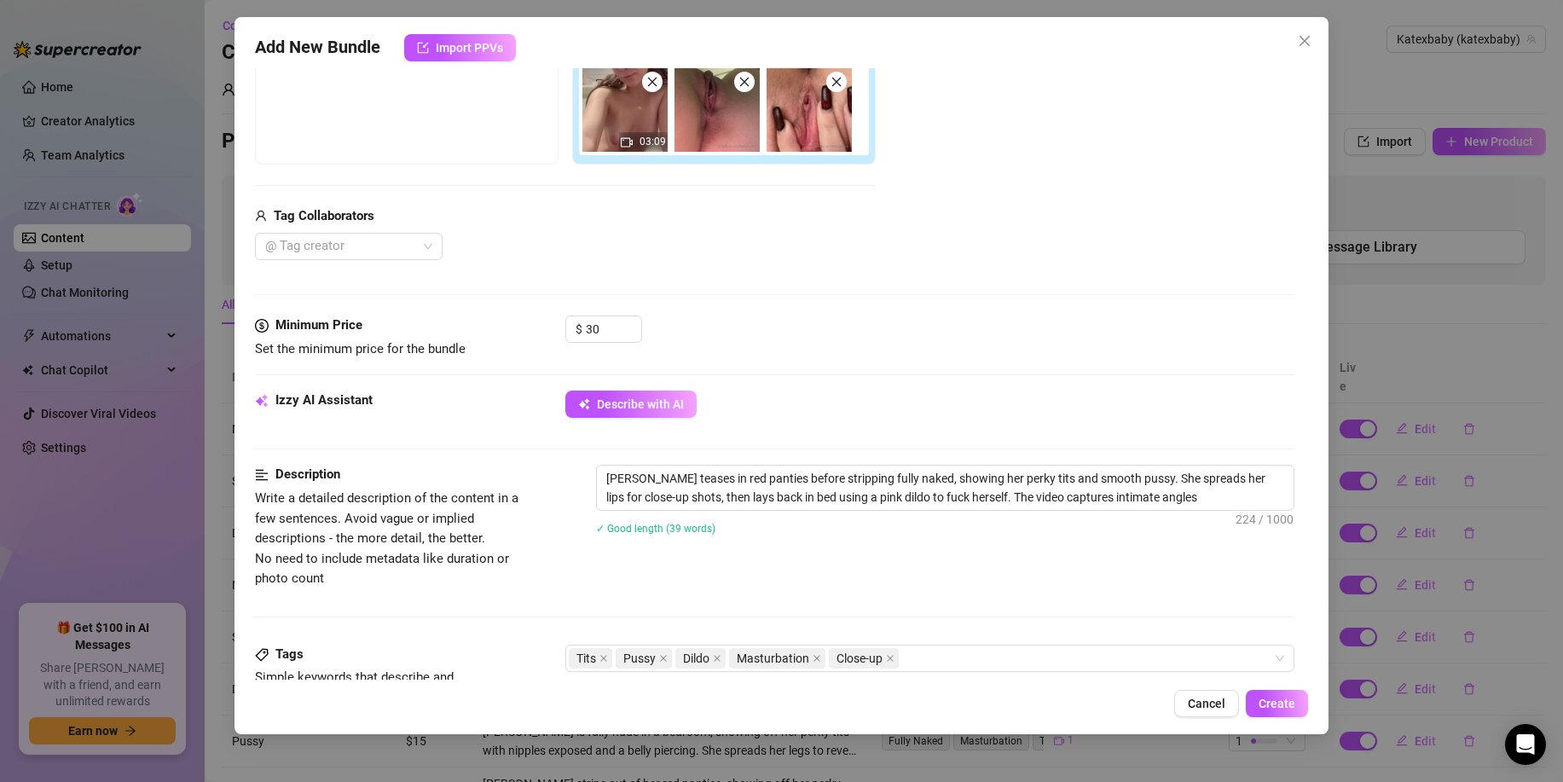
type textarea "Kate teases in red panties before stripping fully naked, showing her perky tits…"
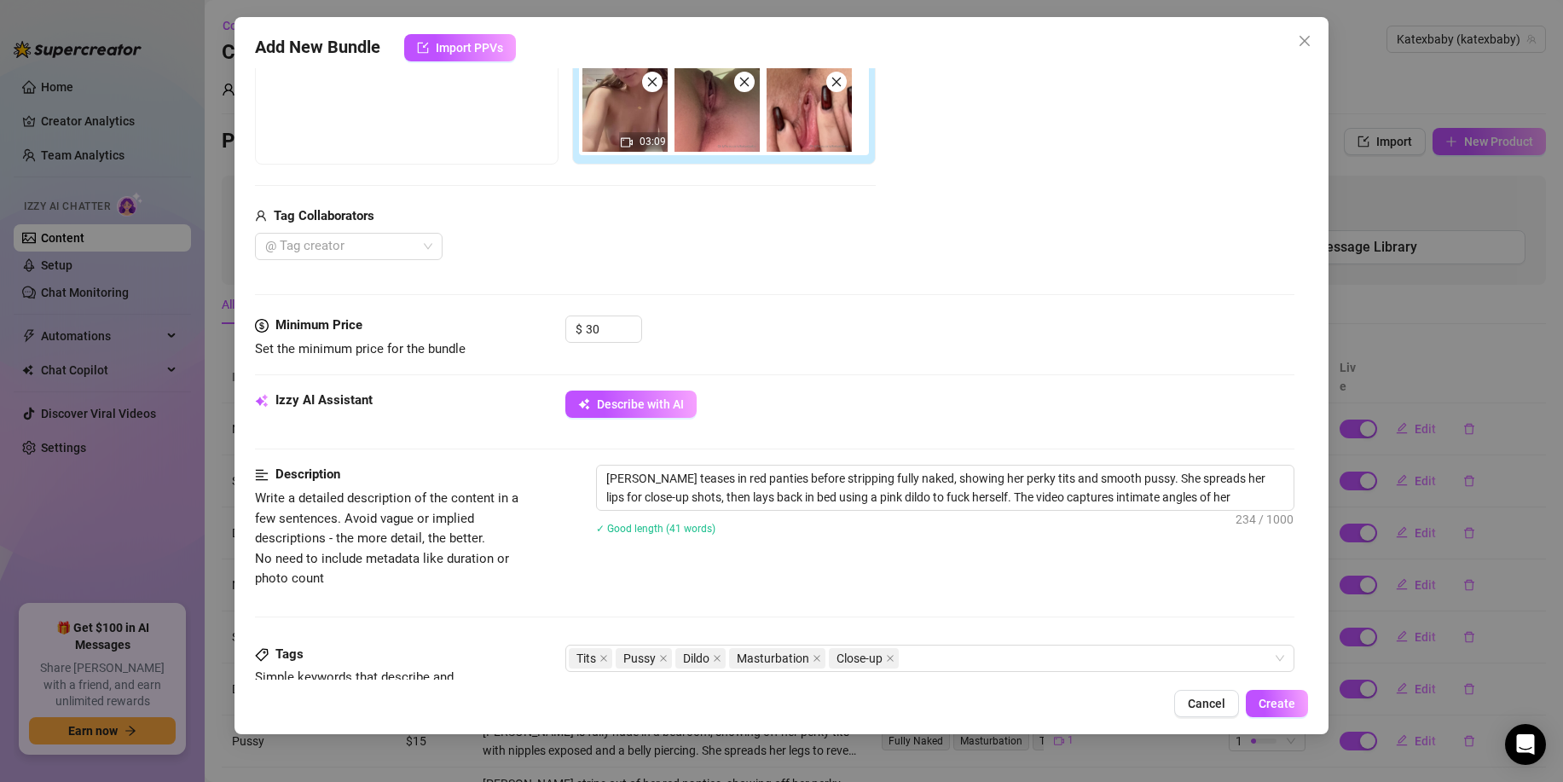
type textarea "Kate teases in red panties before stripping fully naked, showing her perky tits…"
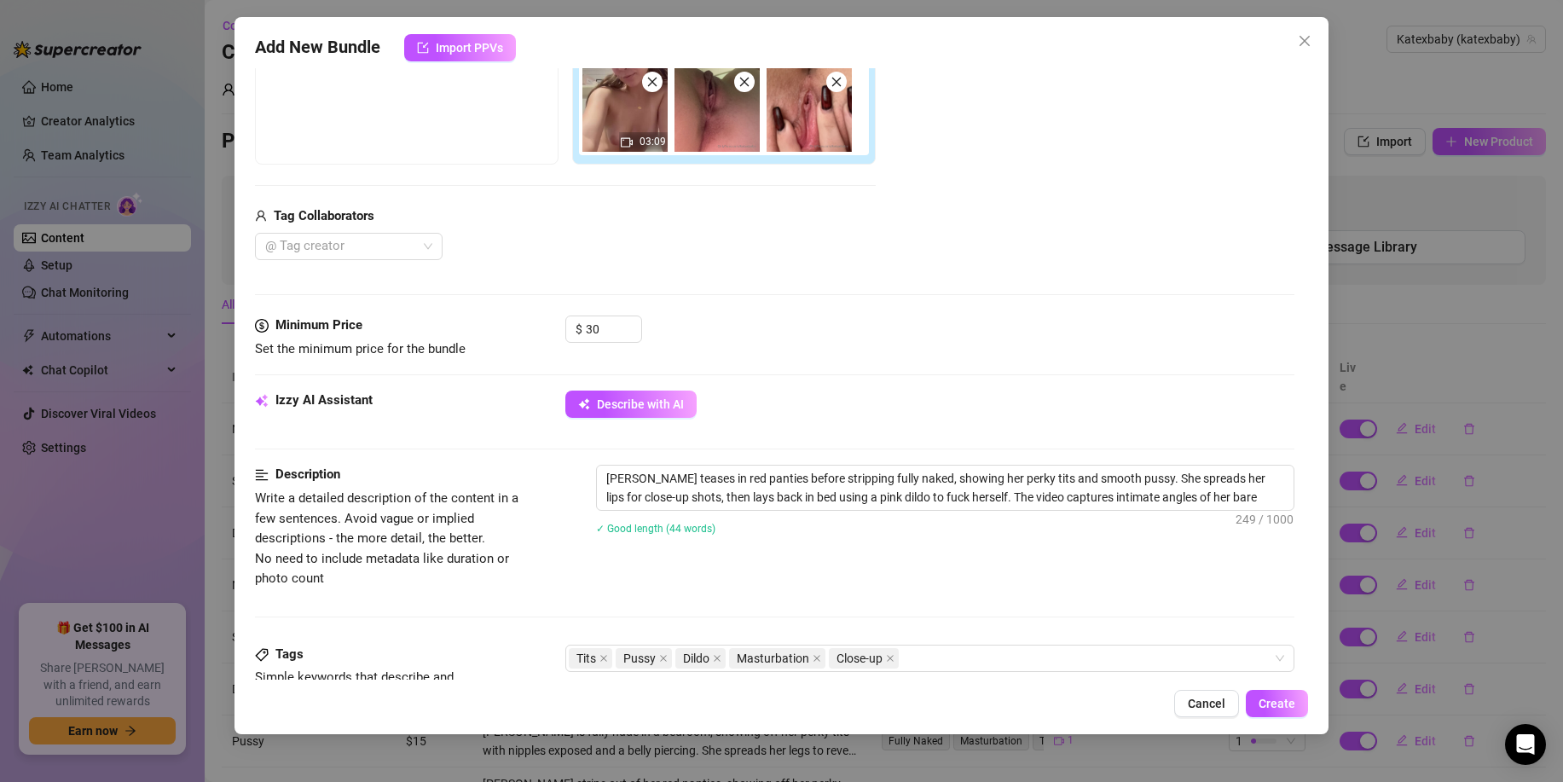
type textarea "Kate teases in red panties before stripping fully naked, showing her perky tits…"
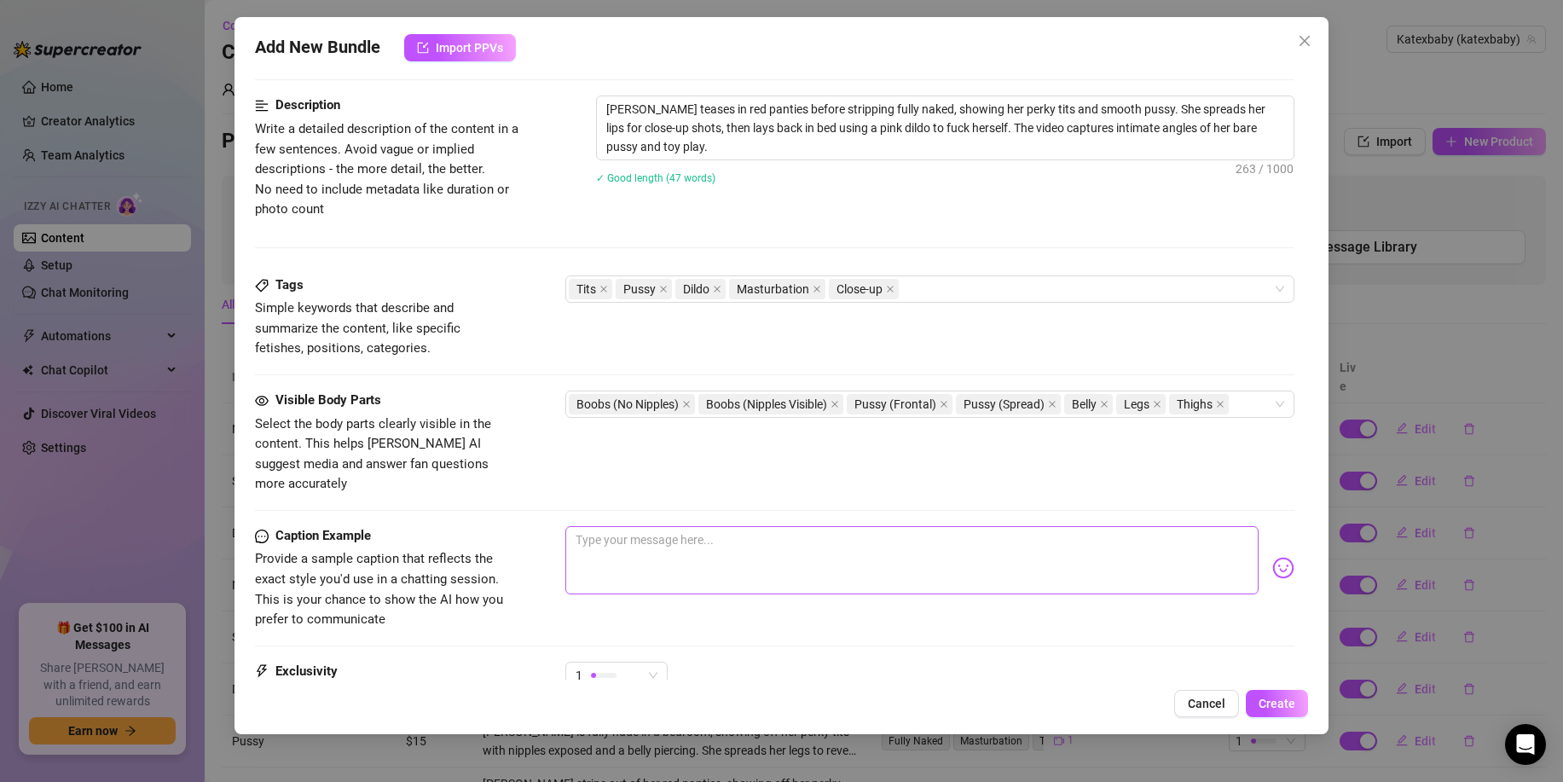
scroll to position [845, 0]
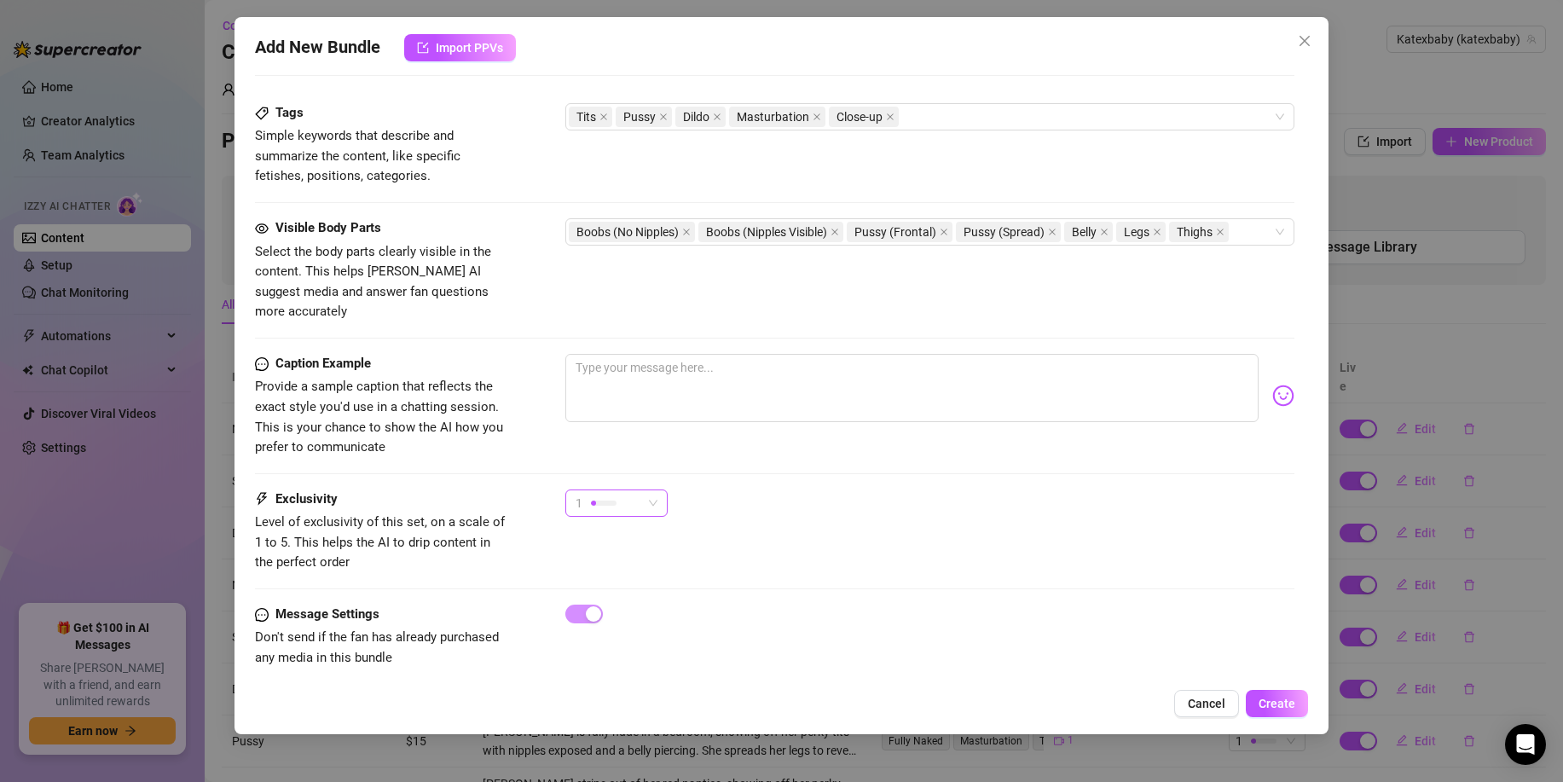
click at [635, 490] on div "1" at bounding box center [609, 503] width 67 height 26
click at [638, 542] on span "2" at bounding box center [634, 544] width 111 height 19
click at [1285, 699] on span "Create" at bounding box center [1277, 704] width 37 height 14
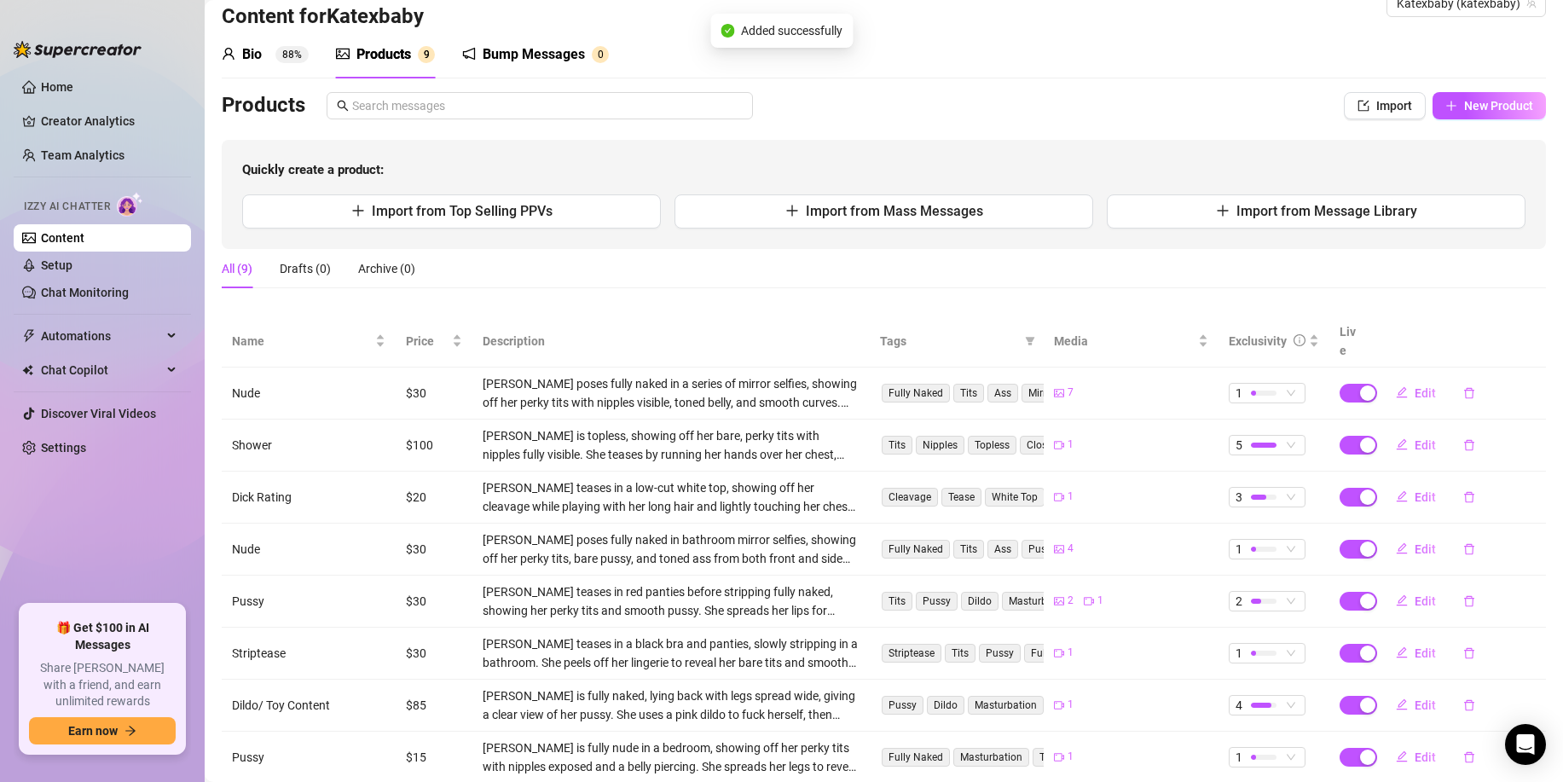
scroll to position [0, 0]
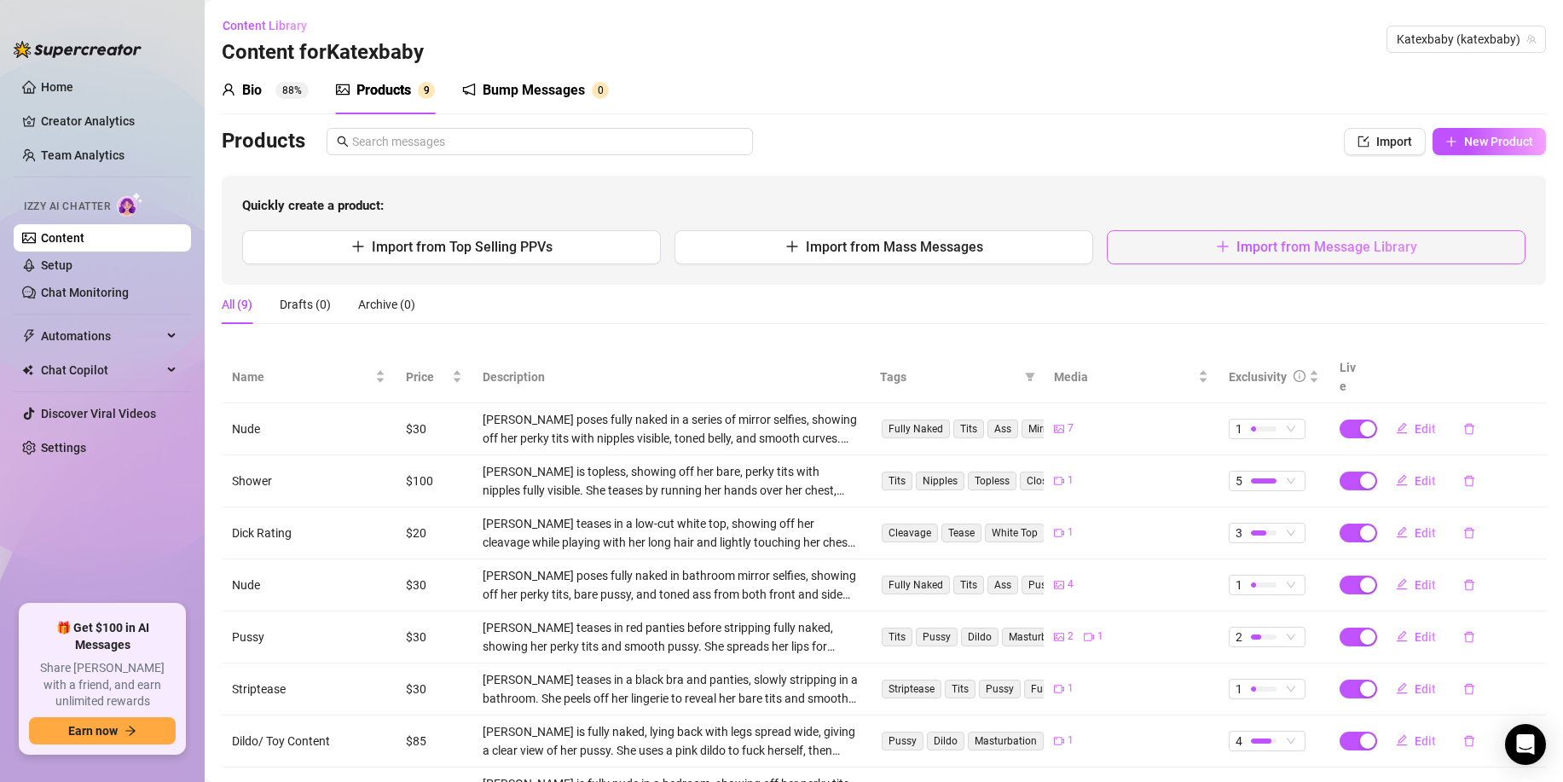
click at [1181, 250] on button "Import from Message Library" at bounding box center [1316, 247] width 419 height 34
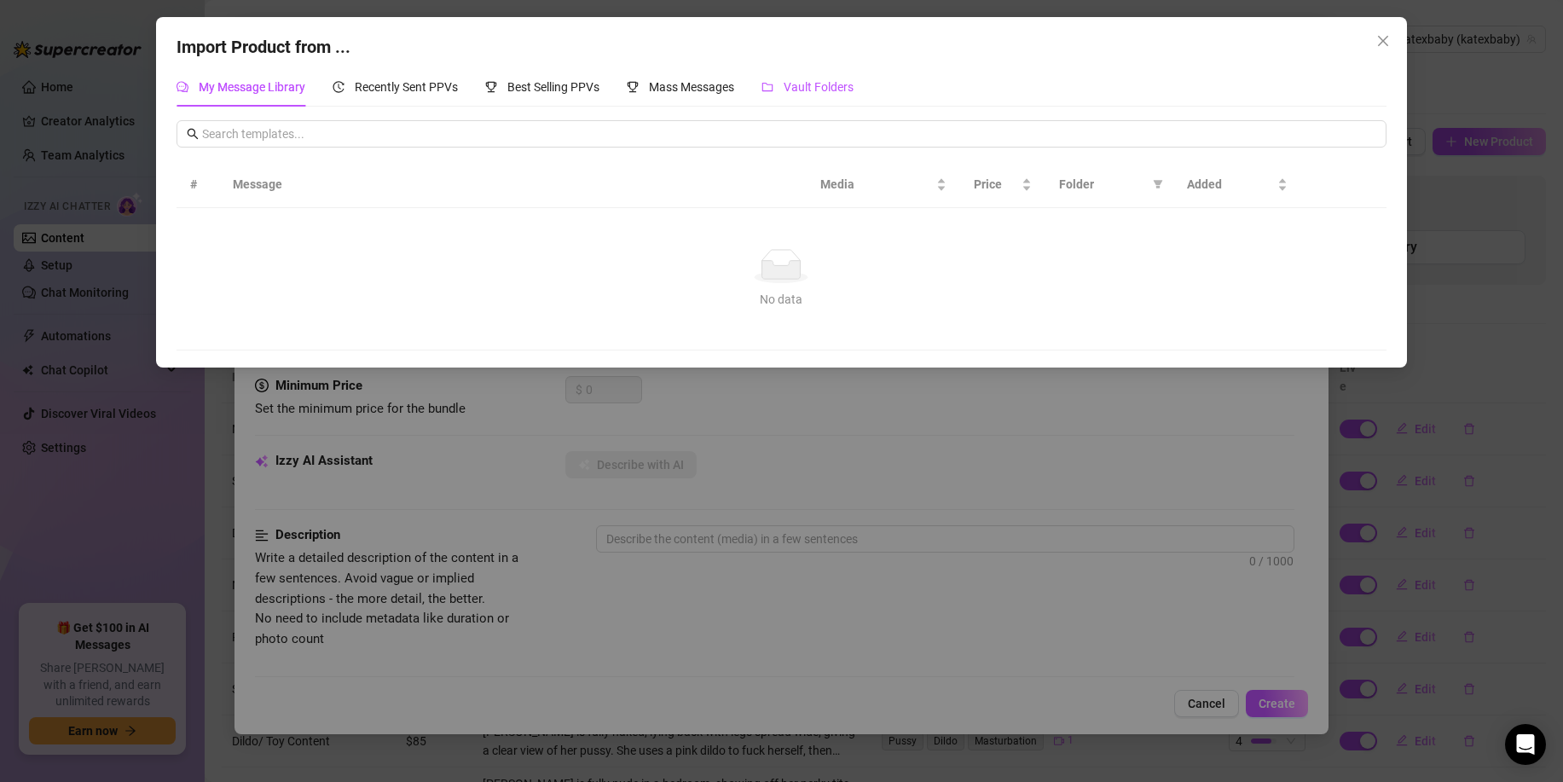
click at [821, 92] on span "Vault Folders" at bounding box center [819, 87] width 70 height 14
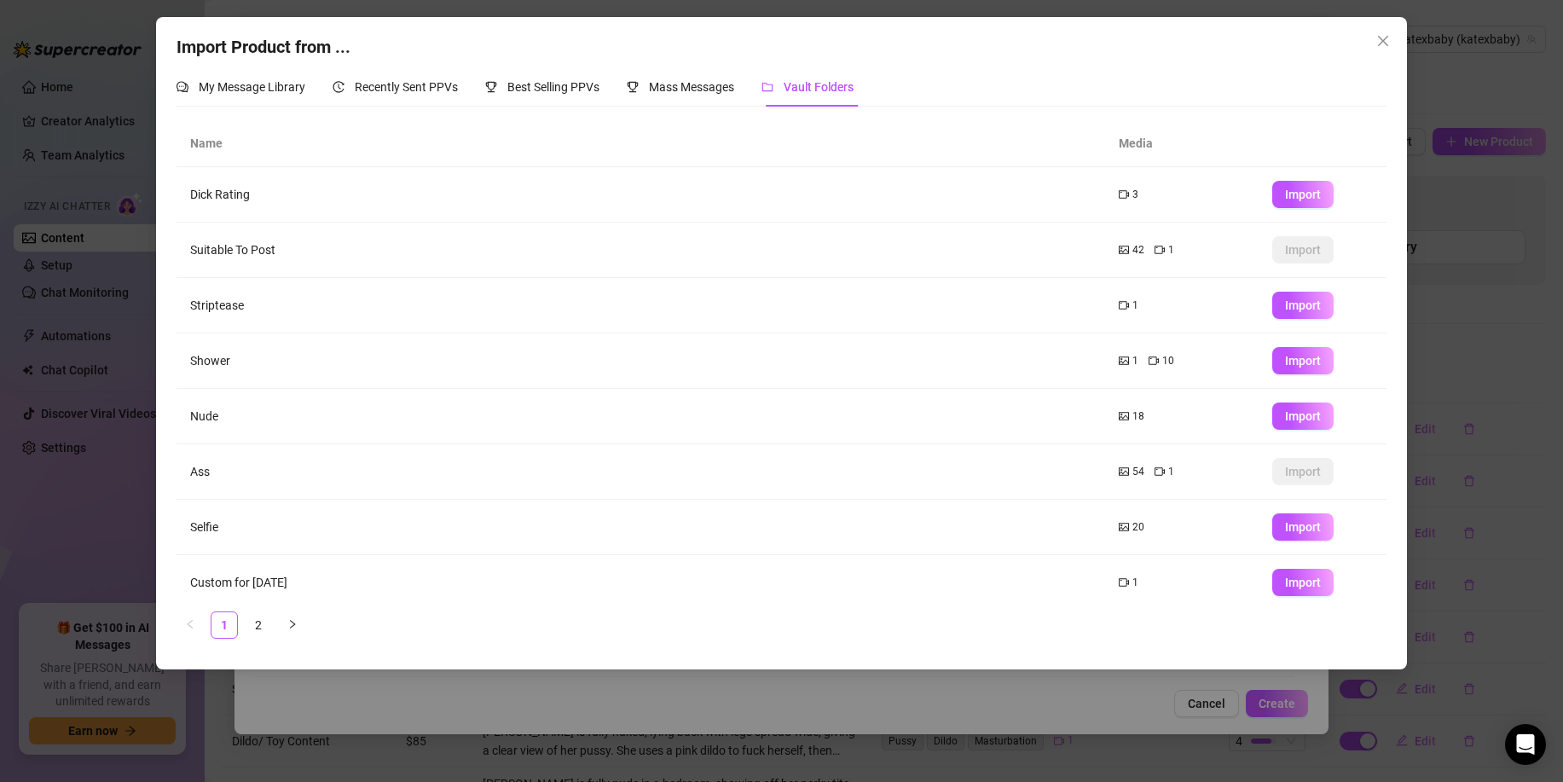
scroll to position [124, 0]
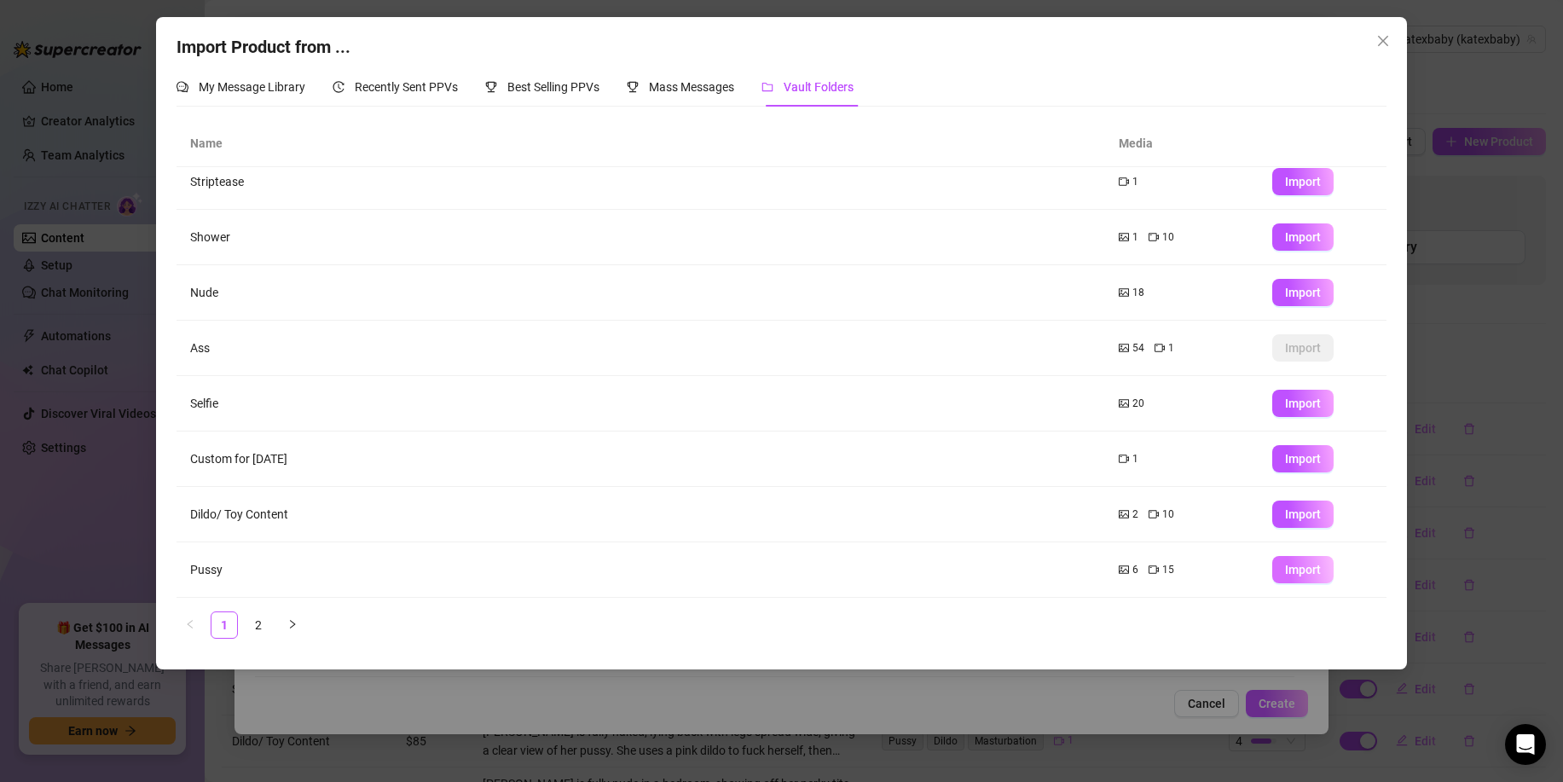
click at [1282, 566] on button "Import" at bounding box center [1303, 569] width 61 height 27
type textarea "Type your message here..."
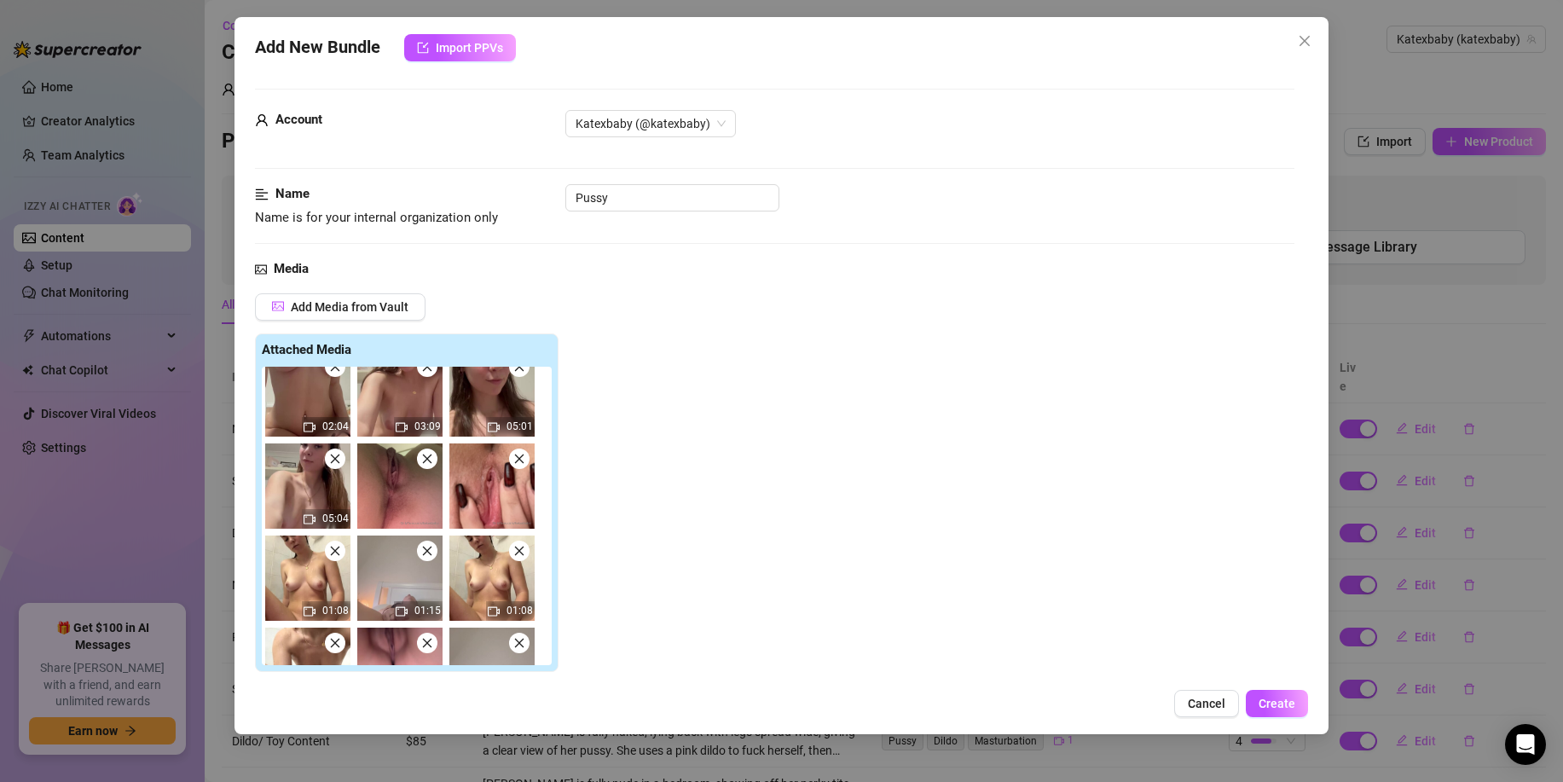
scroll to position [0, 0]
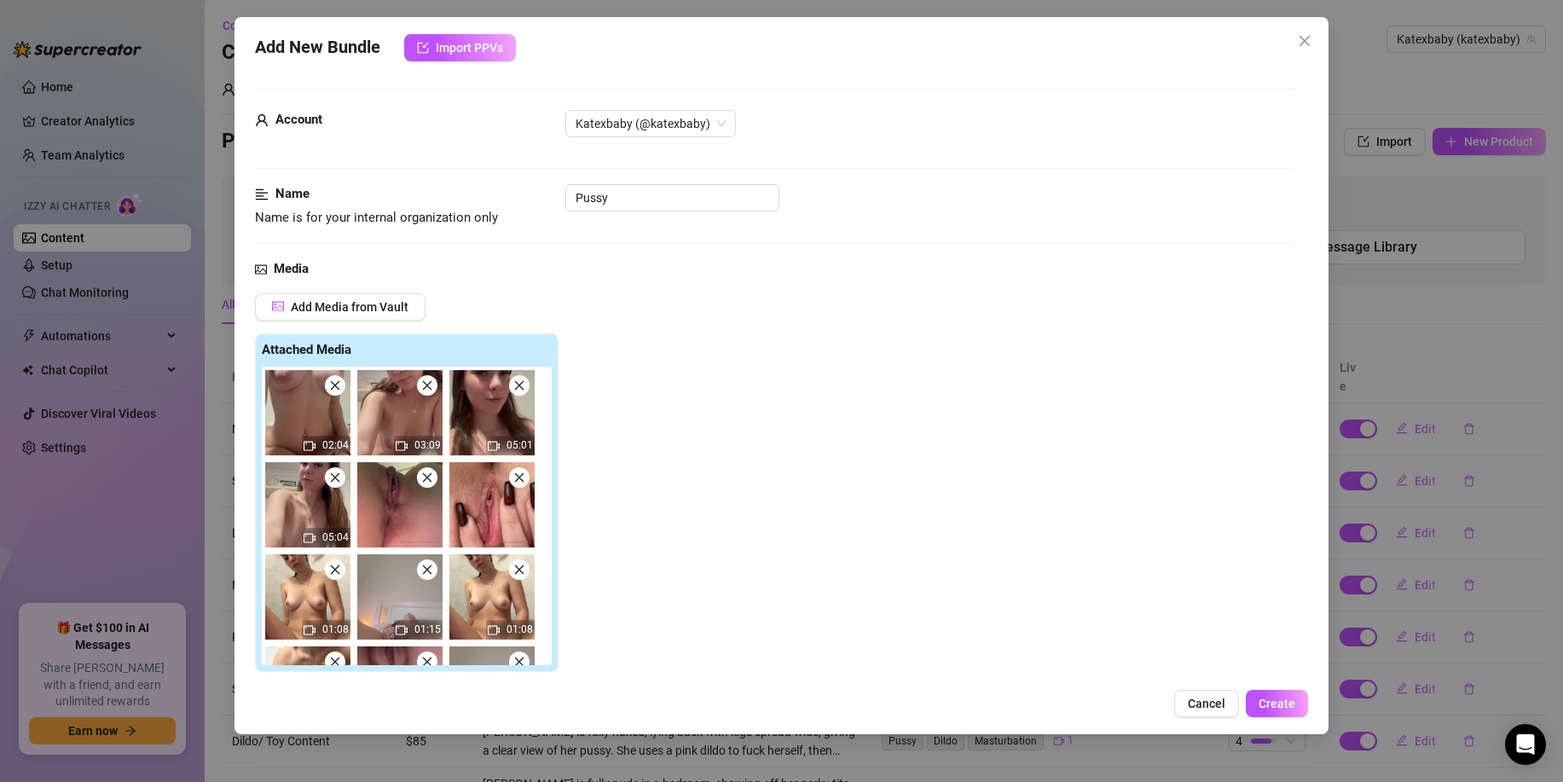
click at [329, 378] on span at bounding box center [335, 385] width 20 height 20
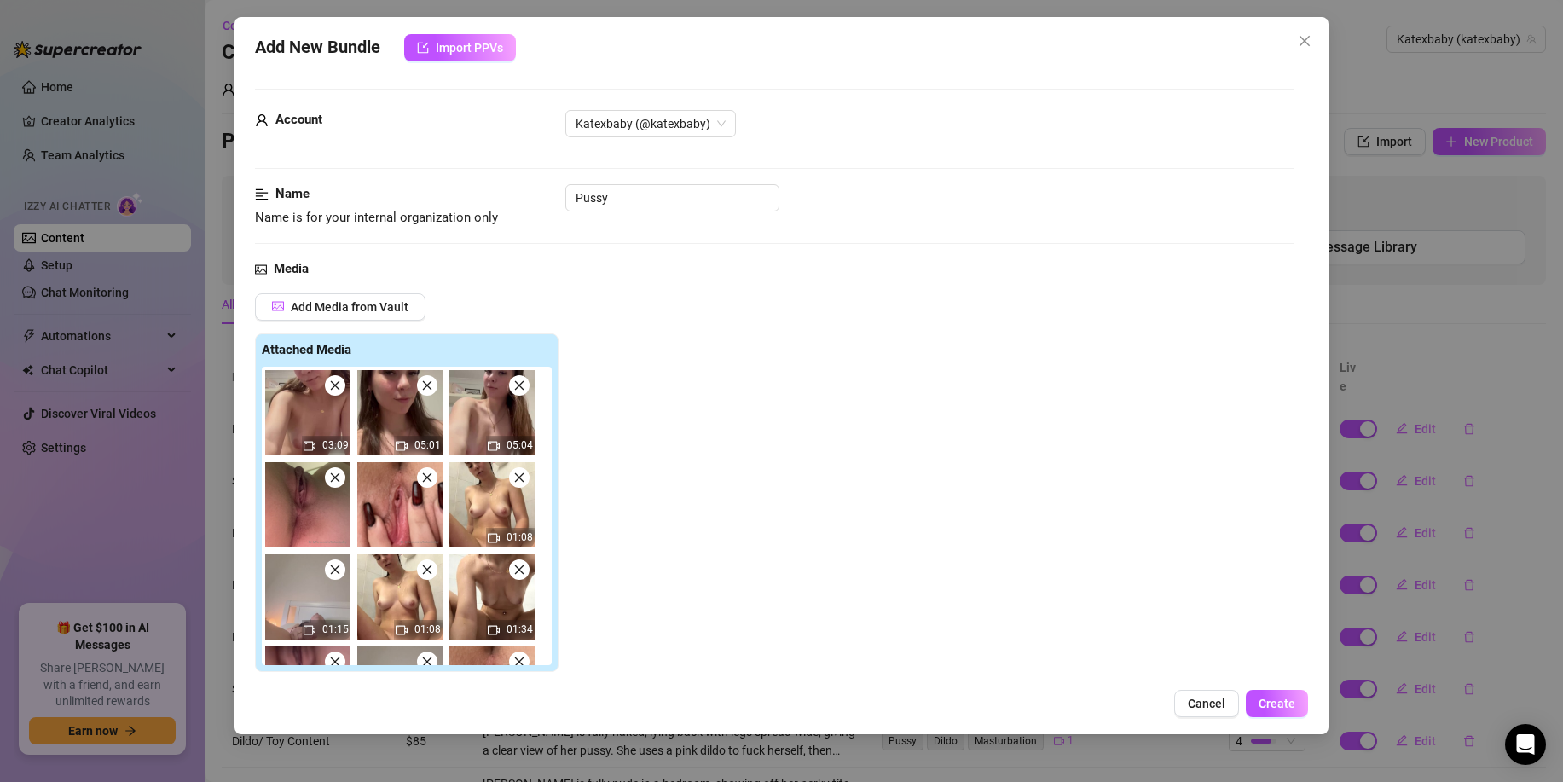
click at [330, 380] on icon "close" at bounding box center [335, 386] width 12 height 12
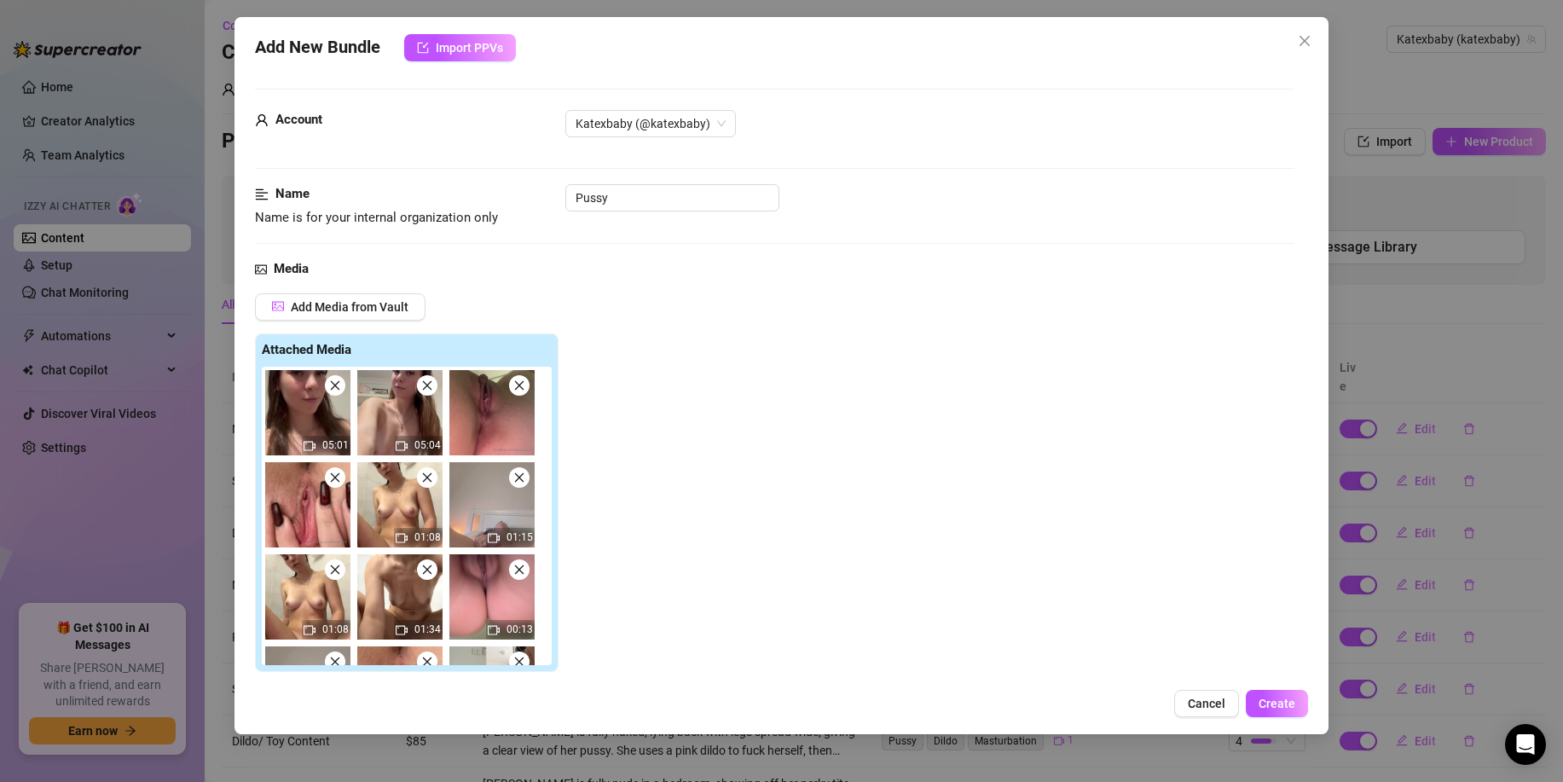
click at [330, 380] on icon "close" at bounding box center [335, 386] width 12 height 12
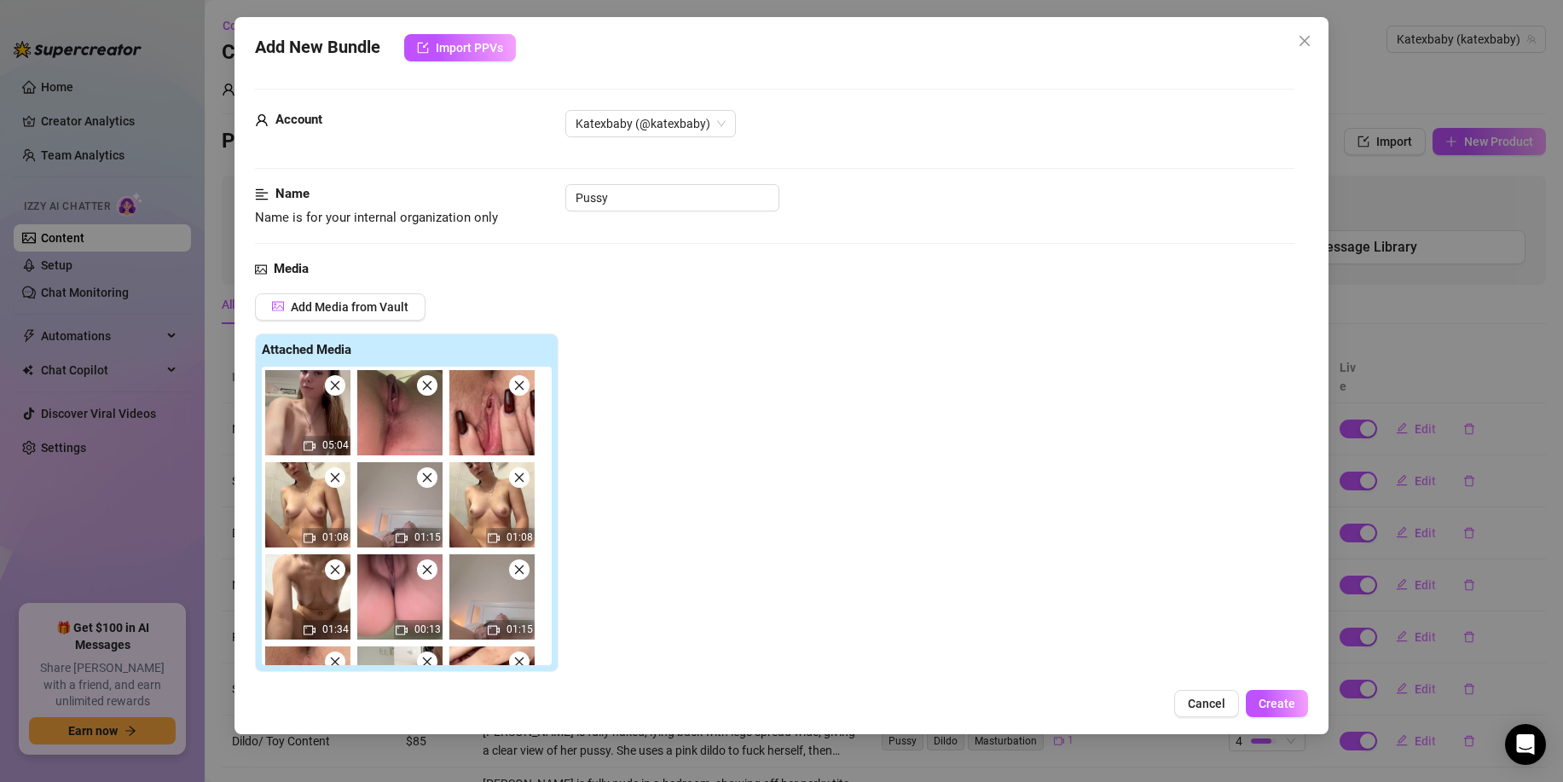
click at [330, 380] on icon "close" at bounding box center [335, 386] width 12 height 12
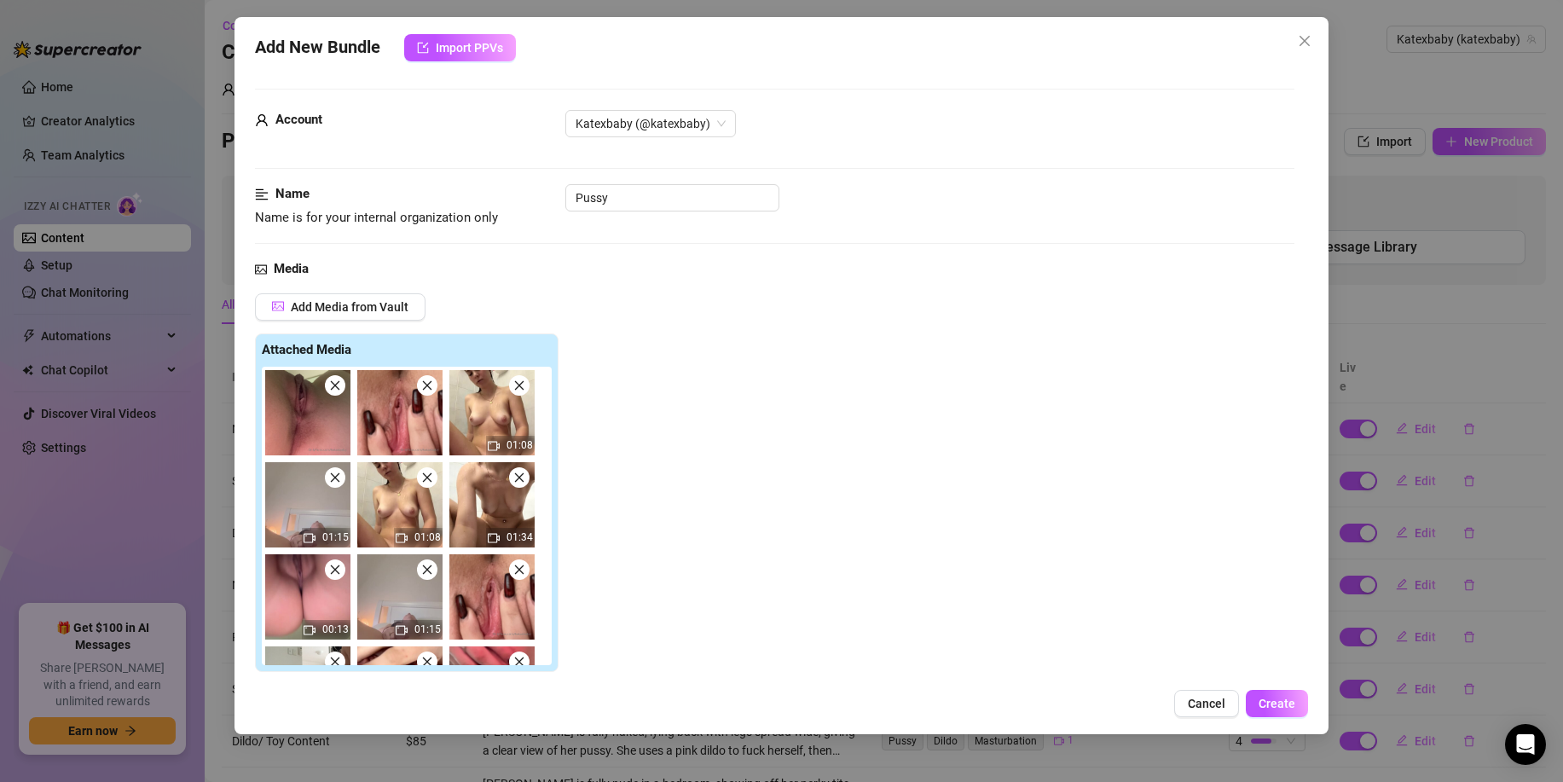
click at [330, 380] on icon "close" at bounding box center [335, 386] width 12 height 12
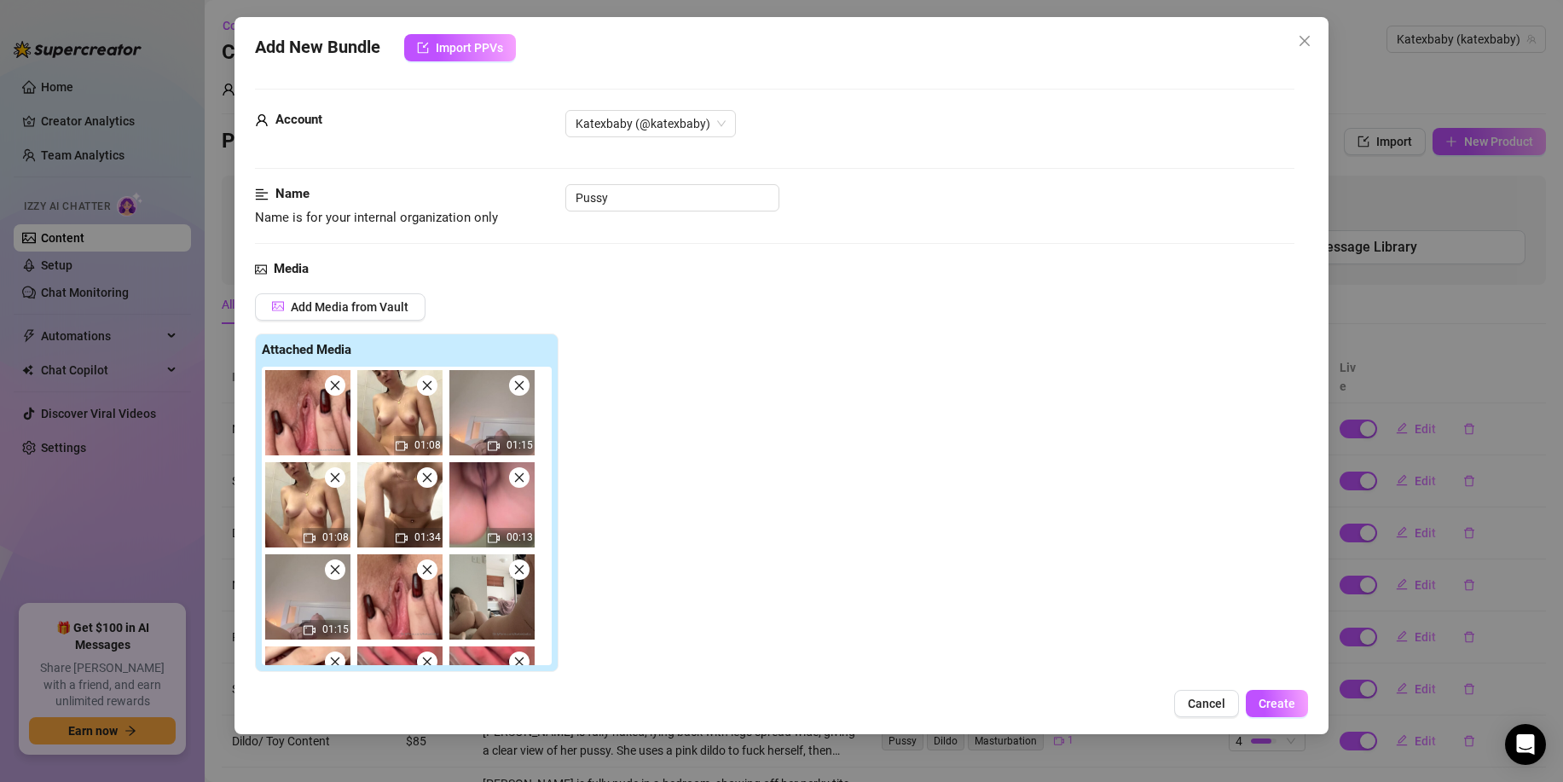
click at [330, 380] on icon "close" at bounding box center [335, 386] width 12 height 12
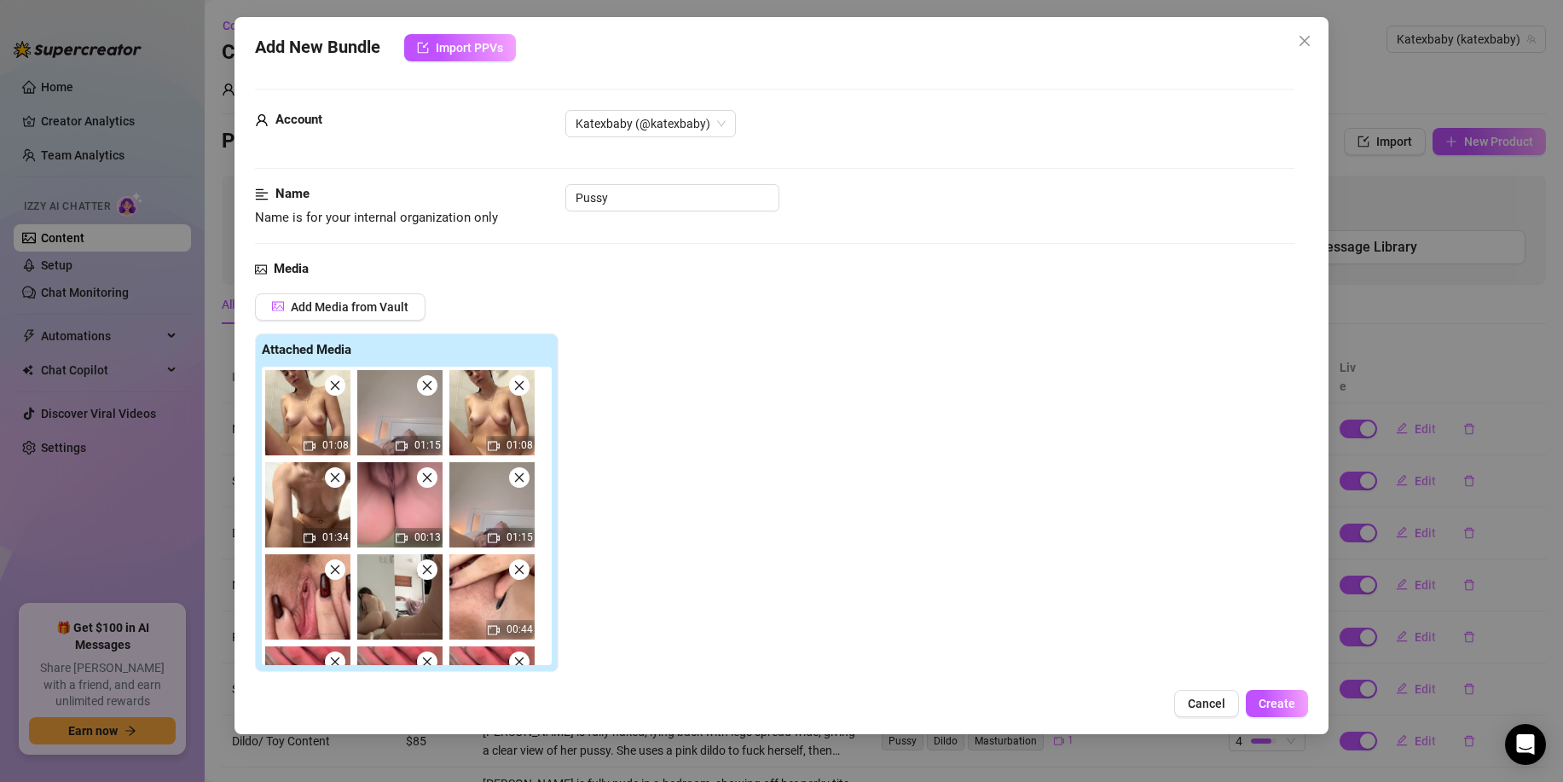
click at [432, 383] on icon "close" at bounding box center [427, 386] width 12 height 12
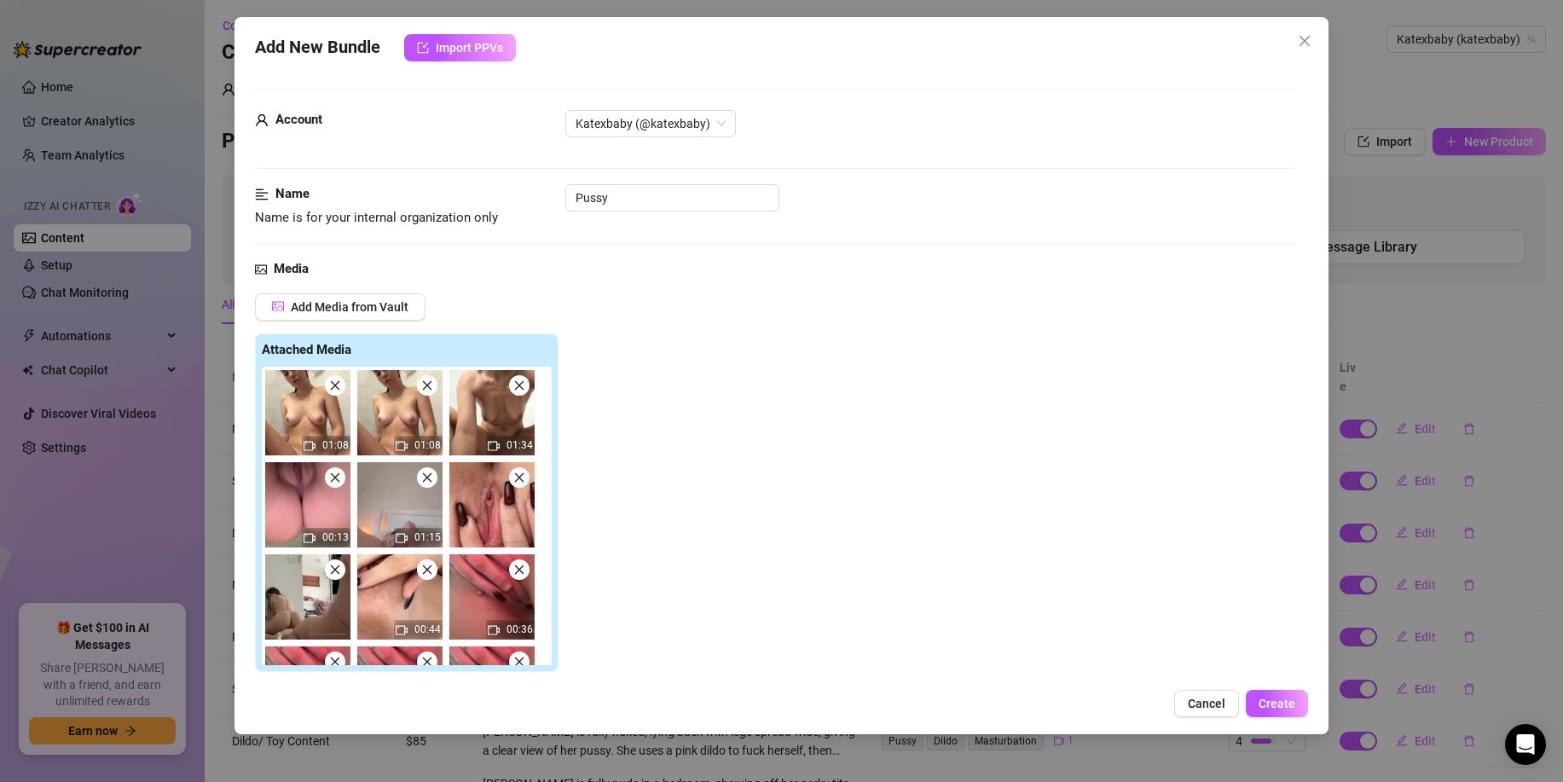
click at [432, 383] on icon "close" at bounding box center [427, 386] width 12 height 12
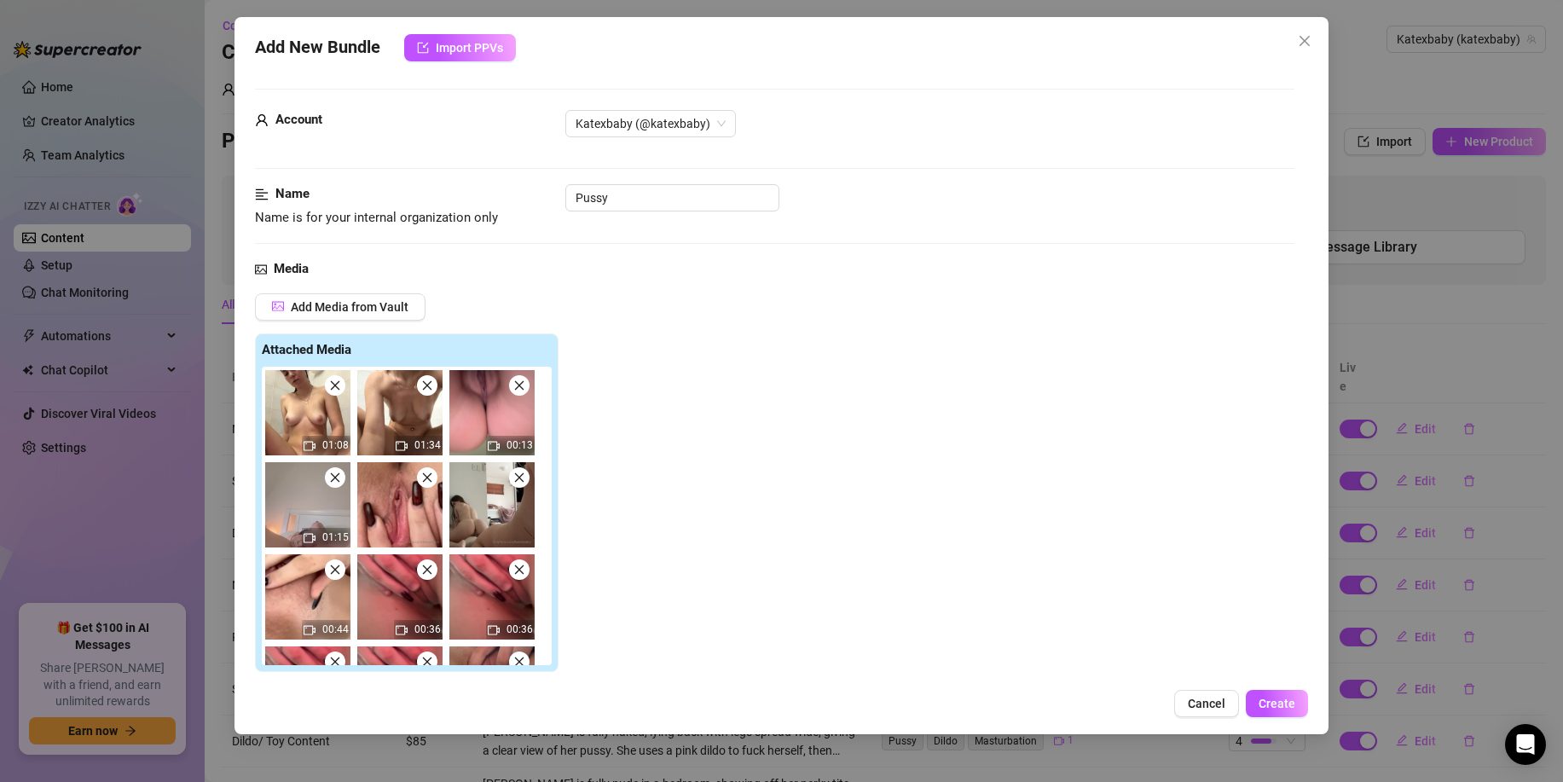
click at [432, 383] on icon "close" at bounding box center [427, 386] width 12 height 12
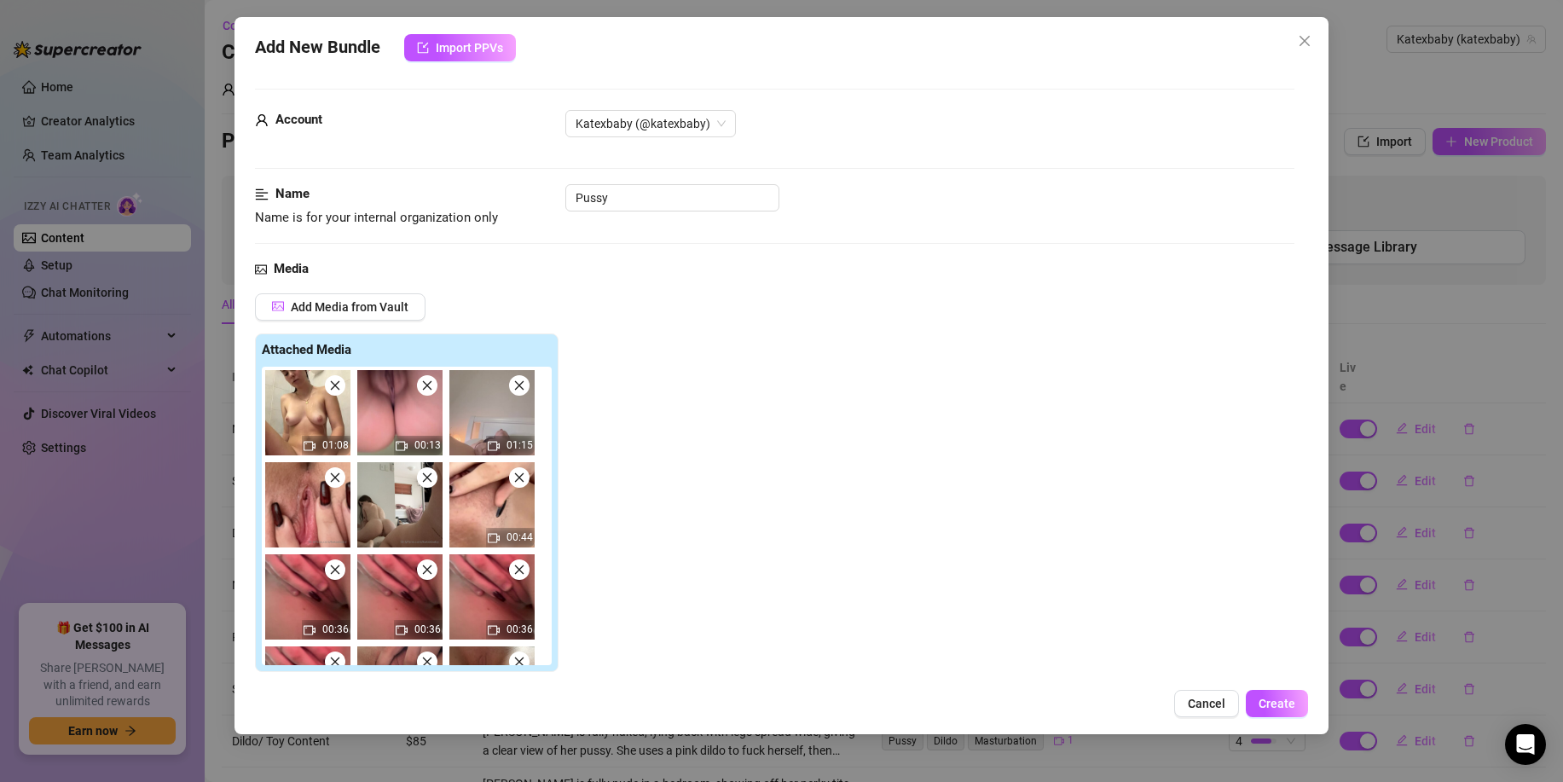
click at [432, 383] on icon "close" at bounding box center [427, 386] width 12 height 12
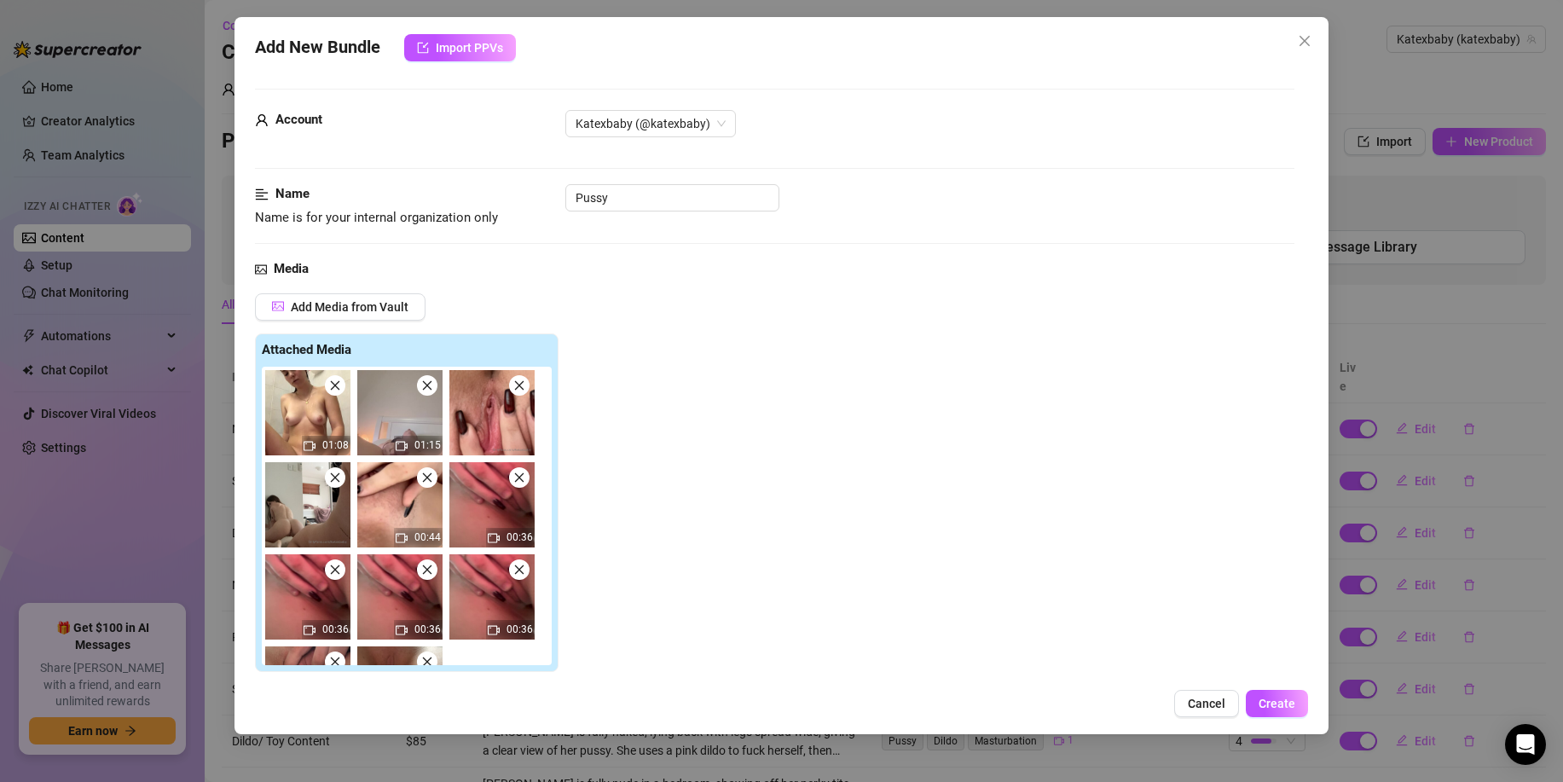
click at [432, 383] on icon "close" at bounding box center [427, 386] width 12 height 12
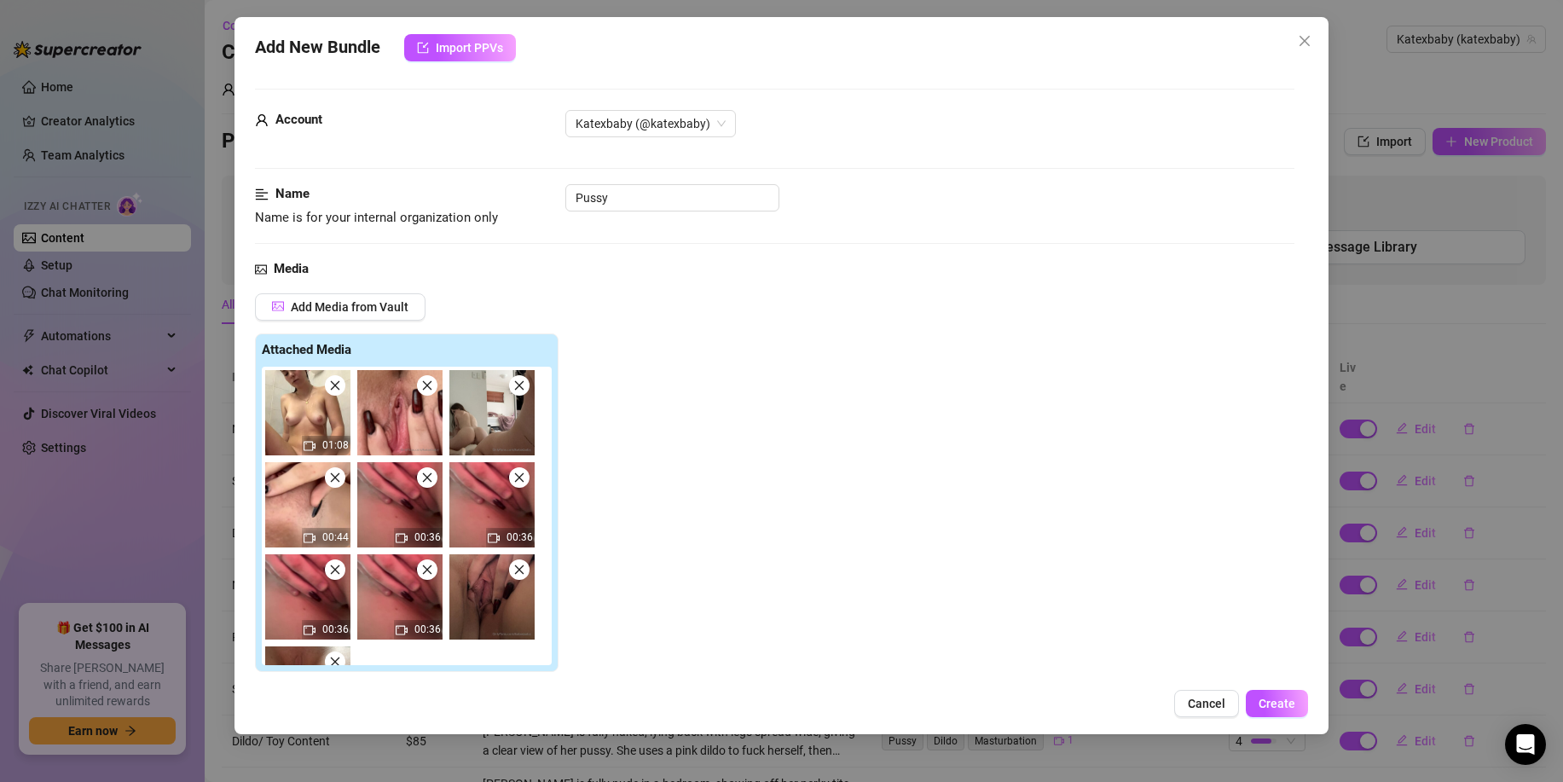
click at [432, 383] on icon "close" at bounding box center [427, 386] width 12 height 12
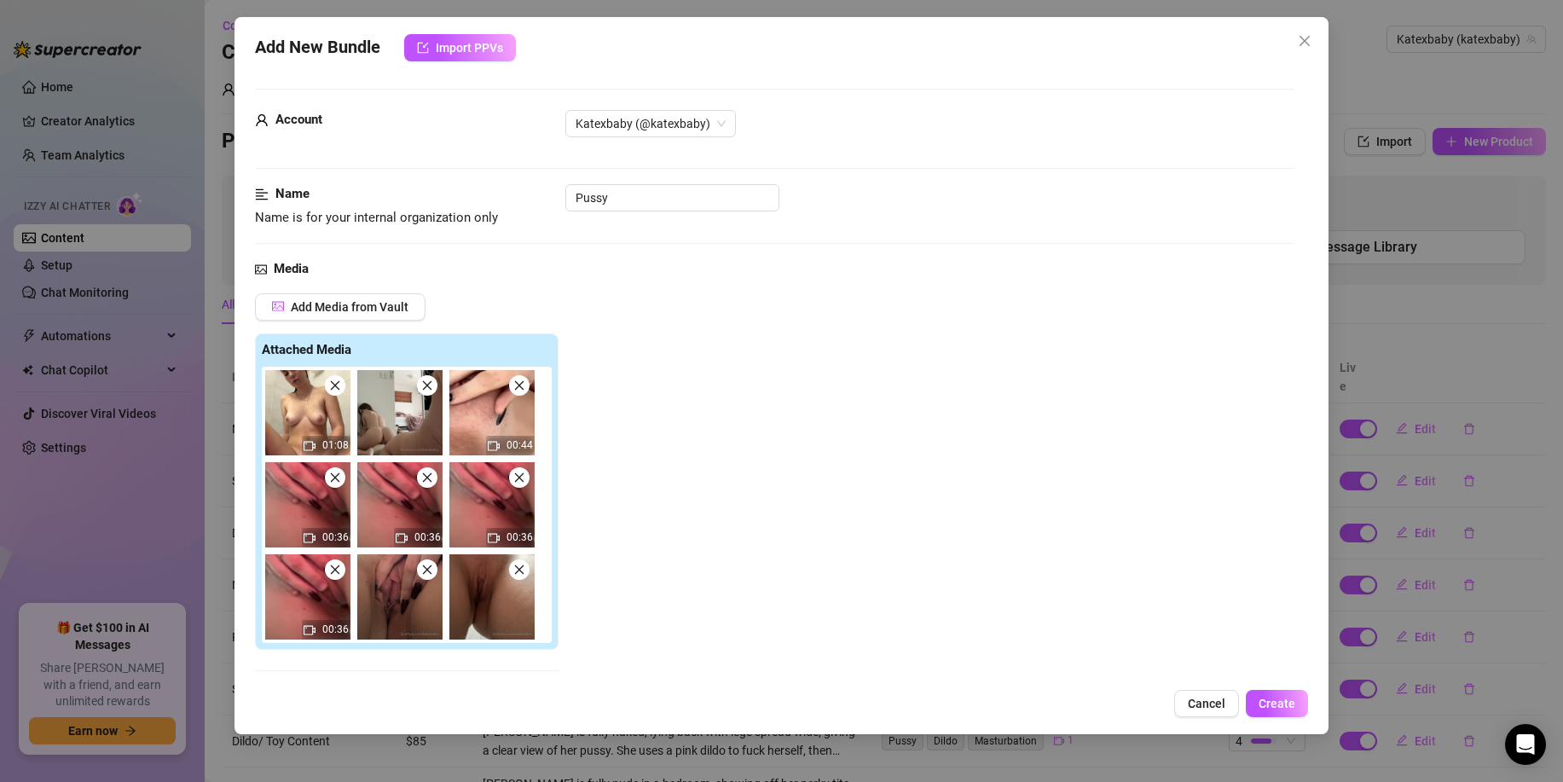
click at [432, 383] on icon "close" at bounding box center [427, 386] width 12 height 12
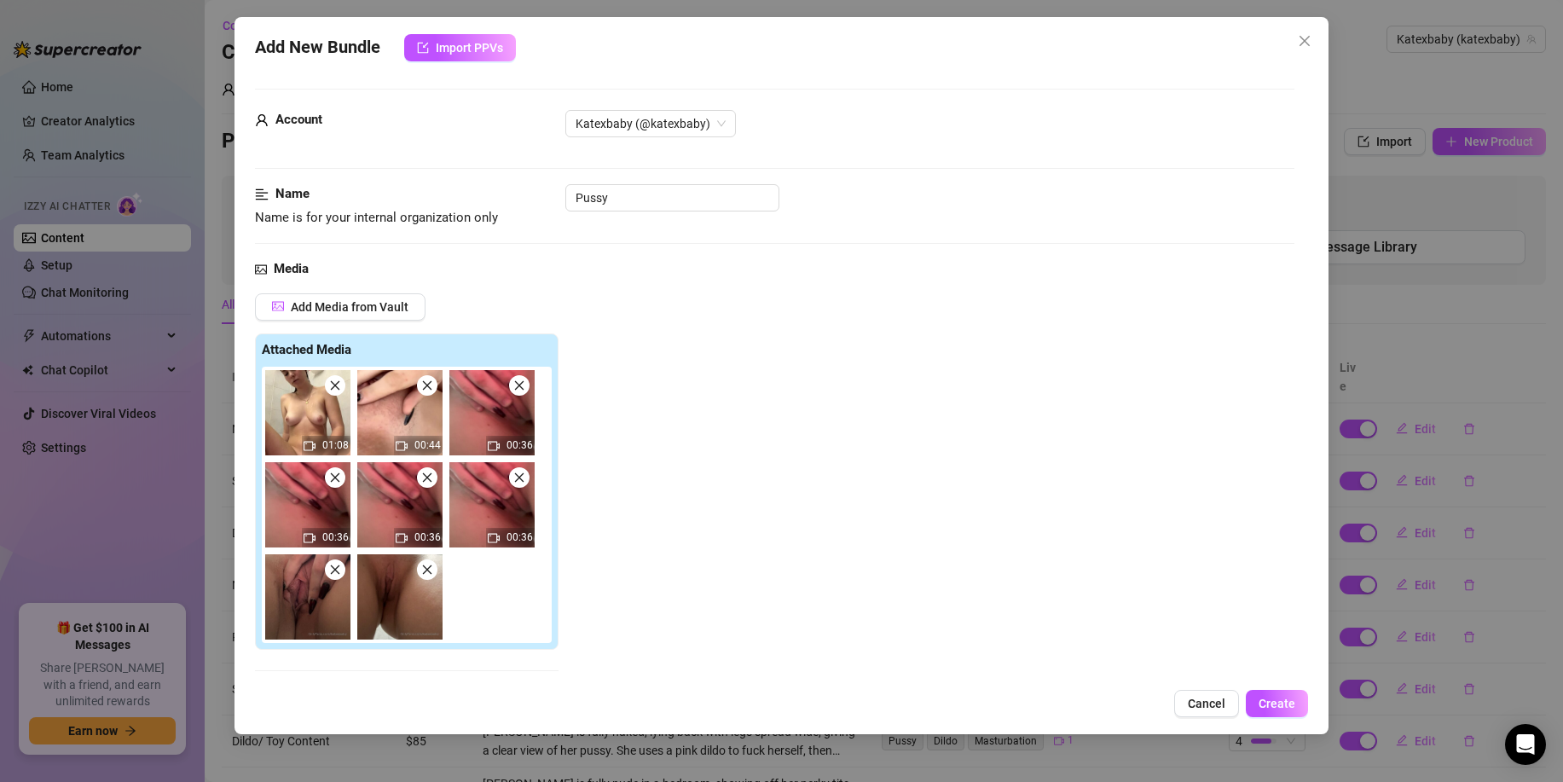
click at [430, 391] on icon "close" at bounding box center [427, 386] width 12 height 12
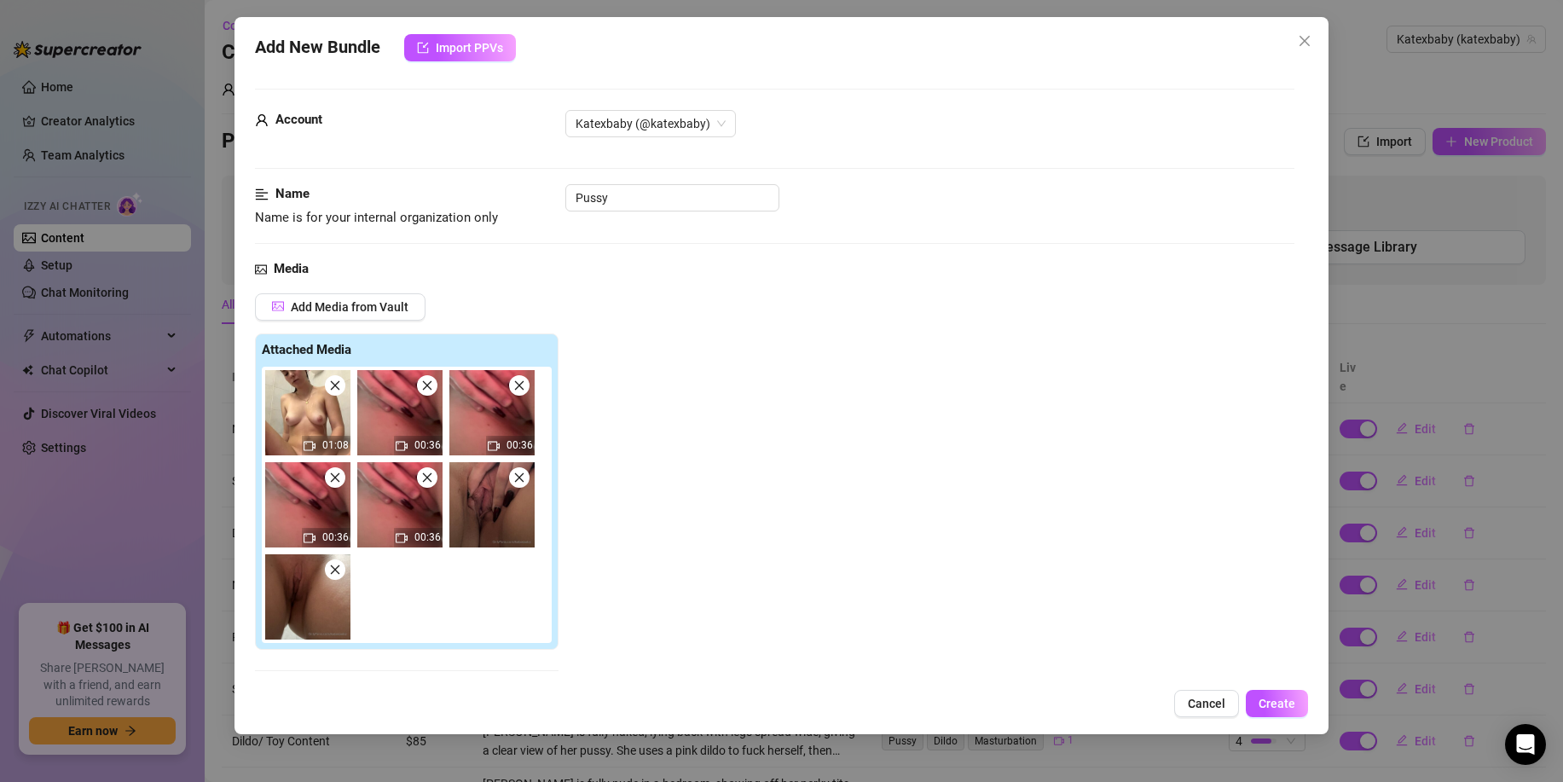
click at [427, 475] on icon "close" at bounding box center [427, 478] width 12 height 12
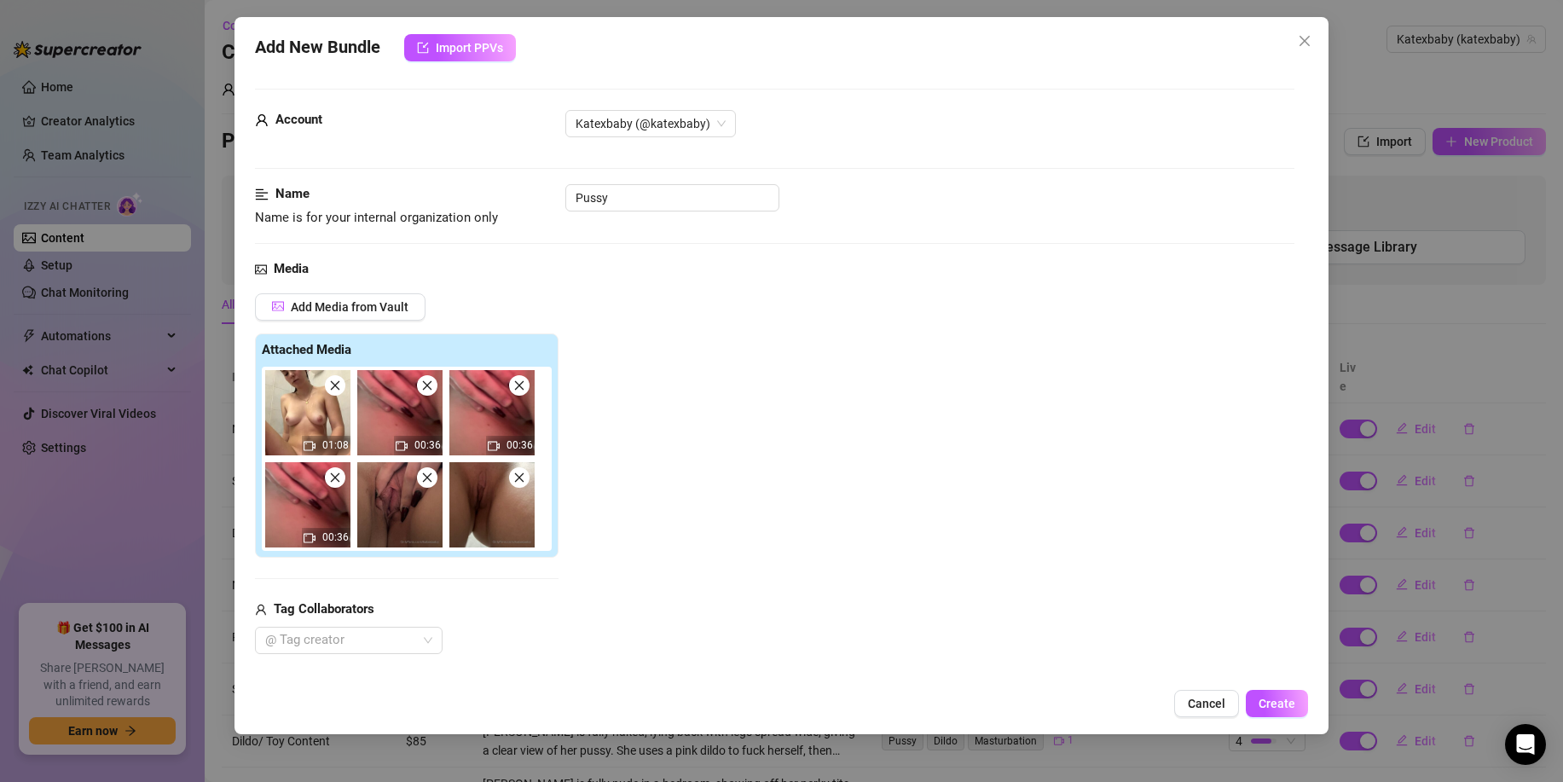
click at [350, 477] on img at bounding box center [307, 504] width 85 height 85
click at [341, 477] on span at bounding box center [335, 477] width 20 height 20
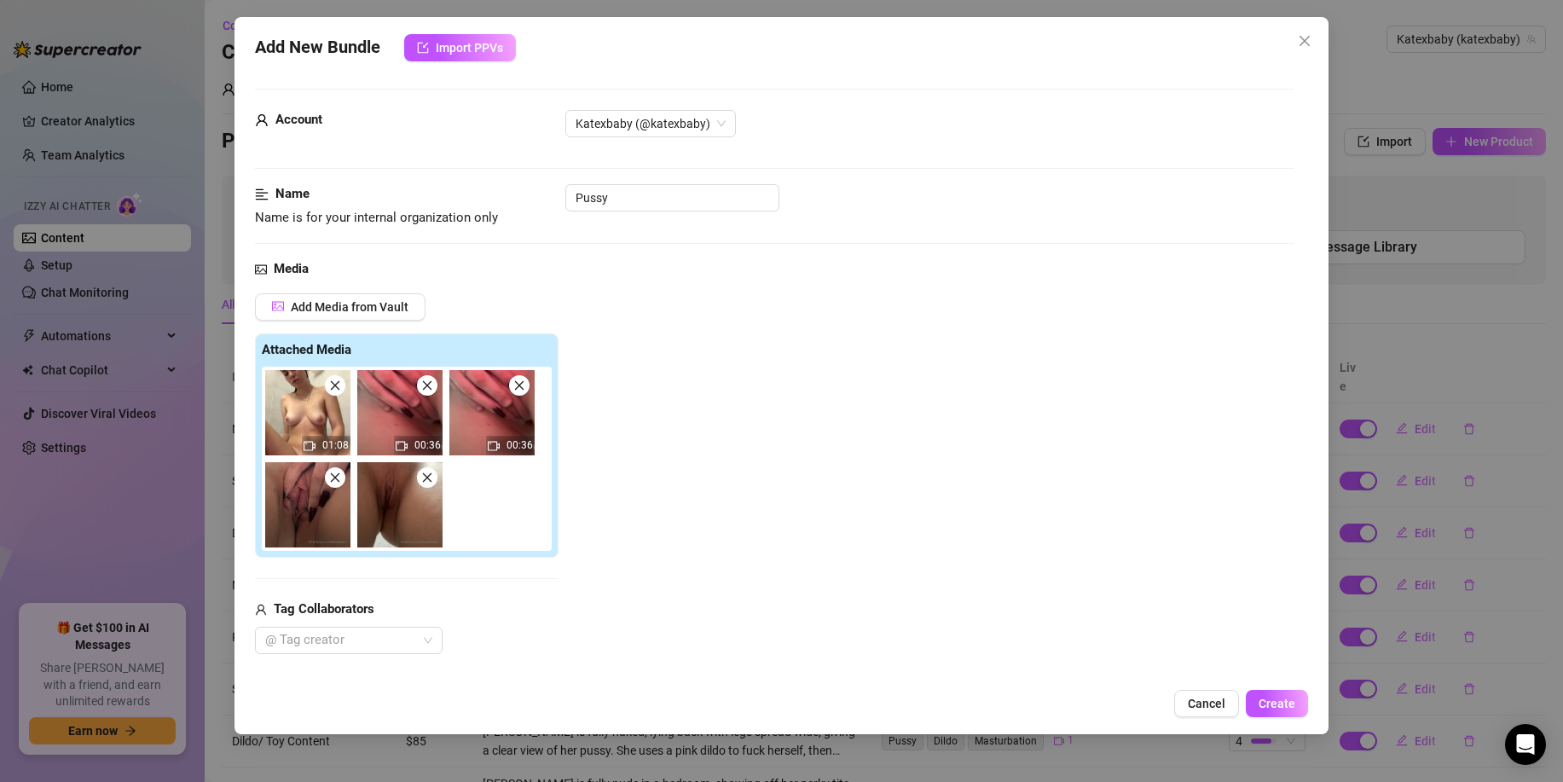
click at [341, 477] on span at bounding box center [335, 477] width 20 height 20
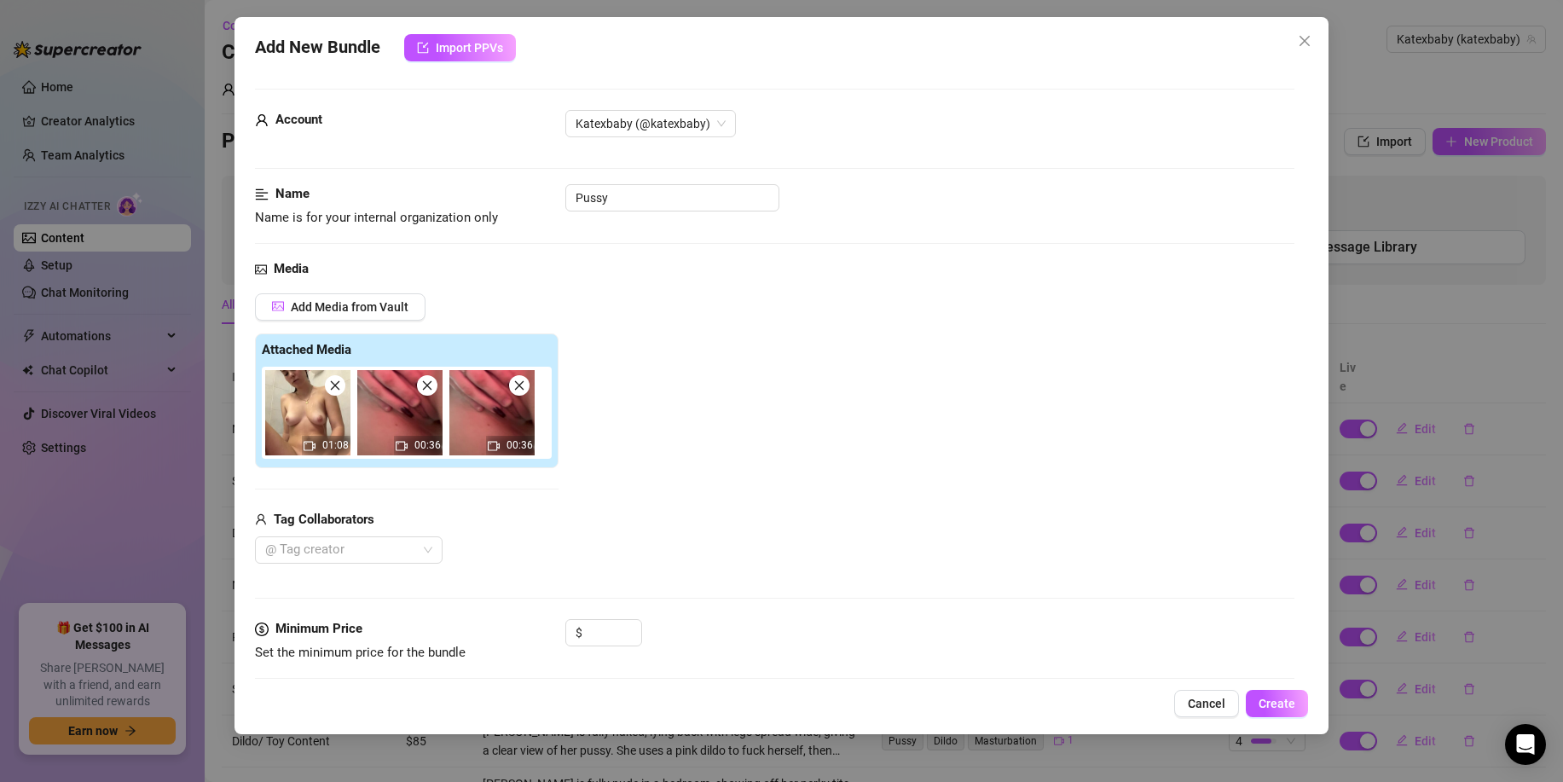
drag, startPoint x: 526, startPoint y: 387, endPoint x: 524, endPoint y: 397, distance: 9.7
click at [526, 387] on span at bounding box center [519, 385] width 20 height 20
click at [602, 637] on input at bounding box center [613, 633] width 55 height 26
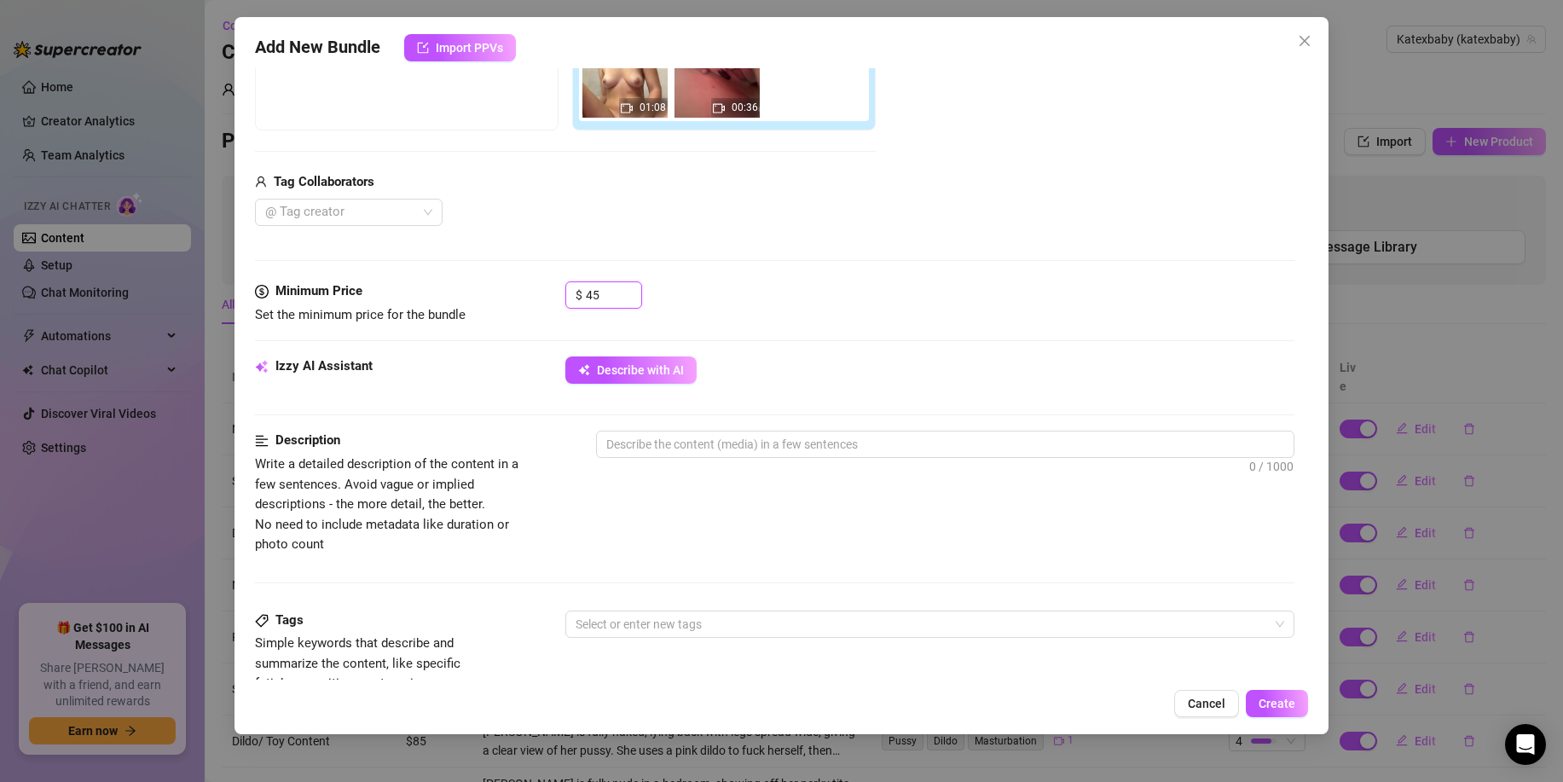
scroll to position [339, 0]
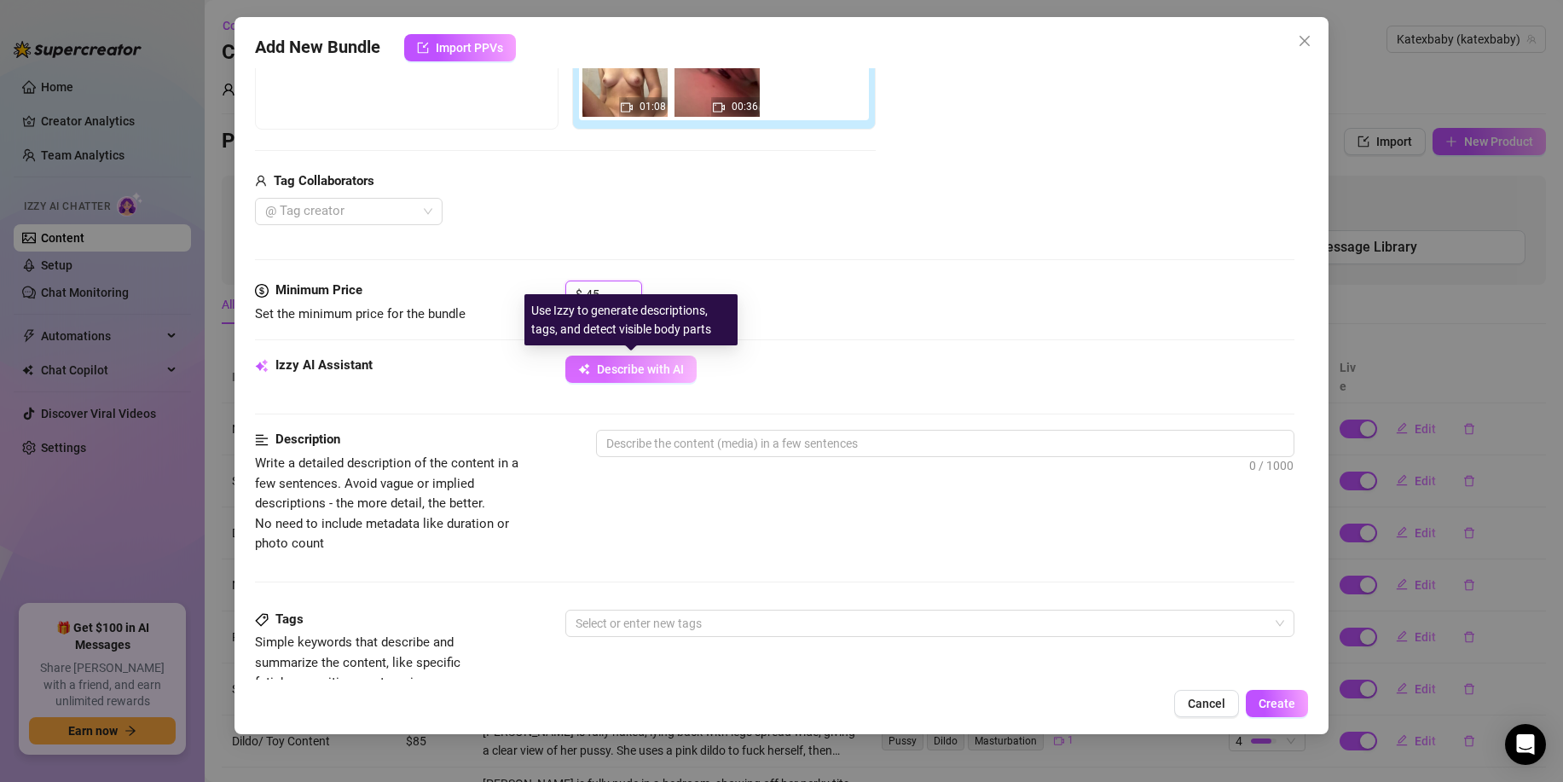
type input "45"
click at [606, 374] on span "Describe with AI" at bounding box center [640, 370] width 87 height 14
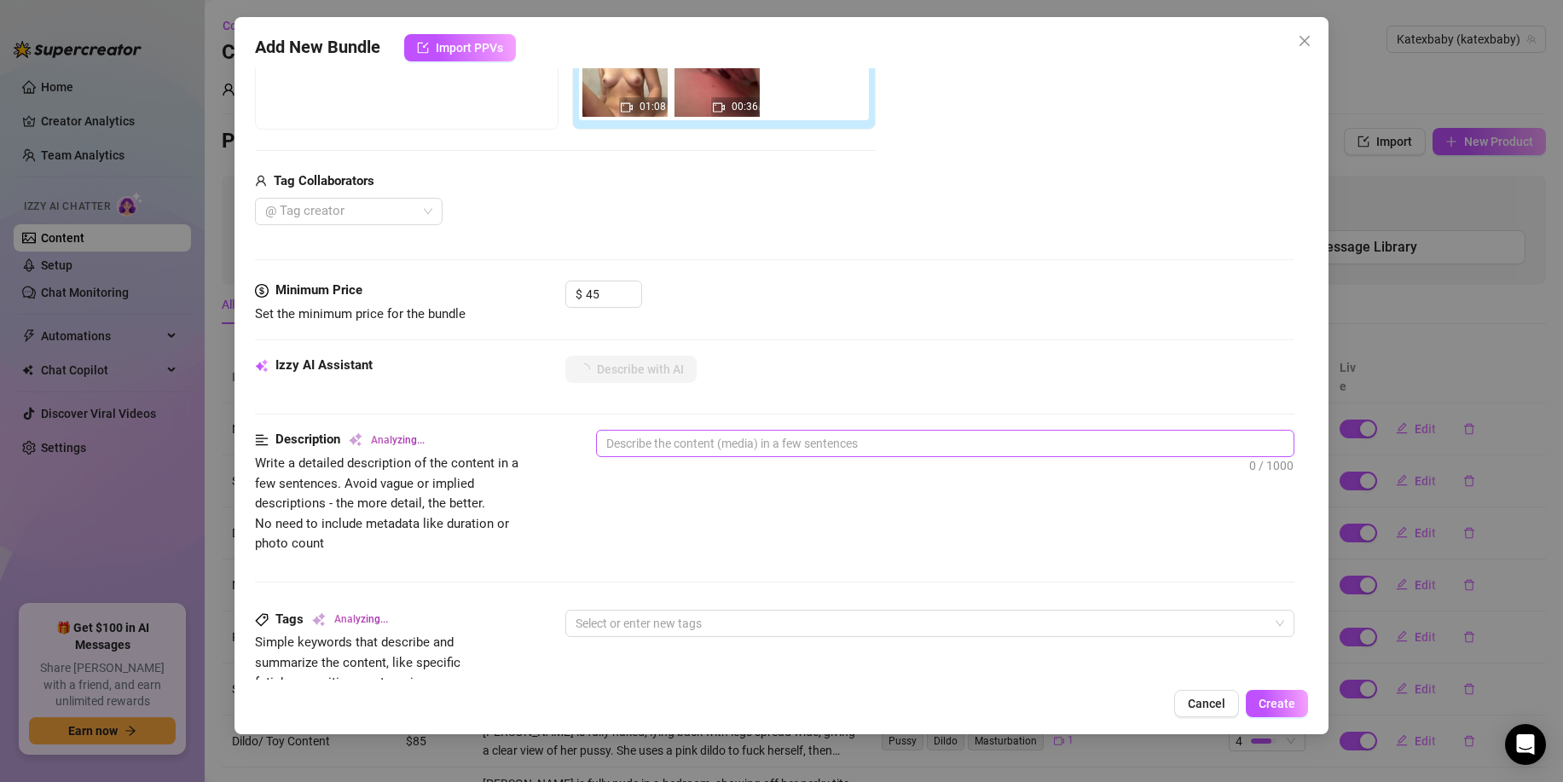
type textarea "[PERSON_NAME]"
type textarea "Kate fingers"
type textarea "Kate fingers her"
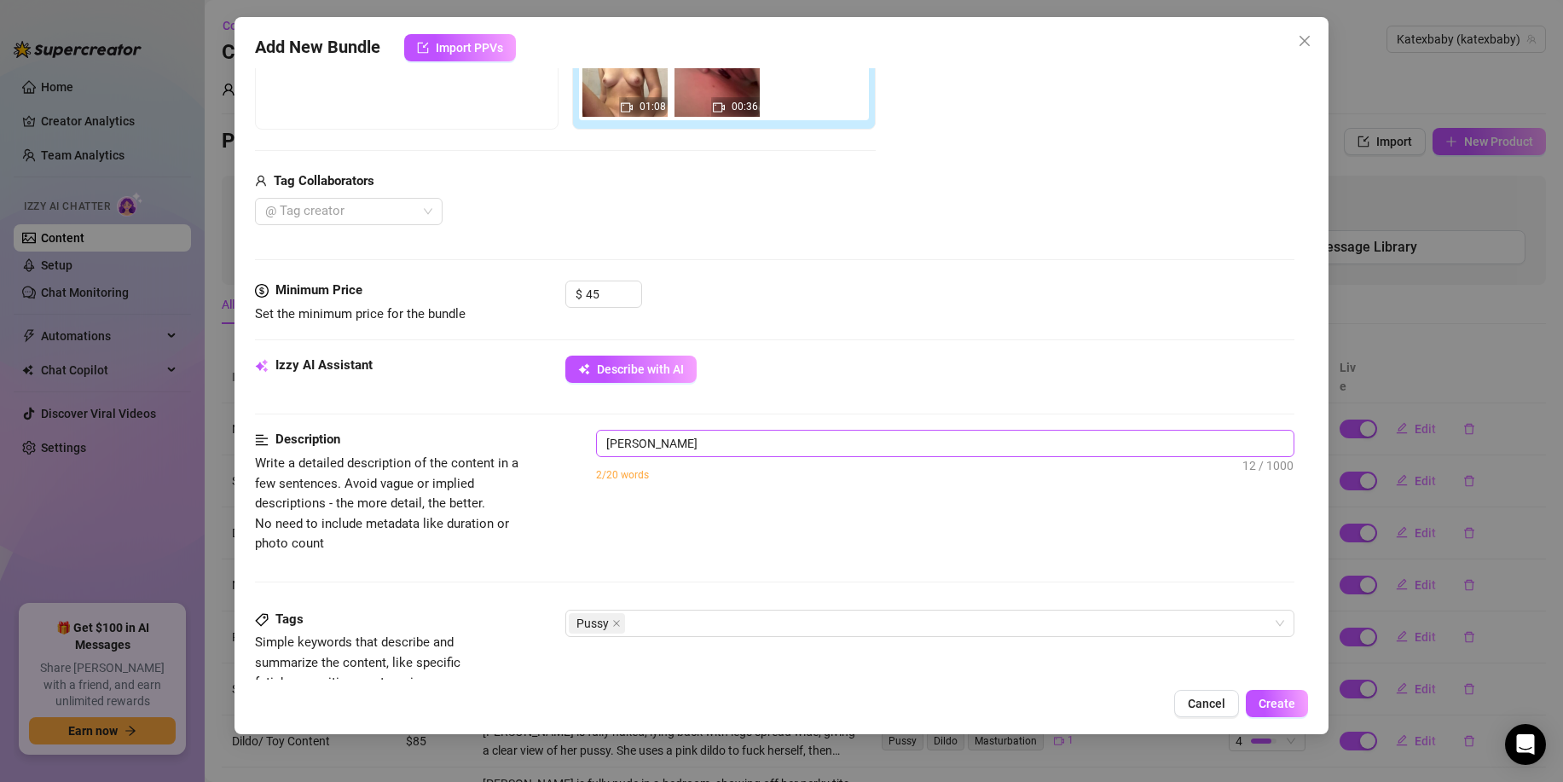
type textarea "Kate fingers her"
type textarea "Kate fingers her bare"
type textarea "Kate fingers her bare pussy"
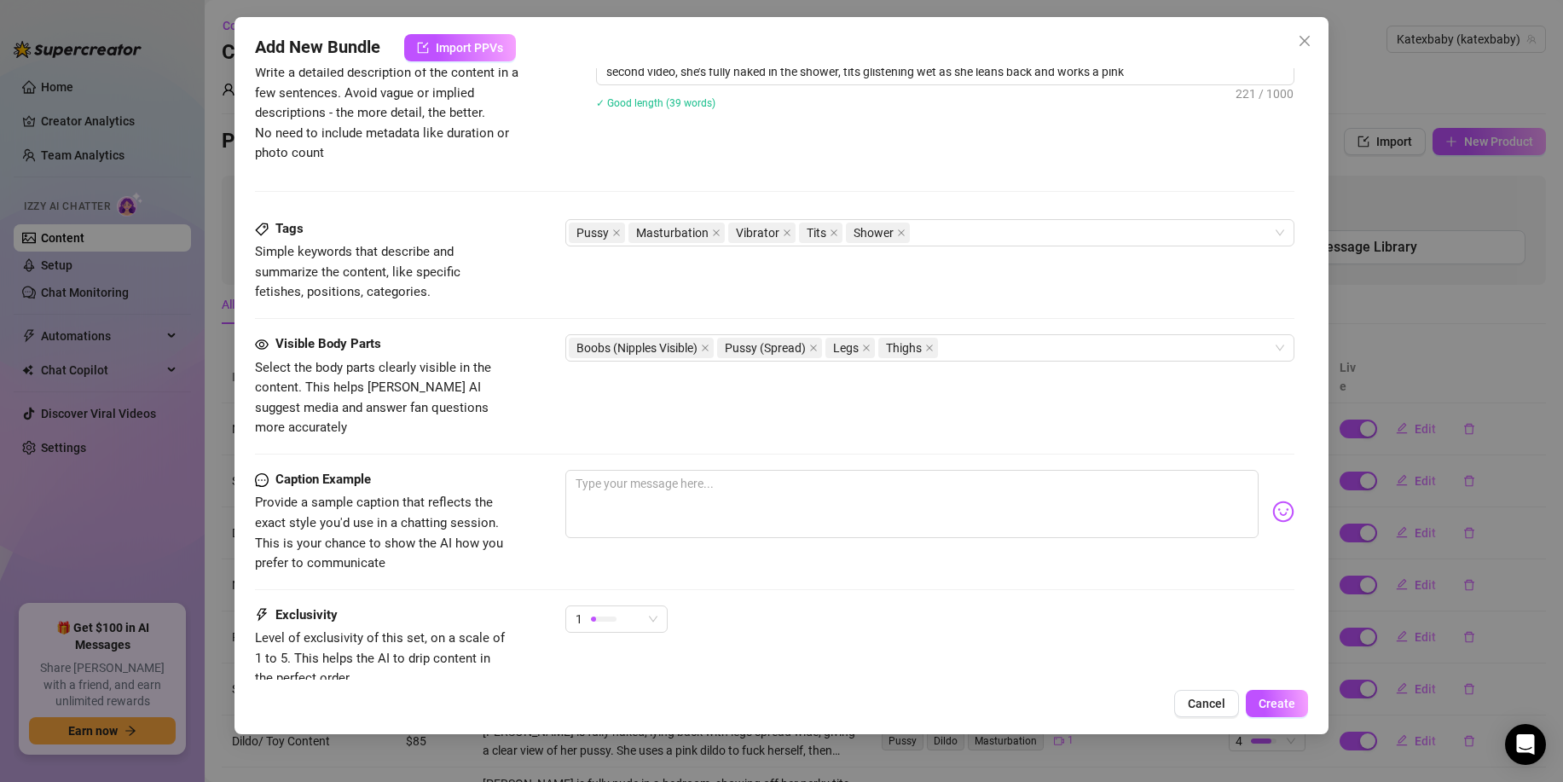
scroll to position [738, 0]
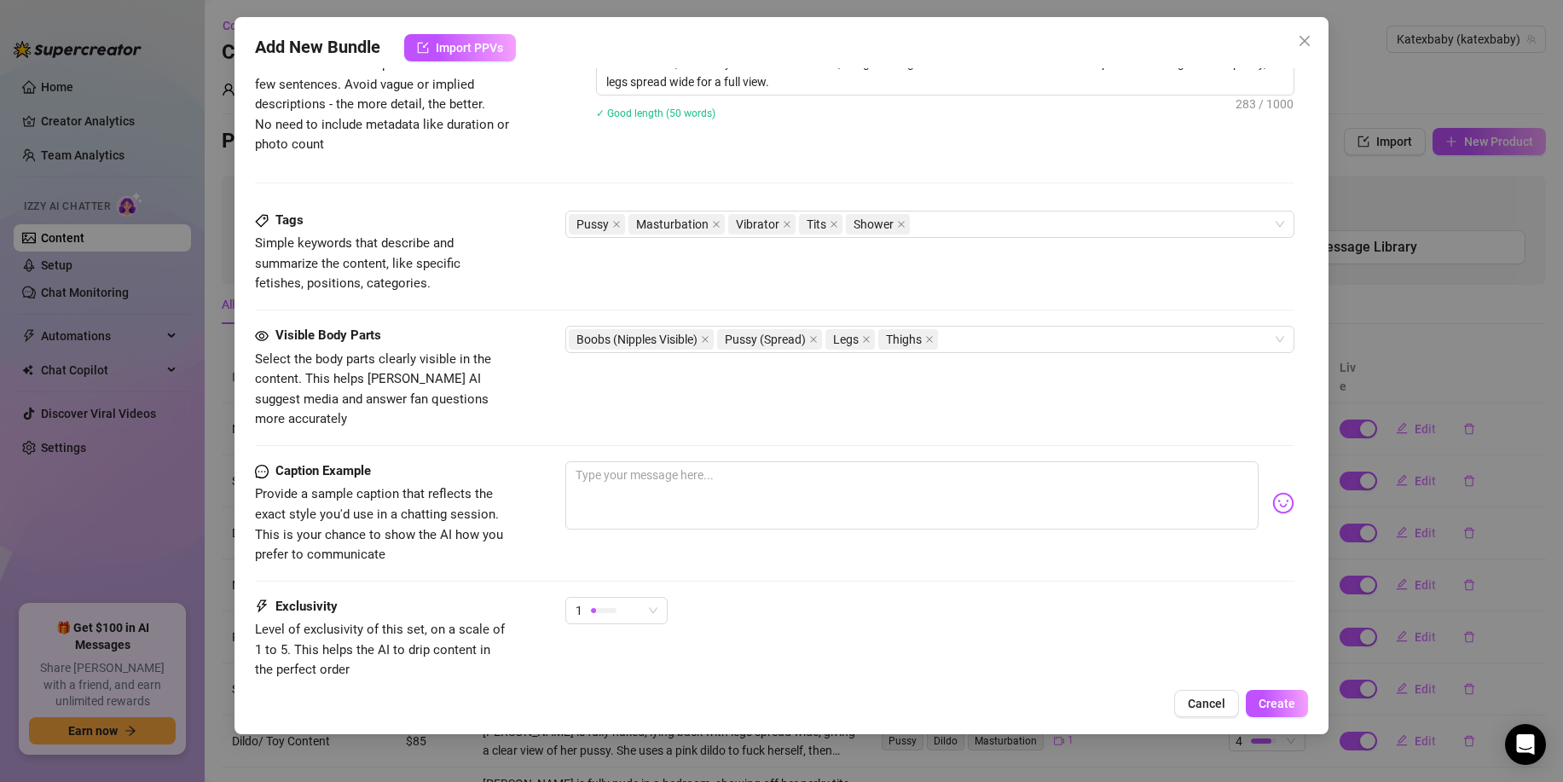
click at [597, 570] on div "Caption Example Provide a sample caption that reflects the exact style you'd us…" at bounding box center [775, 529] width 1040 height 136
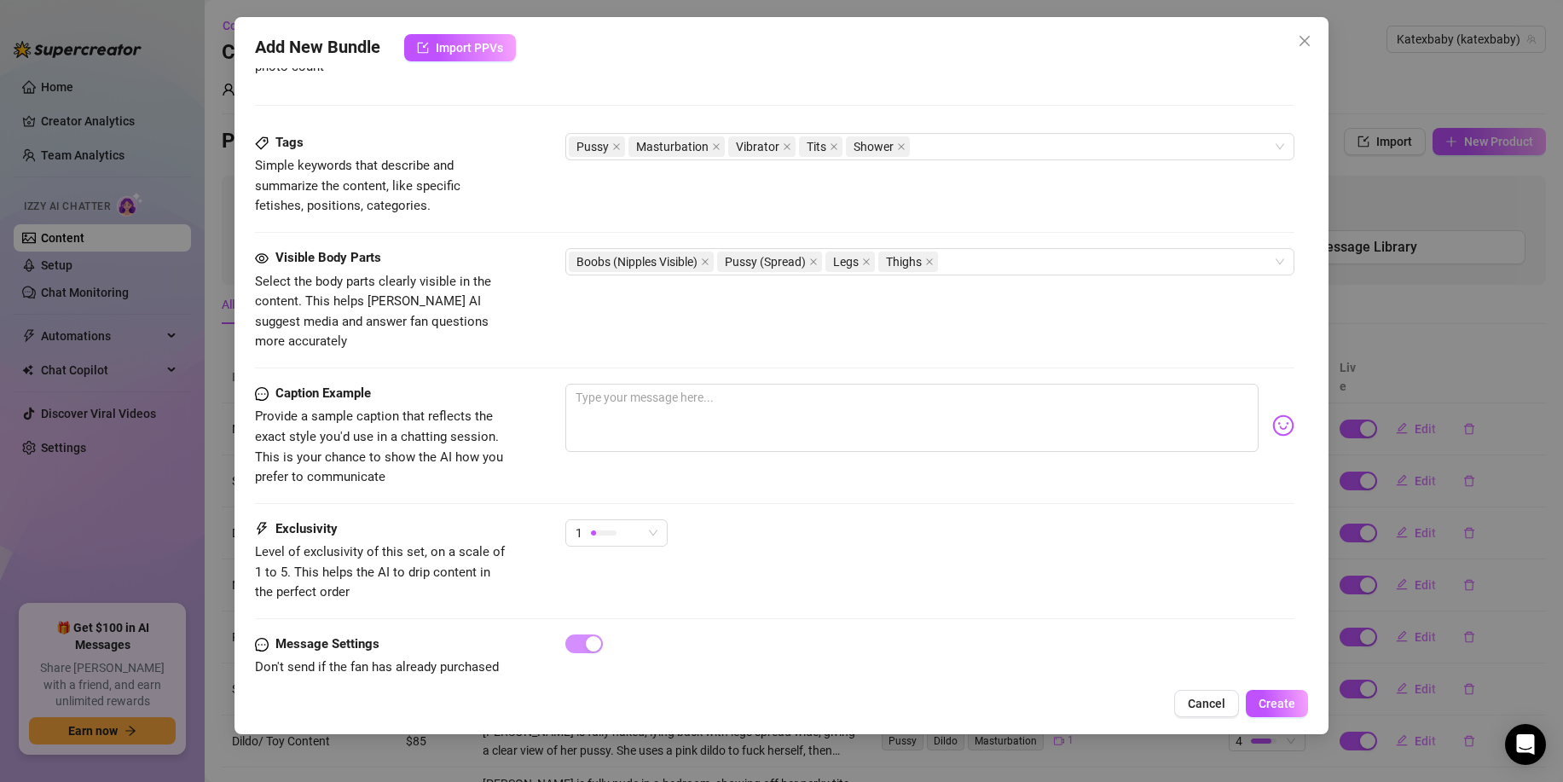
scroll to position [845, 0]
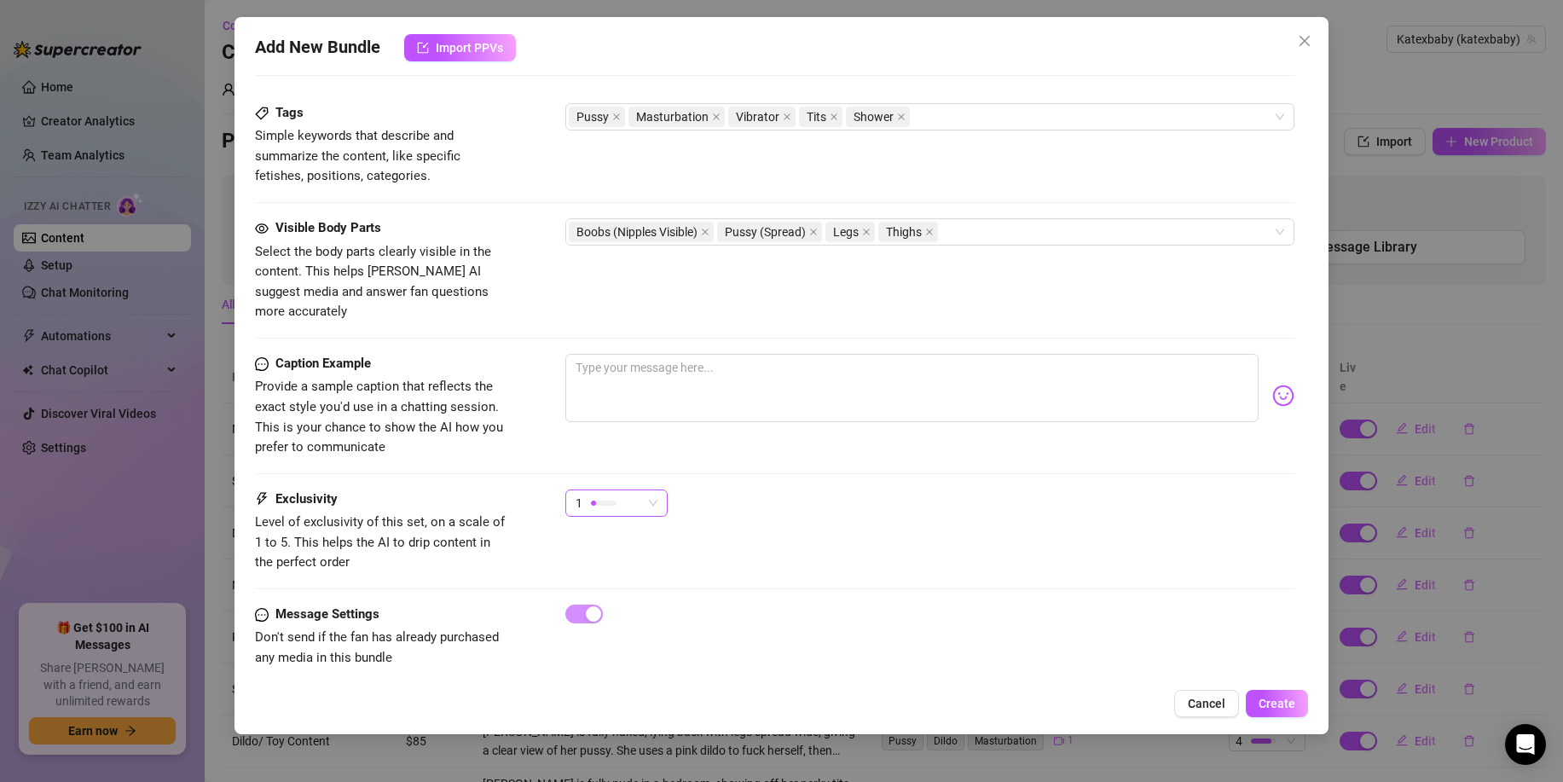
click at [589, 493] on div "1" at bounding box center [609, 503] width 67 height 26
click at [636, 553] on span "2" at bounding box center [634, 544] width 111 height 19
click at [1282, 693] on button "Create" at bounding box center [1277, 703] width 62 height 27
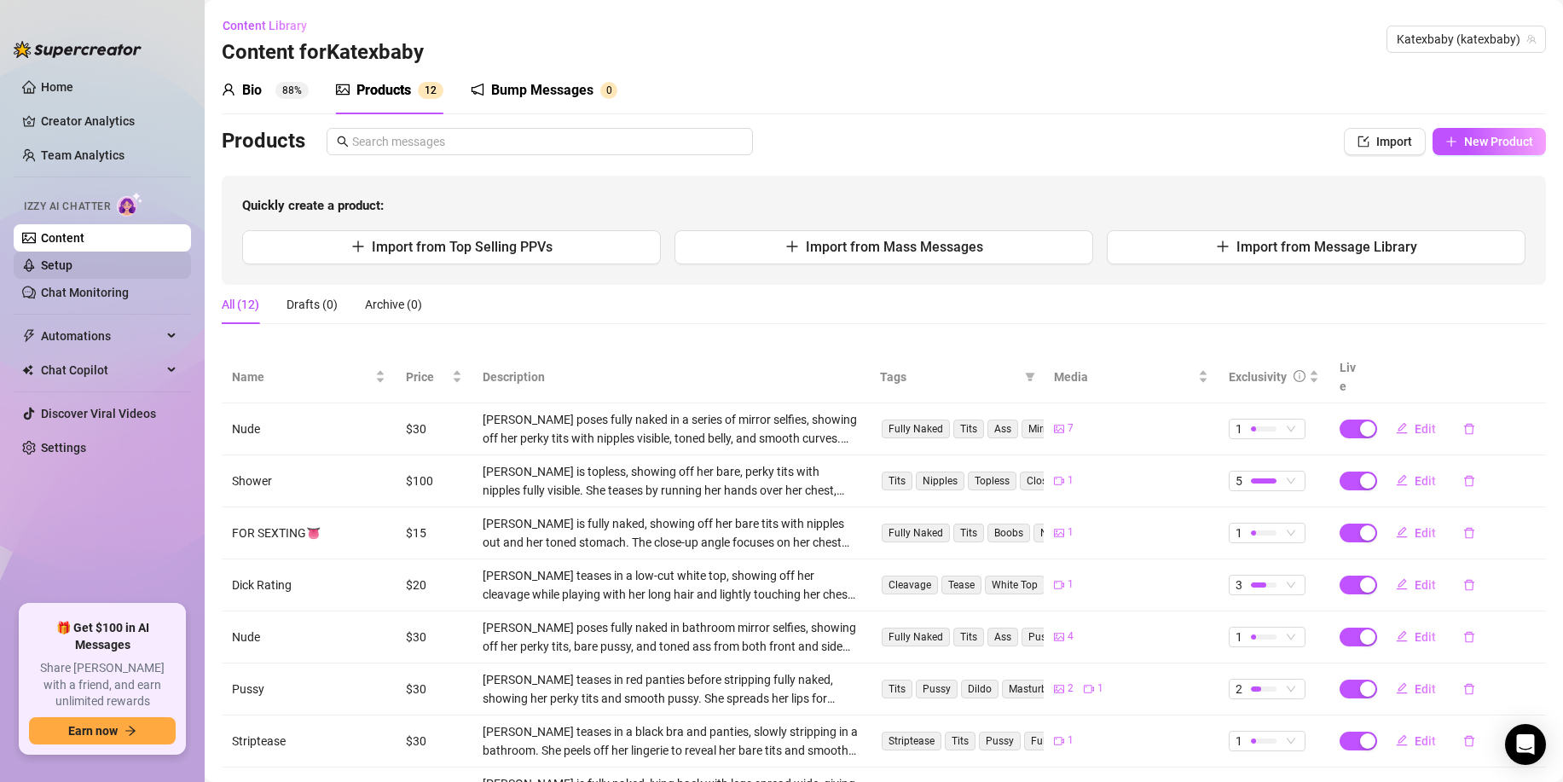
click at [73, 260] on link "Setup" at bounding box center [57, 265] width 32 height 14
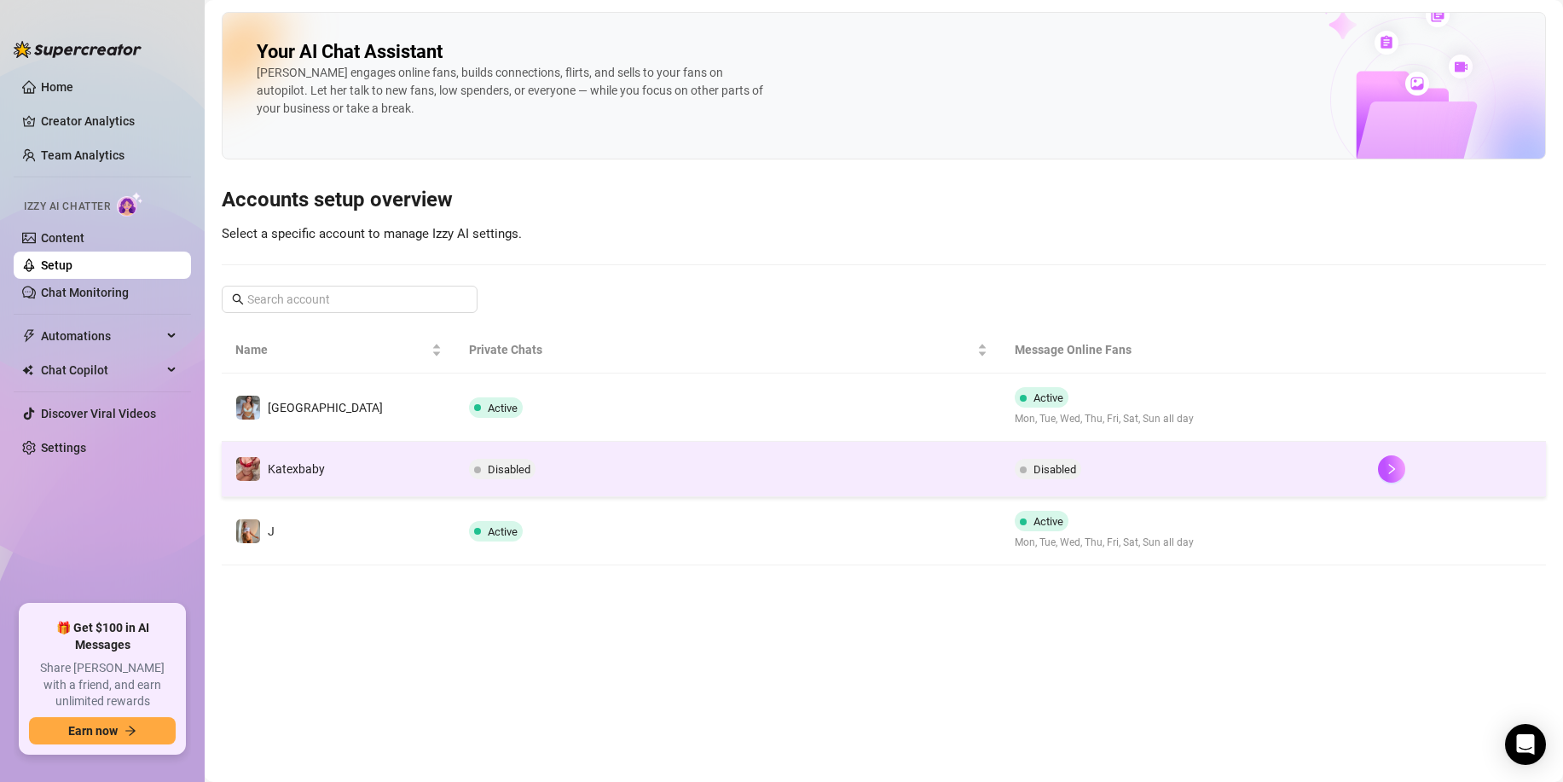
click at [621, 461] on td "Disabled" at bounding box center [727, 469] width 545 height 55
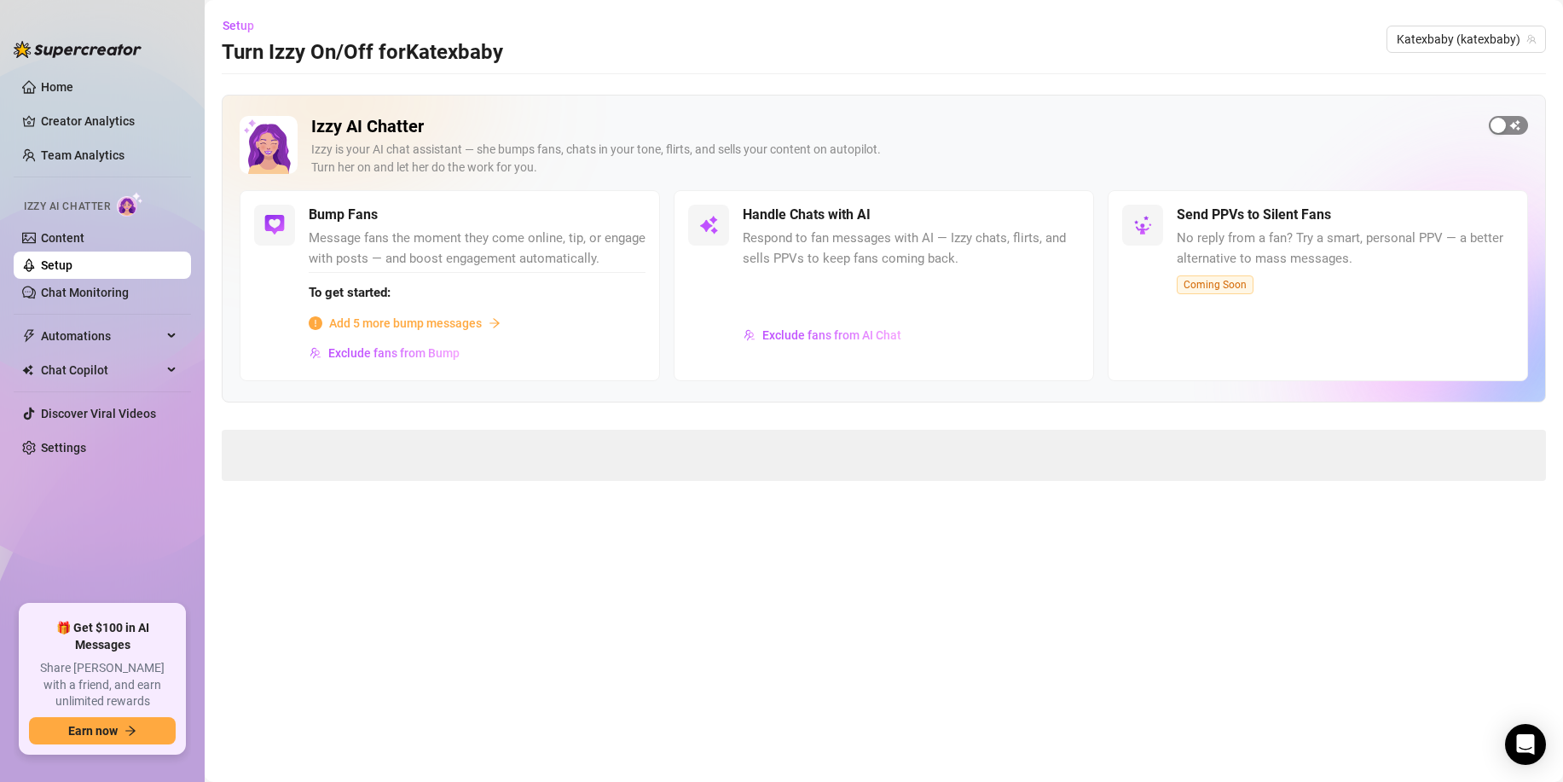
click at [1506, 119] on button "button" at bounding box center [1508, 125] width 39 height 19
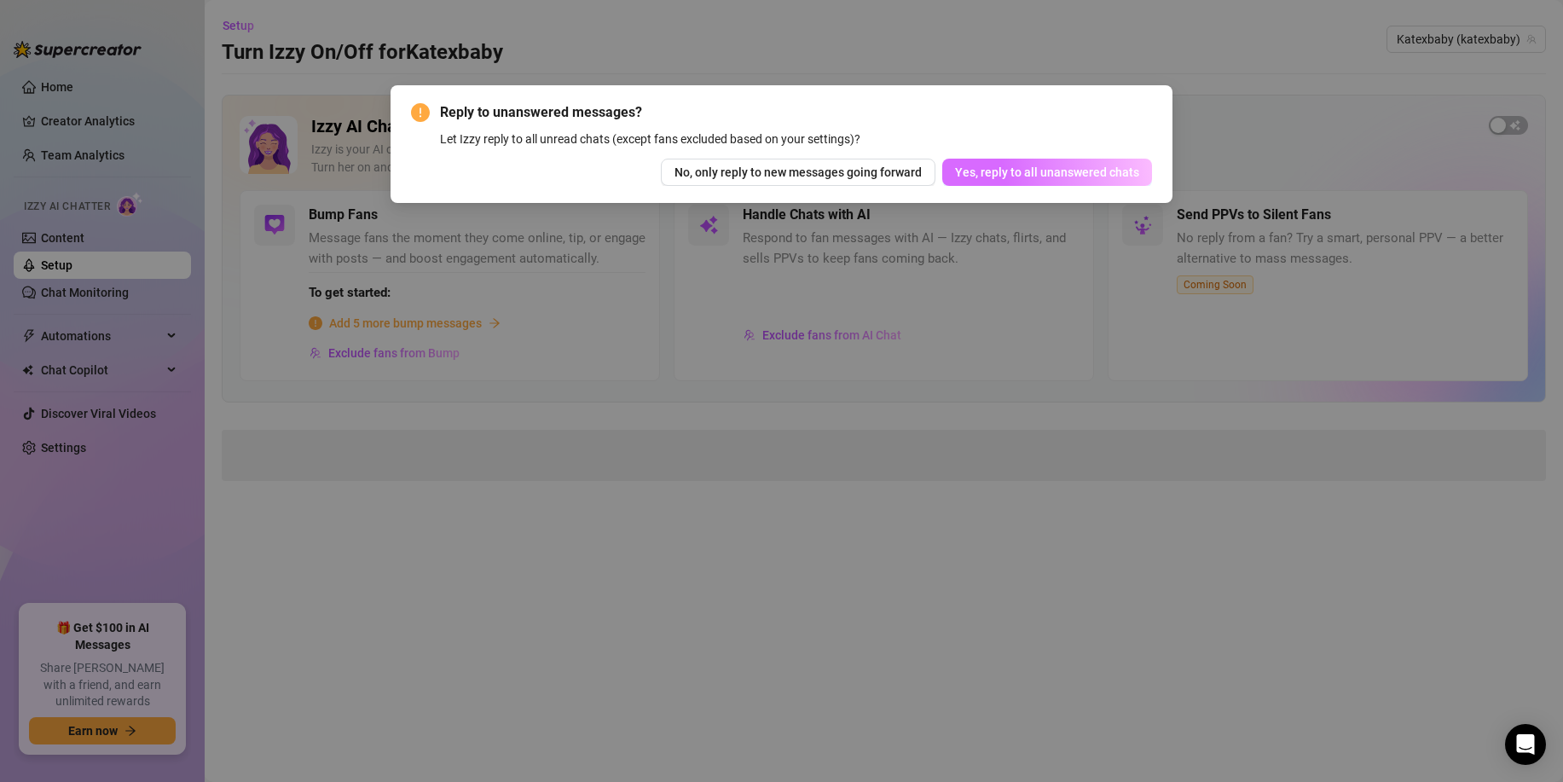
click at [997, 179] on button "Yes, reply to all unanswered chats" at bounding box center [1048, 172] width 210 height 27
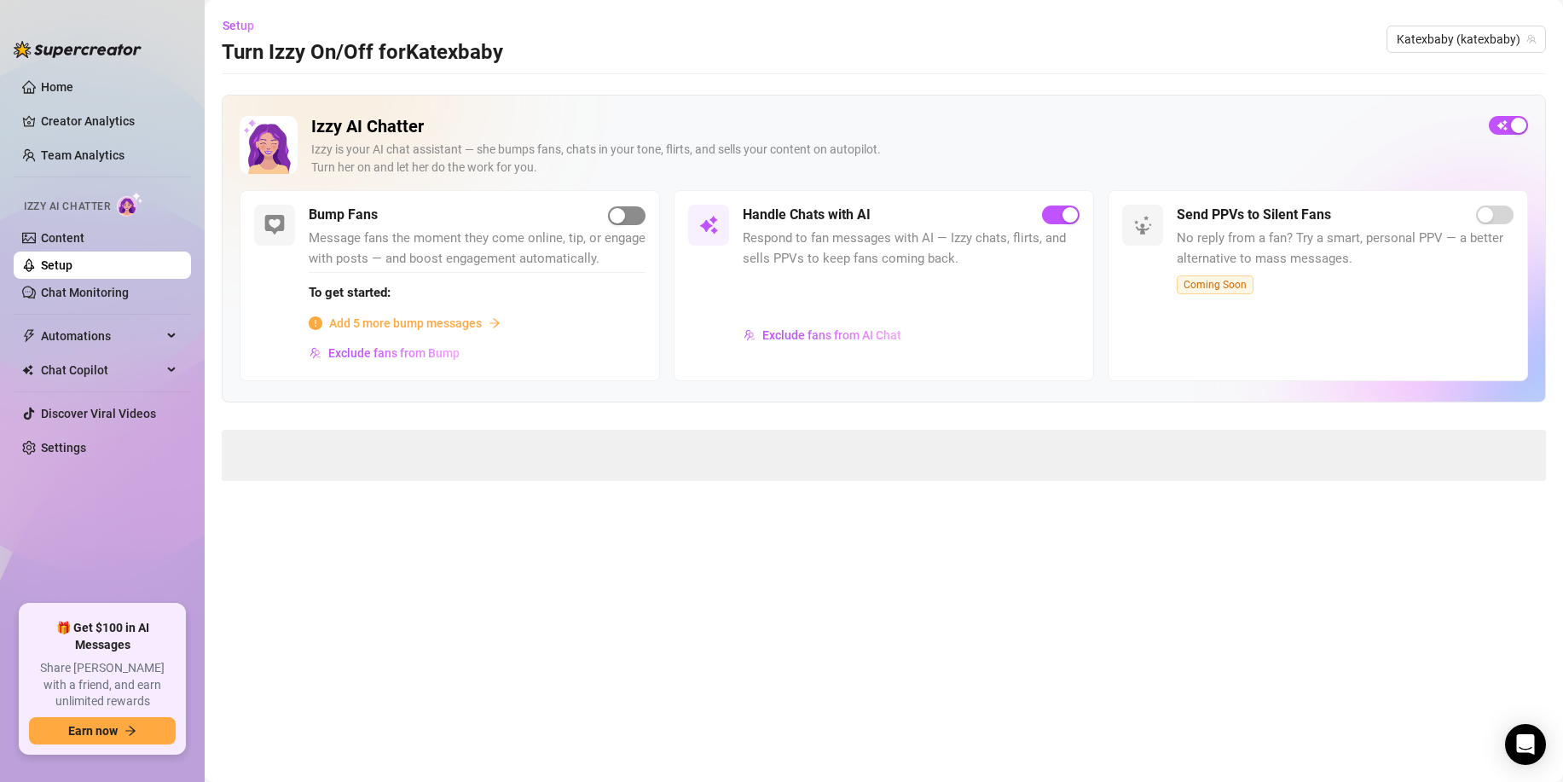
click at [633, 219] on span "button" at bounding box center [627, 215] width 38 height 19
click at [459, 292] on span "To get started:" at bounding box center [477, 293] width 337 height 20
click at [449, 308] on div "To get started: Add 5 more bump messages" at bounding box center [477, 302] width 337 height 61
click at [450, 320] on span "Add 5 more bump messages" at bounding box center [405, 323] width 153 height 19
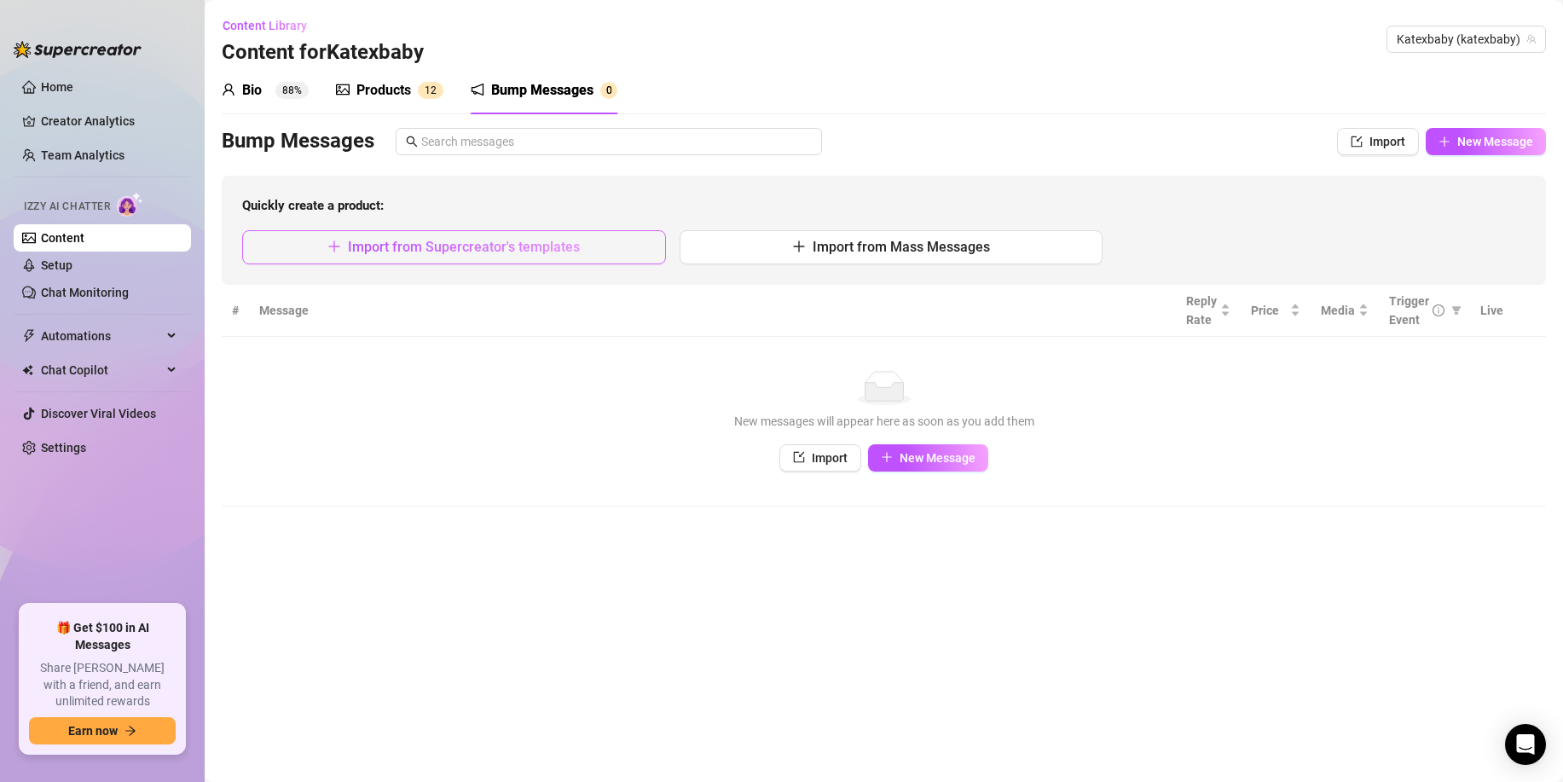
click at [598, 245] on button "Import from Supercreator's templates" at bounding box center [454, 247] width 424 height 34
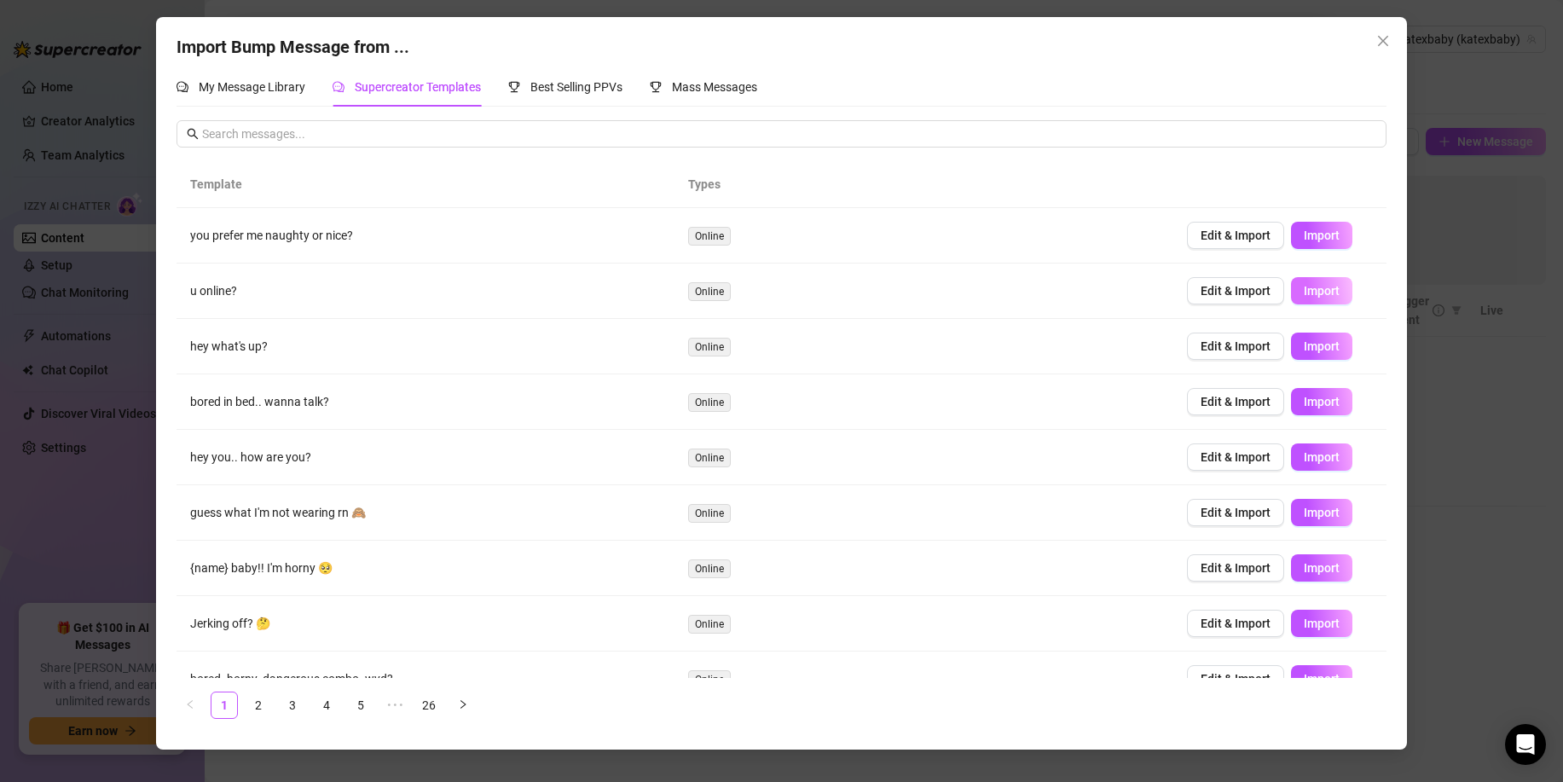
click at [1304, 297] on span "Import" at bounding box center [1322, 291] width 36 height 14
click at [1307, 408] on span "Import" at bounding box center [1322, 402] width 36 height 14
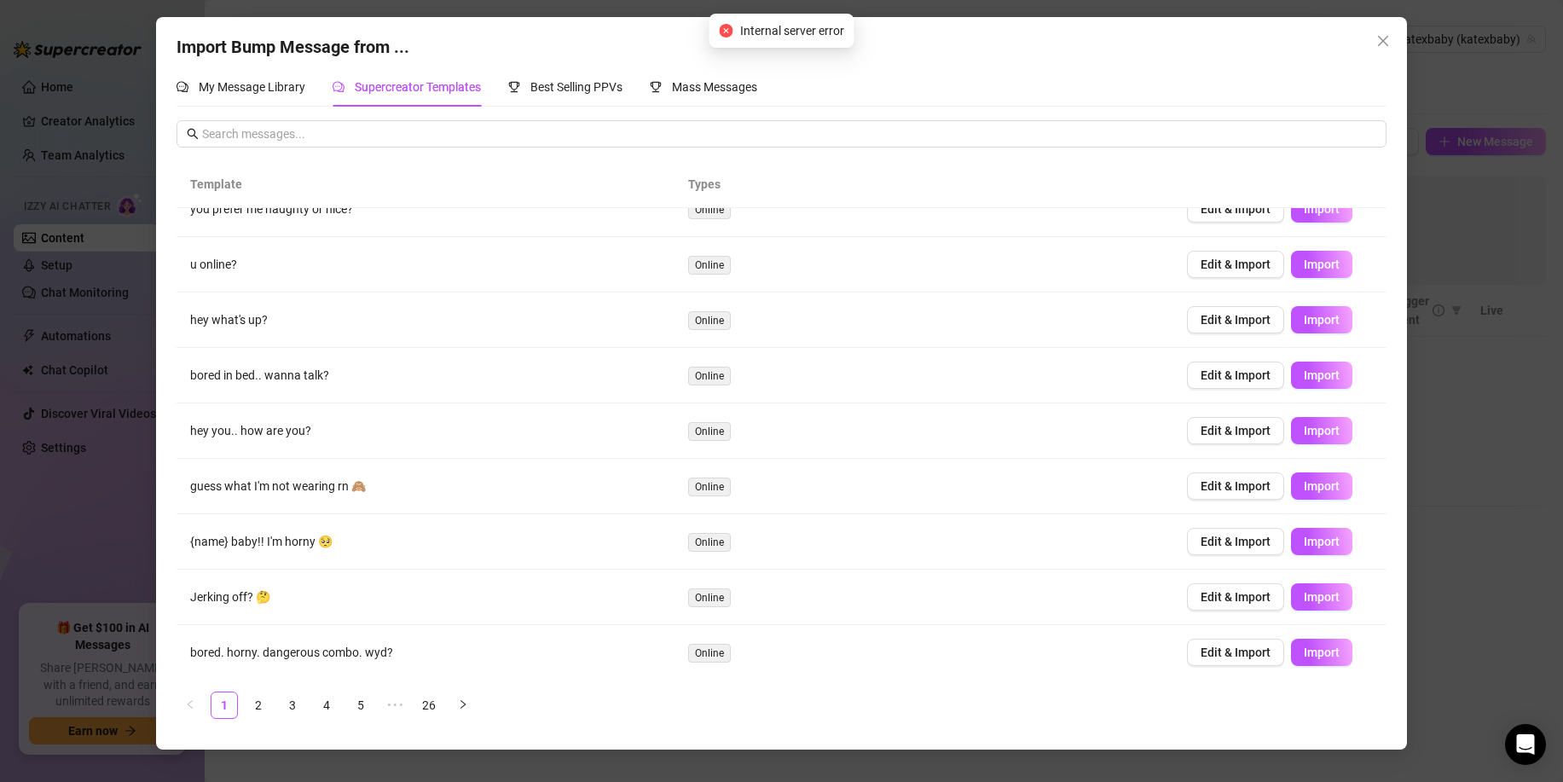
scroll to position [38, 0]
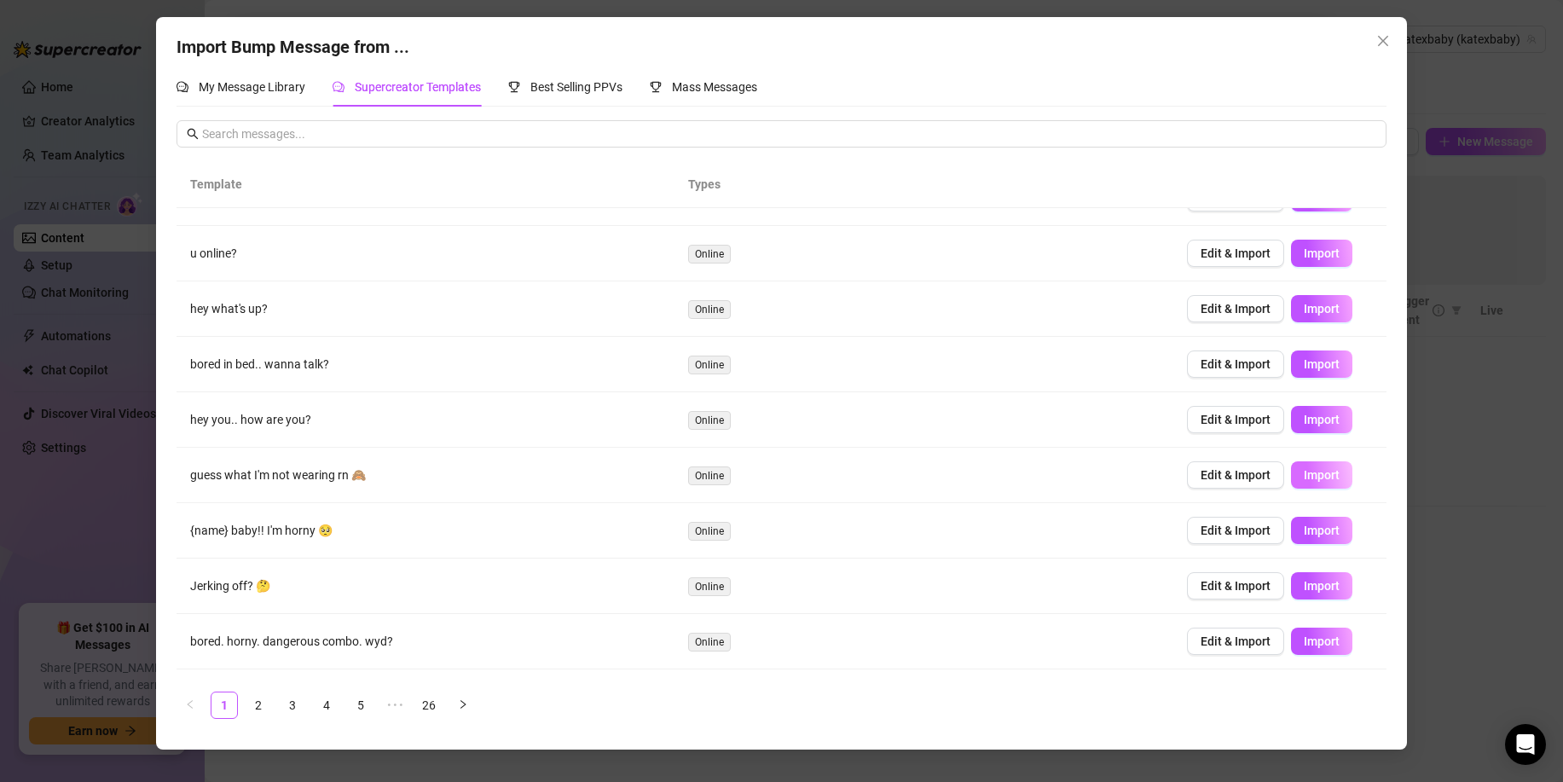
click at [1334, 482] on button "Import" at bounding box center [1321, 474] width 61 height 27
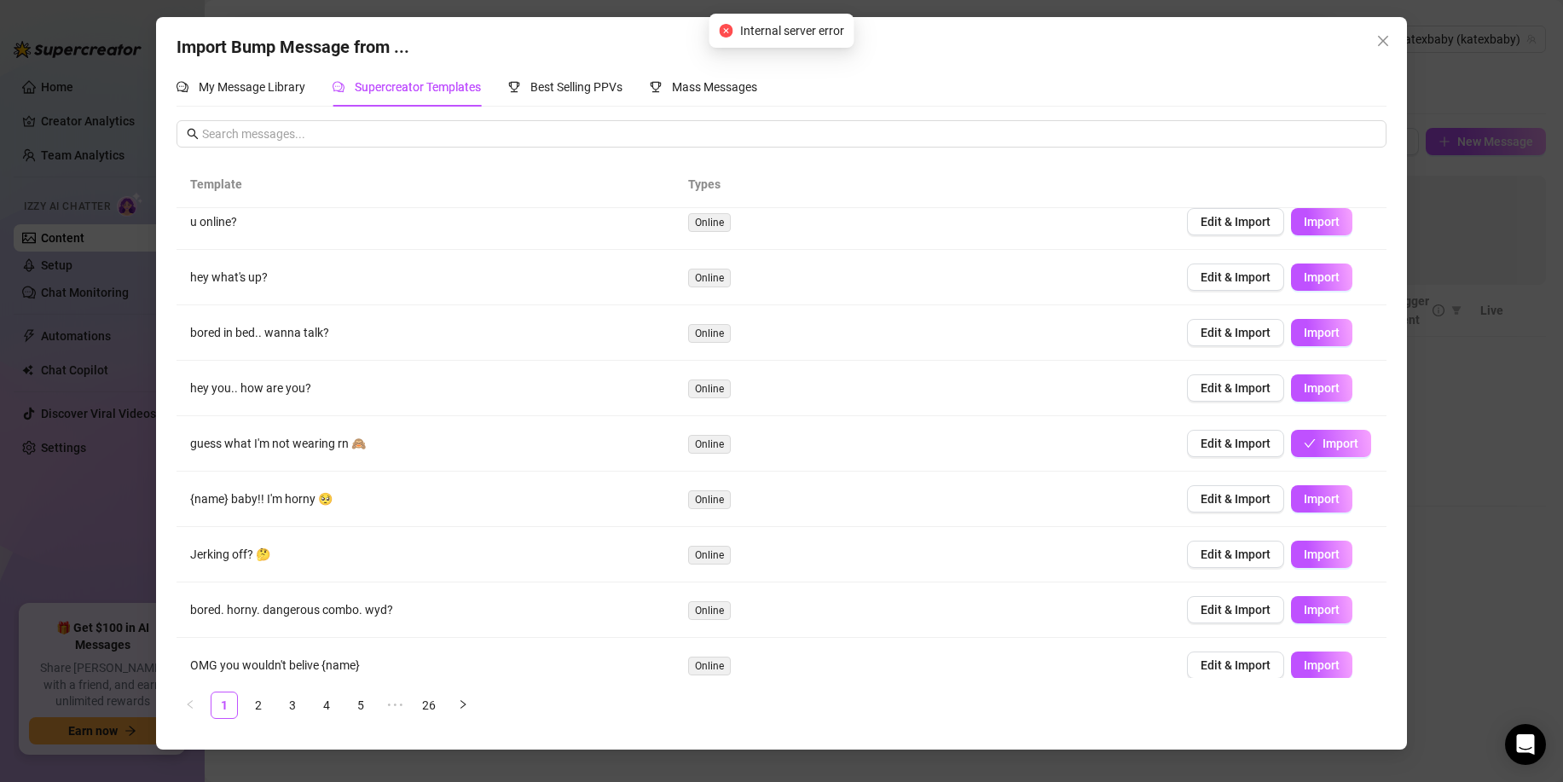
scroll to position [84, 0]
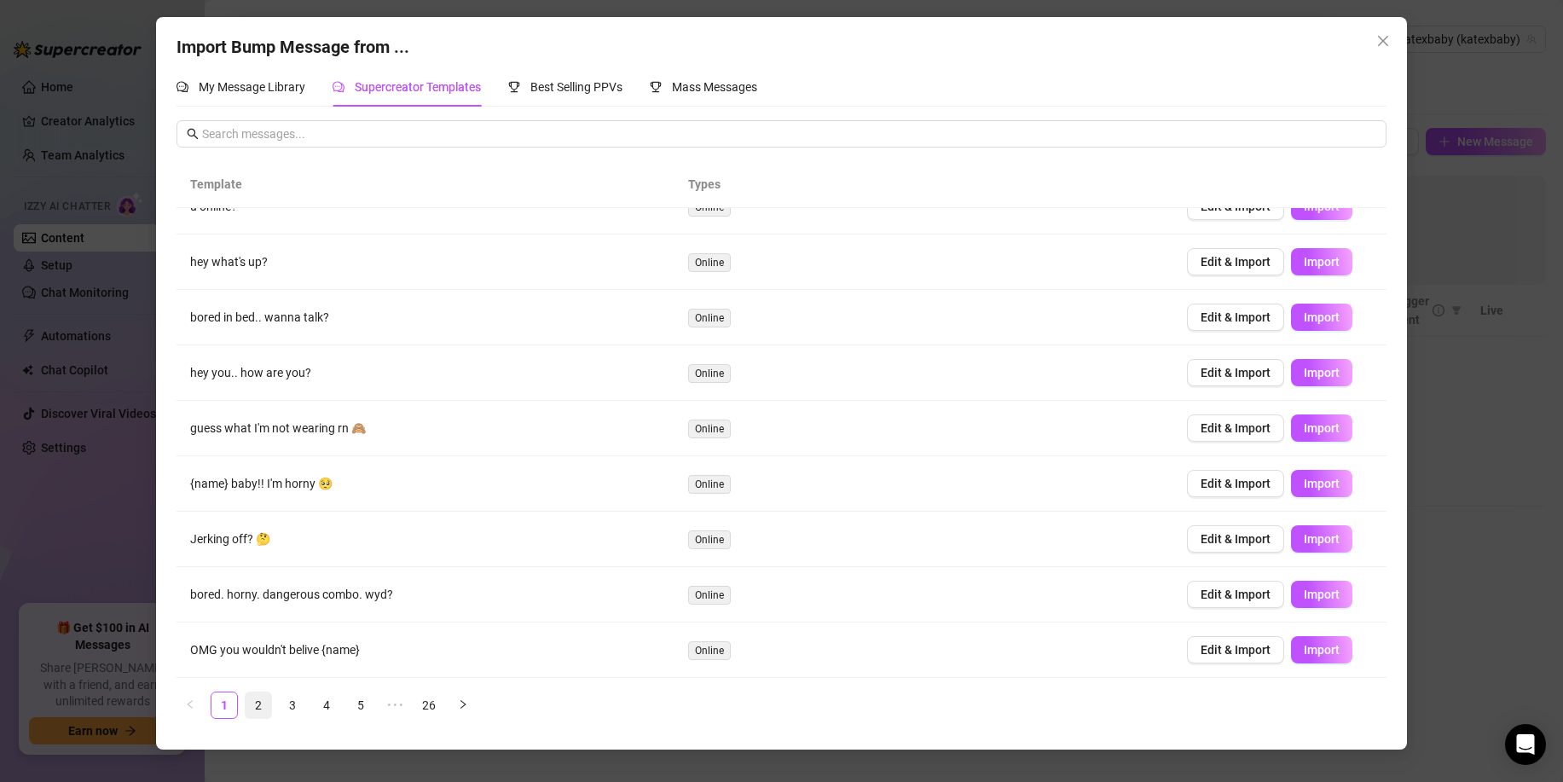
click at [255, 696] on link "2" at bounding box center [259, 706] width 26 height 26
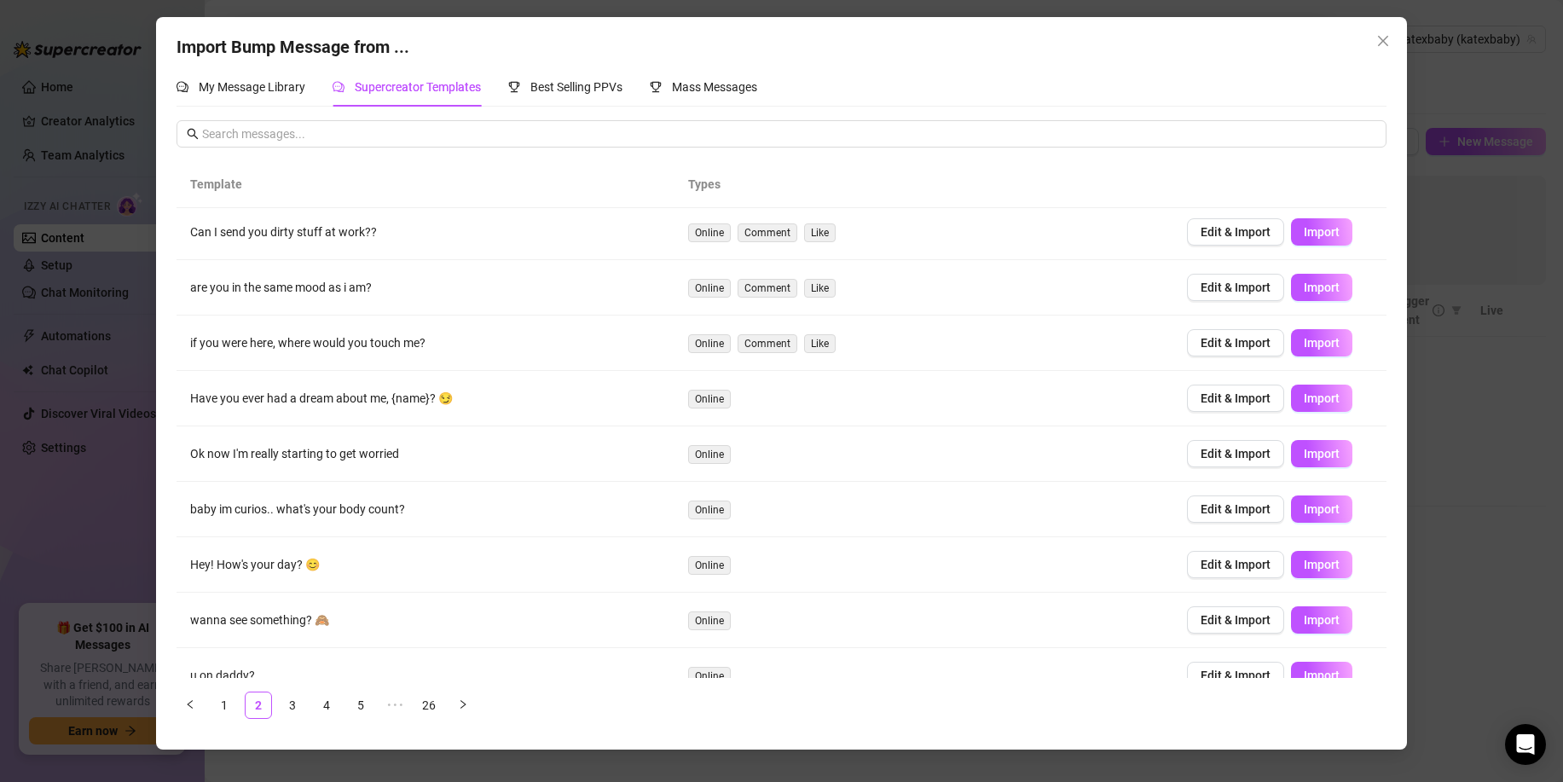
scroll to position [0, 0]
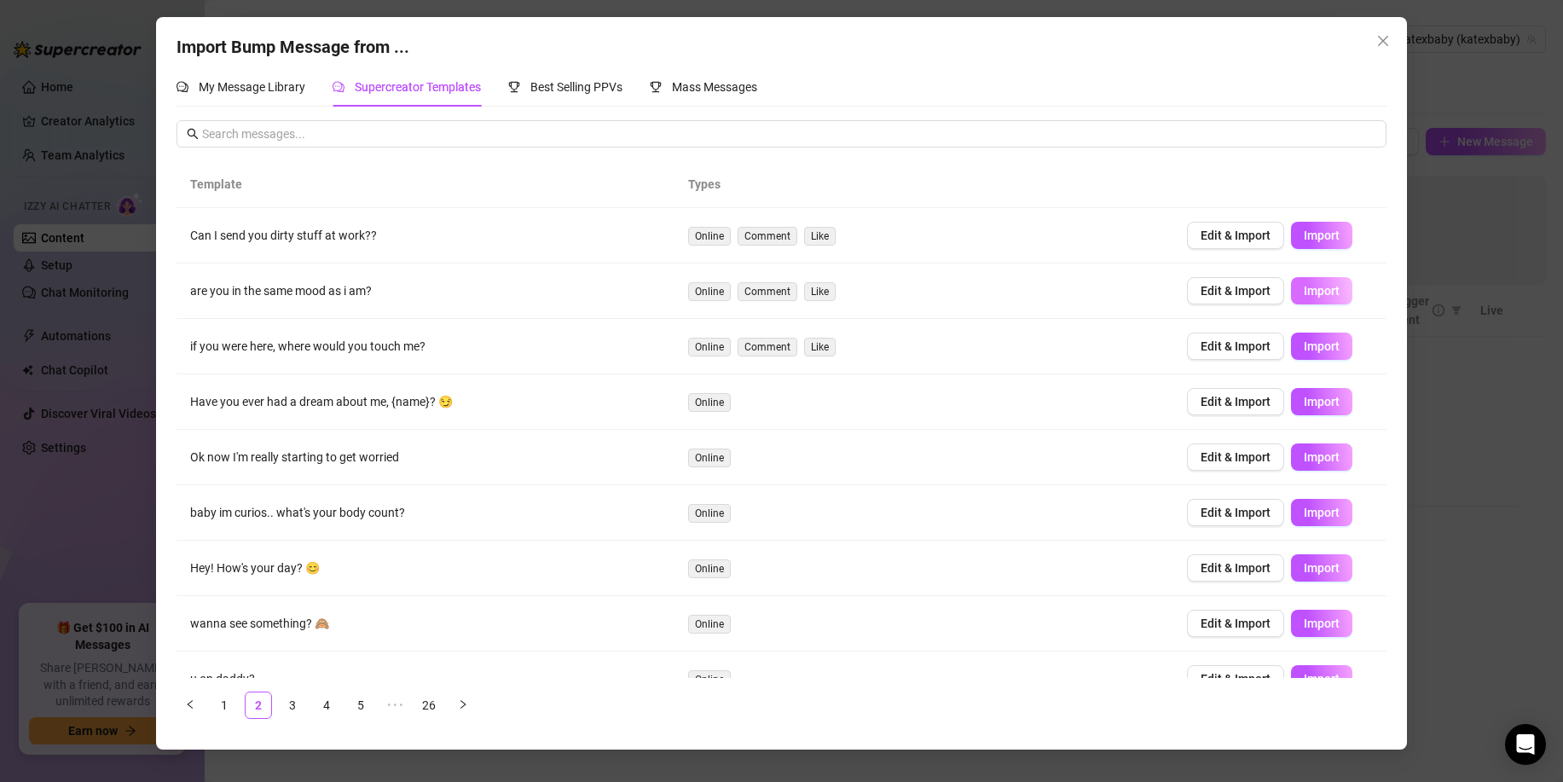
click at [1308, 290] on span "Import" at bounding box center [1322, 291] width 36 height 14
click at [1311, 248] on button "Import" at bounding box center [1321, 235] width 61 height 27
drag, startPoint x: 314, startPoint y: 462, endPoint x: 524, endPoint y: 464, distance: 209.8
click at [524, 464] on td "Ok now I'm really starting to get worried" at bounding box center [426, 457] width 498 height 55
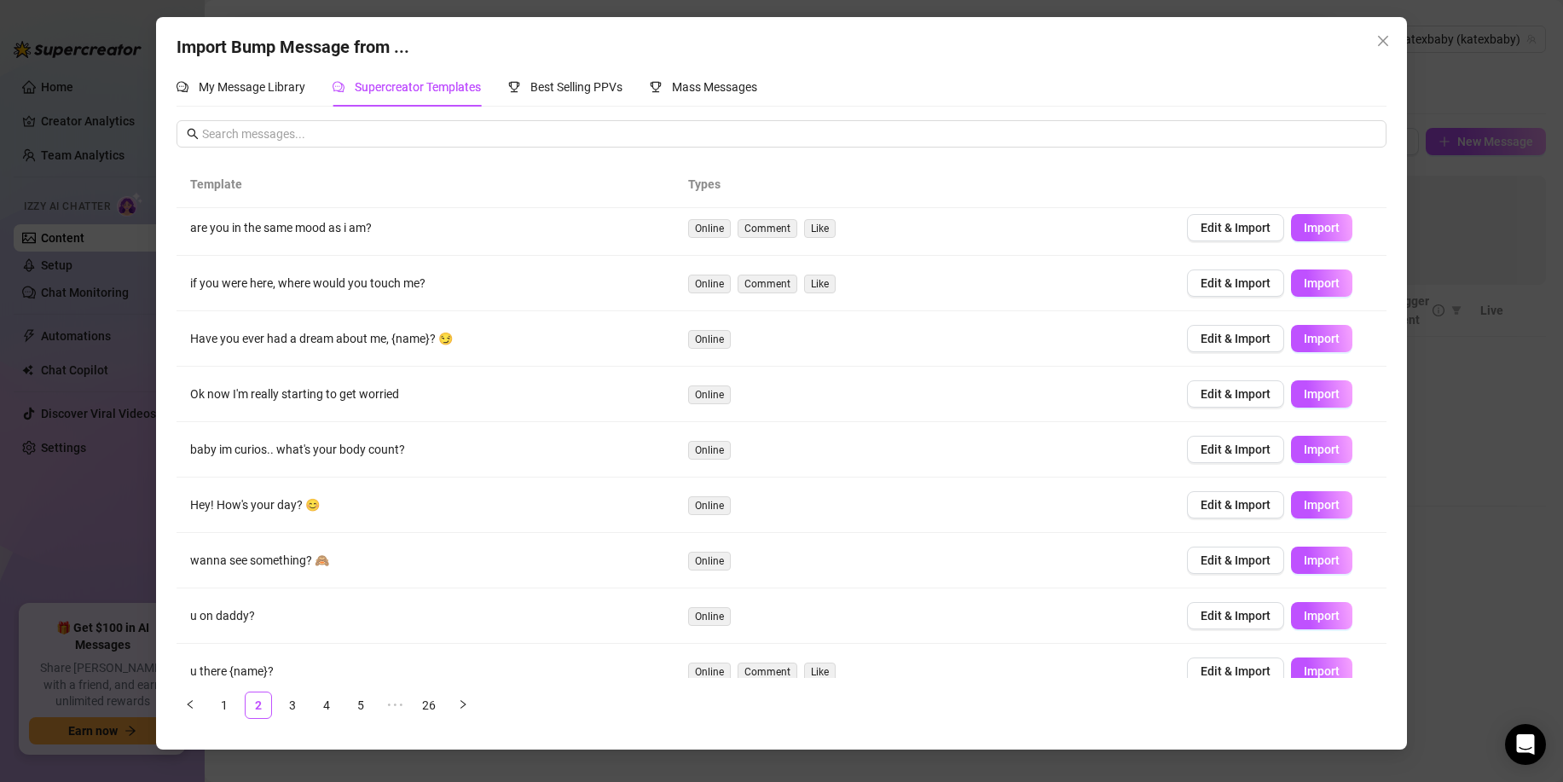
scroll to position [84, 0]
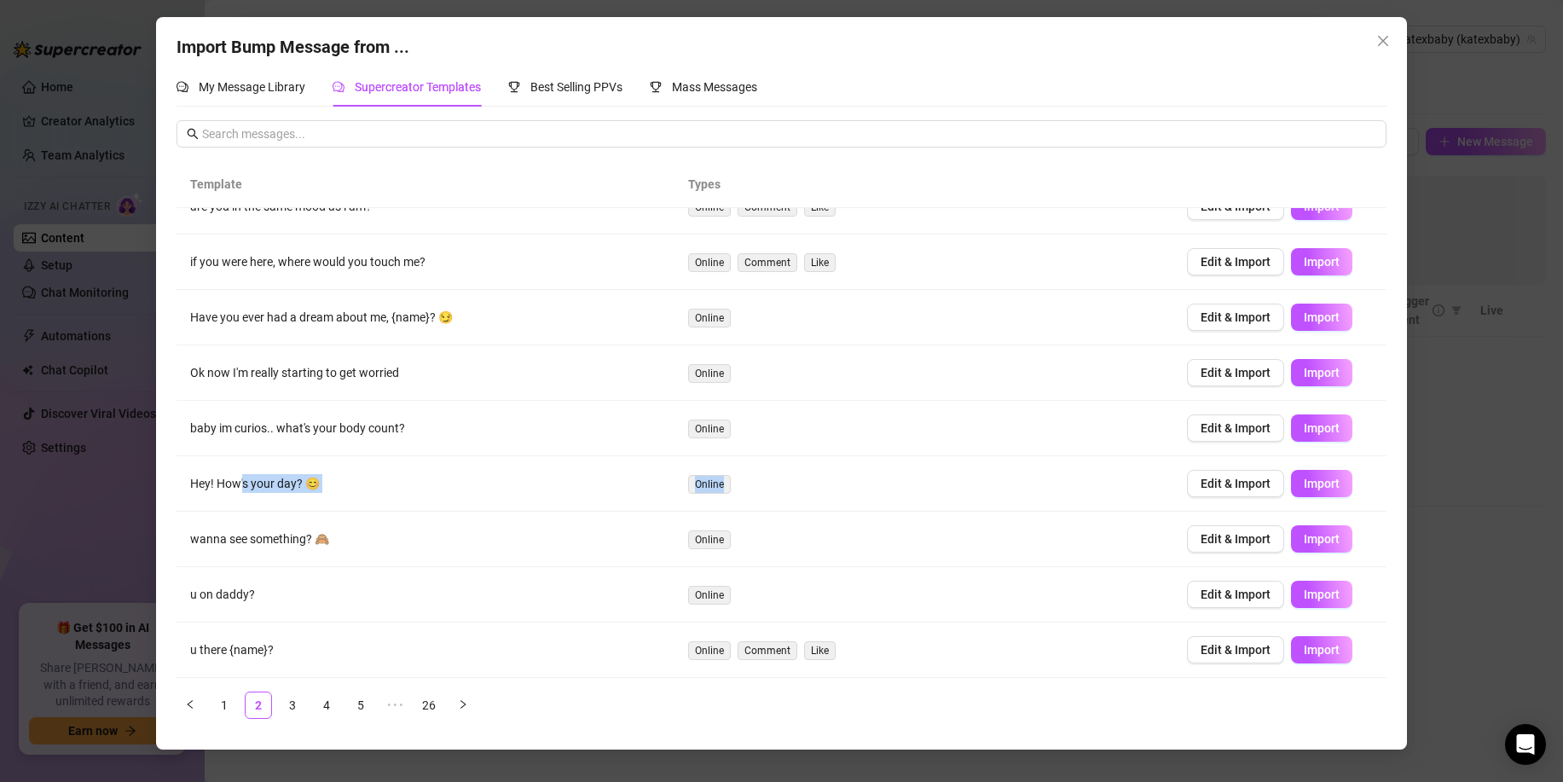
drag, startPoint x: 253, startPoint y: 482, endPoint x: 1094, endPoint y: 502, distance: 841.3
click at [1094, 502] on tr "Hey! How's your day? 😊 Online Edit & Import Import" at bounding box center [782, 483] width 1210 height 55
click at [1094, 502] on td "Online" at bounding box center [924, 483] width 498 height 55
click at [1320, 544] on span "Import" at bounding box center [1322, 539] width 36 height 14
click at [1322, 600] on span "Import" at bounding box center [1322, 595] width 36 height 14
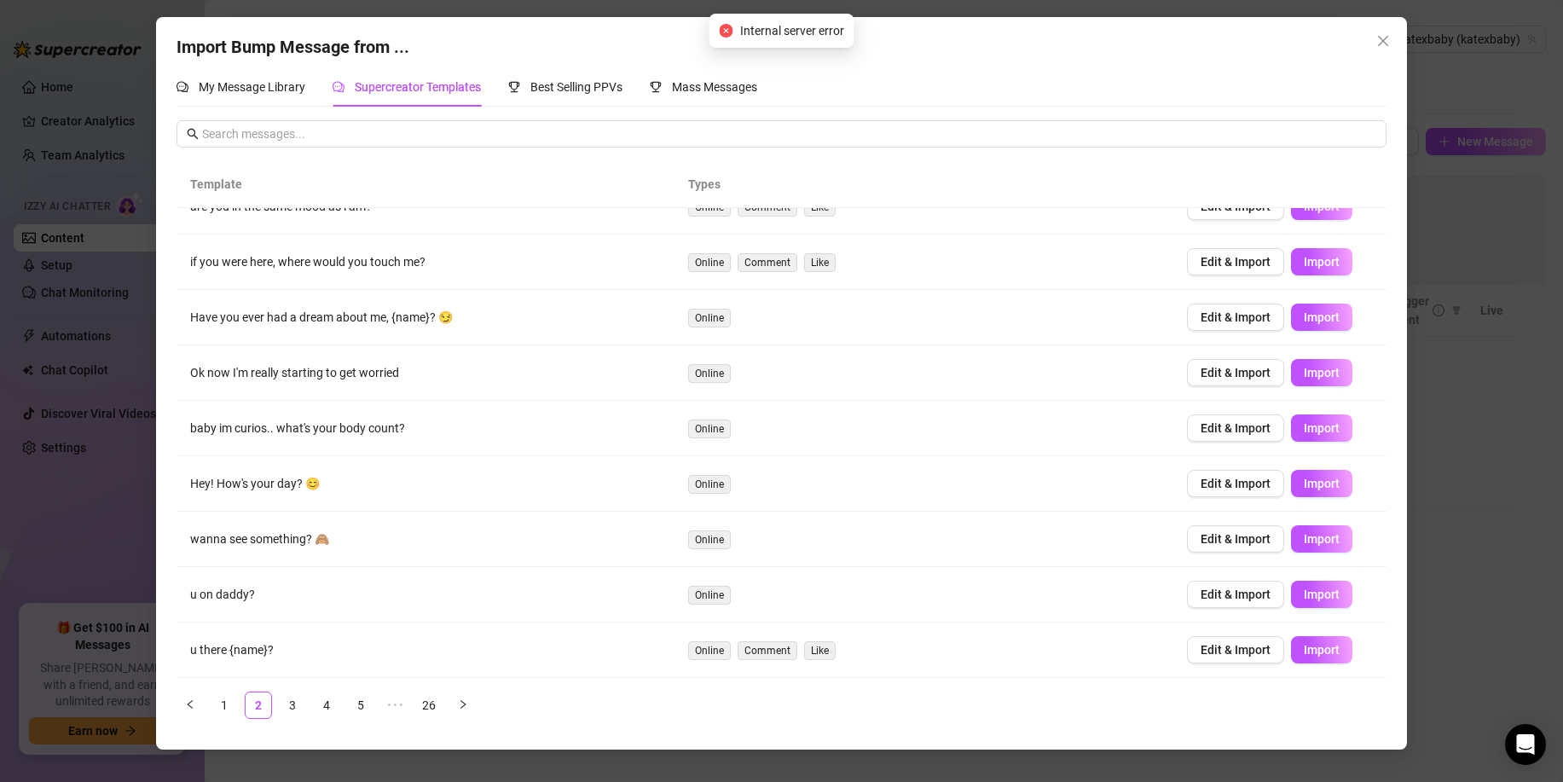
click at [1434, 403] on div "Import Bump Message from ... My Message Library Supercreator Templates Best Sel…" at bounding box center [781, 391] width 1563 height 782
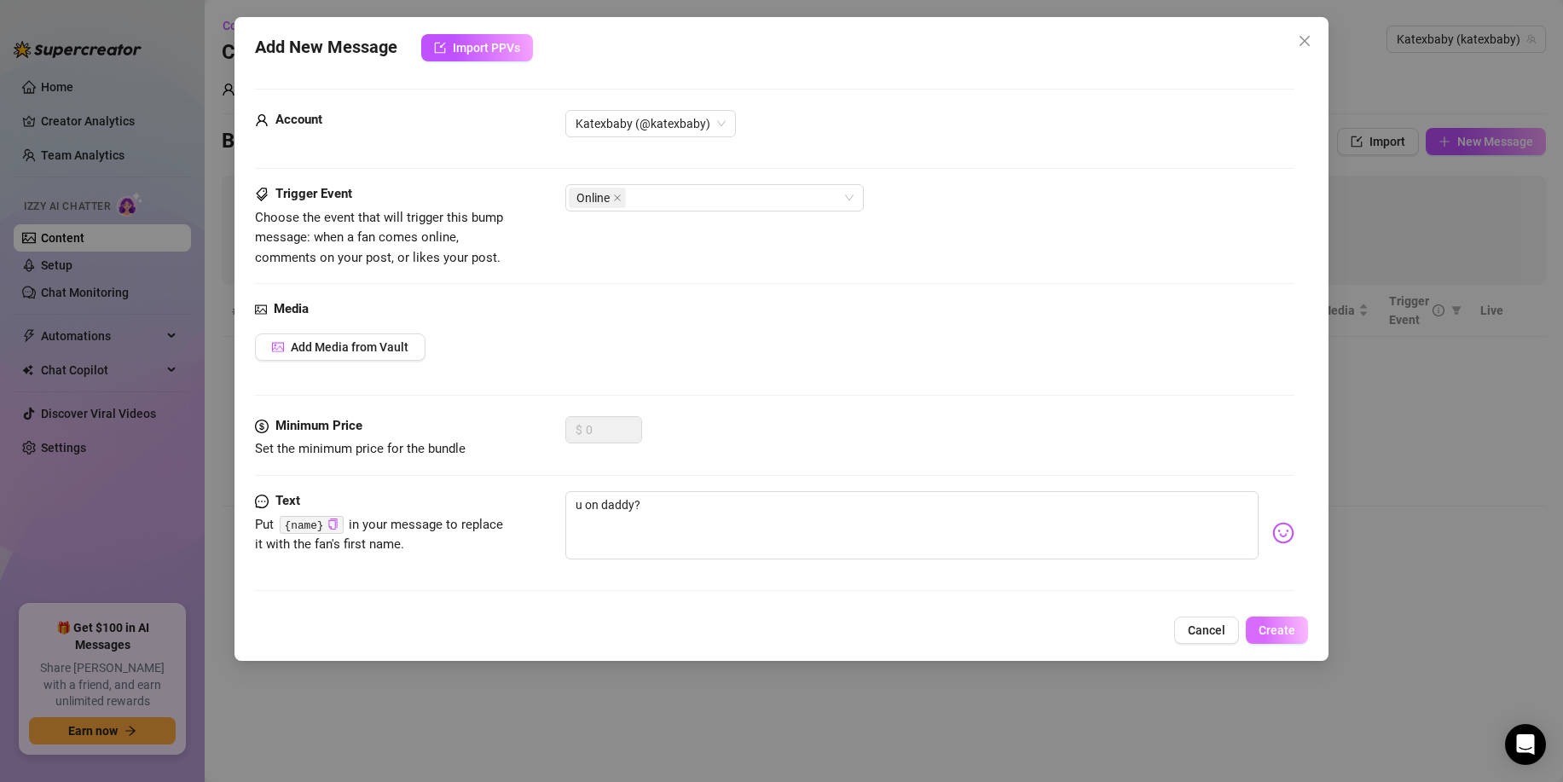
click at [1276, 624] on span "Create" at bounding box center [1277, 631] width 37 height 14
click at [1188, 623] on button "Cancel" at bounding box center [1207, 630] width 65 height 27
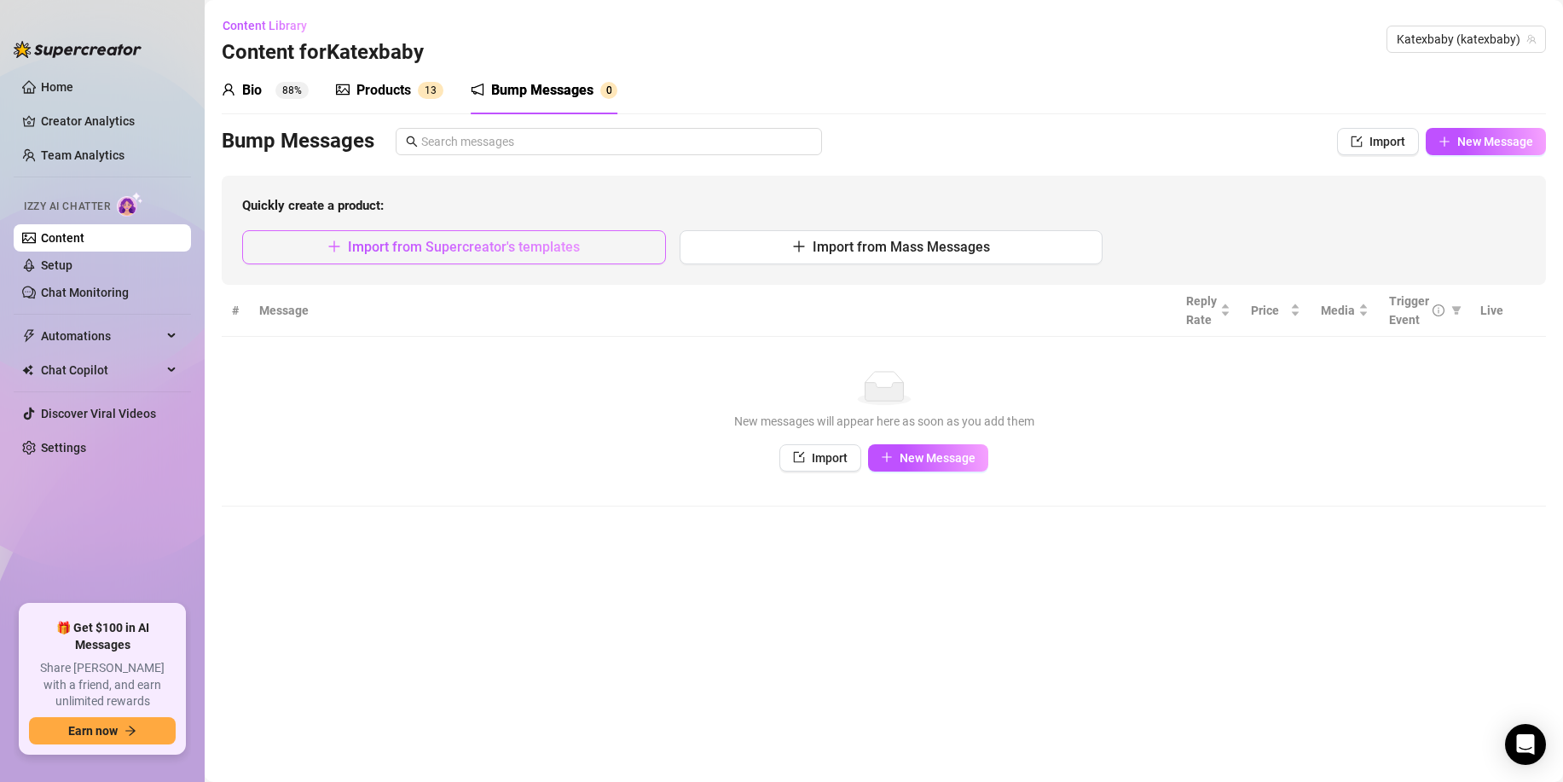
click at [555, 240] on span "Import from Supercreator's templates" at bounding box center [464, 247] width 232 height 16
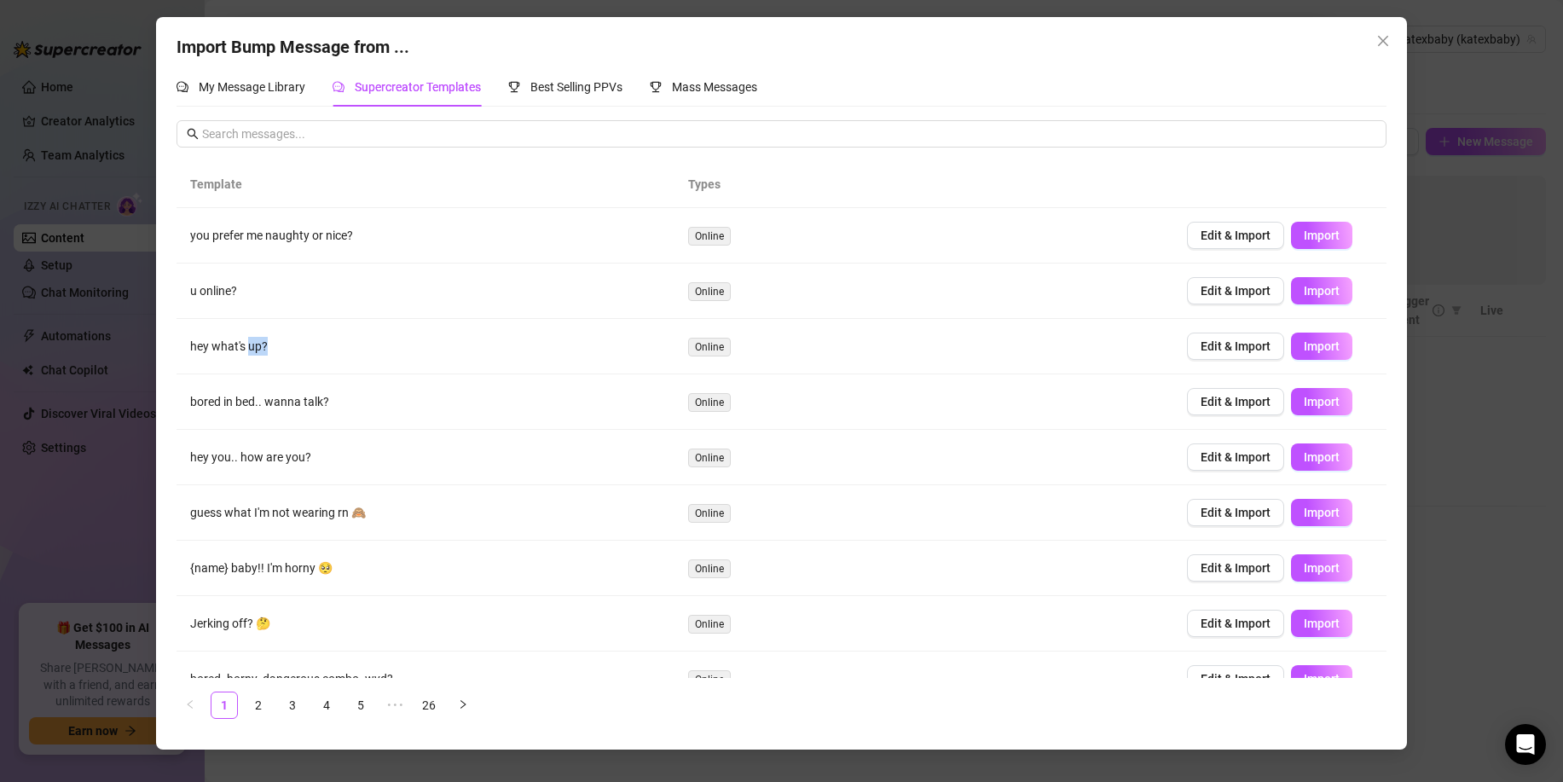
drag, startPoint x: 250, startPoint y: 346, endPoint x: 398, endPoint y: 368, distance: 149.9
click at [406, 363] on td "hey what's up?" at bounding box center [426, 346] width 498 height 55
drag, startPoint x: 419, startPoint y: 399, endPoint x: 1347, endPoint y: 384, distance: 928.2
click at [1339, 384] on tr "bored in bed.. wanna talk? Online Edit & Import Import" at bounding box center [782, 401] width 1210 height 55
click at [1338, 398] on span "Import" at bounding box center [1322, 402] width 36 height 14
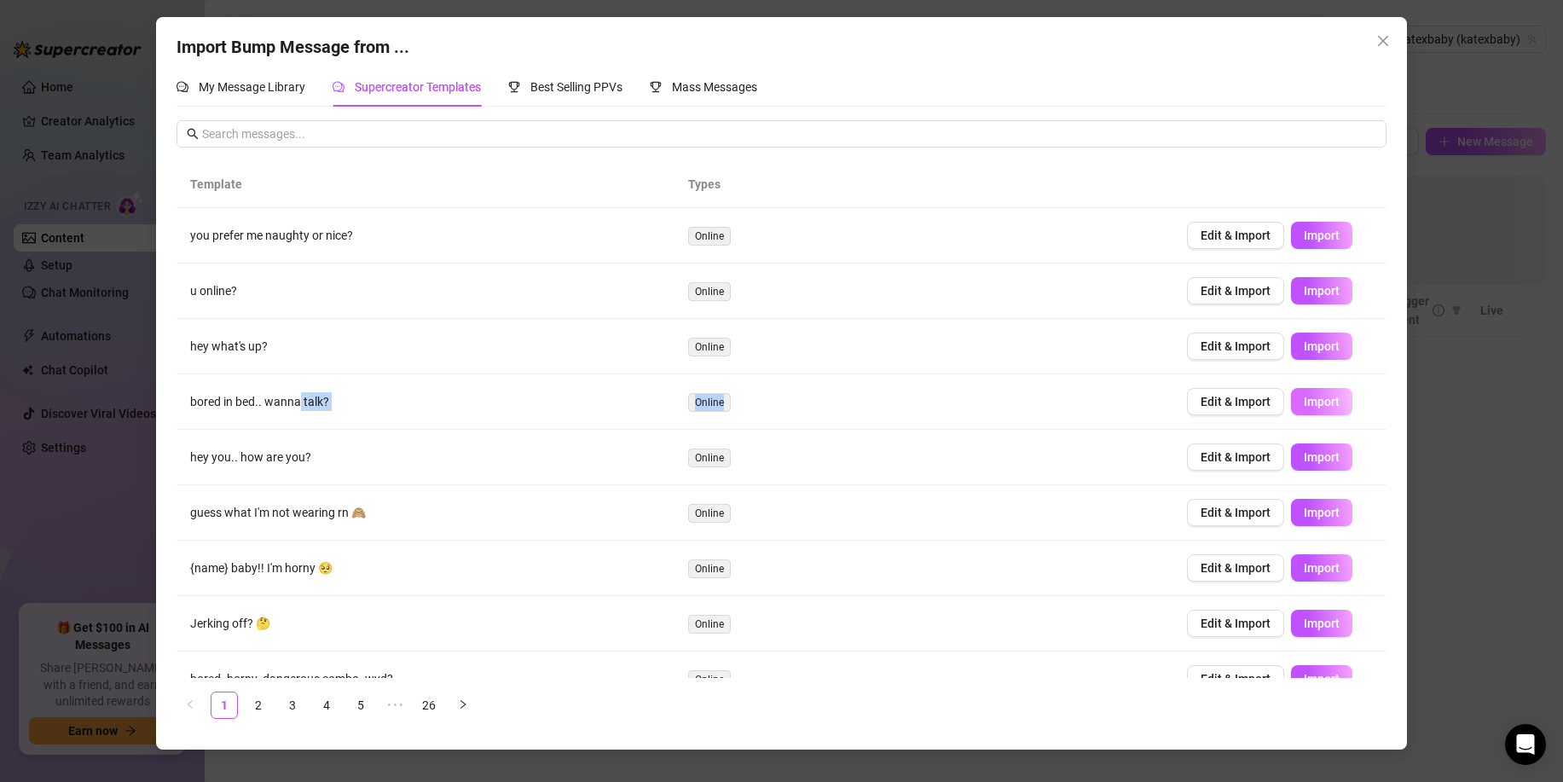
type textarea "bored in bed.. wanna talk?"
click at [1226, 401] on span "Edit & Import" at bounding box center [1236, 402] width 70 height 14
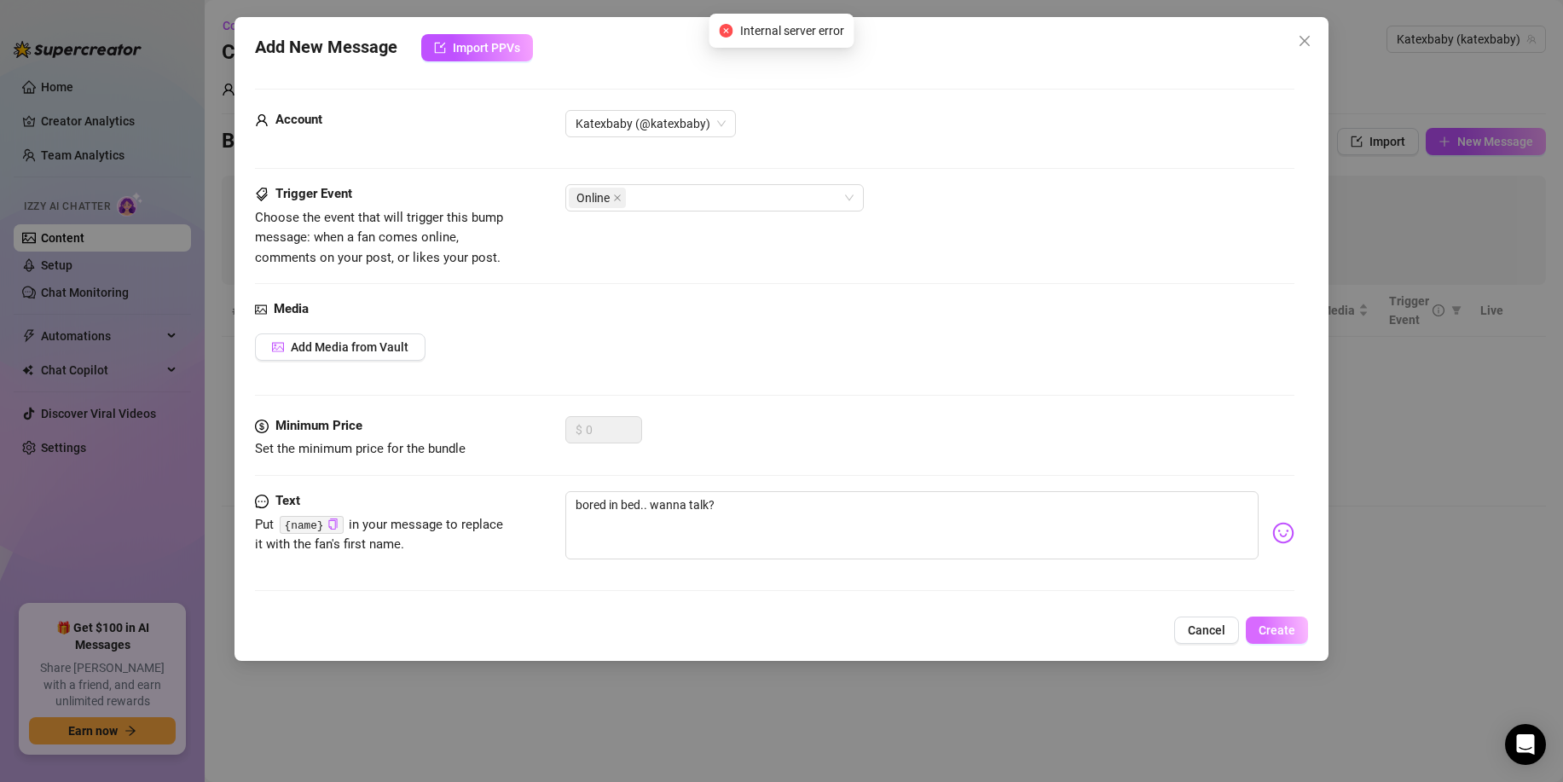
click at [1272, 620] on button "Create" at bounding box center [1277, 630] width 62 height 27
click at [1361, 455] on div "Add New Message Import PPVs Account Katexbaby (@katexbaby) Trigger Event Choose…" at bounding box center [781, 391] width 1563 height 782
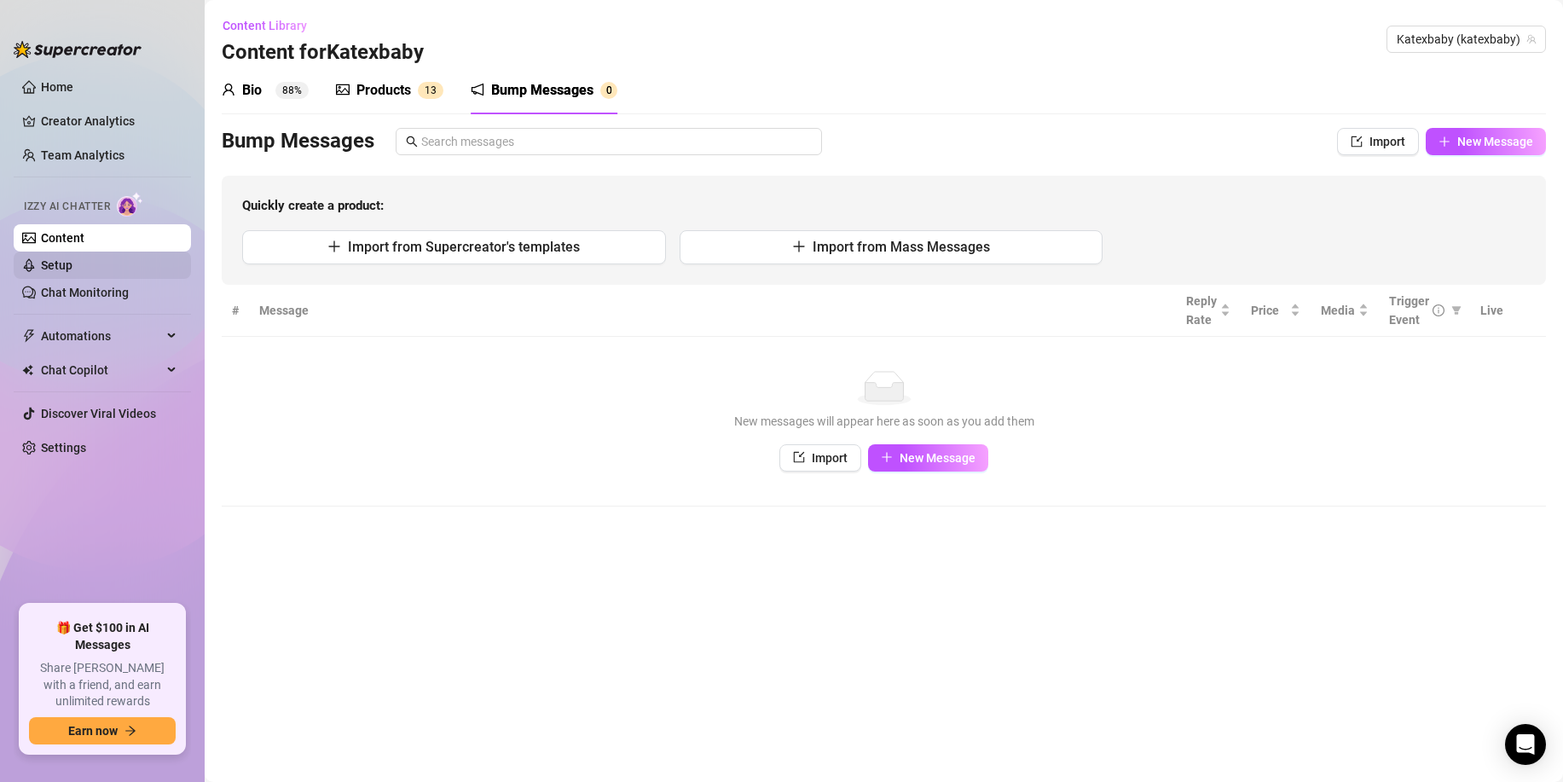
click at [73, 272] on link "Setup" at bounding box center [57, 265] width 32 height 14
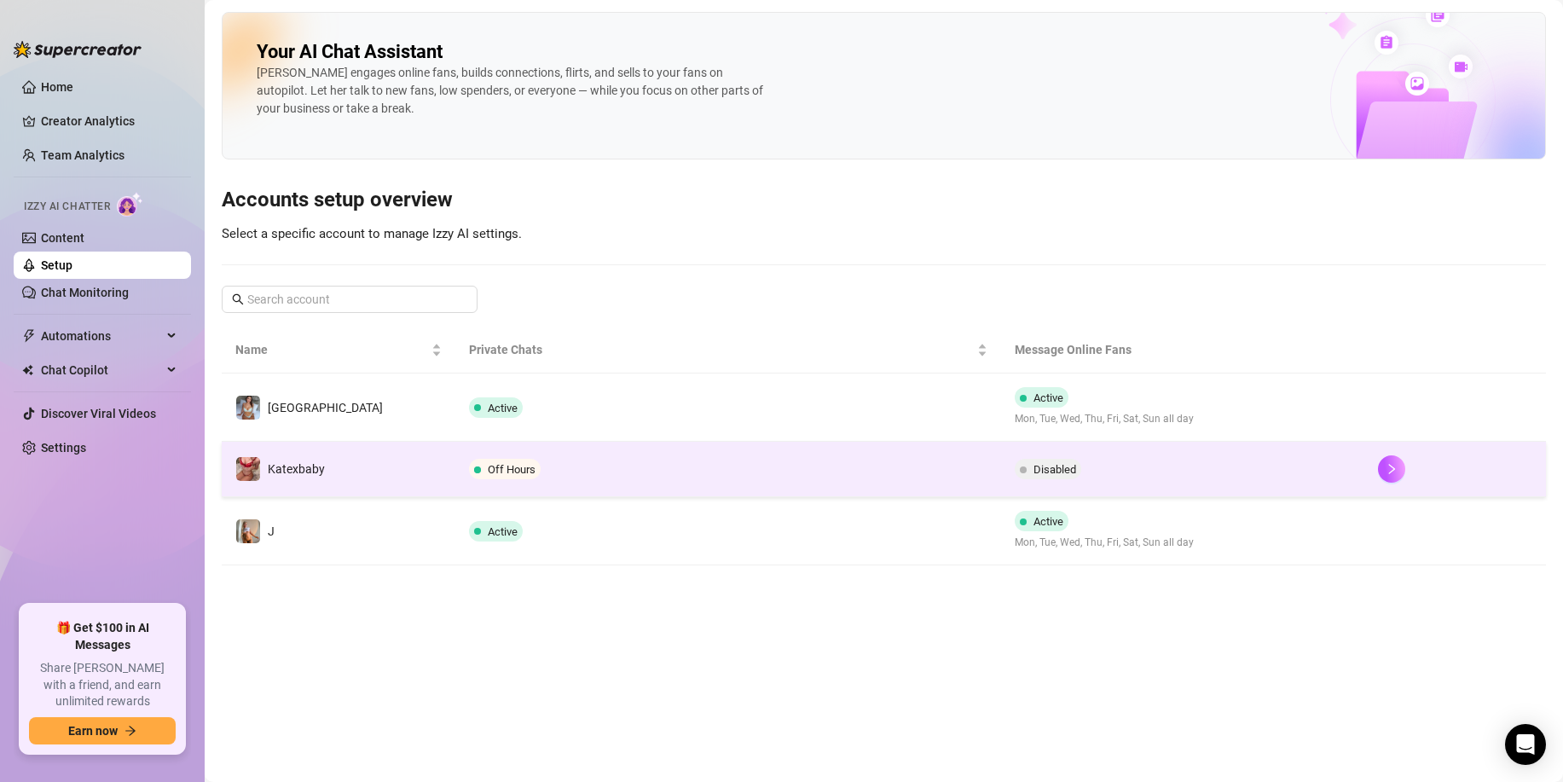
click at [392, 481] on td "Katexbaby" at bounding box center [339, 469] width 234 height 55
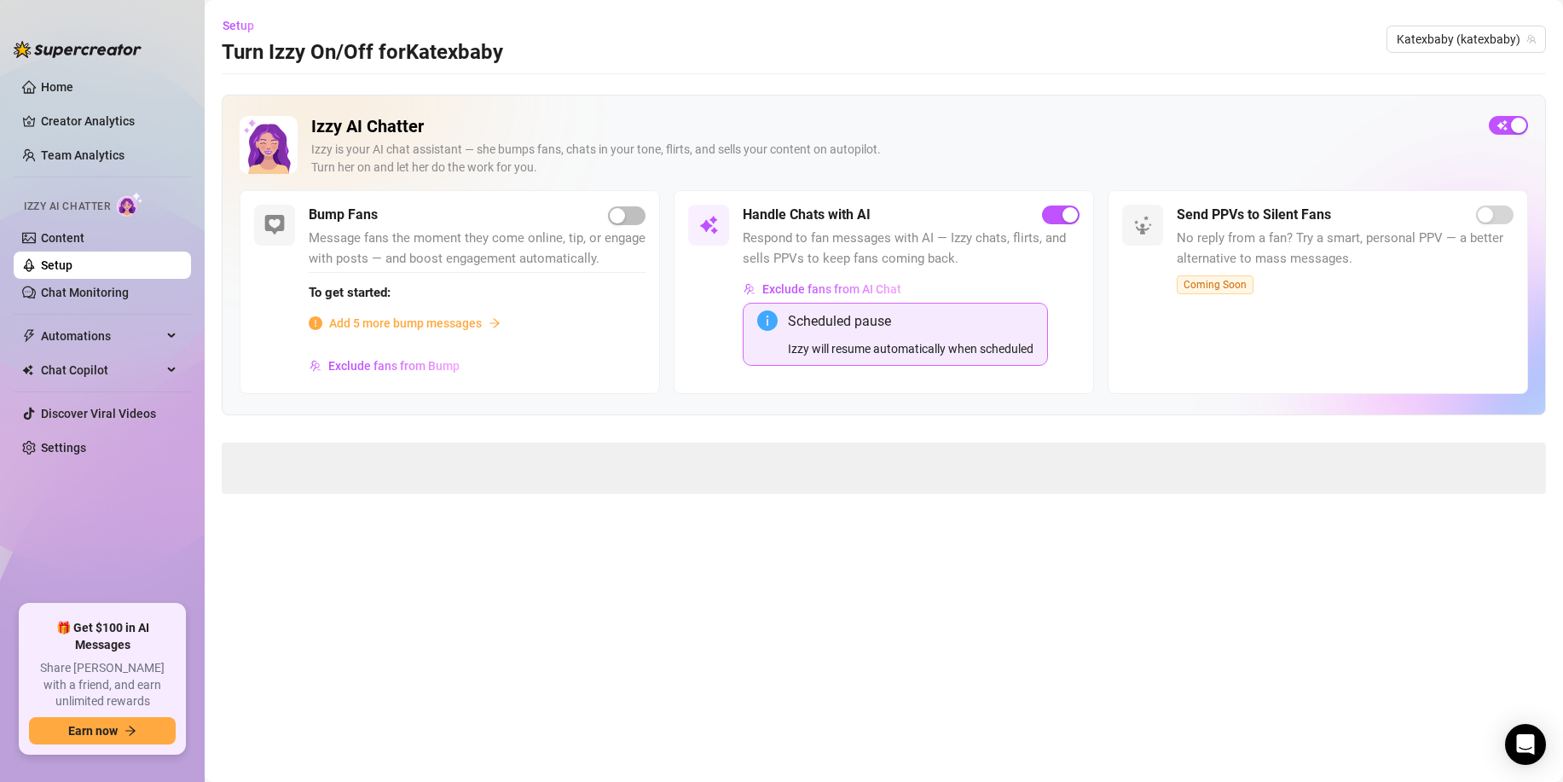
click at [297, 451] on span at bounding box center [884, 468] width 1325 height 51
click at [243, 473] on div "Advanced Settings" at bounding box center [884, 464] width 1323 height 40
click at [237, 466] on icon "collapsed" at bounding box center [241, 463] width 10 height 10
click at [889, 672] on span "Try again" at bounding box center [884, 674] width 51 height 14
click at [338, 475] on div "Advanced Settings" at bounding box center [884, 464] width 1323 height 40
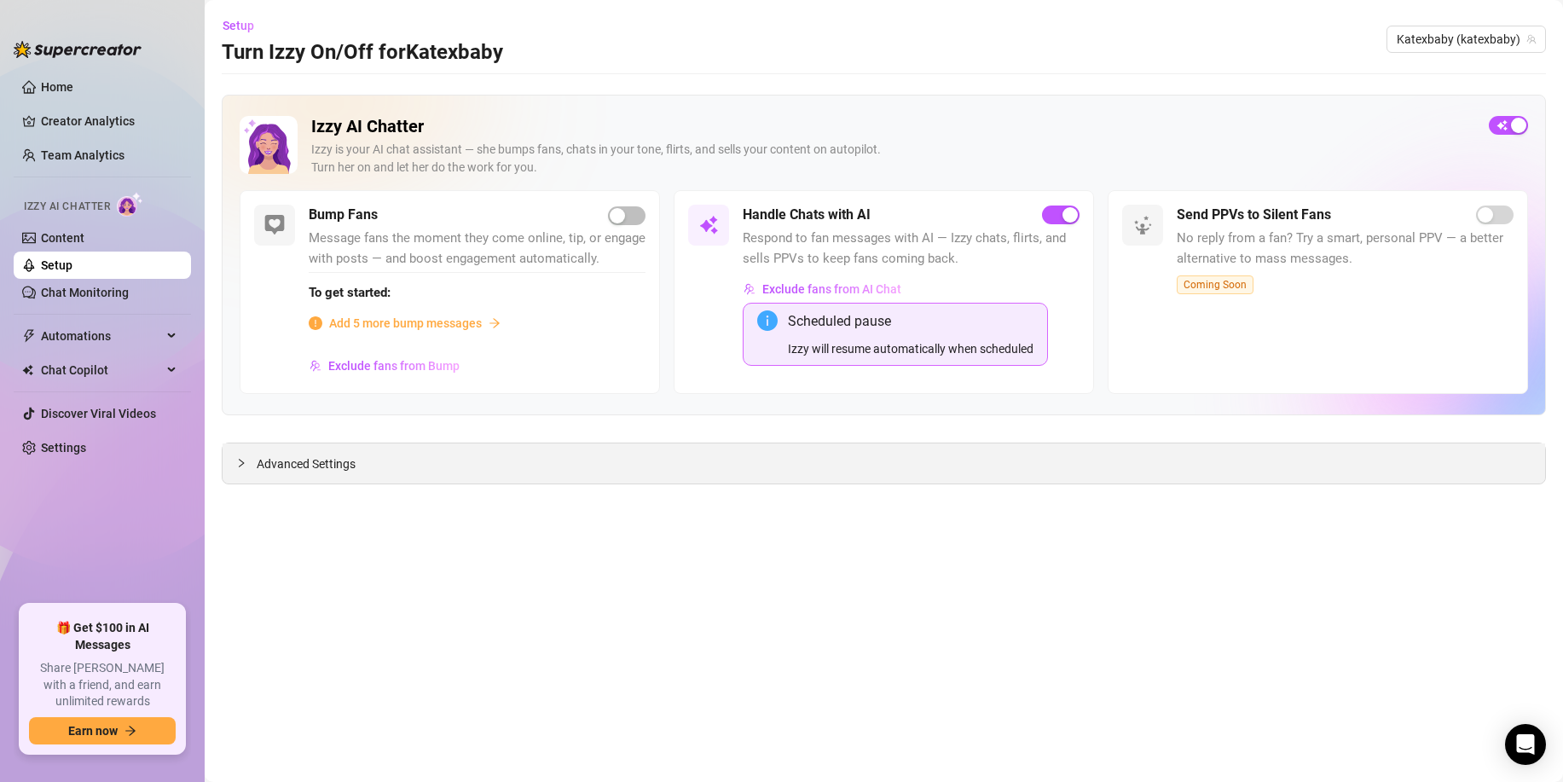
click at [250, 450] on div "Advanced Settings" at bounding box center [884, 464] width 1323 height 40
click at [251, 465] on div at bounding box center [246, 463] width 20 height 19
click at [626, 216] on span "button" at bounding box center [627, 215] width 38 height 19
click at [404, 326] on span "Add 5 more bump messages" at bounding box center [405, 323] width 153 height 19
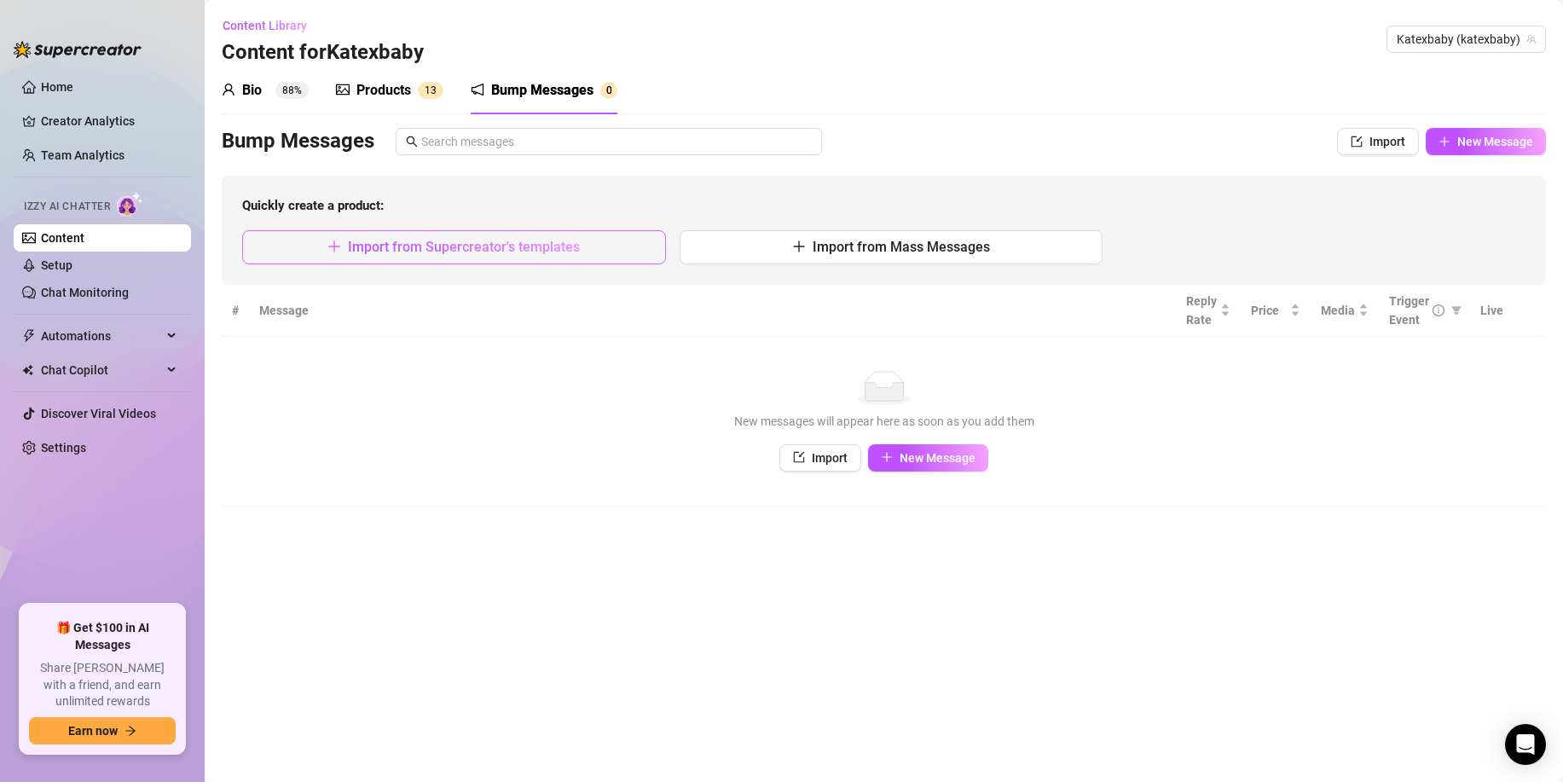
click at [547, 256] on button "Import from Supercreator's templates" at bounding box center [454, 247] width 424 height 34
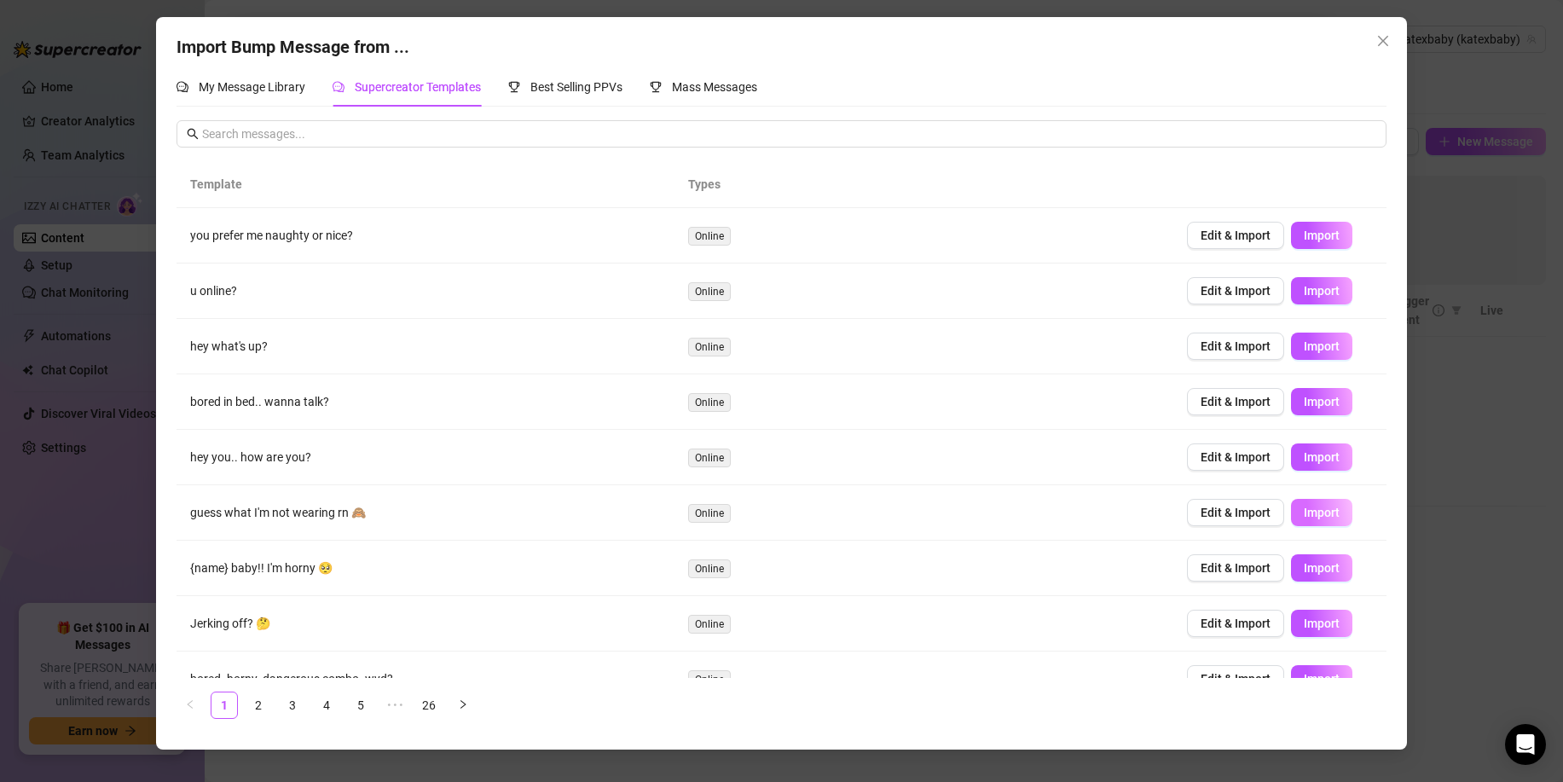
click at [1312, 513] on span "Import" at bounding box center [1322, 513] width 36 height 14
type textarea "guess what I'm not wearing rn 🙈"
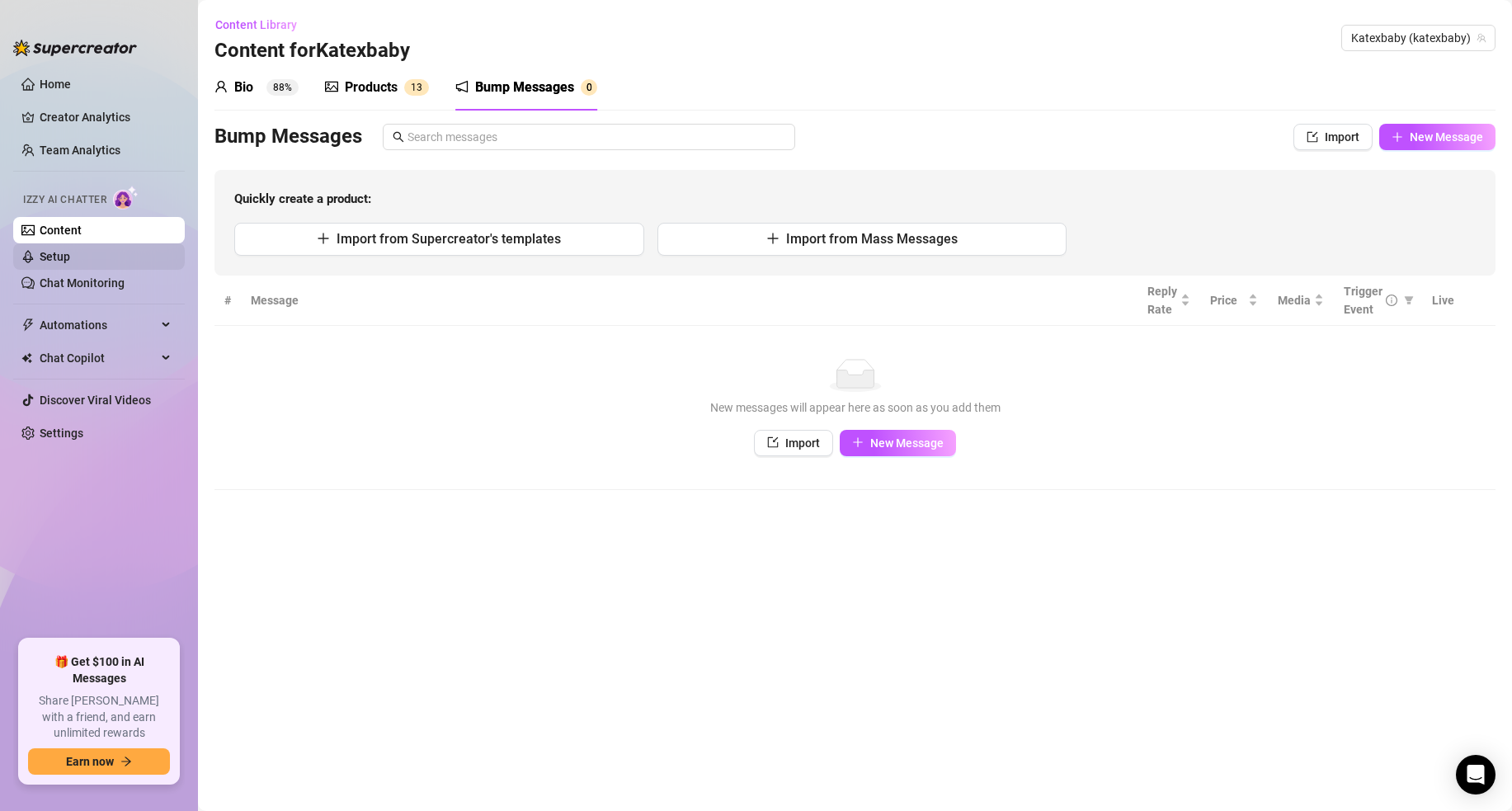
click at [71, 260] on link "Setup" at bounding box center [55, 256] width 31 height 14
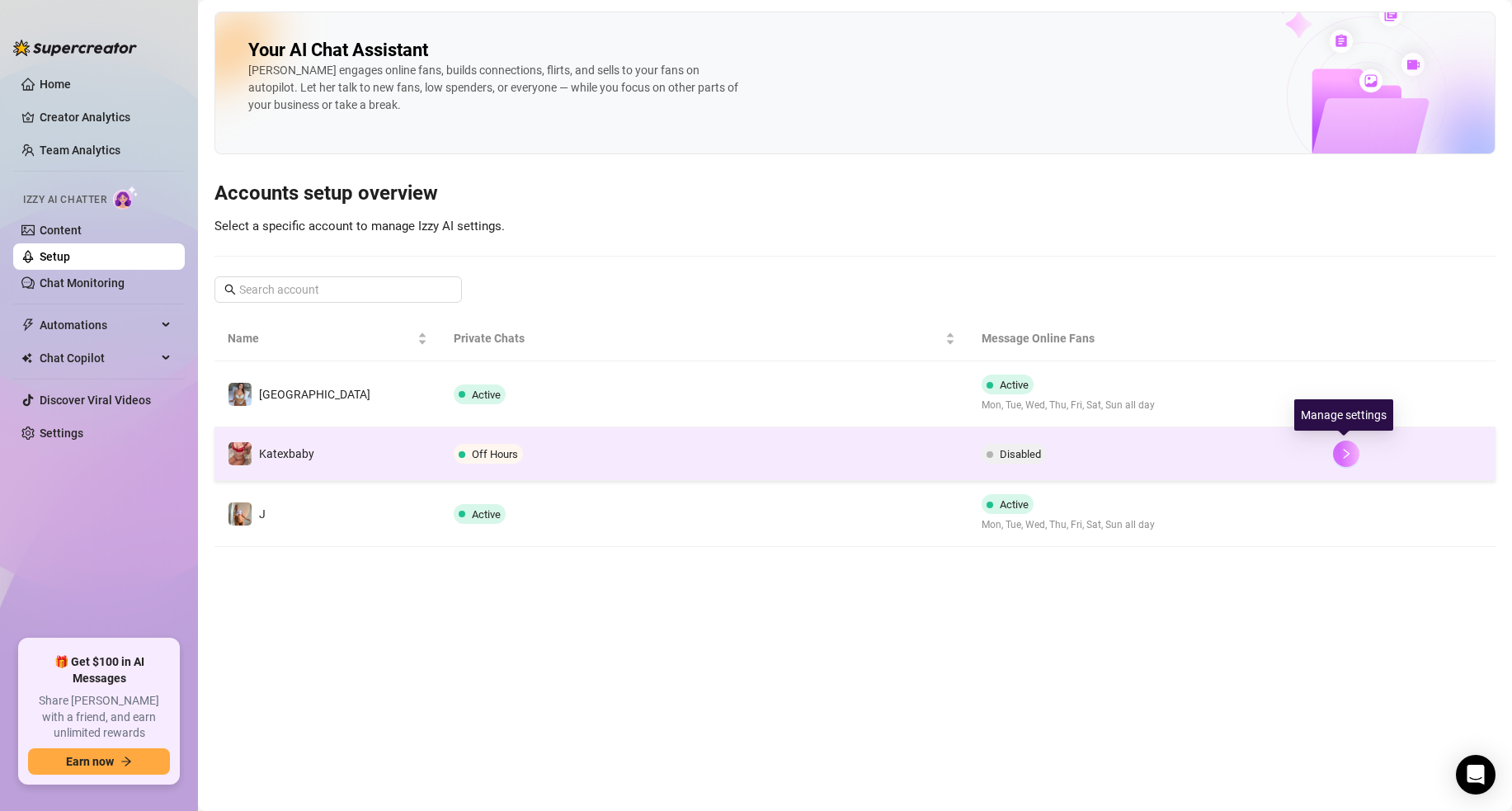
click at [1334, 458] on button "button" at bounding box center [1346, 453] width 26 height 26
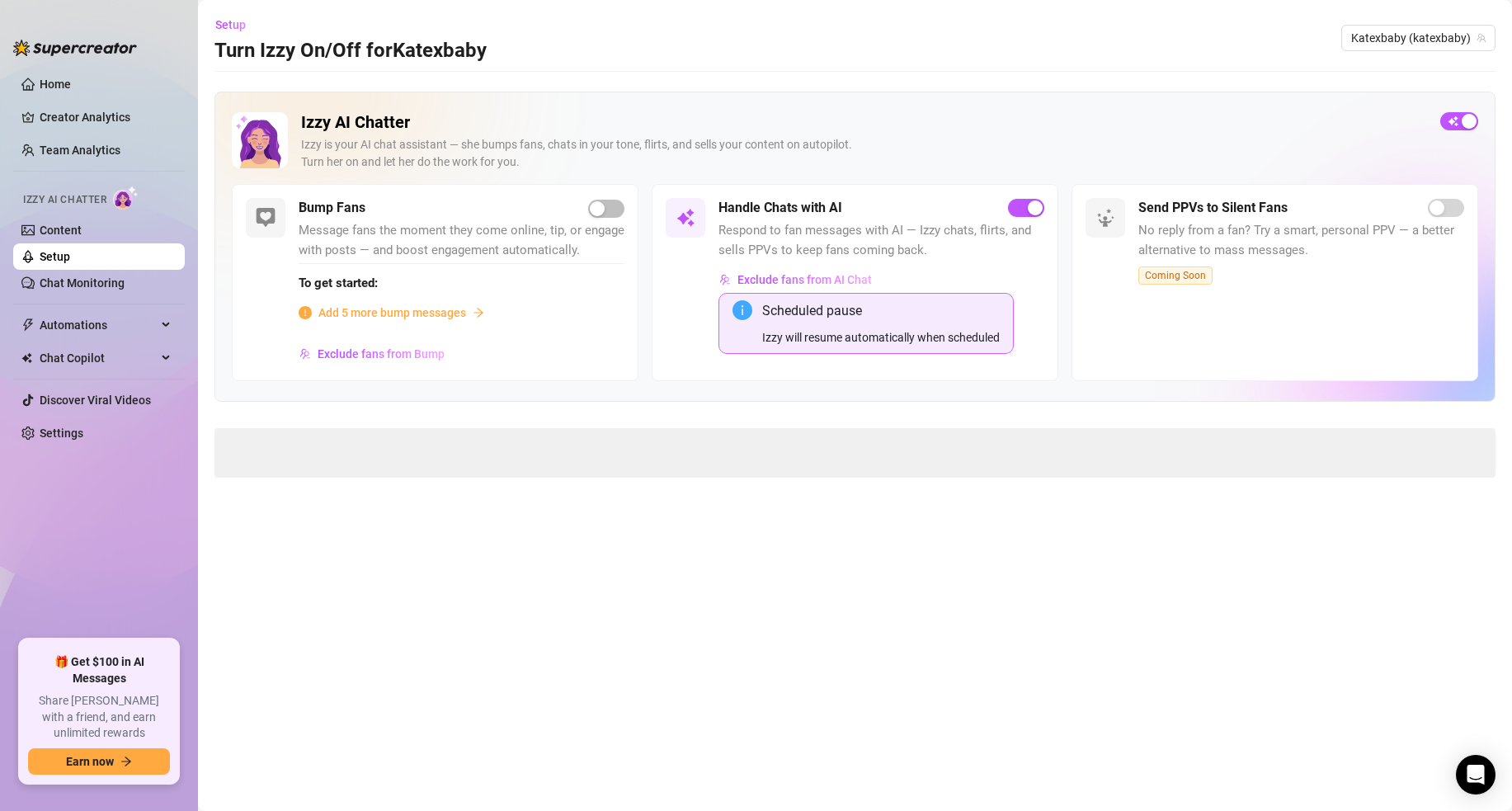
click at [423, 312] on span "Add 5 more bump messages" at bounding box center [392, 313] width 148 height 18
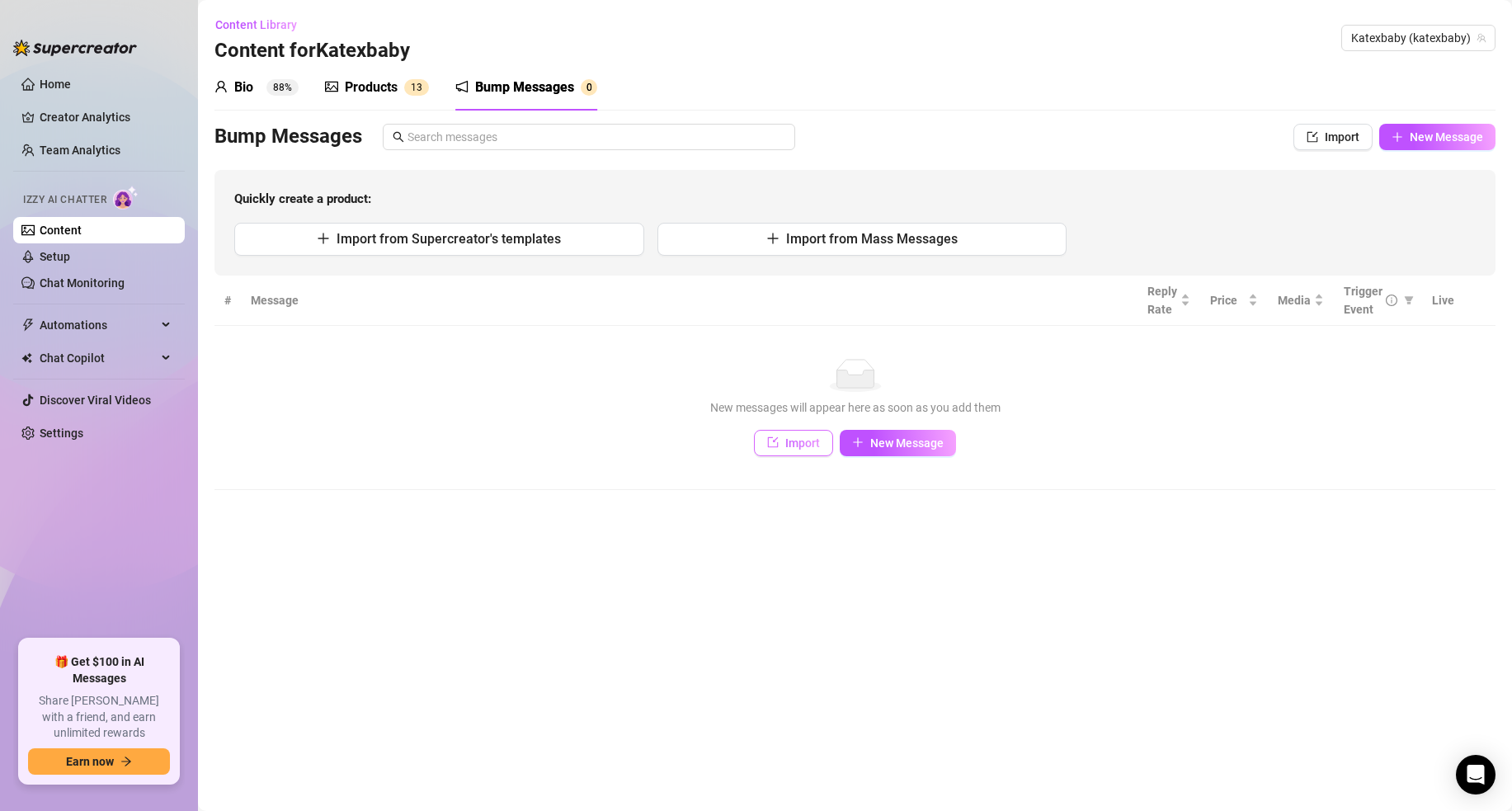
click at [794, 440] on span "Import" at bounding box center [803, 443] width 35 height 14
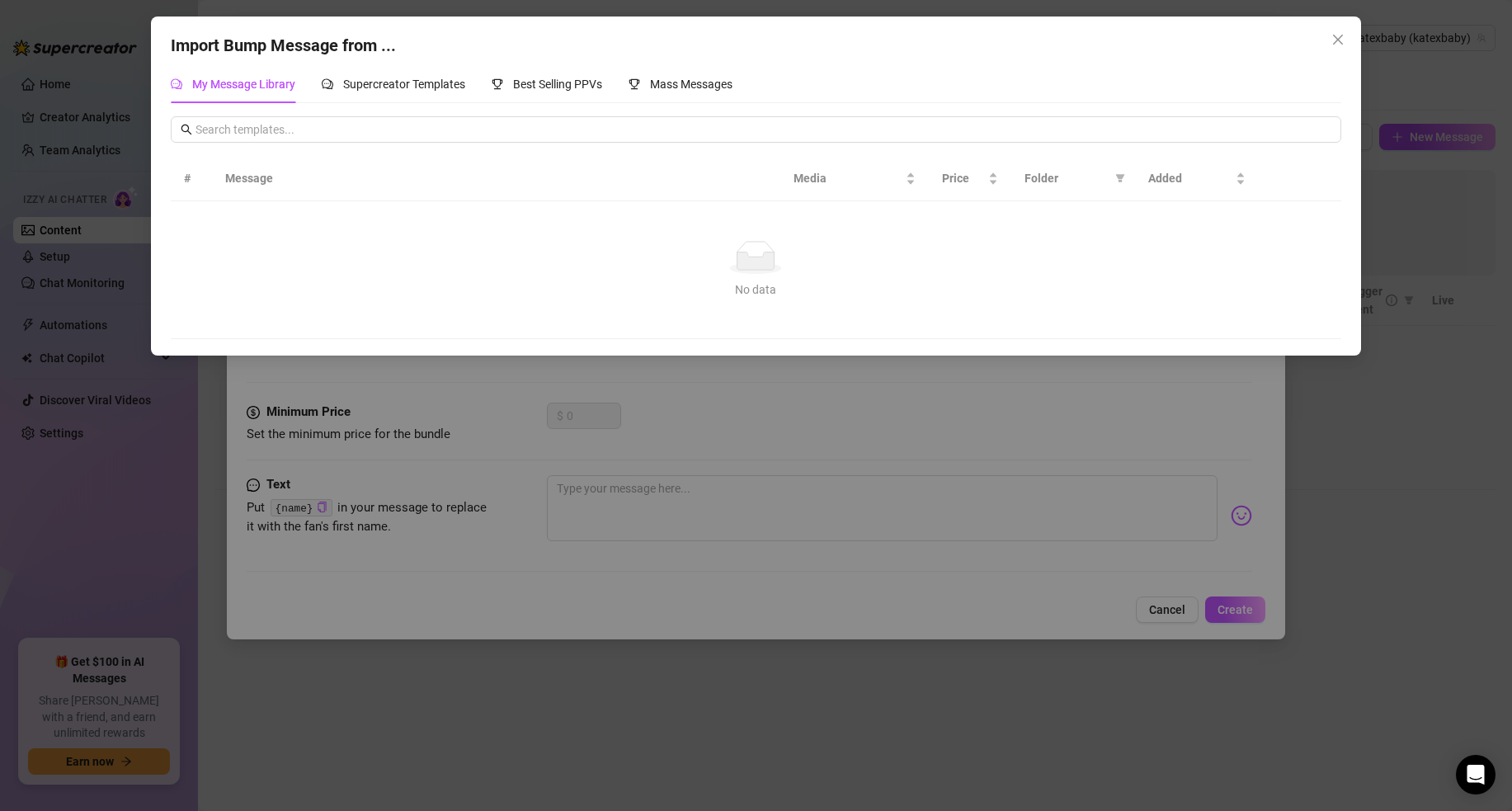
click at [676, 418] on div "Import Bump Message from ... My Message Library Supercreator Templates Best Sel…" at bounding box center [756, 406] width 1512 height 811
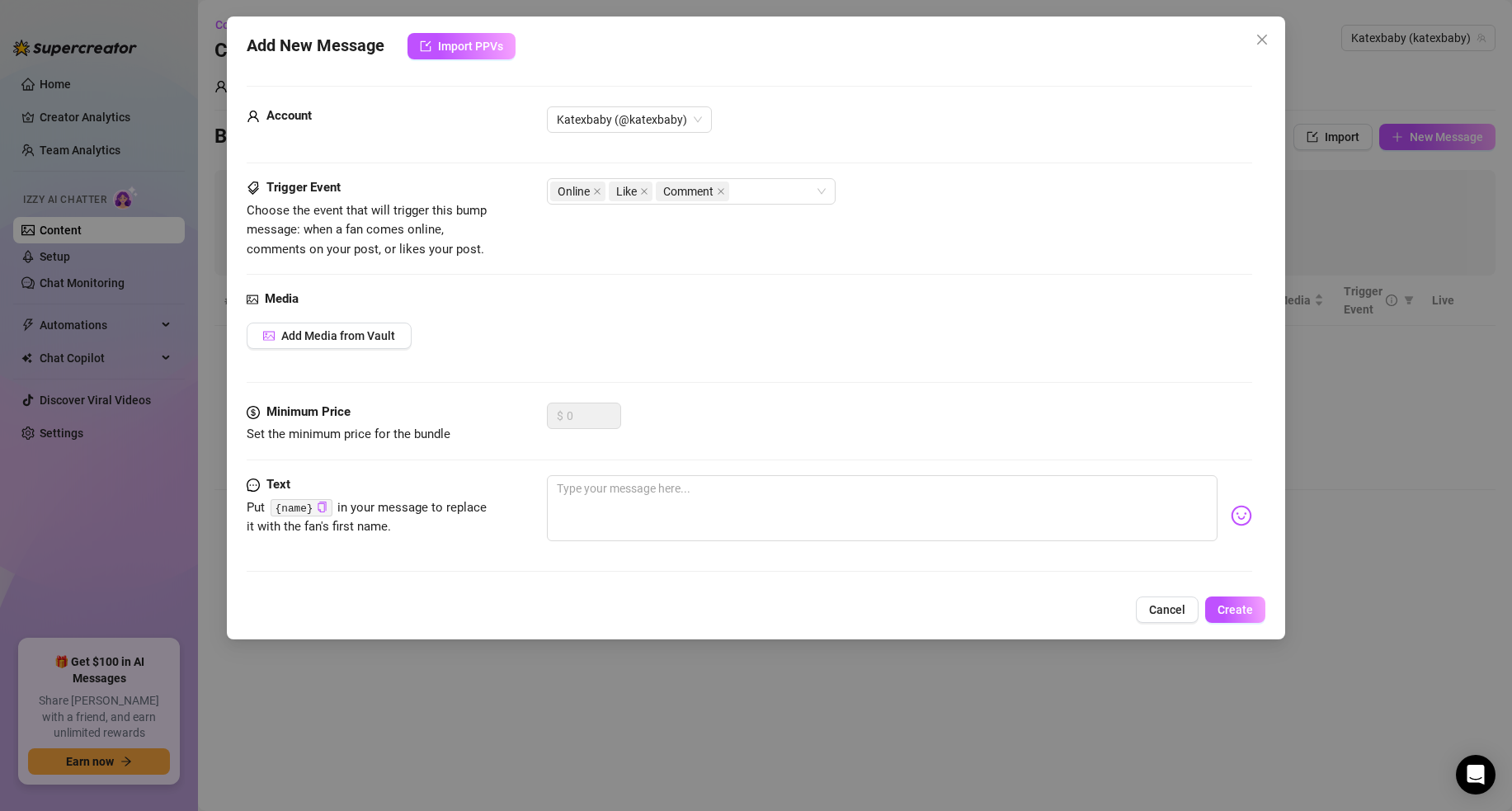
click at [1157, 609] on span "Cancel" at bounding box center [1168, 611] width 37 height 14
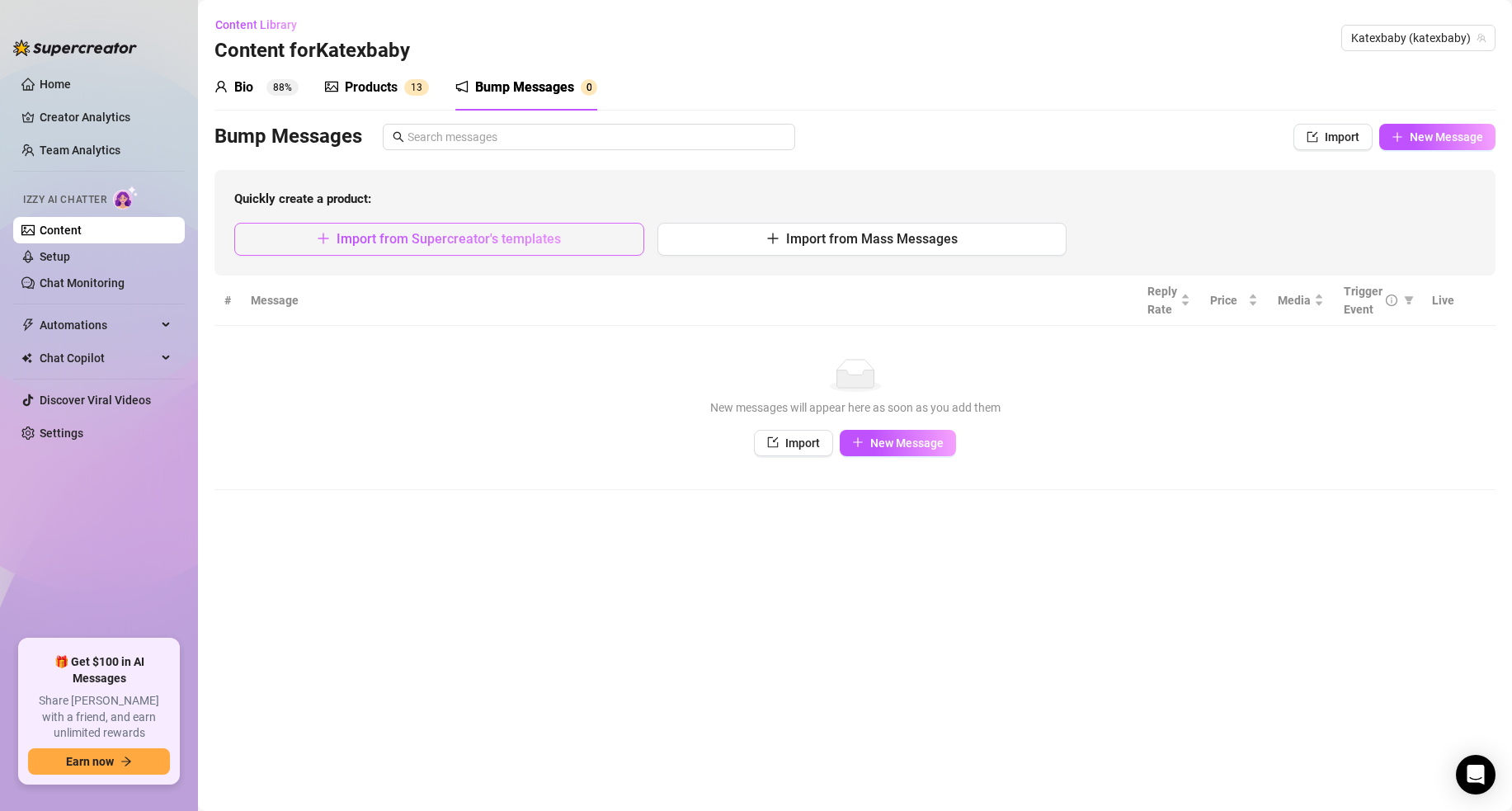
click at [521, 248] on button "Import from Supercreator's templates" at bounding box center [439, 239] width 410 height 33
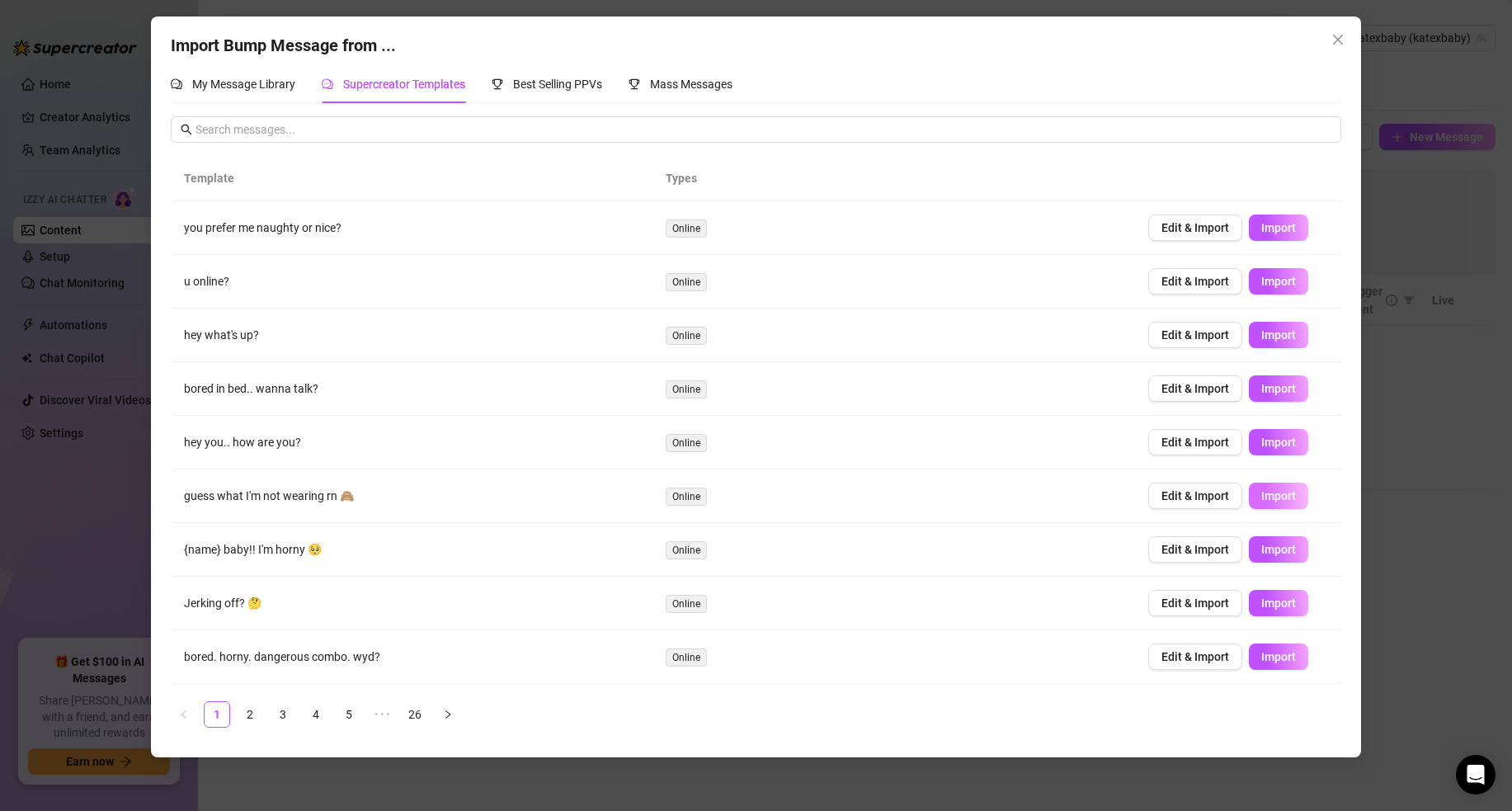
click at [1290, 496] on span "Import" at bounding box center [1279, 496] width 35 height 14
type textarea "guess what I'm not wearing rn 🙈"
click at [1407, 472] on div "Import Bump Message from ... My Message Library Supercreator Templates Best Sel…" at bounding box center [756, 406] width 1512 height 811
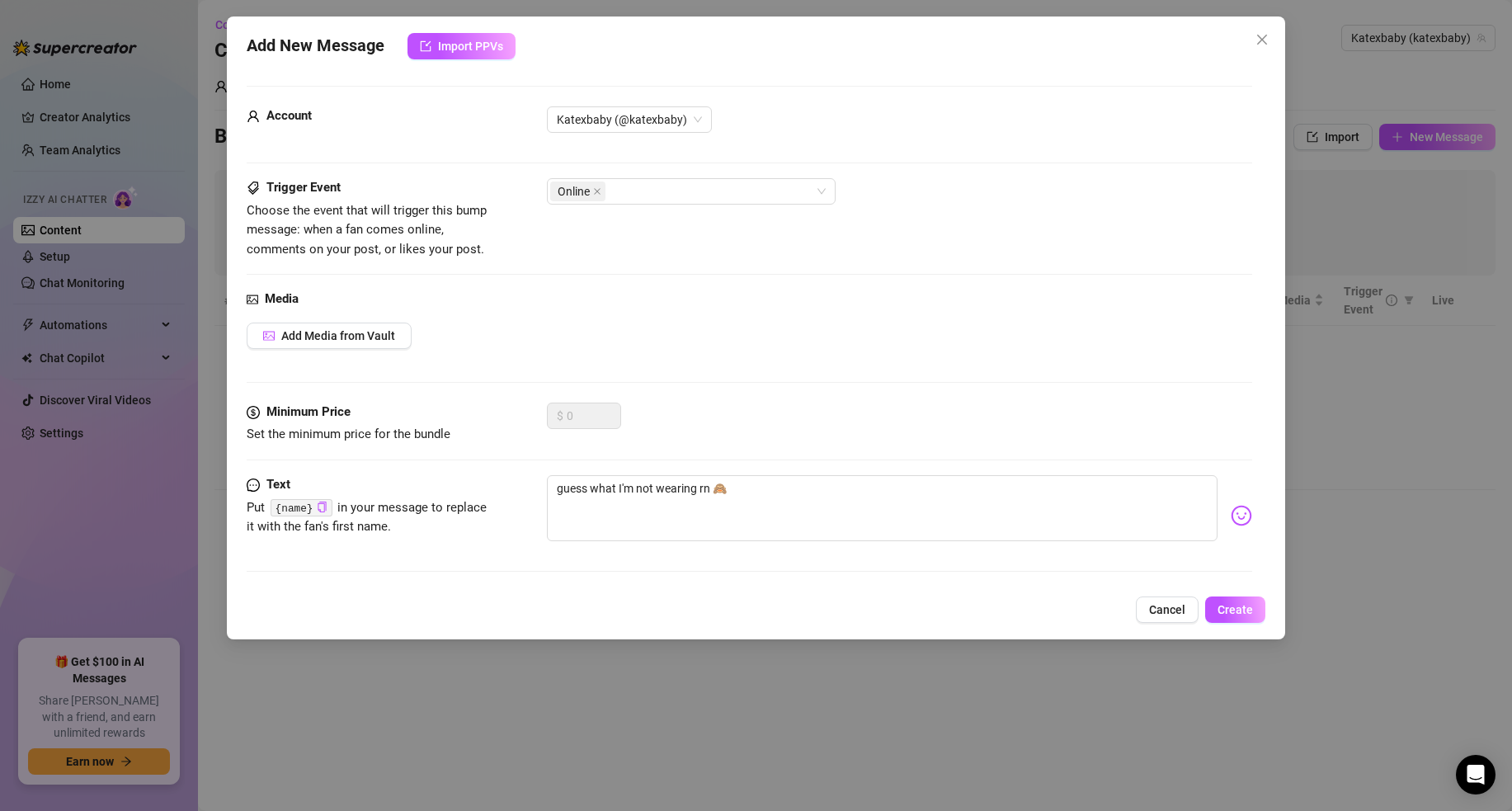
click at [1268, 45] on icon "close" at bounding box center [1262, 40] width 14 height 14
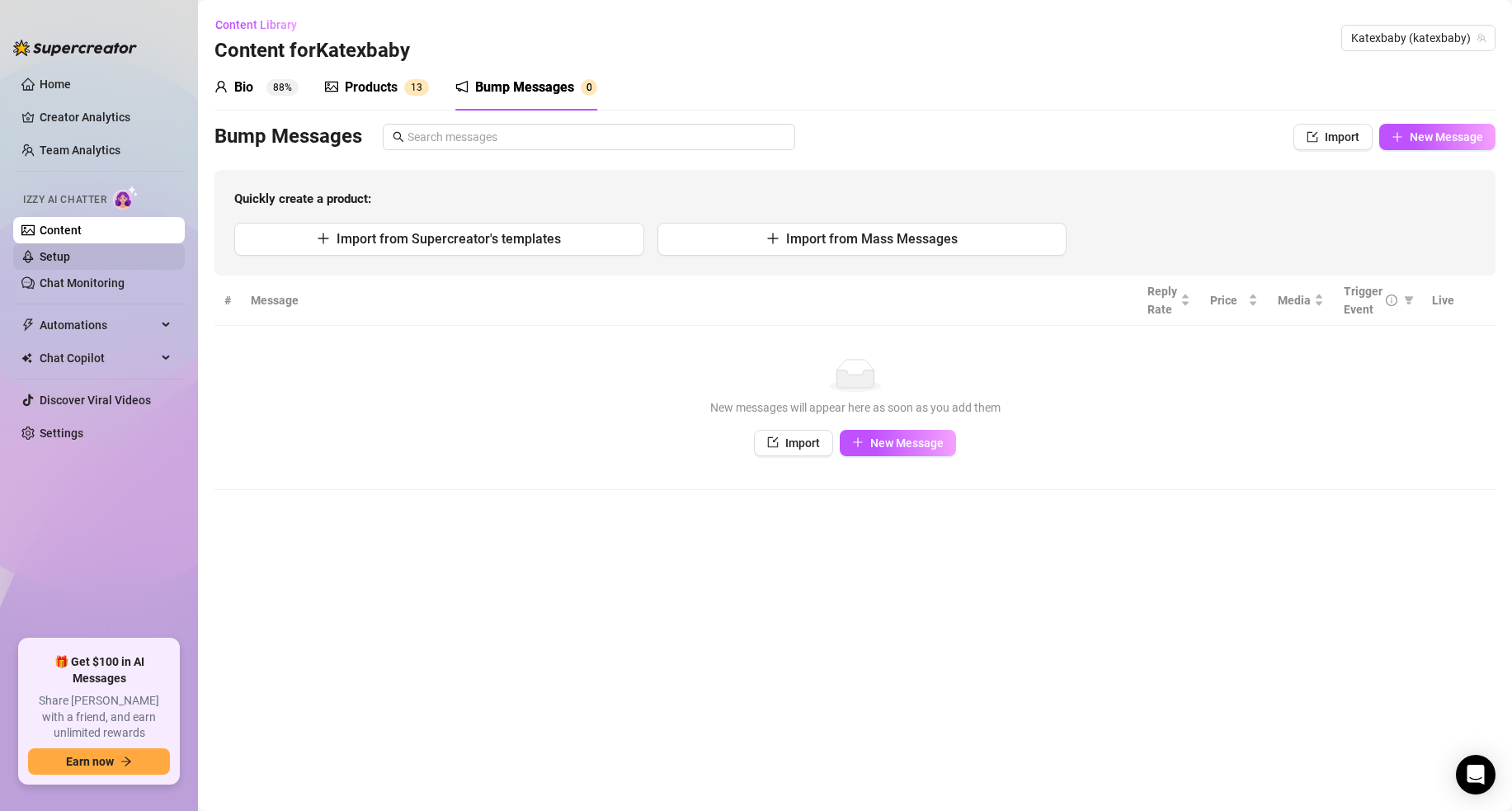
click at [71, 258] on link "Setup" at bounding box center [55, 256] width 31 height 14
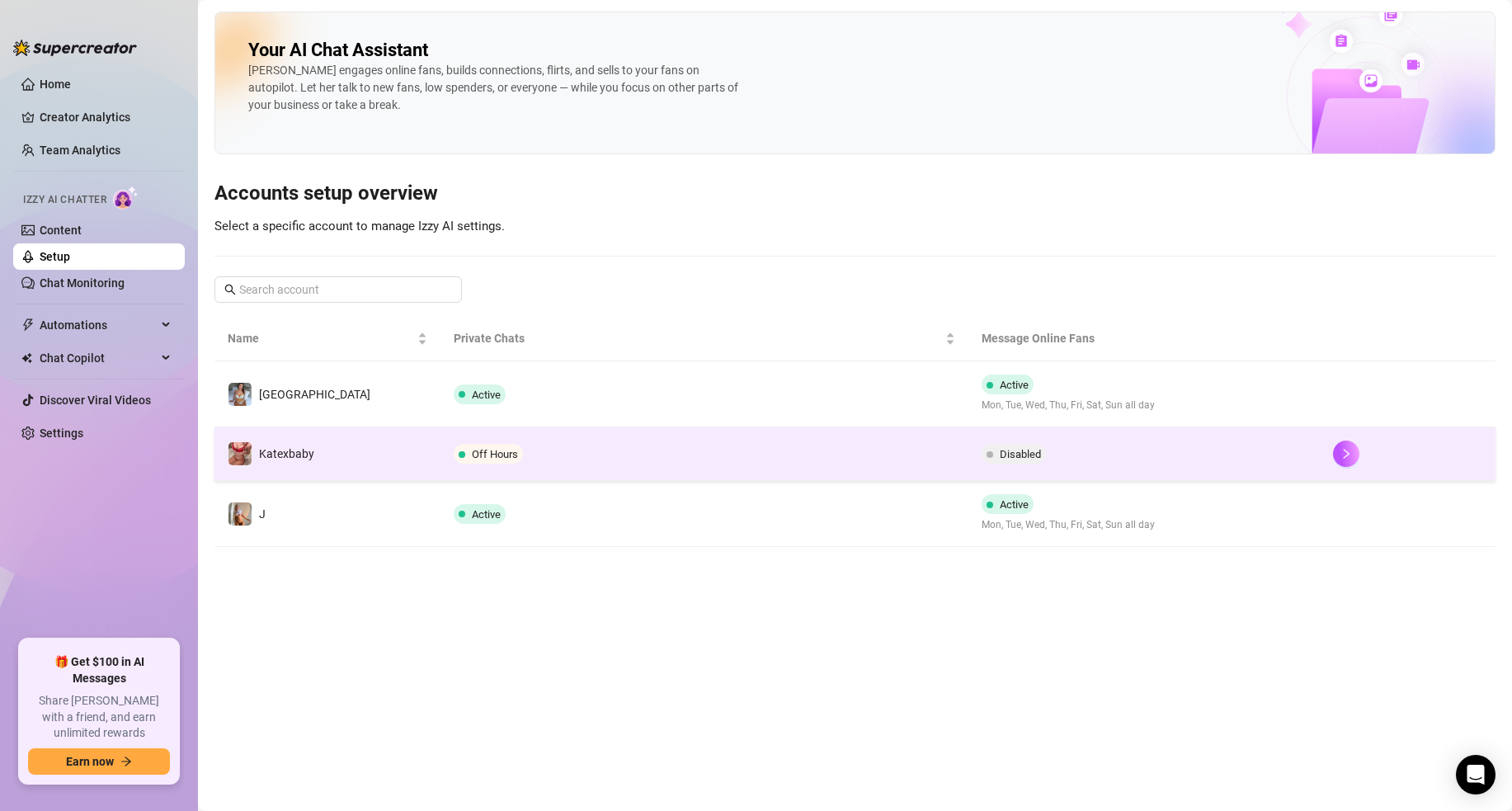
click at [502, 460] on span "Off Hours" at bounding box center [495, 454] width 46 height 13
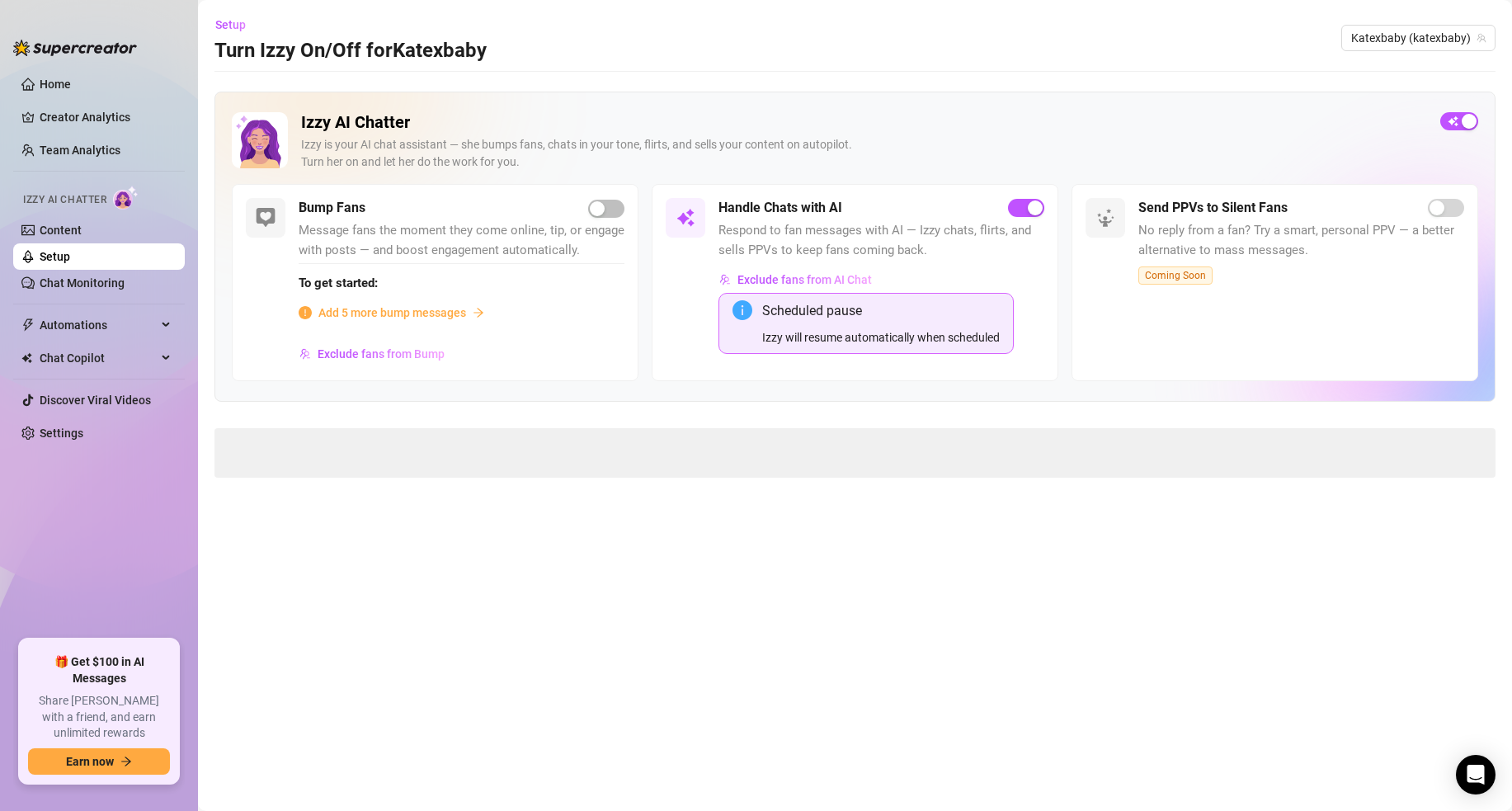
click at [548, 480] on main "Setup Turn Izzy On/Off for Katexbaby Katexbaby (katexbaby) Izzy AI Chatter Izzy…" at bounding box center [855, 406] width 1315 height 811
click at [480, 455] on span at bounding box center [855, 453] width 1282 height 49
drag, startPoint x: 464, startPoint y: 451, endPoint x: 440, endPoint y: 452, distance: 24.0
click at [463, 451] on span at bounding box center [855, 453] width 1282 height 49
click at [306, 446] on span at bounding box center [855, 453] width 1282 height 49
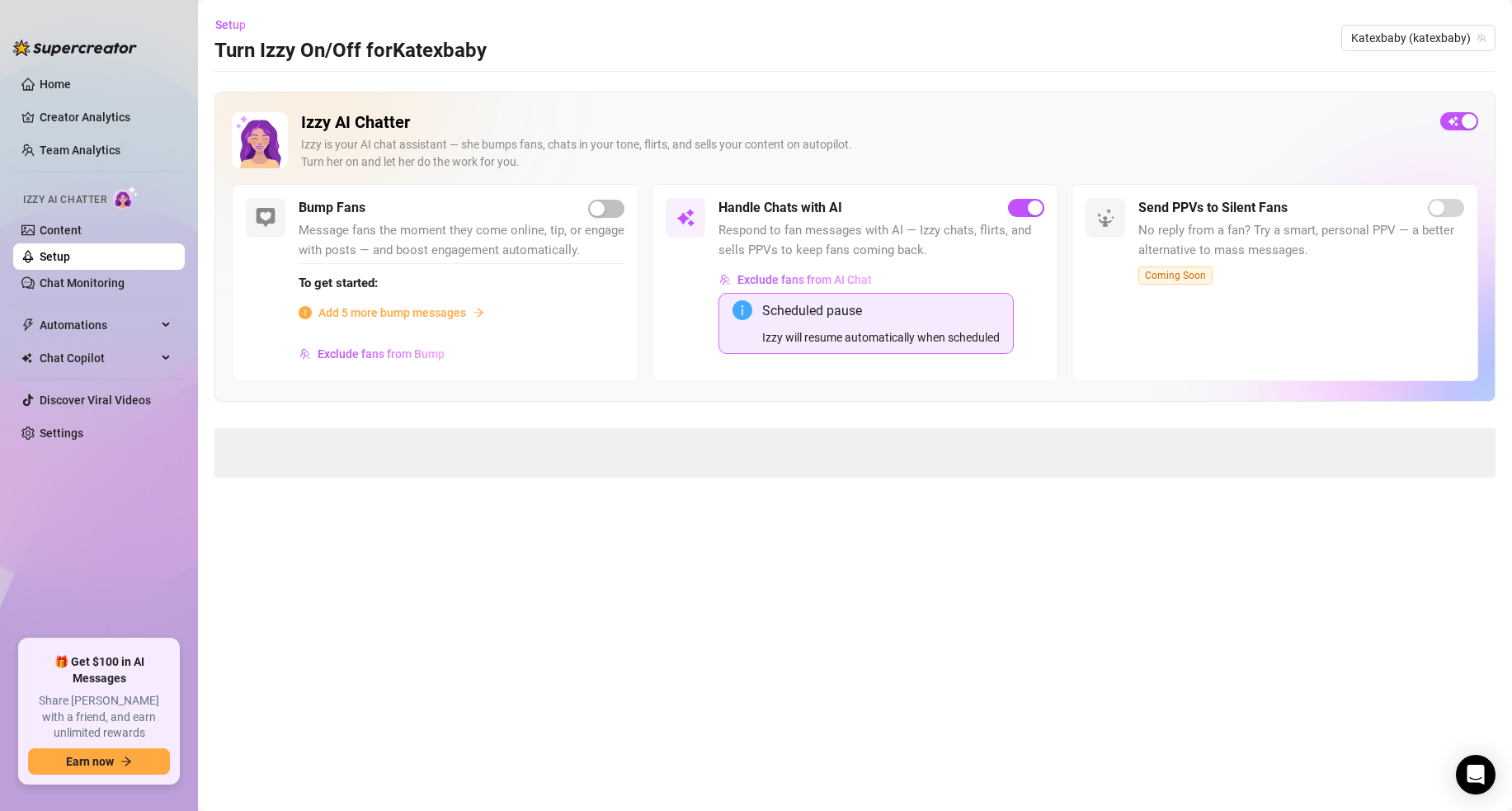
click at [306, 445] on span at bounding box center [855, 453] width 1282 height 49
drag, startPoint x: 771, startPoint y: 330, endPoint x: 1055, endPoint y: 315, distance: 284.4
click at [1055, 315] on div "Handle Chats with AI Respond to fan messages with AI — Izzy chats, flirts, and …" at bounding box center [855, 282] width 407 height 196
click at [1027, 322] on div "Exclude fans from AI Chat Scheduled pause Izzy will resume automatically when s…" at bounding box center [881, 316] width 326 height 100
click at [1456, 114] on span "button" at bounding box center [1459, 121] width 38 height 18
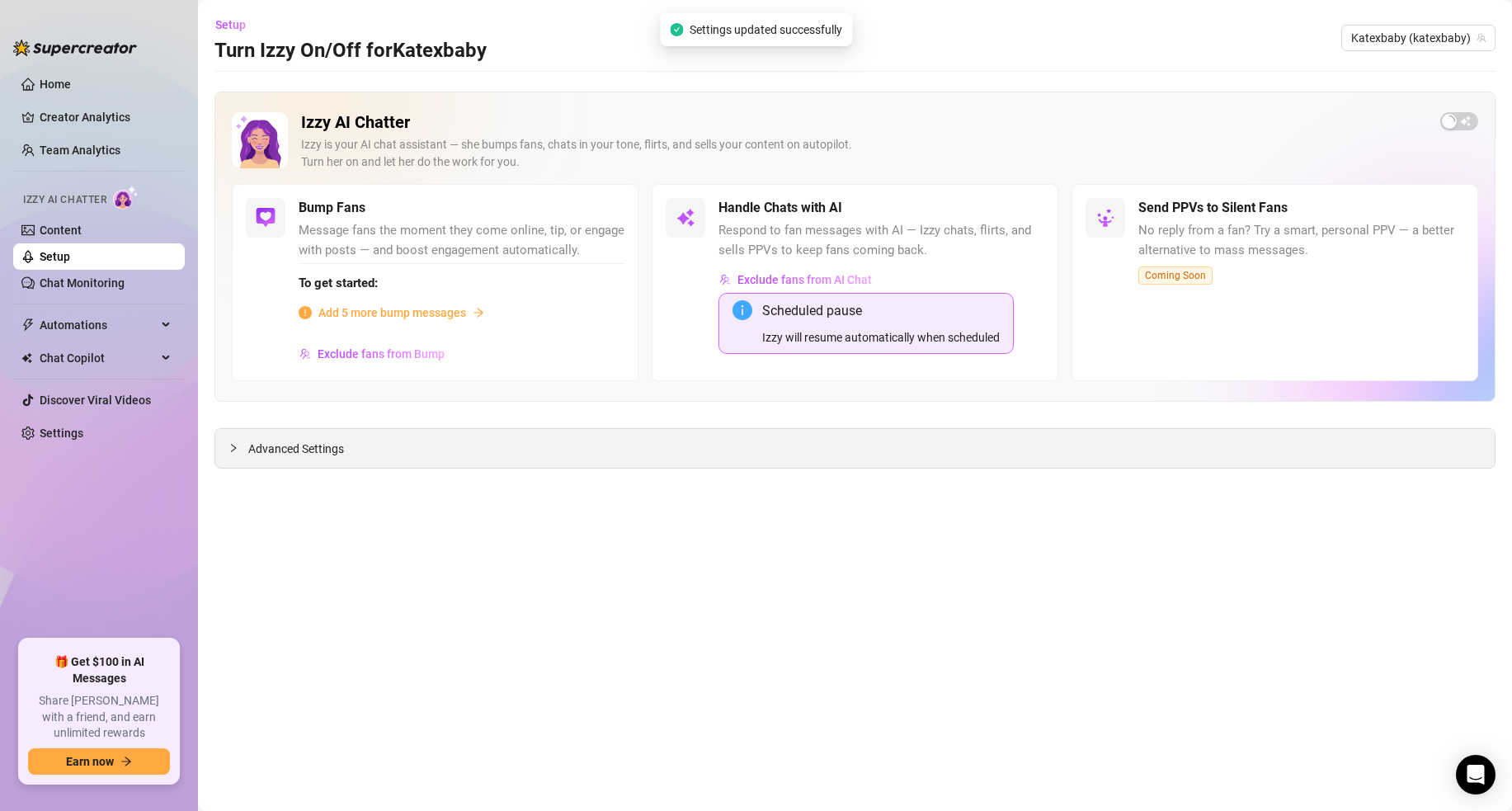
click at [222, 448] on div "Advanced Settings" at bounding box center [855, 449] width 1280 height 39
click at [231, 449] on icon "collapsed" at bounding box center [233, 448] width 10 height 10
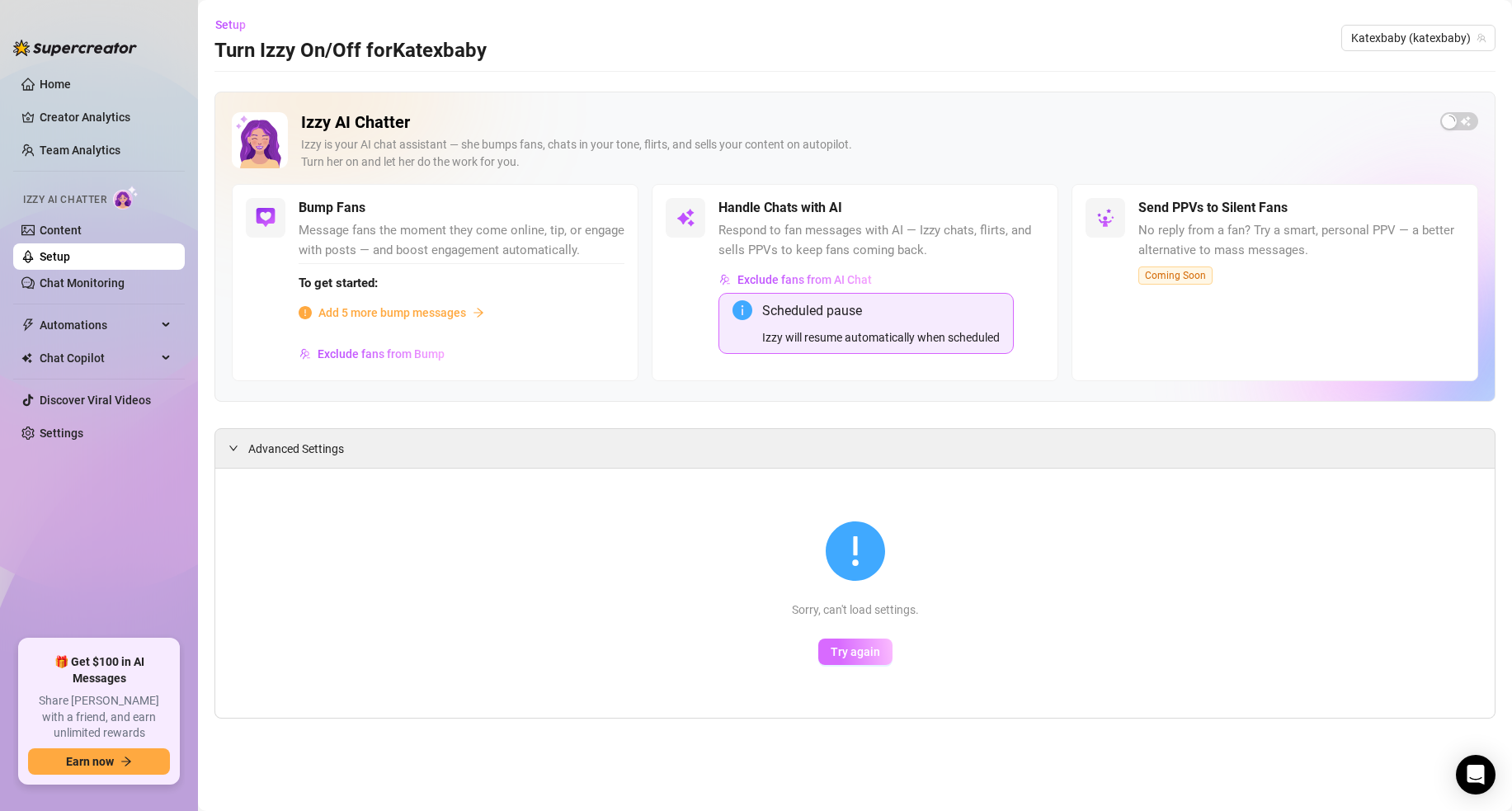
click at [861, 661] on button "Try again" at bounding box center [855, 651] width 74 height 26
click at [296, 455] on span "Advanced Settings" at bounding box center [296, 449] width 96 height 18
click at [847, 658] on button "Try again" at bounding box center [855, 651] width 74 height 26
click at [280, 441] on span "Advanced Settings" at bounding box center [296, 449] width 96 height 18
click at [81, 237] on link "Content" at bounding box center [61, 230] width 43 height 14
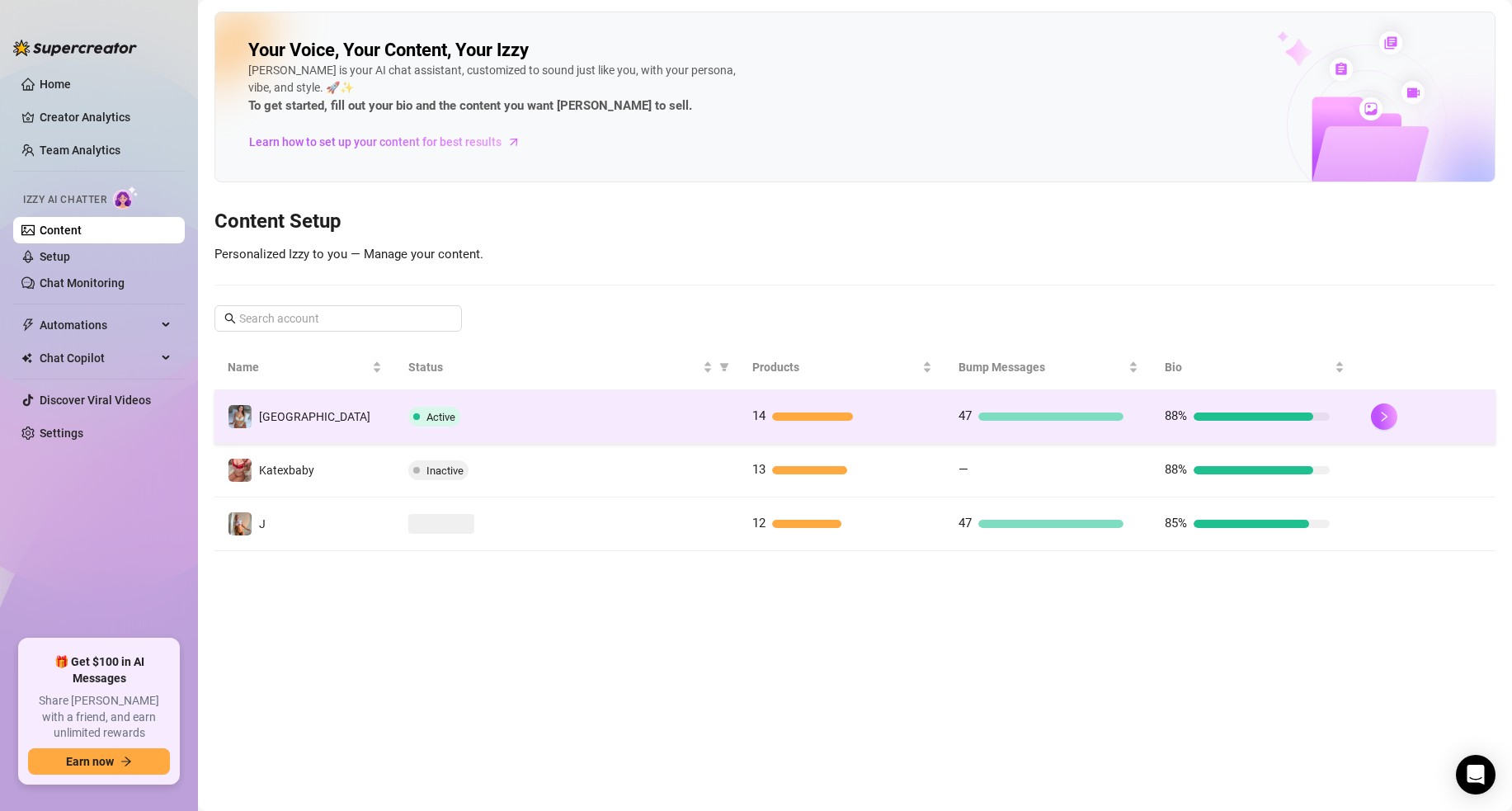
click at [608, 434] on td "Active" at bounding box center [568, 416] width 344 height 53
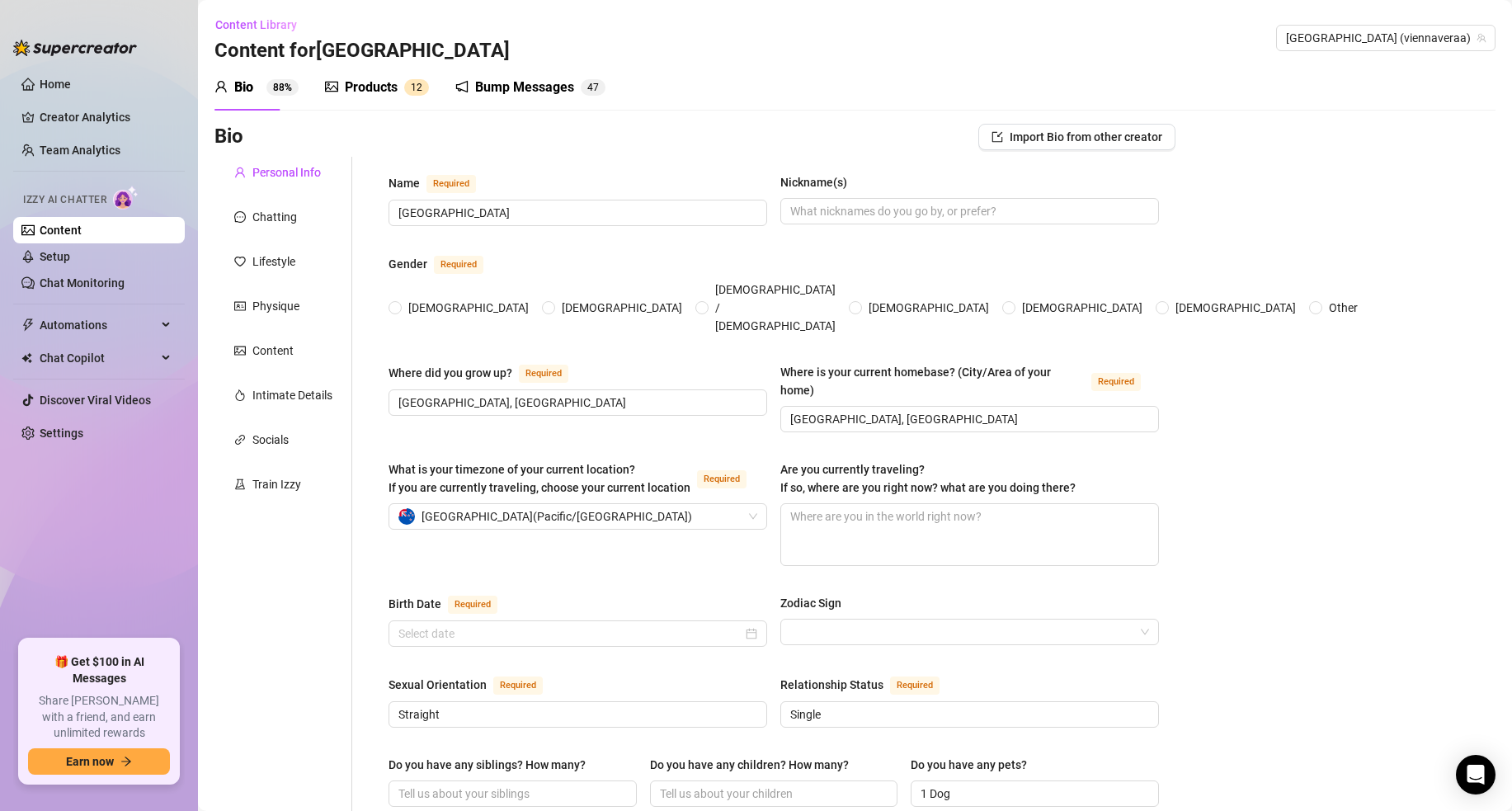
radio input "true"
type input "July 29th, 2001"
click at [71, 256] on link "Setup" at bounding box center [55, 256] width 31 height 14
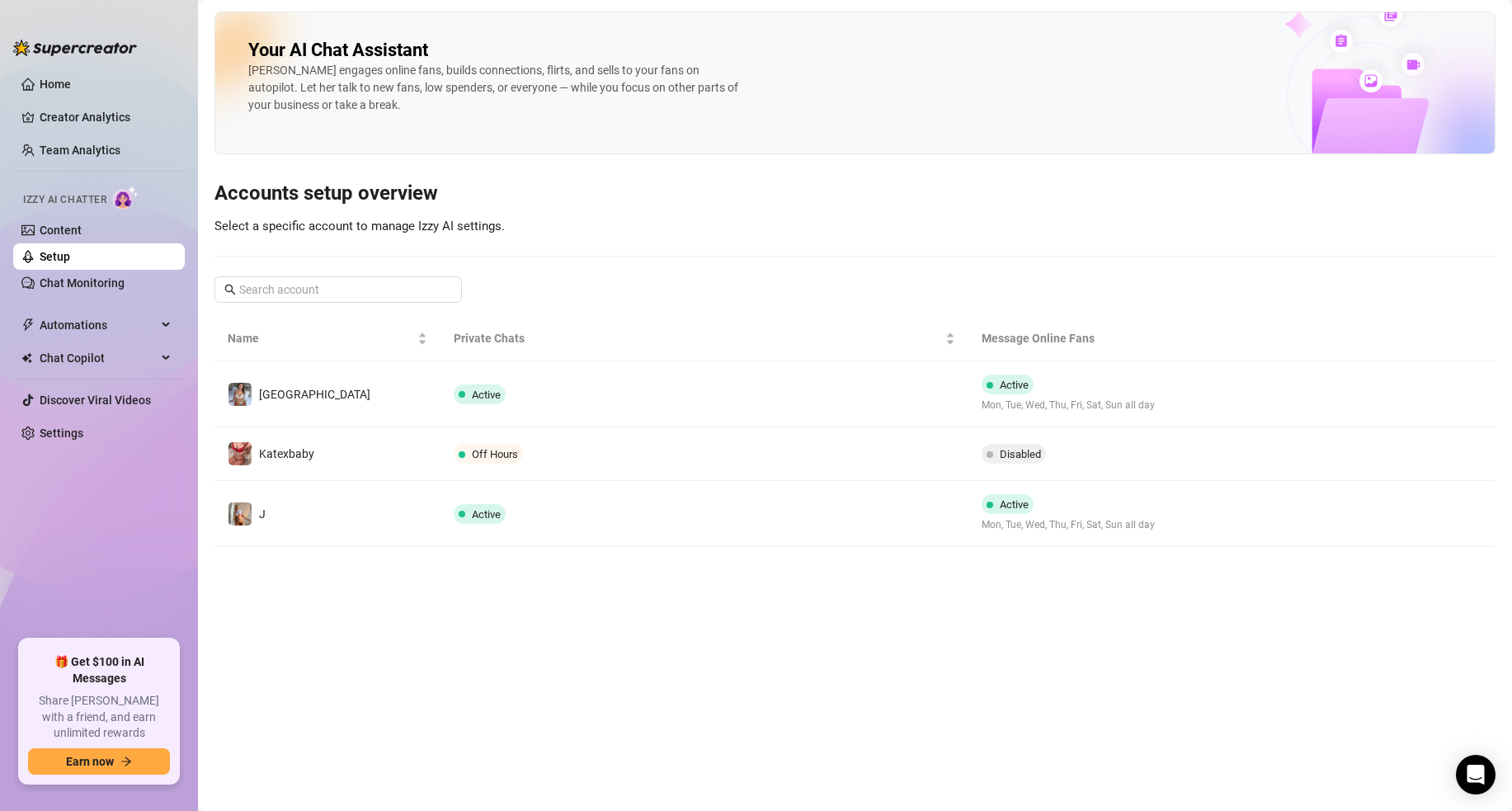
click at [582, 407] on td "Active" at bounding box center [703, 395] width 527 height 66
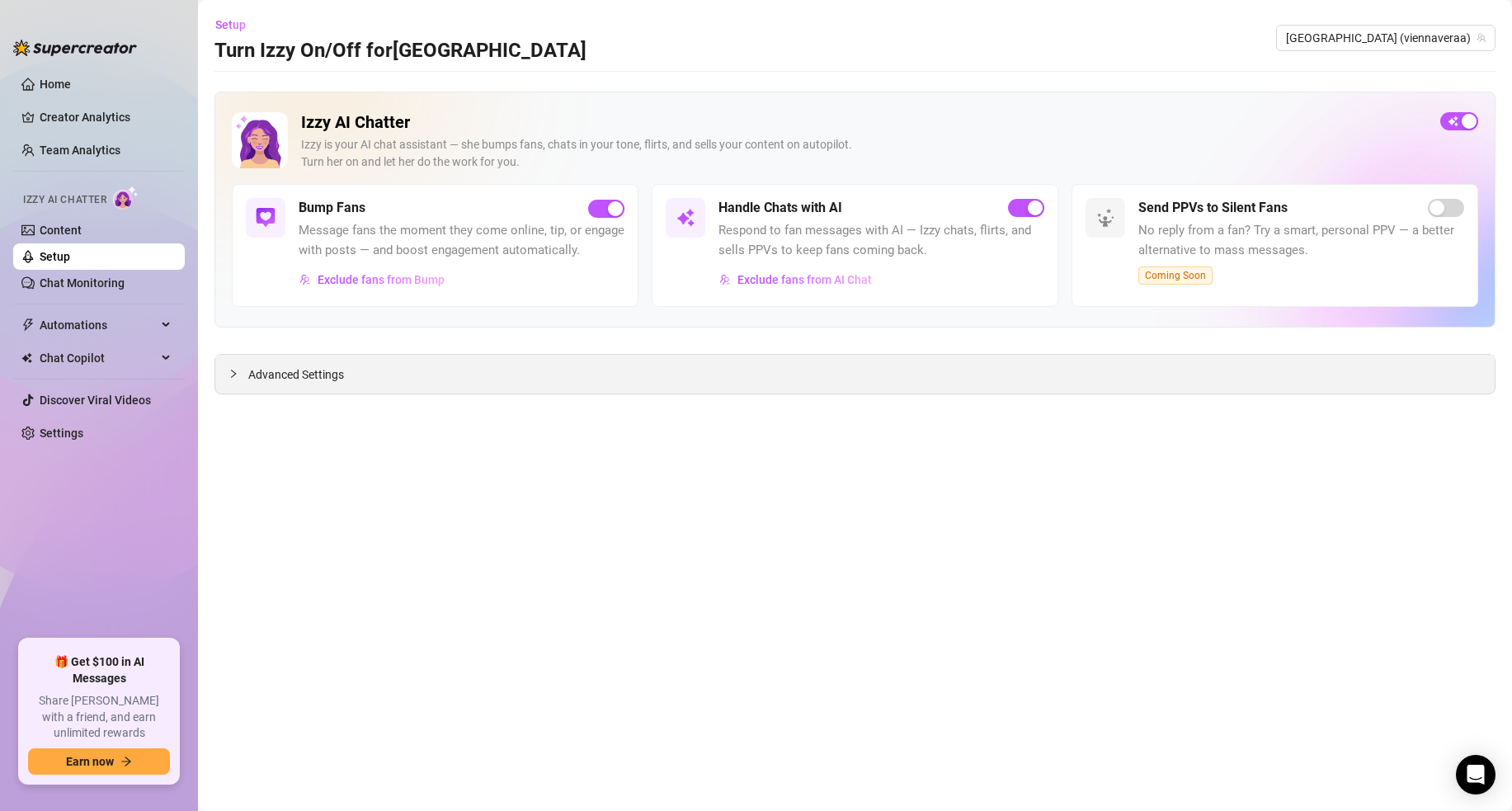
drag, startPoint x: 351, startPoint y: 366, endPoint x: 320, endPoint y: 375, distance: 32.3
click at [351, 366] on div "Advanced Settings" at bounding box center [855, 375] width 1280 height 39
click at [294, 373] on span "Advanced Settings" at bounding box center [296, 375] width 96 height 18
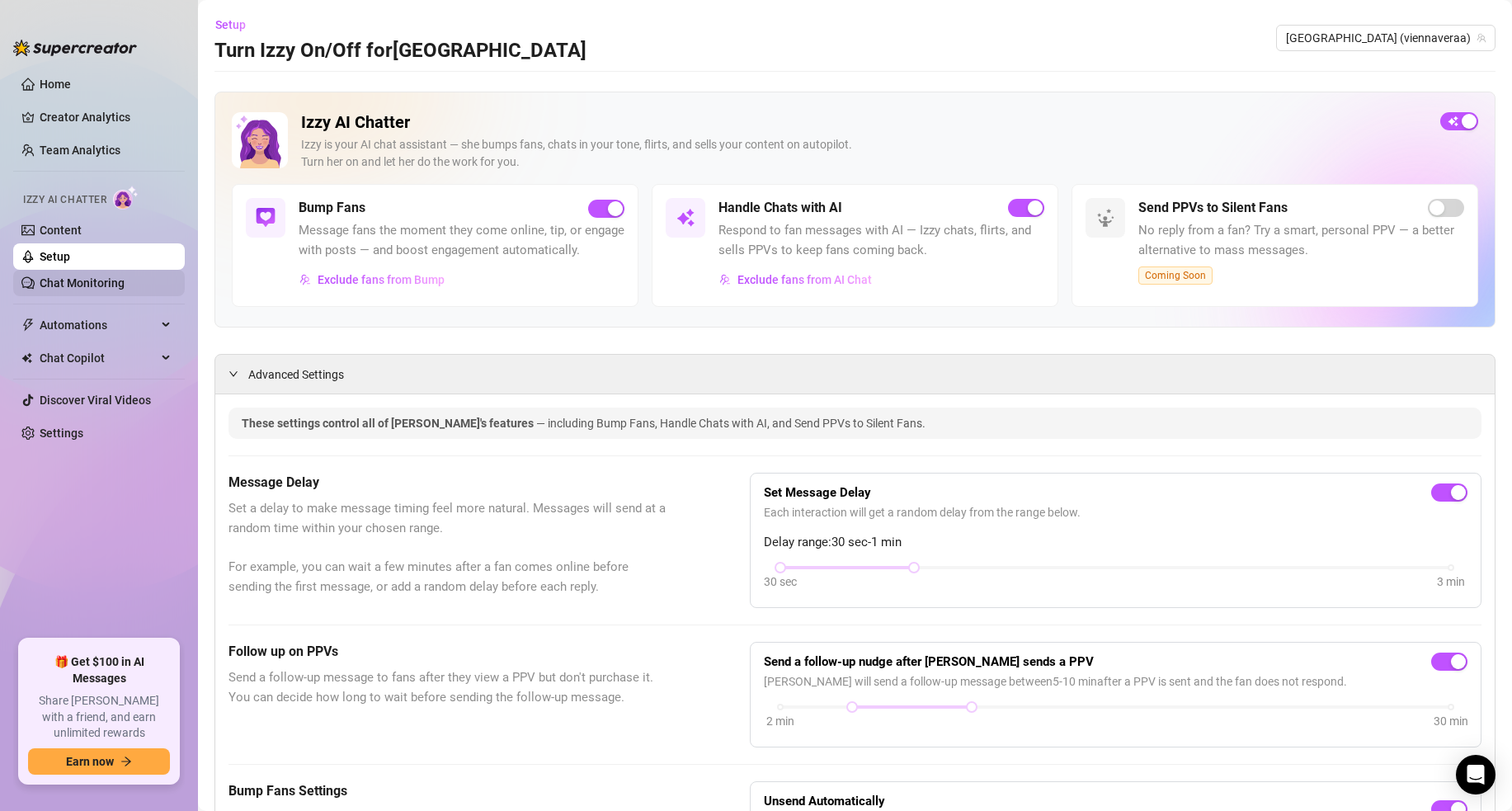
click at [105, 289] on link "Chat Monitoring" at bounding box center [82, 284] width 85 height 14
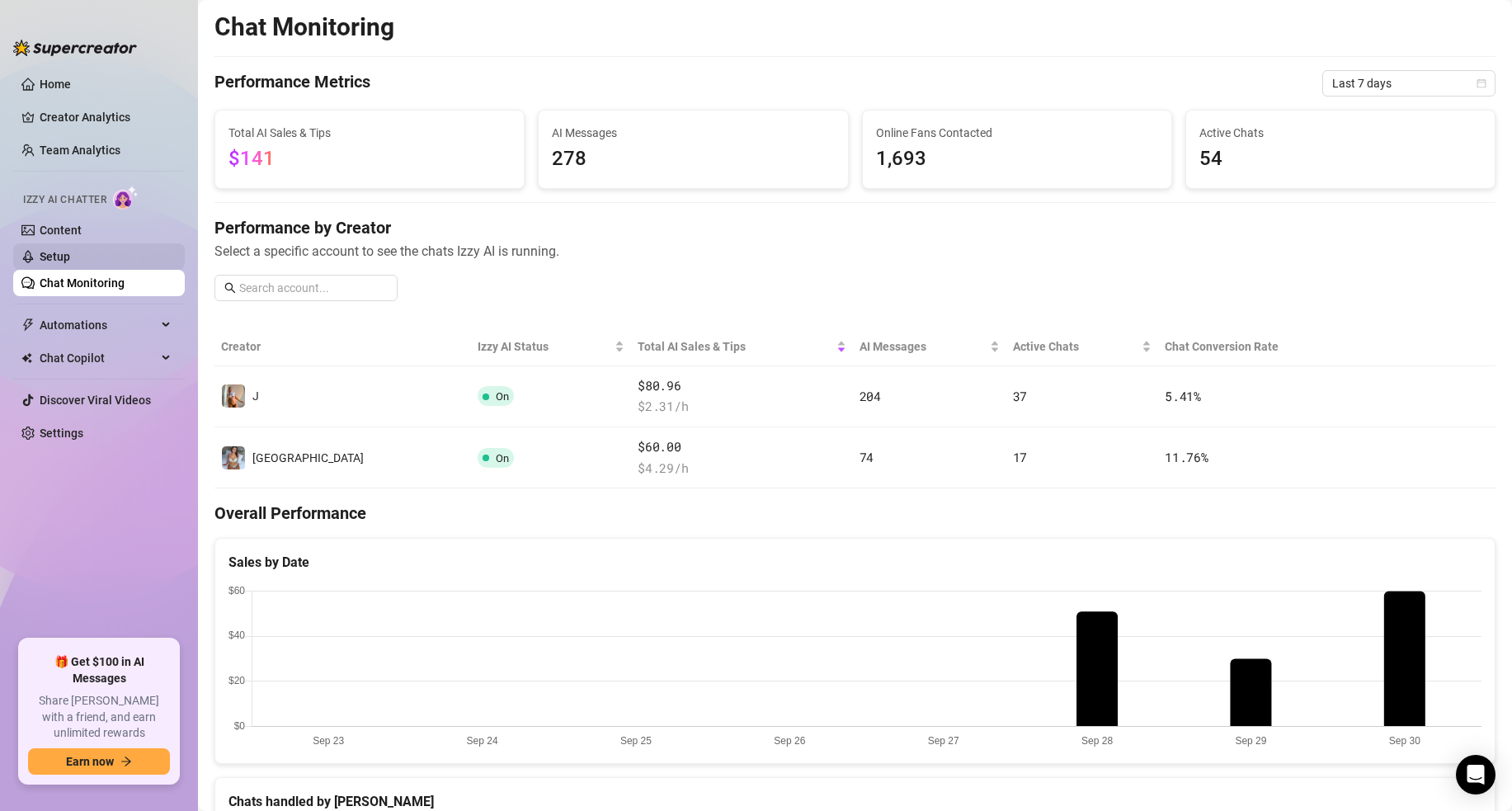
click at [71, 250] on link "Setup" at bounding box center [55, 256] width 31 height 14
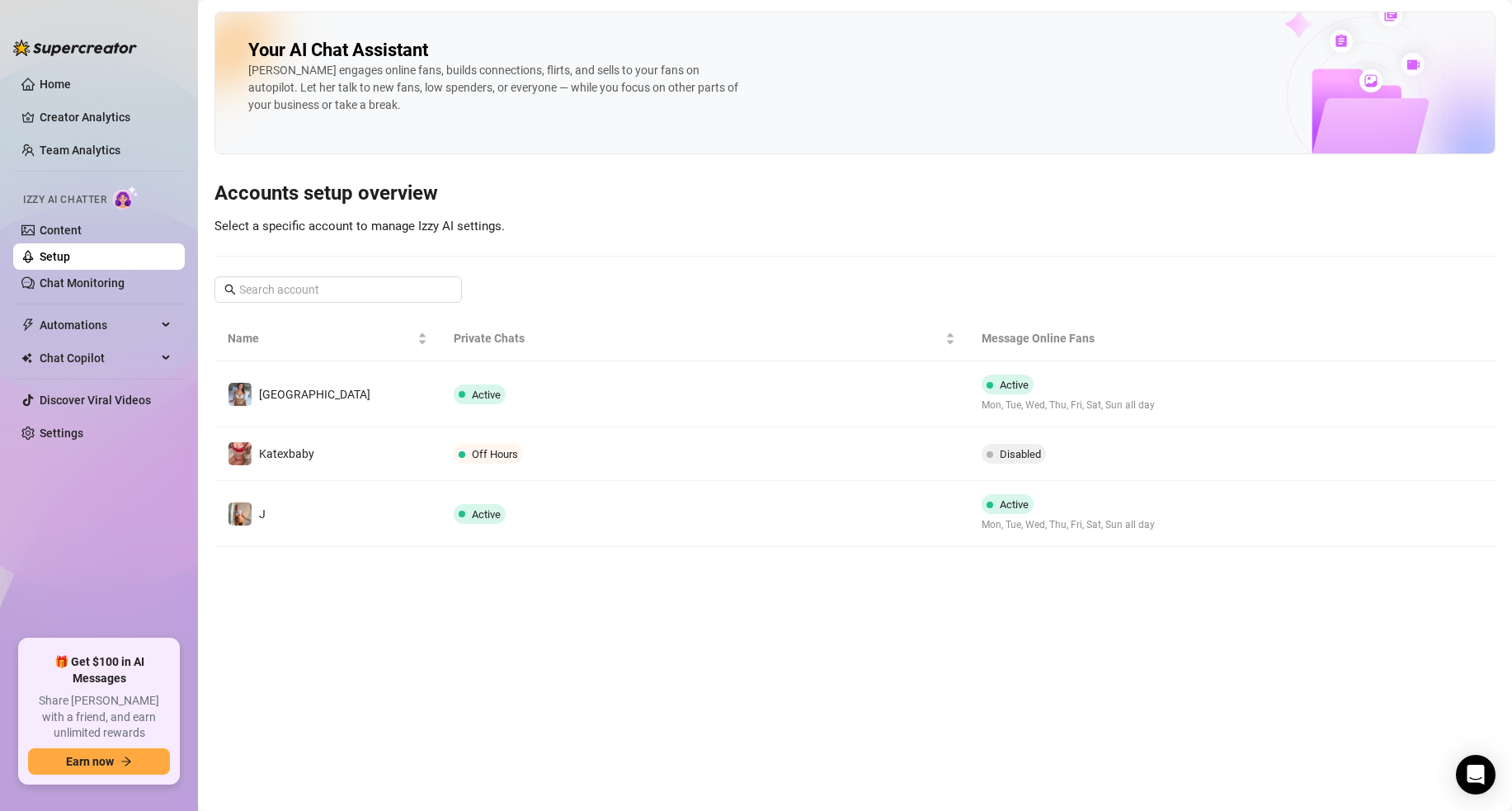
click at [577, 478] on td "Off Hours" at bounding box center [703, 454] width 527 height 53
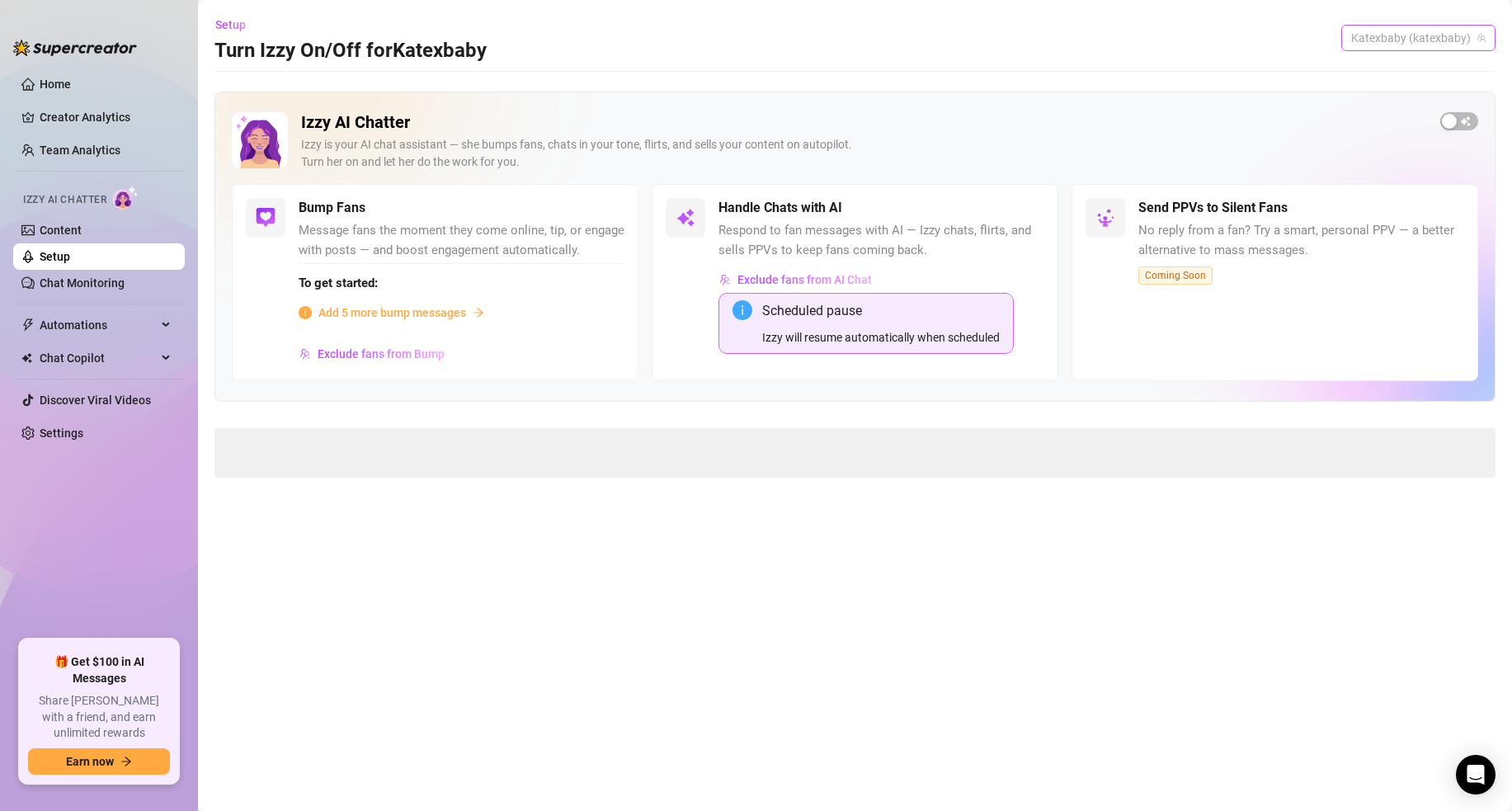
click at [1428, 33] on span "Katexbaby (katexbaby)" at bounding box center [1418, 38] width 134 height 25
click at [1414, 70] on span "( viennaveraa )" at bounding box center [1446, 72] width 71 height 18
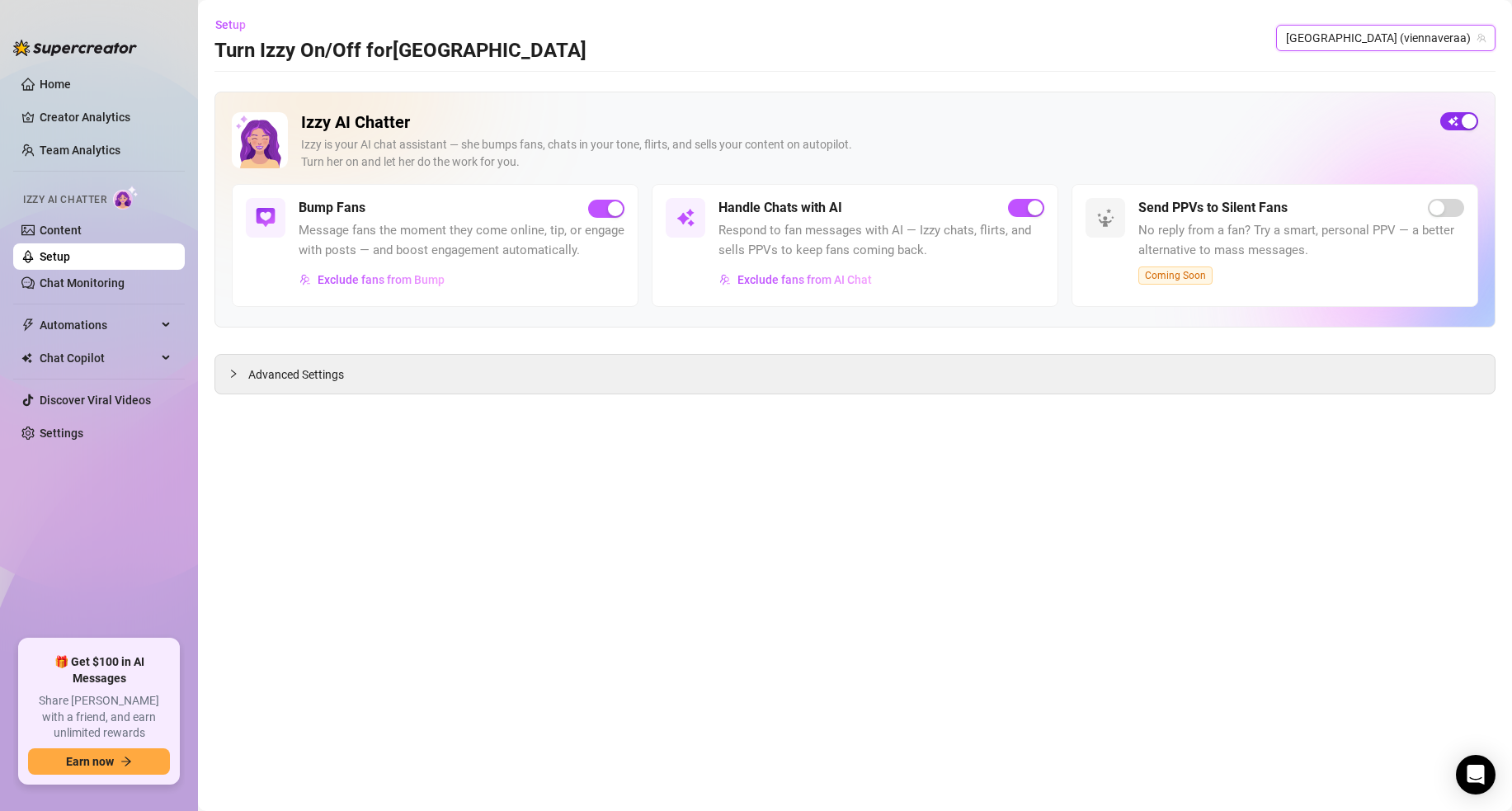
click at [1468, 120] on div "button" at bounding box center [1468, 121] width 15 height 15
click at [1396, 43] on span "[GEOGRAPHIC_DATA] (viennaveraa)" at bounding box center [1386, 38] width 199 height 25
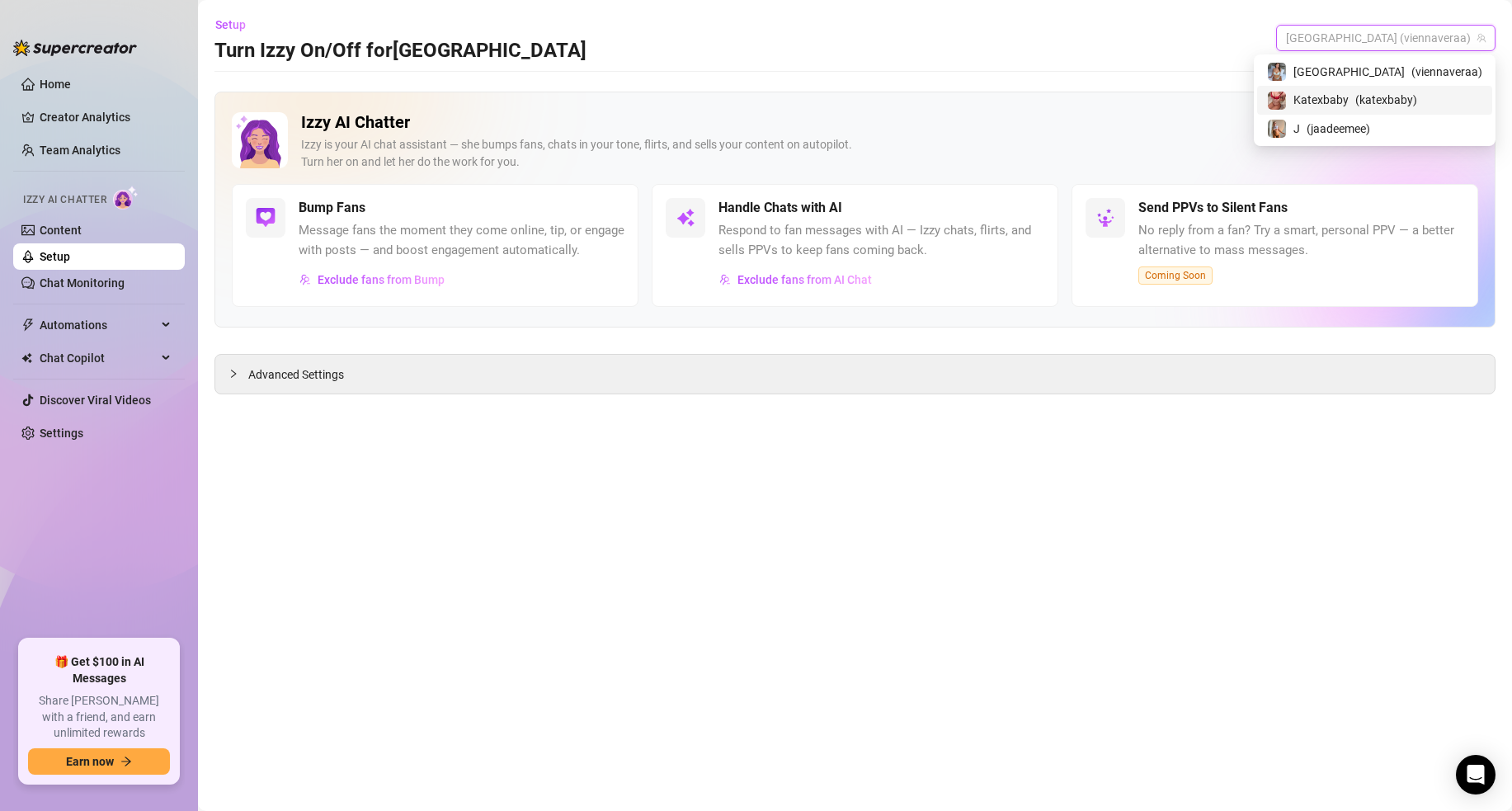
click at [1349, 100] on span "Katexbaby" at bounding box center [1320, 100] width 55 height 18
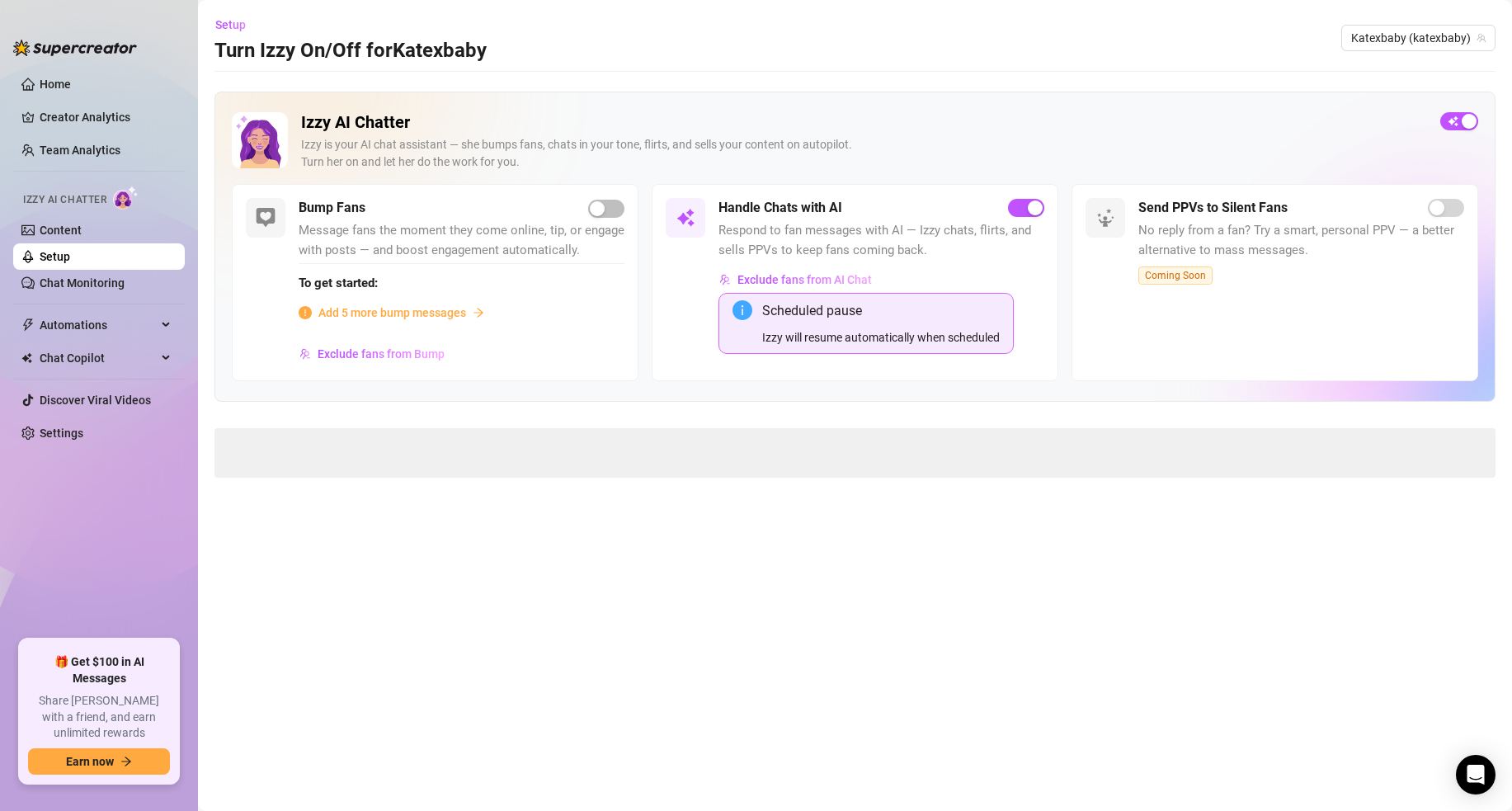
click at [336, 453] on span at bounding box center [855, 453] width 1282 height 49
click at [335, 454] on span at bounding box center [855, 453] width 1282 height 49
click at [289, 452] on span "Advanced Settings" at bounding box center [296, 449] width 96 height 18
click at [836, 651] on span "Try again" at bounding box center [855, 652] width 49 height 14
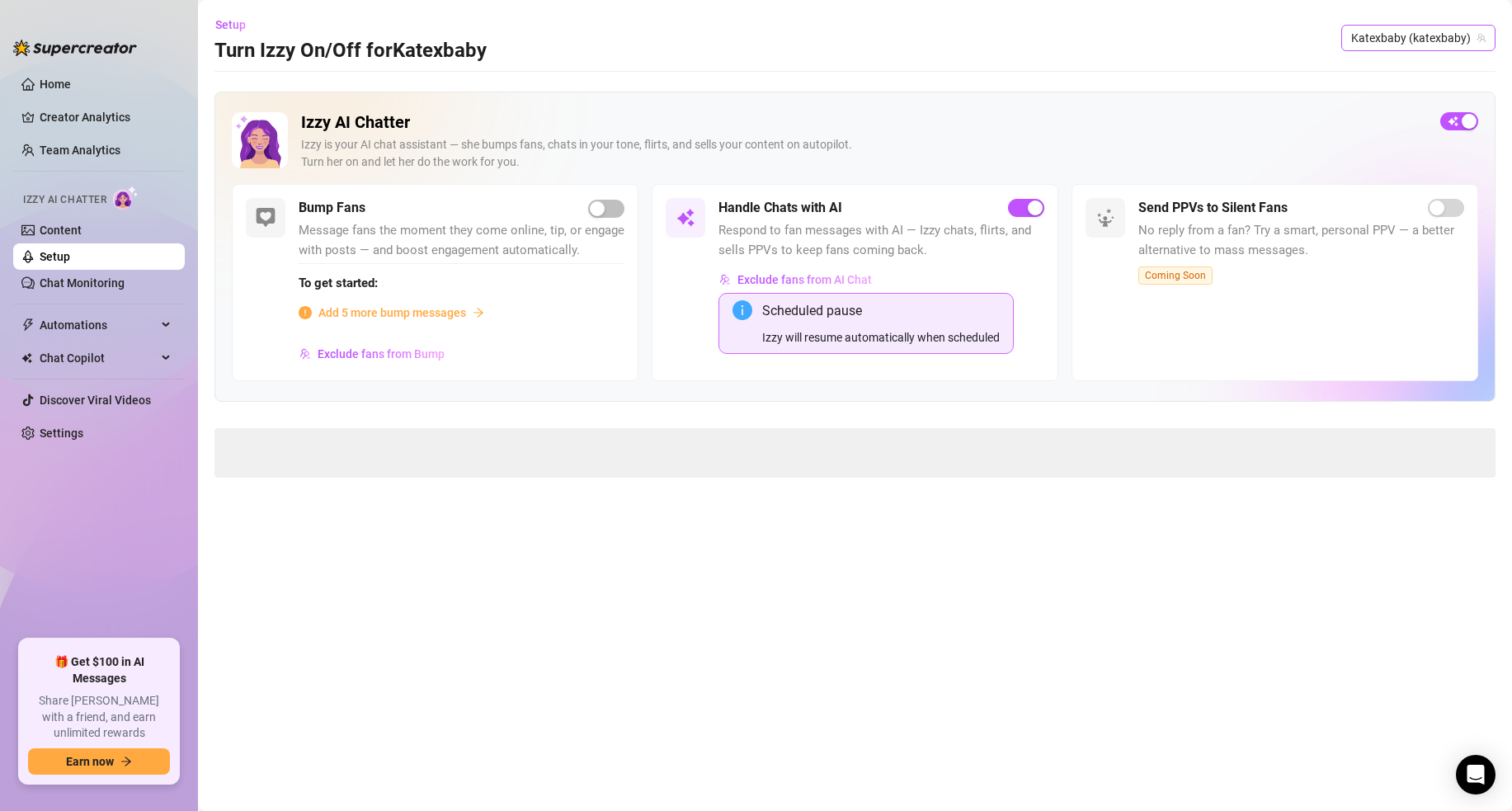
click at [1434, 38] on span "Katexbaby (katexbaby)" at bounding box center [1418, 38] width 134 height 25
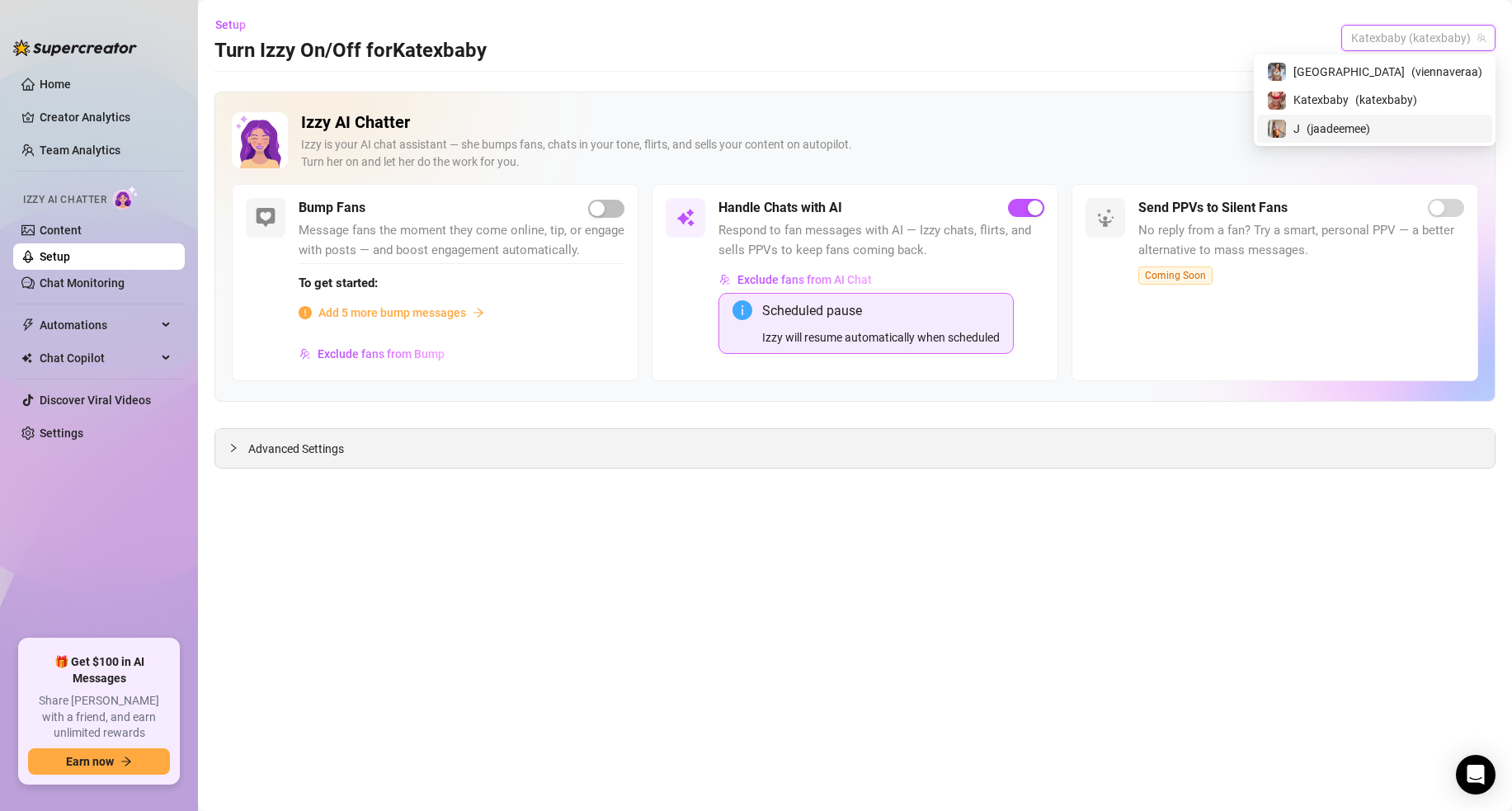
click at [277, 452] on span "Advanced Settings" at bounding box center [296, 449] width 96 height 18
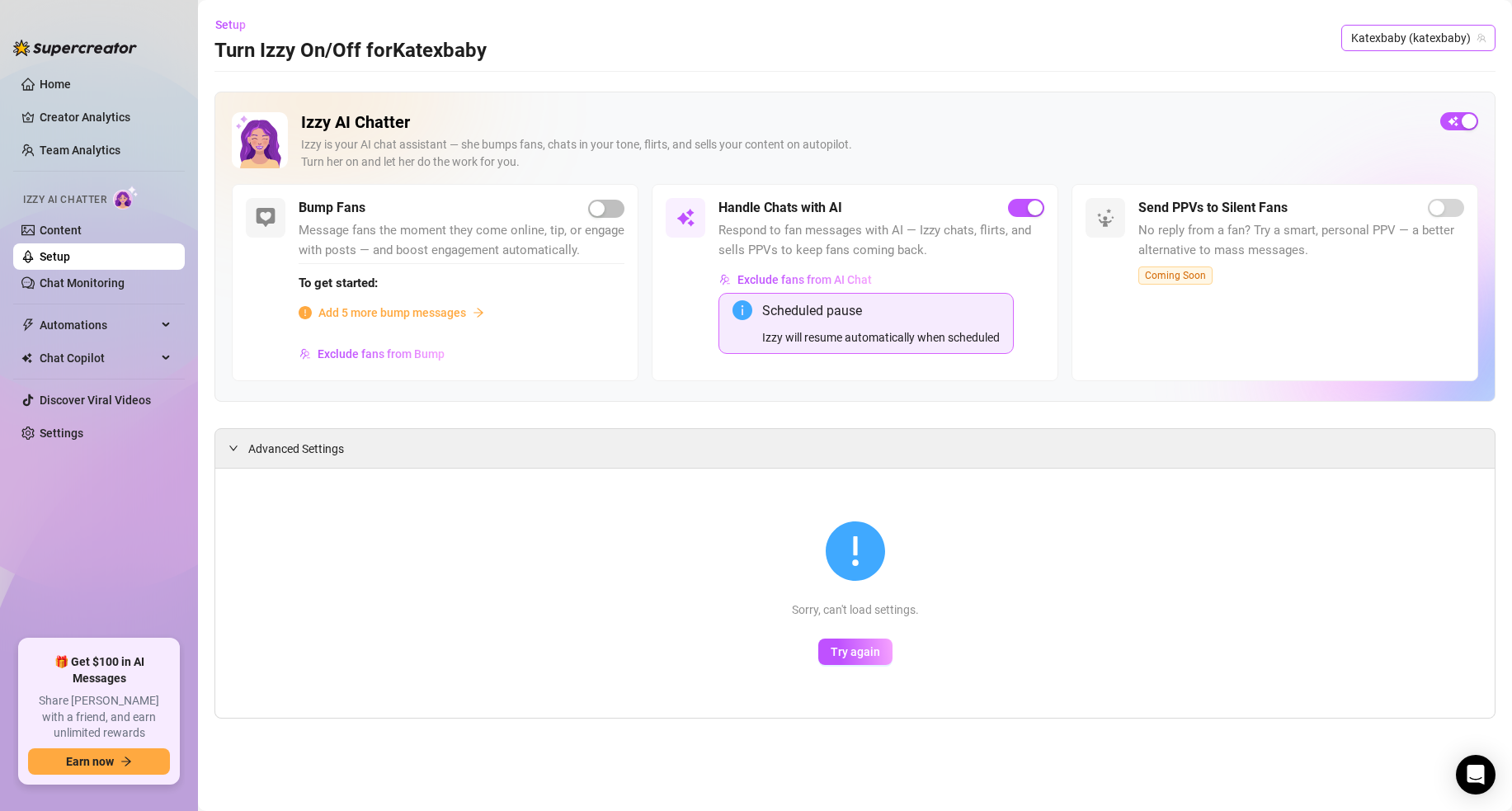
click at [1400, 39] on span "Katexbaby (katexbaby)" at bounding box center [1418, 38] width 134 height 25
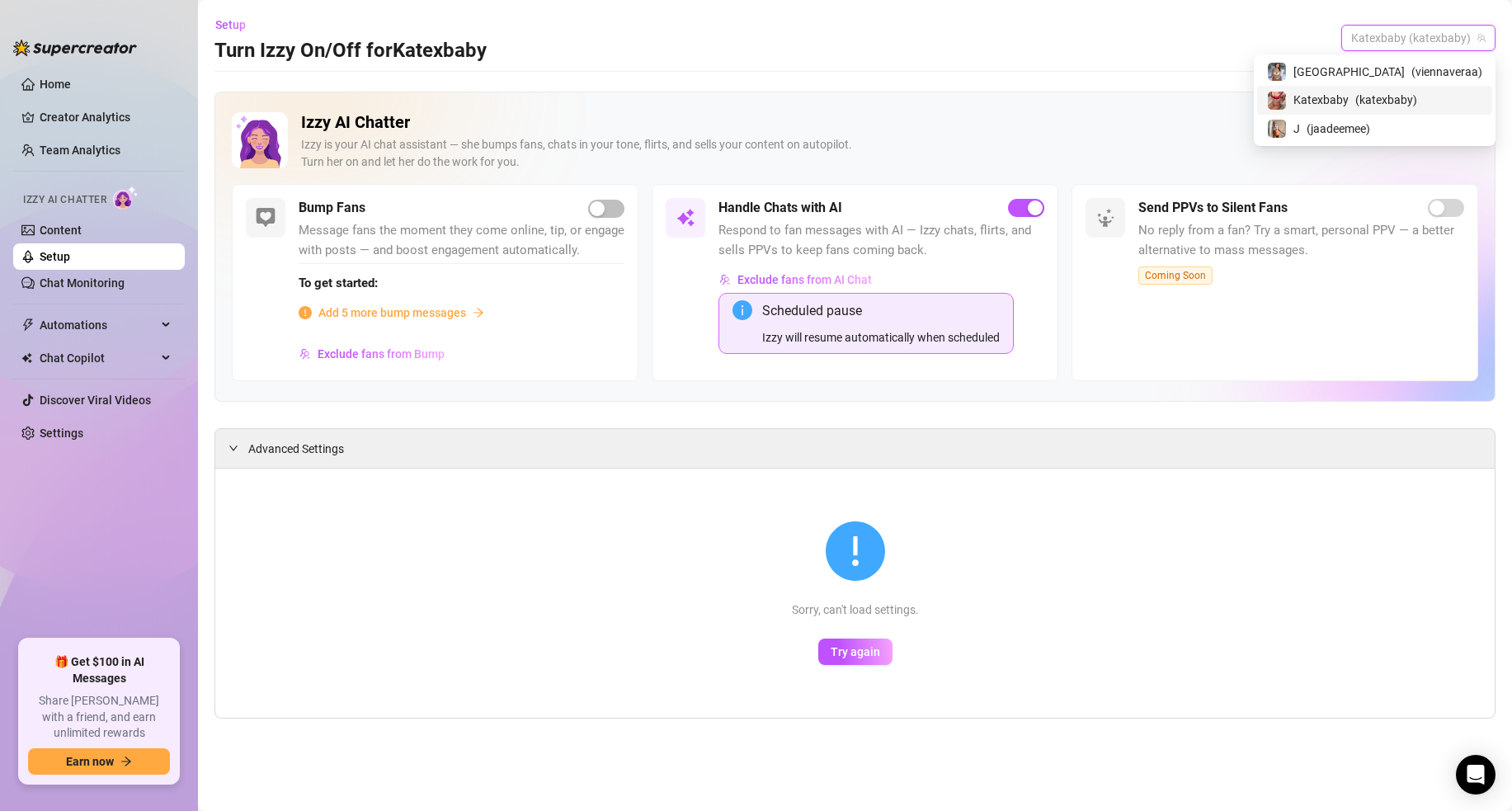
click at [1349, 92] on span "Katexbaby" at bounding box center [1320, 100] width 55 height 18
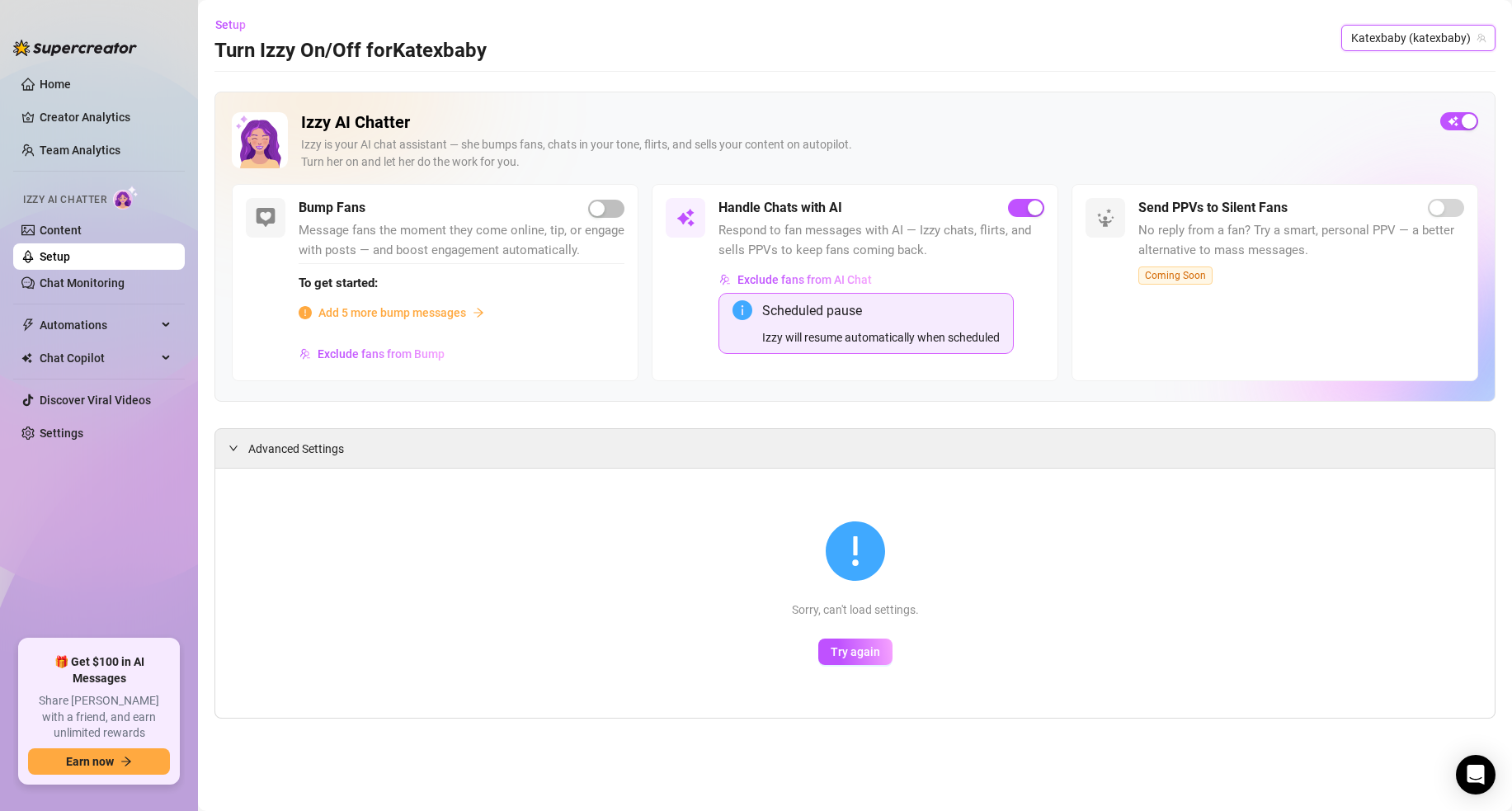
click at [1377, 31] on span "Katexbaby (katexbaby)" at bounding box center [1418, 38] width 134 height 25
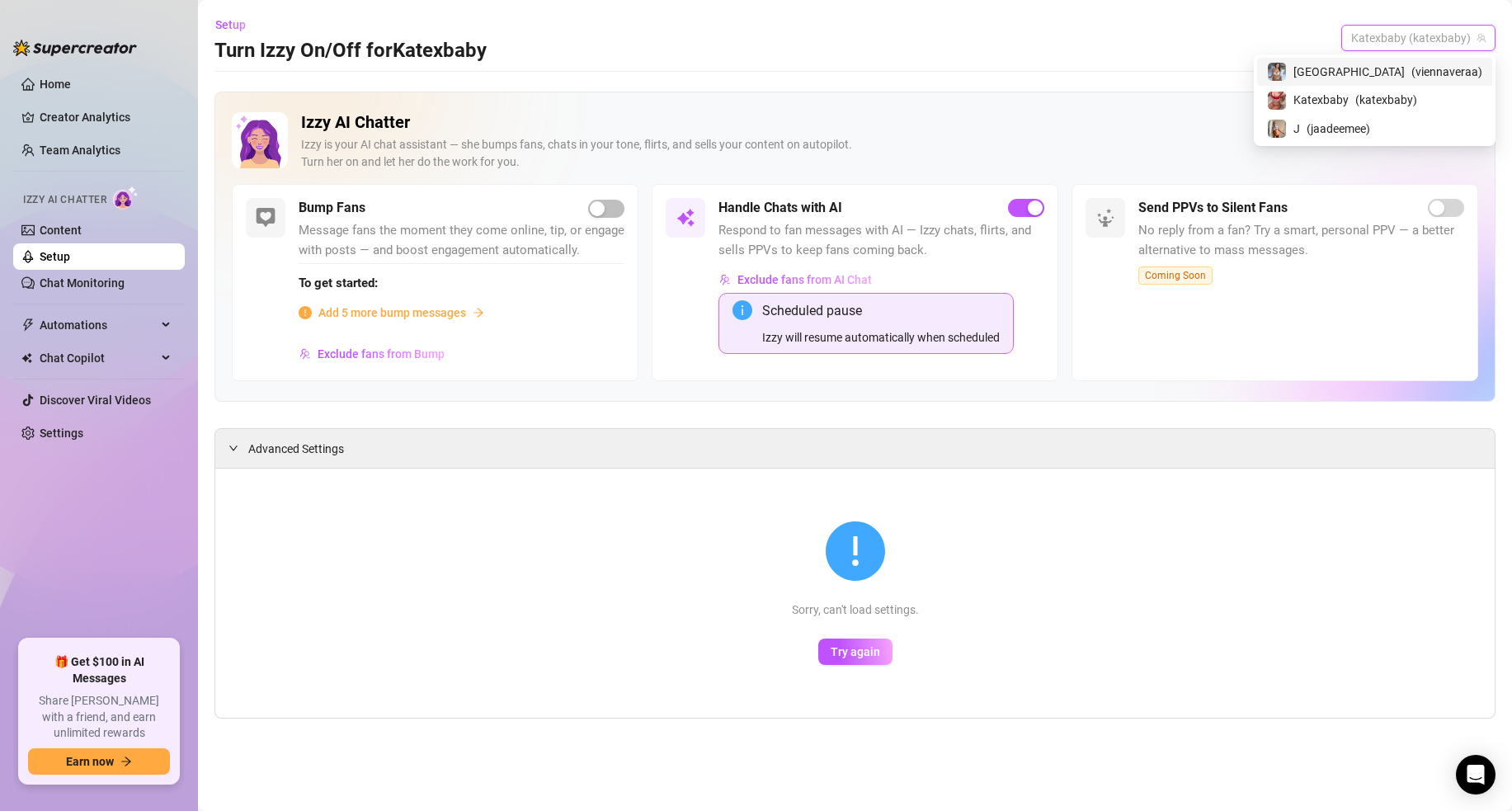
click at [1384, 73] on span "[GEOGRAPHIC_DATA]" at bounding box center [1349, 72] width 111 height 18
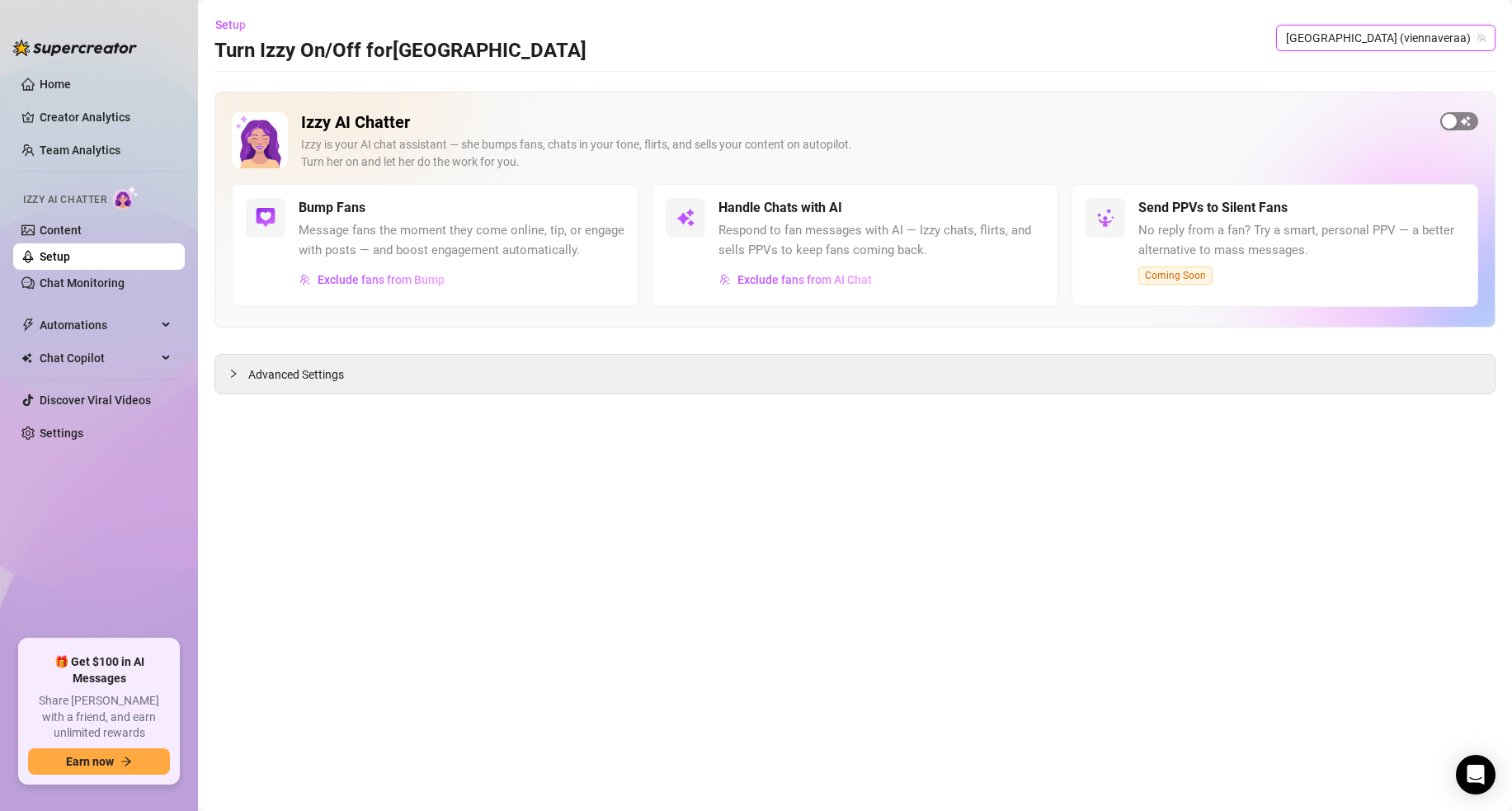
click at [1448, 125] on div "button" at bounding box center [1449, 121] width 15 height 15
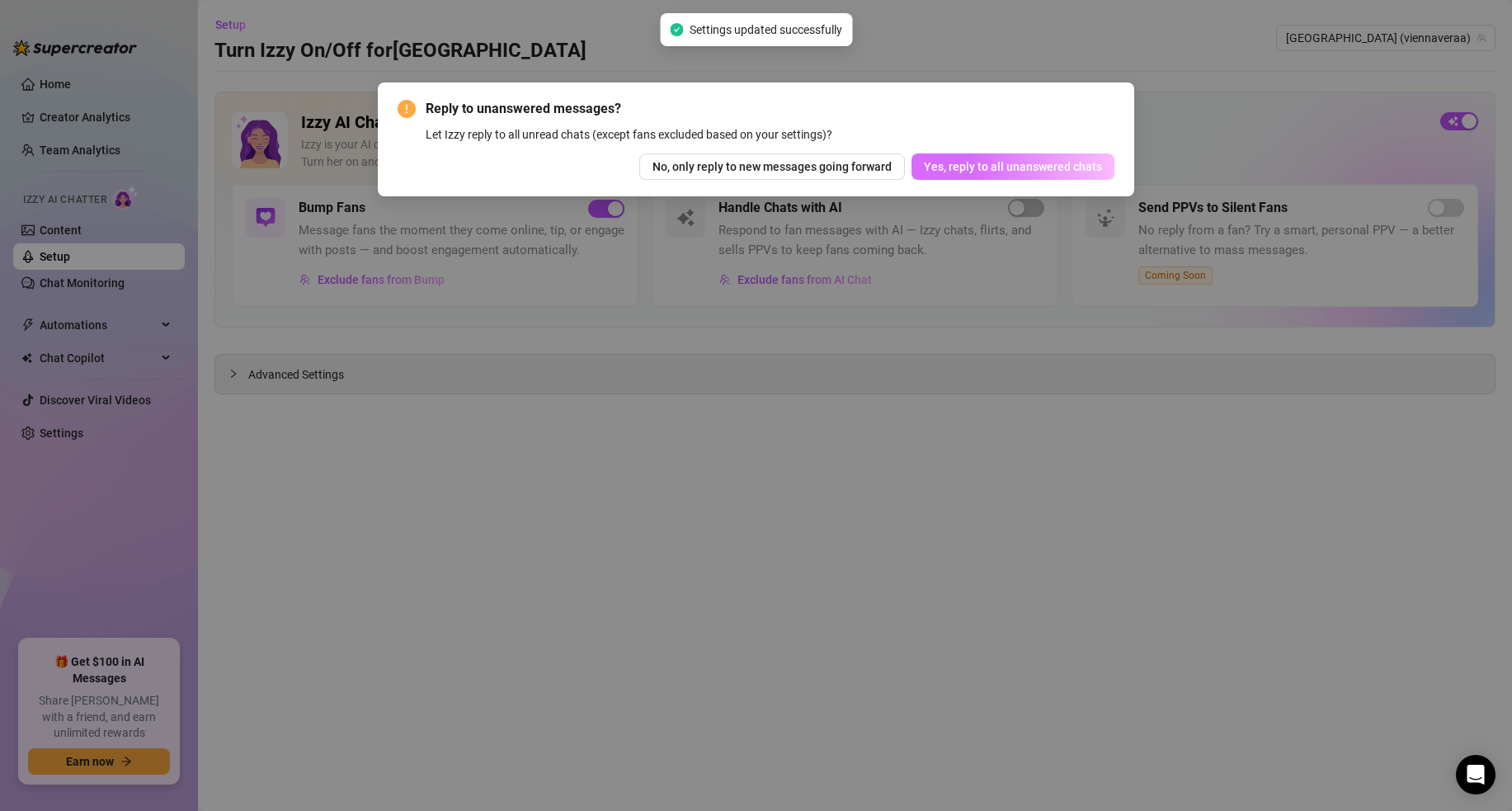
click at [982, 177] on button "Yes, reply to all unanswered chats" at bounding box center [1014, 166] width 203 height 26
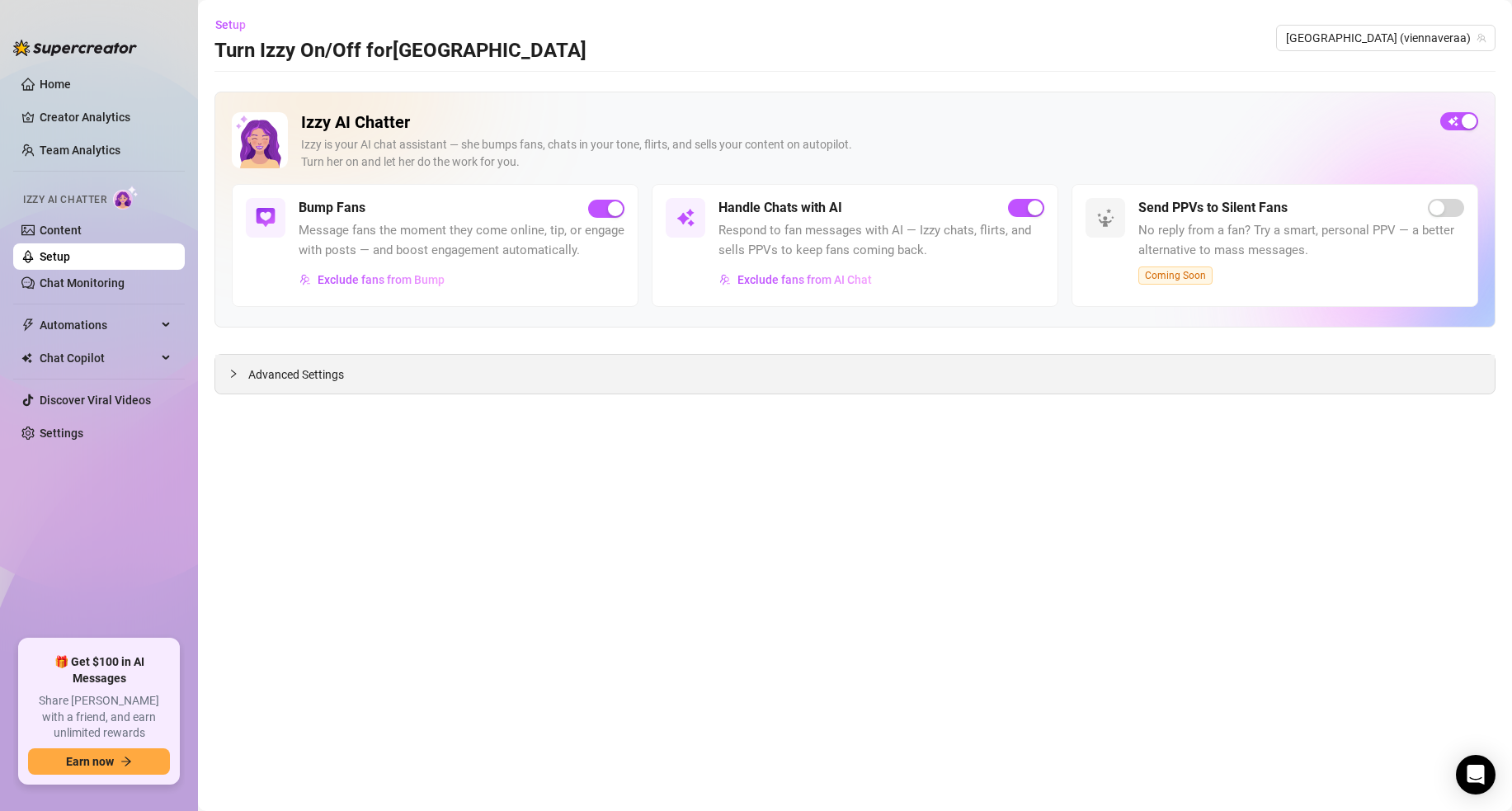
click at [300, 381] on span "Advanced Settings" at bounding box center [296, 375] width 96 height 18
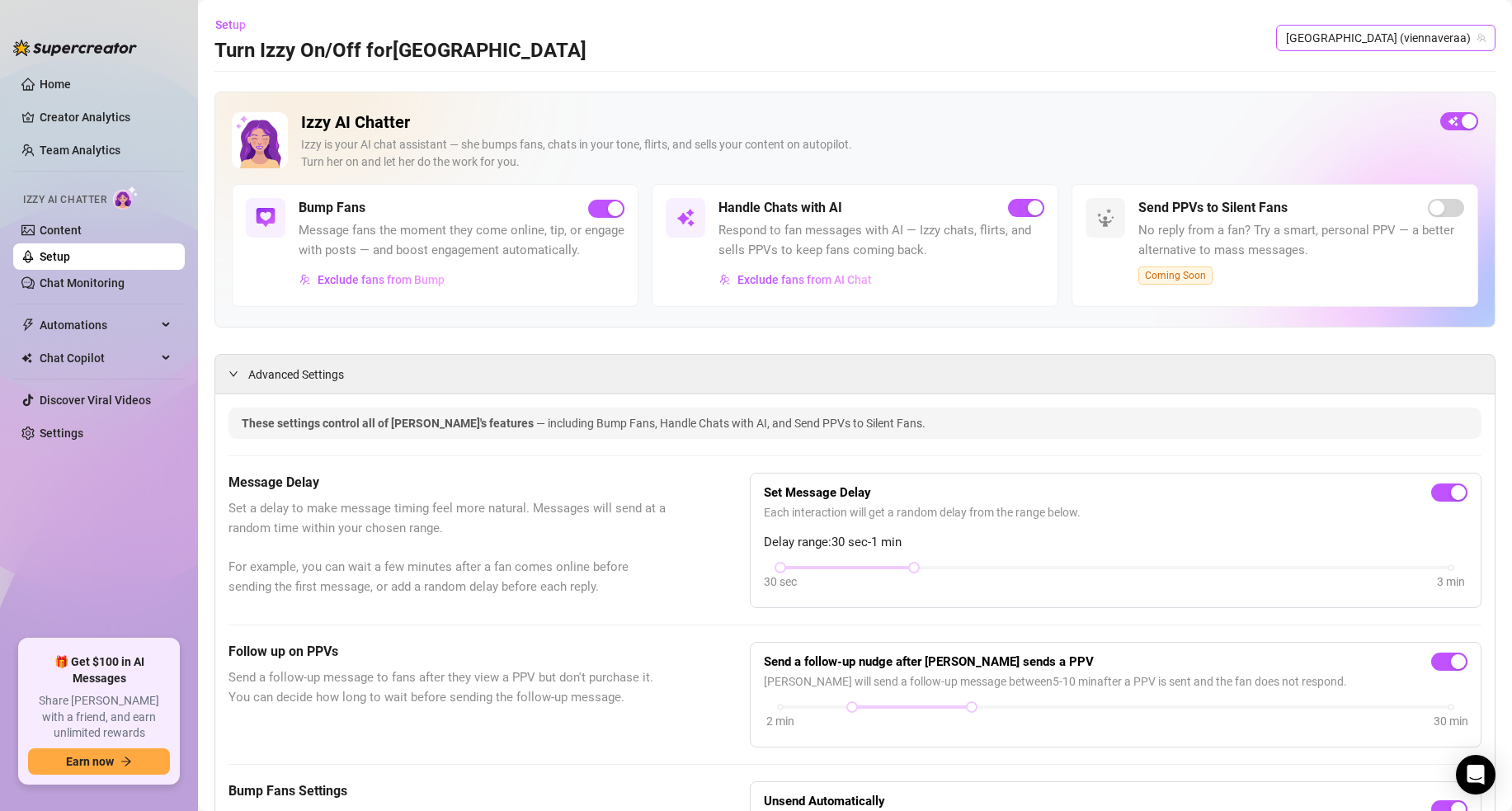
click at [1404, 43] on span "[GEOGRAPHIC_DATA] (viennaveraa)" at bounding box center [1386, 38] width 199 height 25
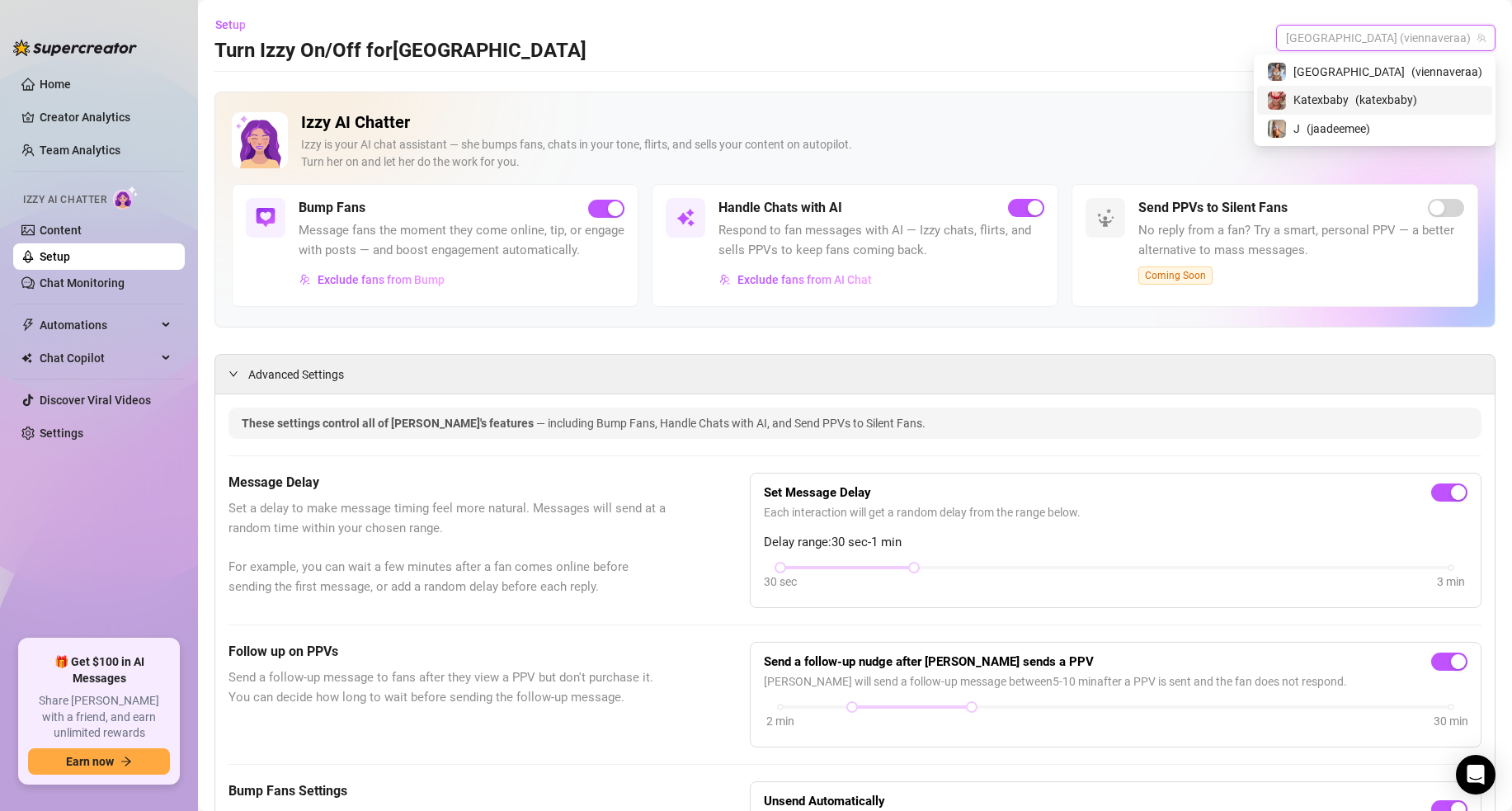
click at [1417, 95] on div "Katexbaby ( katexbaby )" at bounding box center [1375, 100] width 216 height 19
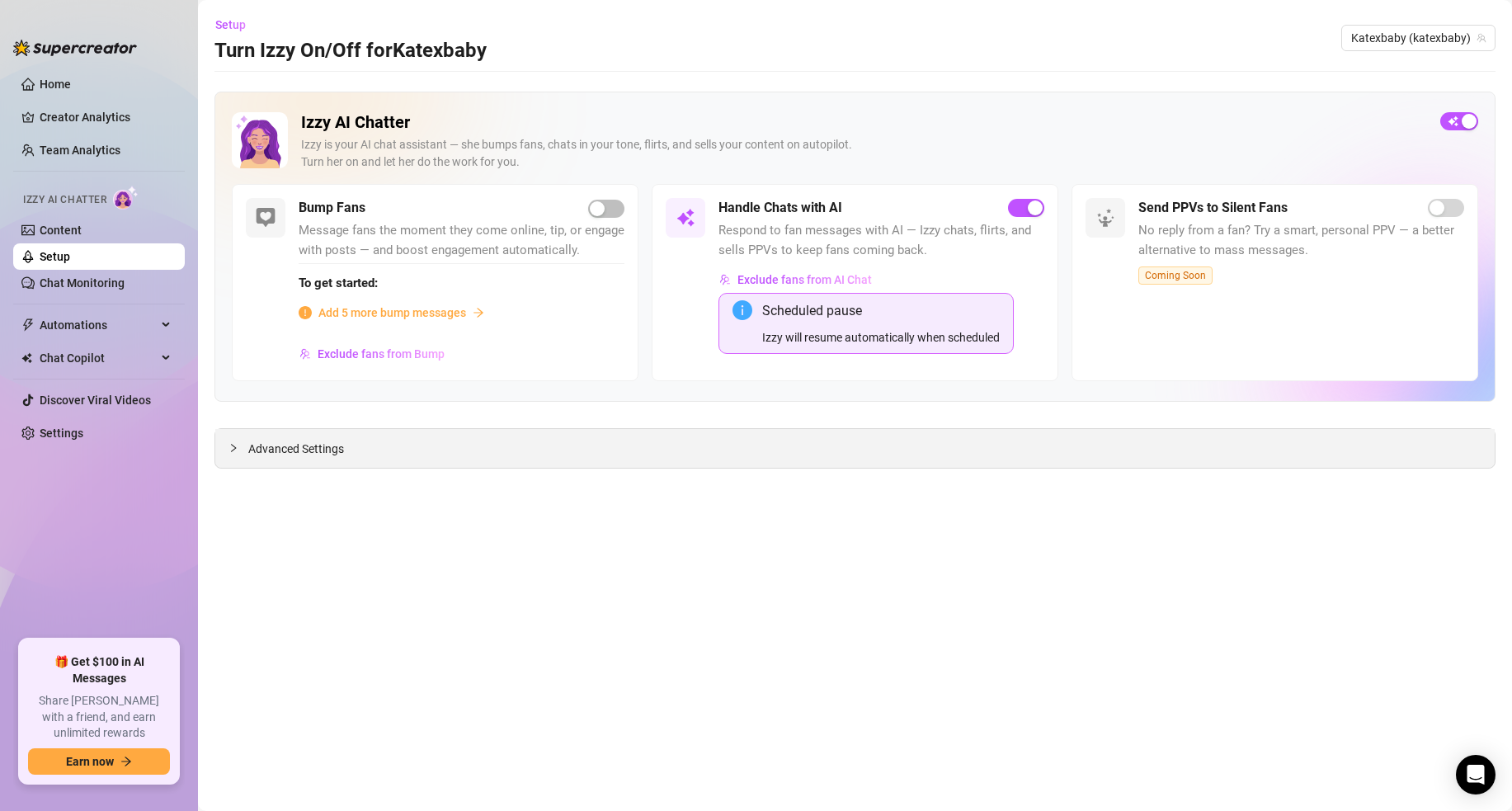
click at [307, 453] on span "Advanced Settings" at bounding box center [296, 449] width 96 height 18
click at [862, 660] on button "Try again" at bounding box center [855, 651] width 74 height 26
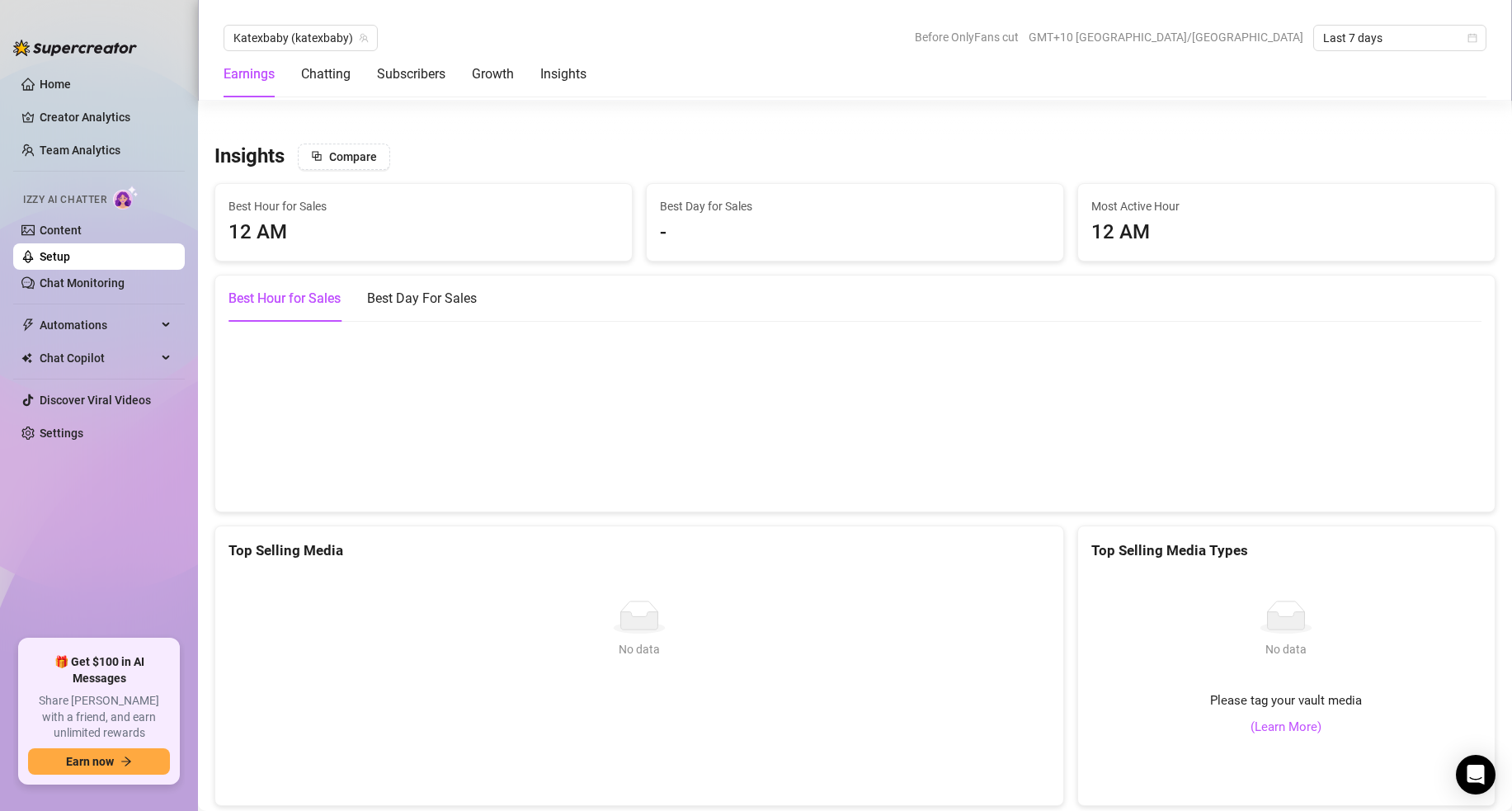
scroll to position [2192, 0]
click at [514, 74] on div "Growth" at bounding box center [493, 75] width 43 height 19
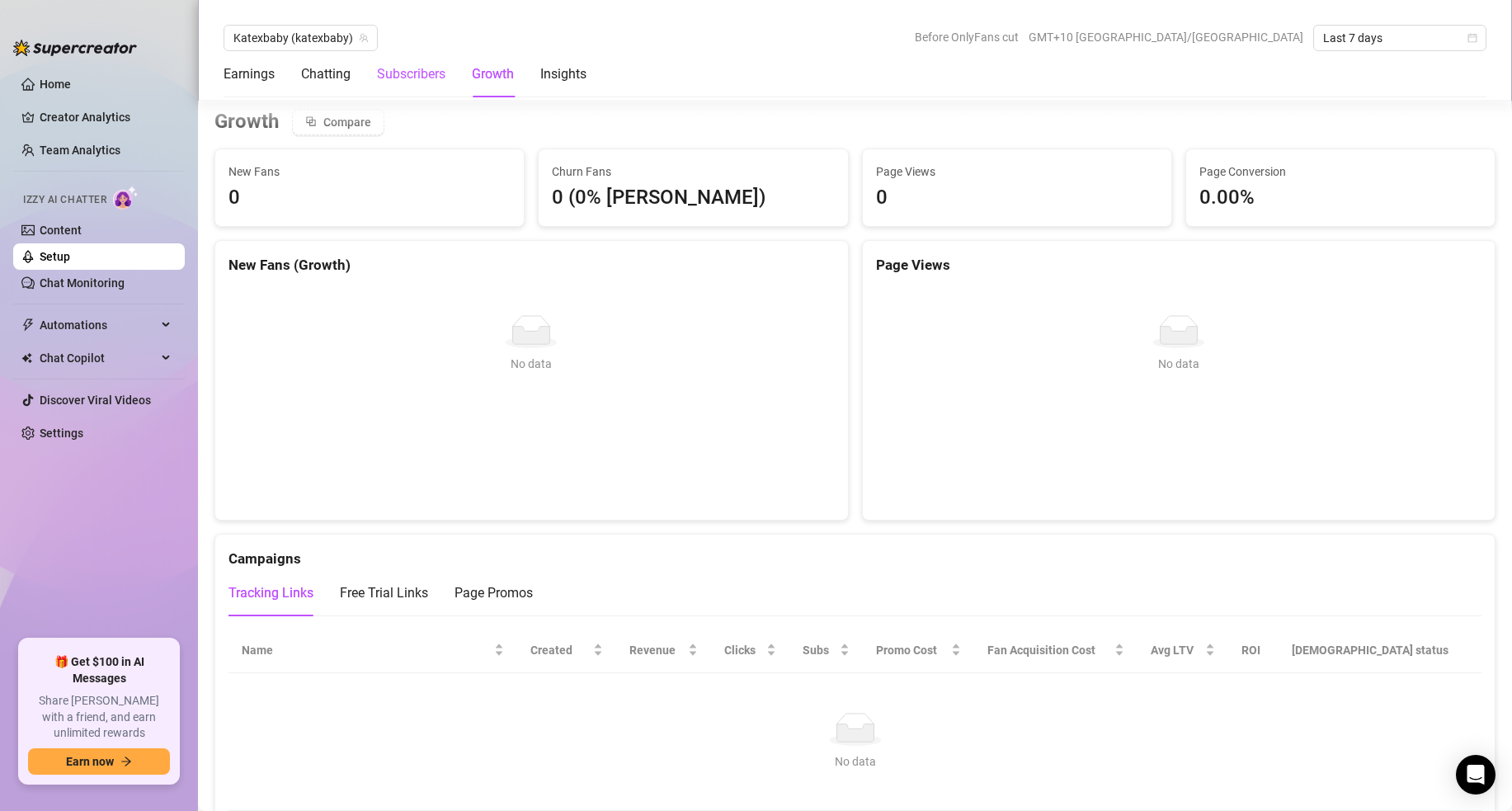
click at [441, 75] on div "Subscribers" at bounding box center [411, 75] width 69 height 19
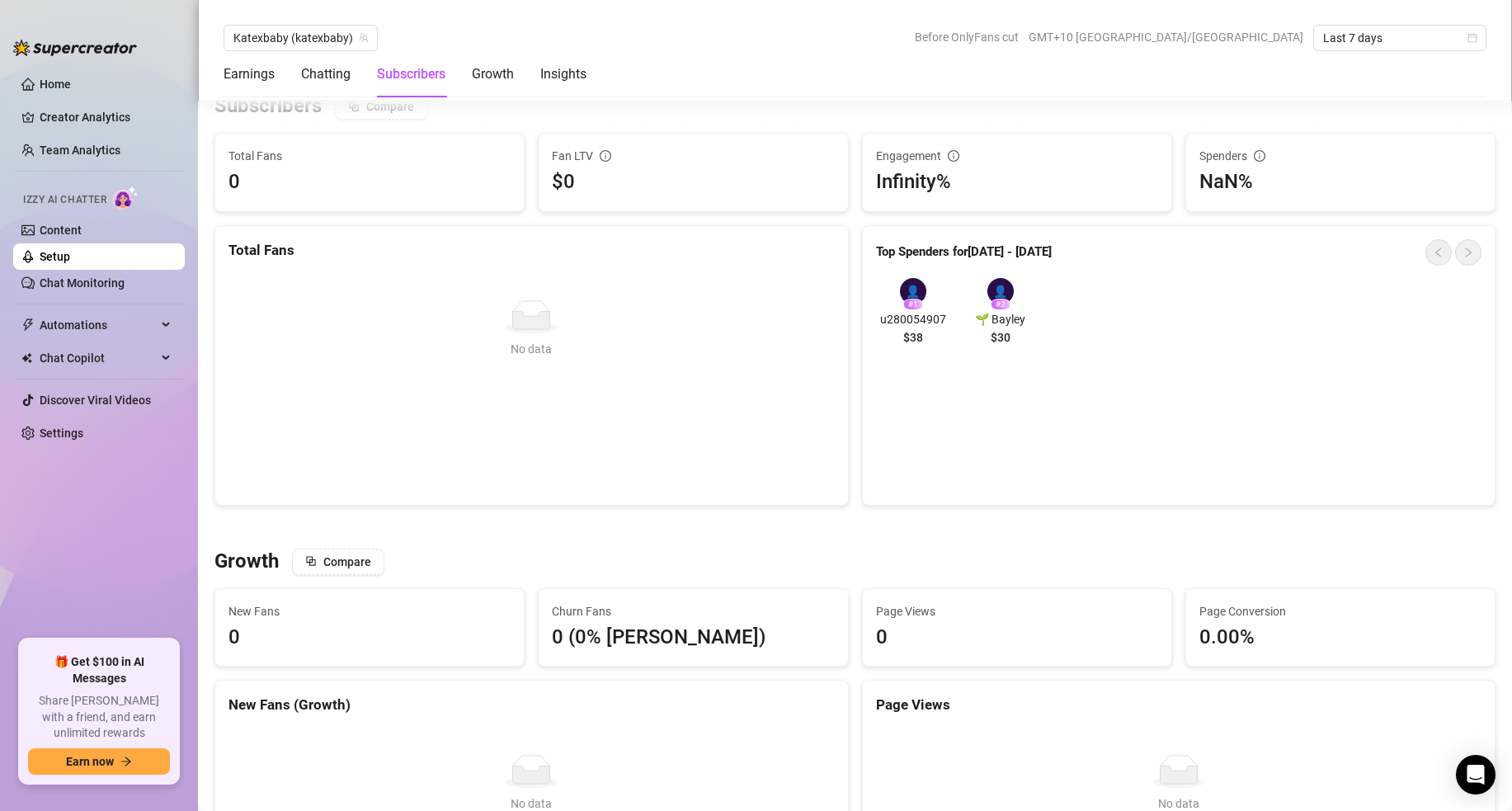
scroll to position [968, 0]
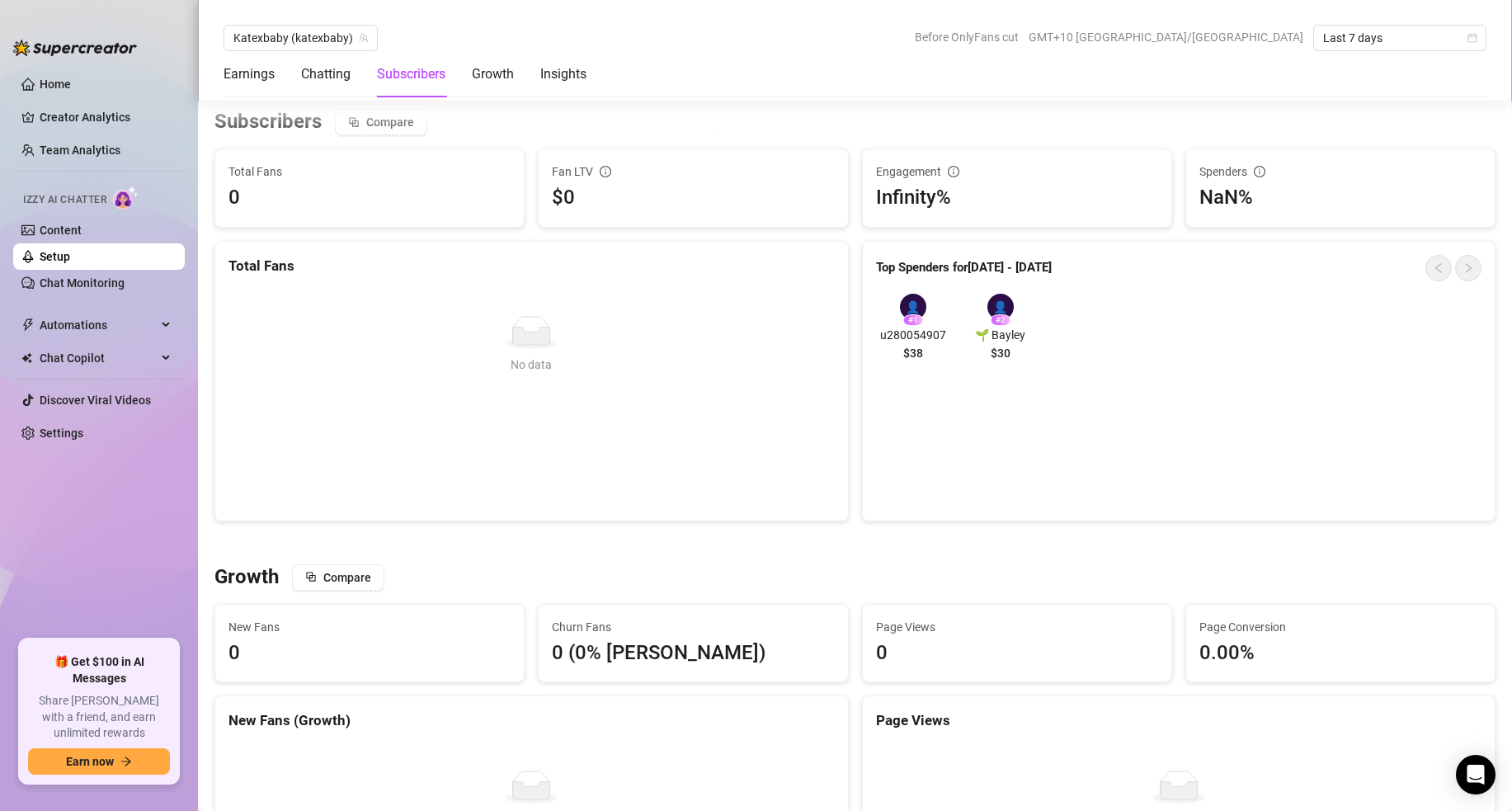
click at [365, 75] on div "Earnings Chatting Subscribers Growth Insights" at bounding box center [404, 75] width 363 height 46
click at [71, 262] on link "Setup" at bounding box center [55, 256] width 31 height 14
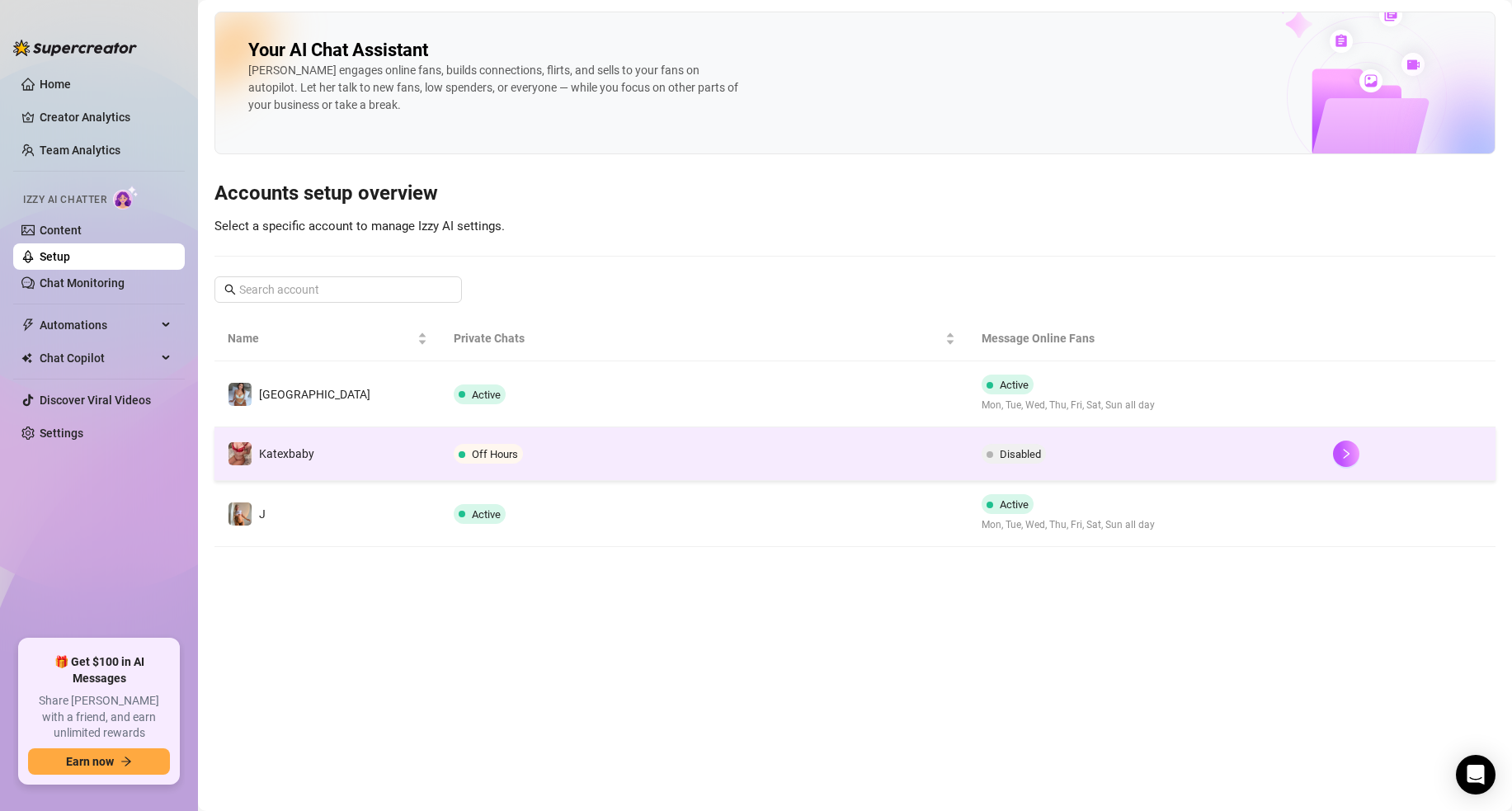
click at [525, 466] on td "Off Hours" at bounding box center [703, 454] width 527 height 53
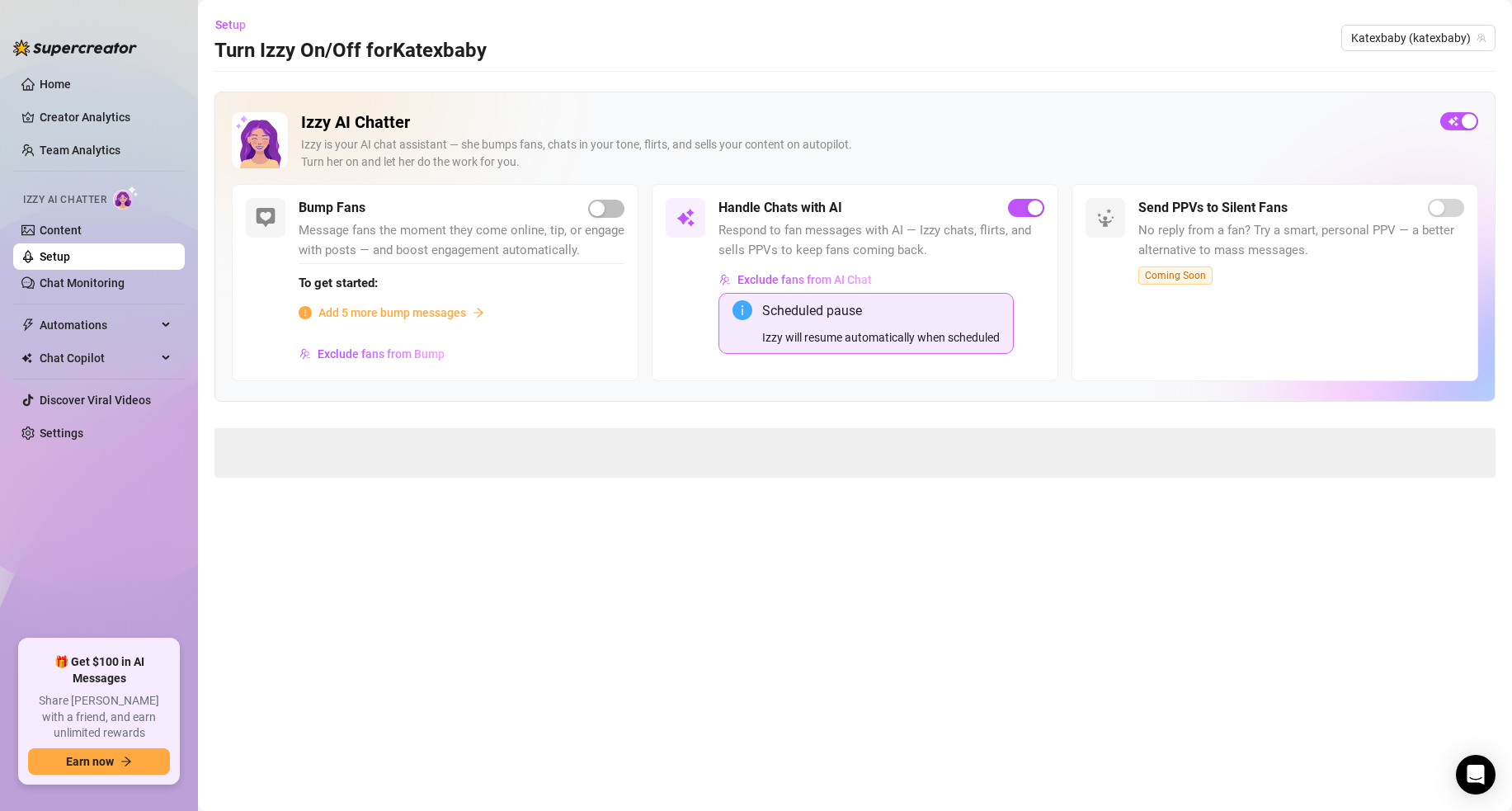
click at [517, 446] on span at bounding box center [855, 453] width 1282 height 49
click at [515, 446] on span at bounding box center [855, 453] width 1282 height 49
click at [514, 449] on span at bounding box center [855, 453] width 1282 height 49
drag, startPoint x: 514, startPoint y: 448, endPoint x: 506, endPoint y: 445, distance: 8.5
click at [514, 448] on span at bounding box center [855, 453] width 1282 height 49
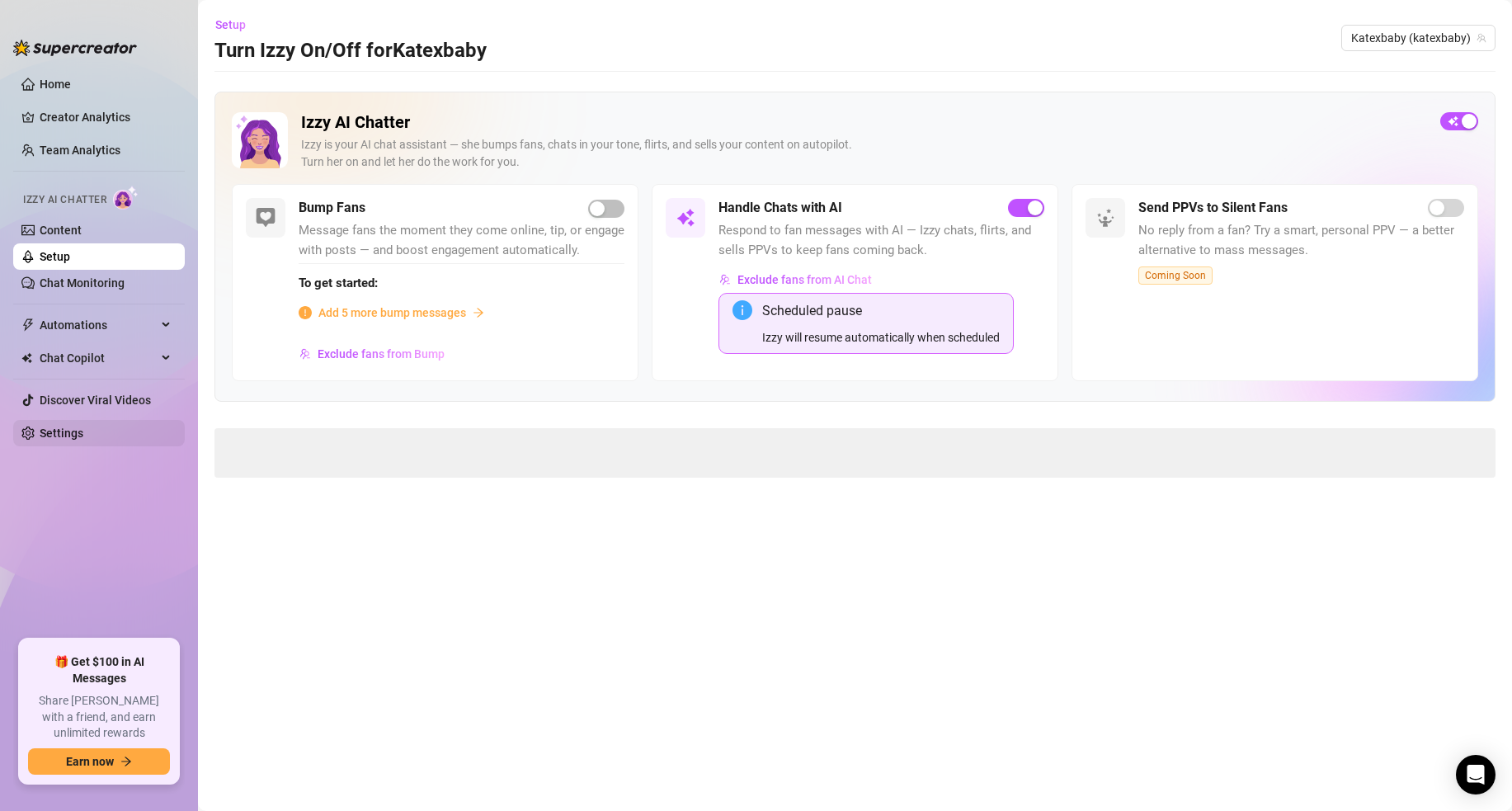
click at [83, 427] on link "Settings" at bounding box center [61, 434] width 44 height 14
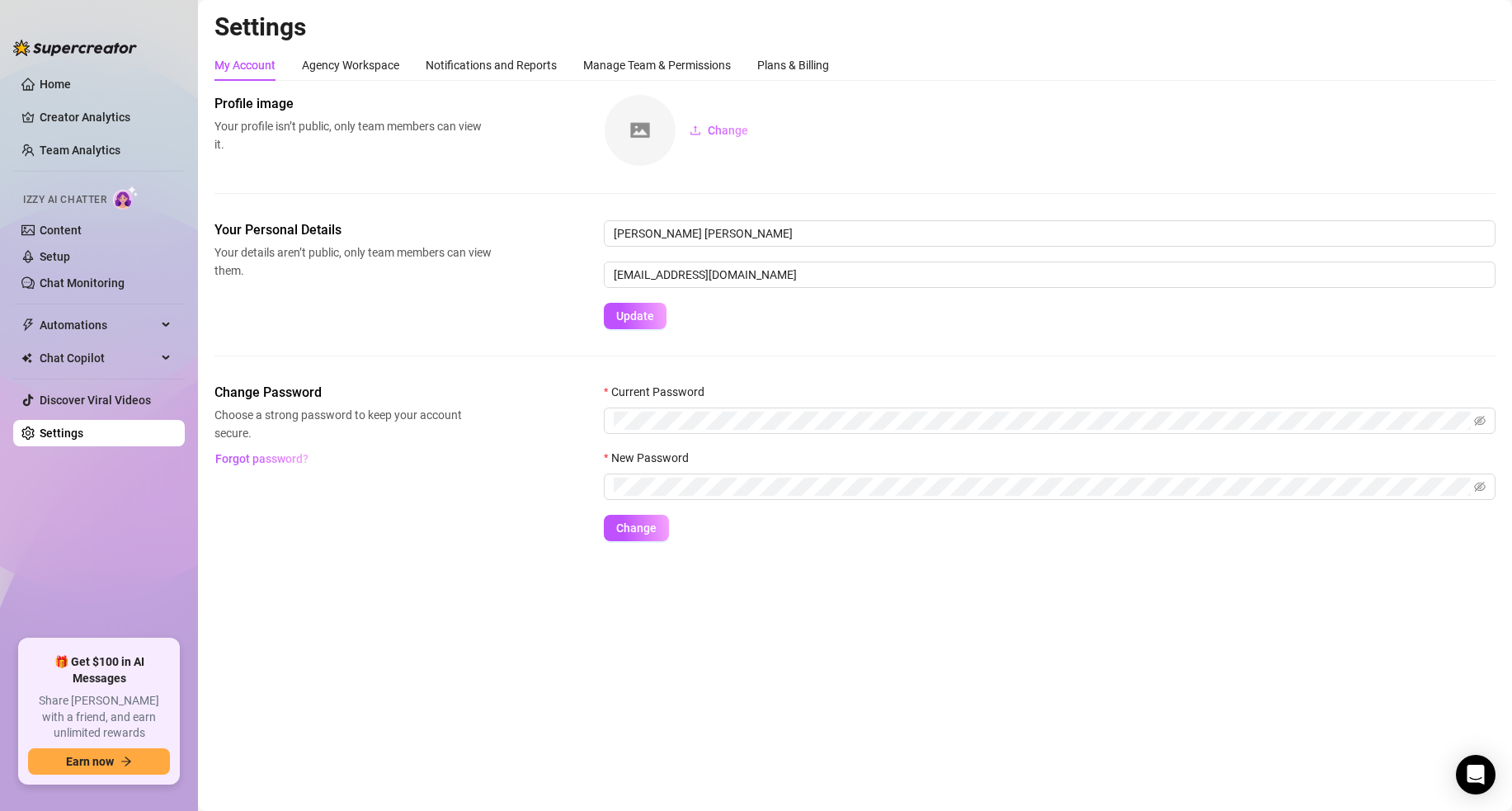
click at [284, 352] on div "Your Personal Details Your details aren’t public, only team members can view th…" at bounding box center [855, 302] width 1282 height 163
click at [600, 57] on div "Manage Team & Permissions" at bounding box center [657, 65] width 148 height 18
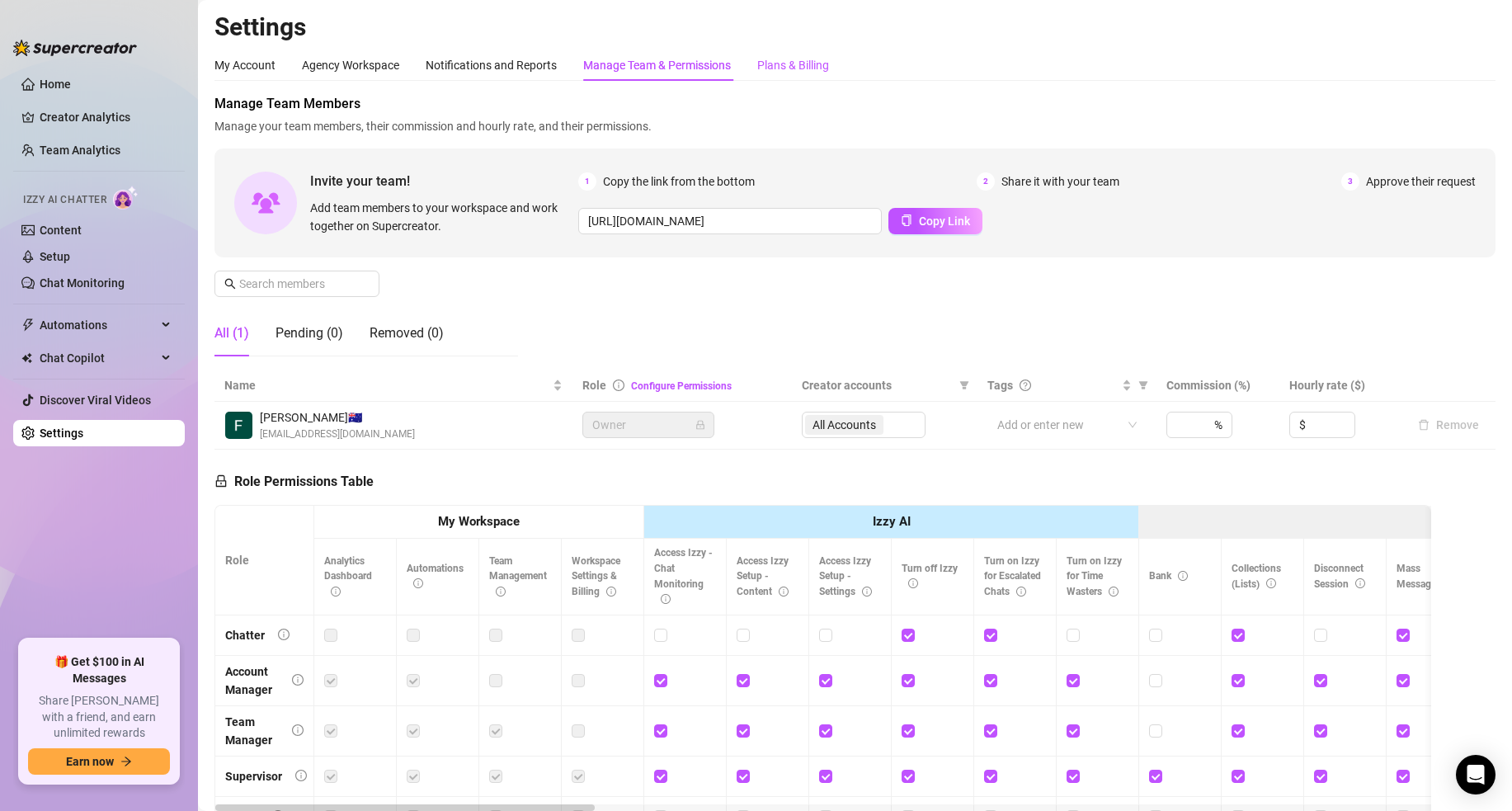
click at [784, 68] on div "Plans & Billing" at bounding box center [793, 65] width 72 height 18
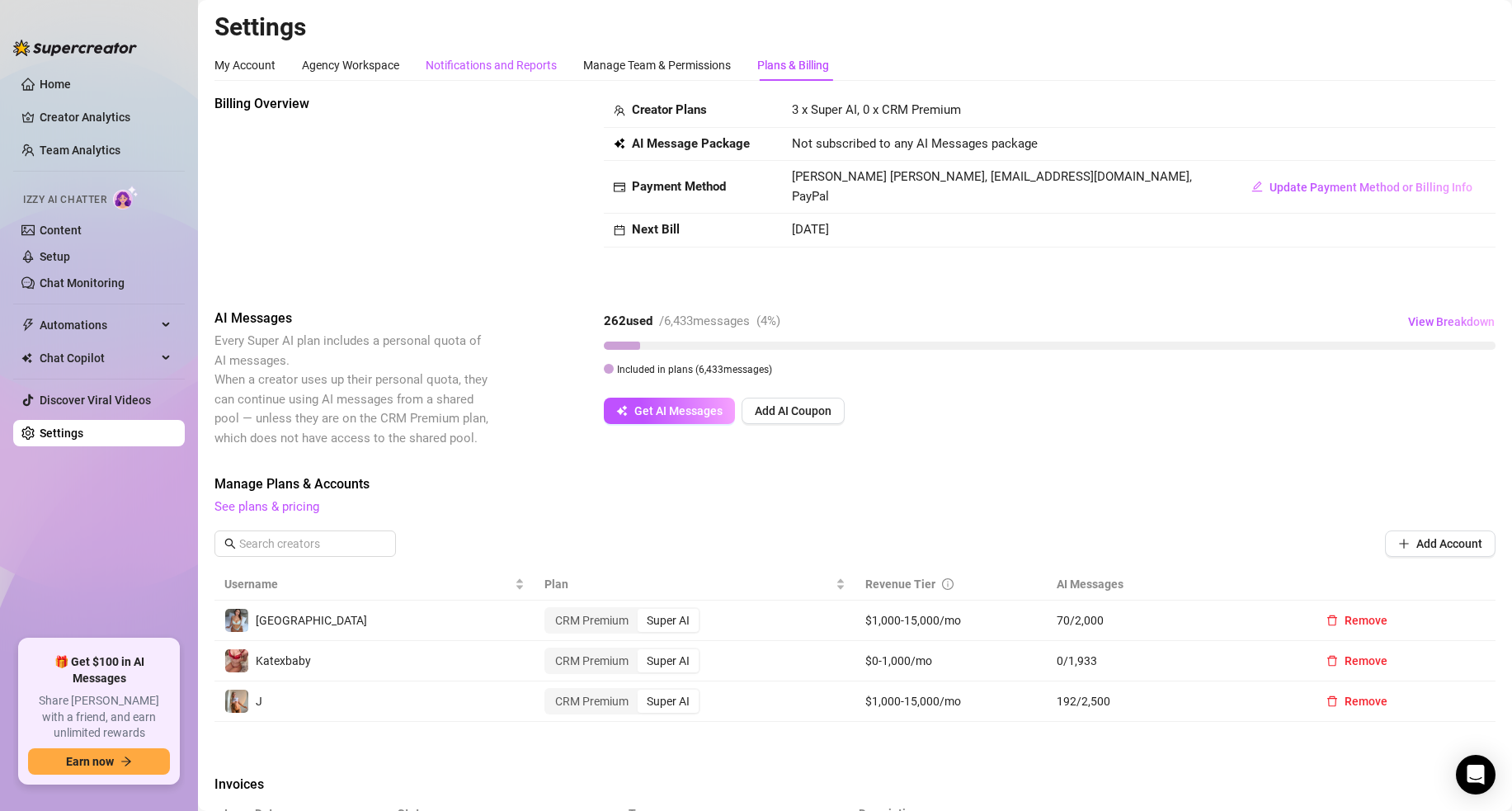
click at [438, 70] on div "Notifications and Reports" at bounding box center [491, 65] width 132 height 18
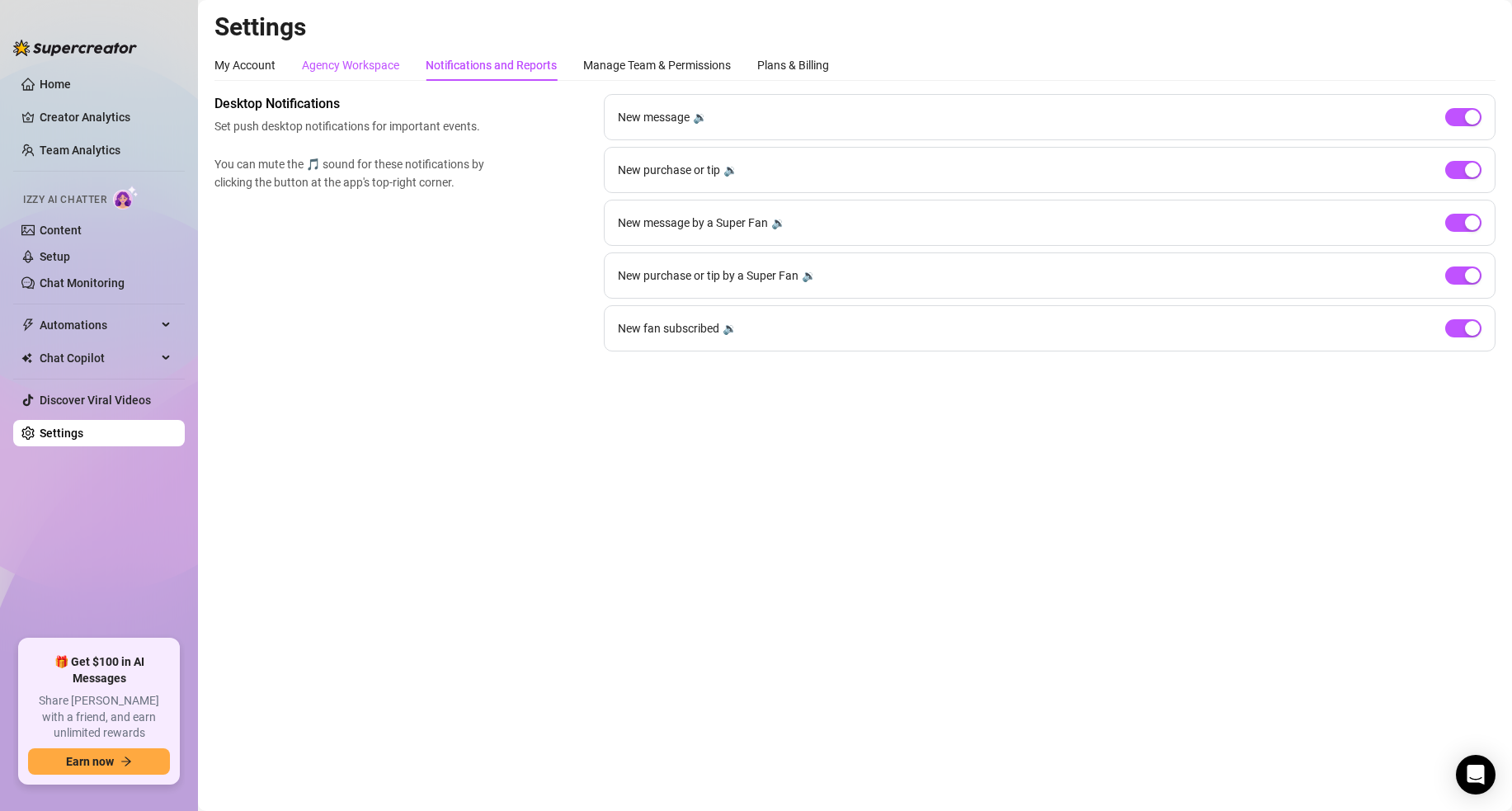
click at [338, 62] on div "Agency Workspace" at bounding box center [350, 65] width 98 height 18
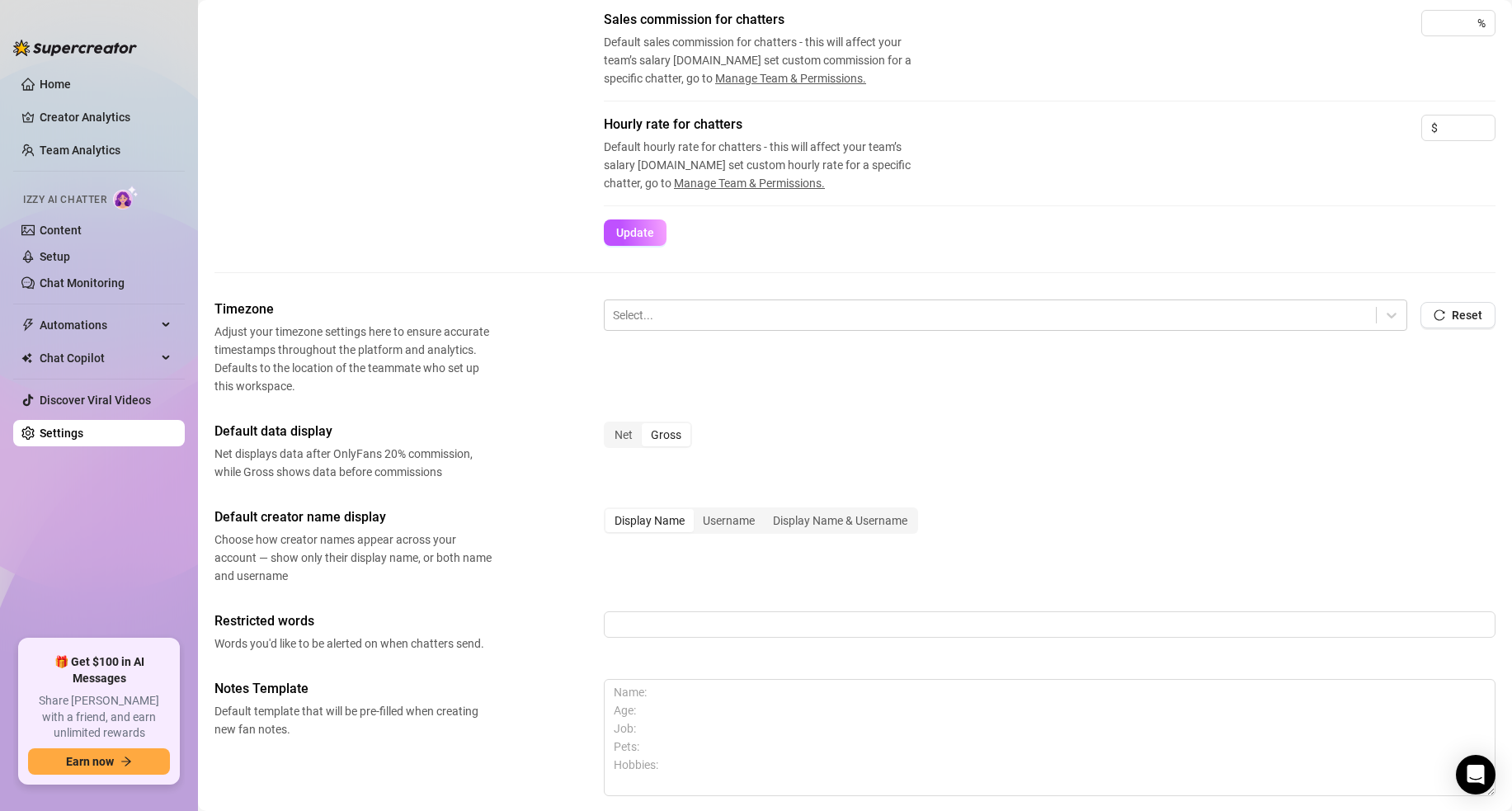
scroll to position [517, 0]
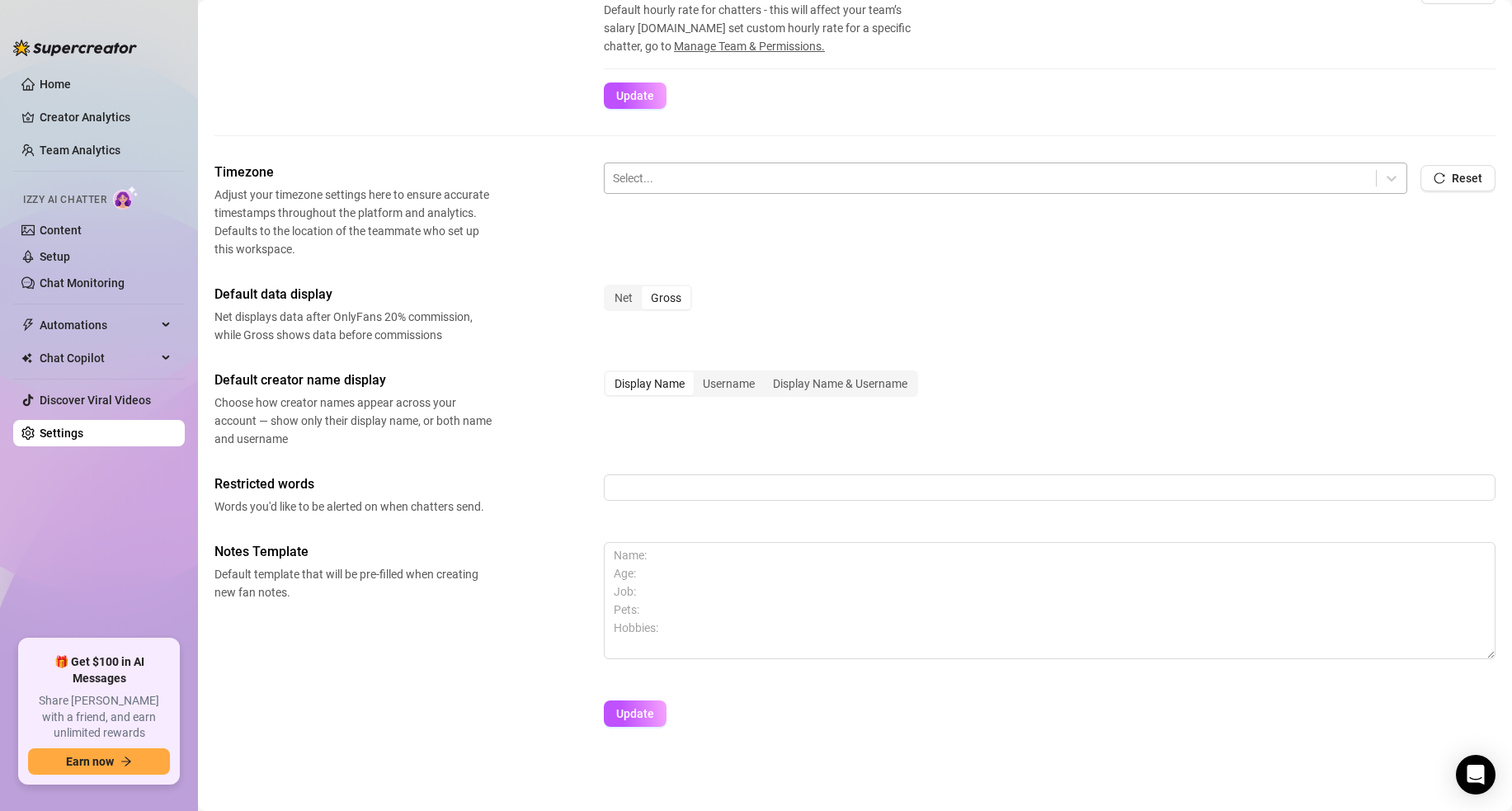
click at [691, 188] on div at bounding box center [991, 178] width 755 height 21
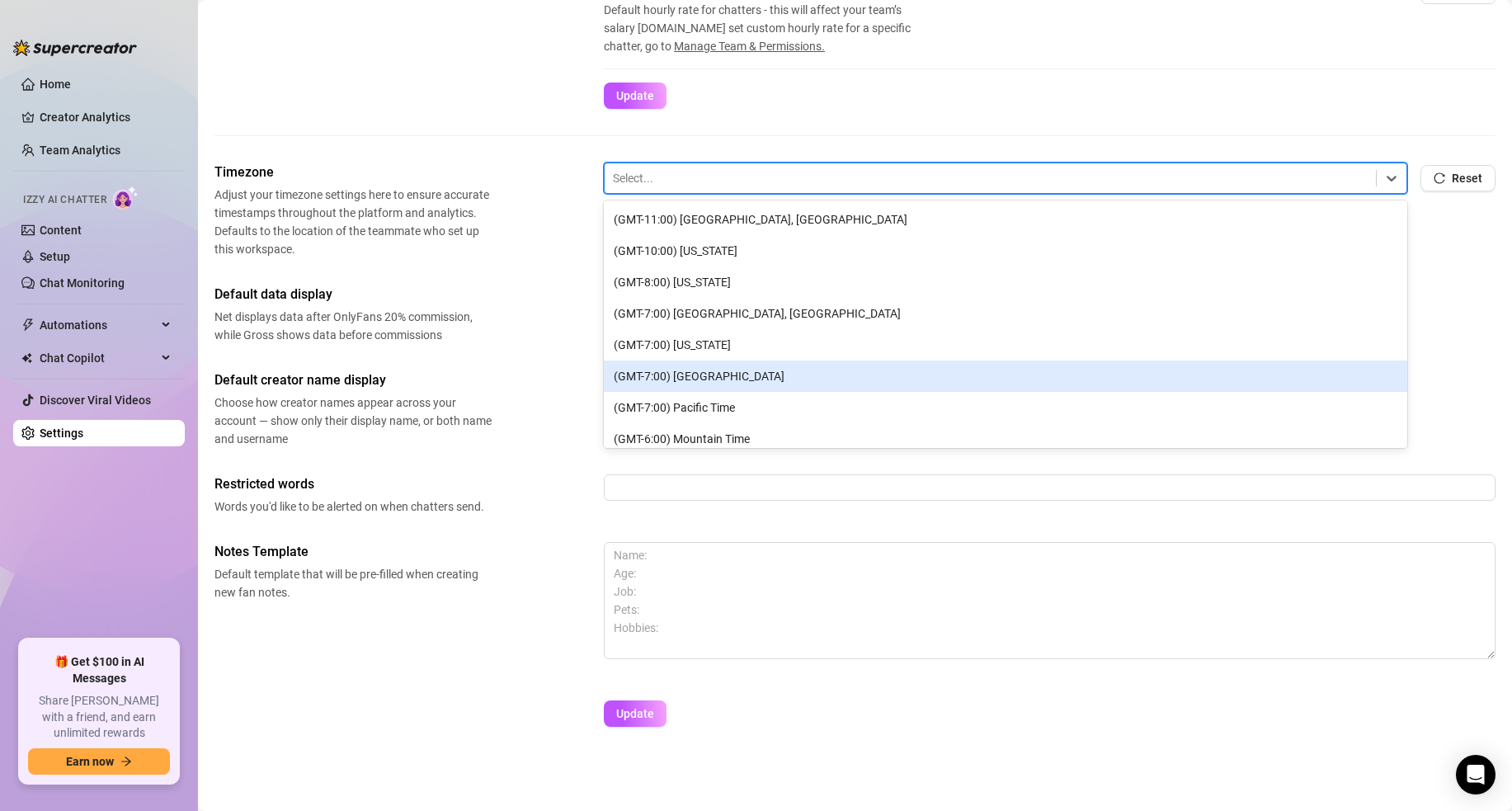
click at [466, 446] on span "Choose how creator names appear across your account — show only their display n…" at bounding box center [353, 421] width 278 height 54
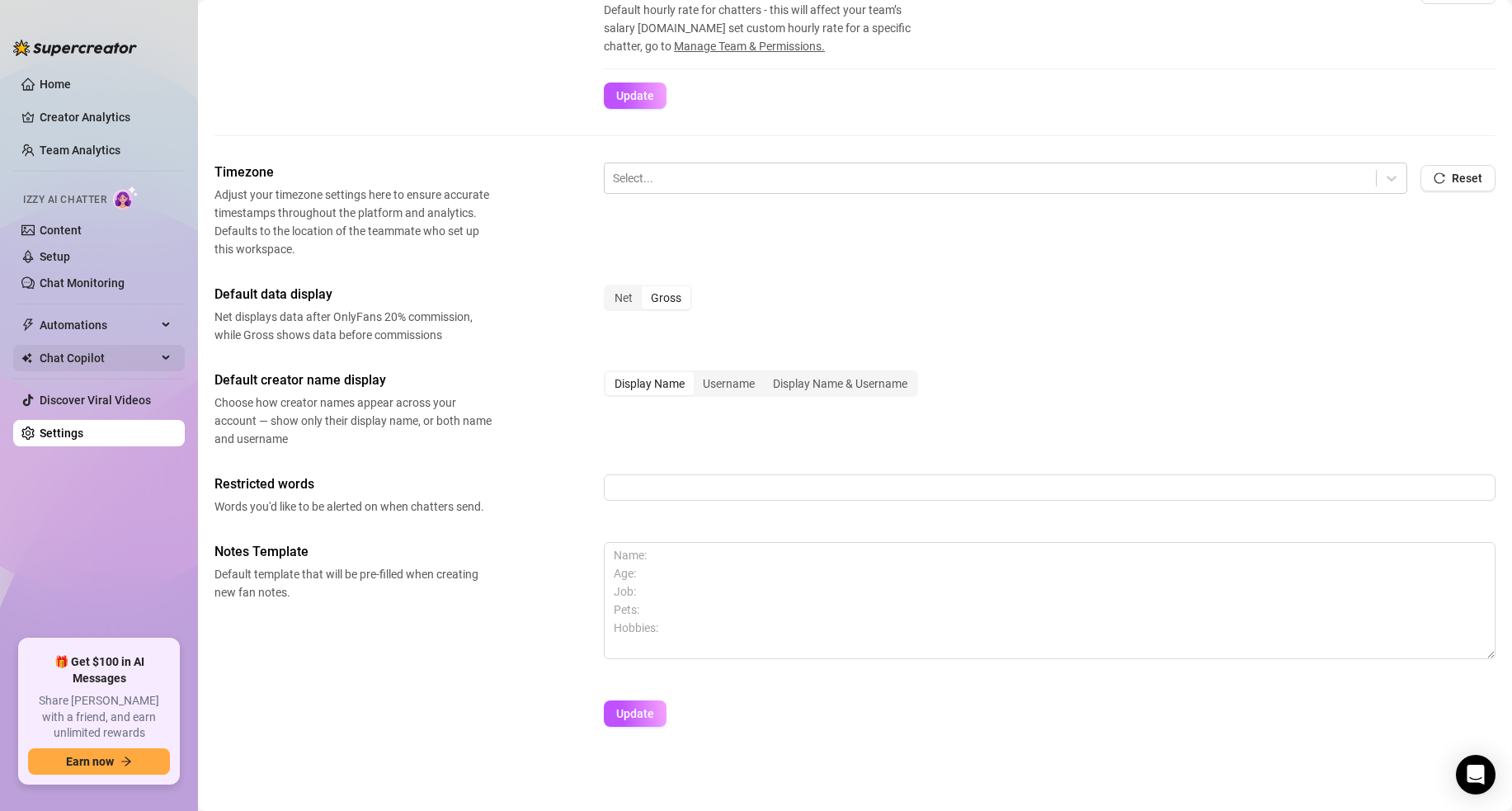
click at [87, 347] on span "Chat Copilot" at bounding box center [98, 358] width 117 height 26
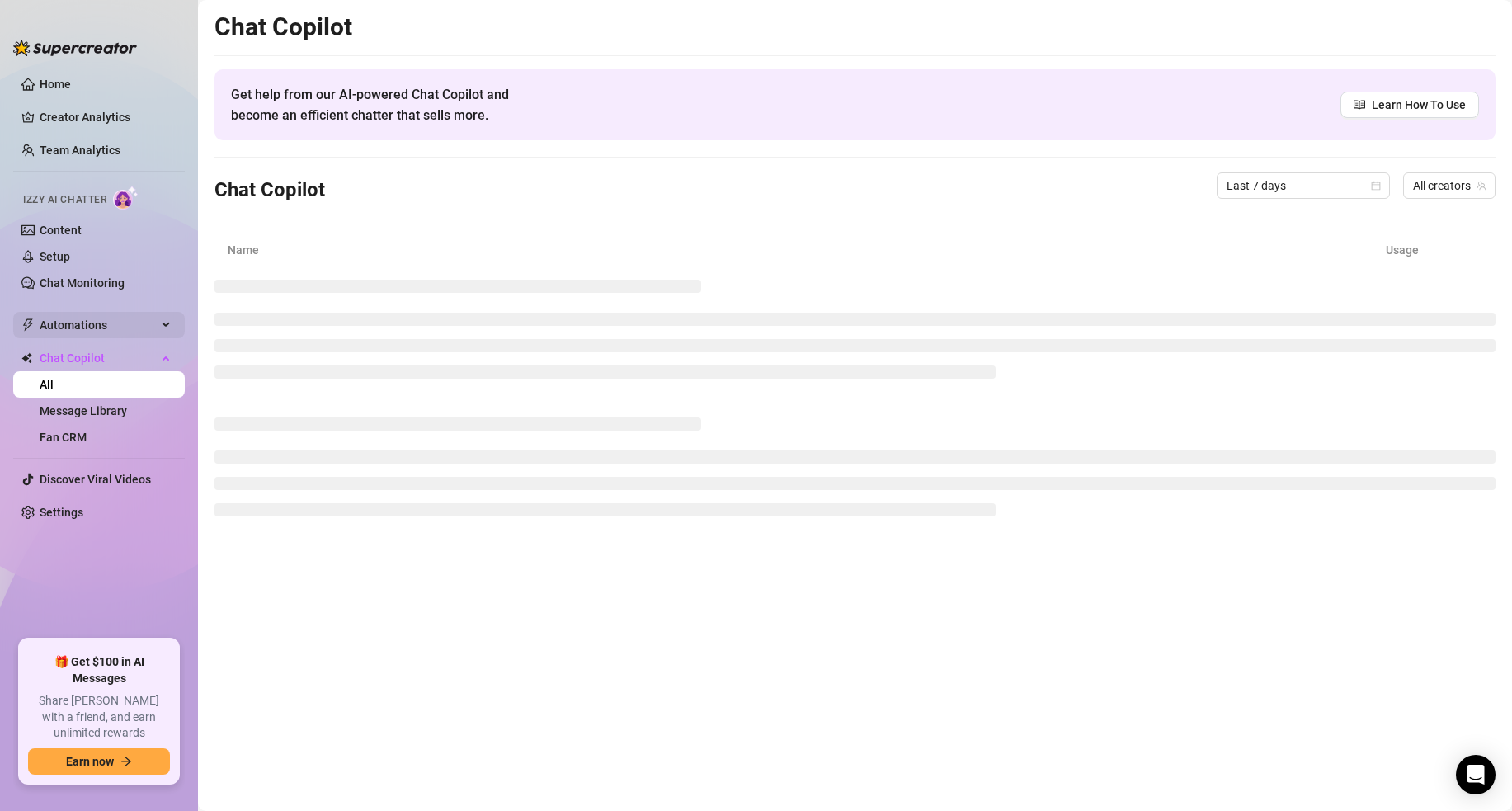
click at [86, 320] on span "Automations" at bounding box center [98, 324] width 117 height 26
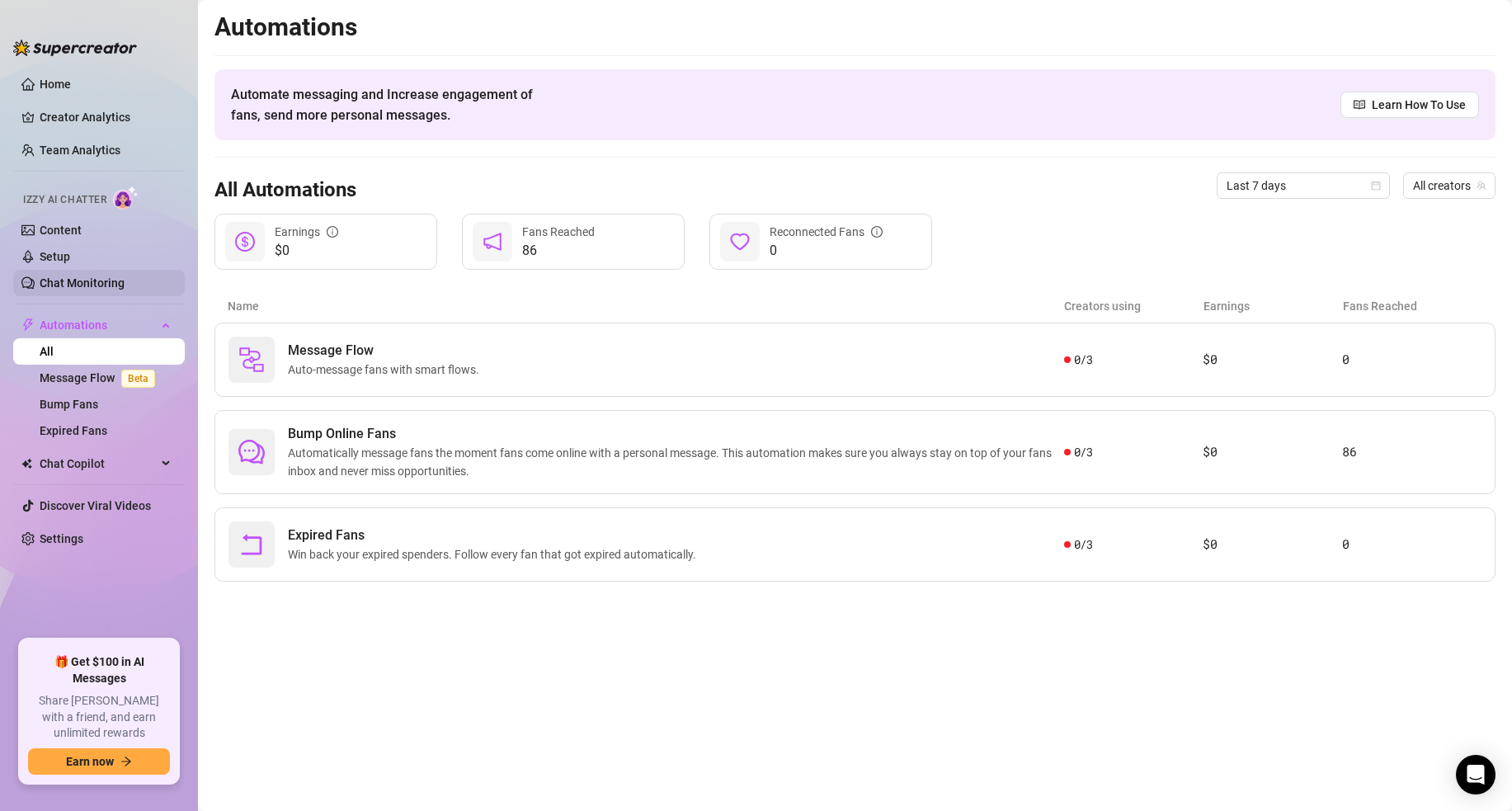
click at [75, 277] on link "Chat Monitoring" at bounding box center [82, 284] width 85 height 14
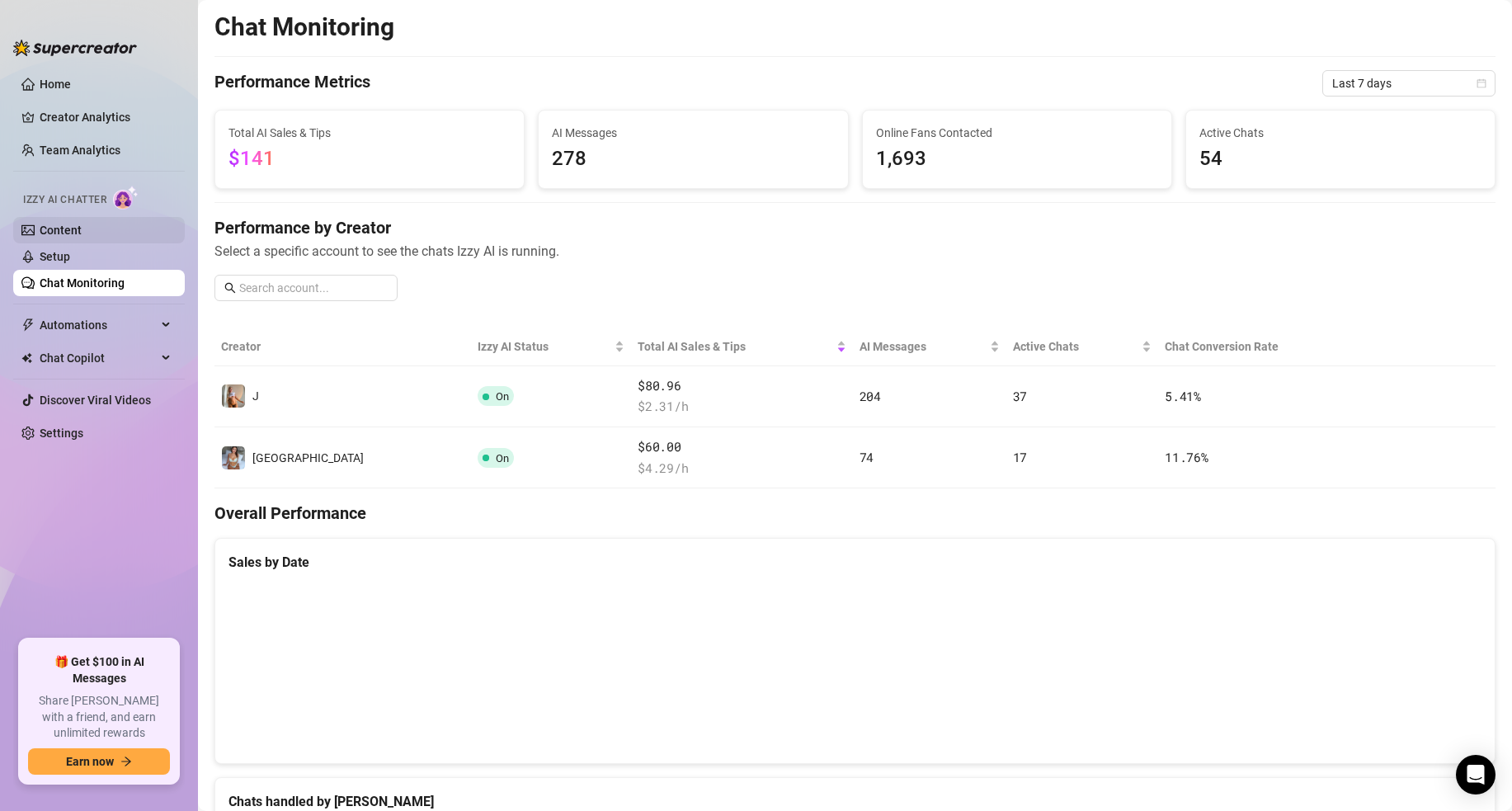
click at [81, 231] on link "Content" at bounding box center [61, 230] width 43 height 14
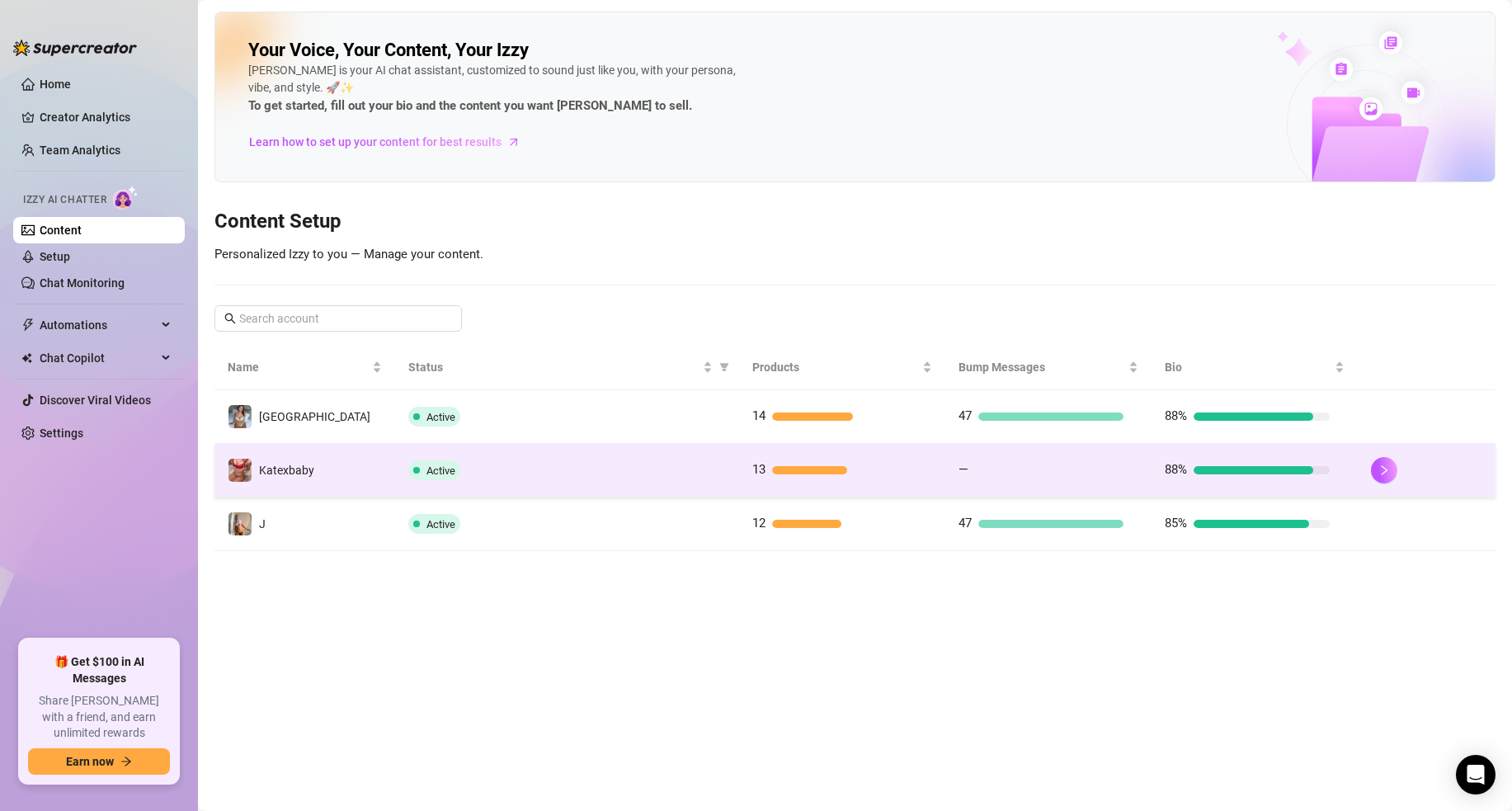
click at [553, 481] on td "Active" at bounding box center [568, 470] width 344 height 53
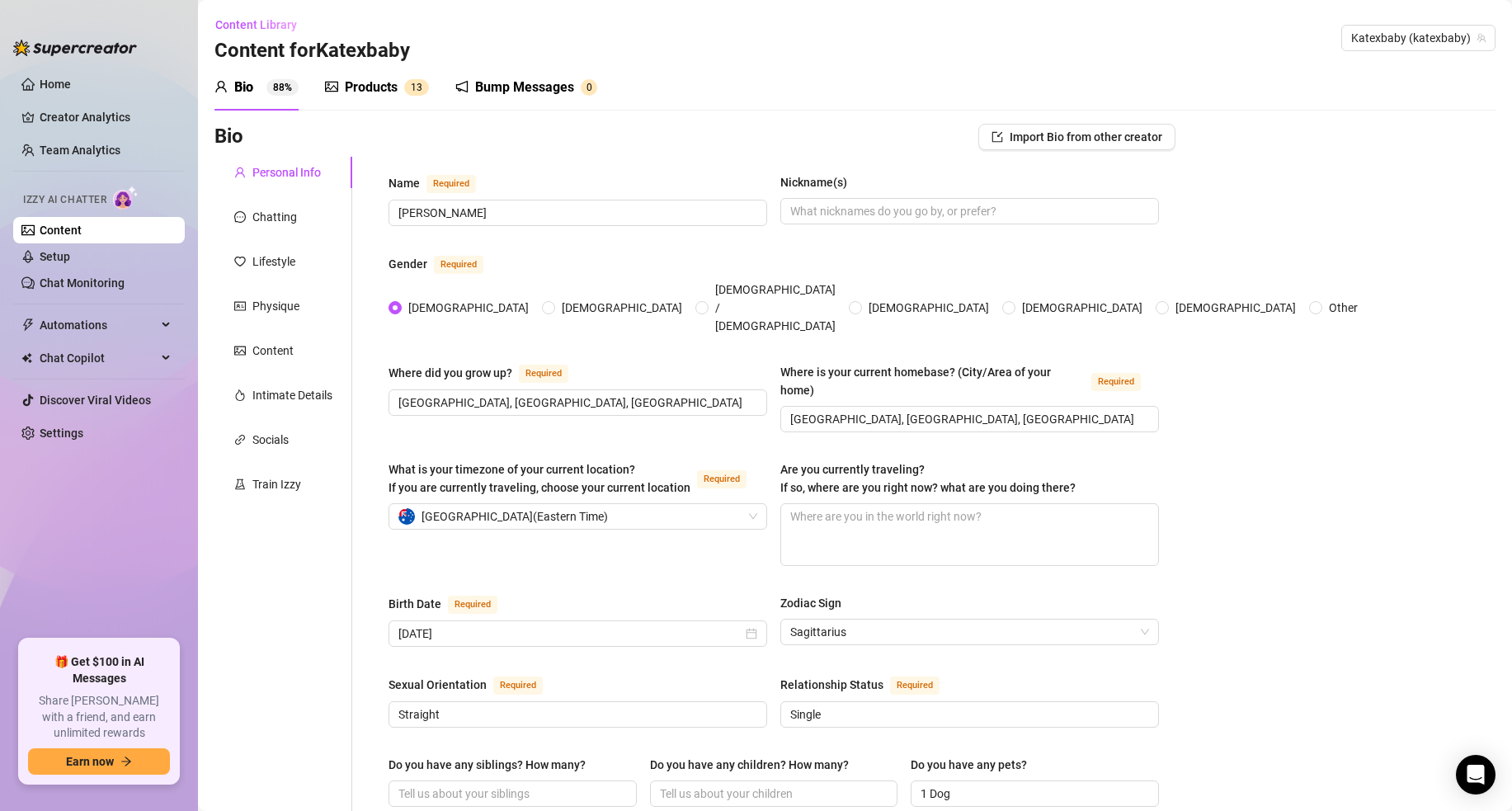
click at [81, 225] on link "Content" at bounding box center [61, 230] width 43 height 14
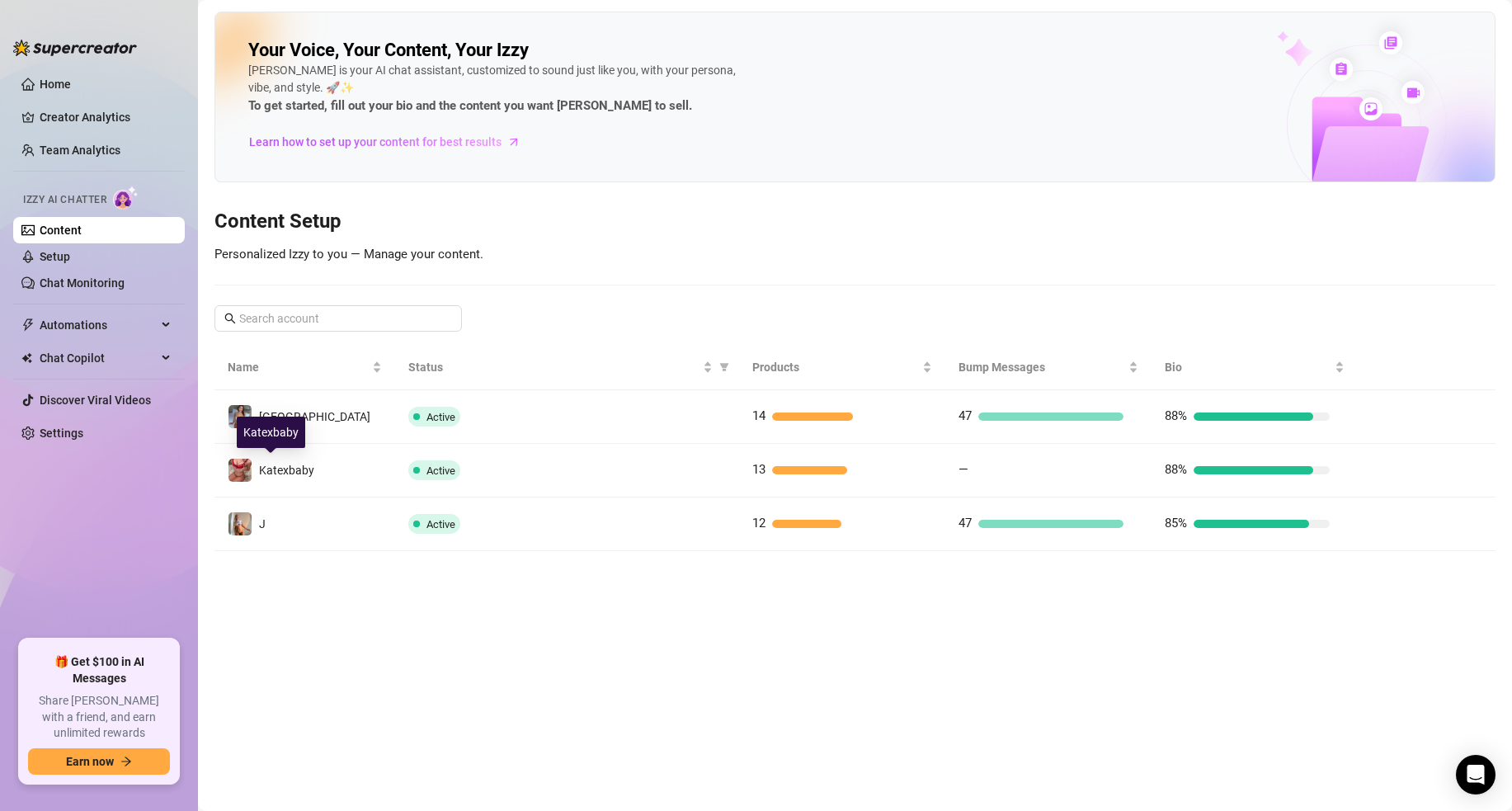
click at [310, 473] on span "Katexbaby" at bounding box center [286, 470] width 55 height 14
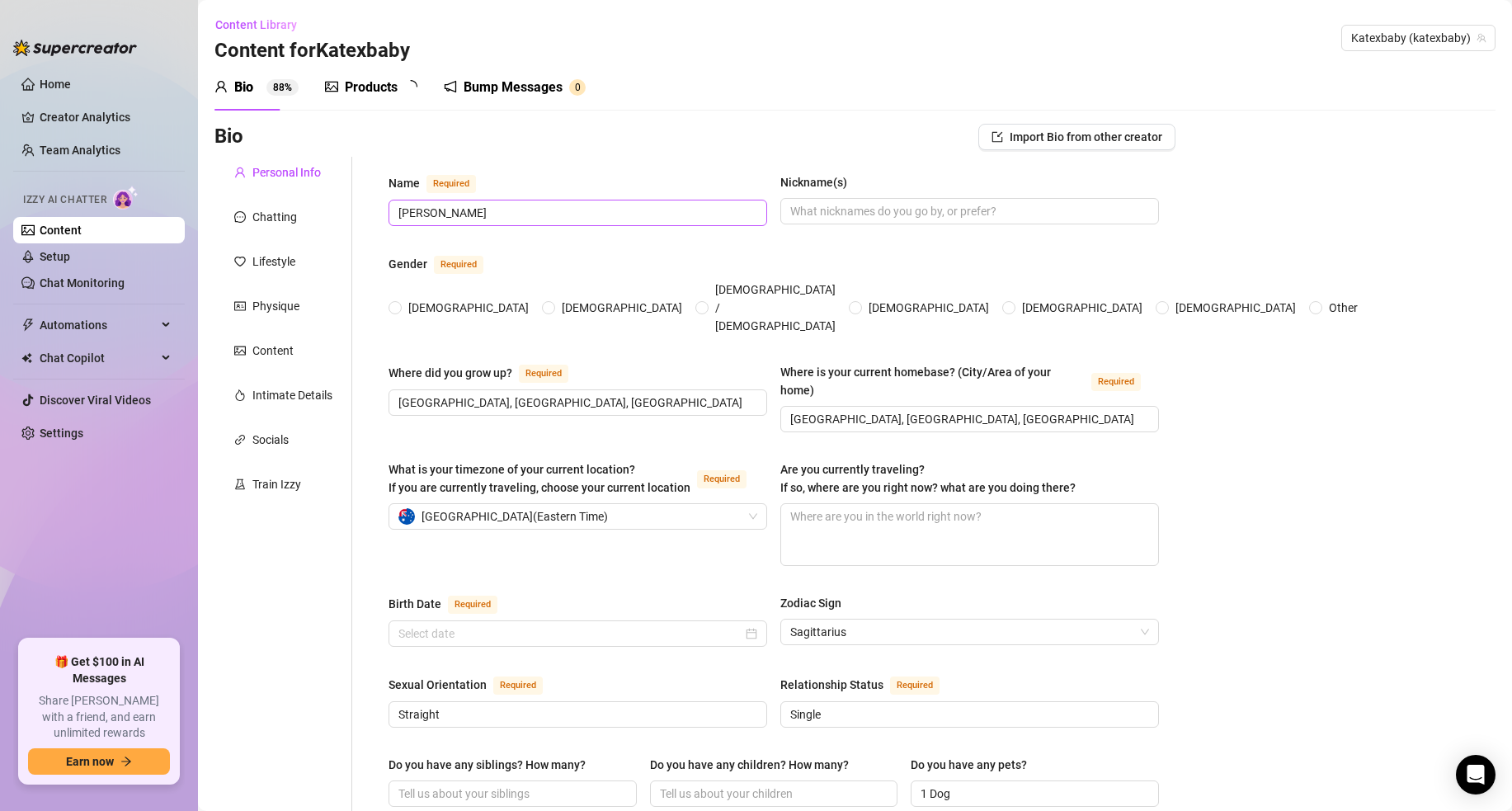
radio input "true"
type input "[DATE]"
drag, startPoint x: 446, startPoint y: 78, endPoint x: 464, endPoint y: 81, distance: 18.2
click at [446, 78] on div "Bio 88% Products 1 3 Bump Messages 0" at bounding box center [406, 88] width 383 height 46
click at [464, 81] on icon "notification" at bounding box center [462, 87] width 14 height 14
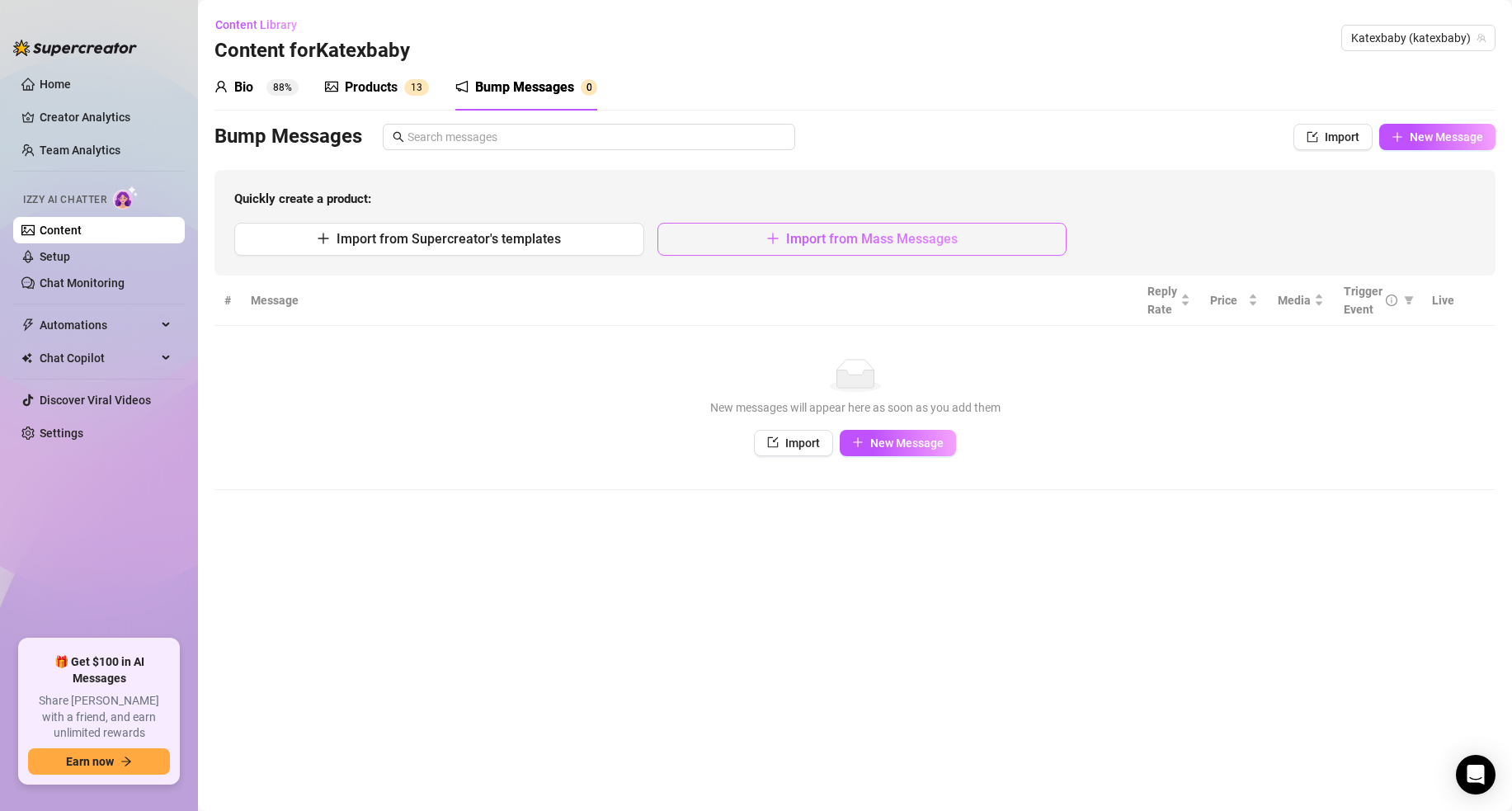
click at [796, 242] on span "Import from Mass Messages" at bounding box center [872, 239] width 171 height 15
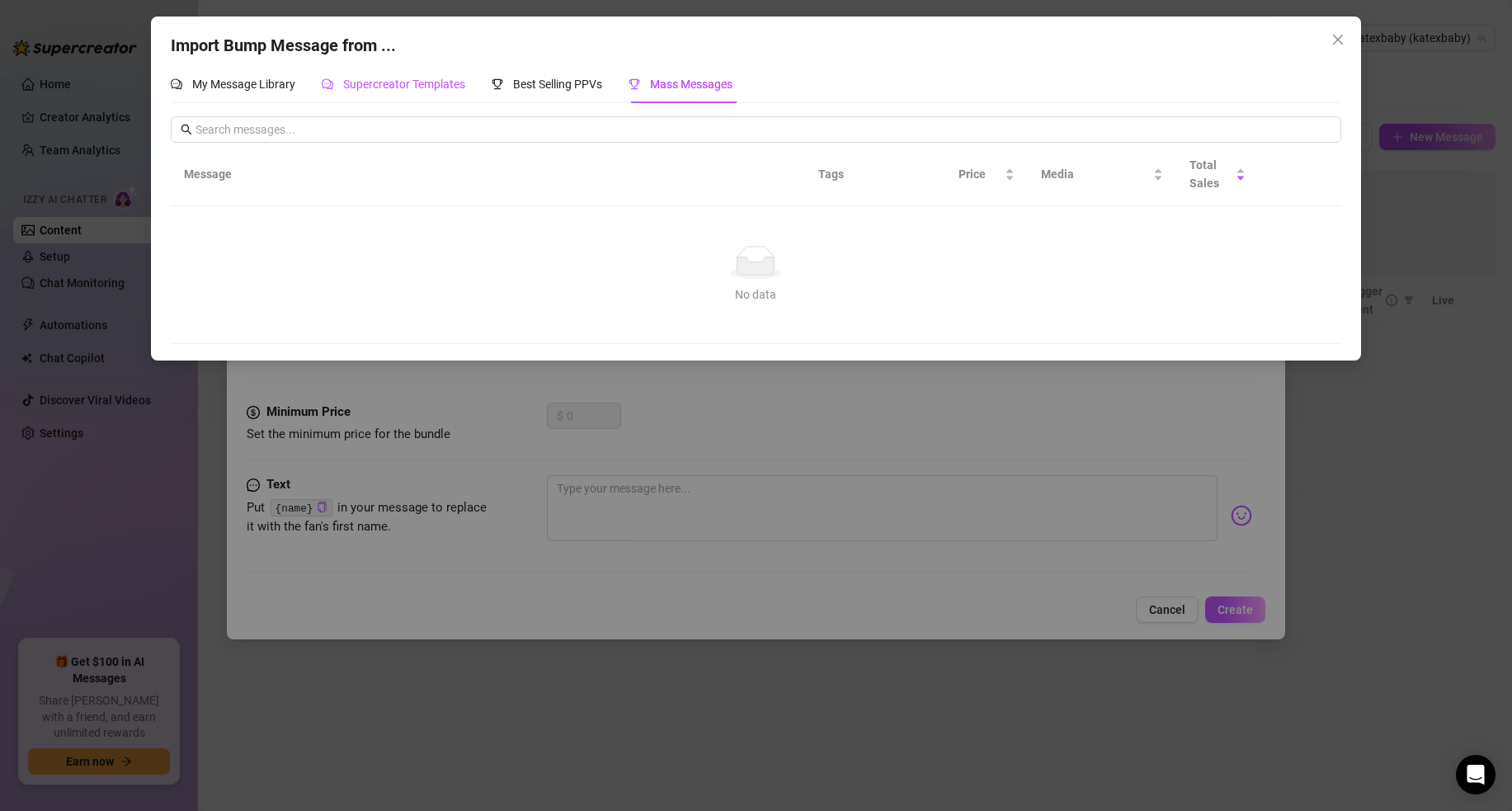
click at [412, 83] on span "Supercreator Templates" at bounding box center [404, 84] width 122 height 14
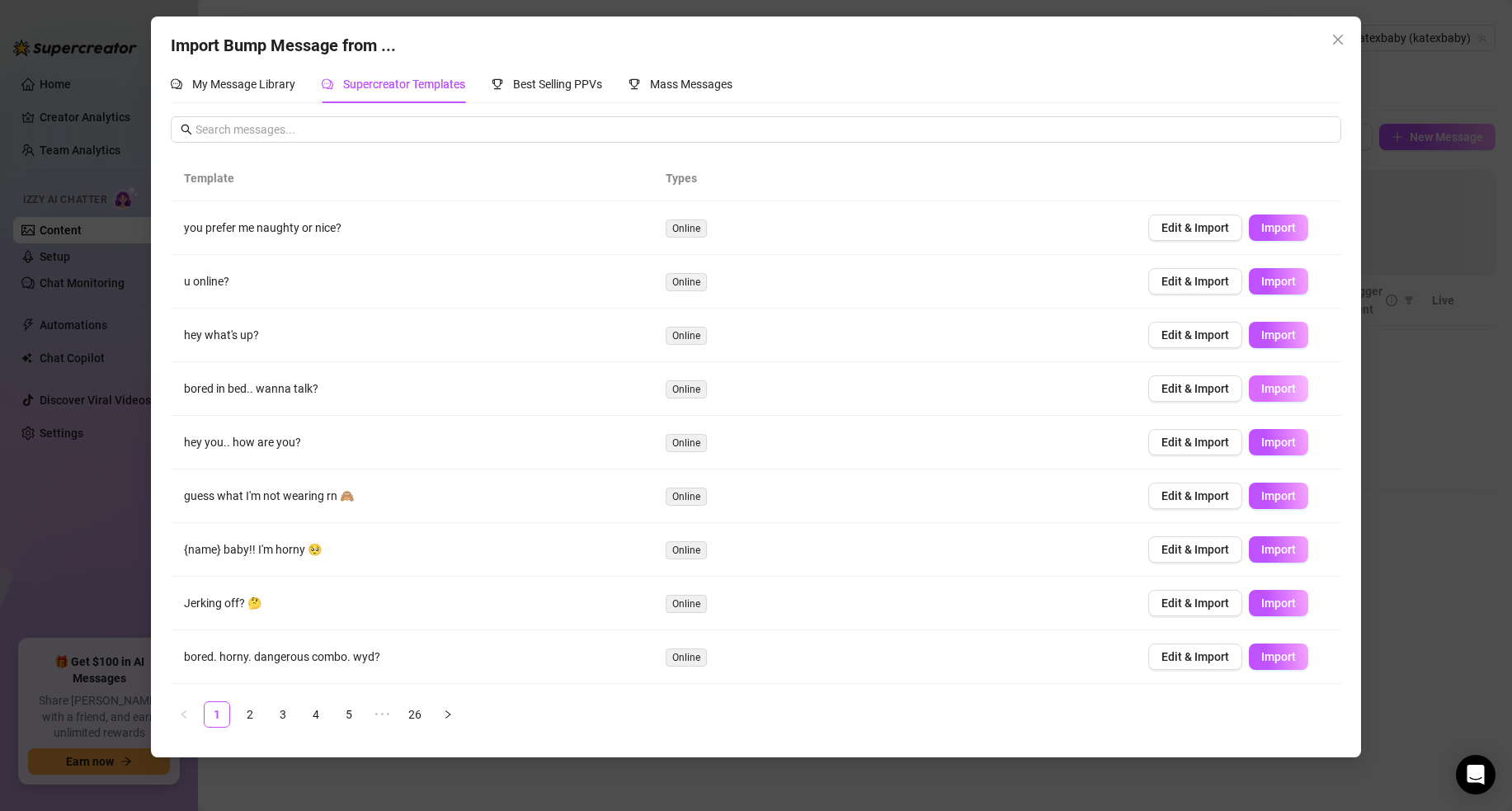
click at [1260, 394] on button "Import" at bounding box center [1278, 388] width 59 height 26
click at [1339, 30] on button "Close" at bounding box center [1338, 39] width 26 height 26
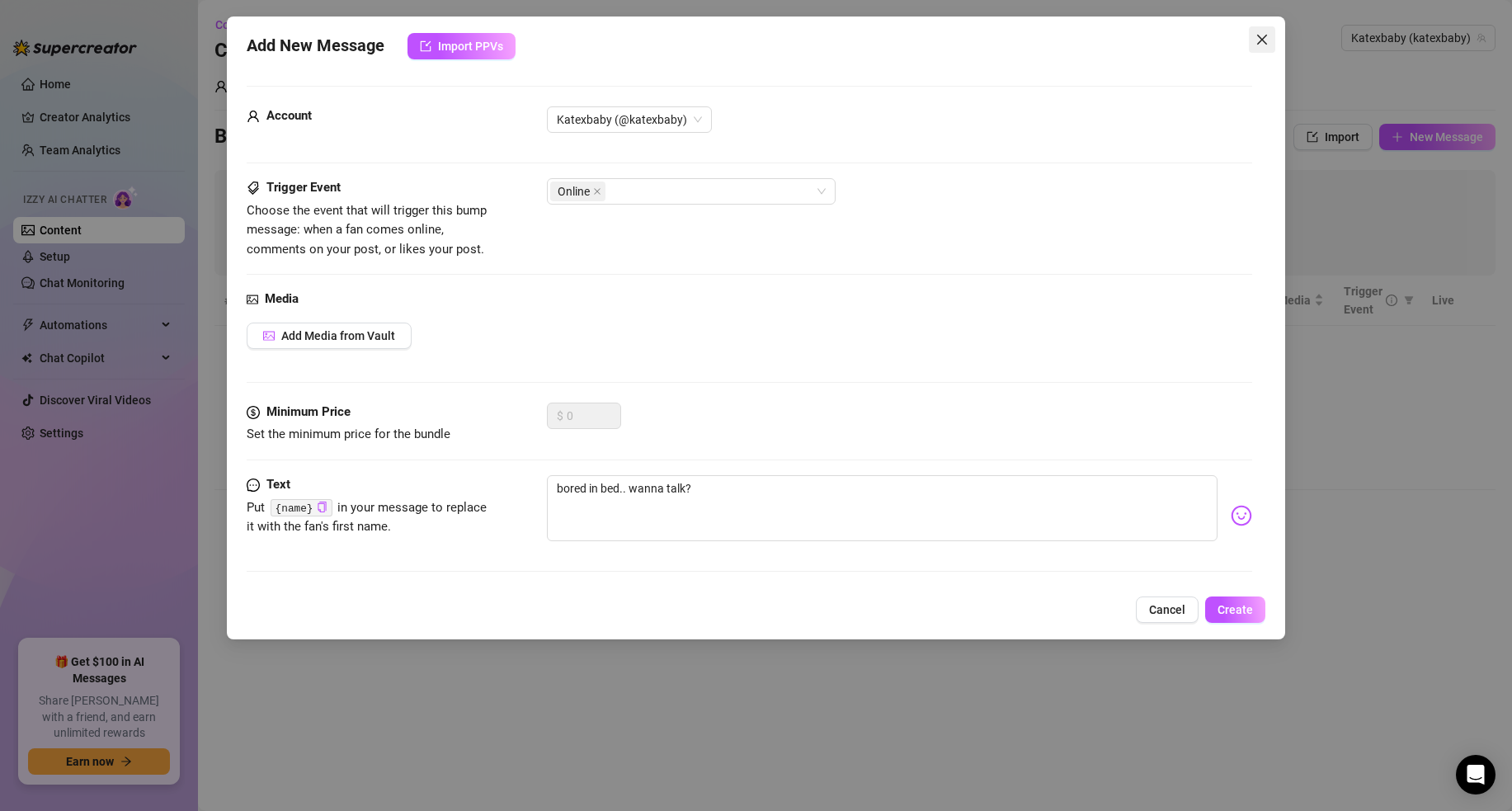
click at [1272, 30] on button "Close" at bounding box center [1261, 39] width 26 height 26
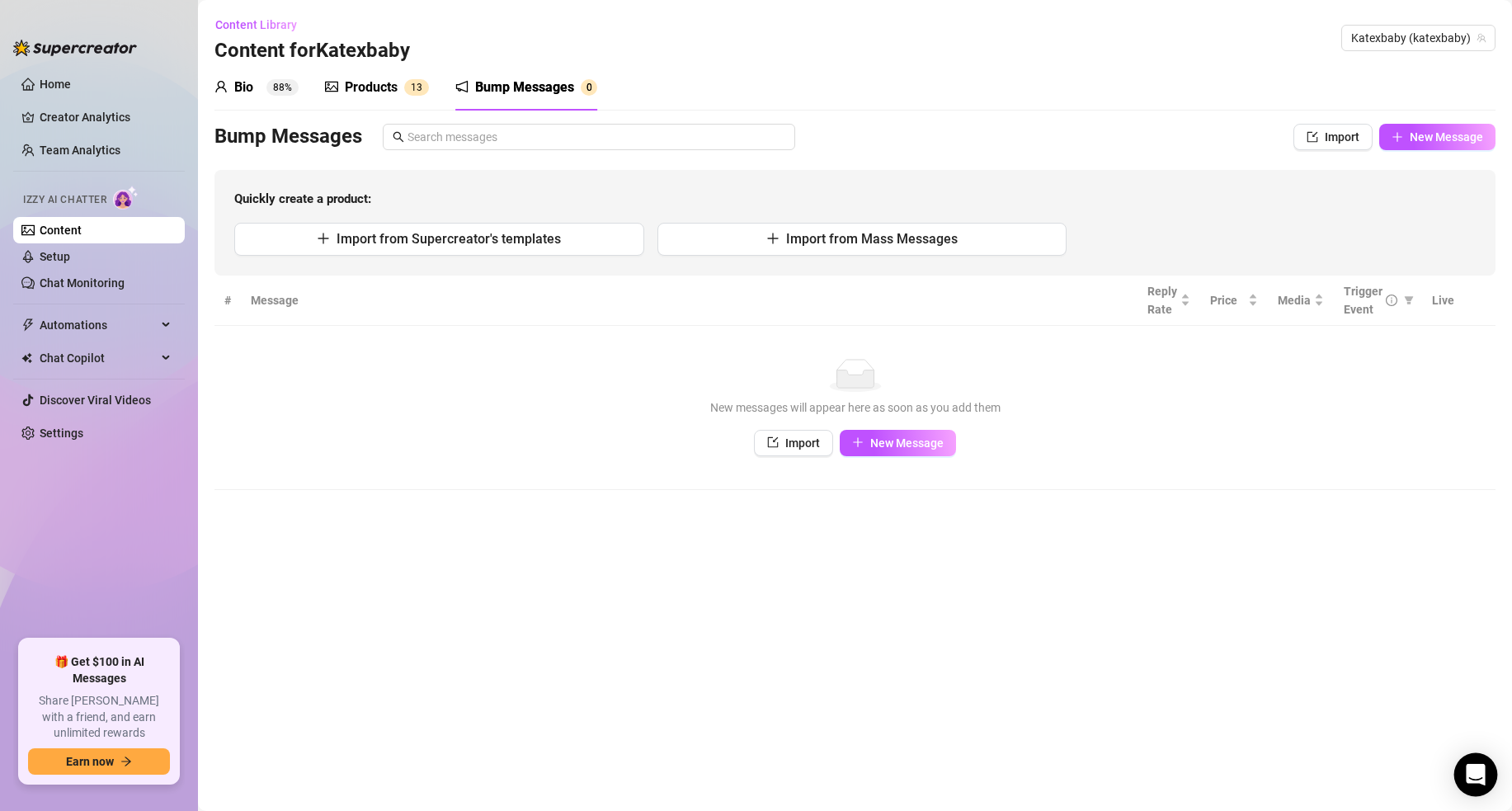
click at [1485, 778] on div "Open Intercom Messenger" at bounding box center [1476, 775] width 44 height 44
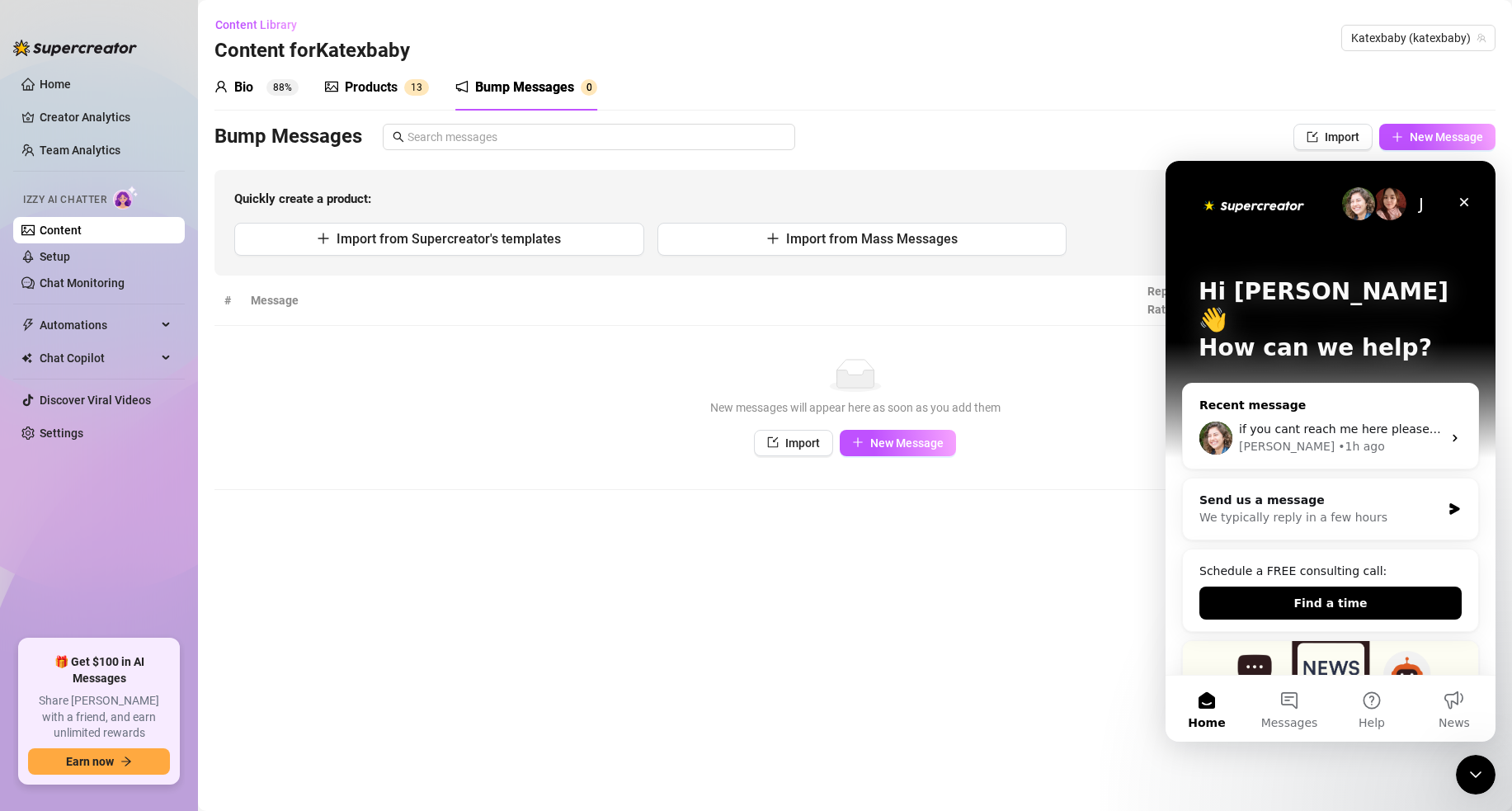
click at [1329, 438] on div "[PERSON_NAME] • 1h ago" at bounding box center [1341, 447] width 203 height 17
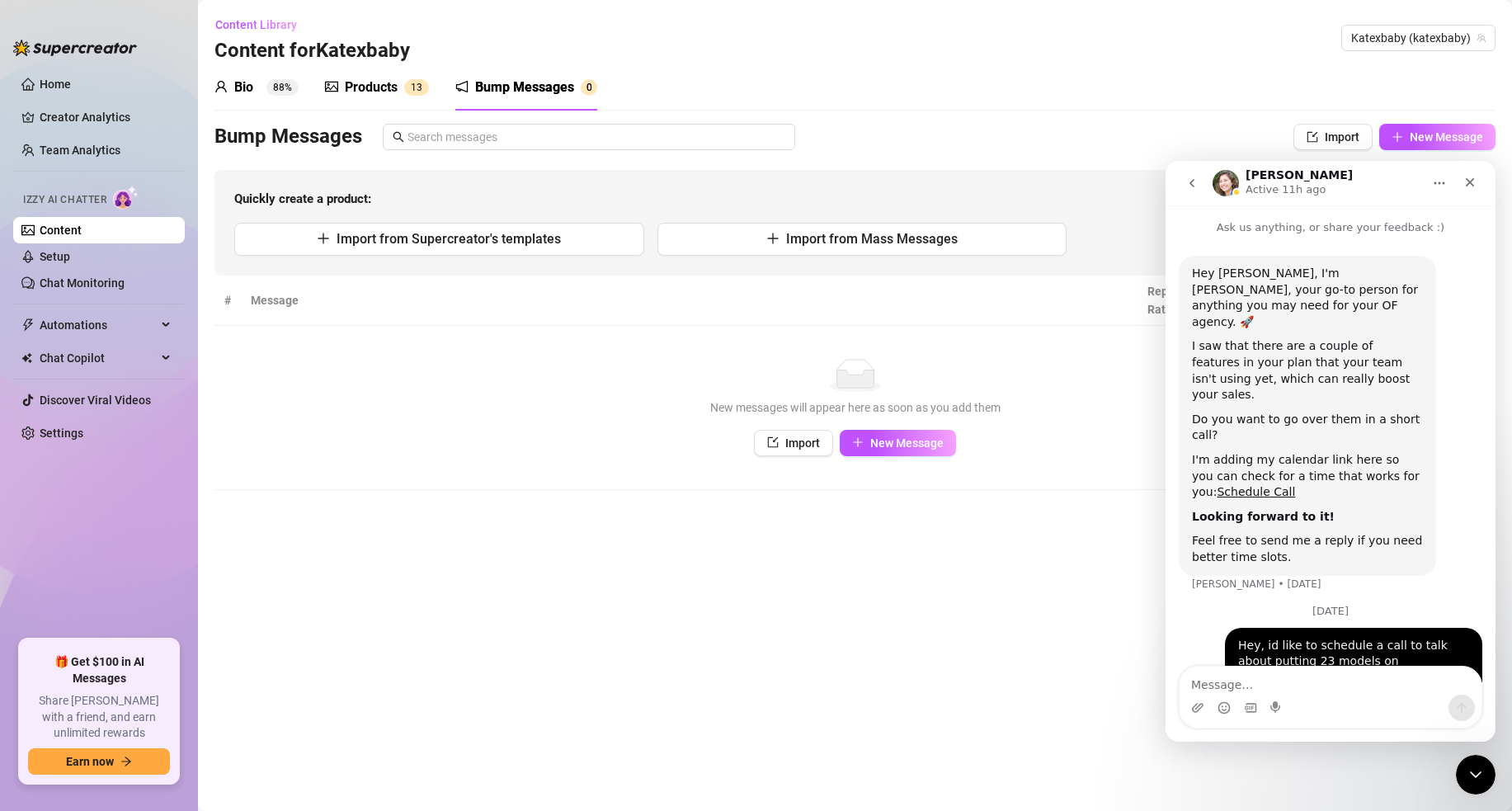
scroll to position [93, 0]
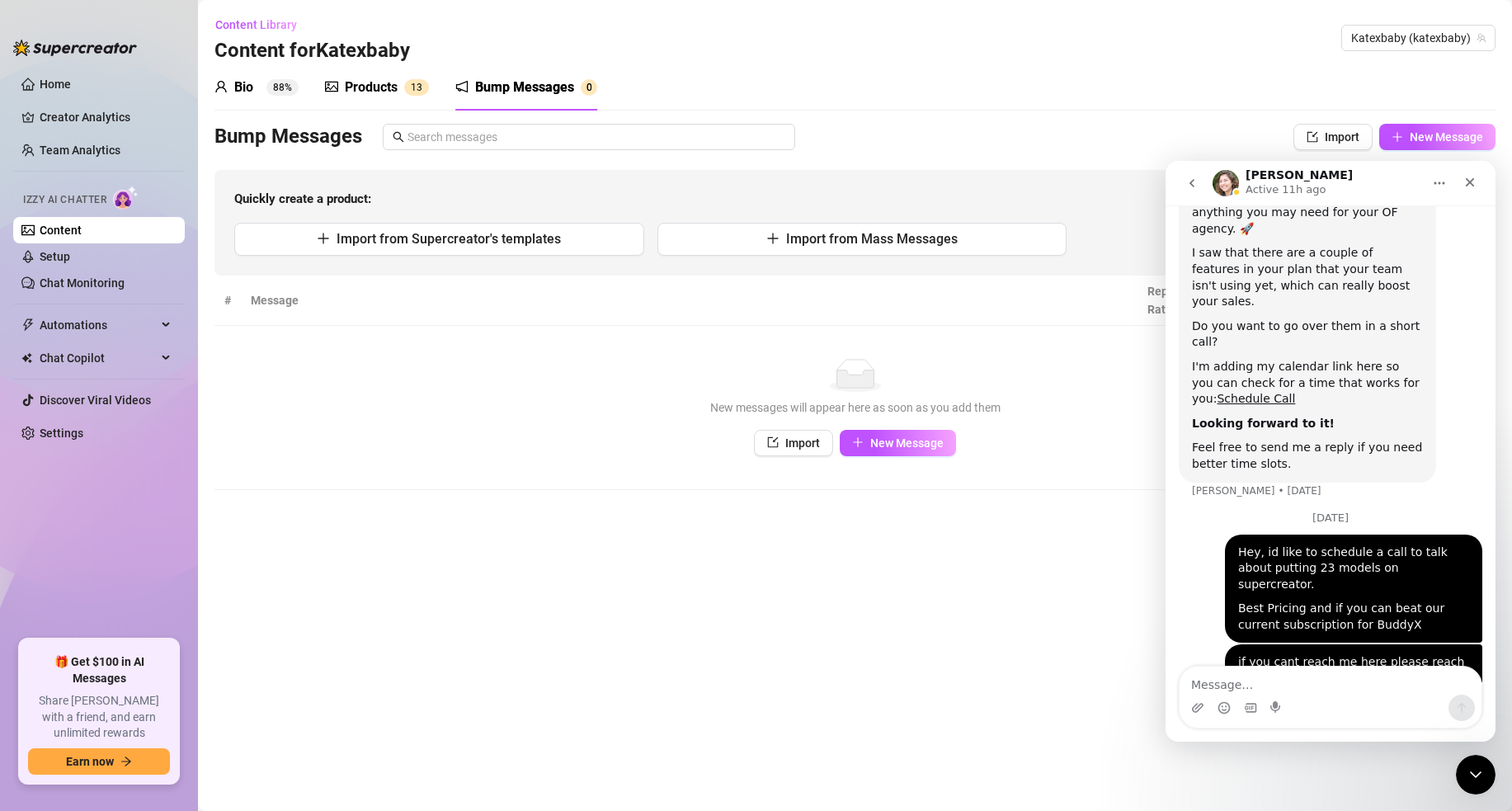
click at [1231, 180] on img "Intercom messenger" at bounding box center [1226, 183] width 26 height 26
drag, startPoint x: 1054, startPoint y: 326, endPoint x: 1035, endPoint y: 334, distance: 20.6
click at [1054, 326] on td "No data New messages will appear here as soon as you add them Import New Message" at bounding box center [855, 408] width 1282 height 165
click at [67, 263] on link "Setup" at bounding box center [55, 256] width 31 height 14
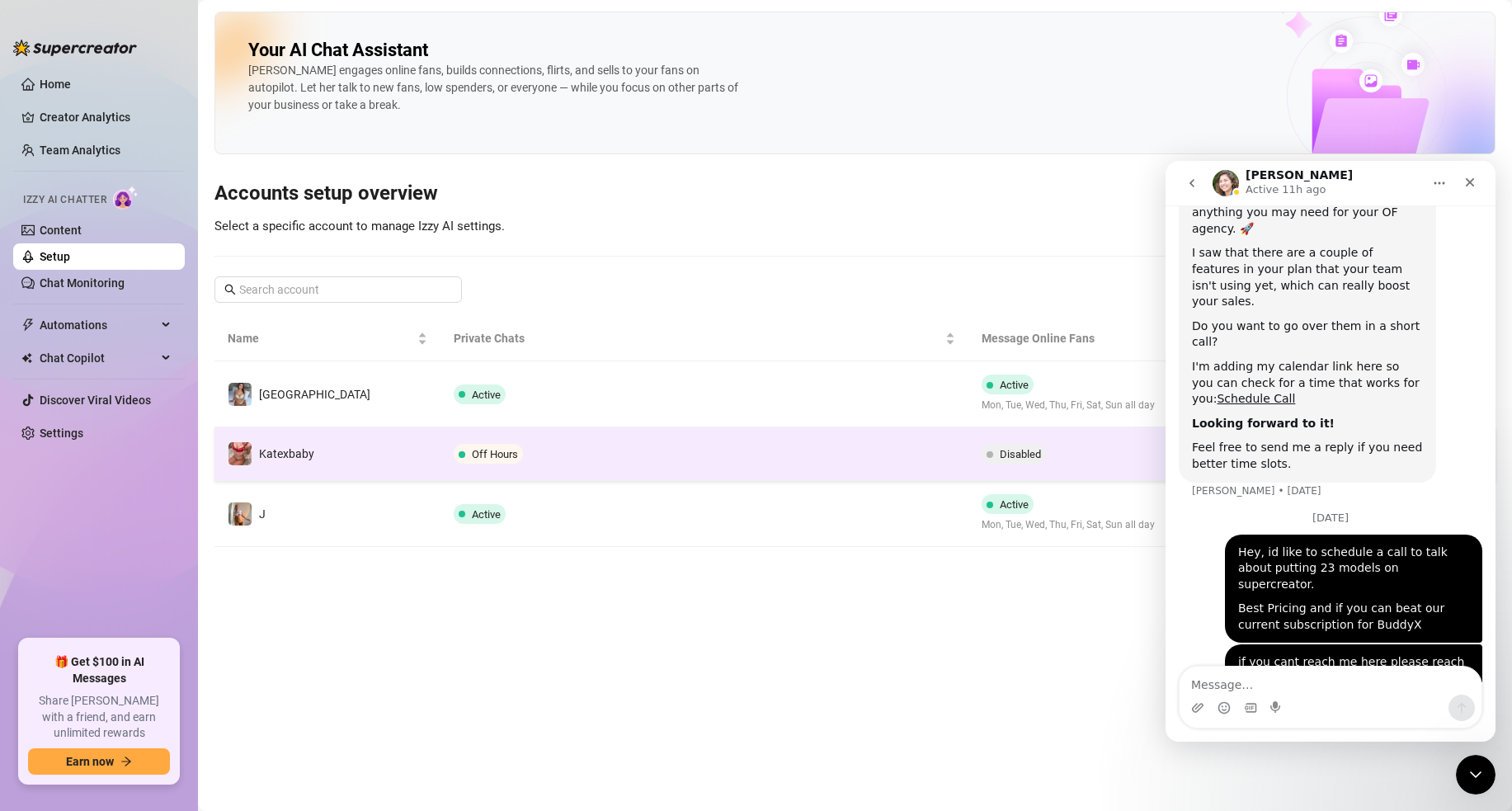
click at [637, 436] on td "Off Hours" at bounding box center [703, 454] width 527 height 53
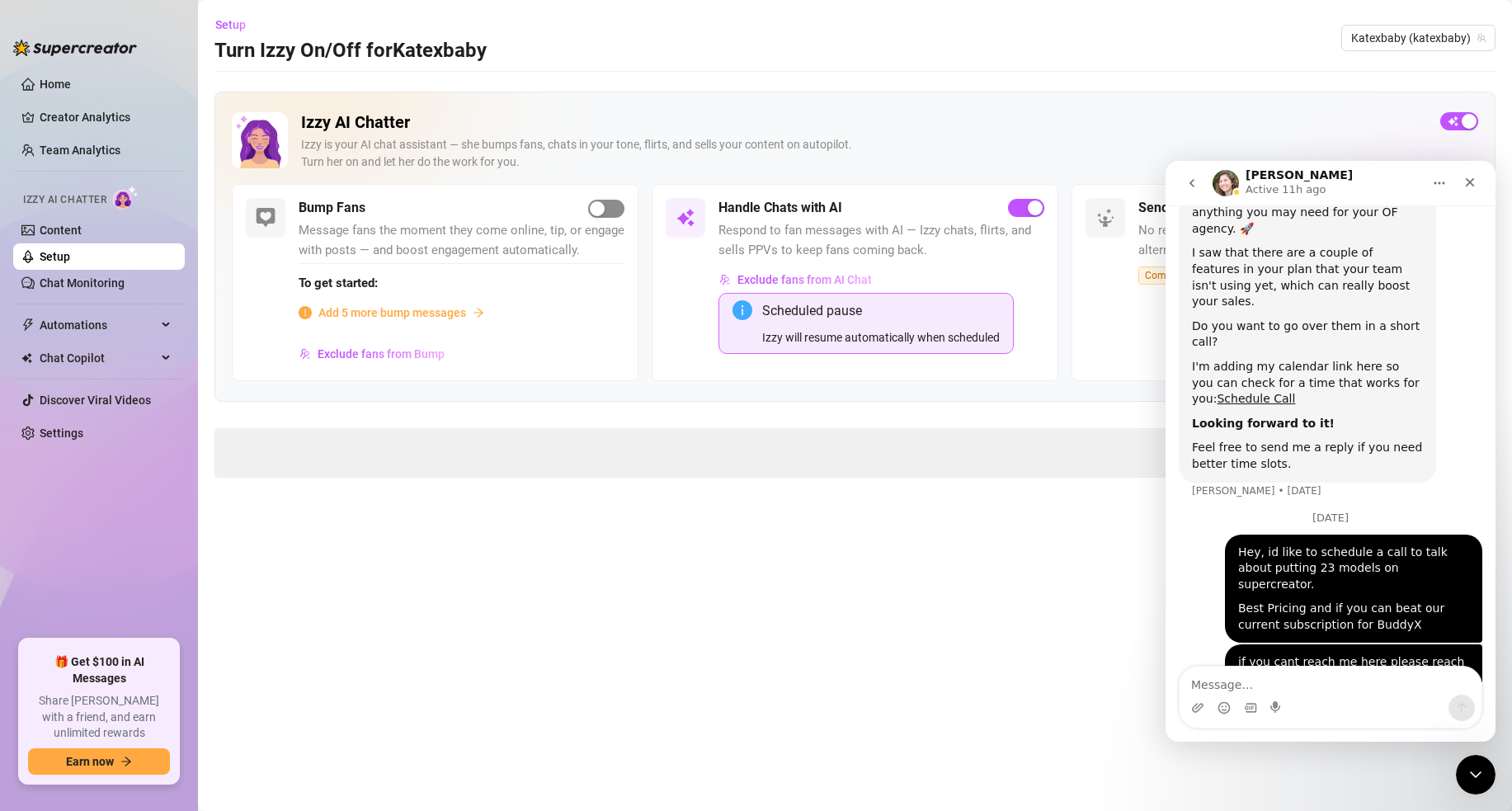
click at [613, 216] on span "button" at bounding box center [607, 208] width 37 height 18
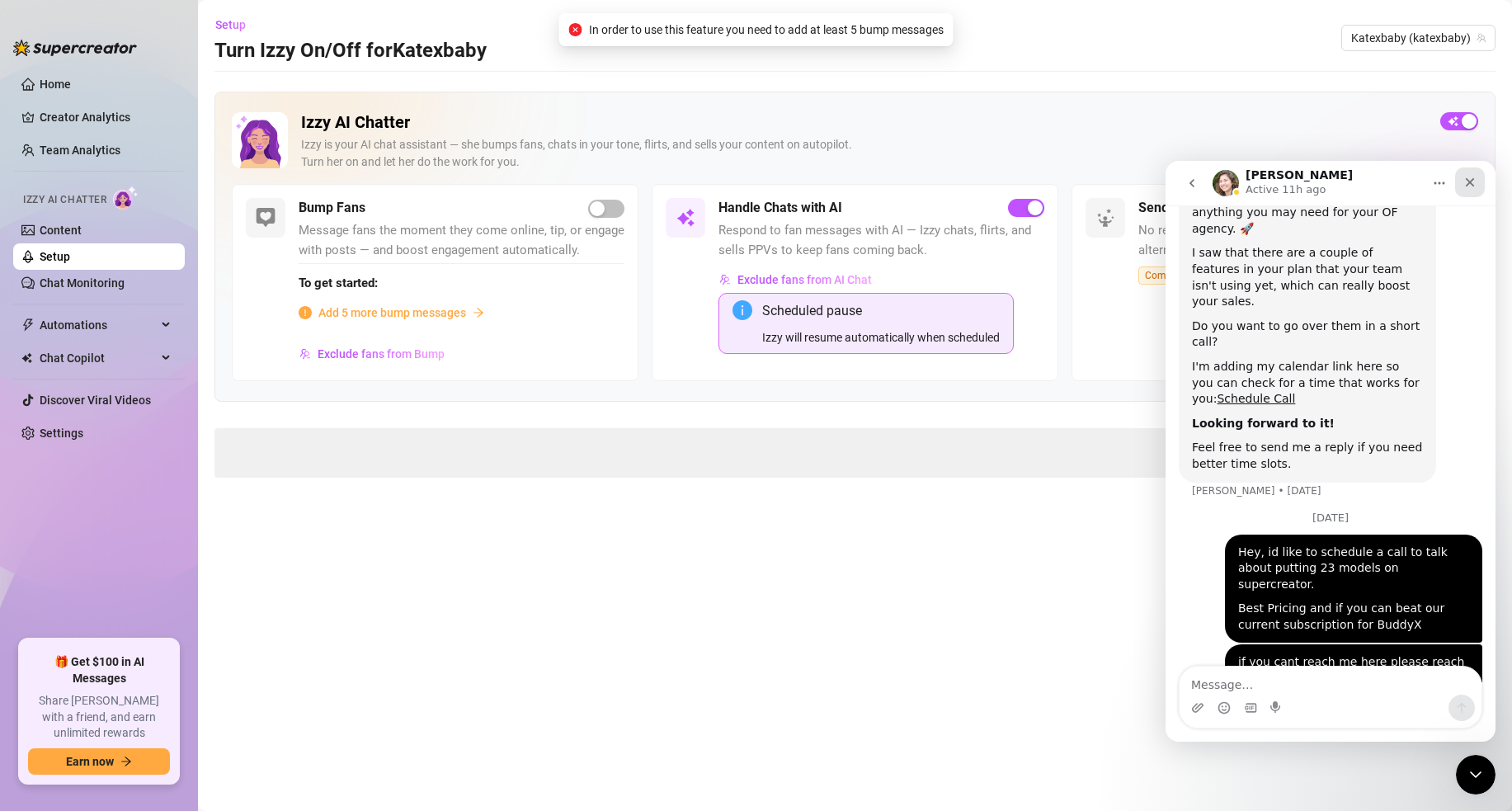
click at [1468, 180] on icon "Close" at bounding box center [1470, 182] width 9 height 9
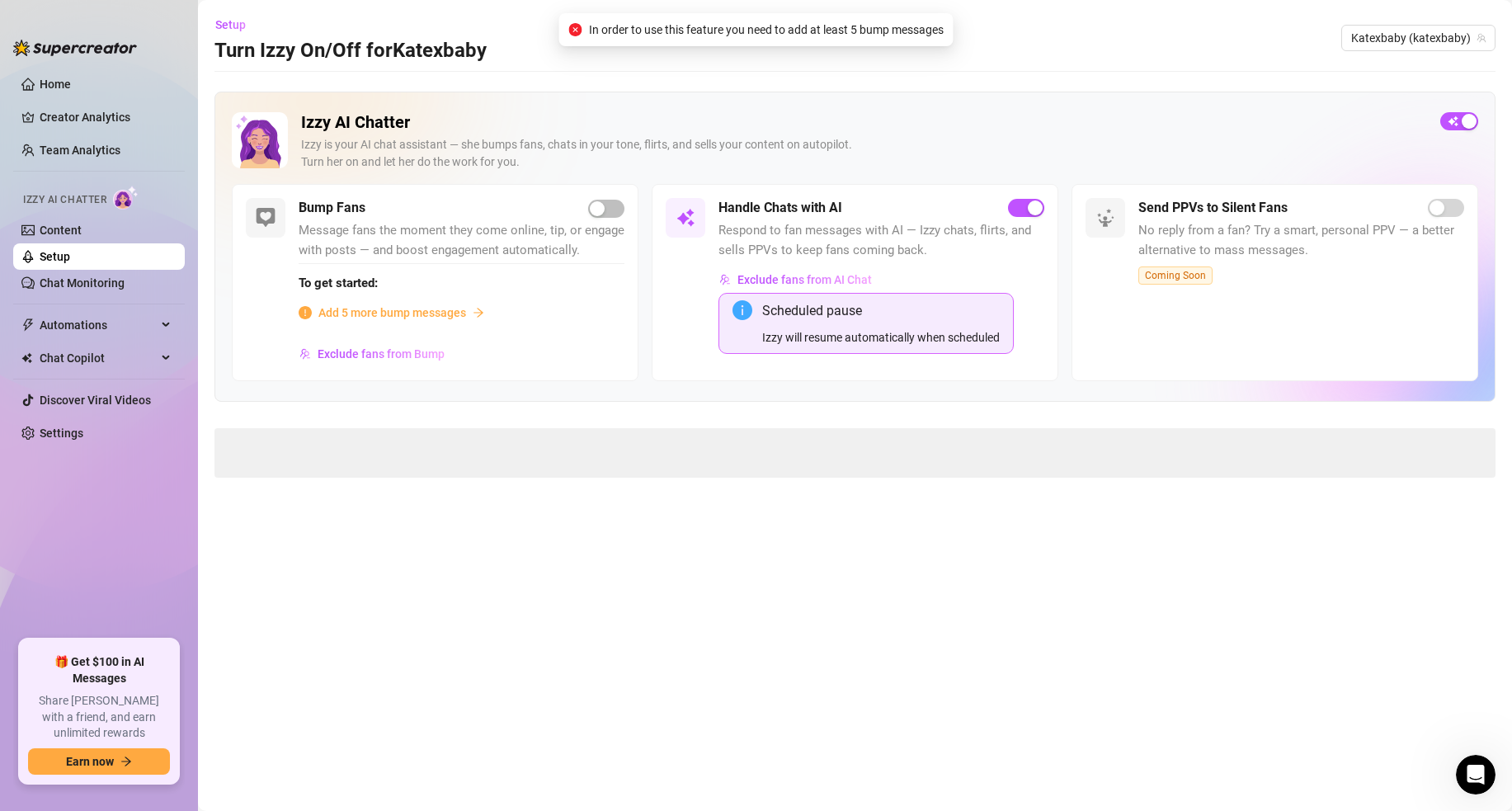
scroll to position [93, 0]
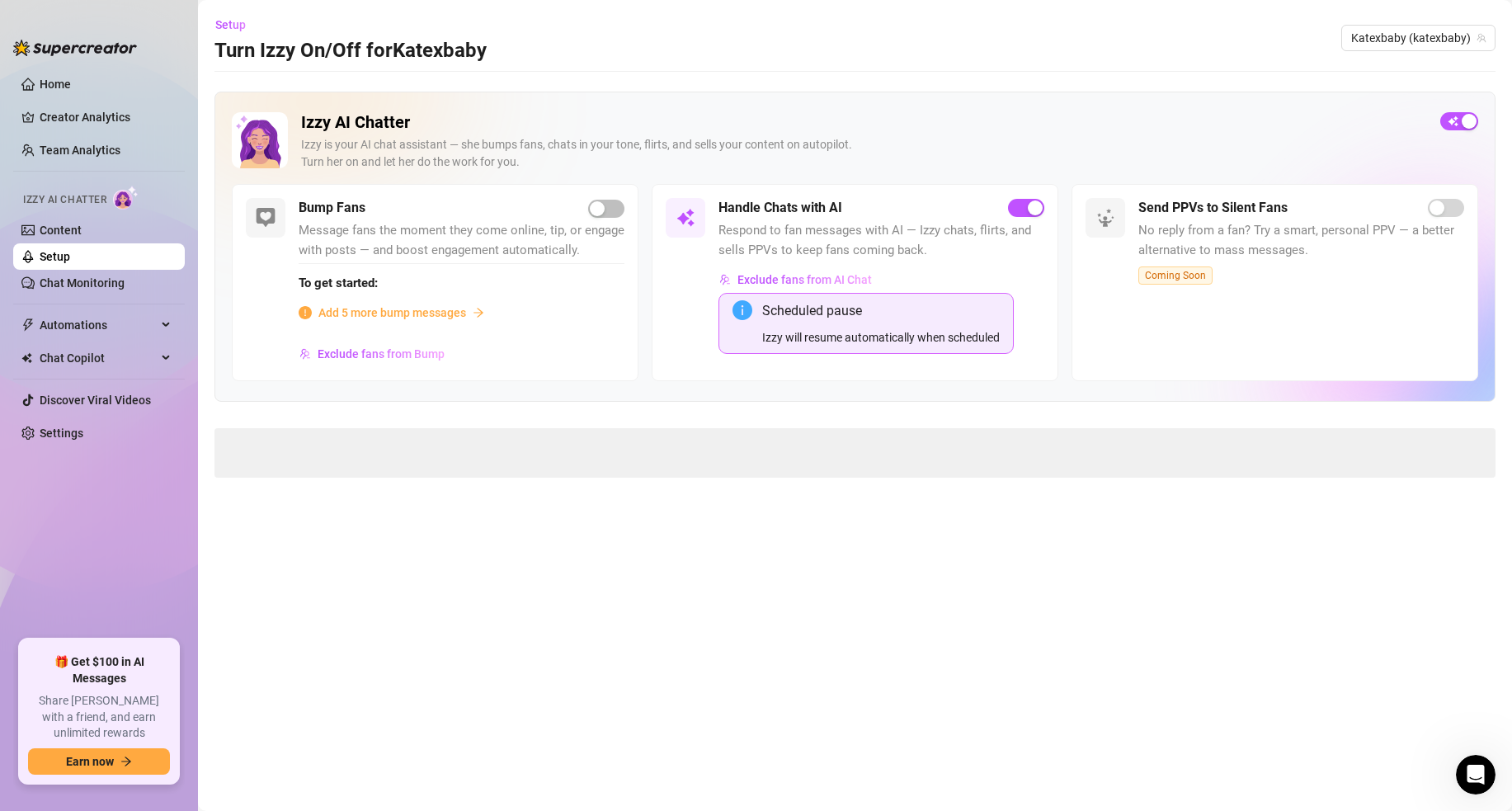
click at [476, 446] on span at bounding box center [855, 453] width 1282 height 49
click at [430, 310] on span "Add 5 more bump messages" at bounding box center [392, 313] width 148 height 18
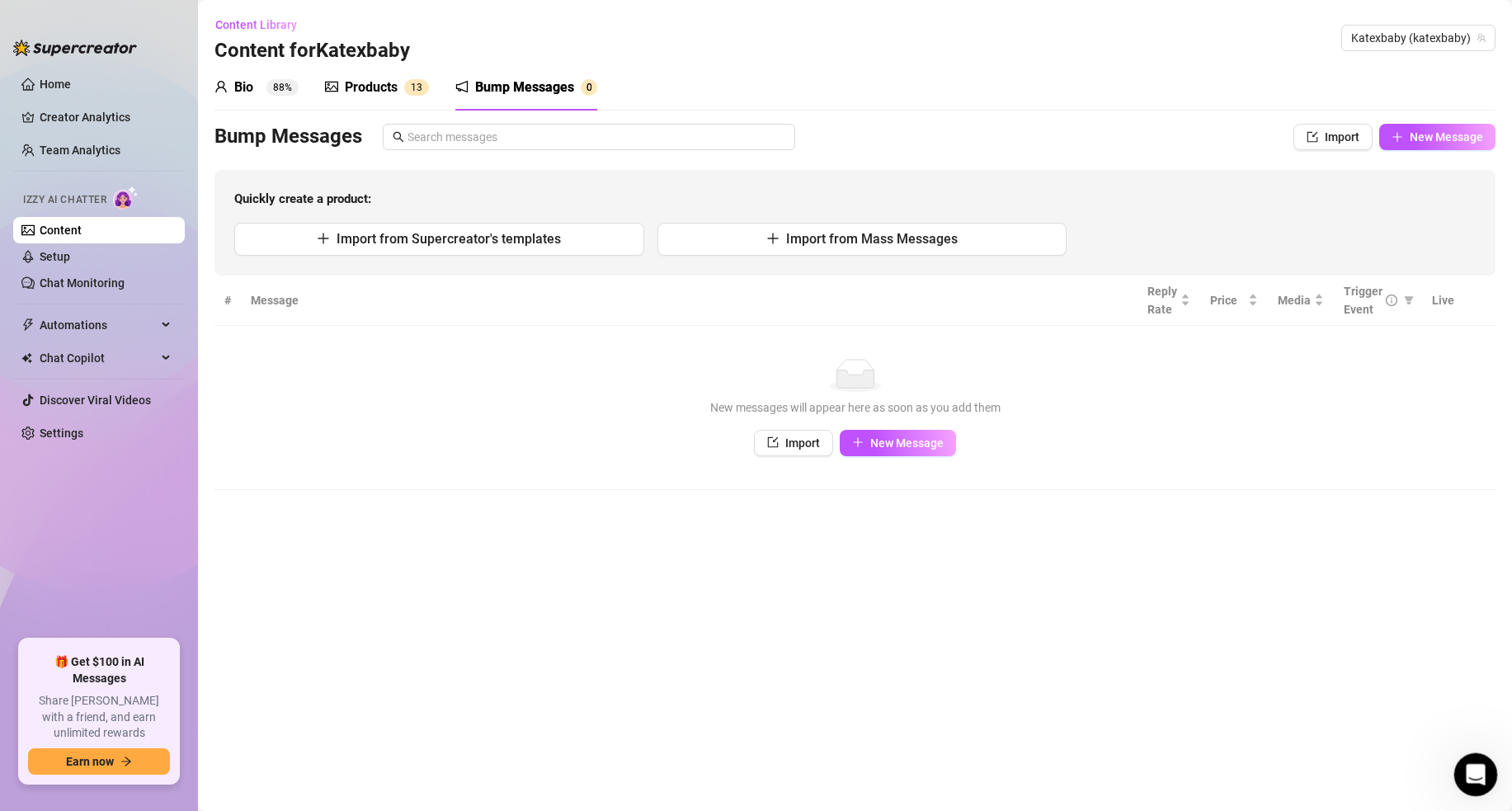
click at [1463, 785] on div "Open Intercom Messenger" at bounding box center [1473, 772] width 54 height 54
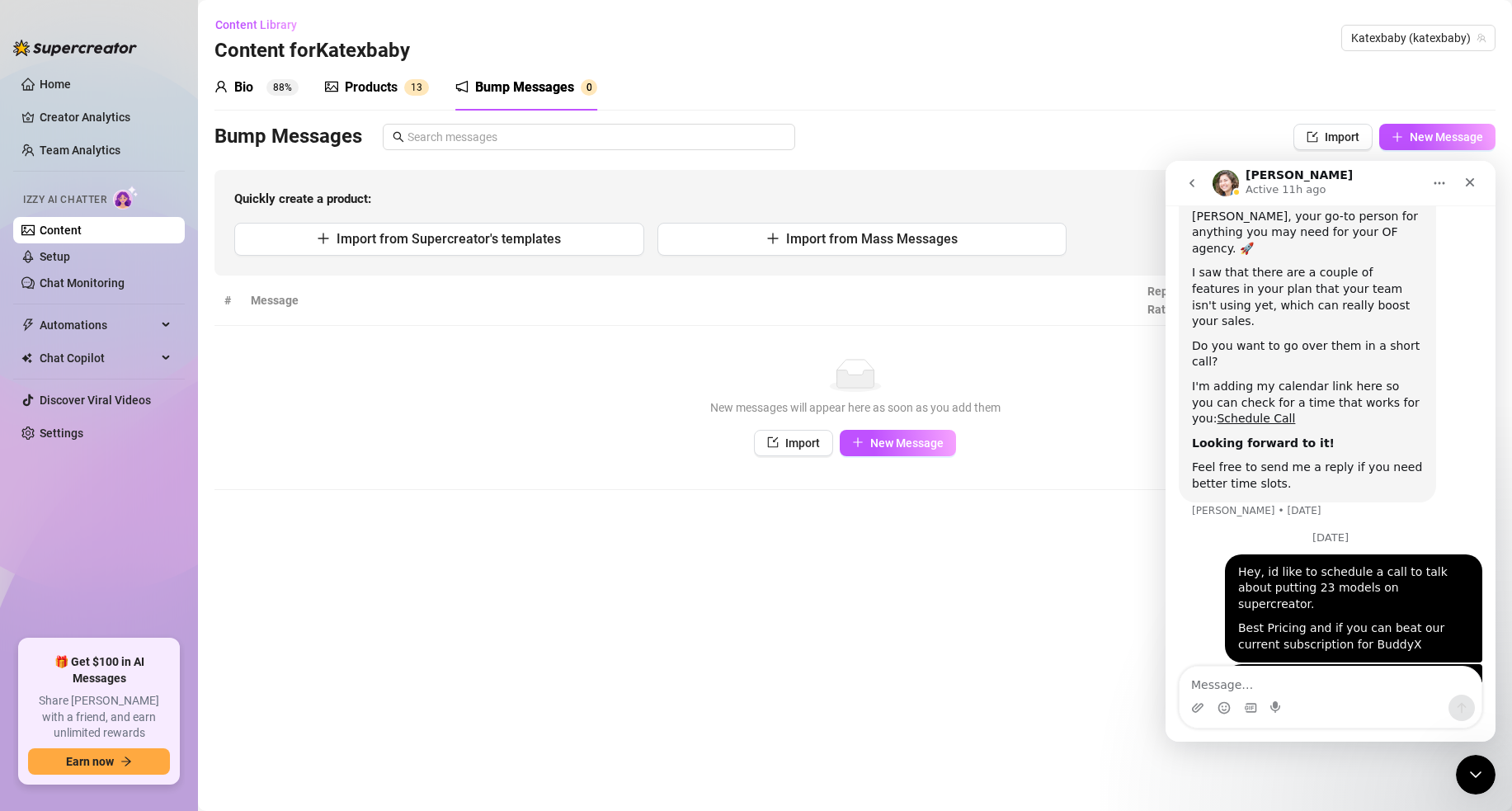
scroll to position [93, 0]
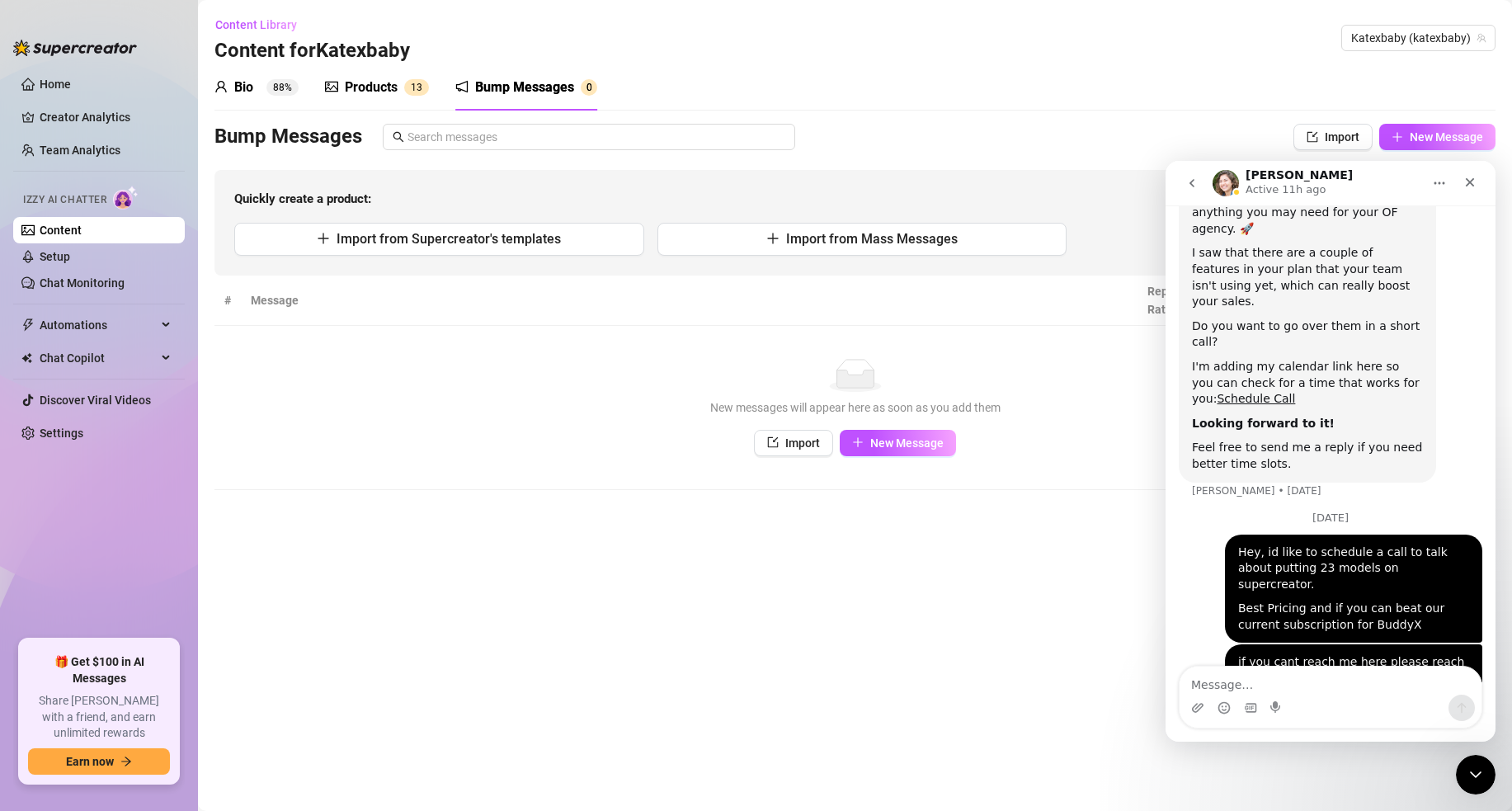
click at [1193, 186] on icon "go back" at bounding box center [1193, 184] width 14 height 14
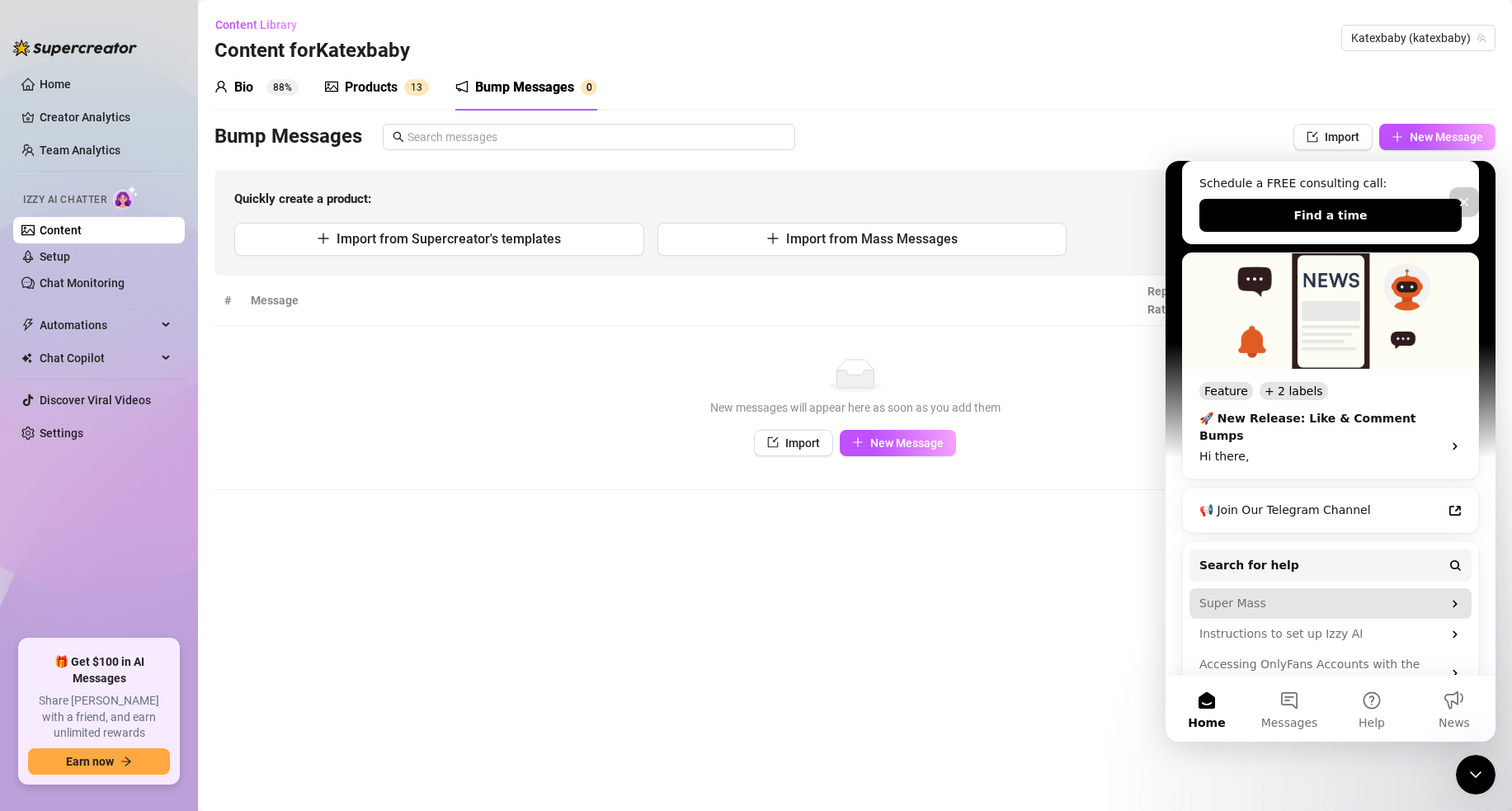
scroll to position [411, 0]
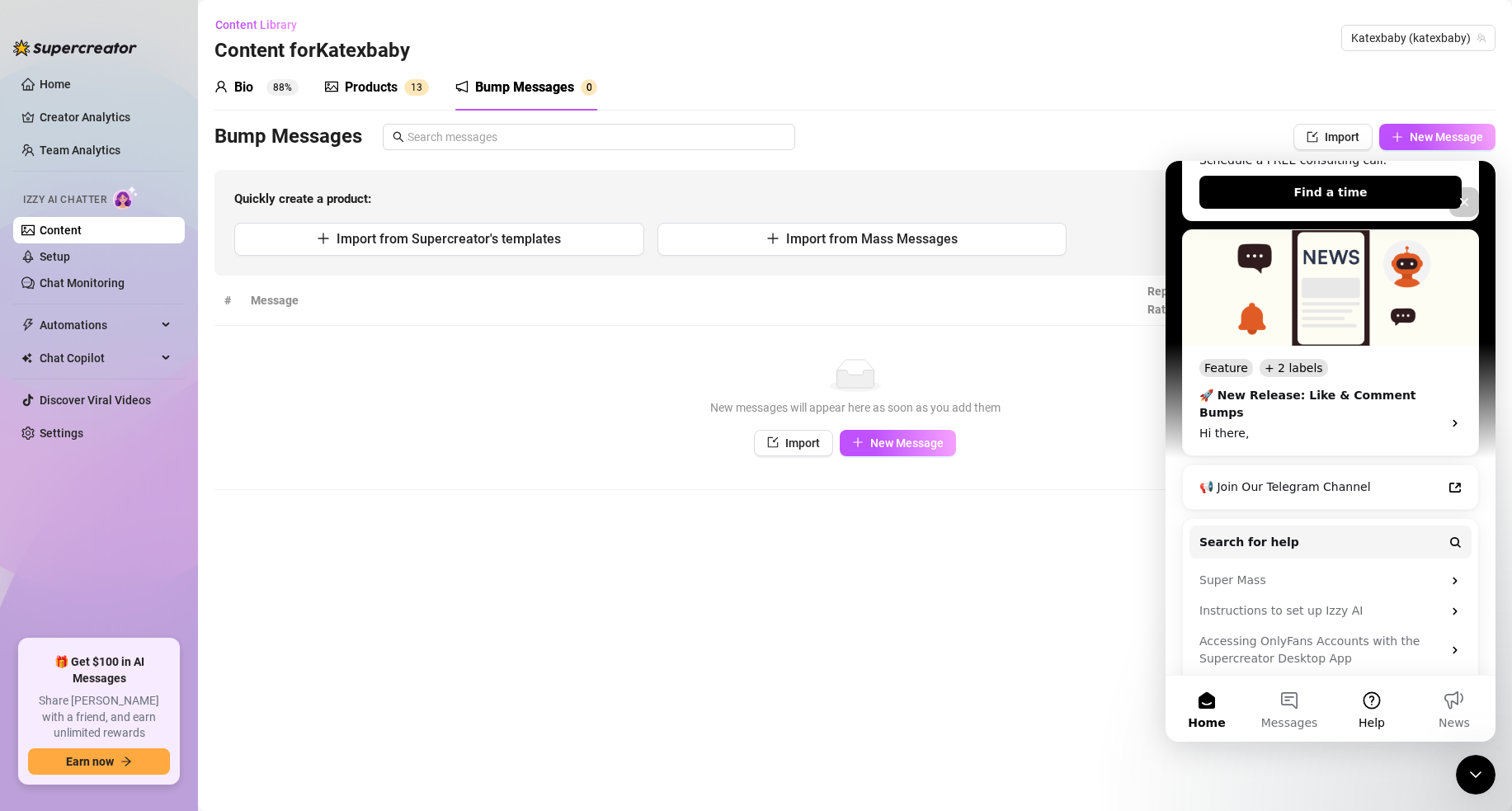
click at [1378, 705] on button "Help" at bounding box center [1372, 709] width 82 height 66
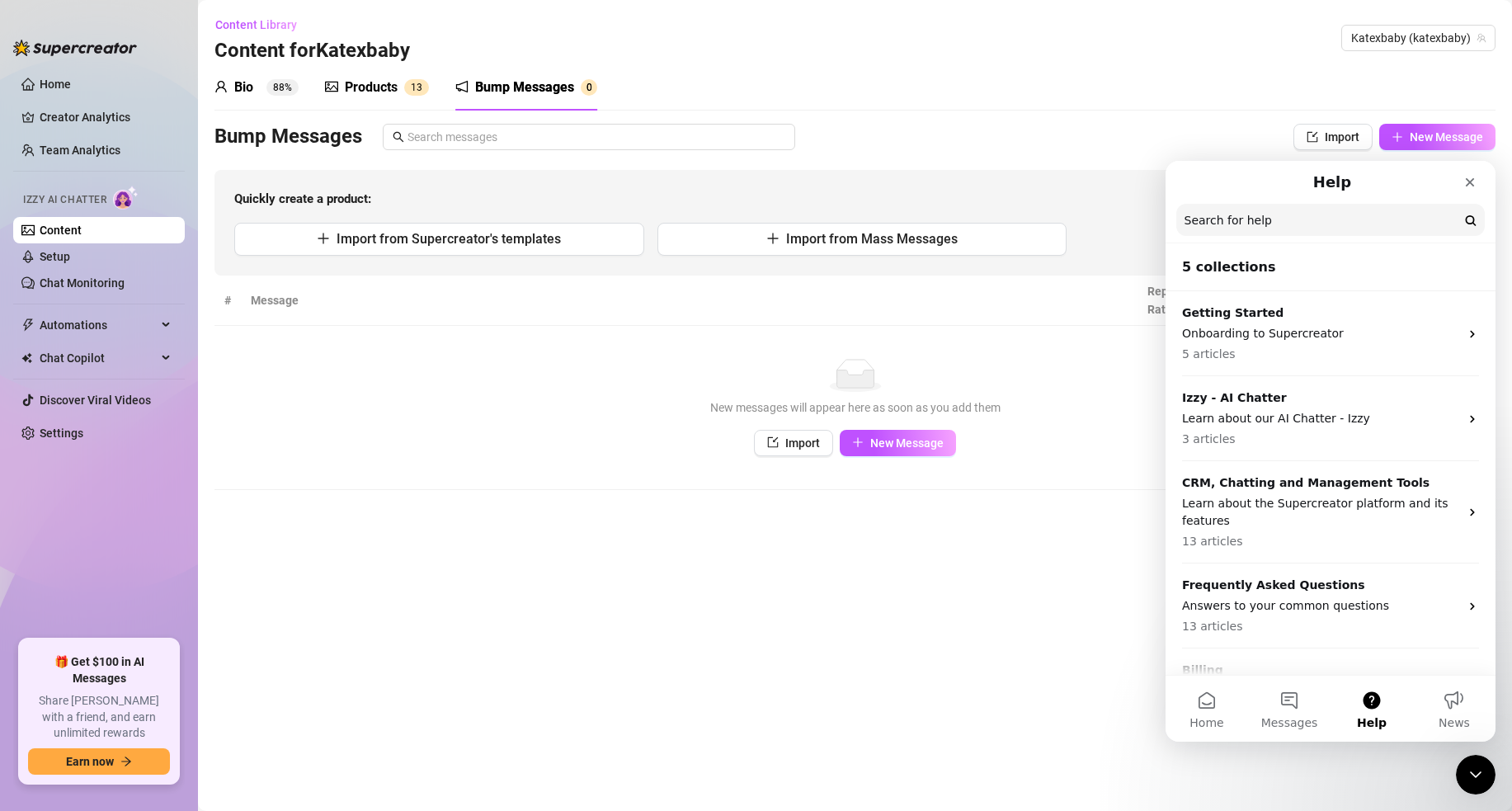
click at [708, 277] on th "Message" at bounding box center [689, 301] width 897 height 50
click at [755, 246] on button "Import from Mass Messages" at bounding box center [863, 239] width 410 height 33
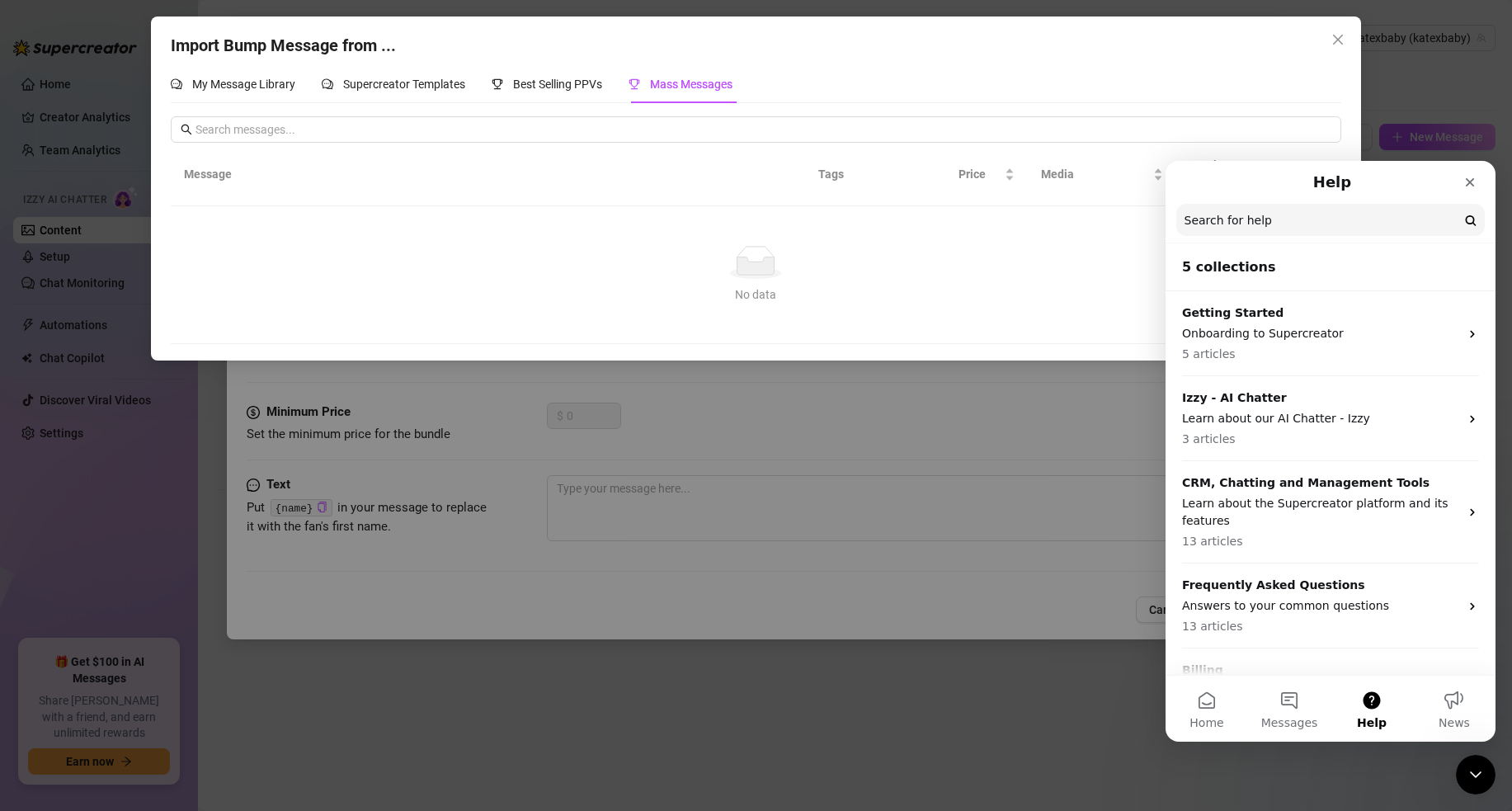
drag, startPoint x: 629, startPoint y: 459, endPoint x: 660, endPoint y: 458, distance: 31.0
click at [629, 459] on div "Import Bump Message from ... My Message Library Supercreator Templates Best Sel…" at bounding box center [756, 406] width 1512 height 811
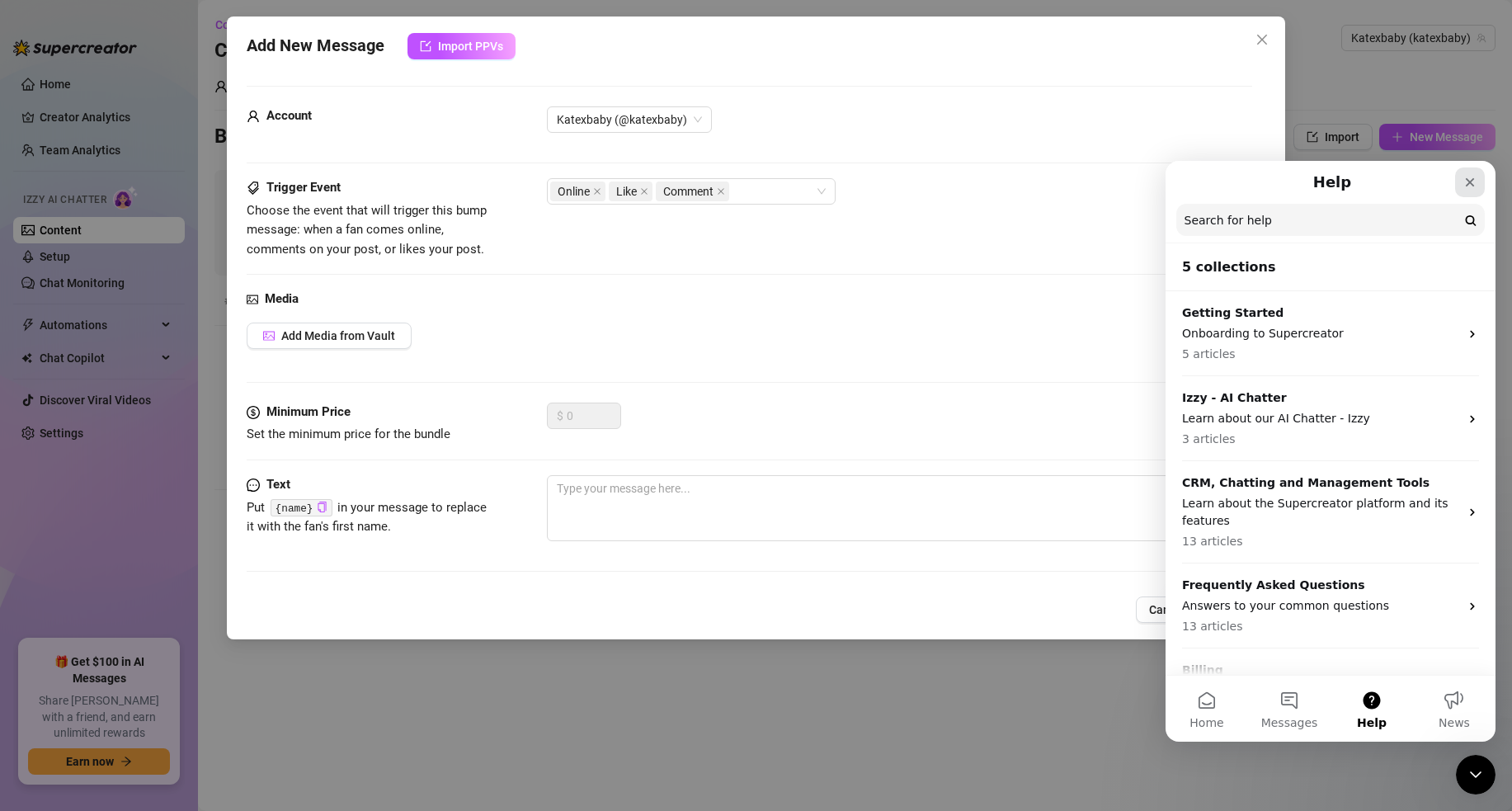
drag, startPoint x: 2639, startPoint y: 346, endPoint x: 1473, endPoint y: 186, distance: 1176.9
click at [1473, 186] on icon "Close" at bounding box center [1470, 183] width 14 height 14
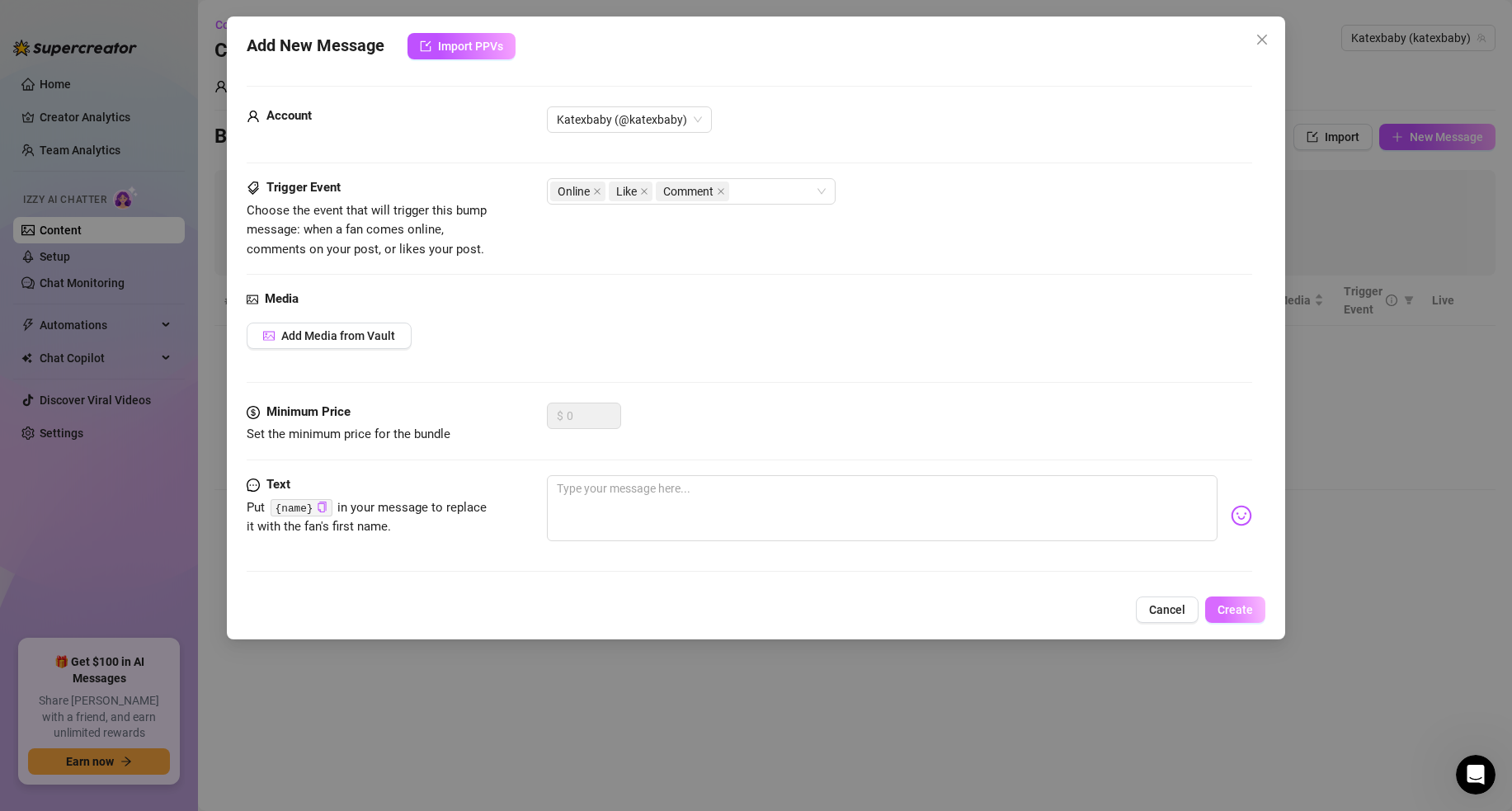
click at [1223, 604] on span "Create" at bounding box center [1235, 611] width 36 height 14
click at [1160, 615] on span "Cancel" at bounding box center [1168, 611] width 37 height 14
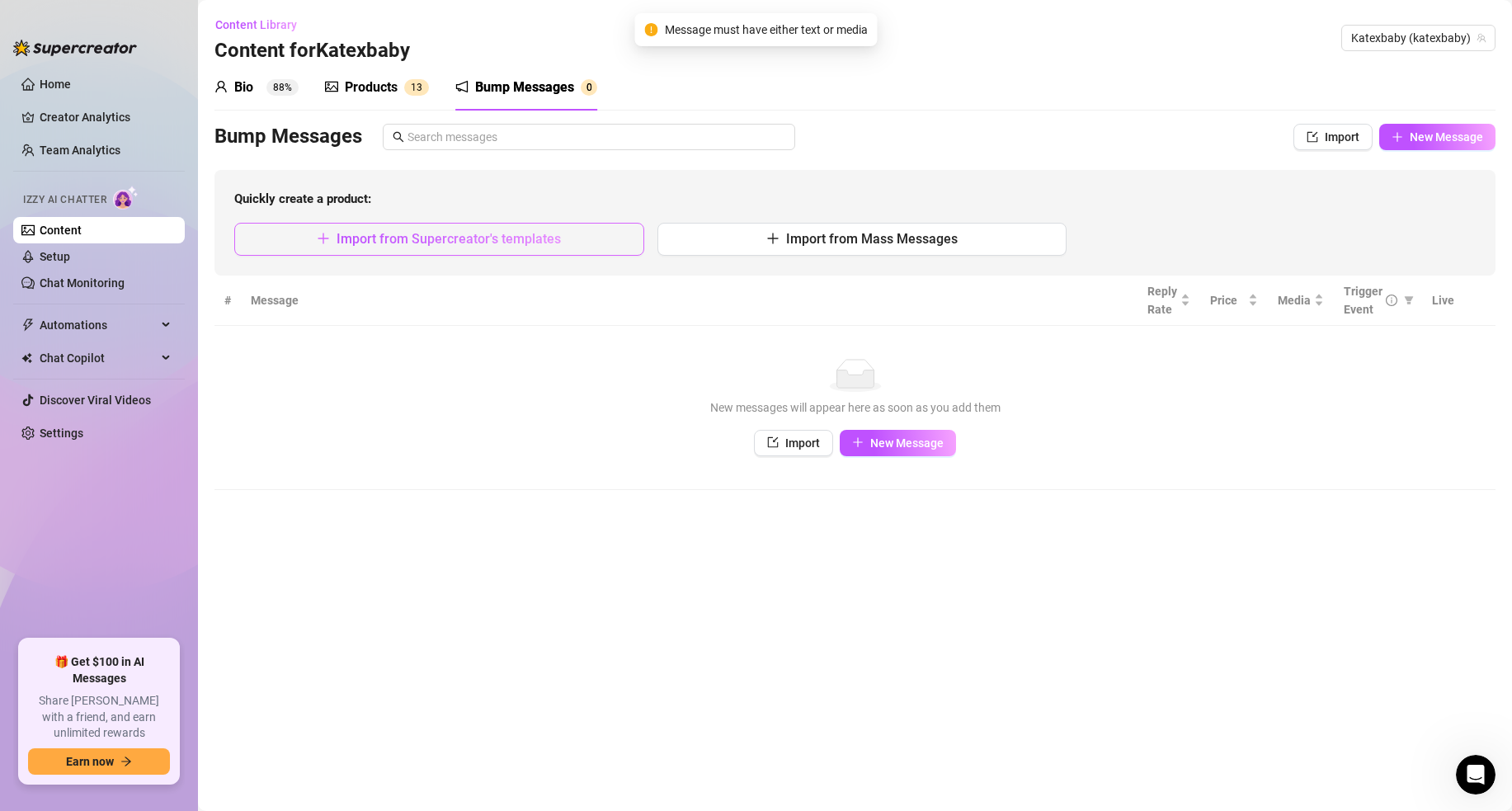
click at [446, 227] on button "Import from Supercreator's templates" at bounding box center [439, 239] width 410 height 33
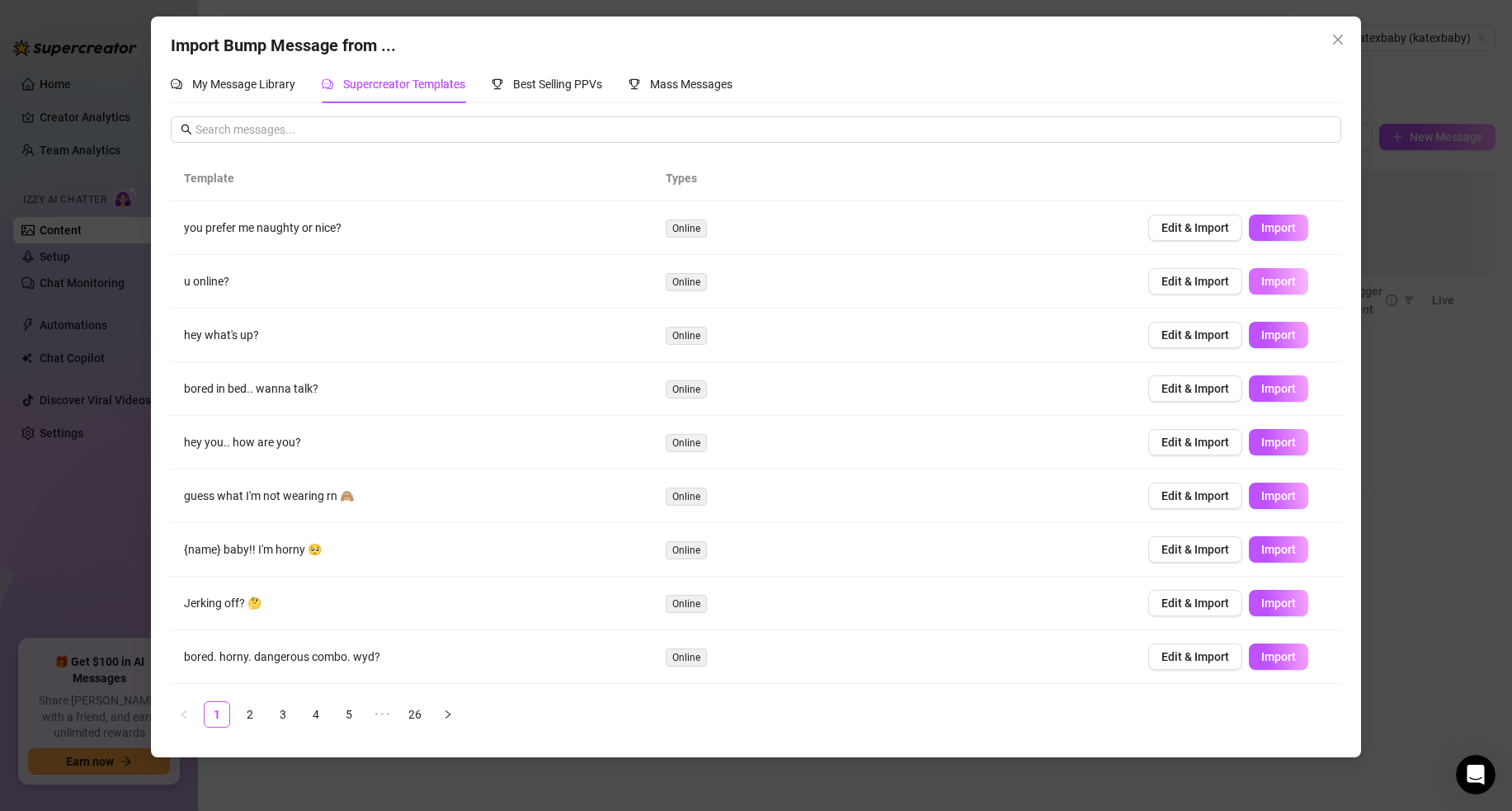
click at [1271, 283] on span "Import" at bounding box center [1279, 282] width 35 height 14
click at [1340, 37] on icon "close" at bounding box center [1338, 40] width 10 height 10
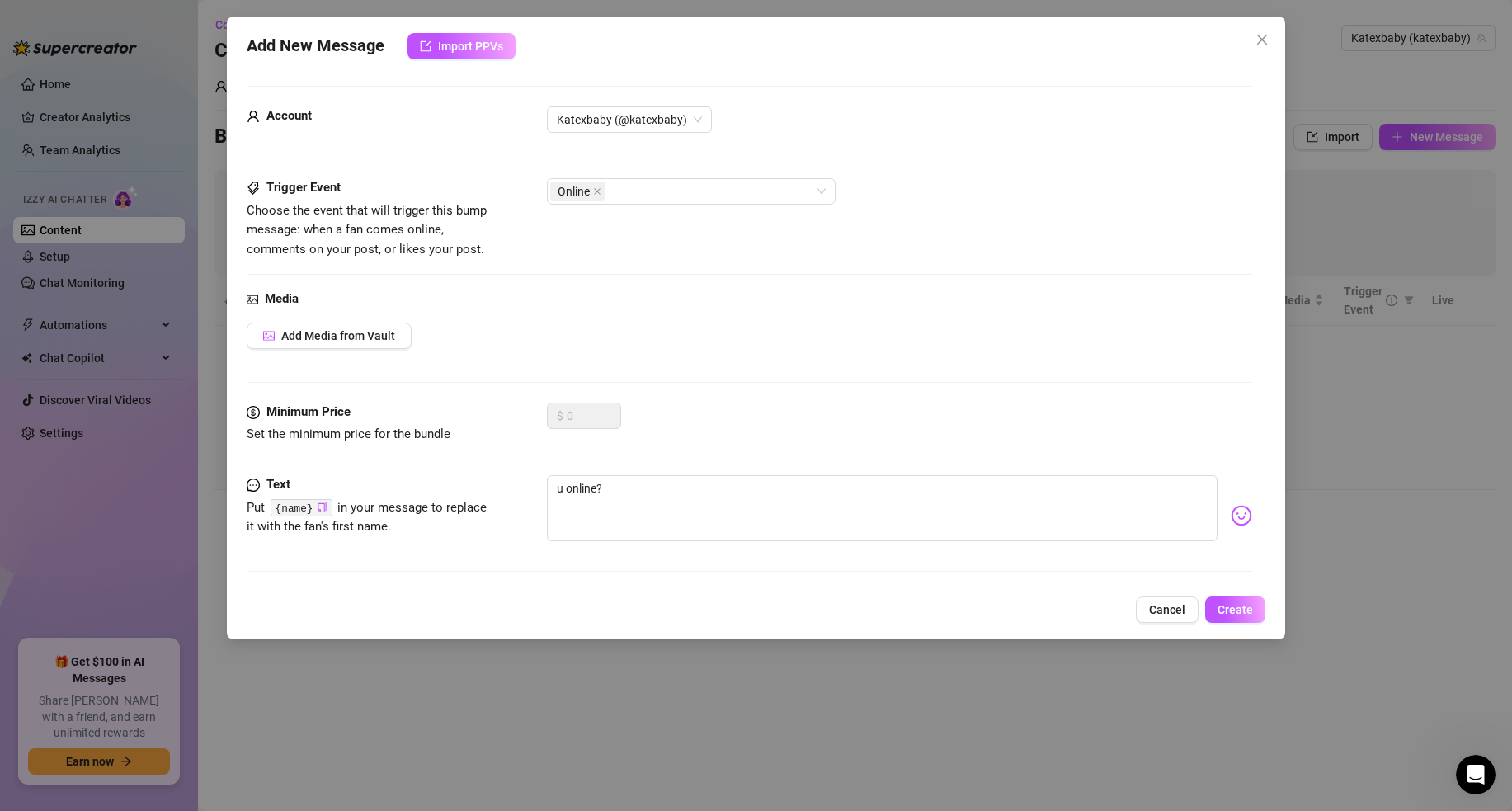
click at [1492, 354] on div "Add New Message Import PPVs Account Katexbaby (@katexbaby) Trigger Event Choose…" at bounding box center [756, 406] width 1512 height 811
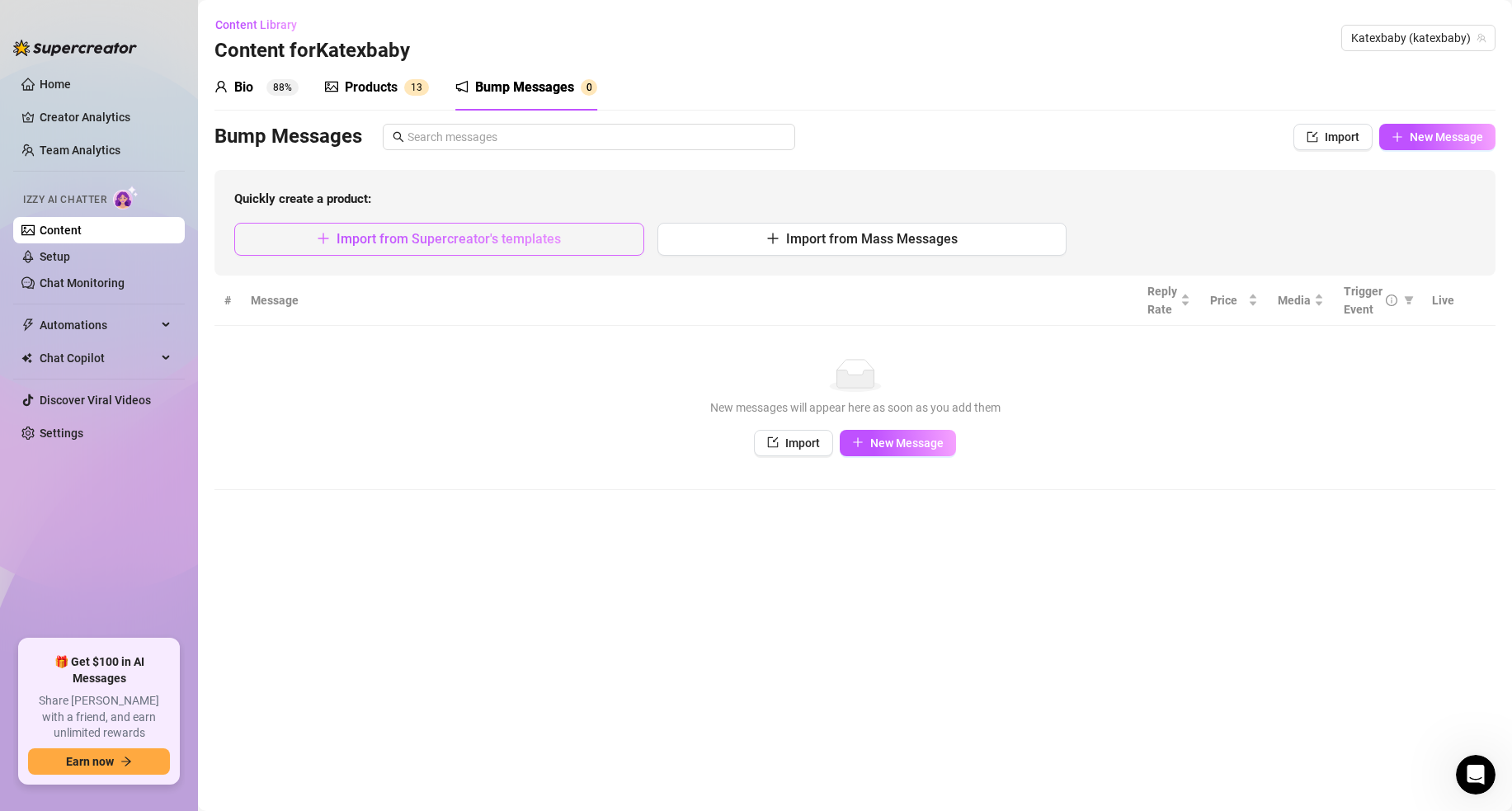
click at [480, 233] on span "Import from Supercreator's templates" at bounding box center [449, 239] width 224 height 15
type textarea "Type your message here..."
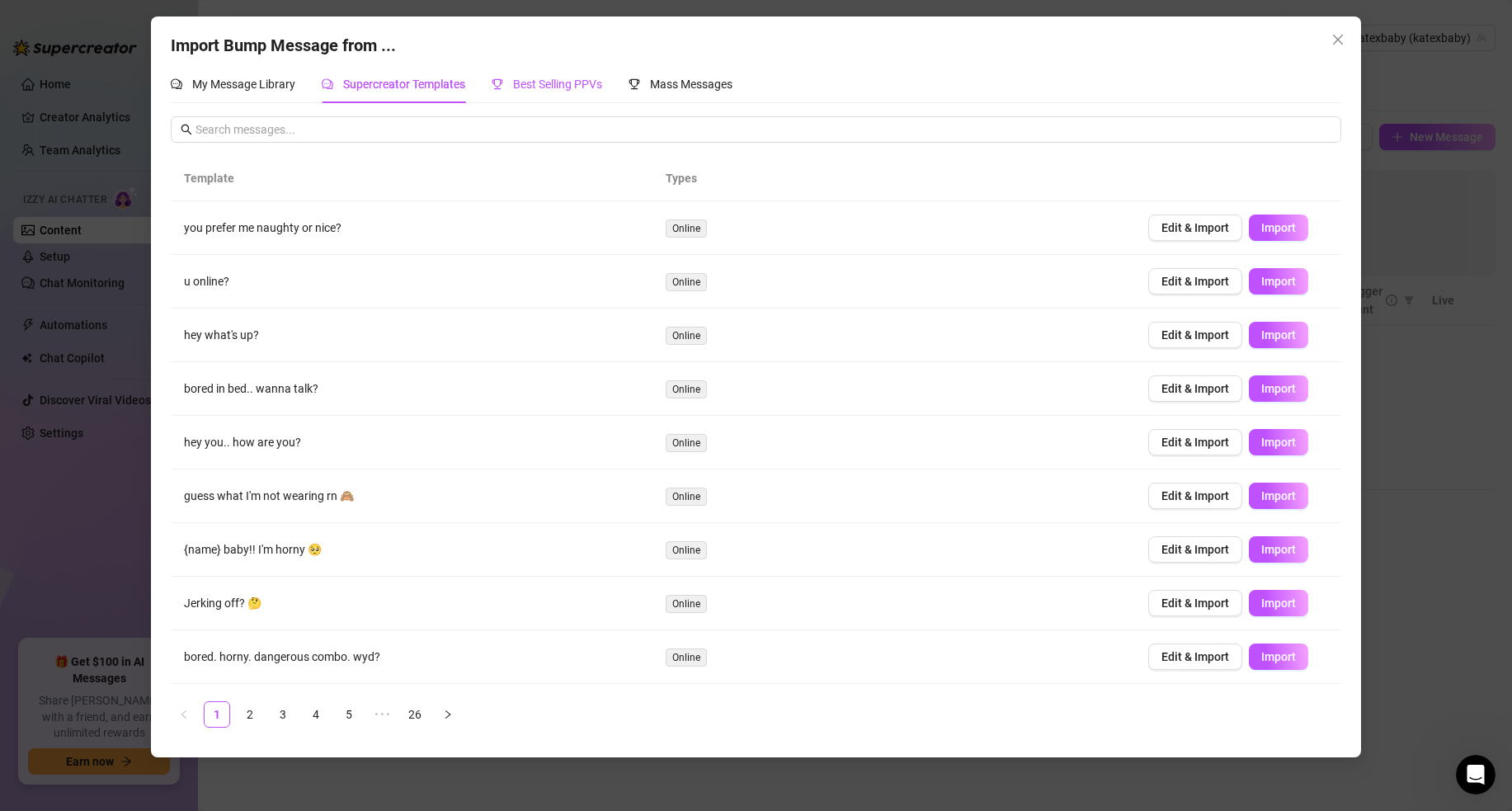
click at [572, 83] on span "Best Selling PPVs" at bounding box center [558, 84] width 89 height 14
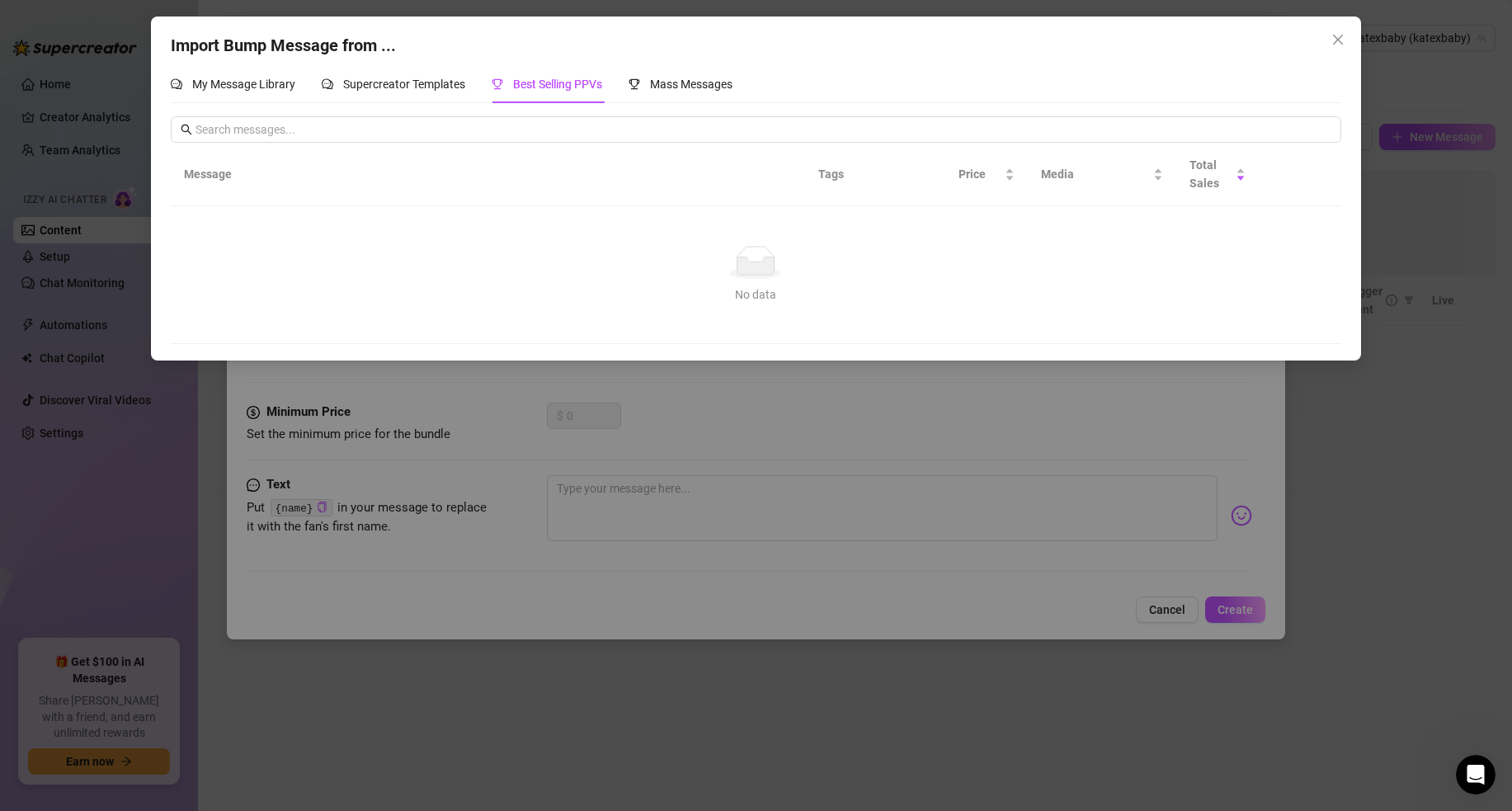
click at [1337, 37] on icon "close" at bounding box center [1339, 40] width 14 height 14
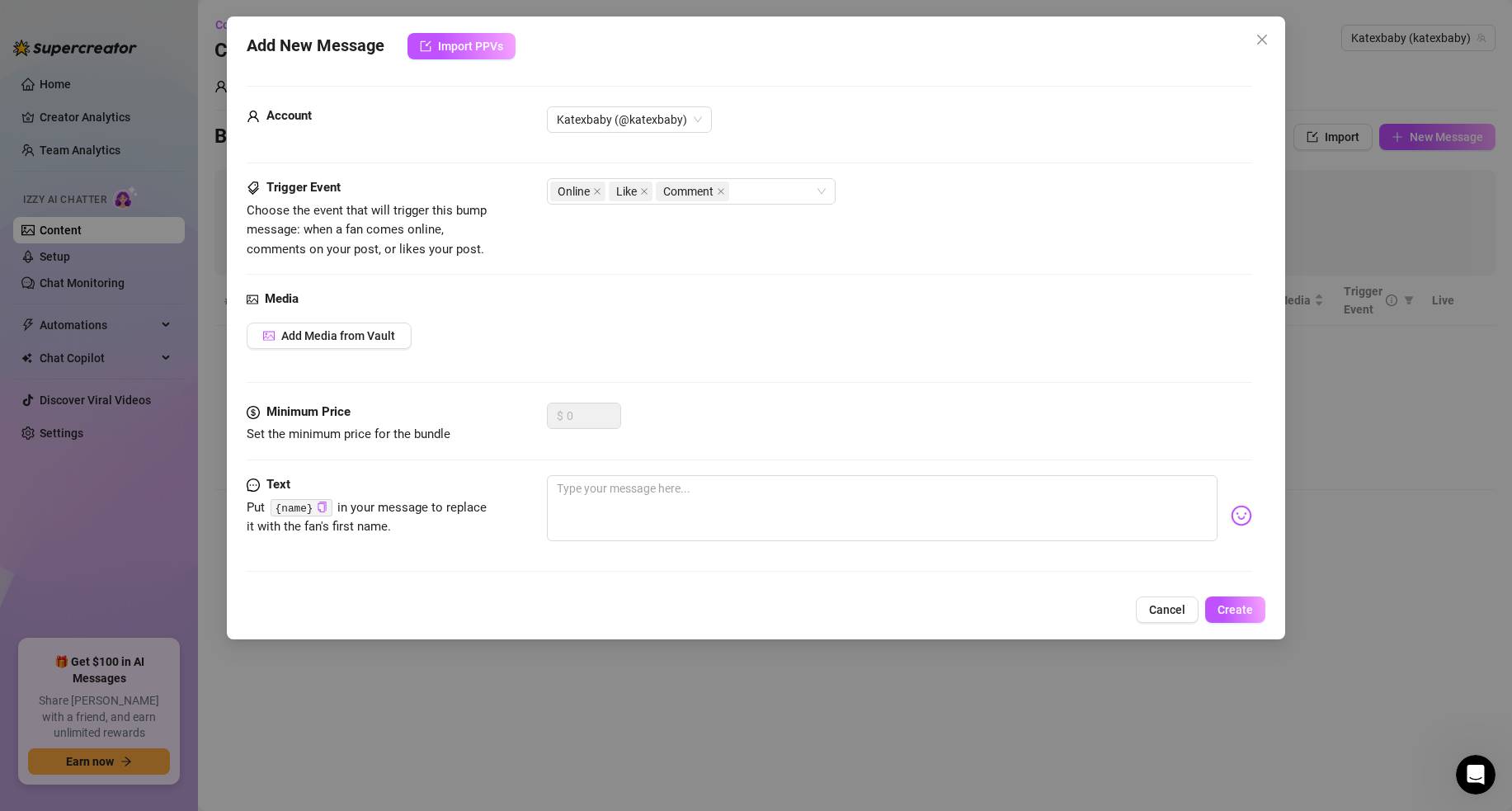
click at [1261, 45] on icon "close" at bounding box center [1262, 40] width 14 height 14
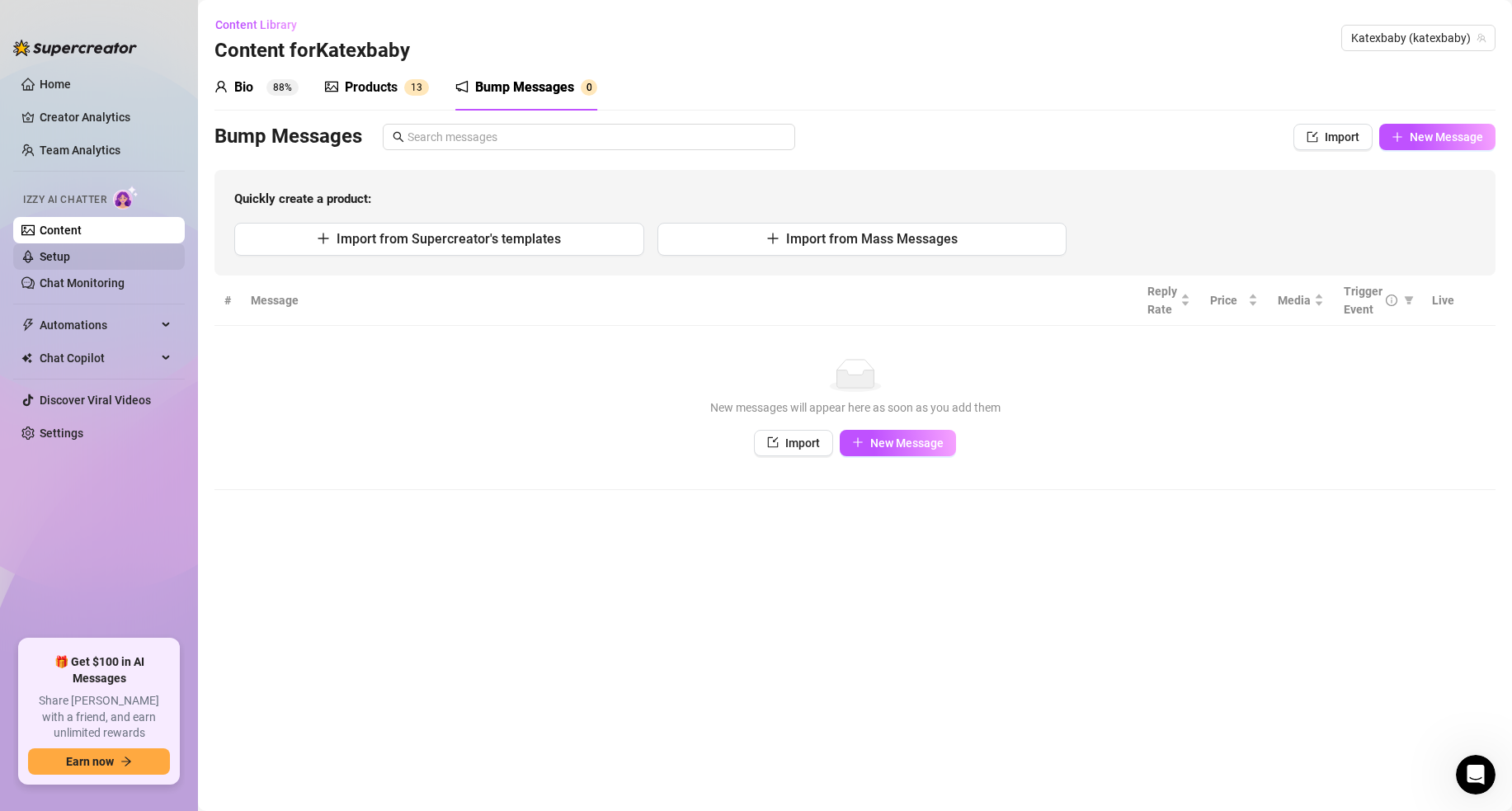
click at [71, 250] on link "Setup" at bounding box center [55, 256] width 31 height 14
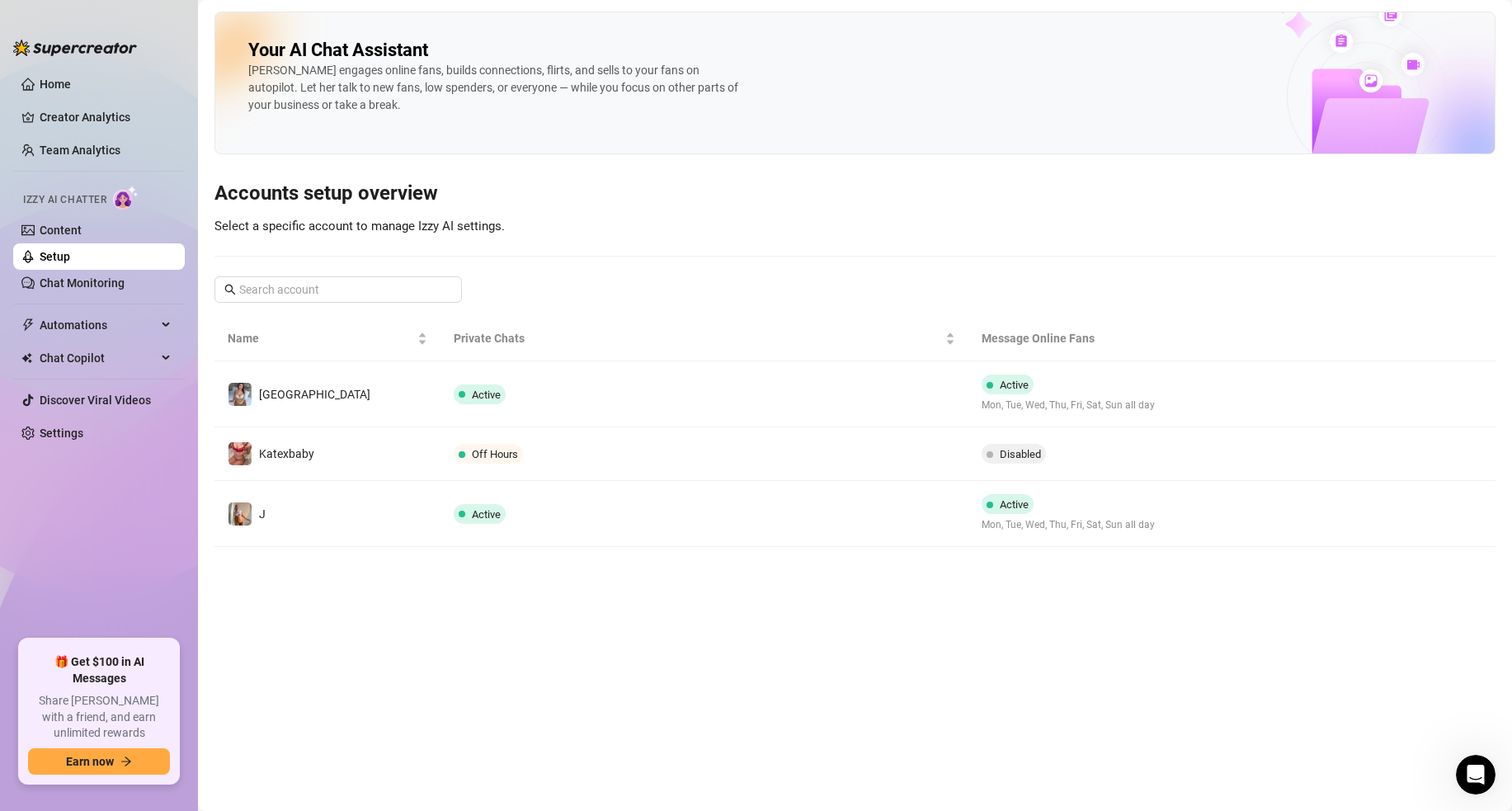
click at [777, 497] on td "Active" at bounding box center [703, 514] width 527 height 66
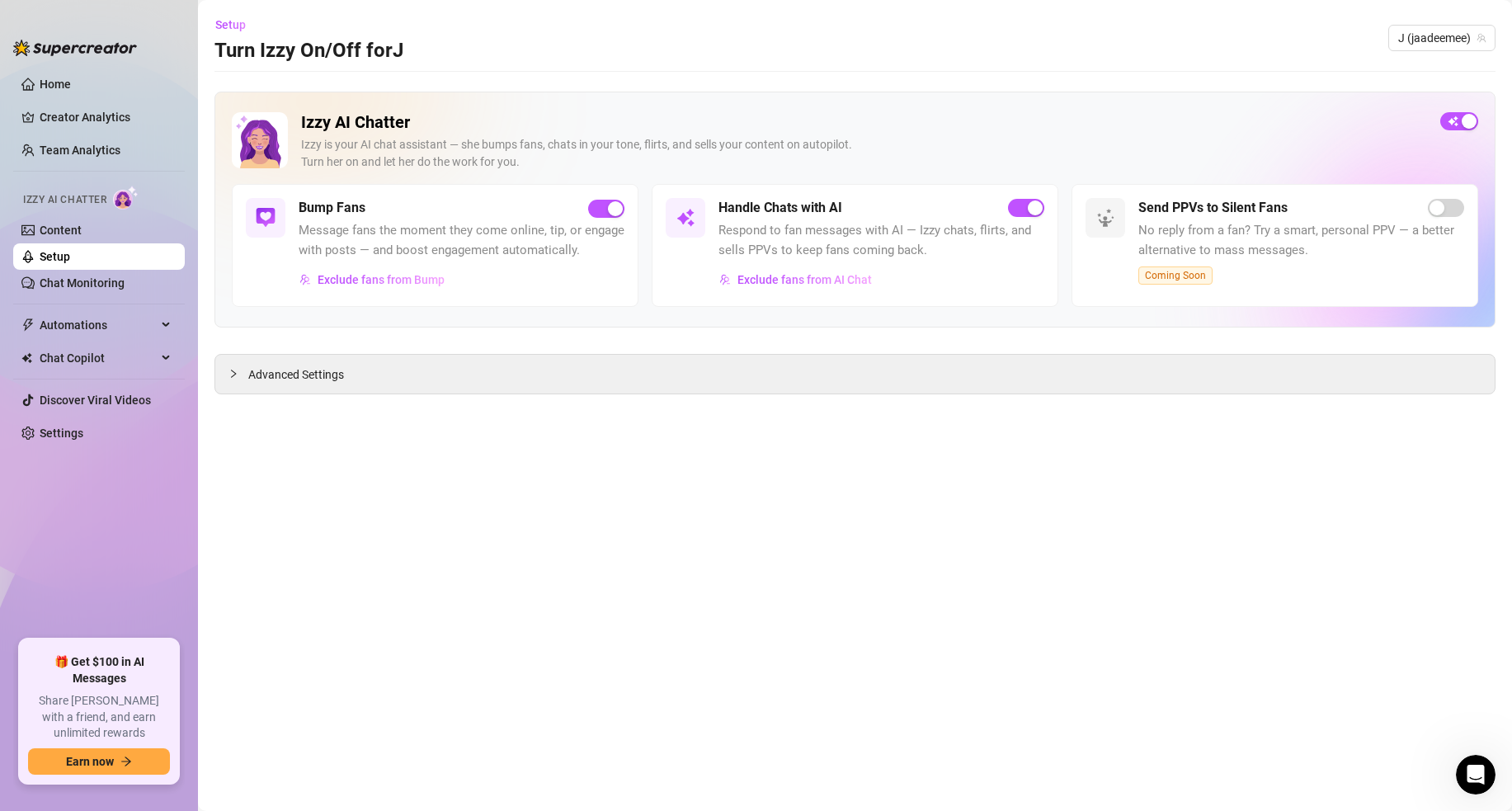
click at [71, 255] on link "Setup" at bounding box center [55, 256] width 31 height 14
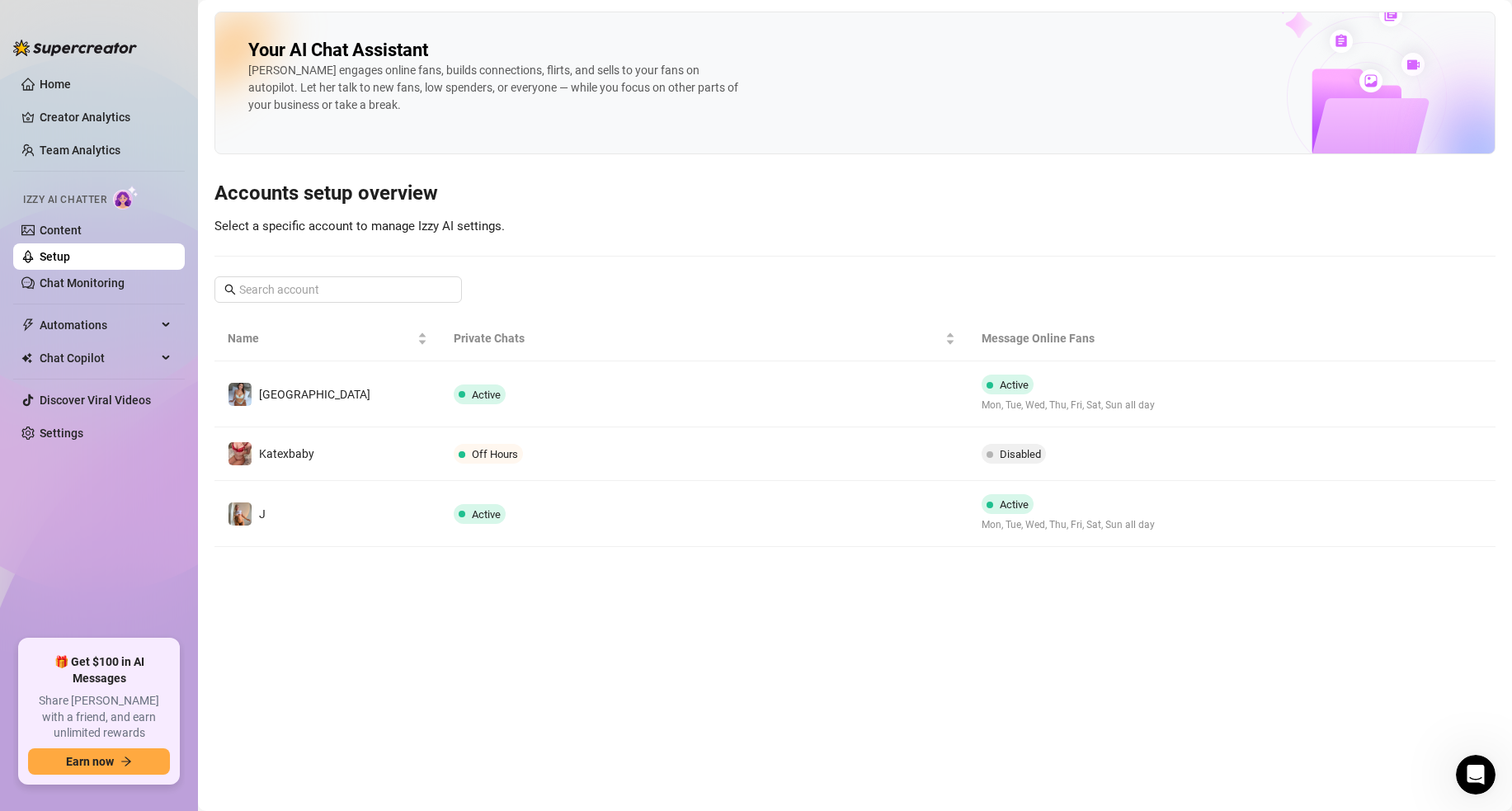
click at [574, 465] on td "Off Hours" at bounding box center [703, 454] width 527 height 53
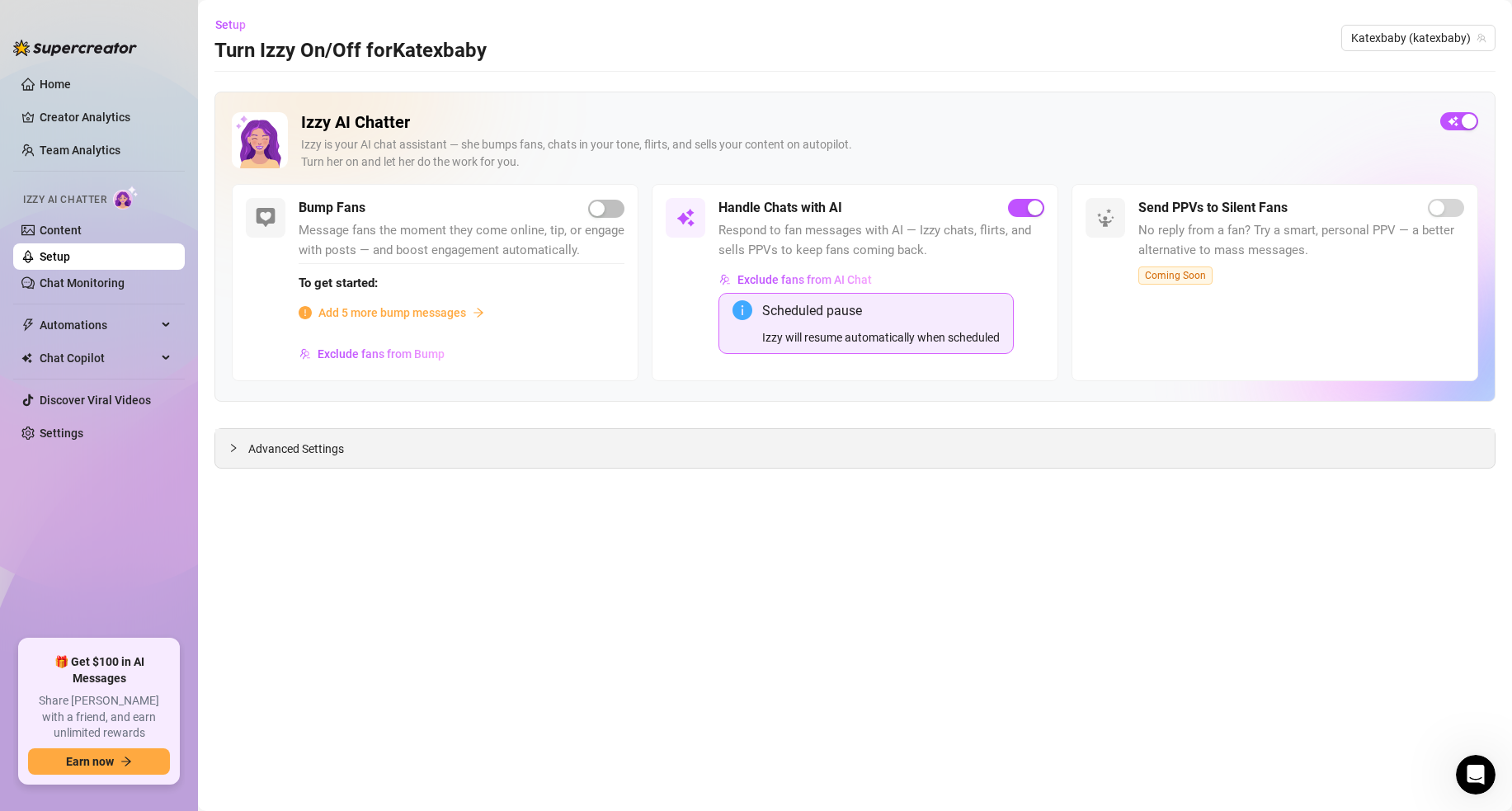
drag, startPoint x: 816, startPoint y: 464, endPoint x: 710, endPoint y: 456, distance: 106.3
click at [816, 464] on div "Advanced Settings" at bounding box center [855, 449] width 1280 height 39
click at [669, 453] on div "Advanced Settings" at bounding box center [855, 449] width 1280 height 39
click at [244, 443] on div at bounding box center [238, 448] width 19 height 18
click at [871, 650] on span "Try again" at bounding box center [855, 652] width 49 height 14
